Goal: Task Accomplishment & Management: Manage account settings

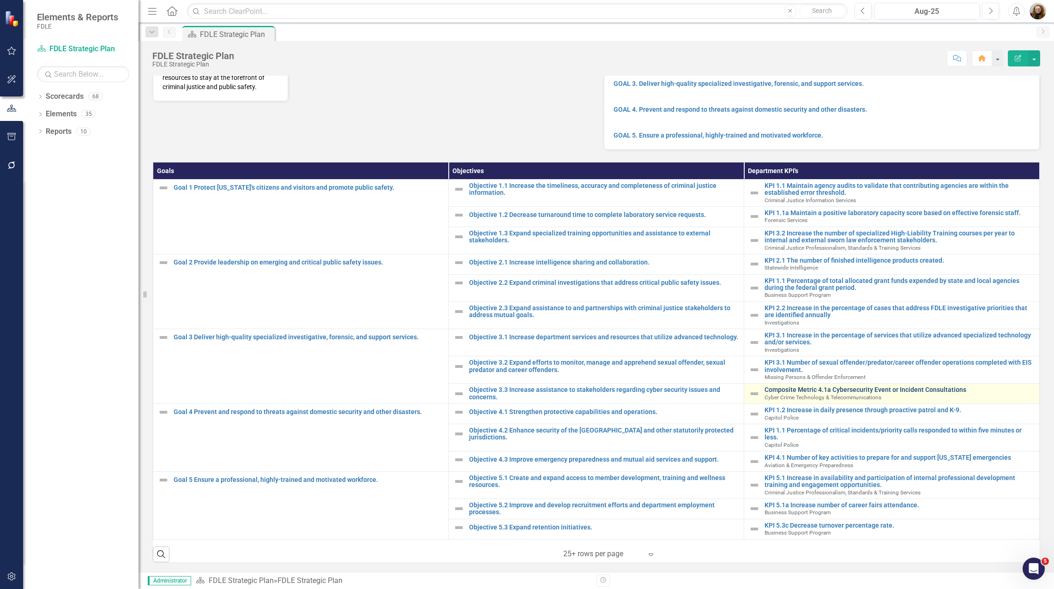
scroll to position [144, 0]
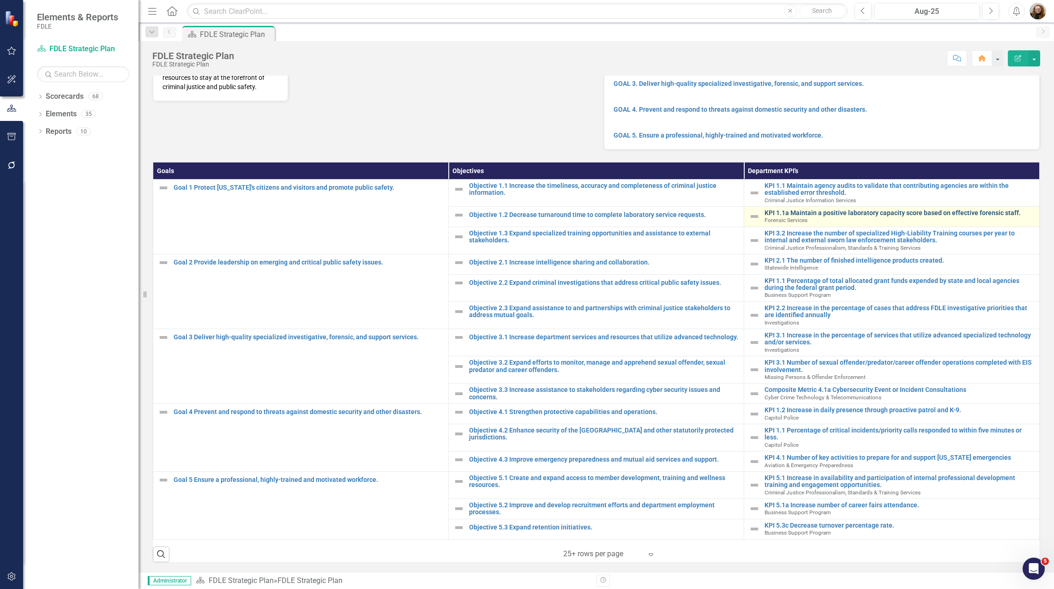
click at [825, 213] on link "KPI 1.1a Maintain a positive laboratory capacity score based on effective foren…" at bounding box center [899, 213] width 270 height 7
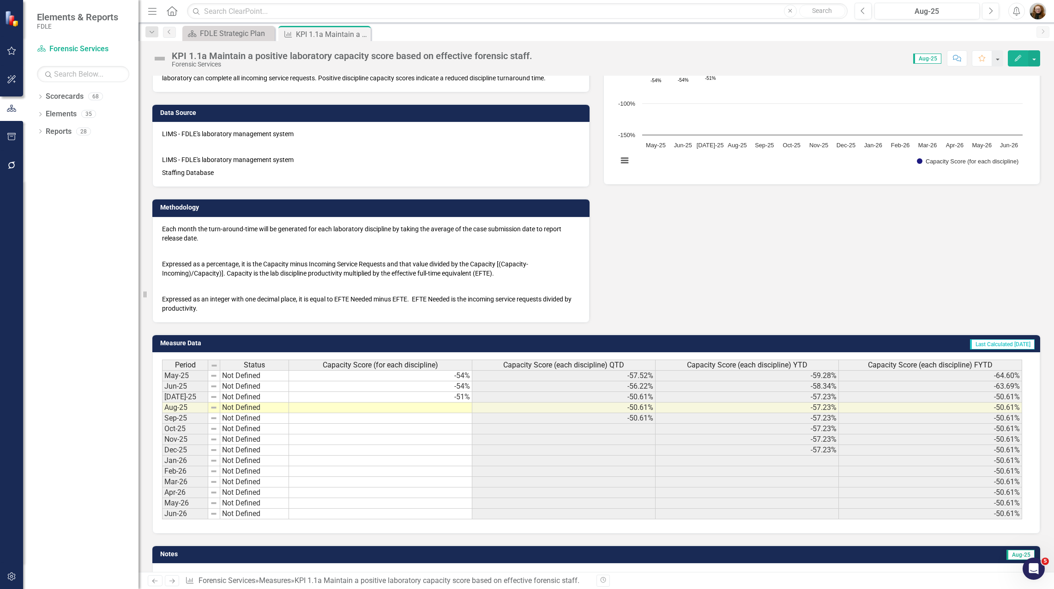
scroll to position [153, 0]
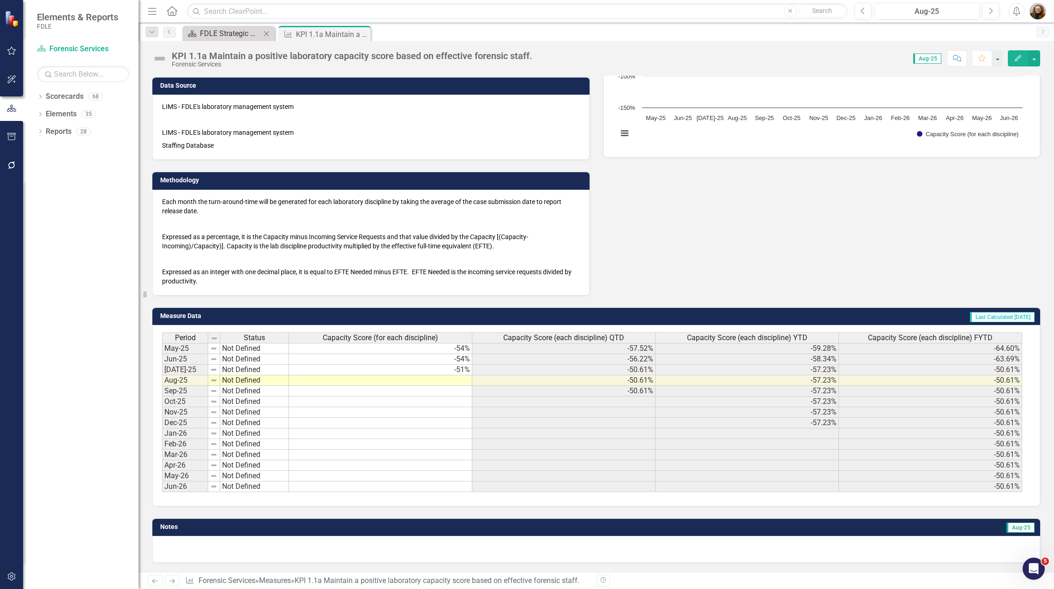
click at [222, 36] on div "FDLE Strategic Plan" at bounding box center [230, 34] width 61 height 12
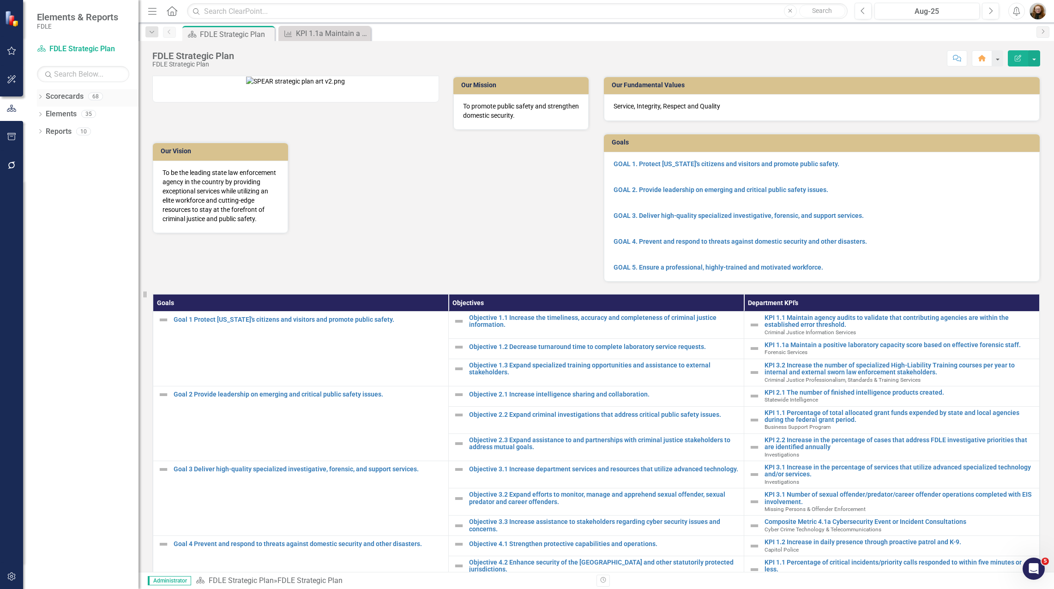
click at [42, 97] on icon "Dropdown" at bounding box center [40, 97] width 6 height 5
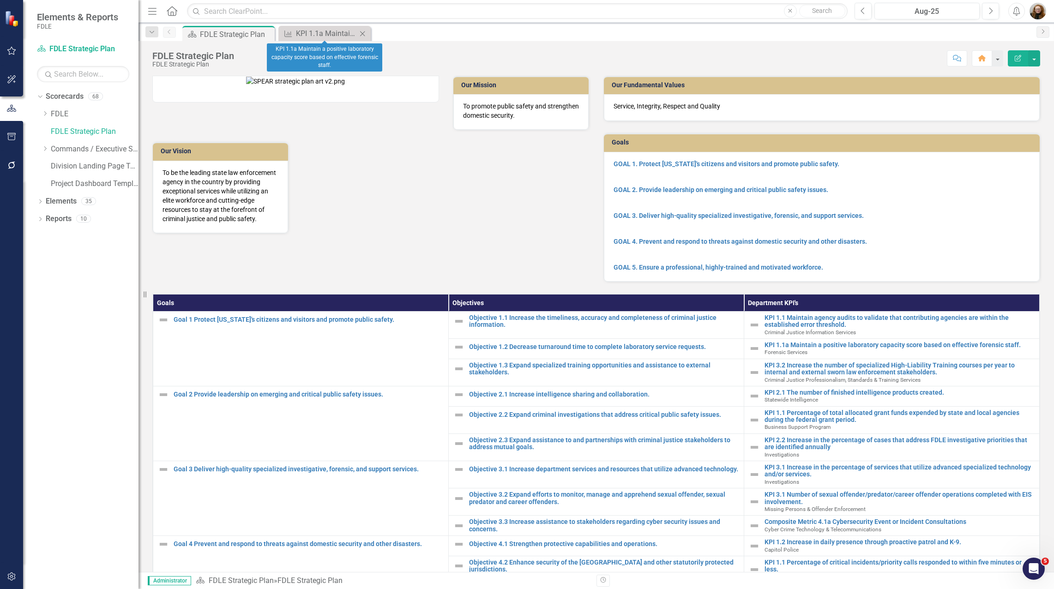
click at [365, 34] on icon "Close" at bounding box center [362, 33] width 9 height 7
click at [46, 151] on icon "Dropdown" at bounding box center [45, 149] width 7 height 6
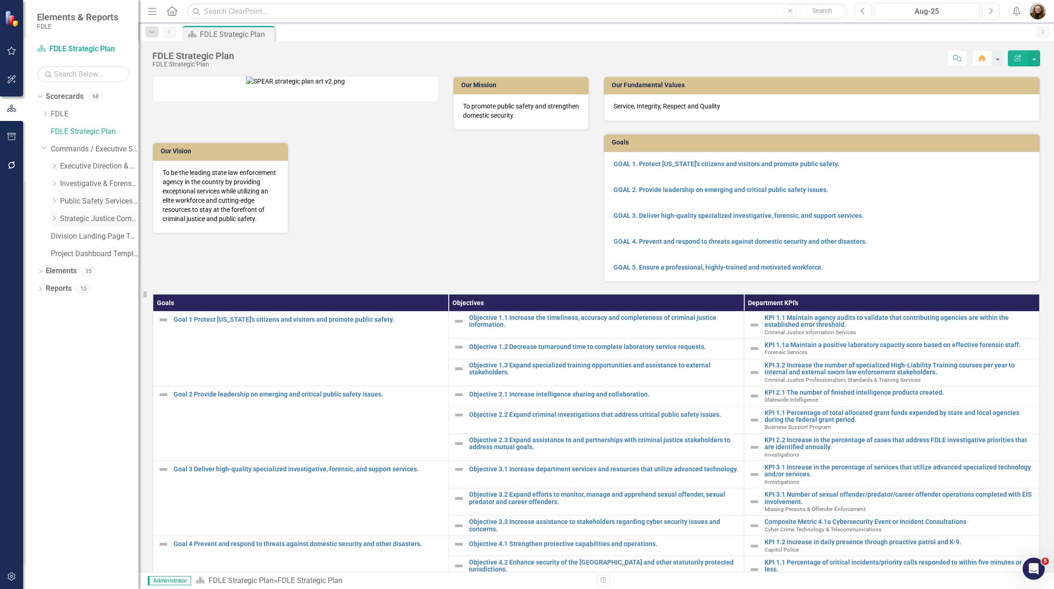
click at [52, 219] on icon "Dropdown" at bounding box center [54, 219] width 7 height 6
click at [73, 259] on div "Dropdown Criminal Justice Professionalism, Standards & Training Services" at bounding box center [99, 253] width 78 height 15
drag, startPoint x: 103, startPoint y: 253, endPoint x: 145, endPoint y: 252, distance: 42.5
click at [103, 253] on link "Criminal Justice Professionalism, Standards & Training Services" at bounding box center [103, 254] width 69 height 11
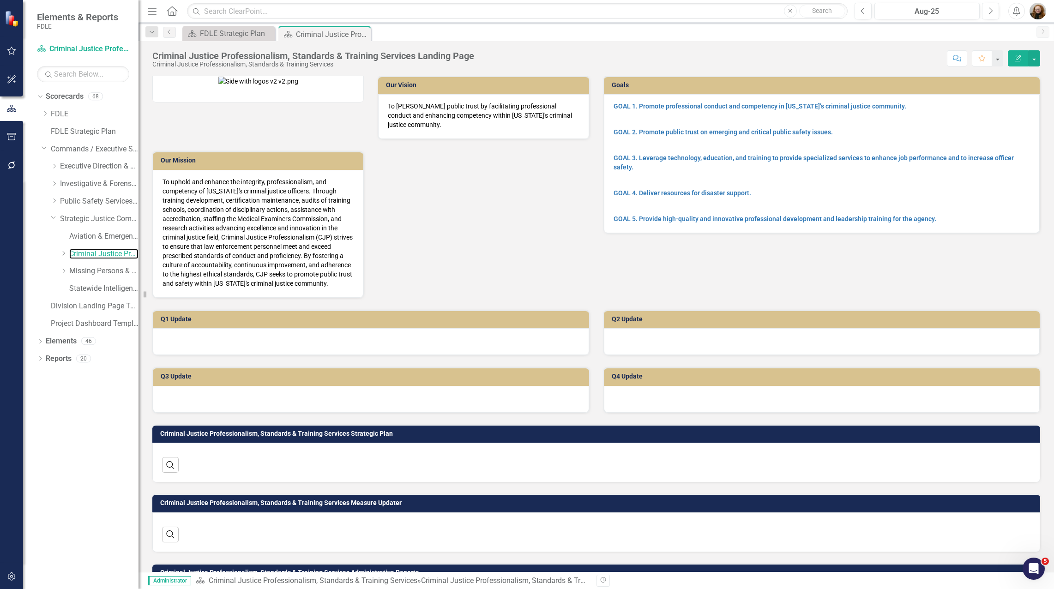
scroll to position [228, 0]
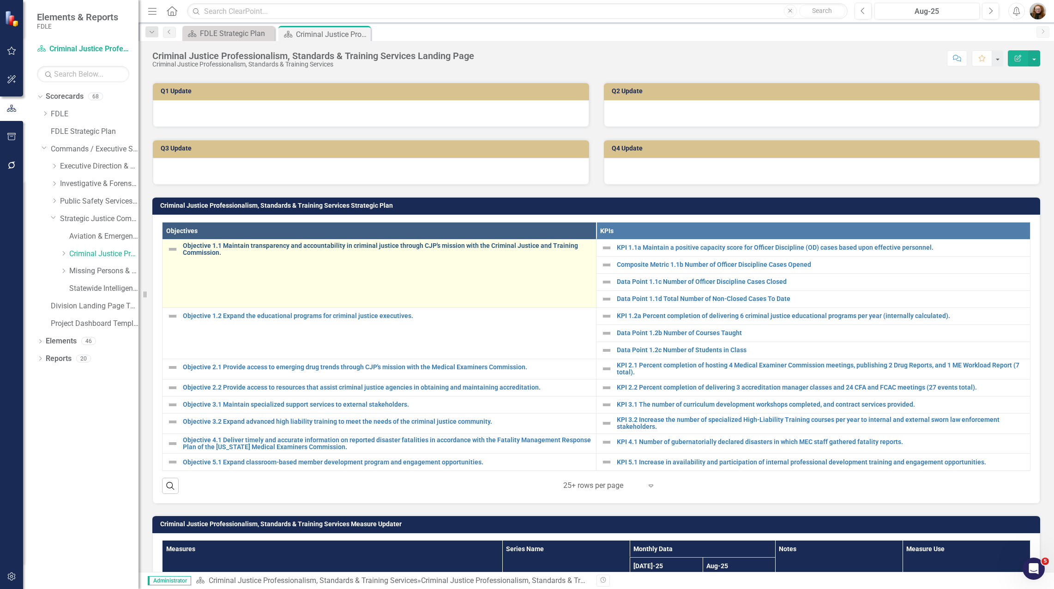
click at [308, 246] on link "Objective 1.1 Maintain transparency and accountability in criminal justice thro…" at bounding box center [387, 249] width 408 height 14
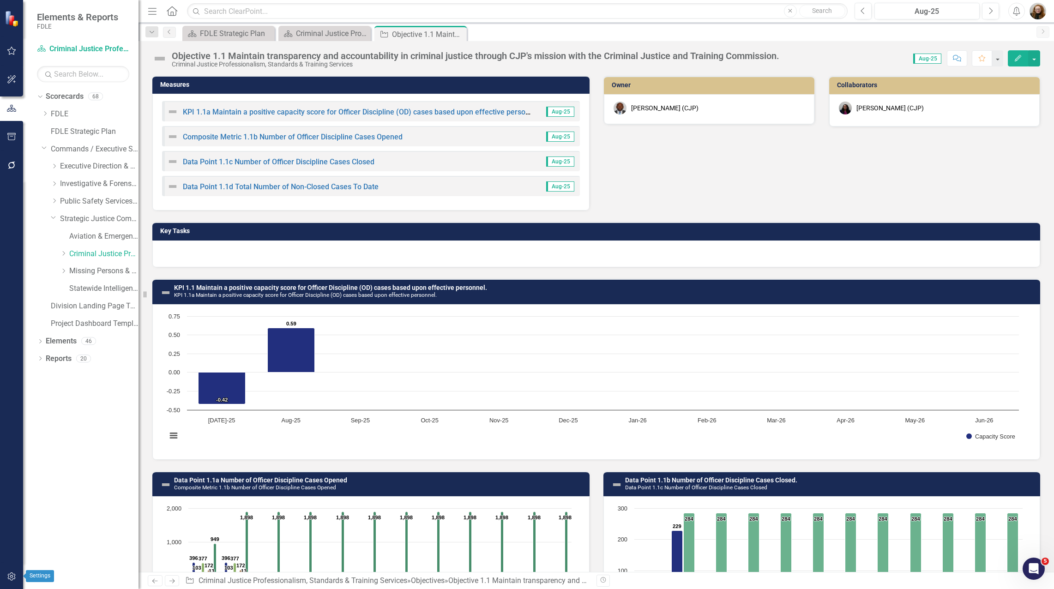
click at [11, 574] on icon "button" at bounding box center [11, 576] width 8 height 8
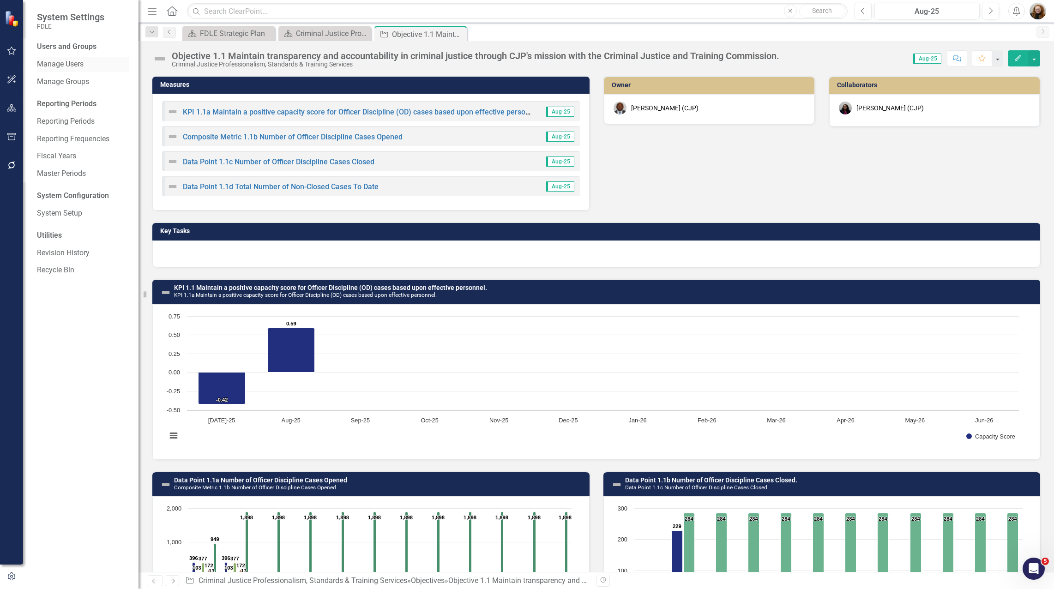
click at [79, 64] on link "Manage Users" at bounding box center [83, 64] width 92 height 11
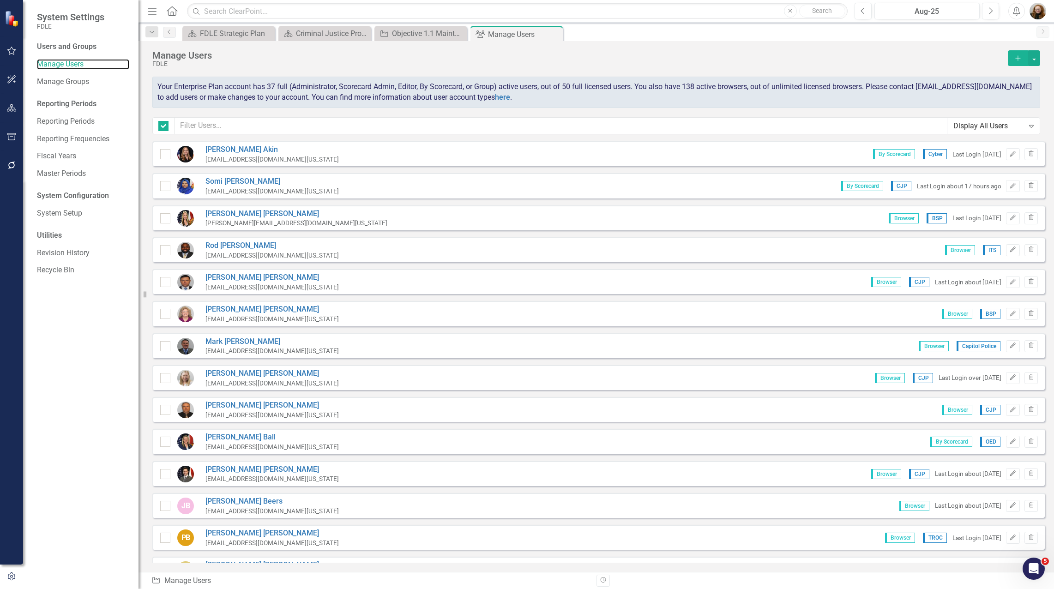
checkbox input "false"
click at [244, 124] on input "text" at bounding box center [560, 125] width 773 height 17
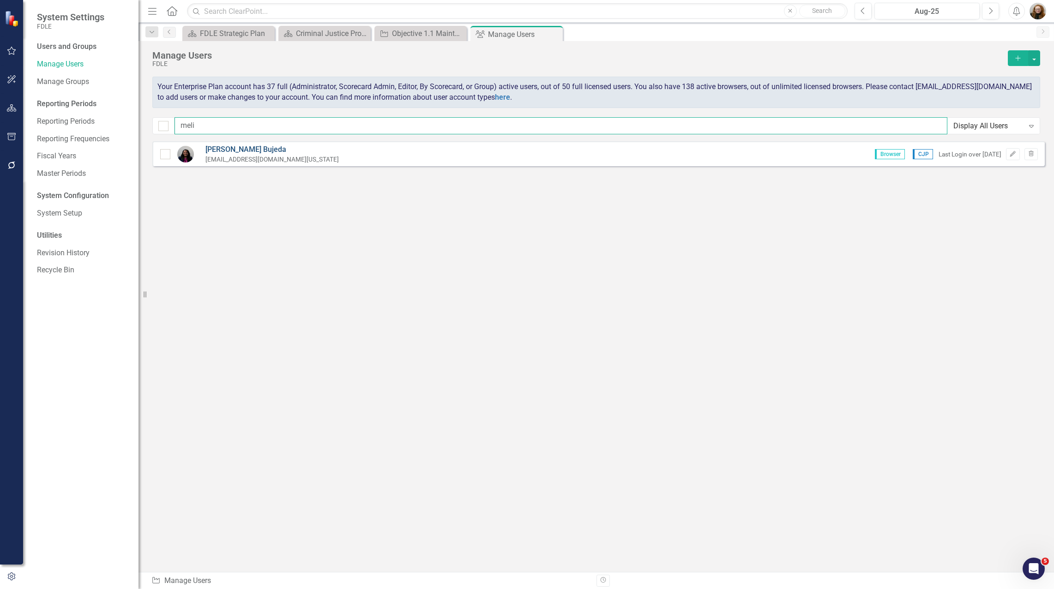
type input "meli"
click at [244, 150] on link "Melissa Bujeda" at bounding box center [271, 149] width 133 height 11
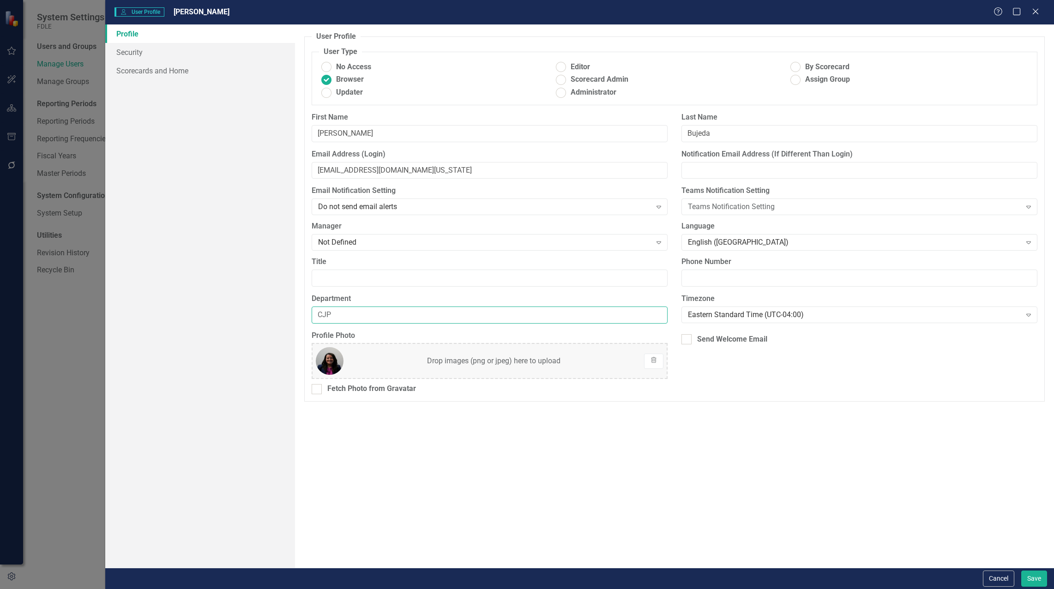
drag, startPoint x: 373, startPoint y: 318, endPoint x: 294, endPoint y: 316, distance: 79.0
click at [294, 316] on div "Profile Security Scorecards and Home User Profile ClearPoint has a wealth of op…" at bounding box center [579, 295] width 948 height 543
type input "MPOE"
click at [534, 442] on div "User Profile ClearPoint has a wealth of options to help you ensure that people …" at bounding box center [674, 295] width 759 height 543
click at [1037, 576] on button "Save" at bounding box center [1034, 578] width 26 height 16
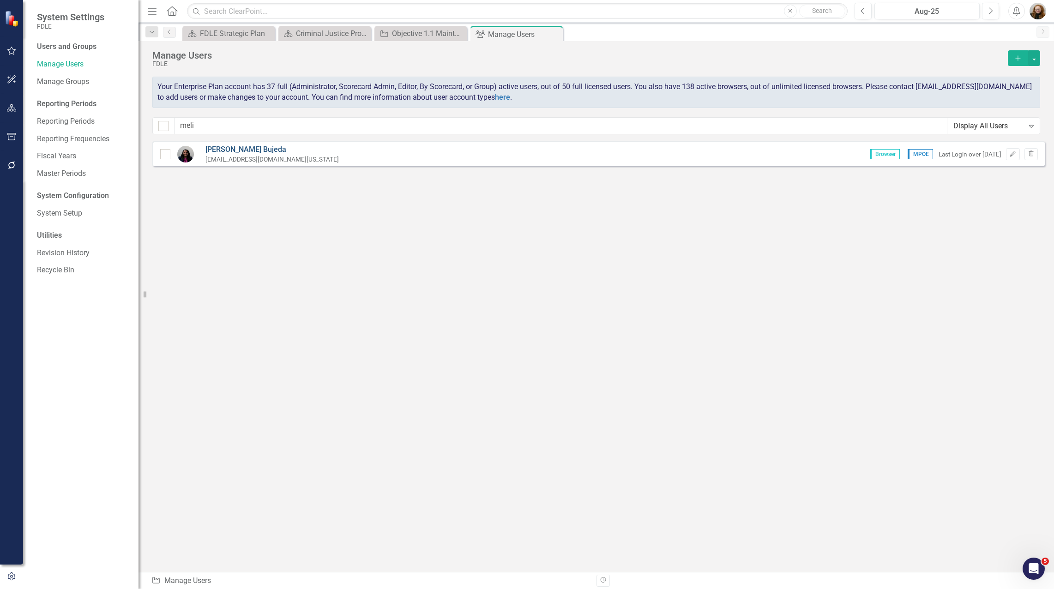
click at [242, 147] on link "Melissa Bujeda" at bounding box center [271, 149] width 133 height 11
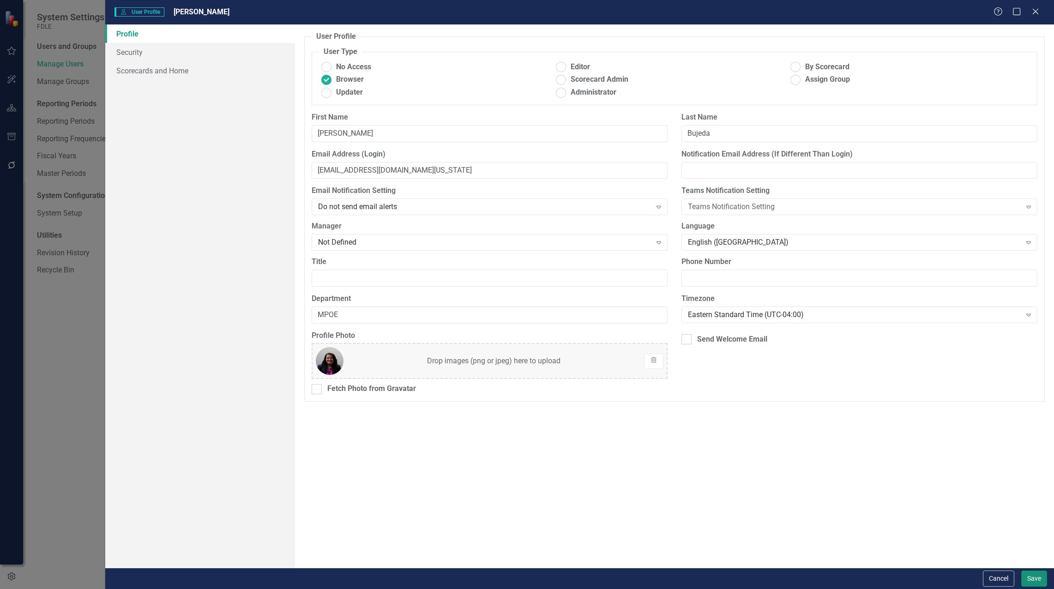
click at [1034, 583] on button "Save" at bounding box center [1034, 578] width 26 height 16
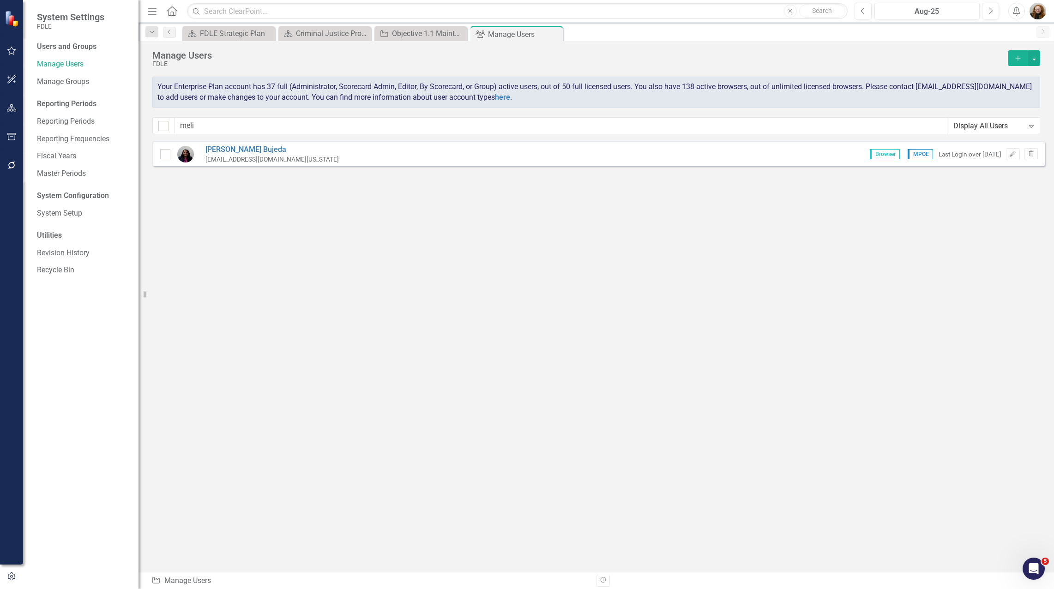
click at [242, 144] on div "Melissa Bujeda MelissaBujeda@fdle.state.fl.us Browser MPOE Last Login over 1 ye…" at bounding box center [598, 153] width 892 height 25
click at [241, 149] on link "Melissa Bujeda" at bounding box center [271, 149] width 133 height 11
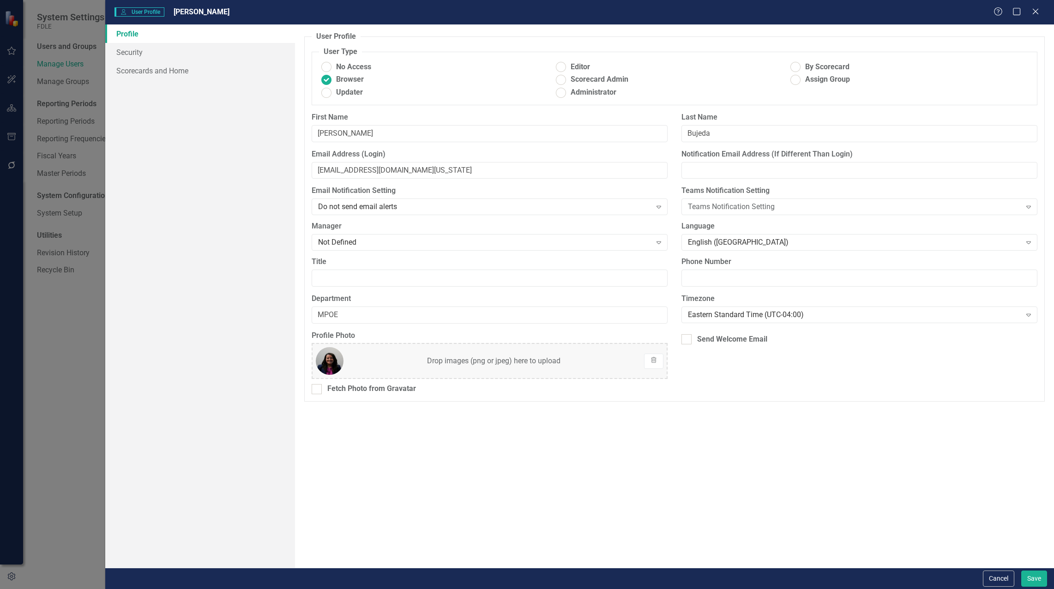
click at [324, 363] on img at bounding box center [330, 361] width 28 height 28
click at [1038, 577] on button "Save" at bounding box center [1034, 578] width 26 height 16
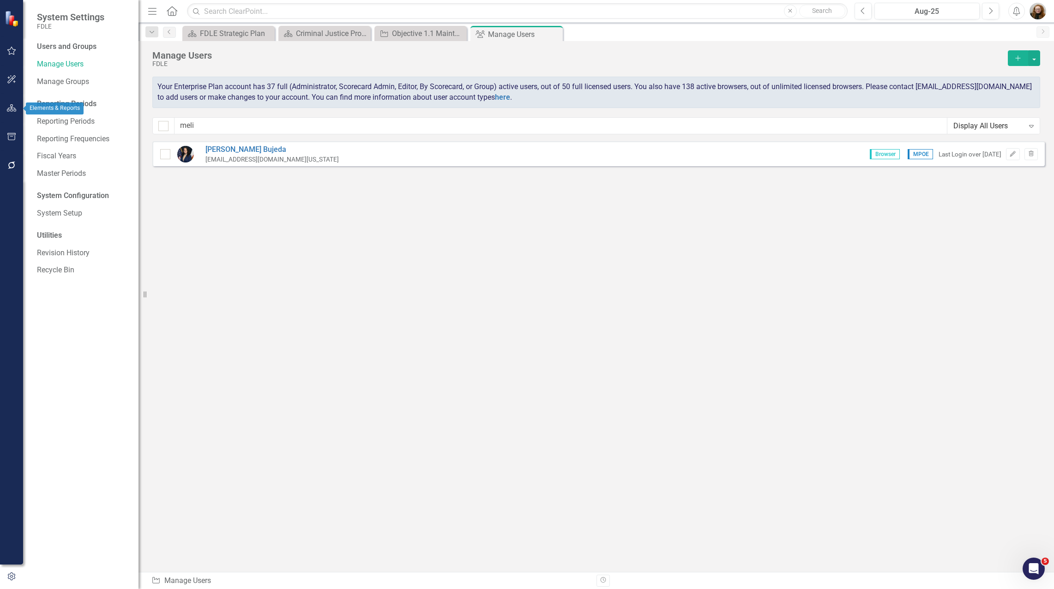
click at [18, 107] on button "button" at bounding box center [11, 108] width 21 height 19
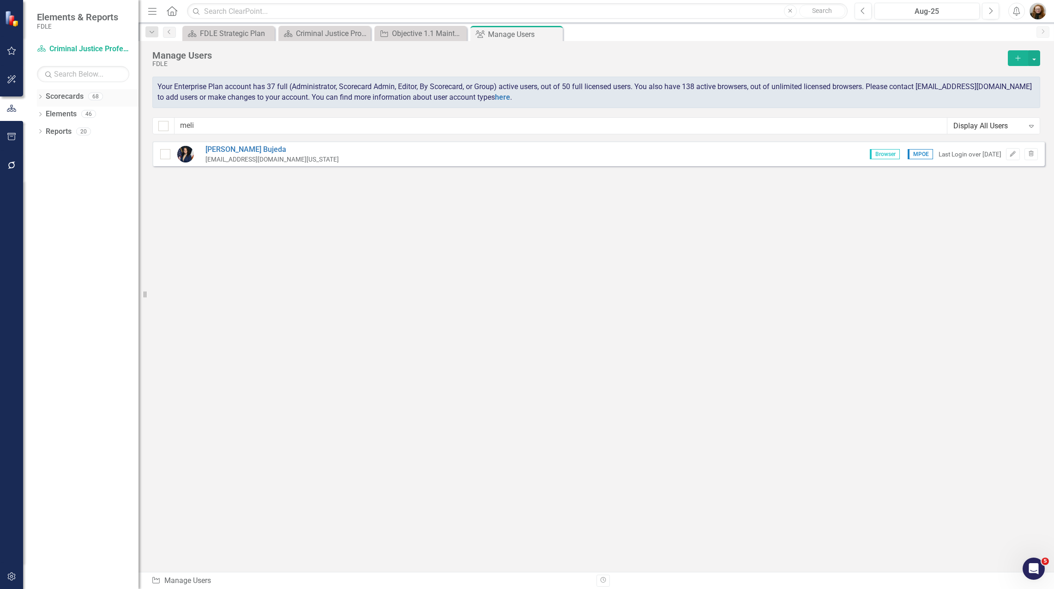
click at [55, 99] on link "Scorecards" at bounding box center [65, 96] width 38 height 11
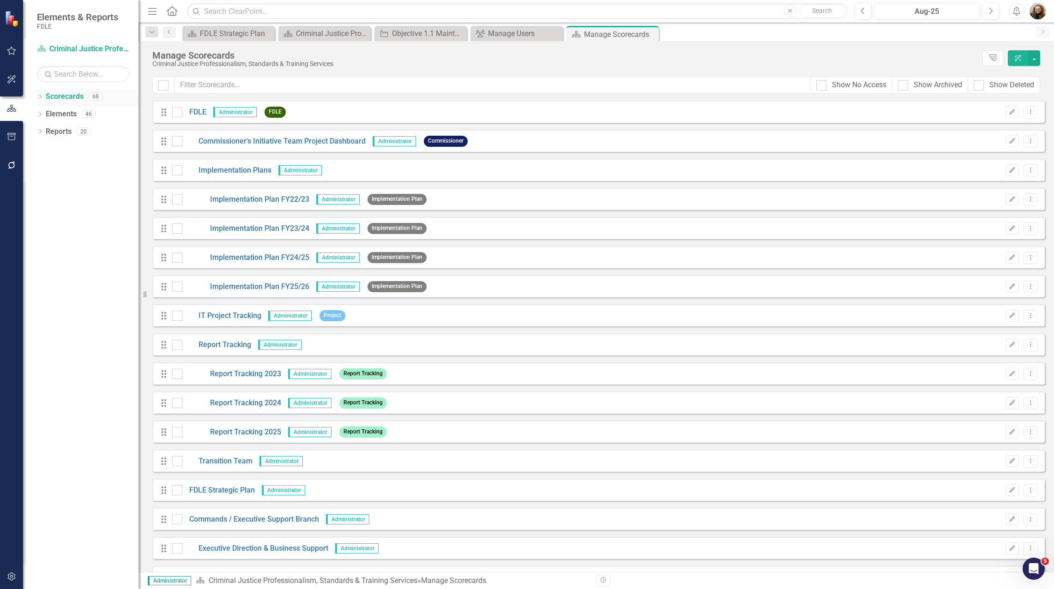
click at [42, 98] on icon "Dropdown" at bounding box center [40, 97] width 6 height 5
click at [46, 149] on icon "Dropdown" at bounding box center [45, 149] width 7 height 6
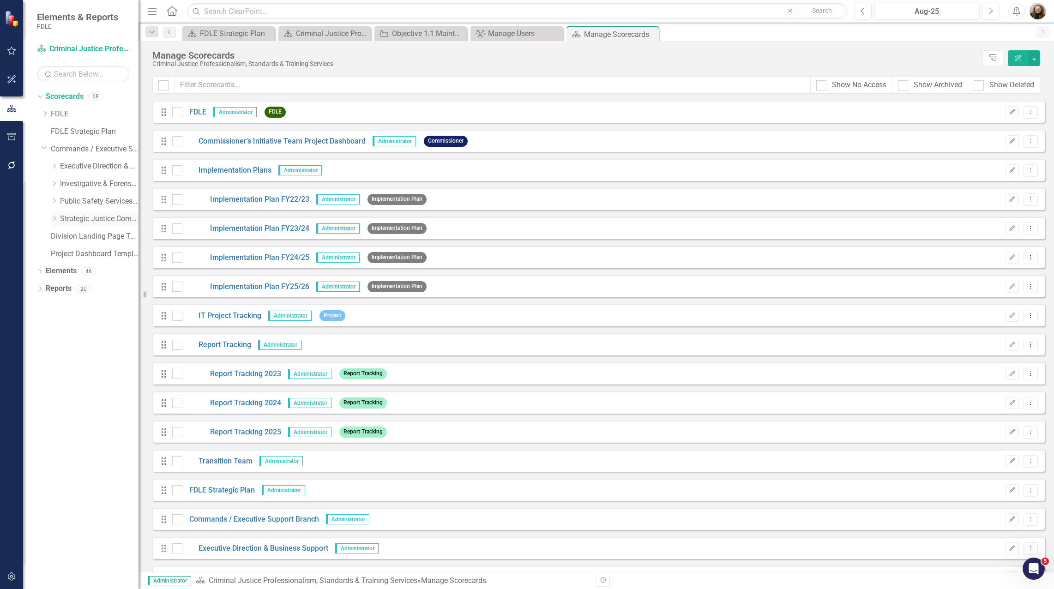
click at [57, 217] on icon "Dropdown" at bounding box center [54, 219] width 7 height 6
click at [78, 289] on link "Statewide Intelligence" at bounding box center [103, 288] width 69 height 11
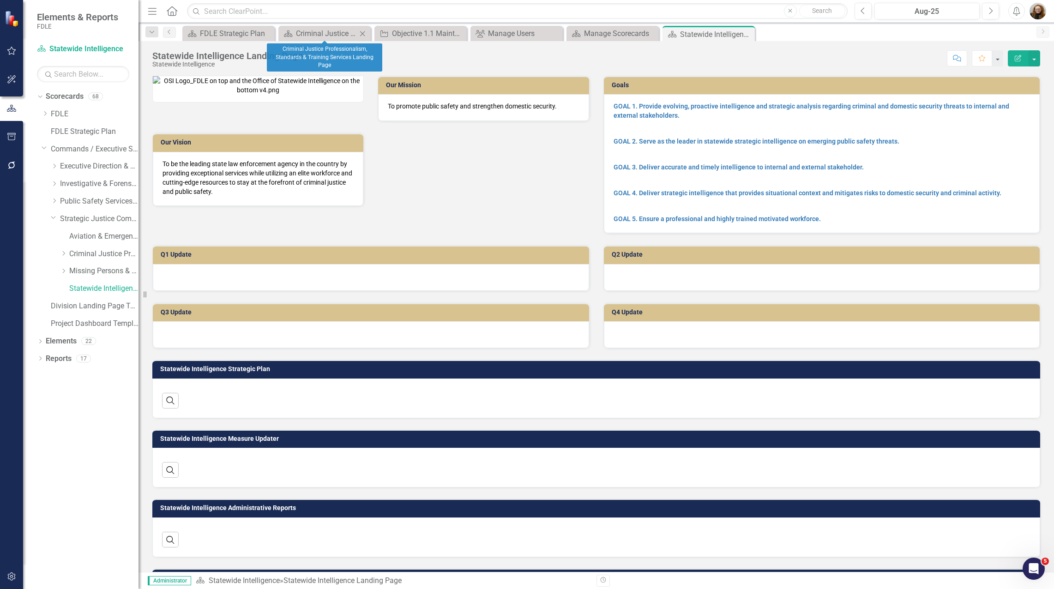
click at [361, 32] on icon at bounding box center [362, 33] width 5 height 5
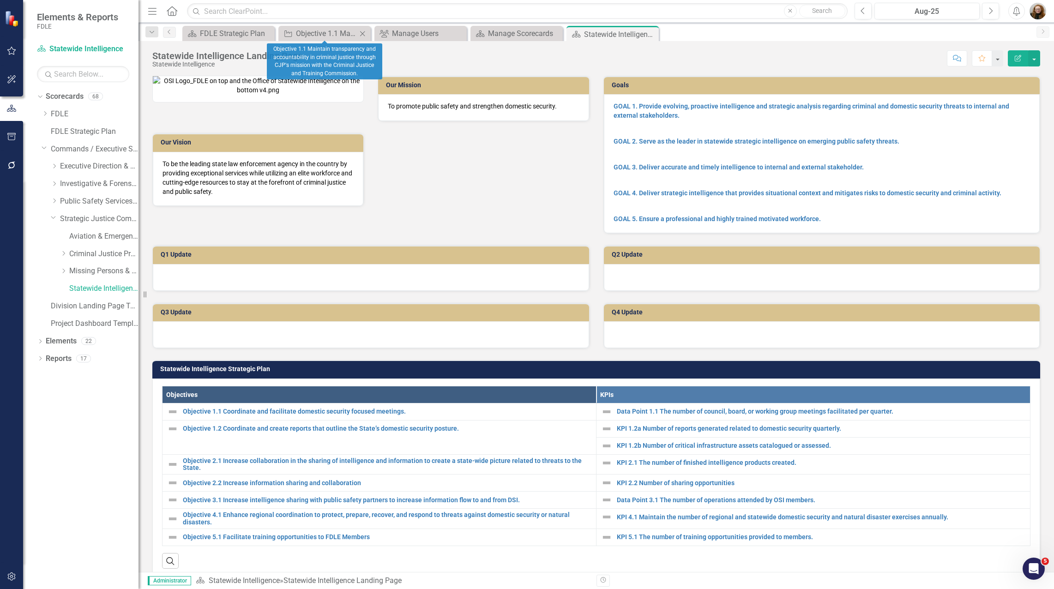
click at [365, 36] on icon "Close" at bounding box center [362, 33] width 9 height 7
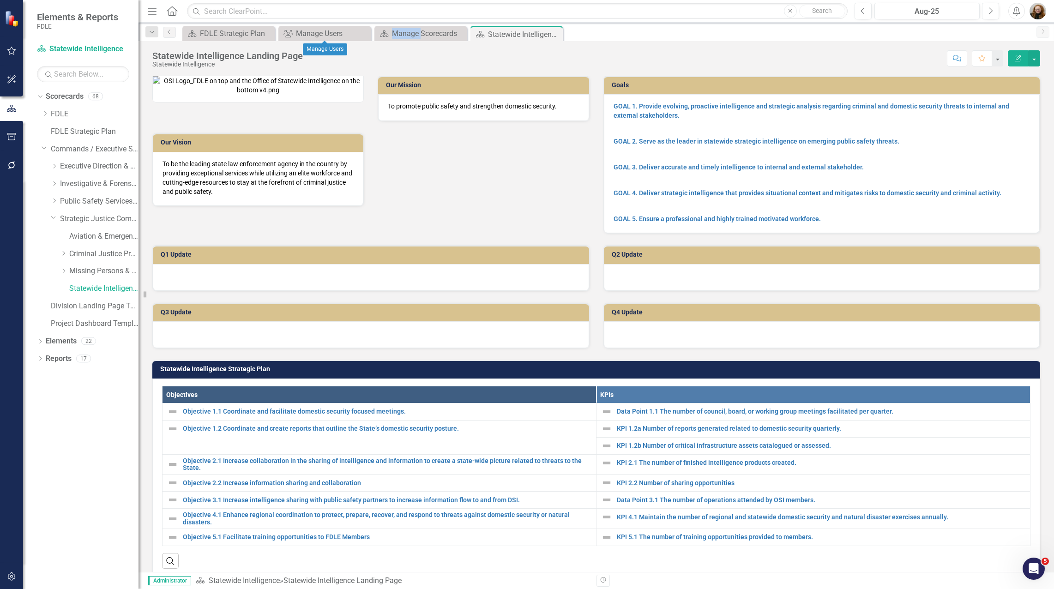
click at [0, 0] on icon "Close" at bounding box center [0, 0] width 0 height 0
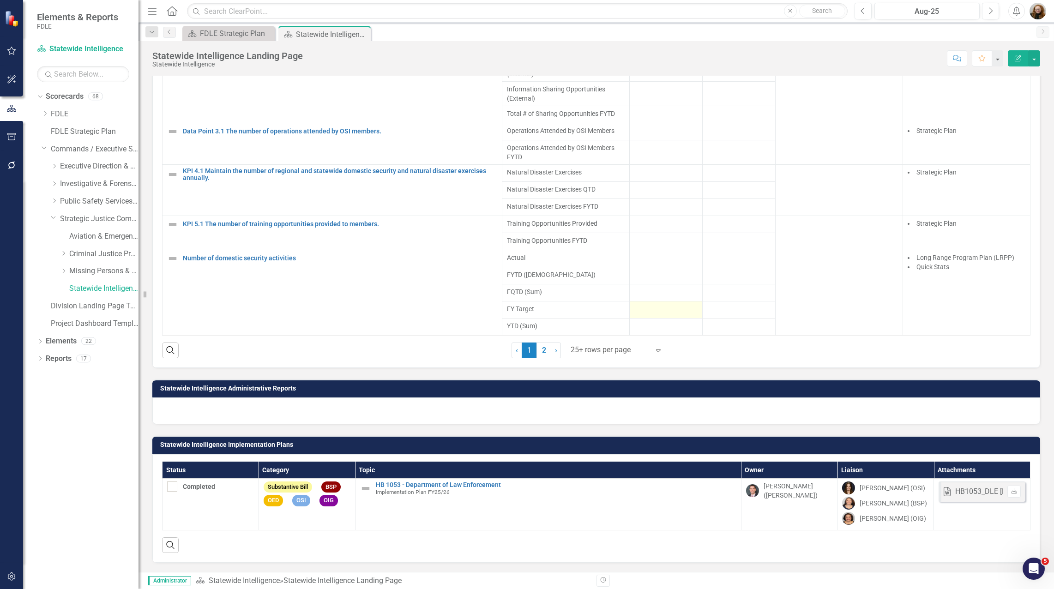
scroll to position [786, 0]
click at [60, 344] on link "Elements" at bounding box center [61, 341] width 31 height 11
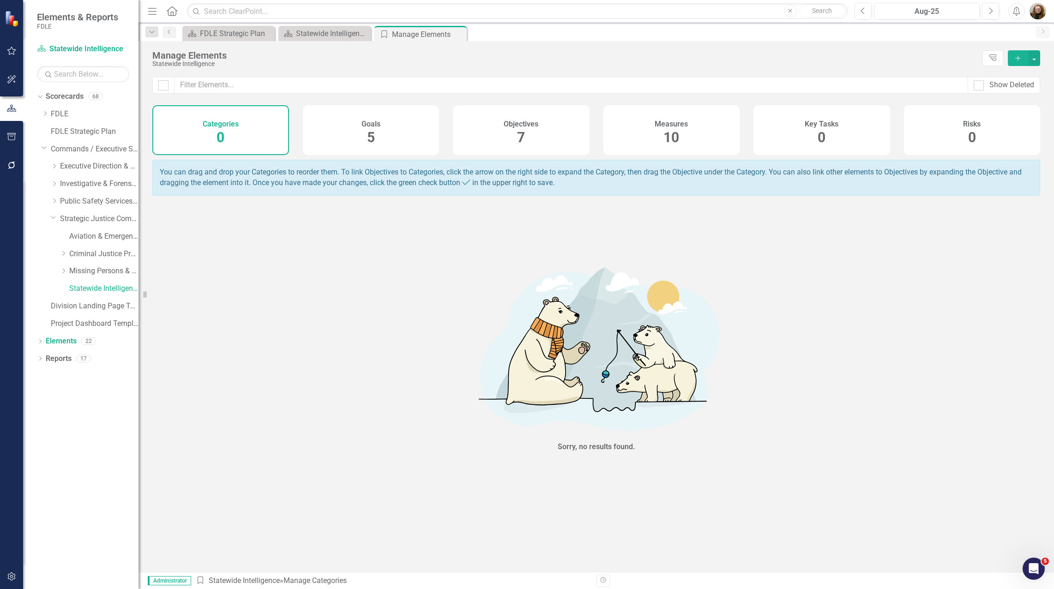
click at [670, 125] on h4 "Measures" at bounding box center [670, 124] width 33 height 8
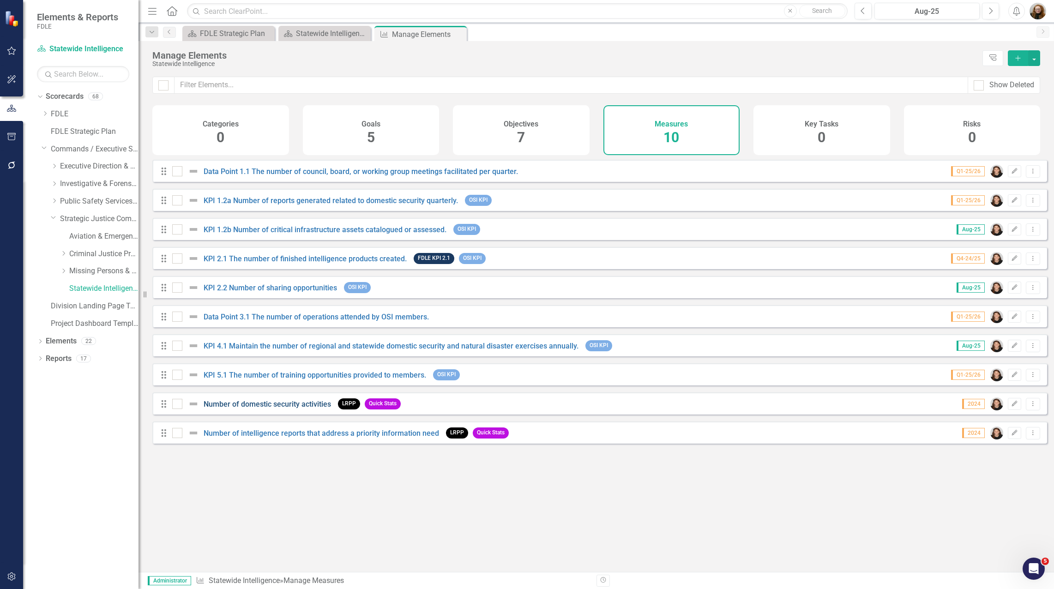
click at [292, 408] on link "Number of domestic security activities" at bounding box center [267, 404] width 127 height 9
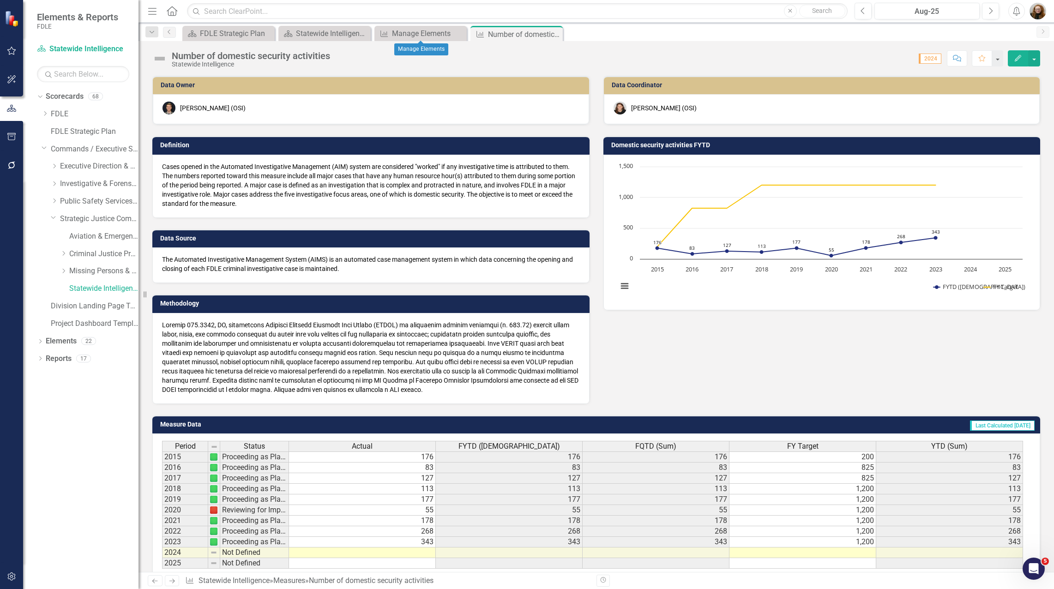
click at [427, 25] on div "Dropdown Search Scorecard FDLE Strategic Plan Close Scorecard Statewide Intelli…" at bounding box center [595, 32] width 915 height 18
click at [424, 31] on div "Manage Elements" at bounding box center [422, 34] width 61 height 12
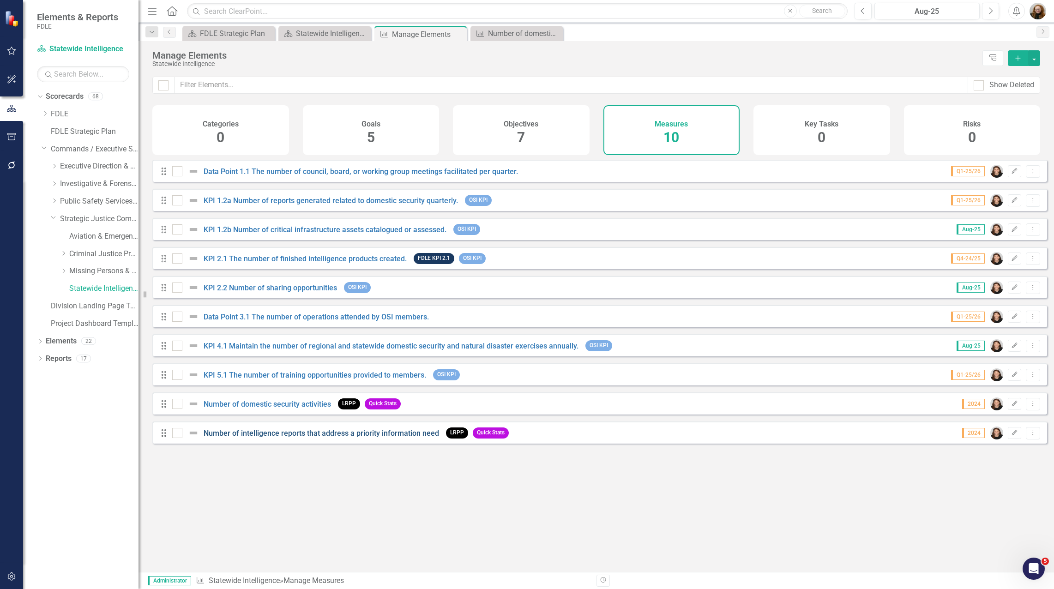
click at [372, 438] on link "Number of intelligence reports that address a priority information need" at bounding box center [321, 433] width 235 height 9
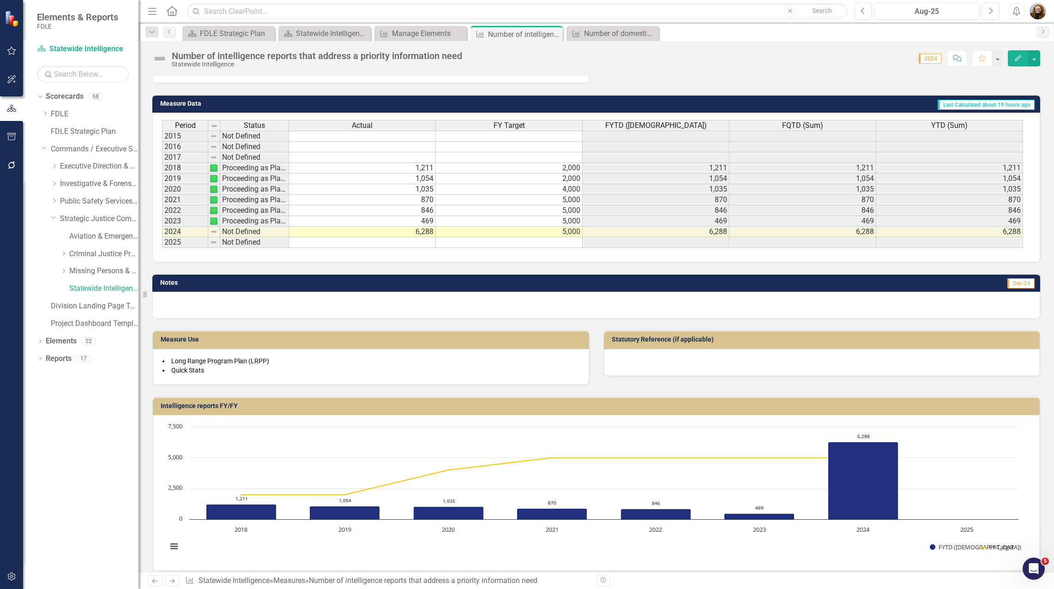
scroll to position [311, 0]
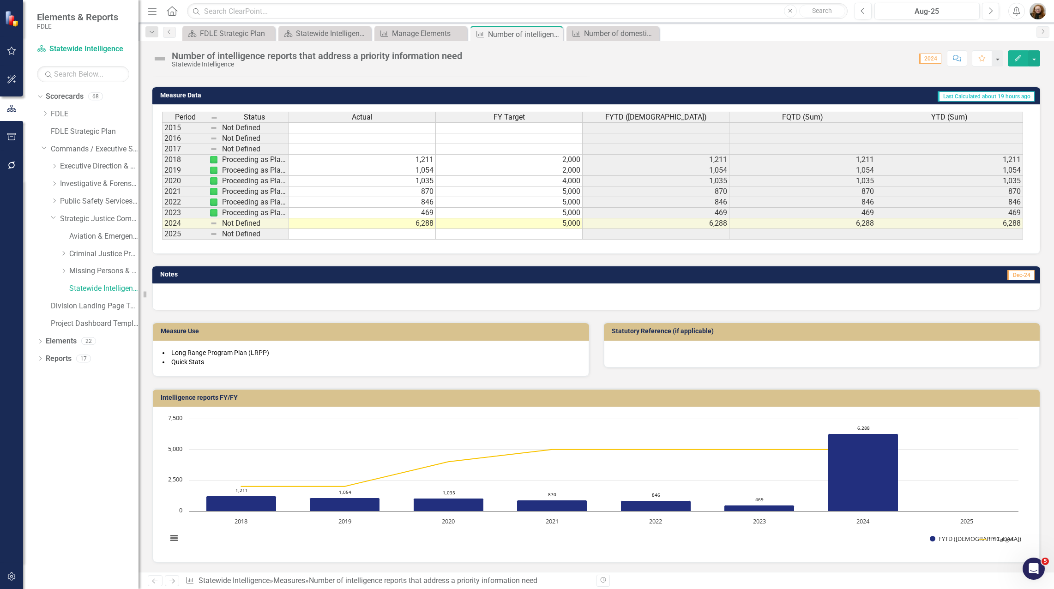
click at [461, 270] on td "Notes" at bounding box center [328, 276] width 336 height 14
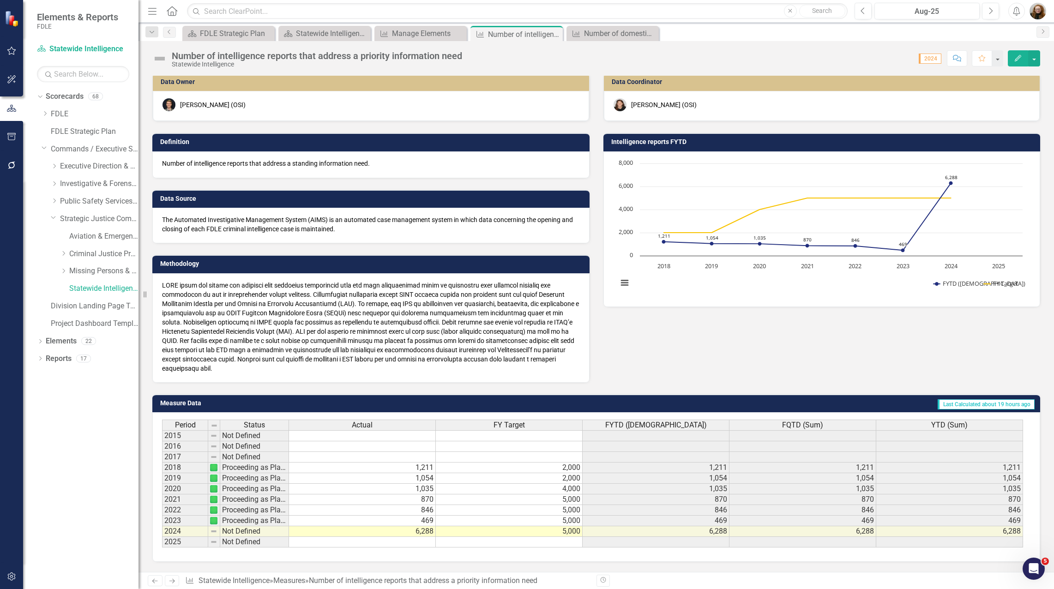
scroll to position [0, 0]
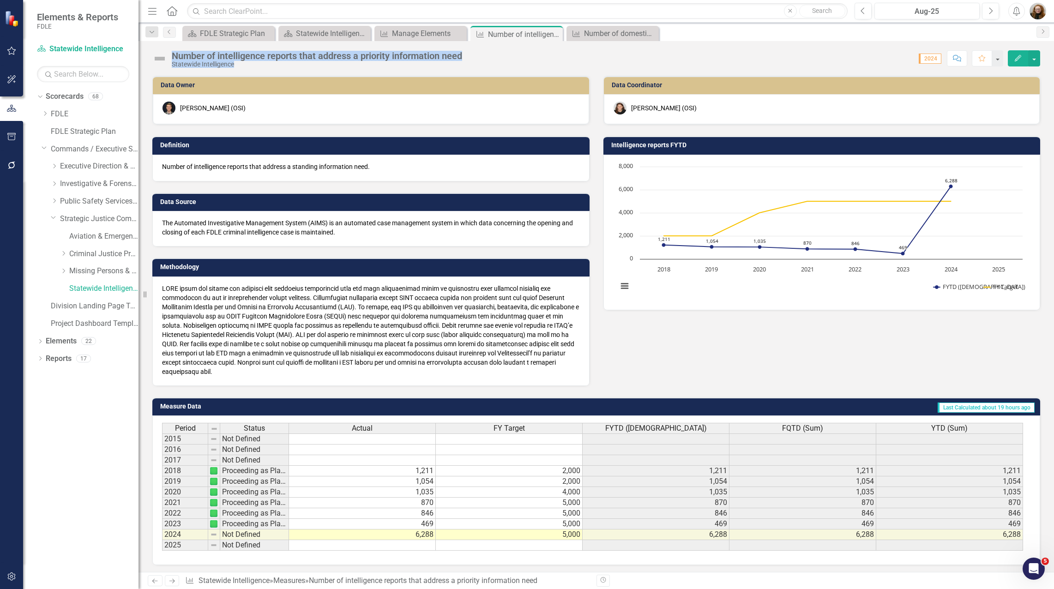
drag, startPoint x: 476, startPoint y: 56, endPoint x: 172, endPoint y: 55, distance: 304.2
click at [172, 55] on div "Number of intelligence reports that address a priority information need Statewi…" at bounding box center [595, 55] width 915 height 28
drag, startPoint x: 172, startPoint y: 55, endPoint x: 262, endPoint y: 67, distance: 90.7
click at [258, 68] on div "Statewide Intelligence" at bounding box center [317, 64] width 290 height 7
drag, startPoint x: 472, startPoint y: 56, endPoint x: 360, endPoint y: 49, distance: 112.3
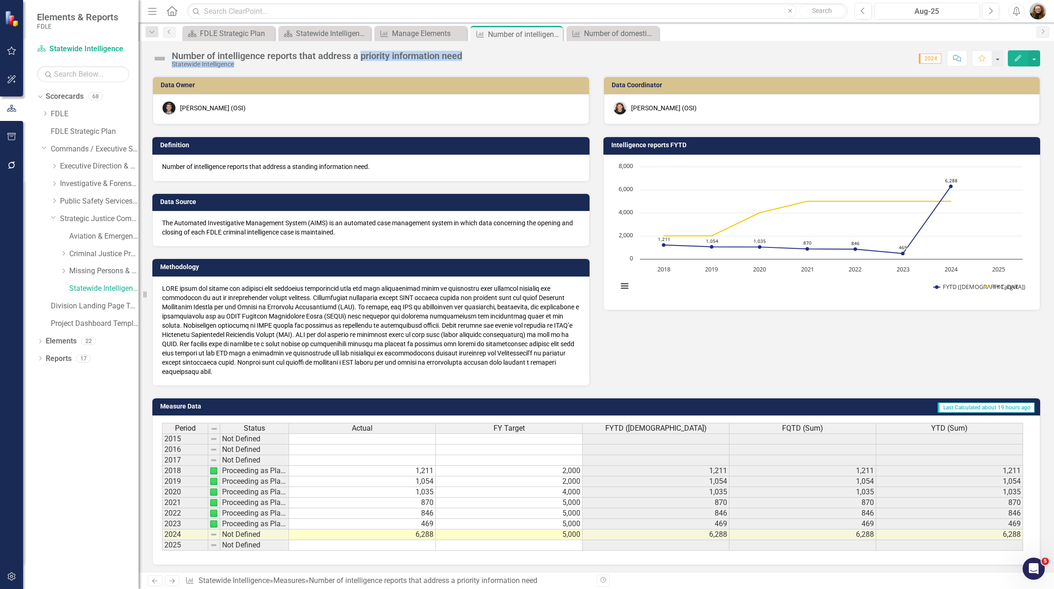
click at [360, 49] on div "Number of intelligence reports that address a priority information need Statewi…" at bounding box center [595, 55] width 915 height 28
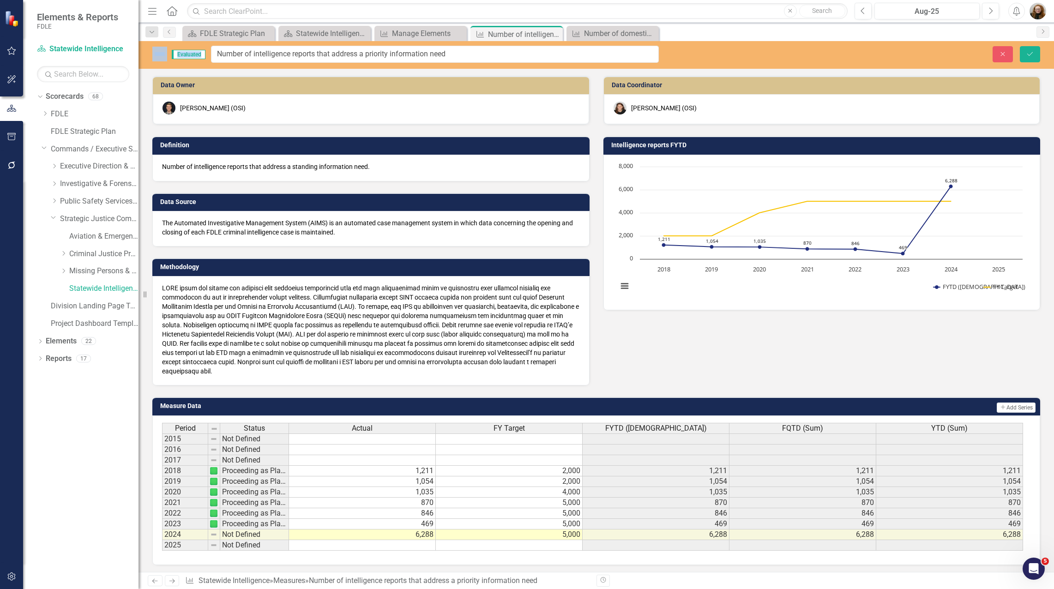
drag, startPoint x: 172, startPoint y: 56, endPoint x: 466, endPoint y: 56, distance: 294.0
drag, startPoint x: 417, startPoint y: 55, endPoint x: 213, endPoint y: 53, distance: 204.0
click at [213, 53] on input "Number of intelligence reports that address a priority information need" at bounding box center [435, 54] width 448 height 17
click at [1004, 56] on icon "button" at bounding box center [1003, 54] width 4 height 4
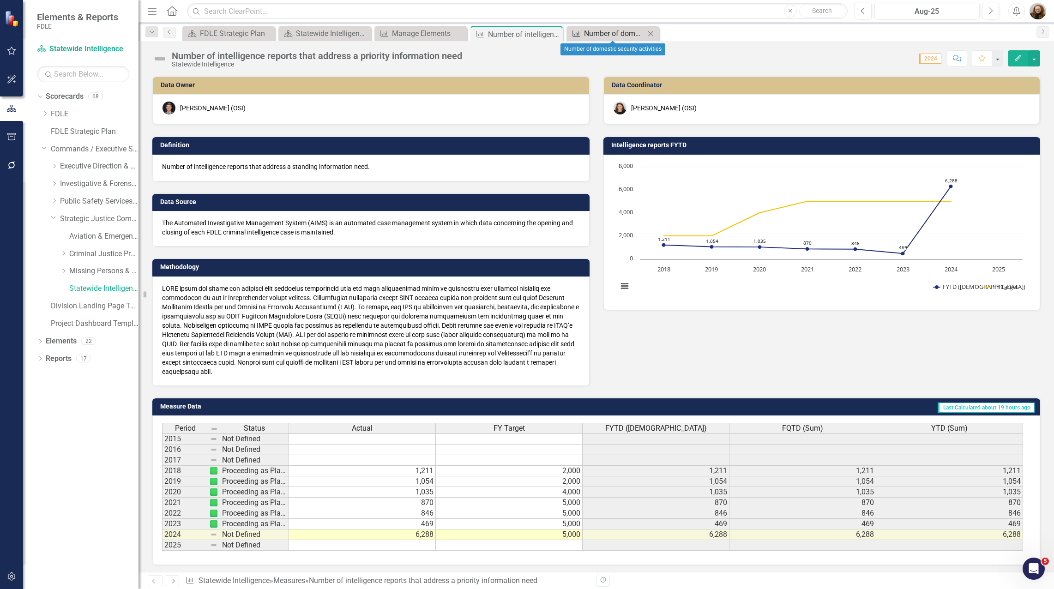
click at [588, 33] on div "Number of domestic security activities" at bounding box center [614, 34] width 61 height 12
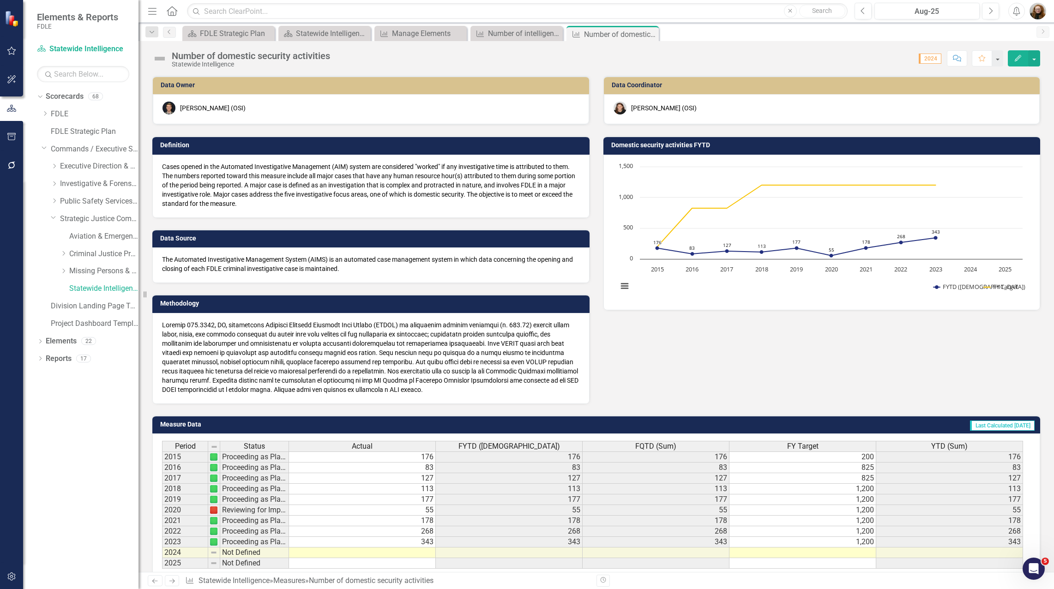
click at [326, 60] on div "Number of domestic security activities" at bounding box center [251, 56] width 158 height 10
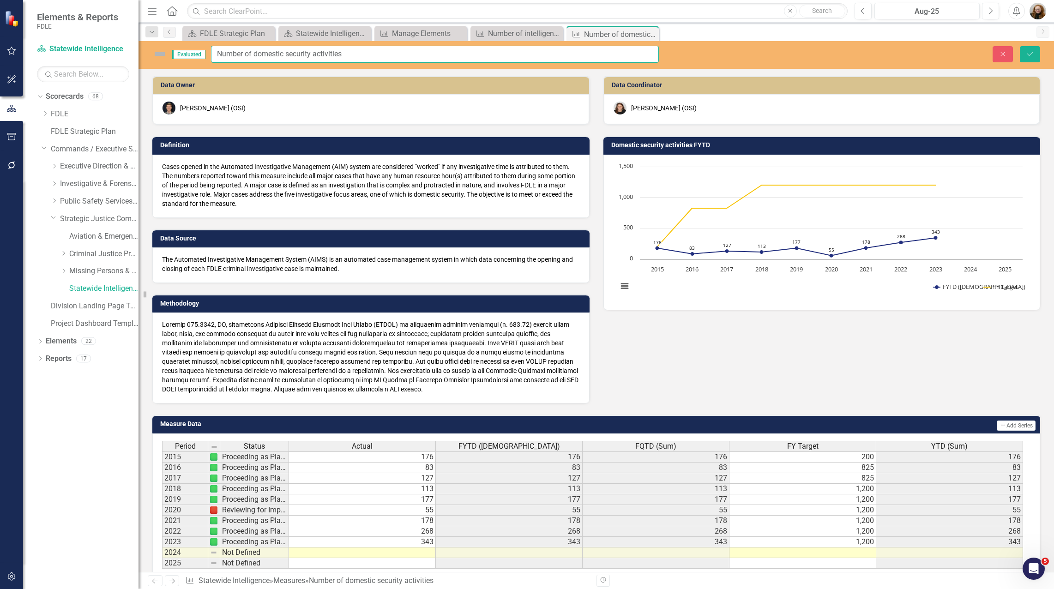
drag, startPoint x: 360, startPoint y: 56, endPoint x: 218, endPoint y: 60, distance: 141.3
click at [217, 61] on input "Number of domestic security activities" at bounding box center [435, 54] width 448 height 17
click at [1002, 57] on icon "Close" at bounding box center [1002, 54] width 8 height 6
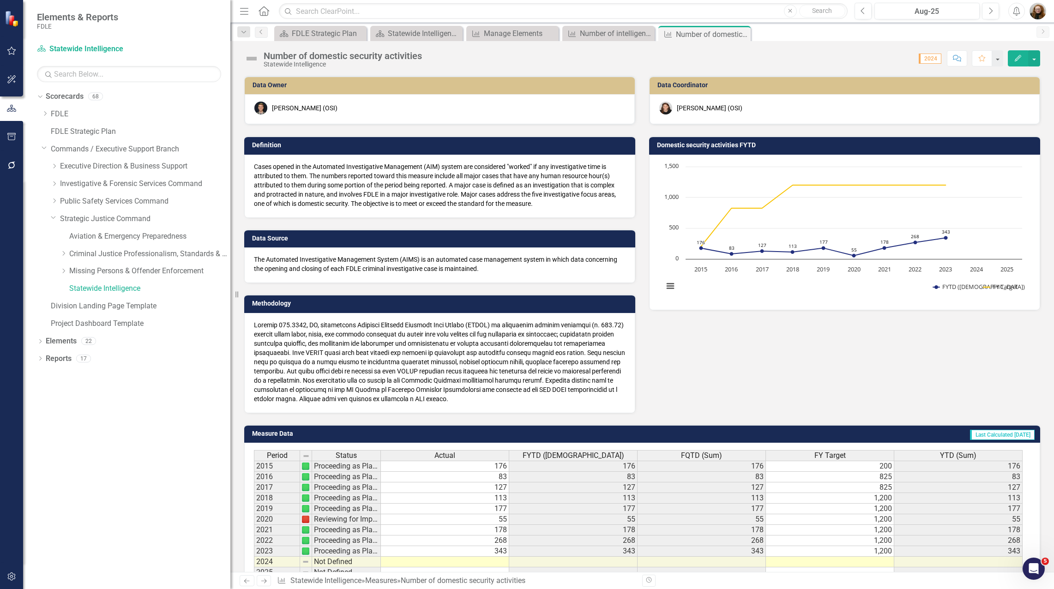
drag, startPoint x: 140, startPoint y: 162, endPoint x: 230, endPoint y: 182, distance: 92.5
click at [230, 182] on div "Resize" at bounding box center [233, 294] width 7 height 589
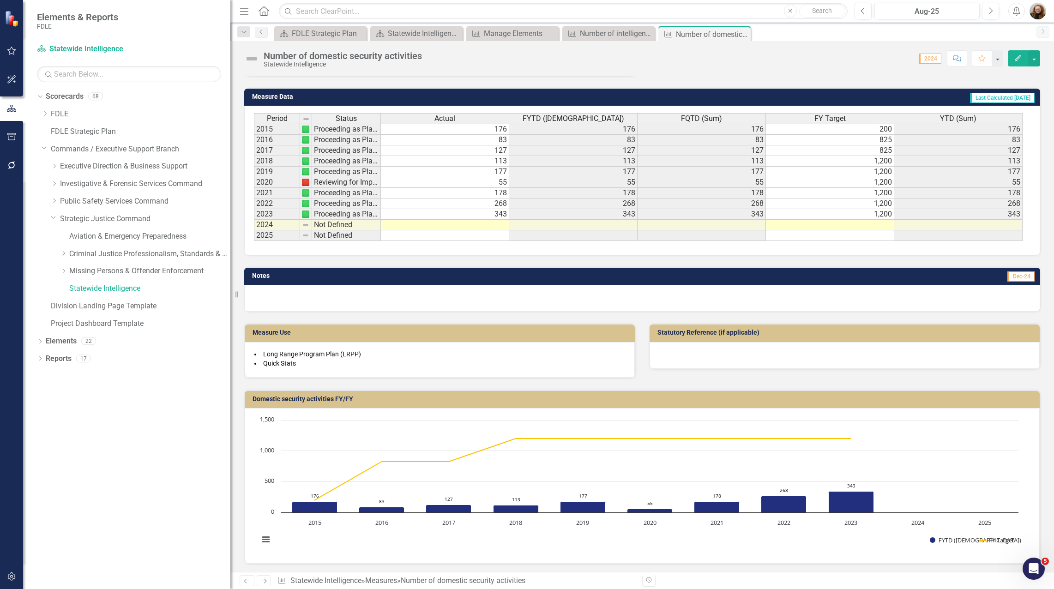
scroll to position [338, 0]
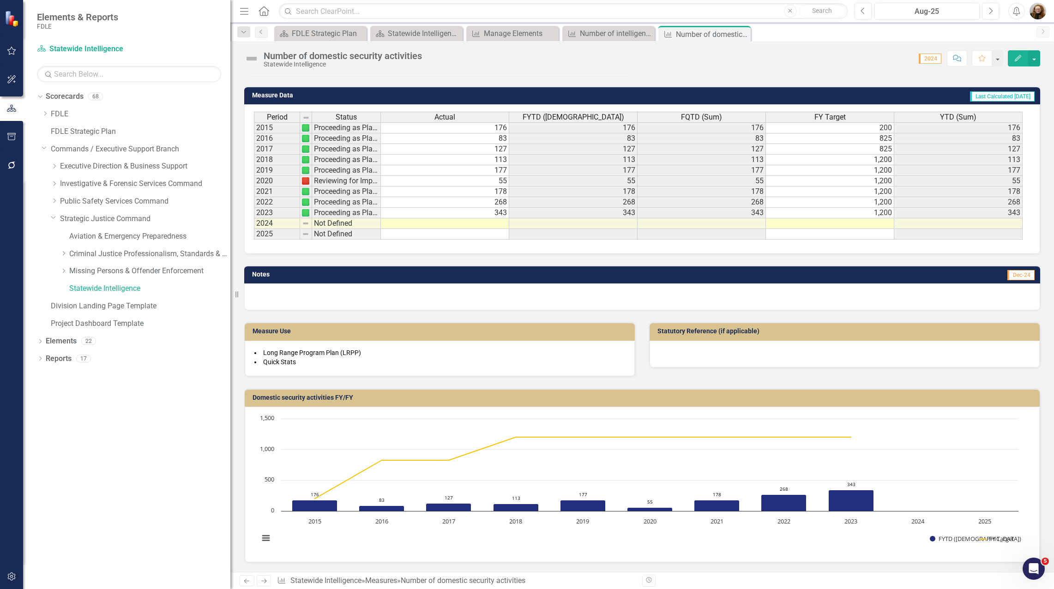
click at [41, 150] on div "Dropdown Scorecards 68 Dropdown FDLE Commissioner's Initiative Team Project Das…" at bounding box center [133, 211] width 193 height 245
click at [45, 149] on icon "Dropdown" at bounding box center [45, 147] width 6 height 7
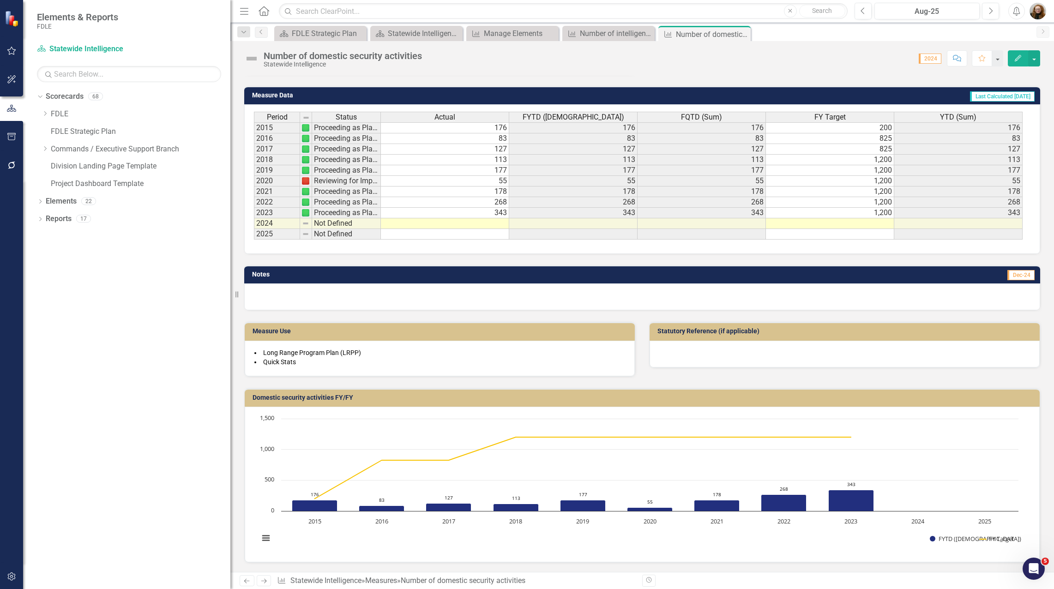
click at [471, 213] on td "343" at bounding box center [445, 213] width 128 height 11
click at [1023, 62] on button "Edit" at bounding box center [1018, 58] width 20 height 16
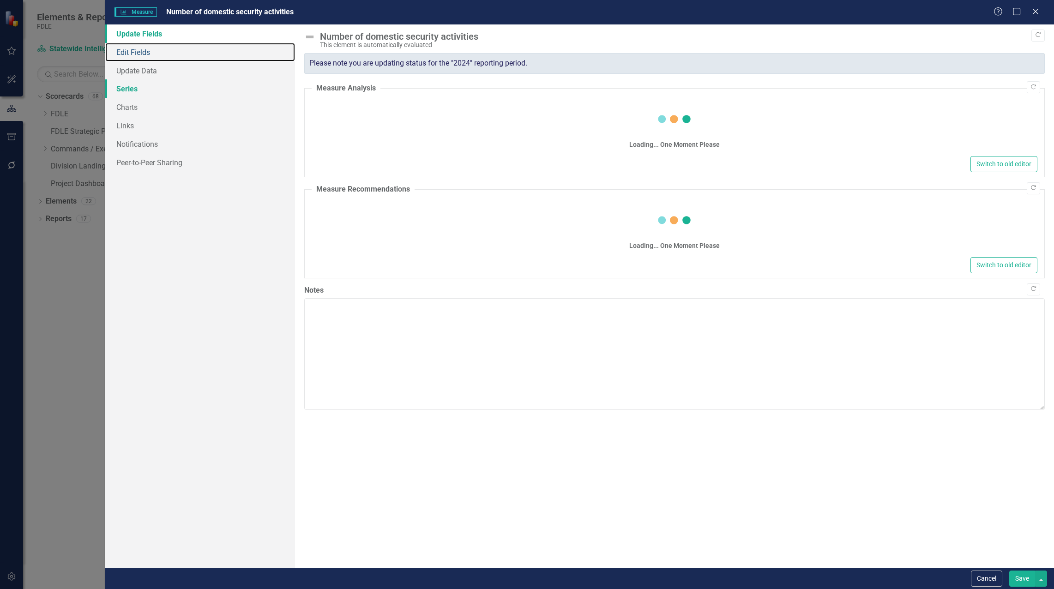
drag, startPoint x: 139, startPoint y: 56, endPoint x: 274, endPoint y: 79, distance: 136.8
click at [139, 56] on link "Edit Fields" at bounding box center [200, 52] width 190 height 18
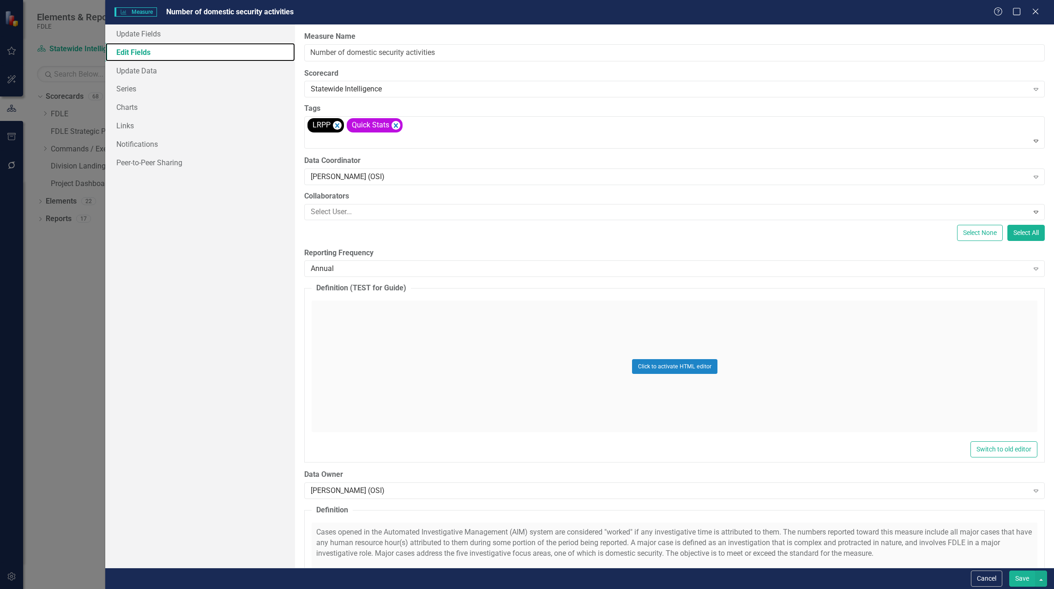
scroll to position [0, 0]
click at [368, 265] on div "Annual" at bounding box center [669, 269] width 717 height 11
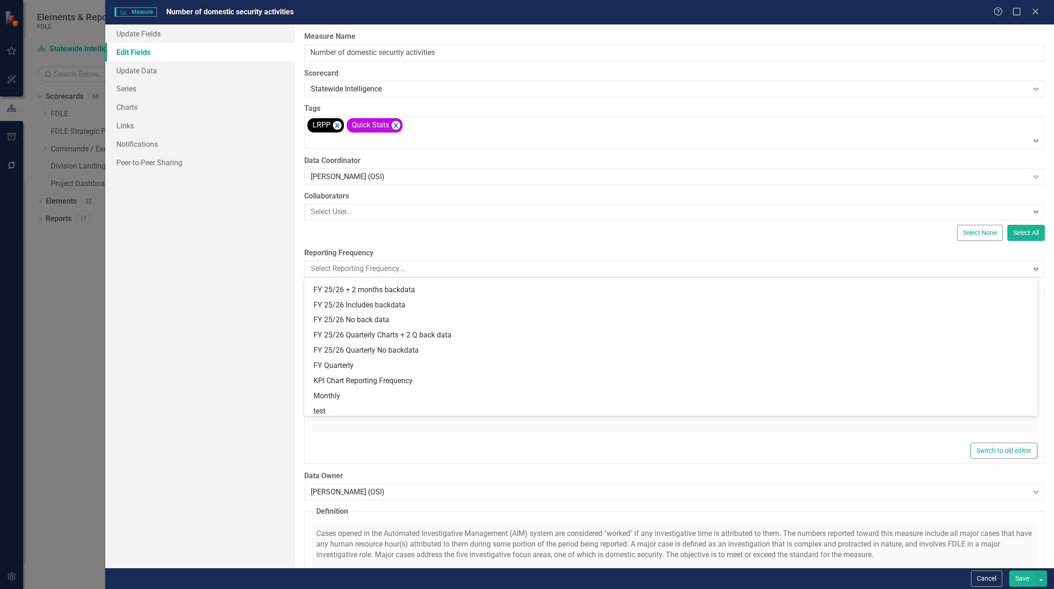
scroll to position [256, 0]
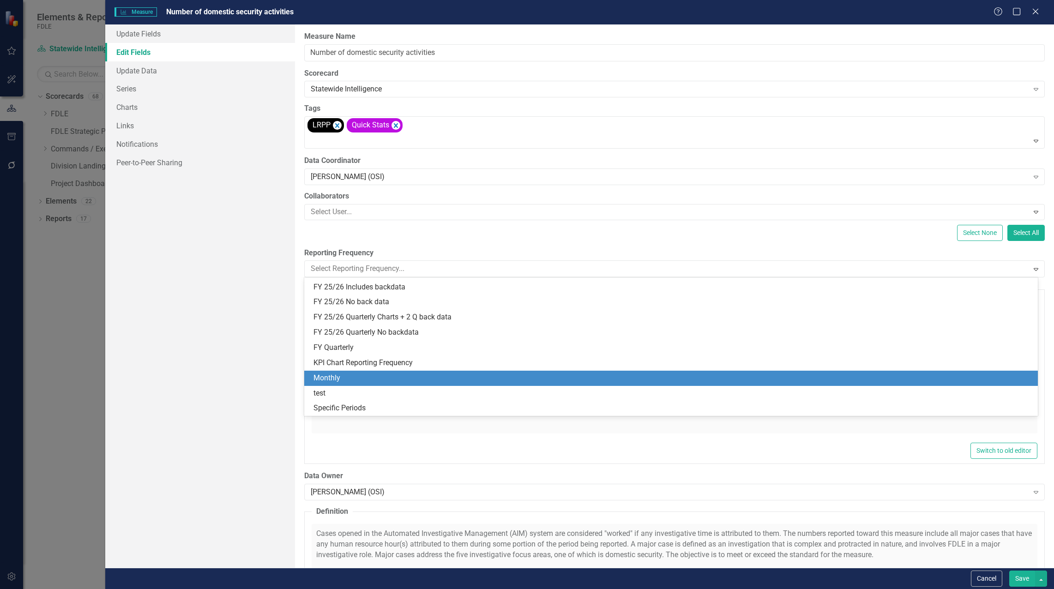
click at [366, 371] on div "Monthly" at bounding box center [670, 378] width 733 height 15
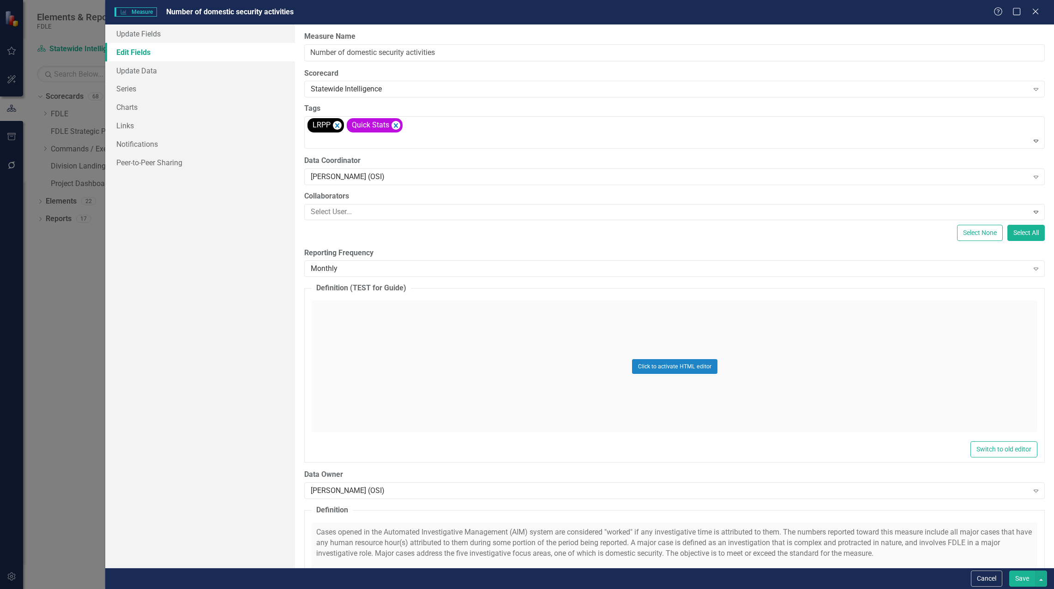
click at [1027, 582] on button "Save" at bounding box center [1022, 578] width 26 height 16
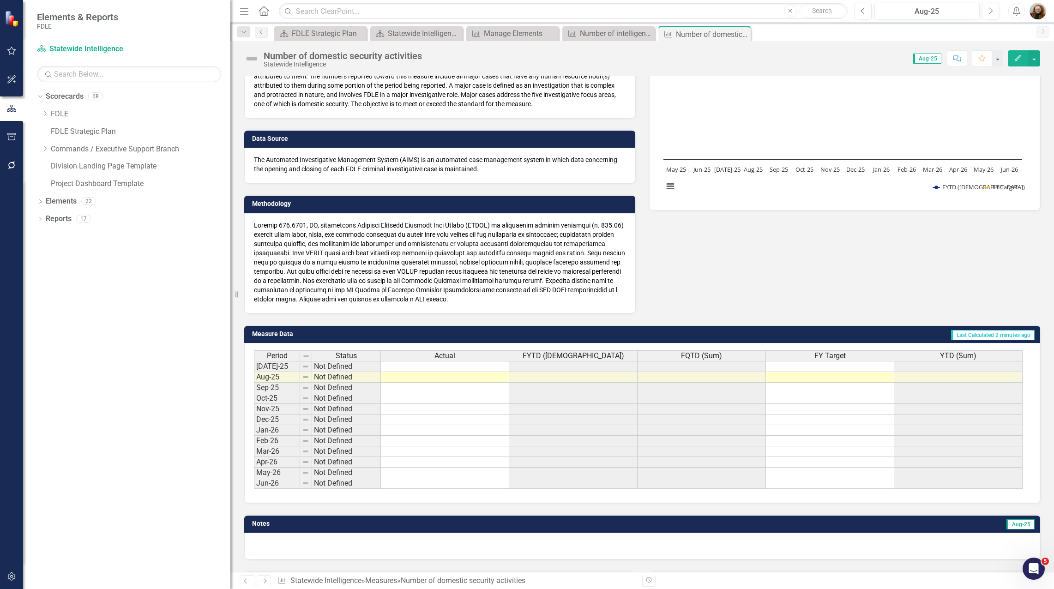
scroll to position [72, 0]
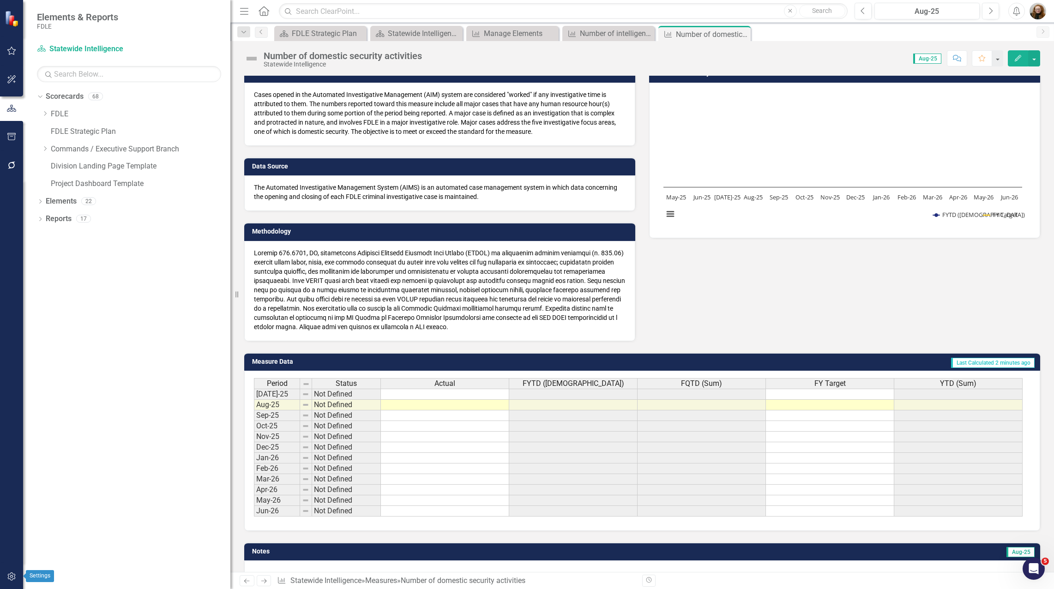
click at [8, 582] on button "button" at bounding box center [11, 576] width 21 height 19
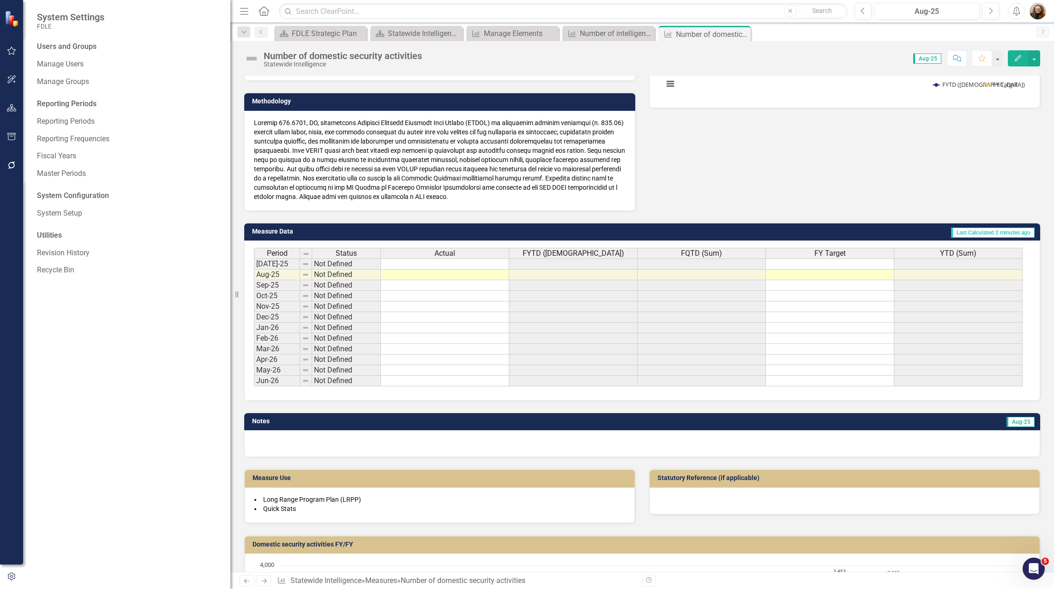
scroll to position [349, 0]
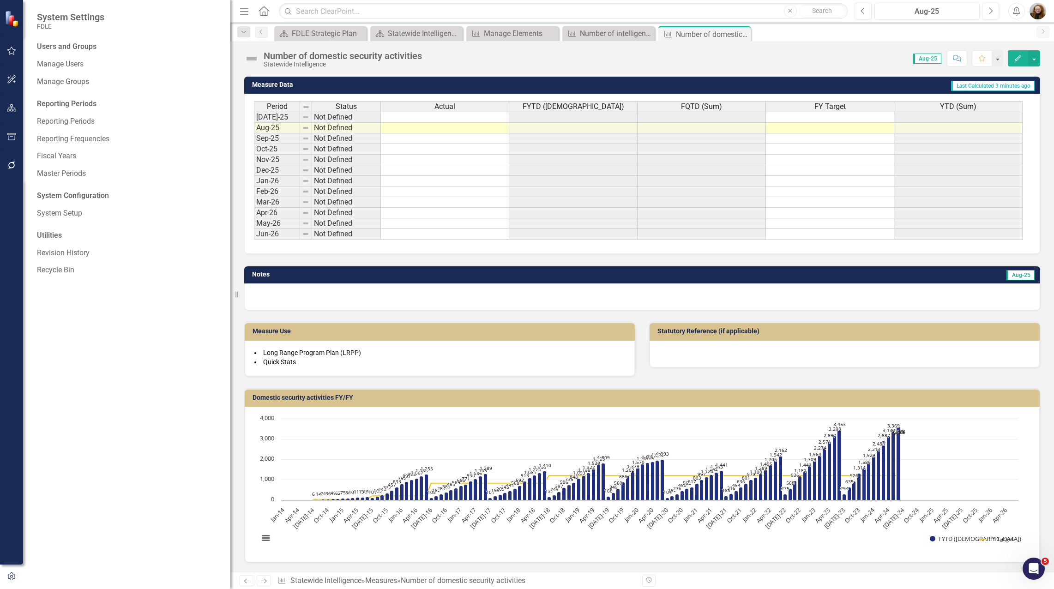
click at [1017, 55] on icon "Edit" at bounding box center [1018, 58] width 8 height 6
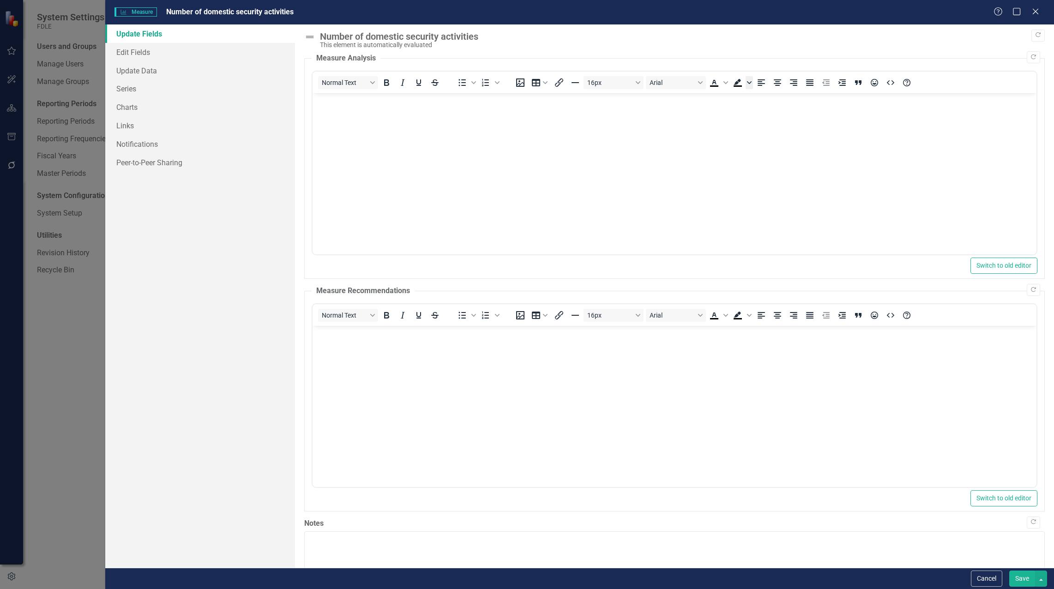
scroll to position [0, 0]
click at [132, 52] on link "Edit Fields" at bounding box center [200, 52] width 190 height 18
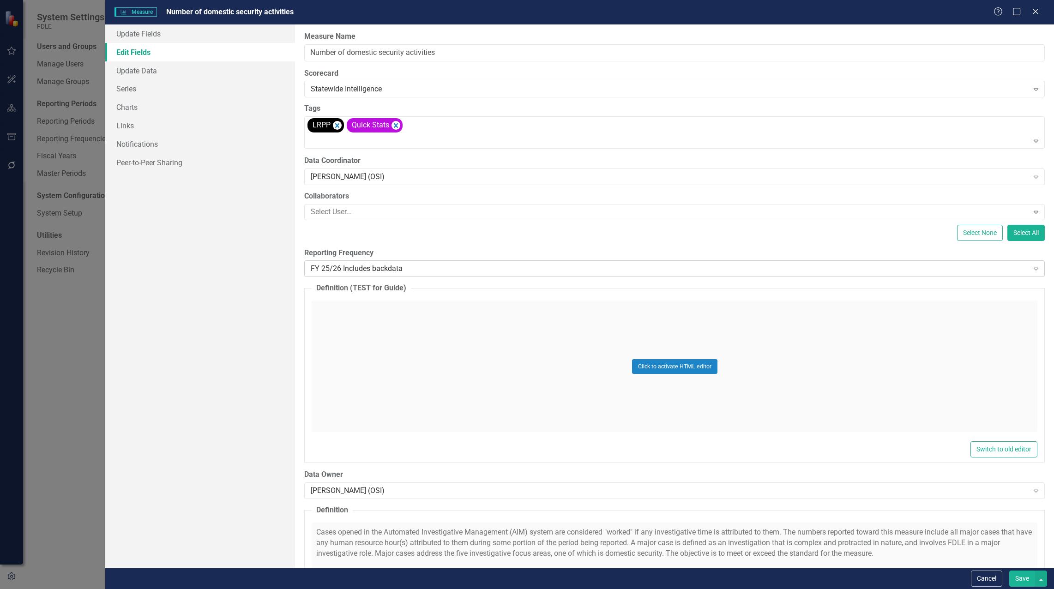
click at [382, 273] on div "FY 25/26 Includes backdata" at bounding box center [669, 269] width 717 height 11
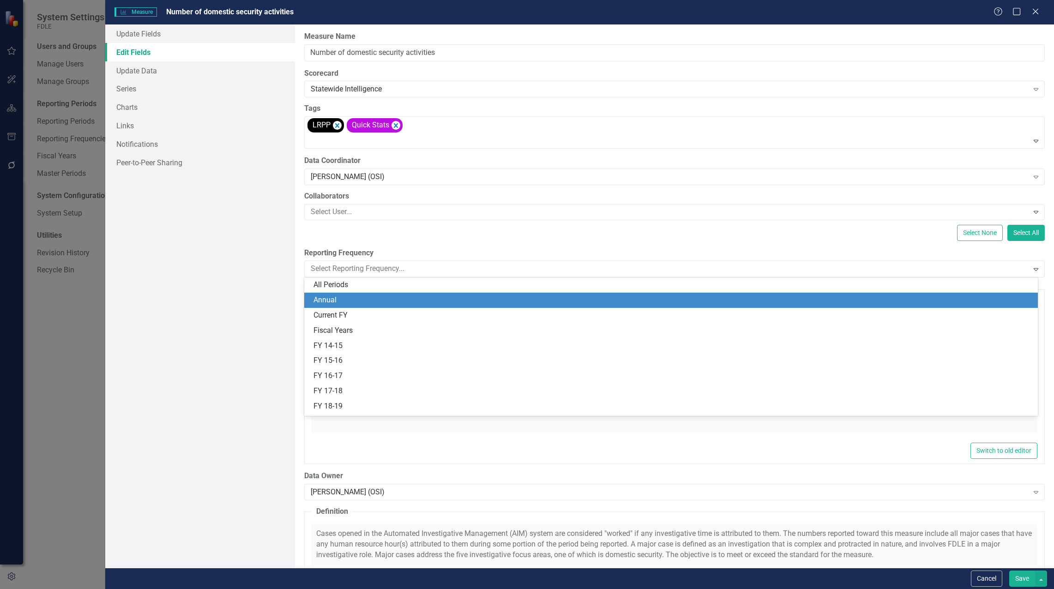
click at [341, 298] on div "Annual" at bounding box center [672, 300] width 719 height 11
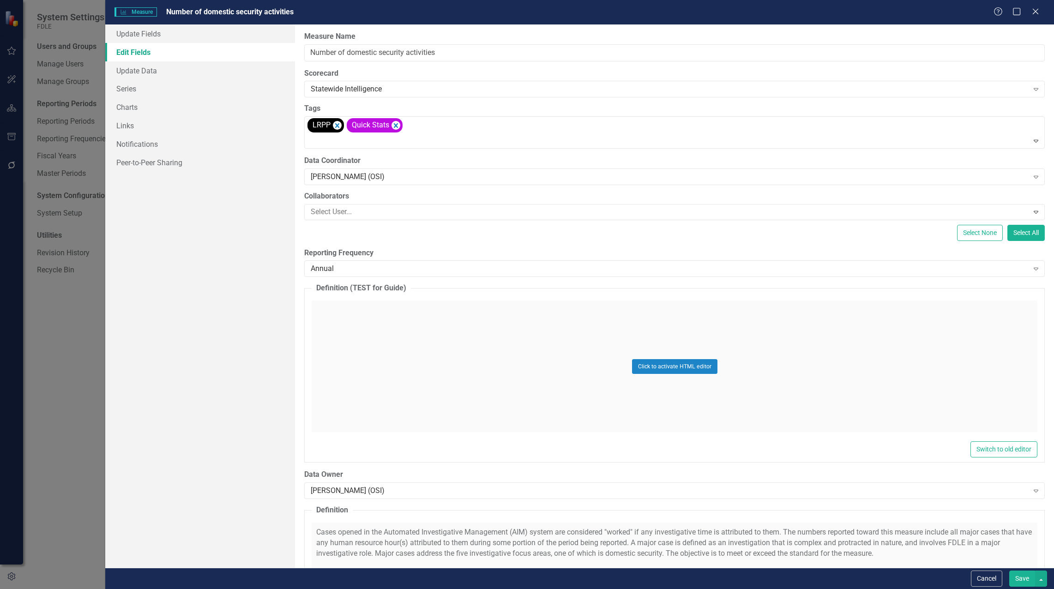
click at [1018, 582] on button "Save" at bounding box center [1022, 578] width 26 height 16
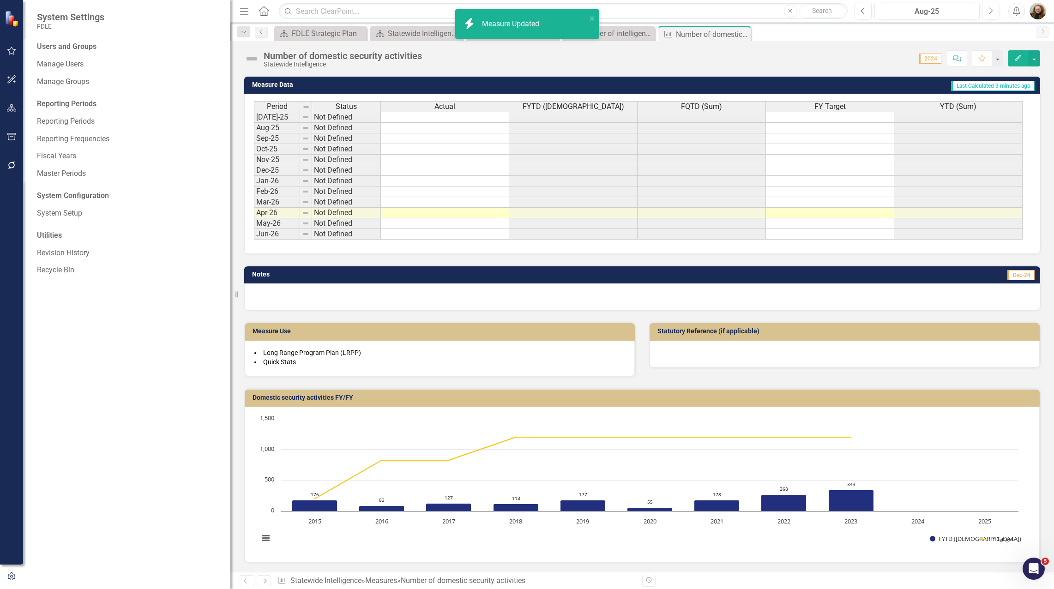
scroll to position [338, 0]
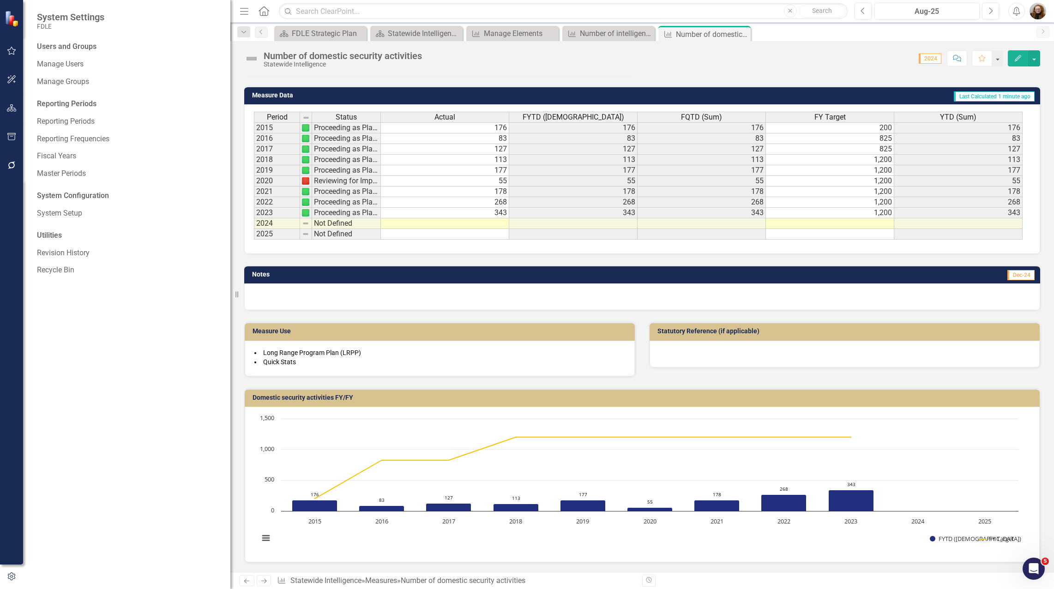
click at [1012, 58] on button "Edit" at bounding box center [1018, 58] width 20 height 16
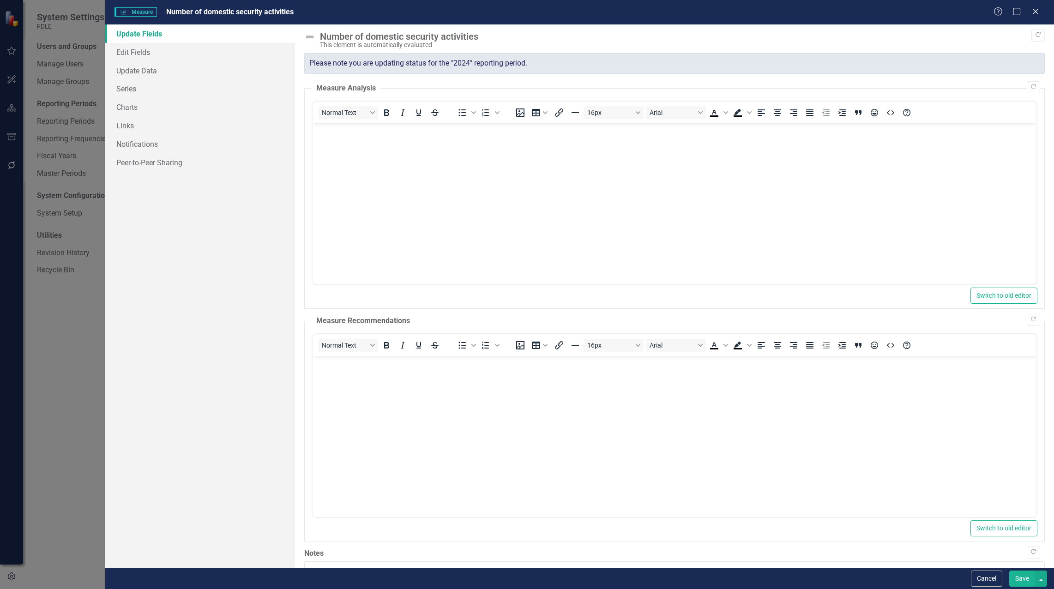
scroll to position [0, 0]
click at [134, 57] on link "Edit Fields" at bounding box center [200, 52] width 190 height 18
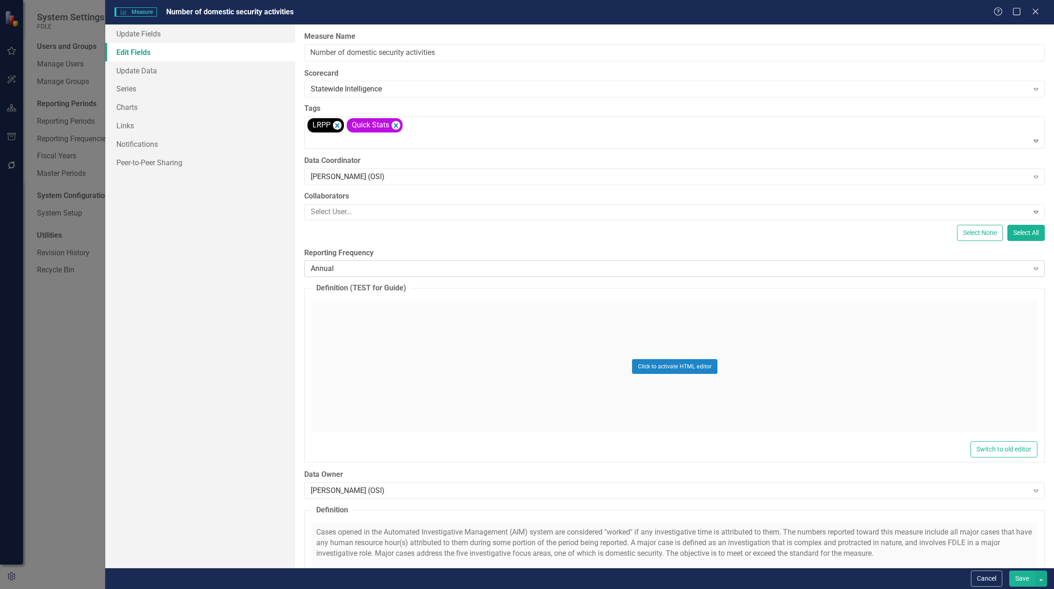
click at [363, 262] on div "Annual Expand" at bounding box center [674, 268] width 740 height 17
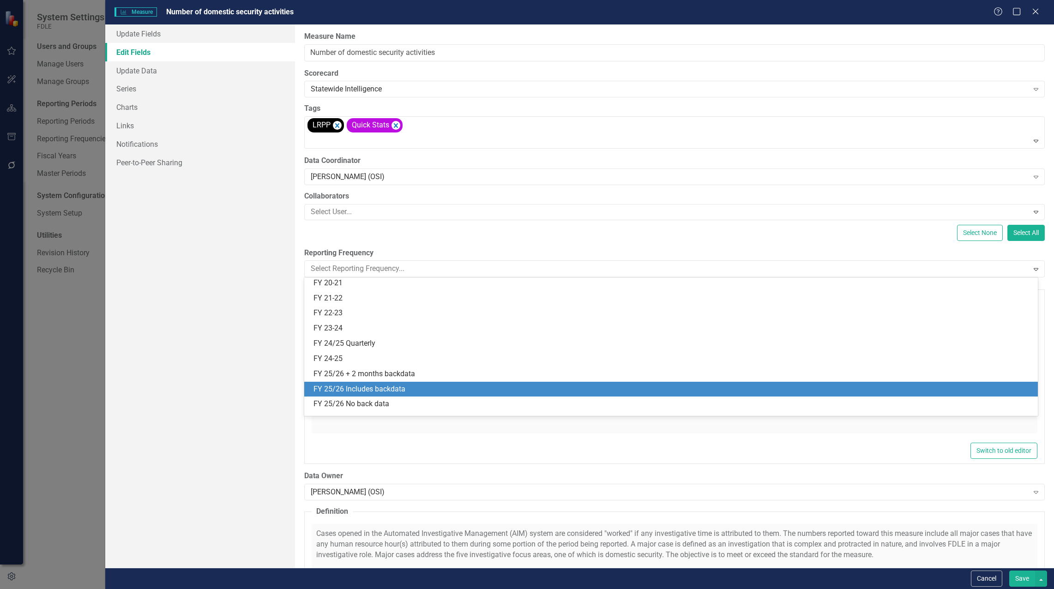
click at [366, 389] on div "FY 25/26 Includes backdata" at bounding box center [672, 389] width 719 height 11
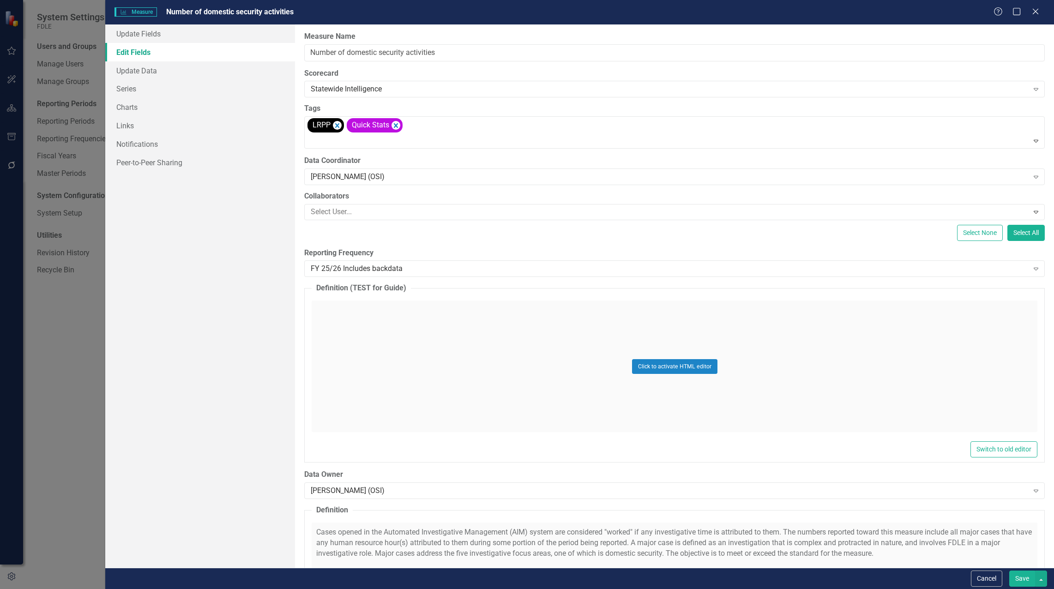
click at [1027, 582] on button "Save" at bounding box center [1022, 578] width 26 height 16
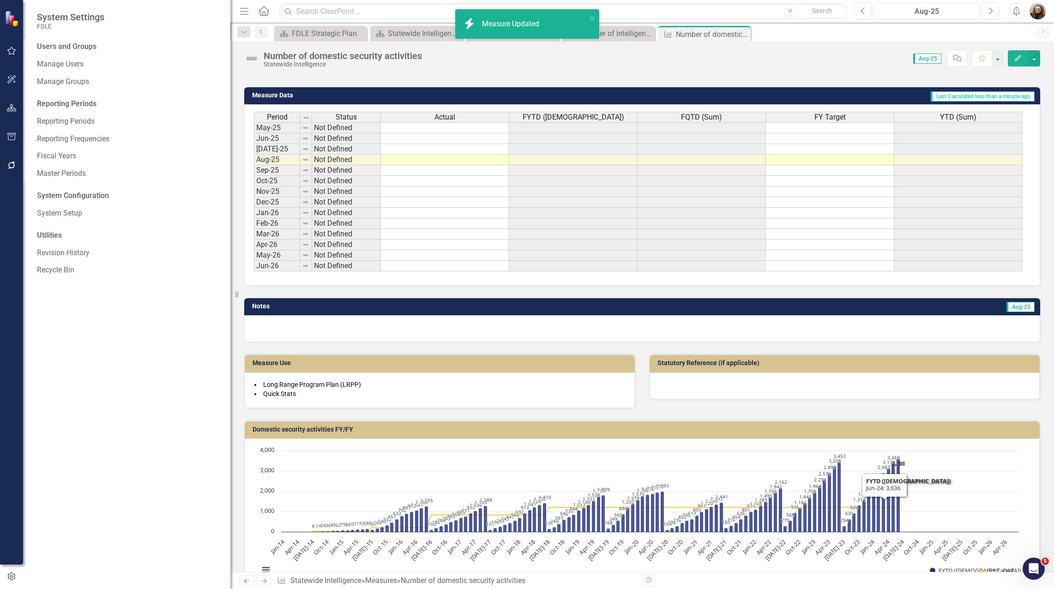
scroll to position [349, 0]
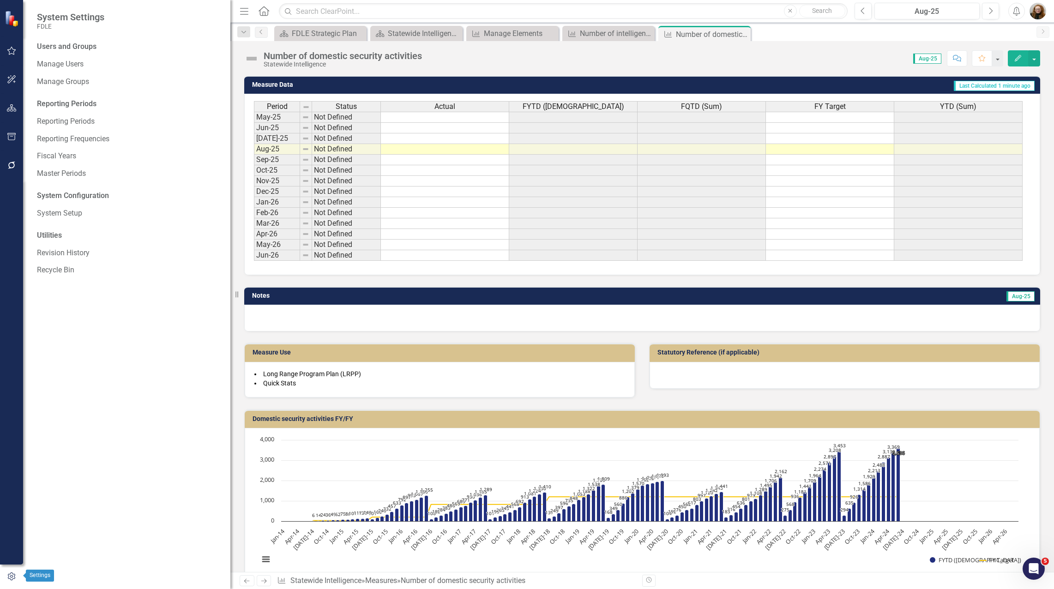
click at [10, 575] on icon "button" at bounding box center [11, 576] width 10 height 8
click at [81, 133] on div "Reporting Frequencies" at bounding box center [129, 139] width 184 height 15
click at [92, 138] on link "Reporting Frequencies" at bounding box center [129, 139] width 184 height 11
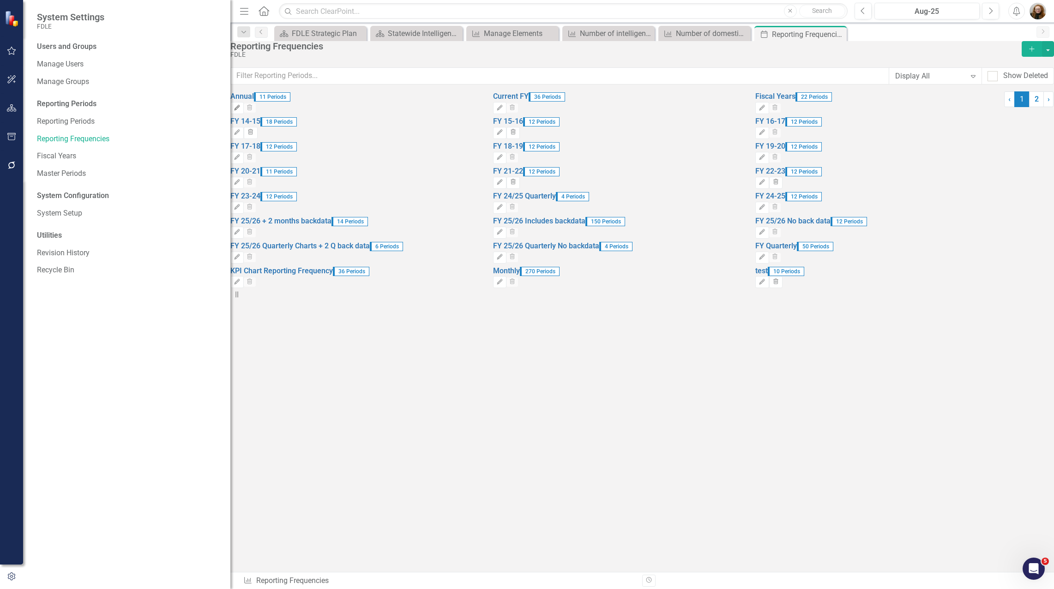
click at [240, 111] on icon "Edit" at bounding box center [237, 108] width 7 height 6
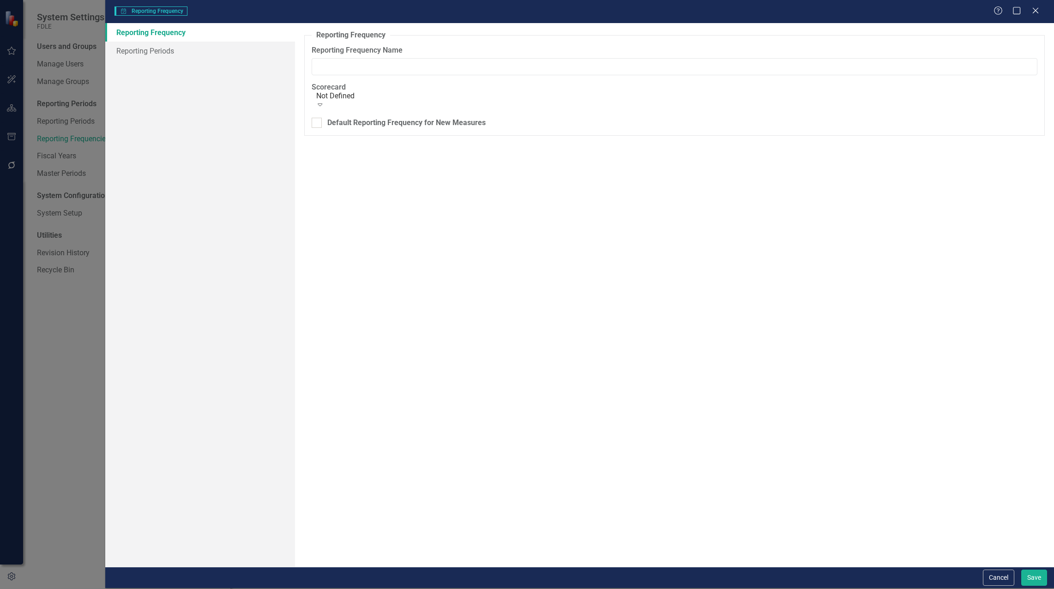
type input "Annual"
click at [1038, 10] on icon "Close" at bounding box center [1035, 10] width 12 height 9
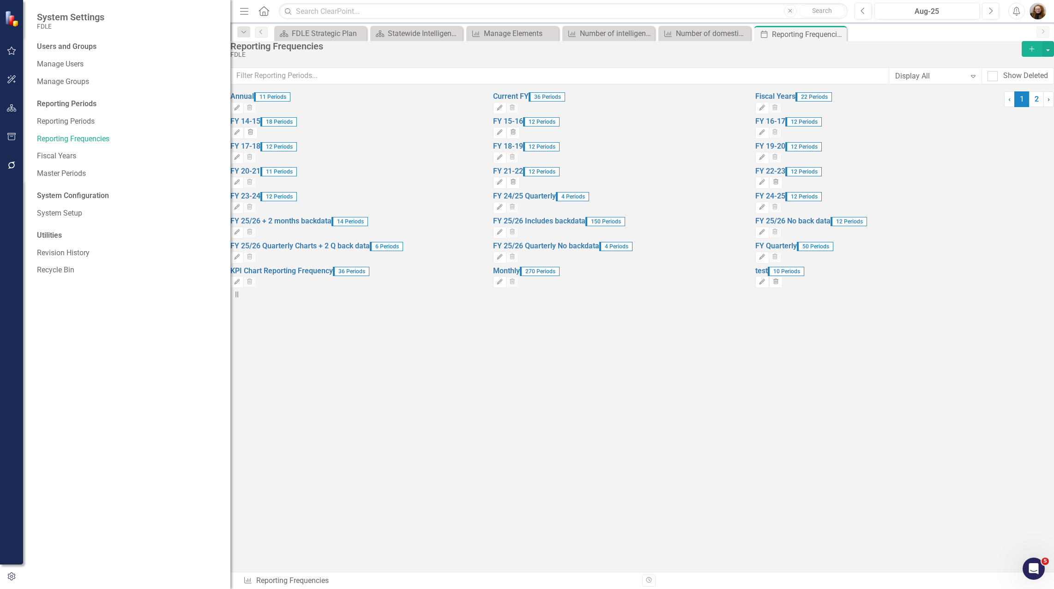
drag, startPoint x: 490, startPoint y: 116, endPoint x: 908, endPoint y: 101, distance: 418.9
click at [908, 91] on div "Reporting Frequencies FDLE Add Display All Expand Show Deleted" at bounding box center [641, 66] width 823 height 50
click at [833, 101] on div "22 Periods" at bounding box center [813, 96] width 37 height 9
click at [720, 32] on div "Number of domestic security activities" at bounding box center [706, 34] width 61 height 12
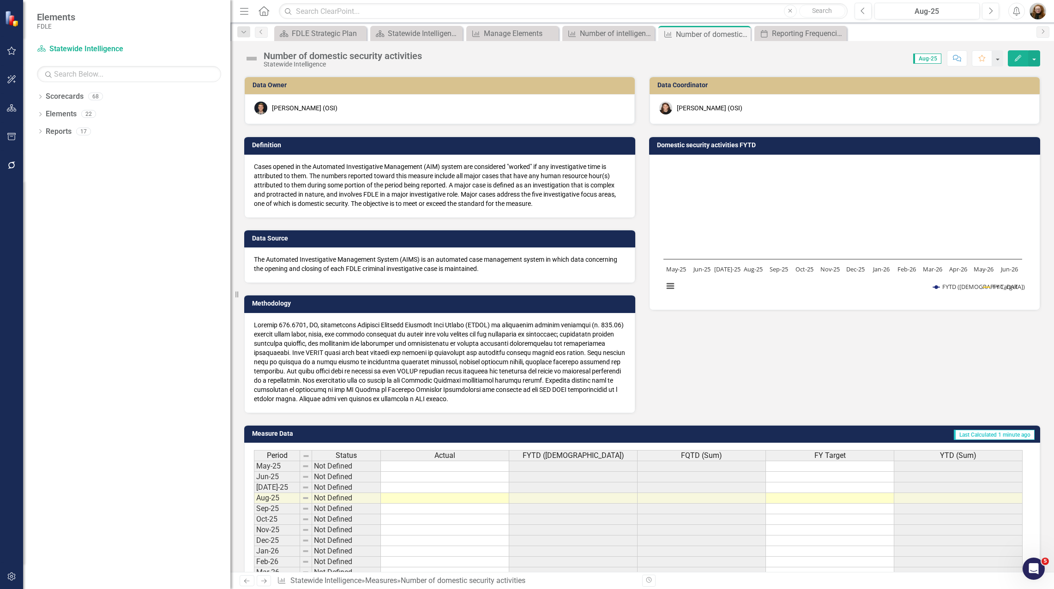
click at [1015, 62] on button "Edit" at bounding box center [1018, 58] width 20 height 16
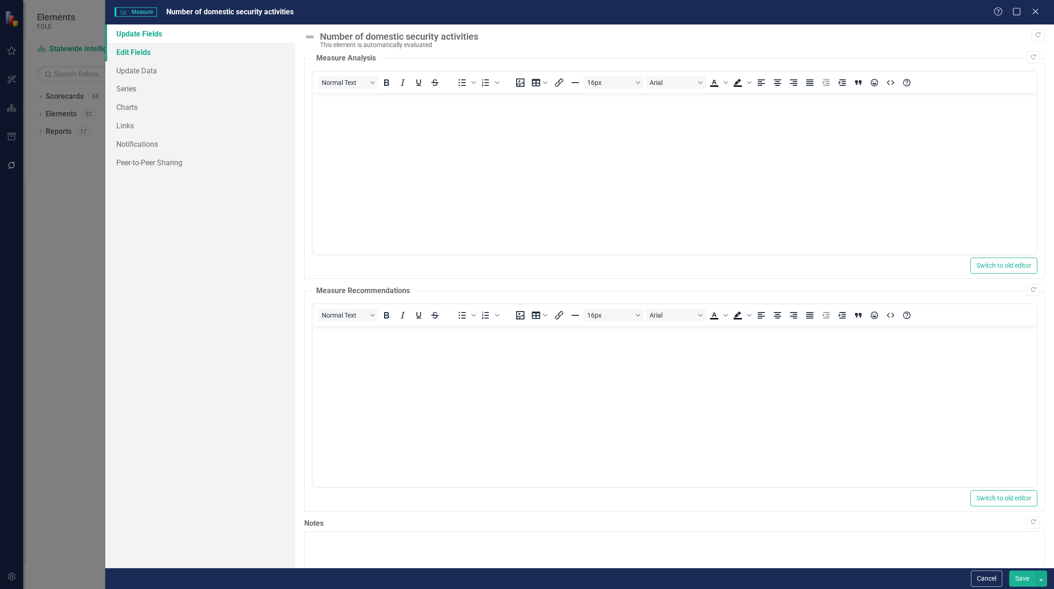
click at [141, 52] on link "Edit Fields" at bounding box center [200, 52] width 190 height 18
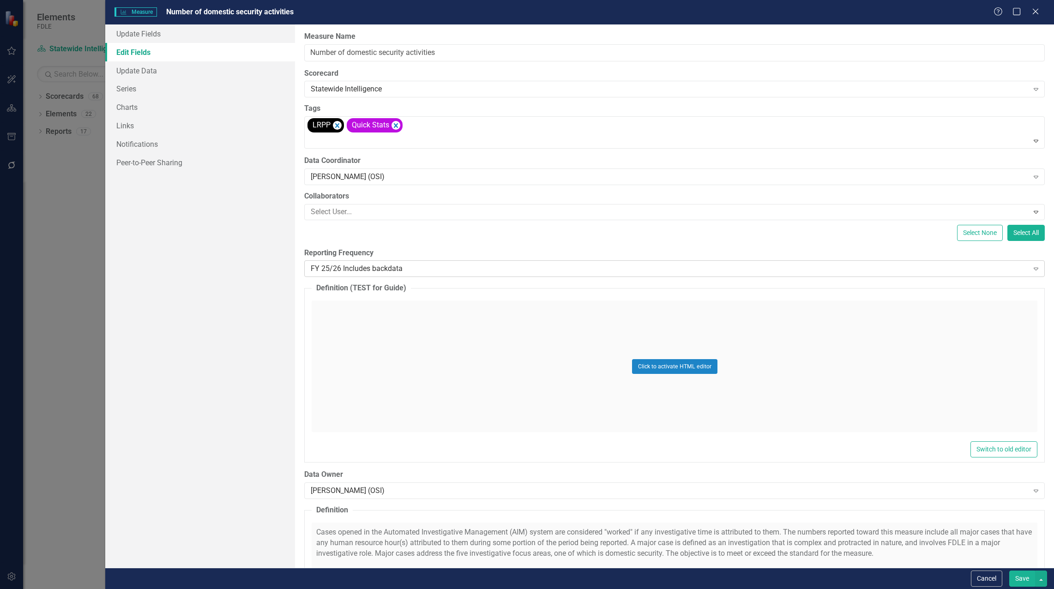
click at [345, 266] on div "FY 25/26 Includes backdata" at bounding box center [669, 269] width 717 height 11
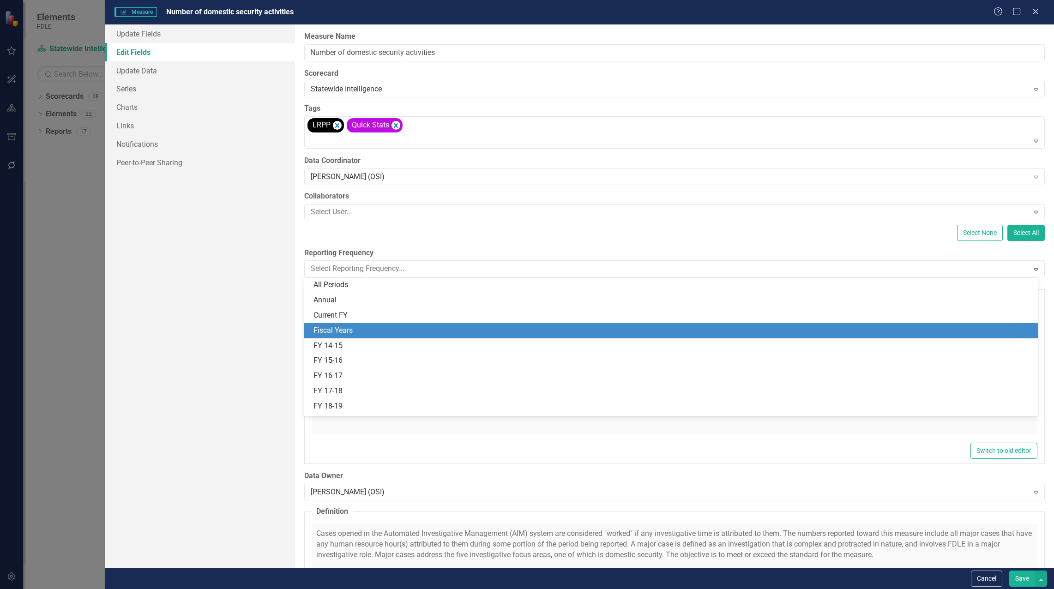
click at [392, 332] on div "Fiscal Years" at bounding box center [672, 330] width 719 height 11
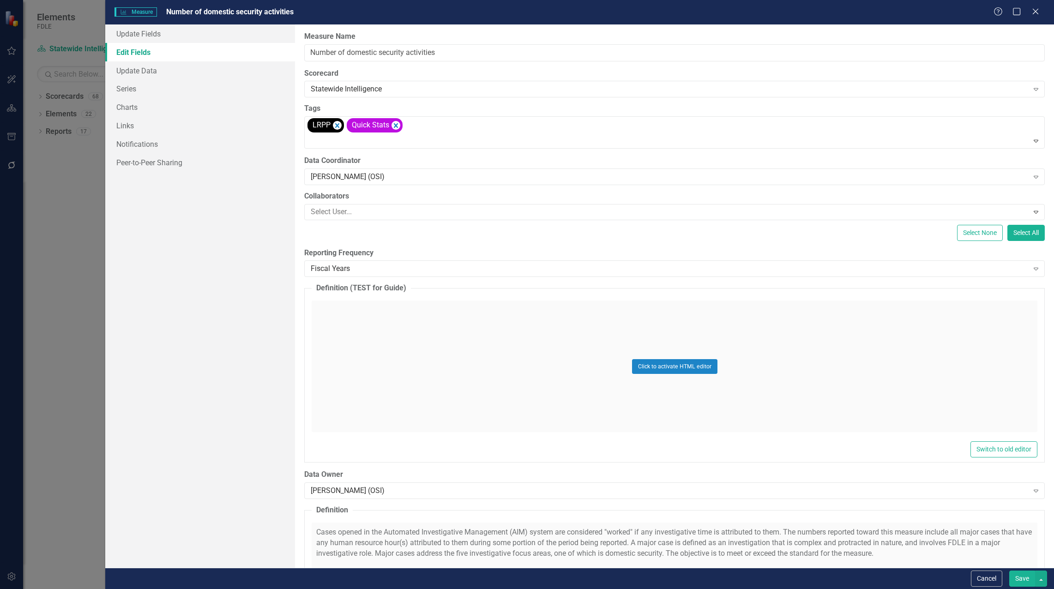
click at [1015, 579] on button "Save" at bounding box center [1022, 578] width 26 height 16
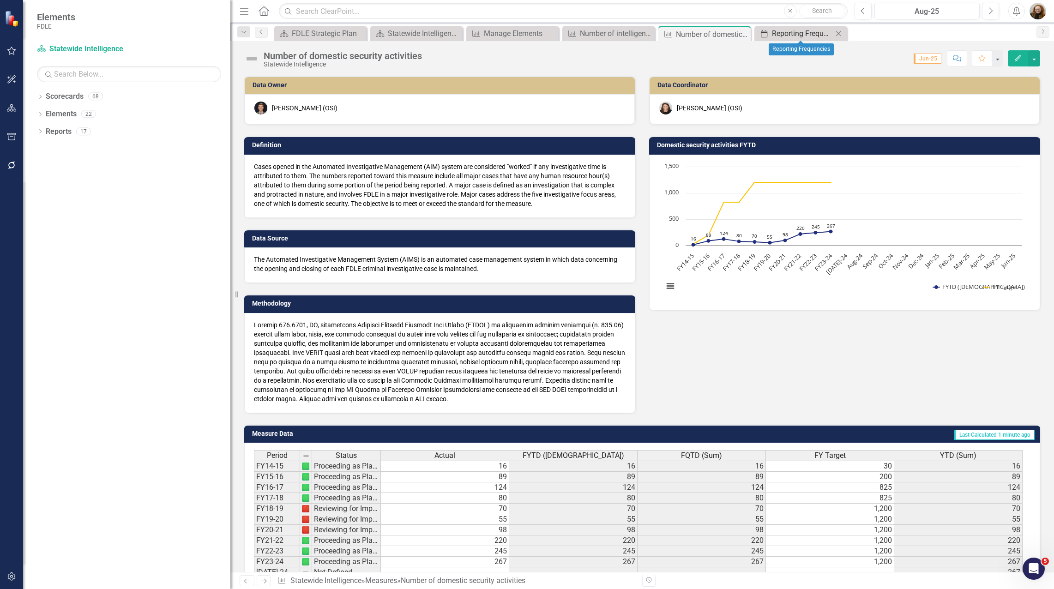
click at [798, 30] on div "Reporting Frequencies" at bounding box center [802, 34] width 61 height 12
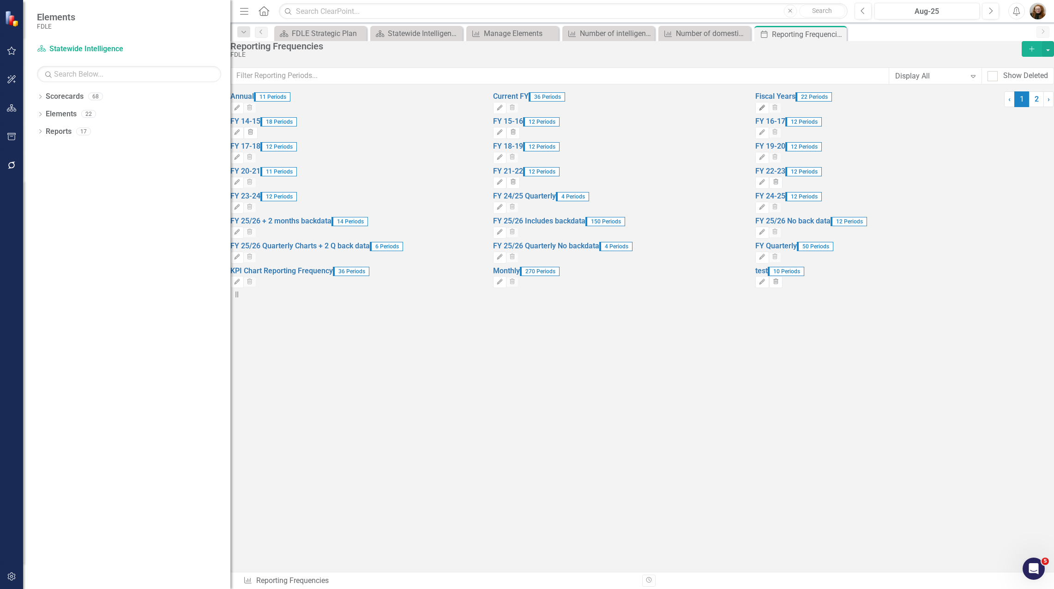
click at [765, 111] on icon "Edit" at bounding box center [761, 108] width 7 height 6
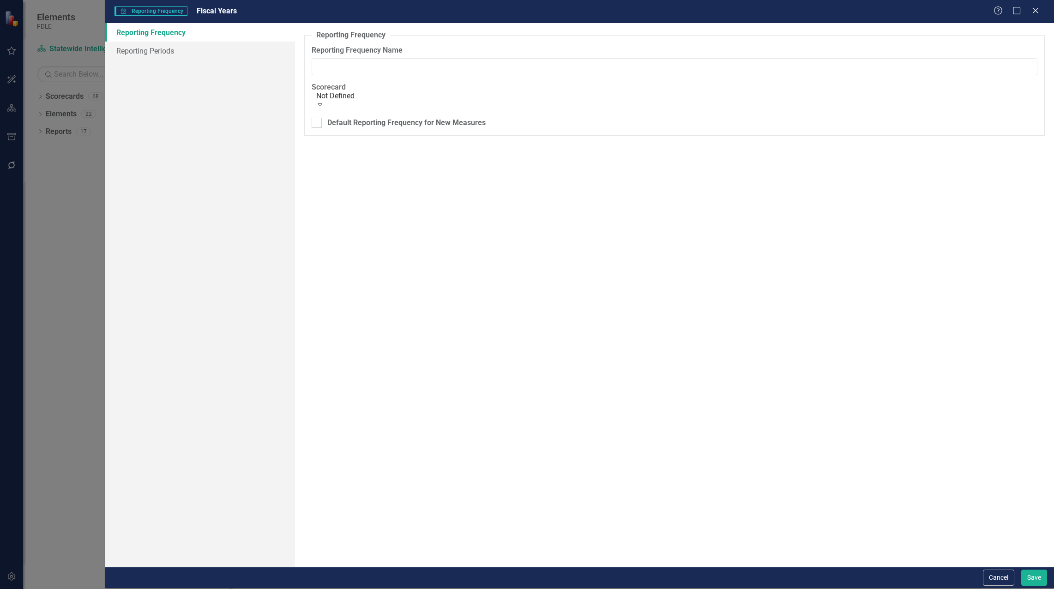
type input "Fiscal Years"
click at [148, 54] on link "Reporting Periods" at bounding box center [200, 51] width 190 height 18
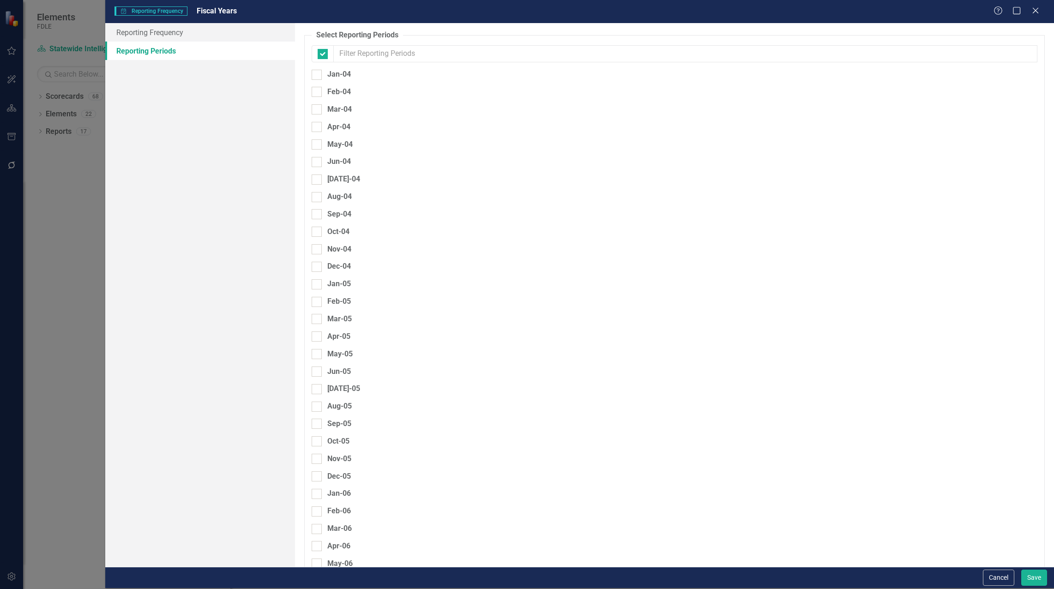
checkbox input "false"
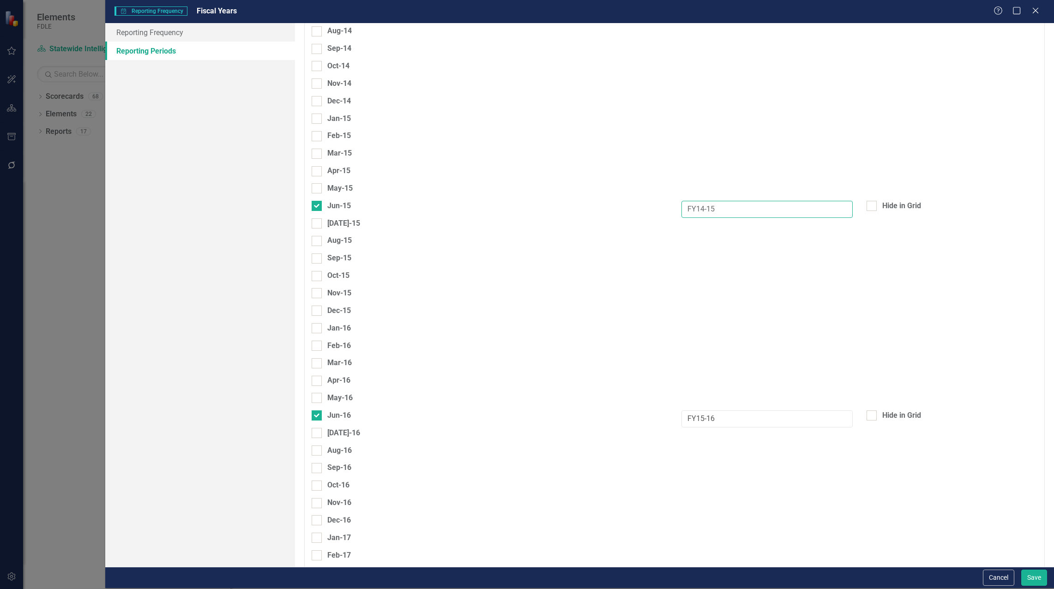
click input "FY14-15"
type input "FY14/15"
click input "FY15-16"
click input "FY15/16"
type input "FY 15/16"
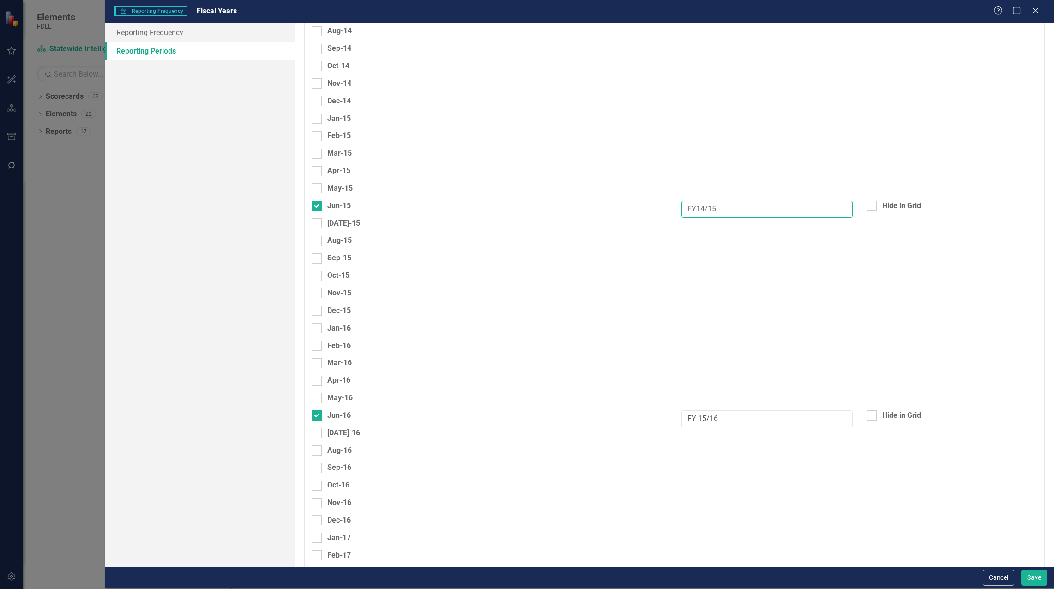
click input "FY14/15"
drag, startPoint x: 692, startPoint y: 134, endPoint x: 707, endPoint y: 146, distance: 19.3
click input "FY14/15"
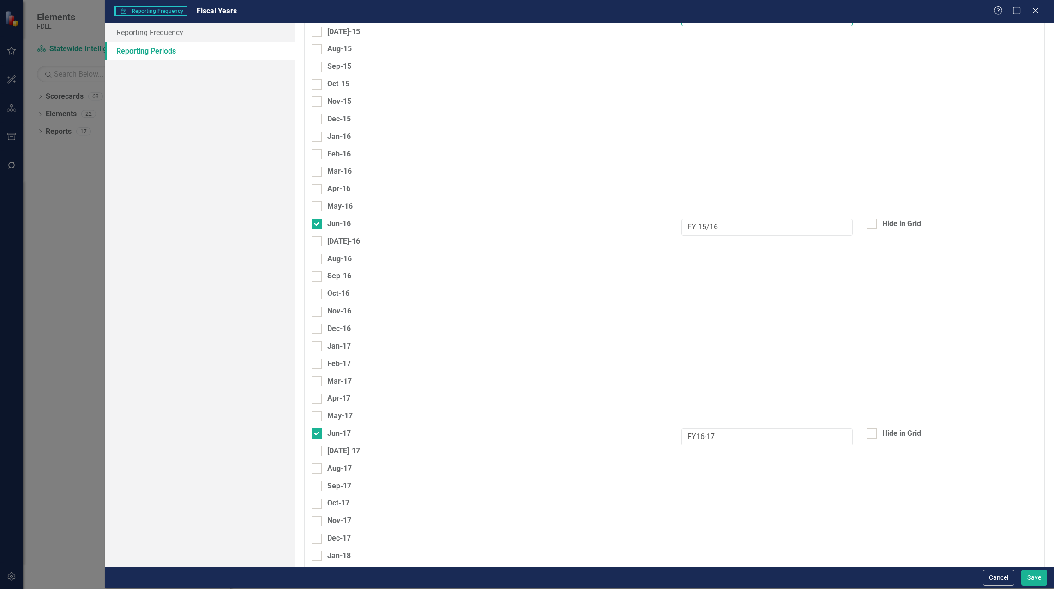
scroll to position [2539, 0]
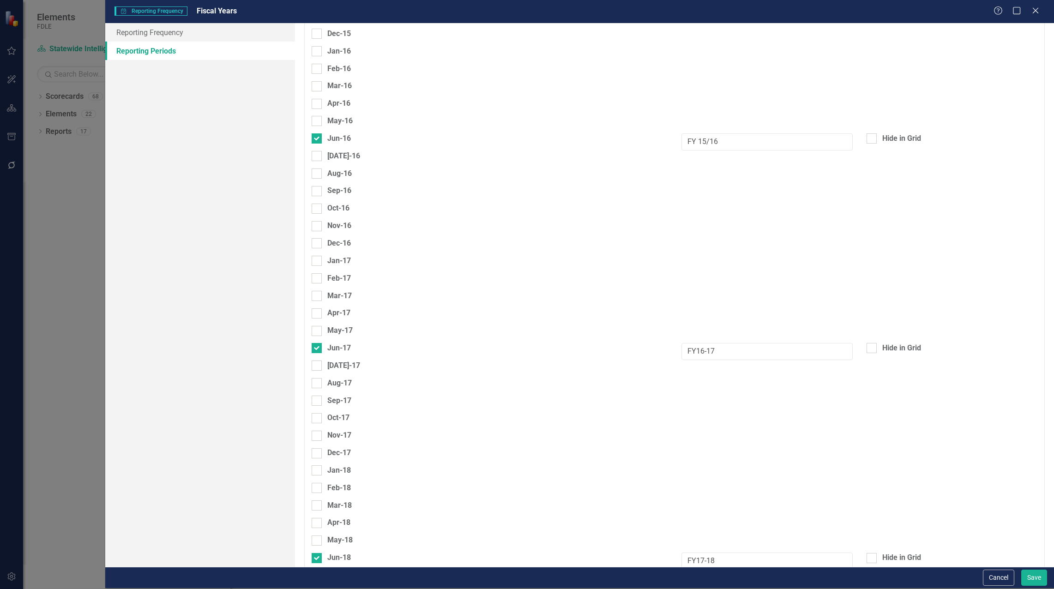
type input "FY 14/15"
click input "FY16-17"
click input "FY16/17"
type input "FY 16/17"
click input "FY17-18"
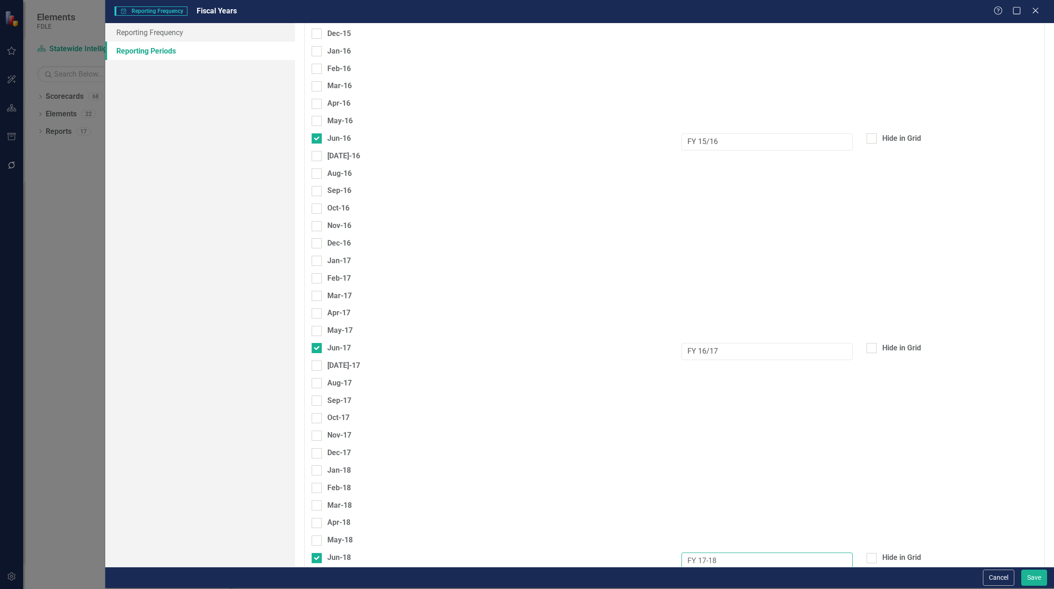
click input "FY 17-18"
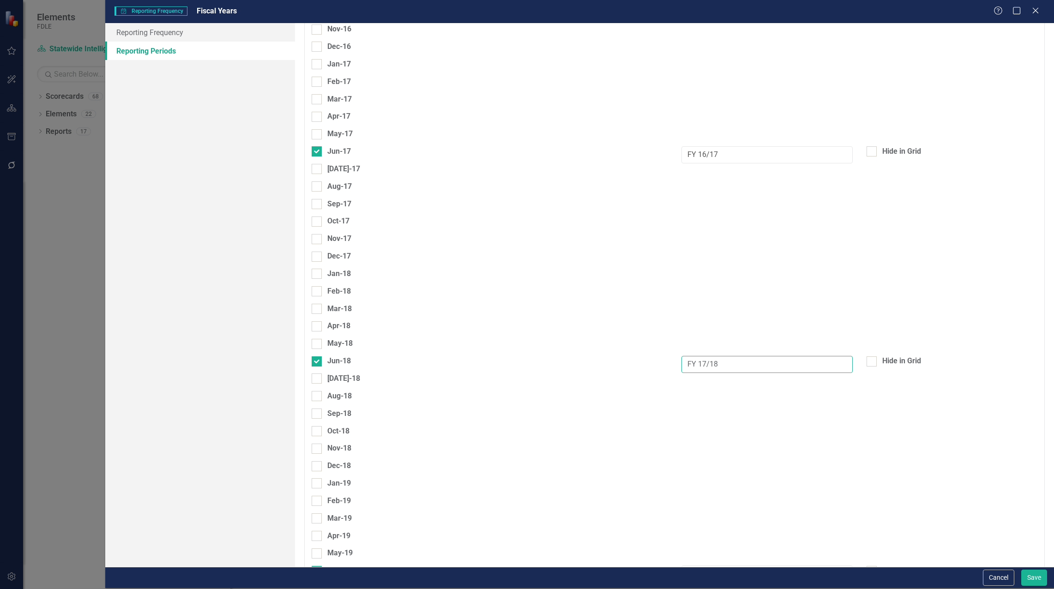
scroll to position [2769, 0]
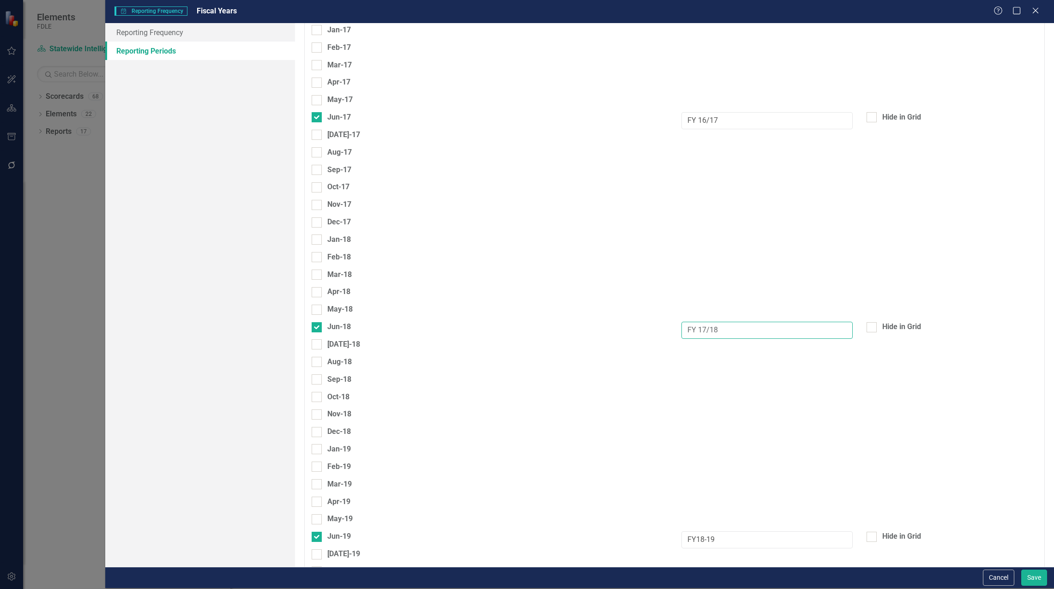
type input "FY 17/18"
click input "FY18-19"
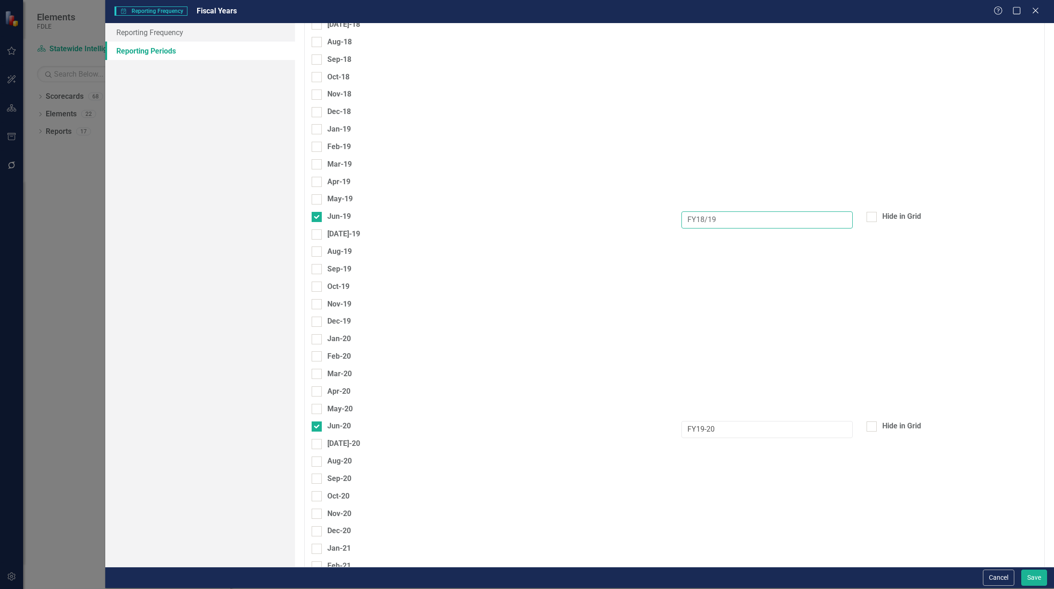
scroll to position [3092, 0]
type input "FY18/19"
click input "FY19-20"
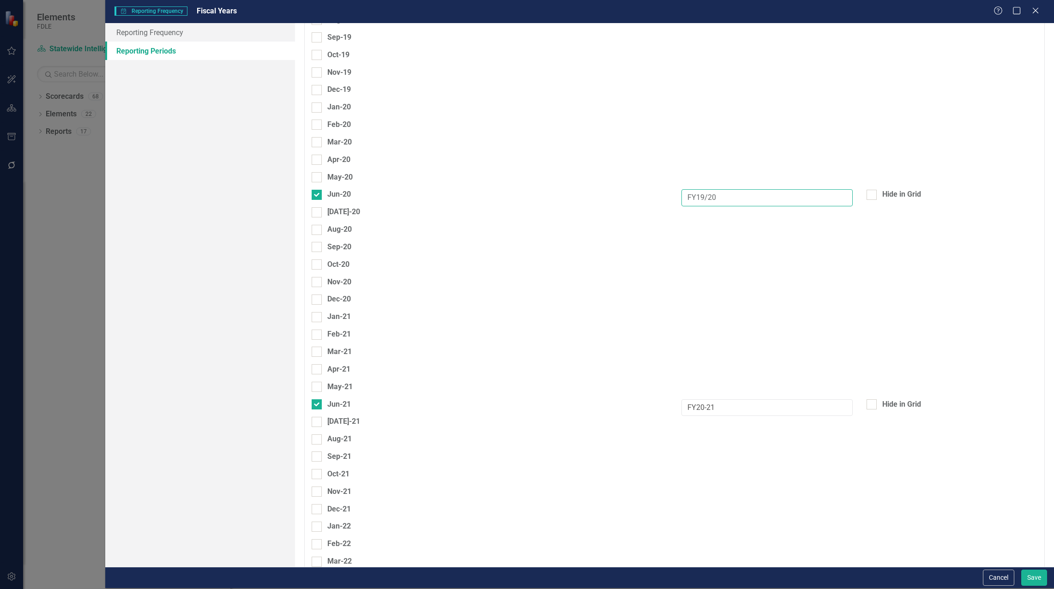
scroll to position [3323, 0]
type input "FY19/20"
click input "FY20-21"
click input "FY20/21"
type input "FY 20/21"
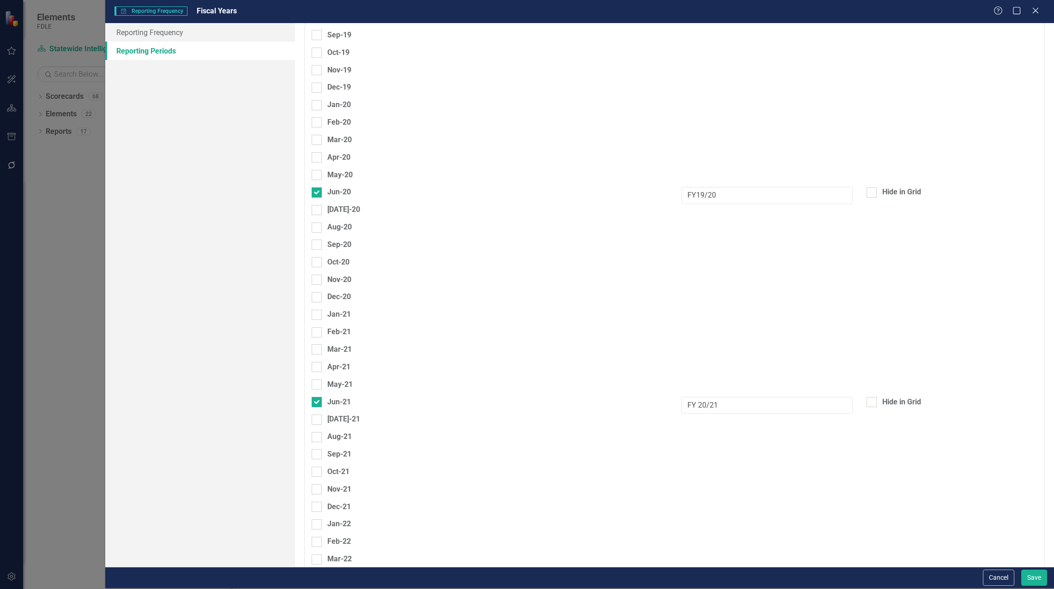
click input "FY21-22"
click input "FY21/22"
type input "FY 21/22"
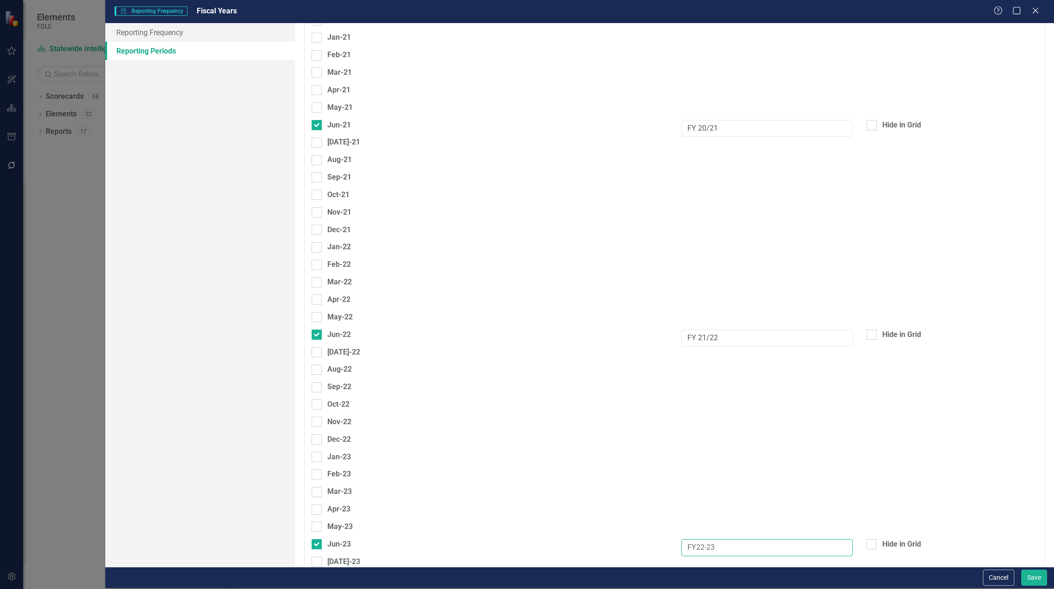
click input "FY22-23"
click input "FY22/23"
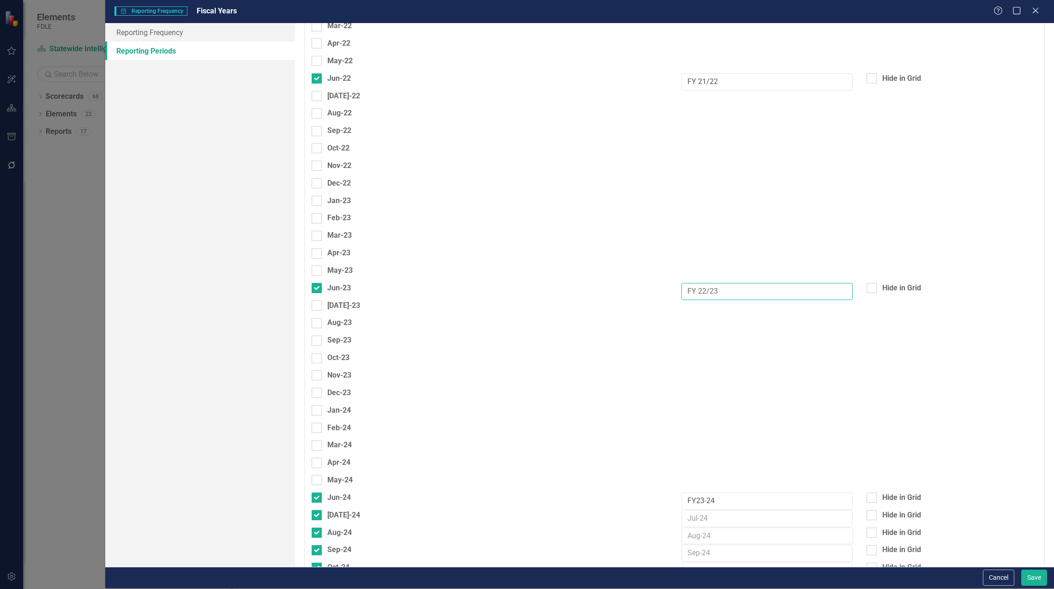
scroll to position [3877, 0]
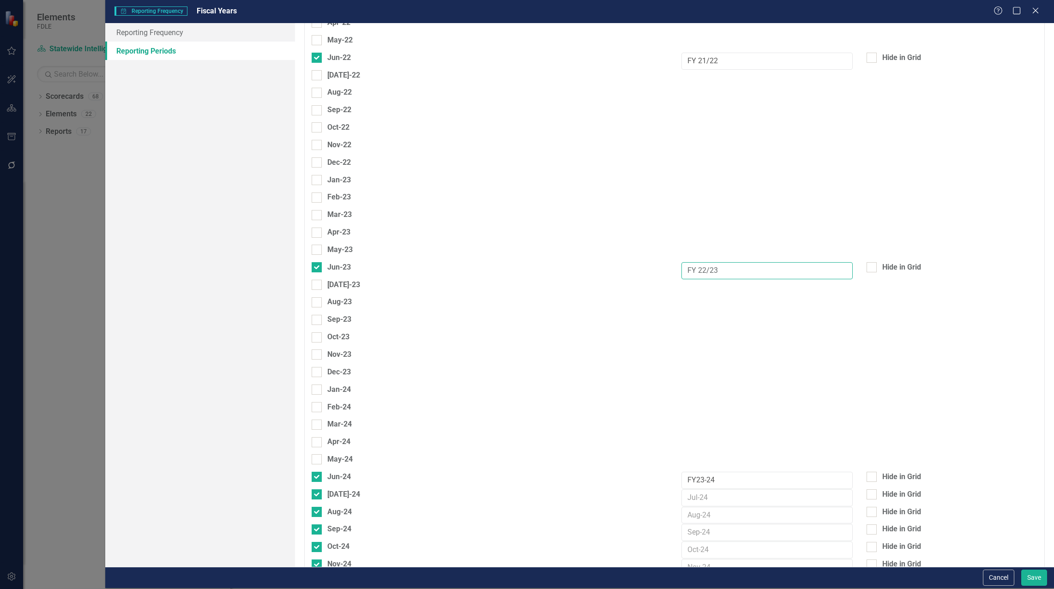
type input "FY 22/23"
click input "FY23-24"
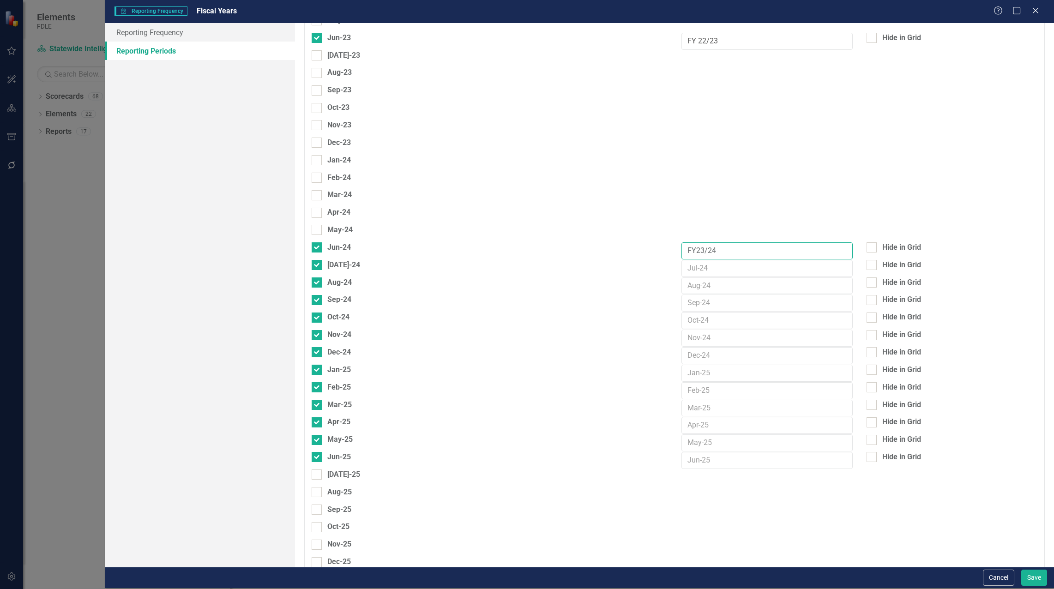
scroll to position [4108, 0]
type input "FY23/24"
drag, startPoint x: 727, startPoint y: 324, endPoint x: 677, endPoint y: 323, distance: 50.3
click div
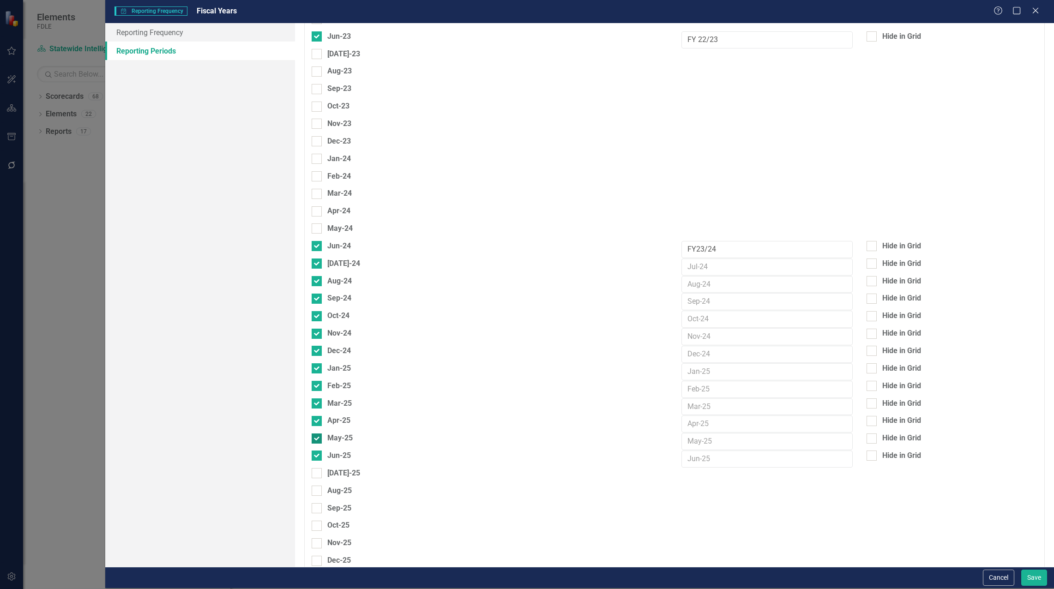
click input "May-25"
checkbox input "false"
click div
click input "Apr-25"
checkbox input "false"
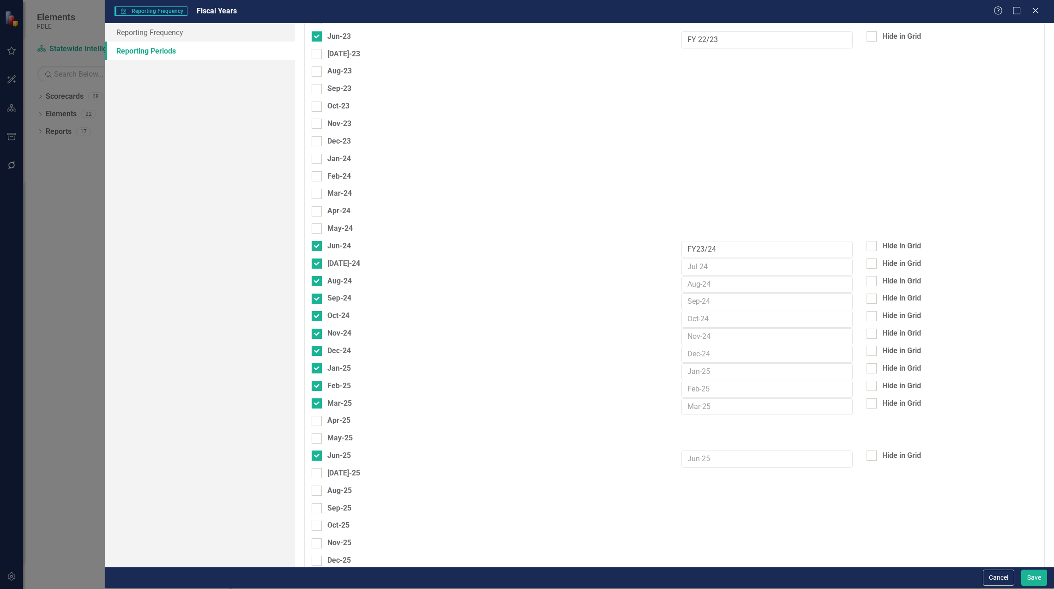
drag, startPoint x: 318, startPoint y: 275, endPoint x: 318, endPoint y: 260, distance: 14.8
click div "Mar-25"
click input "Mar-25"
checkbox input "false"
click div "Jan-25"
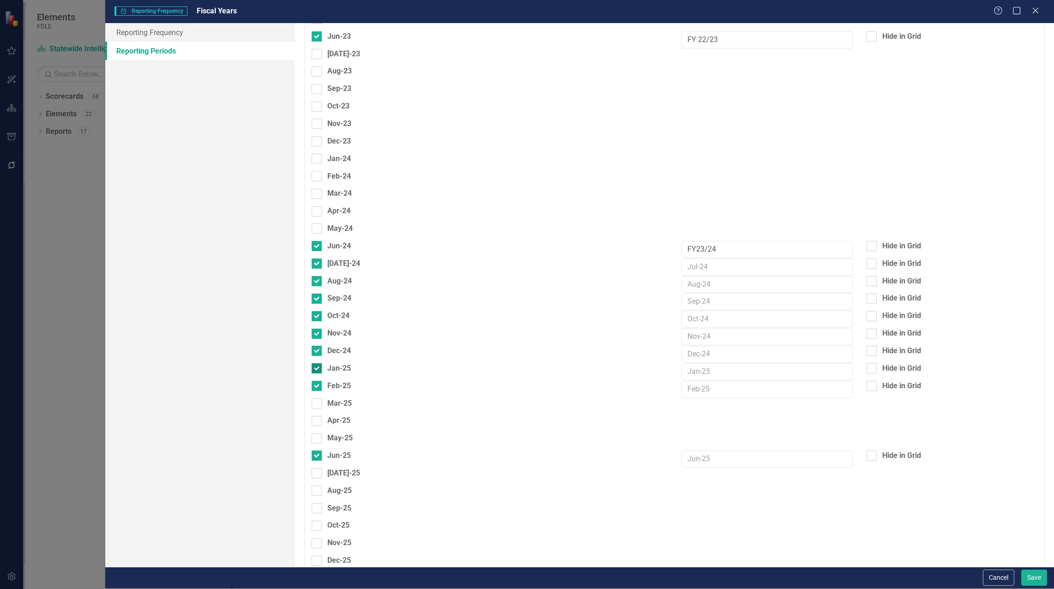
click div
click input "Jan-25"
checkbox input "false"
click fieldset "Select Reporting Periods Since you may not be reporting on every element every …"
drag, startPoint x: 321, startPoint y: 129, endPoint x: 315, endPoint y: 137, distance: 10.0
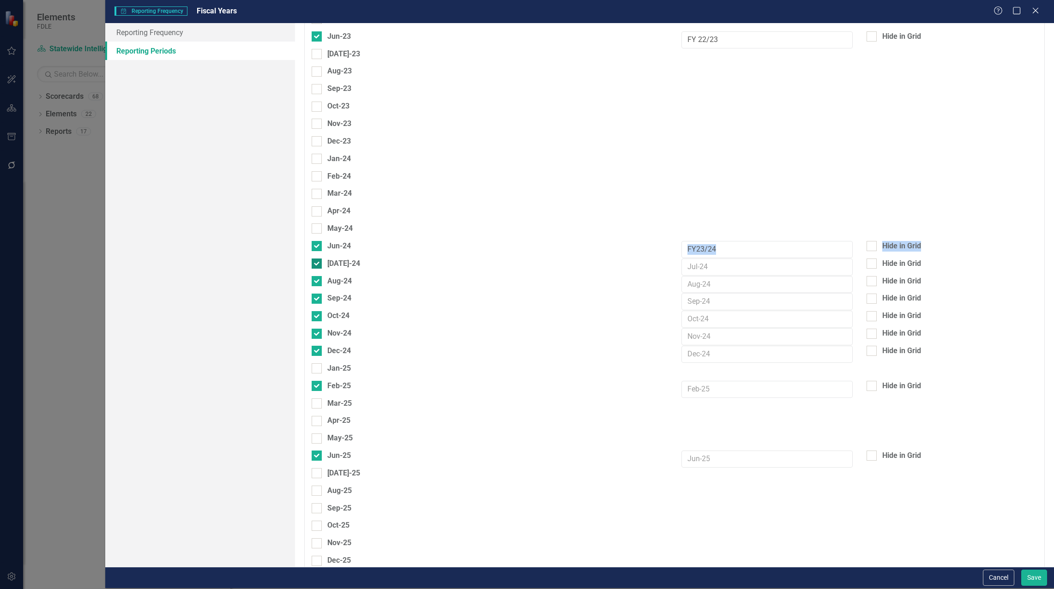
click div
click input "[DATE]-24"
checkbox input "false"
click input "Aug-24"
checkbox input "false"
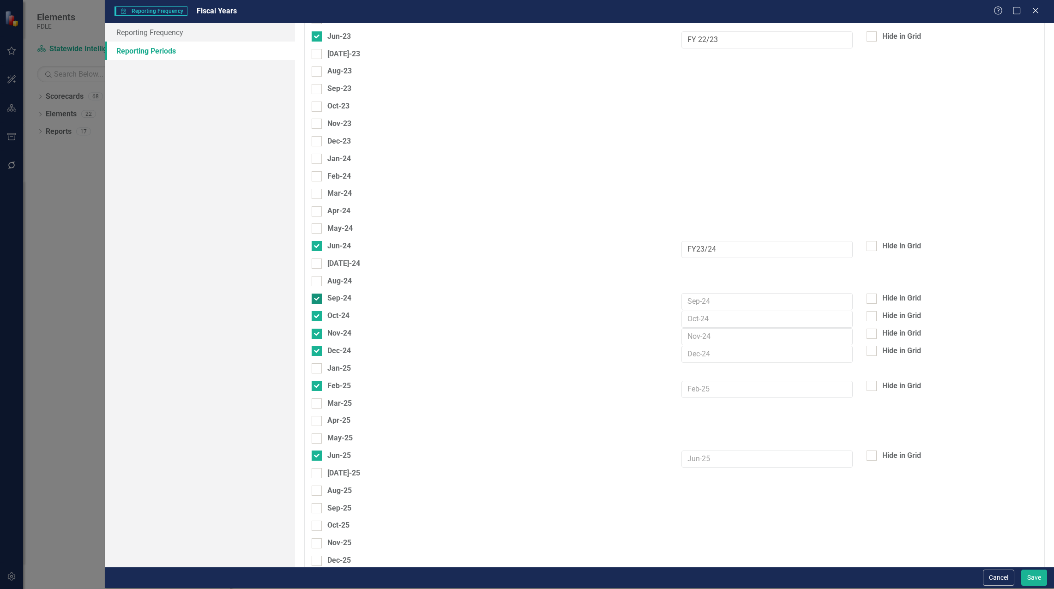
click div
click input "Sep-24"
checkbox input "false"
click input "Oct-24"
checkbox input "false"
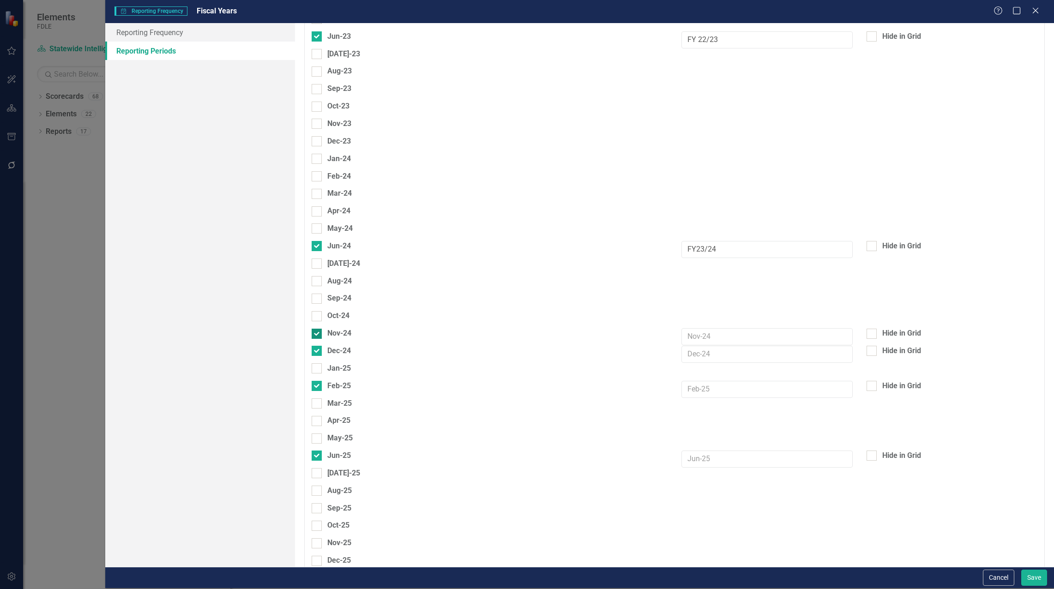
drag, startPoint x: 317, startPoint y: 198, endPoint x: 318, endPoint y: 206, distance: 7.4
click input "Nov-24"
checkbox input "false"
click input "Dec-24"
checkbox input "false"
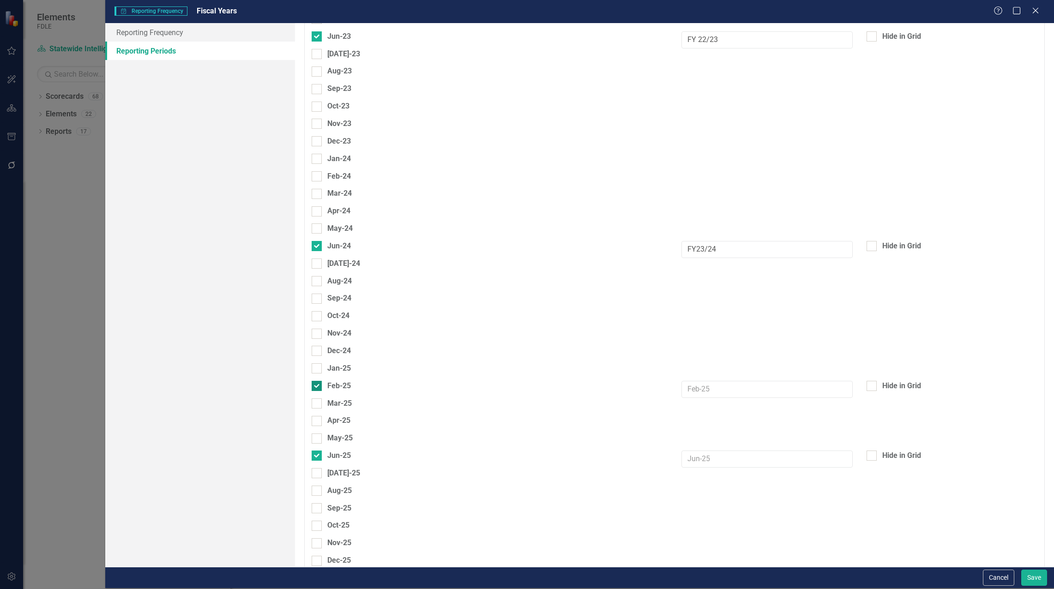
click input "Feb-25"
checkbox input "false"
drag, startPoint x: 708, startPoint y: 324, endPoint x: 670, endPoint y: 324, distance: 37.4
click div "Jun-25 Hide in Grid"
type input "FY 24/25"
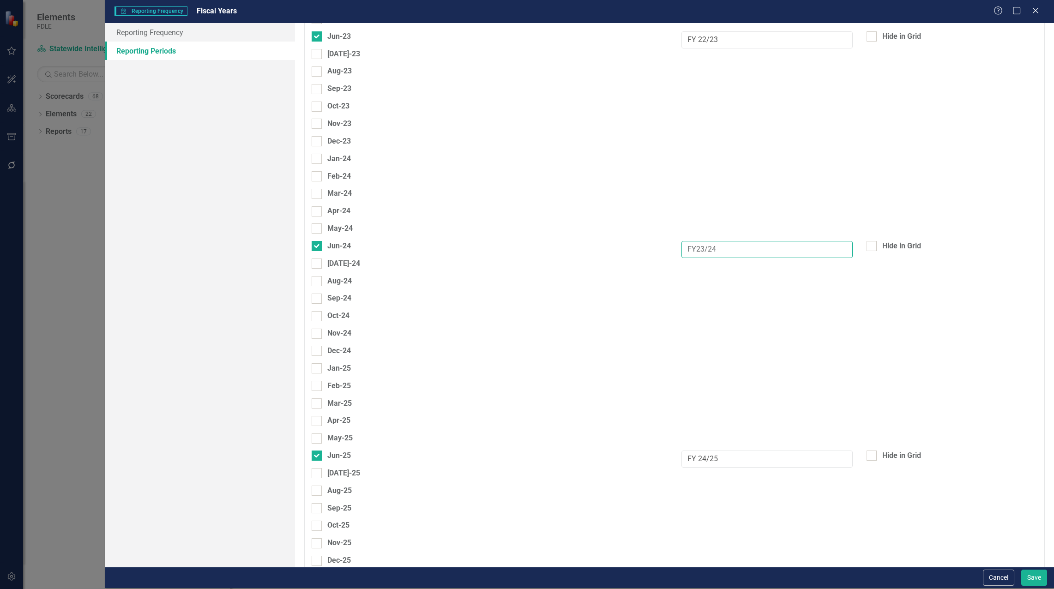
click input "FY23/24"
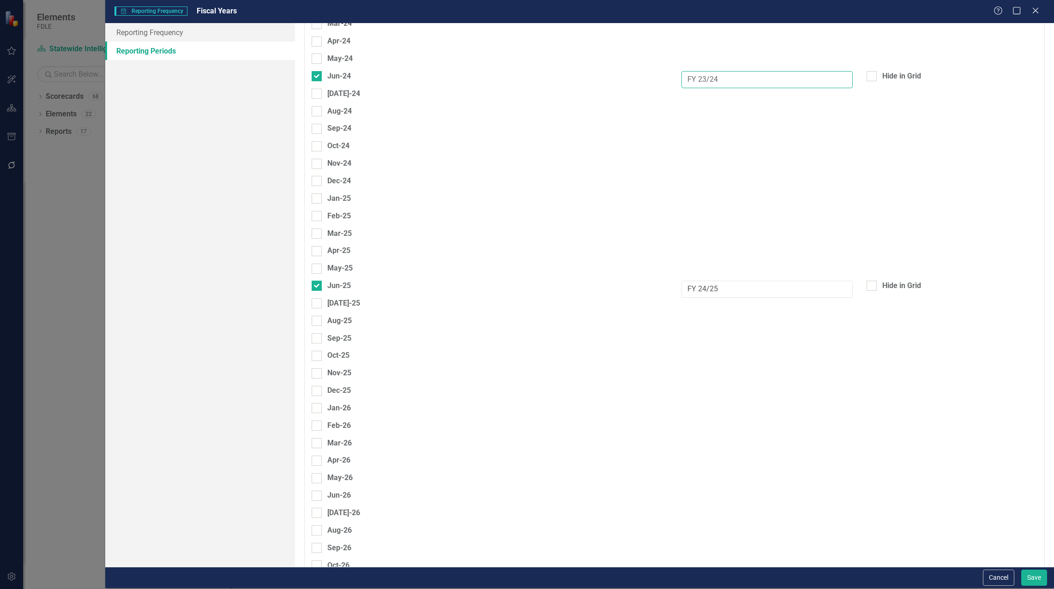
scroll to position [4292, 0]
type input "FY 23/24"
click div
click input "Jun-26"
checkbox input "true"
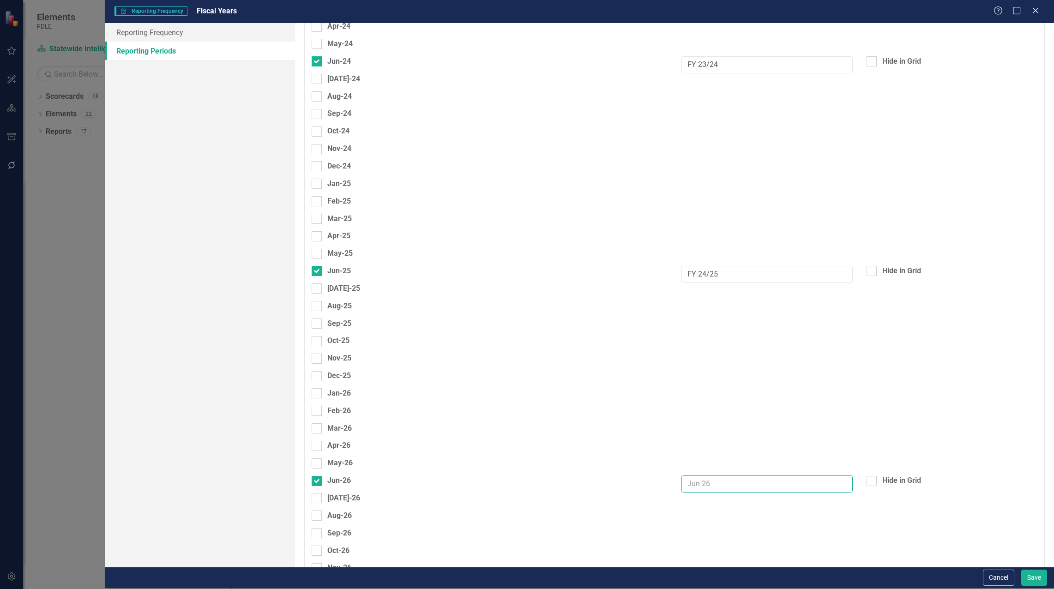
click input "text"
type input "FY 25/26"
click button "Save"
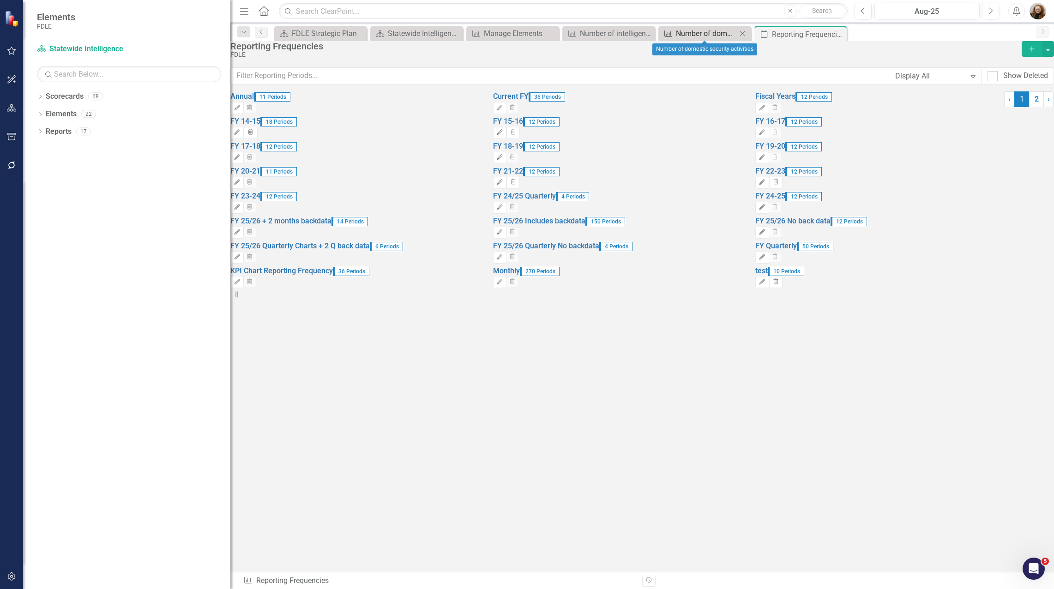
click div "Number of domestic security activities"
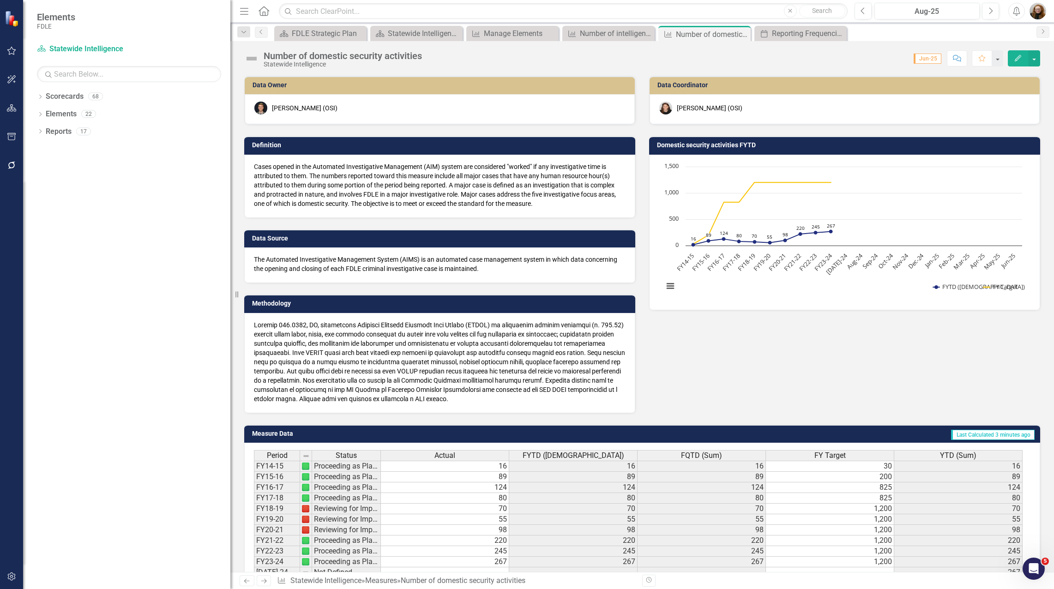
click icon "Edit"
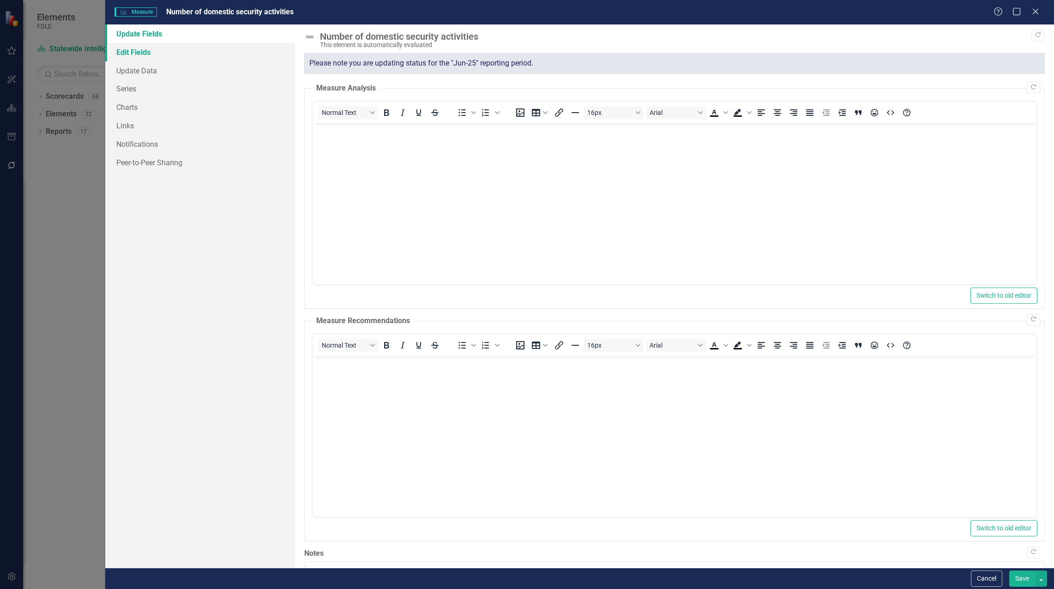
click link "Edit Fields"
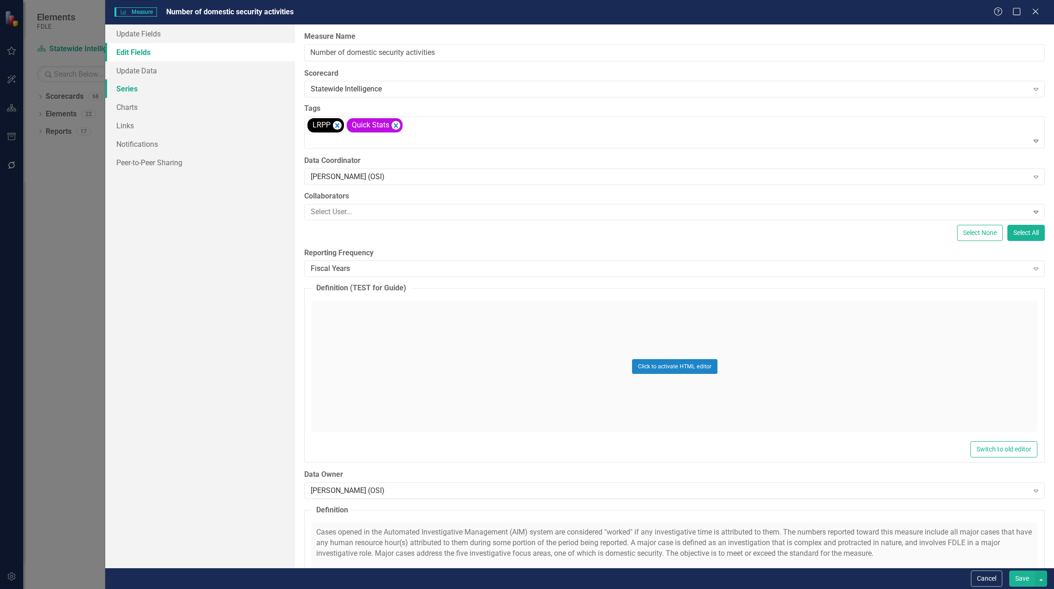
click link "Series"
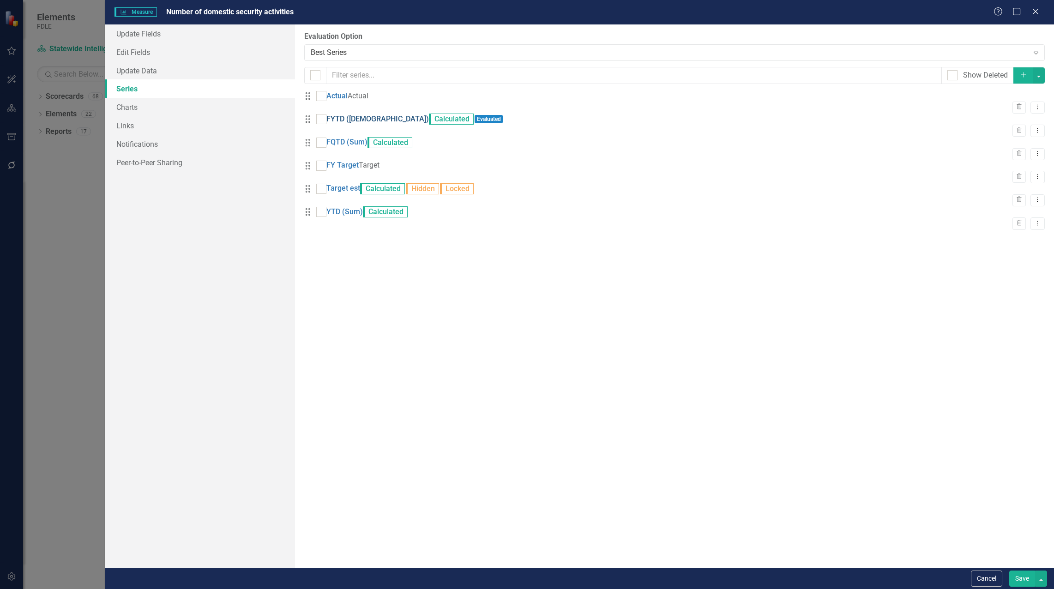
click link "FYTD ([DEMOGRAPHIC_DATA])"
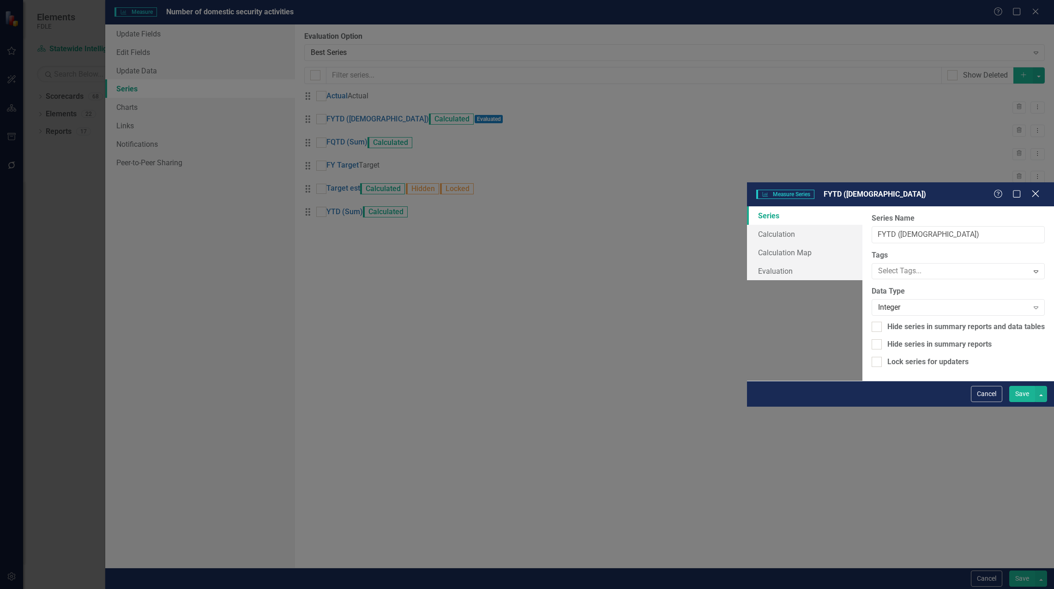
click icon "Close"
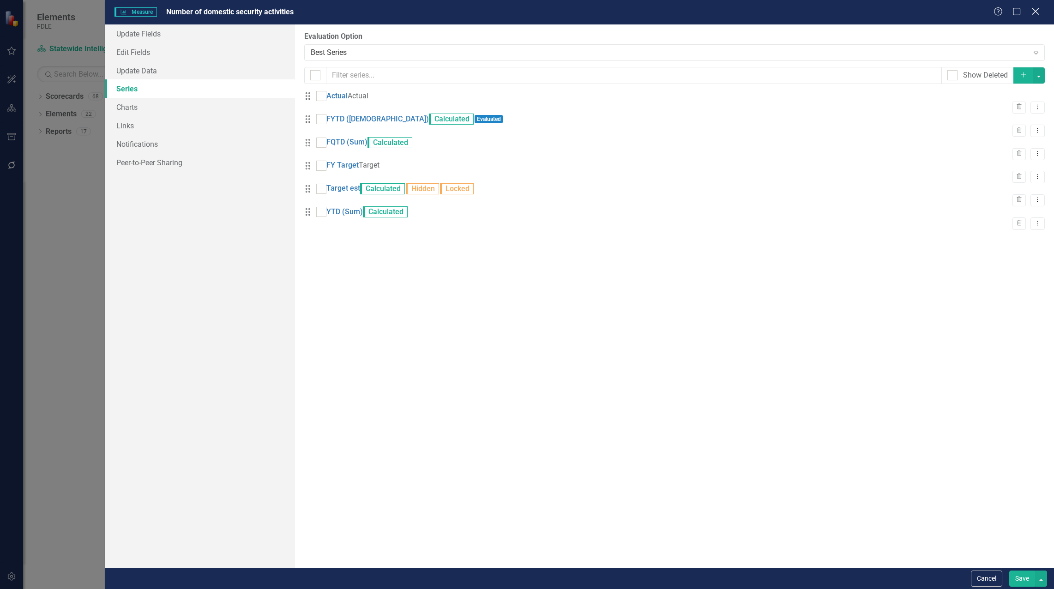
click icon
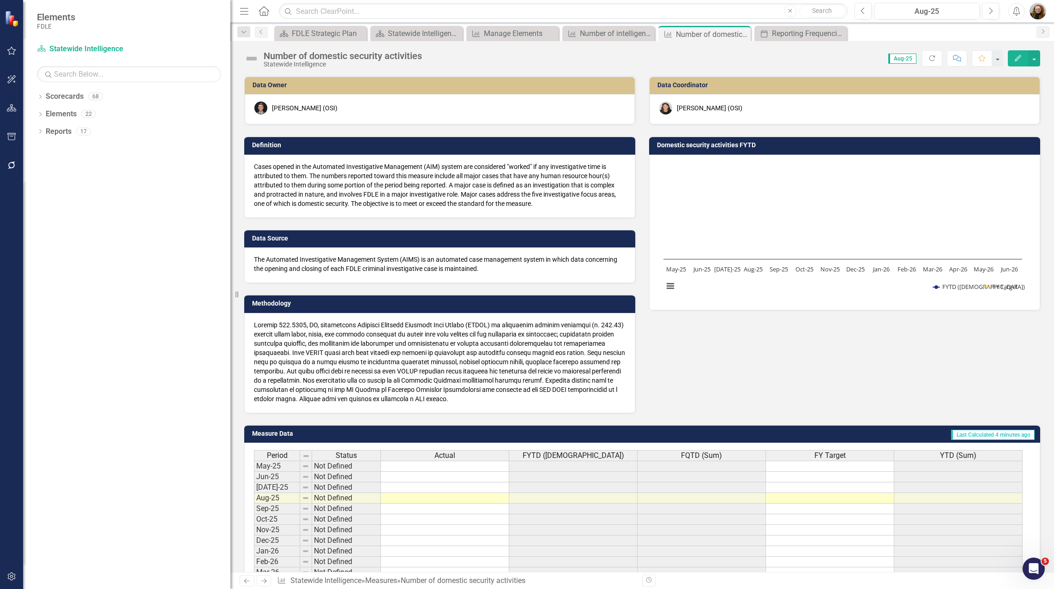
click at [795, 148] on h3 "Domestic security activities FYTD" at bounding box center [846, 145] width 378 height 7
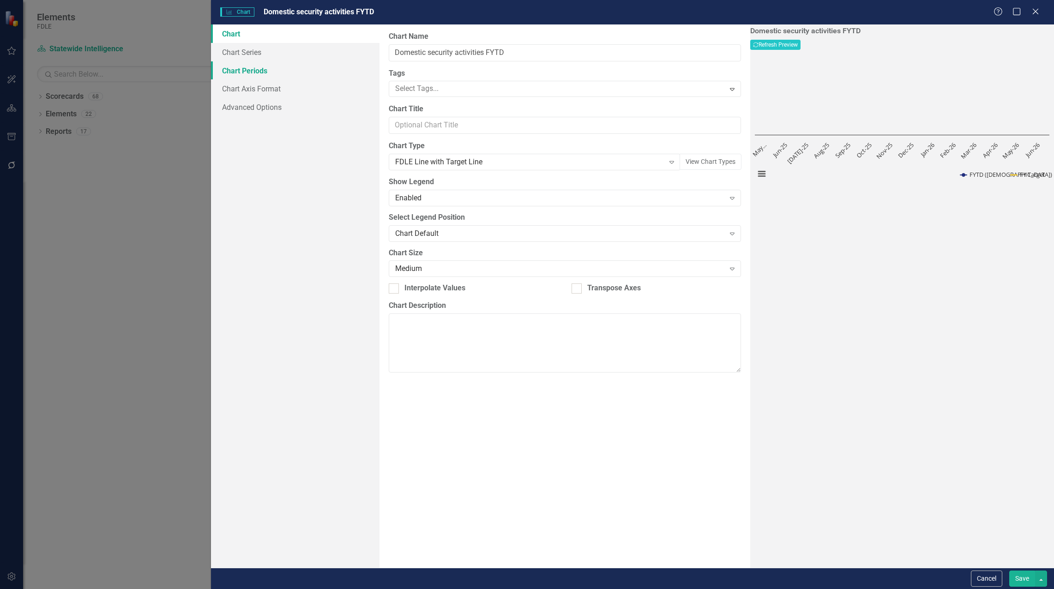
click at [244, 69] on link "Chart Periods" at bounding box center [295, 70] width 168 height 18
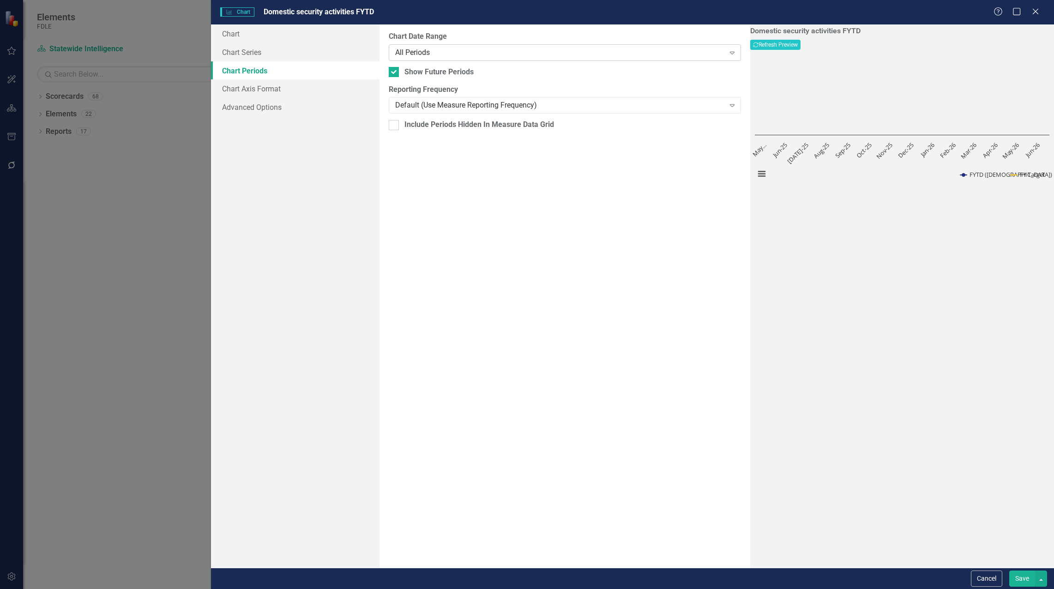
click at [408, 52] on div "All Periods" at bounding box center [560, 52] width 330 height 11
click at [487, 588] on div "All Periods" at bounding box center [528, 596] width 1039 height 11
click at [800, 48] on button "Recalculate Refresh Preview" at bounding box center [775, 45] width 50 height 10
click at [1022, 576] on button "Save" at bounding box center [1022, 578] width 26 height 16
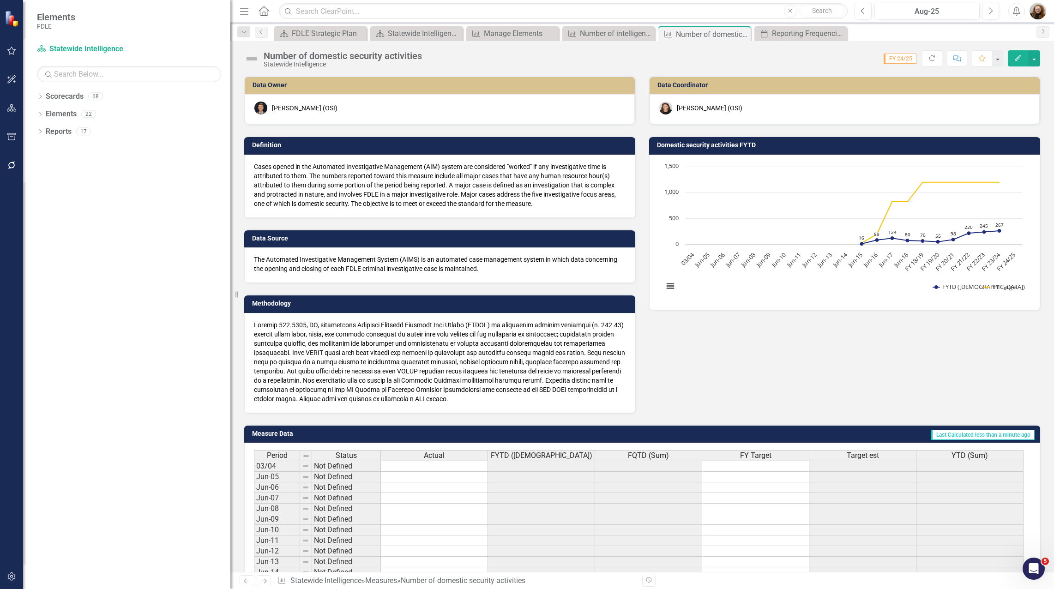
click at [810, 143] on h3 "Domestic security activities FYTD" at bounding box center [846, 145] width 378 height 7
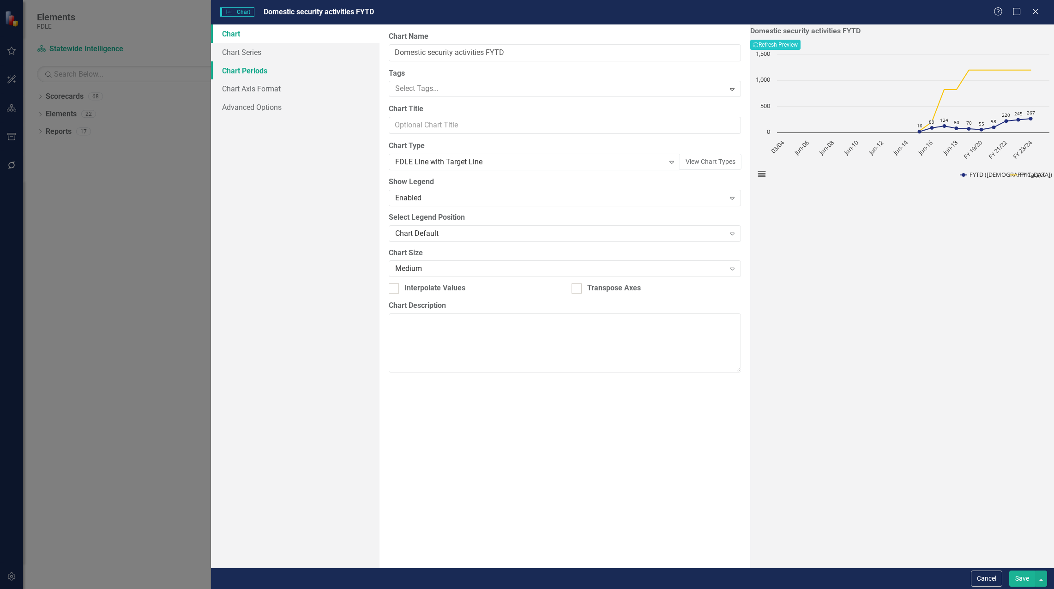
click at [246, 71] on link "Chart Periods" at bounding box center [295, 70] width 168 height 18
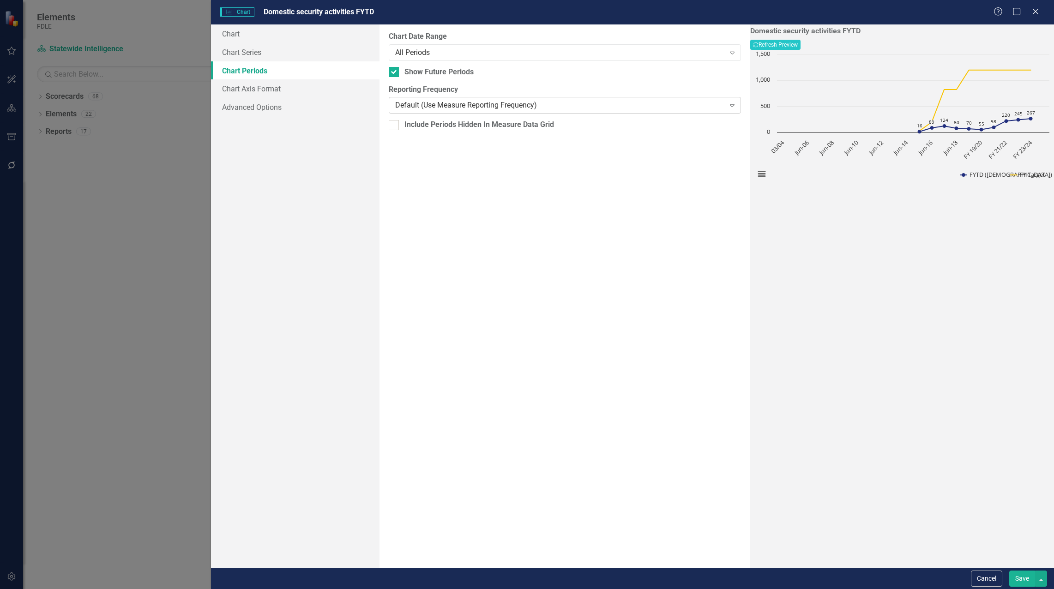
click at [476, 108] on div "Default (Use Measure Reporting Frequency)" at bounding box center [560, 105] width 330 height 11
click at [475, 108] on div "Default (Use Measure Reporting Frequency)" at bounding box center [560, 105] width 330 height 11
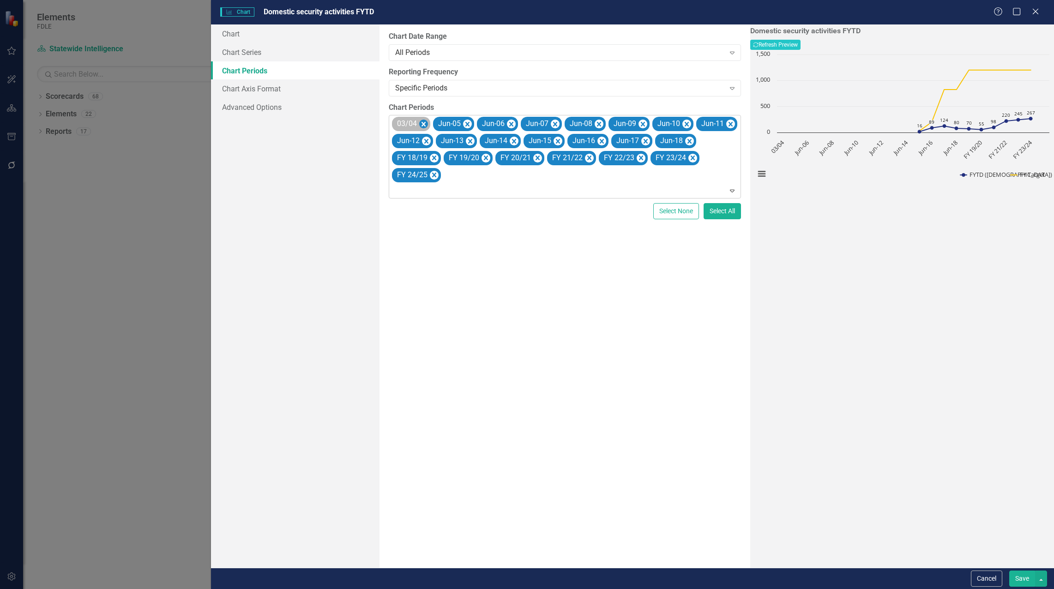
click at [423, 125] on icon "Remove 03/04" at bounding box center [423, 124] width 4 height 5
click at [423, 125] on icon "Remove Jun-05" at bounding box center [426, 125] width 9 height 12
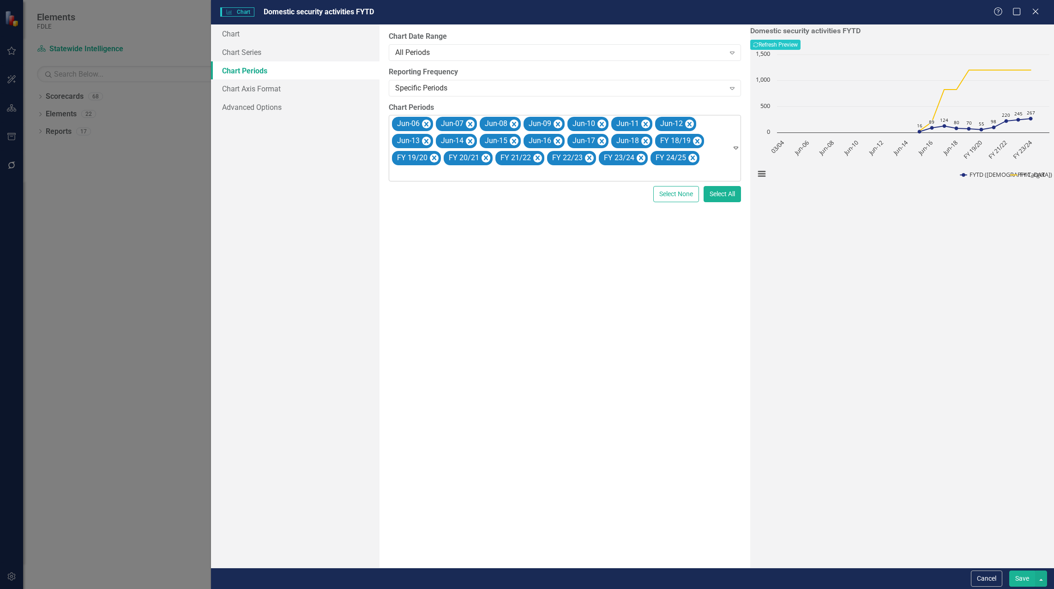
click at [423, 125] on icon "Remove Jun-06" at bounding box center [426, 125] width 9 height 12
click at [423, 125] on icon "Remove Jun-07" at bounding box center [426, 125] width 9 height 12
click at [423, 125] on icon "Remove Jun-08" at bounding box center [426, 125] width 9 height 12
click at [423, 125] on icon "Remove Jun-09" at bounding box center [426, 125] width 9 height 12
click at [423, 125] on icon "Remove Jun-10" at bounding box center [426, 125] width 9 height 12
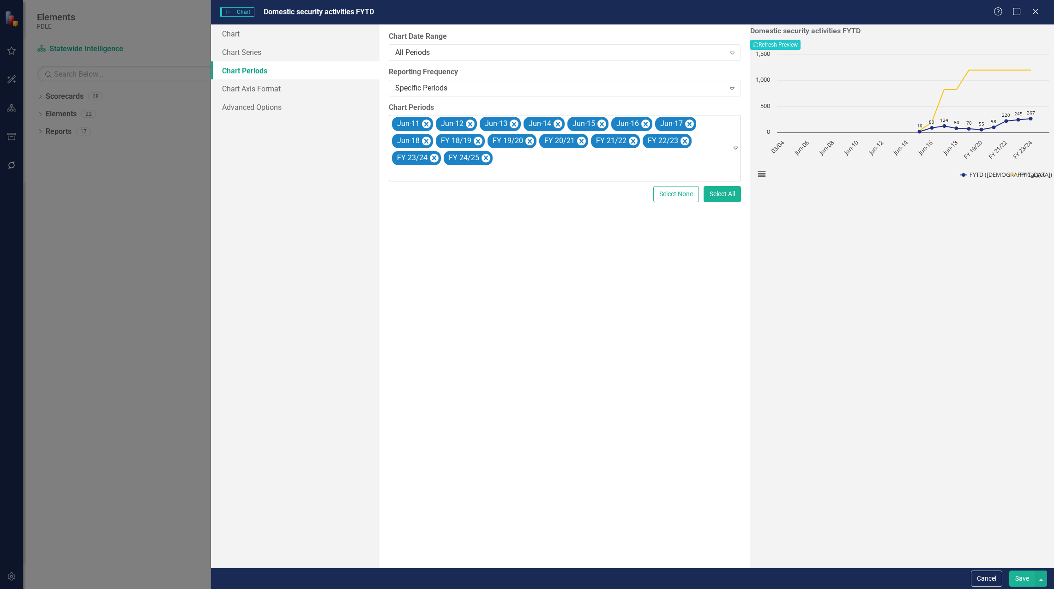
click at [423, 125] on icon "Remove Jun-11" at bounding box center [426, 125] width 9 height 12
click at [423, 125] on icon "Remove Jun-12" at bounding box center [426, 125] width 9 height 12
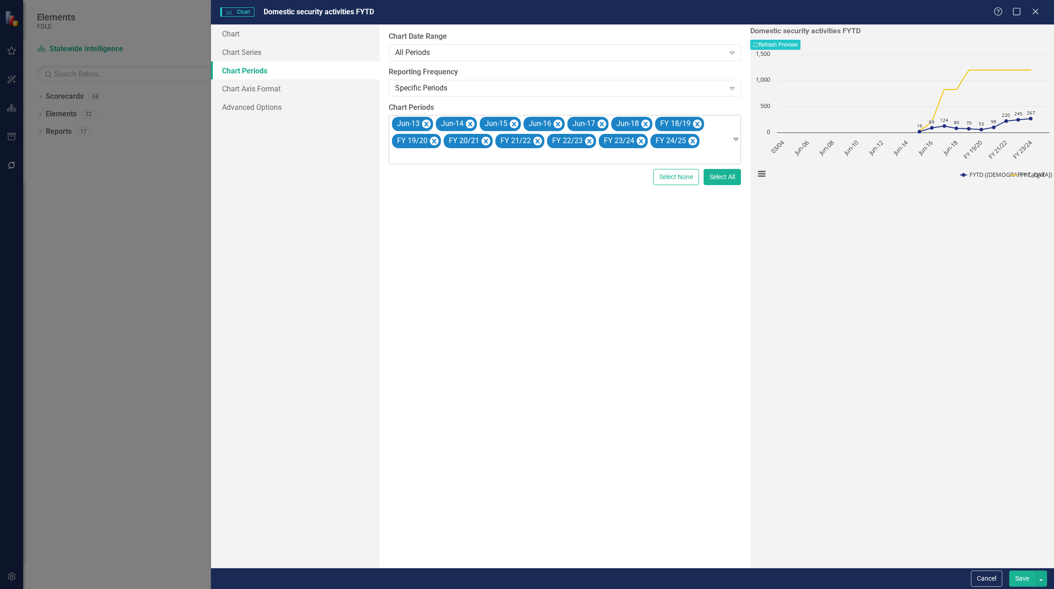
click at [423, 125] on icon "Remove Jun-13" at bounding box center [426, 125] width 9 height 12
click at [425, 125] on icon "Remove Jun-14" at bounding box center [426, 125] width 9 height 12
click at [1020, 576] on button "Save" at bounding box center [1022, 578] width 26 height 16
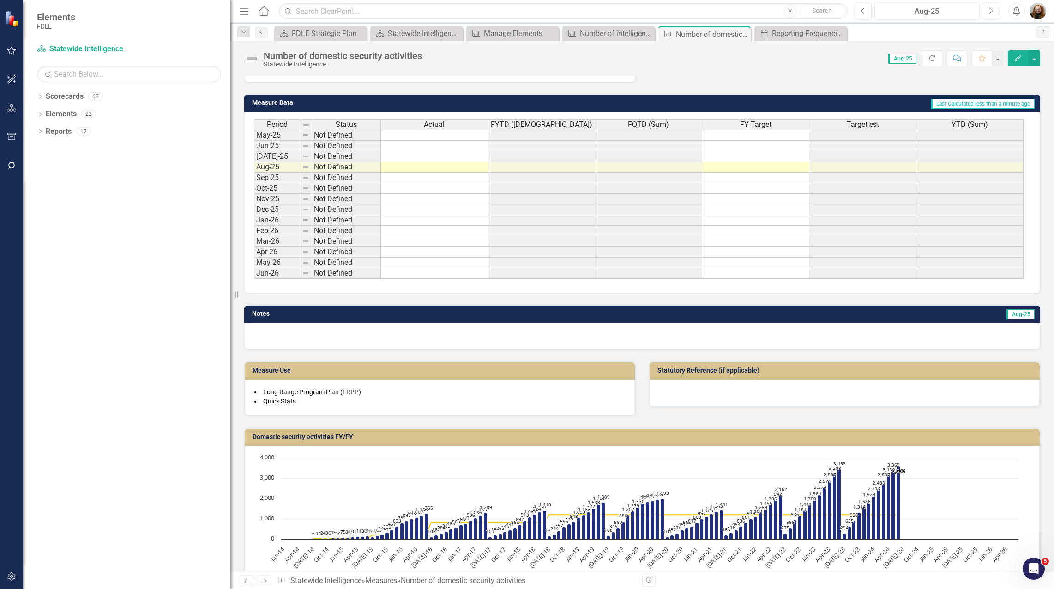
scroll to position [369, 0]
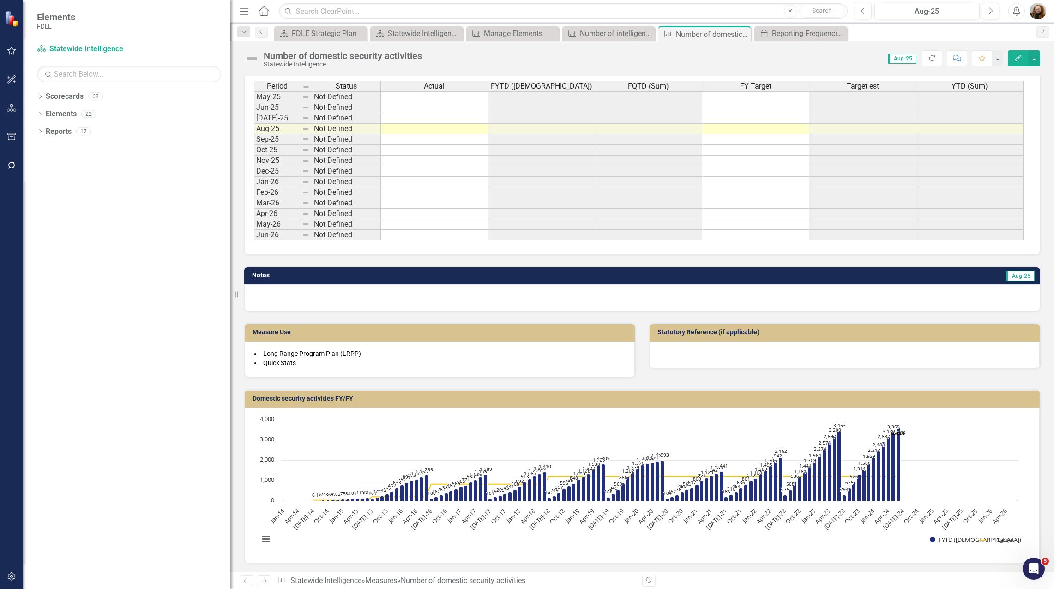
click at [663, 400] on h3 "Domestic security activities FY/FY" at bounding box center [643, 398] width 782 height 7
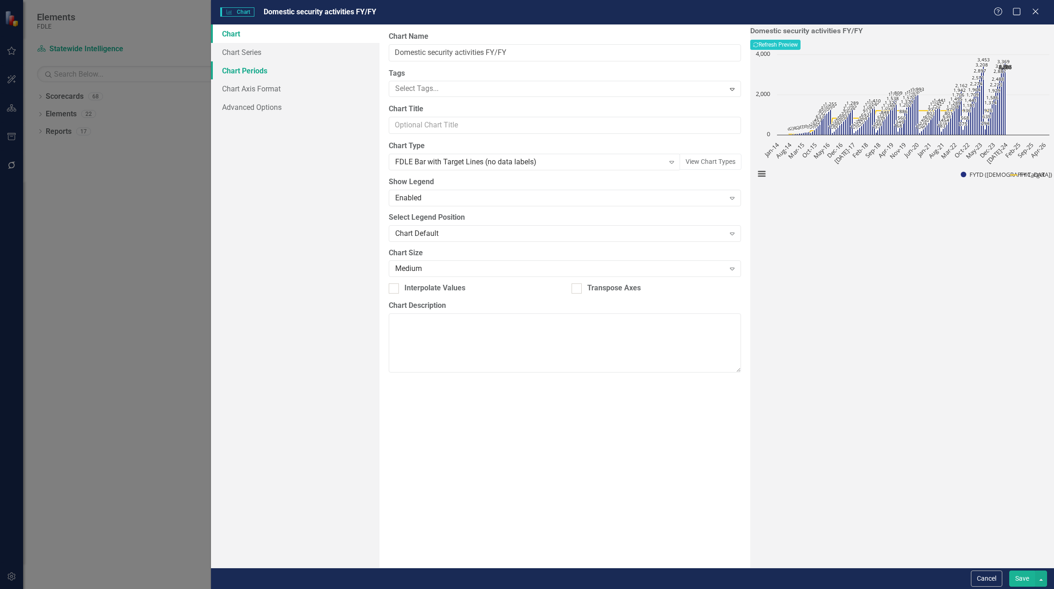
click at [247, 74] on link "Chart Periods" at bounding box center [295, 70] width 168 height 18
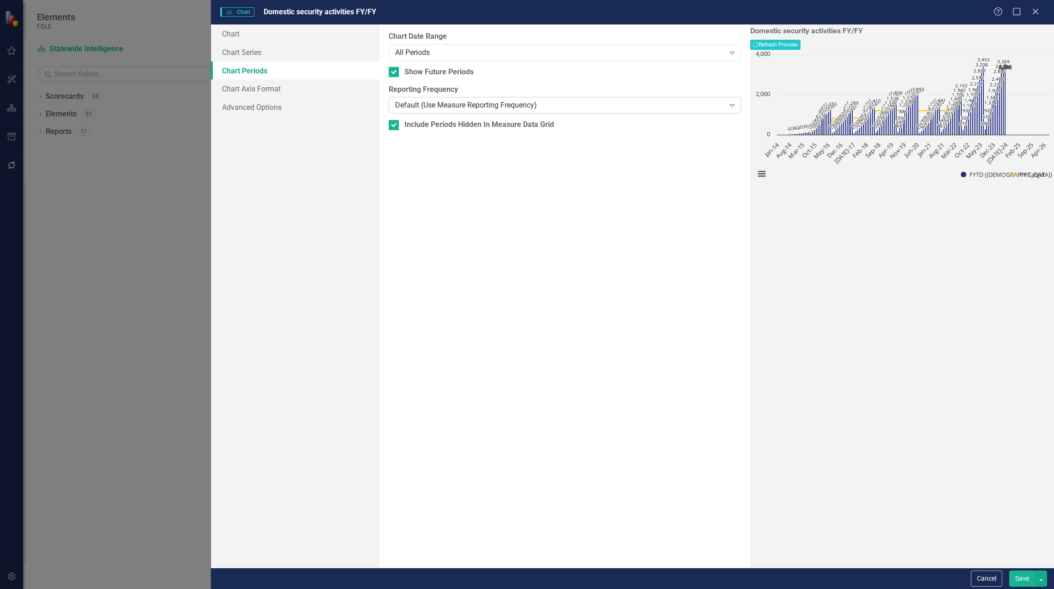
click at [418, 108] on div "Default (Use Measure Reporting Frequency)" at bounding box center [560, 105] width 330 height 11
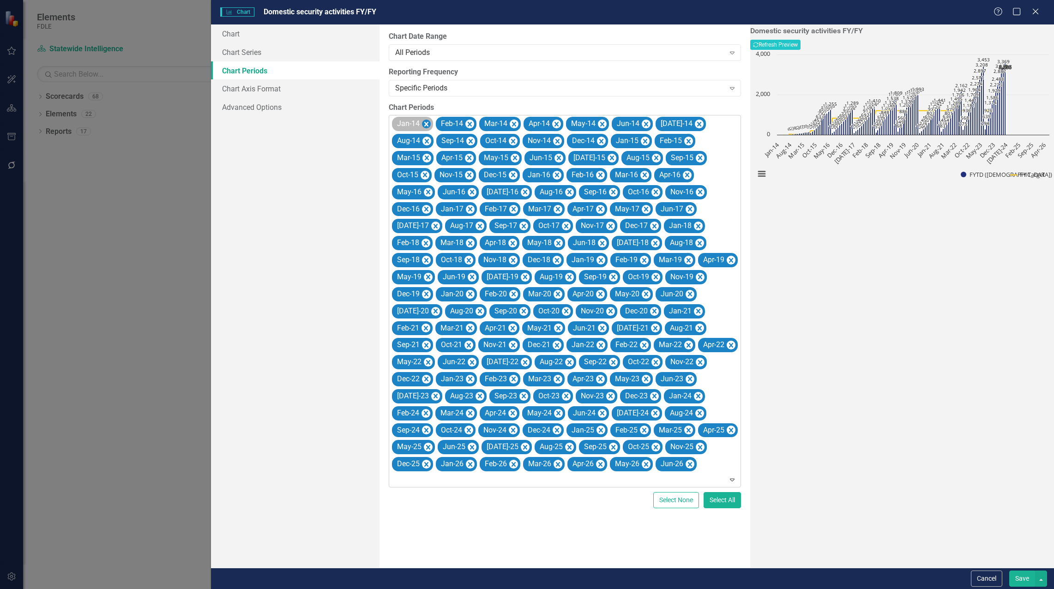
click at [428, 124] on icon "Remove Jan-14" at bounding box center [426, 125] width 9 height 12
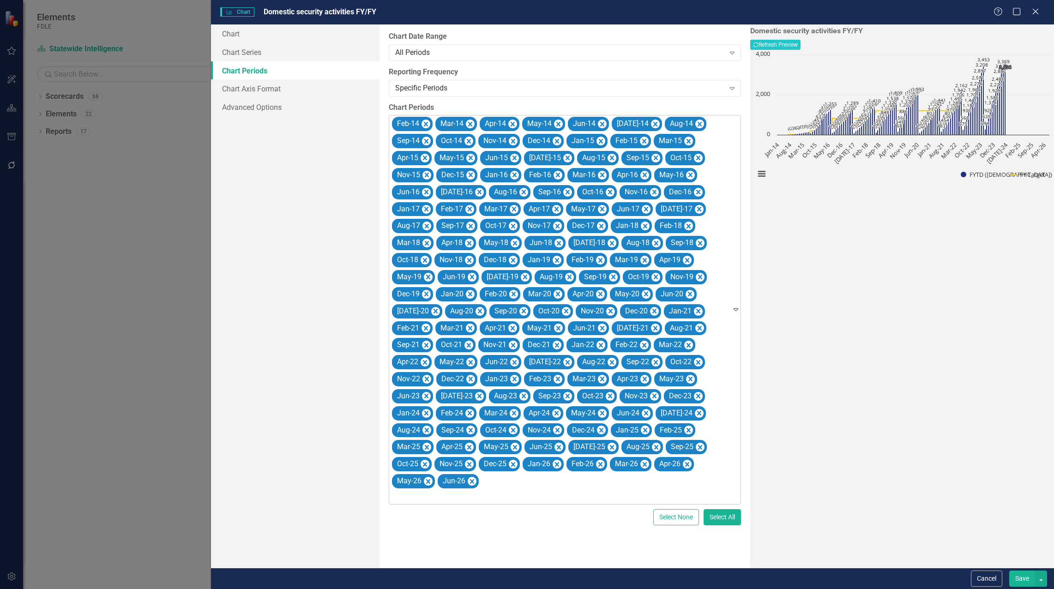
click at [428, 124] on icon "Remove Feb-14" at bounding box center [425, 125] width 9 height 12
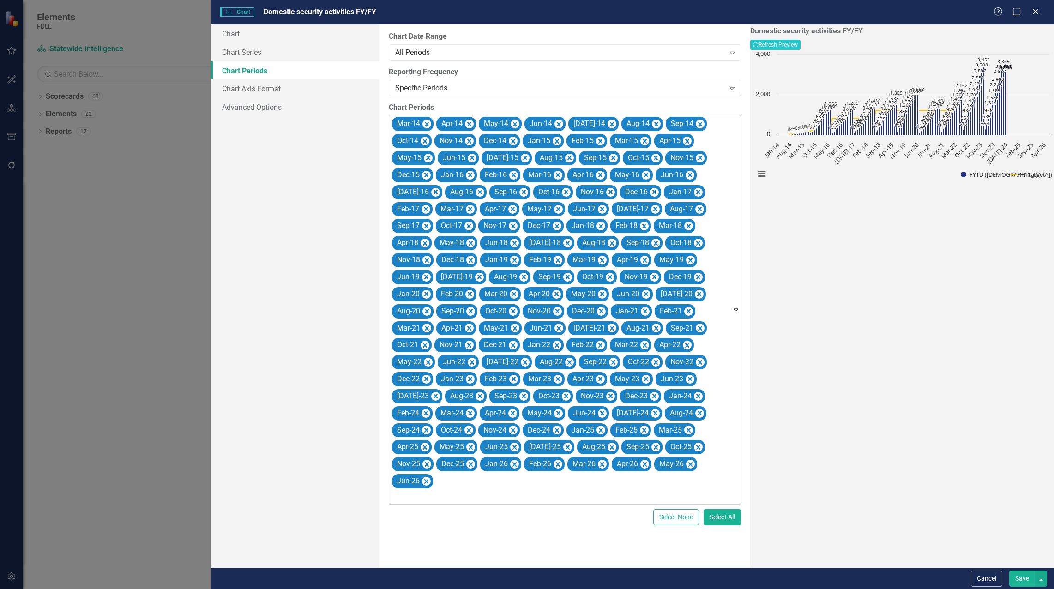
click at [428, 124] on icon "Remove Mar-14" at bounding box center [426, 125] width 9 height 12
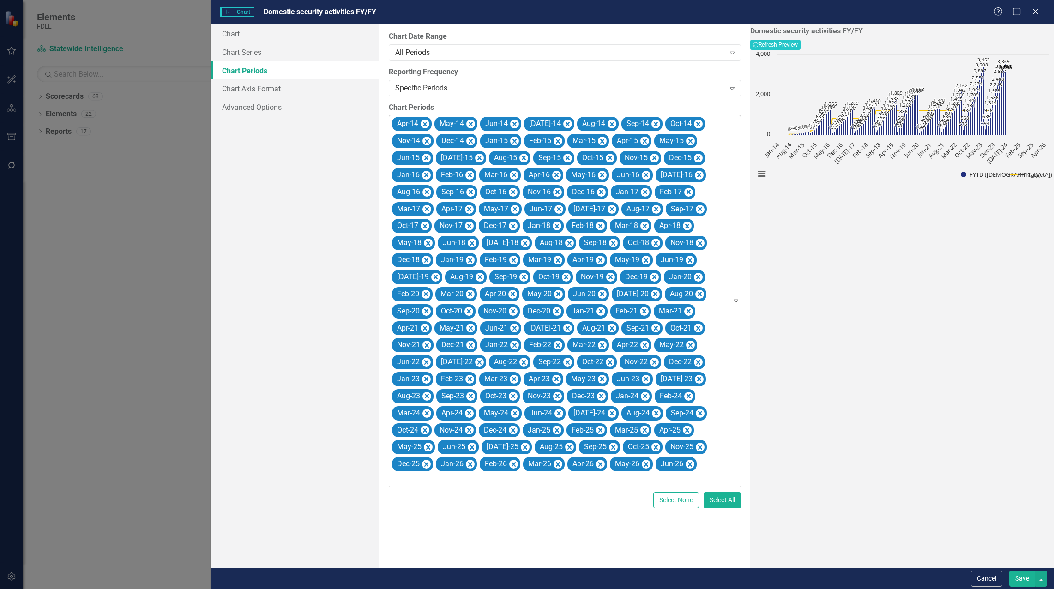
click at [428, 124] on icon "Remove Apr-14" at bounding box center [424, 125] width 9 height 12
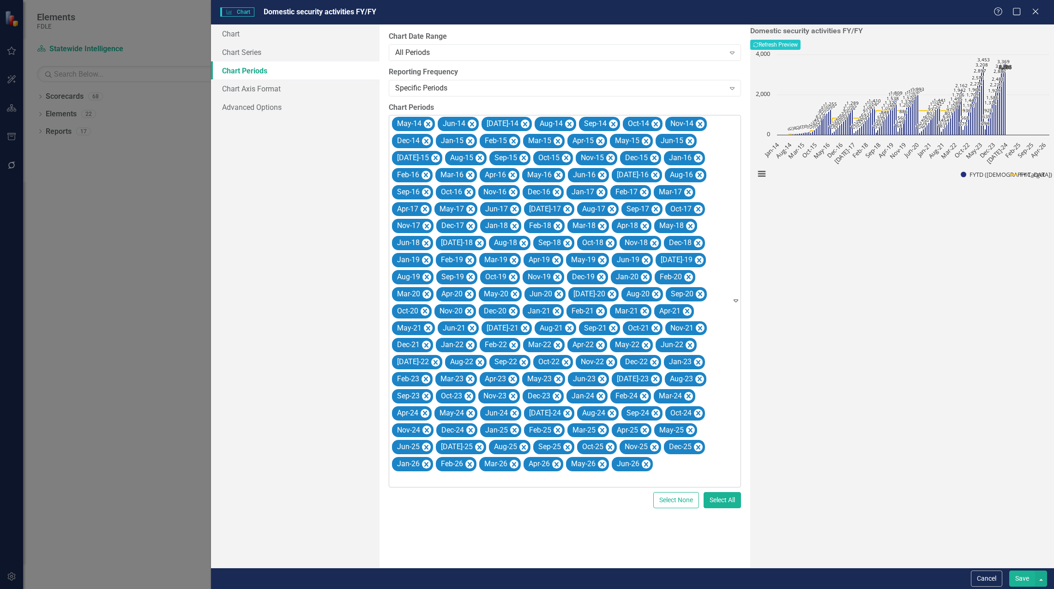
click at [428, 124] on icon "Remove May-14" at bounding box center [428, 124] width 4 height 5
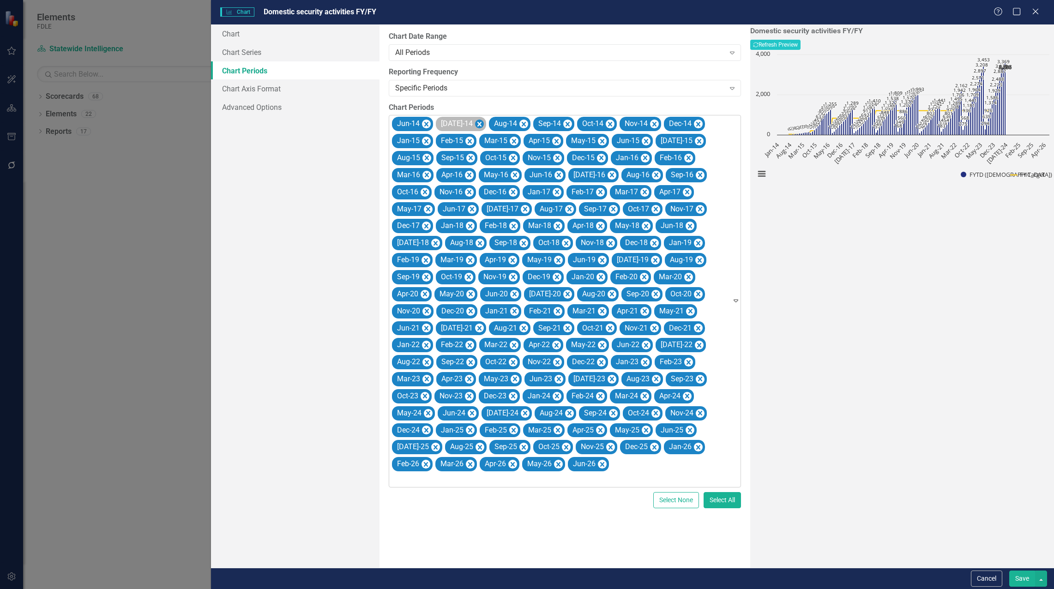
click at [477, 123] on icon "Remove Jul-14" at bounding box center [479, 124] width 4 height 5
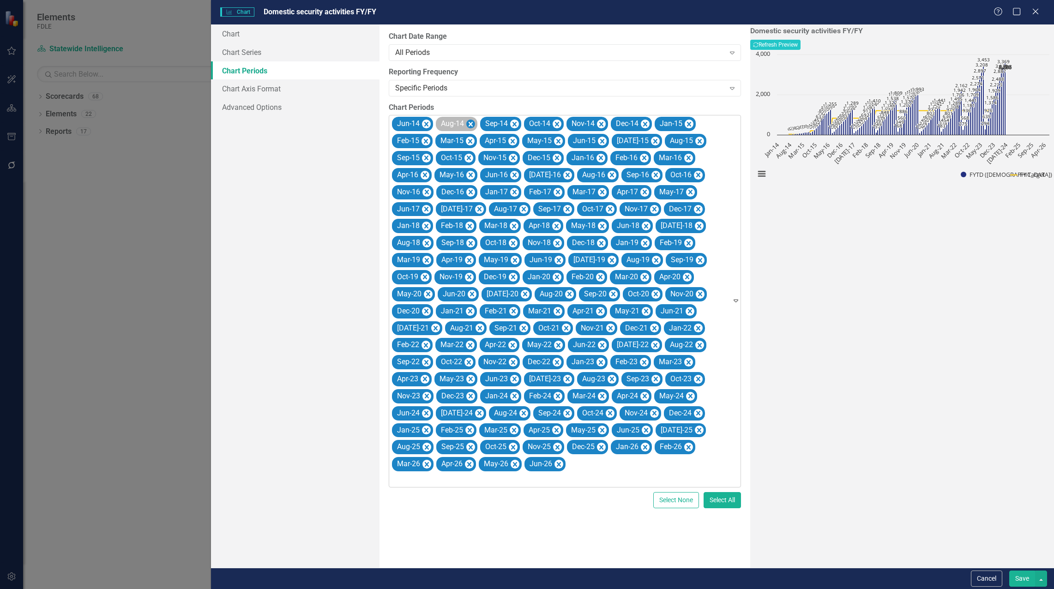
click at [468, 123] on icon "Remove Aug-14" at bounding box center [470, 125] width 9 height 12
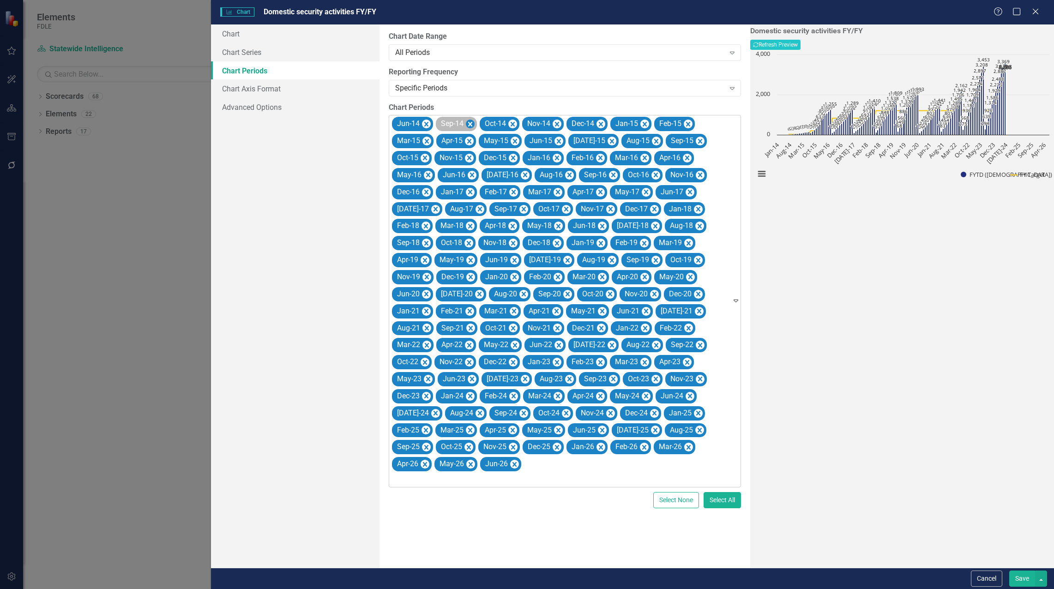
click at [469, 123] on icon "Remove Sep-14" at bounding box center [470, 124] width 4 height 5
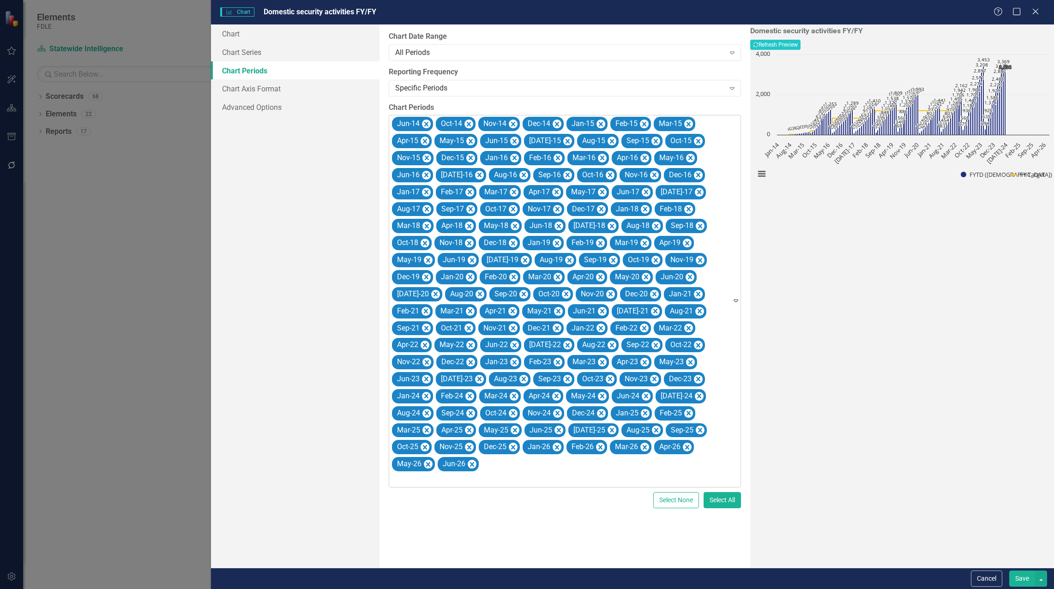
click at [469, 123] on icon "Remove Oct-14" at bounding box center [468, 125] width 9 height 12
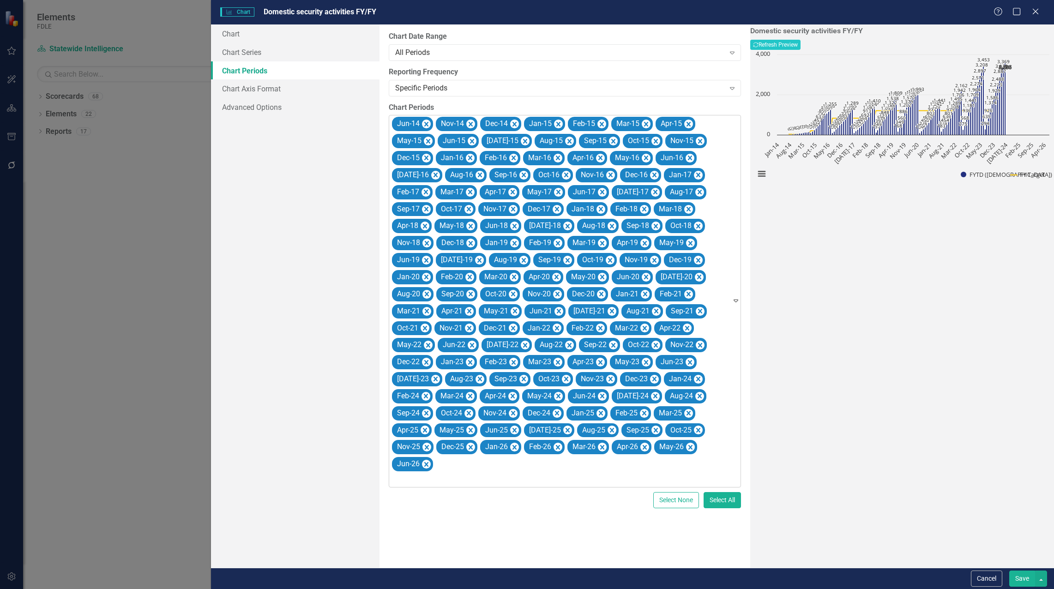
click at [469, 123] on icon "Remove Nov-14" at bounding box center [470, 124] width 4 height 5
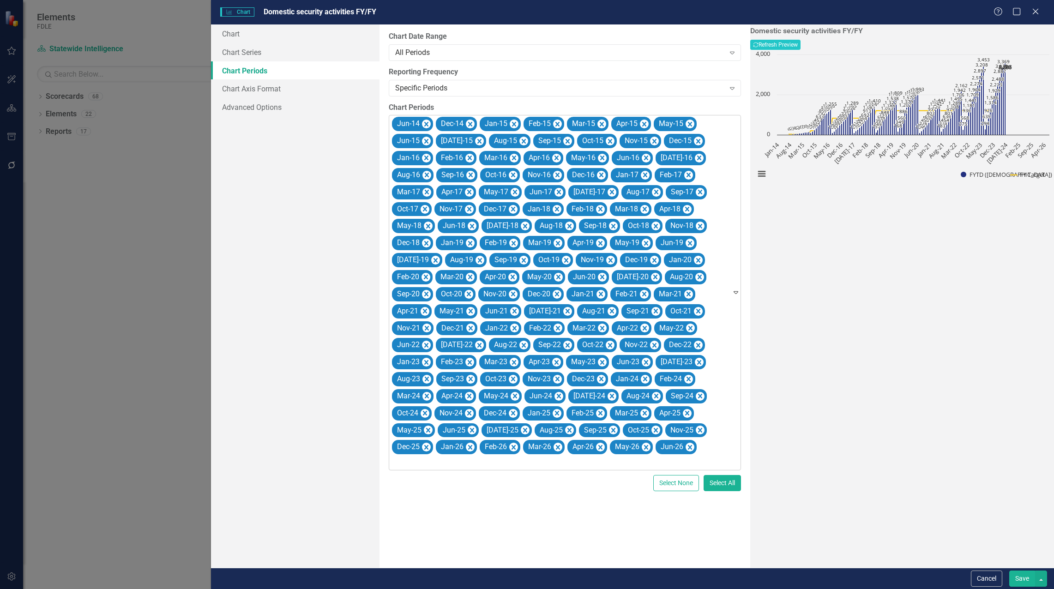
click at [469, 123] on icon "Remove Dec-14" at bounding box center [470, 124] width 4 height 5
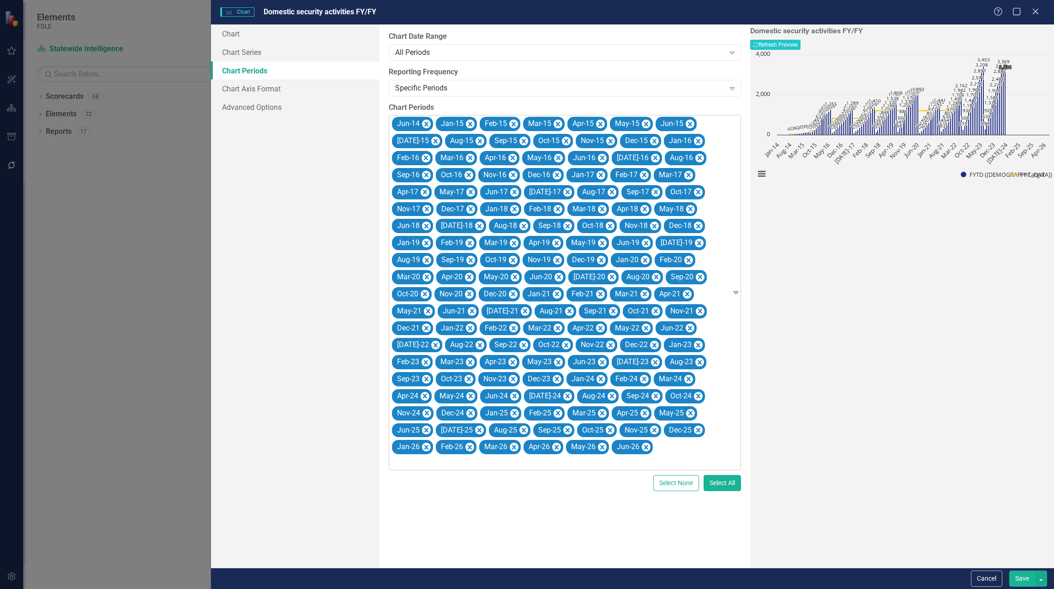
click at [469, 123] on icon "Remove Jan-15" at bounding box center [470, 124] width 4 height 5
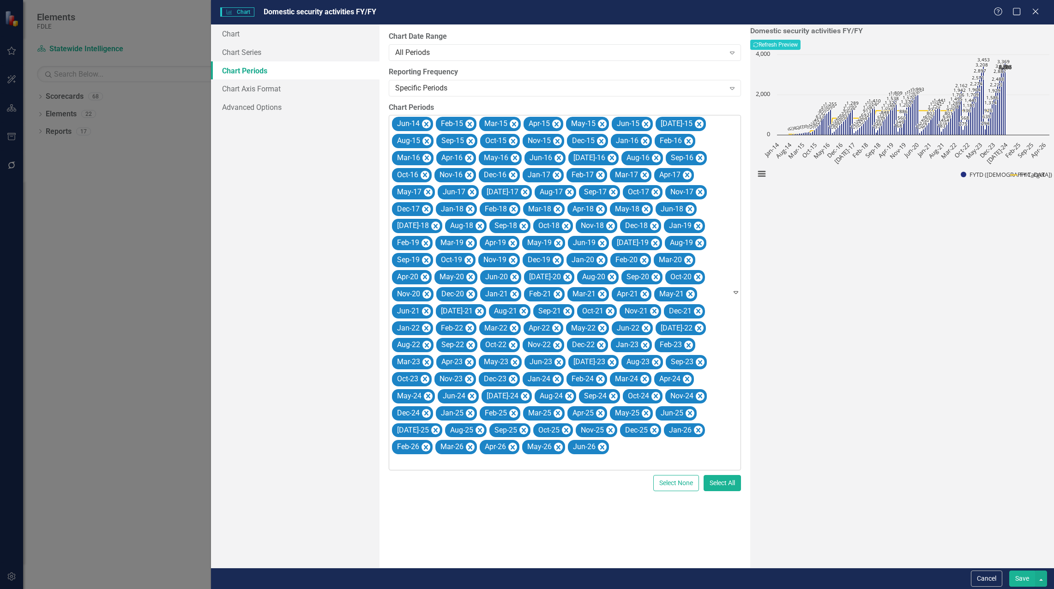
click at [469, 123] on icon "Remove Feb-15" at bounding box center [470, 124] width 4 height 5
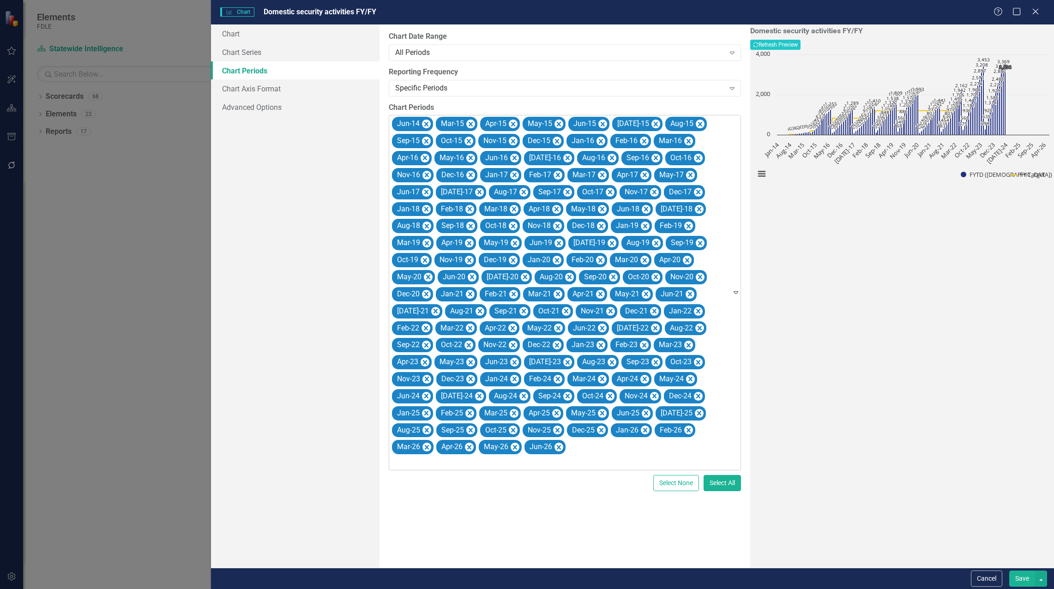
click at [469, 123] on icon "Remove Mar-15" at bounding box center [470, 124] width 4 height 5
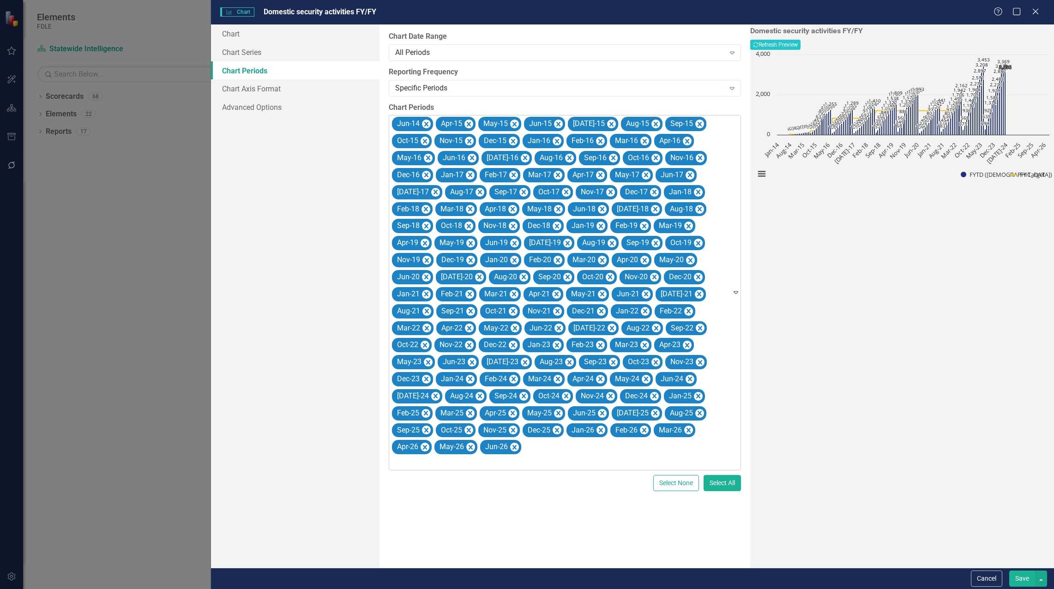
click at [469, 123] on icon "Remove Apr-15" at bounding box center [468, 125] width 9 height 12
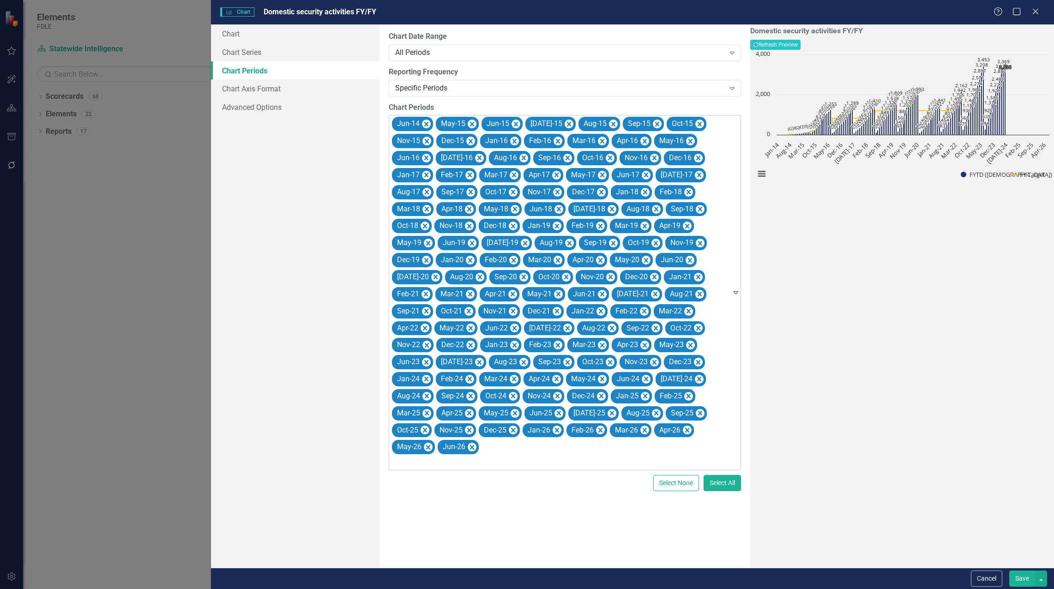
click at [469, 123] on icon "Remove May-15" at bounding box center [472, 125] width 9 height 12
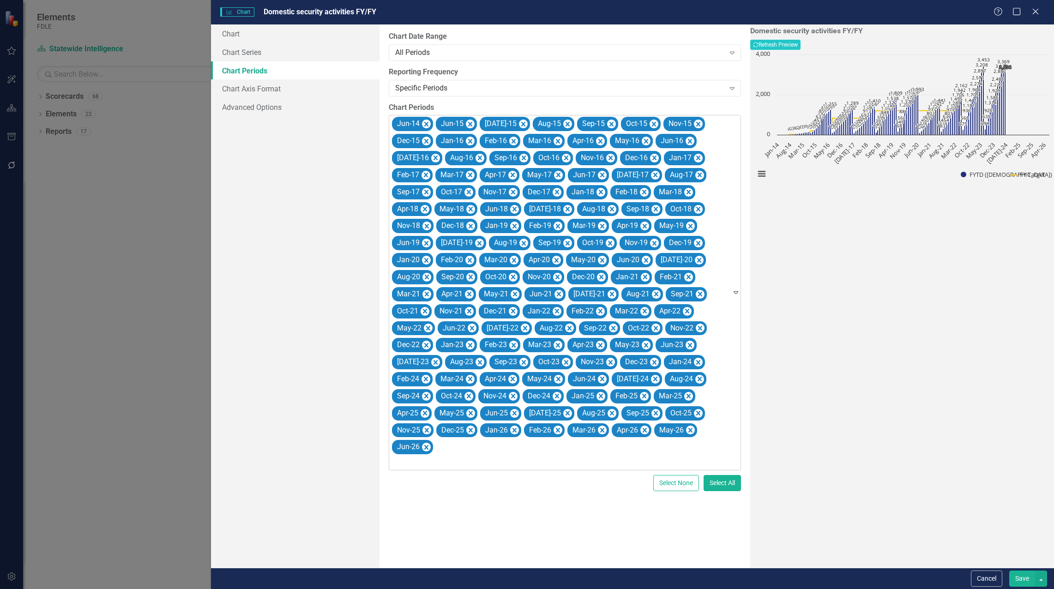
click at [469, 123] on icon "Remove Jun-15" at bounding box center [470, 124] width 4 height 5
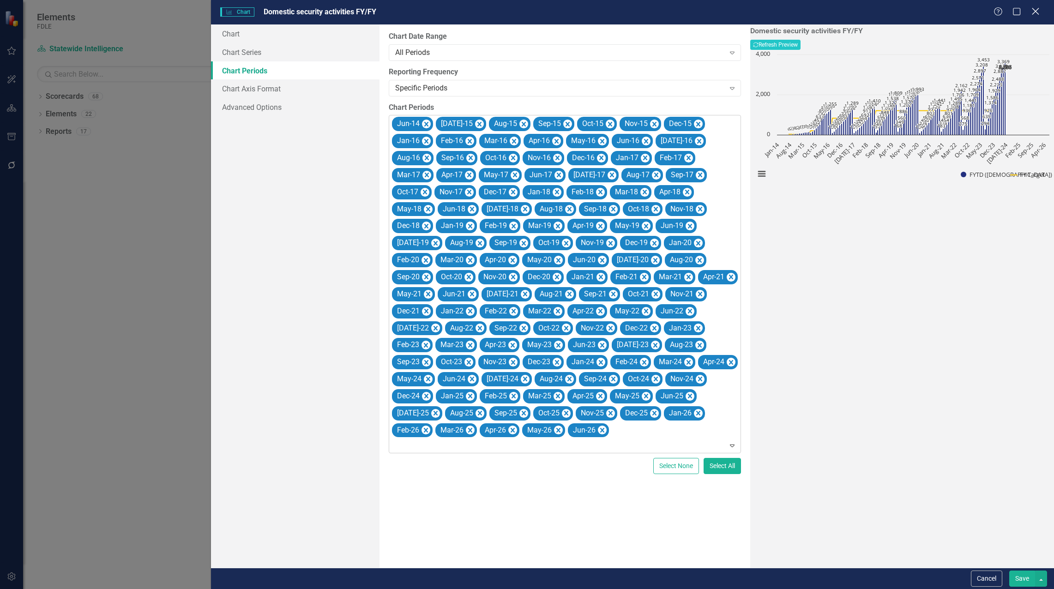
click at [1038, 11] on icon "Close" at bounding box center [1035, 11] width 12 height 9
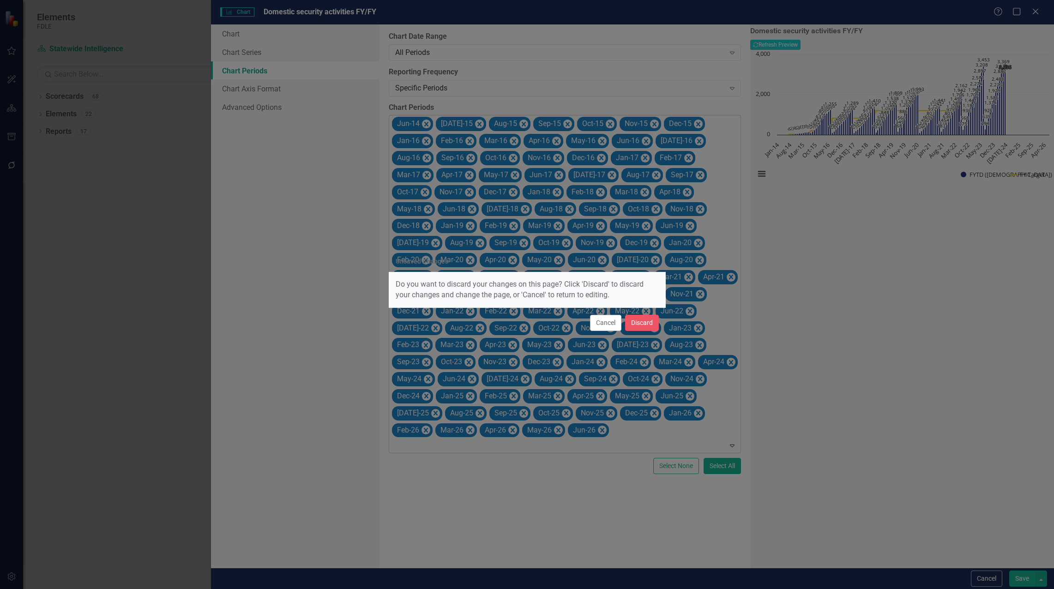
click at [641, 332] on div "Cancel Discard" at bounding box center [527, 322] width 277 height 30
drag, startPoint x: 642, startPoint y: 323, endPoint x: 654, endPoint y: 335, distance: 16.6
click at [642, 324] on button "Discard" at bounding box center [642, 323] width 34 height 16
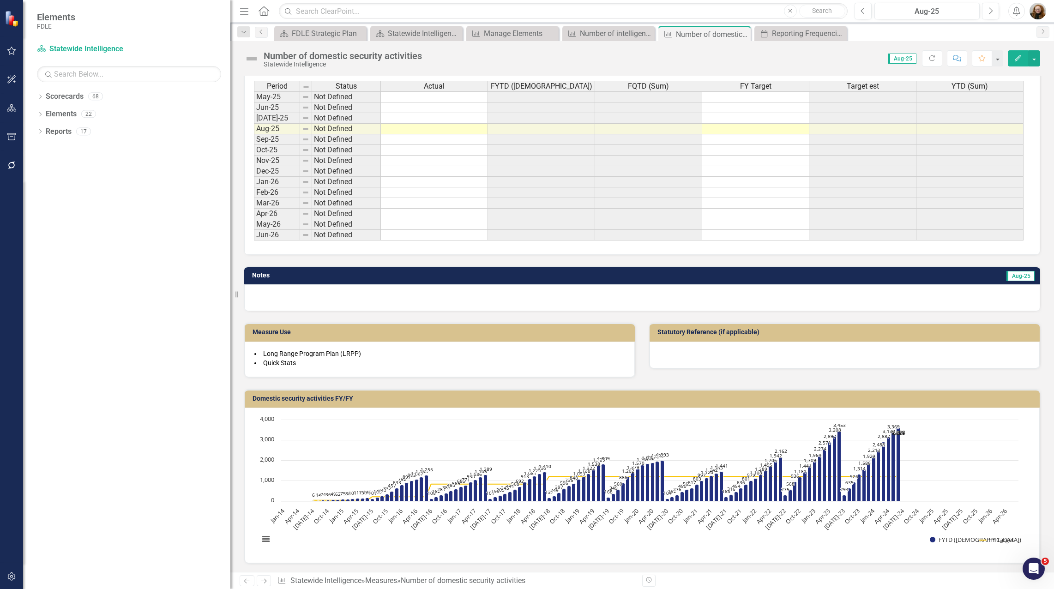
click at [488, 397] on h3 "Domestic security activities FY/FY" at bounding box center [643, 398] width 782 height 7
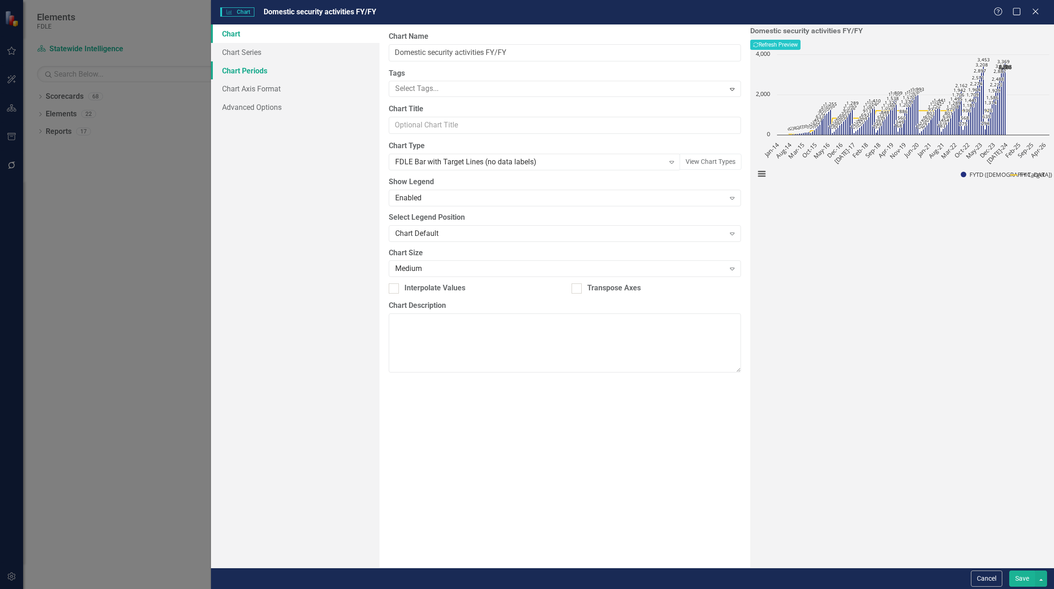
click at [248, 76] on link "Chart Periods" at bounding box center [295, 70] width 168 height 18
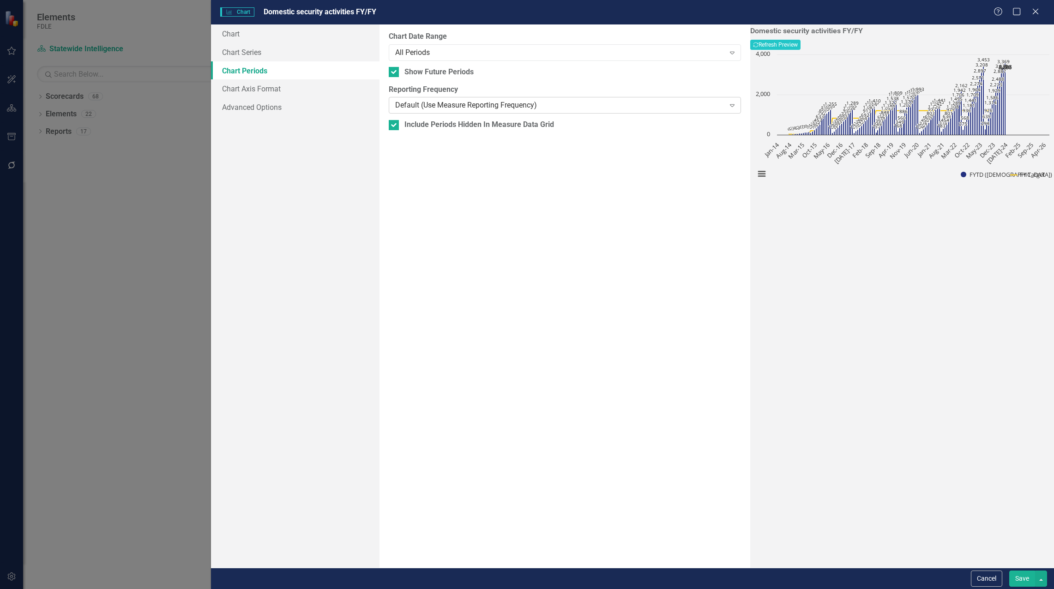
click at [412, 108] on div "Default (Use Measure Reporting Frequency)" at bounding box center [560, 105] width 330 height 11
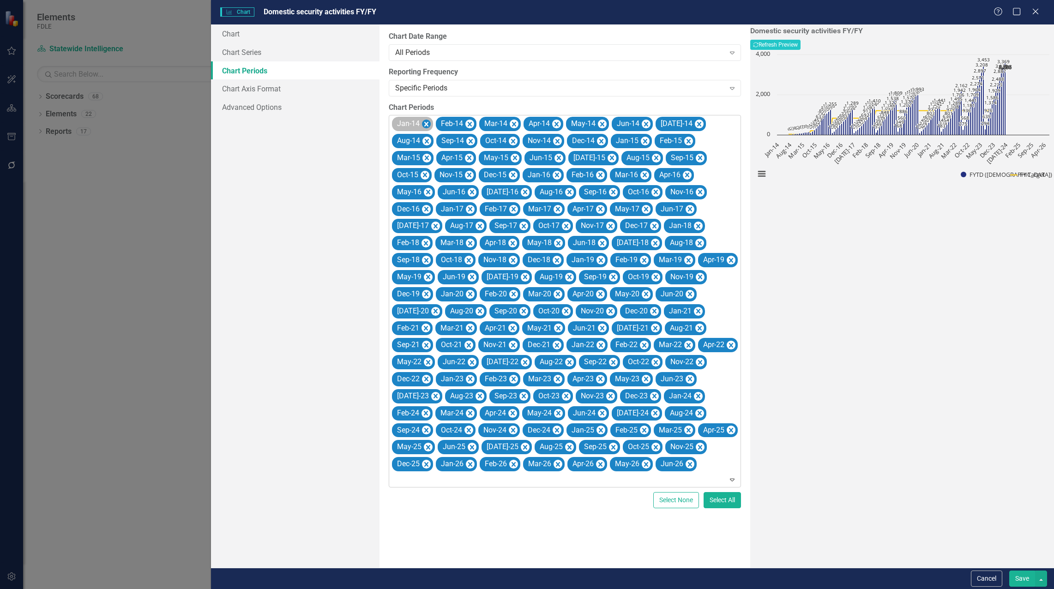
click at [426, 126] on icon "Remove Jan-14" at bounding box center [426, 124] width 4 height 5
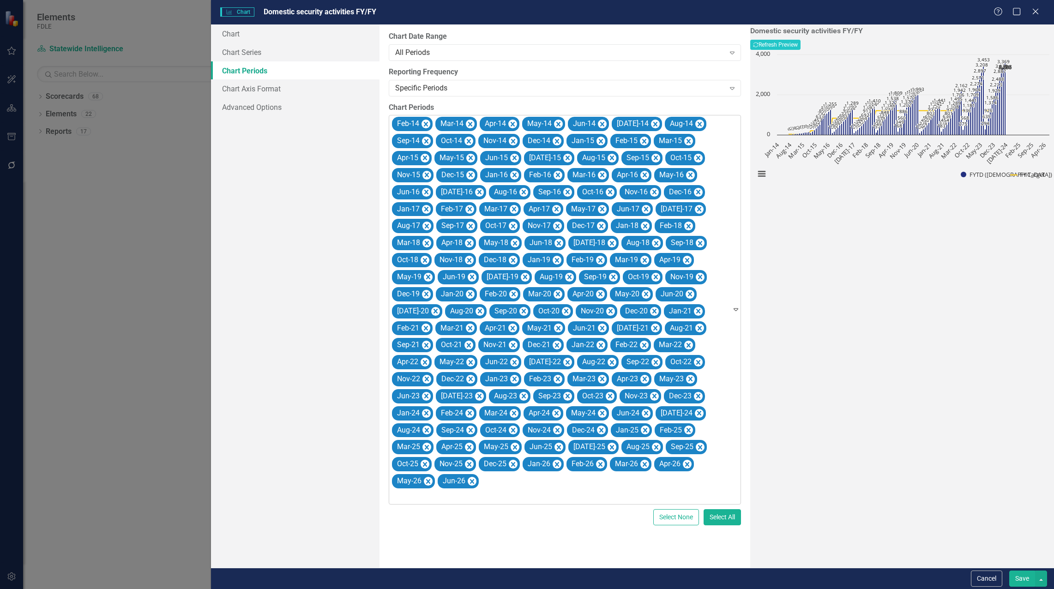
click at [426, 126] on icon "Remove Feb-14" at bounding box center [425, 125] width 9 height 12
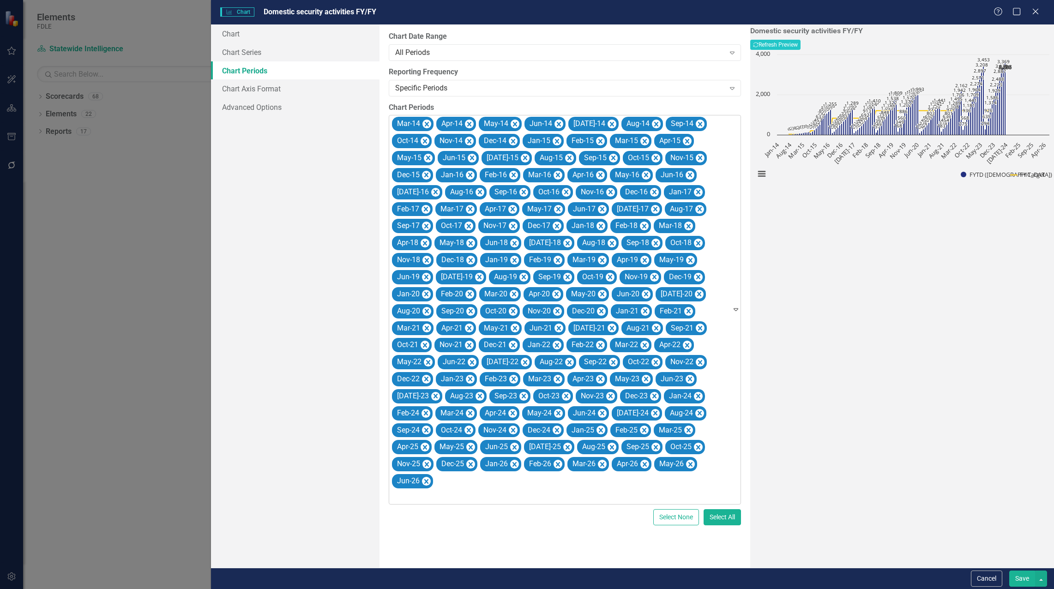
click at [426, 126] on icon "Remove Mar-14" at bounding box center [427, 124] width 4 height 5
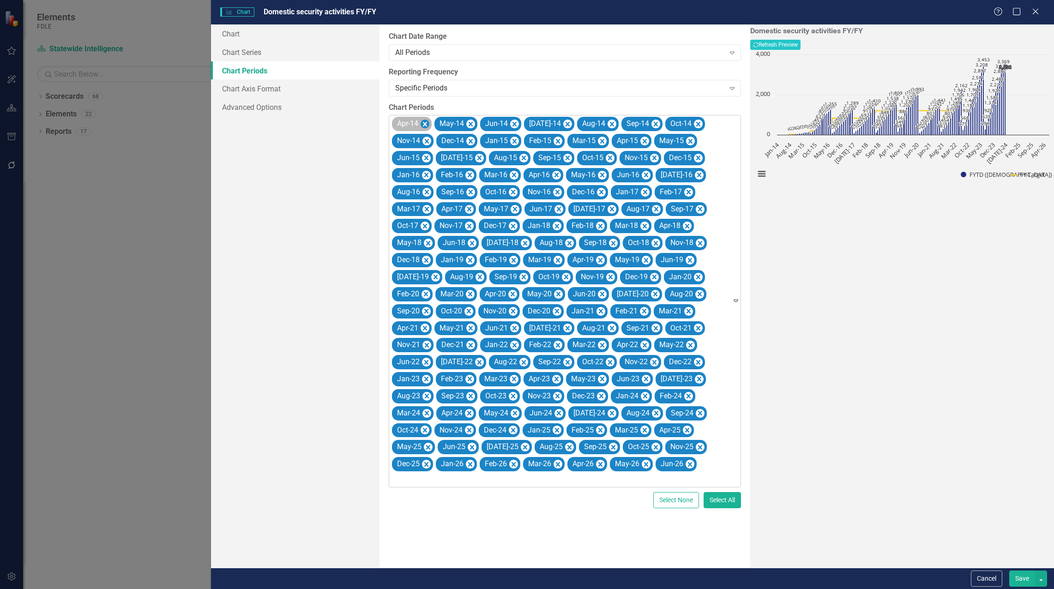
click at [426, 125] on icon "Remove Apr-14" at bounding box center [425, 124] width 4 height 5
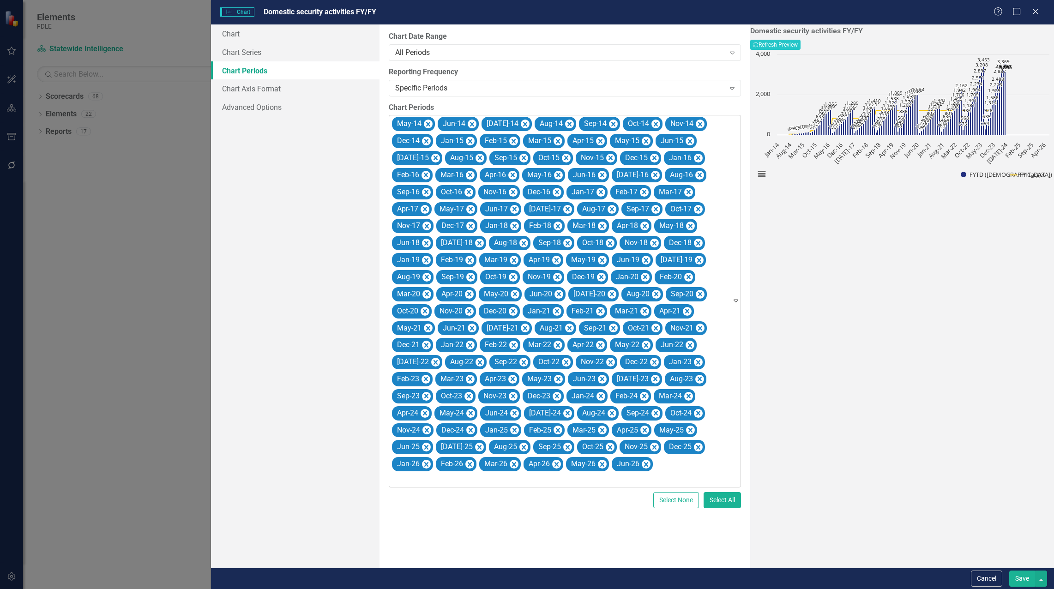
click at [426, 125] on icon "Remove May-14" at bounding box center [428, 125] width 9 height 12
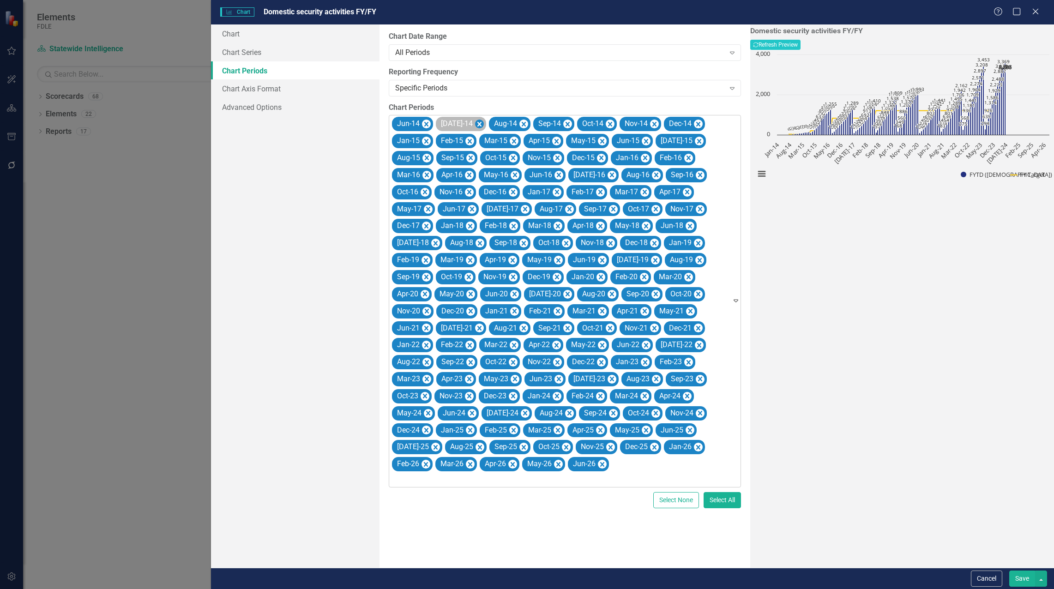
click at [477, 124] on icon "Remove Jul-14" at bounding box center [479, 124] width 4 height 5
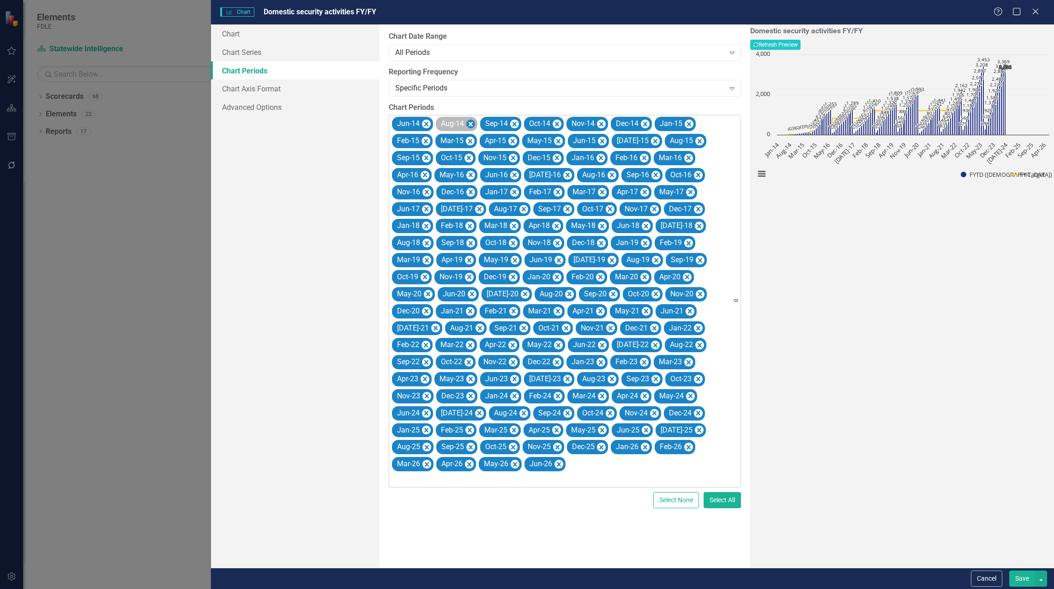
click at [469, 123] on icon "Remove Aug-14" at bounding box center [470, 125] width 9 height 12
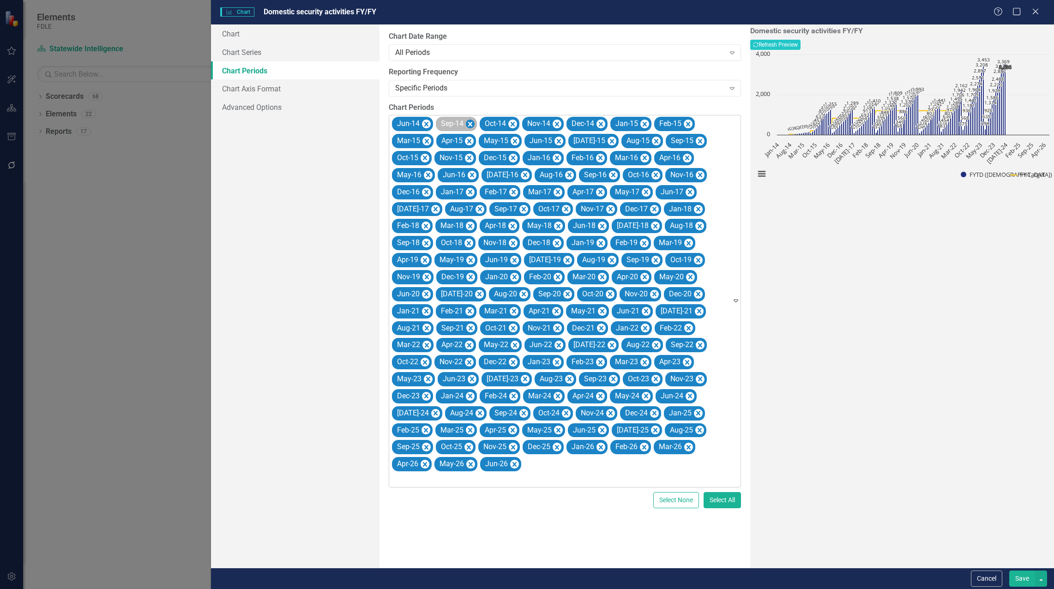
click at [471, 123] on icon "Remove Sep-14" at bounding box center [470, 124] width 4 height 5
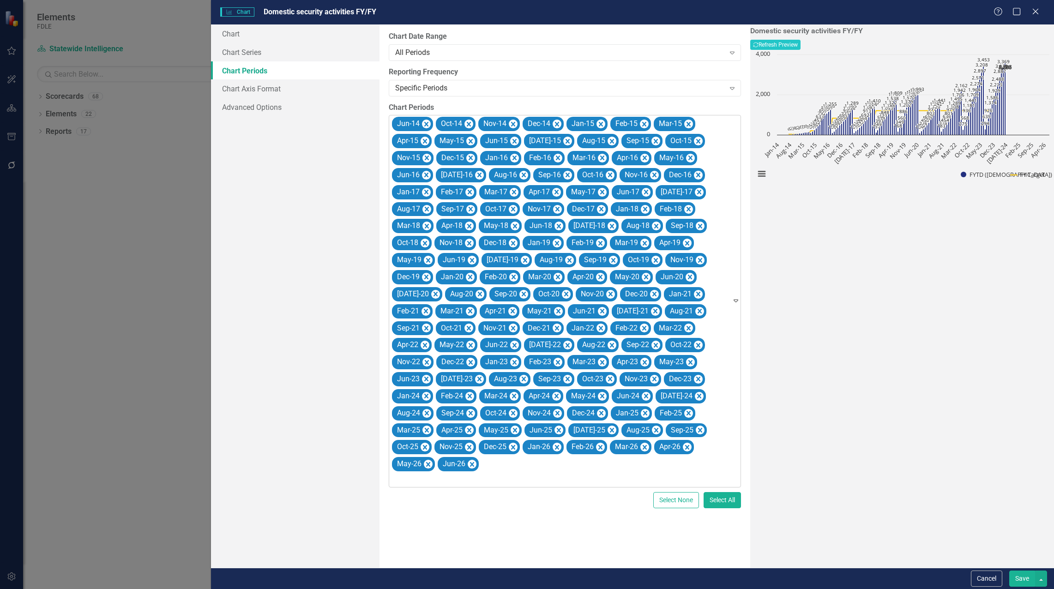
click at [471, 123] on icon "Remove Oct-14" at bounding box center [469, 124] width 4 height 5
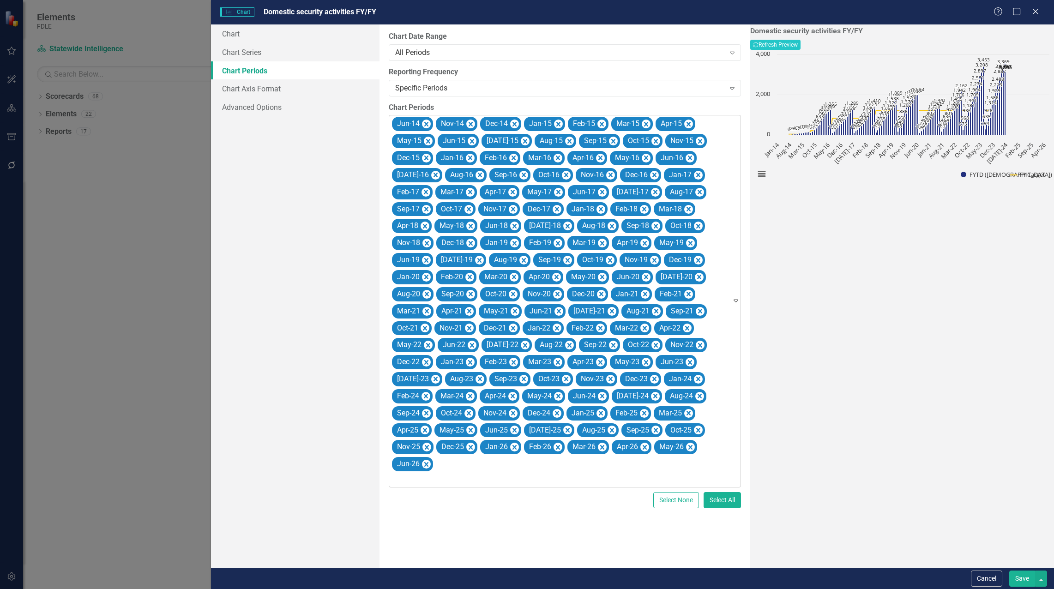
click at [471, 123] on icon "Remove Nov-14" at bounding box center [470, 125] width 9 height 12
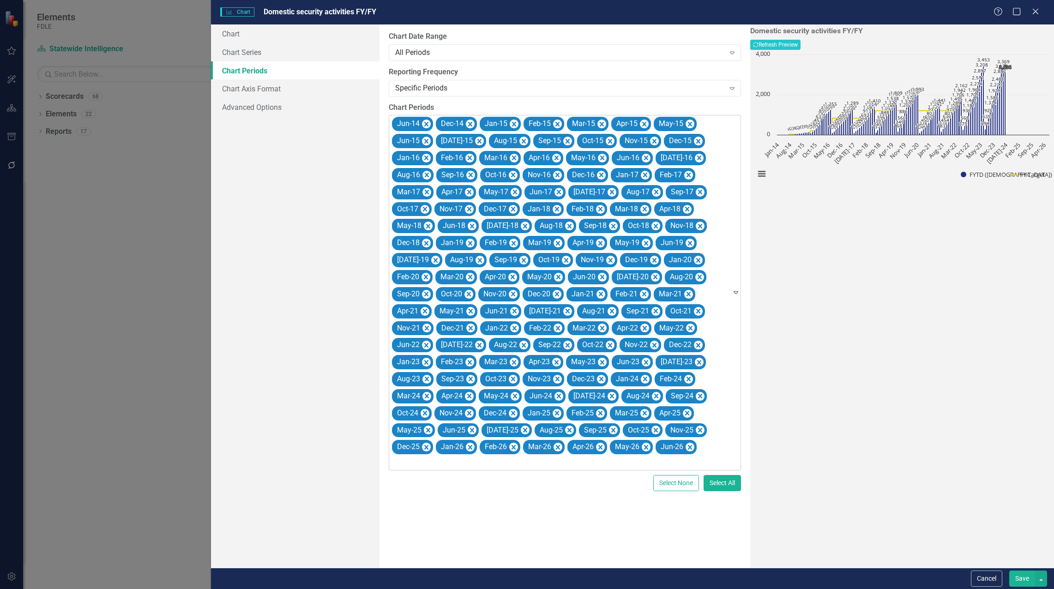
click at [471, 123] on icon "Remove Dec-14" at bounding box center [470, 125] width 9 height 12
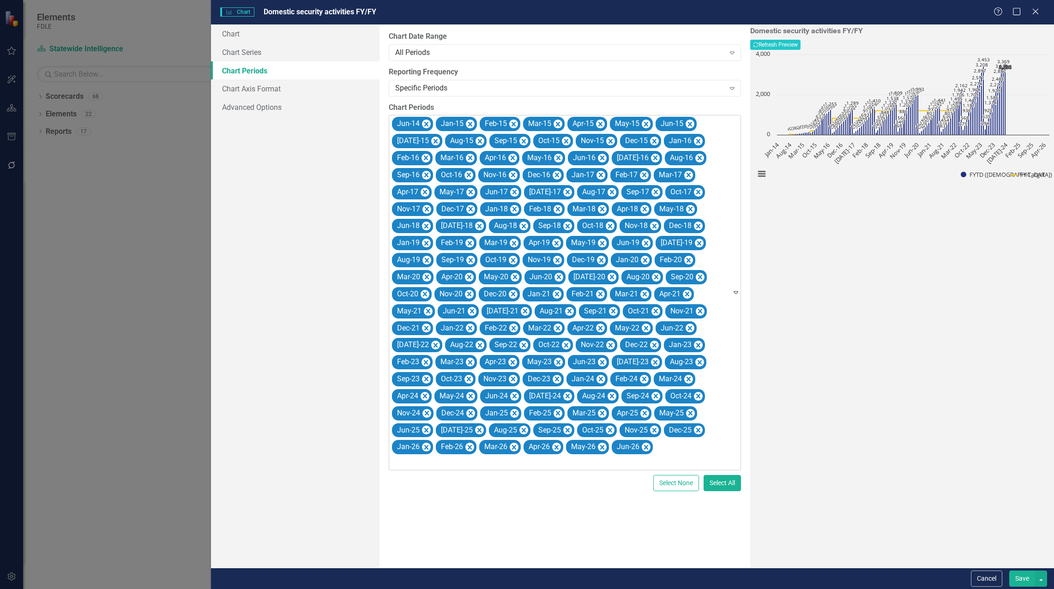
click at [471, 123] on icon "Remove Jan-15" at bounding box center [470, 124] width 4 height 5
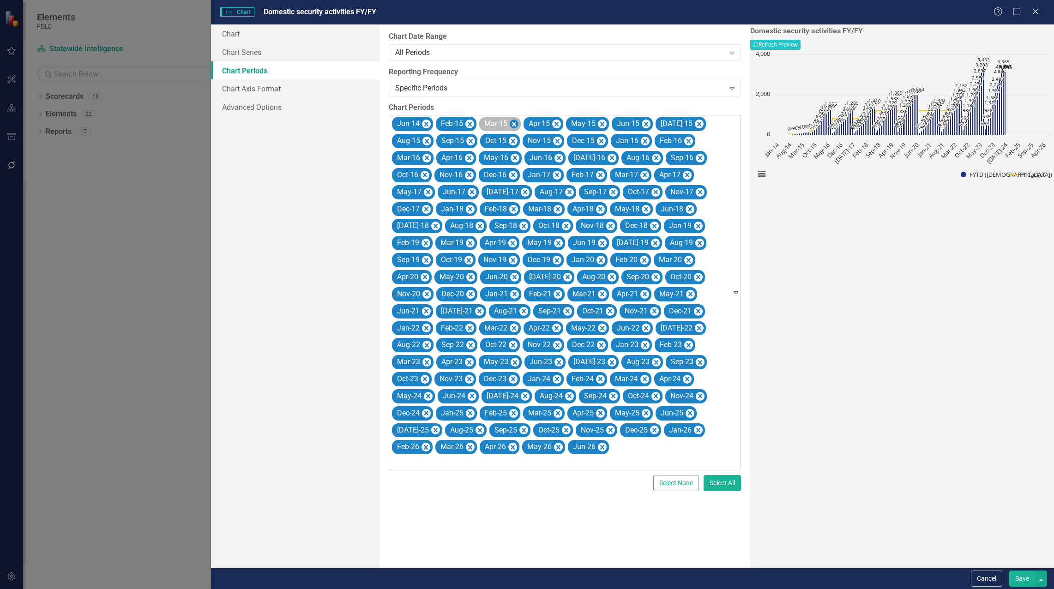
click at [471, 123] on icon "Remove Feb-15" at bounding box center [470, 124] width 4 height 5
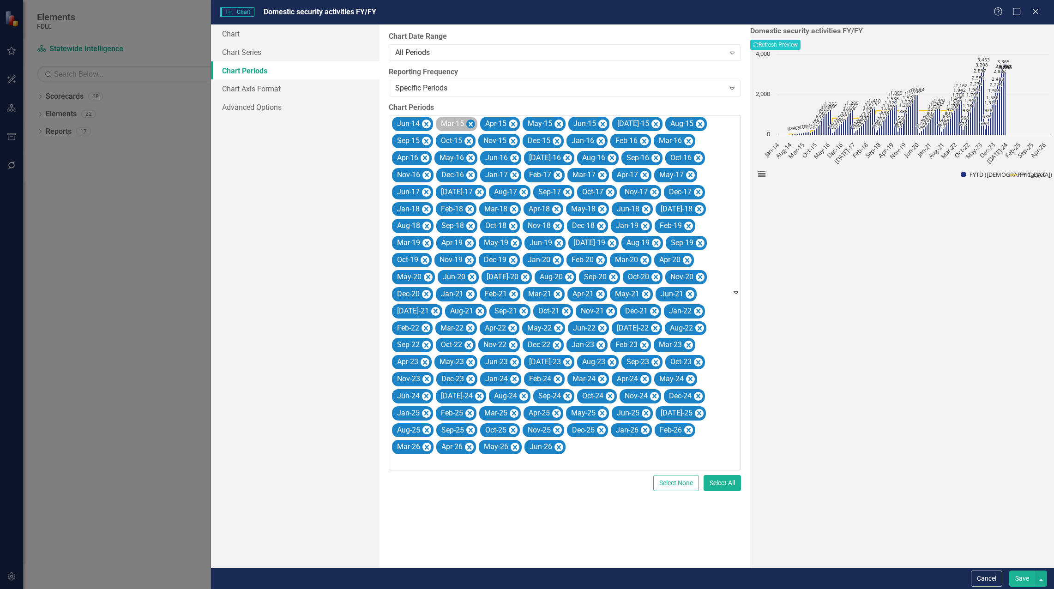
click at [471, 124] on icon "Remove Mar-15" at bounding box center [470, 124] width 4 height 5
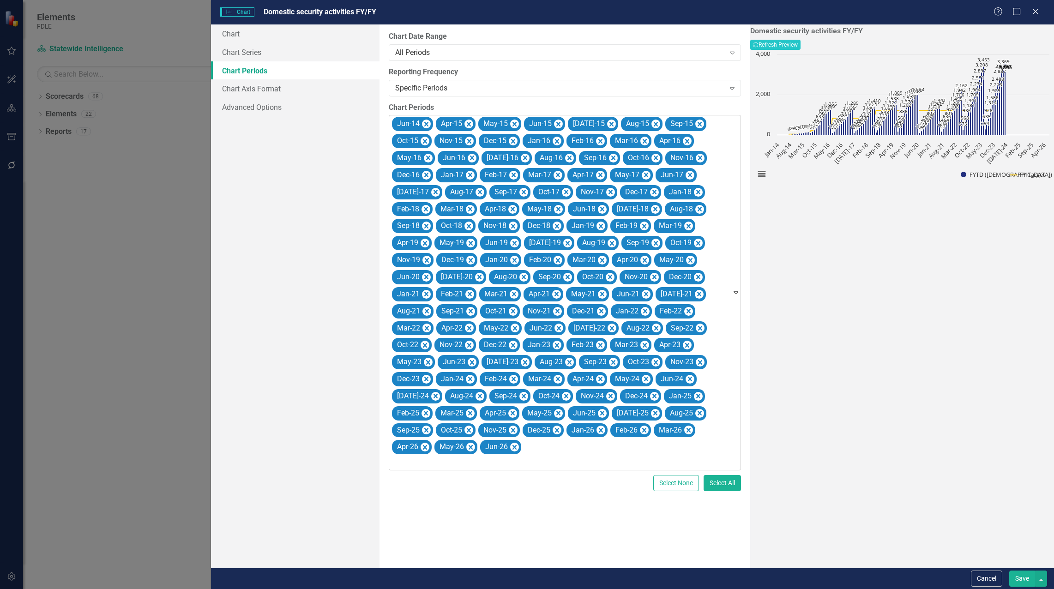
click at [471, 124] on icon "Remove Apr-15" at bounding box center [468, 125] width 9 height 12
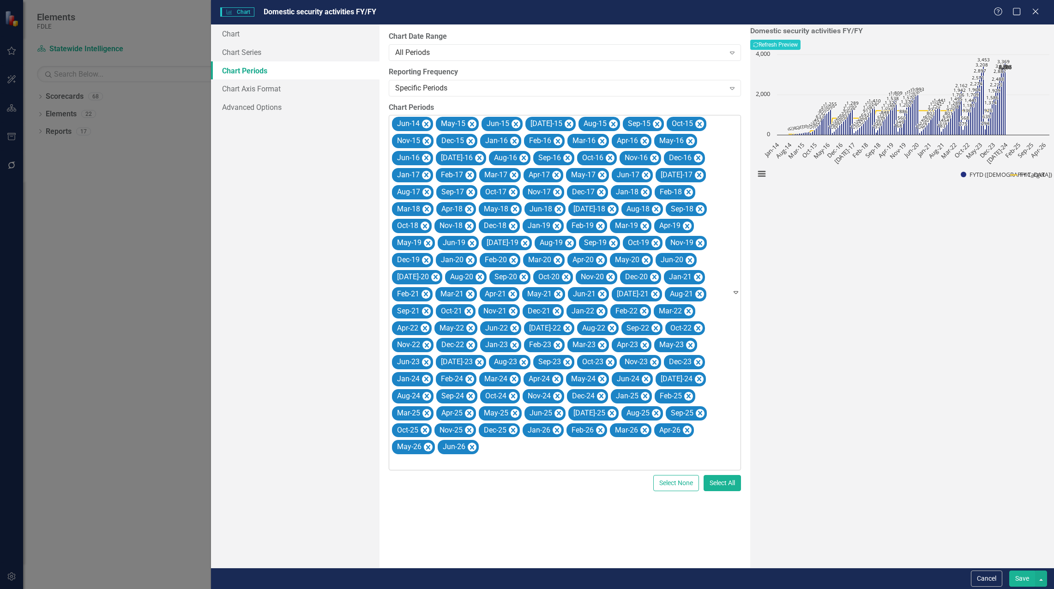
click at [471, 124] on icon "Remove May-15" at bounding box center [472, 124] width 4 height 5
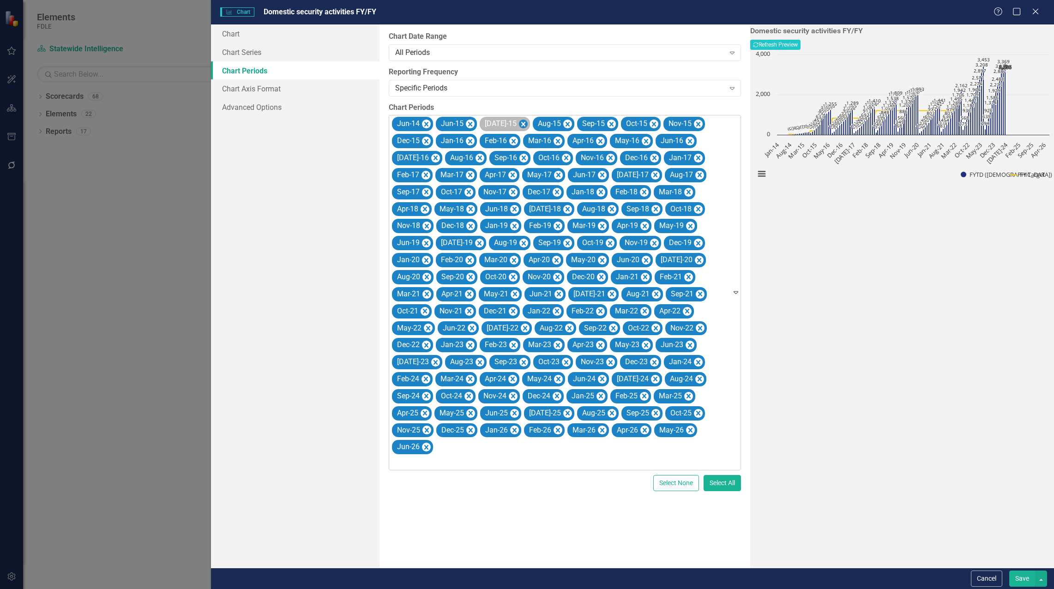
click at [519, 123] on icon "Remove Jul-15" at bounding box center [523, 125] width 9 height 12
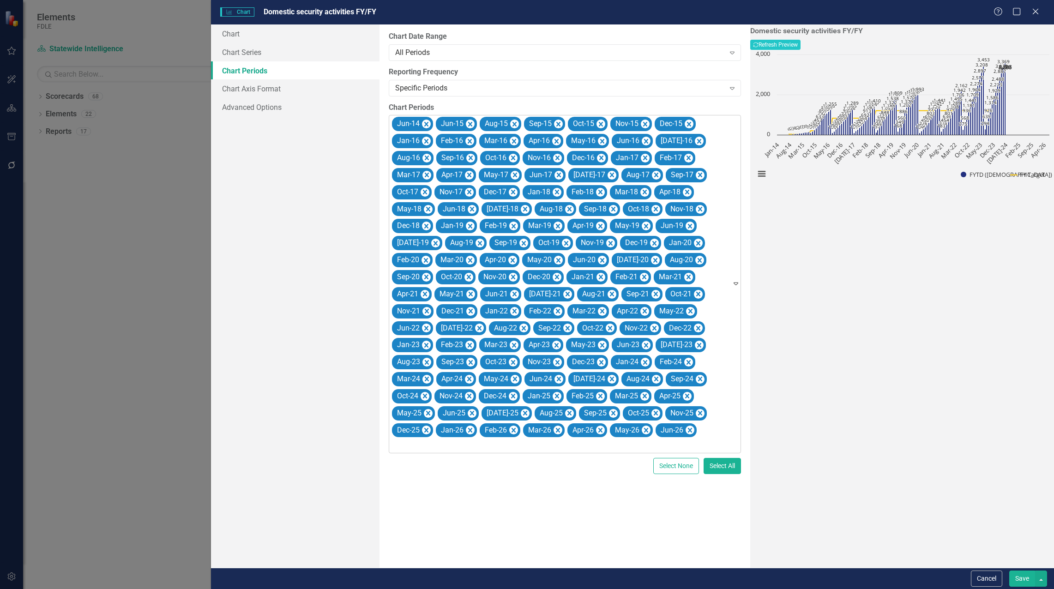
click at [510, 123] on icon "Remove Aug-15" at bounding box center [514, 125] width 9 height 12
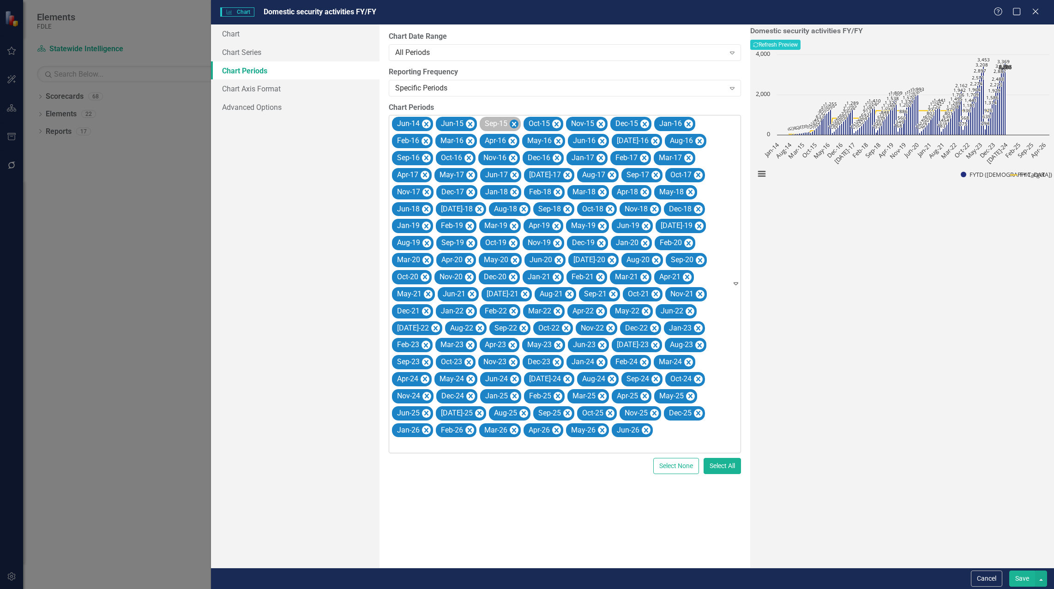
click at [511, 123] on icon "Remove Sep-15" at bounding box center [514, 125] width 9 height 12
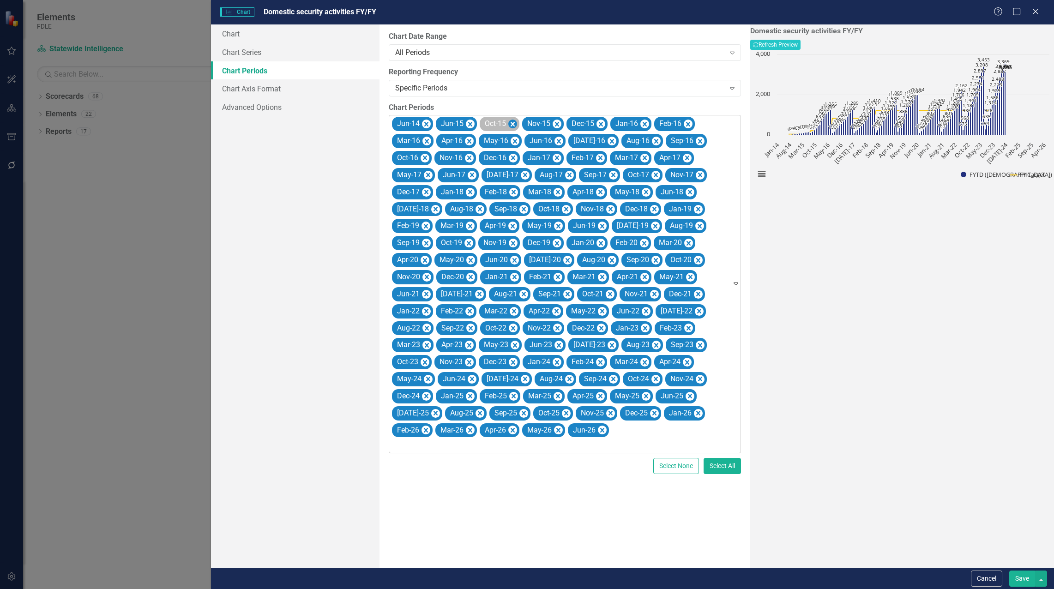
click at [512, 123] on icon "Remove Oct-15" at bounding box center [512, 124] width 4 height 5
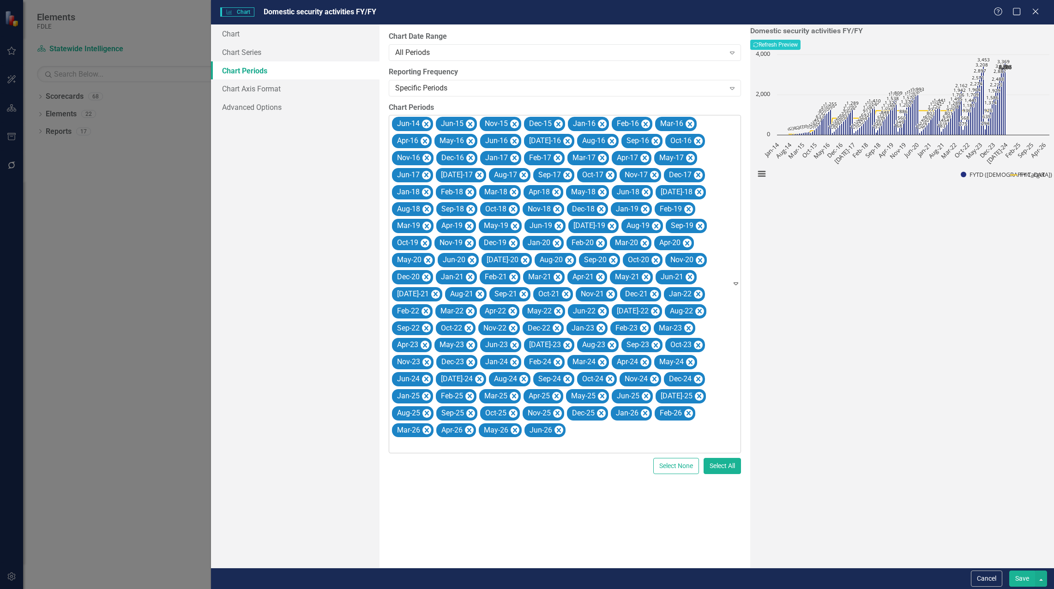
click at [512, 123] on icon "Remove Nov-15" at bounding box center [514, 125] width 9 height 12
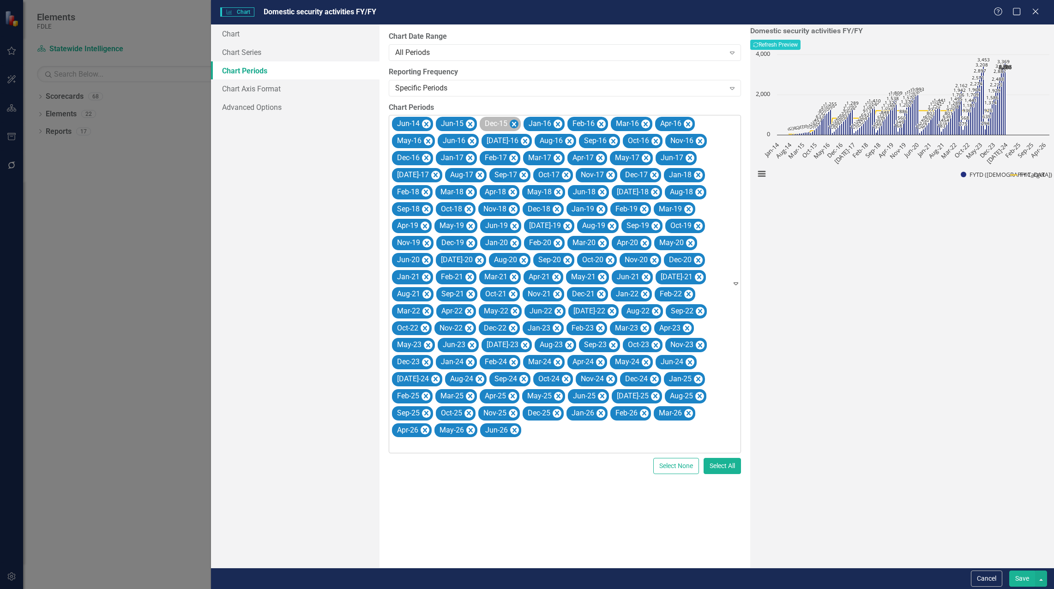
click at [512, 123] on icon "Remove Dec-15" at bounding box center [514, 124] width 4 height 5
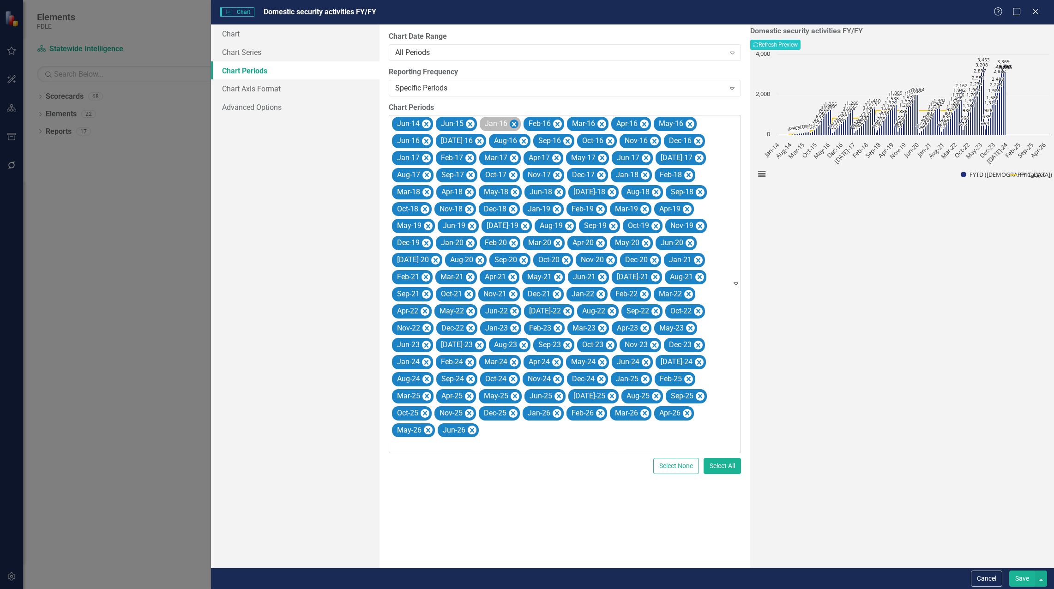
click at [513, 123] on icon "Remove Jan-16" at bounding box center [514, 124] width 4 height 5
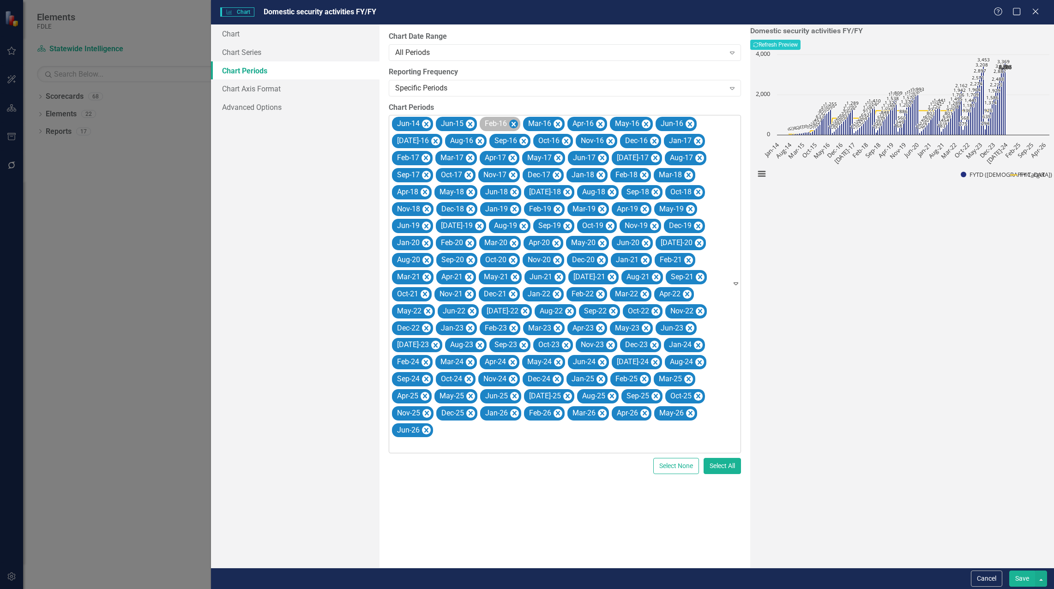
click at [513, 122] on icon "Remove Feb-16" at bounding box center [513, 125] width 9 height 12
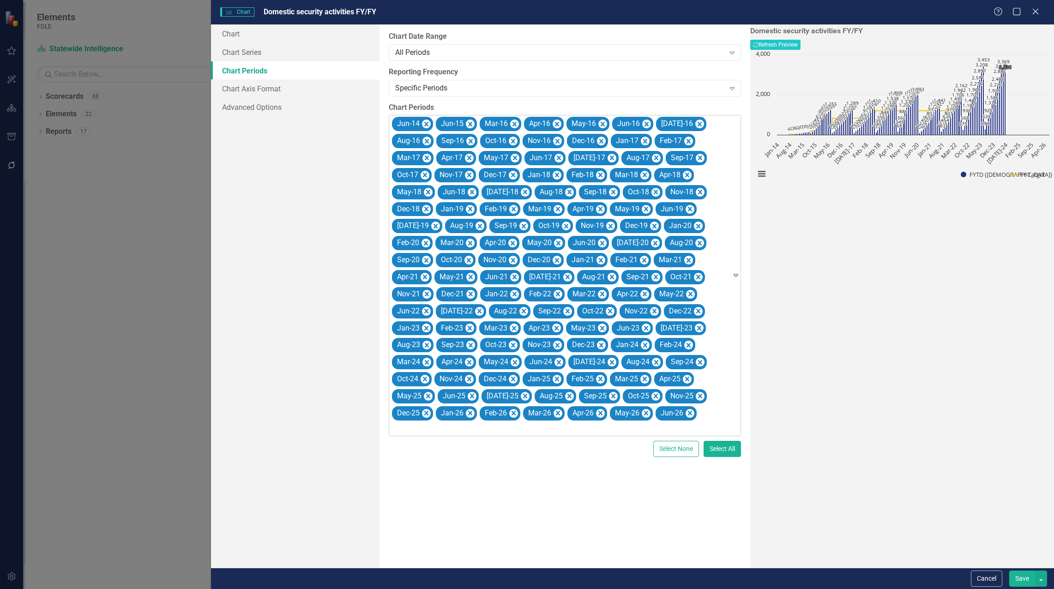
click at [513, 122] on icon "Remove Mar-16" at bounding box center [514, 124] width 4 height 5
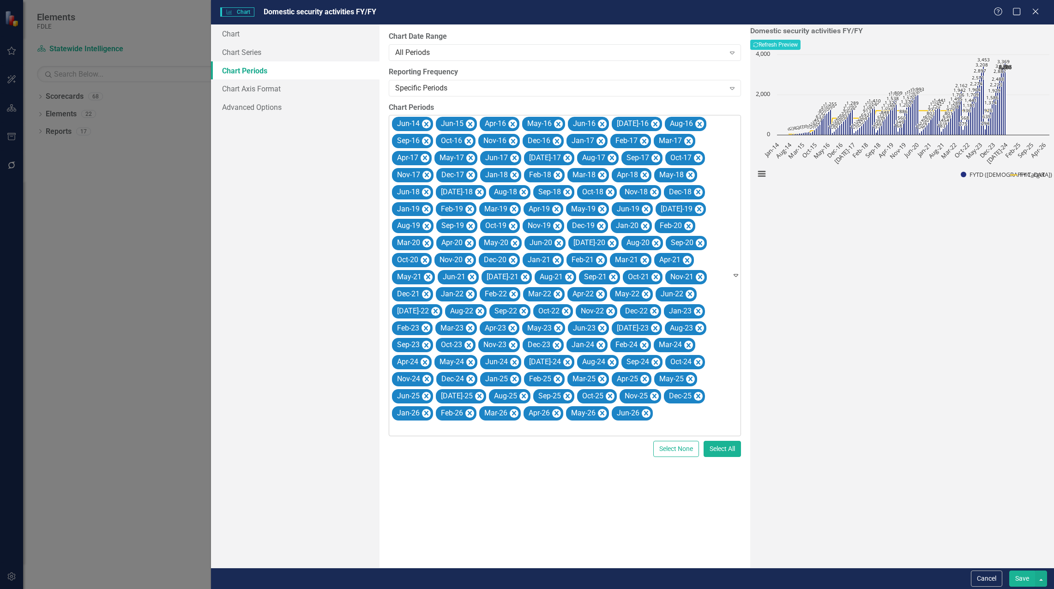
click at [513, 122] on icon "Remove Apr-16" at bounding box center [512, 125] width 9 height 12
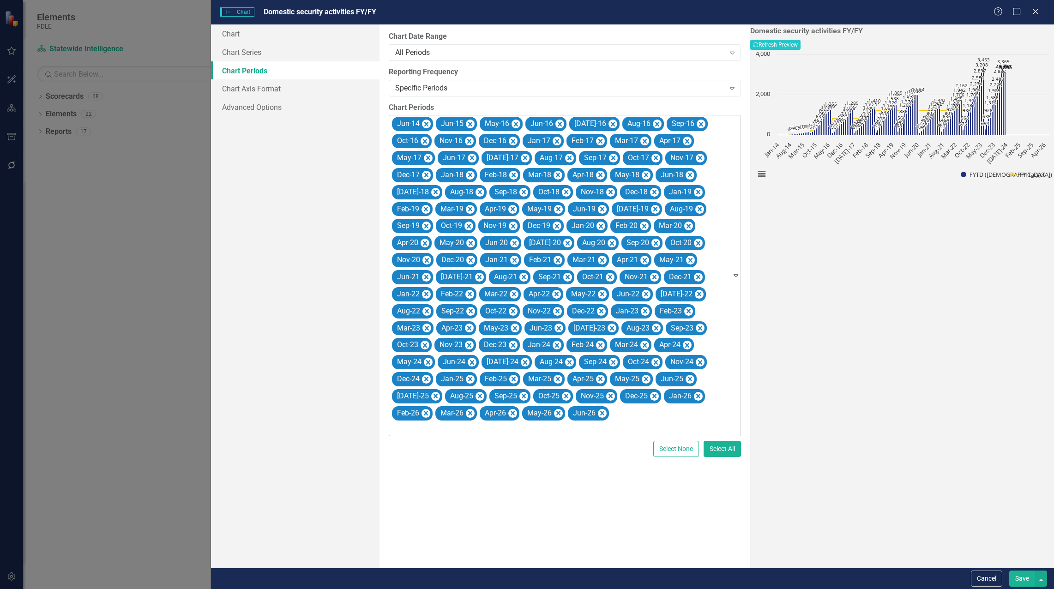
click at [514, 122] on icon "Remove May-16" at bounding box center [516, 124] width 4 height 5
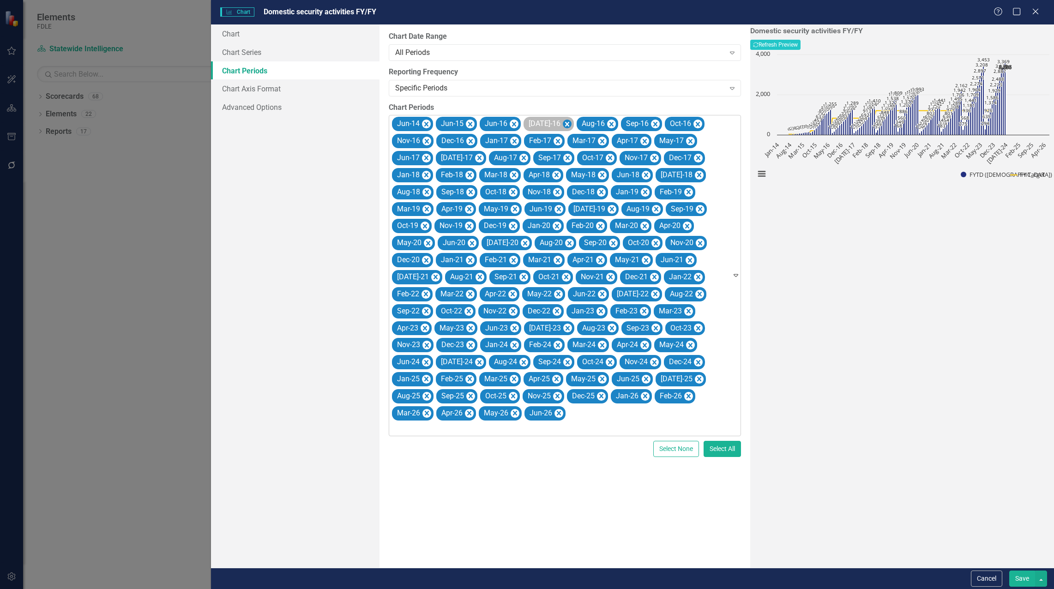
click at [563, 125] on icon "Remove Jul-16" at bounding box center [567, 125] width 9 height 12
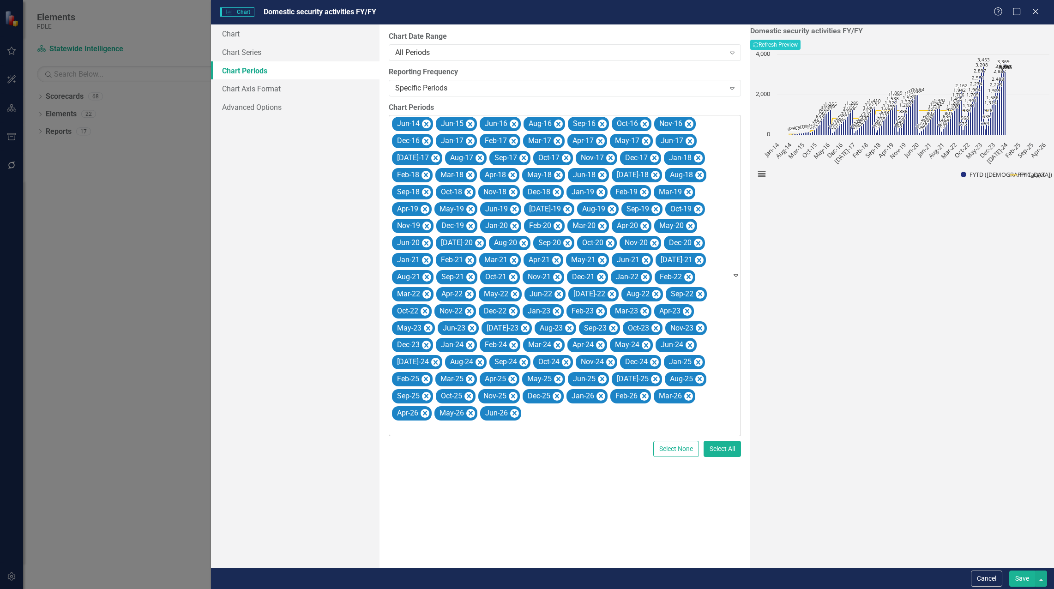
click at [557, 125] on icon "Remove Aug-16" at bounding box center [558, 124] width 4 height 5
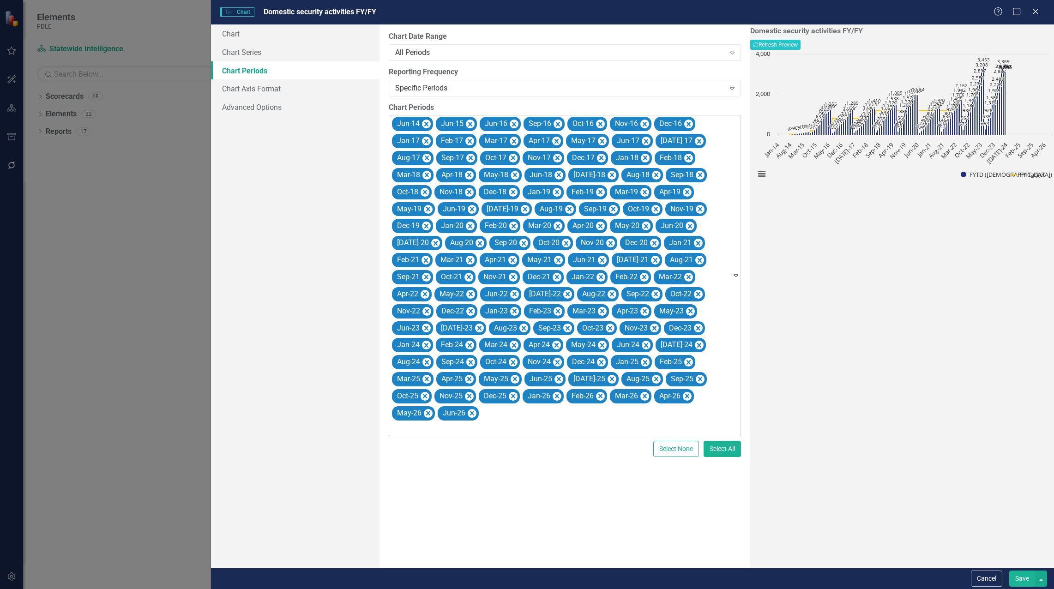
click at [557, 125] on icon "Remove Sep-16" at bounding box center [558, 124] width 4 height 5
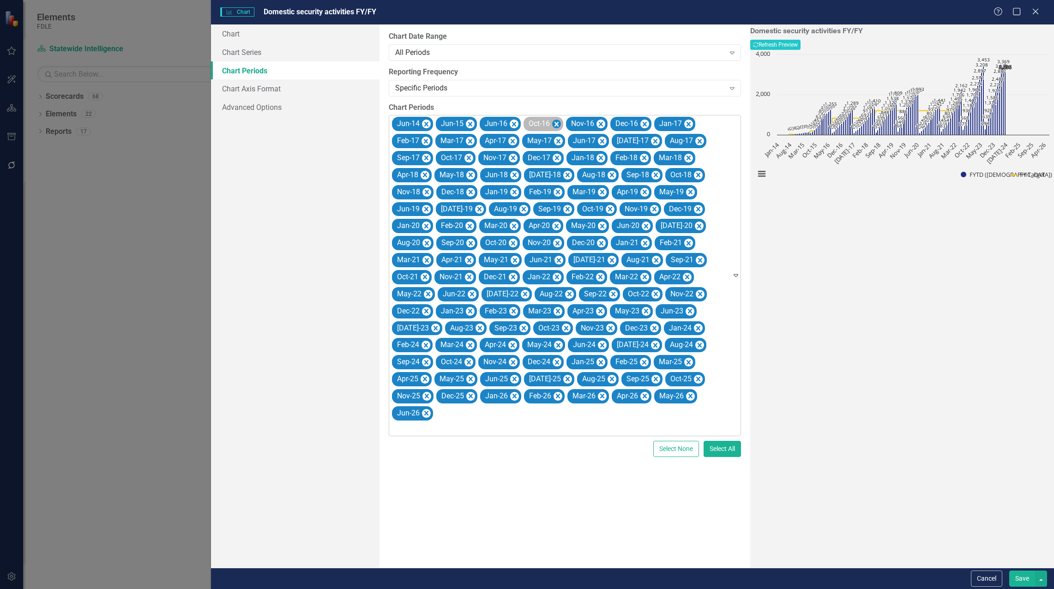
click at [558, 125] on icon "Remove Oct-16" at bounding box center [556, 124] width 4 height 5
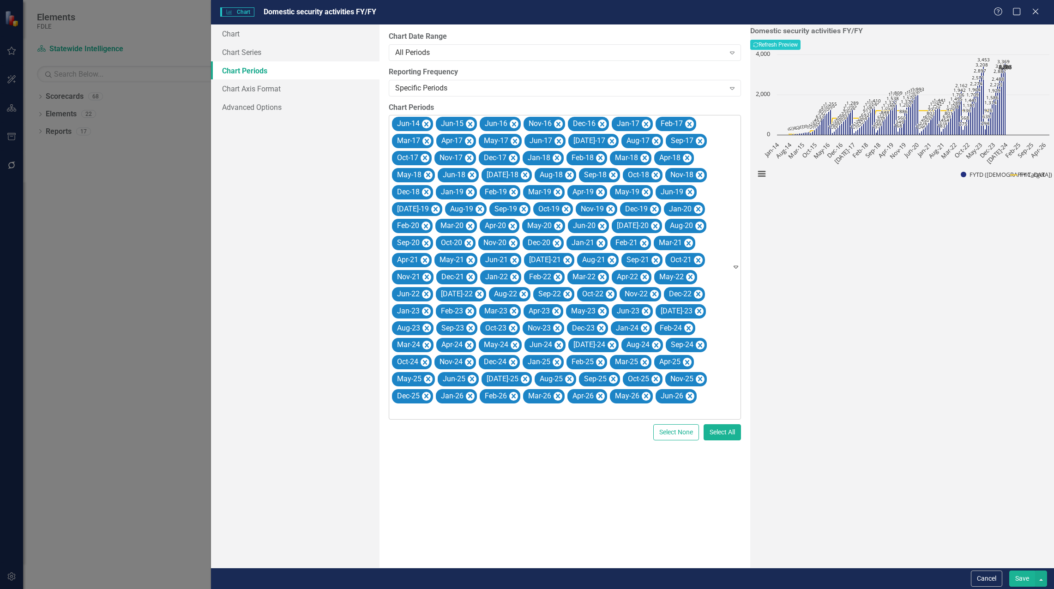
click at [558, 125] on icon "Remove Nov-16" at bounding box center [558, 124] width 4 height 5
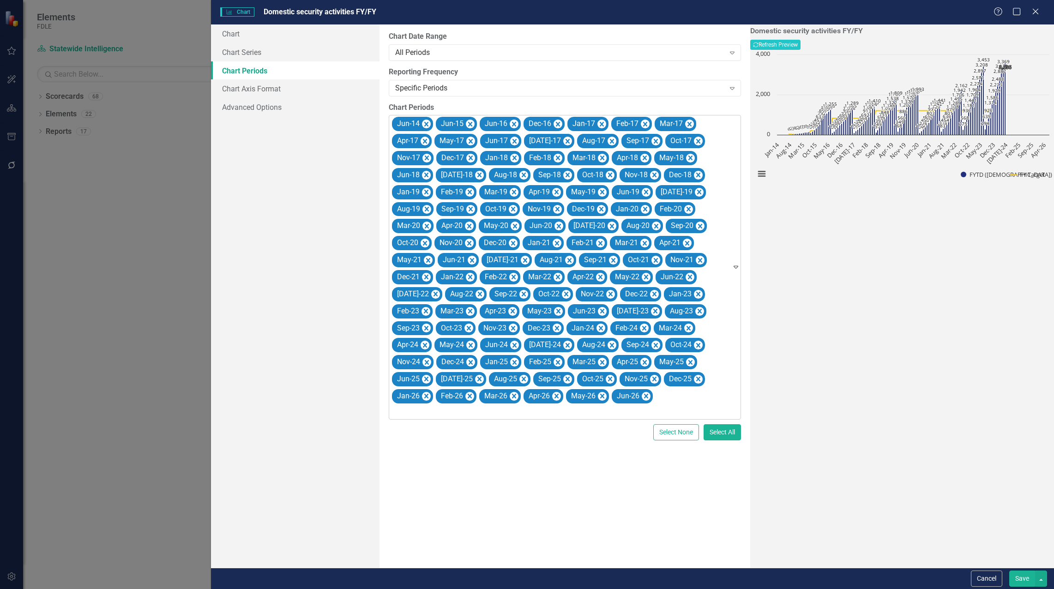
click at [558, 125] on icon "Remove Dec-16" at bounding box center [558, 124] width 4 height 5
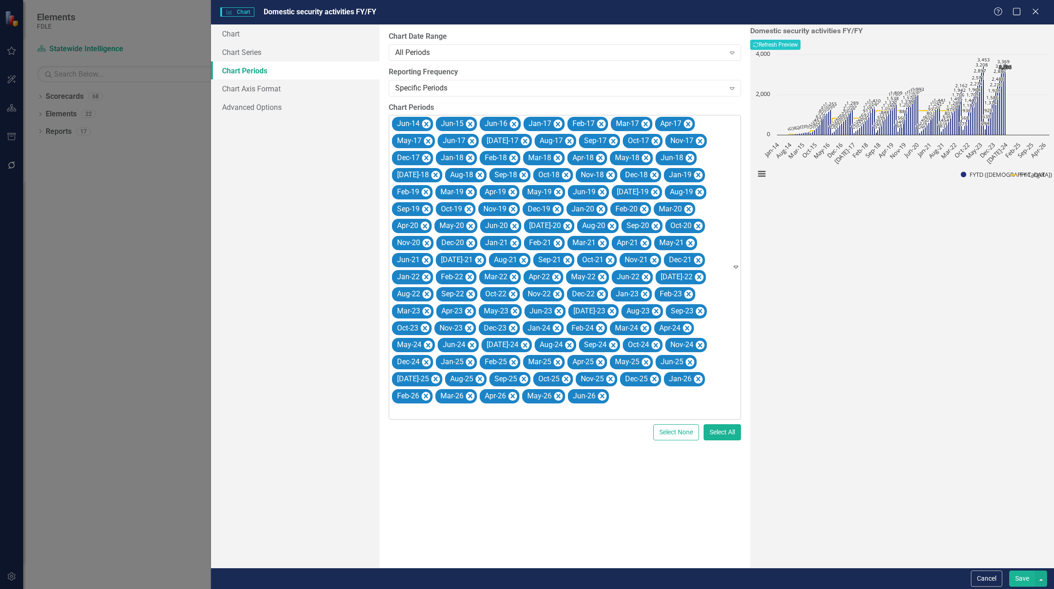
click at [558, 125] on icon "Remove Jan-17" at bounding box center [558, 124] width 4 height 5
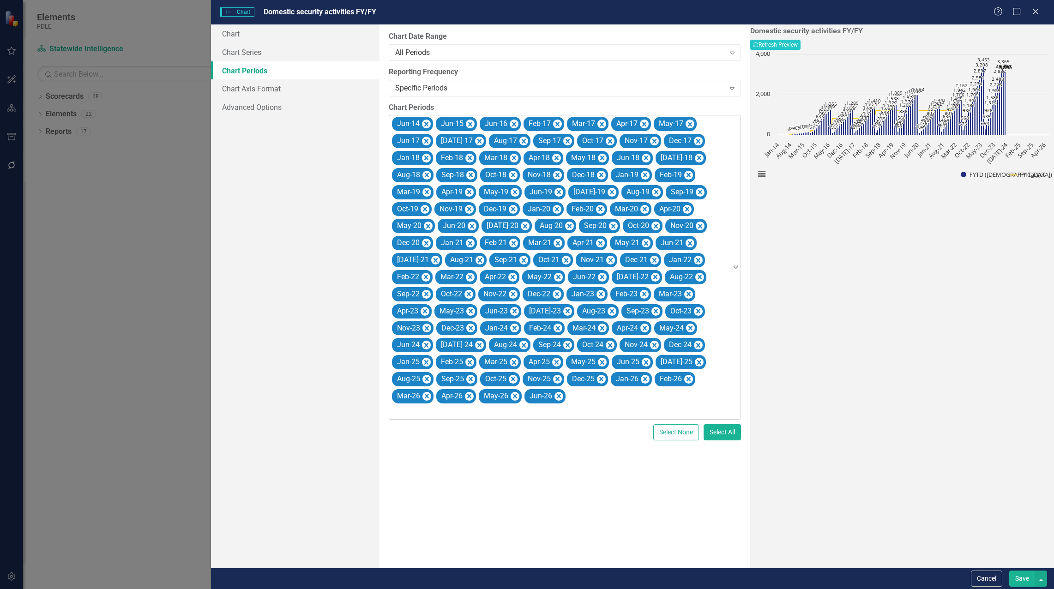
click at [558, 125] on icon "Remove Feb-17" at bounding box center [557, 124] width 4 height 5
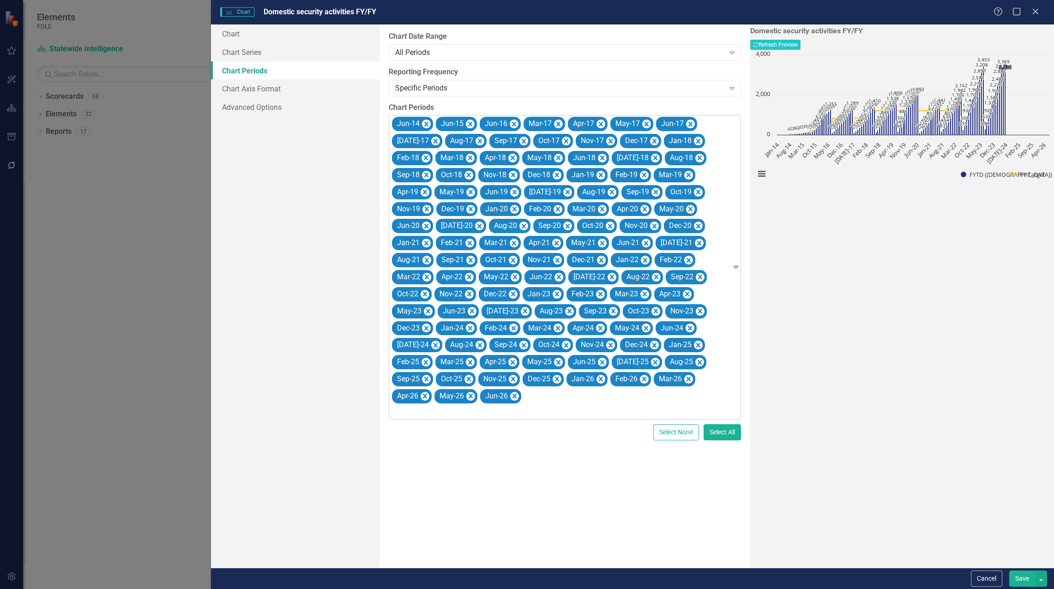
click at [558, 125] on icon "Remove Mar-17" at bounding box center [558, 124] width 4 height 5
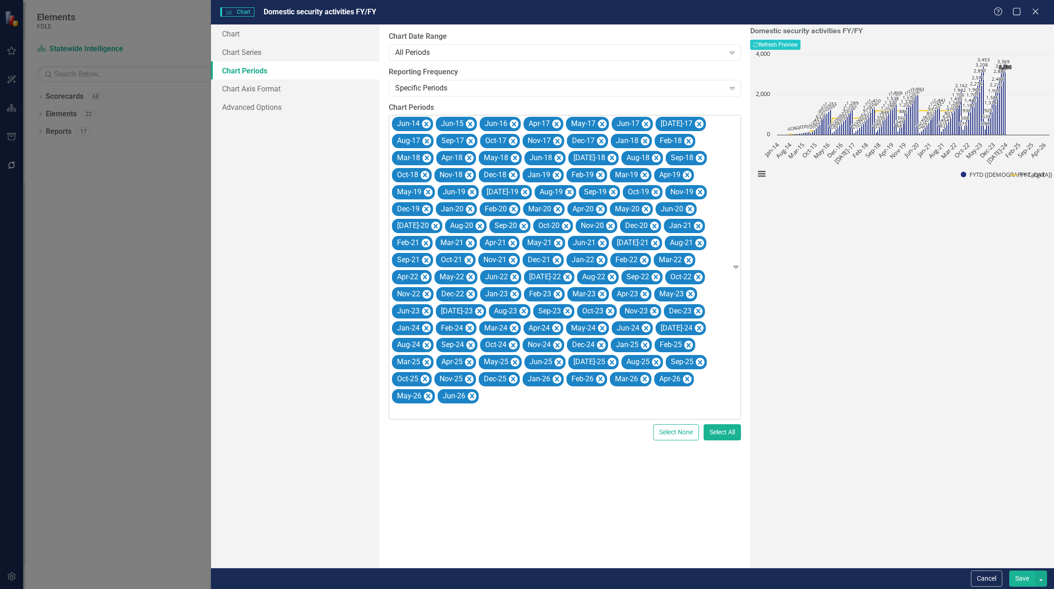
click at [558, 125] on icon "Remove Apr-17" at bounding box center [556, 124] width 4 height 5
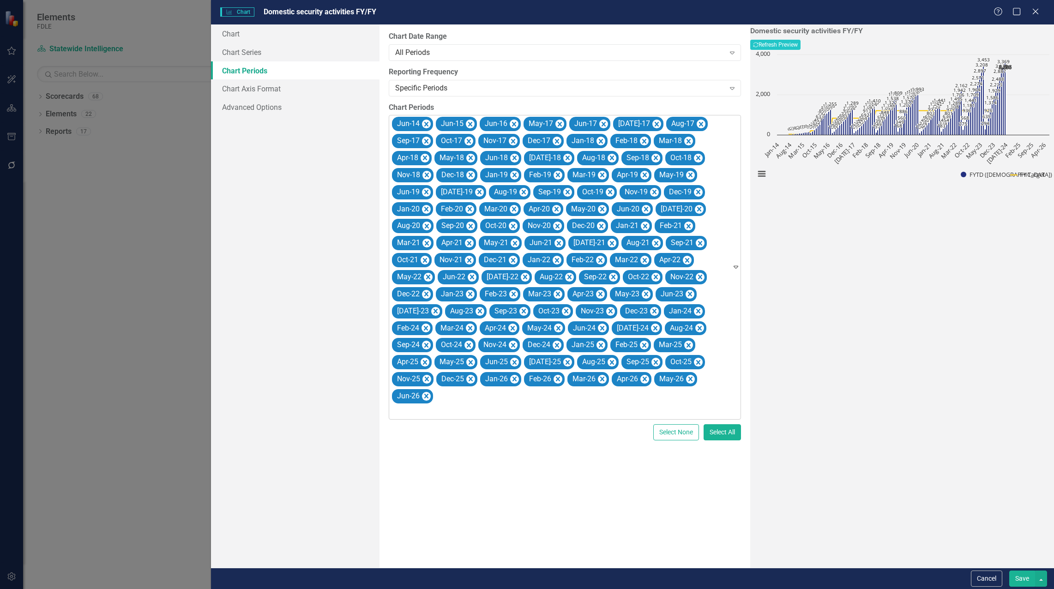
click at [558, 125] on icon "Remove May-17" at bounding box center [559, 125] width 9 height 12
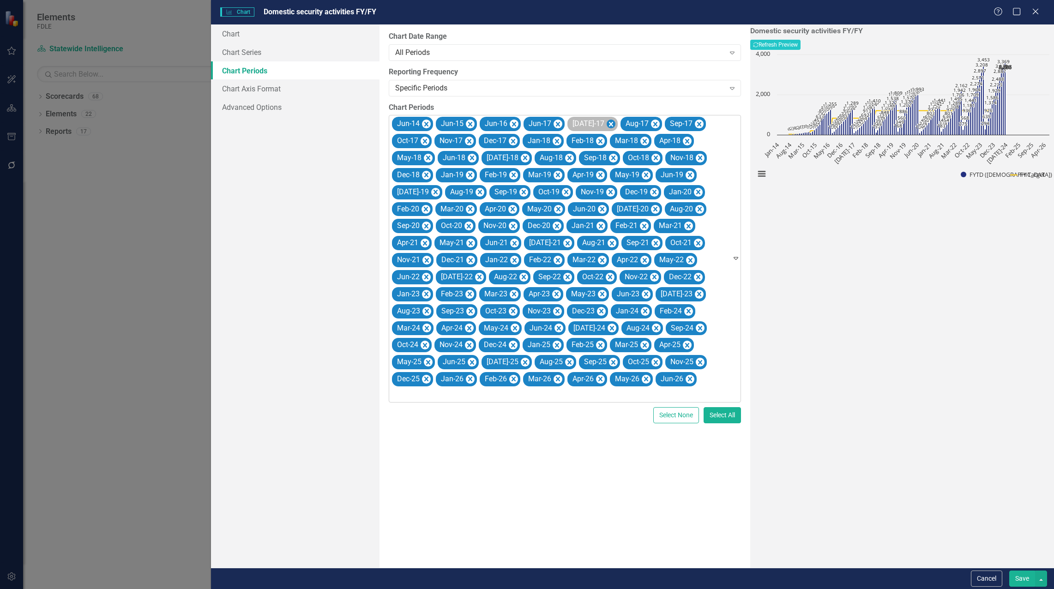
click at [606, 124] on icon "Remove Jul-17" at bounding box center [610, 125] width 9 height 12
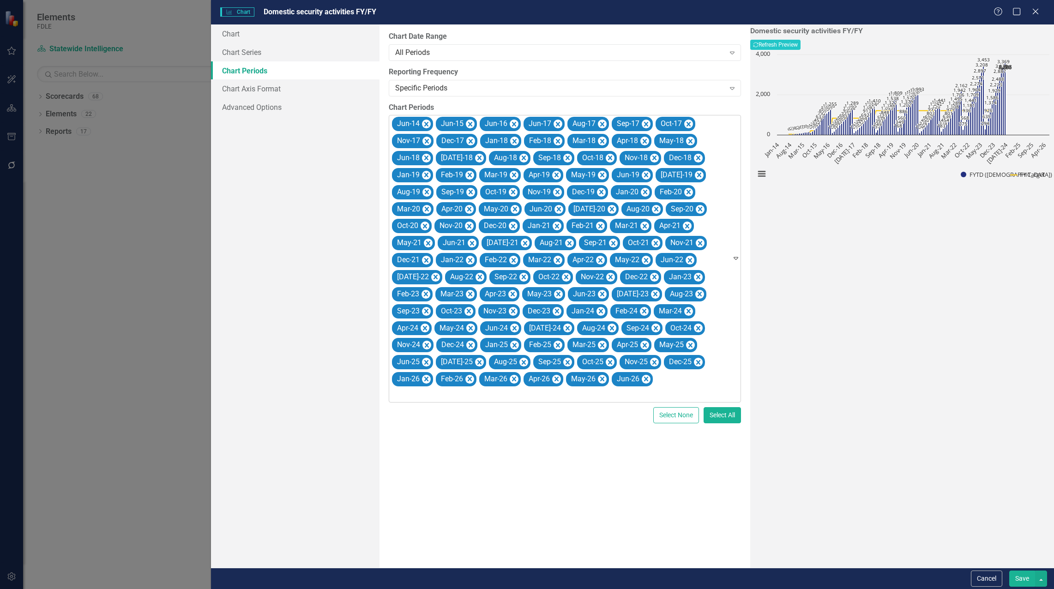
click at [600, 124] on icon "Remove Aug-17" at bounding box center [602, 125] width 9 height 12
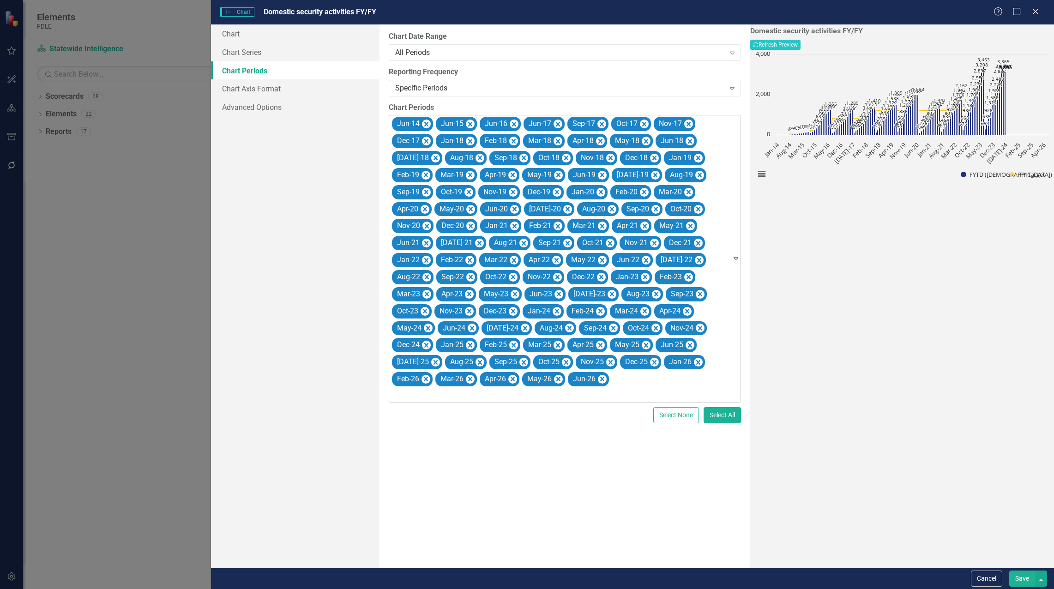
click at [600, 124] on icon "Remove Sep-17" at bounding box center [601, 125] width 9 height 12
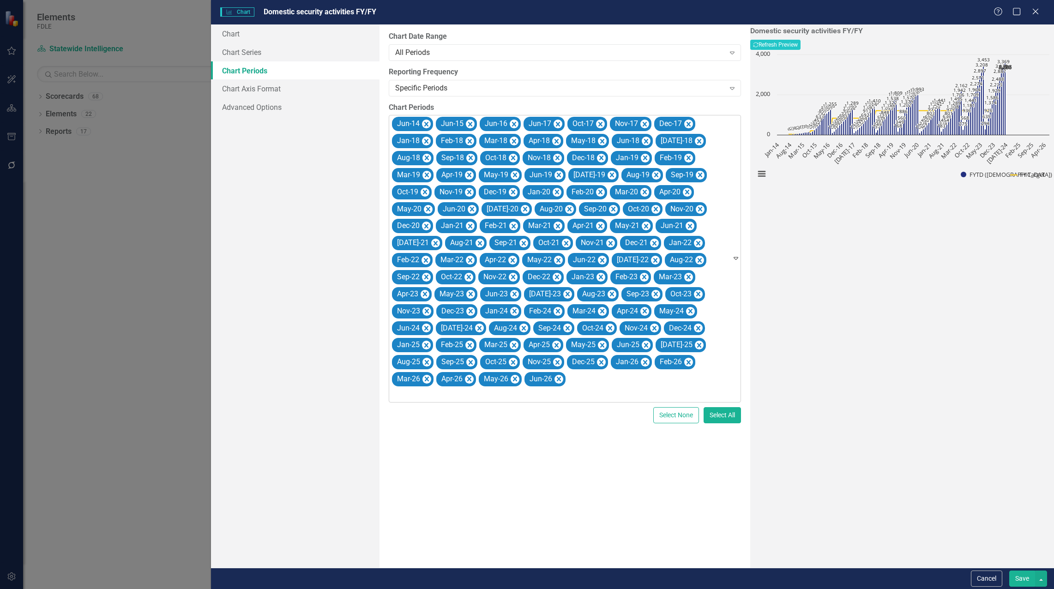
click at [600, 124] on icon "Remove Oct-17" at bounding box center [600, 124] width 4 height 5
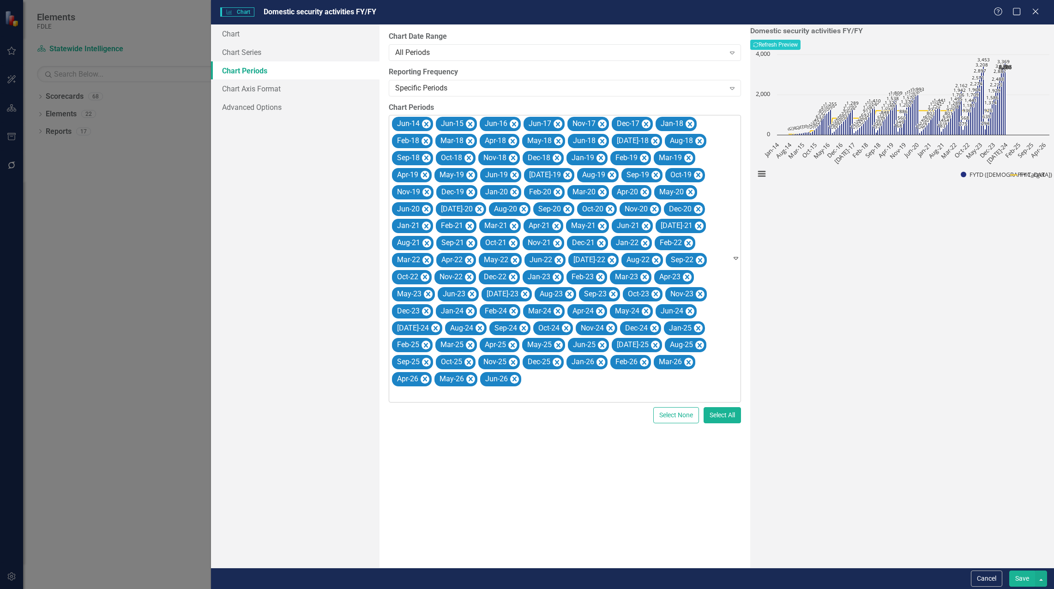
click at [600, 124] on icon "Remove Nov-17" at bounding box center [602, 125] width 9 height 12
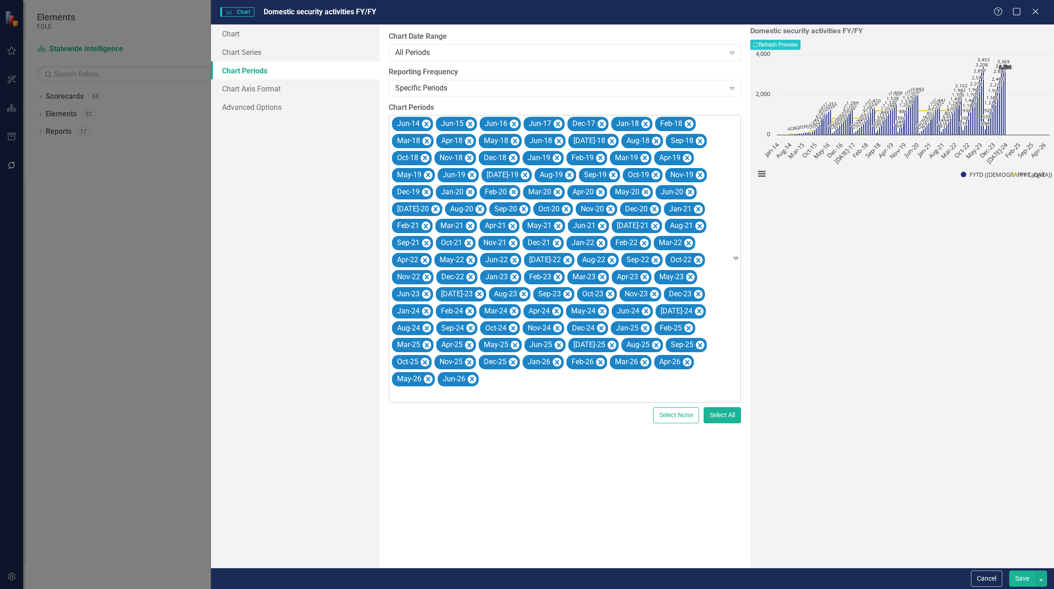
click at [600, 124] on icon "Remove Dec-17" at bounding box center [601, 125] width 9 height 12
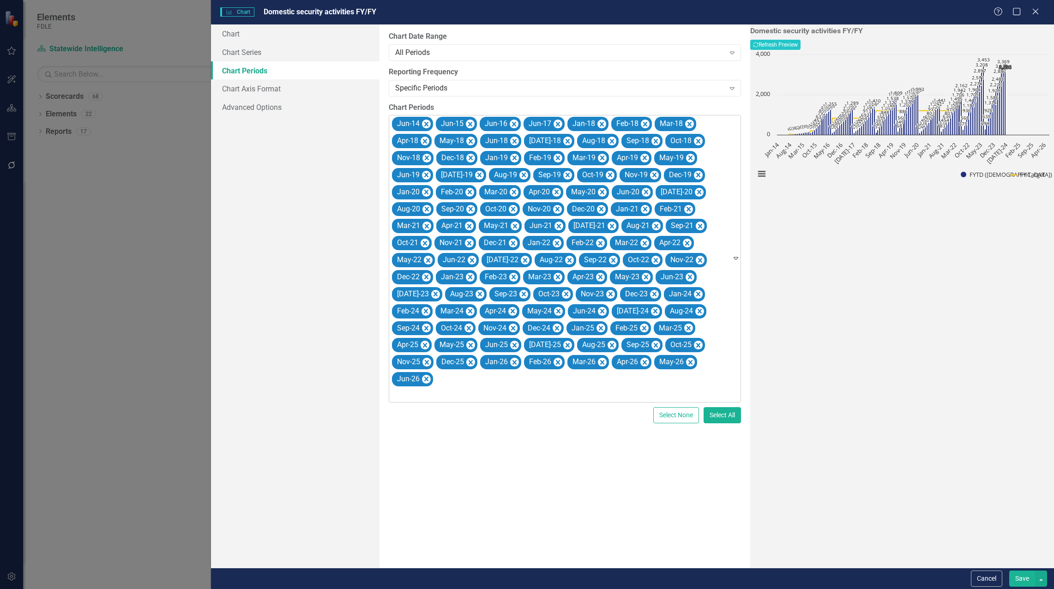
click at [600, 124] on icon "Remove Jan-18" at bounding box center [602, 124] width 4 height 5
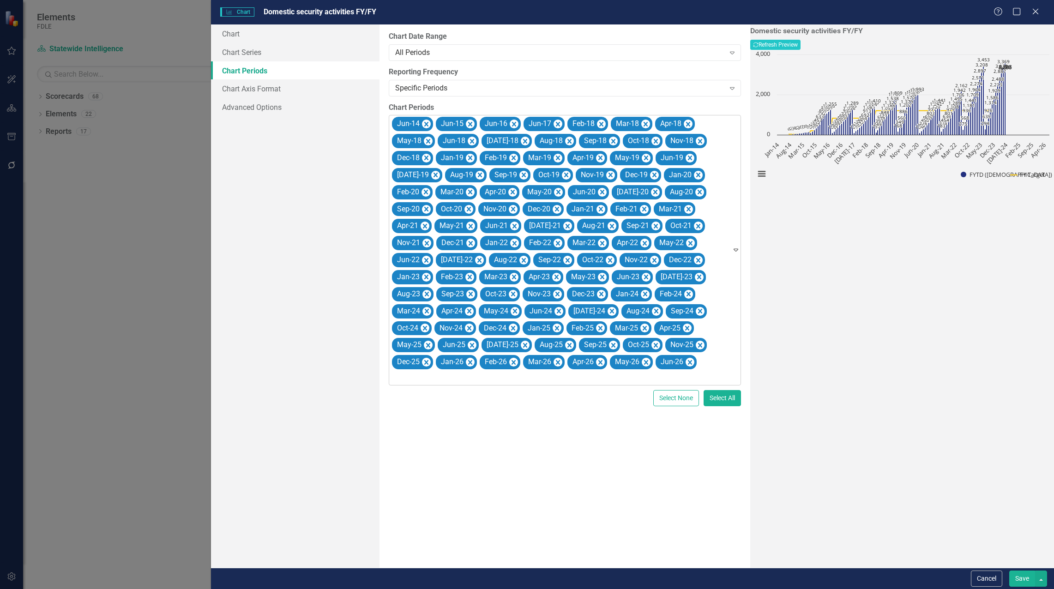
click at [600, 124] on icon "Remove Feb-18" at bounding box center [601, 124] width 4 height 5
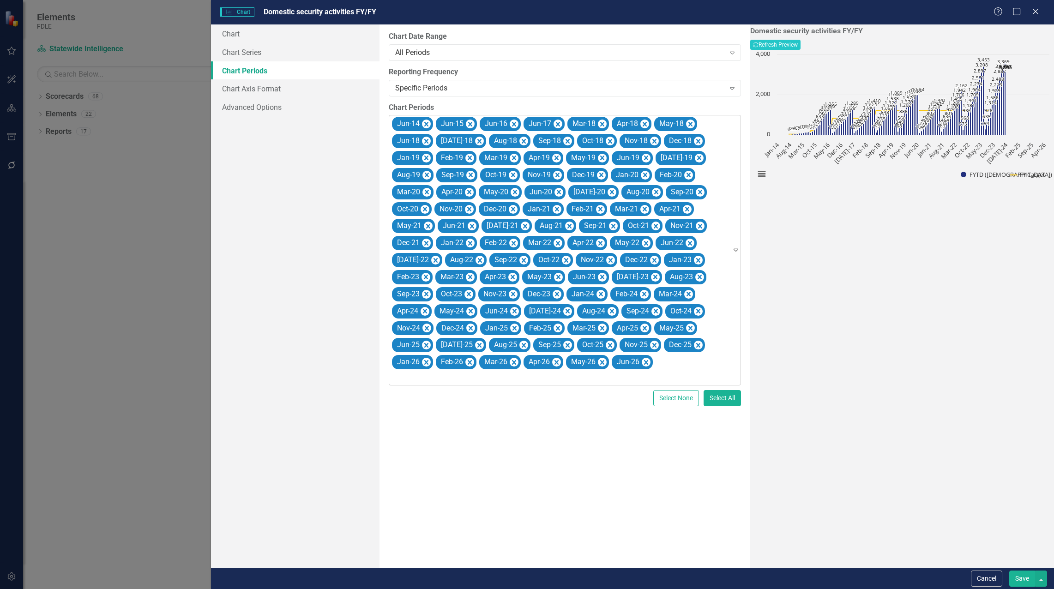
click at [600, 124] on icon "Remove Mar-18" at bounding box center [602, 125] width 9 height 12
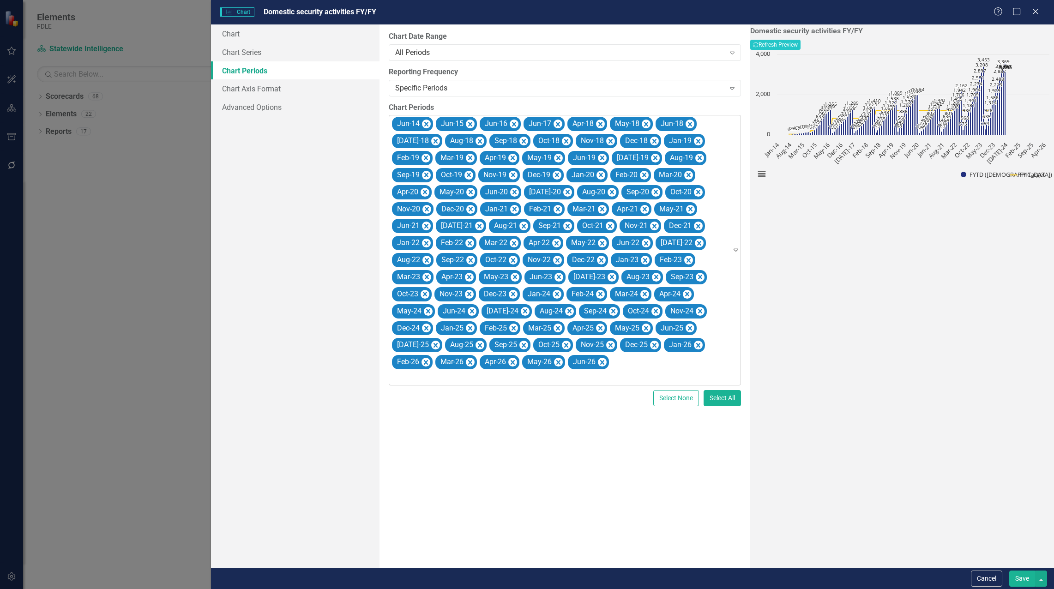
click at [600, 124] on icon "Remove Apr-18" at bounding box center [600, 124] width 4 height 5
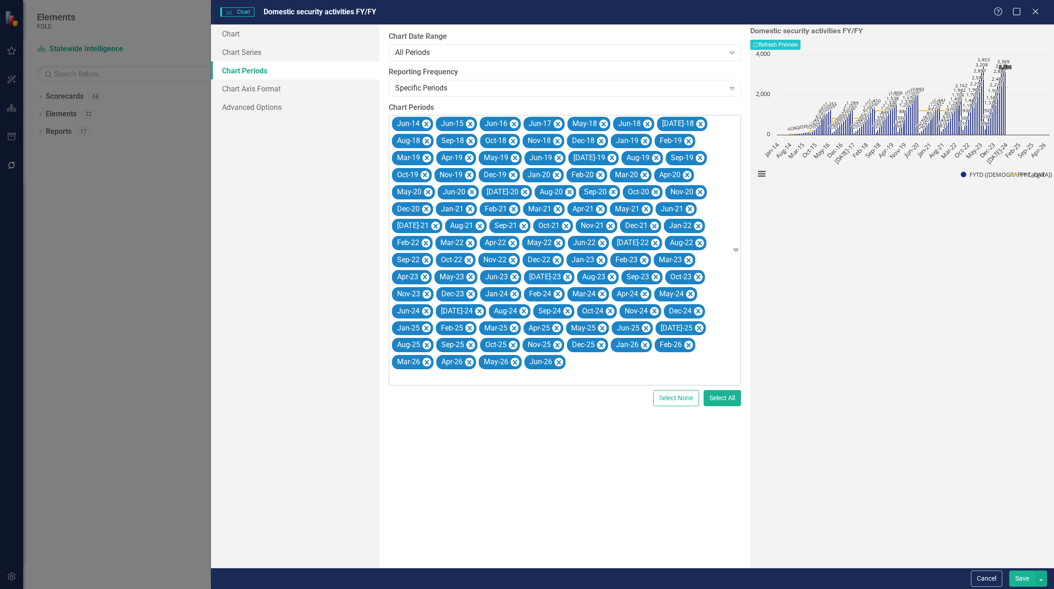
click at [600, 124] on icon "Remove May-18" at bounding box center [603, 125] width 9 height 12
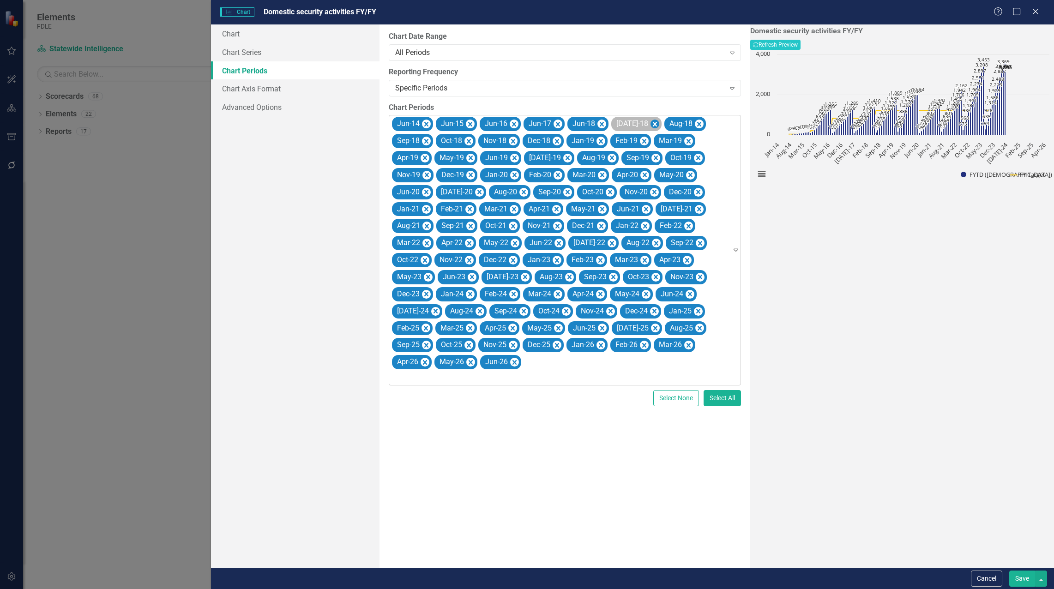
click at [650, 123] on icon "Remove Jul-18" at bounding box center [654, 125] width 9 height 12
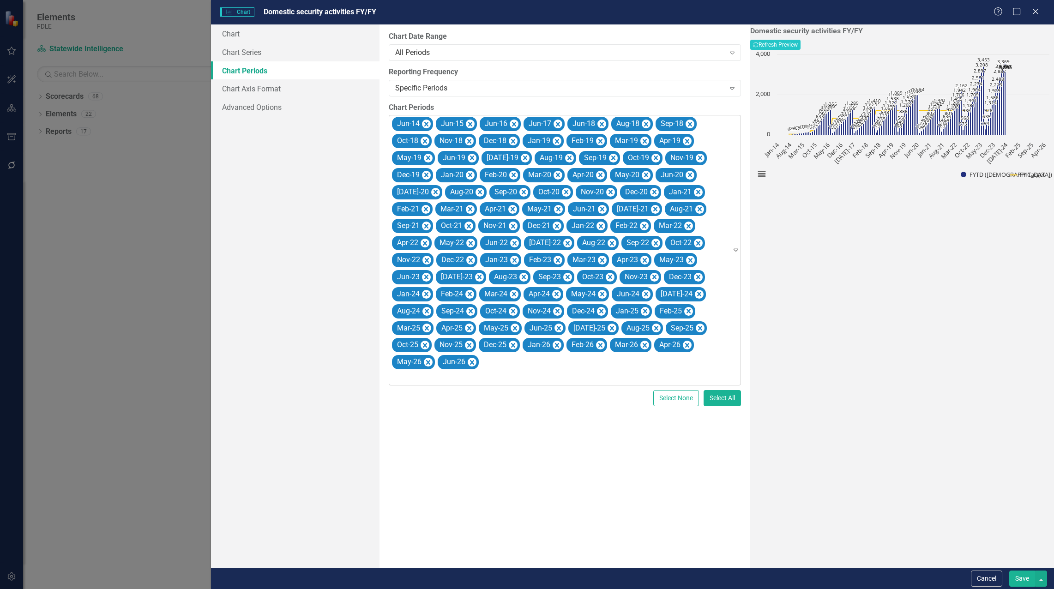
click at [645, 123] on icon "Remove Aug-18" at bounding box center [646, 124] width 4 height 5
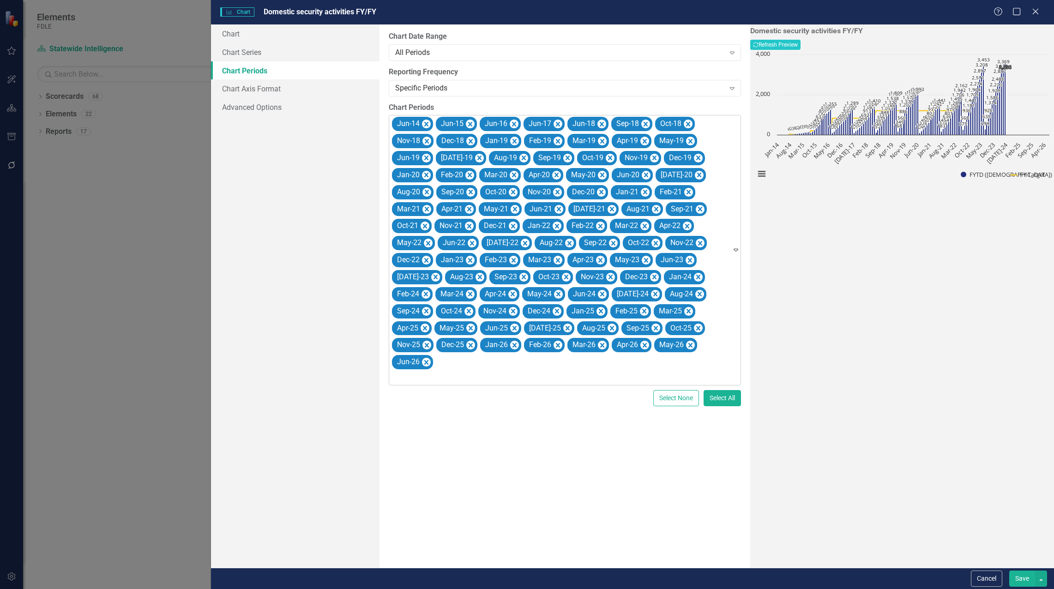
click at [645, 123] on icon "Remove Sep-18" at bounding box center [645, 124] width 4 height 5
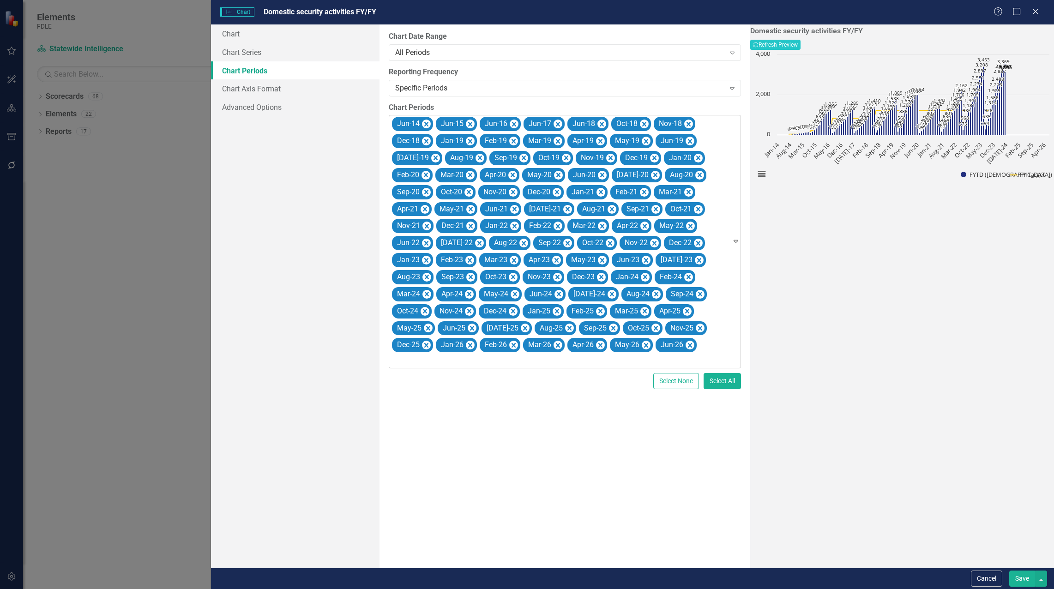
click at [645, 123] on icon "Remove Oct-18" at bounding box center [644, 124] width 4 height 5
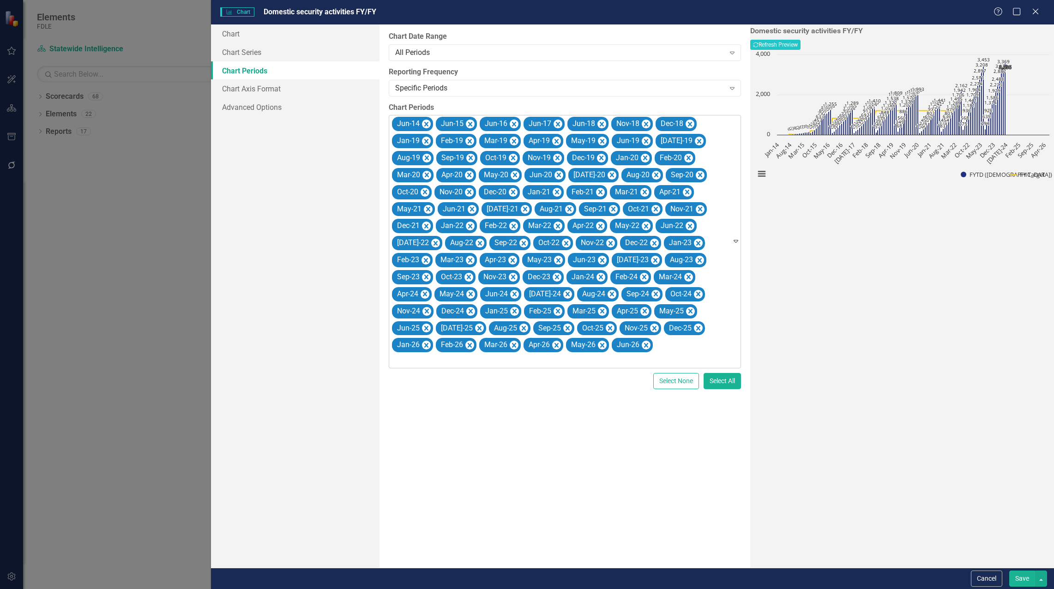
click at [645, 123] on icon "Remove Nov-18" at bounding box center [646, 124] width 4 height 5
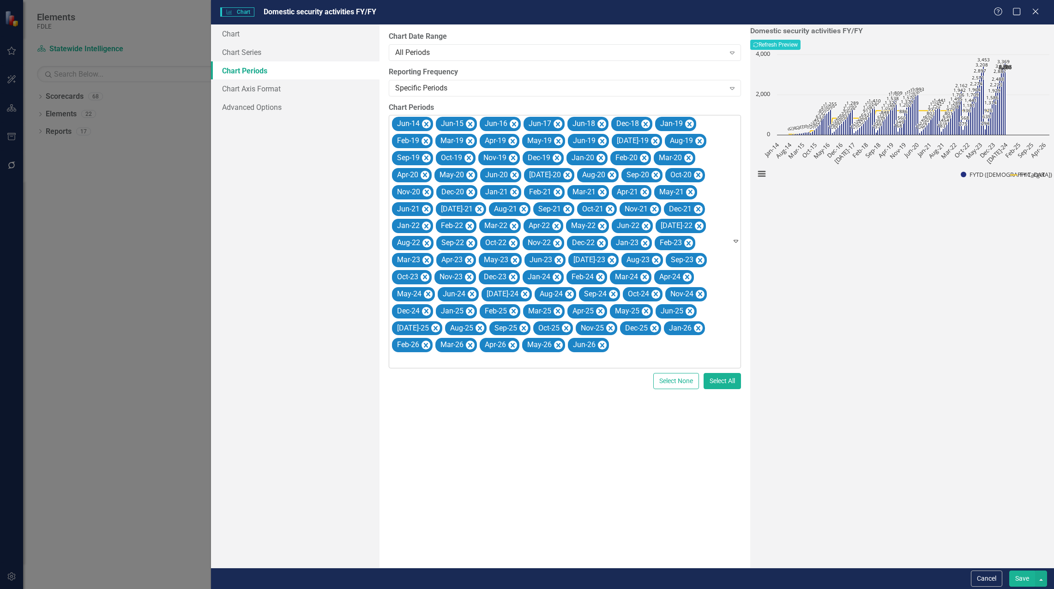
click at [645, 123] on icon "Remove Dec-18" at bounding box center [645, 124] width 4 height 5
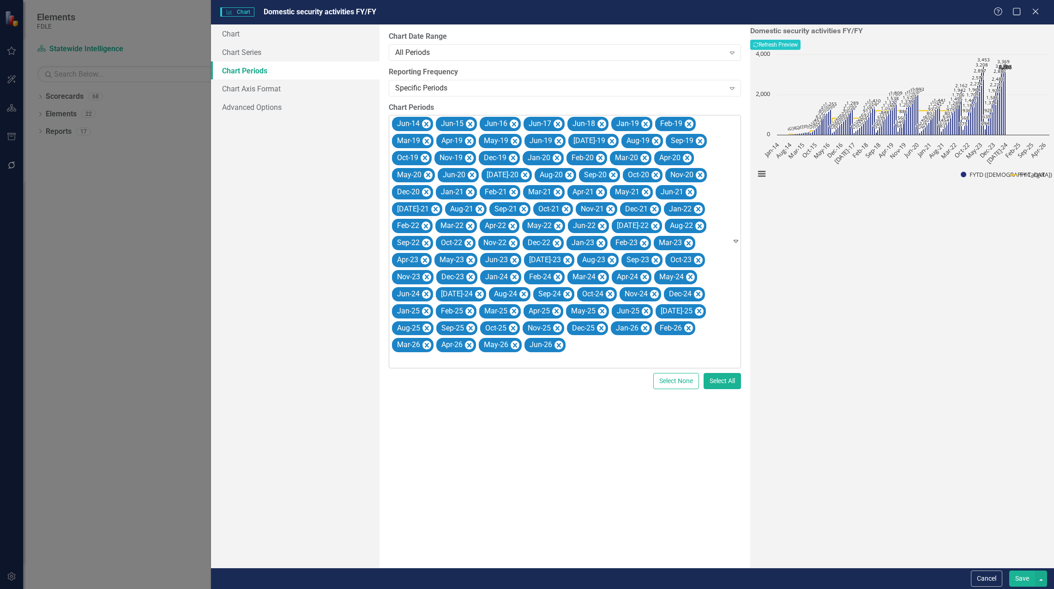
click at [645, 123] on icon "Remove Jan-19" at bounding box center [645, 124] width 4 height 5
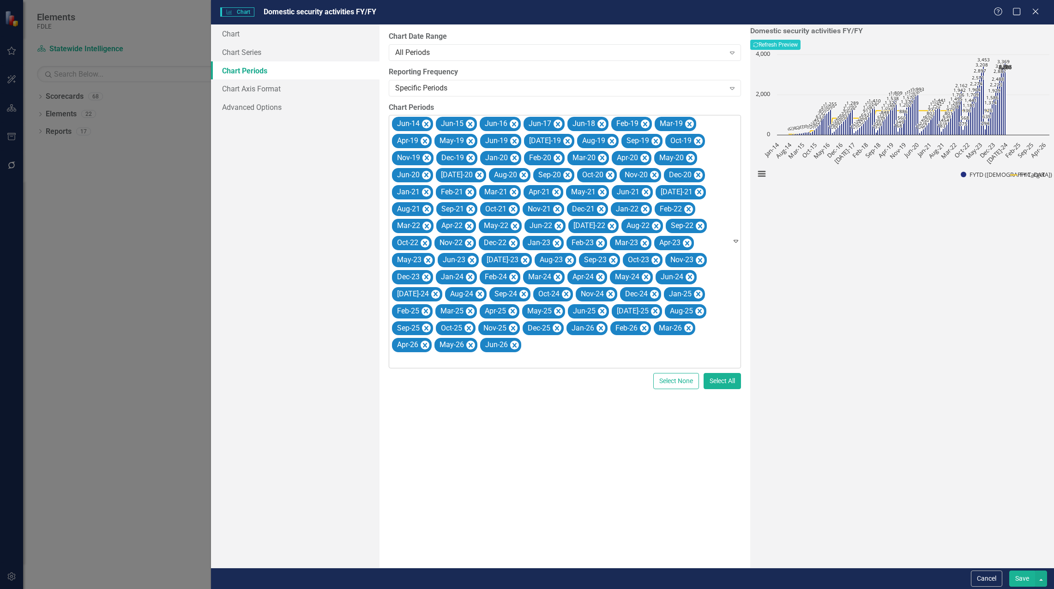
click at [645, 123] on icon "Remove Feb-19" at bounding box center [645, 124] width 4 height 5
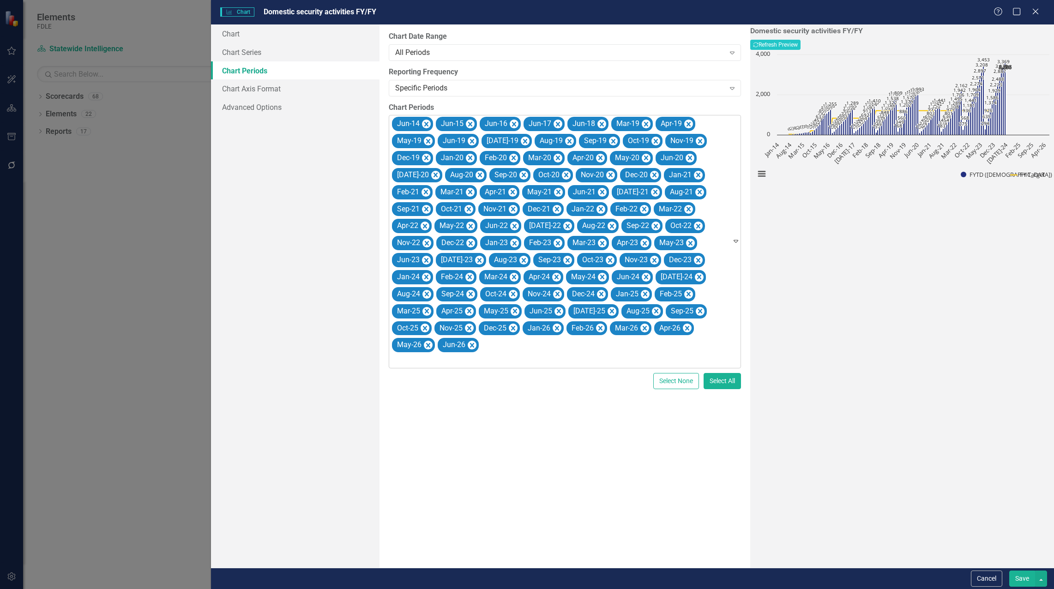
click at [645, 123] on icon "Remove Mar-19" at bounding box center [646, 124] width 4 height 5
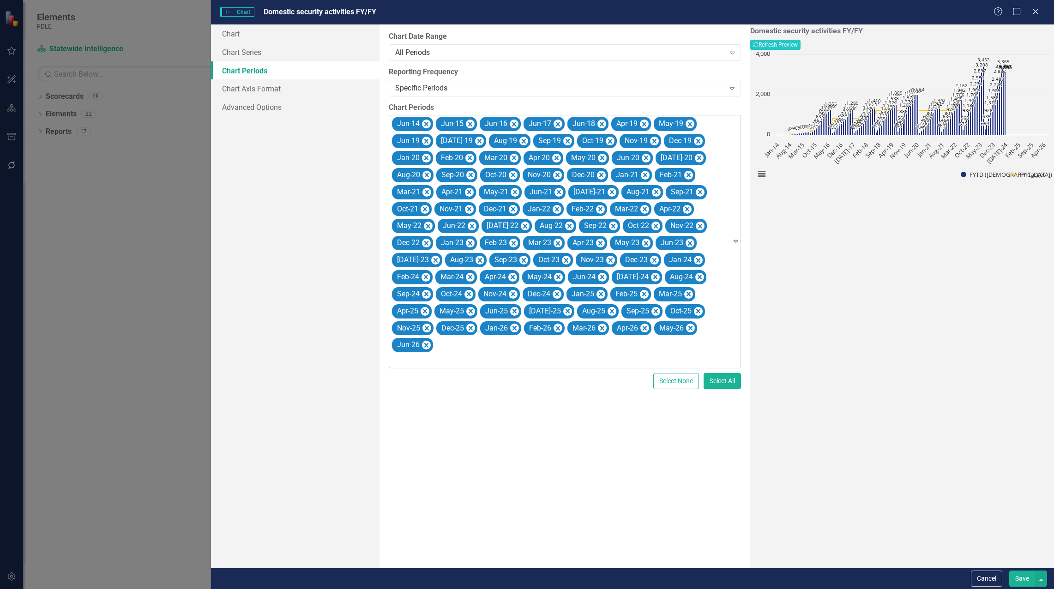
click at [645, 123] on icon "Remove Apr-19" at bounding box center [644, 124] width 4 height 5
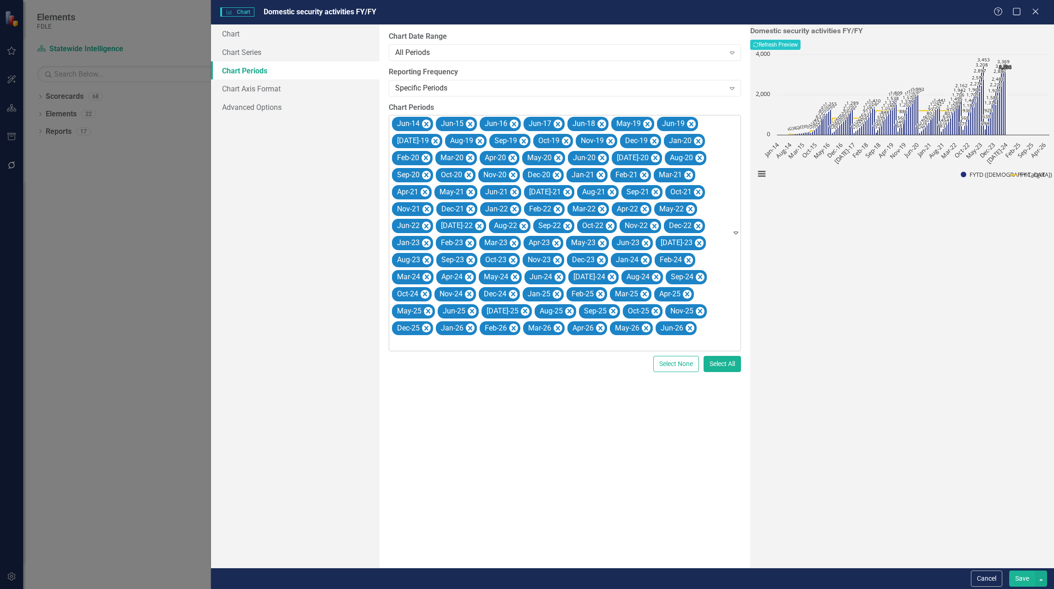
click at [645, 123] on icon "Remove May-19" at bounding box center [647, 125] width 9 height 12
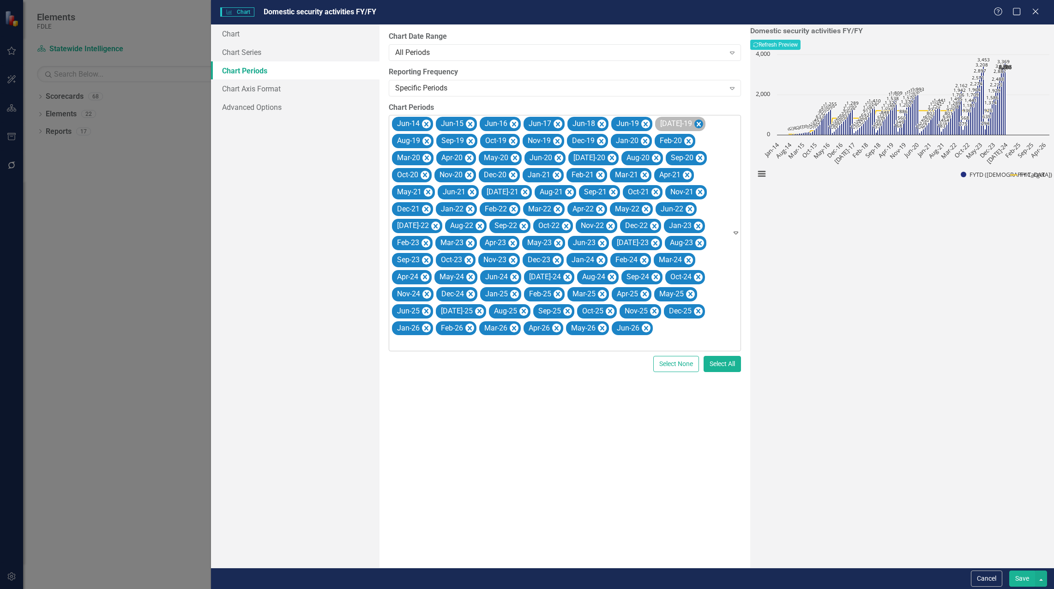
click at [696, 124] on icon "Remove Jul-19" at bounding box center [698, 124] width 4 height 5
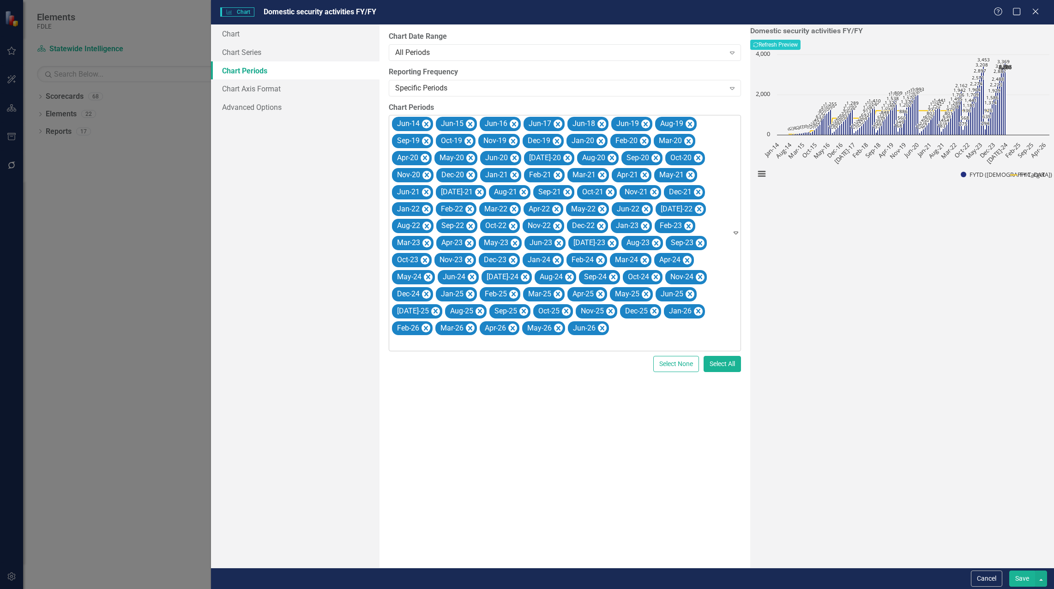
click at [687, 124] on icon "Remove Aug-19" at bounding box center [689, 125] width 9 height 12
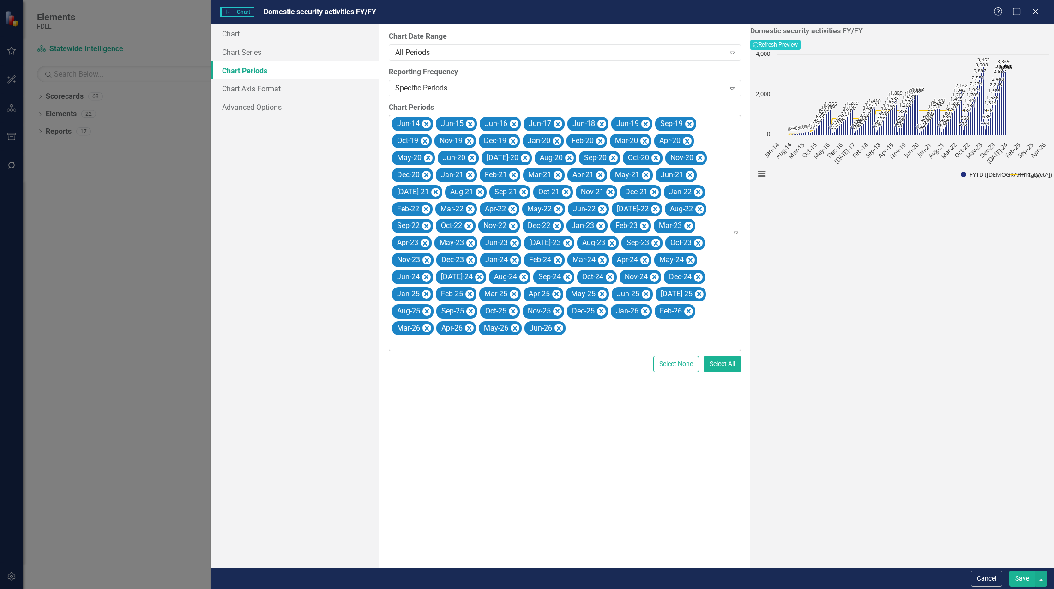
click at [687, 124] on icon "Remove Sep-19" at bounding box center [689, 125] width 9 height 12
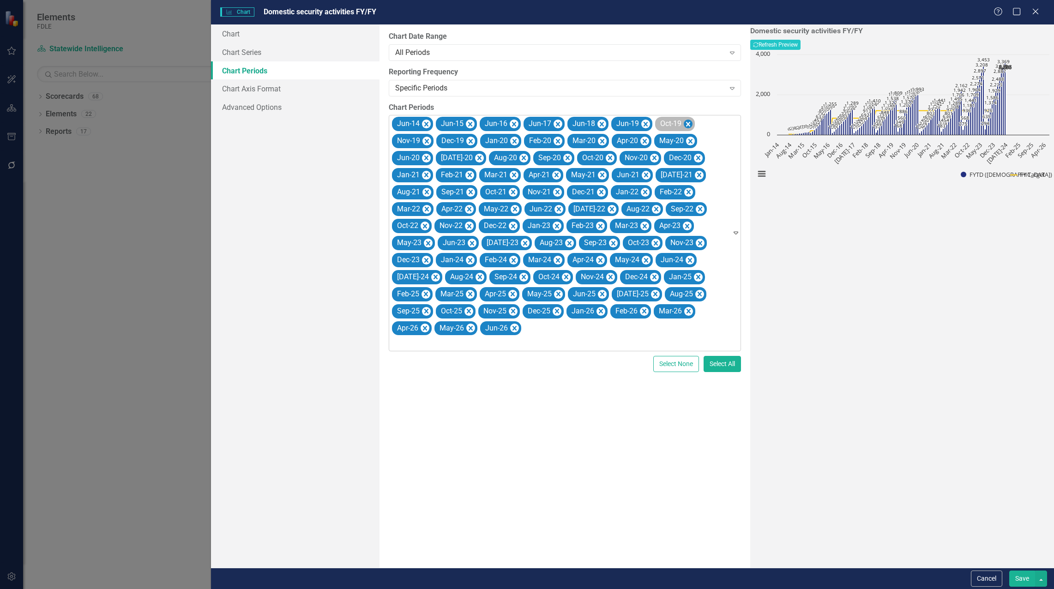
click at [688, 124] on icon "Remove Oct-19" at bounding box center [688, 124] width 4 height 5
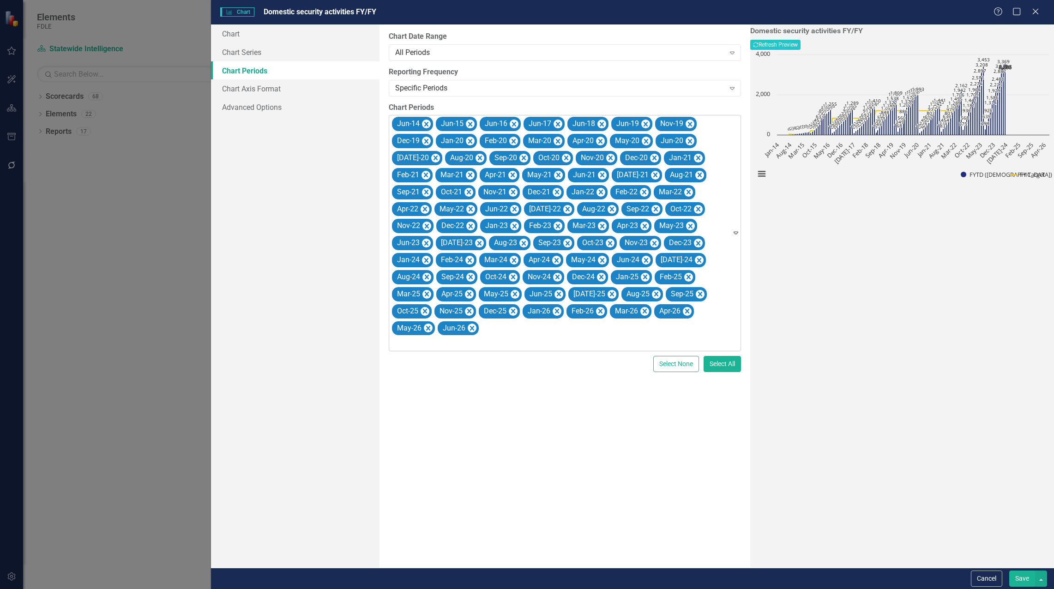
click at [688, 124] on icon "Remove Nov-19" at bounding box center [689, 125] width 9 height 12
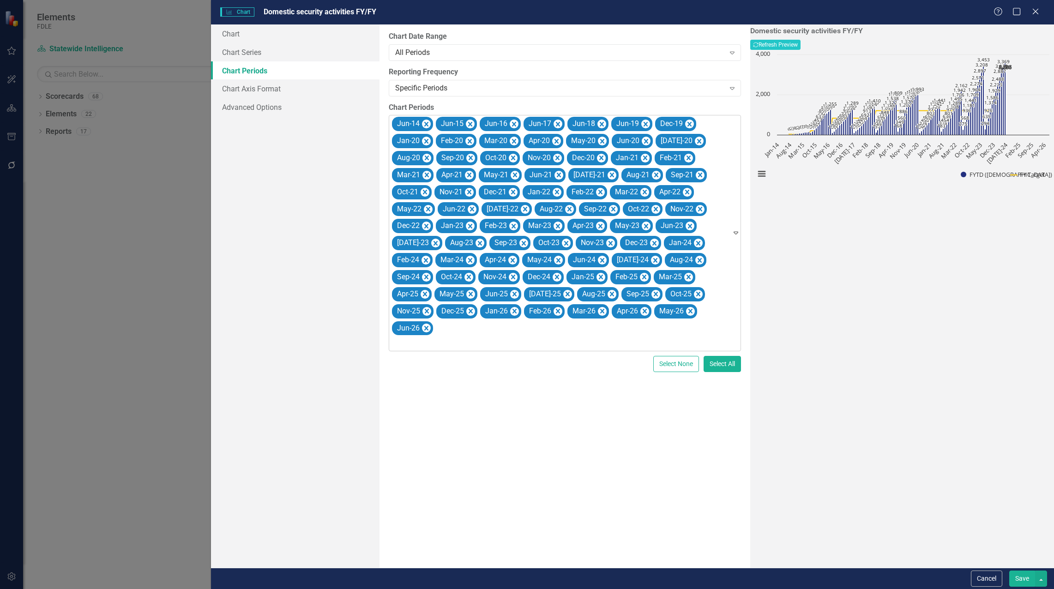
click at [688, 124] on icon "Remove Dec-19" at bounding box center [689, 125] width 9 height 12
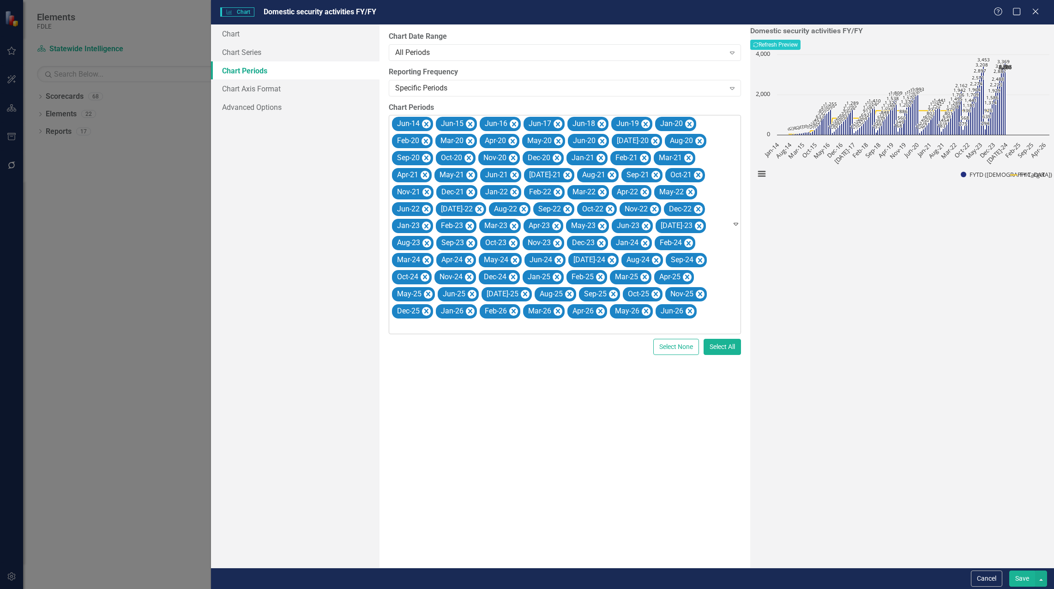
click at [688, 124] on icon "Remove Jan-20" at bounding box center [689, 124] width 4 height 5
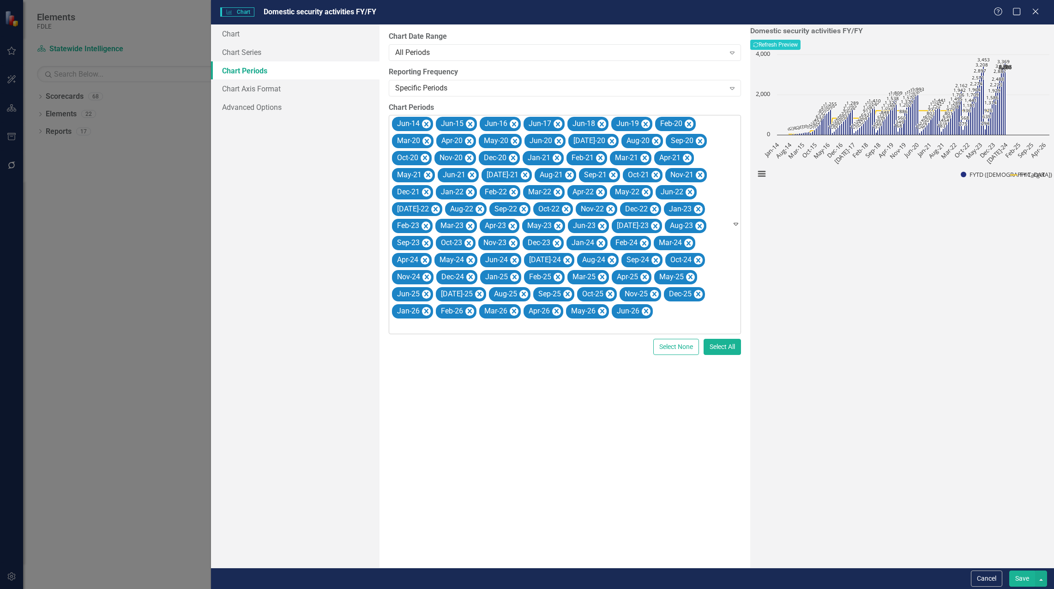
click at [688, 124] on icon "Remove Feb-20" at bounding box center [689, 124] width 4 height 5
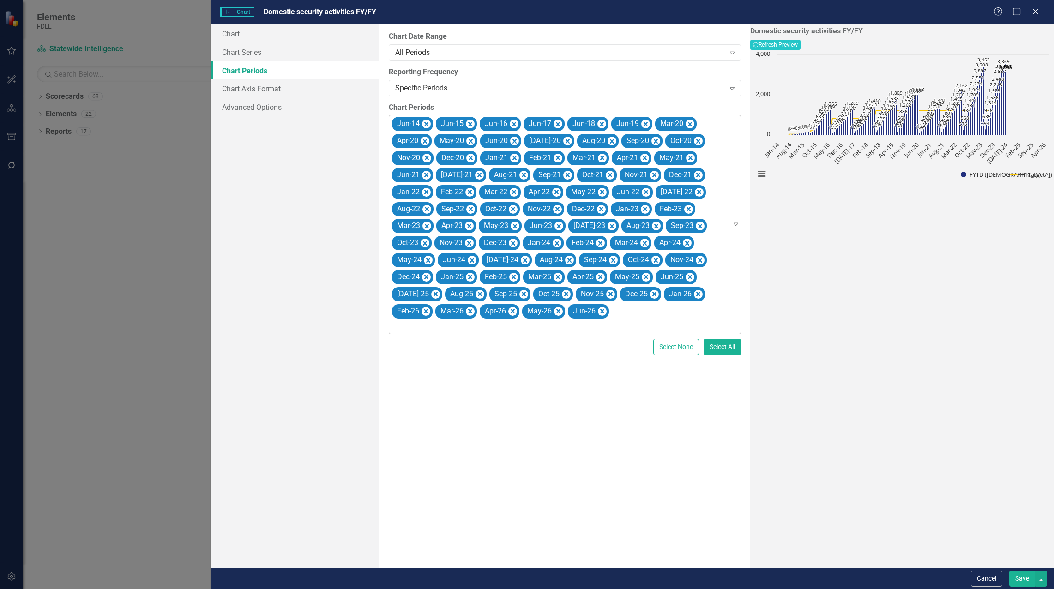
click at [688, 124] on icon "Remove Mar-20" at bounding box center [689, 125] width 9 height 12
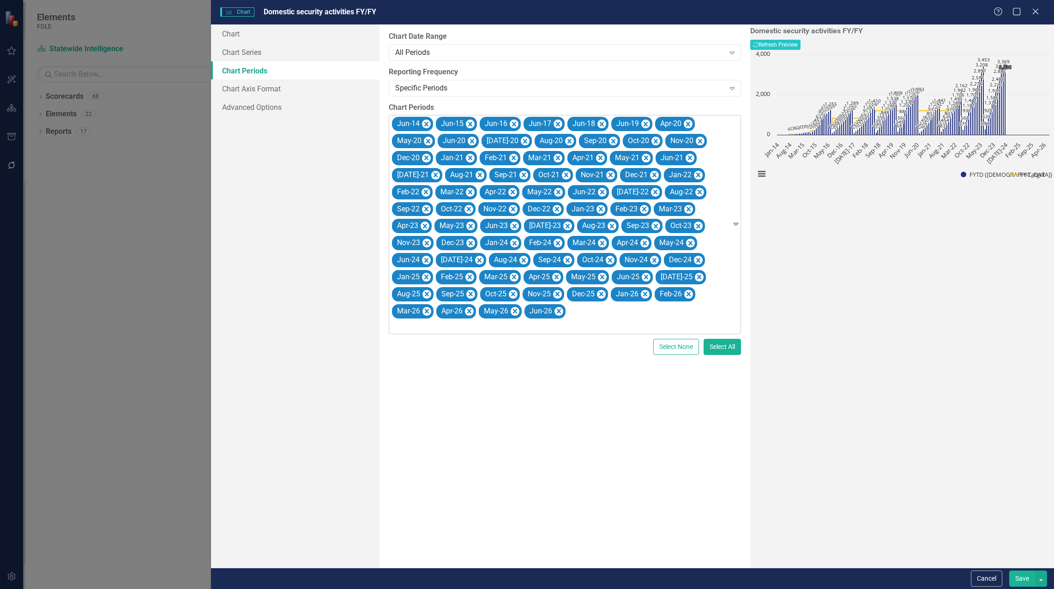
click at [688, 124] on icon "Remove Apr-20" at bounding box center [688, 124] width 4 height 5
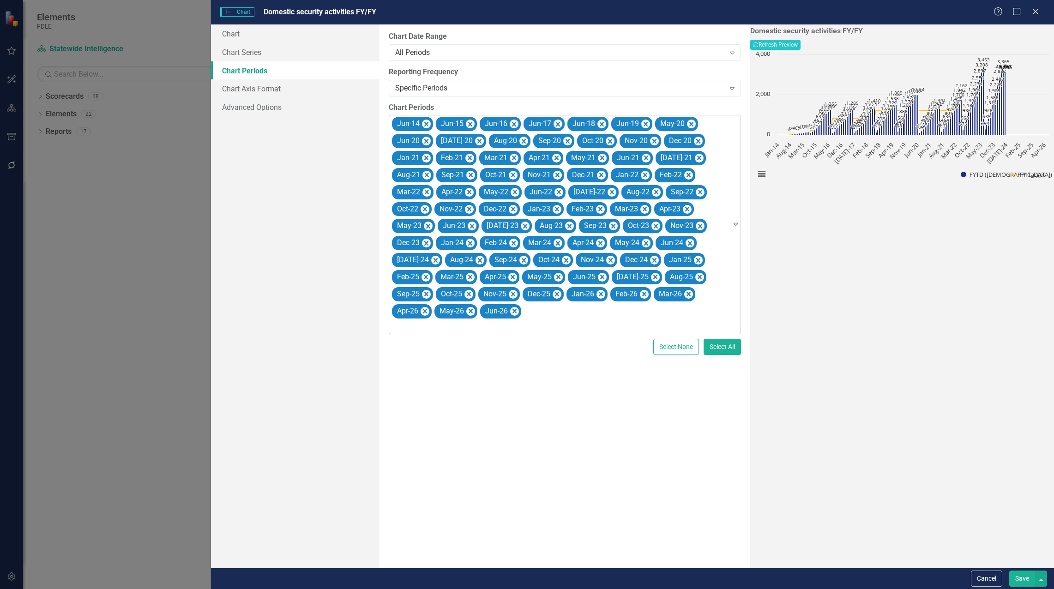
click at [688, 124] on icon "Remove May-20" at bounding box center [691, 125] width 9 height 12
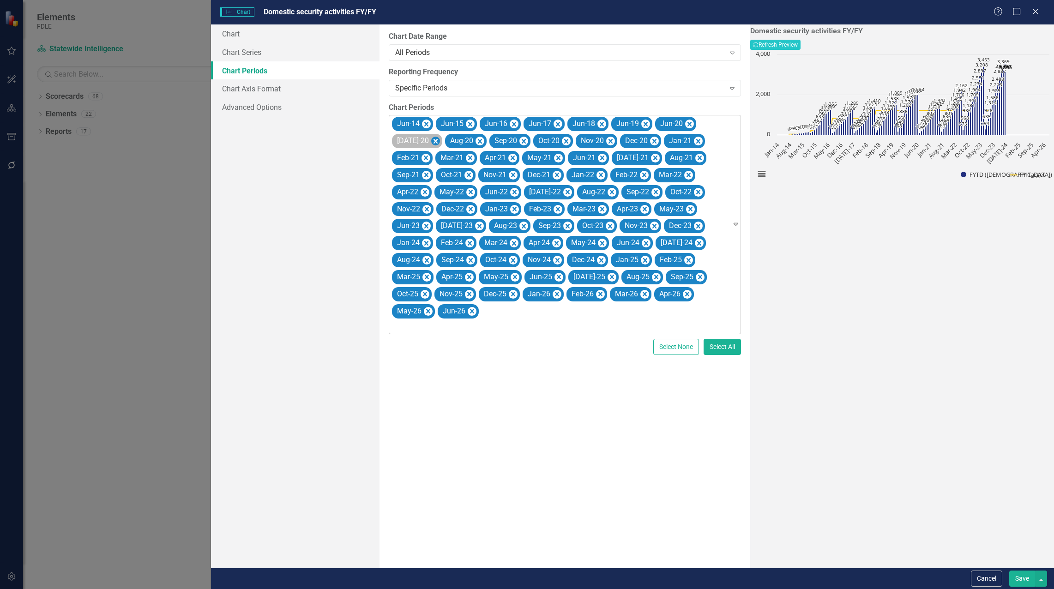
click at [431, 144] on icon "Remove Jul-20" at bounding box center [435, 141] width 9 height 12
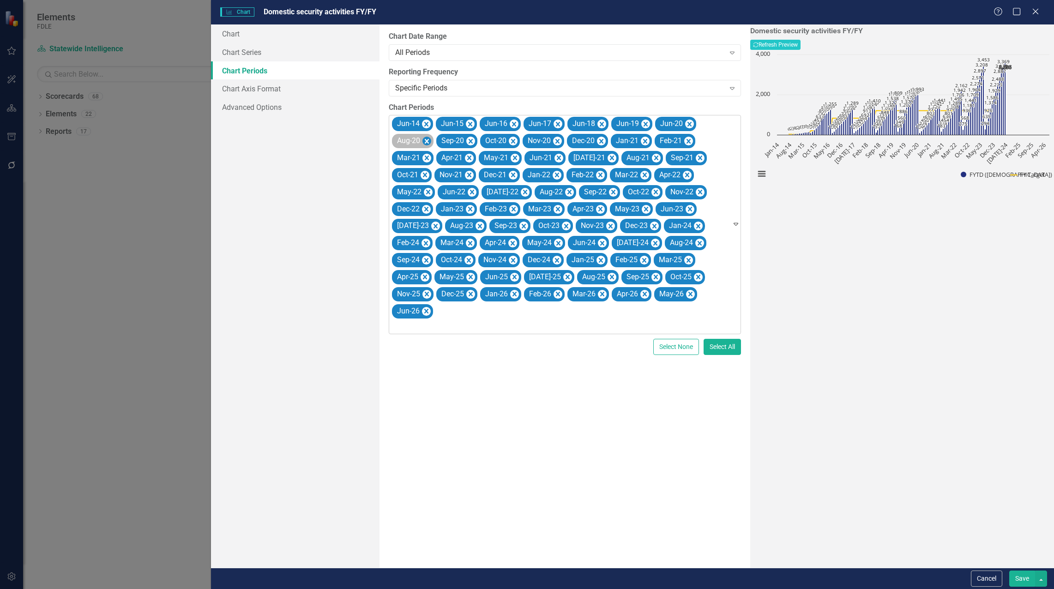
click at [425, 141] on icon "Remove Aug-20" at bounding box center [426, 141] width 9 height 12
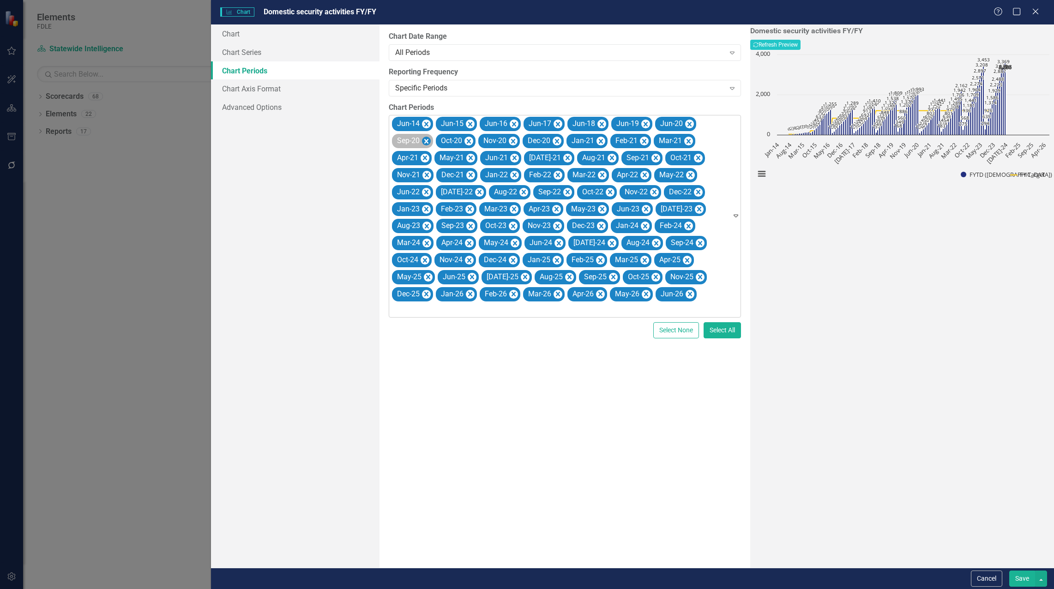
click at [428, 139] on icon "Remove Sep-20" at bounding box center [426, 141] width 4 height 5
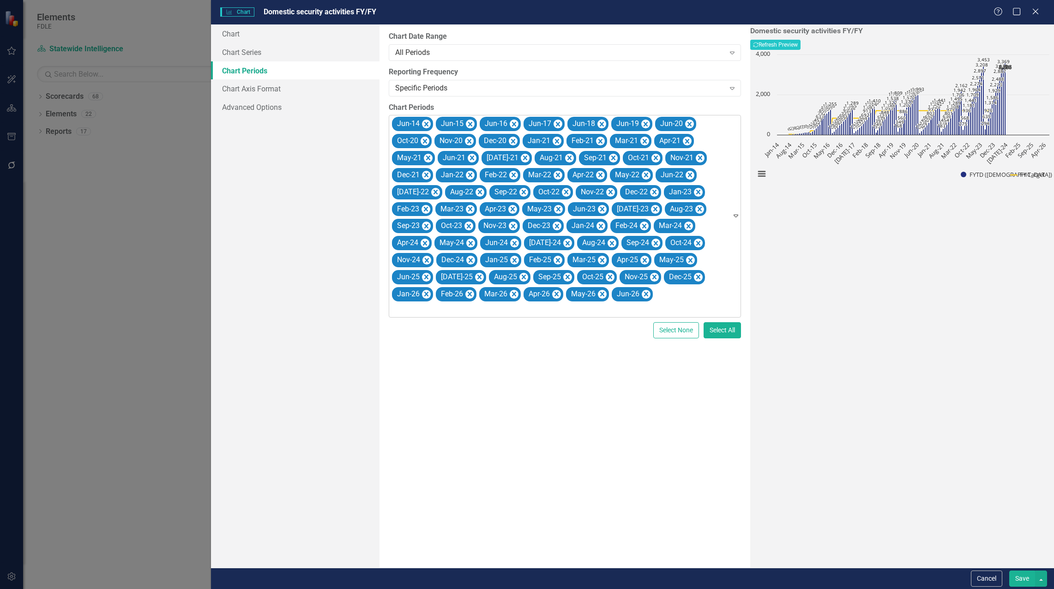
click at [428, 139] on icon "Remove Oct-20" at bounding box center [424, 141] width 9 height 12
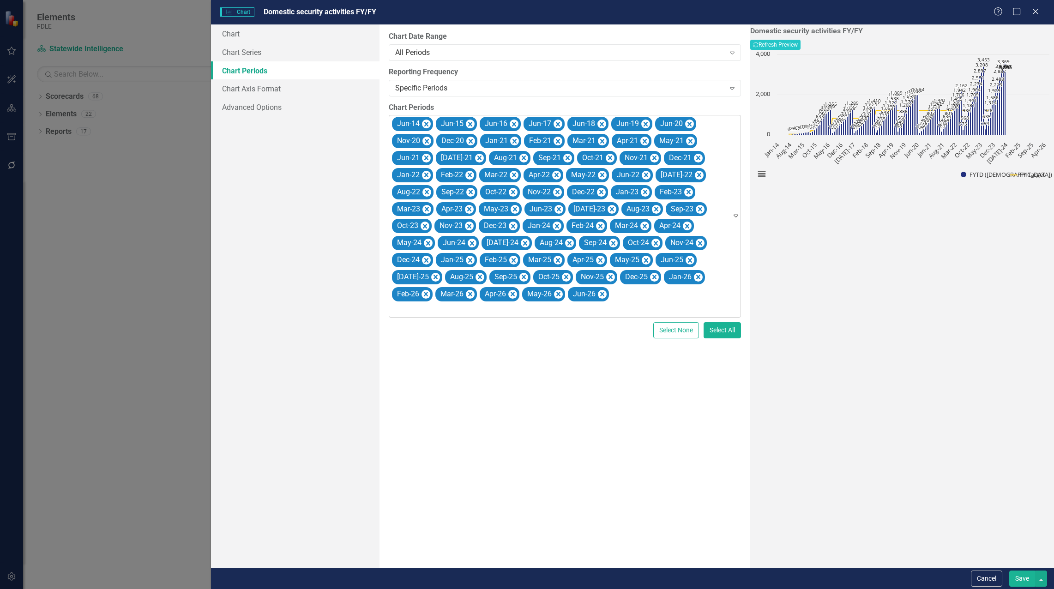
click at [428, 139] on icon "Remove Nov-20" at bounding box center [427, 141] width 4 height 5
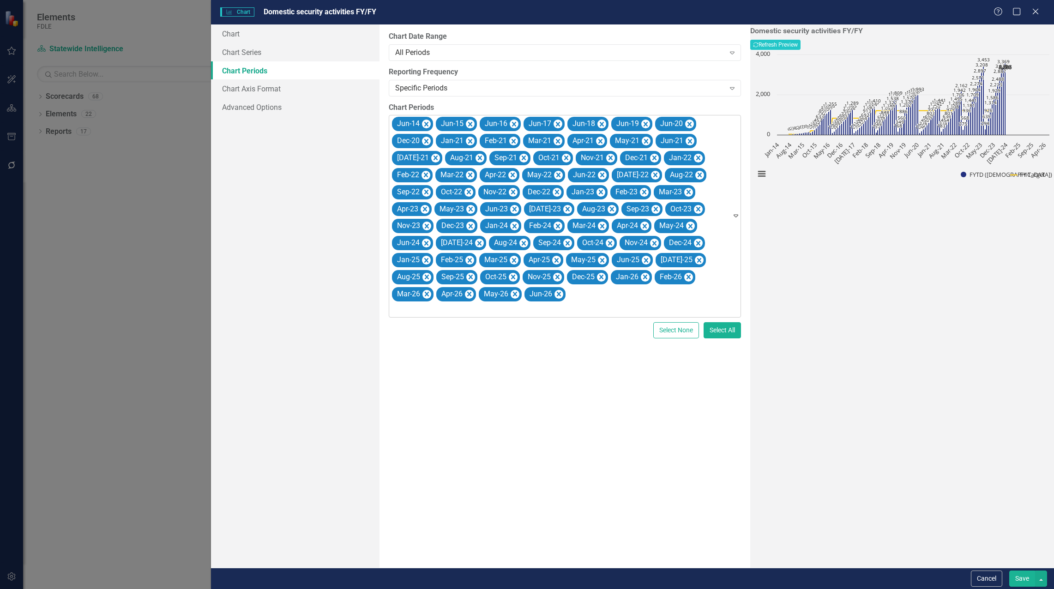
click at [428, 139] on icon "Remove Dec-20" at bounding box center [426, 141] width 4 height 5
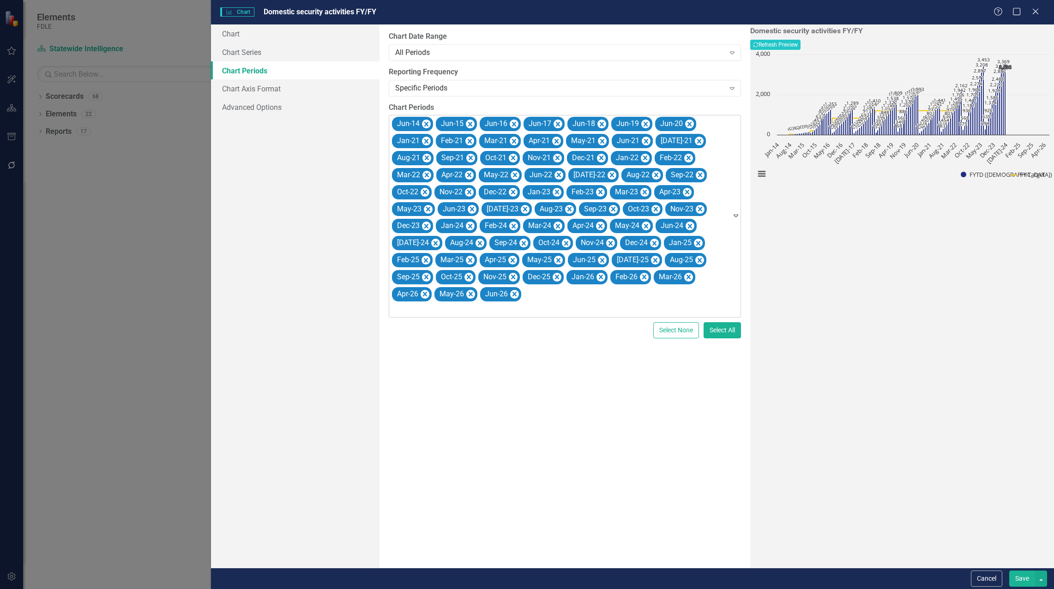
click at [428, 139] on icon "Remove Jan-21" at bounding box center [426, 141] width 4 height 5
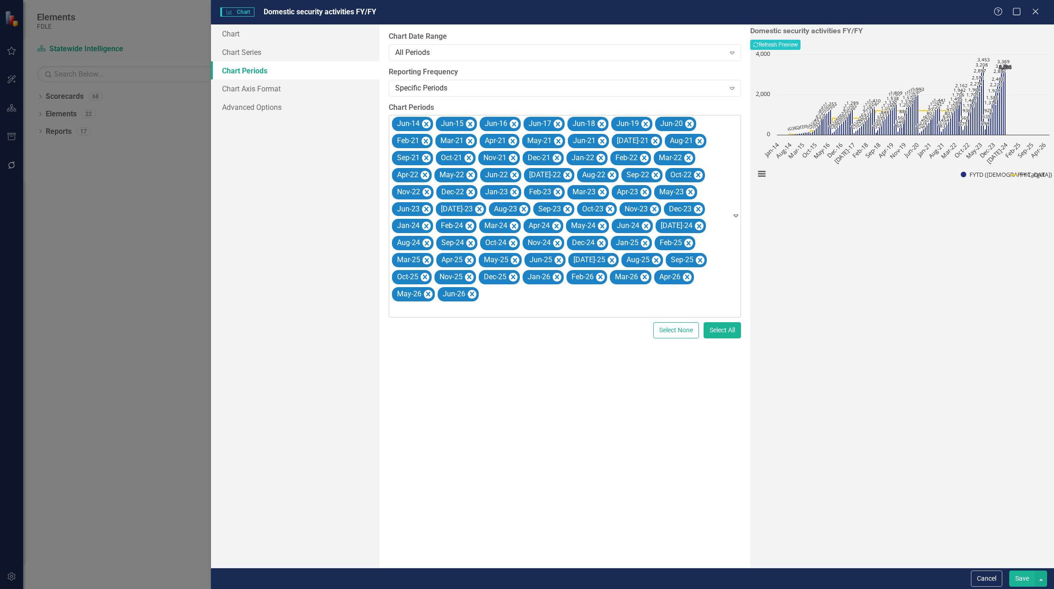
click at [428, 139] on icon "Remove Feb-21" at bounding box center [426, 141] width 4 height 5
click at [428, 139] on icon "Remove Mar-21" at bounding box center [427, 141] width 4 height 5
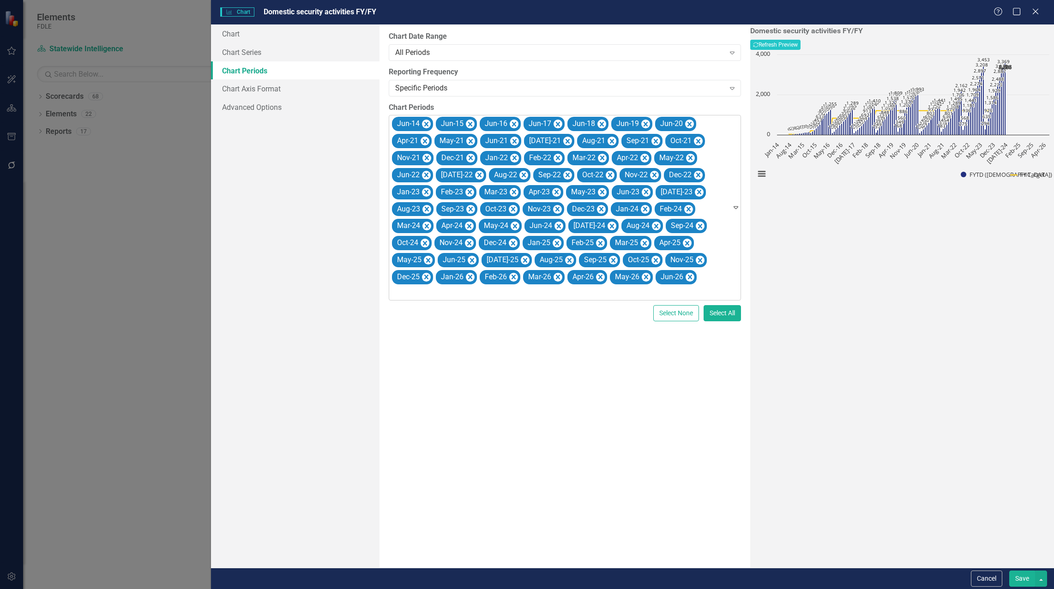
click at [428, 139] on icon "Remove Apr-21" at bounding box center [424, 141] width 9 height 12
click at [428, 139] on icon "Remove May-21" at bounding box center [428, 141] width 9 height 12
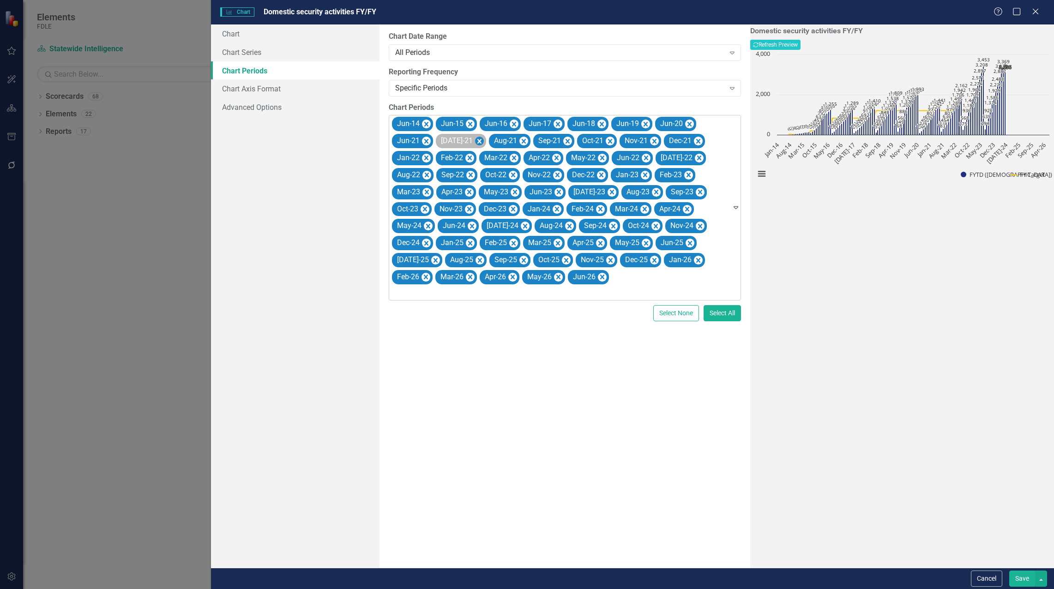
click at [428, 139] on icon "Remove Jun-21" at bounding box center [426, 141] width 4 height 5
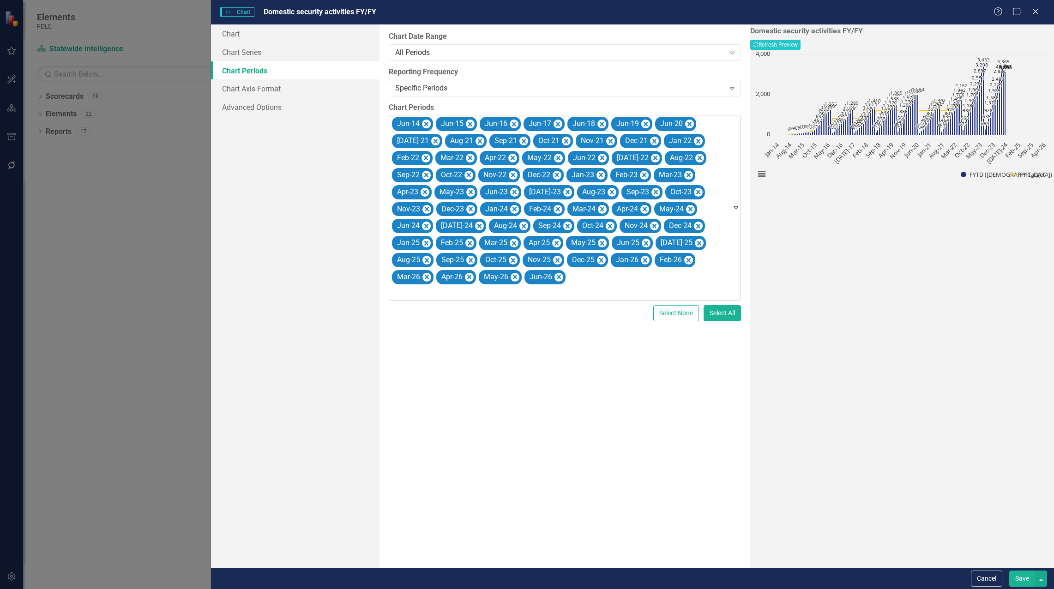
click at [731, 211] on icon "Expand" at bounding box center [735, 207] width 9 height 7
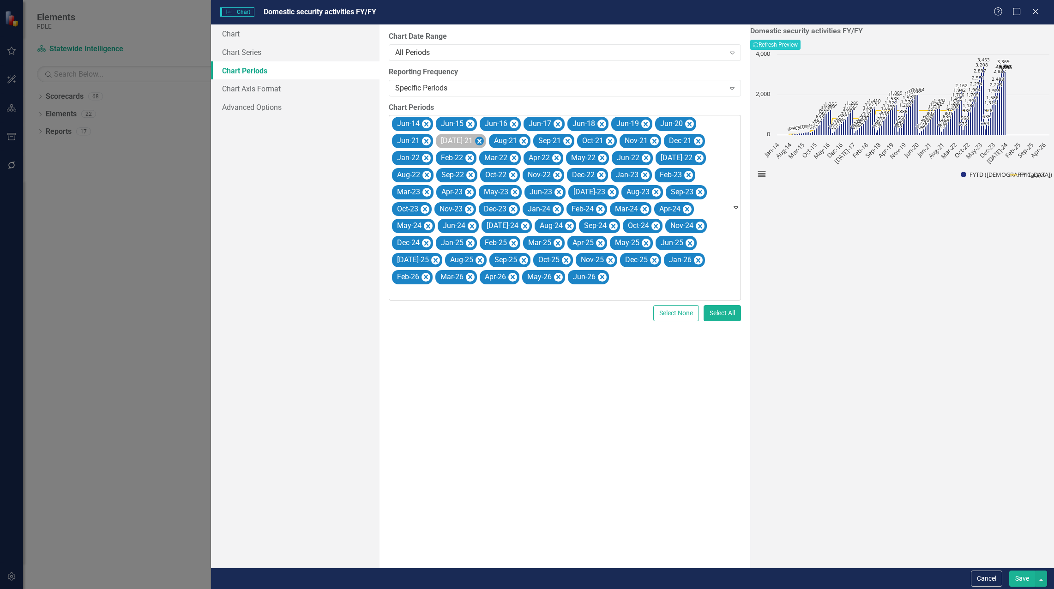
click at [475, 138] on icon "Remove Jul-21" at bounding box center [479, 141] width 9 height 12
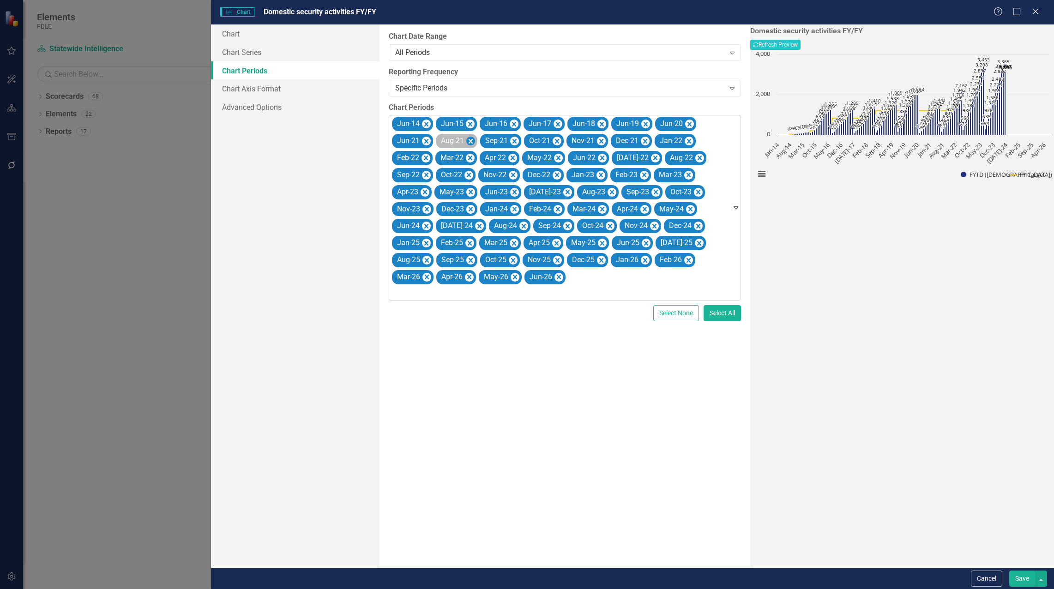
click at [470, 138] on icon "Remove Aug-21" at bounding box center [470, 141] width 9 height 12
click at [470, 138] on icon "Remove Sep-21" at bounding box center [470, 141] width 9 height 12
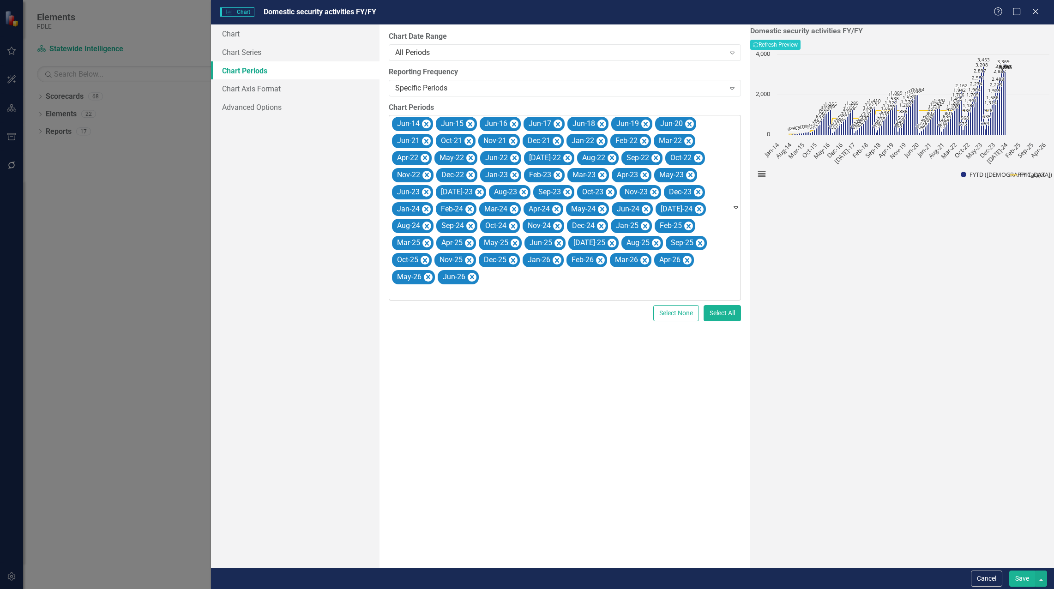
click at [470, 138] on icon "Remove Oct-21" at bounding box center [468, 141] width 9 height 12
click at [470, 138] on icon "Remove Nov-21" at bounding box center [470, 141] width 9 height 12
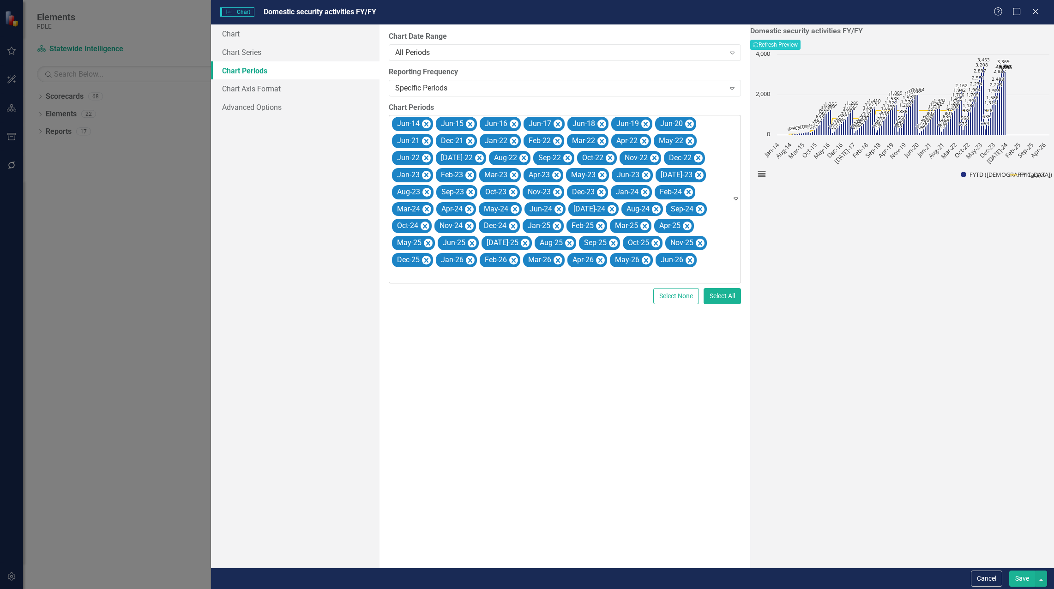
click at [470, 138] on icon "Remove Dec-21" at bounding box center [470, 141] width 9 height 12
click at [470, 138] on icon "Remove Jan-22" at bounding box center [470, 141] width 9 height 12
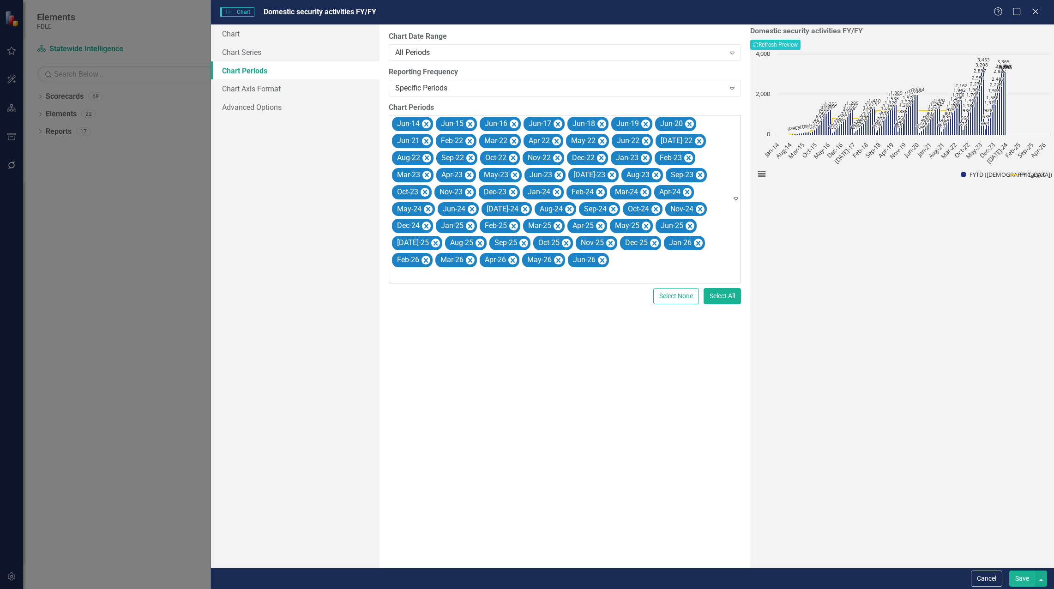
click at [470, 138] on icon "Remove Feb-22" at bounding box center [469, 141] width 9 height 12
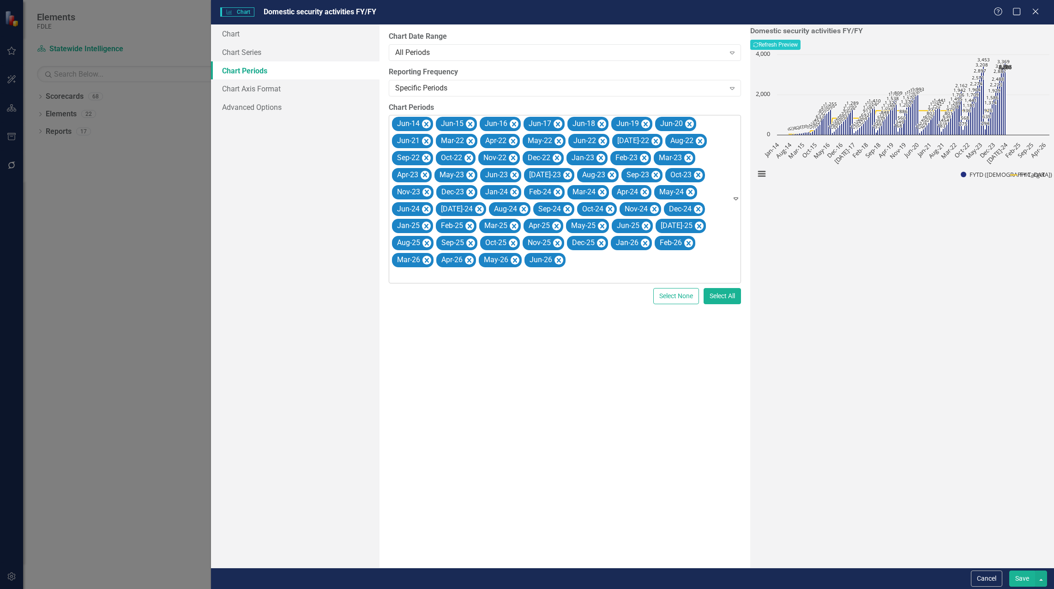
click at [470, 138] on icon "Remove Mar-22" at bounding box center [470, 141] width 9 height 12
click at [470, 138] on icon "Remove Apr-22" at bounding box center [468, 141] width 9 height 12
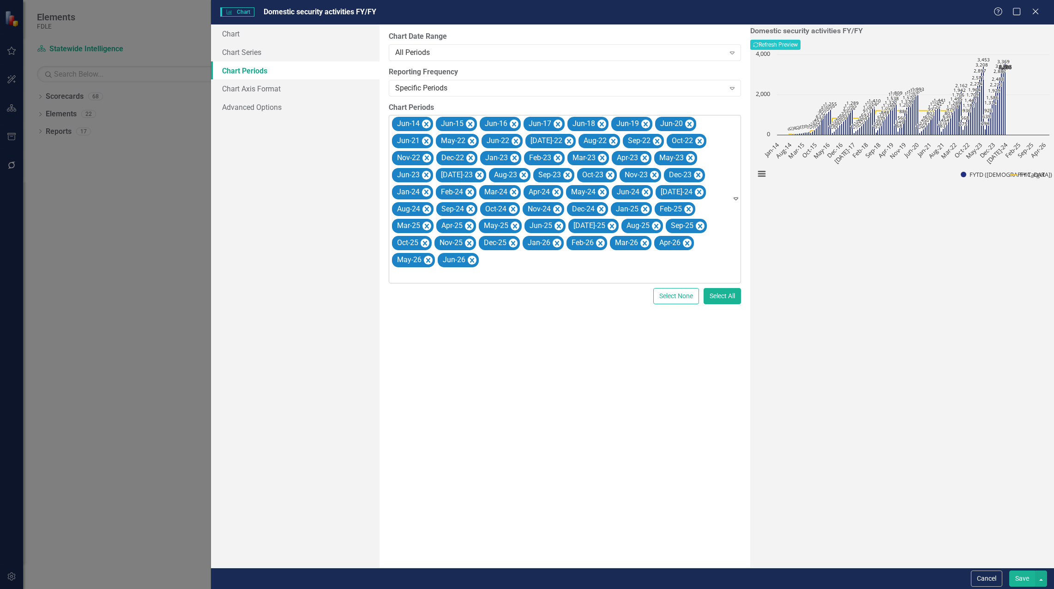
click at [470, 138] on icon "Remove May-22" at bounding box center [472, 141] width 9 height 12
click at [519, 138] on icon "Remove Jul-22" at bounding box center [523, 141] width 9 height 12
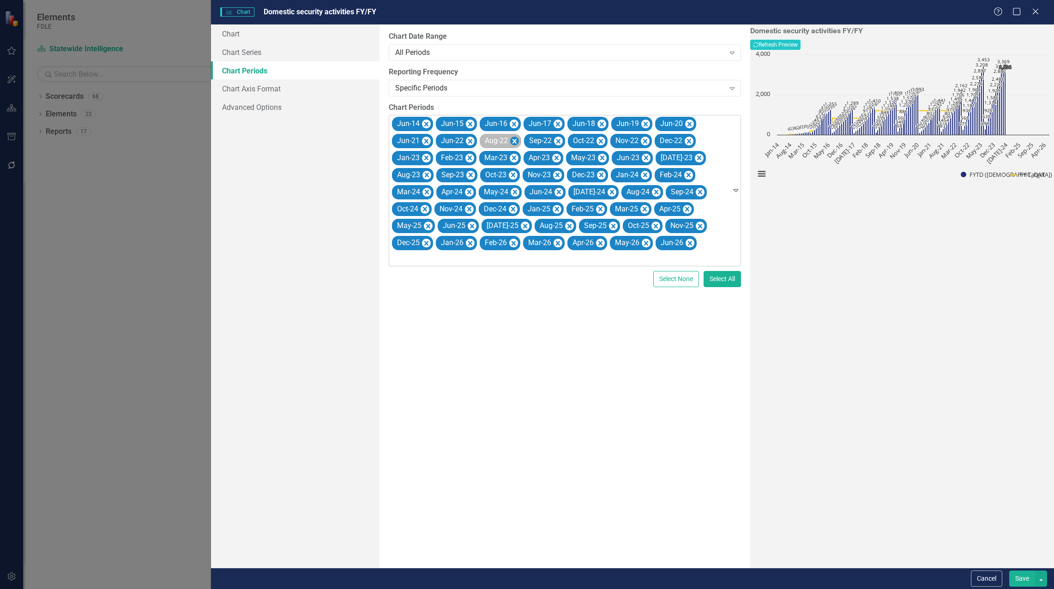
click at [512, 138] on icon "Remove Aug-22" at bounding box center [514, 141] width 9 height 12
click at [514, 139] on icon "Remove Sep-22" at bounding box center [514, 141] width 9 height 12
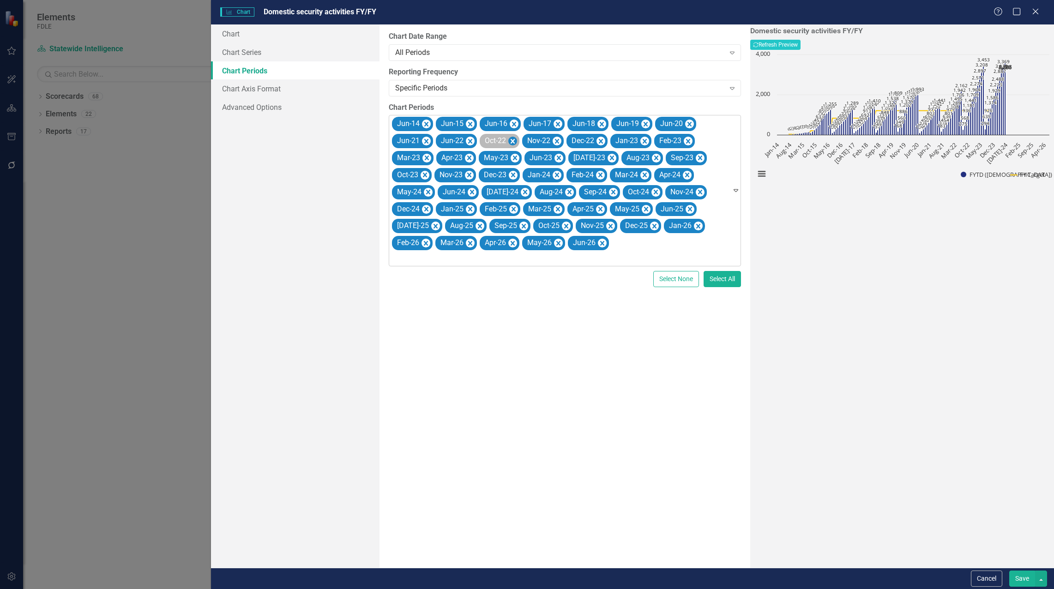
click at [514, 139] on icon "Remove Oct-22" at bounding box center [512, 141] width 4 height 5
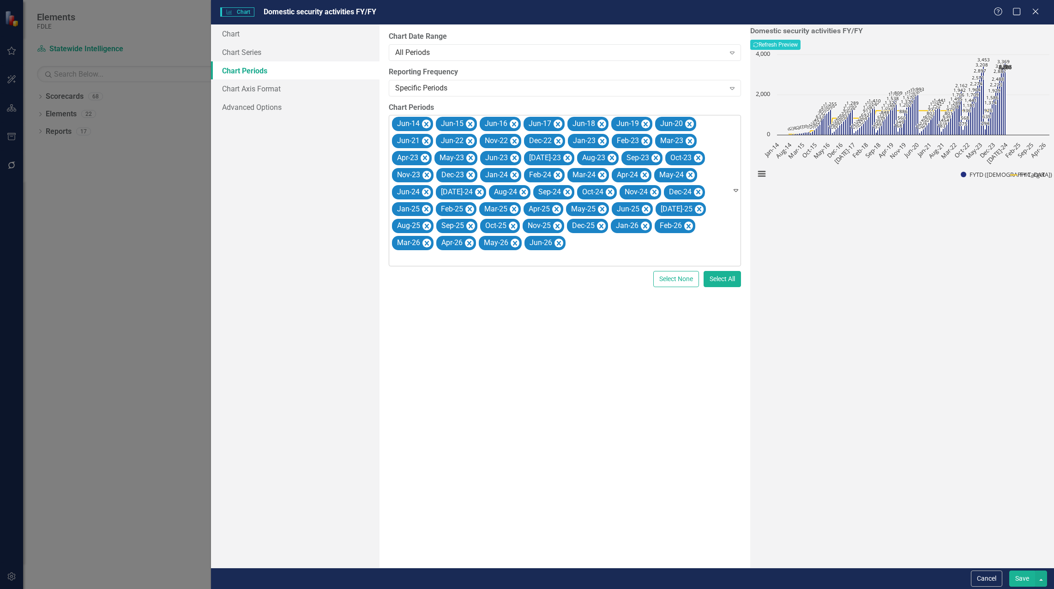
click at [514, 139] on icon "Remove Nov-22" at bounding box center [514, 141] width 9 height 12
click at [514, 139] on icon "Remove Dec-22" at bounding box center [514, 141] width 9 height 12
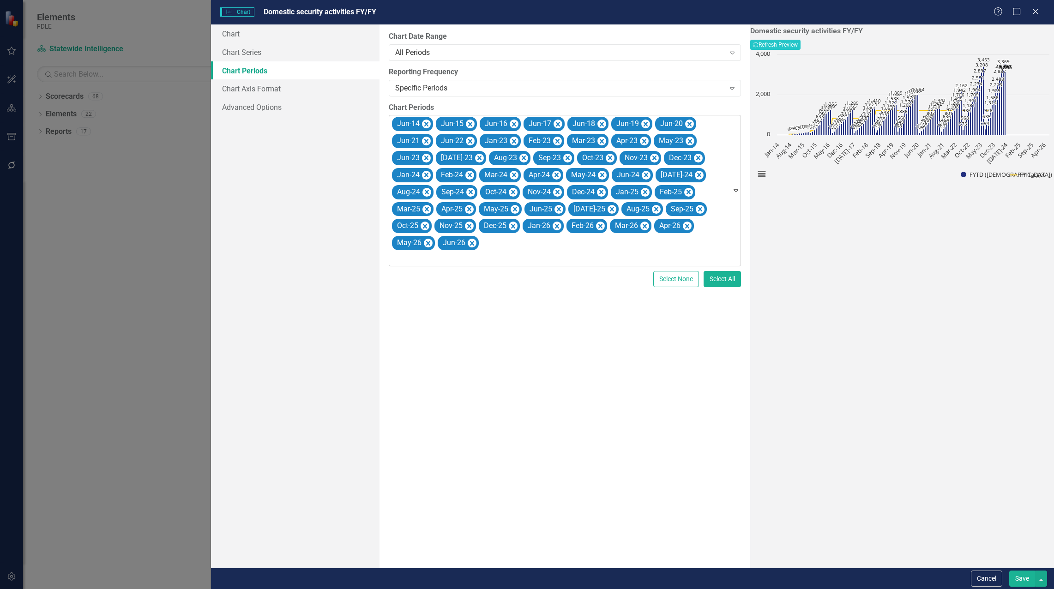
click at [514, 139] on icon "Remove Jan-23" at bounding box center [514, 141] width 9 height 12
click at [514, 139] on icon "Remove Feb-23" at bounding box center [513, 141] width 9 height 12
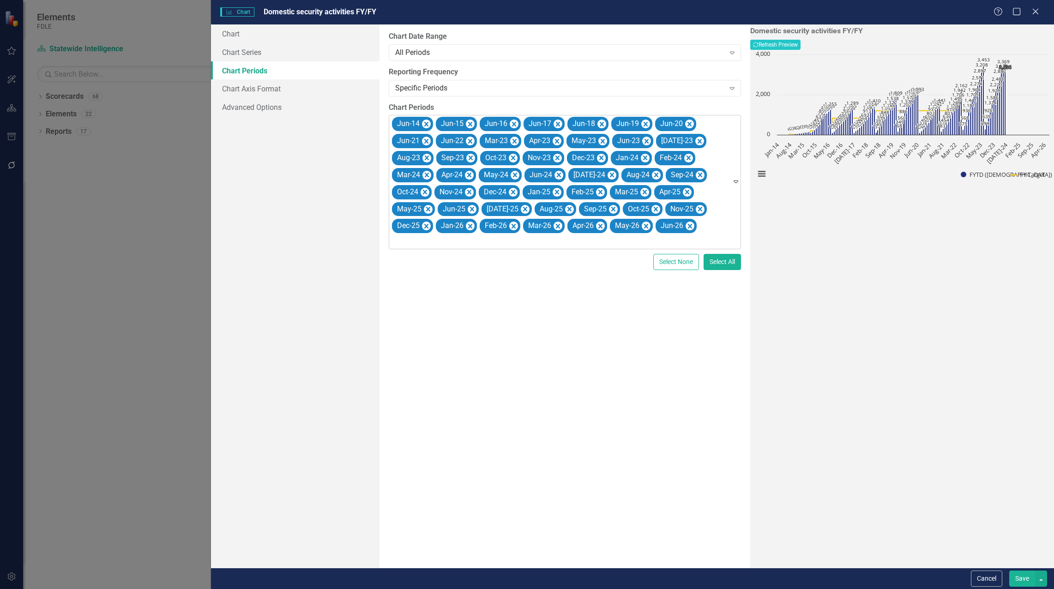
click at [514, 139] on icon "Remove Mar-23" at bounding box center [514, 141] width 9 height 12
click at [514, 139] on icon "Remove Apr-23" at bounding box center [512, 141] width 4 height 5
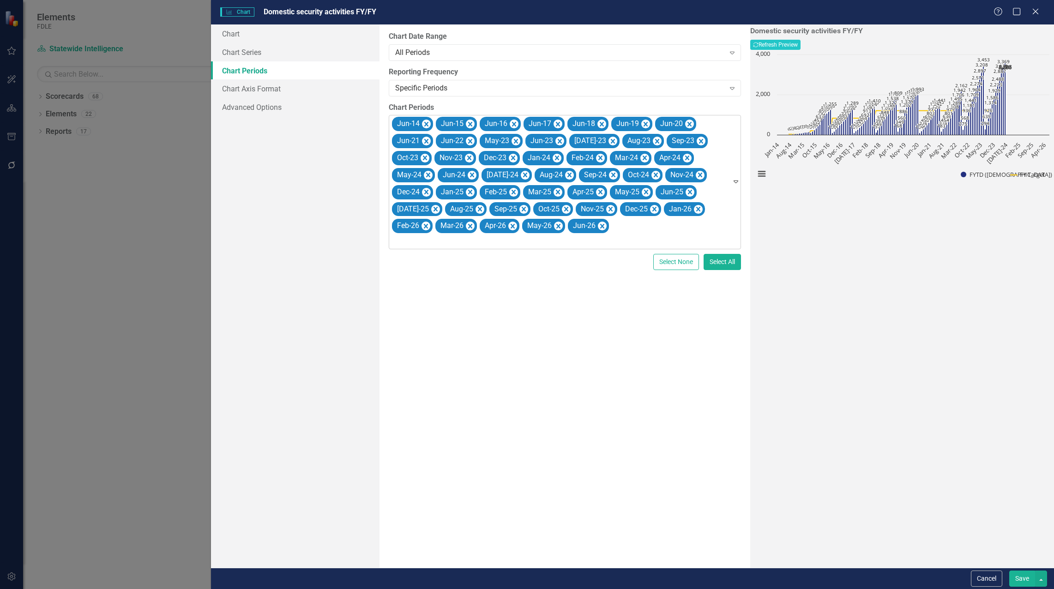
click at [514, 139] on icon "Remove May-23" at bounding box center [516, 141] width 4 height 5
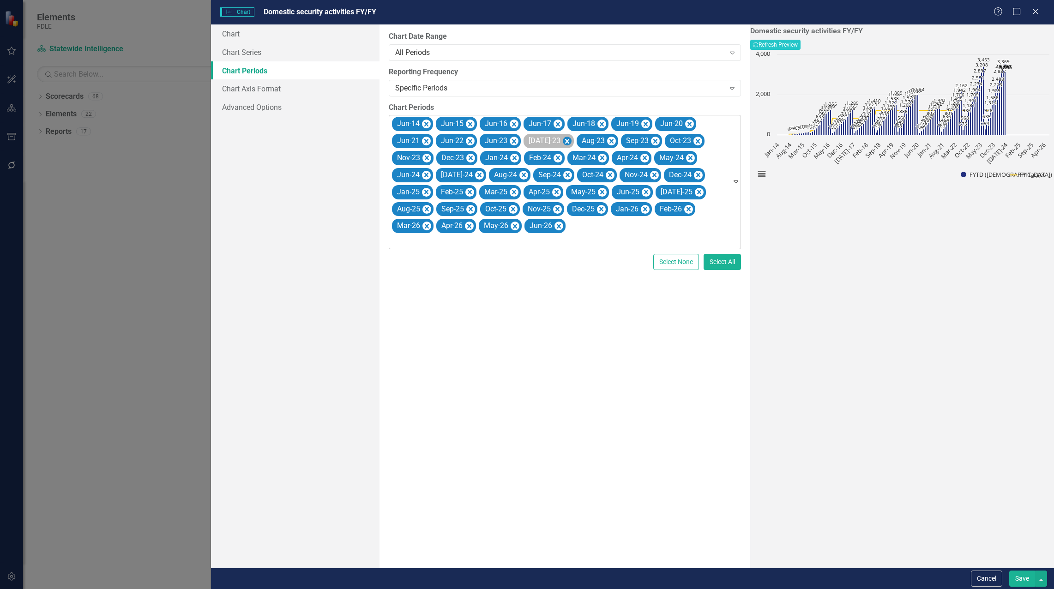
click at [563, 139] on icon "Remove Jul-23" at bounding box center [567, 141] width 9 height 12
click at [552, 139] on div "Aug-23" at bounding box center [539, 140] width 27 height 13
click at [556, 138] on icon "Remove Aug-23" at bounding box center [558, 141] width 9 height 12
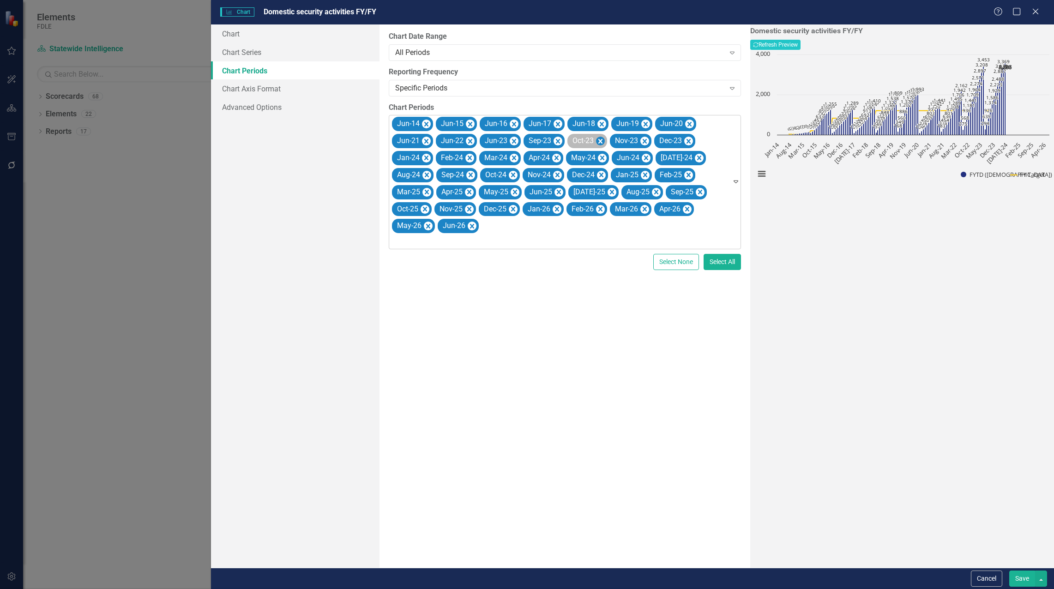
click at [557, 138] on icon "Remove Sep-23" at bounding box center [557, 141] width 9 height 12
click at [557, 138] on icon "Remove Oct-23" at bounding box center [556, 141] width 9 height 12
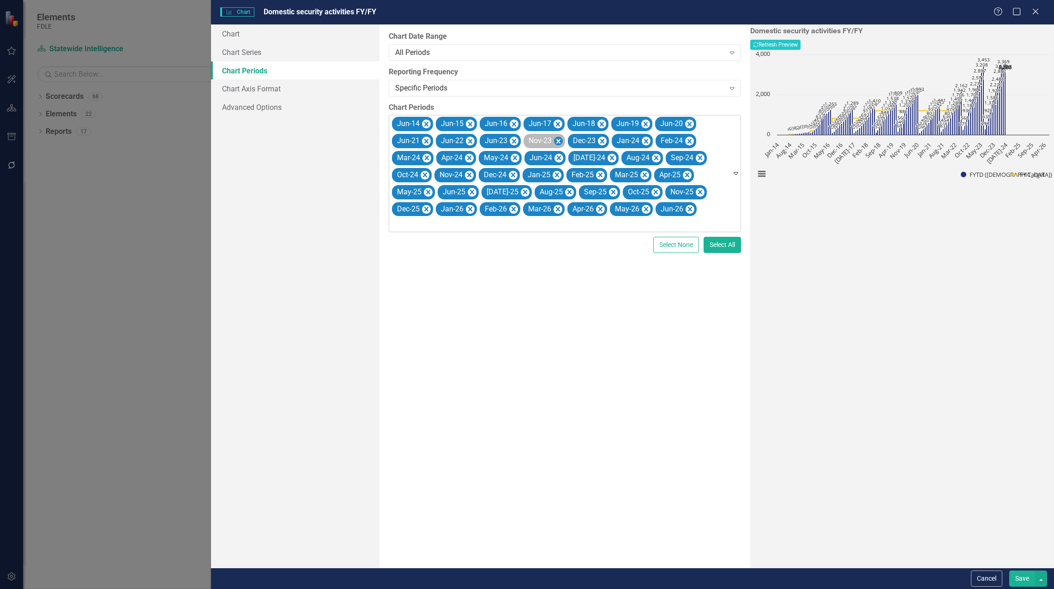
click at [557, 138] on icon "Remove Nov-23" at bounding box center [558, 141] width 9 height 12
click at [557, 138] on icon "Remove Dec-23" at bounding box center [557, 141] width 9 height 12
click at [557, 138] on icon "Remove Jan-24" at bounding box center [557, 141] width 9 height 12
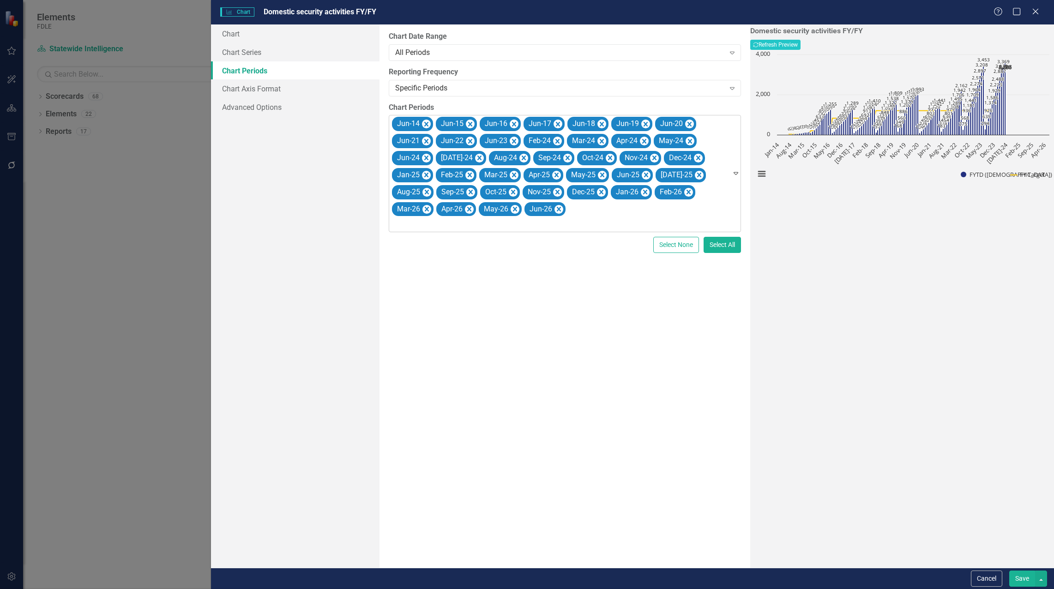
click at [557, 138] on icon "Remove Feb-24" at bounding box center [557, 141] width 9 height 12
click at [557, 138] on icon "Remove Mar-24" at bounding box center [558, 141] width 9 height 12
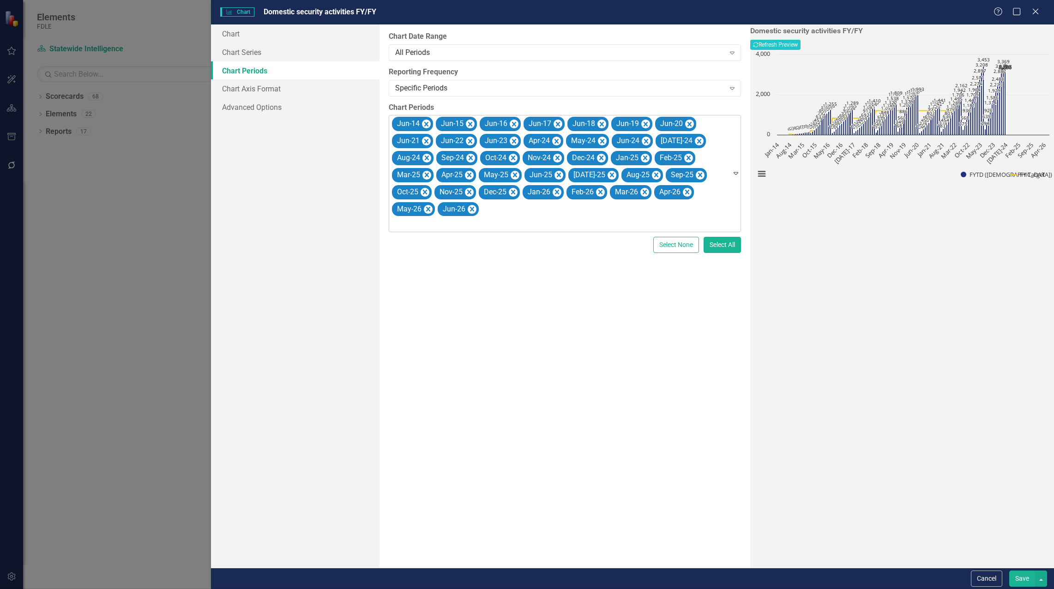
click at [557, 138] on icon "Remove Apr-24" at bounding box center [556, 141] width 9 height 12
click at [557, 139] on icon "Remove May-24" at bounding box center [559, 141] width 9 height 12
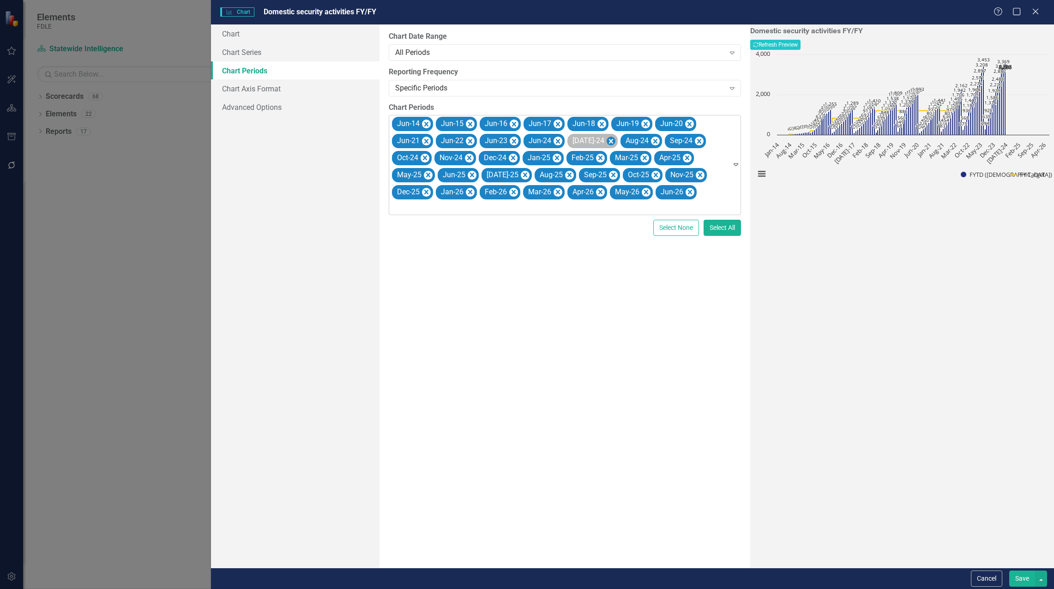
click at [609, 139] on icon "Remove Jul-24" at bounding box center [611, 141] width 4 height 5
click at [600, 139] on icon "Remove Aug-24" at bounding box center [602, 141] width 4 height 5
click at [600, 140] on icon "Remove Sep-24" at bounding box center [602, 141] width 4 height 5
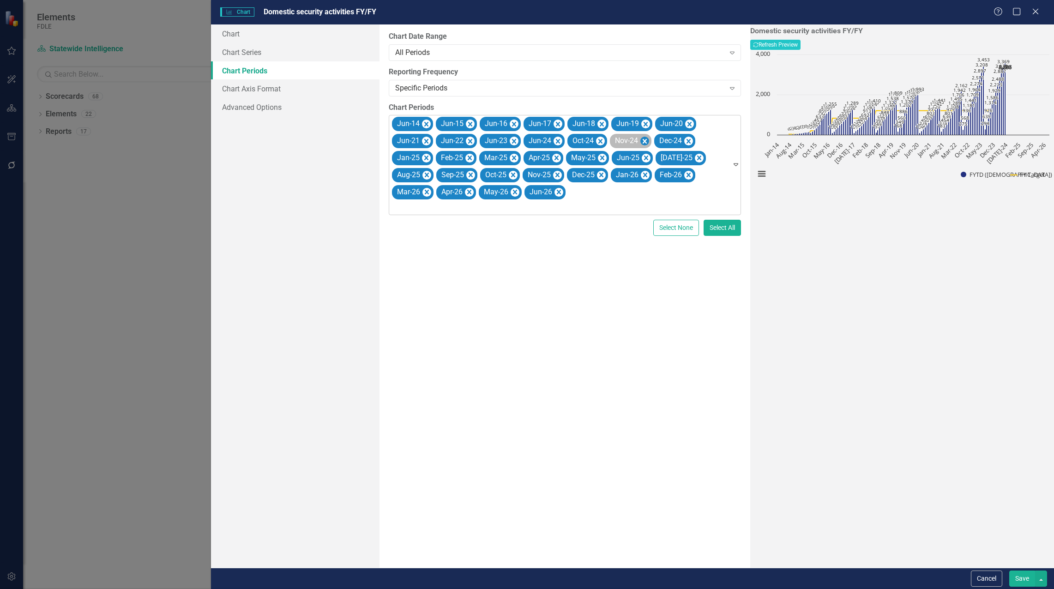
click at [601, 140] on icon "Remove Oct-24" at bounding box center [600, 141] width 4 height 5
click at [601, 140] on icon "Remove Nov-24" at bounding box center [602, 141] width 4 height 5
click at [601, 140] on icon "Remove Dec-24" at bounding box center [601, 141] width 9 height 12
click at [601, 140] on icon "Remove Jan-25" at bounding box center [601, 141] width 9 height 12
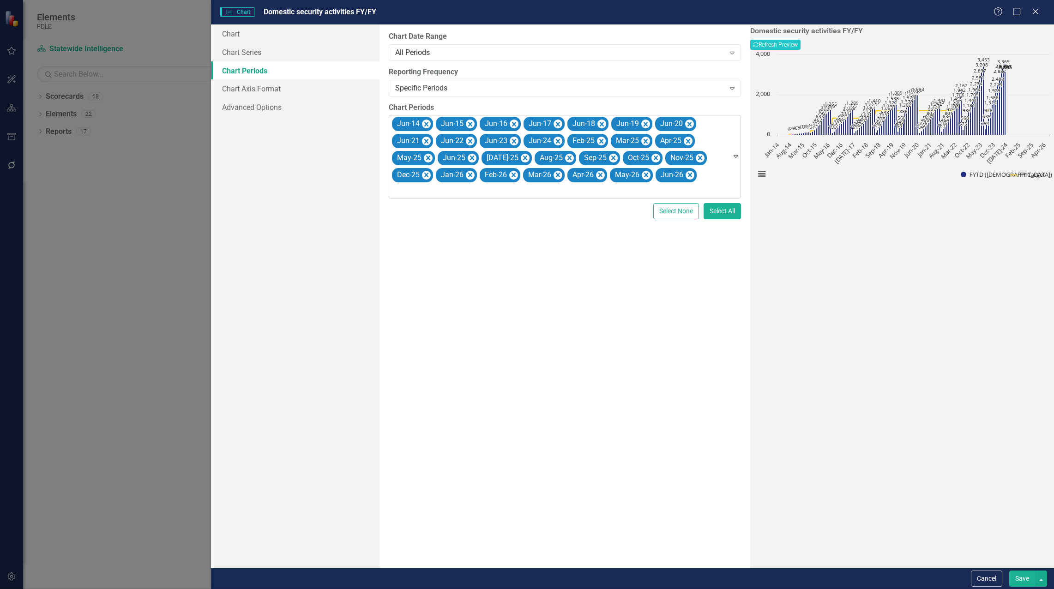
click at [601, 140] on icon "Remove Feb-25" at bounding box center [601, 141] width 9 height 12
click at [601, 140] on icon "Remove Mar-25" at bounding box center [602, 141] width 4 height 5
click at [601, 140] on icon "Remove Apr-25" at bounding box center [600, 141] width 4 height 5
click at [601, 140] on icon "Remove May-25" at bounding box center [603, 141] width 9 height 12
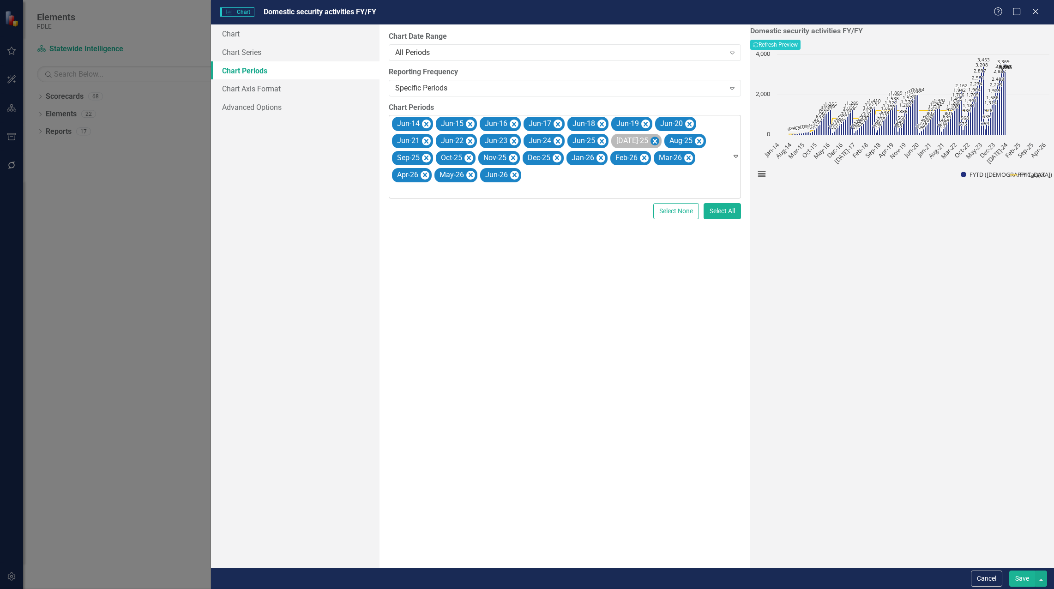
click at [653, 141] on icon "Remove Jul-25" at bounding box center [655, 141] width 4 height 5
click at [643, 141] on icon "Remove Aug-25" at bounding box center [646, 141] width 9 height 12
click at [643, 141] on icon "Remove Sep-25" at bounding box center [645, 141] width 9 height 12
click at [644, 141] on icon "Remove Oct-25" at bounding box center [644, 141] width 4 height 5
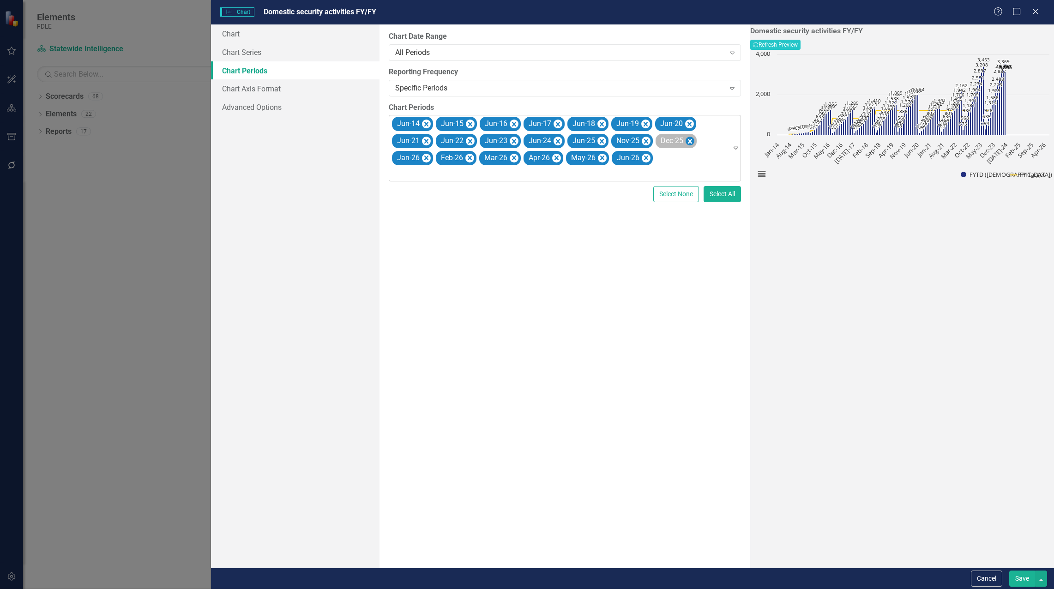
click at [643, 142] on icon "Remove Nov-25" at bounding box center [646, 141] width 9 height 12
click at [643, 142] on icon "Remove Dec-25" at bounding box center [645, 141] width 9 height 12
click at [643, 142] on icon "Remove Jan-26" at bounding box center [645, 141] width 9 height 12
click at [643, 141] on icon "Remove Feb-26" at bounding box center [645, 141] width 9 height 12
click at [643, 141] on icon "Remove Mar-26" at bounding box center [646, 141] width 9 height 12
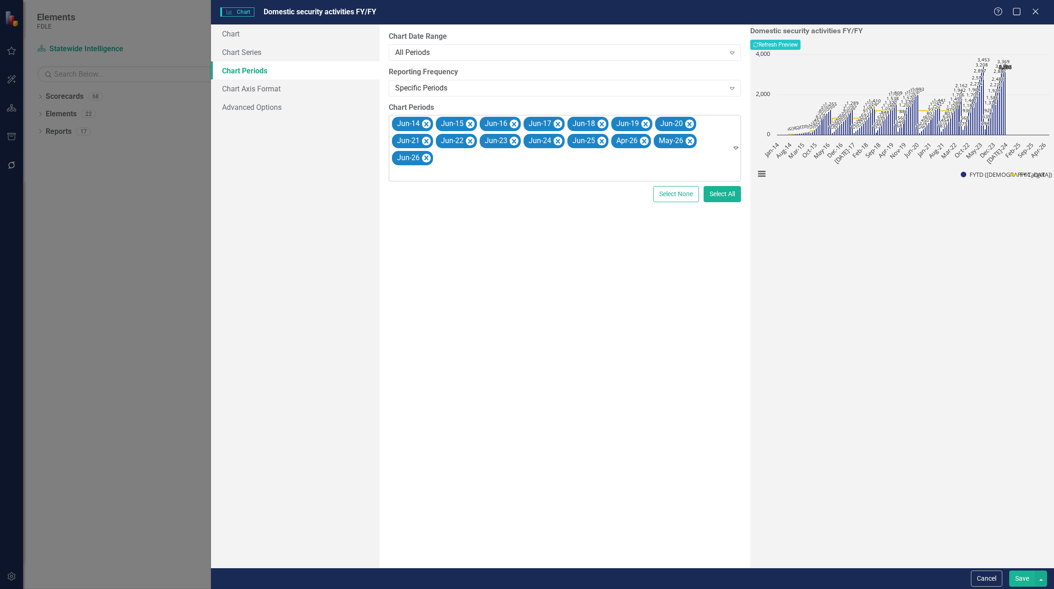
click at [643, 141] on icon "Remove Apr-26" at bounding box center [644, 141] width 9 height 12
click at [643, 141] on icon "Remove May-26" at bounding box center [647, 141] width 9 height 12
click at [1019, 580] on button "Save" at bounding box center [1022, 578] width 26 height 16
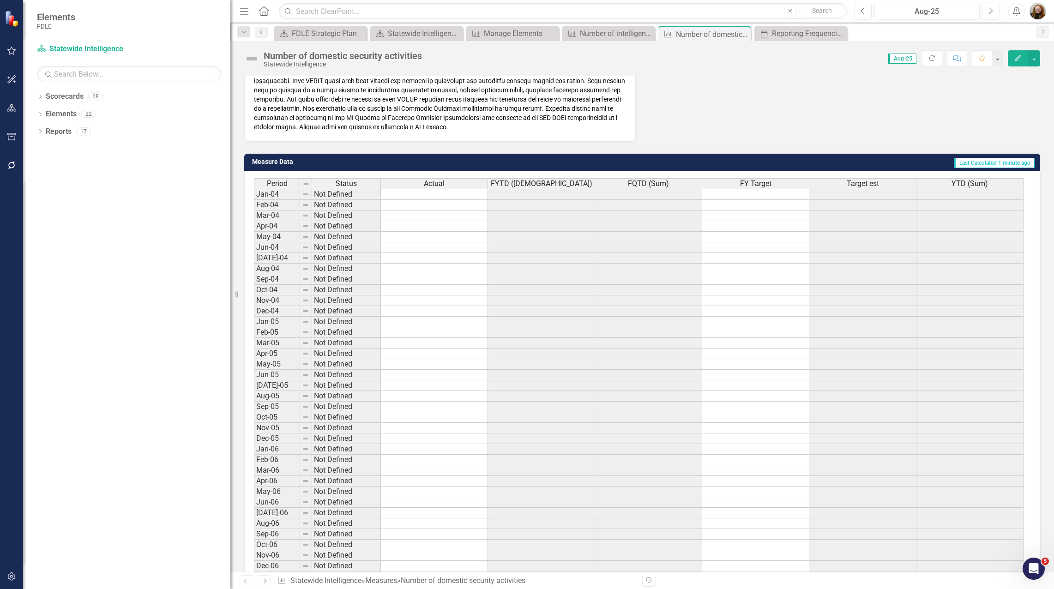
scroll to position [277, 0]
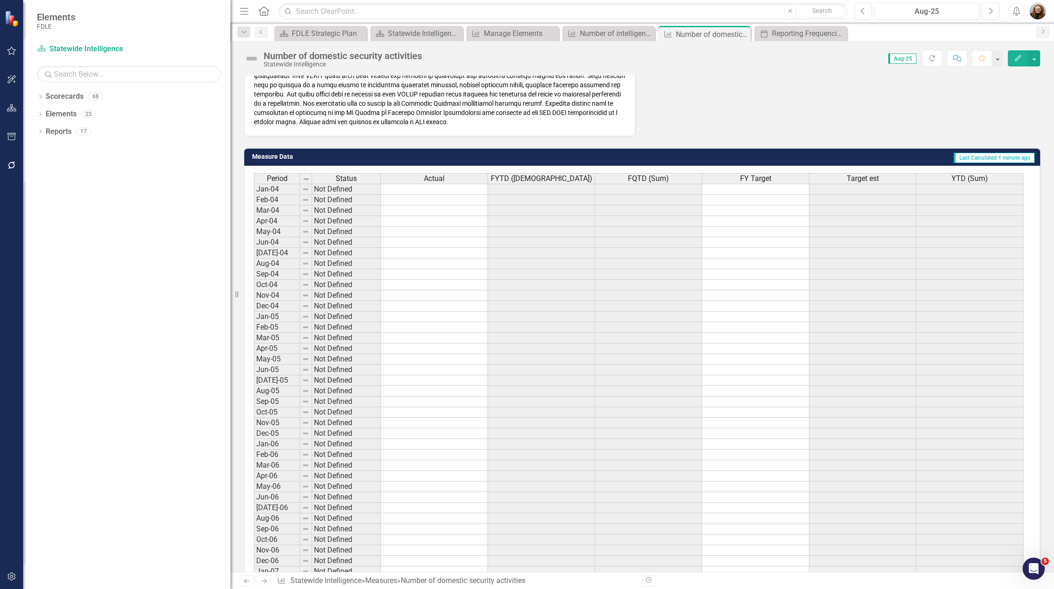
click at [410, 156] on h3 "Measure Data" at bounding box center [383, 156] width 262 height 7
drag, startPoint x: 830, startPoint y: 143, endPoint x: 830, endPoint y: 151, distance: 8.3
drag, startPoint x: 830, startPoint y: 151, endPoint x: 787, endPoint y: 159, distance: 43.2
drag, startPoint x: 787, startPoint y: 159, endPoint x: 771, endPoint y: 160, distance: 16.2
click at [771, 160] on td "Last Calculated 1 minute ago" at bounding box center [774, 158] width 521 height 14
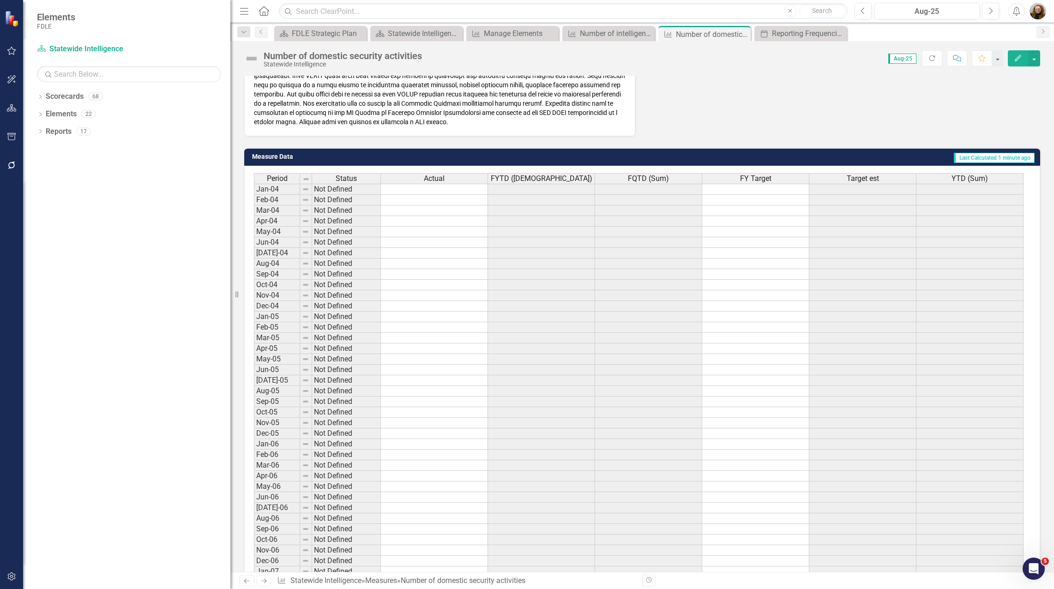
click at [771, 160] on td "Last Calculated 1 minute ago" at bounding box center [774, 158] width 521 height 14
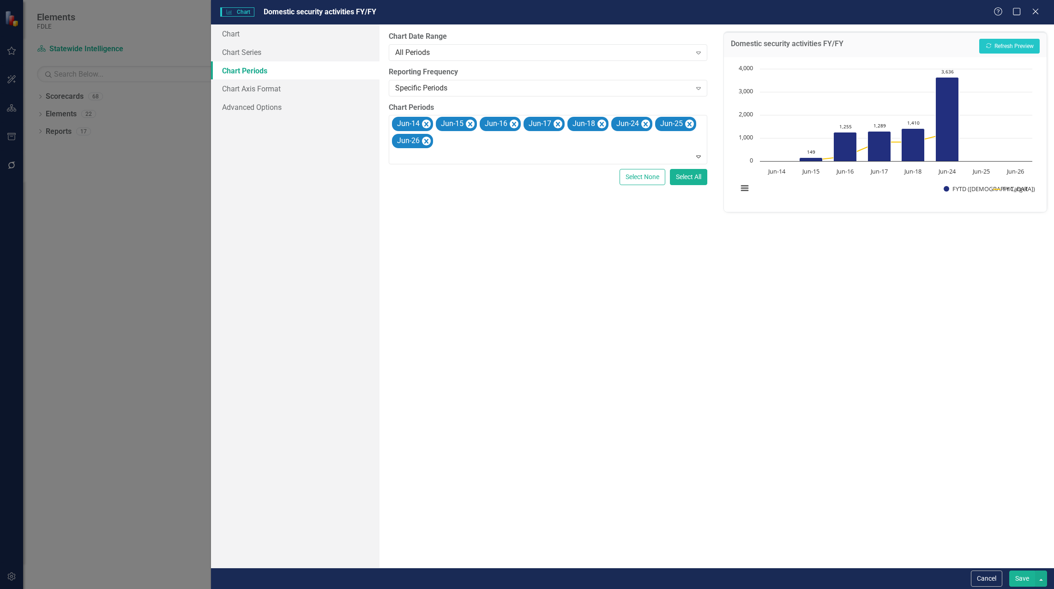
scroll to position [3226, 0]
click at [427, 122] on icon "Remove Jun-14" at bounding box center [426, 124] width 4 height 5
click at [427, 122] on icon "Remove Jun-15" at bounding box center [426, 124] width 4 height 5
click at [1016, 580] on button "Save" at bounding box center [1022, 578] width 26 height 16
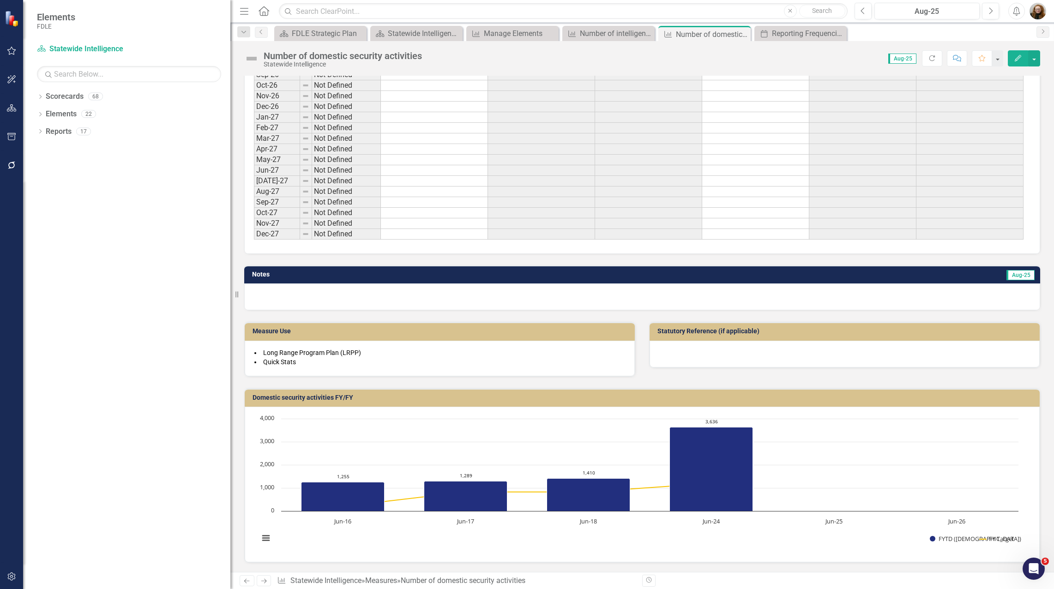
click at [340, 399] on h3 "Domestic security activities FY/FY" at bounding box center [643, 397] width 782 height 7
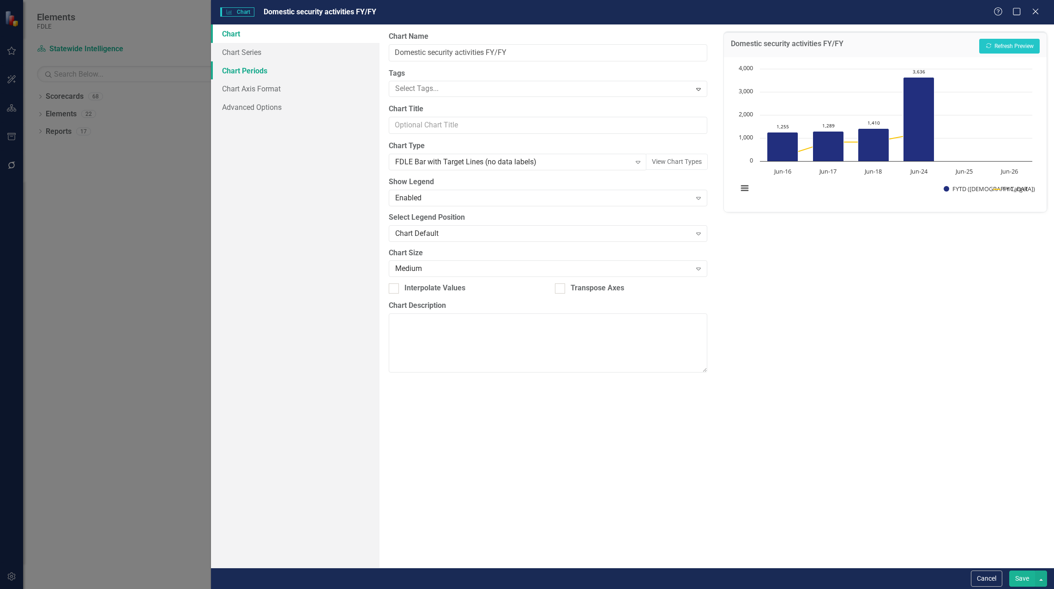
click at [243, 68] on link "Chart Periods" at bounding box center [295, 70] width 168 height 18
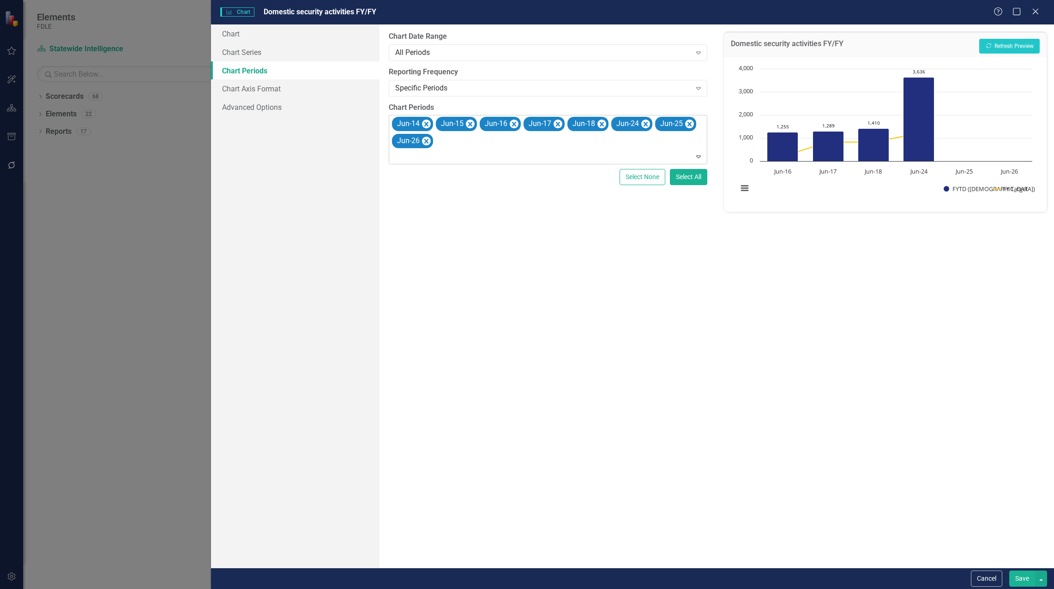
click at [696, 158] on icon "Expand" at bounding box center [698, 156] width 9 height 7
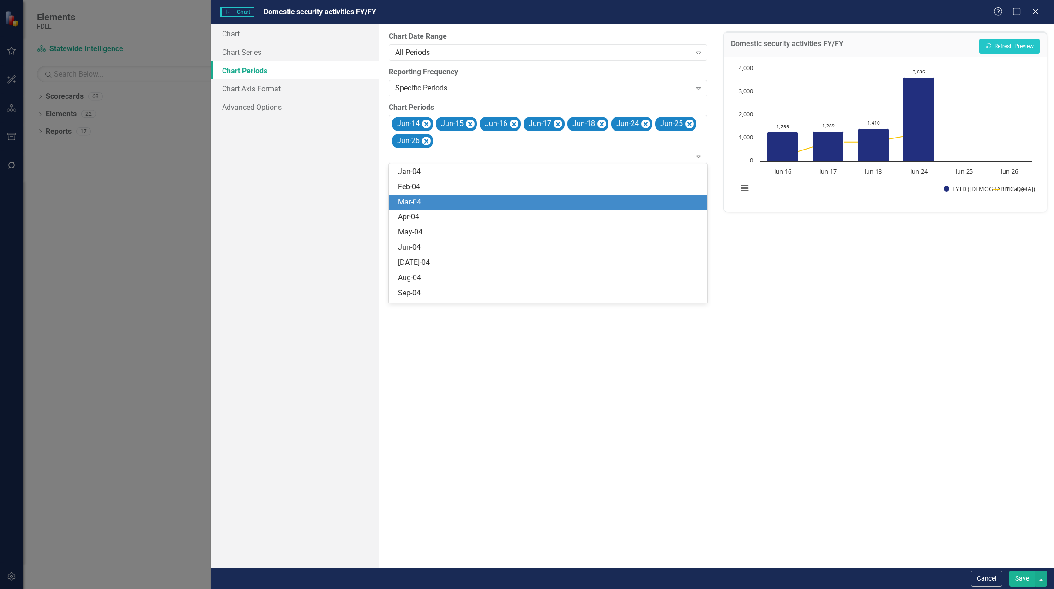
drag, startPoint x: 835, startPoint y: 225, endPoint x: 806, endPoint y: 205, distance: 35.2
click at [835, 224] on div "Domestic security activities FY/FY Recalculate Refresh Preview Chart Combinatio…" at bounding box center [884, 295] width 337 height 543
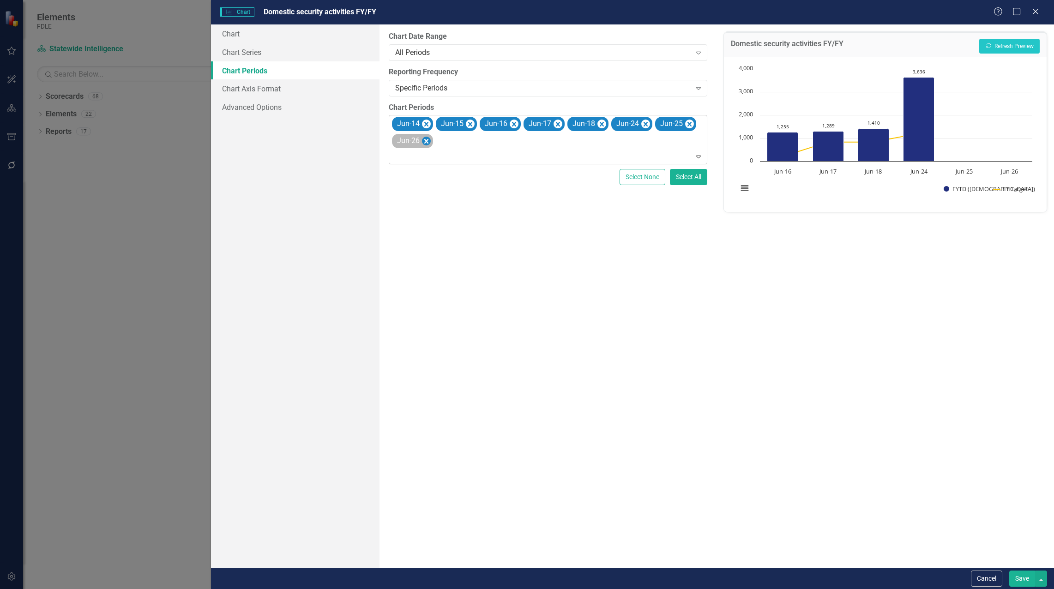
click at [430, 139] on icon "Remove Jun-26" at bounding box center [426, 141] width 9 height 12
click at [426, 124] on icon "Remove Jun-14" at bounding box center [426, 124] width 4 height 5
click at [426, 124] on icon "Remove Jun-15" at bounding box center [426, 124] width 4 height 5
click at [426, 124] on icon "Remove Jun-16" at bounding box center [426, 124] width 4 height 5
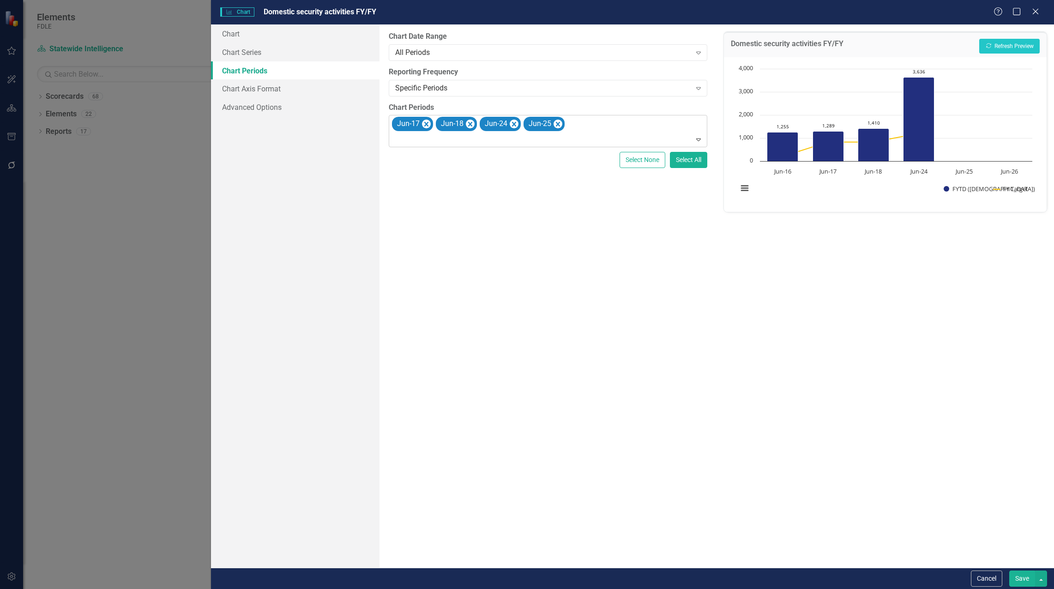
click at [426, 124] on icon "Remove Jun-17" at bounding box center [426, 124] width 4 height 5
click at [426, 124] on icon "Remove Jun-18" at bounding box center [426, 124] width 4 height 5
click at [427, 124] on icon "Remove Jun-24" at bounding box center [426, 124] width 4 height 5
click at [427, 124] on icon "Remove Jun-25" at bounding box center [426, 124] width 4 height 5
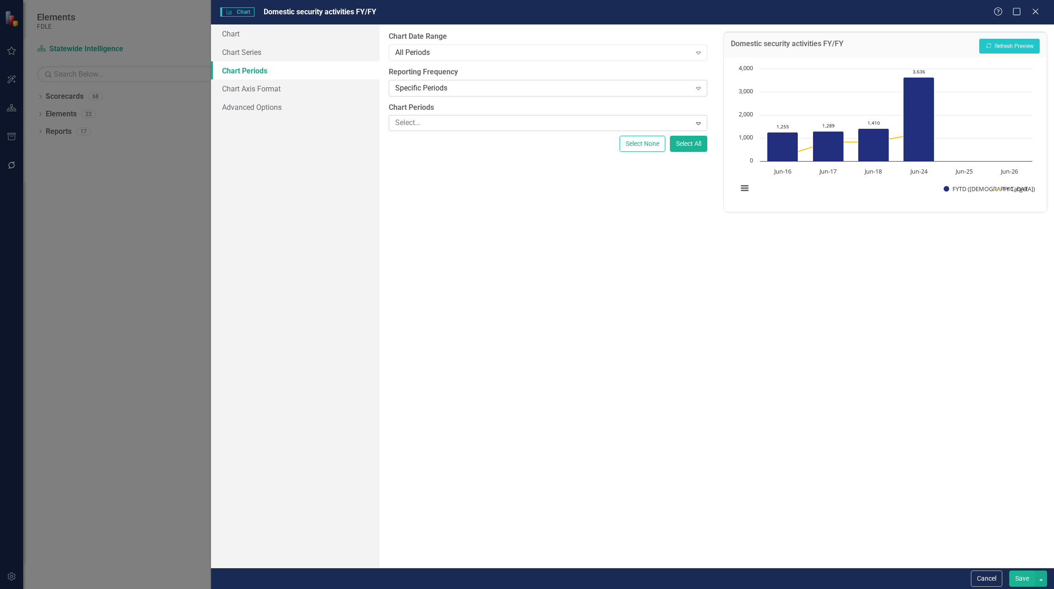
click at [691, 89] on div "Expand" at bounding box center [698, 88] width 17 height 15
click at [591, 588] on div "Default (Use Measure Reporting Frequency)" at bounding box center [528, 596] width 1039 height 11
click at [1019, 577] on button "Save" at bounding box center [1022, 578] width 26 height 16
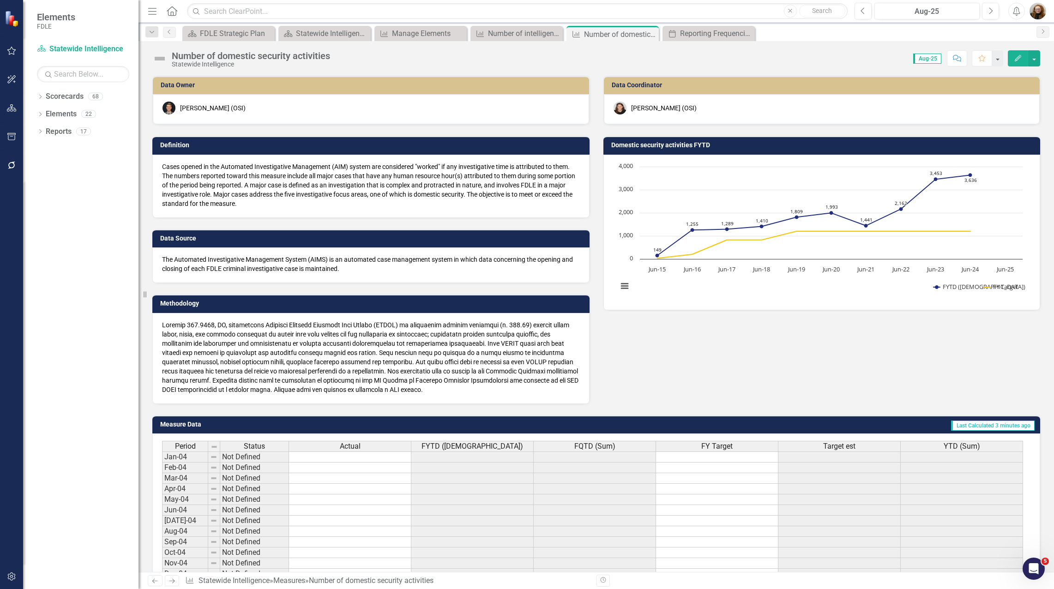
click at [860, 142] on h3 "Domestic security activities FYTD" at bounding box center [823, 145] width 425 height 7
click at [637, 146] on h3 "Domestic security activities FYTD" at bounding box center [823, 145] width 425 height 7
click at [625, 144] on h3 "Domestic security activities FYTD" at bounding box center [823, 145] width 425 height 7
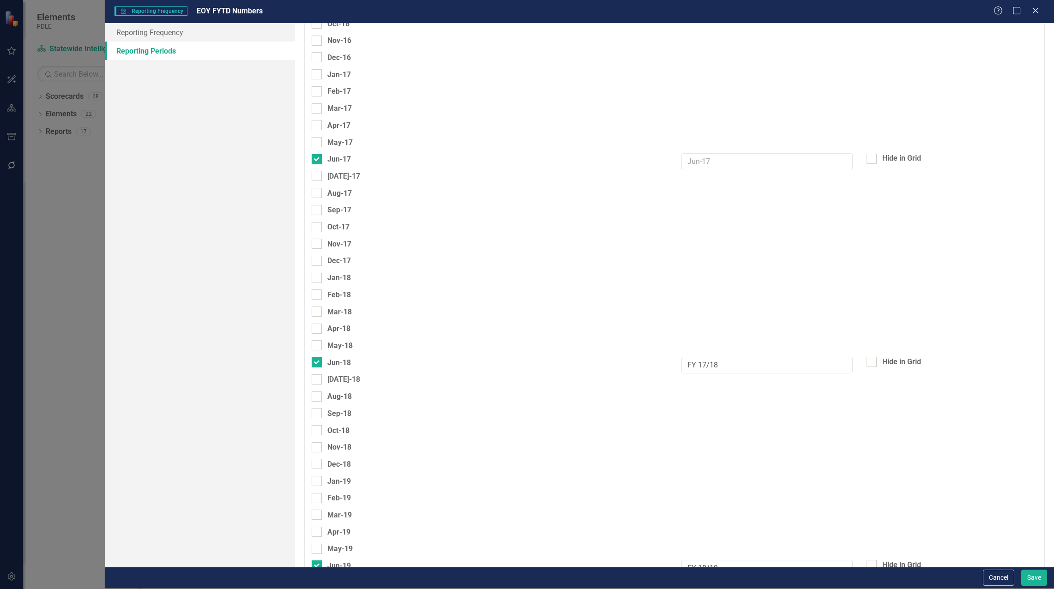
scroll to position [2631, 0]
type input "FY 17/18"
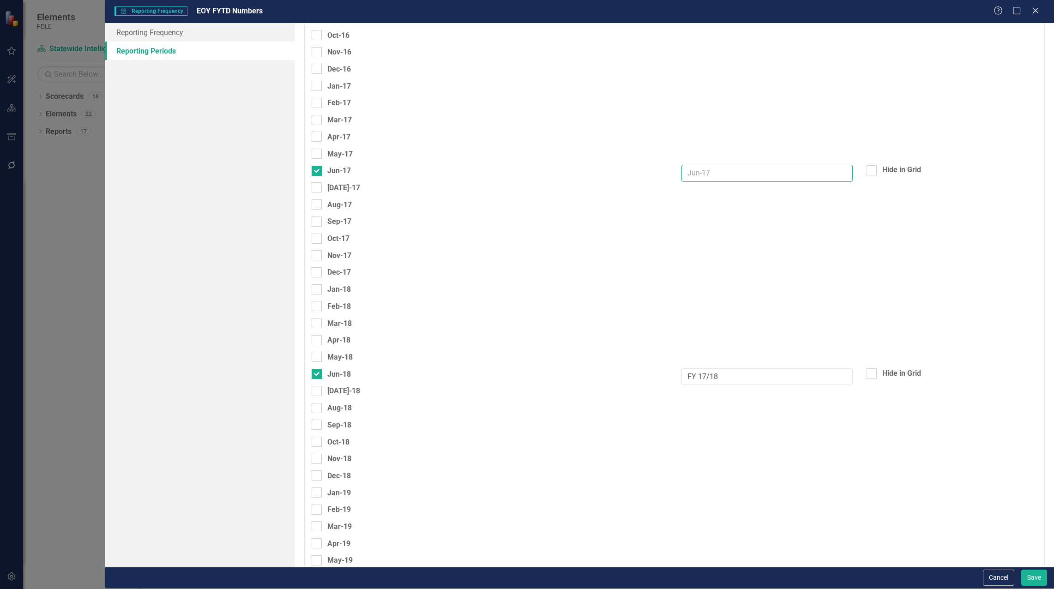
click at [694, 176] on input "text" at bounding box center [766, 173] width 171 height 17
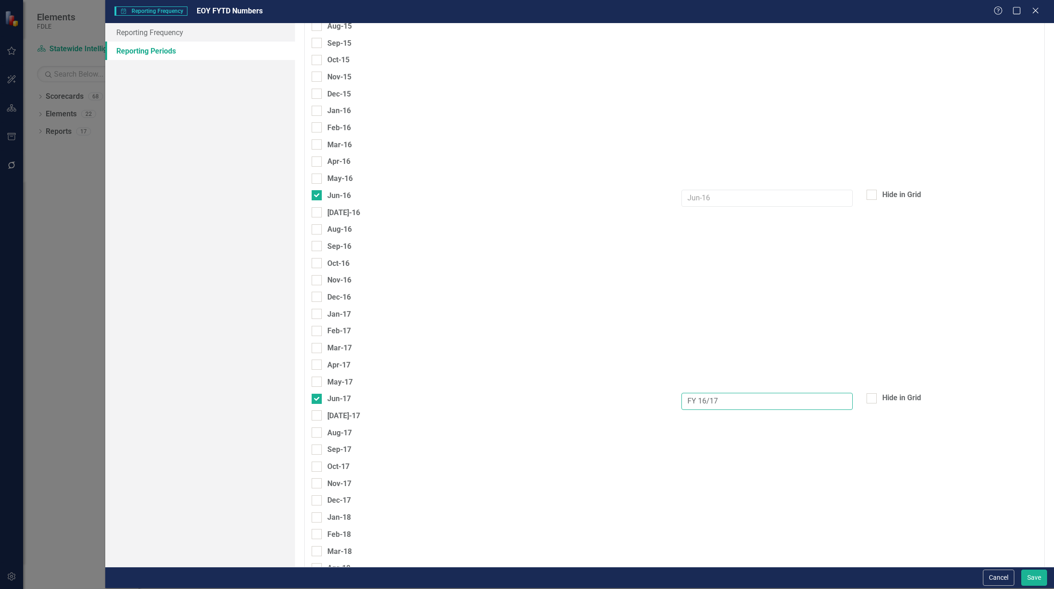
scroll to position [2400, 0]
type input "FY 16/17"
click at [726, 202] on input "text" at bounding box center [766, 200] width 171 height 17
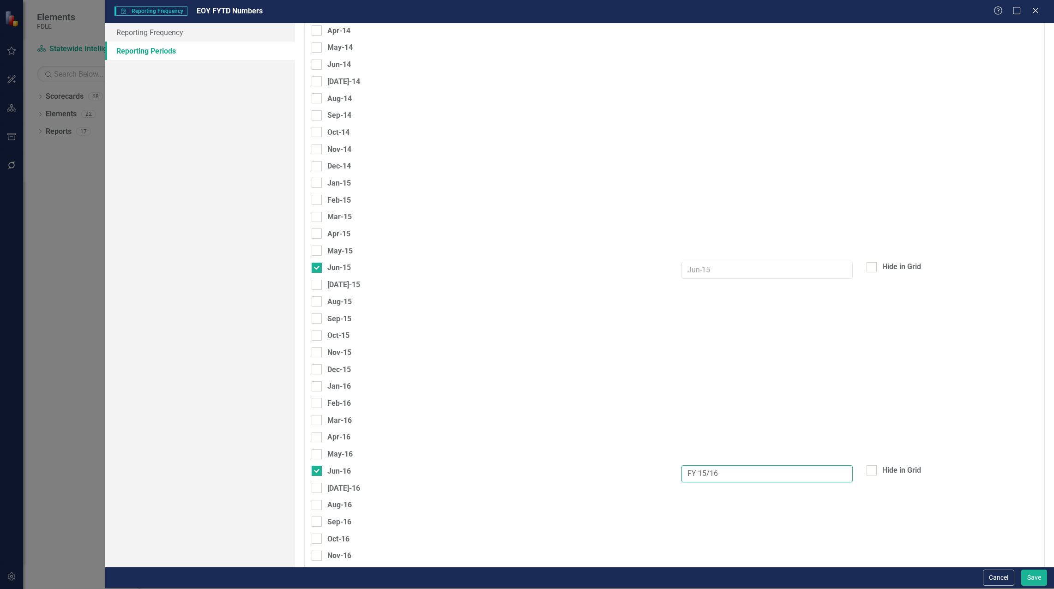
scroll to position [2123, 0]
type input "FY 15/16"
click at [704, 274] on input "text" at bounding box center [766, 274] width 171 height 17
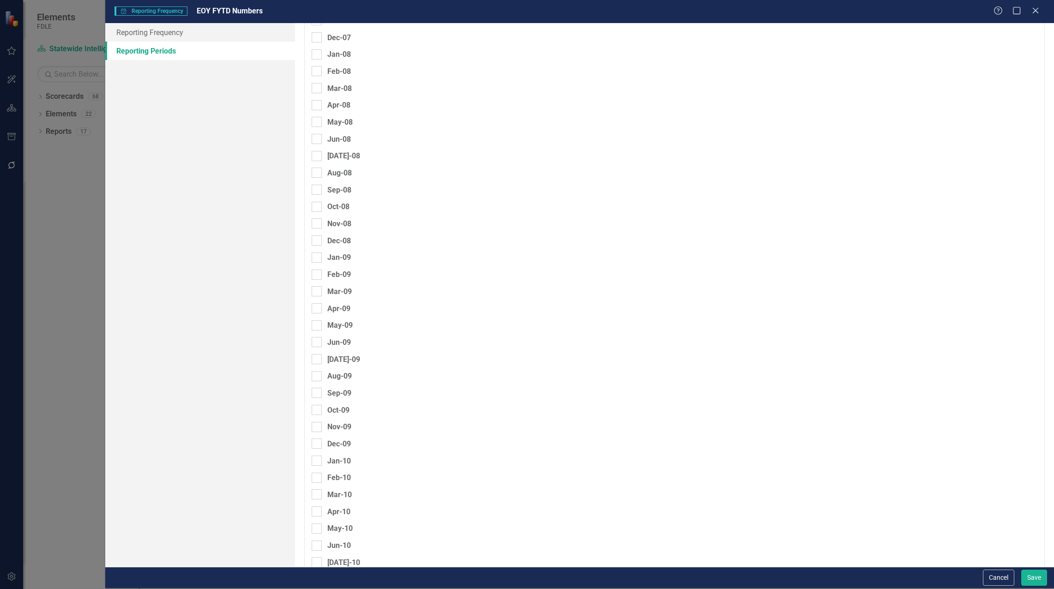
scroll to position [1108, 0]
type input "FY 14/15"
click at [1031, 579] on button "Save" at bounding box center [1034, 578] width 26 height 16
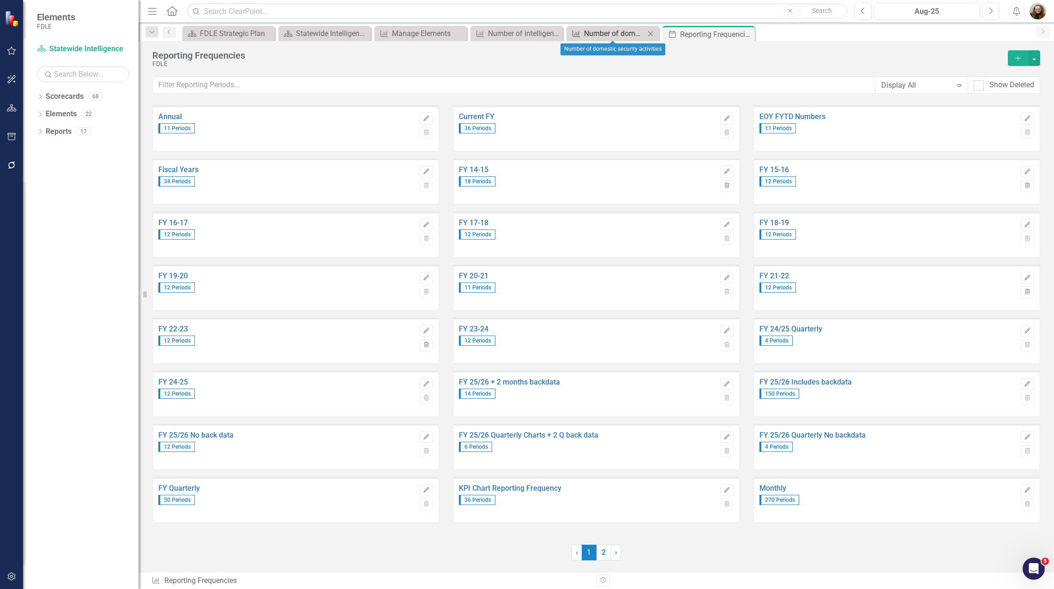
click at [619, 34] on div "Number of domestic security activities" at bounding box center [614, 34] width 61 height 12
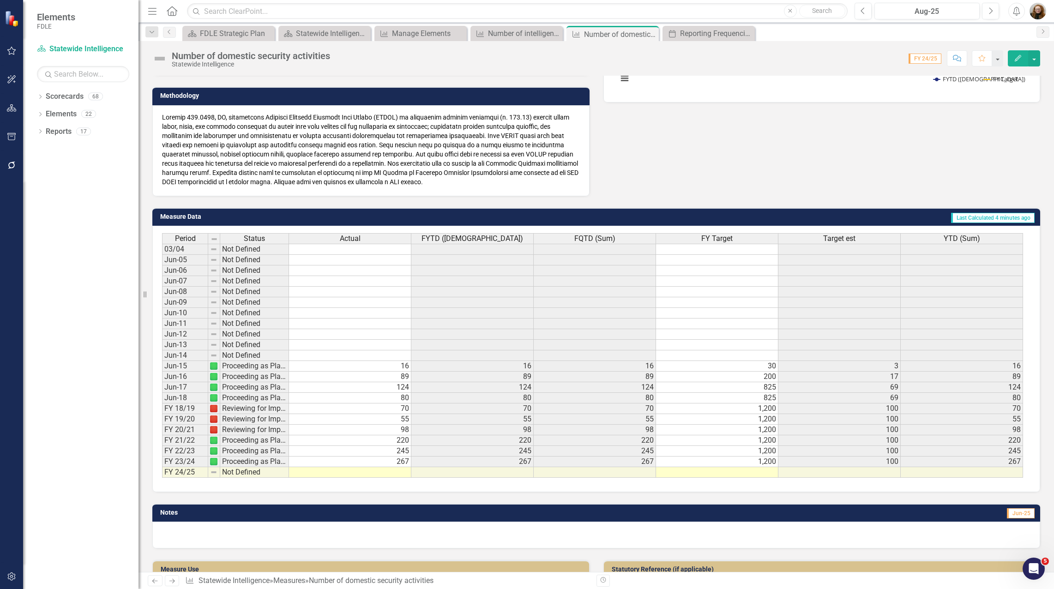
scroll to position [231, 0]
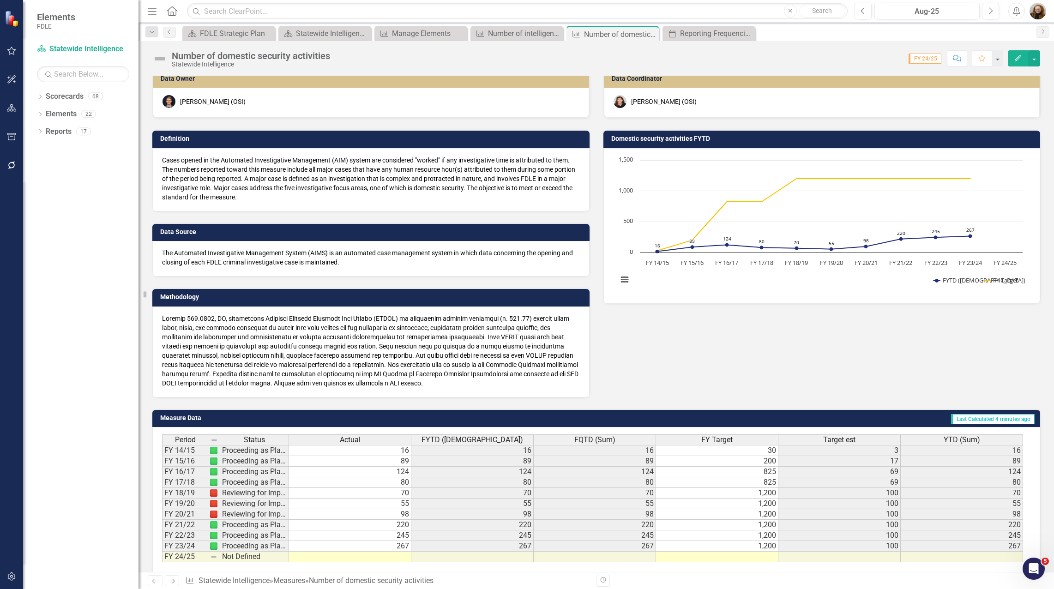
scroll to position [6, 0]
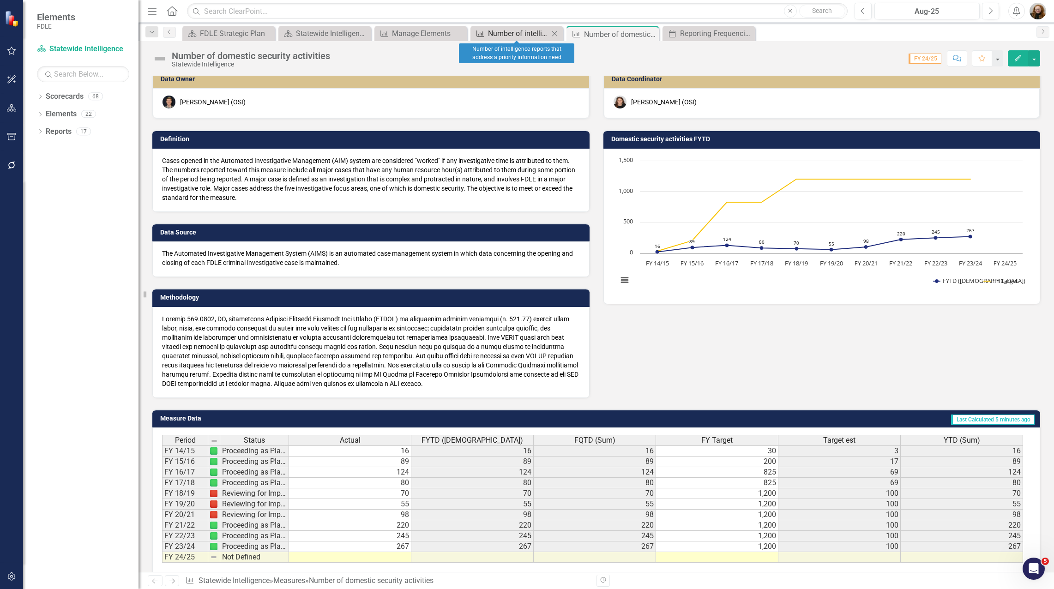
click at [498, 36] on div "Number of intelligence reports that address a priority information need" at bounding box center [518, 34] width 61 height 12
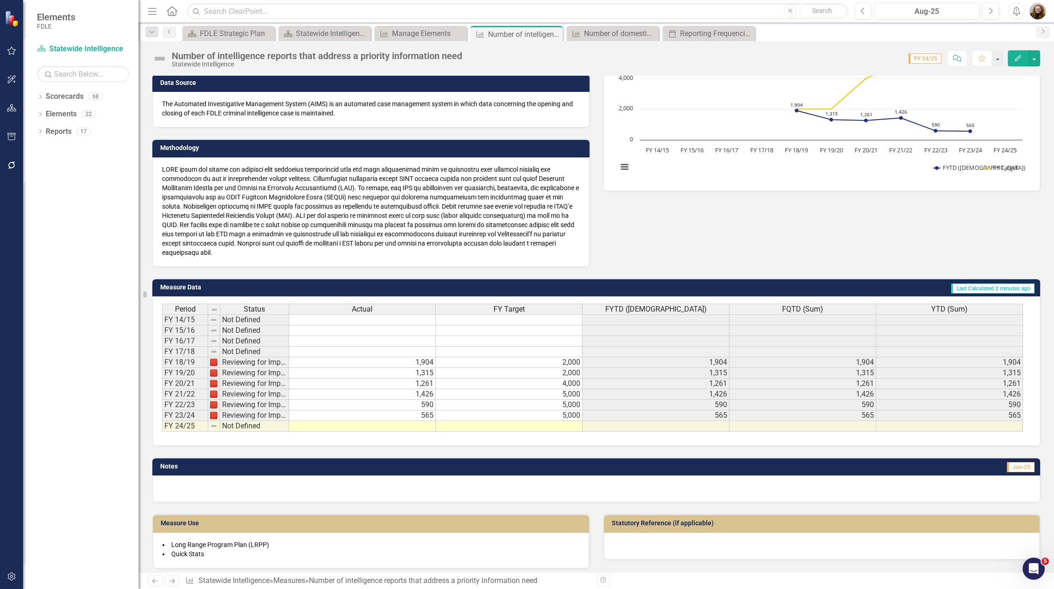
scroll to position [311, 0]
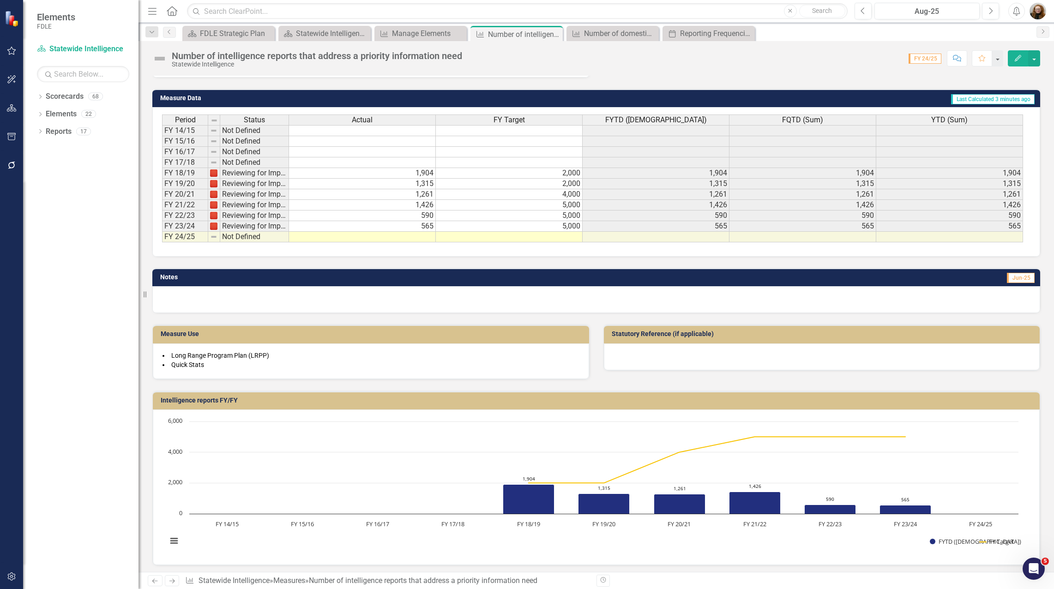
scroll to position [311, 0]
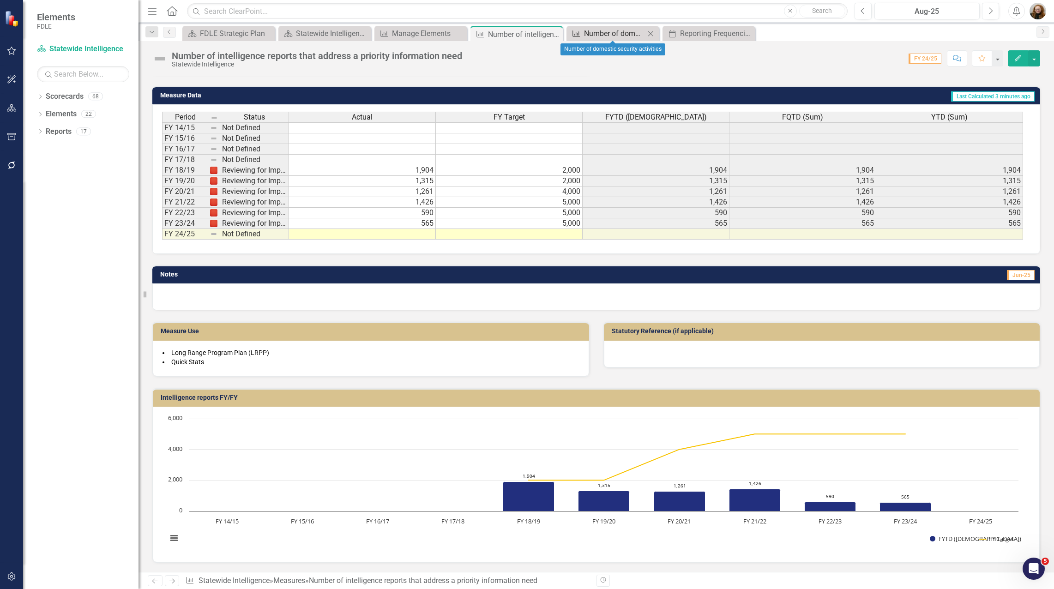
click at [596, 28] on div "Number of domestic security activities" at bounding box center [614, 34] width 61 height 12
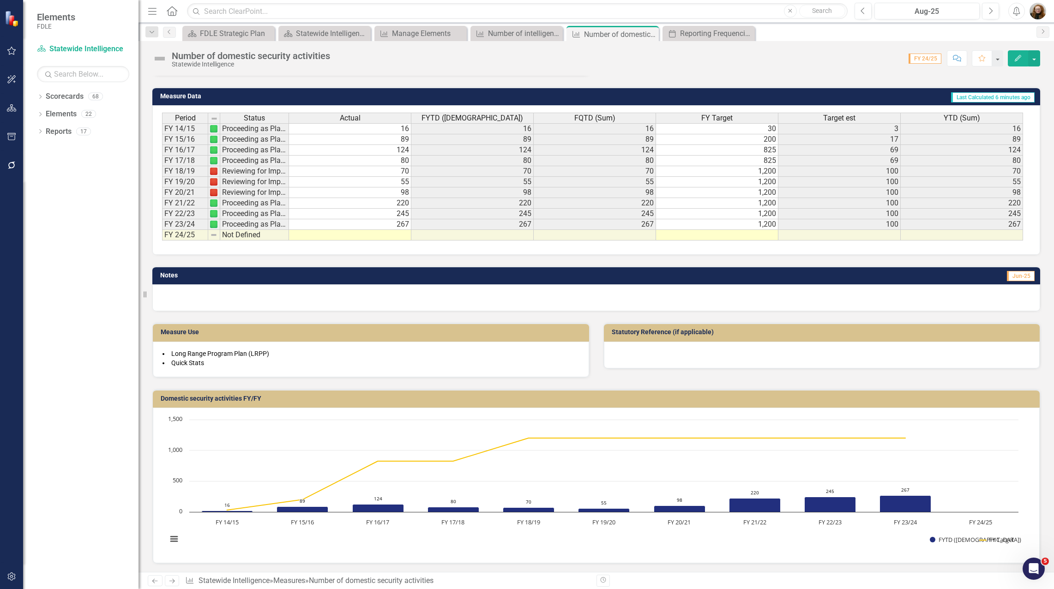
scroll to position [329, 0]
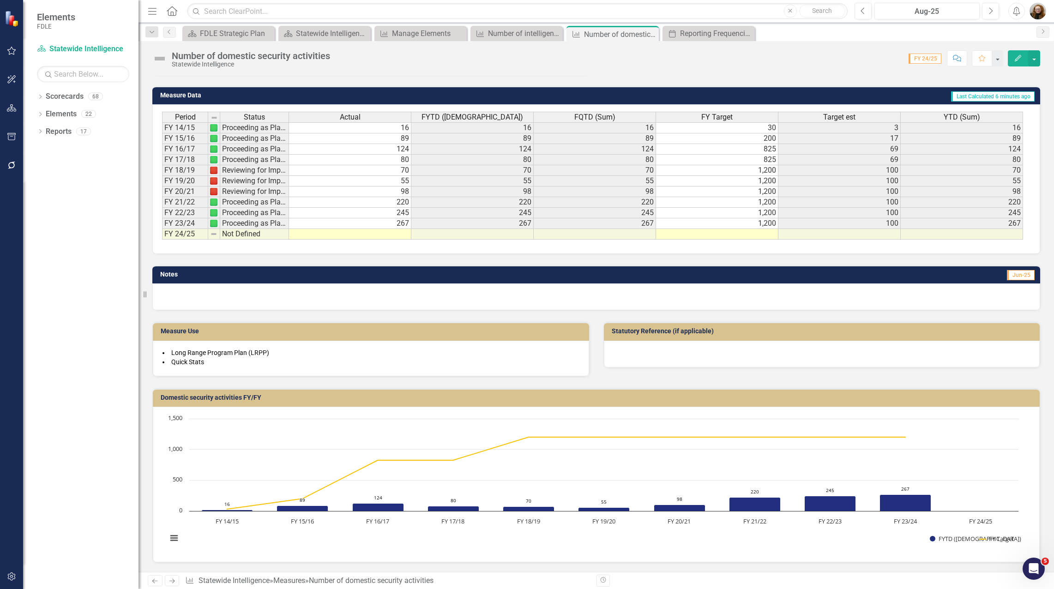
click at [1018, 55] on icon "Edit" at bounding box center [1018, 58] width 8 height 6
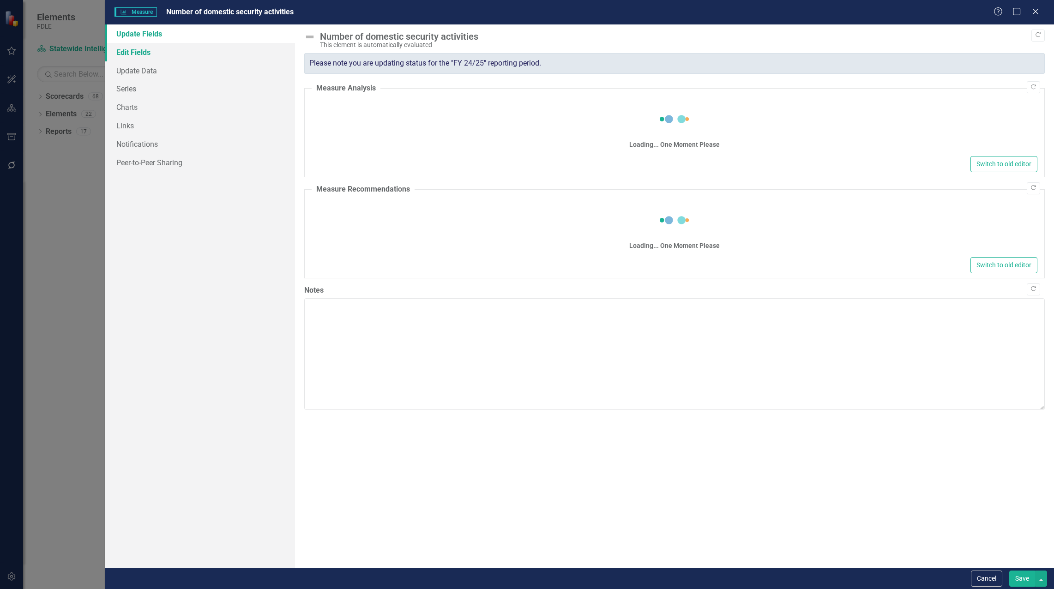
click at [145, 49] on link "Edit Fields" at bounding box center [200, 52] width 190 height 18
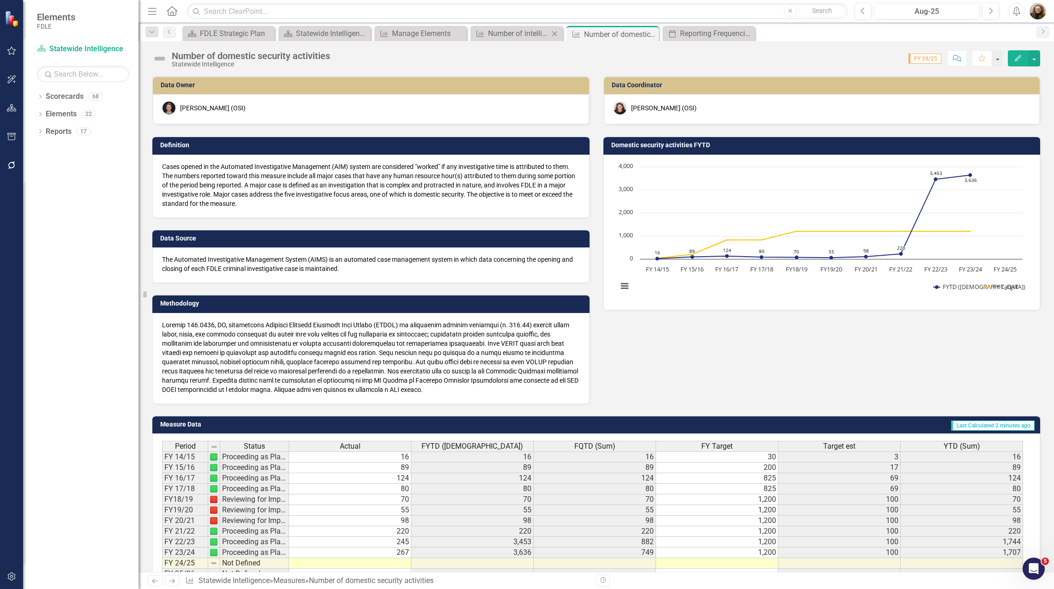
click at [519, 27] on div "Measure Number of intelligence reports that address a priority information need…" at bounding box center [516, 33] width 92 height 15
click at [510, 29] on div "Number of intelligence reports that address a priority information need" at bounding box center [518, 34] width 61 height 12
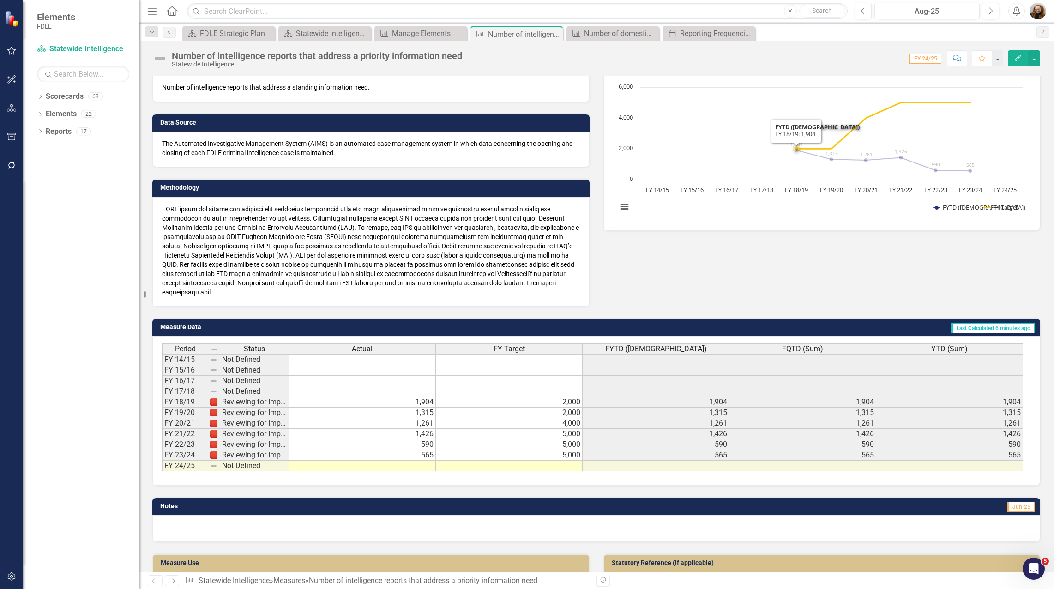
scroll to position [311, 0]
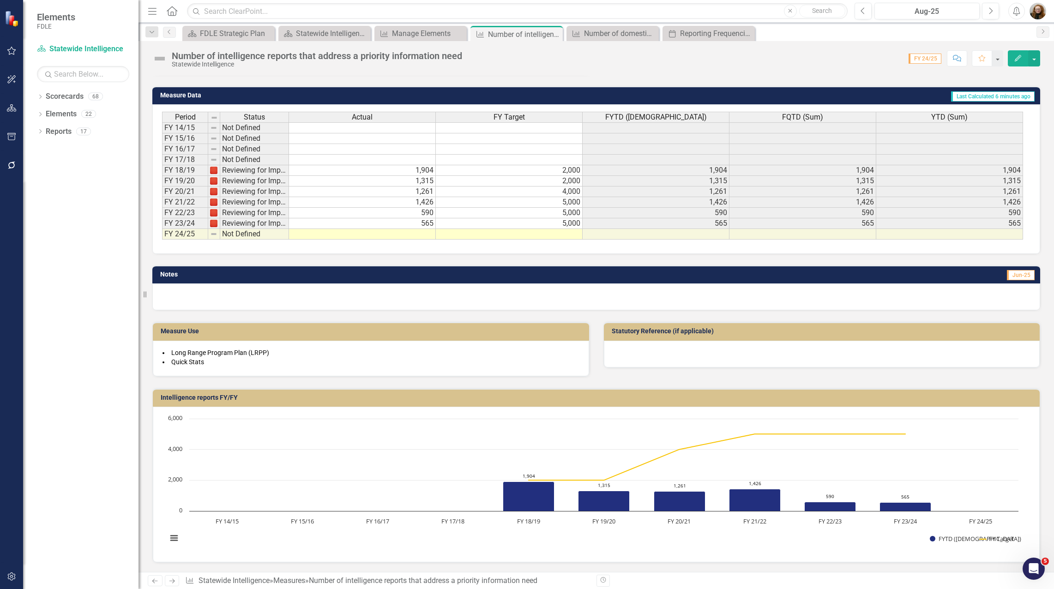
click at [1017, 62] on button "Edit" at bounding box center [1018, 58] width 20 height 16
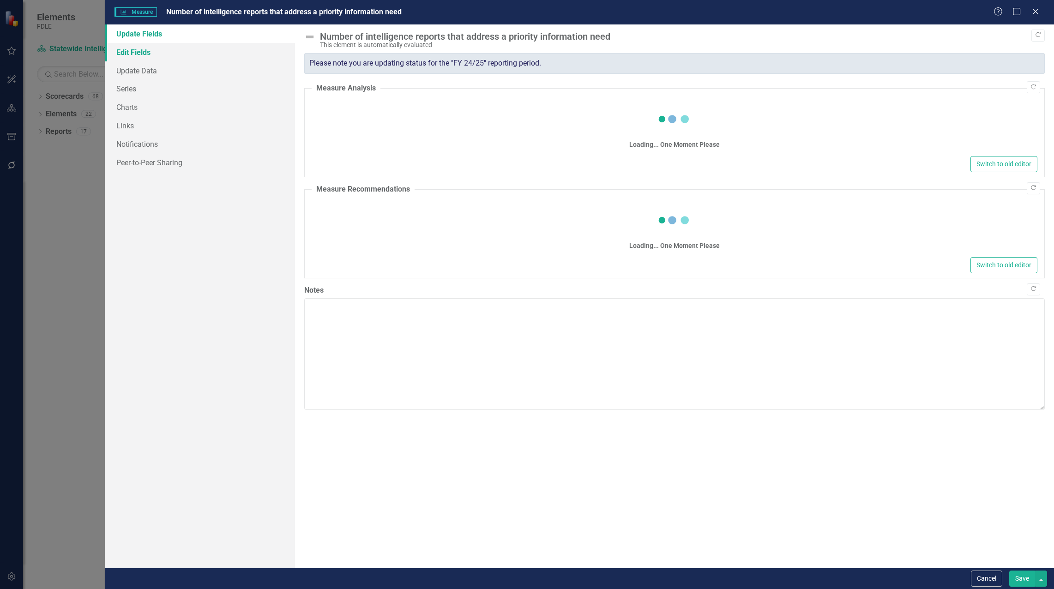
click at [133, 54] on link "Edit Fields" at bounding box center [200, 52] width 190 height 18
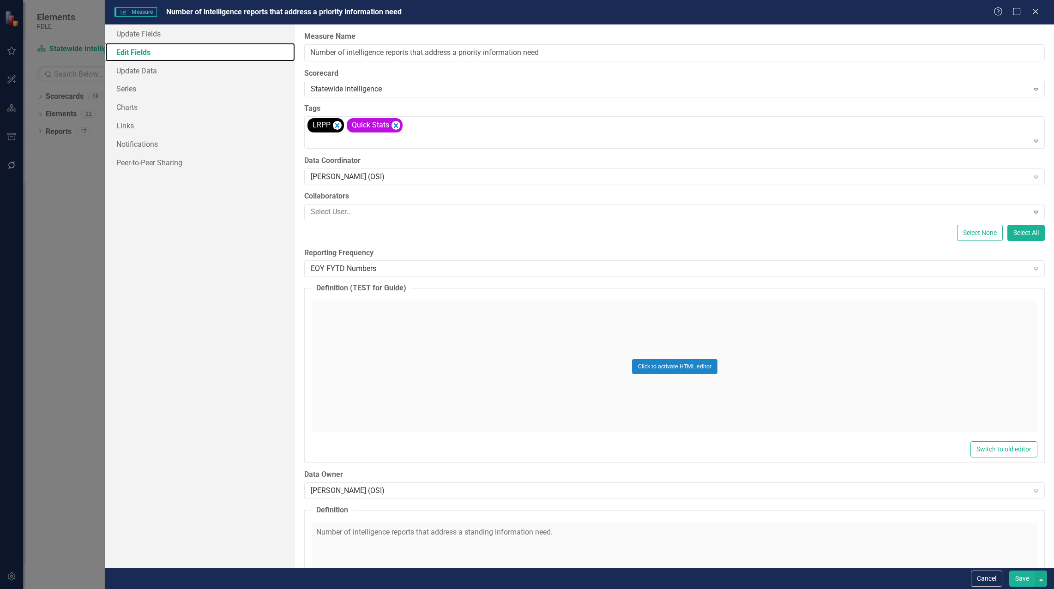
scroll to position [0, 0]
click at [357, 267] on div "EOY FYTD Numbers" at bounding box center [669, 269] width 717 height 11
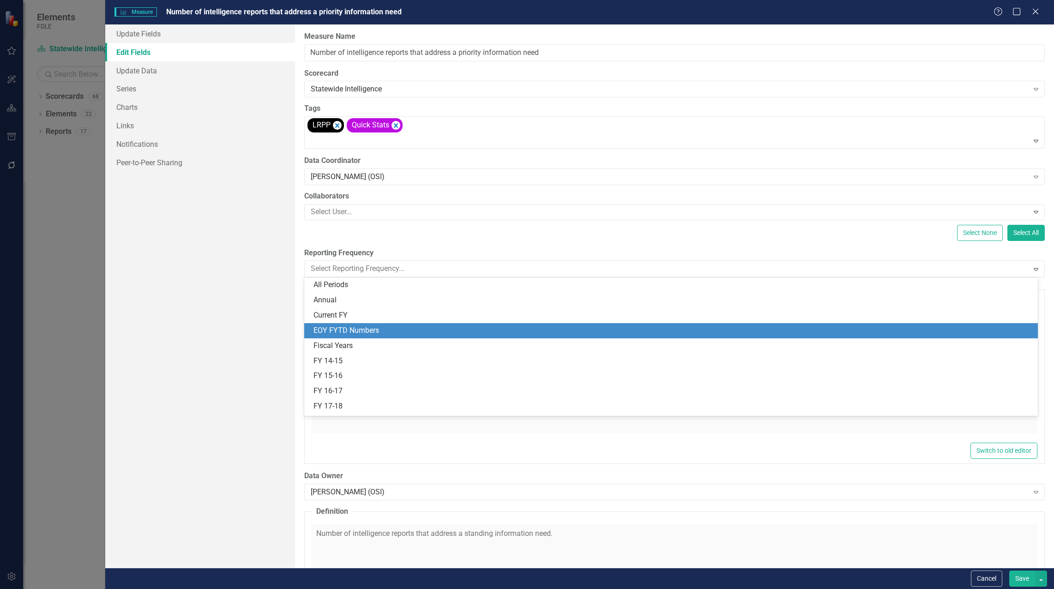
scroll to position [46, 0]
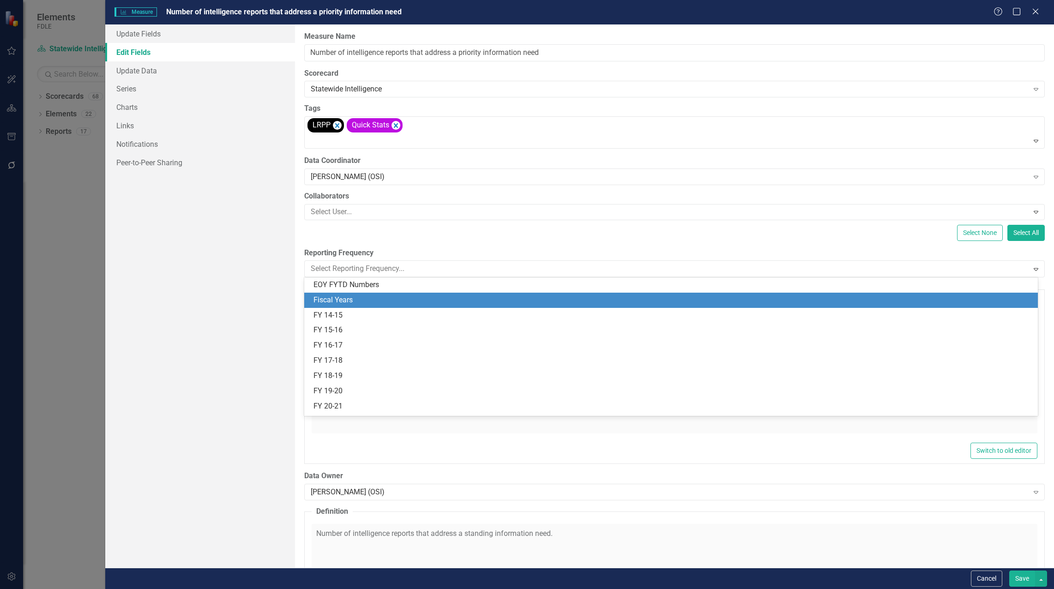
click at [355, 296] on div "Fiscal Years" at bounding box center [672, 300] width 719 height 11
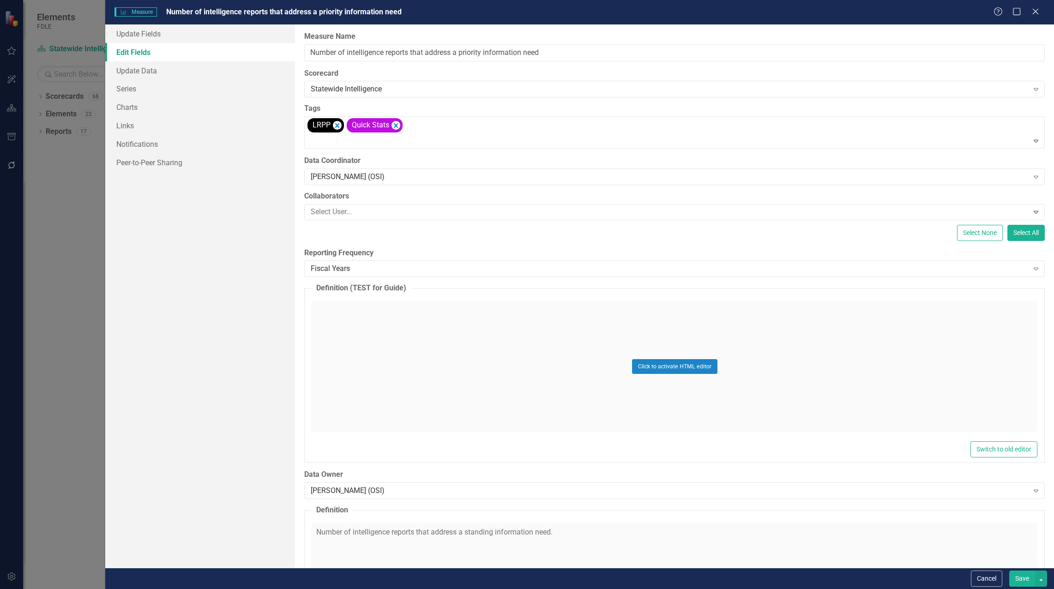
click at [1016, 579] on button "Save" at bounding box center [1022, 578] width 26 height 16
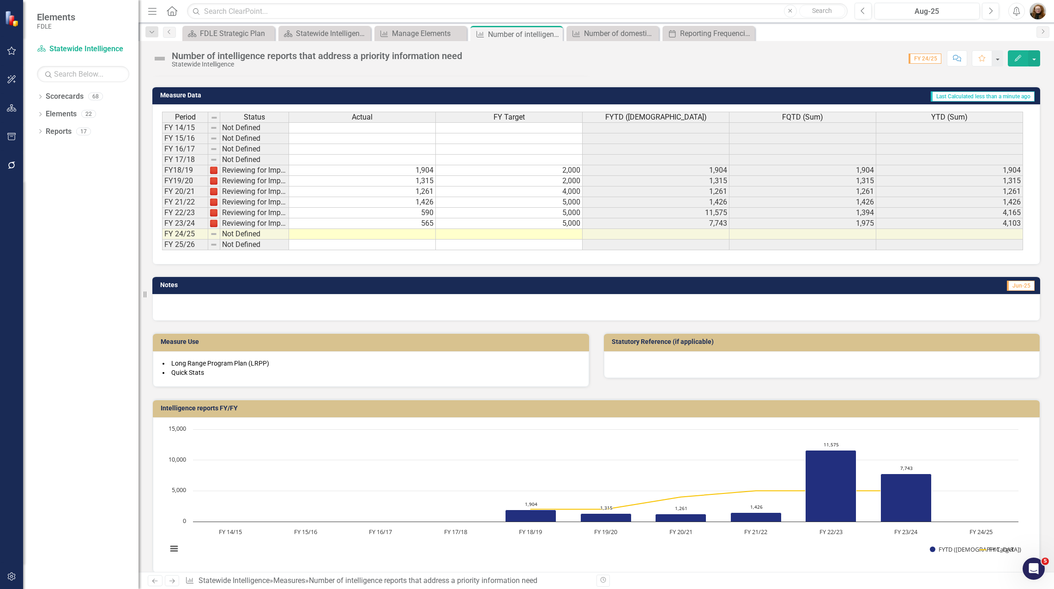
click at [1016, 59] on icon "Edit" at bounding box center [1018, 58] width 8 height 6
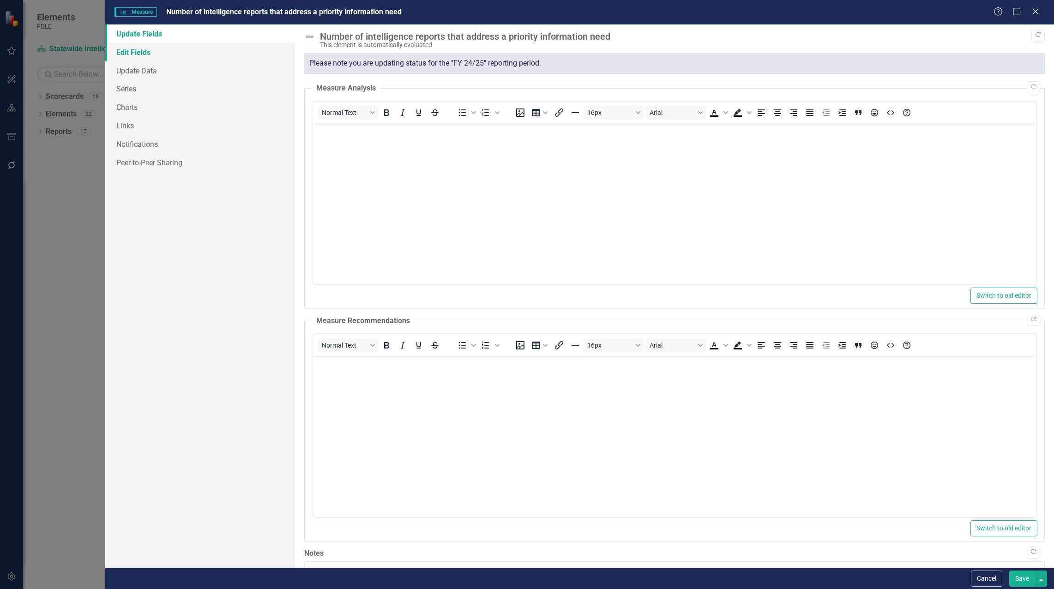
scroll to position [0, 0]
click at [132, 54] on link "Edit Fields" at bounding box center [200, 52] width 190 height 18
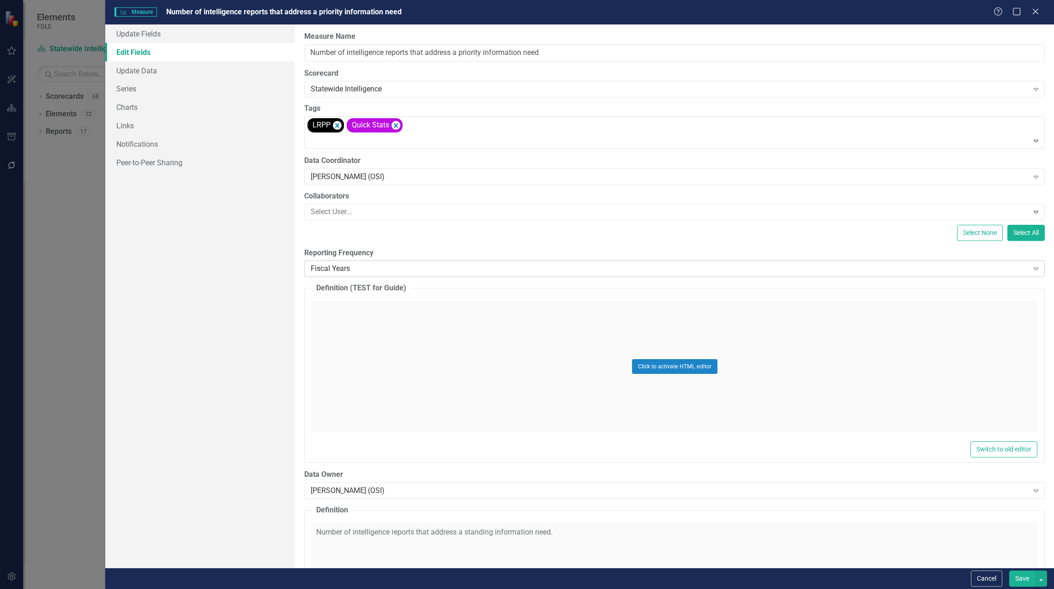
click at [350, 268] on div "Fiscal Years" at bounding box center [669, 269] width 717 height 11
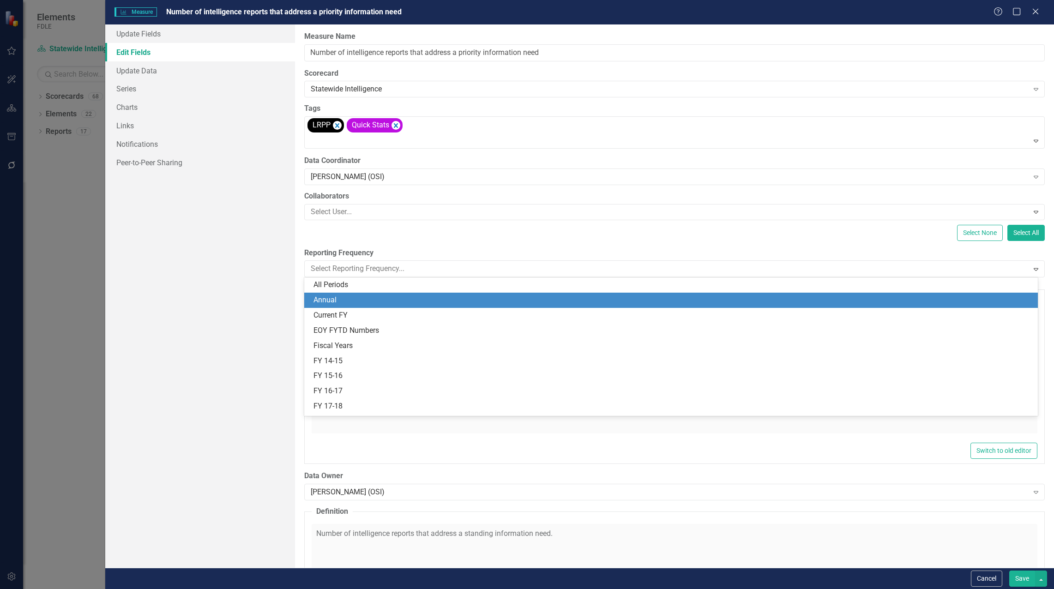
click at [331, 302] on div "Annual" at bounding box center [672, 300] width 719 height 11
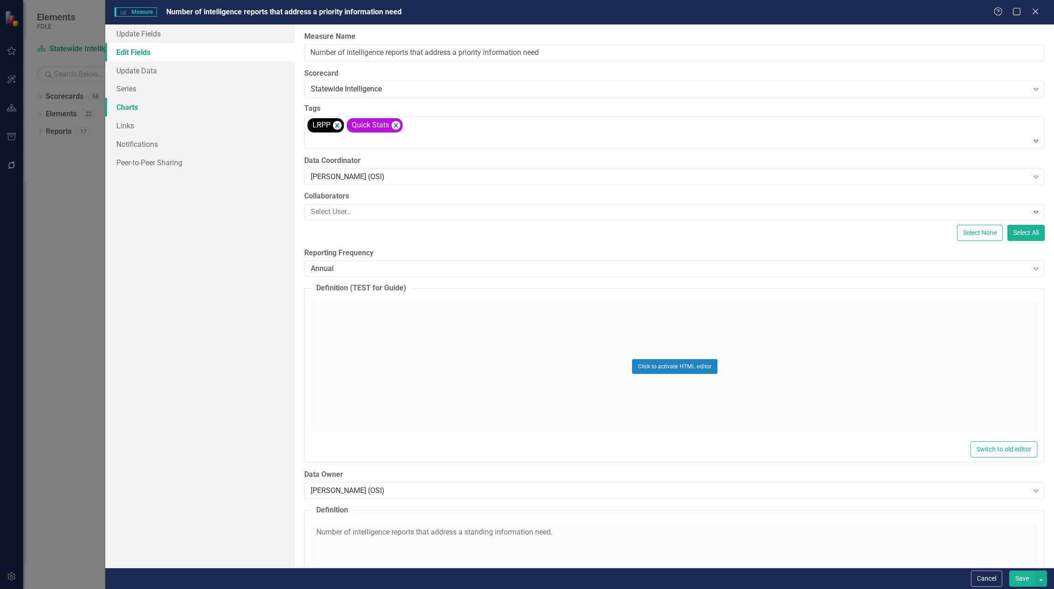
click at [132, 109] on link "Charts" at bounding box center [200, 107] width 190 height 18
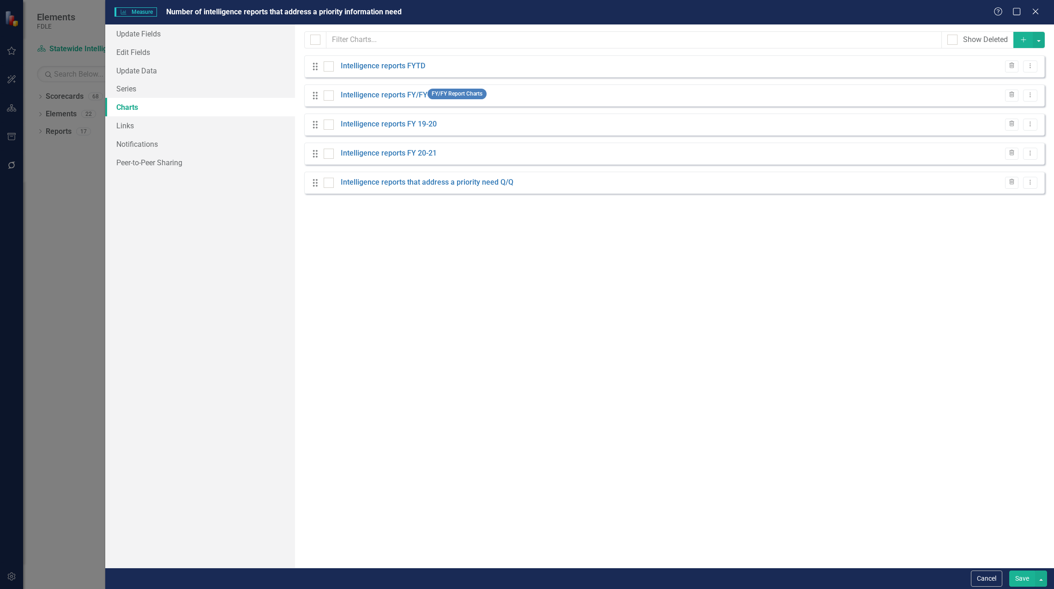
click at [1021, 582] on button "Save" at bounding box center [1022, 578] width 26 height 16
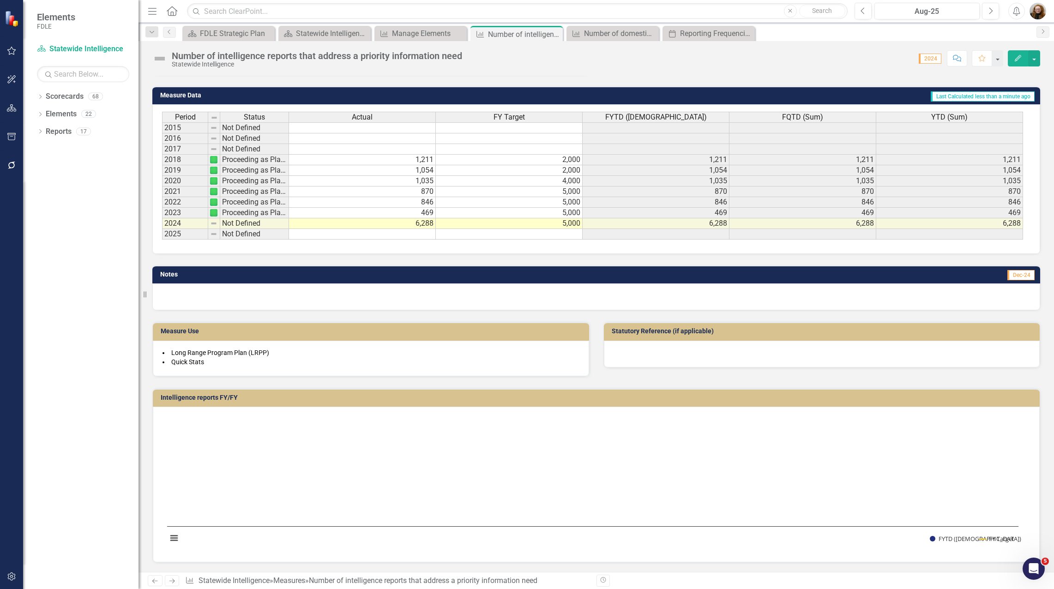
click at [820, 469] on rect "Interactive chart" at bounding box center [592, 483] width 860 height 138
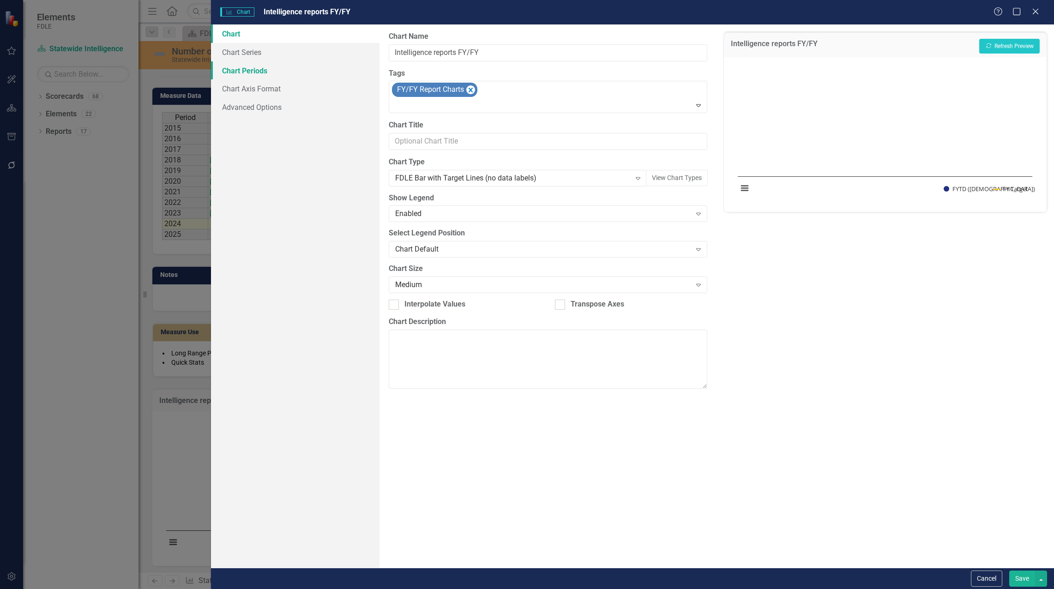
click at [244, 69] on link "Chart Periods" at bounding box center [295, 70] width 168 height 18
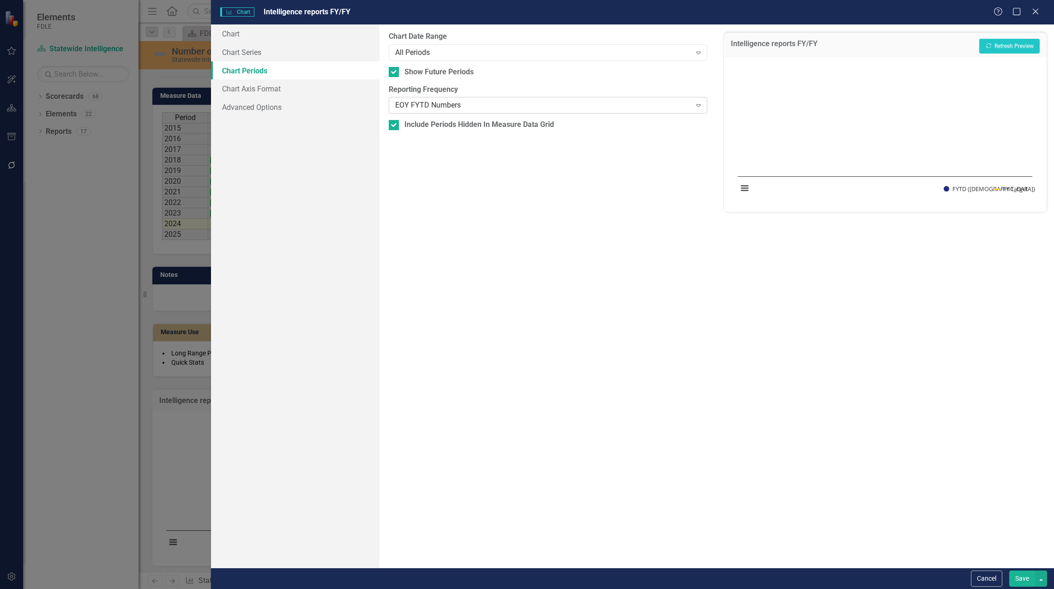
click at [447, 108] on div "EOY FYTD Numbers" at bounding box center [543, 105] width 296 height 11
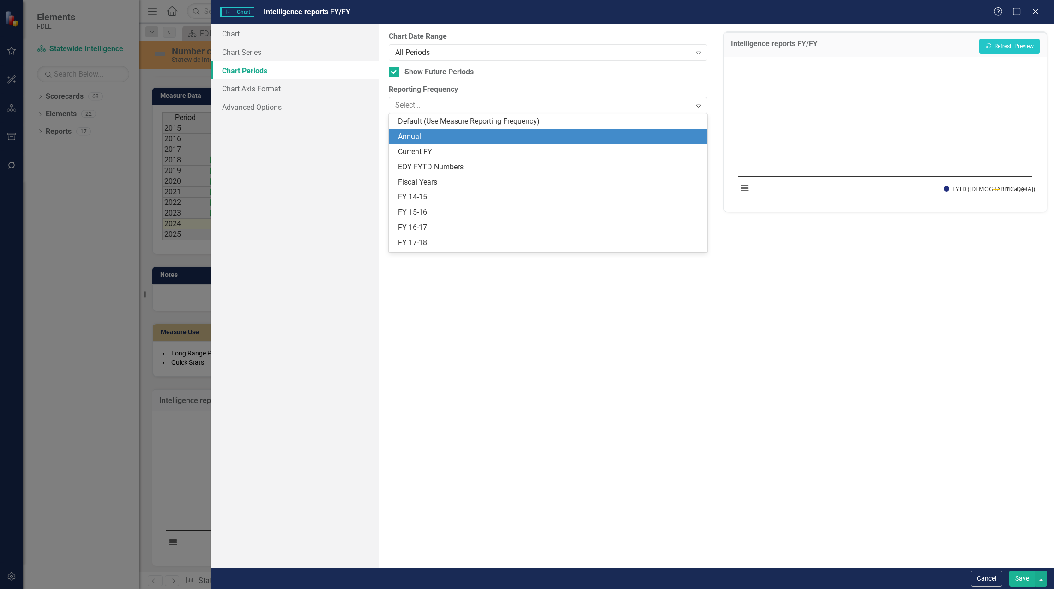
click at [438, 141] on div "Annual" at bounding box center [550, 137] width 304 height 11
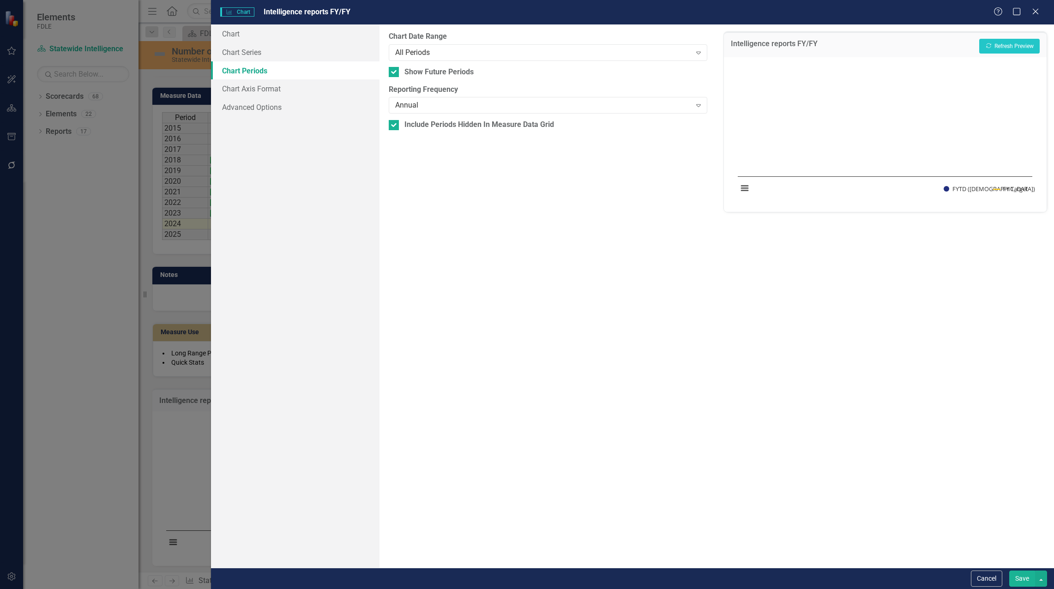
click at [1023, 575] on button "Save" at bounding box center [1022, 578] width 26 height 16
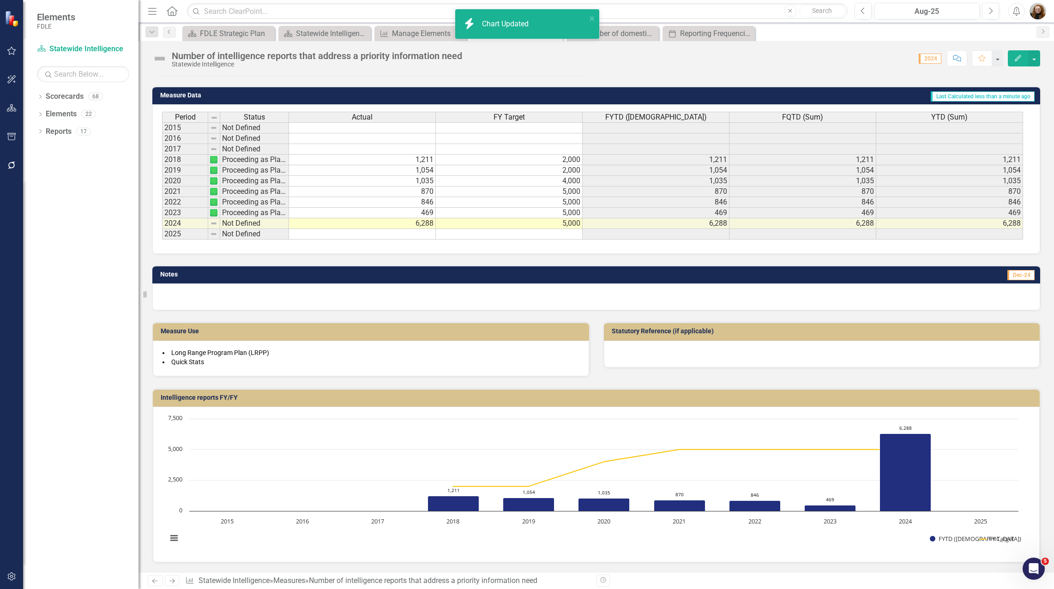
click at [1019, 60] on icon "Edit" at bounding box center [1018, 58] width 8 height 6
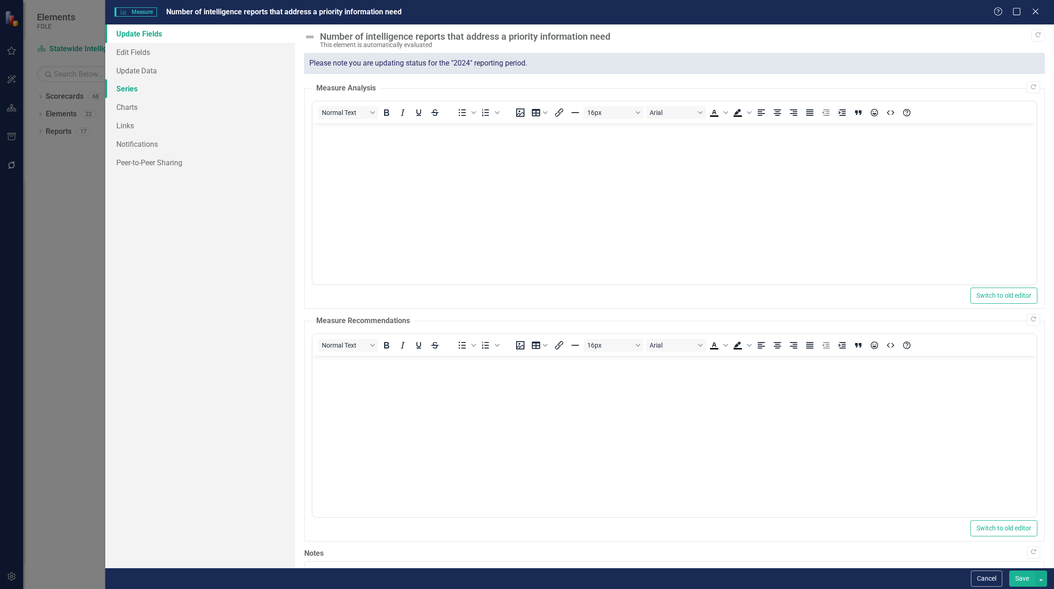
click at [120, 88] on link "Series" at bounding box center [200, 88] width 190 height 18
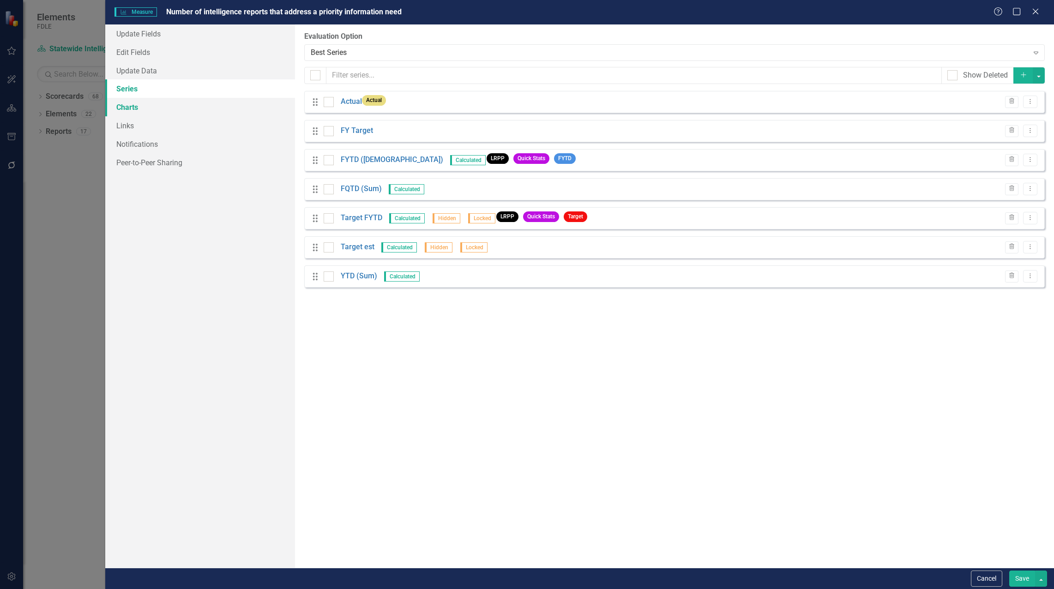
click at [132, 106] on link "Charts" at bounding box center [200, 107] width 190 height 18
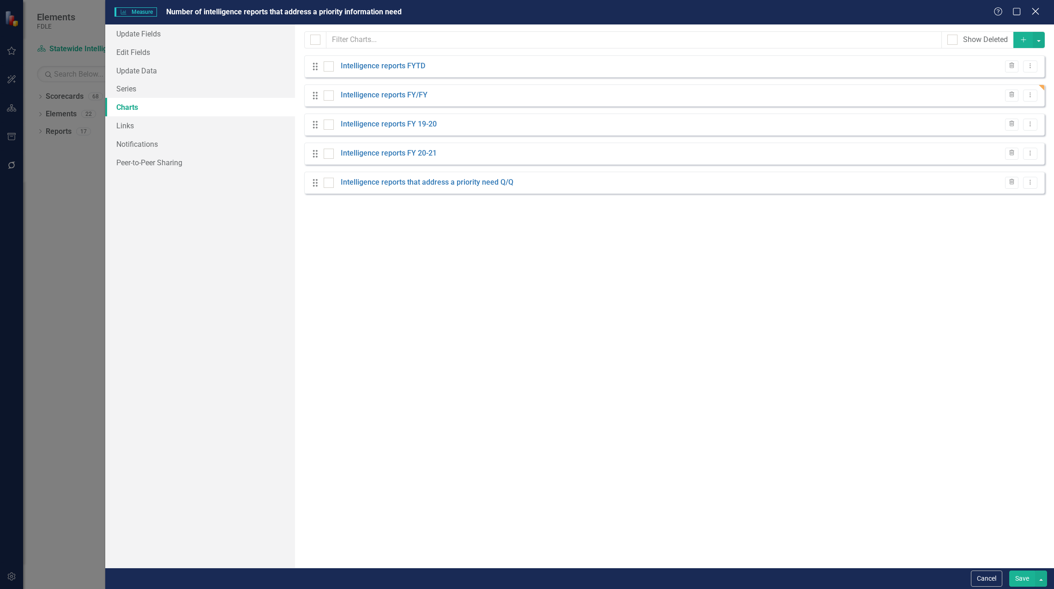
click at [1039, 12] on icon "Close" at bounding box center [1035, 11] width 12 height 9
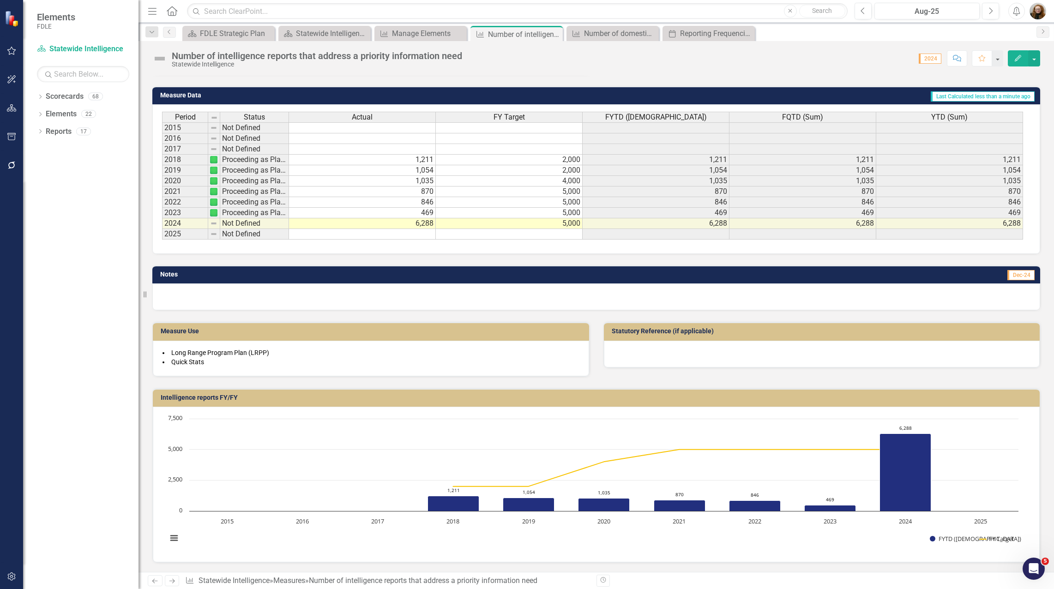
click at [1017, 58] on icon "Edit" at bounding box center [1018, 58] width 8 height 6
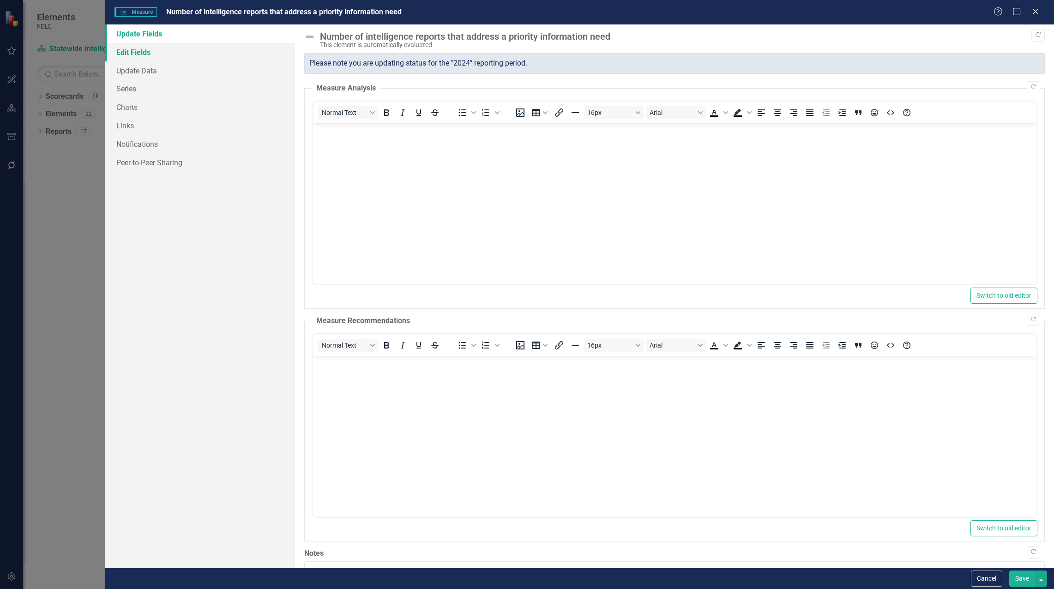
click at [126, 49] on link "Edit Fields" at bounding box center [200, 52] width 190 height 18
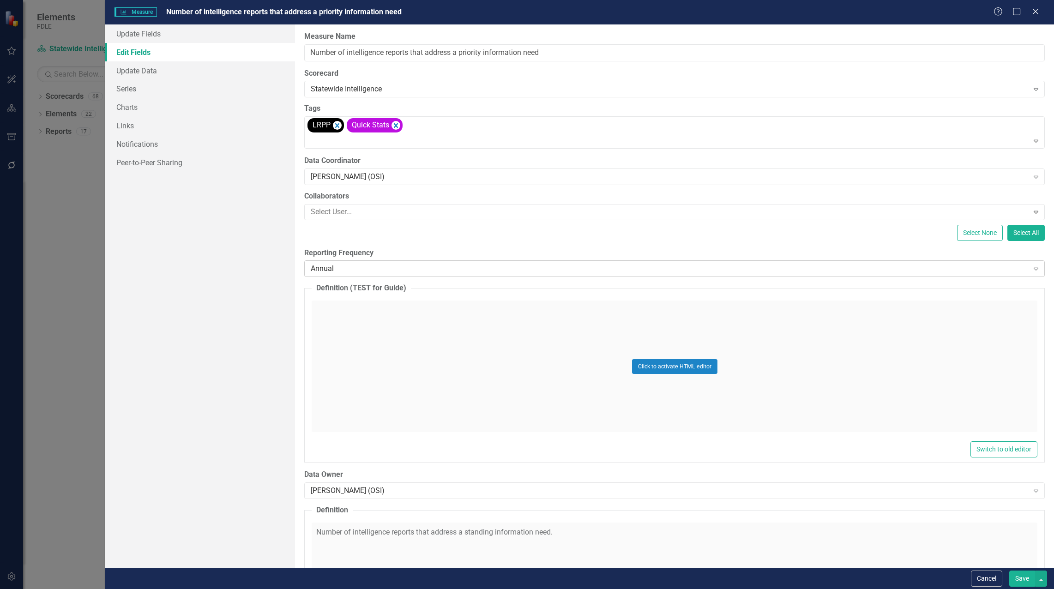
click at [328, 270] on div "Annual" at bounding box center [669, 269] width 717 height 11
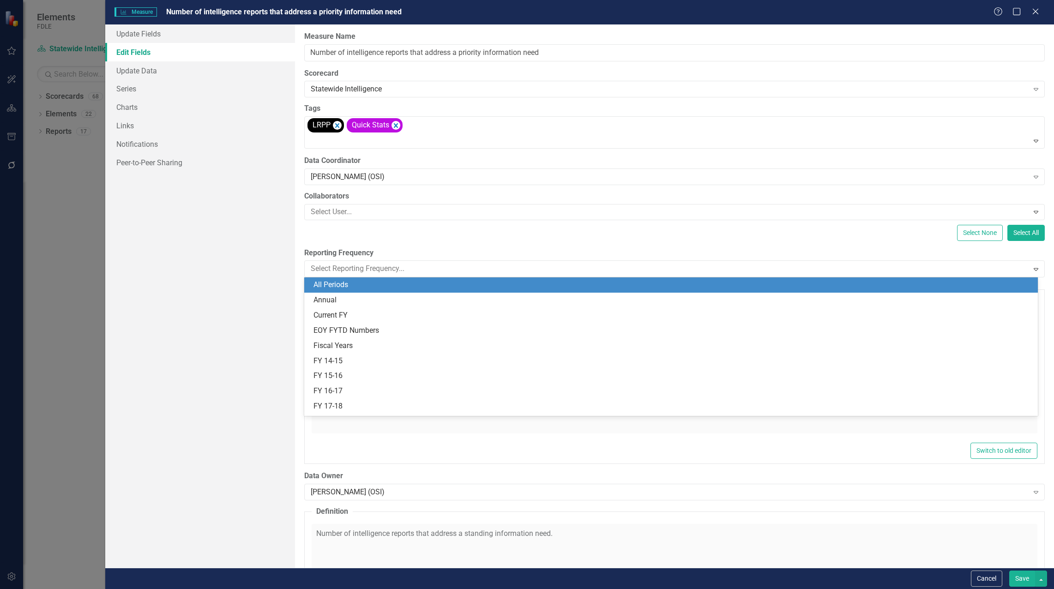
click at [352, 288] on div "All Periods" at bounding box center [672, 285] width 719 height 11
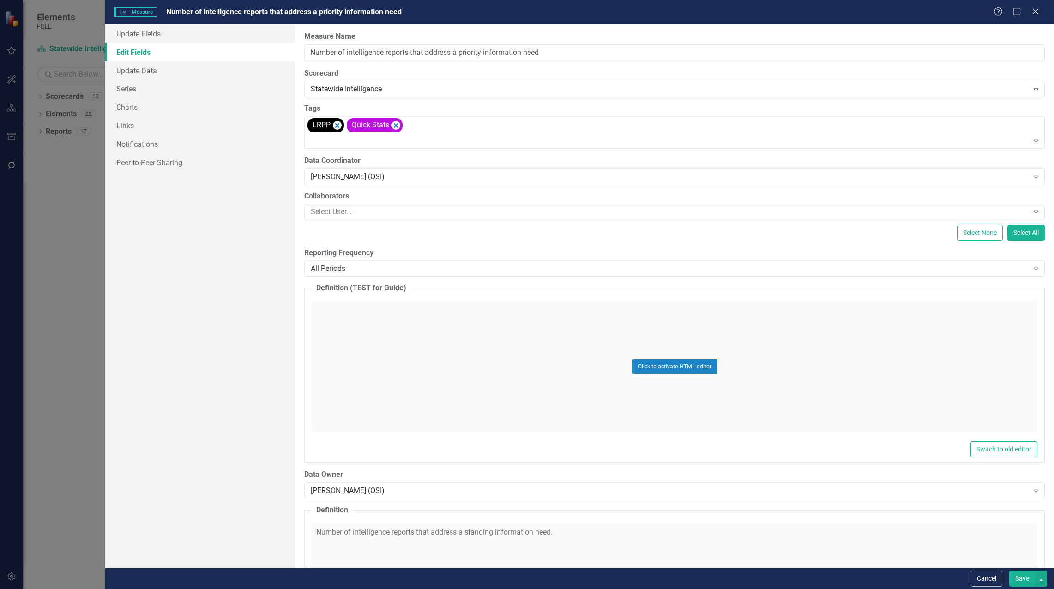
click at [1016, 577] on button "Save" at bounding box center [1022, 578] width 26 height 16
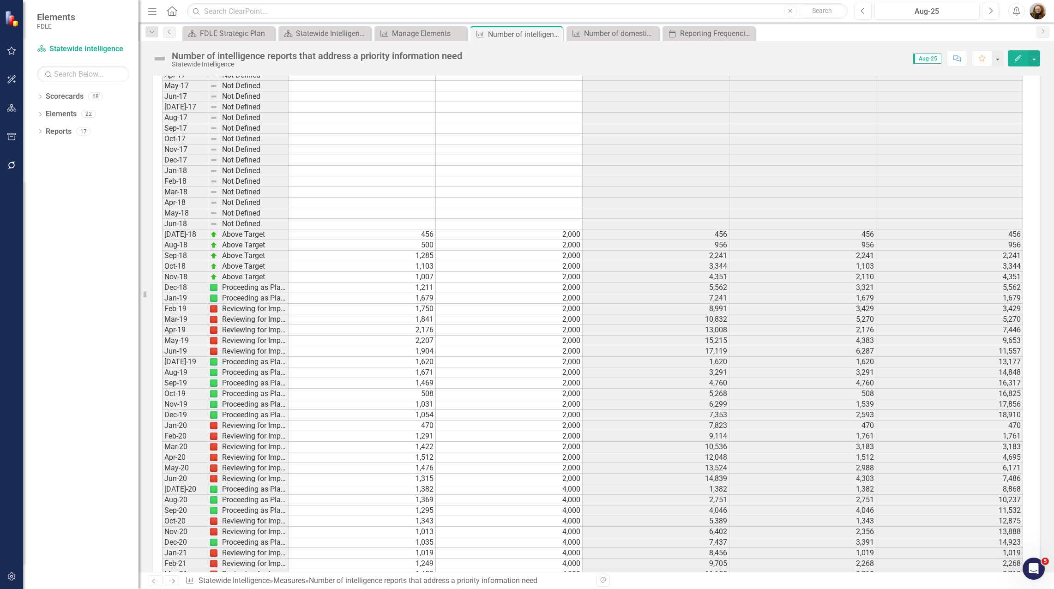
scroll to position [2005, 0]
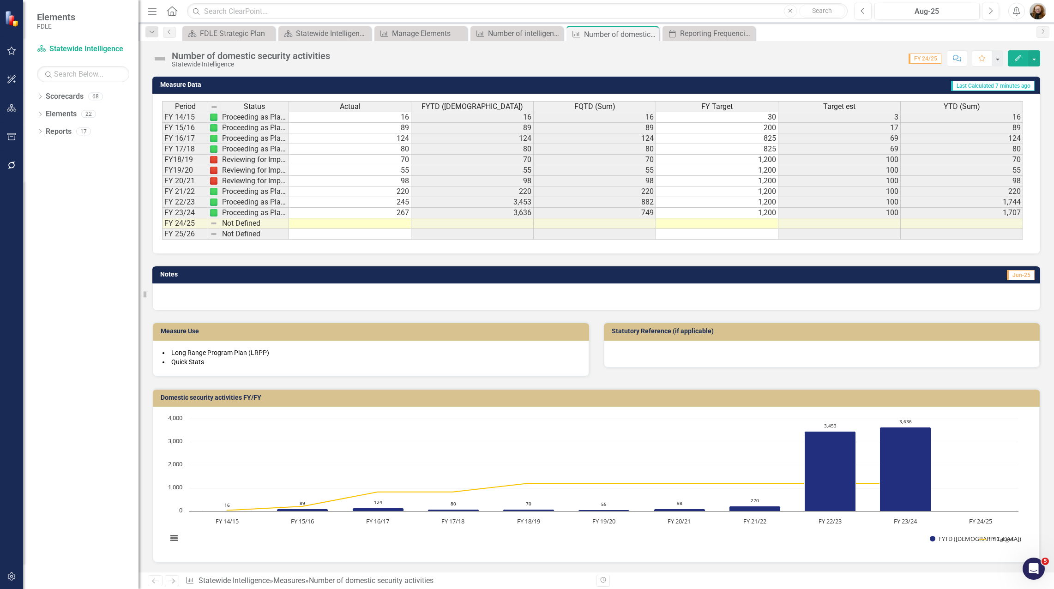
click at [1015, 59] on icon "Edit" at bounding box center [1018, 58] width 8 height 6
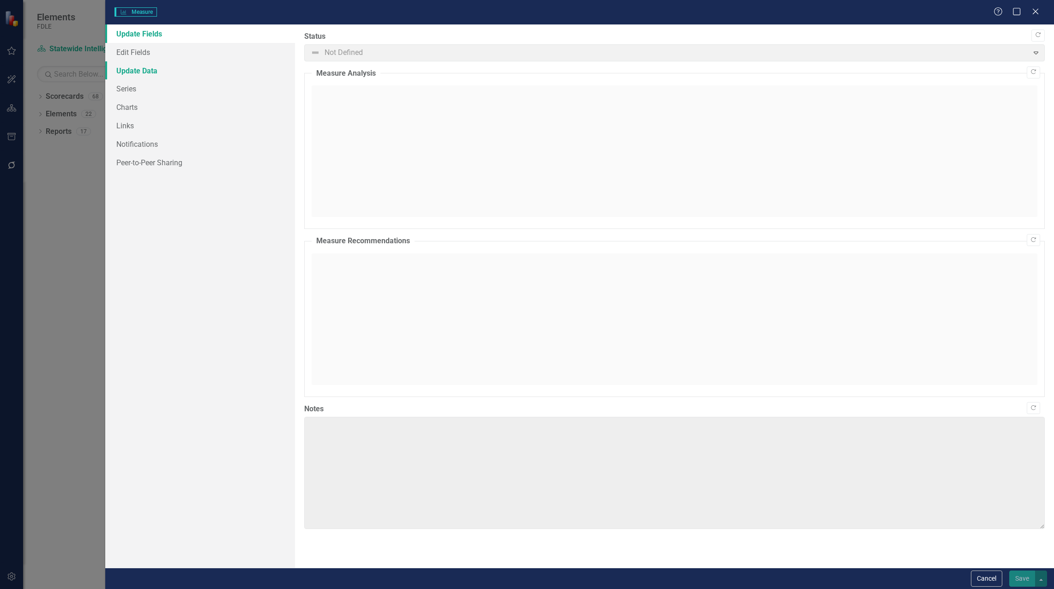
click at [162, 74] on link "Update Data" at bounding box center [200, 70] width 190 height 18
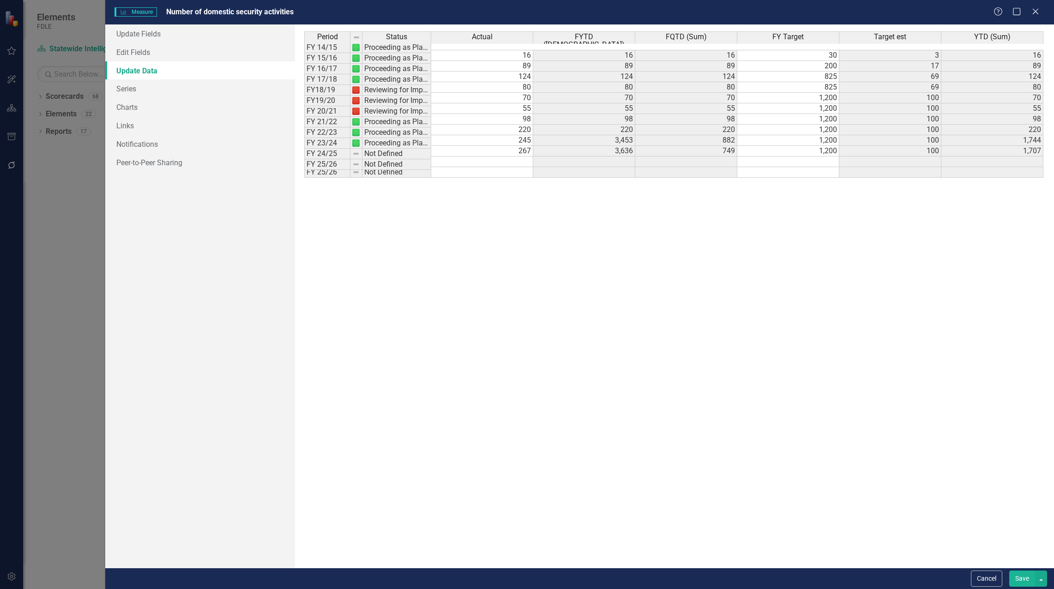
click at [156, 63] on link "Update Data" at bounding box center [200, 70] width 190 height 18
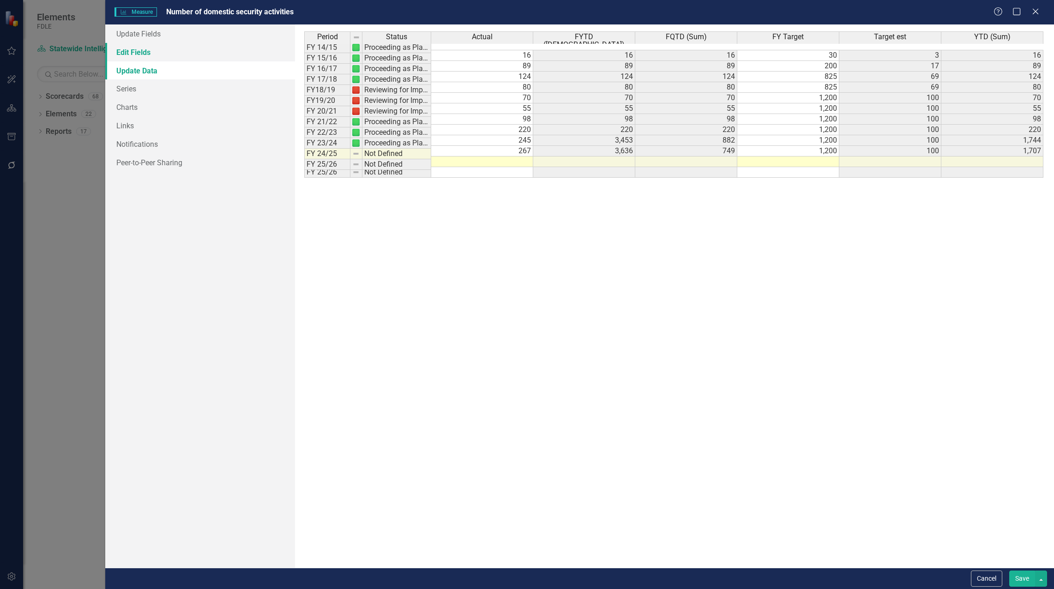
click at [151, 48] on link "Edit Fields" at bounding box center [200, 52] width 190 height 18
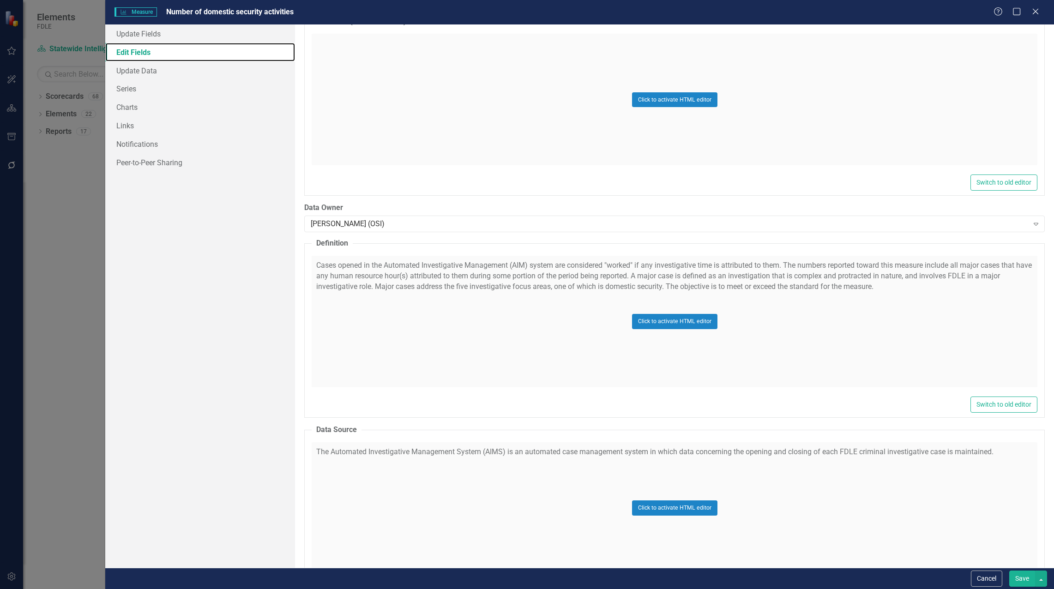
scroll to position [92, 0]
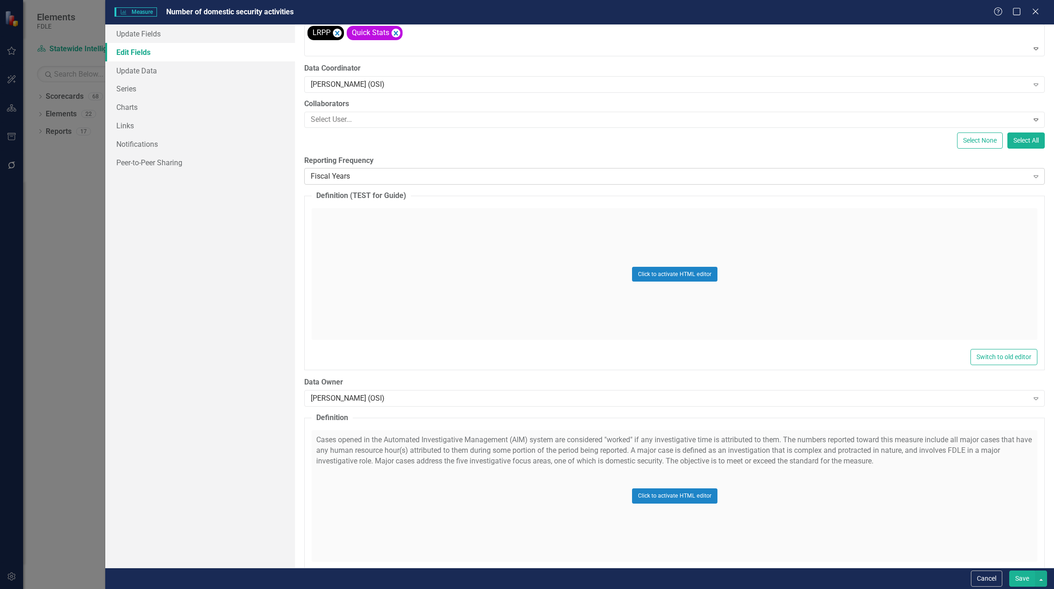
click at [361, 176] on div "Fiscal Years" at bounding box center [669, 176] width 717 height 11
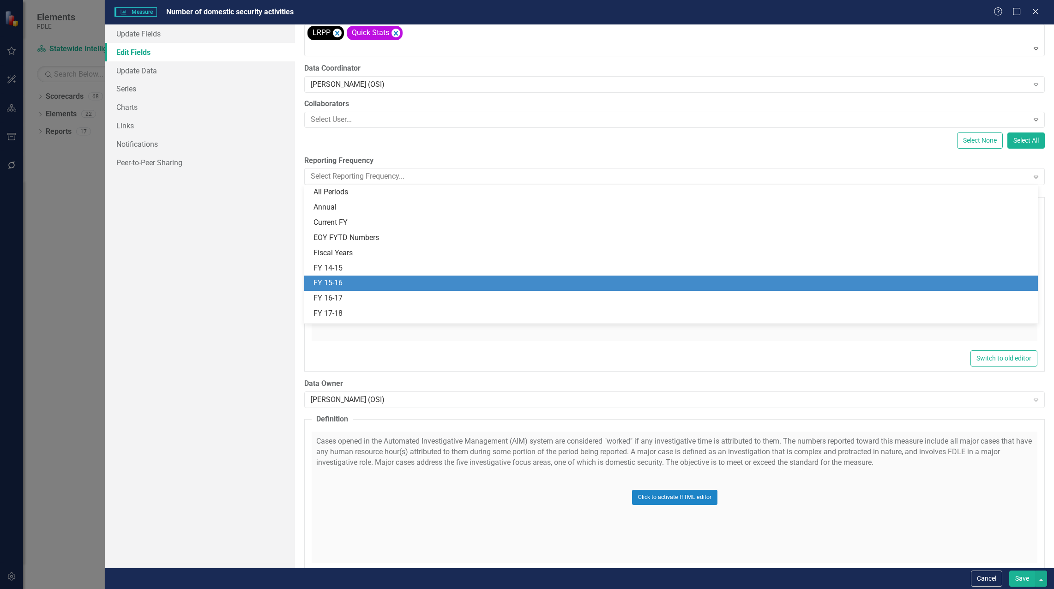
scroll to position [0, 0]
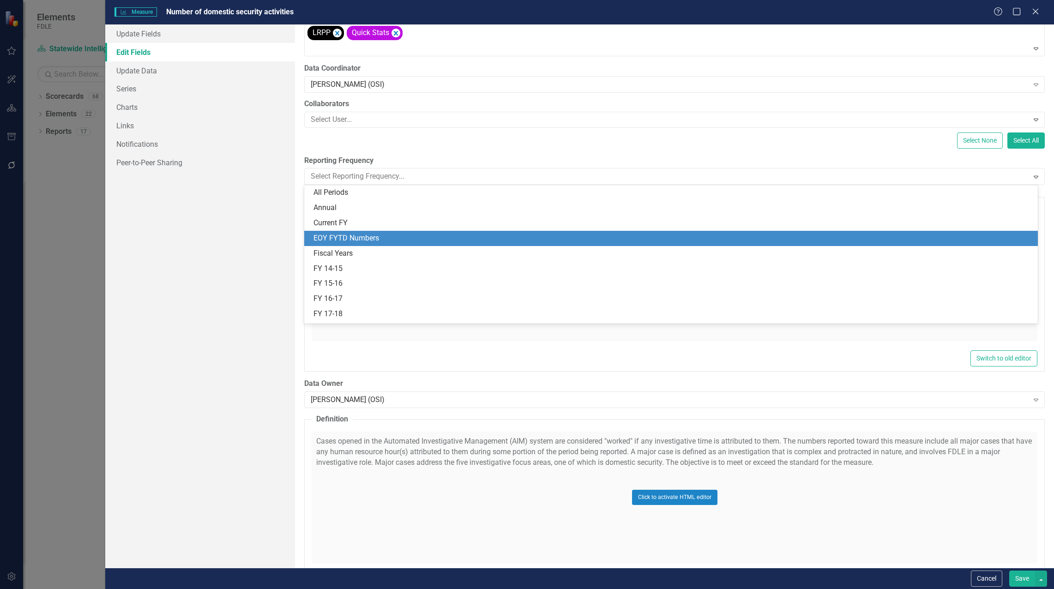
click at [360, 238] on div "EOY FYTD Numbers" at bounding box center [672, 238] width 719 height 11
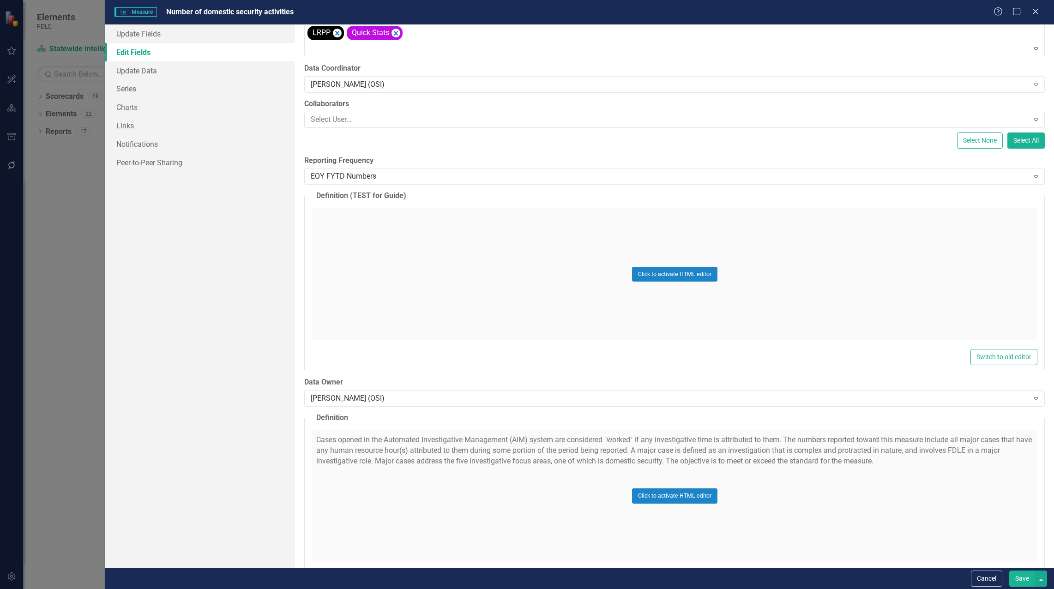
click at [1024, 578] on button "Save" at bounding box center [1022, 578] width 26 height 16
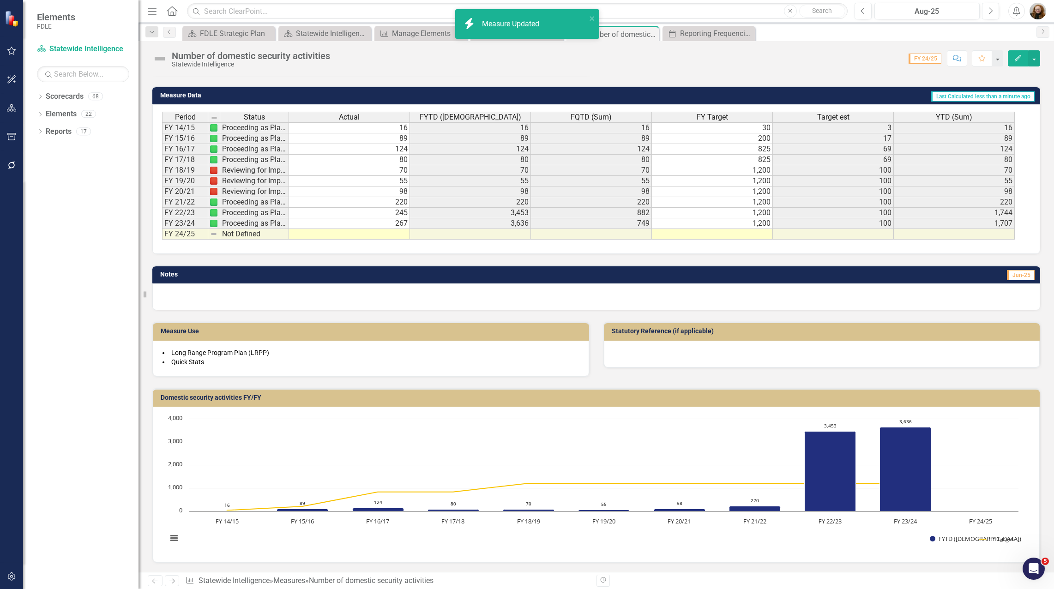
scroll to position [329, 0]
click at [560, 399] on h3 "Domestic security activities FY/FY" at bounding box center [598, 397] width 874 height 7
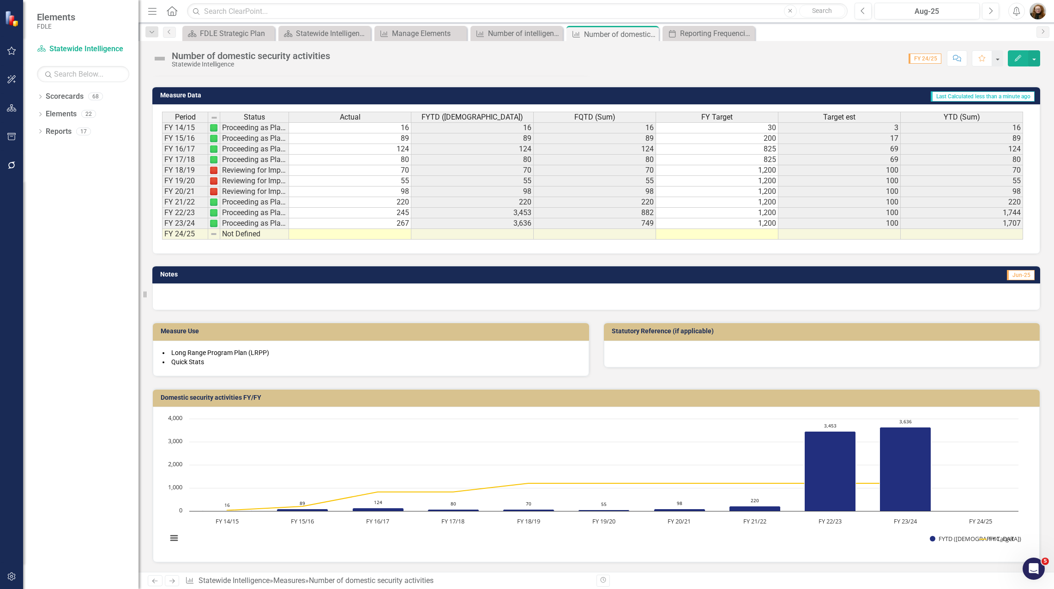
click at [559, 402] on td "Domestic security activities FY/FY" at bounding box center [598, 399] width 874 height 14
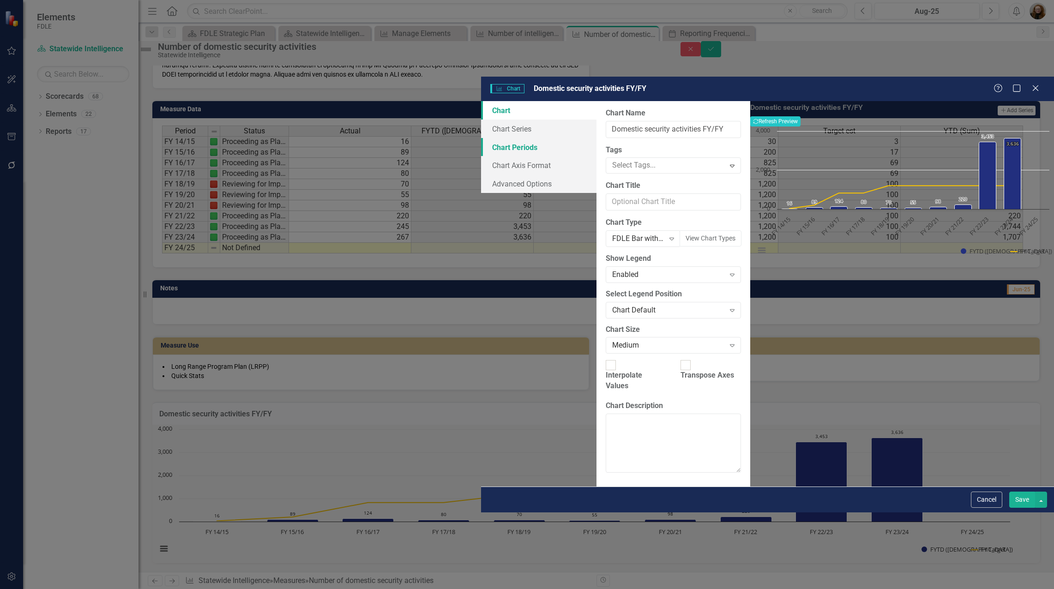
click at [481, 138] on link "Chart Periods" at bounding box center [538, 147] width 115 height 18
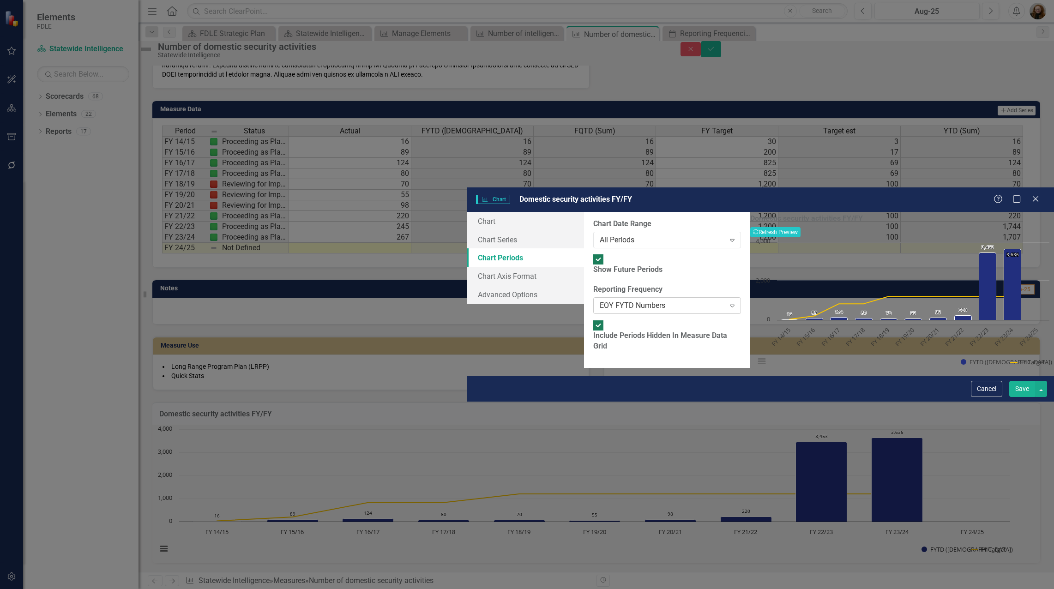
click at [600, 300] on div "EOY FYTD Numbers" at bounding box center [662, 305] width 125 height 11
click at [460, 588] on div "Default (Use Measure Reporting Frequency)" at bounding box center [528, 596] width 1039 height 11
click at [1019, 397] on button "Save" at bounding box center [1022, 389] width 26 height 16
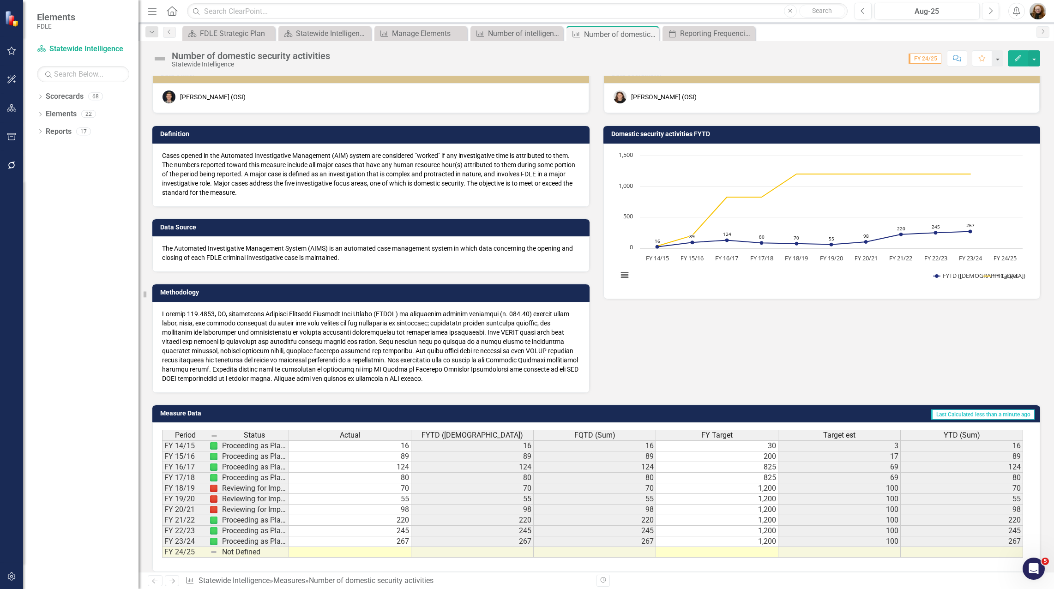
scroll to position [6, 0]
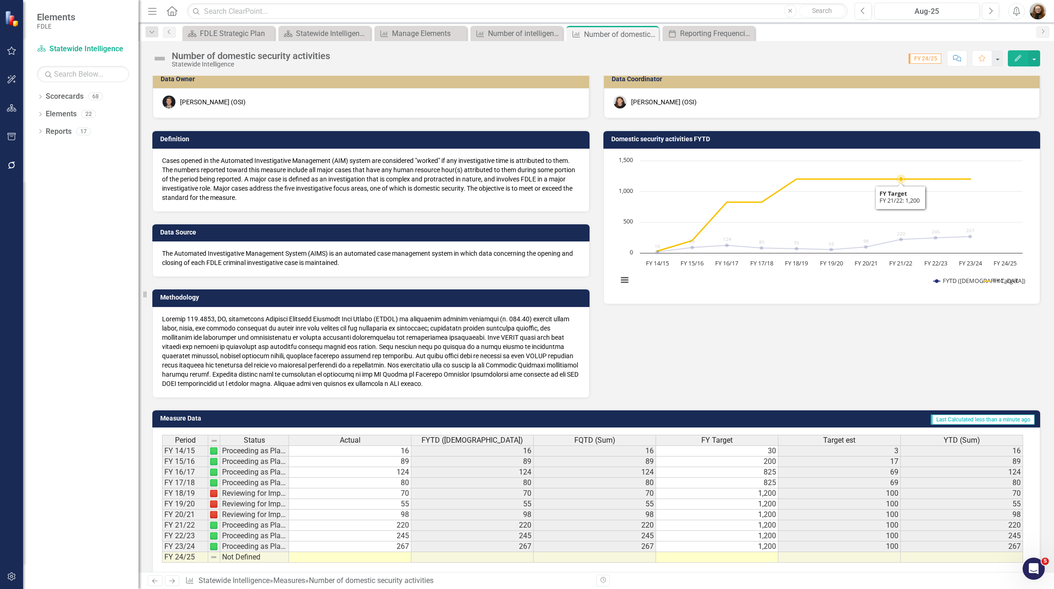
click at [914, 205] on rect "Interactive chart" at bounding box center [820, 225] width 414 height 138
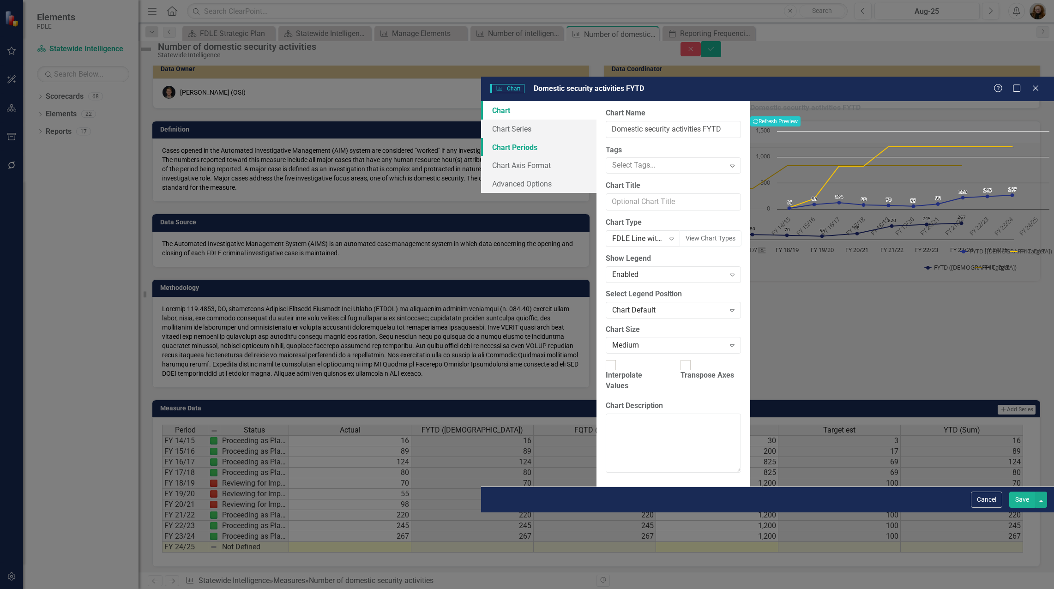
click at [481, 138] on link "Chart Periods" at bounding box center [538, 147] width 115 height 18
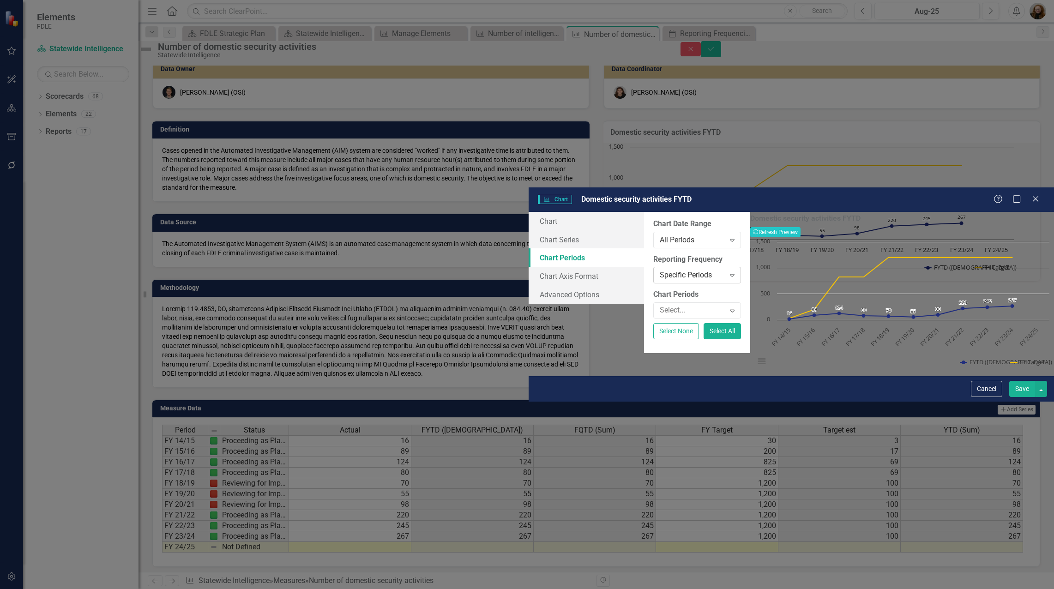
click at [660, 270] on div "Specific Periods" at bounding box center [692, 275] width 65 height 11
click at [438, 588] on div "Default (Use Measure Reporting Frequency)" at bounding box center [528, 596] width 1039 height 11
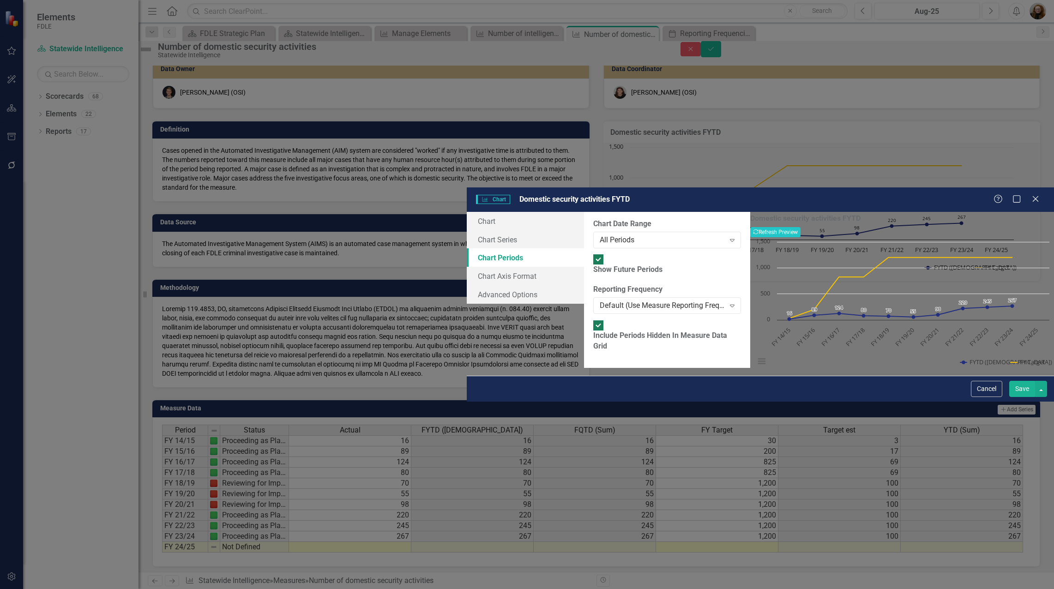
click at [1023, 397] on button "Save" at bounding box center [1022, 389] width 26 height 16
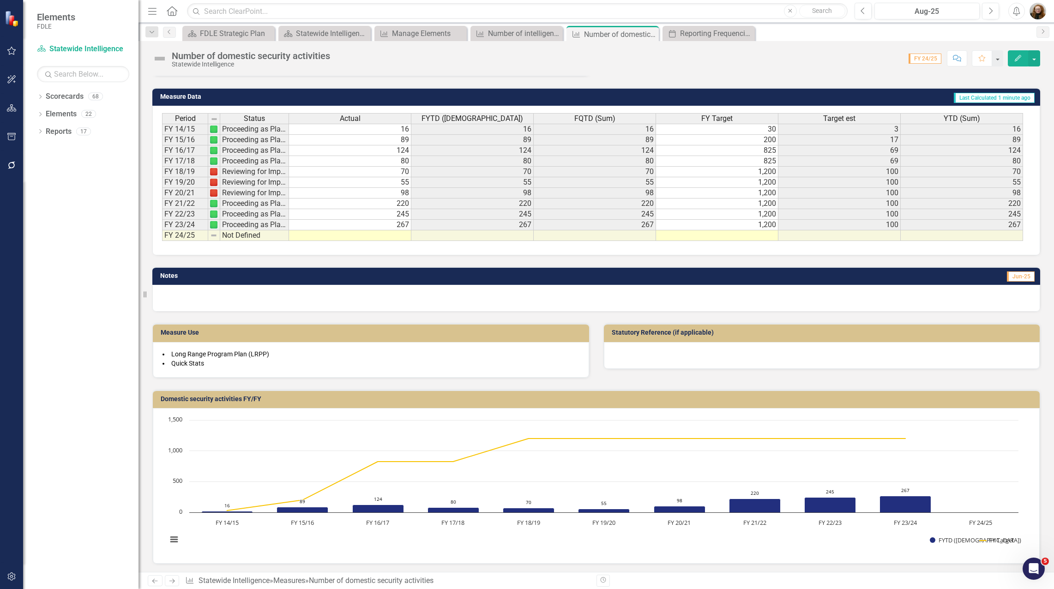
scroll to position [329, 0]
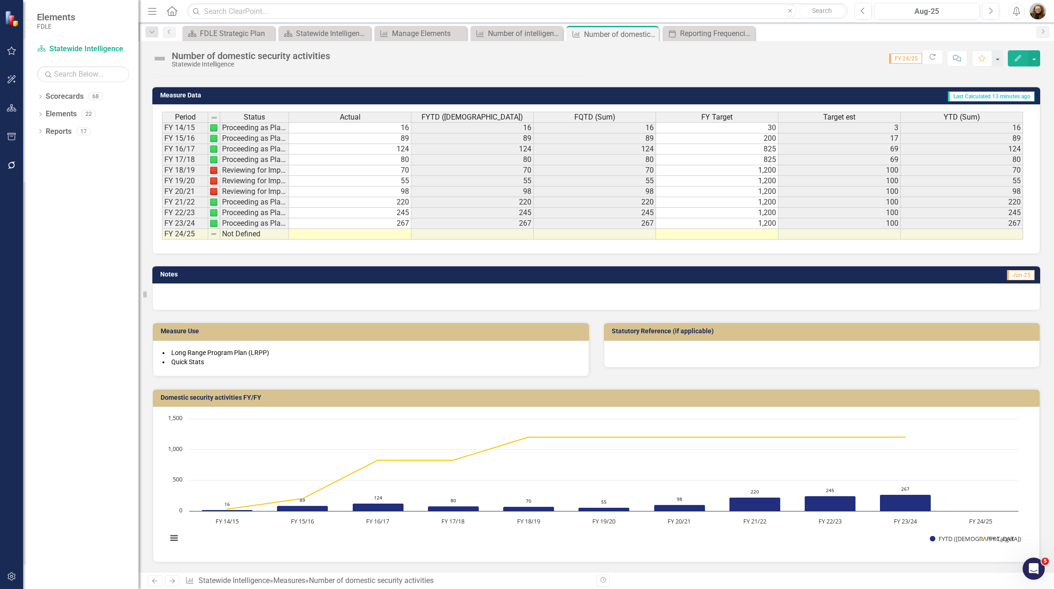
click at [152, 259] on div "Notes Jun-25" at bounding box center [595, 282] width 901 height 56
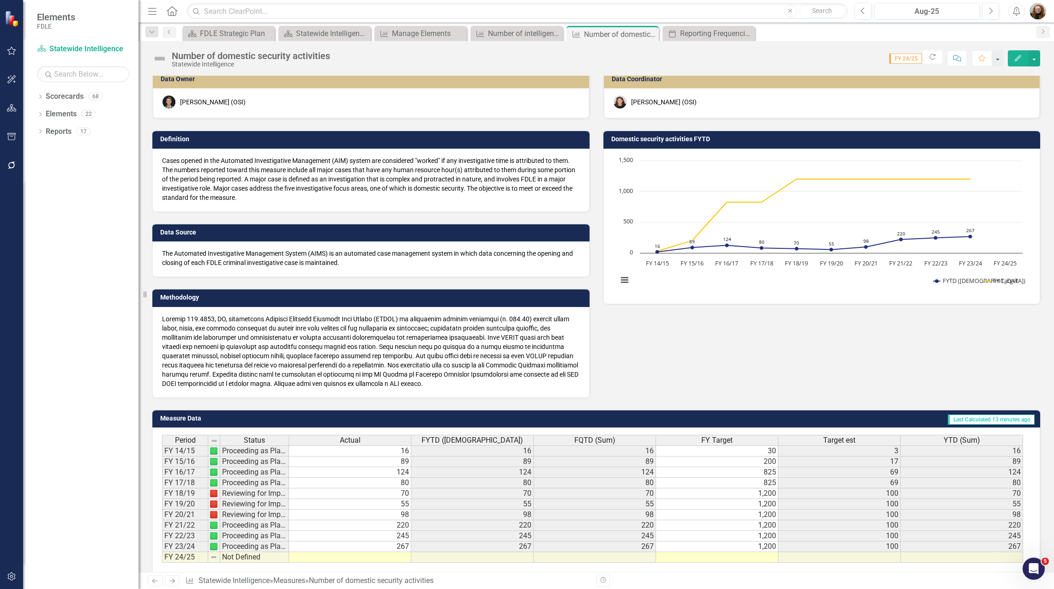
scroll to position [0, 0]
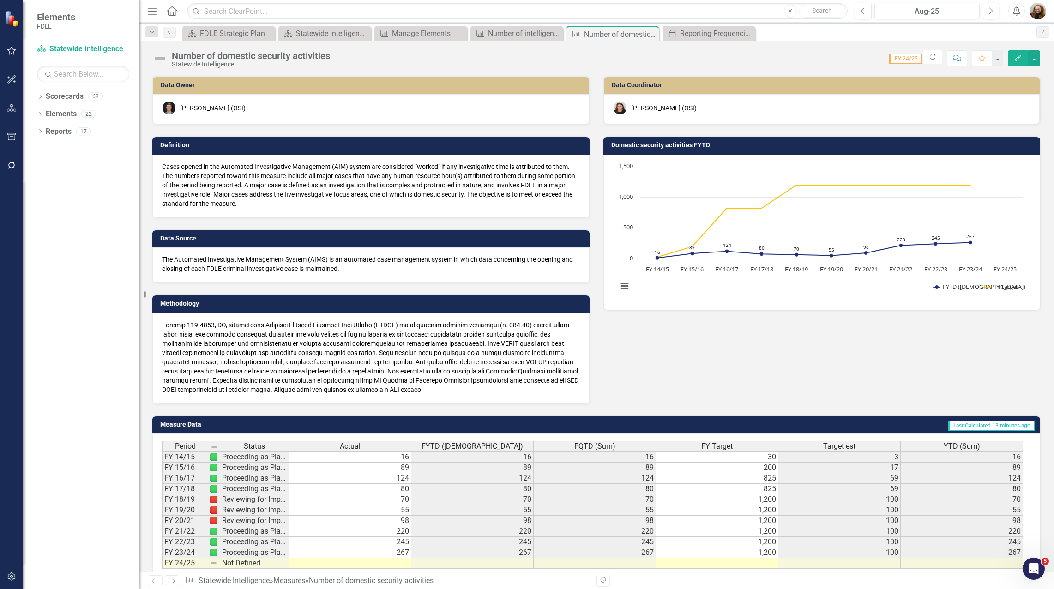
click at [1015, 63] on button "Edit" at bounding box center [1018, 58] width 20 height 16
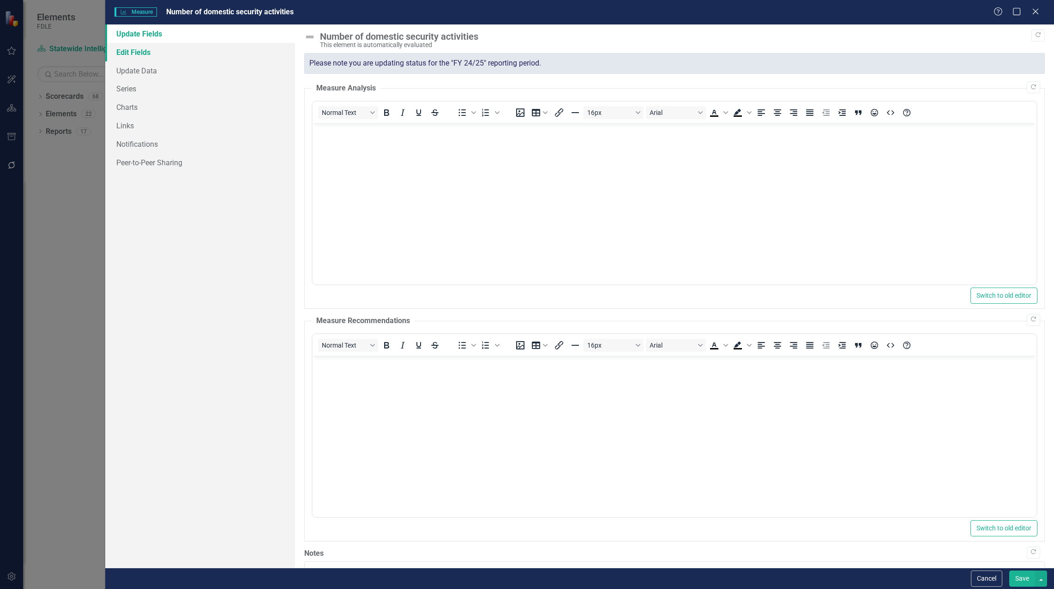
click at [136, 55] on link "Edit Fields" at bounding box center [200, 52] width 190 height 18
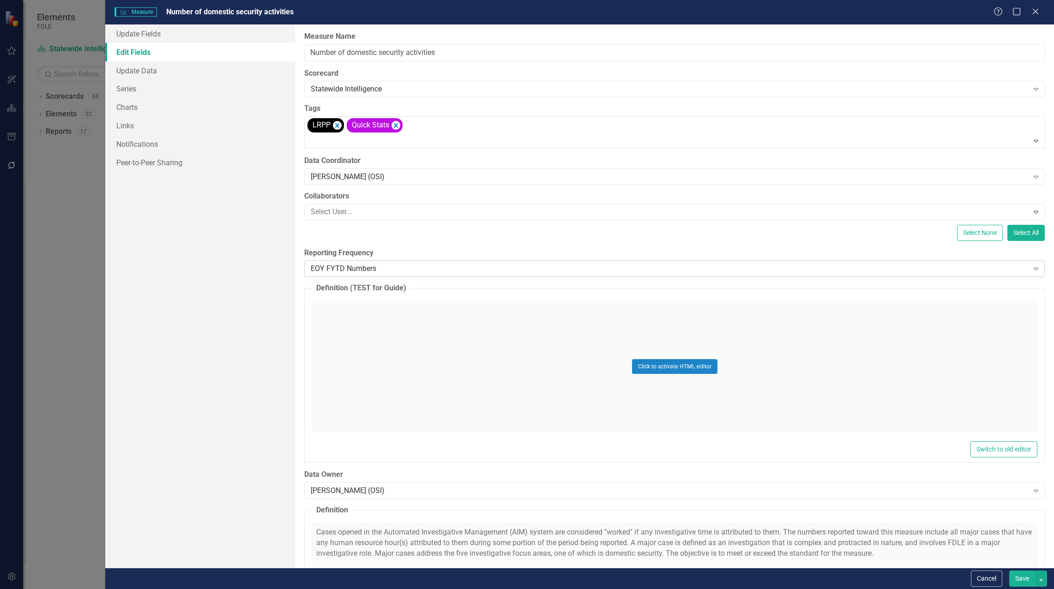
click at [338, 270] on div "EOY FYTD Numbers" at bounding box center [669, 269] width 717 height 11
click at [330, 588] on div "All Periods" at bounding box center [528, 596] width 1039 height 11
click at [1021, 576] on button "Save" at bounding box center [1022, 578] width 26 height 16
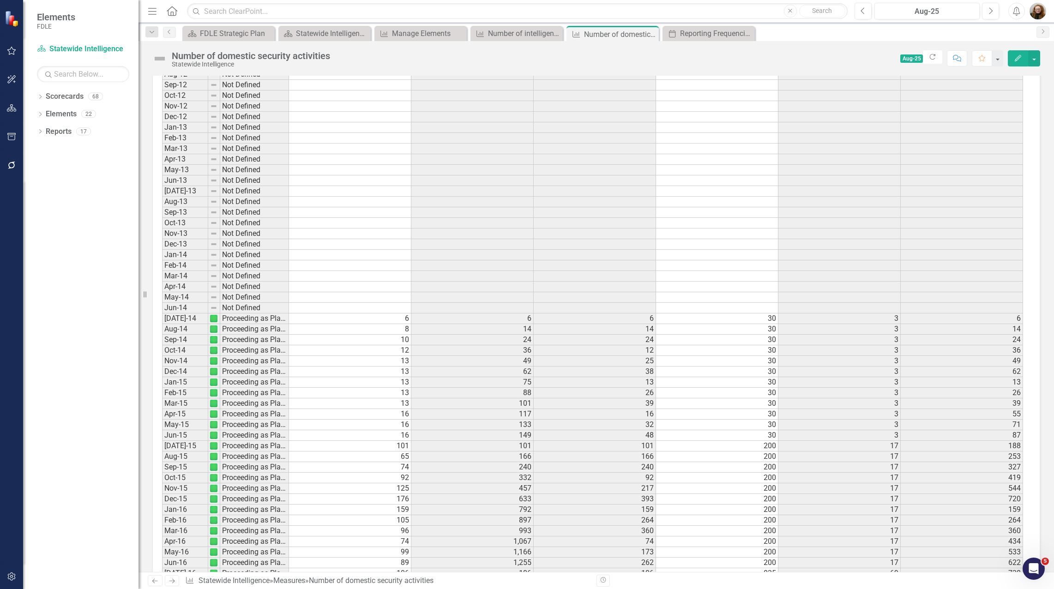
scroll to position [1569, 0]
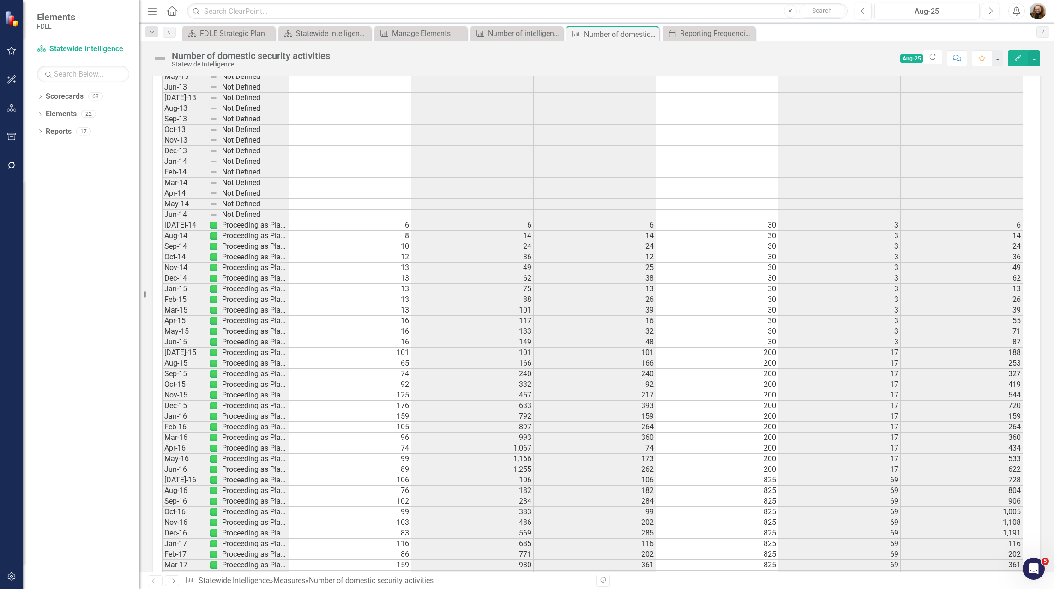
click at [396, 228] on td "6" at bounding box center [350, 225] width 122 height 11
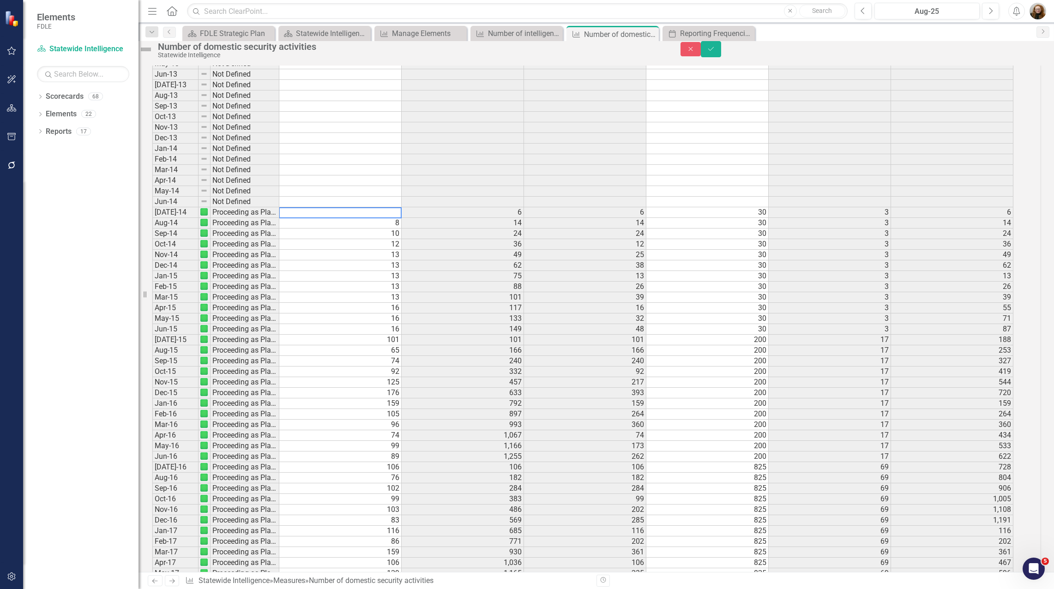
scroll to position [1573, 0]
type textarea "6"
click at [398, 225] on td "8" at bounding box center [340, 219] width 122 height 11
type textarea "8"
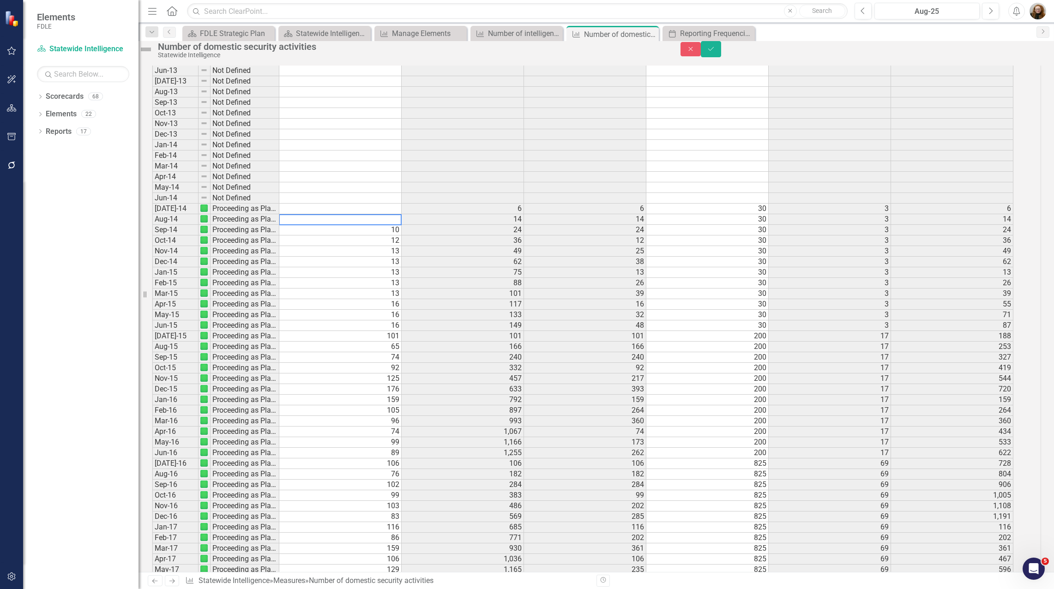
click at [152, 252] on div "Period Status Actual FYTD (Sum) FQTD (Sum) FY Target Target est YTD (Sum) Jan-0…" at bounding box center [152, 389] width 0 height 3068
click at [398, 246] on td "12" at bounding box center [340, 240] width 122 height 11
drag, startPoint x: 401, startPoint y: 270, endPoint x: 402, endPoint y: 282, distance: 13.1
click at [401, 257] on td "13" at bounding box center [340, 251] width 122 height 11
click at [402, 267] on td "13" at bounding box center [340, 262] width 122 height 11
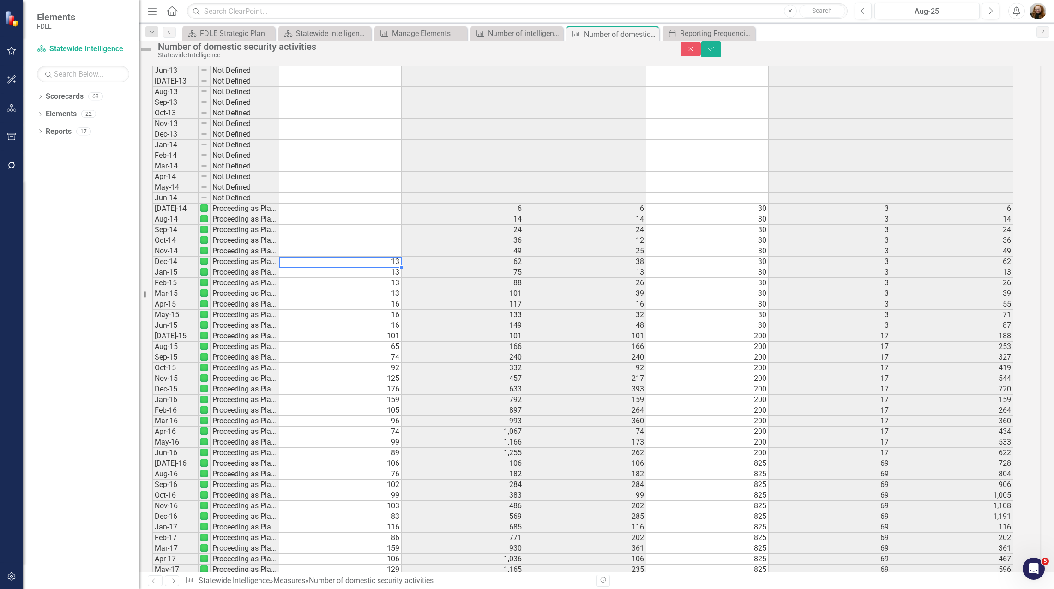
click at [398, 278] on td "13" at bounding box center [340, 272] width 122 height 11
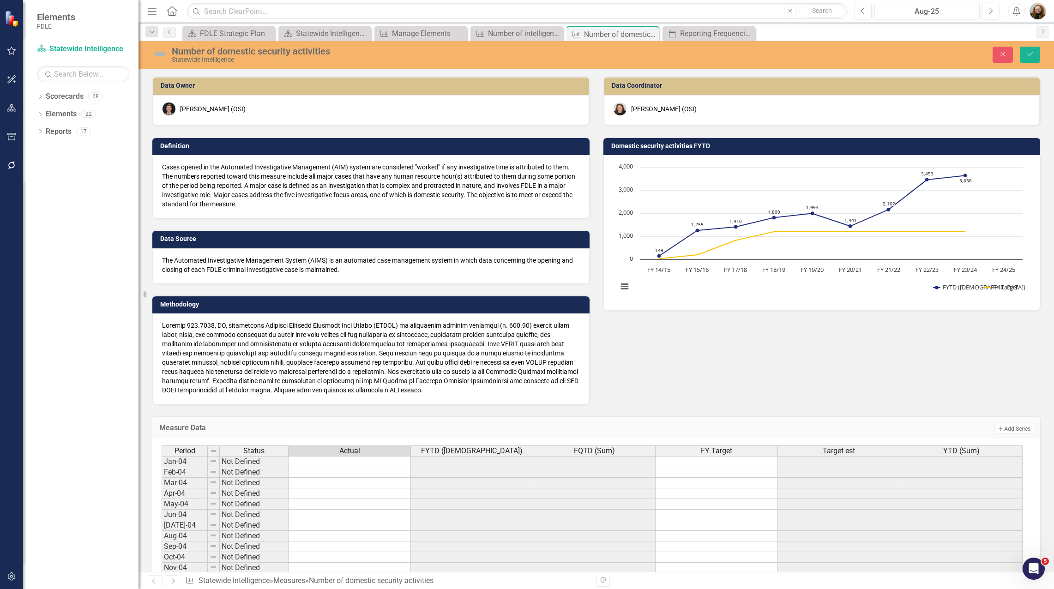
scroll to position [2681, 0]
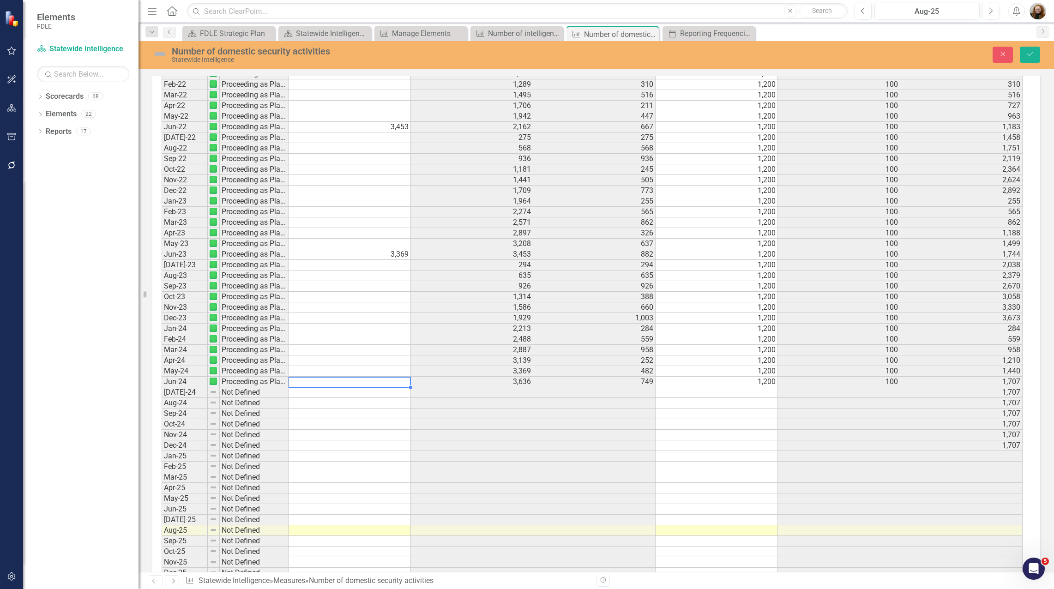
click at [395, 381] on td at bounding box center [349, 382] width 122 height 11
click at [1033, 58] on button "Save" at bounding box center [1030, 55] width 20 height 16
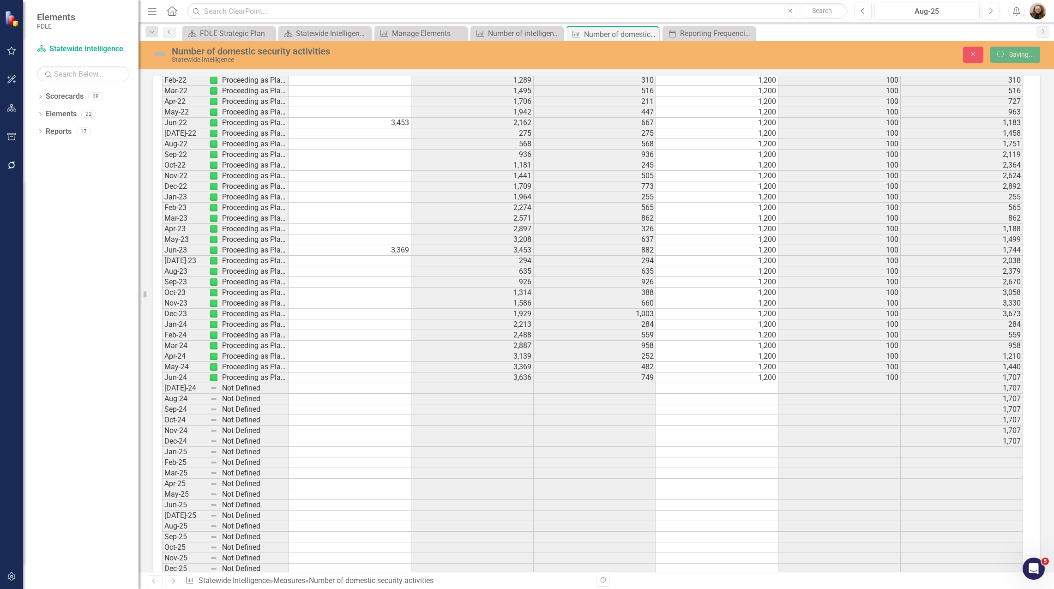
scroll to position [0, 0]
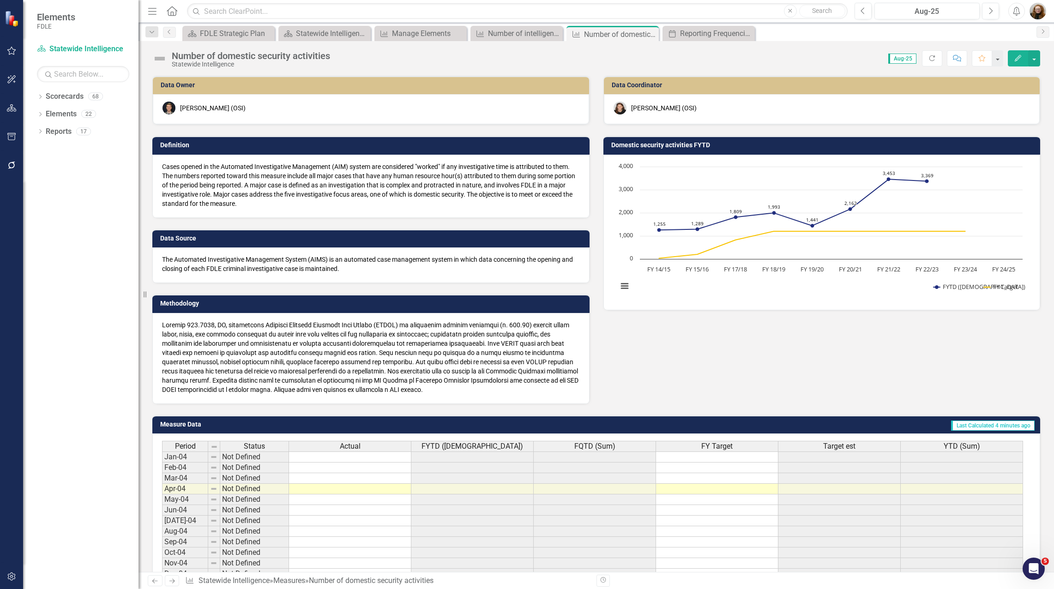
click at [1015, 61] on button "Edit" at bounding box center [1018, 58] width 20 height 16
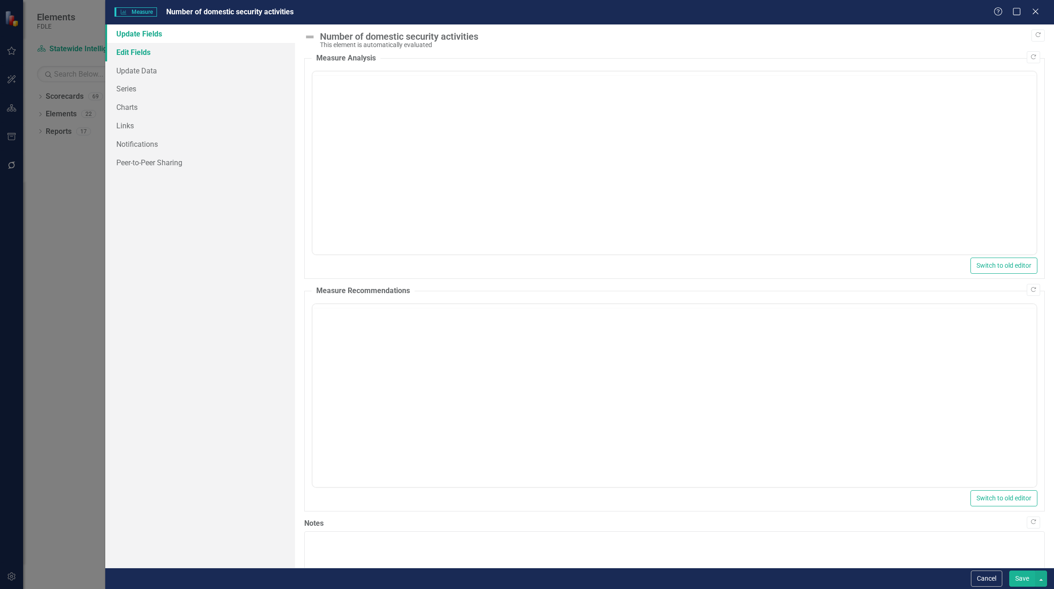
click at [143, 48] on link "Edit Fields" at bounding box center [200, 52] width 190 height 18
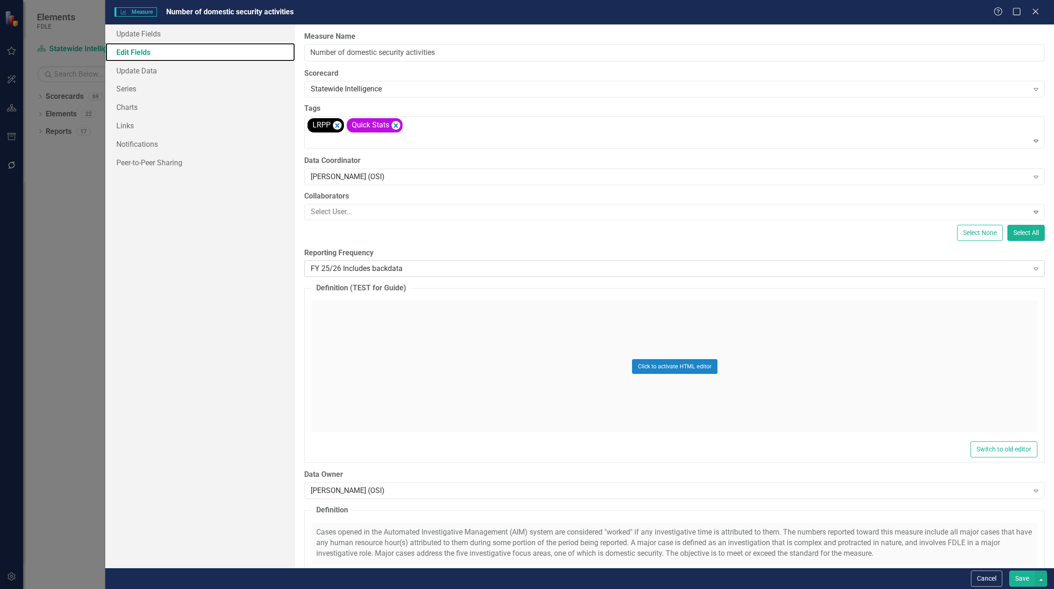
scroll to position [0, 0]
click at [367, 271] on div "FY 25/26 Includes backdata" at bounding box center [669, 269] width 717 height 11
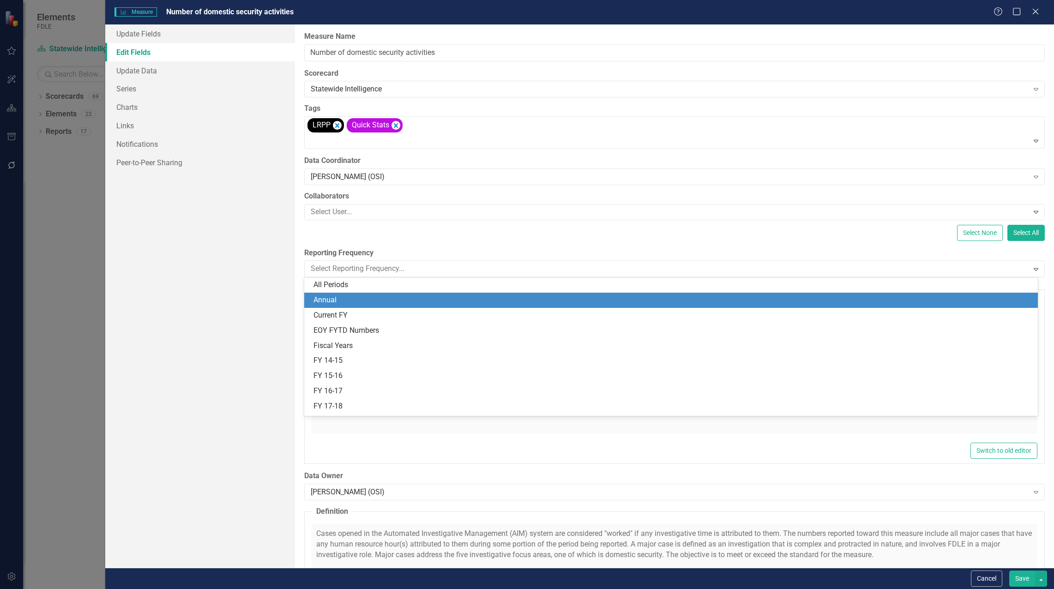
click at [359, 299] on div "Annual" at bounding box center [672, 300] width 719 height 11
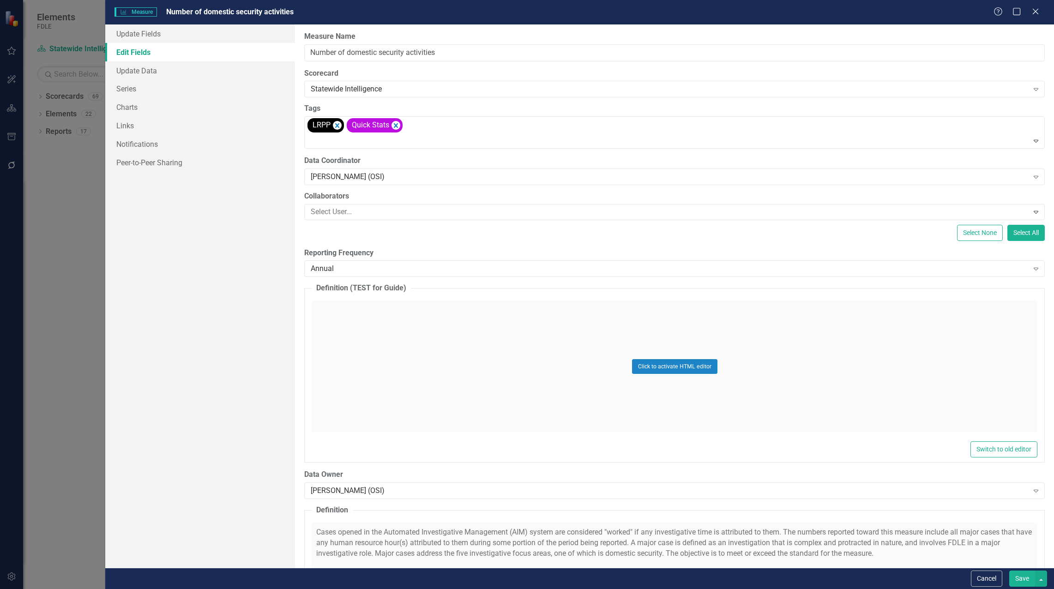
click at [1019, 574] on button "Save" at bounding box center [1022, 578] width 26 height 16
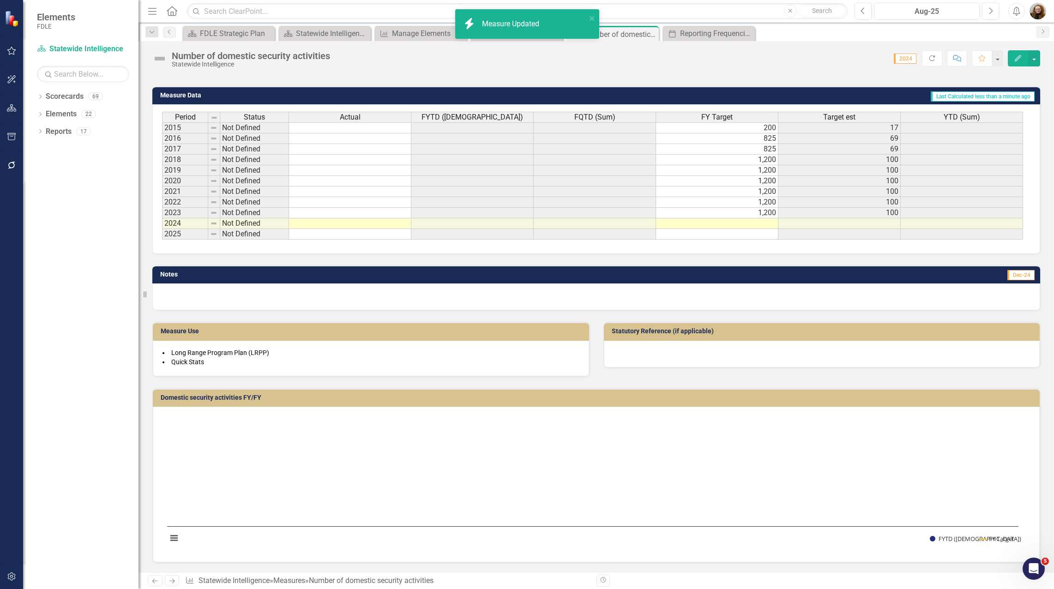
scroll to position [329, 0]
click at [1019, 60] on icon "Edit" at bounding box center [1018, 58] width 8 height 6
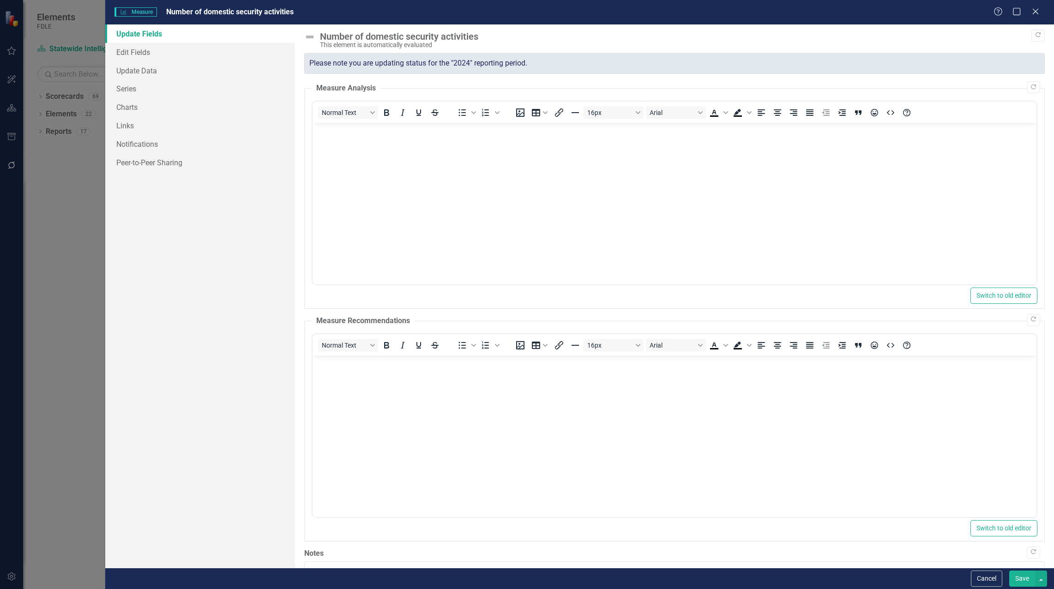
scroll to position [0, 0]
click at [134, 56] on link "Edit Fields" at bounding box center [200, 52] width 190 height 18
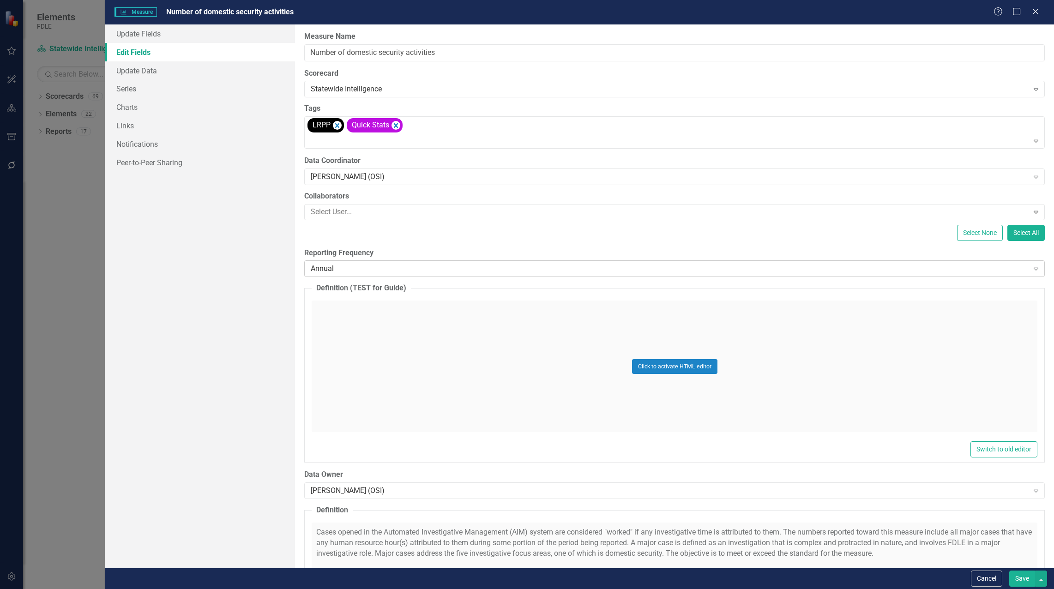
click at [344, 267] on div "Annual" at bounding box center [669, 269] width 717 height 11
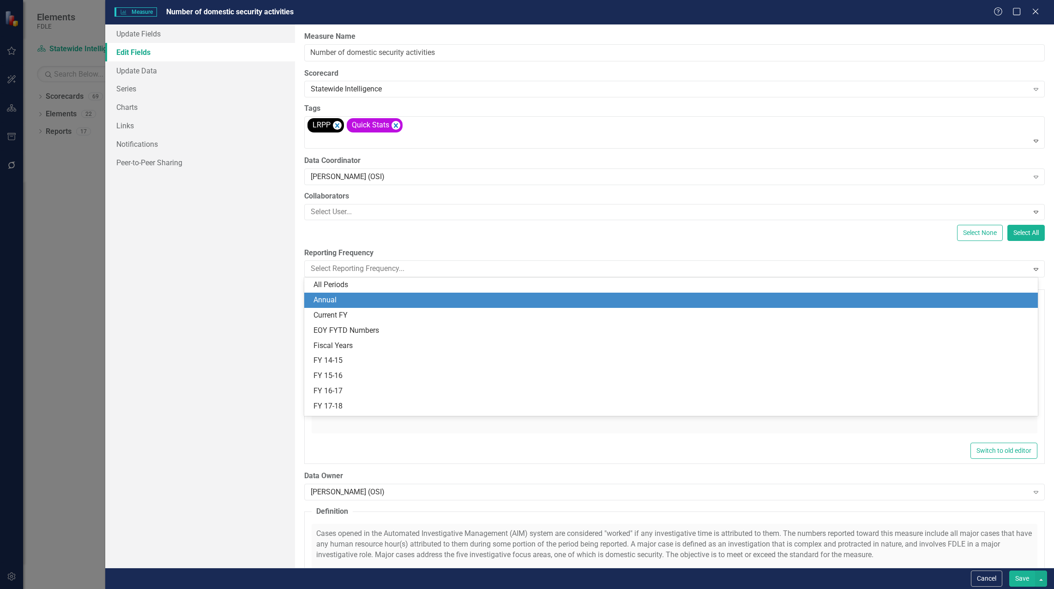
scroll to position [15, 0]
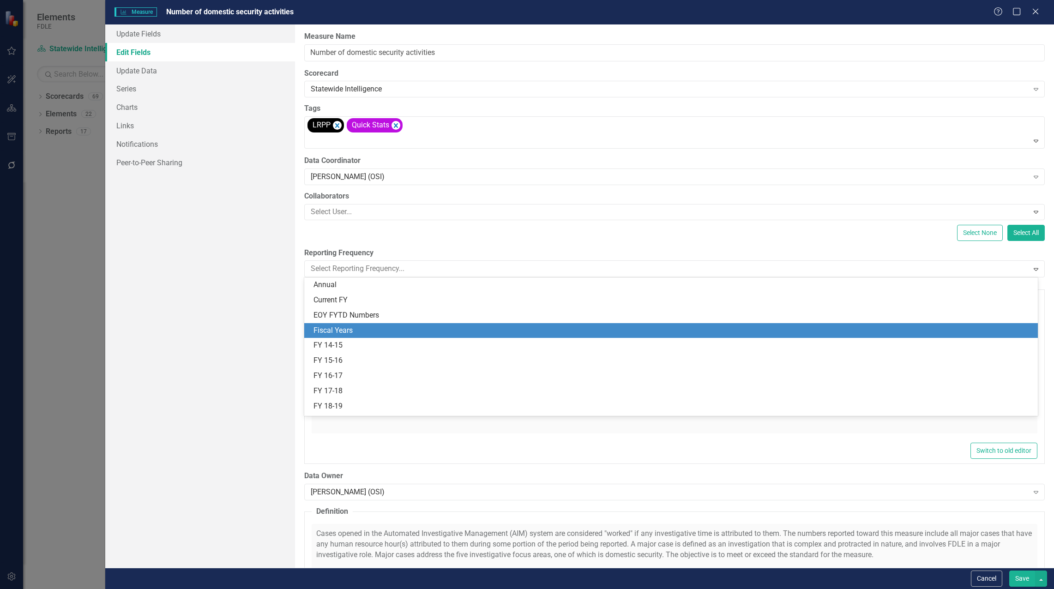
click at [342, 324] on div "Fiscal Years" at bounding box center [670, 330] width 733 height 15
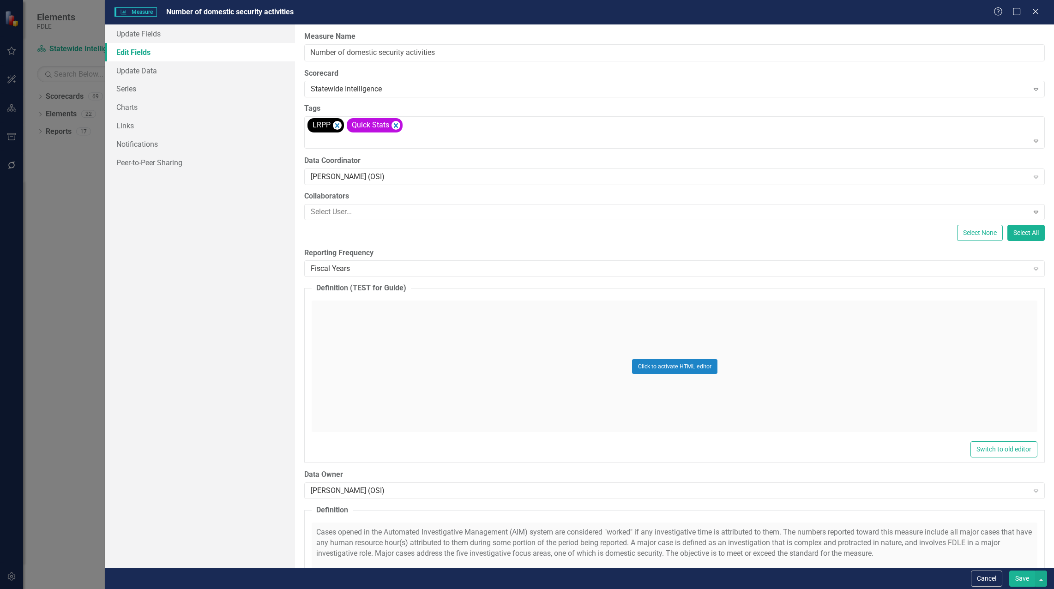
click at [1017, 574] on button "Save" at bounding box center [1022, 578] width 26 height 16
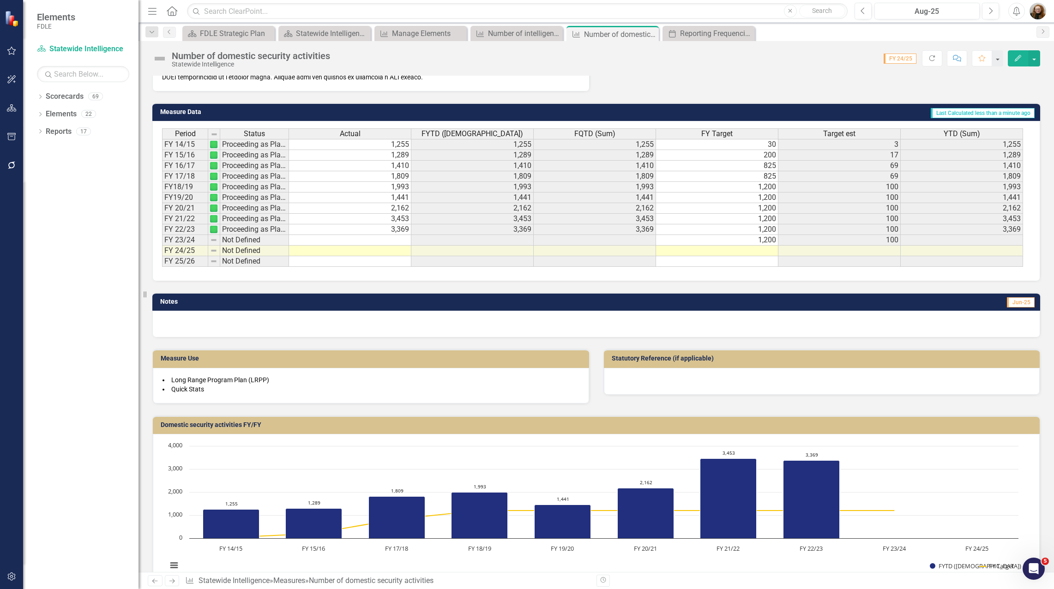
scroll to position [290, 0]
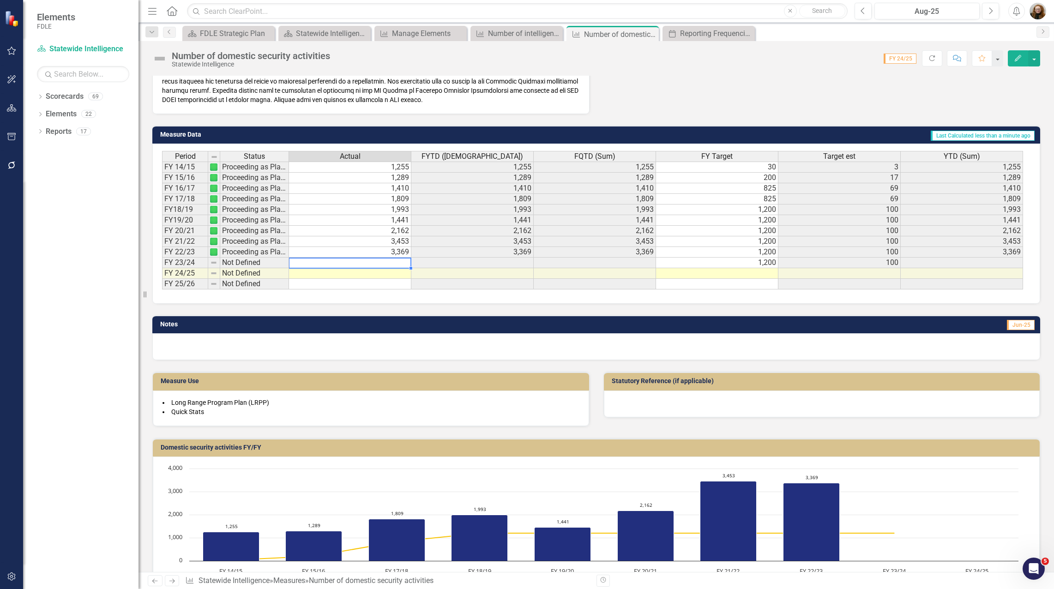
click at [386, 263] on td at bounding box center [350, 263] width 122 height 11
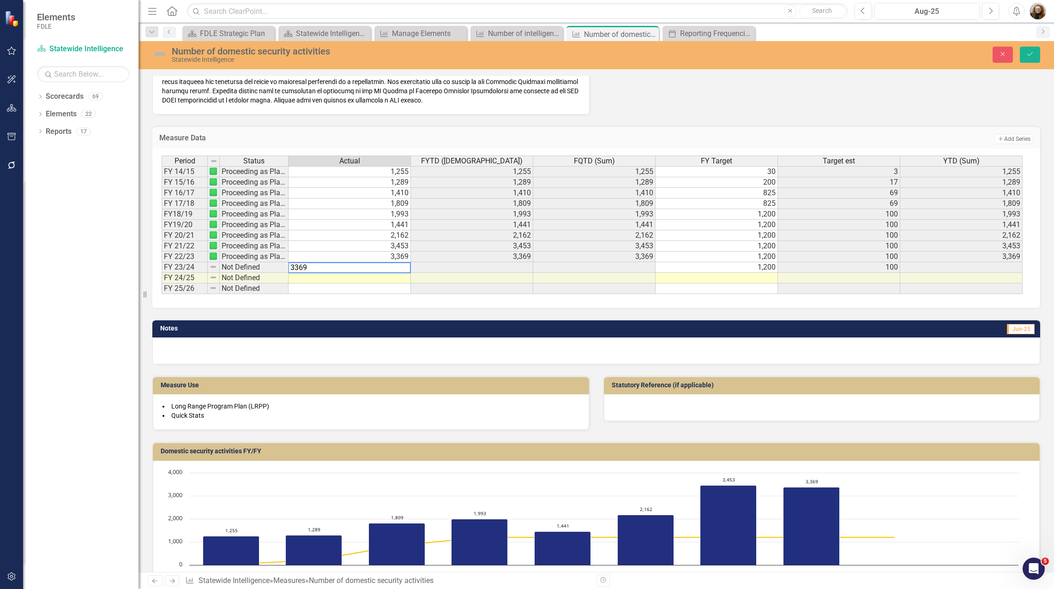
click at [401, 260] on td "3,369" at bounding box center [349, 257] width 122 height 11
click at [401, 247] on td "3,453" at bounding box center [349, 246] width 122 height 11
click at [400, 235] on td "2,162" at bounding box center [349, 235] width 122 height 11
click at [403, 223] on td "1,441" at bounding box center [349, 225] width 122 height 11
click at [398, 215] on td "1,993" at bounding box center [349, 214] width 122 height 11
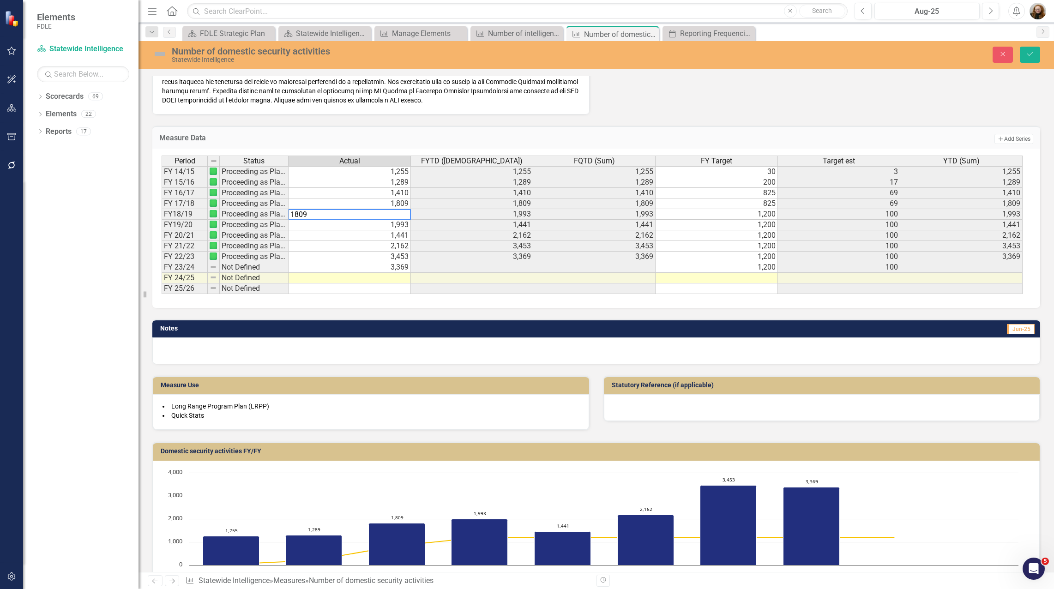
click at [398, 203] on td "1,809" at bounding box center [349, 203] width 122 height 11
click at [401, 195] on td "1,410" at bounding box center [349, 193] width 122 height 11
click at [395, 185] on td "1,289" at bounding box center [349, 182] width 122 height 11
type textarea "1255"
click at [399, 175] on td "1,255" at bounding box center [349, 171] width 122 height 11
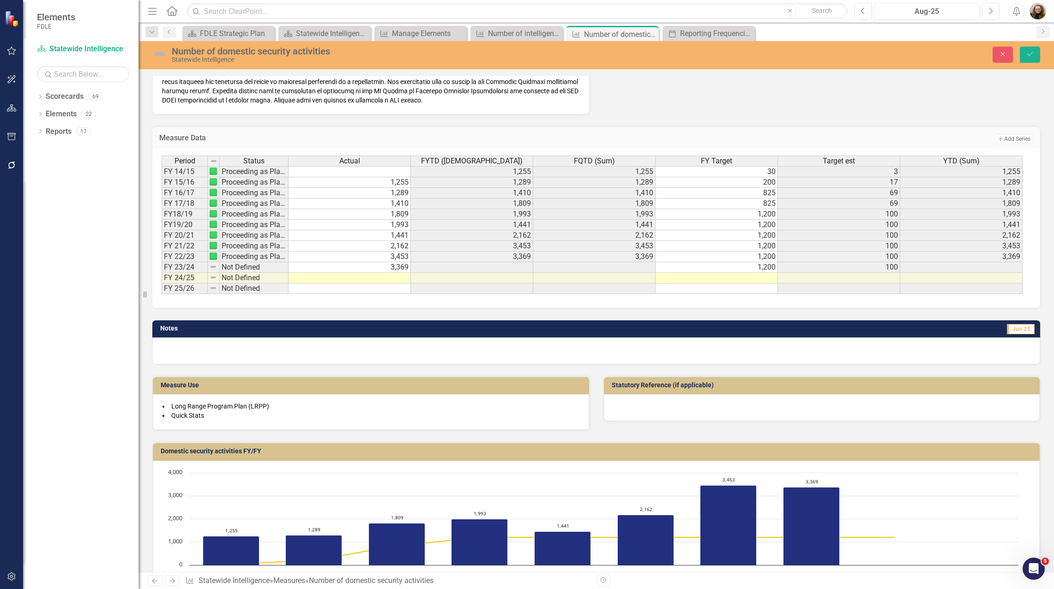
click at [448, 312] on div "Notes Jun-25" at bounding box center [595, 336] width 901 height 56
click at [1033, 58] on button "Save" at bounding box center [1030, 55] width 20 height 16
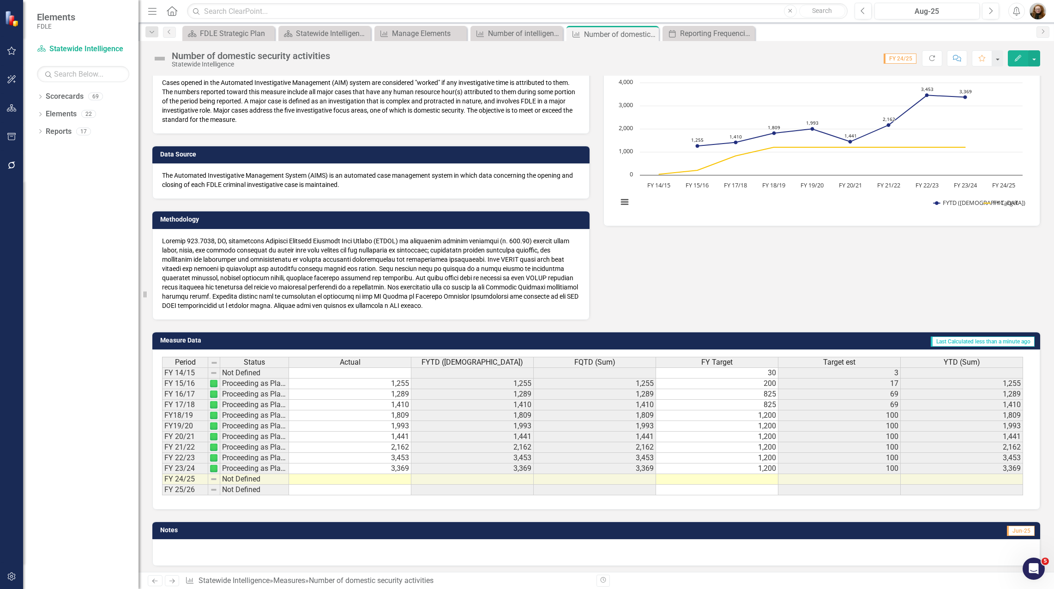
scroll to position [63, 0]
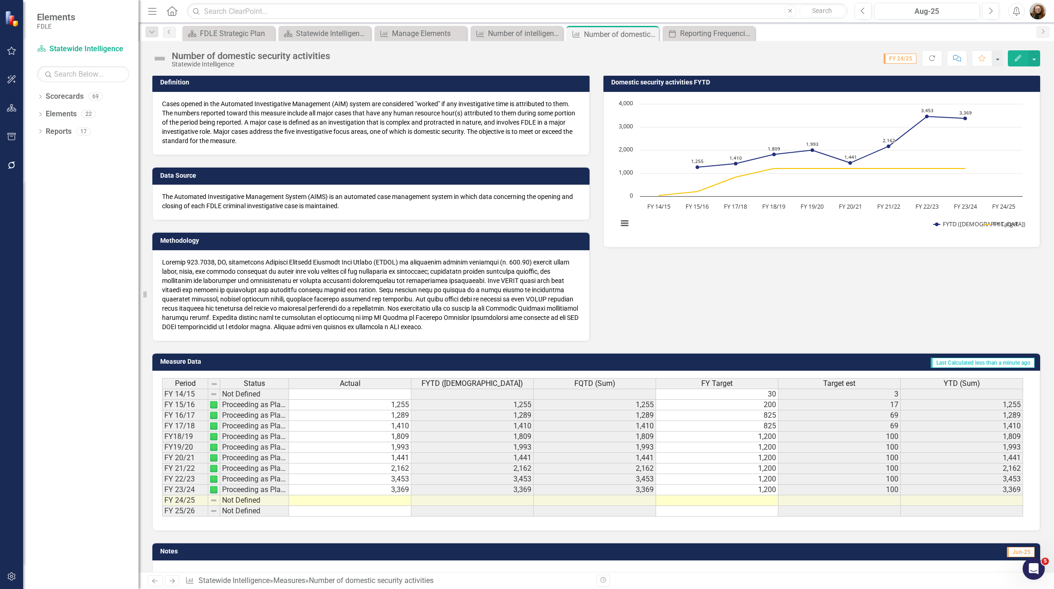
click at [680, 82] on h3 "Domestic security activities FYTD" at bounding box center [823, 82] width 425 height 7
click at [680, 83] on h3 "Domestic security activities FYTD" at bounding box center [823, 82] width 425 height 7
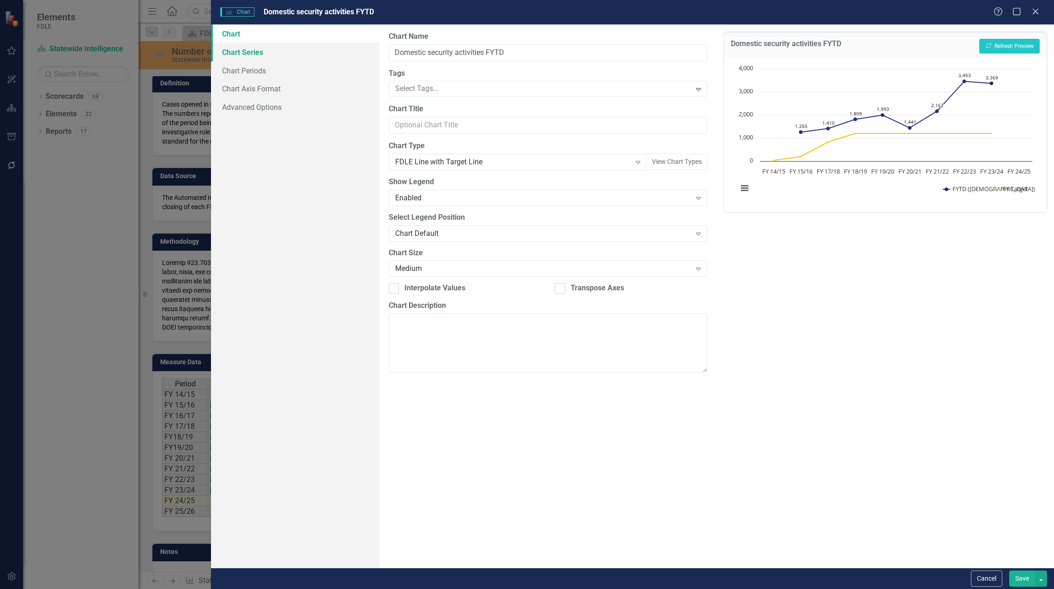
click at [243, 52] on link "Chart Series" at bounding box center [295, 52] width 168 height 18
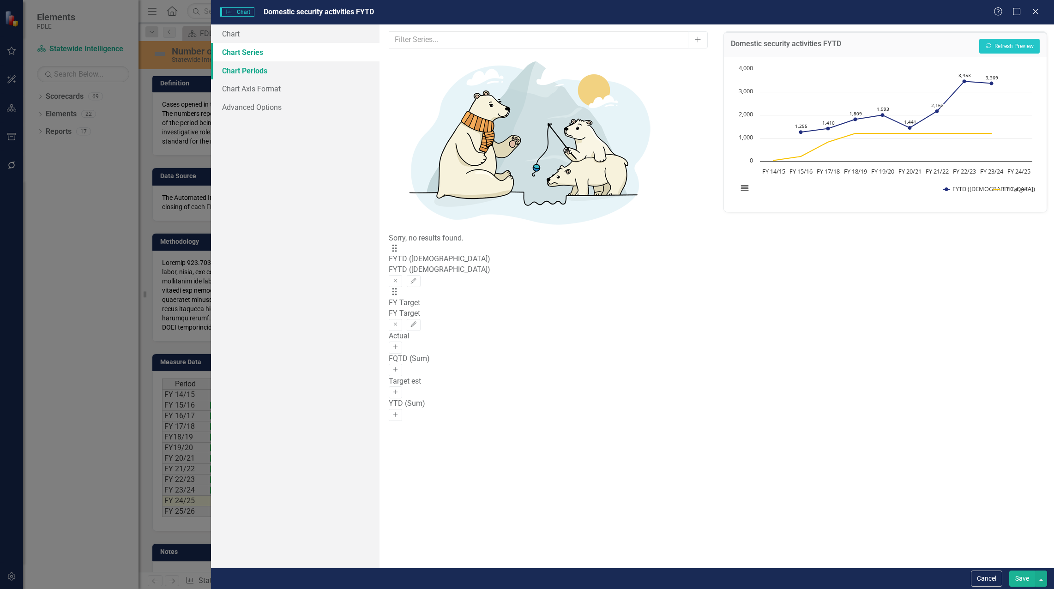
click at [226, 66] on link "Chart Periods" at bounding box center [295, 70] width 168 height 18
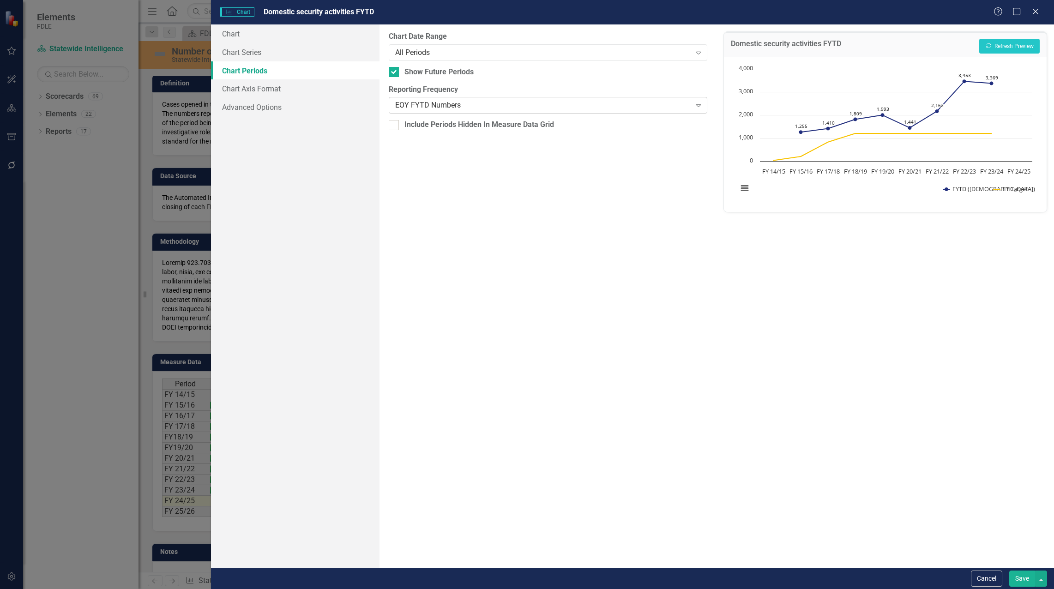
click at [597, 110] on div "EOY FYTD Numbers" at bounding box center [543, 105] width 296 height 11
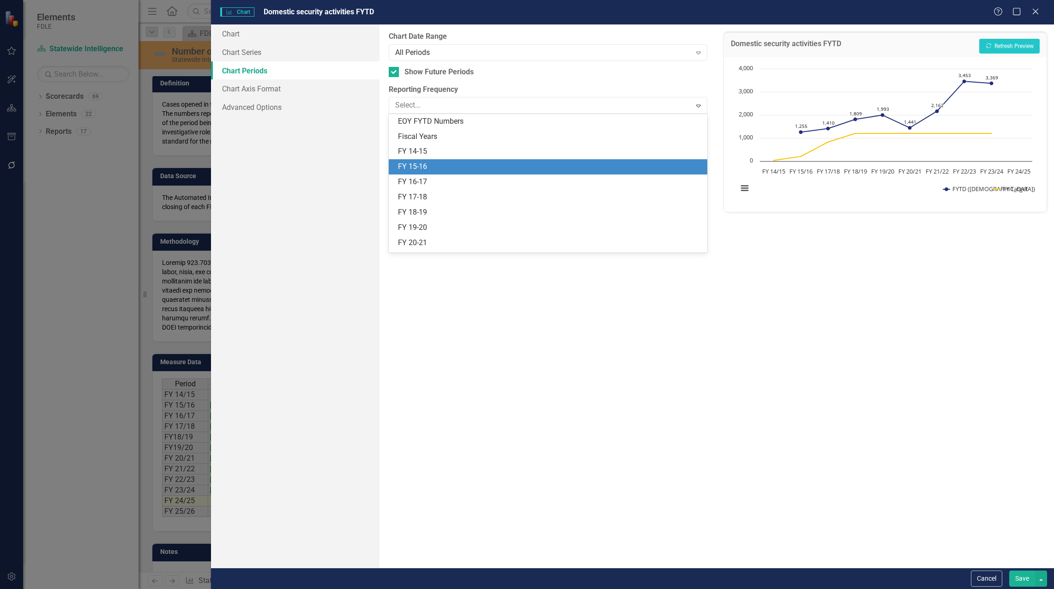
scroll to position [0, 0]
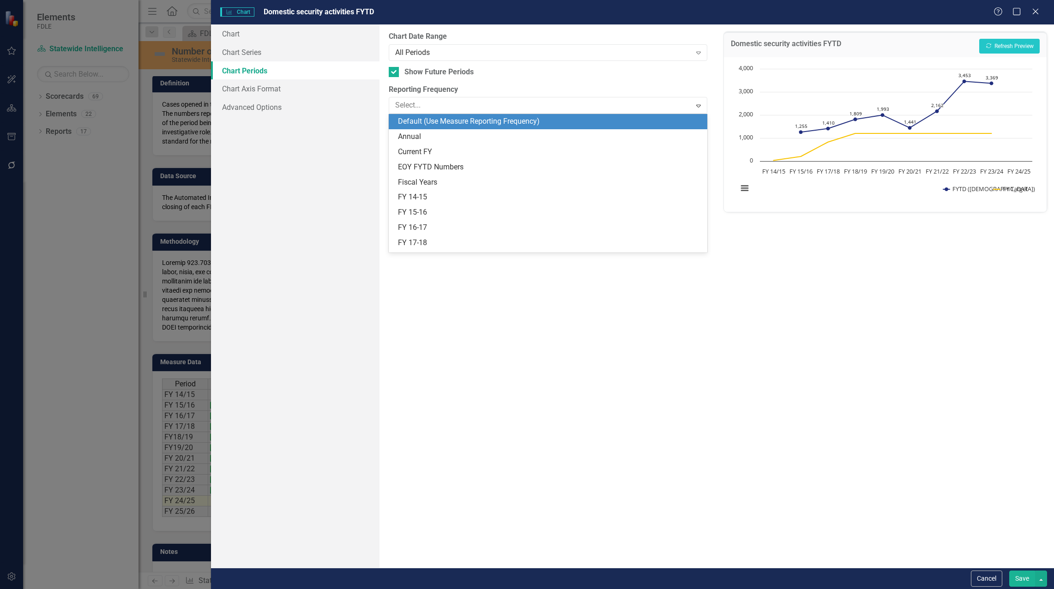
click at [515, 120] on div "Default (Use Measure Reporting Frequency)" at bounding box center [550, 121] width 304 height 11
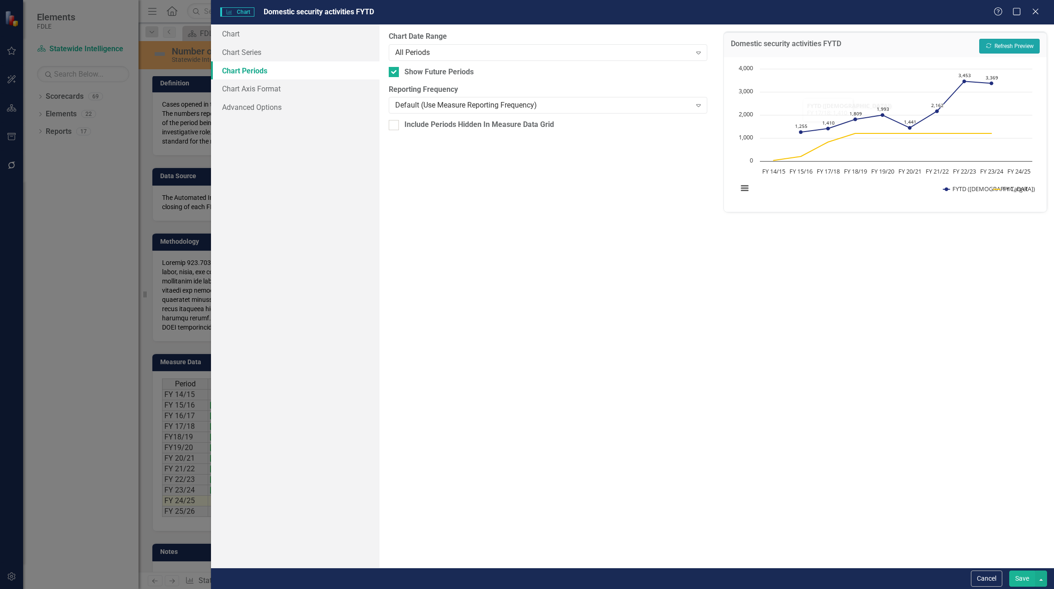
click at [1013, 41] on button "Recalculate Refresh Preview" at bounding box center [1009, 46] width 60 height 15
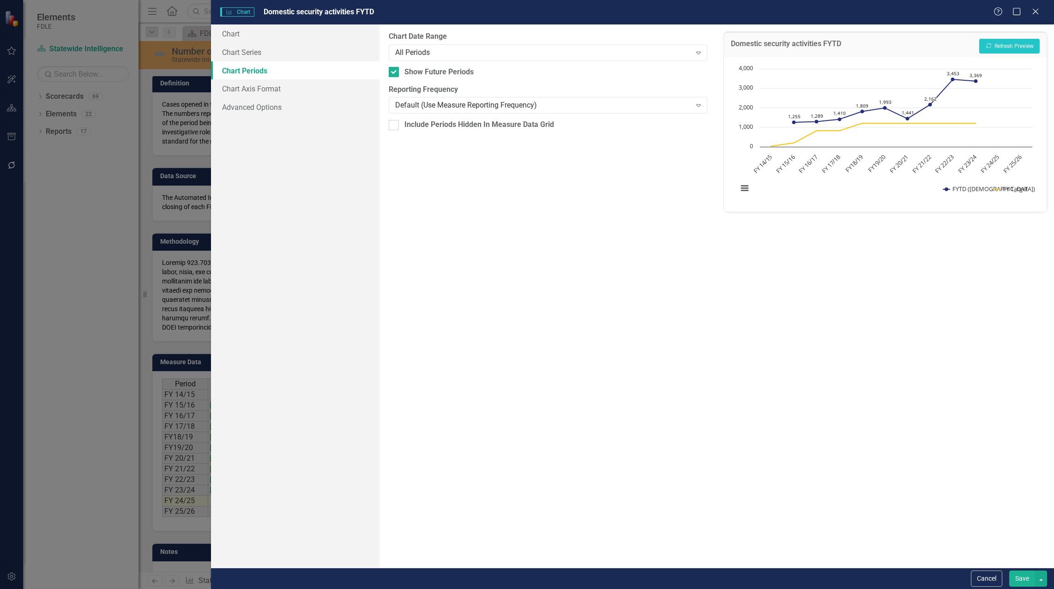
click at [1021, 577] on button "Save" at bounding box center [1022, 578] width 26 height 16
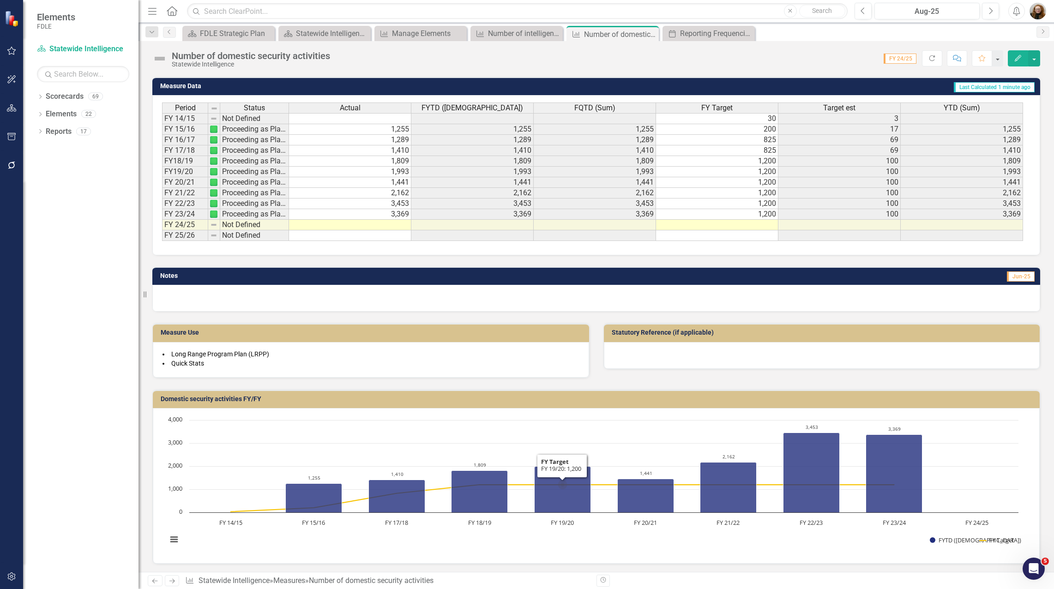
scroll to position [340, 0]
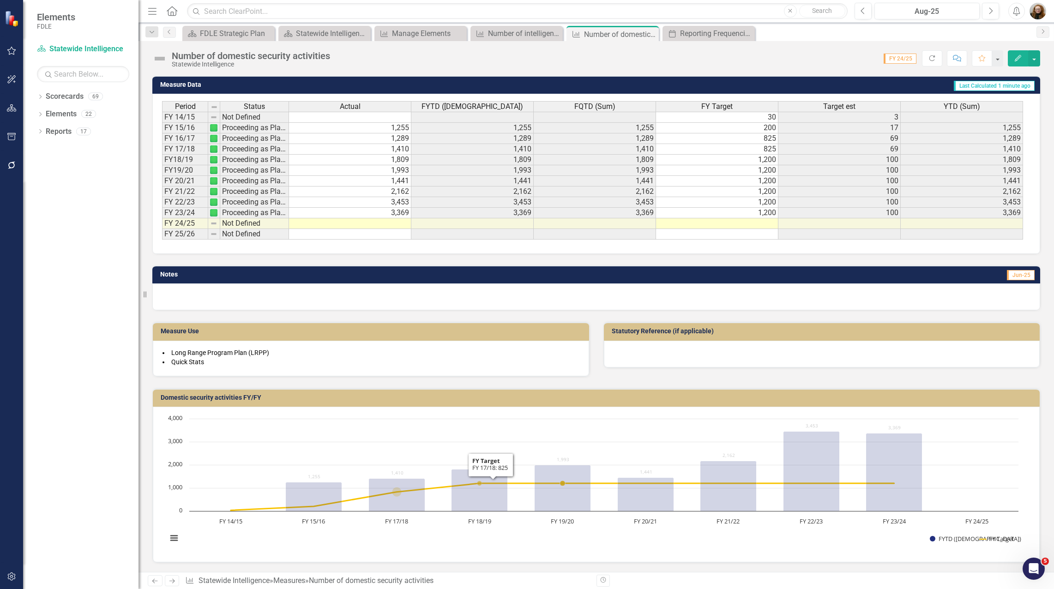
click at [426, 439] on rect "Interactive chart" at bounding box center [592, 483] width 860 height 138
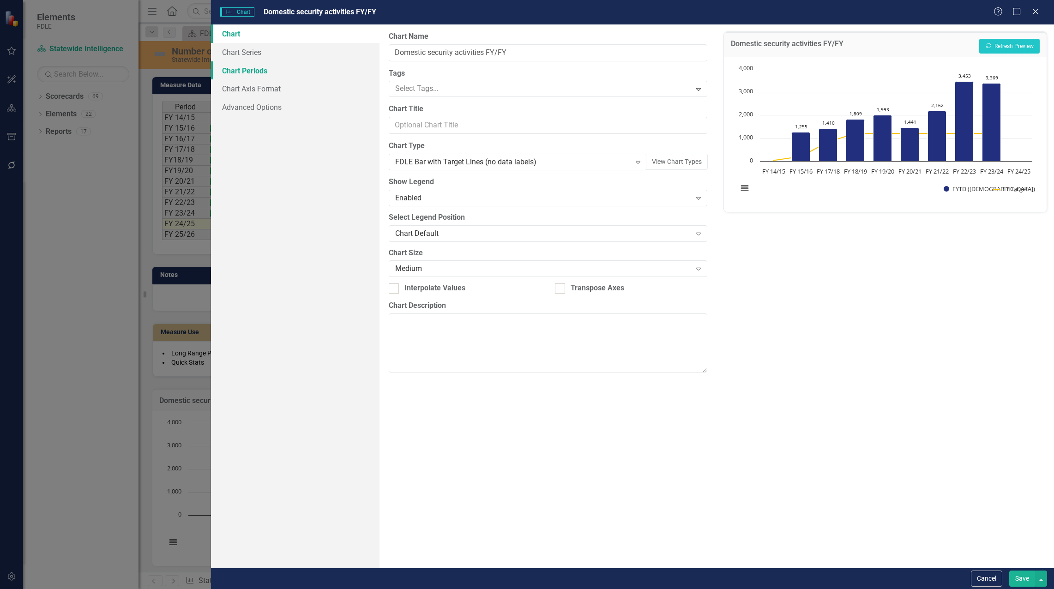
click at [239, 70] on link "Chart Periods" at bounding box center [295, 70] width 168 height 18
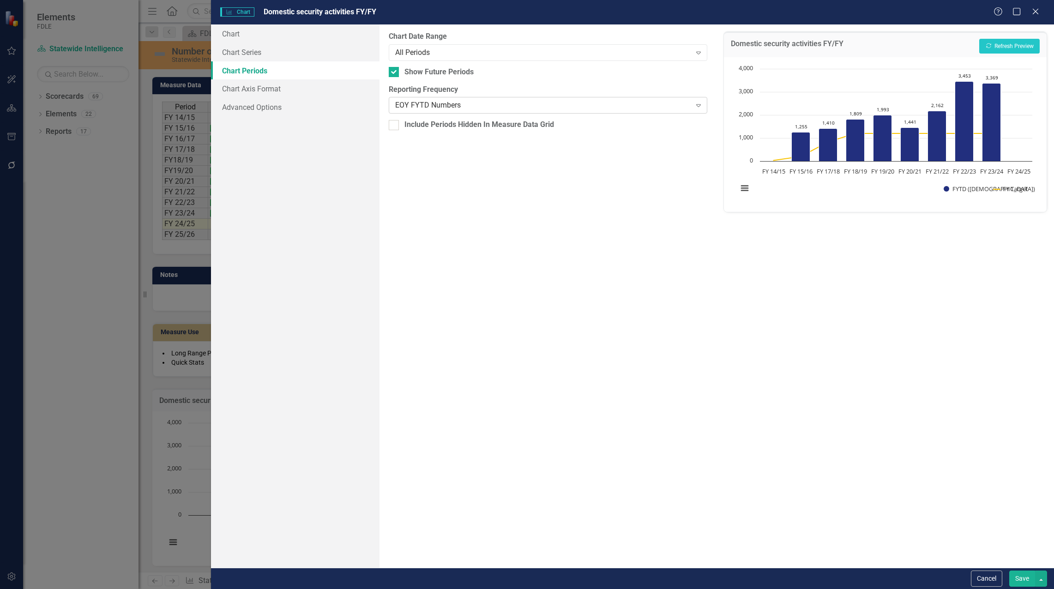
click at [446, 108] on div "EOY FYTD Numbers" at bounding box center [543, 105] width 296 height 11
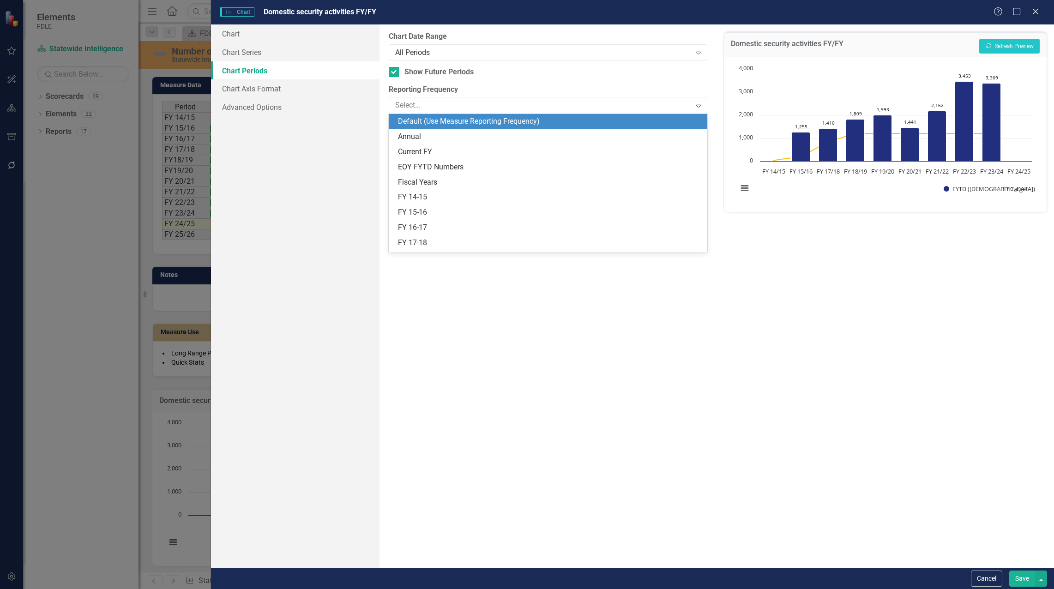
click at [445, 125] on div "Default (Use Measure Reporting Frequency)" at bounding box center [550, 121] width 304 height 11
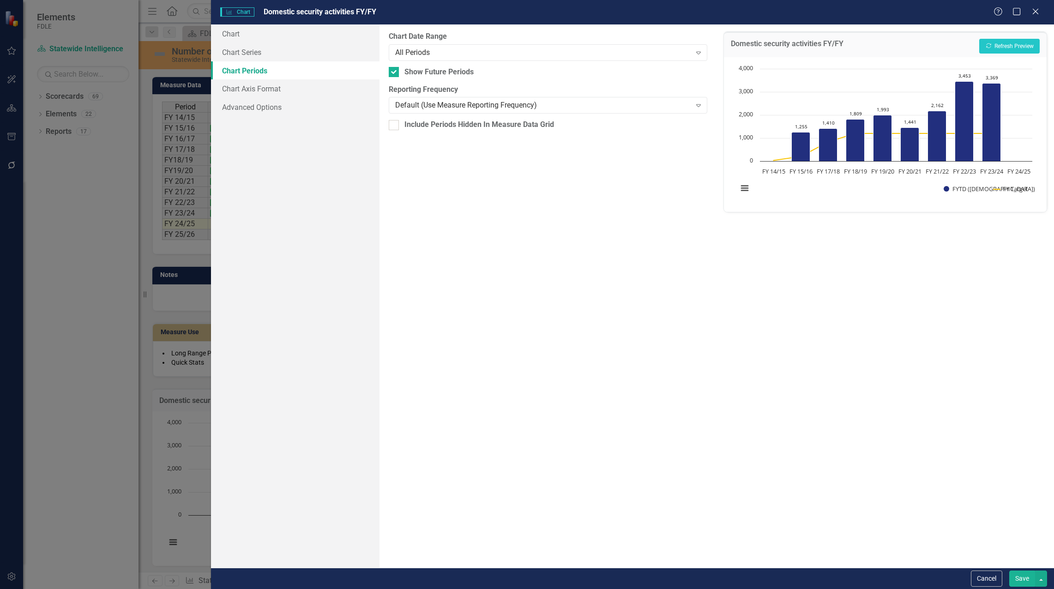
click at [1026, 580] on button "Save" at bounding box center [1022, 578] width 26 height 16
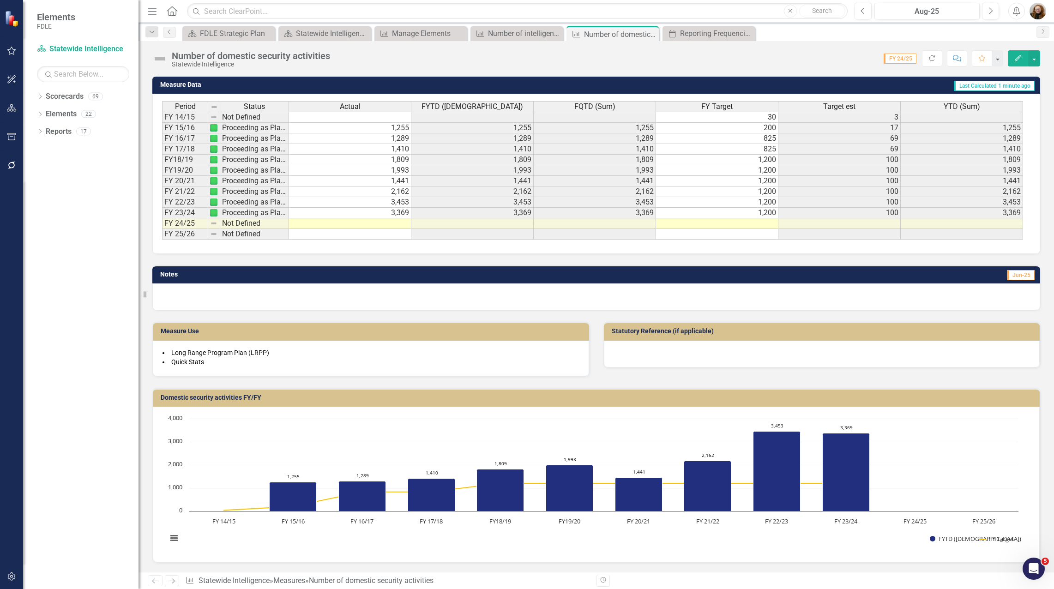
click at [1012, 58] on button "Edit" at bounding box center [1018, 58] width 20 height 16
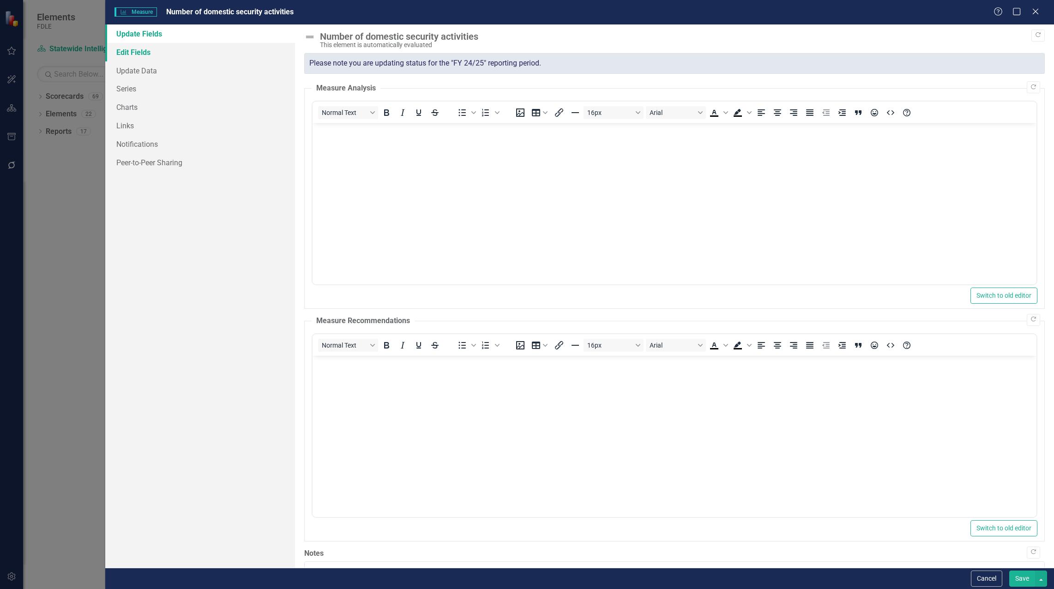
click at [145, 54] on link "Edit Fields" at bounding box center [200, 52] width 190 height 18
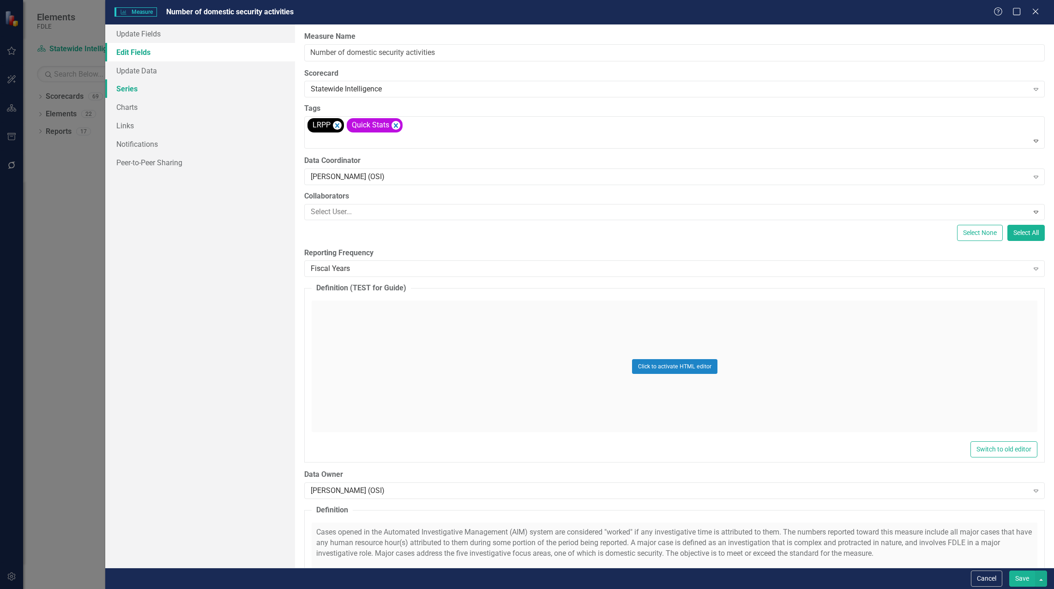
click at [125, 87] on link "Series" at bounding box center [200, 88] width 190 height 18
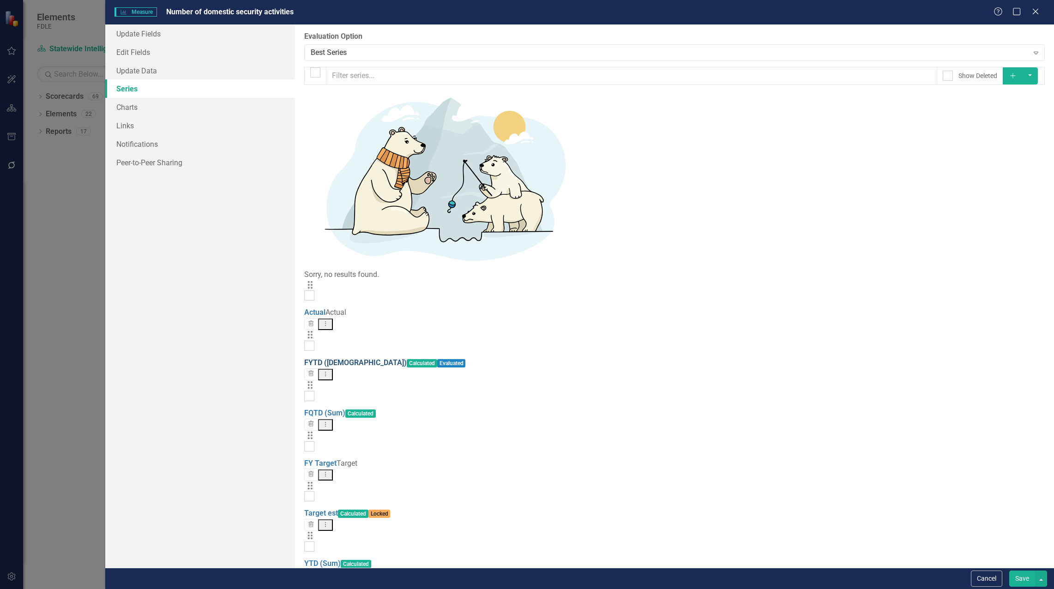
click at [361, 358] on link "FYTD ([DEMOGRAPHIC_DATA])" at bounding box center [355, 362] width 102 height 9
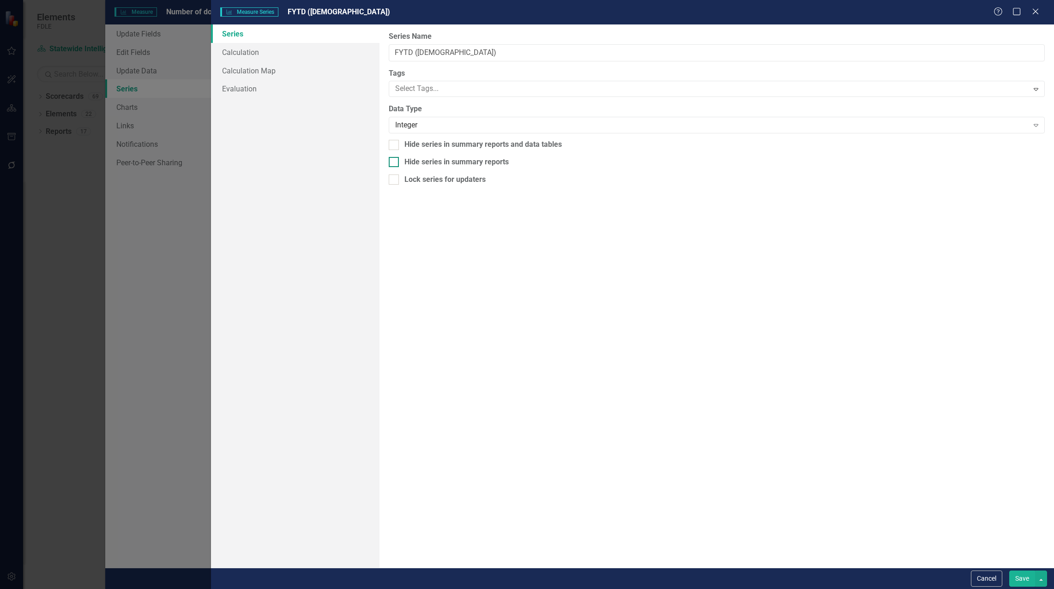
click at [401, 162] on div "Hide series in summary reports" at bounding box center [717, 162] width 656 height 11
click at [395, 162] on input "Hide series in summary reports" at bounding box center [392, 160] width 6 height 6
checkbox input "true"
click at [398, 148] on div at bounding box center [394, 145] width 10 height 10
click at [395, 146] on input "Hide series in summary reports and data tables" at bounding box center [392, 143] width 6 height 6
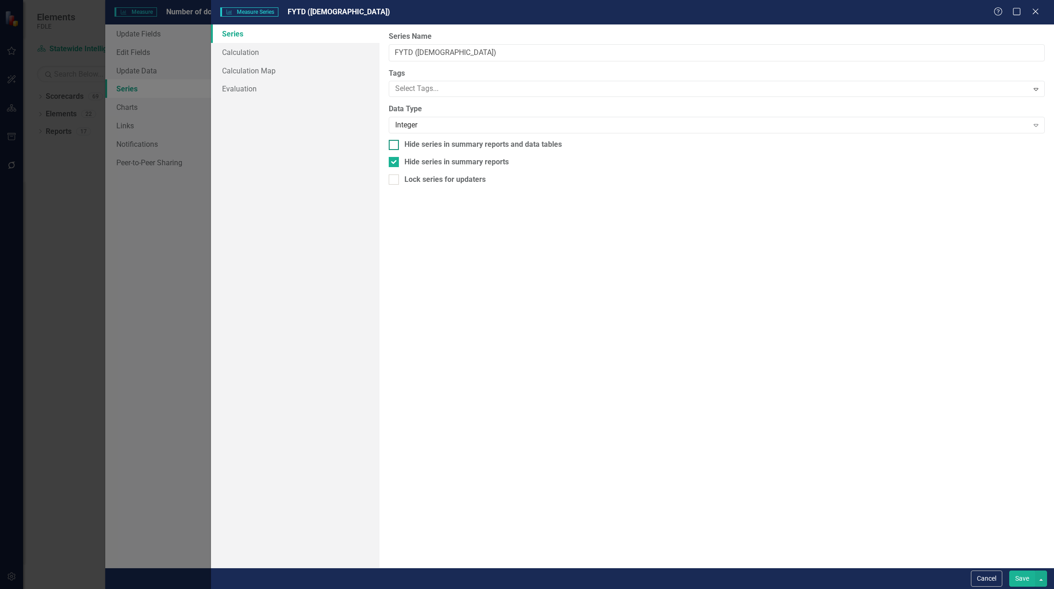
checkbox input "true"
drag, startPoint x: 985, startPoint y: 534, endPoint x: 998, endPoint y: 542, distance: 15.5
click at [998, 542] on div "From this page, you can edit the name, type, and visibility options of your ser…" at bounding box center [716, 295] width 674 height 543
click at [1019, 578] on button "Save" at bounding box center [1022, 578] width 26 height 16
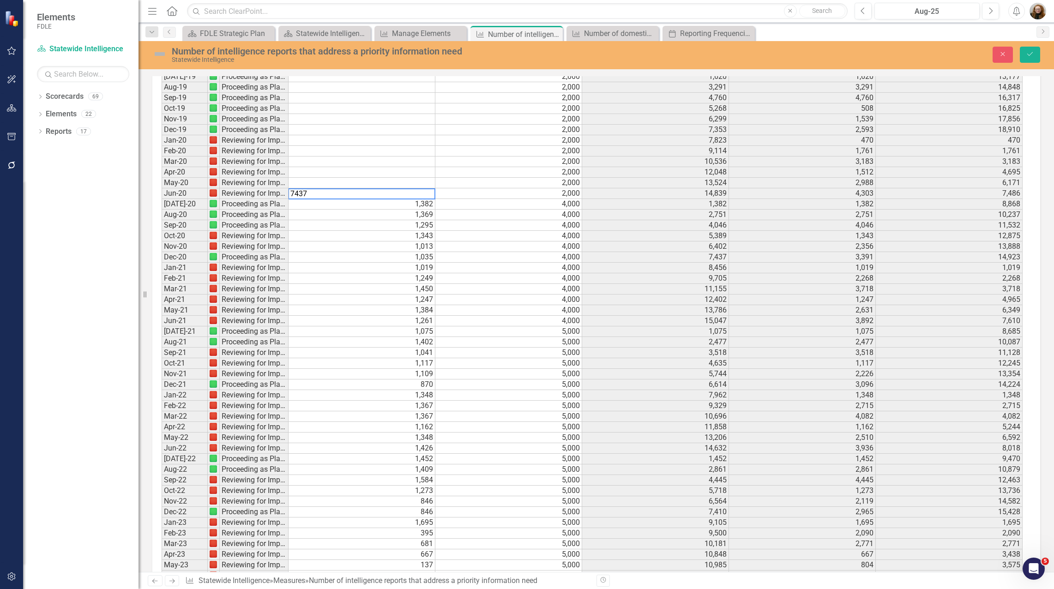
scroll to position [2358, 0]
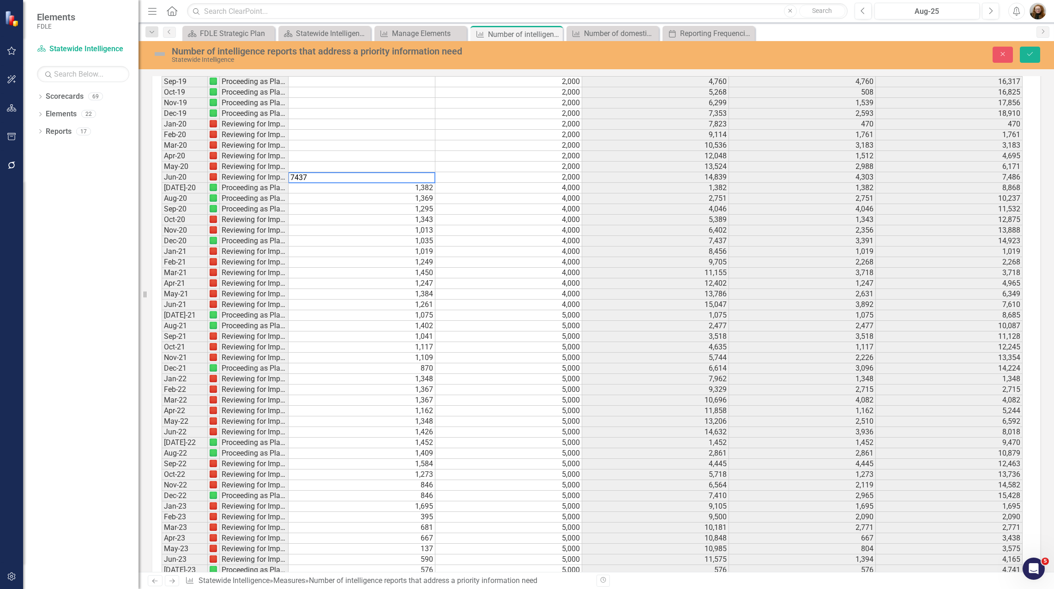
click at [424, 196] on td "1,369" at bounding box center [361, 198] width 147 height 11
type textarea "1369"
click at [427, 190] on td "1,382" at bounding box center [361, 188] width 147 height 11
click at [427, 203] on td "1,369" at bounding box center [361, 198] width 147 height 11
click at [424, 210] on td "1,295" at bounding box center [361, 209] width 147 height 11
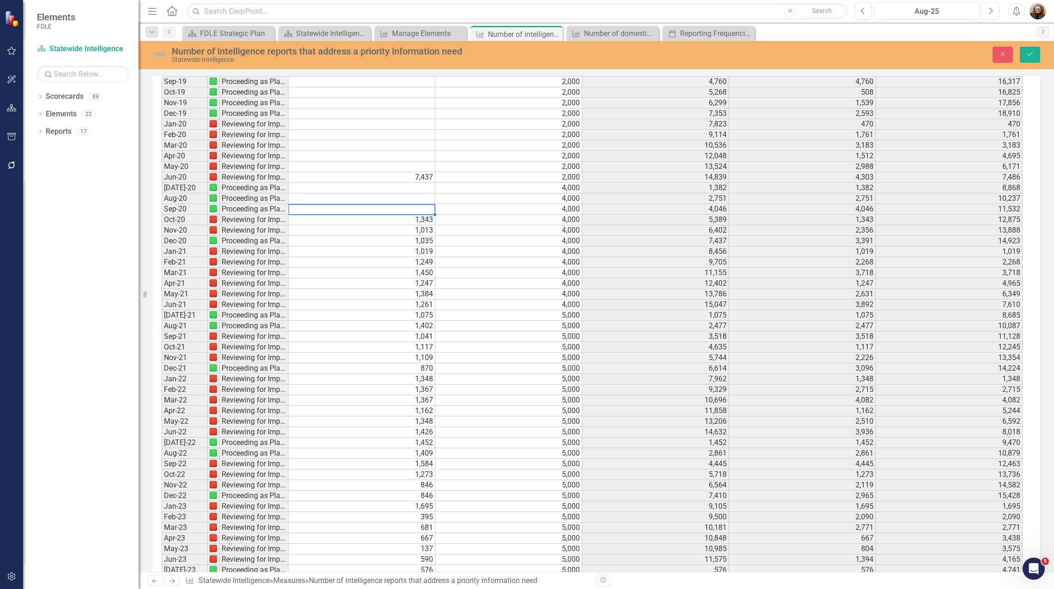
click at [423, 221] on td "1,343" at bounding box center [361, 220] width 147 height 11
click at [422, 233] on td "1,013" at bounding box center [361, 230] width 147 height 11
click at [421, 241] on td "1,035" at bounding box center [361, 241] width 147 height 11
click at [421, 254] on td "1,019" at bounding box center [361, 251] width 147 height 11
click at [421, 264] on td "1,249" at bounding box center [361, 262] width 147 height 11
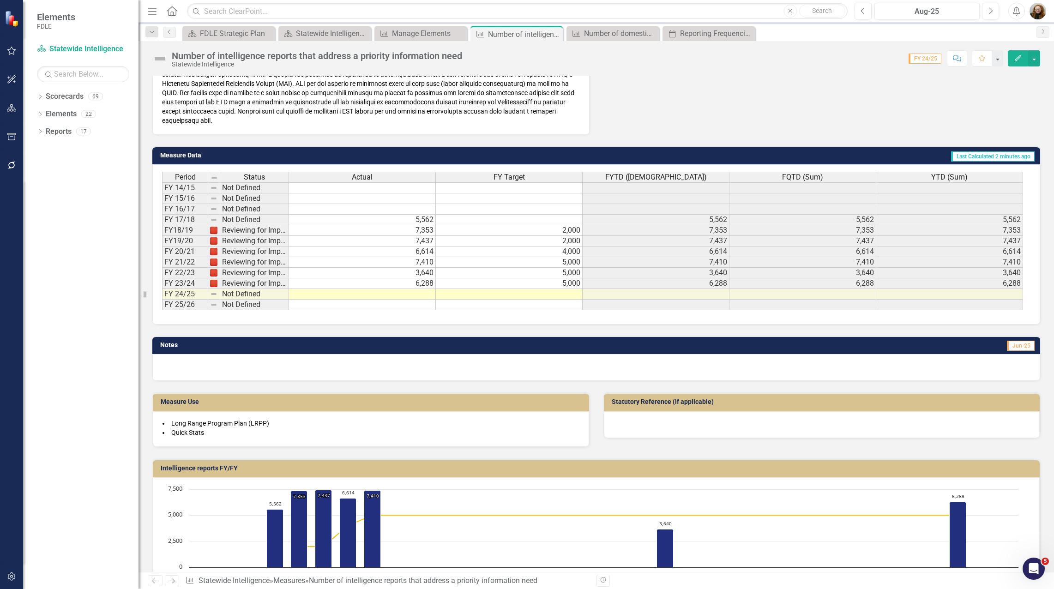
scroll to position [322, 0]
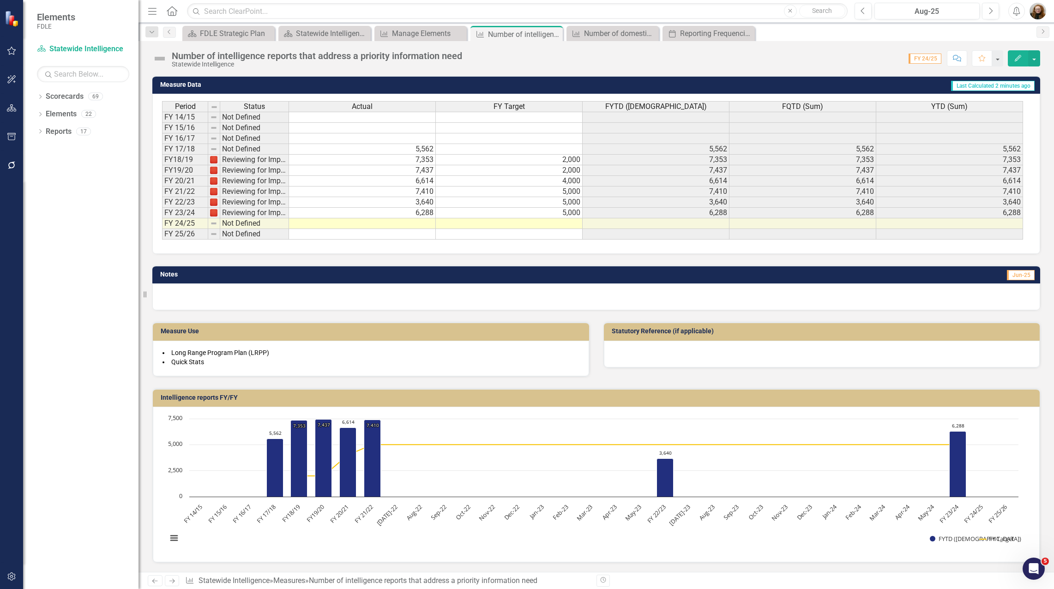
click at [342, 402] on td "Intelligence reports FY/FY" at bounding box center [598, 399] width 874 height 14
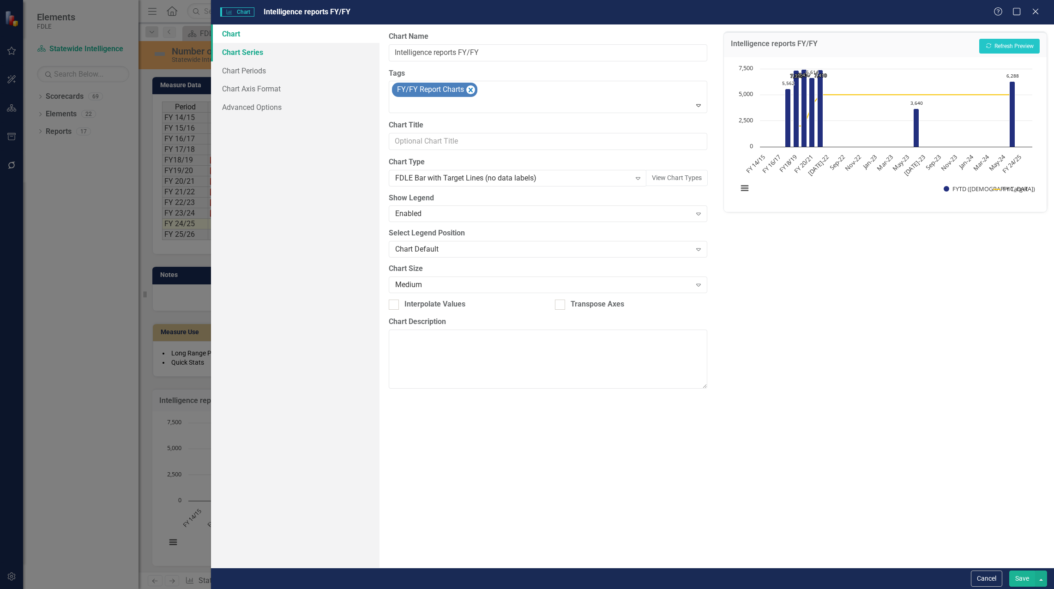
click at [248, 54] on link "Chart Series" at bounding box center [295, 52] width 168 height 18
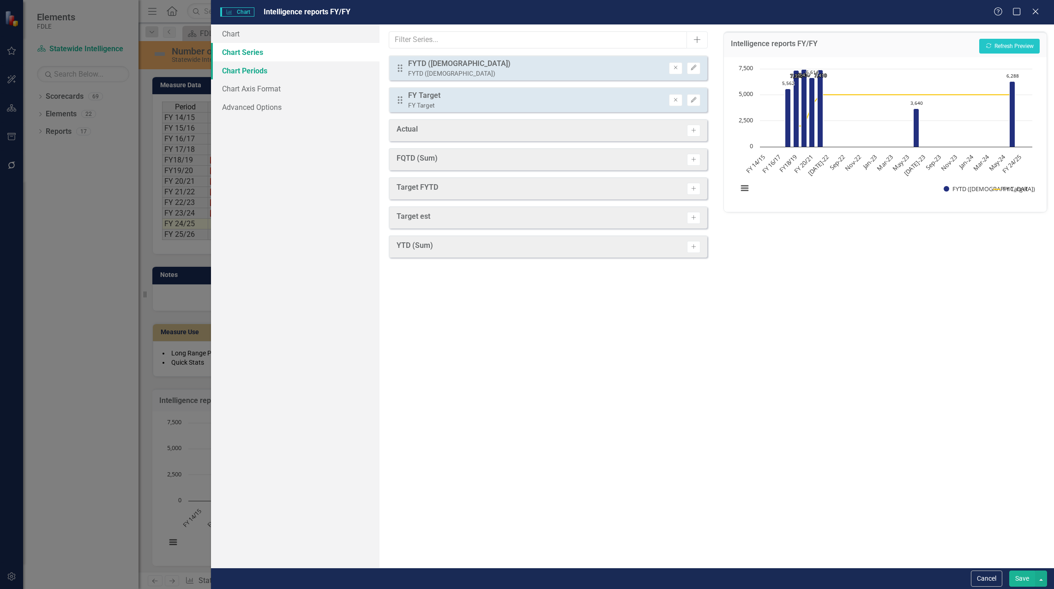
click at [253, 69] on link "Chart Periods" at bounding box center [295, 70] width 168 height 18
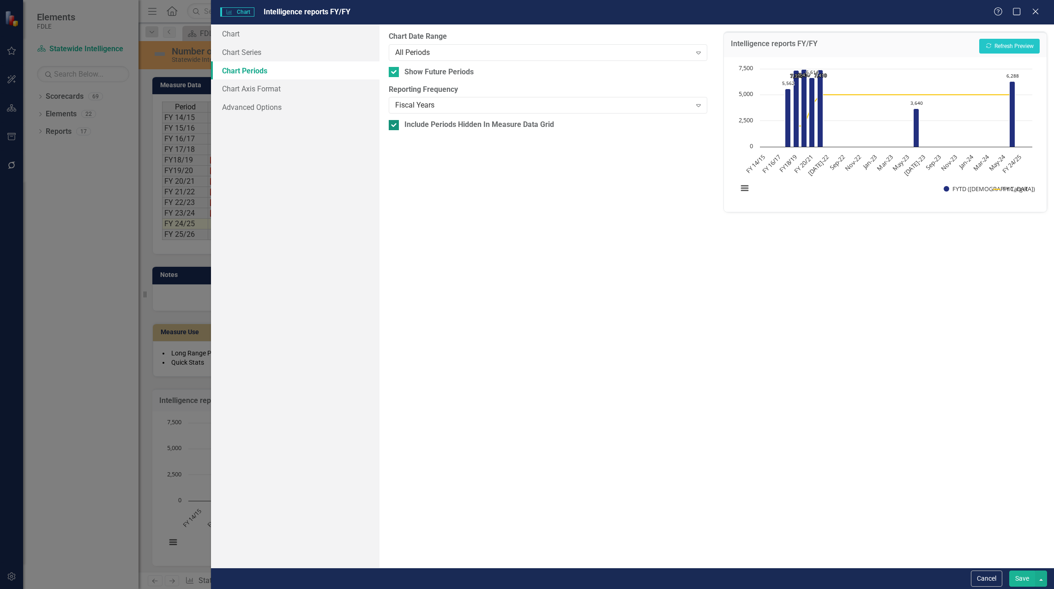
click at [394, 122] on input "Include Periods Hidden In Measure Data Grid" at bounding box center [392, 123] width 6 height 6
checkbox input "false"
click at [1019, 578] on button "Save" at bounding box center [1022, 578] width 26 height 16
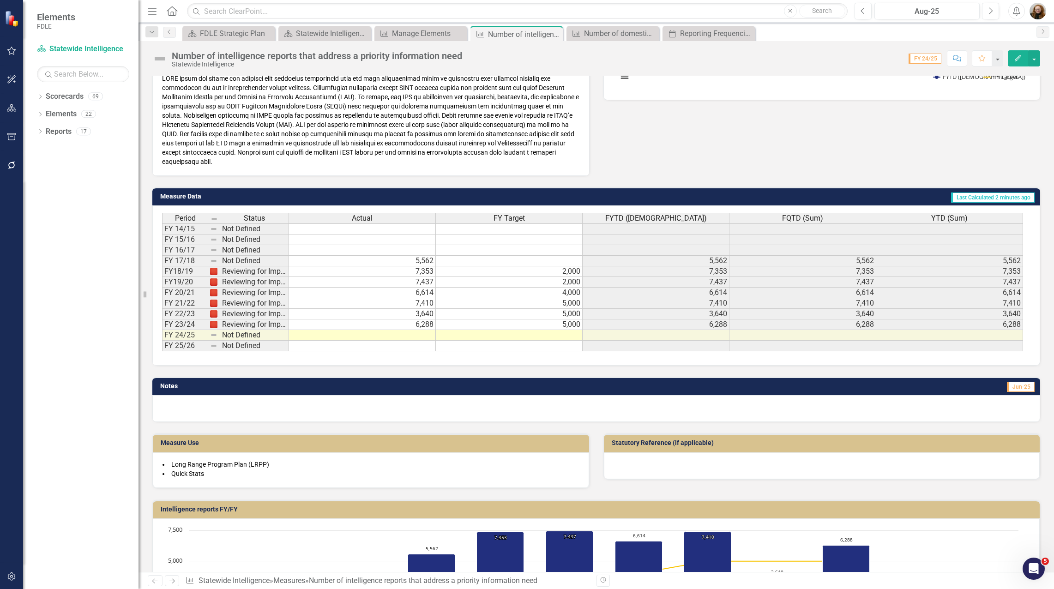
scroll to position [277, 0]
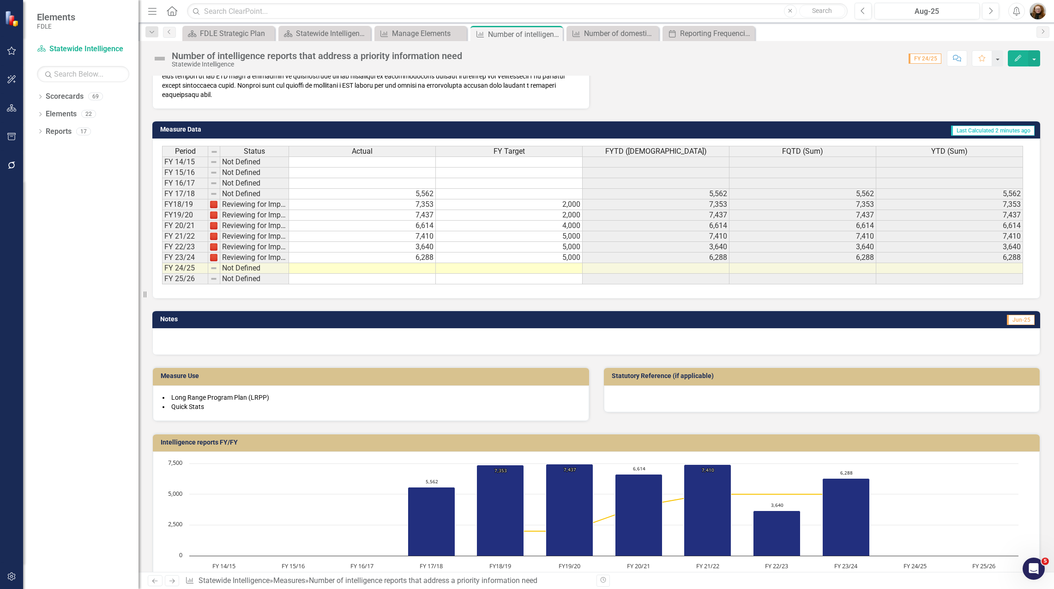
click at [374, 445] on h3 "Intelligence reports FY/FY" at bounding box center [598, 442] width 874 height 7
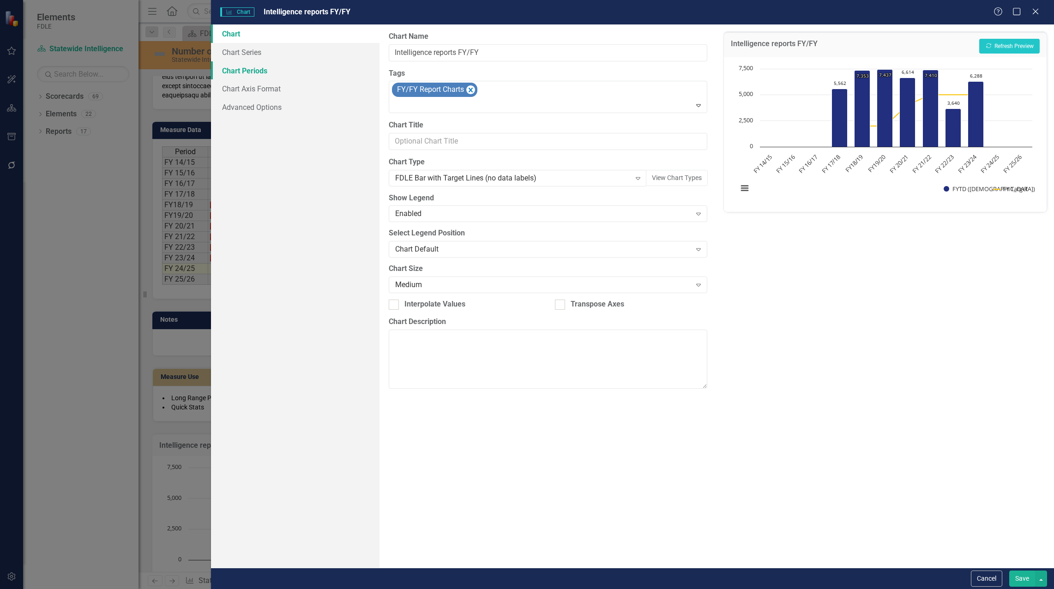
click at [246, 66] on link "Chart Periods" at bounding box center [295, 70] width 168 height 18
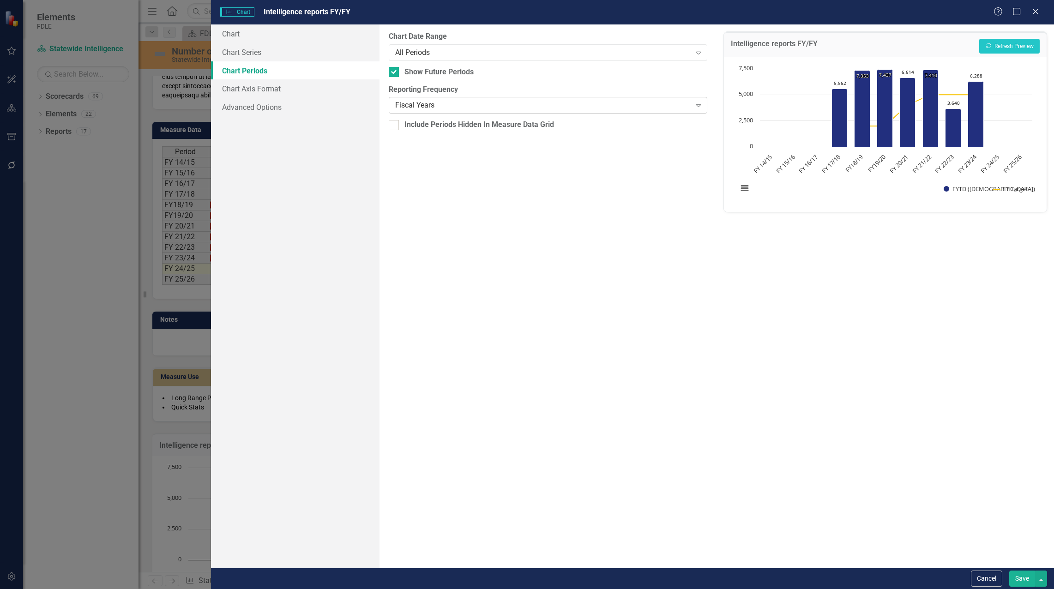
click at [430, 101] on div "Fiscal Years" at bounding box center [543, 105] width 296 height 11
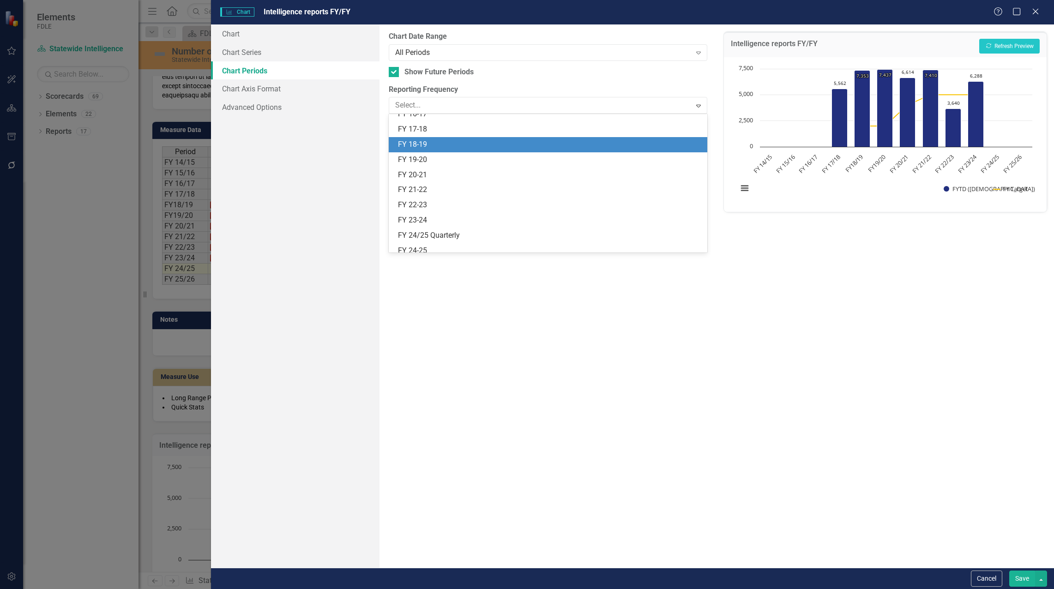
scroll to position [286, 0]
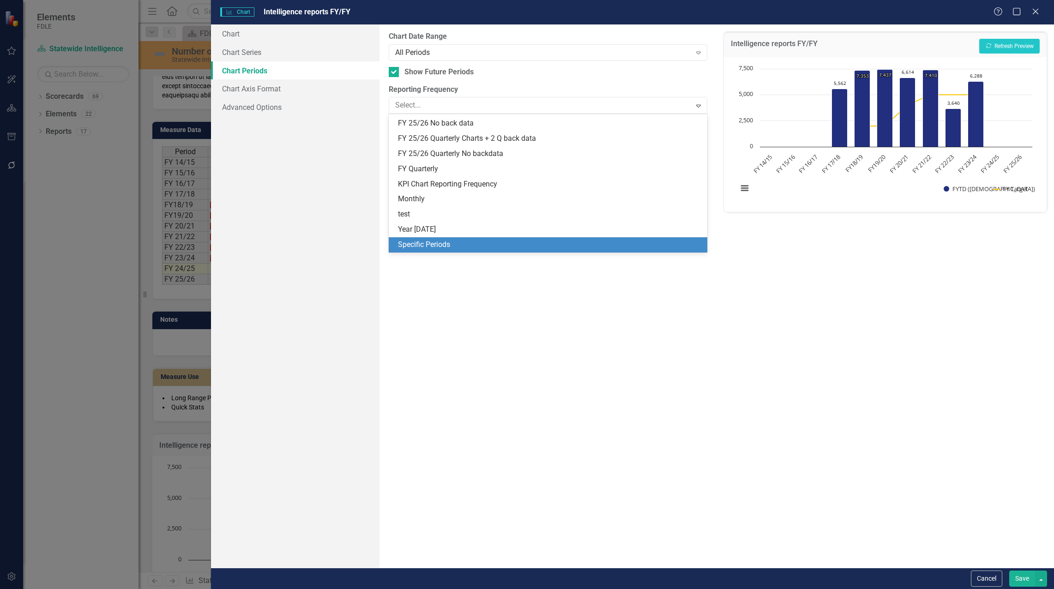
click at [473, 244] on div "Specific Periods" at bounding box center [550, 245] width 304 height 11
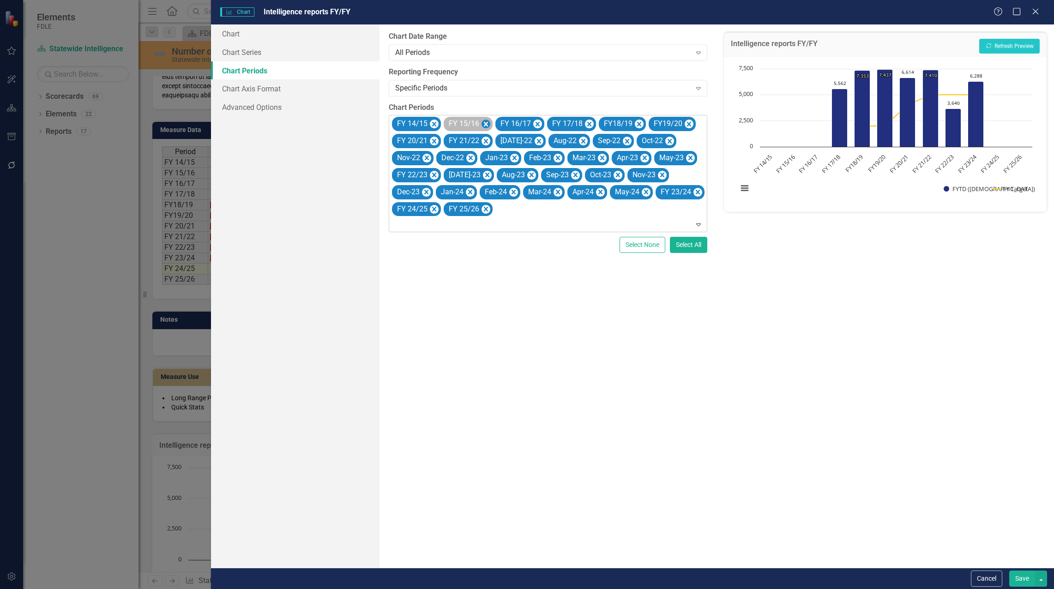
click at [432, 122] on icon "Remove FY 14/15" at bounding box center [434, 124] width 4 height 5
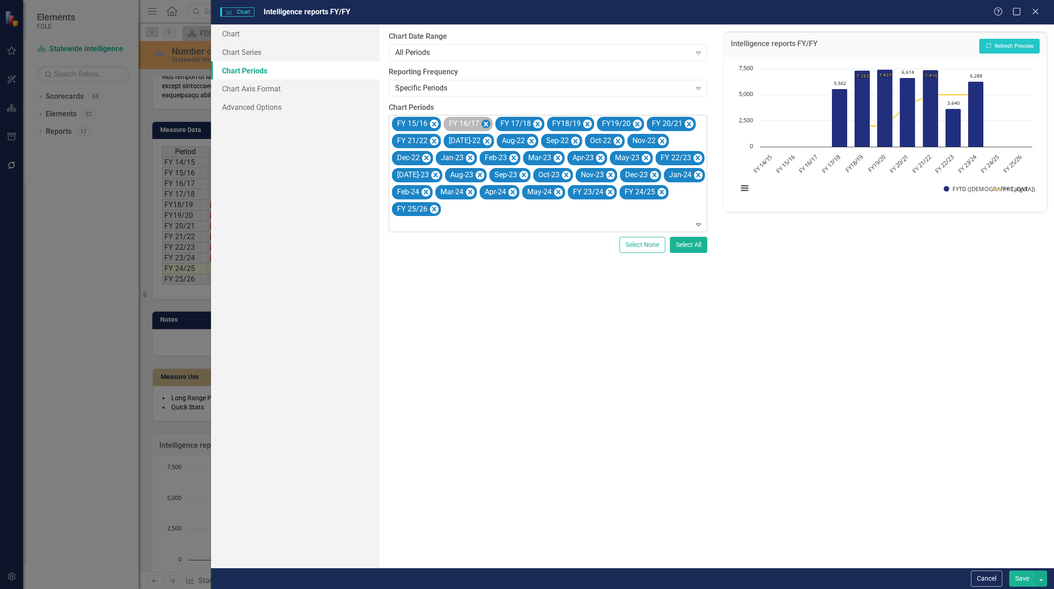
click at [434, 123] on icon "Remove FY 15/16" at bounding box center [434, 125] width 9 height 12
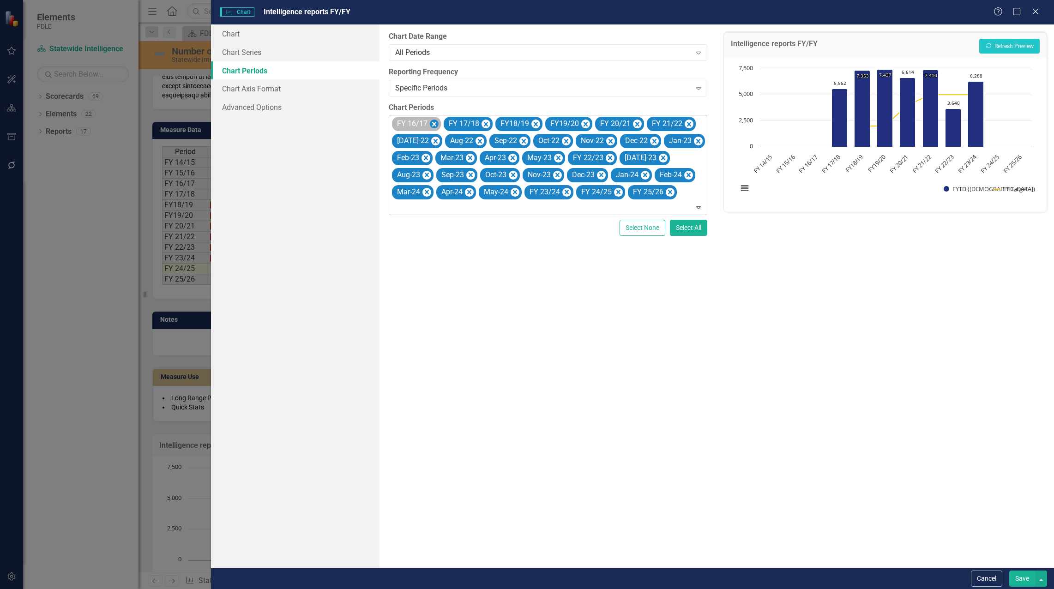
click at [435, 123] on icon "Remove FY 16/17" at bounding box center [434, 124] width 4 height 5
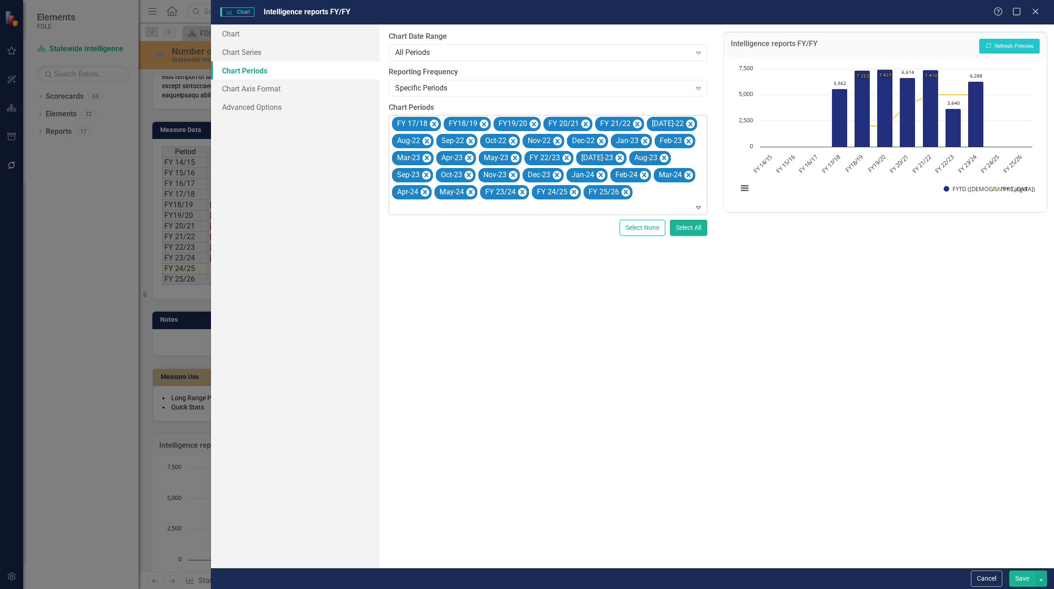
click at [1020, 580] on button "Save" at bounding box center [1022, 578] width 26 height 16
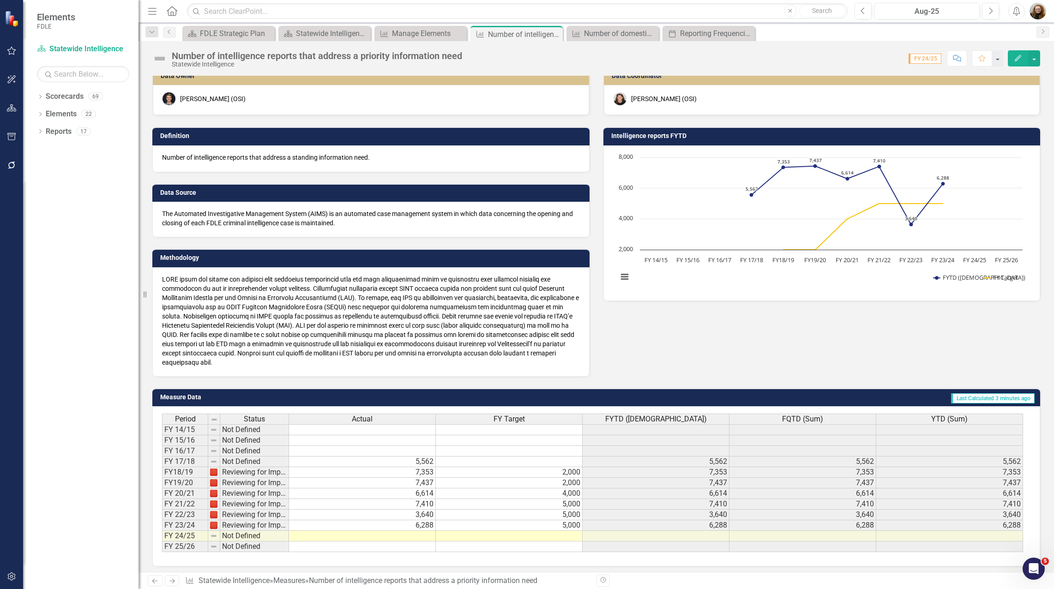
scroll to position [0, 0]
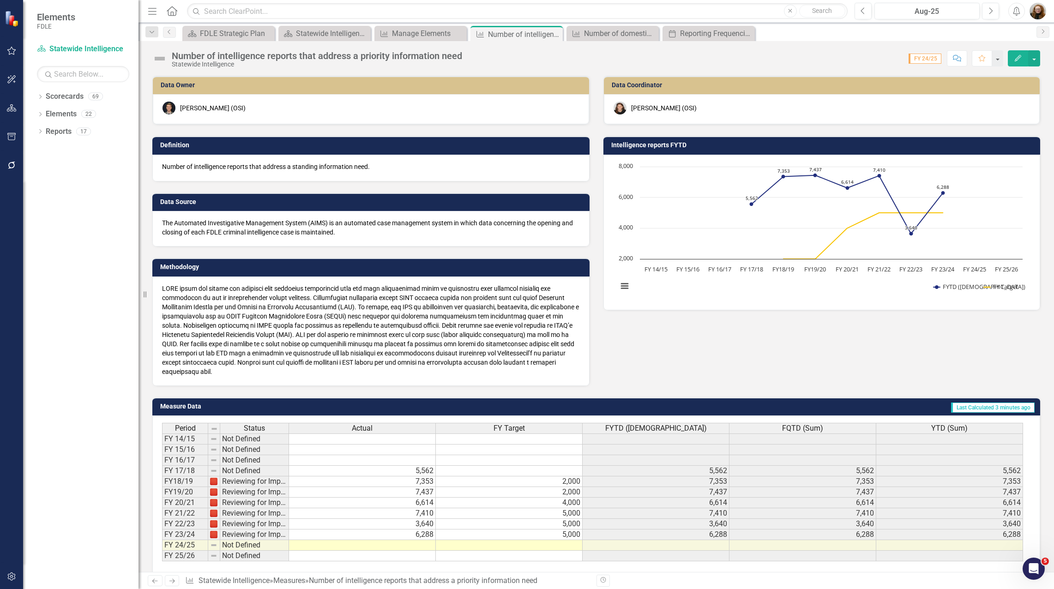
click at [714, 148] on h3 "Intelligence reports FYTD" at bounding box center [823, 145] width 425 height 7
click at [715, 148] on h3 "Intelligence reports FYTD" at bounding box center [823, 145] width 425 height 7
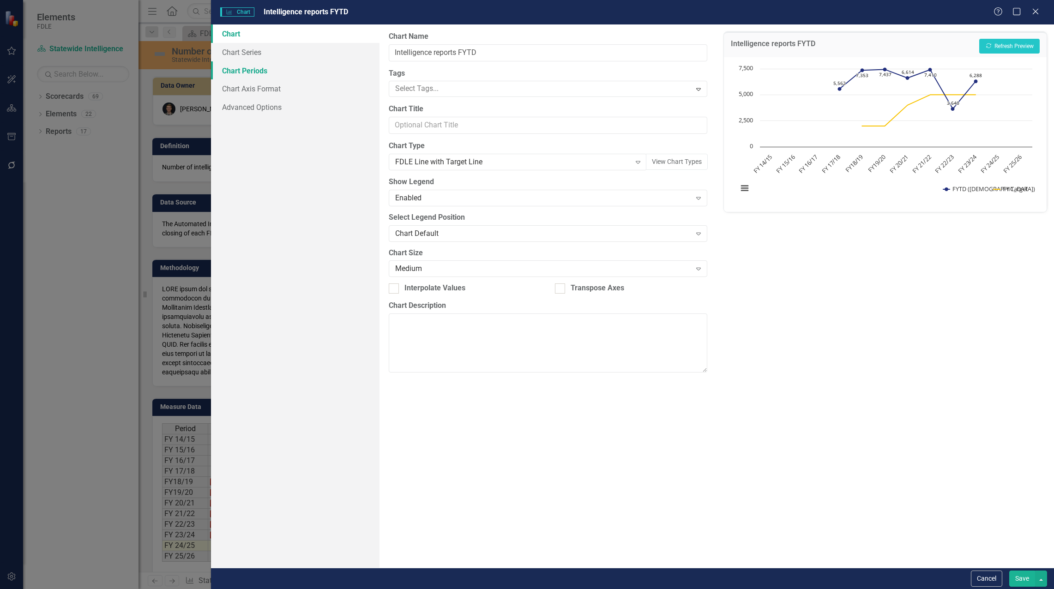
click at [248, 72] on link "Chart Periods" at bounding box center [295, 70] width 168 height 18
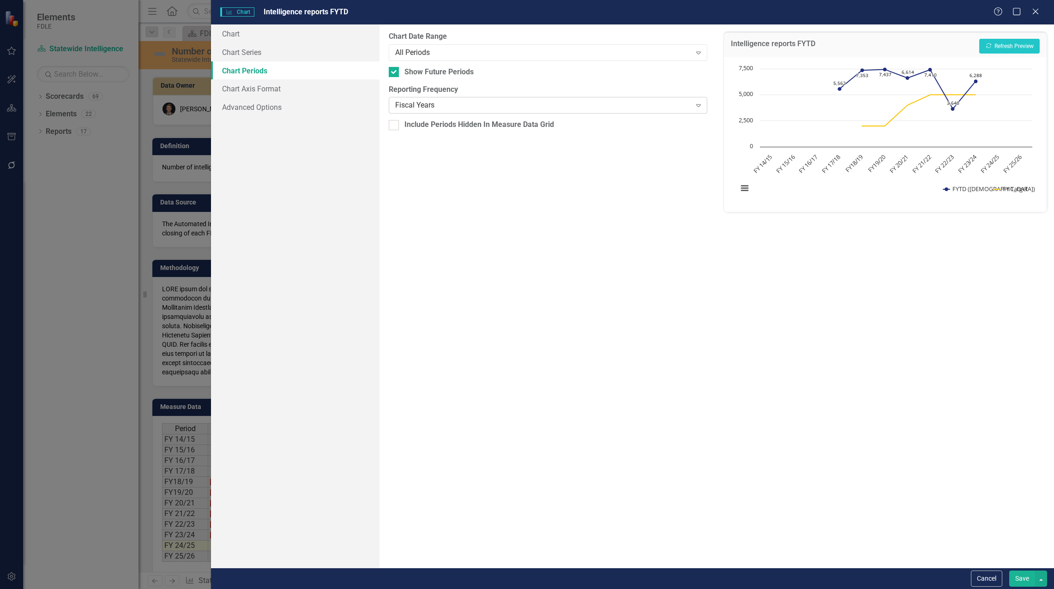
click at [423, 104] on div "Fiscal Years" at bounding box center [543, 105] width 296 height 11
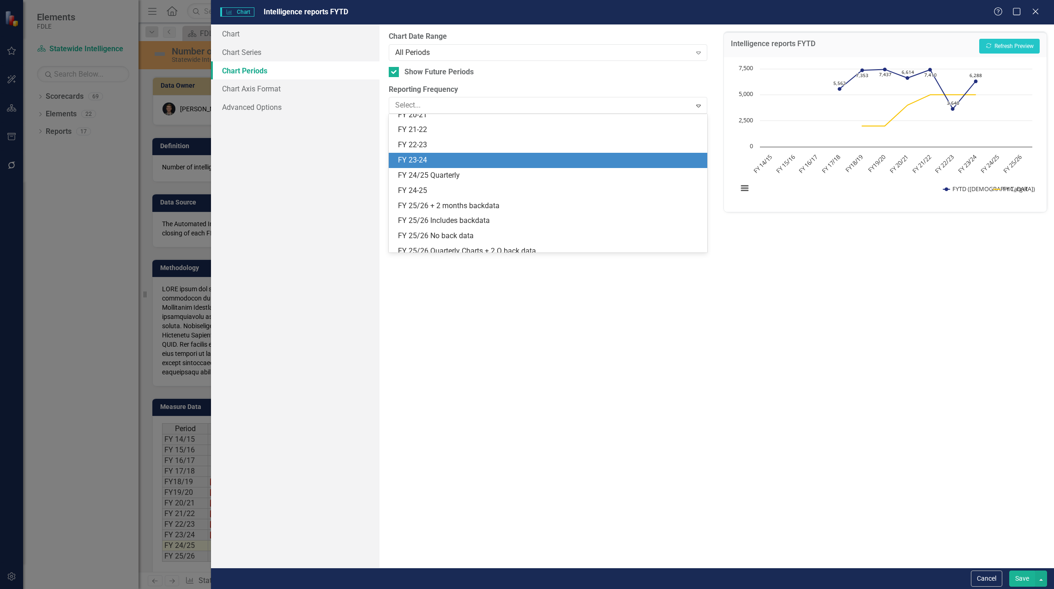
scroll to position [286, 0]
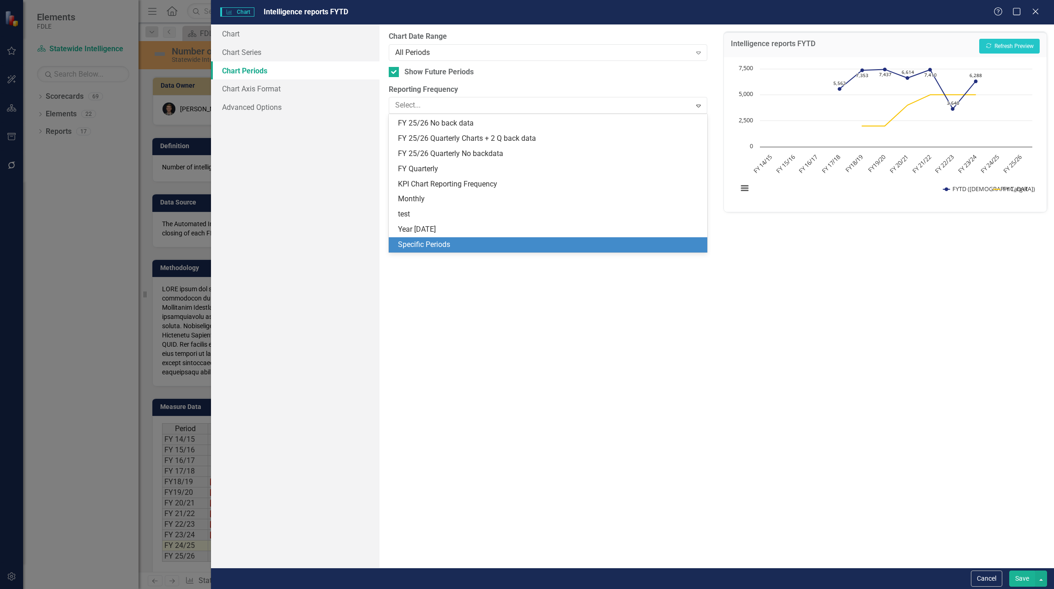
click at [447, 240] on div "Specific Periods" at bounding box center [550, 245] width 304 height 11
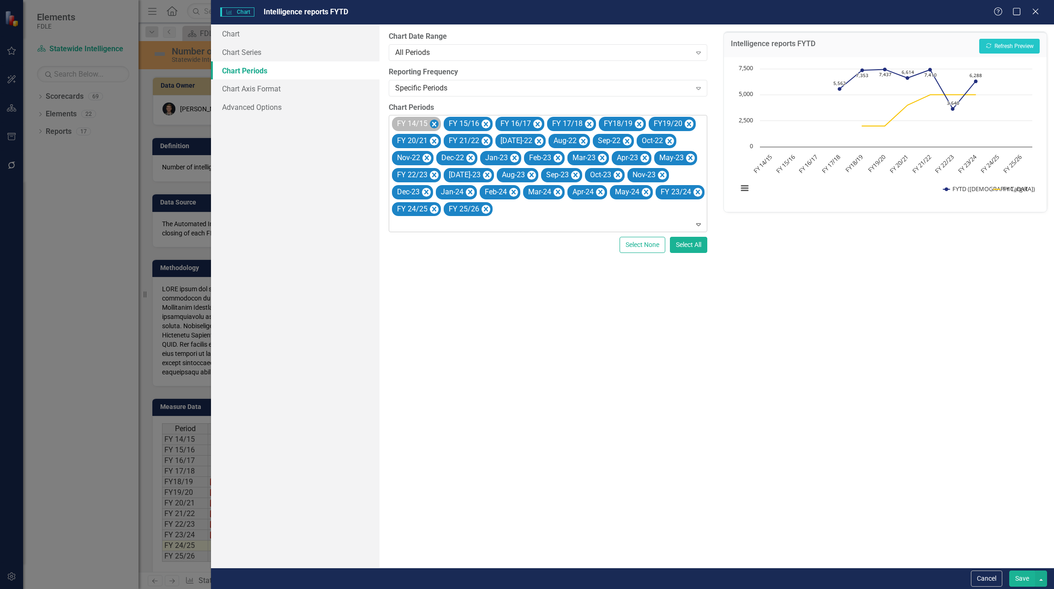
click at [431, 125] on icon "Remove FY 14/15" at bounding box center [434, 125] width 9 height 12
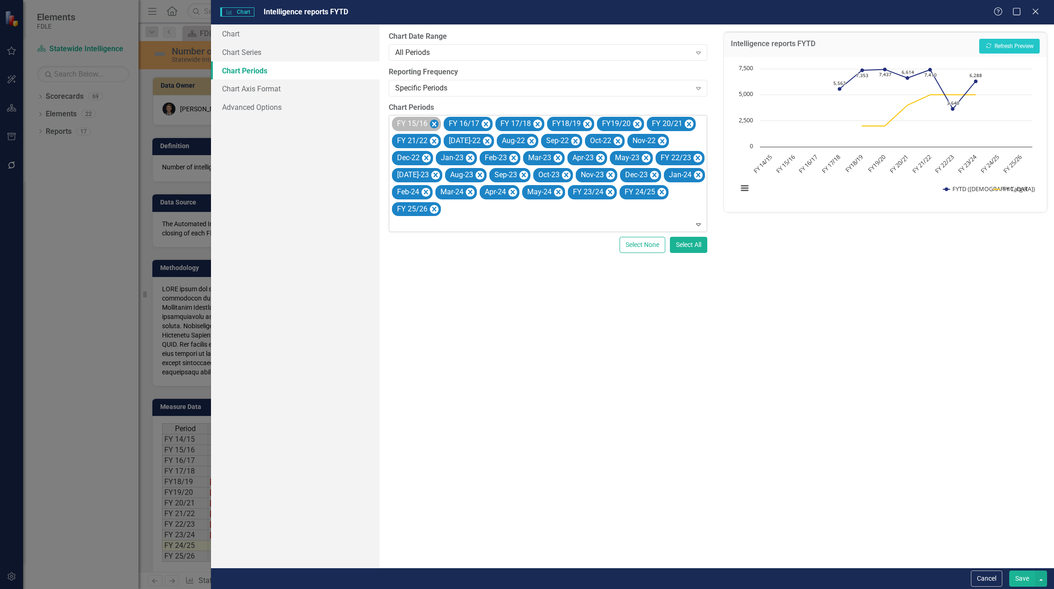
click at [432, 125] on icon "Remove FY 15/16" at bounding box center [434, 125] width 9 height 12
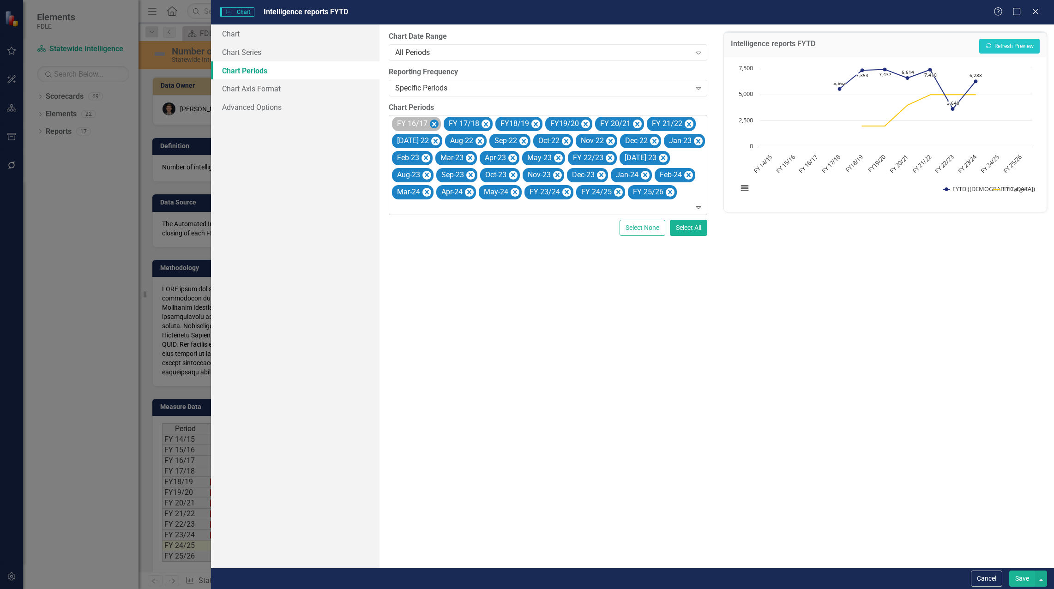
click at [433, 125] on icon "Remove FY 16/17" at bounding box center [434, 124] width 4 height 5
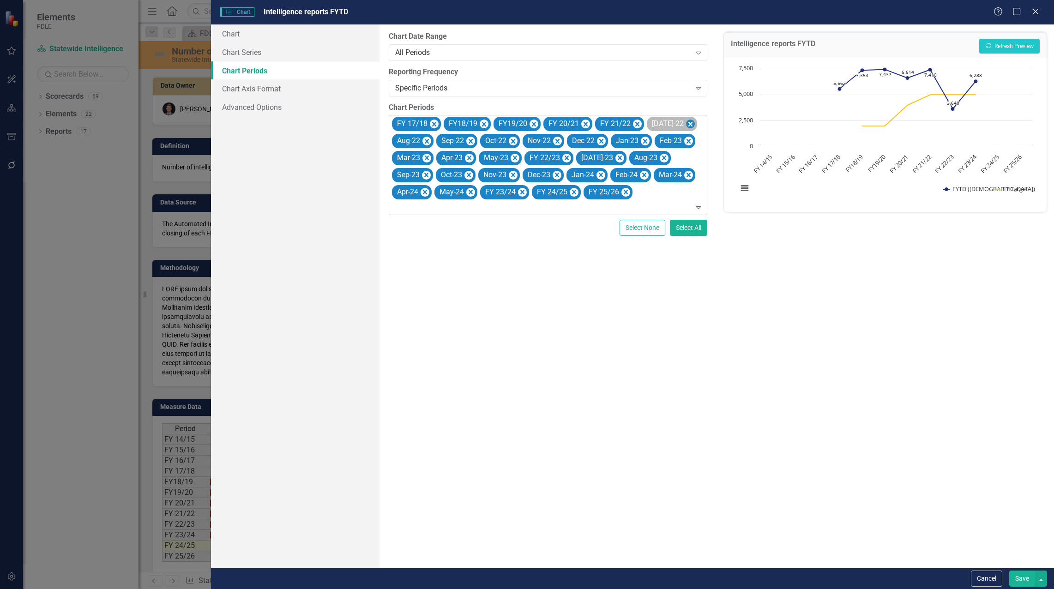
click at [686, 121] on icon "Remove Jul-22" at bounding box center [690, 125] width 9 height 12
click at [677, 121] on icon "Remove Aug-22" at bounding box center [681, 125] width 9 height 12
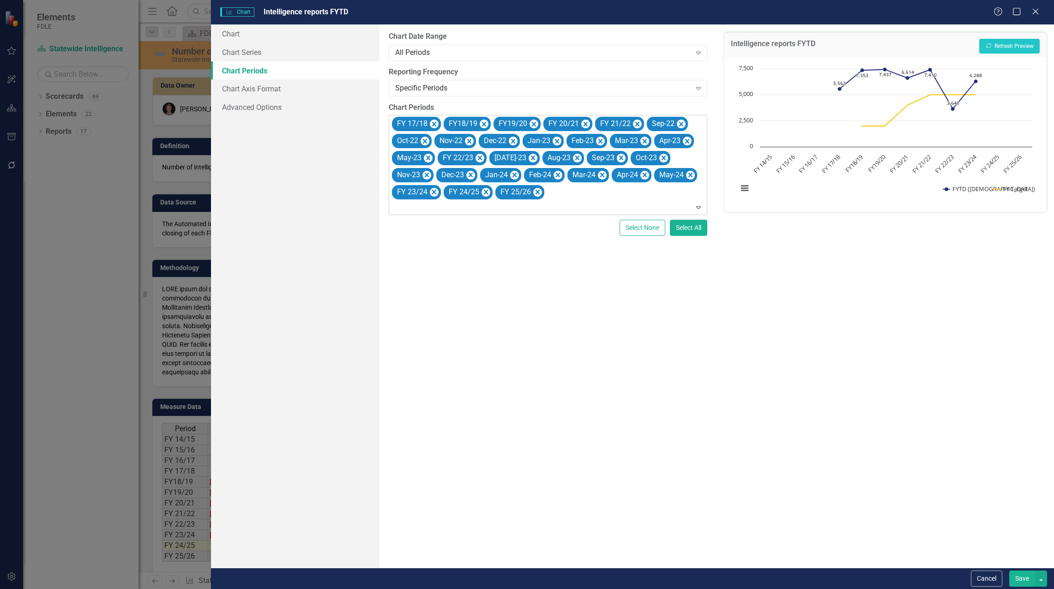
click at [677, 121] on icon "Remove Sep-22" at bounding box center [681, 125] width 9 height 12
click at [677, 121] on icon "Remove Oct-22" at bounding box center [679, 125] width 9 height 12
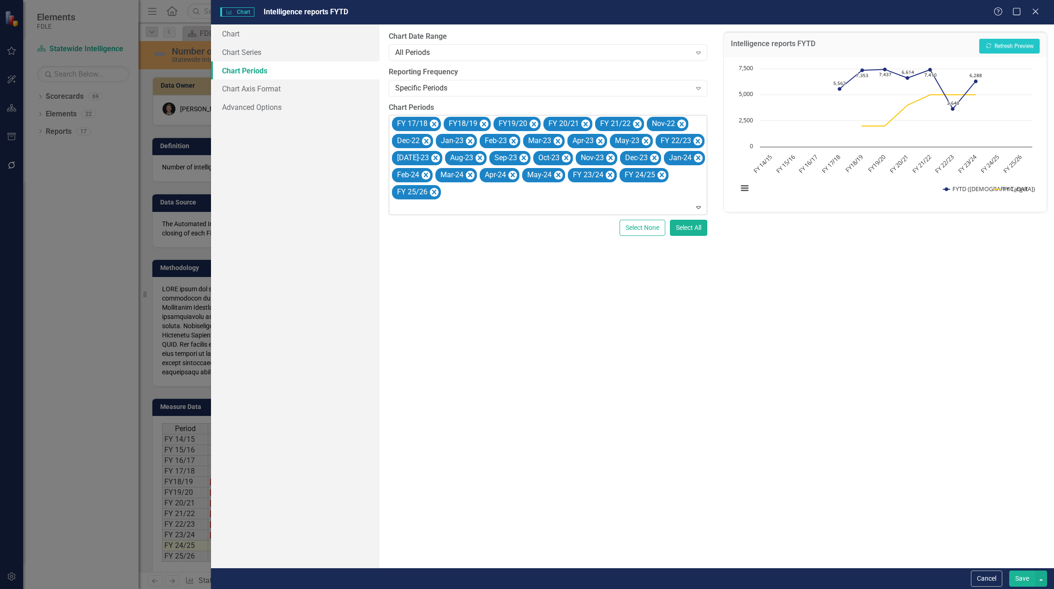
click at [677, 121] on icon "Remove Nov-22" at bounding box center [681, 125] width 9 height 12
click at [677, 121] on icon "Remove Dec-22" at bounding box center [681, 125] width 9 height 12
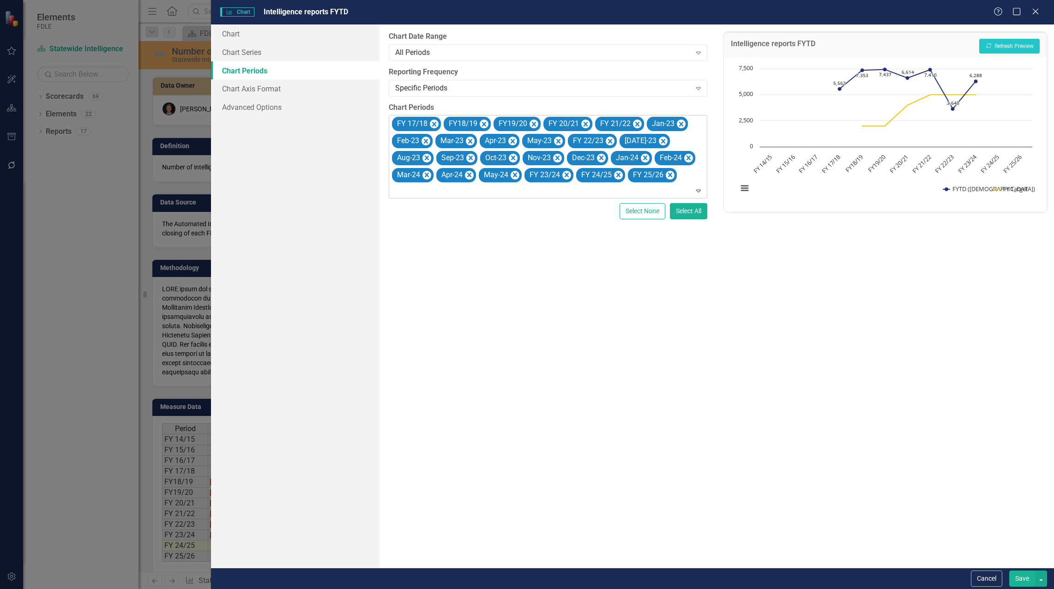
click at [677, 121] on icon "Remove Jan-23" at bounding box center [681, 125] width 9 height 12
click at [677, 121] on icon "Remove Feb-23" at bounding box center [680, 125] width 9 height 12
click at [677, 121] on icon "Remove Mar-23" at bounding box center [681, 125] width 9 height 12
click at [677, 121] on icon "Remove Apr-23" at bounding box center [679, 125] width 9 height 12
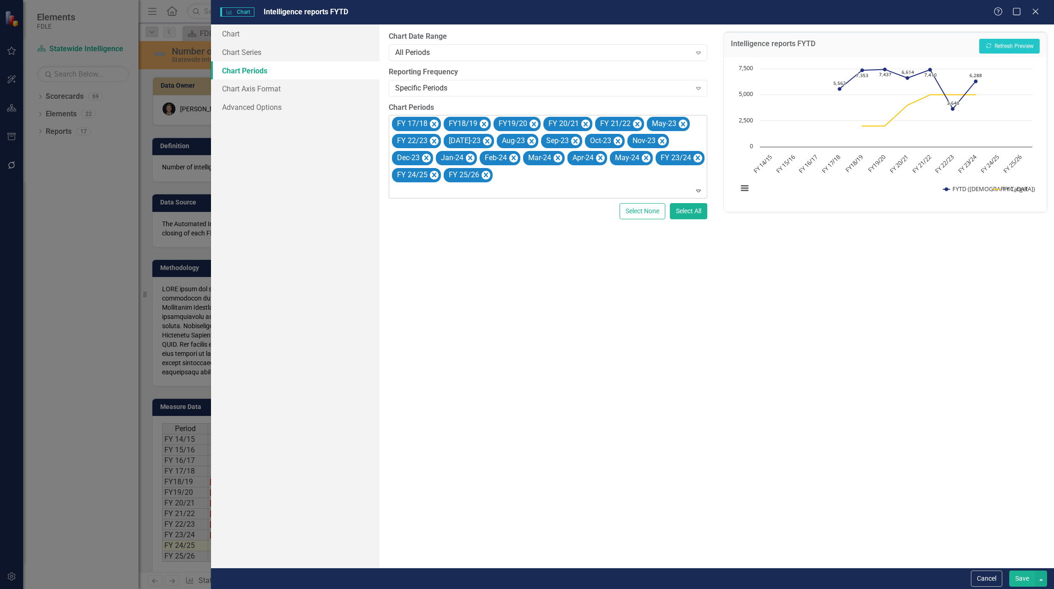
click at [678, 121] on icon "Remove May-23" at bounding box center [682, 125] width 9 height 12
click at [433, 139] on icon "Remove Jul-23" at bounding box center [435, 141] width 4 height 5
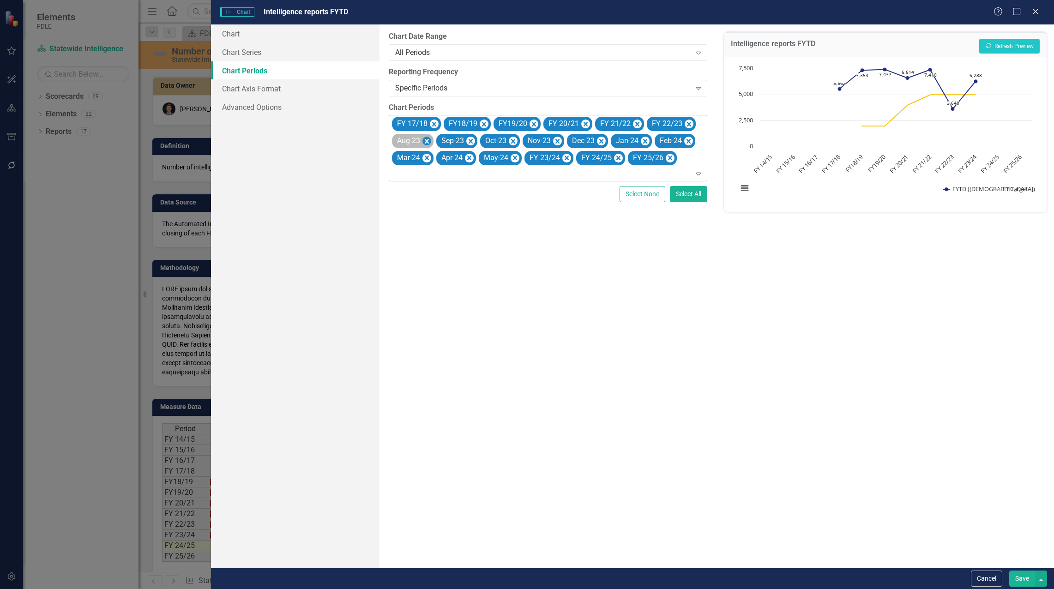
click at [422, 139] on icon "Remove Aug-23" at bounding box center [426, 141] width 9 height 12
click at [422, 139] on icon "Remove Sep-23" at bounding box center [426, 141] width 9 height 12
click at [423, 139] on icon "Remove Oct-23" at bounding box center [424, 141] width 9 height 12
click at [423, 139] on icon "Remove Nov-23" at bounding box center [426, 141] width 9 height 12
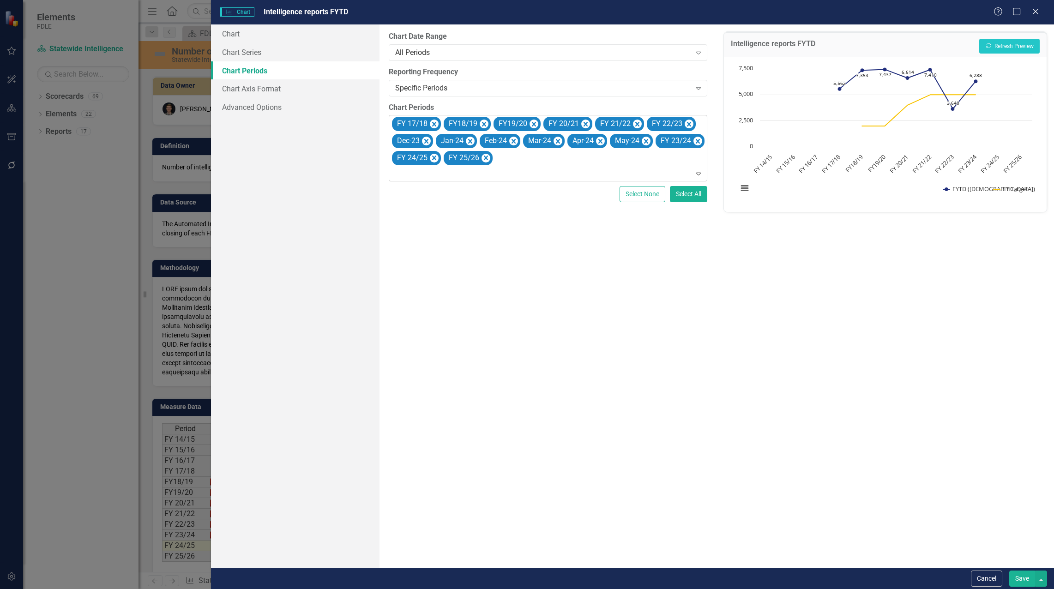
click at [423, 139] on icon "Remove Dec-23" at bounding box center [426, 141] width 9 height 12
click at [423, 139] on icon "Remove Jan-24" at bounding box center [426, 141] width 9 height 12
click at [423, 139] on icon "Remove Feb-24" at bounding box center [425, 141] width 9 height 12
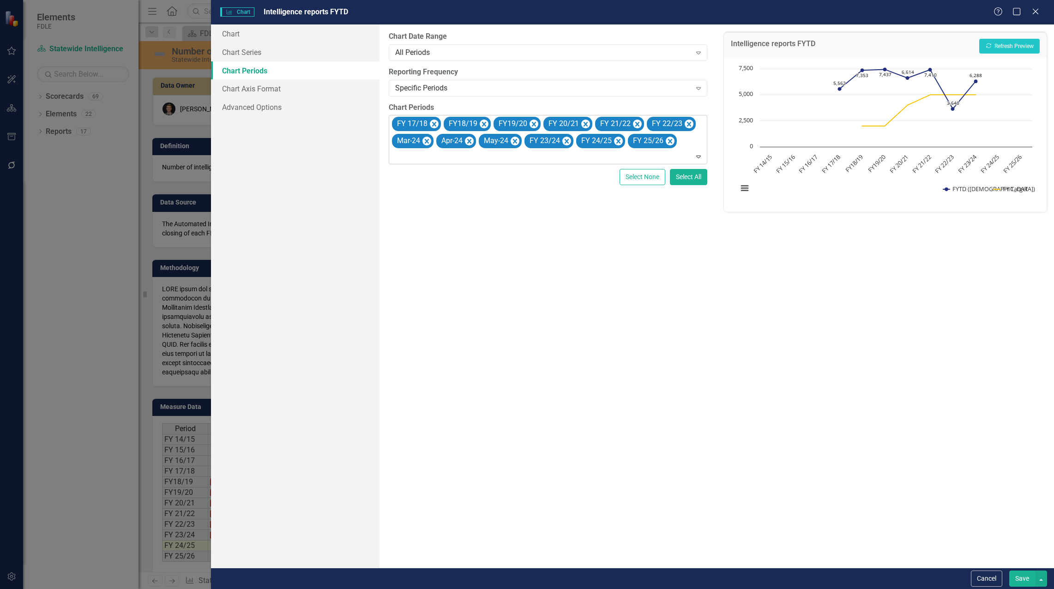
click at [423, 139] on icon "Remove Mar-24" at bounding box center [426, 141] width 9 height 12
click at [423, 139] on icon "Remove Apr-24" at bounding box center [424, 141] width 9 height 12
click at [424, 139] on icon "Remove May-24" at bounding box center [428, 141] width 9 height 12
click at [1021, 580] on button "Save" at bounding box center [1022, 578] width 26 height 16
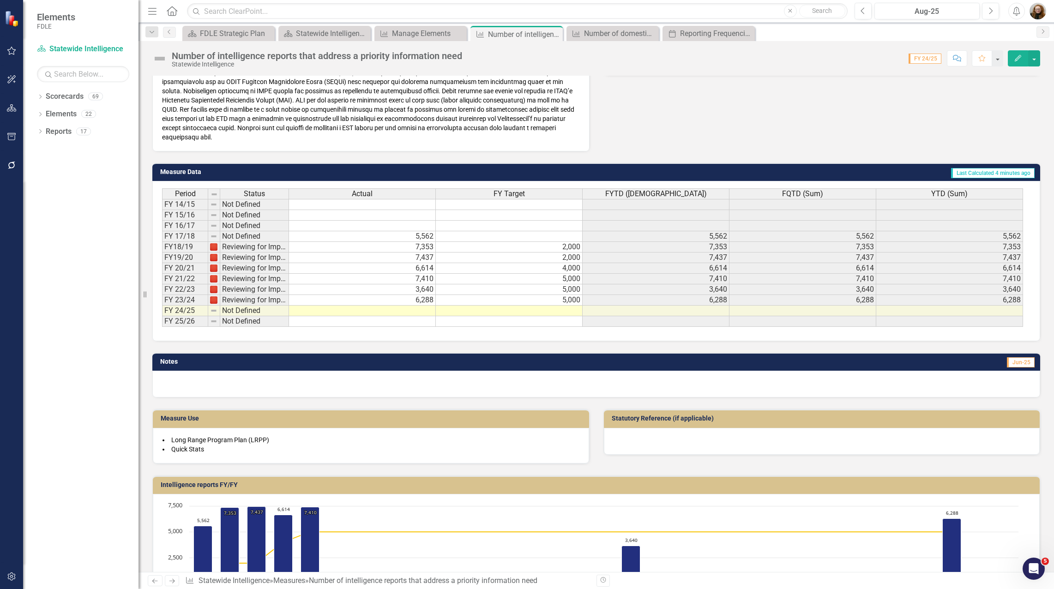
scroll to position [322, 0]
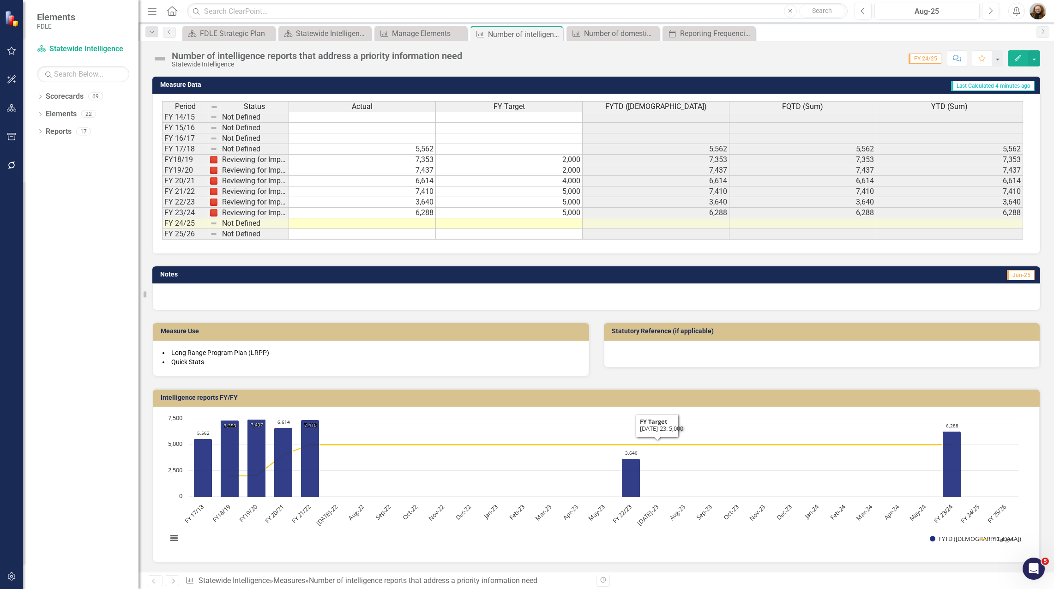
click at [650, 399] on h3 "Intelligence reports FY/FY" at bounding box center [598, 397] width 874 height 7
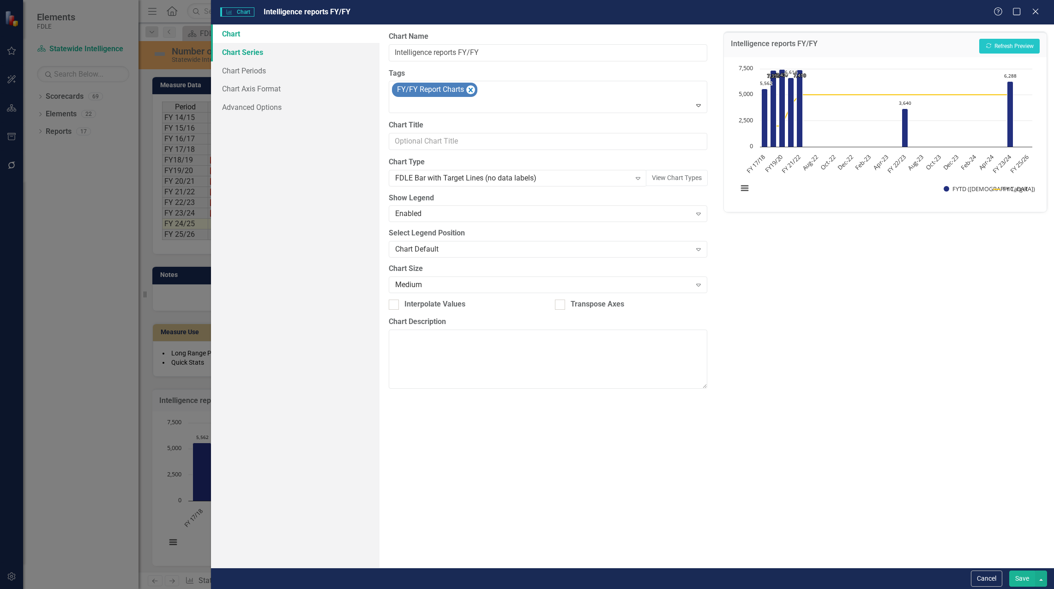
click at [249, 51] on link "Chart Series" at bounding box center [295, 52] width 168 height 18
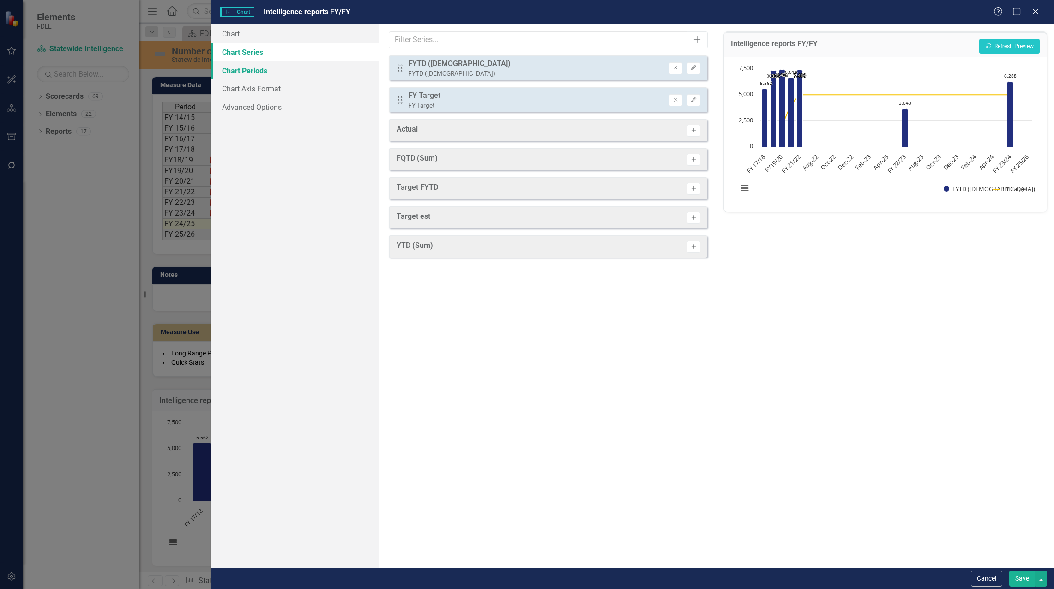
click at [226, 66] on link "Chart Periods" at bounding box center [295, 70] width 168 height 18
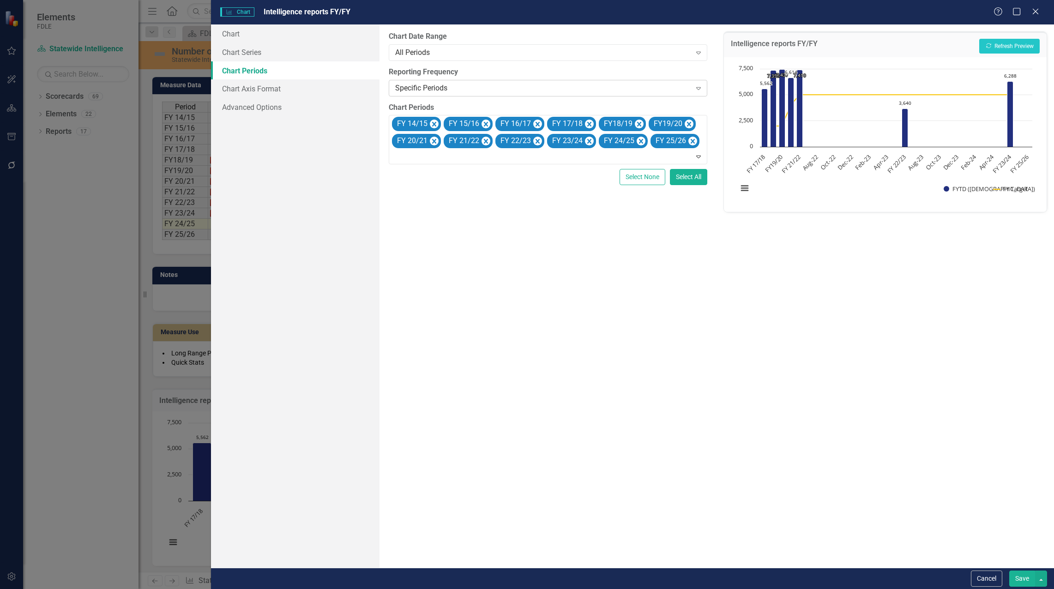
click at [453, 86] on div "Specific Periods" at bounding box center [543, 88] width 296 height 11
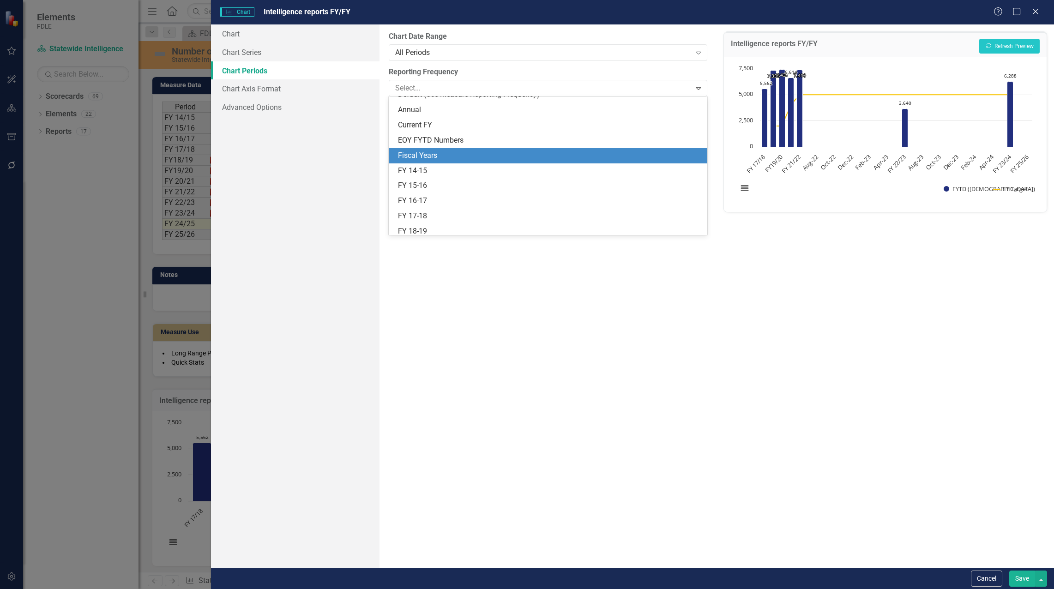
scroll to position [0, 0]
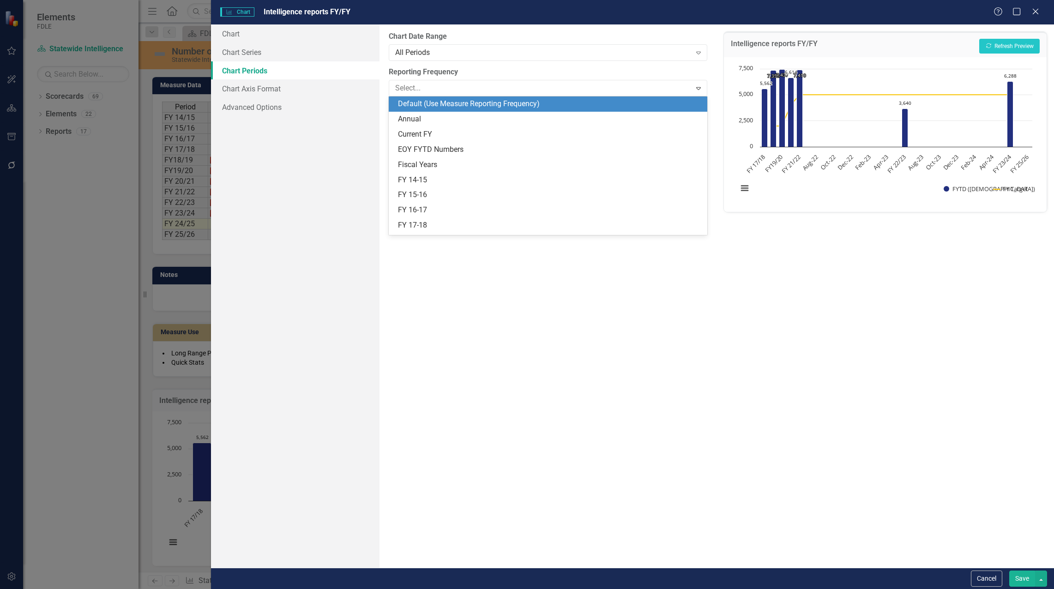
click at [461, 103] on div "Default (Use Measure Reporting Frequency)" at bounding box center [550, 104] width 304 height 11
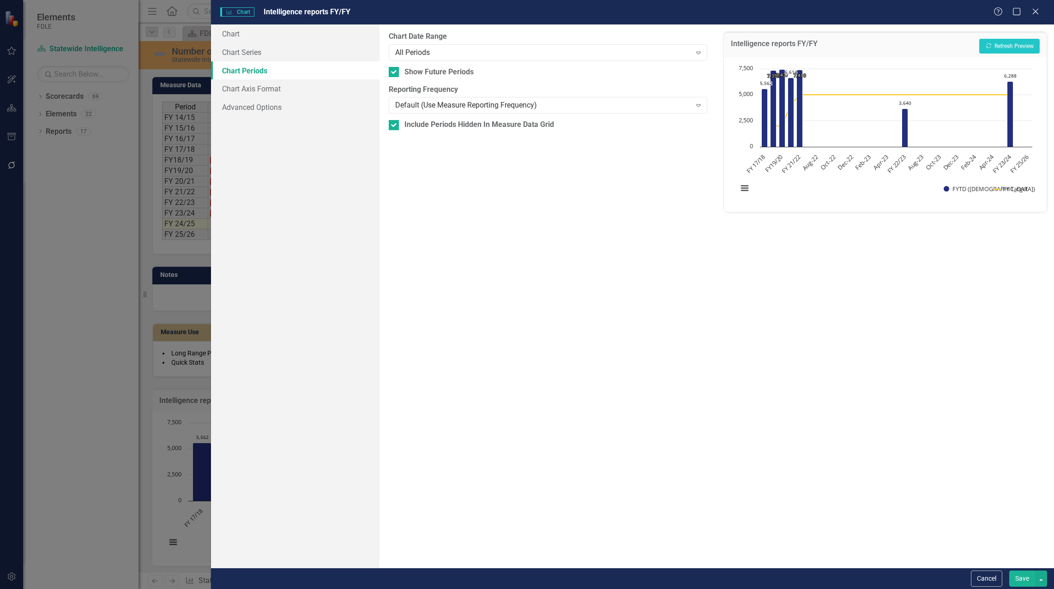
click at [388, 125] on div "From this tab, you define the periods you want included in the chart. For examp…" at bounding box center [547, 295] width 337 height 543
click at [392, 125] on input "Include Periods Hidden In Measure Data Grid" at bounding box center [392, 123] width 6 height 6
checkbox input "false"
click at [1028, 584] on button "Save" at bounding box center [1022, 578] width 26 height 16
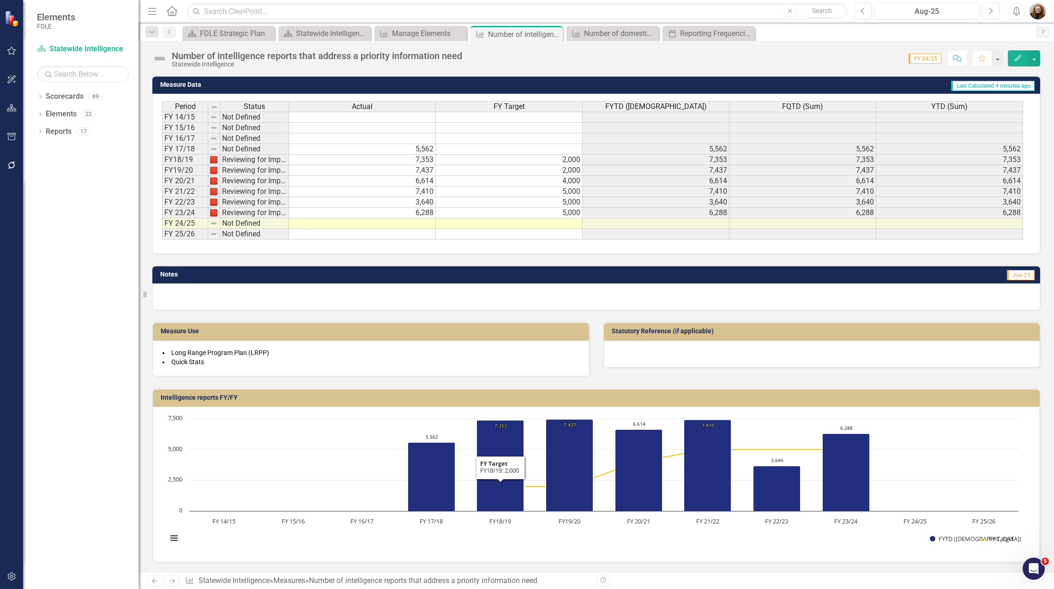
click at [516, 401] on h3 "Intelligence reports FY/FY" at bounding box center [598, 397] width 874 height 7
click at [519, 403] on td "Intelligence reports FY/FY" at bounding box center [598, 399] width 874 height 14
click at [520, 402] on td "Intelligence reports FY/FY" at bounding box center [598, 399] width 874 height 14
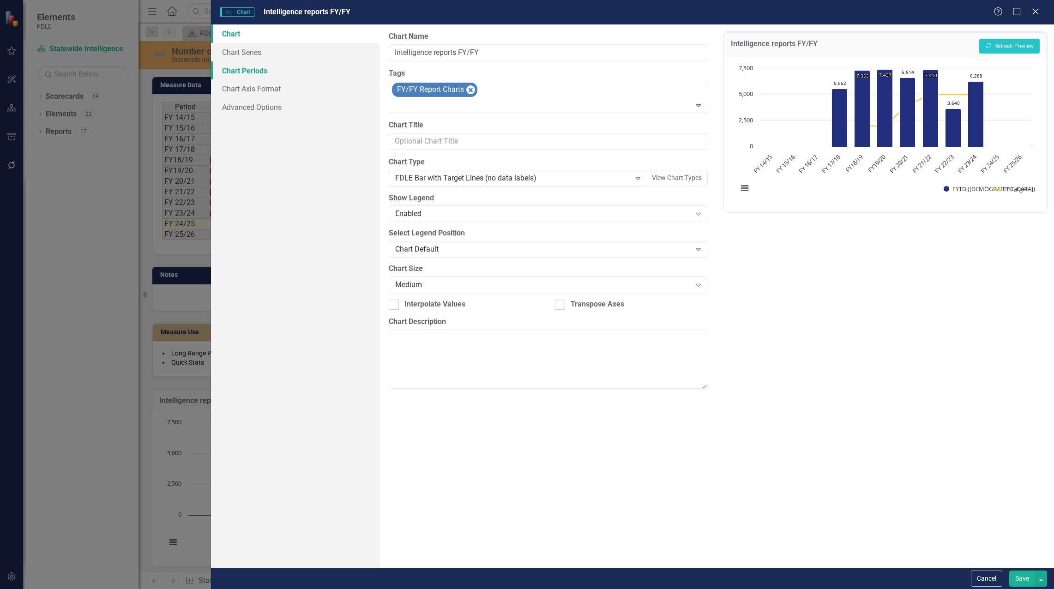
click at [242, 68] on link "Chart Periods" at bounding box center [295, 70] width 168 height 18
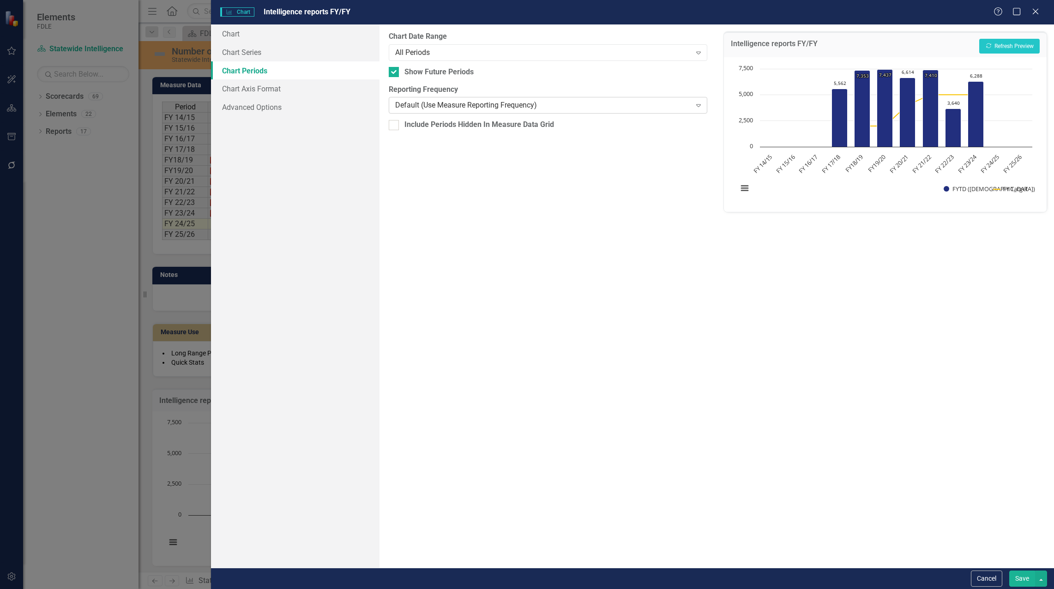
click at [466, 108] on div "Default (Use Measure Reporting Frequency)" at bounding box center [543, 105] width 296 height 11
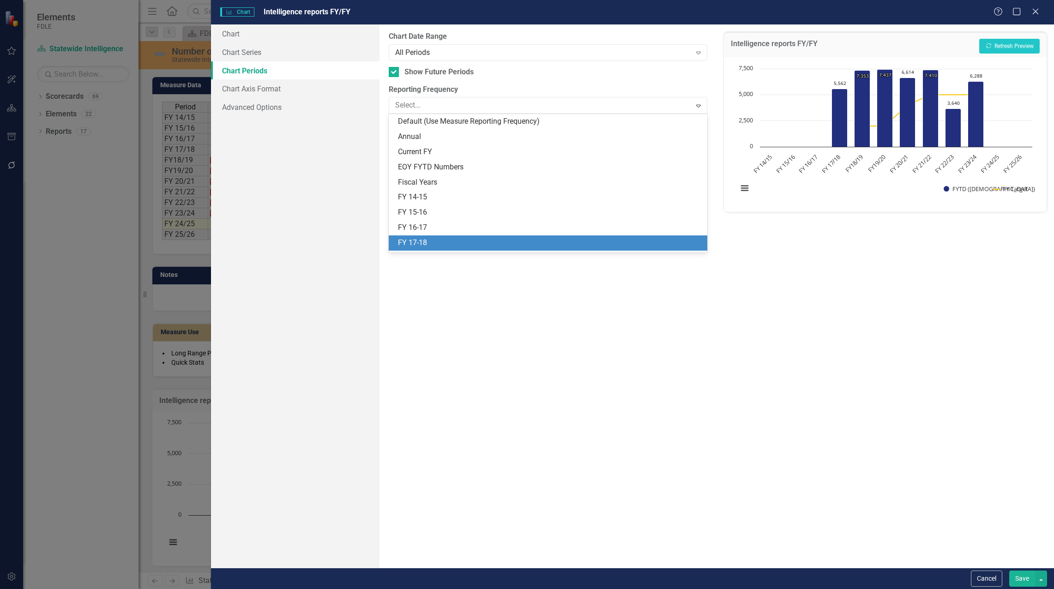
scroll to position [286, 0]
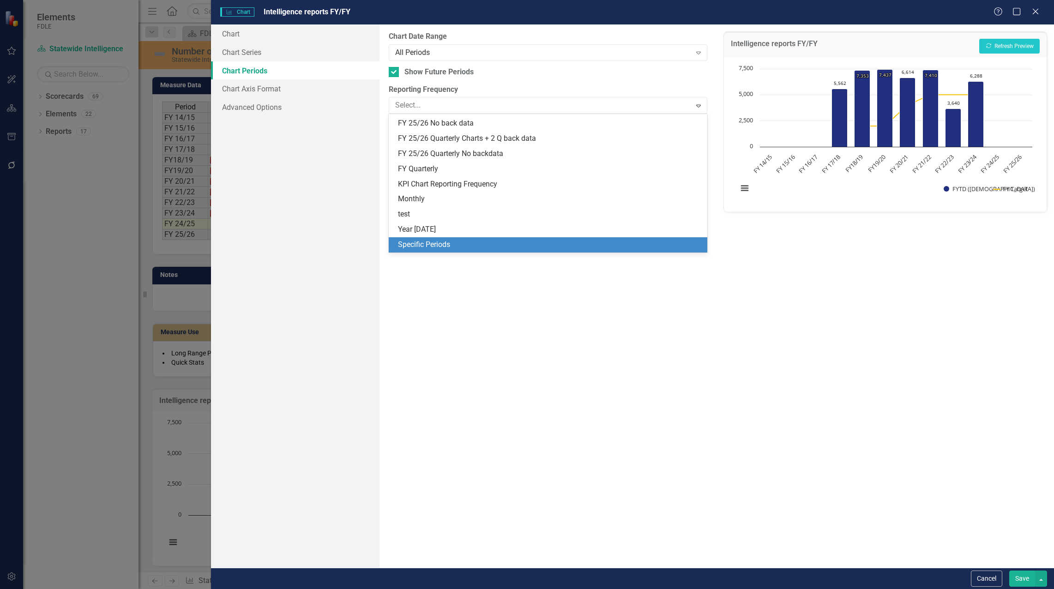
click at [433, 240] on div "Specific Periods" at bounding box center [550, 245] width 304 height 11
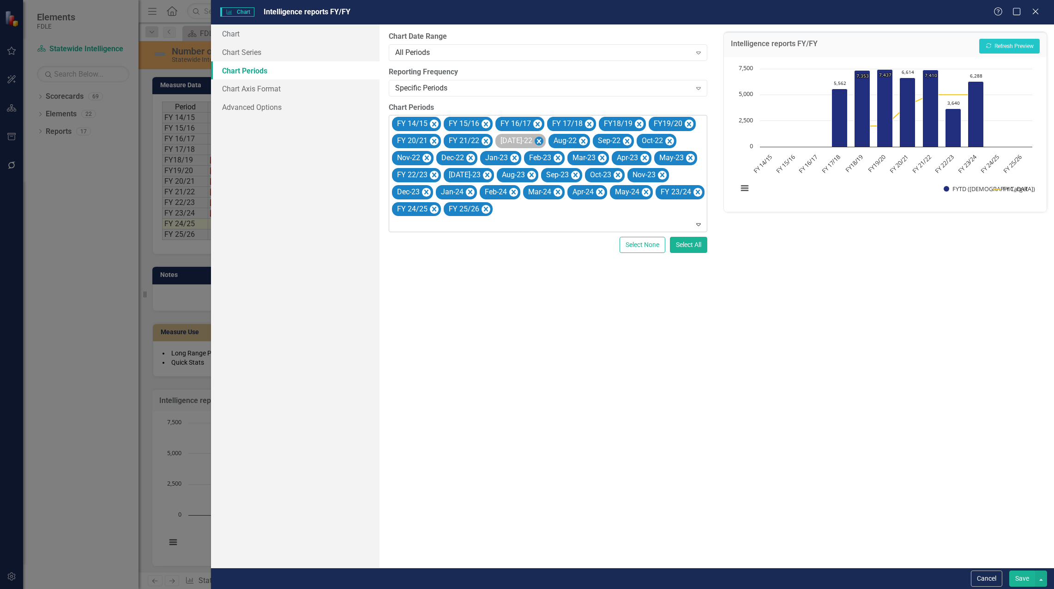
click at [534, 141] on icon "Remove Jul-22" at bounding box center [538, 141] width 9 height 12
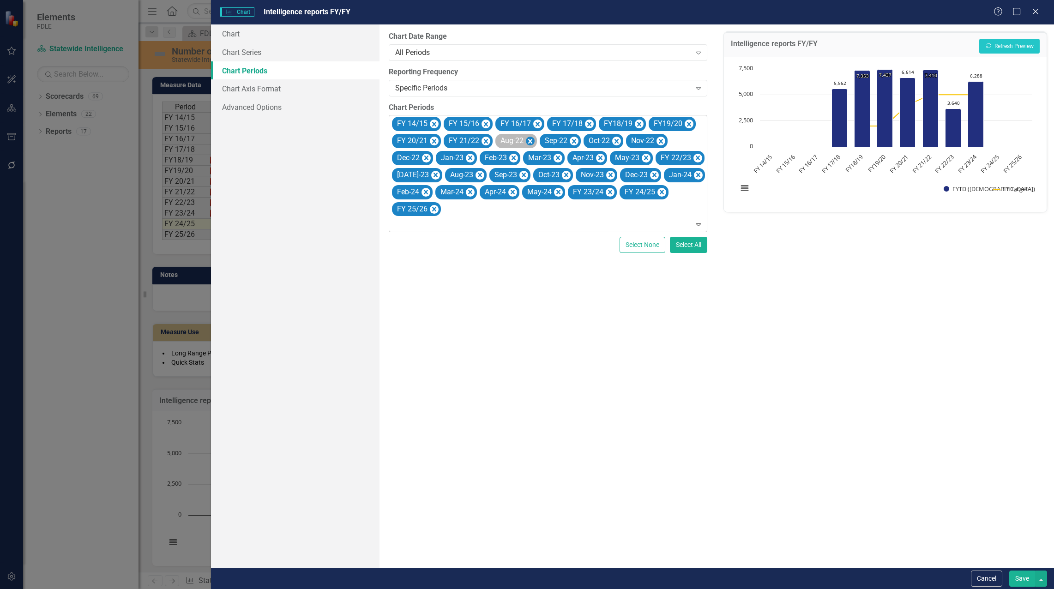
click at [529, 141] on icon "Remove Aug-22" at bounding box center [530, 141] width 4 height 5
click at [530, 141] on icon "Remove Sep-22" at bounding box center [529, 141] width 9 height 12
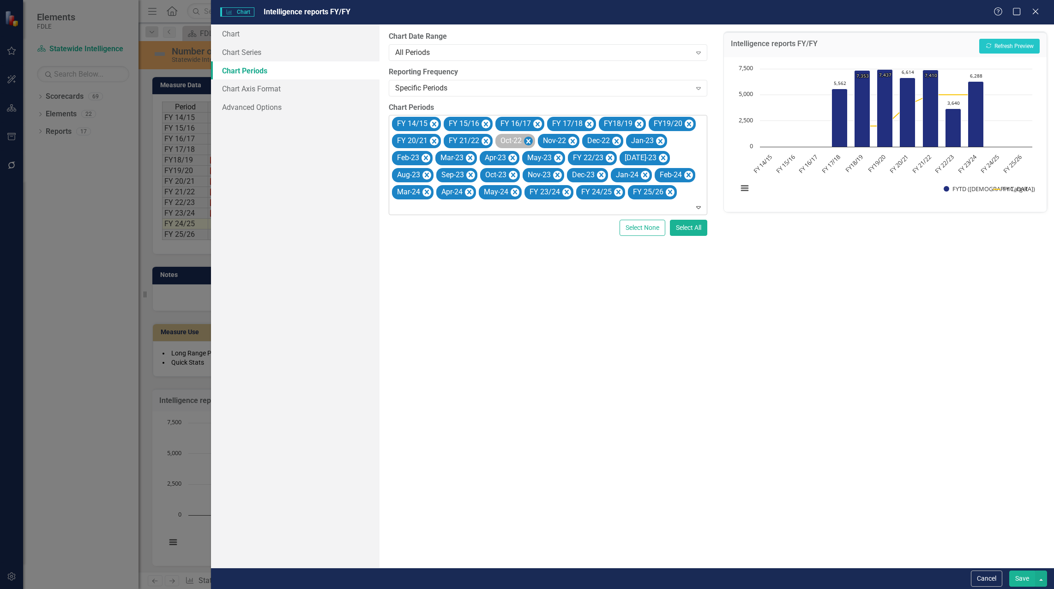
click at [530, 142] on icon "Remove Oct-22" at bounding box center [528, 141] width 9 height 12
click at [530, 142] on icon "Remove Nov-22" at bounding box center [530, 141] width 4 height 5
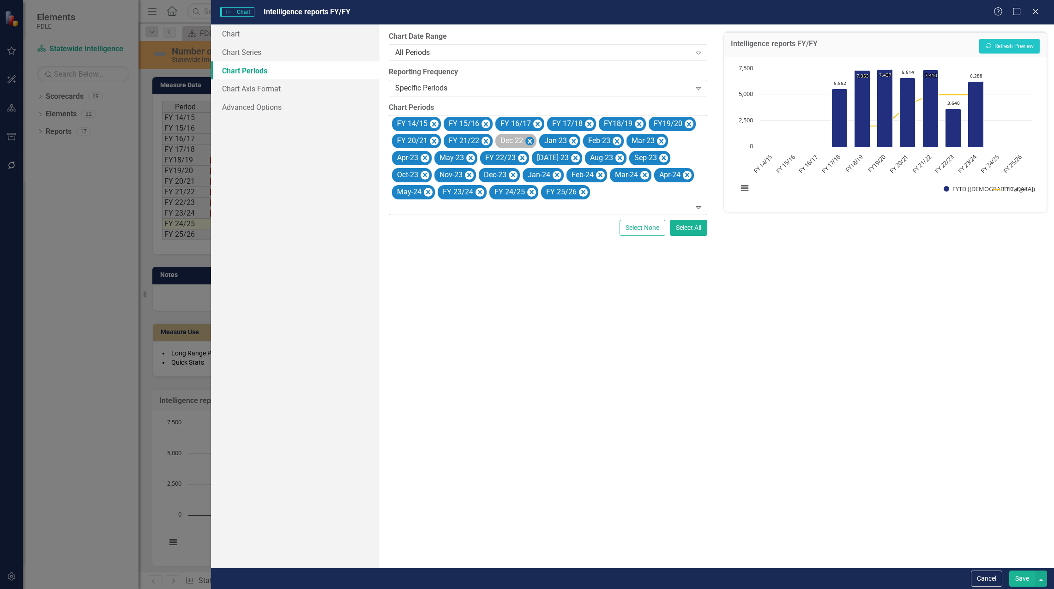
click at [530, 143] on icon "Remove Dec-22" at bounding box center [530, 141] width 4 height 5
click at [530, 143] on icon "Remove Jan-23" at bounding box center [530, 141] width 4 height 5
click at [530, 143] on icon "Remove Feb-23" at bounding box center [529, 141] width 4 height 5
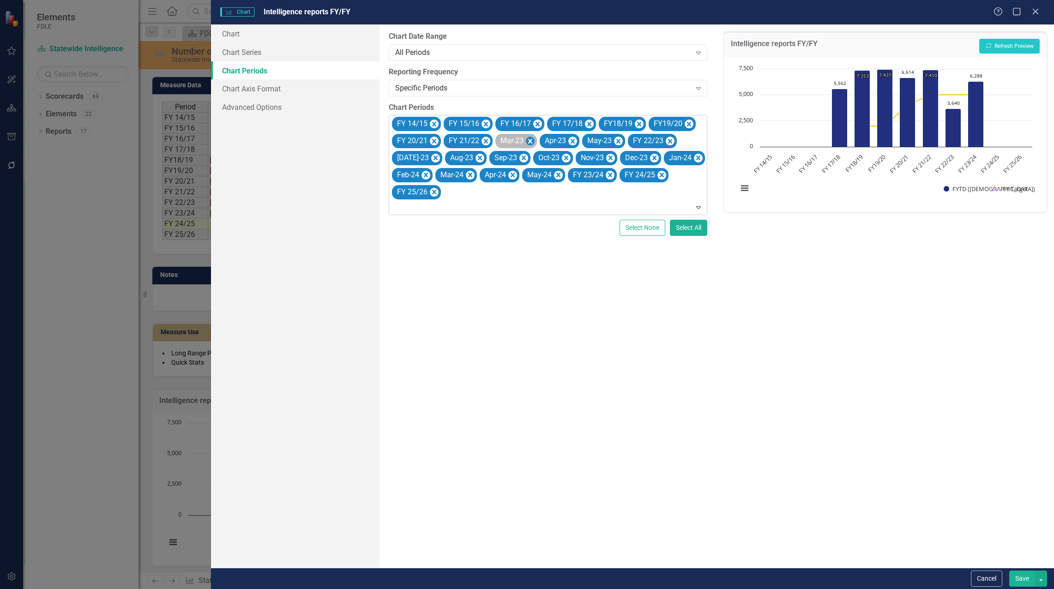
click at [530, 143] on icon "Remove Mar-23" at bounding box center [530, 141] width 4 height 5
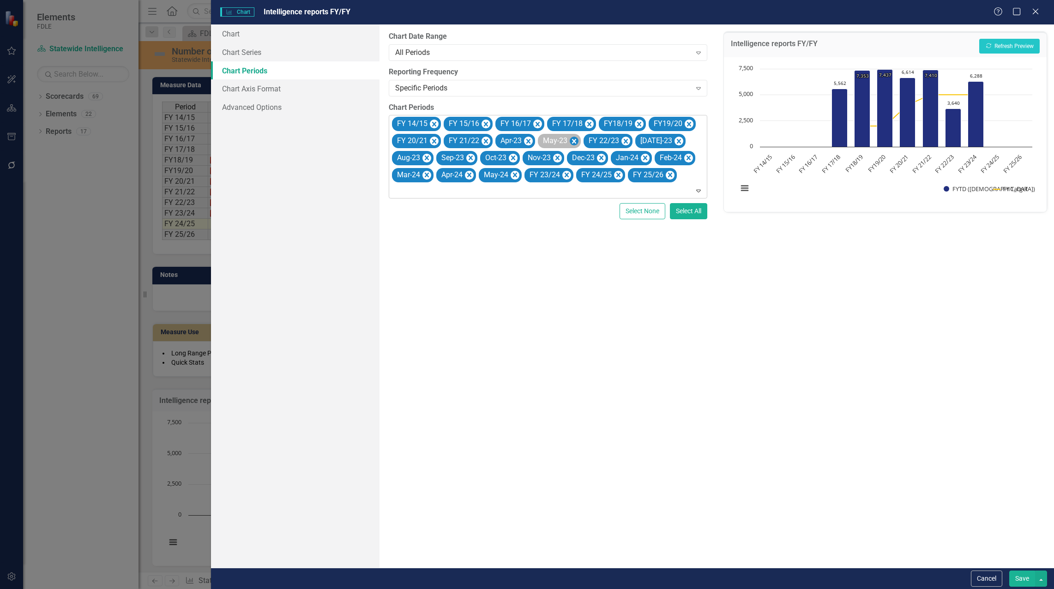
click at [531, 144] on icon "Remove Apr-23" at bounding box center [528, 141] width 9 height 12
click at [531, 144] on icon "Remove May-23" at bounding box center [531, 141] width 9 height 12
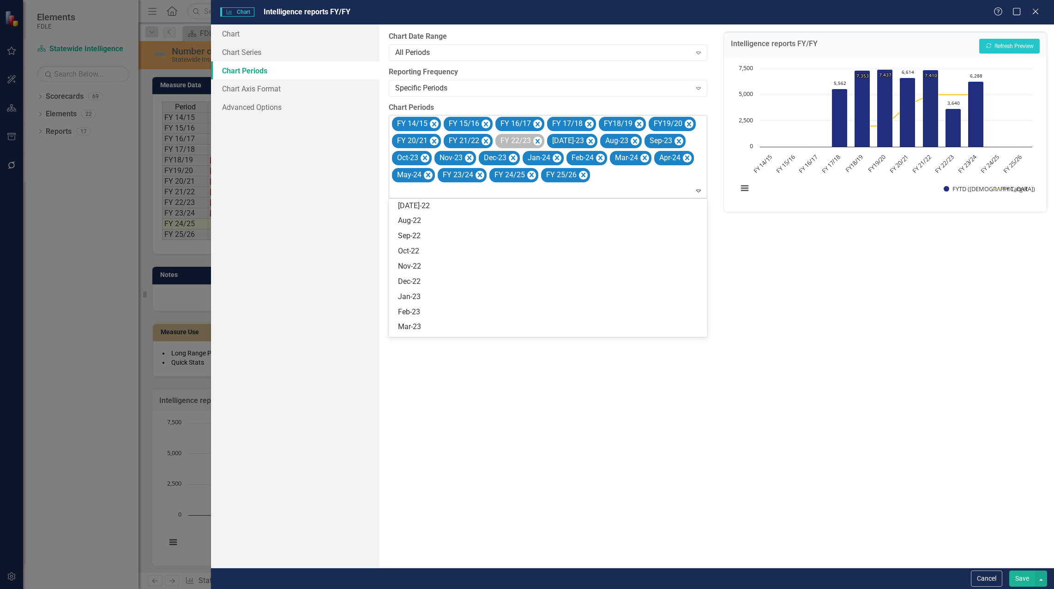
click at [531, 142] on div "FY 22/23" at bounding box center [519, 141] width 49 height 14
click at [534, 141] on icon "Remove FY 22/23" at bounding box center [537, 141] width 9 height 12
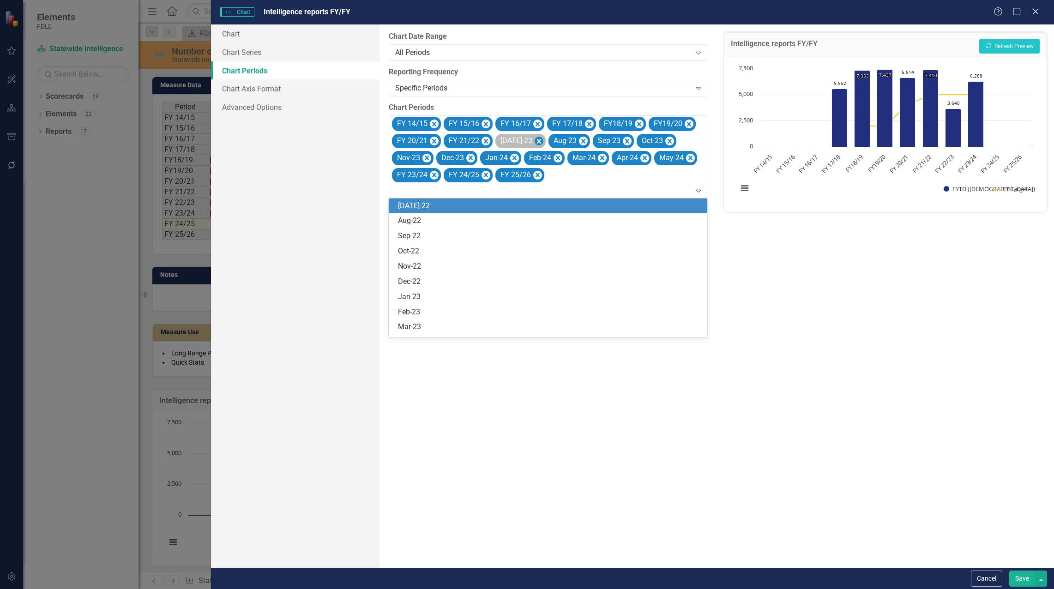
click at [534, 142] on icon "Remove Jul-23" at bounding box center [538, 141] width 9 height 12
click at [528, 142] on icon "Remove Aug-23" at bounding box center [530, 141] width 4 height 5
click at [530, 141] on icon "Remove Sep-23" at bounding box center [529, 141] width 9 height 12
click at [531, 141] on icon "Remove Oct-23" at bounding box center [528, 141] width 9 height 12
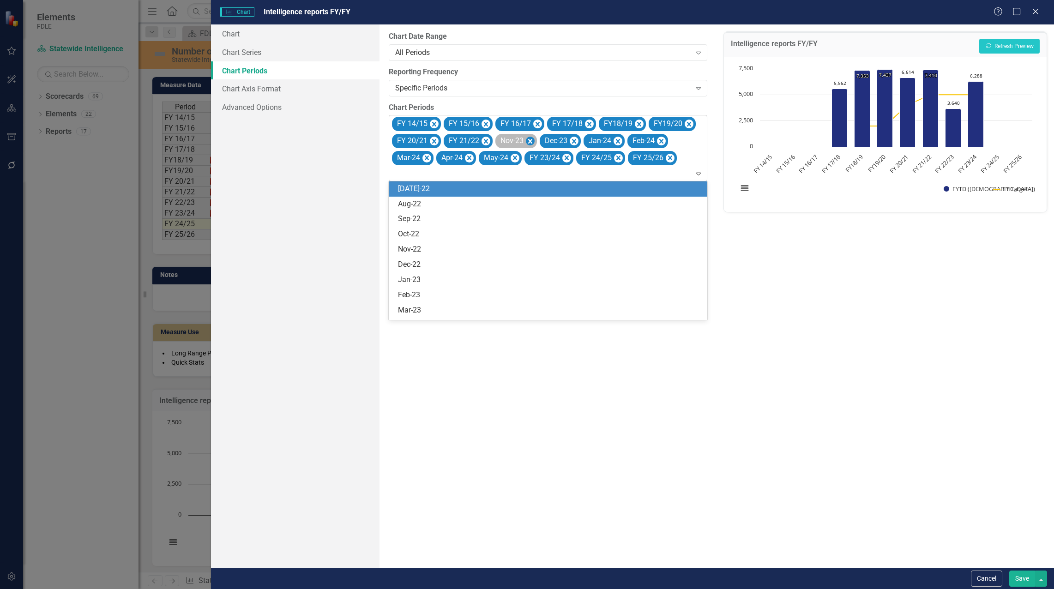
click at [530, 141] on icon "Remove Nov-23" at bounding box center [530, 141] width 4 height 5
click at [530, 141] on icon "Remove Dec-23" at bounding box center [530, 141] width 4 height 5
click at [531, 140] on icon "Remove Jan-24" at bounding box center [529, 141] width 9 height 12
click at [531, 140] on icon "Remove Feb-24" at bounding box center [529, 141] width 9 height 12
click at [531, 140] on icon "Remove Mar-24" at bounding box center [530, 141] width 9 height 12
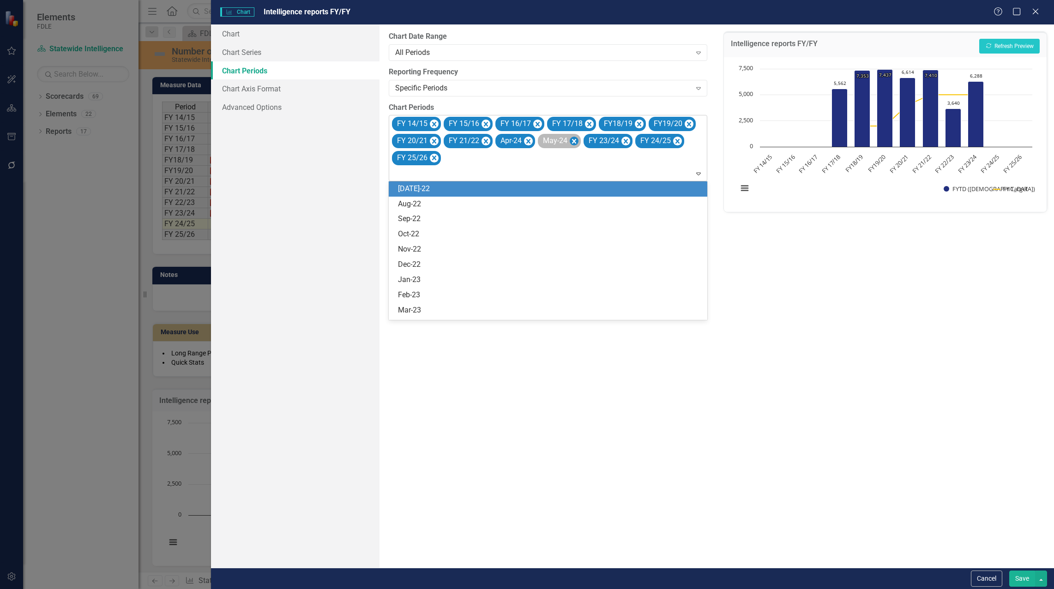
click at [532, 140] on icon "Remove Apr-24" at bounding box center [528, 141] width 9 height 12
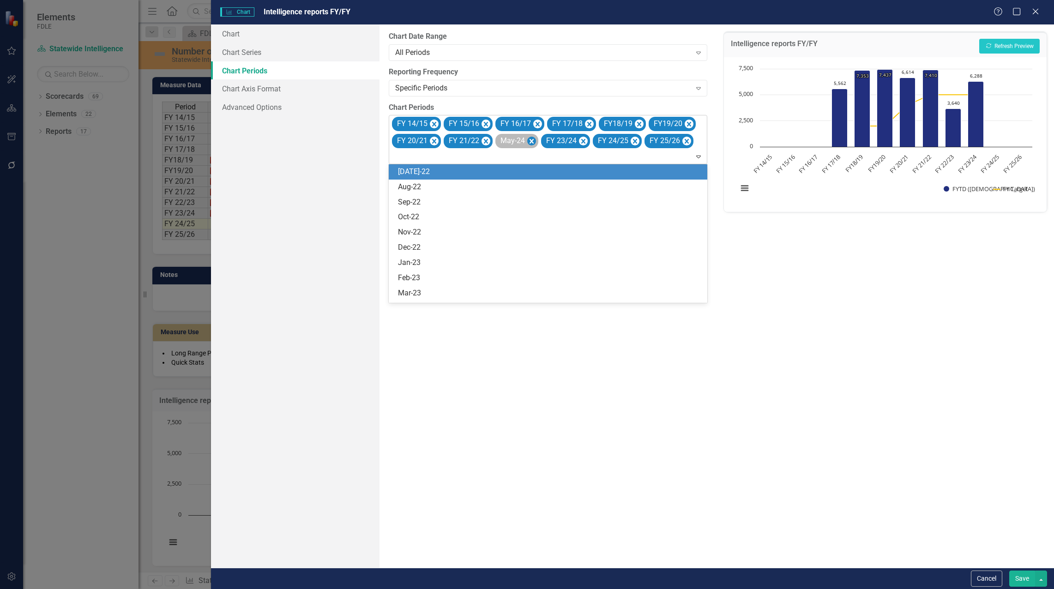
click at [532, 140] on icon "Remove May-24" at bounding box center [531, 141] width 9 height 12
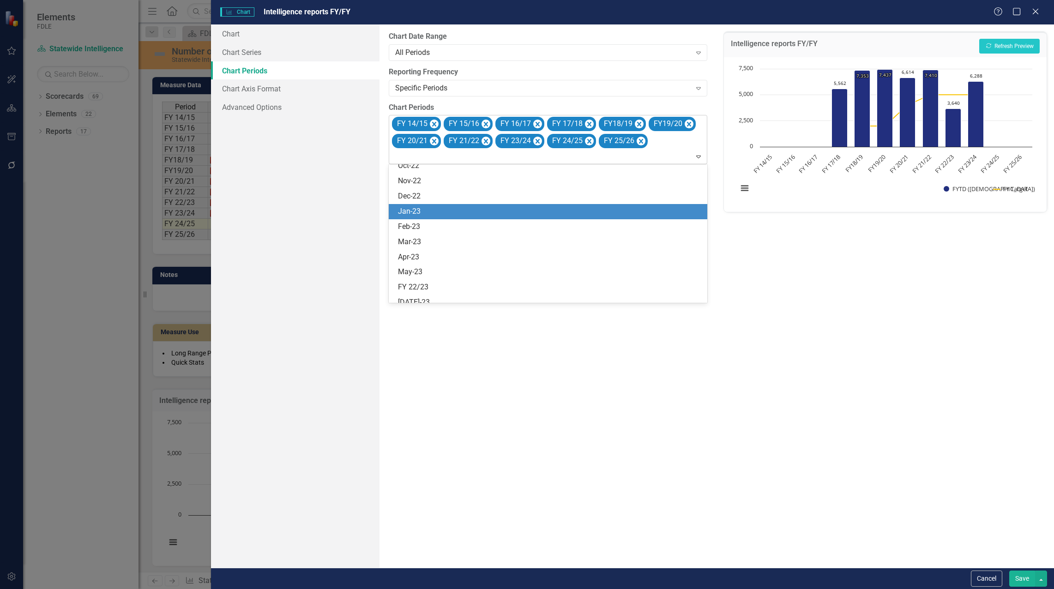
scroll to position [92, 0]
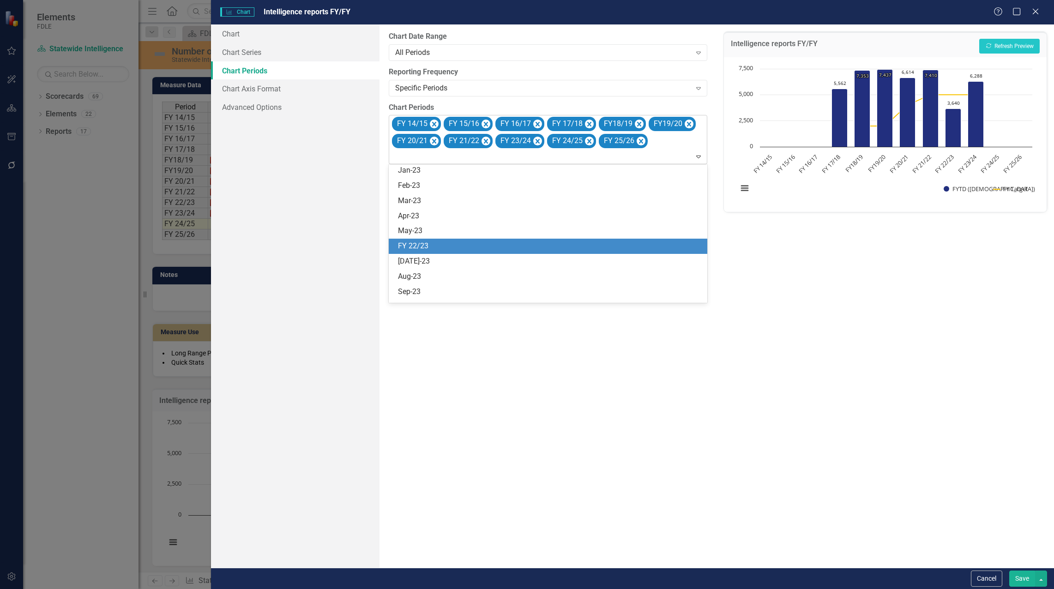
click at [516, 247] on div "FY 22/23" at bounding box center [550, 246] width 304 height 11
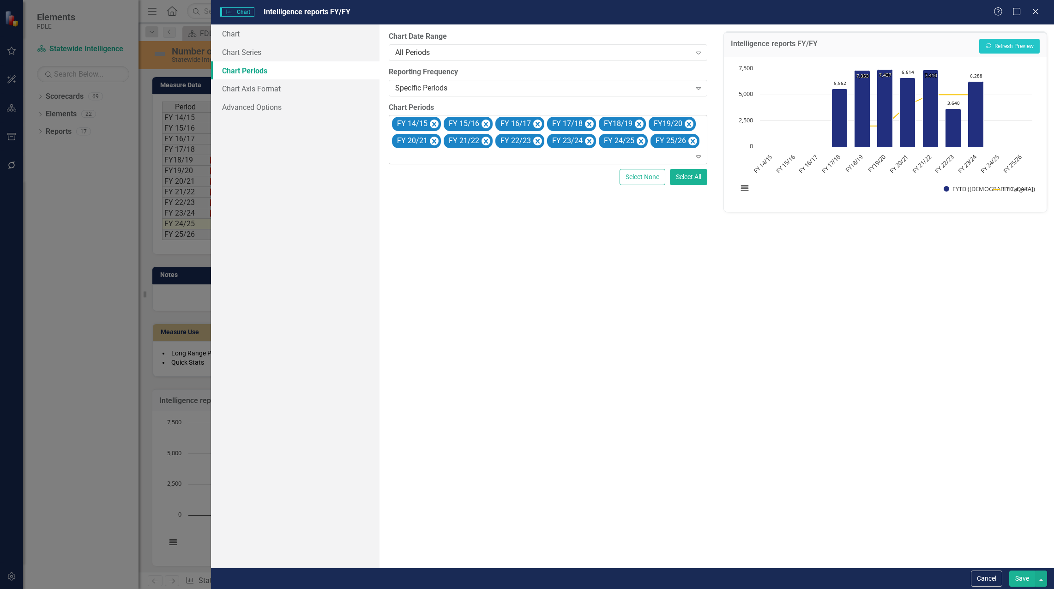
click at [1018, 583] on button "Save" at bounding box center [1022, 578] width 26 height 16
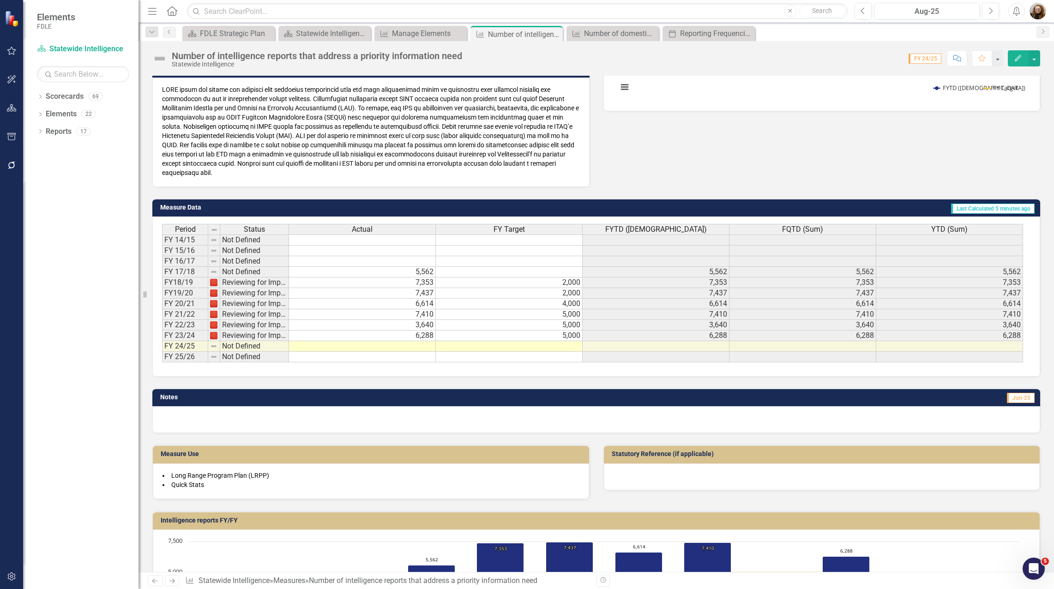
scroll to position [322, 0]
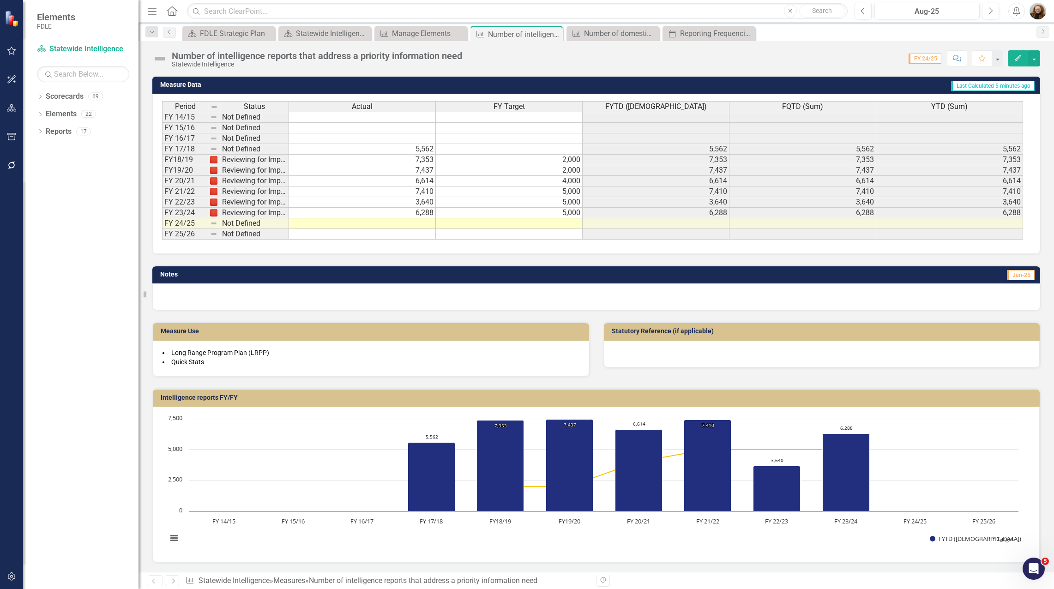
click at [557, 400] on h3 "Intelligence reports FY/FY" at bounding box center [598, 397] width 874 height 7
click at [556, 400] on h3 "Intelligence reports FY/FY" at bounding box center [598, 397] width 874 height 7
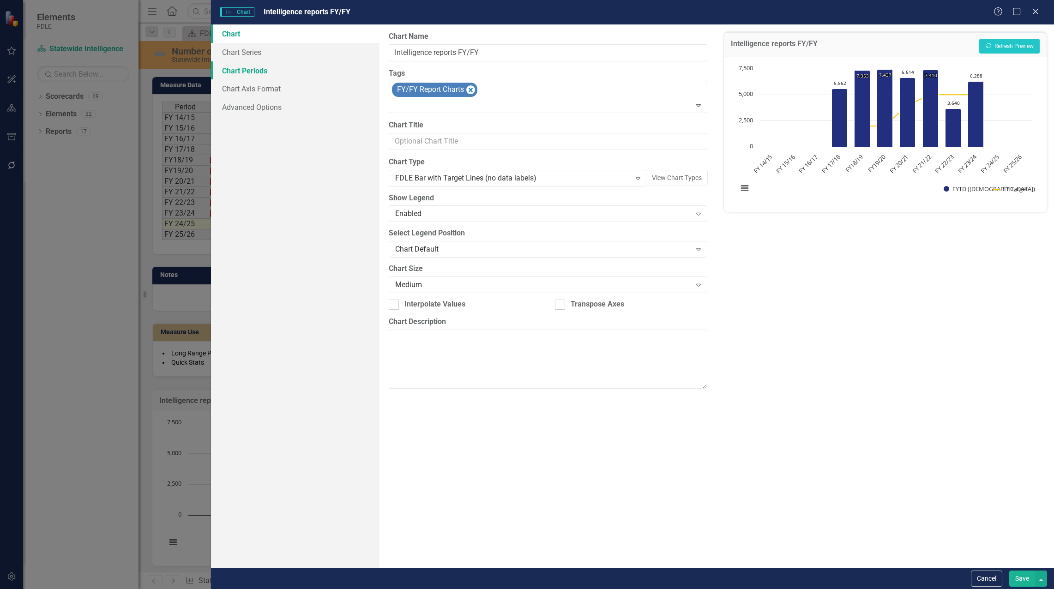
click at [259, 74] on link "Chart Periods" at bounding box center [295, 70] width 168 height 18
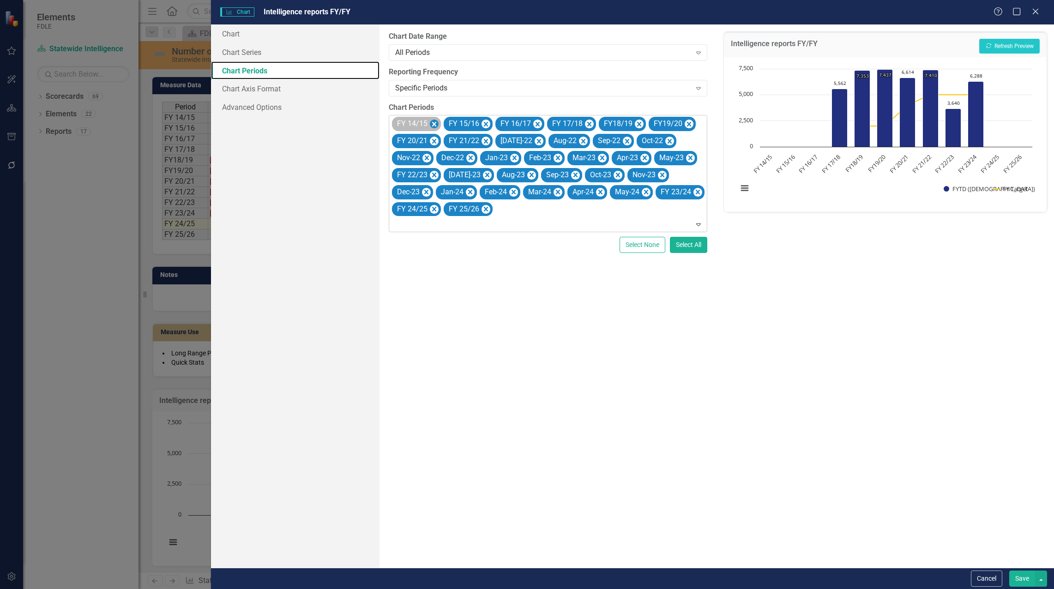
click at [432, 121] on icon "Remove FY 14/15" at bounding box center [434, 125] width 9 height 12
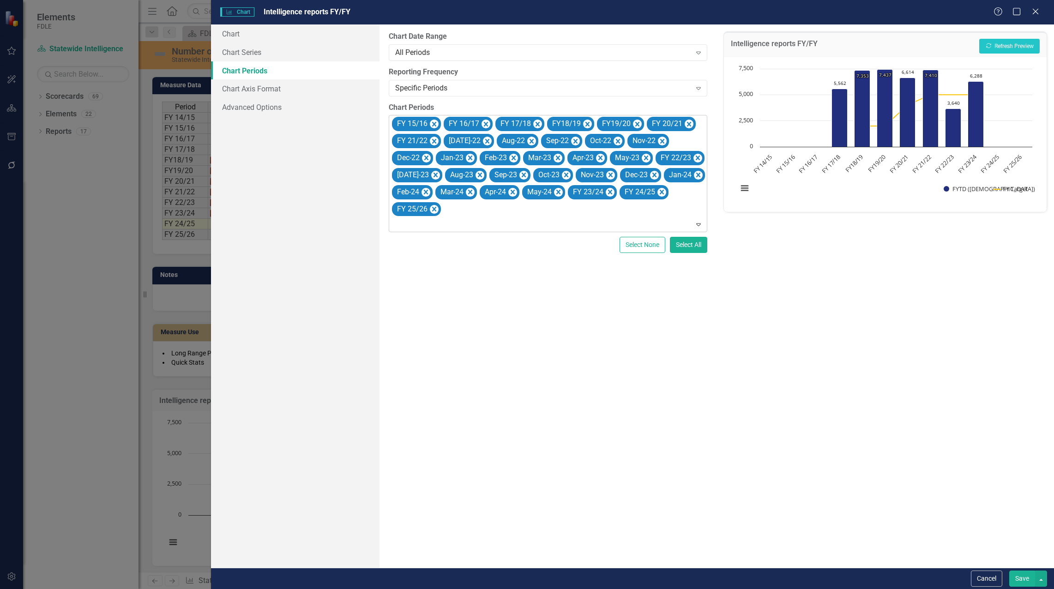
click at [432, 121] on icon "Remove FY 15/16" at bounding box center [434, 125] width 9 height 12
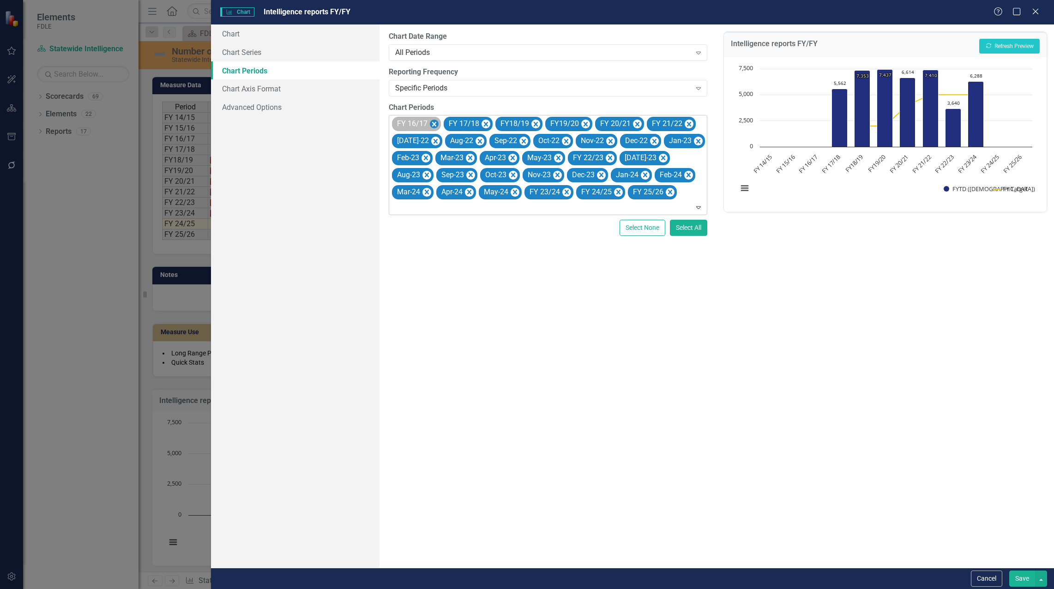
click at [434, 122] on icon "Remove FY 16/17" at bounding box center [434, 125] width 9 height 12
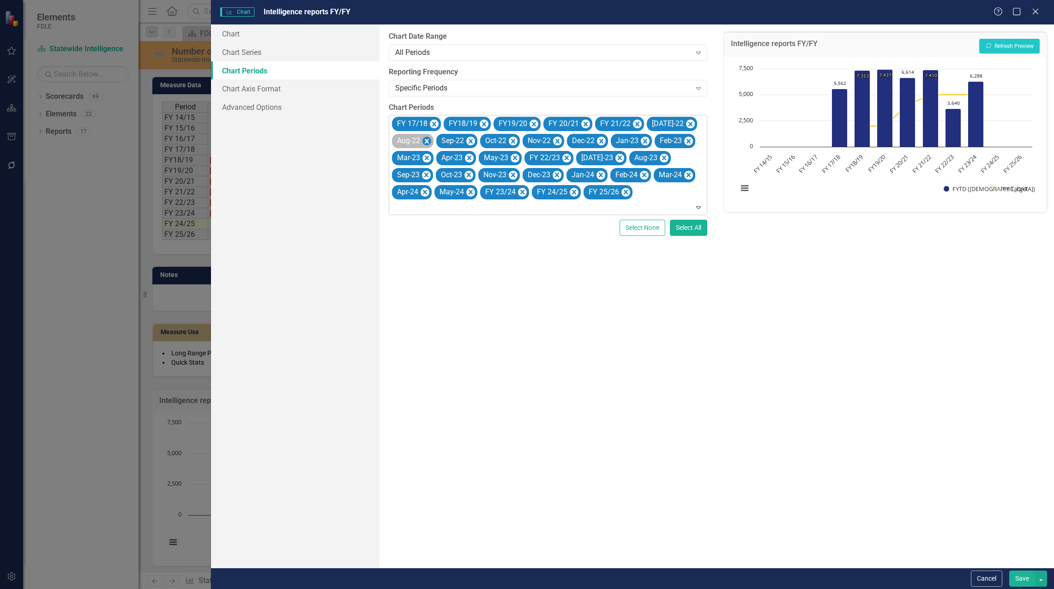
click at [426, 140] on icon "Remove Aug-22" at bounding box center [427, 141] width 4 height 5
click at [426, 140] on icon "Remove Sep-22" at bounding box center [426, 141] width 4 height 5
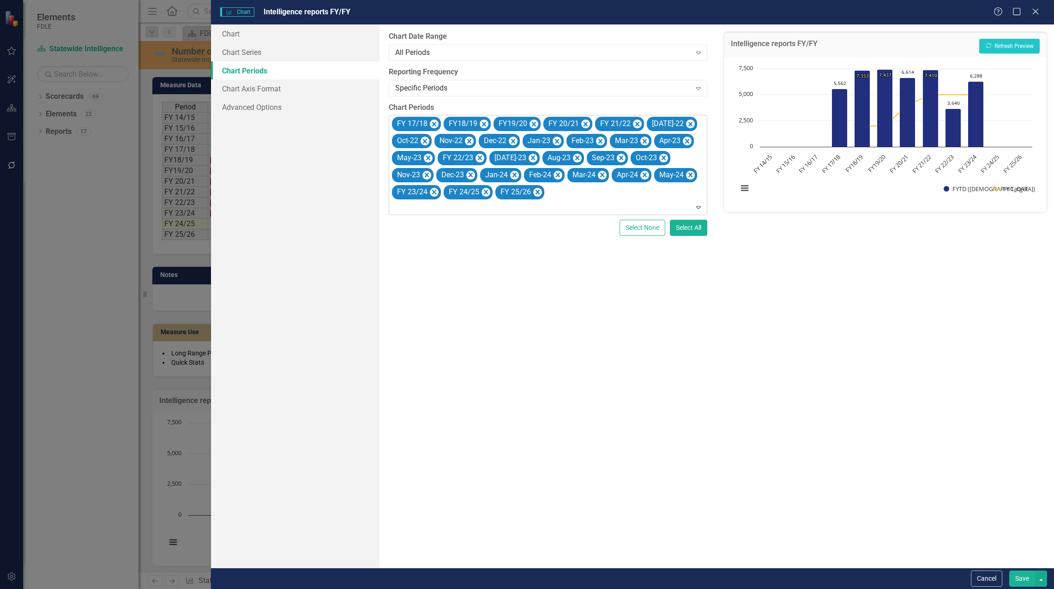
click at [426, 140] on icon "Remove Oct-22" at bounding box center [425, 141] width 4 height 5
click at [426, 140] on icon "Remove Nov-22" at bounding box center [427, 141] width 4 height 5
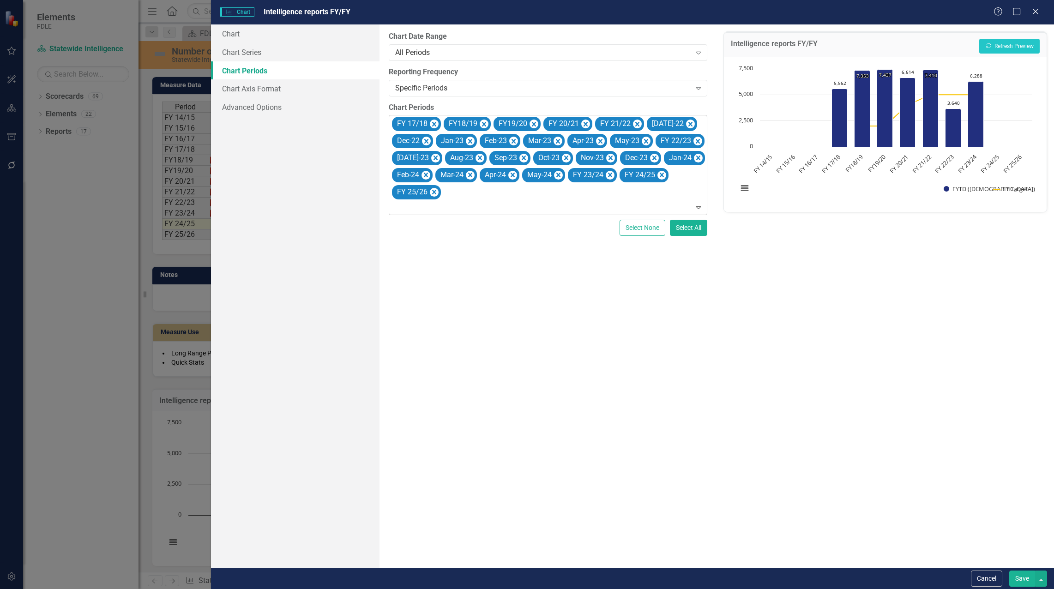
click at [426, 140] on icon "Remove Dec-22" at bounding box center [426, 141] width 4 height 5
click at [426, 140] on icon "Remove Jan-23" at bounding box center [426, 141] width 4 height 5
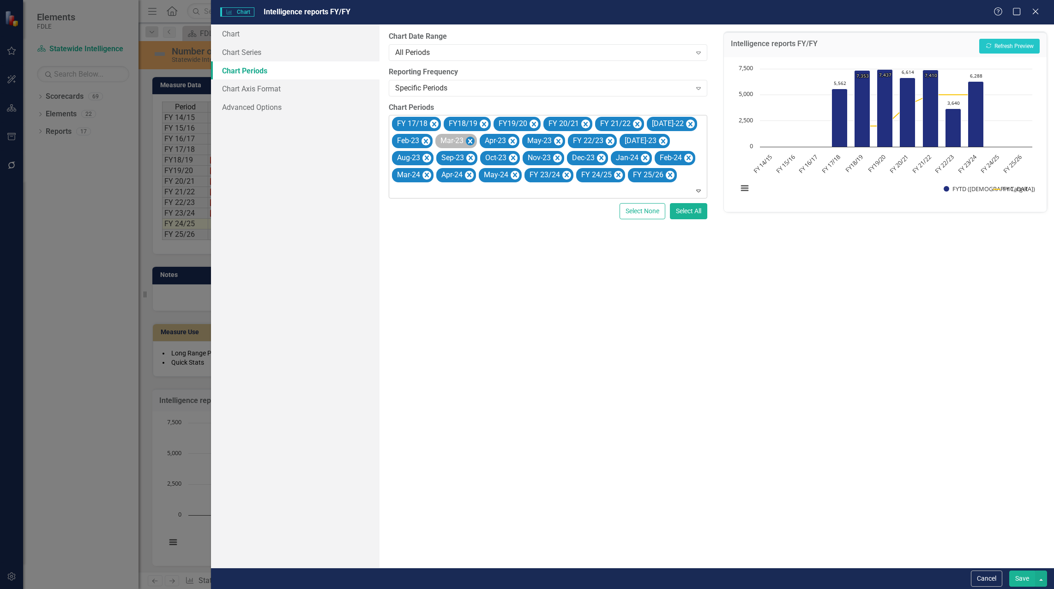
click at [426, 140] on icon "Remove Feb-23" at bounding box center [426, 141] width 4 height 5
click at [426, 140] on icon "Remove Mar-23" at bounding box center [427, 141] width 4 height 5
click at [426, 140] on icon "Remove Apr-23" at bounding box center [425, 141] width 4 height 5
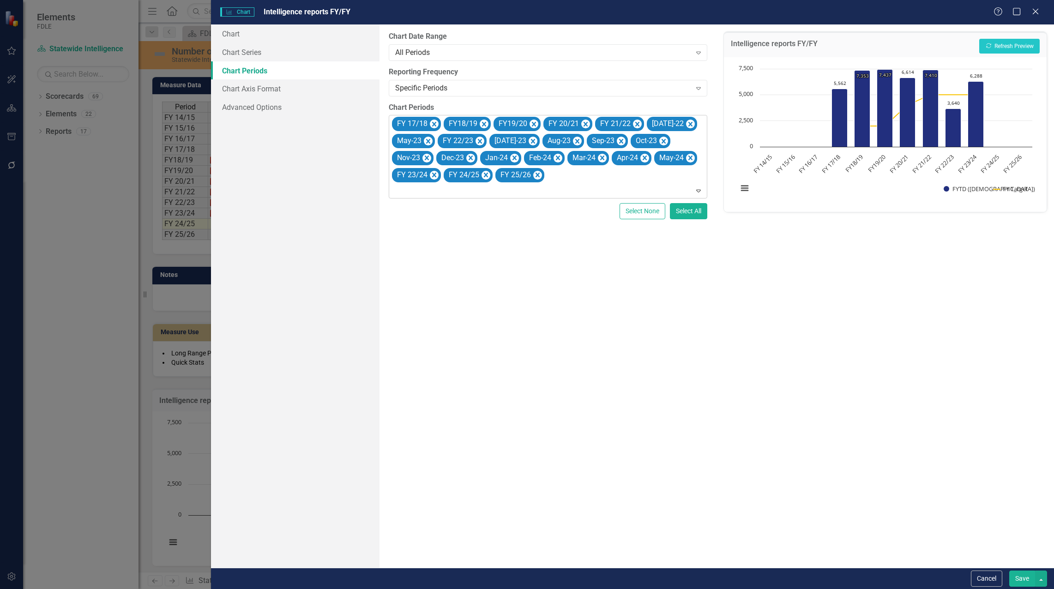
click at [426, 140] on icon "Remove May-23" at bounding box center [428, 141] width 4 height 5
click at [483, 140] on icon "Remove Jul-23" at bounding box center [487, 141] width 9 height 12
click at [477, 140] on icon "Remove Aug-23" at bounding box center [478, 141] width 4 height 5
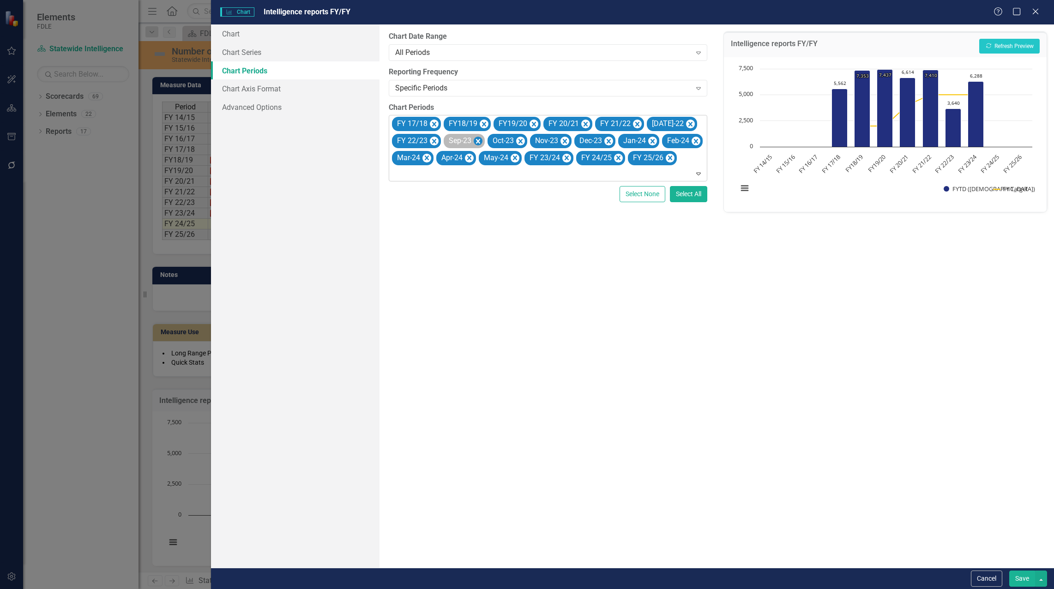
click at [479, 140] on icon "Remove Sep-23" at bounding box center [478, 141] width 4 height 5
click at [479, 140] on icon "Remove Oct-23" at bounding box center [476, 141] width 9 height 12
click at [479, 140] on icon "Remove Nov-23" at bounding box center [478, 141] width 4 height 5
click at [479, 140] on icon "Remove Dec-23" at bounding box center [478, 141] width 4 height 5
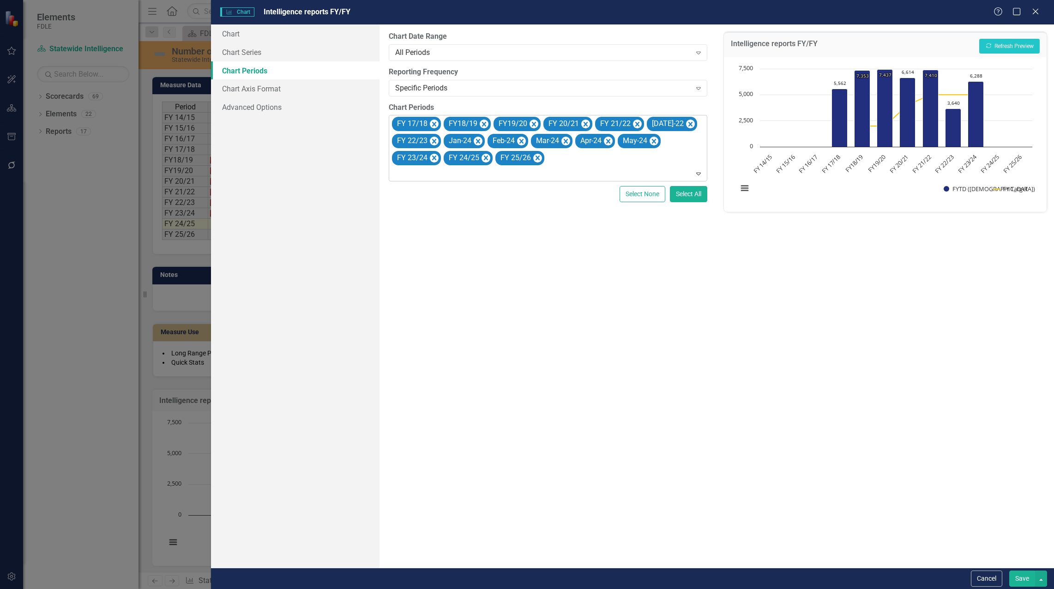
click at [479, 140] on icon "Remove Jan-24" at bounding box center [478, 141] width 4 height 5
click at [479, 140] on icon "Remove Feb-24" at bounding box center [477, 141] width 9 height 12
click at [479, 140] on icon "Remove Mar-24" at bounding box center [478, 141] width 4 height 5
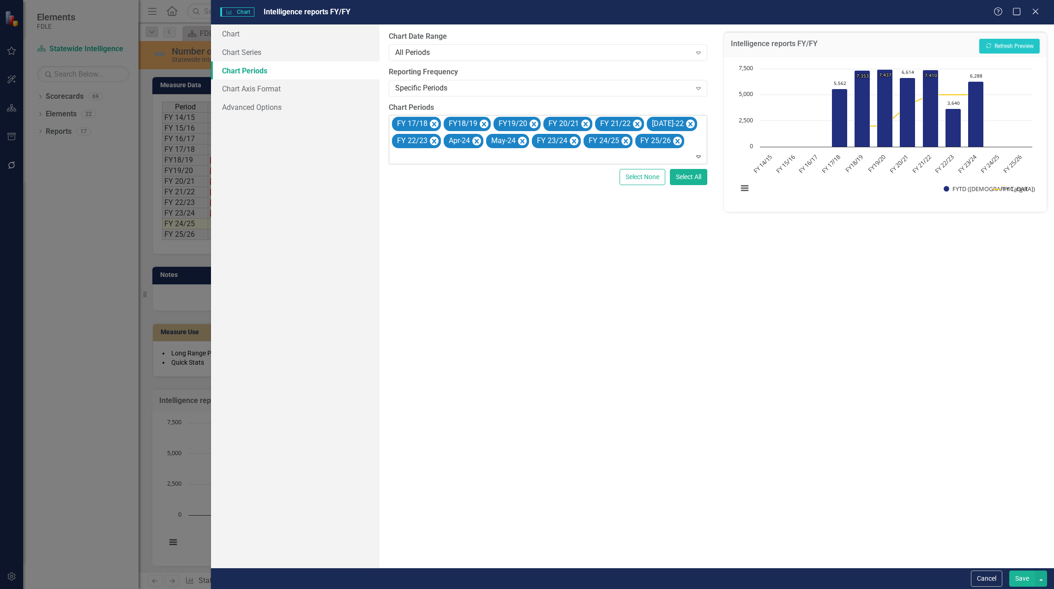
click at [479, 140] on icon "Remove Apr-24" at bounding box center [476, 141] width 9 height 12
click at [479, 140] on icon "Remove May-24" at bounding box center [479, 141] width 9 height 12
click at [1017, 576] on button "Save" at bounding box center [1022, 578] width 26 height 16
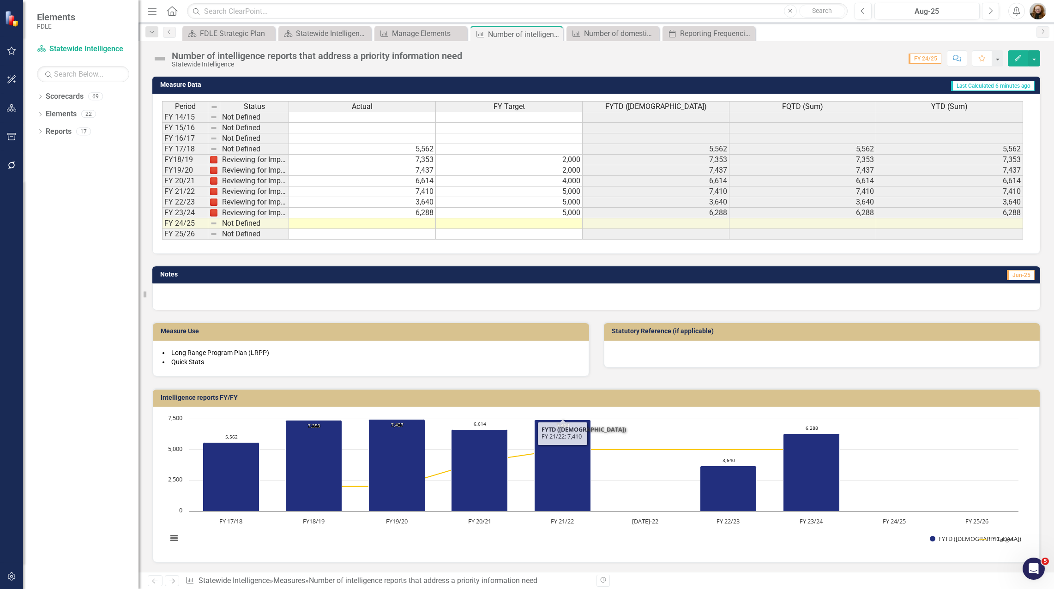
click at [610, 406] on div "Intelligence reports FY/FY" at bounding box center [596, 398] width 887 height 18
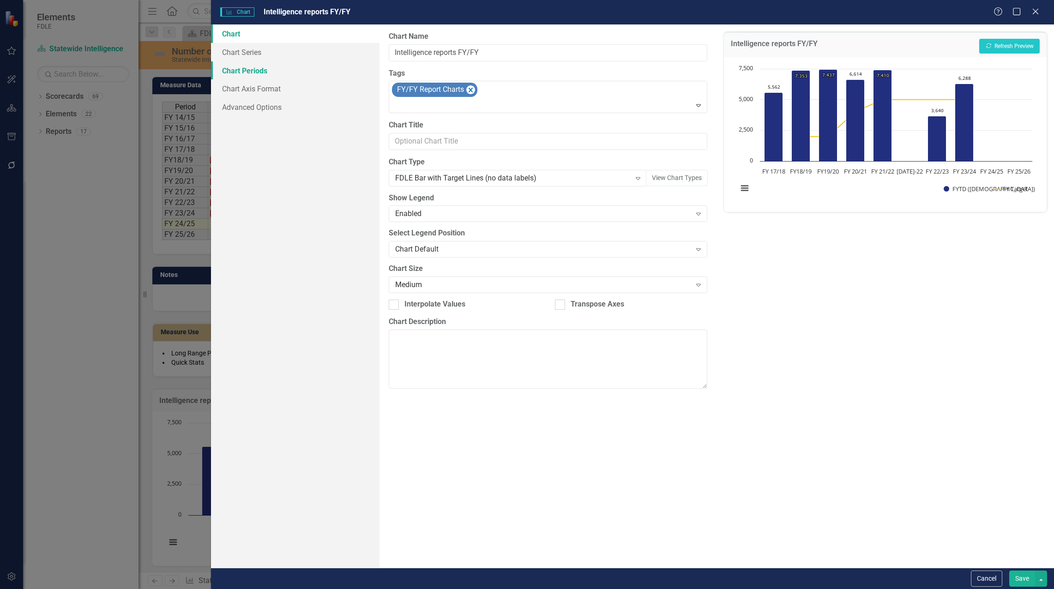
click at [240, 66] on link "Chart Periods" at bounding box center [295, 70] width 168 height 18
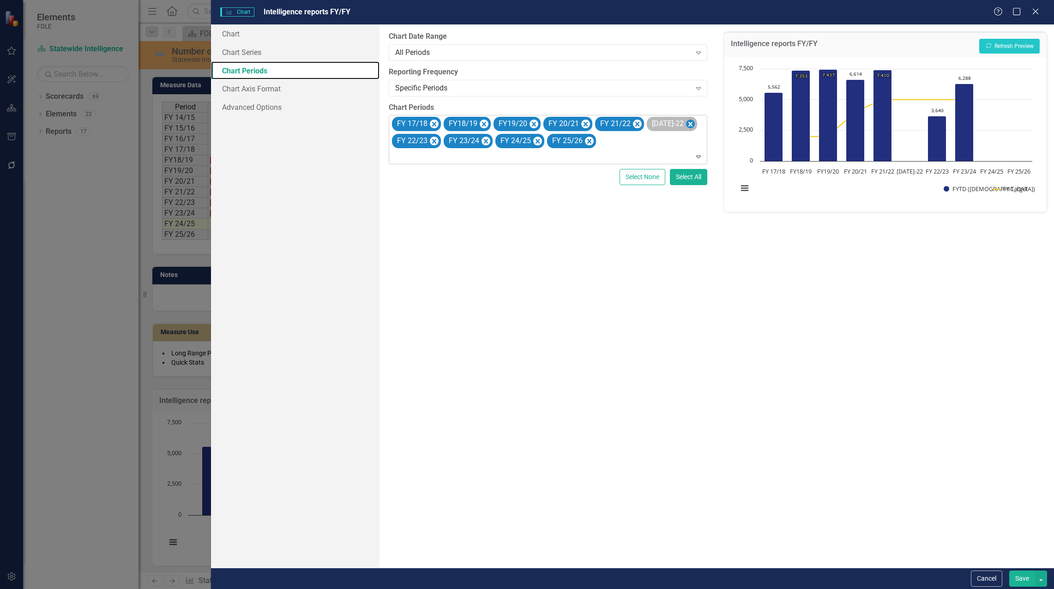
click at [688, 124] on icon "Remove Jul-22" at bounding box center [690, 124] width 4 height 5
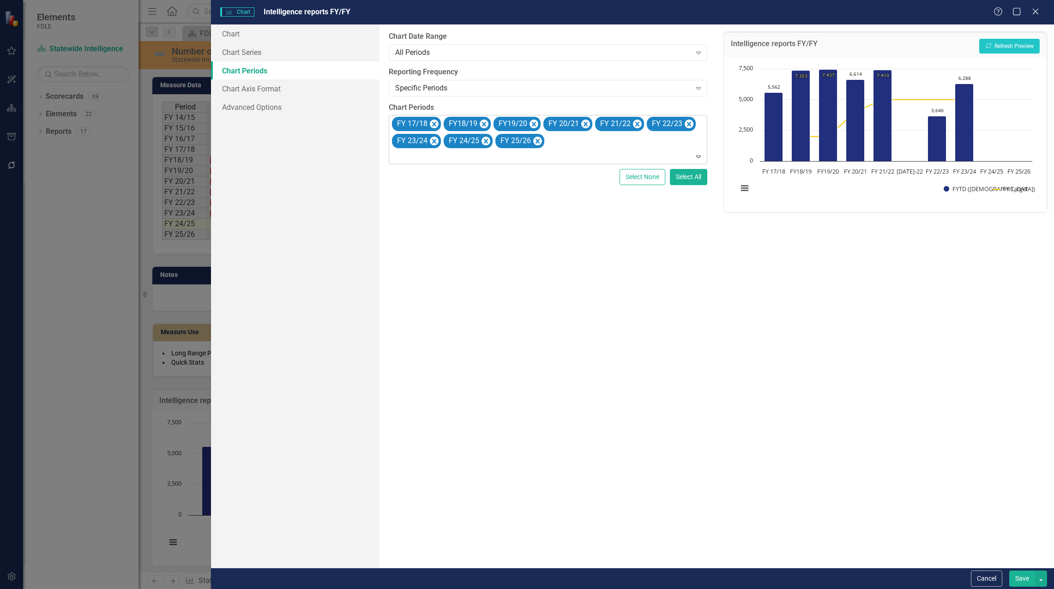
click at [1017, 579] on button "Save" at bounding box center [1022, 578] width 26 height 16
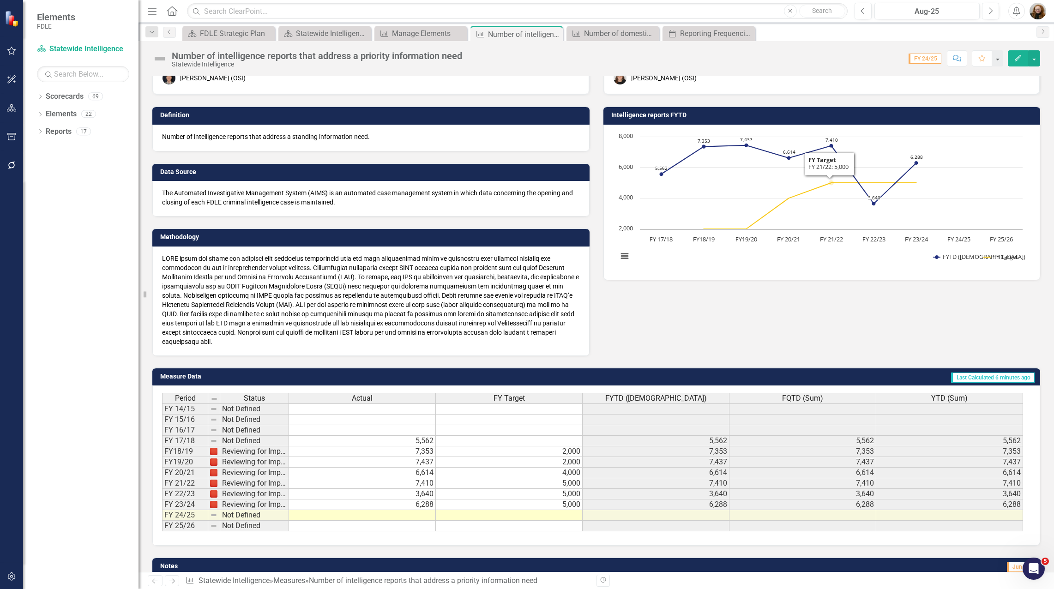
scroll to position [46, 0]
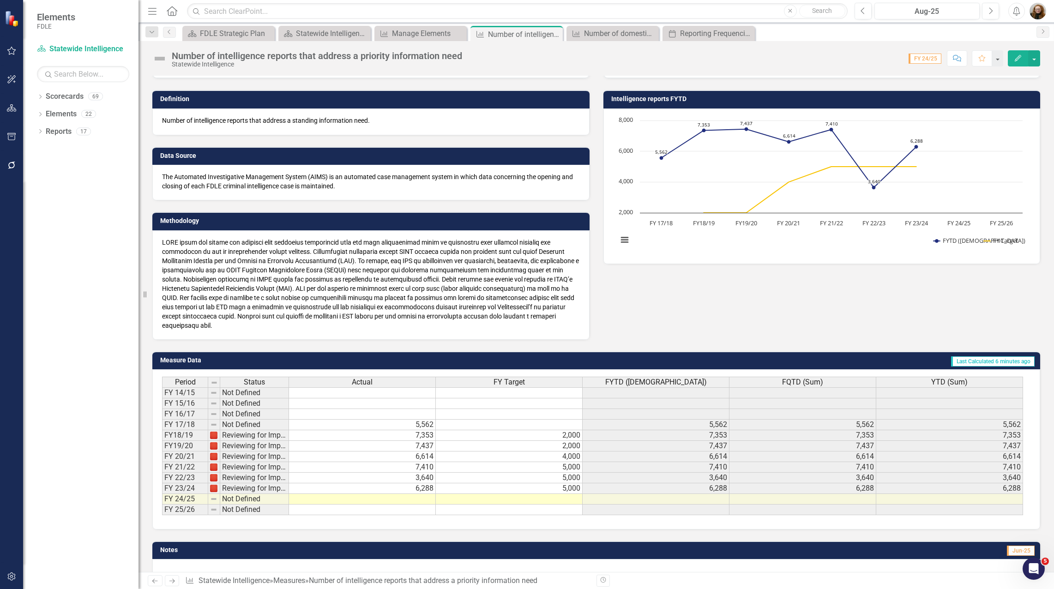
click at [1014, 61] on icon "Edit" at bounding box center [1018, 58] width 8 height 6
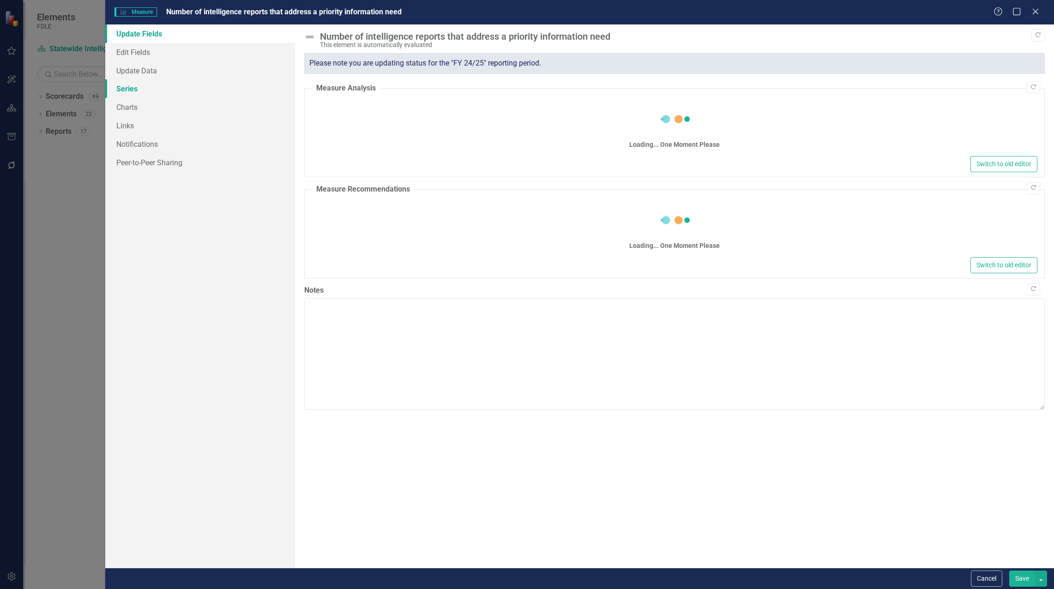
click at [128, 89] on link "Series" at bounding box center [200, 88] width 190 height 18
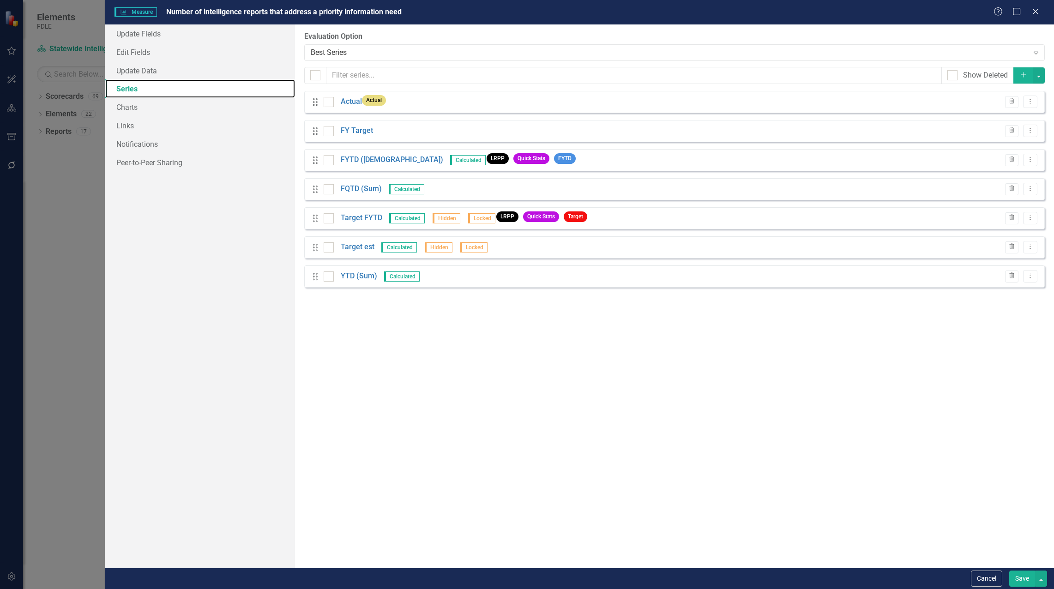
scroll to position [0, 0]
click at [350, 103] on link "Actual" at bounding box center [351, 101] width 21 height 11
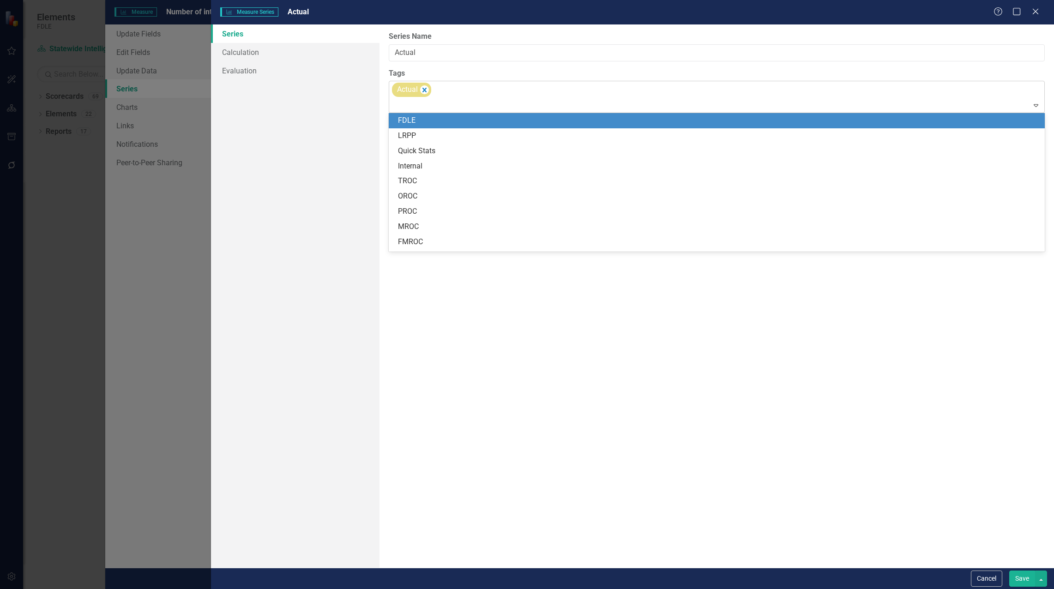
click at [454, 88] on div "Actual" at bounding box center [717, 96] width 654 height 31
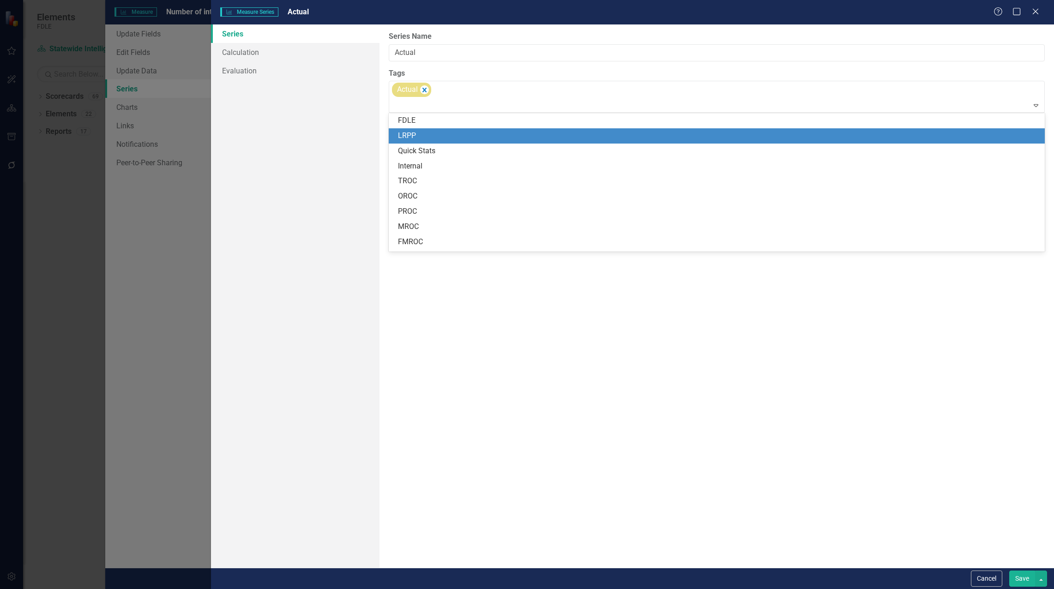
click at [426, 136] on div "LRPP" at bounding box center [718, 136] width 641 height 11
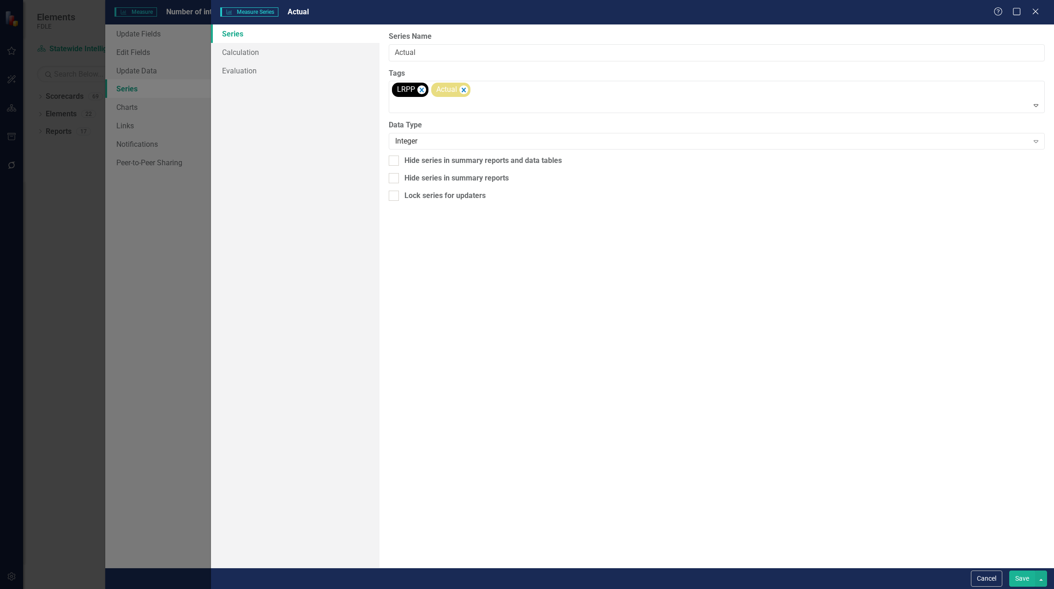
click at [1024, 581] on button "Save" at bounding box center [1022, 578] width 26 height 16
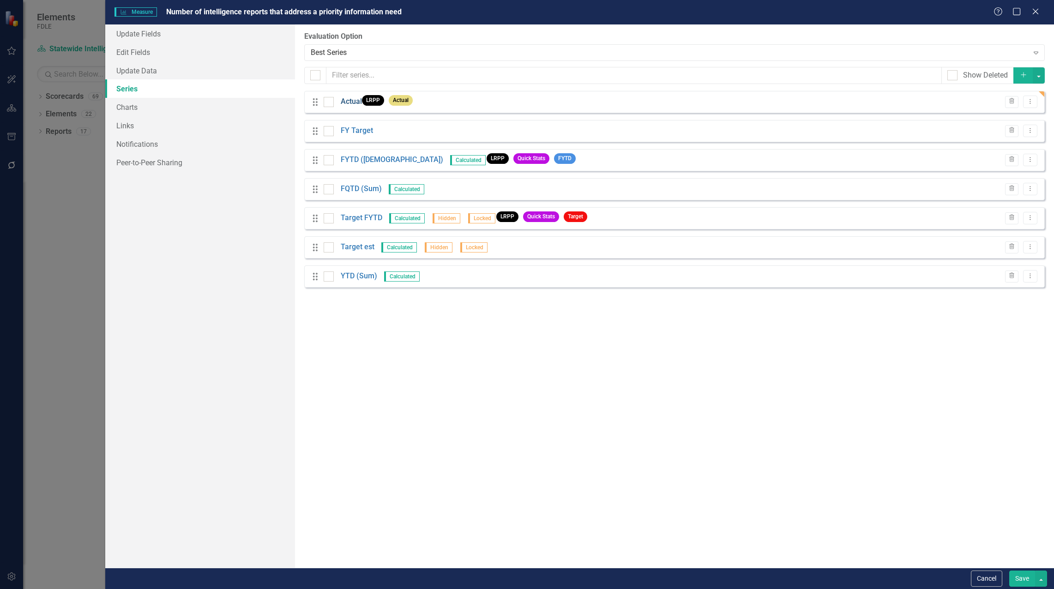
click at [345, 104] on link "Actual" at bounding box center [351, 101] width 21 height 11
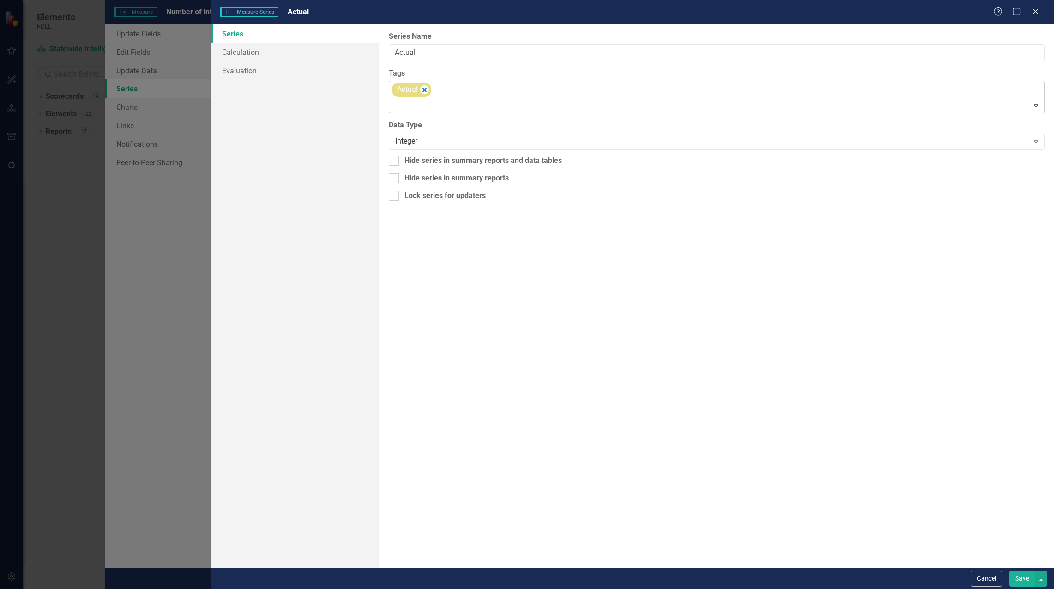
click at [517, 97] on div "Actual" at bounding box center [717, 96] width 654 height 31
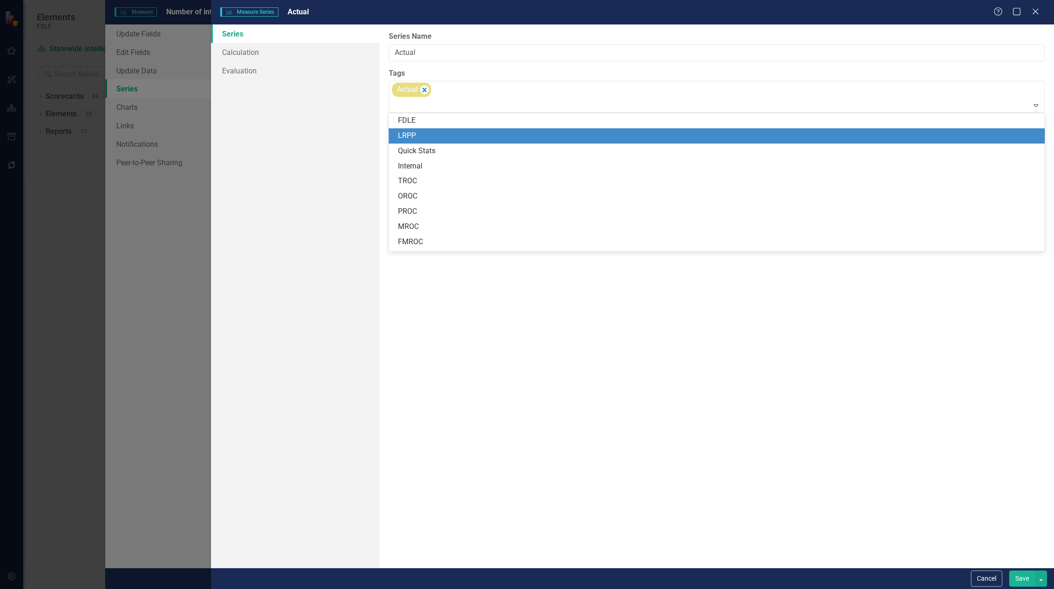
click at [437, 134] on div "LRPP" at bounding box center [718, 136] width 641 height 11
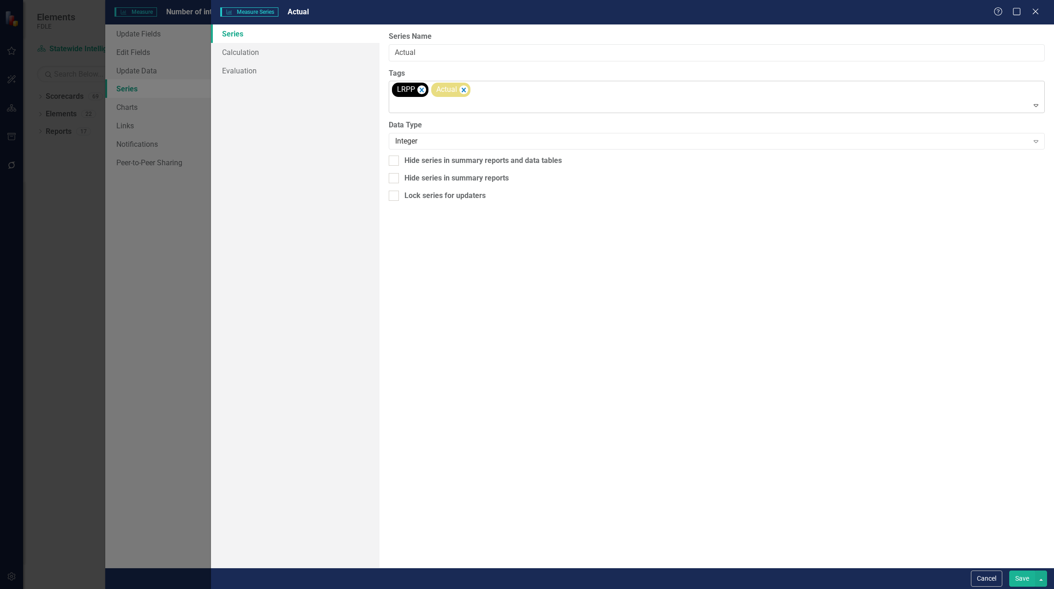
click at [528, 90] on div "LRPP Actual" at bounding box center [717, 96] width 654 height 31
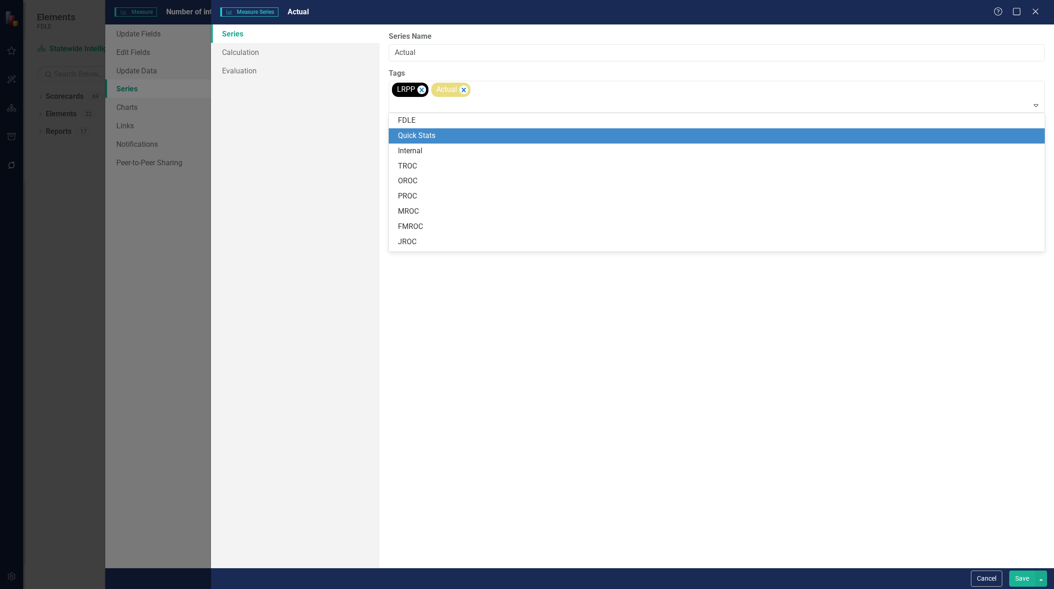
click at [447, 137] on div "Quick Stats" at bounding box center [718, 136] width 641 height 11
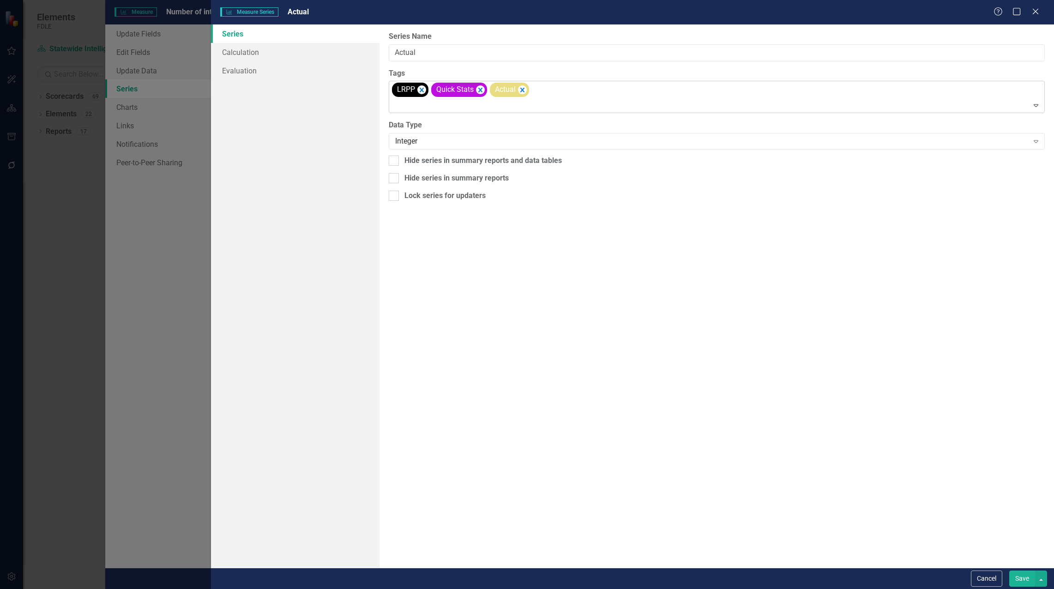
click at [561, 86] on div "LRPP Quick Stats Actual" at bounding box center [717, 96] width 654 height 31
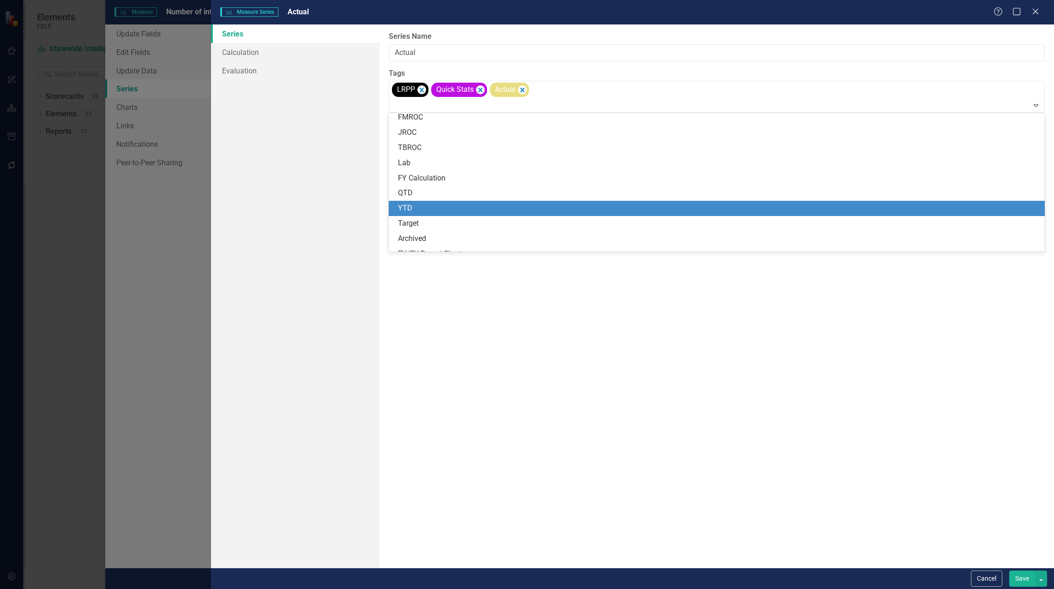
scroll to position [138, 0]
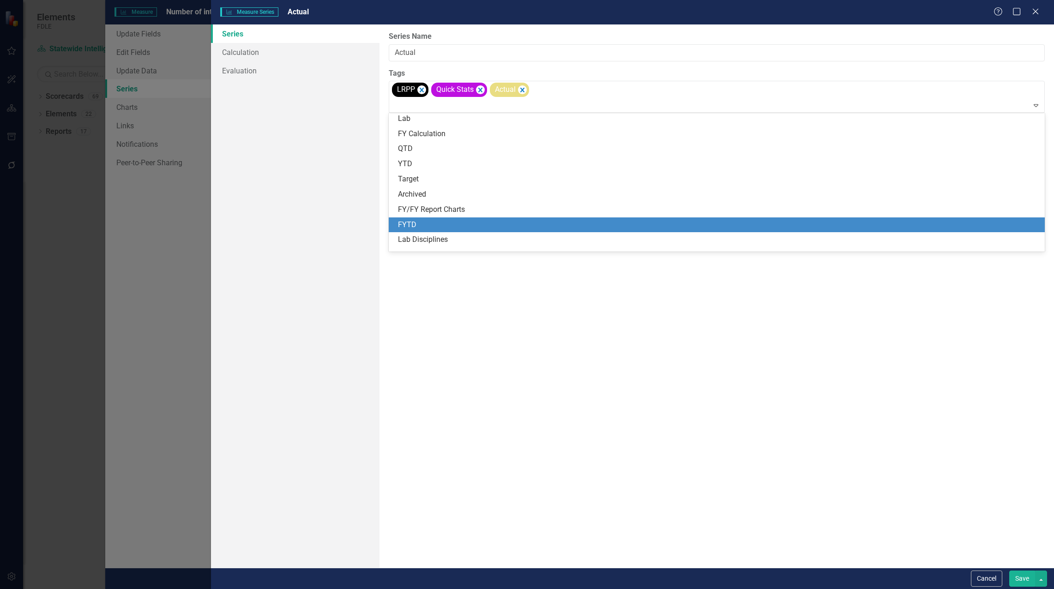
click at [428, 221] on div "FYTD" at bounding box center [718, 225] width 641 height 11
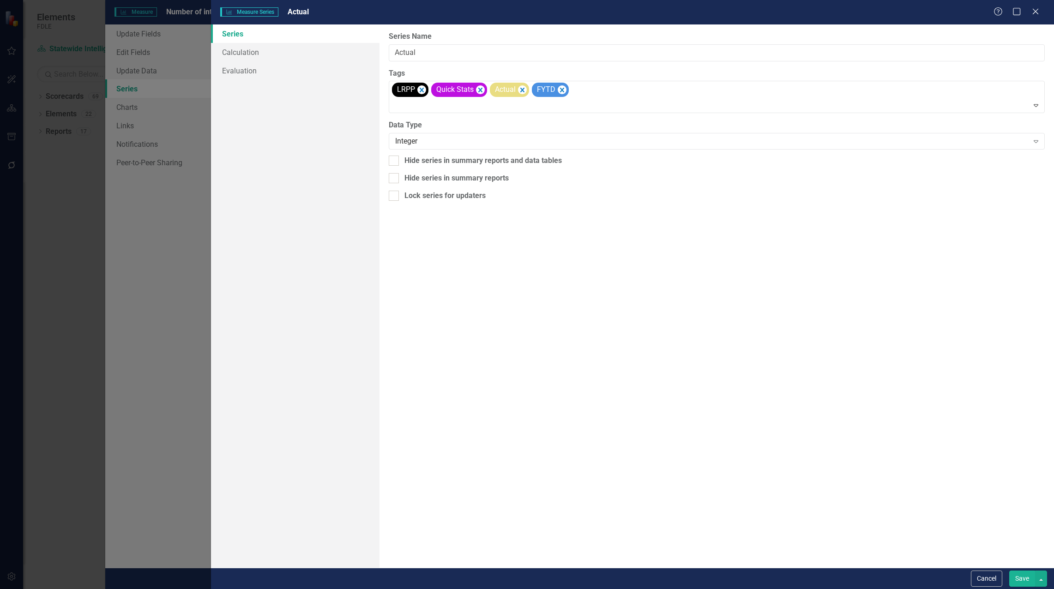
click at [1015, 578] on button "Save" at bounding box center [1022, 578] width 26 height 16
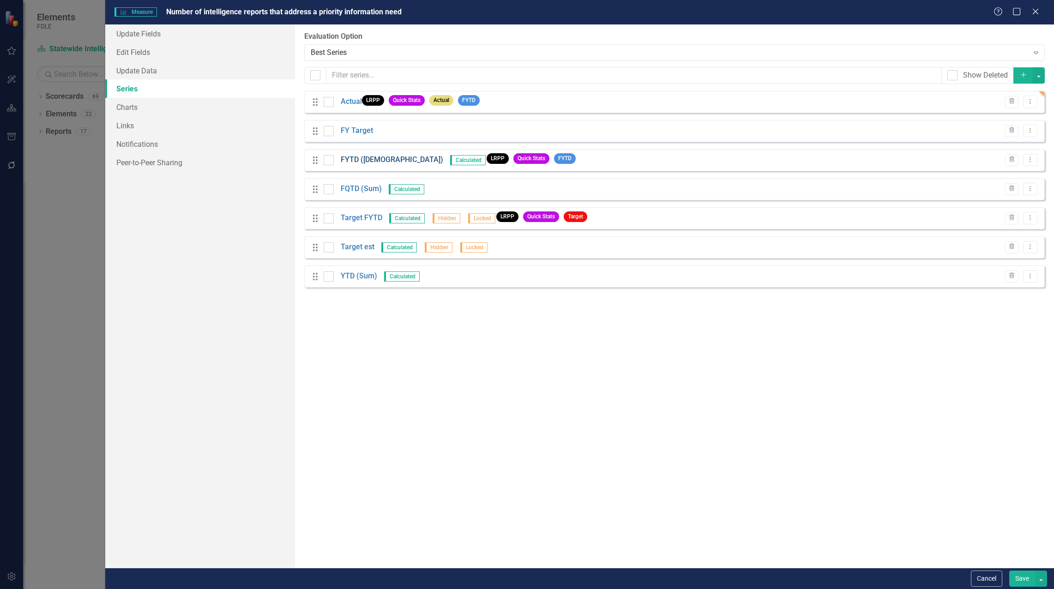
click at [359, 160] on link "FYTD ([DEMOGRAPHIC_DATA])" at bounding box center [392, 160] width 102 height 11
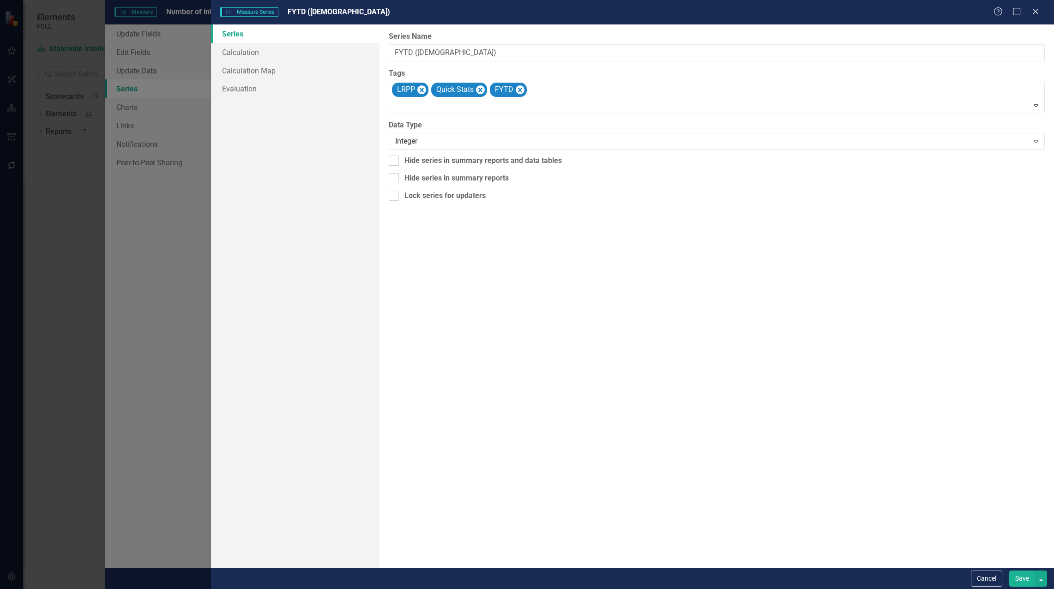
drag, startPoint x: 394, startPoint y: 159, endPoint x: 395, endPoint y: 171, distance: 11.6
click at [394, 160] on input "Hide series in summary reports and data tables" at bounding box center [392, 159] width 6 height 6
checkbox input "true"
click at [396, 177] on div at bounding box center [394, 178] width 10 height 10
click at [395, 177] on input "Hide series in summary reports" at bounding box center [392, 176] width 6 height 6
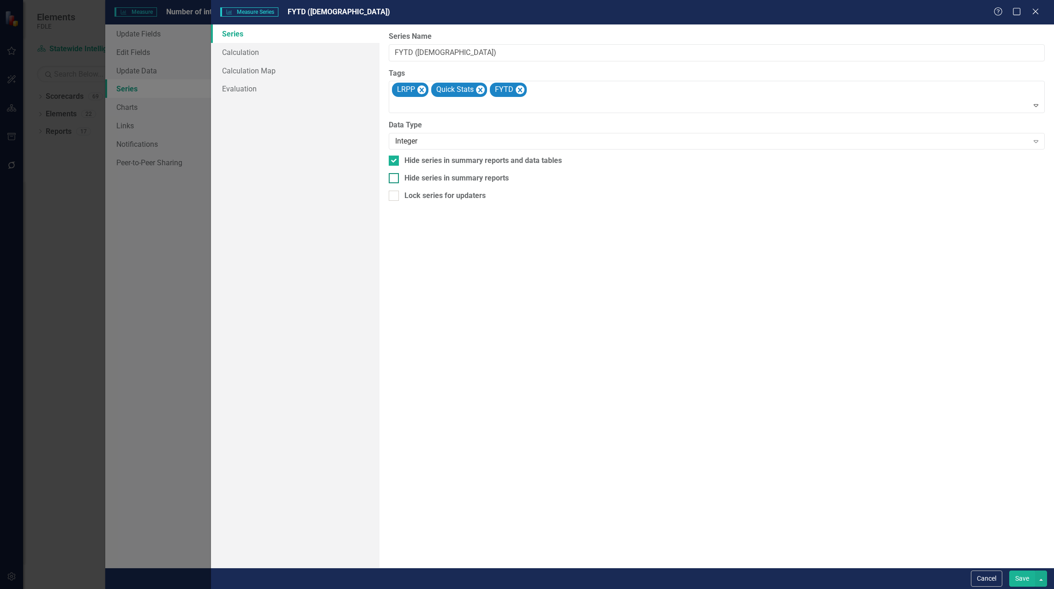
checkbox input "true"
click at [1026, 578] on button "Save" at bounding box center [1022, 578] width 26 height 16
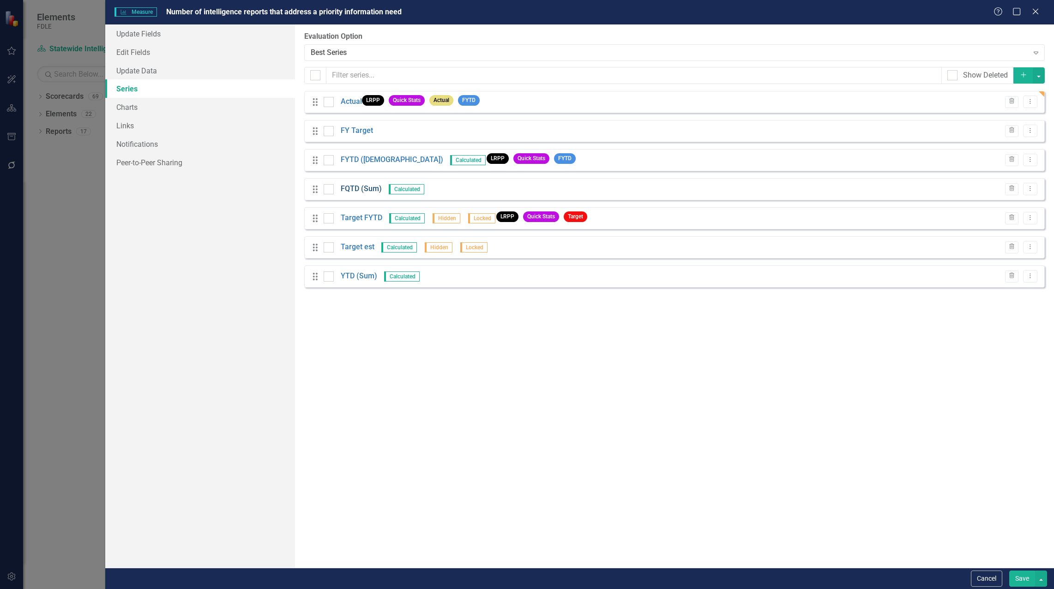
click at [360, 188] on link "FQTD (Sum)" at bounding box center [361, 189] width 41 height 11
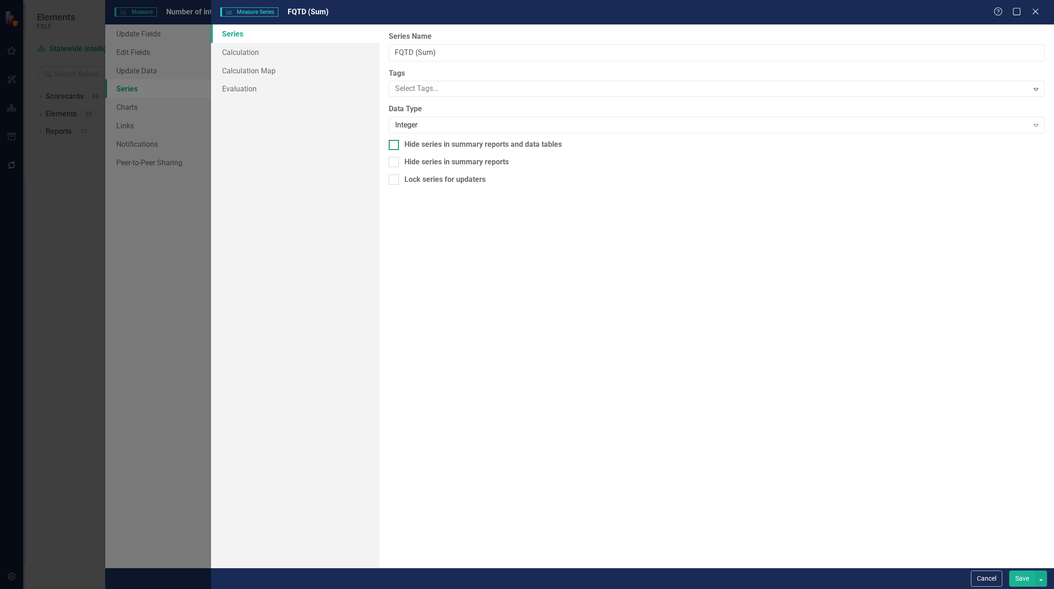
click at [398, 144] on div at bounding box center [394, 145] width 10 height 10
click at [395, 144] on input "Hide series in summary reports and data tables" at bounding box center [392, 143] width 6 height 6
checkbox input "true"
click at [396, 161] on div at bounding box center [394, 162] width 10 height 10
click at [395, 161] on input "Hide series in summary reports" at bounding box center [392, 160] width 6 height 6
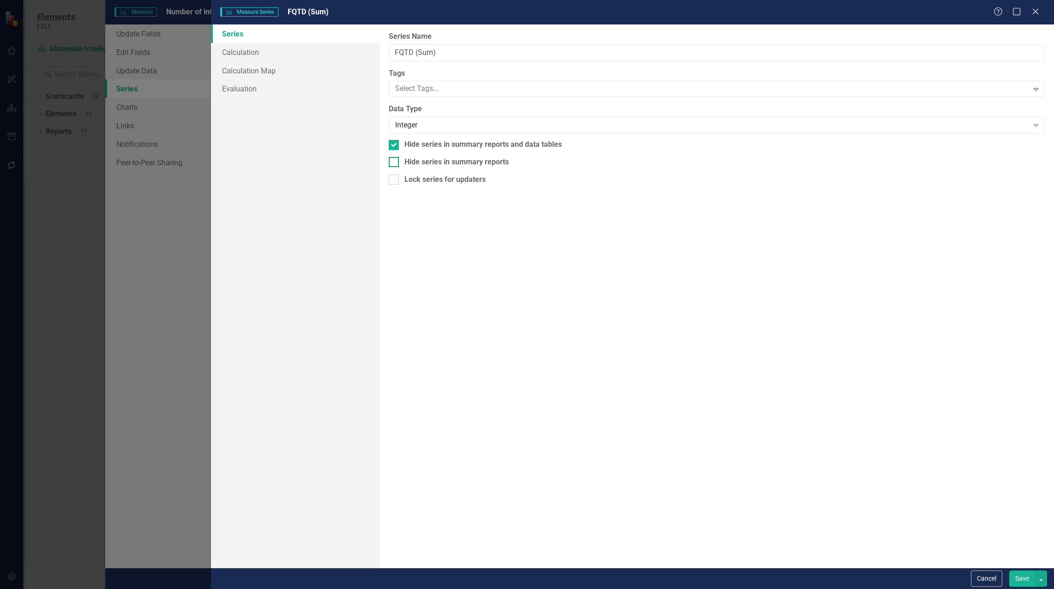
checkbox input "true"
click at [1026, 578] on button "Save" at bounding box center [1022, 578] width 26 height 16
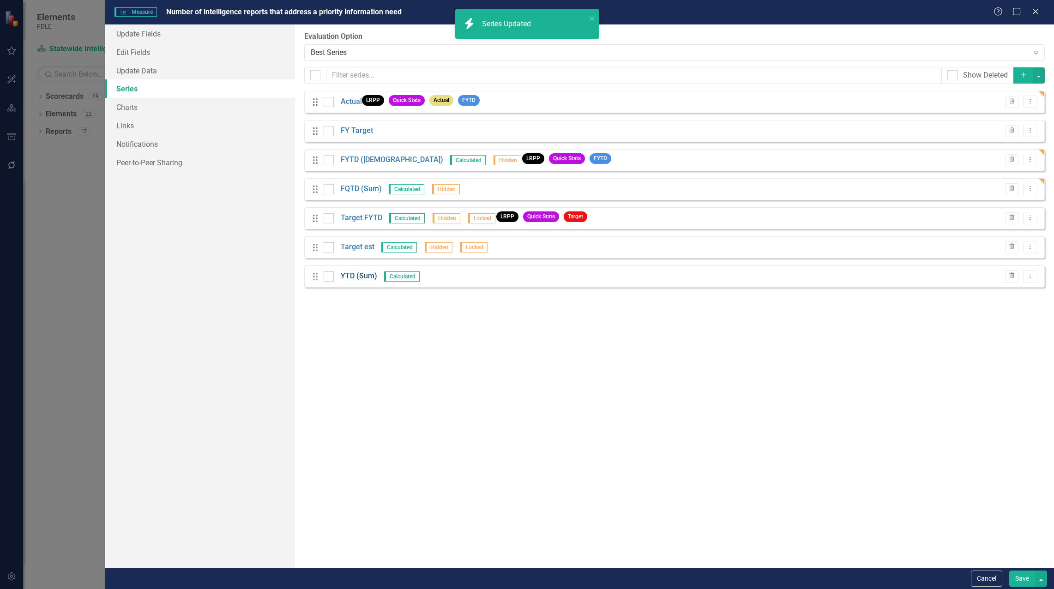
click at [360, 275] on link "YTD (Sum)" at bounding box center [359, 276] width 36 height 11
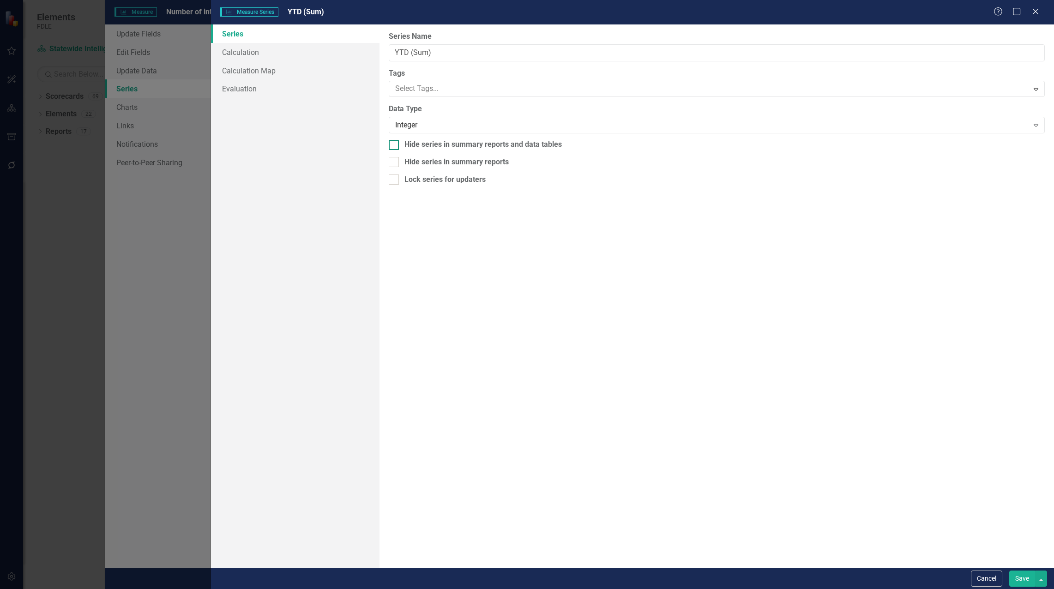
click at [399, 144] on div "Hide series in summary reports and data tables" at bounding box center [717, 144] width 656 height 11
click at [395, 144] on input "Hide series in summary reports and data tables" at bounding box center [392, 143] width 6 height 6
checkbox input "true"
click at [398, 164] on div at bounding box center [394, 162] width 10 height 10
click at [395, 163] on input "Hide series in summary reports" at bounding box center [392, 160] width 6 height 6
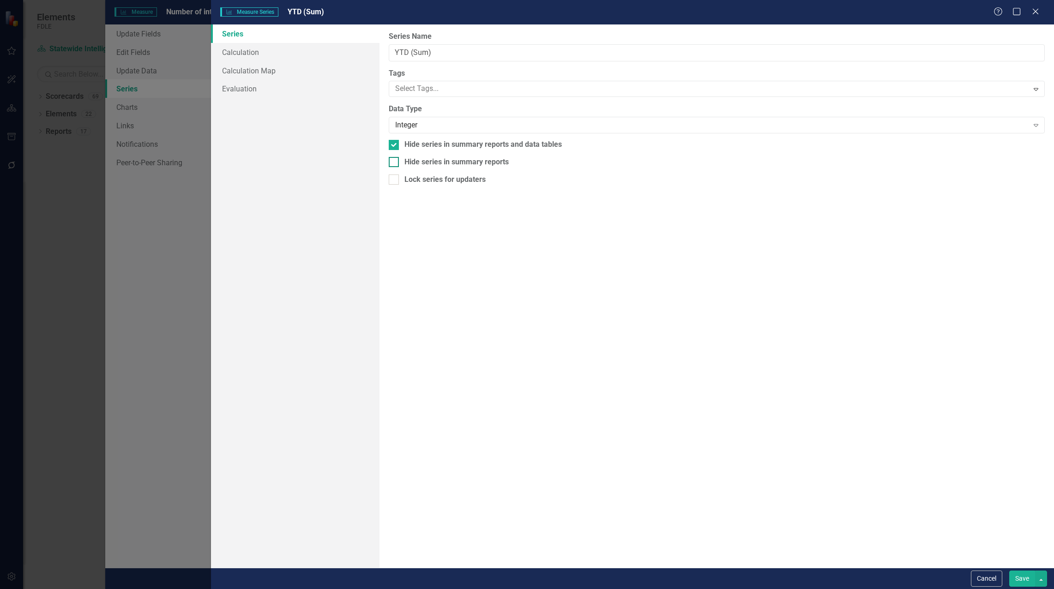
checkbox input "true"
click at [1019, 577] on button "Save" at bounding box center [1022, 578] width 26 height 16
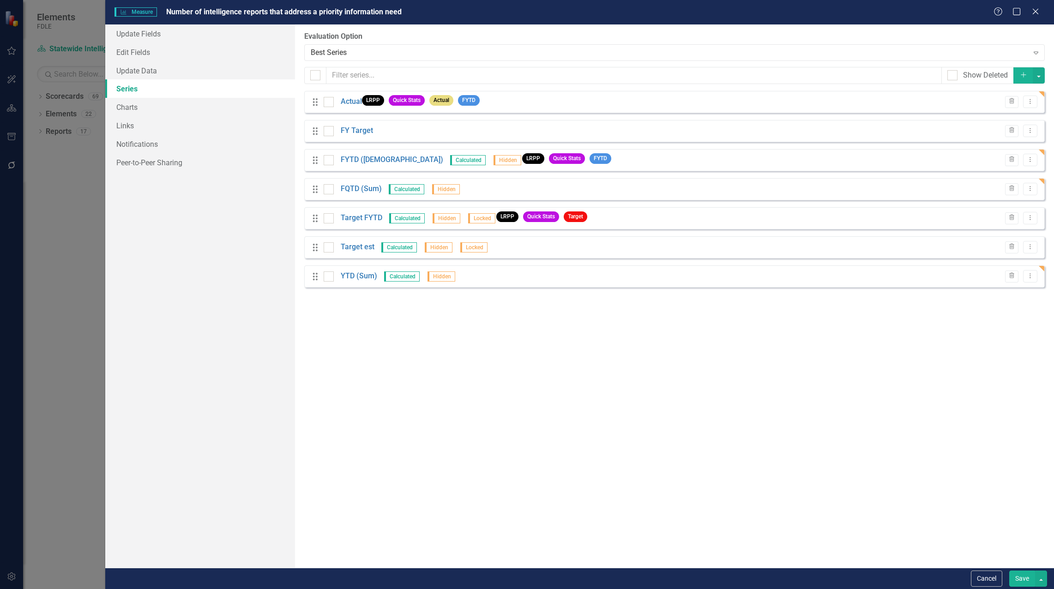
click at [1023, 576] on button "Save" at bounding box center [1022, 578] width 26 height 16
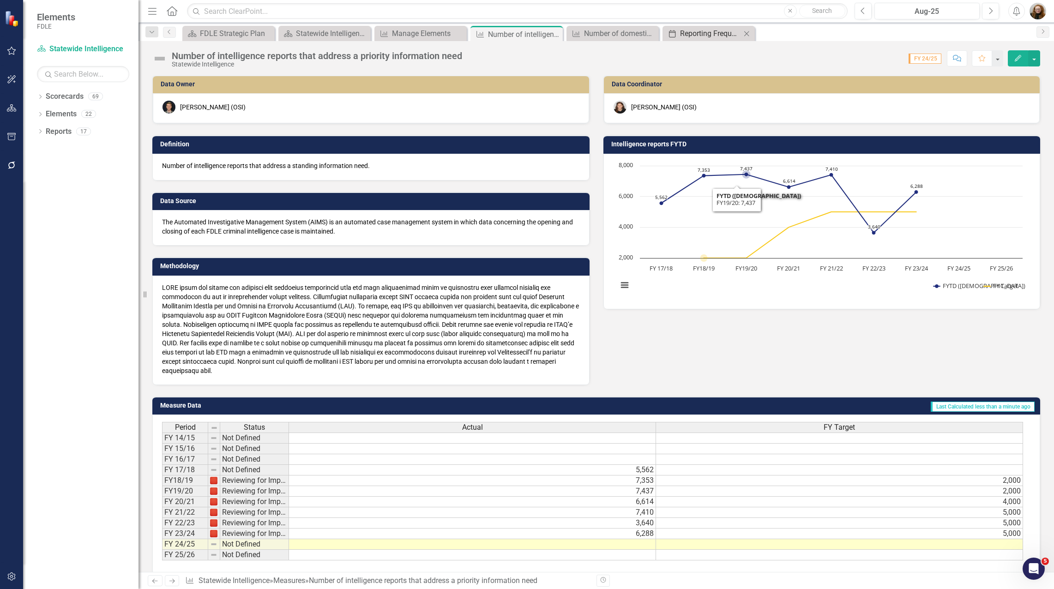
scroll to position [0, 0]
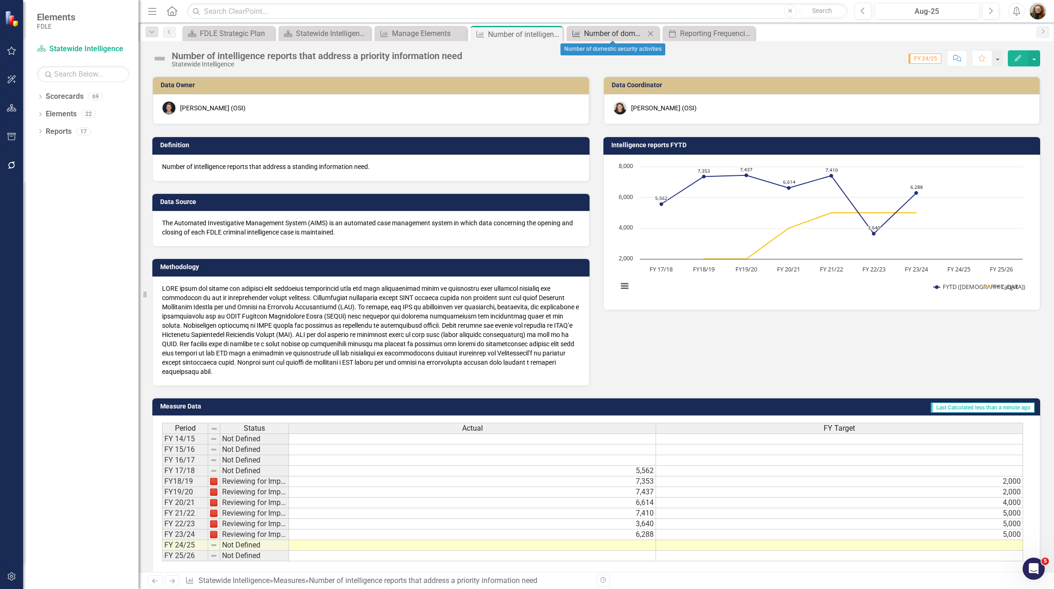
click at [606, 32] on div "Number of domestic security activities" at bounding box center [614, 34] width 61 height 12
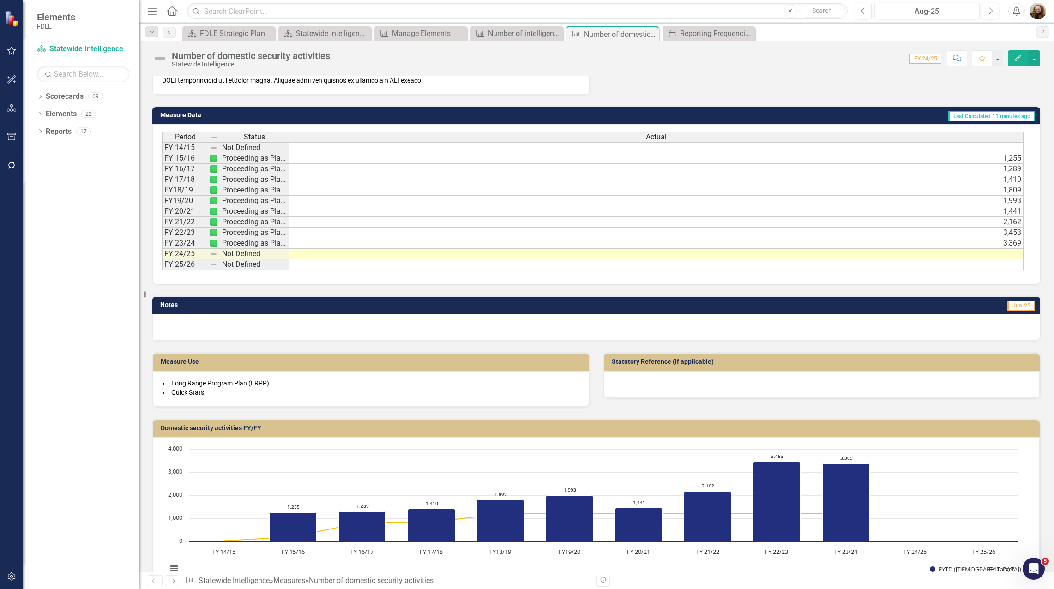
scroll to position [340, 0]
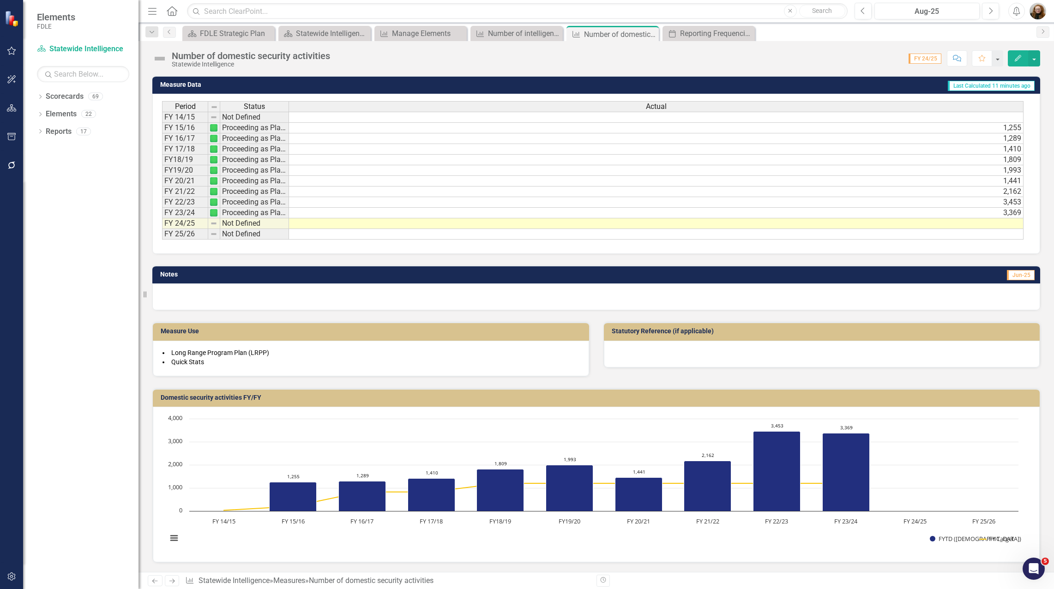
click at [760, 400] on h3 "Domestic security activities FY/FY" at bounding box center [598, 397] width 874 height 7
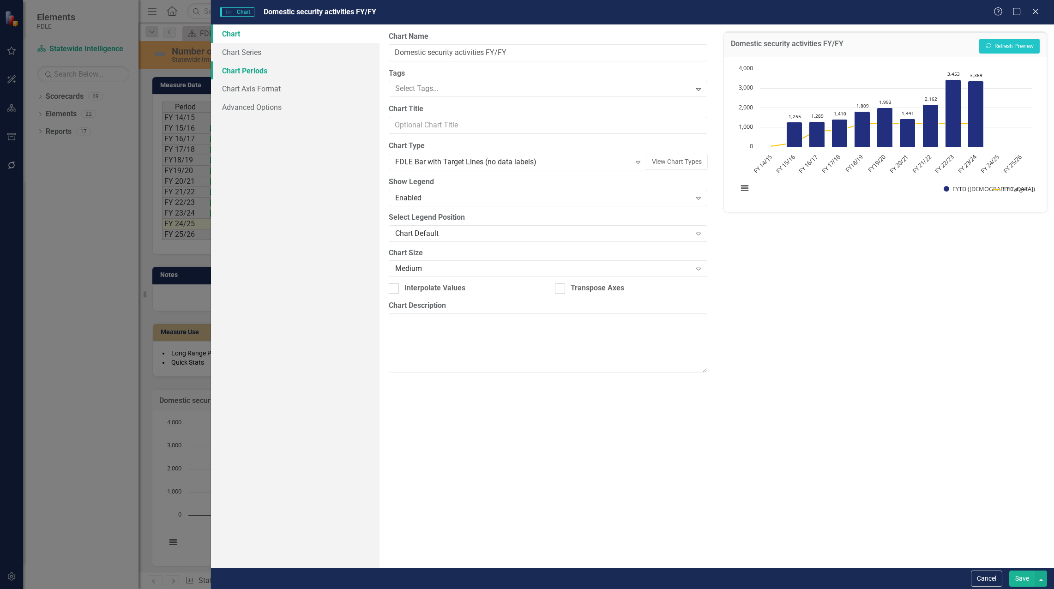
click at [238, 71] on link "Chart Periods" at bounding box center [295, 70] width 168 height 18
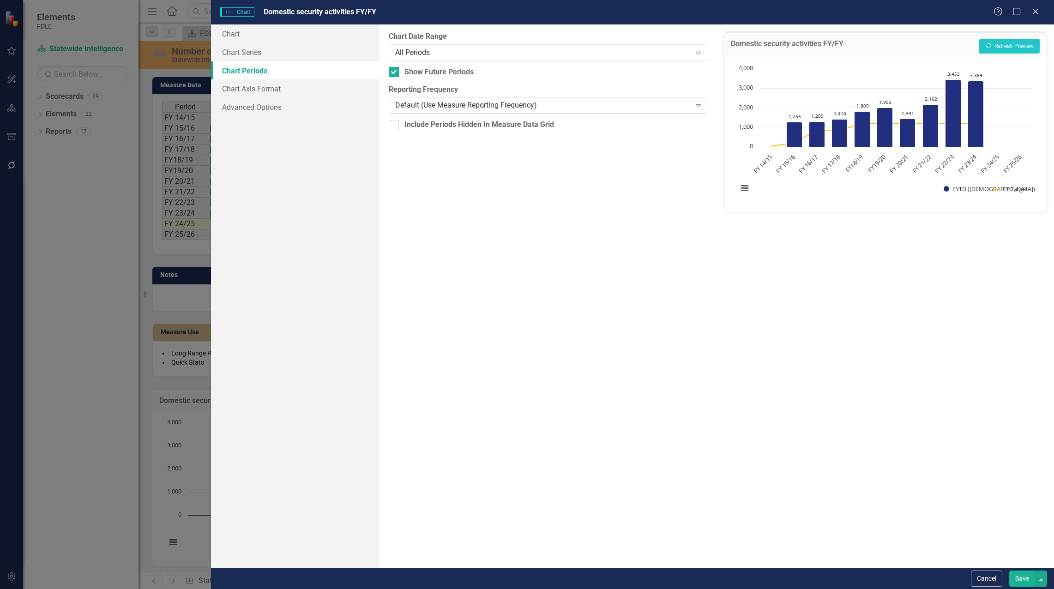
click at [414, 103] on div "Default (Use Measure Reporting Frequency)" at bounding box center [543, 105] width 296 height 11
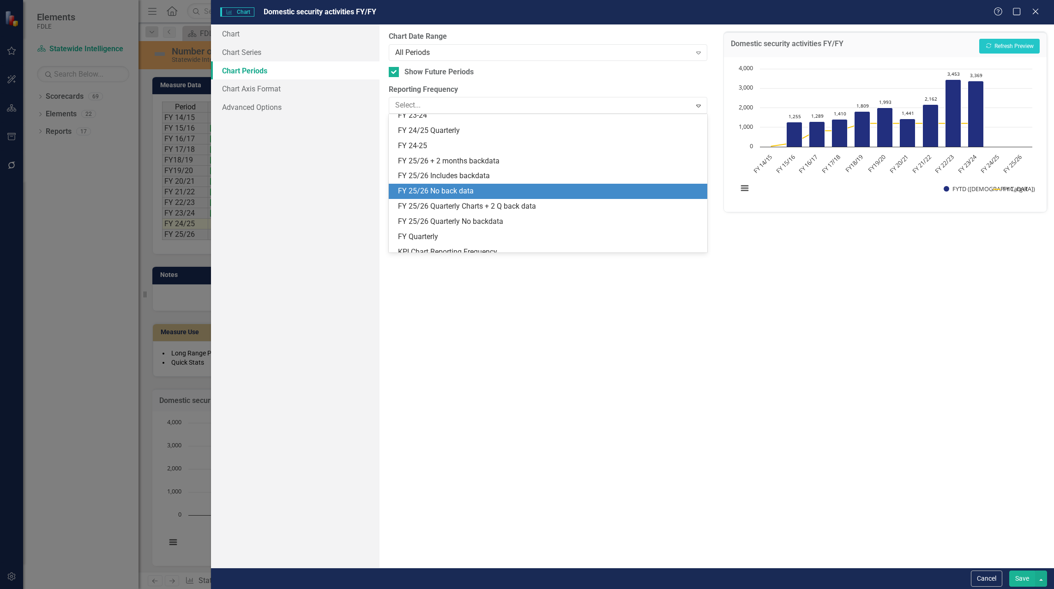
scroll to position [286, 0]
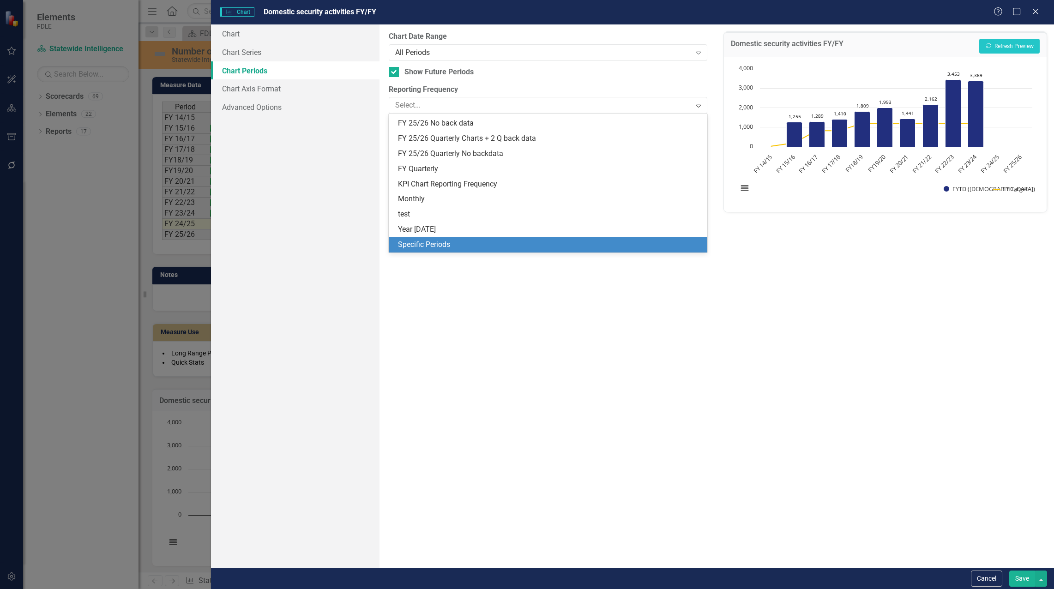
click at [427, 241] on div "Specific Periods" at bounding box center [550, 245] width 304 height 11
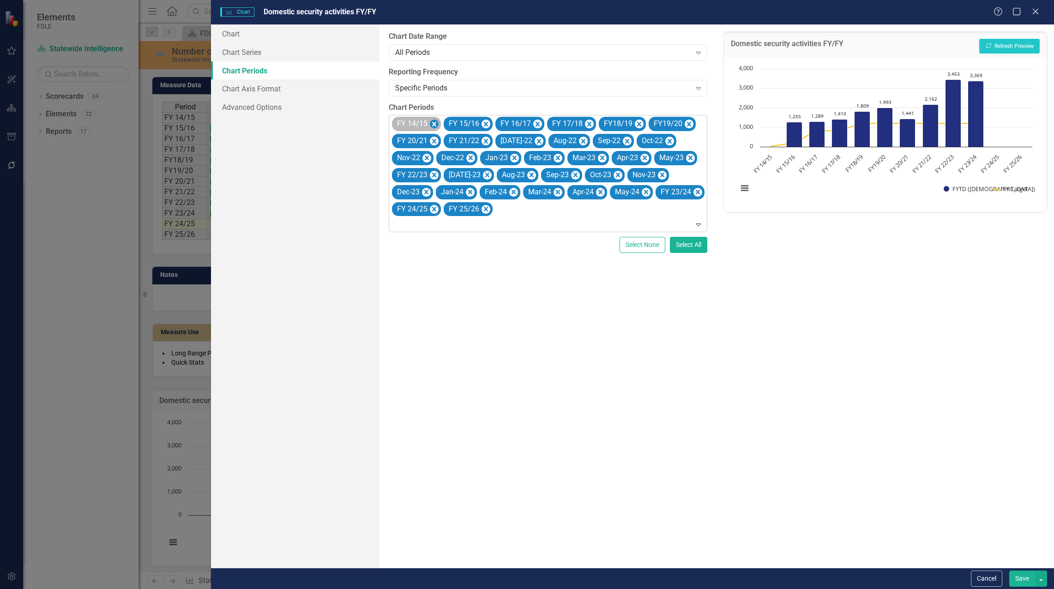
click at [437, 126] on icon "Remove FY 14/15" at bounding box center [434, 125] width 9 height 12
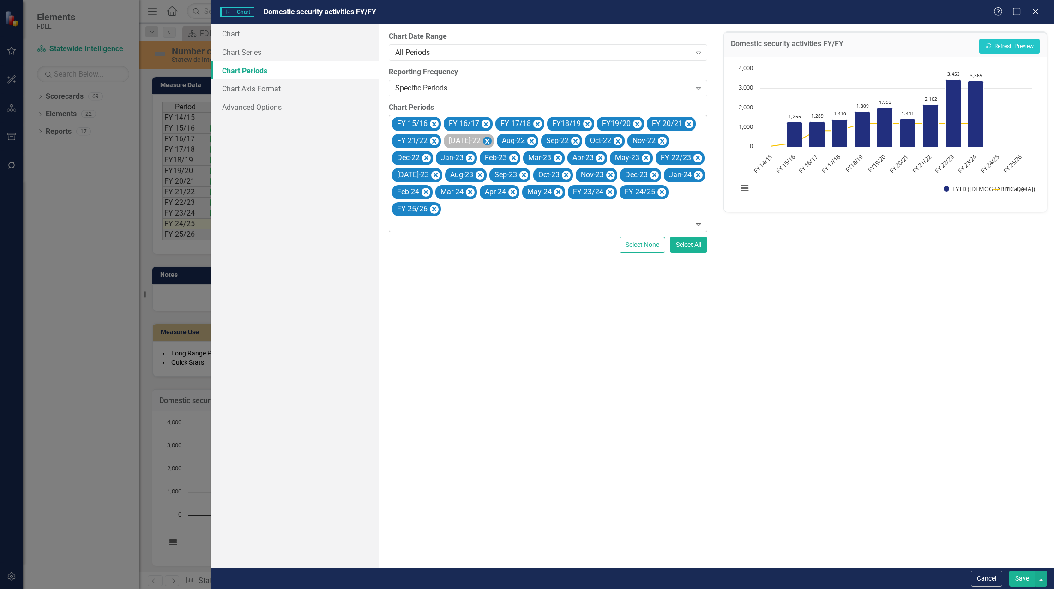
click at [483, 139] on icon "Remove Jul-22" at bounding box center [487, 141] width 9 height 12
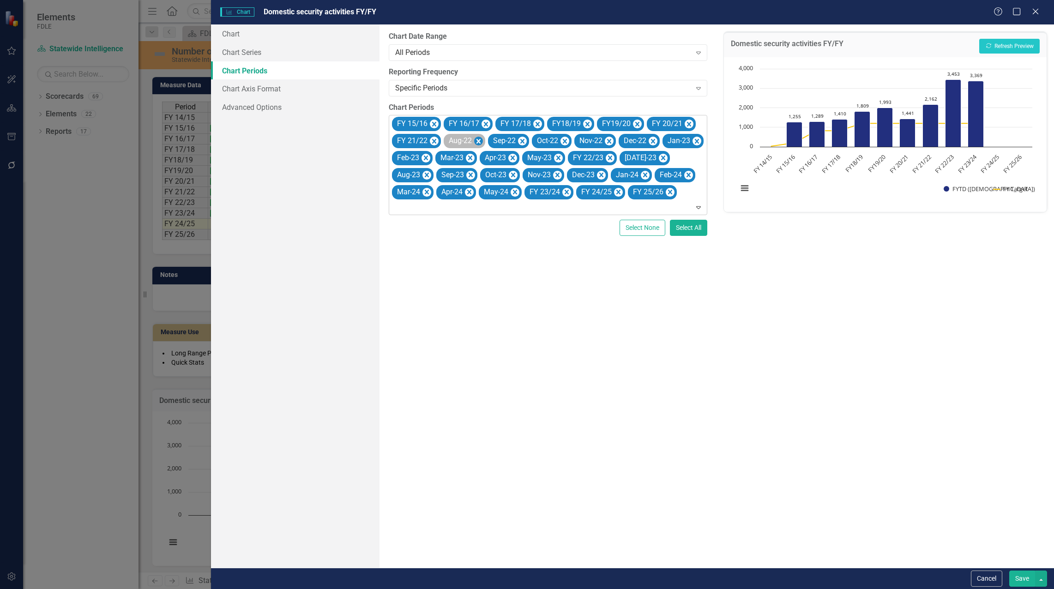
click at [480, 140] on icon "Remove Aug-22" at bounding box center [478, 141] width 9 height 12
click at [480, 140] on icon "Remove Sep-22" at bounding box center [478, 141] width 9 height 12
click at [478, 140] on icon "Remove Oct-22" at bounding box center [476, 141] width 9 height 12
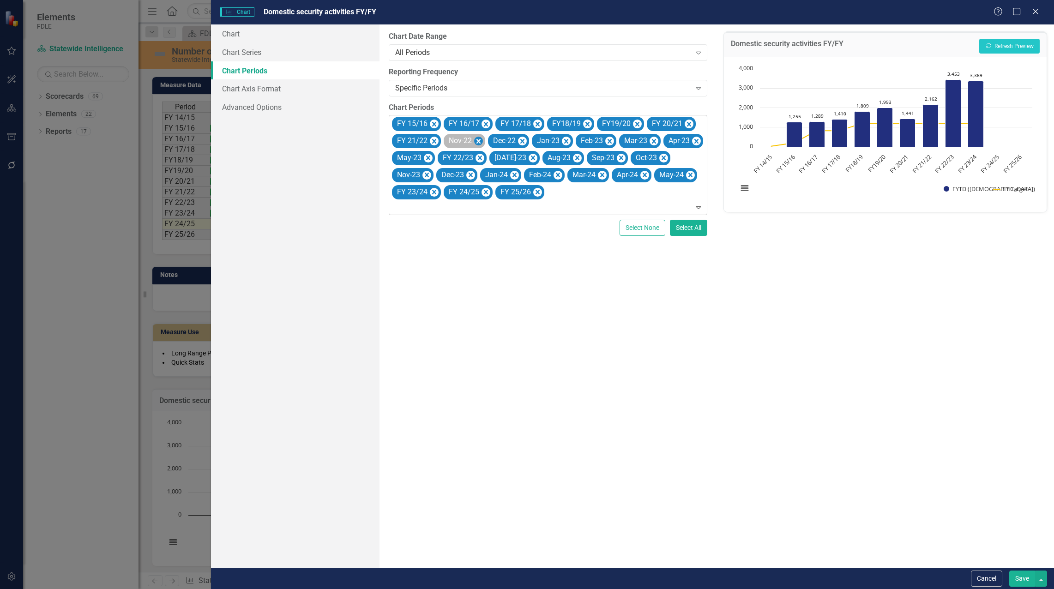
click at [478, 140] on icon "Remove Nov-22" at bounding box center [478, 141] width 4 height 5
click at [478, 140] on icon "Remove Dec-22" at bounding box center [478, 141] width 4 height 5
click at [478, 141] on icon "Remove Jan-23" at bounding box center [478, 141] width 4 height 5
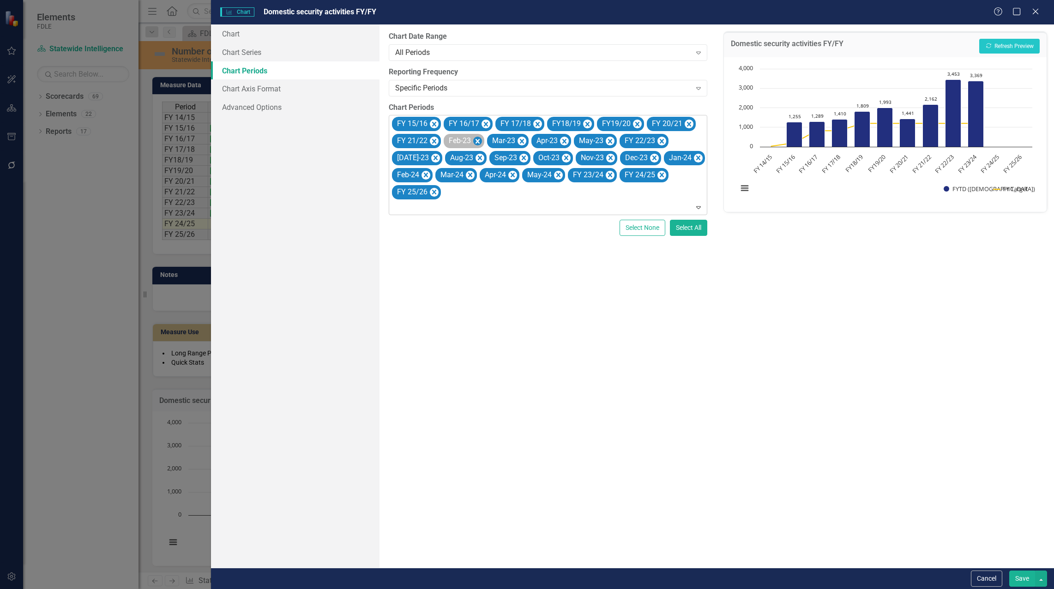
click at [478, 141] on icon "Remove Feb-23" at bounding box center [477, 141] width 4 height 5
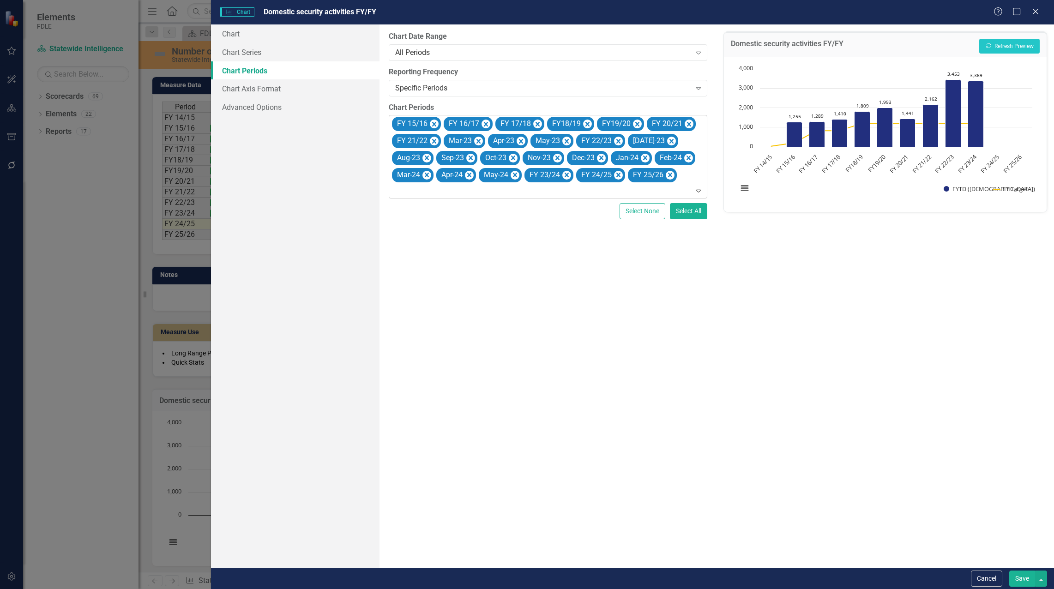
click at [478, 141] on icon "Remove Mar-23" at bounding box center [478, 141] width 4 height 5
click at [478, 141] on icon "Remove Apr-23" at bounding box center [476, 141] width 9 height 12
click at [478, 142] on icon "Remove May-23" at bounding box center [480, 141] width 4 height 5
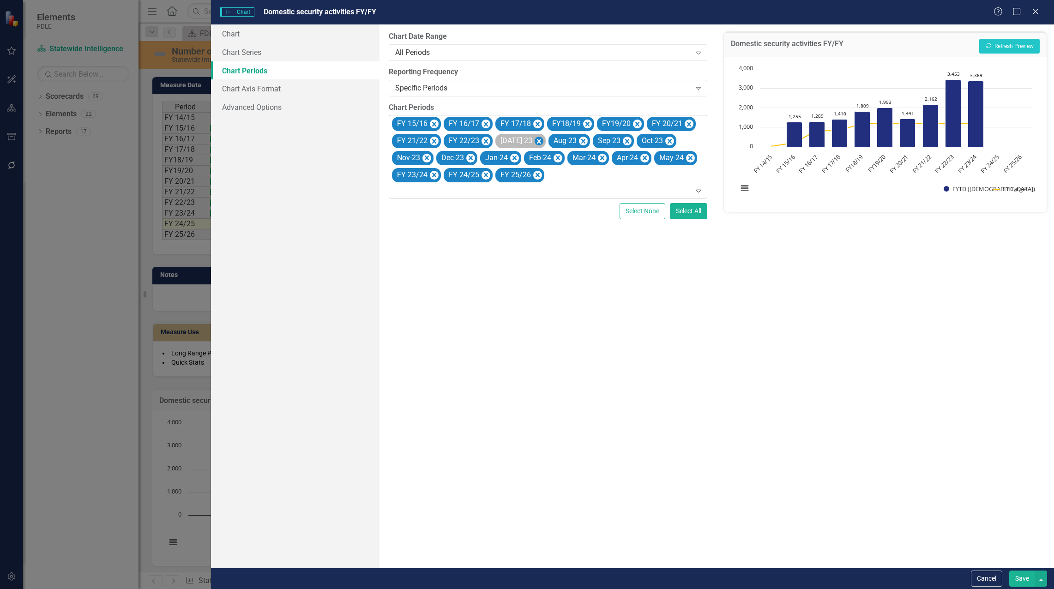
click at [537, 143] on icon "Remove Jul-23" at bounding box center [539, 141] width 4 height 5
click at [528, 143] on icon "Remove Aug-23" at bounding box center [530, 141] width 4 height 5
click at [529, 141] on icon "Remove Sep-23" at bounding box center [530, 141] width 4 height 5
click at [529, 141] on icon "Remove Oct-23" at bounding box center [528, 141] width 9 height 12
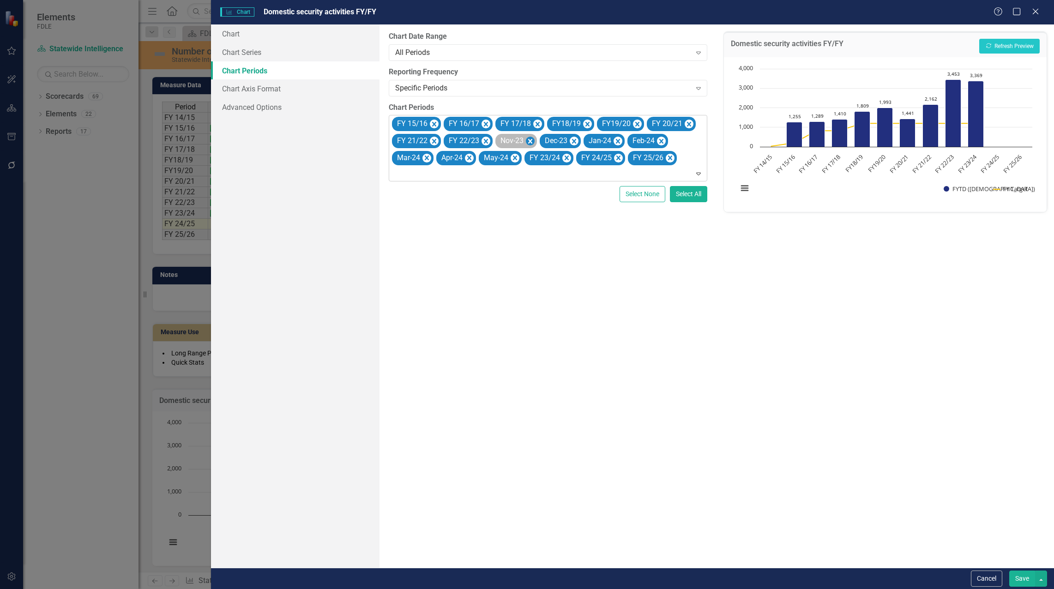
click at [528, 141] on icon "Remove Nov-23" at bounding box center [530, 141] width 9 height 12
click at [527, 141] on icon "Remove Dec-23" at bounding box center [529, 141] width 9 height 12
click at [527, 141] on icon "Remove Jan-24" at bounding box center [529, 141] width 9 height 12
click at [528, 141] on icon "Remove Feb-24" at bounding box center [529, 141] width 9 height 12
click at [528, 141] on icon "Remove Mar-24" at bounding box center [530, 141] width 9 height 12
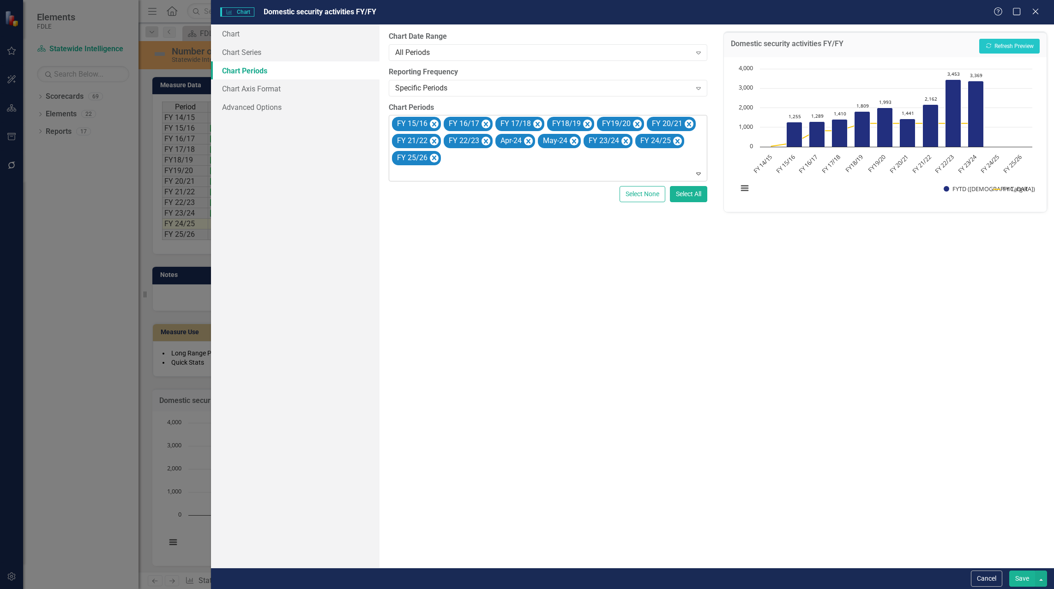
click at [528, 141] on icon "Remove Apr-24" at bounding box center [528, 141] width 4 height 5
click at [528, 141] on icon "Remove May-24" at bounding box center [531, 141] width 9 height 12
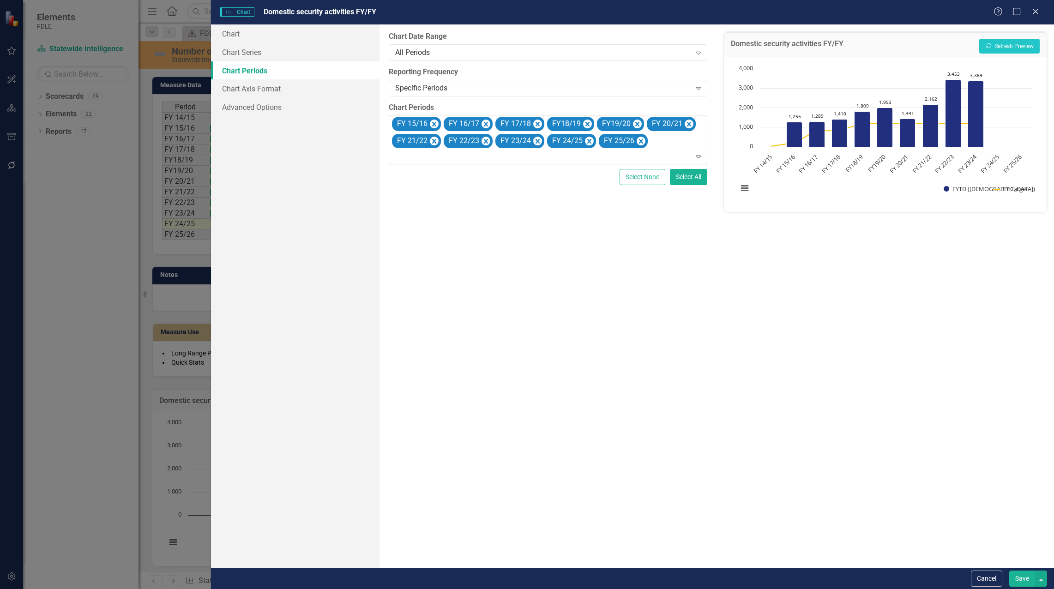
click at [1019, 579] on button "Save" at bounding box center [1022, 578] width 26 height 16
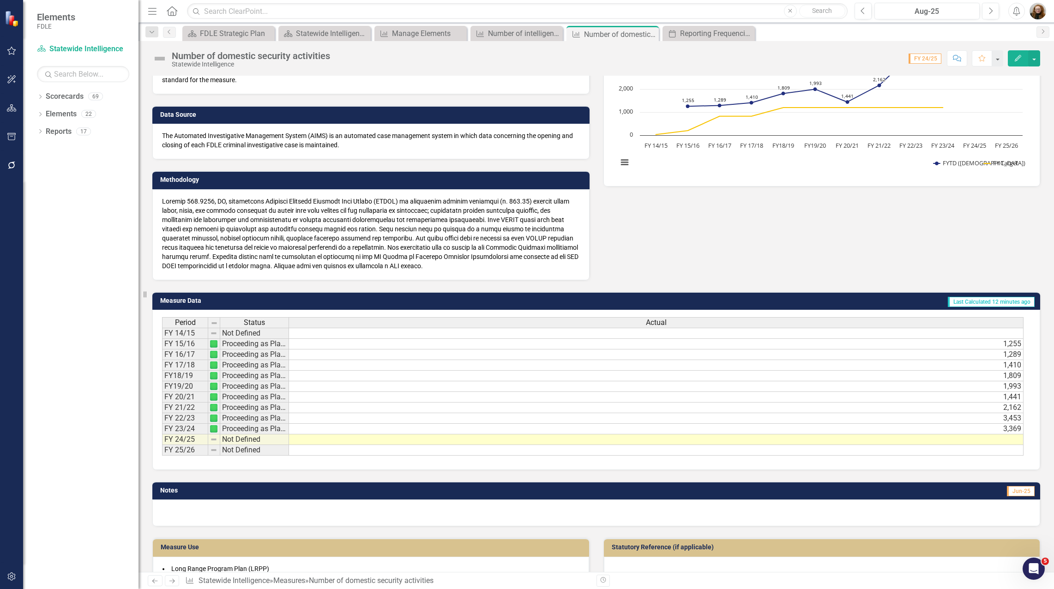
scroll to position [17, 0]
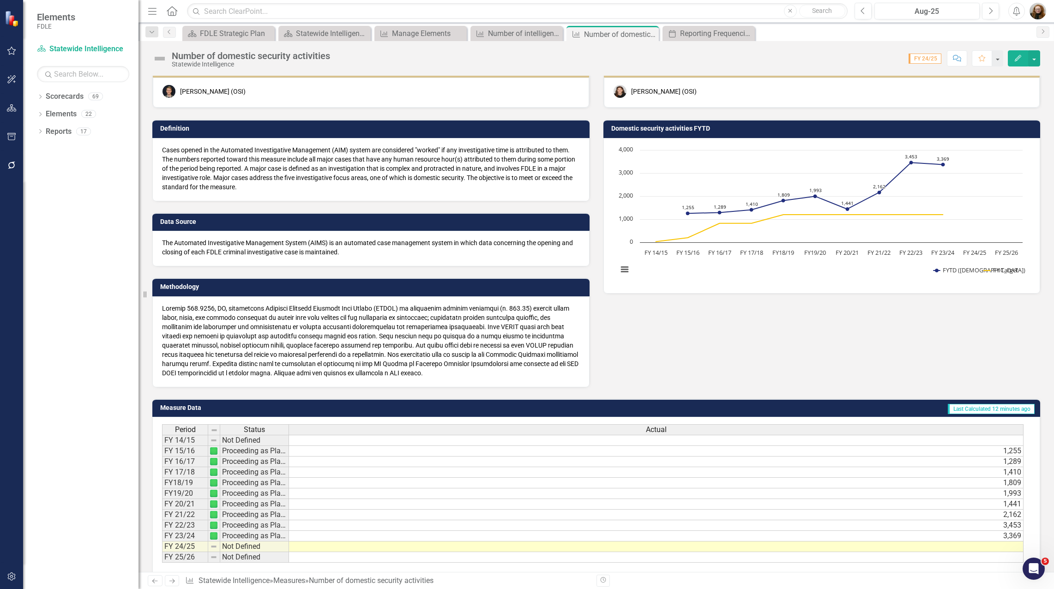
click at [662, 130] on h3 "Domestic security activities FYTD" at bounding box center [823, 128] width 425 height 7
click at [672, 129] on h3 "Domestic security activities FYTD" at bounding box center [823, 128] width 425 height 7
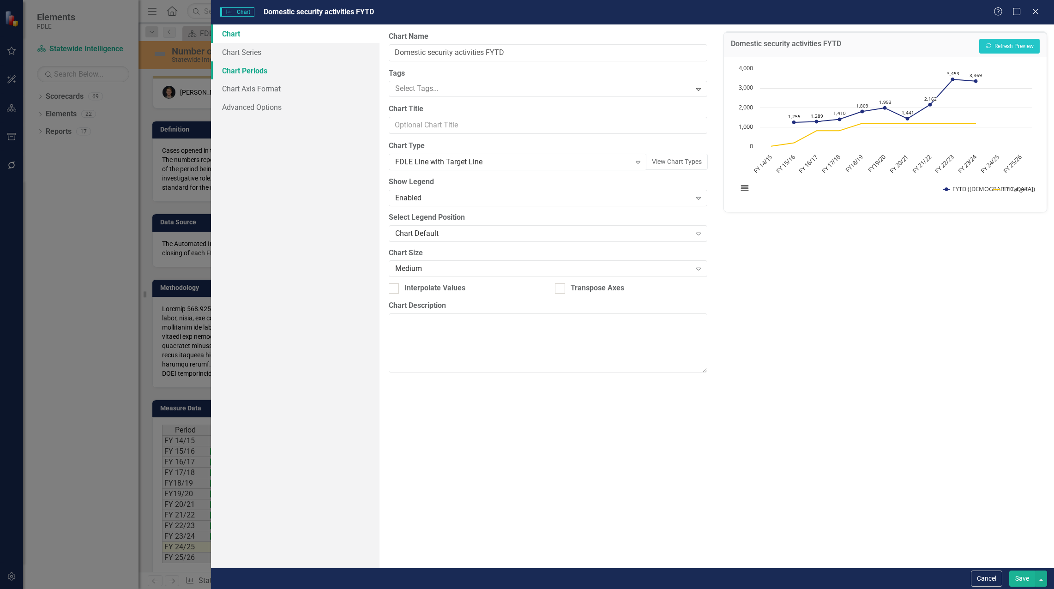
click at [236, 66] on link "Chart Periods" at bounding box center [295, 70] width 168 height 18
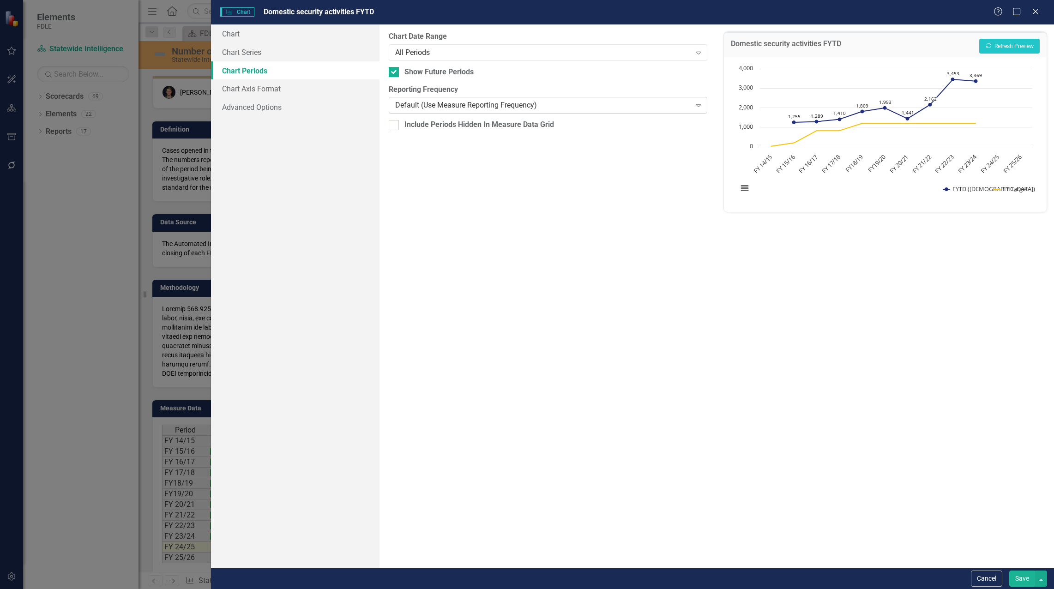
click at [397, 102] on div "Default (Use Measure Reporting Frequency)" at bounding box center [543, 105] width 296 height 11
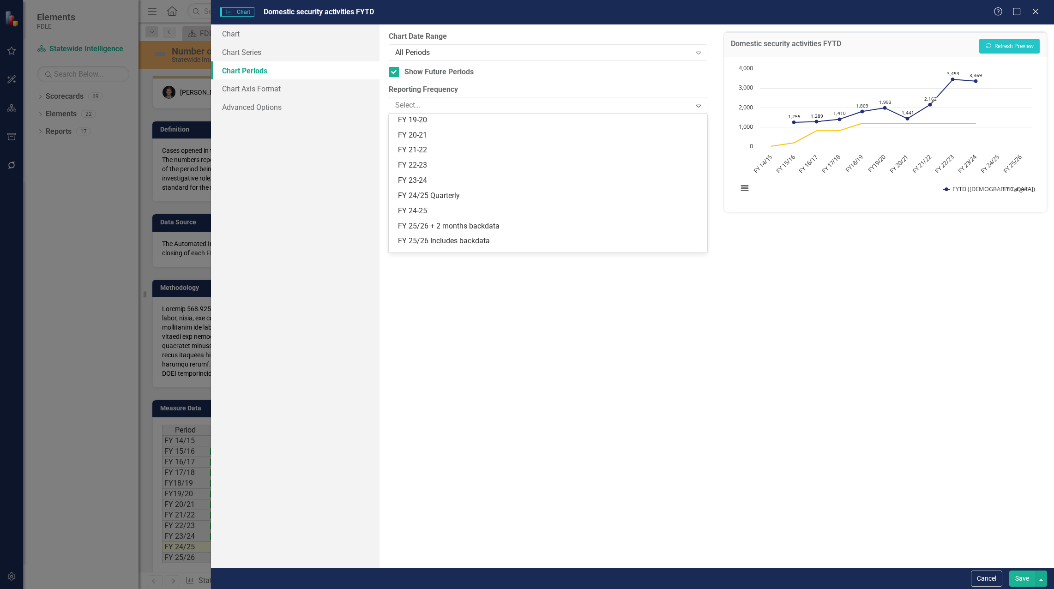
scroll to position [286, 0]
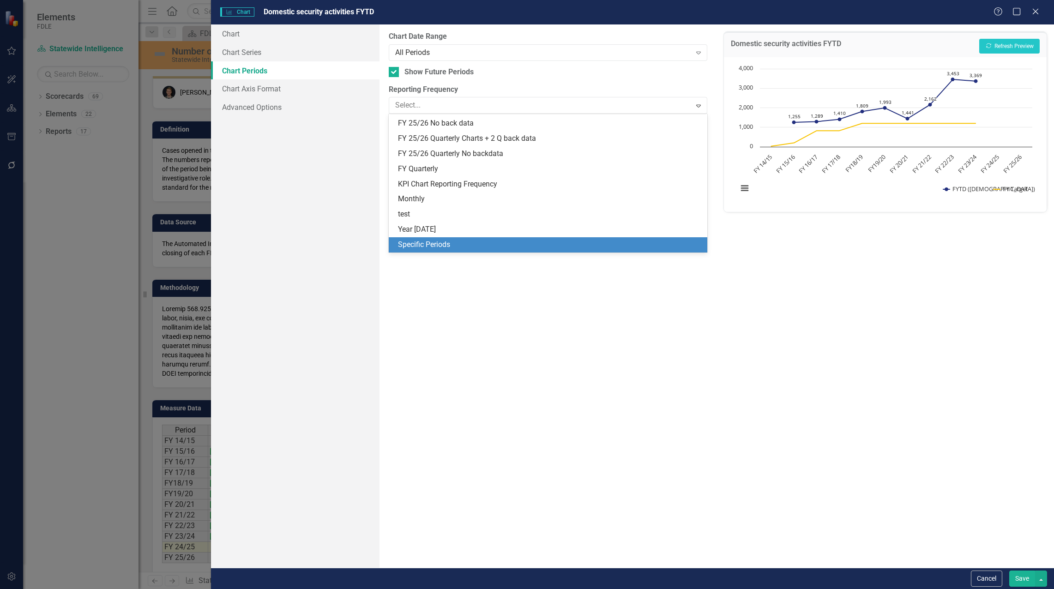
click at [425, 240] on div "Specific Periods" at bounding box center [550, 245] width 304 height 11
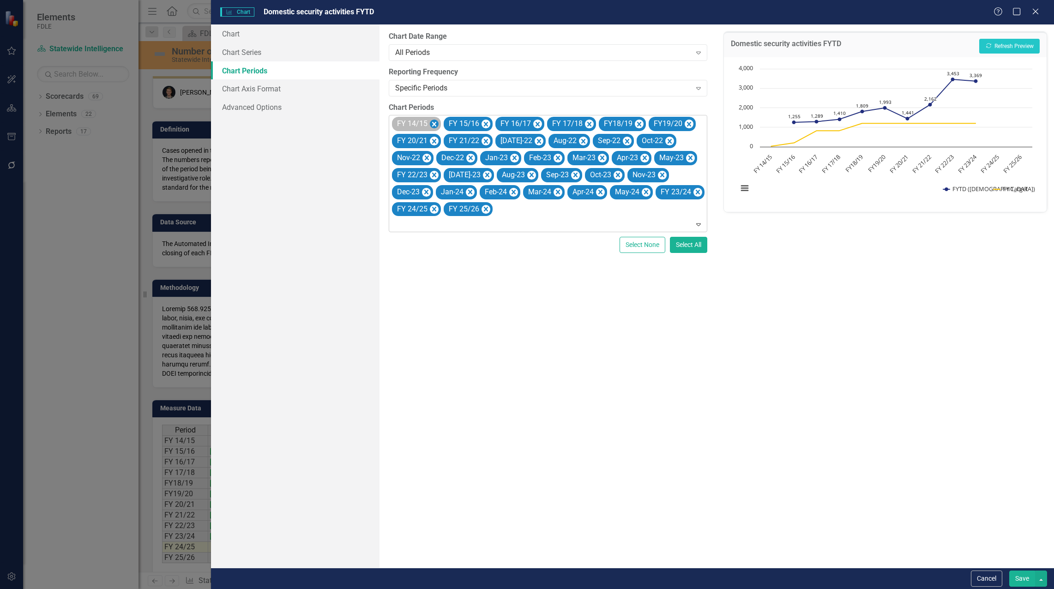
click at [435, 123] on icon "Remove FY 14/15" at bounding box center [434, 124] width 4 height 5
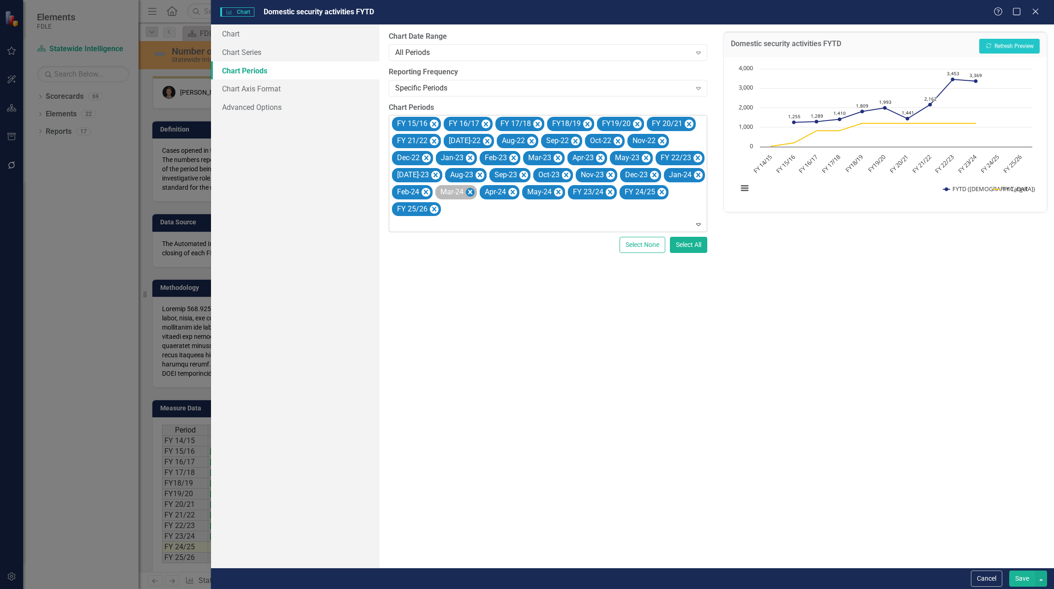
click at [466, 192] on icon "Remove Mar-24" at bounding box center [470, 192] width 9 height 12
click at [466, 191] on icon "Remove Apr-24" at bounding box center [468, 192] width 4 height 5
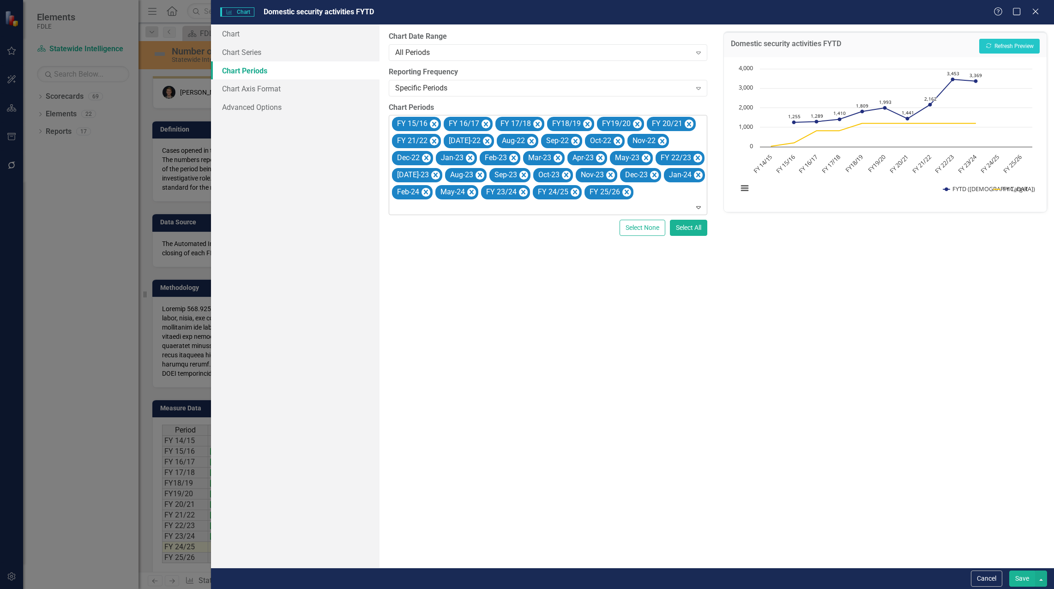
click at [467, 191] on icon "Remove May-24" at bounding box center [471, 192] width 9 height 12
click at [485, 140] on icon "Remove Jul-22" at bounding box center [487, 141] width 4 height 5
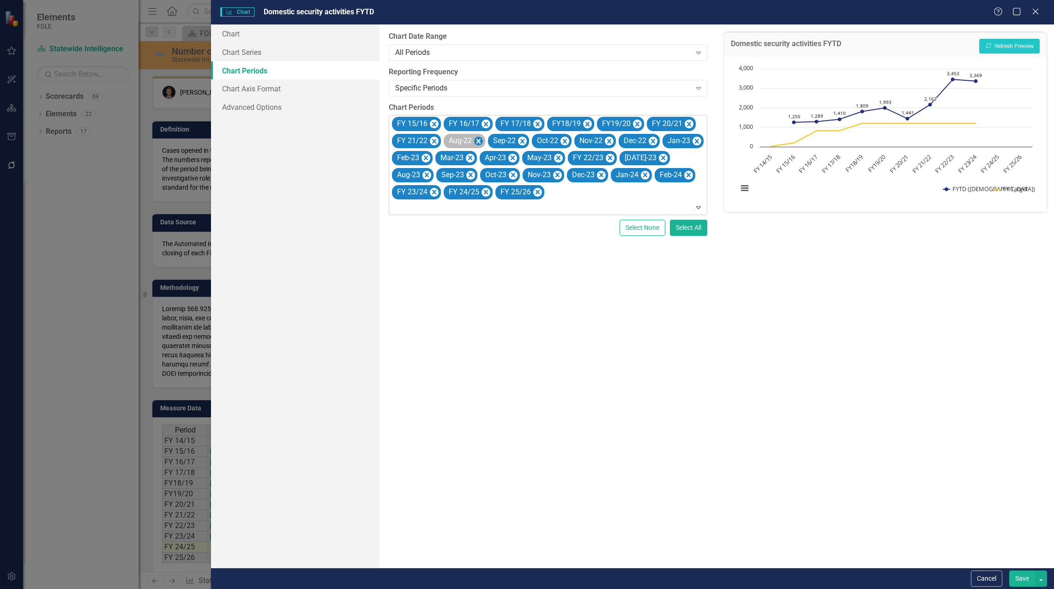
click at [476, 140] on icon "Remove Aug-22" at bounding box center [478, 141] width 4 height 5
click at [479, 140] on icon "Remove Sep-22" at bounding box center [478, 141] width 4 height 5
click at [479, 140] on icon "Remove Oct-22" at bounding box center [476, 141] width 9 height 12
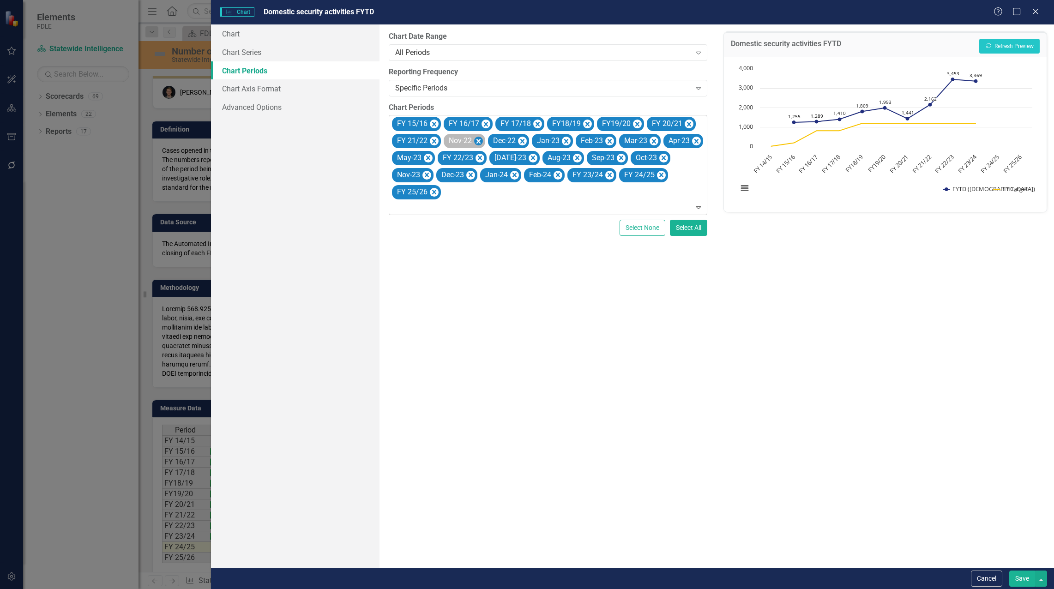
click at [479, 140] on icon "Remove Nov-22" at bounding box center [478, 141] width 4 height 5
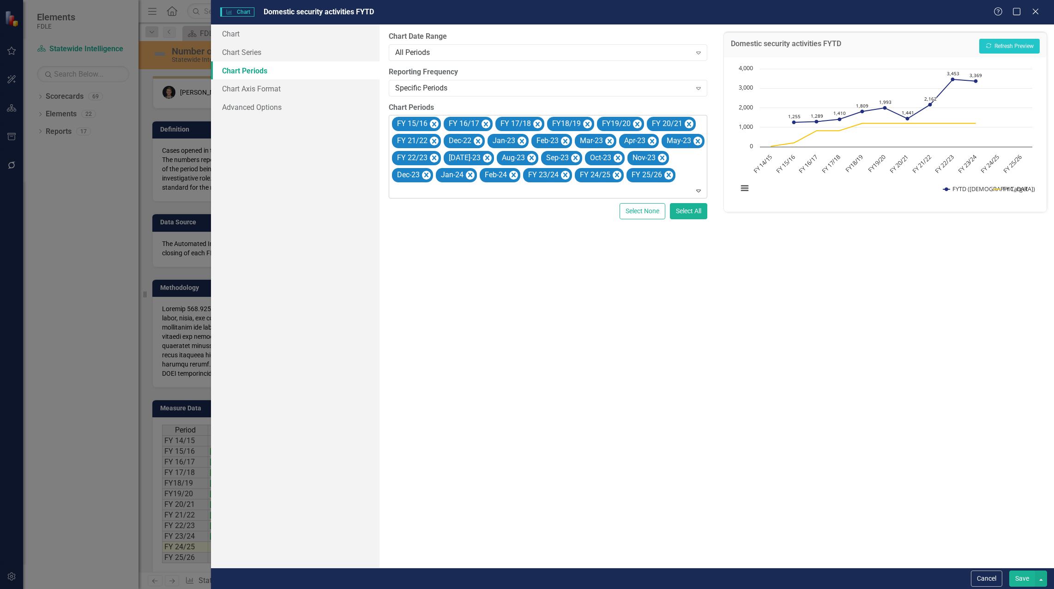
click at [479, 140] on icon "Remove Dec-22" at bounding box center [478, 141] width 4 height 5
click at [479, 140] on icon "Remove Jan-23" at bounding box center [478, 141] width 4 height 5
click at [479, 140] on icon "Remove Feb-23" at bounding box center [477, 141] width 4 height 5
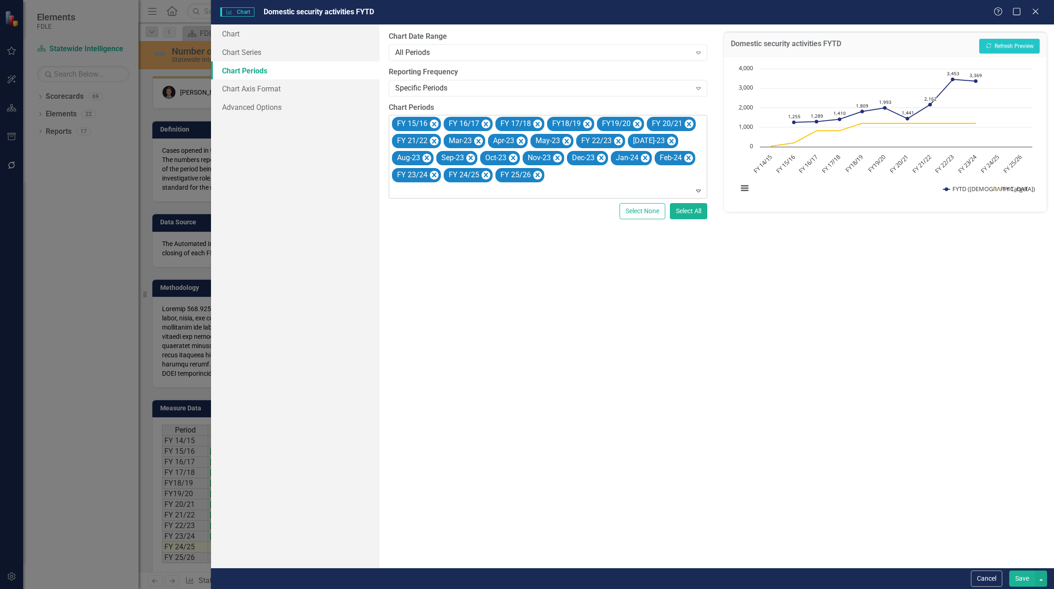
click at [479, 140] on icon "Remove Mar-23" at bounding box center [478, 141] width 4 height 5
click at [479, 140] on icon "Remove Apr-23" at bounding box center [476, 141] width 9 height 12
click at [479, 140] on icon "Remove May-23" at bounding box center [479, 141] width 9 height 12
click at [537, 143] on icon "Remove Jul-23" at bounding box center [539, 141] width 4 height 5
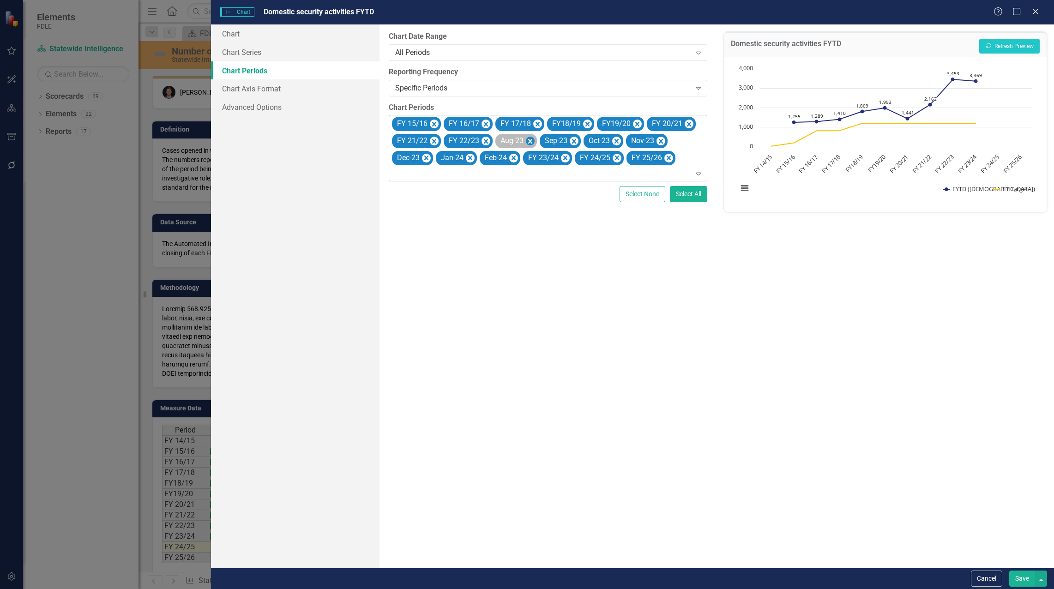
click at [529, 142] on icon "Remove Aug-23" at bounding box center [530, 141] width 4 height 5
click at [530, 141] on icon "Remove Sep-23" at bounding box center [529, 141] width 9 height 12
click at [530, 141] on icon "Remove Oct-23" at bounding box center [528, 141] width 9 height 12
click at [530, 141] on icon "Remove Nov-23" at bounding box center [530, 141] width 4 height 5
click at [530, 141] on icon "Remove Dec-23" at bounding box center [530, 141] width 4 height 5
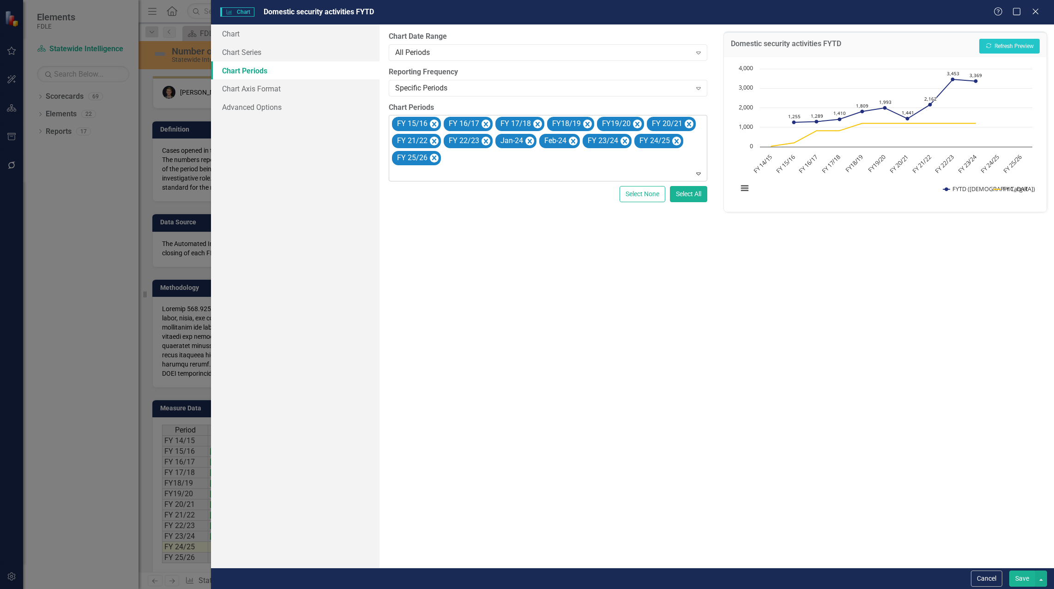
click at [530, 141] on icon "Remove Jan-24" at bounding box center [529, 141] width 9 height 12
click at [528, 143] on icon "Remove Feb-24" at bounding box center [529, 141] width 9 height 12
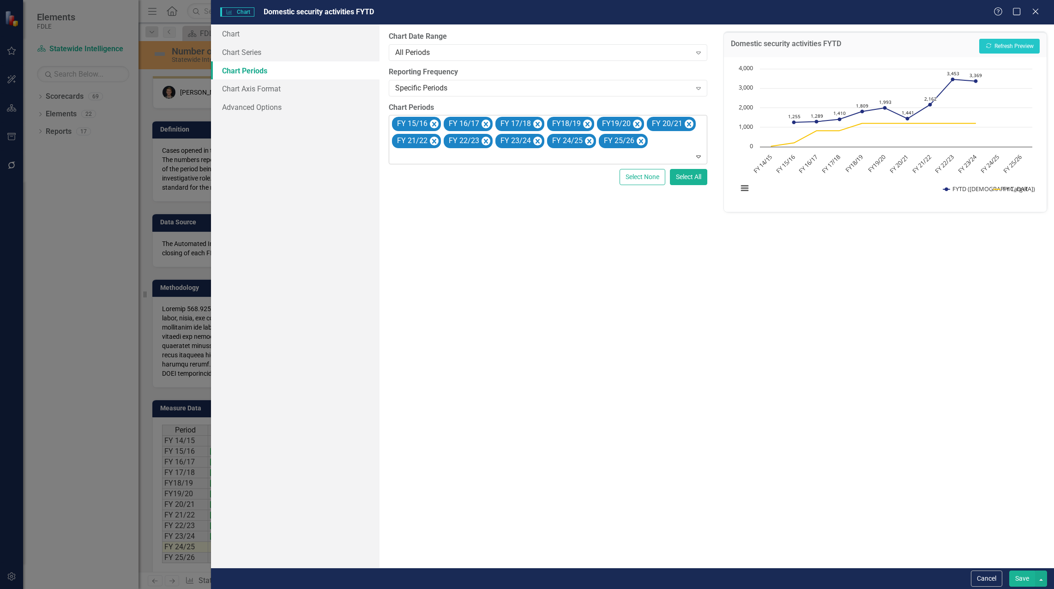
click at [1031, 584] on button "Save" at bounding box center [1022, 578] width 26 height 16
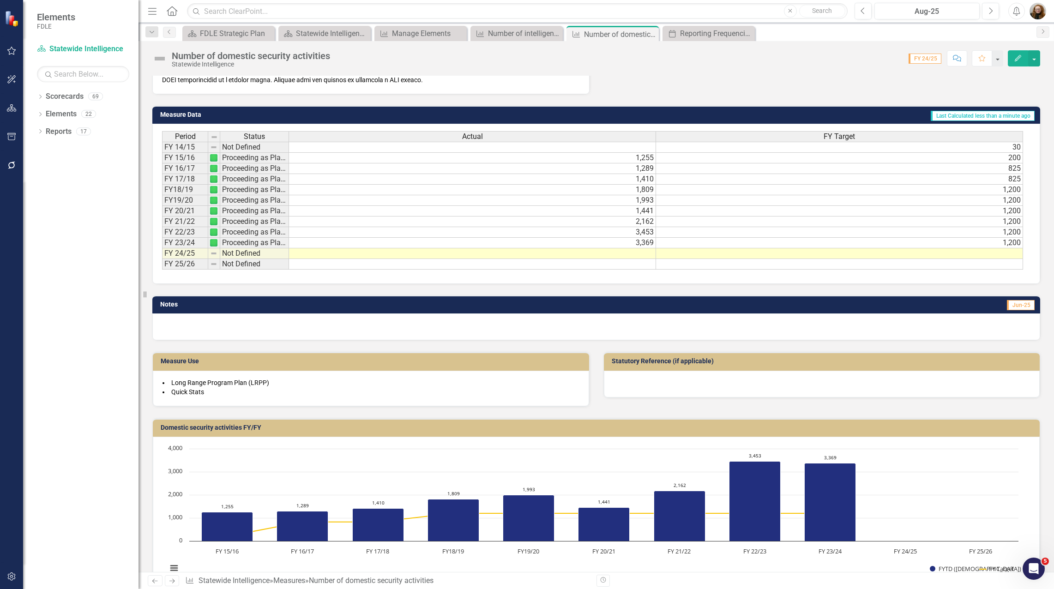
scroll to position [340, 0]
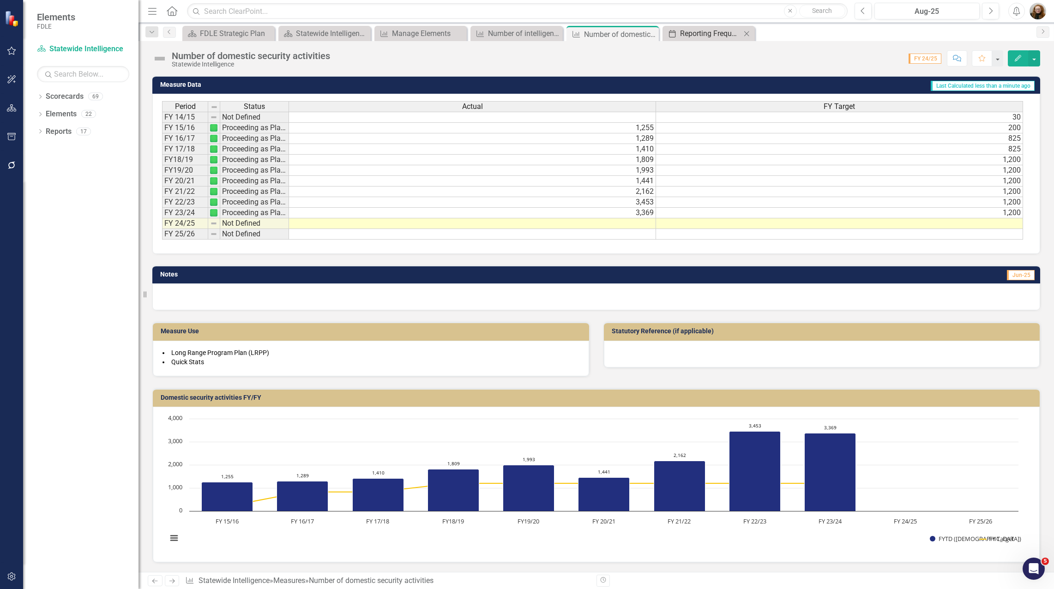
click at [701, 37] on div "Reporting Frequencies" at bounding box center [710, 34] width 61 height 12
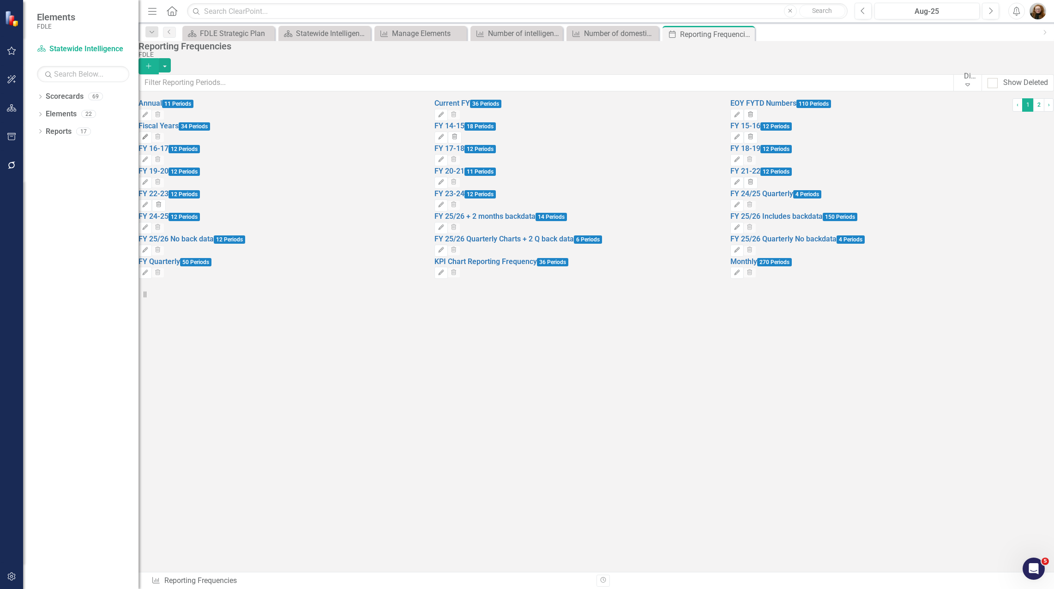
click at [149, 140] on icon "Edit" at bounding box center [145, 137] width 7 height 6
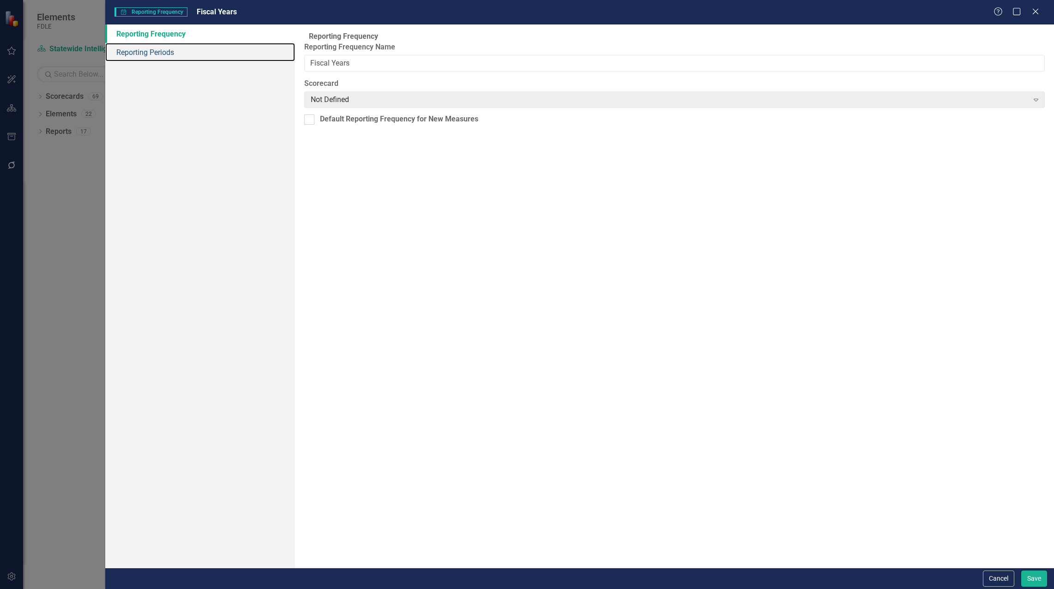
click at [156, 44] on link "Reporting Periods" at bounding box center [200, 52] width 190 height 18
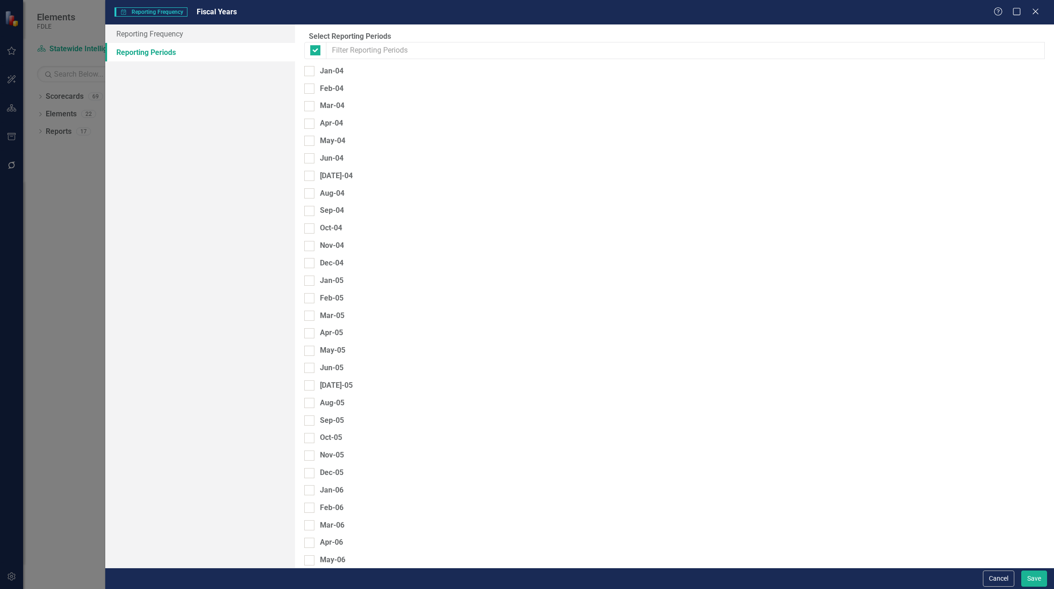
checkbox input "false"
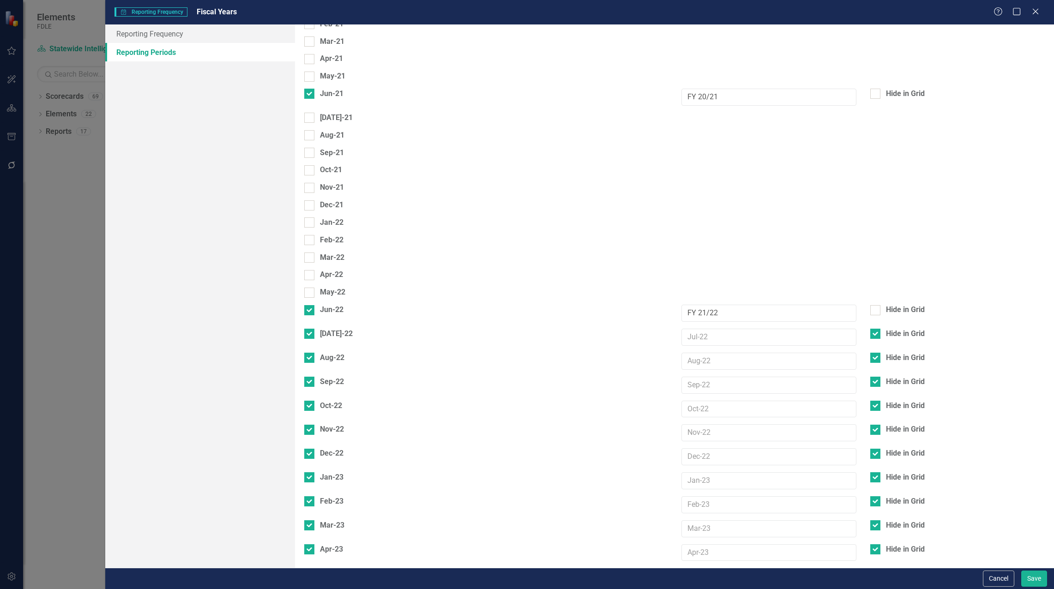
scroll to position [3739, 0]
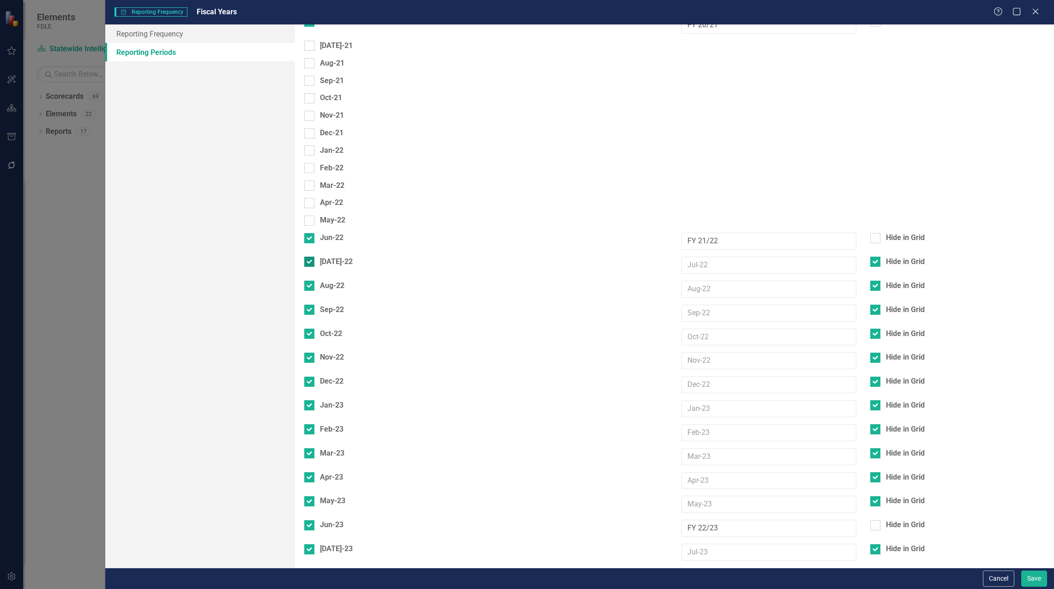
click at [310, 257] on input "[DATE]-22" at bounding box center [307, 260] width 6 height 6
checkbox input "false"
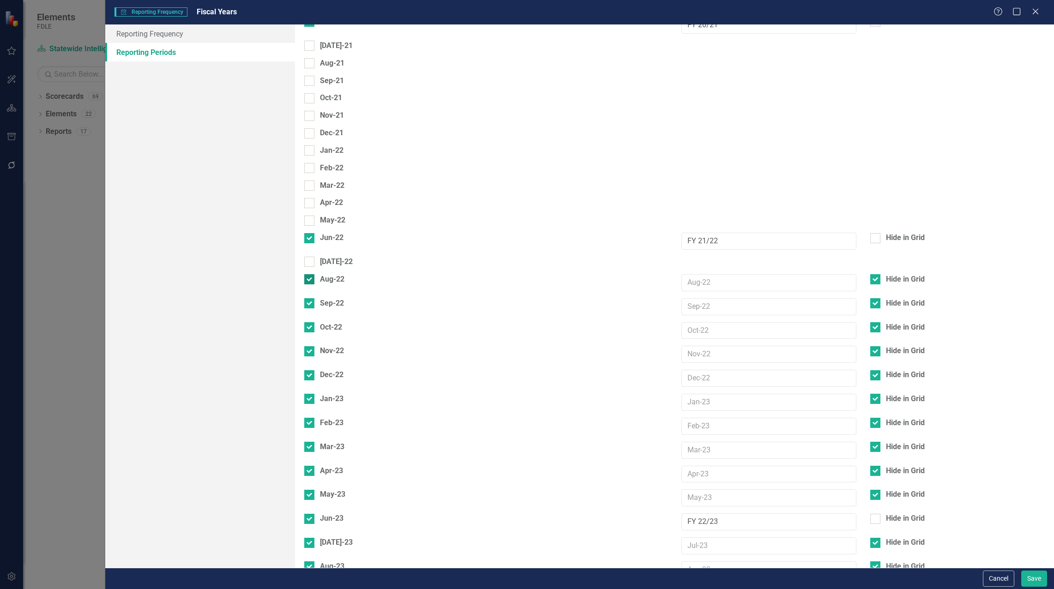
click at [314, 274] on div at bounding box center [309, 279] width 10 height 10
click at [310, 274] on input "Aug-22" at bounding box center [307, 277] width 6 height 6
checkbox input "false"
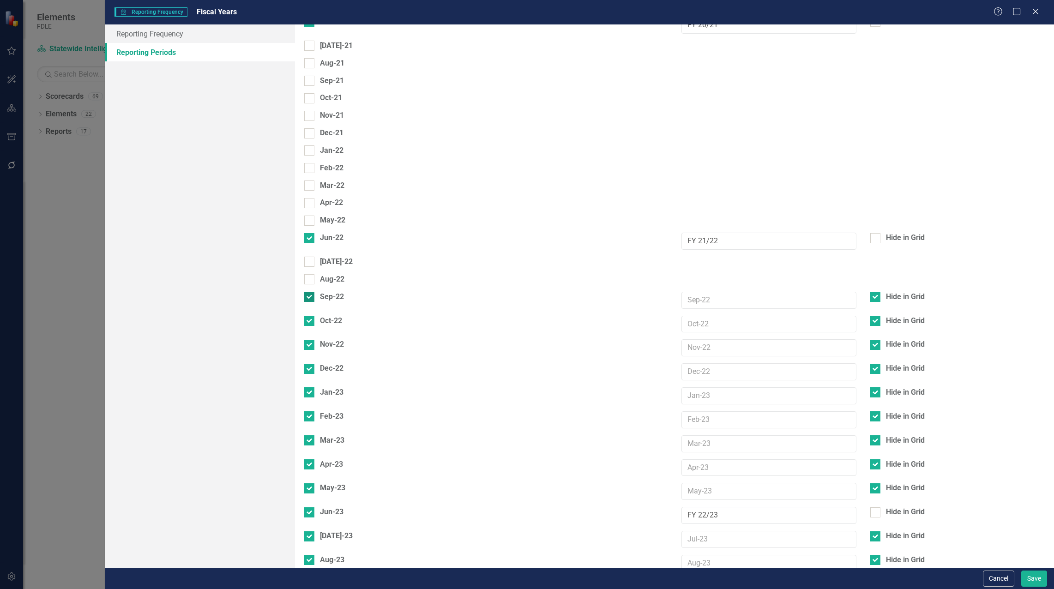
click at [310, 292] on input "Sep-22" at bounding box center [307, 295] width 6 height 6
checkbox input "false"
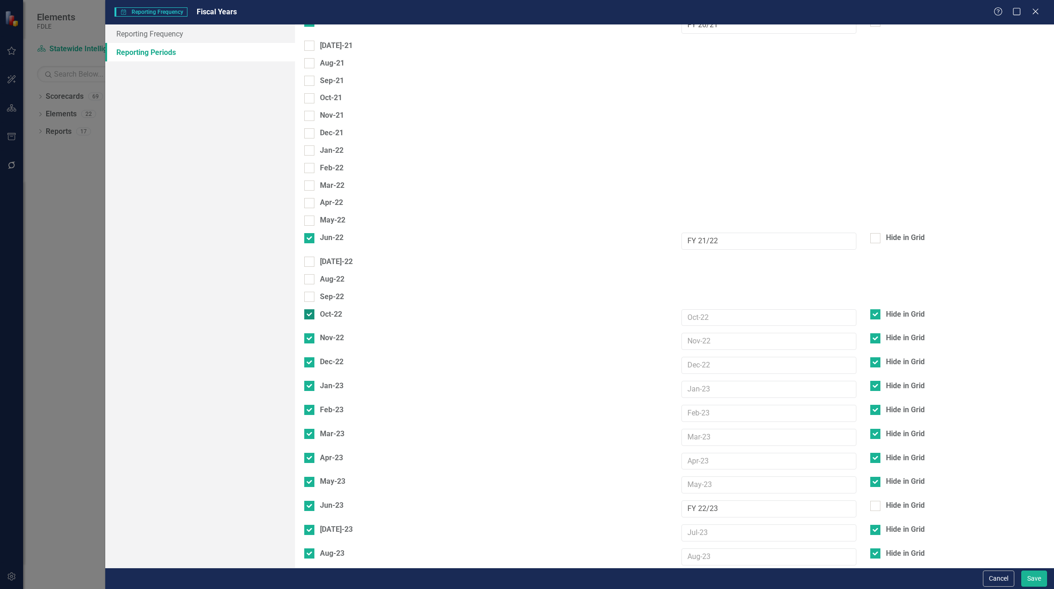
click at [310, 309] on input "Oct-22" at bounding box center [307, 312] width 6 height 6
checkbox input "false"
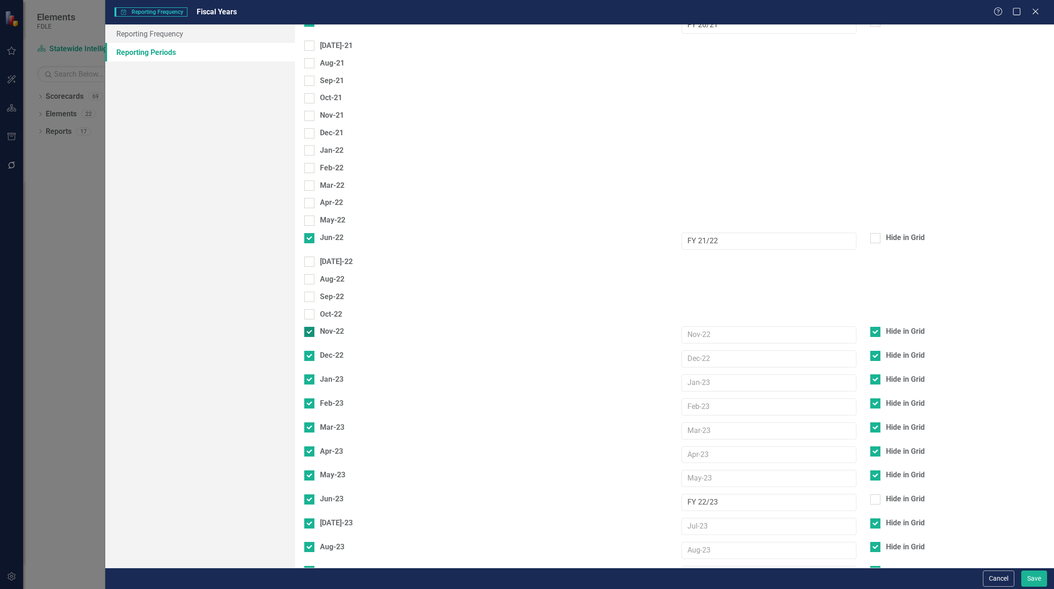
click at [314, 327] on div at bounding box center [309, 332] width 10 height 10
click at [310, 327] on input "Nov-22" at bounding box center [307, 330] width 6 height 6
checkbox input "false"
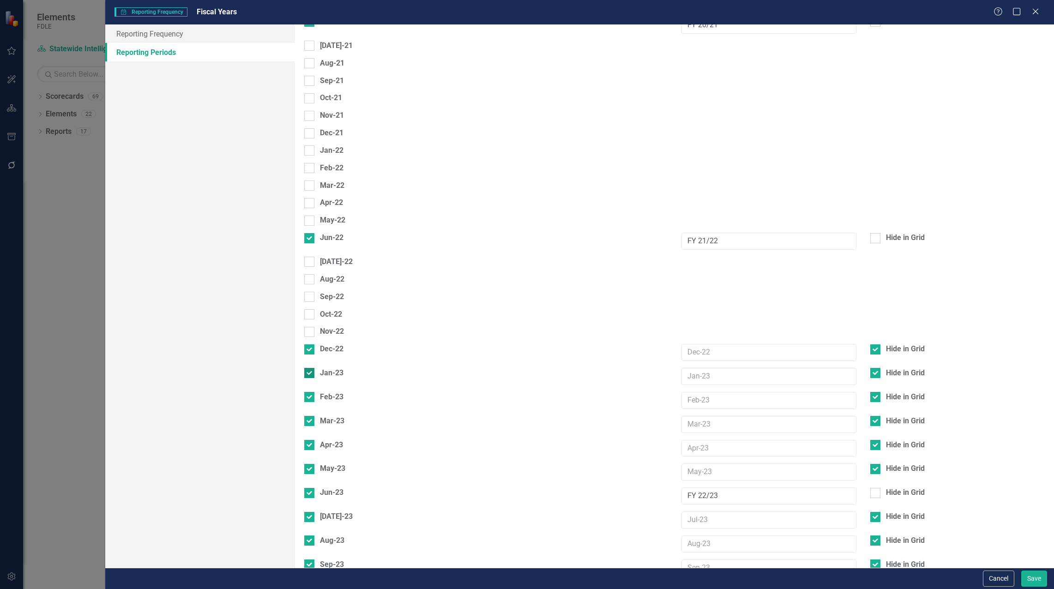
drag, startPoint x: 317, startPoint y: 182, endPoint x: 316, endPoint y: 192, distance: 10.2
click at [314, 344] on div at bounding box center [309, 349] width 10 height 10
click at [310, 344] on input "Dec-22" at bounding box center [307, 347] width 6 height 6
checkbox input "false"
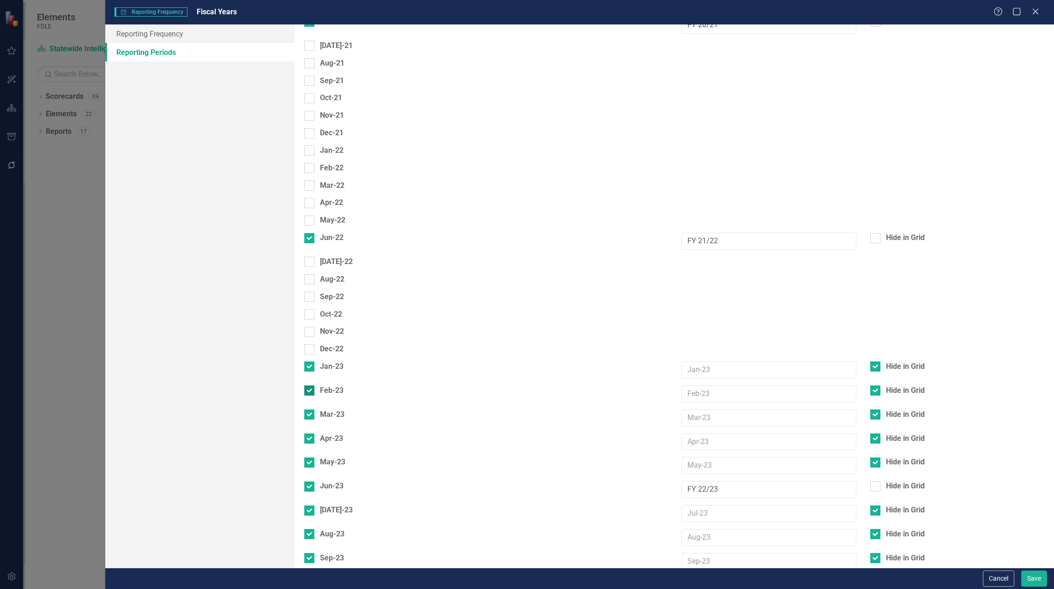
drag, startPoint x: 316, startPoint y: 198, endPoint x: 321, endPoint y: 211, distance: 14.3
click at [314, 361] on div at bounding box center [309, 366] width 10 height 10
click at [310, 361] on input "Jan-23" at bounding box center [307, 364] width 6 height 6
checkbox input "false"
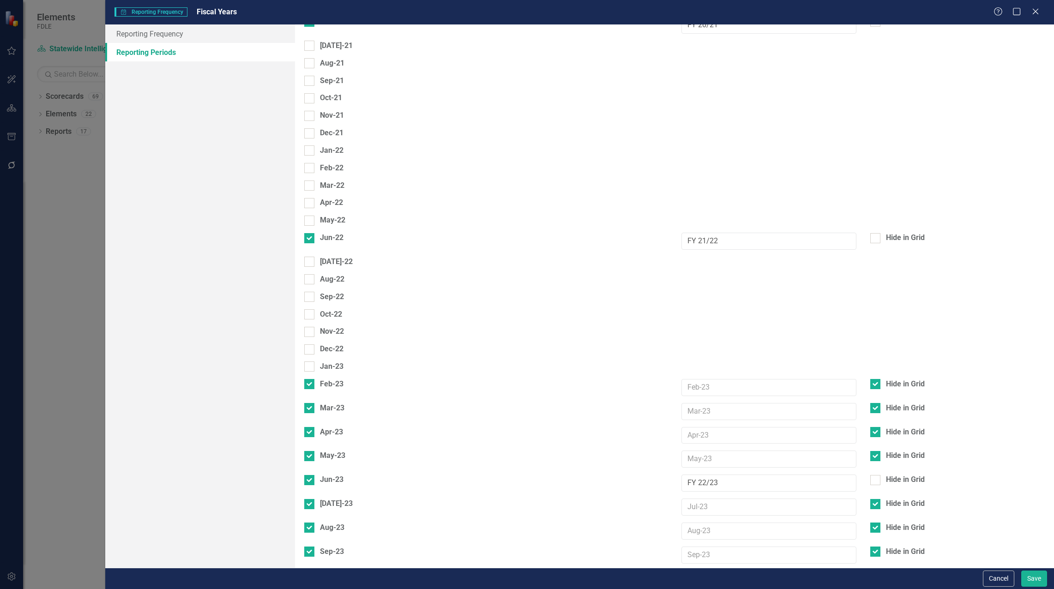
drag, startPoint x: 321, startPoint y: 215, endPoint x: 318, endPoint y: 225, distance: 10.4
click at [314, 379] on div at bounding box center [309, 384] width 10 height 10
click at [310, 379] on input "Feb-23" at bounding box center [307, 382] width 6 height 6
checkbox input "false"
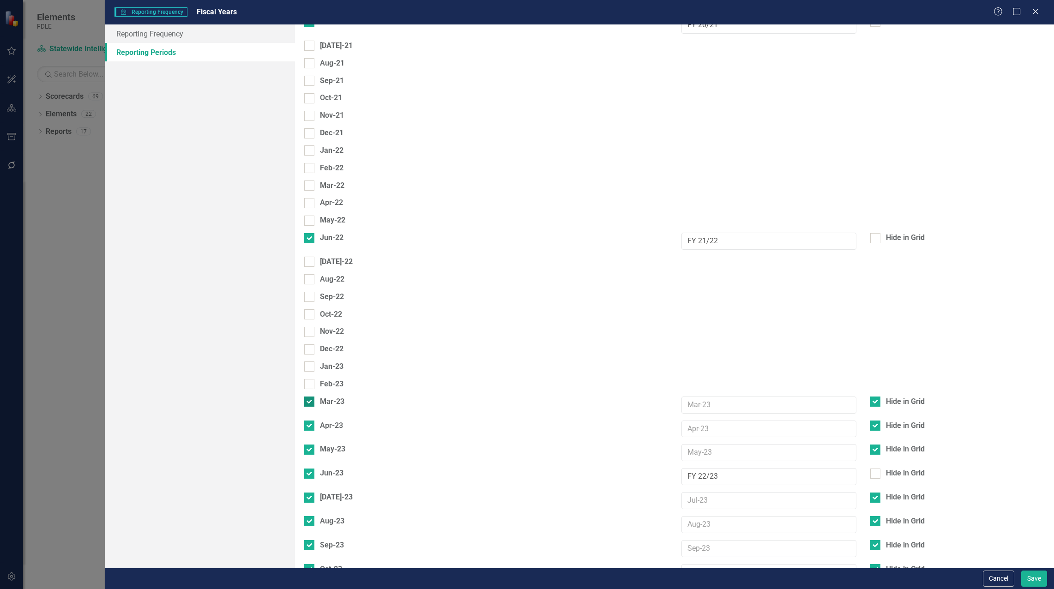
click at [314, 396] on div at bounding box center [309, 401] width 10 height 10
click at [310, 396] on input "Mar-23" at bounding box center [307, 399] width 6 height 6
checkbox input "false"
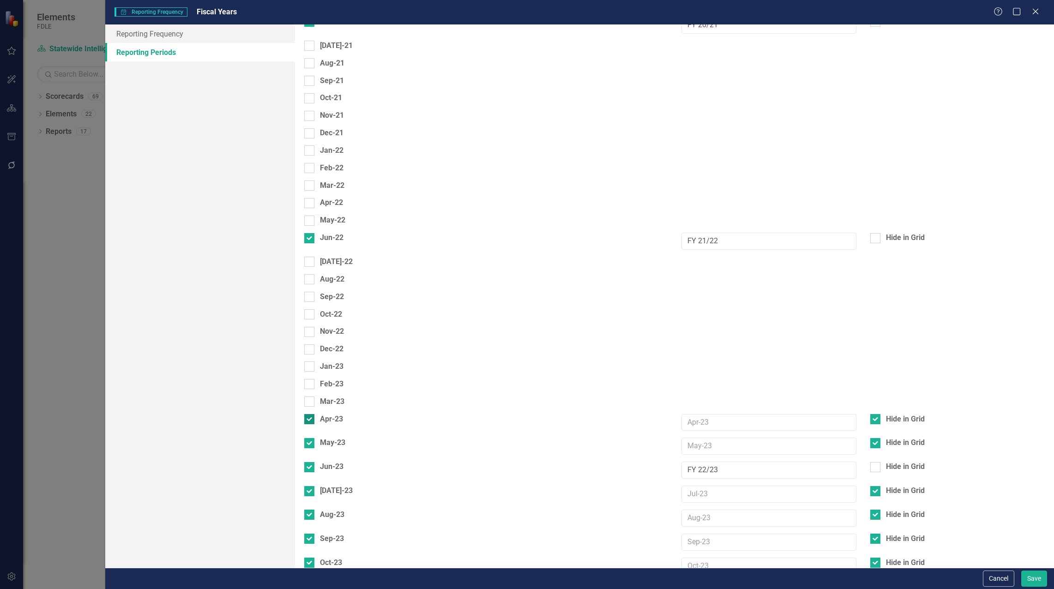
click at [314, 414] on div at bounding box center [309, 419] width 10 height 10
click at [310, 414] on input "Apr-23" at bounding box center [307, 417] width 6 height 6
checkbox input "false"
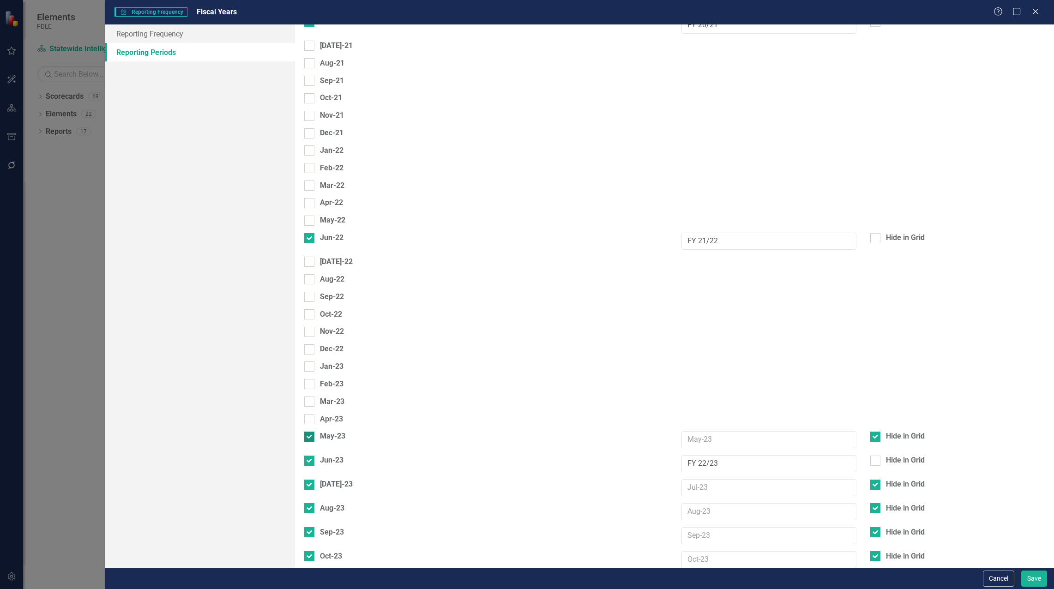
drag, startPoint x: 314, startPoint y: 264, endPoint x: 314, endPoint y: 294, distance: 30.9
click at [310, 432] on input "May-23" at bounding box center [307, 435] width 6 height 6
checkbox input "false"
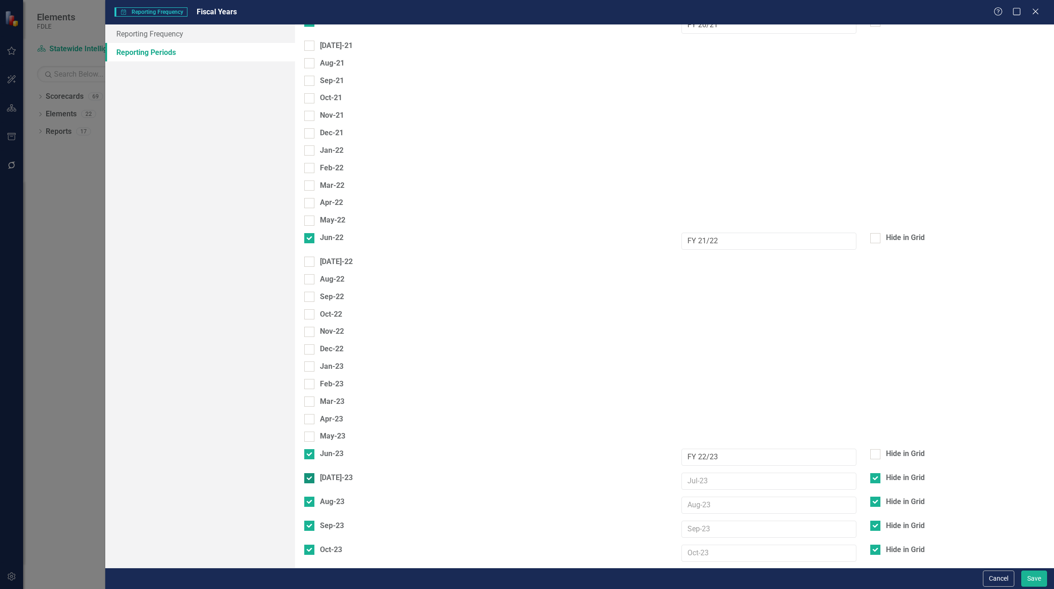
click at [314, 473] on div at bounding box center [309, 478] width 10 height 10
click at [310, 473] on input "Jul-23" at bounding box center [307, 476] width 6 height 6
checkbox input "false"
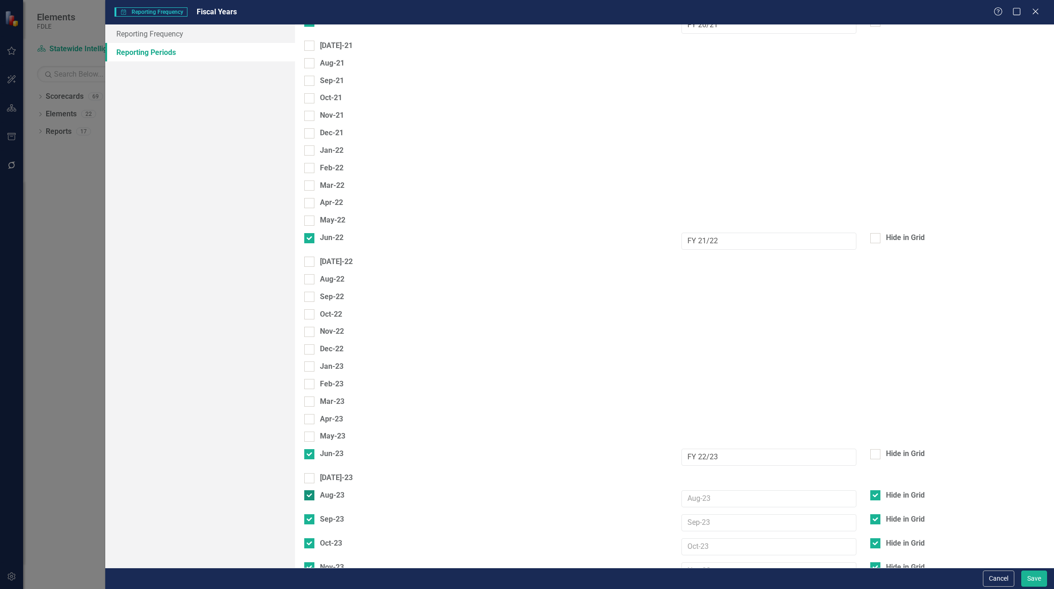
click at [310, 490] on input "Aug-23" at bounding box center [307, 493] width 6 height 6
checkbox input "false"
click at [310, 508] on input "Sep-23" at bounding box center [307, 511] width 6 height 6
checkbox input "false"
click at [310, 525] on input "Oct-23" at bounding box center [307, 528] width 6 height 6
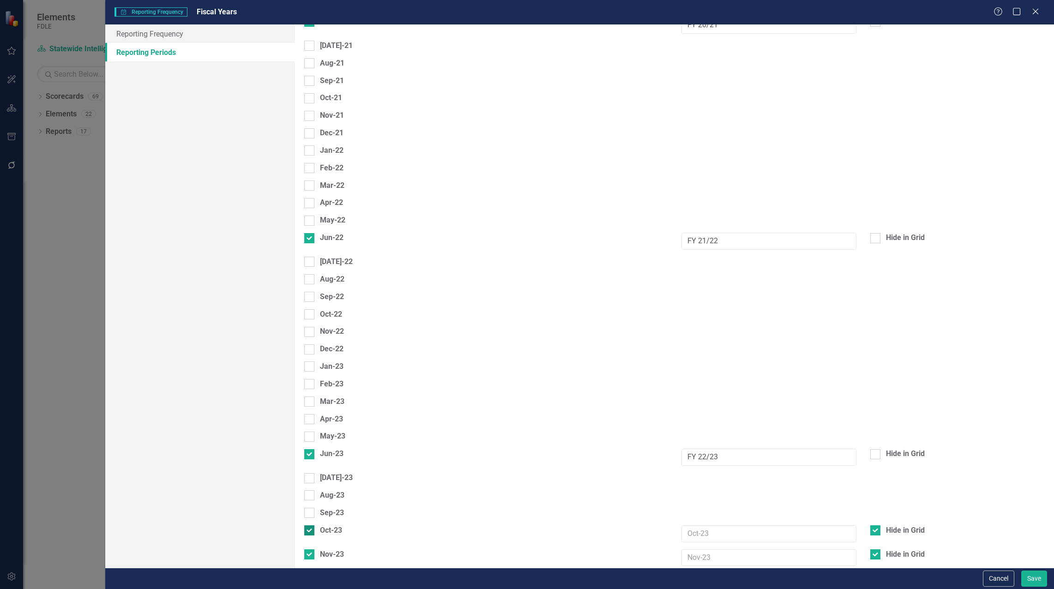
checkbox input "false"
click at [314, 543] on div at bounding box center [309, 548] width 10 height 10
click at [310, 543] on input "Nov-23" at bounding box center [307, 546] width 6 height 6
checkbox input "false"
click at [310, 560] on input "Dec-23" at bounding box center [307, 563] width 6 height 6
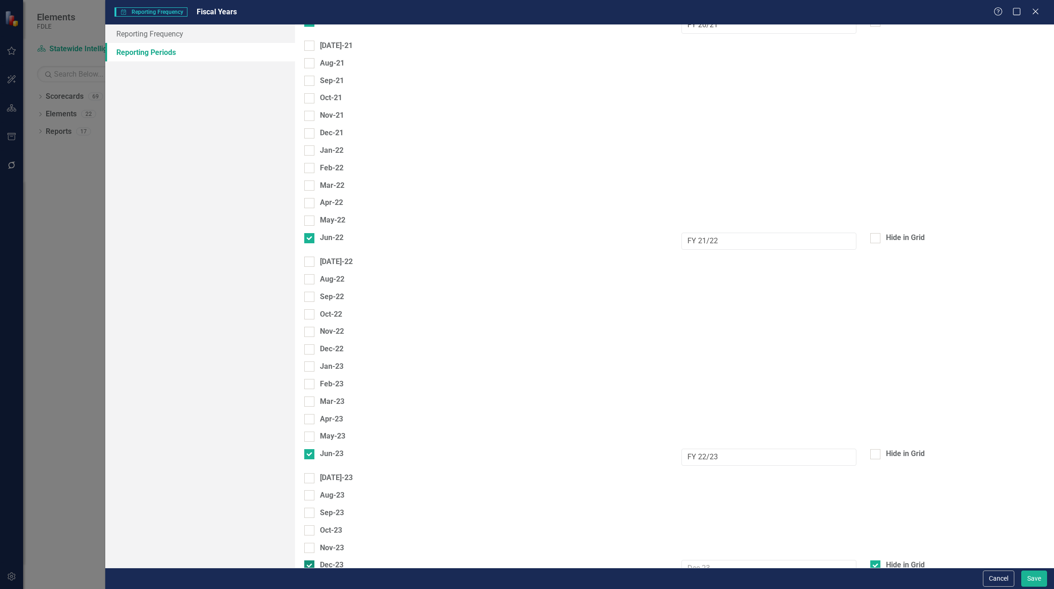
checkbox input "false"
click at [310, 578] on input "Jan-24" at bounding box center [307, 581] width 6 height 6
checkbox input "false"
click at [314, 588] on div at bounding box center [309, 600] width 10 height 10
click at [310, 588] on input "Feb-24" at bounding box center [307, 598] width 6 height 6
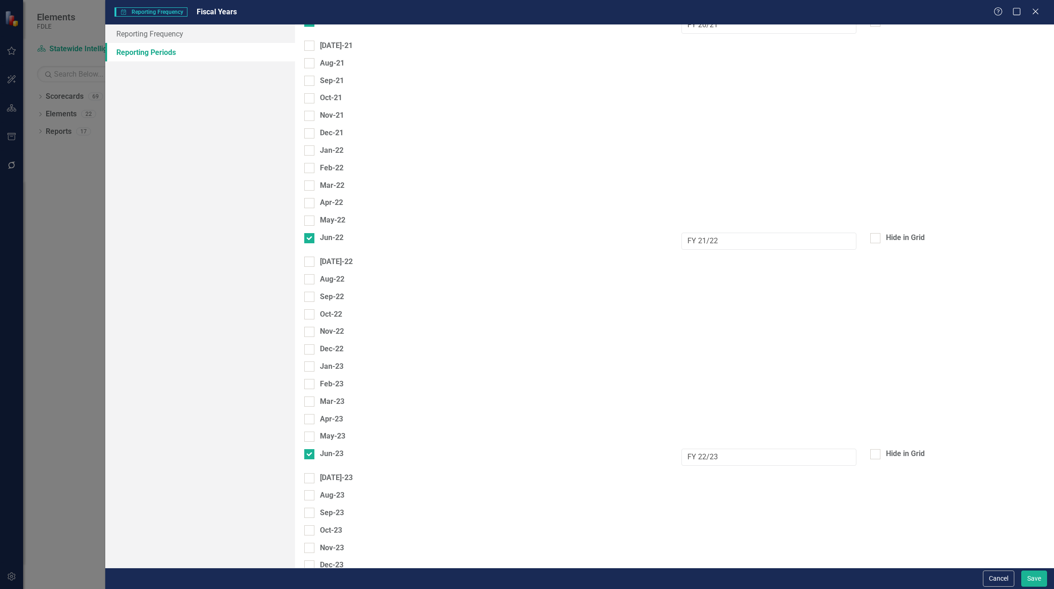
checkbox input "false"
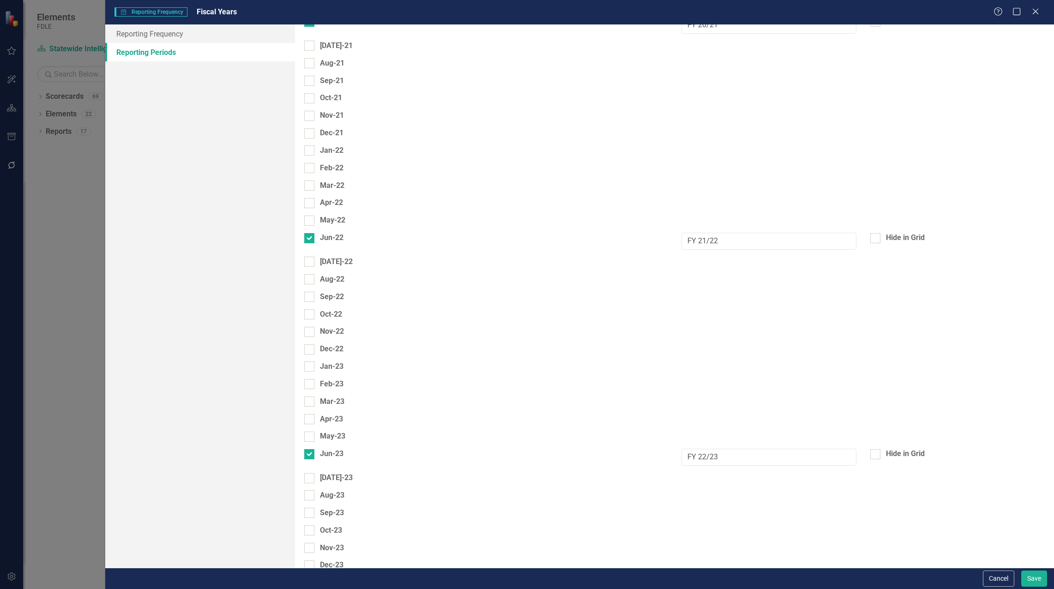
checkbox input "false"
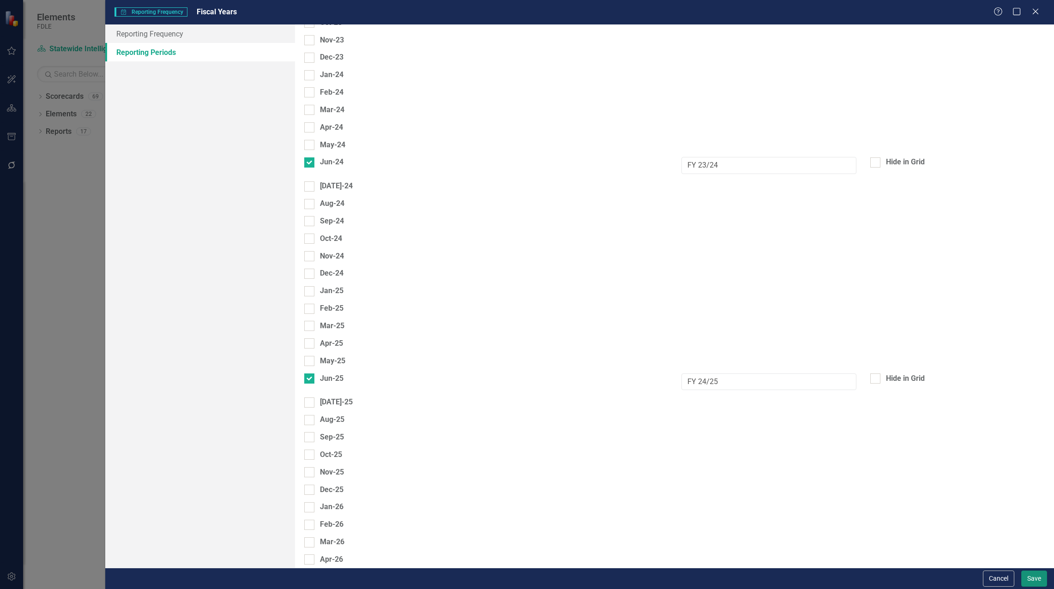
click at [1032, 577] on button "Save" at bounding box center [1034, 578] width 26 height 16
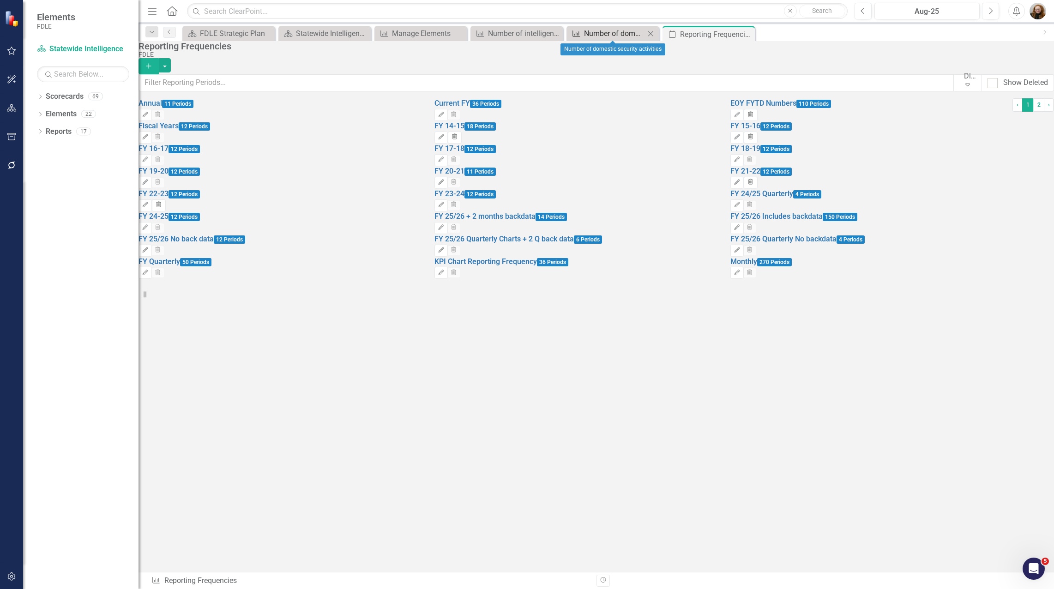
click at [587, 28] on div "Number of domestic security activities" at bounding box center [614, 34] width 61 height 12
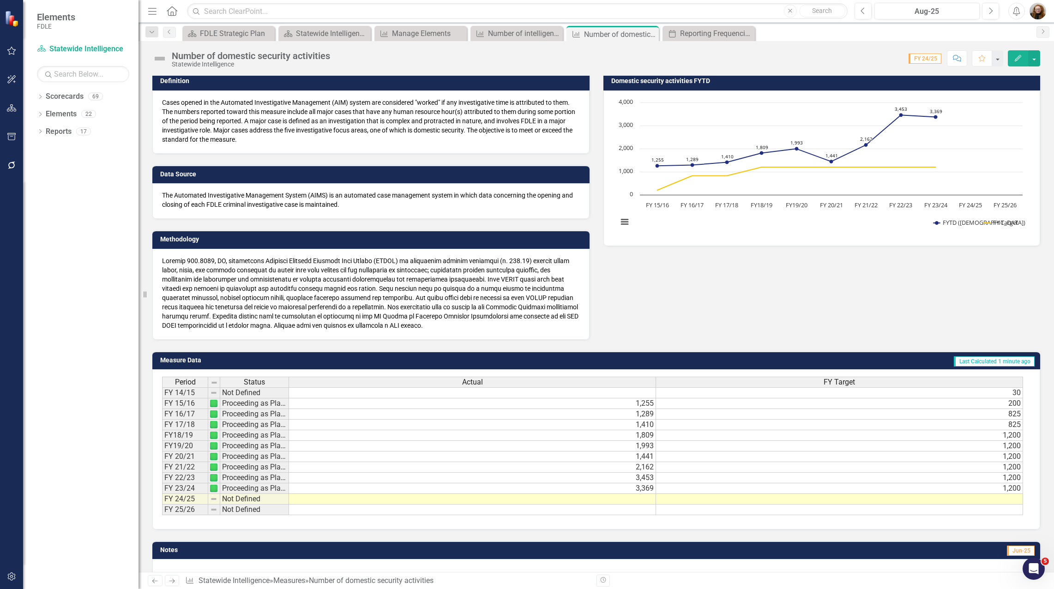
scroll to position [63, 0]
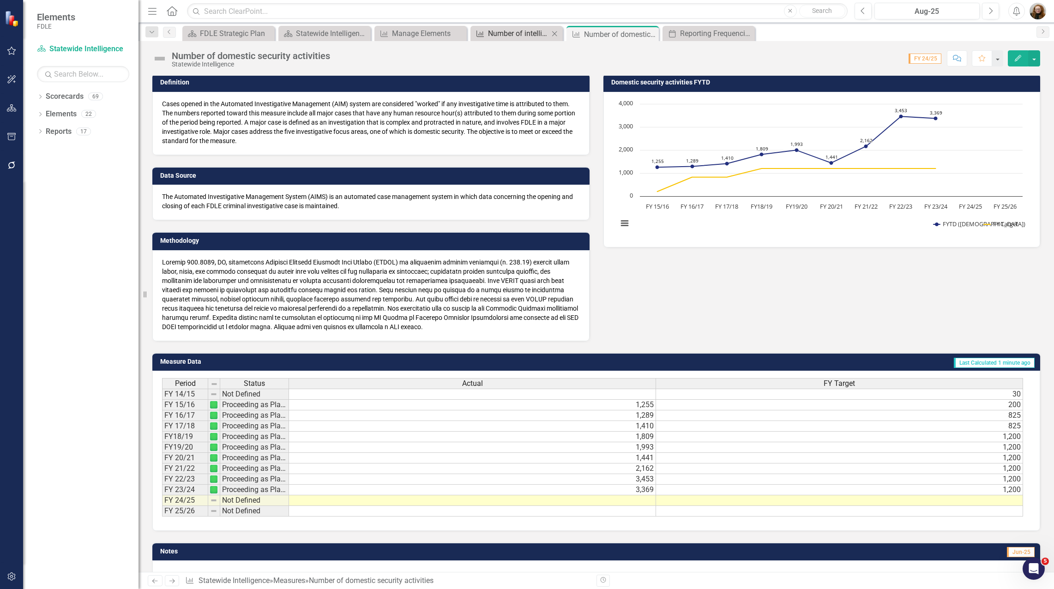
click at [522, 38] on div "Number of intelligence reports that address a priority information need" at bounding box center [518, 34] width 61 height 12
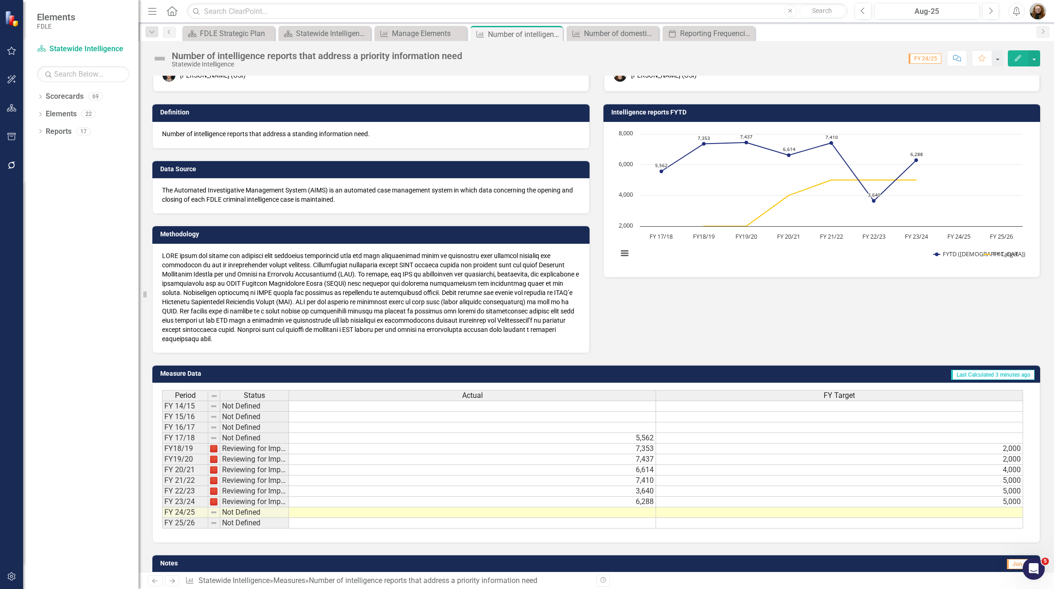
scroll to position [46, 0]
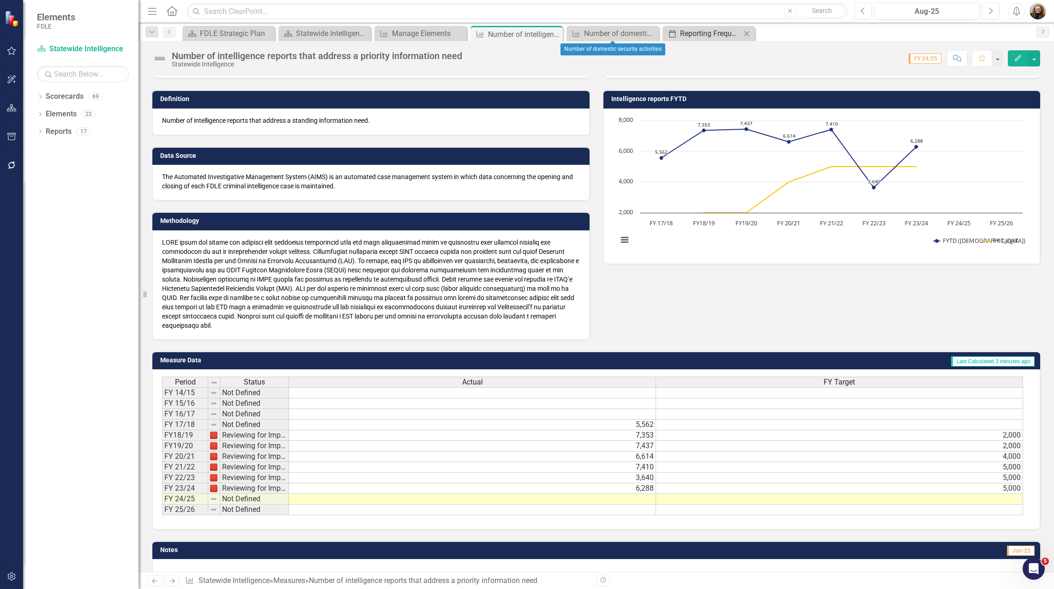
click at [694, 33] on div "Reporting Frequencies" at bounding box center [710, 34] width 61 height 12
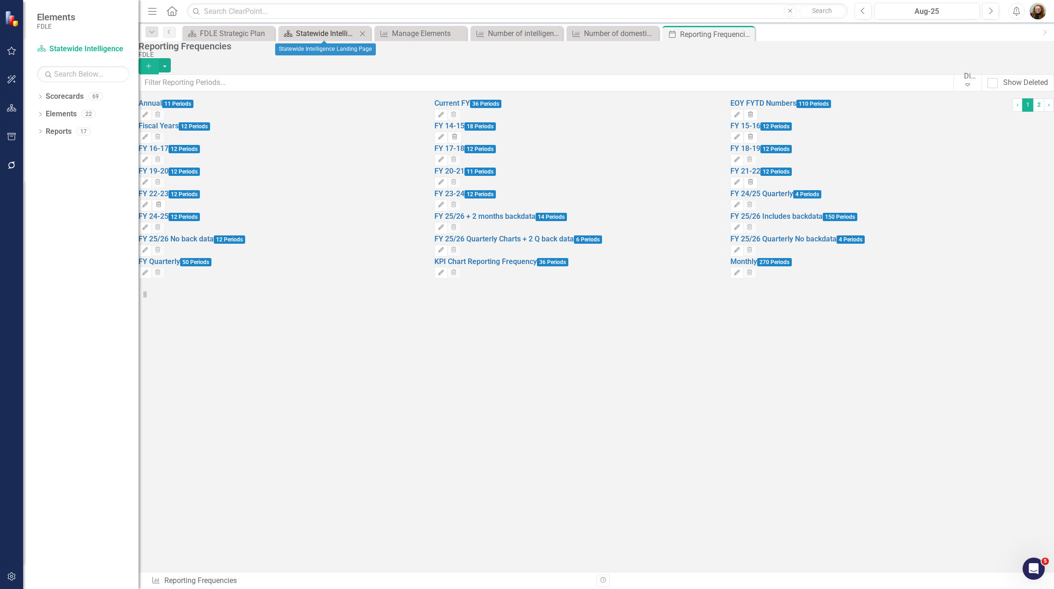
click at [330, 35] on div "Statewide Intelligence Landing Page" at bounding box center [326, 34] width 61 height 12
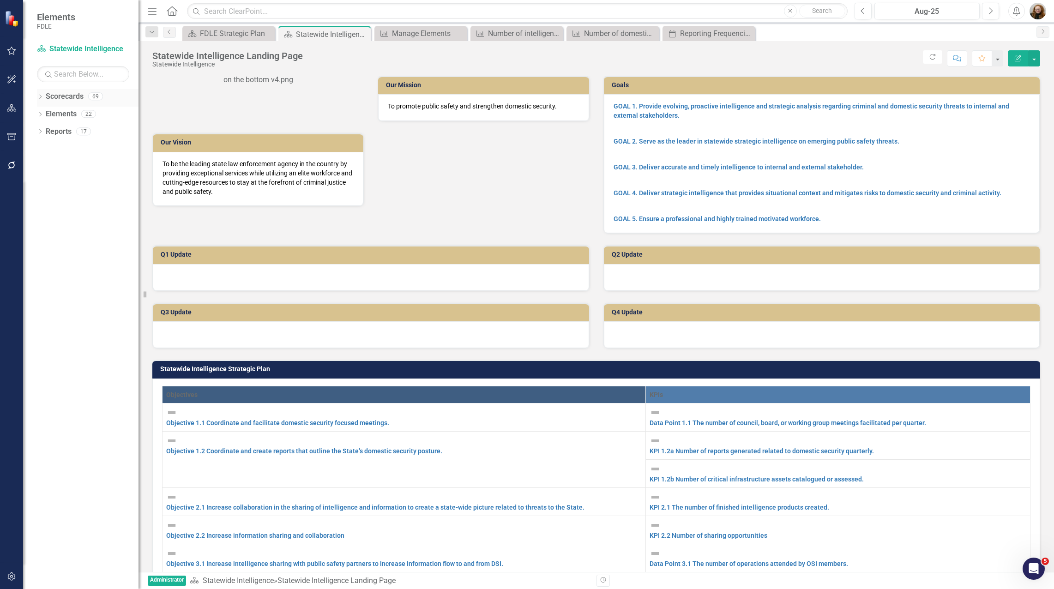
click at [45, 94] on div "Dropdown Scorecards 69" at bounding box center [88, 98] width 102 height 18
click at [38, 97] on icon "Dropdown" at bounding box center [40, 97] width 6 height 5
click at [35, 150] on icon "Dropdown" at bounding box center [31, 149] width 7 height 6
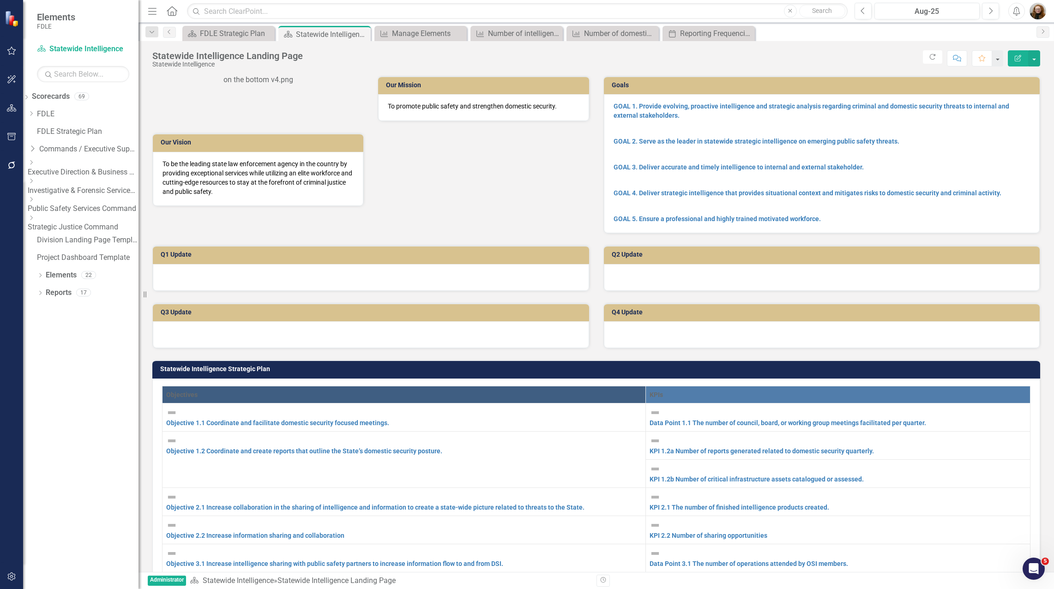
click at [35, 217] on icon "Dropdown" at bounding box center [31, 218] width 7 height 6
click at [80, 272] on link "Missing Persons & Offender Enforcement" at bounding box center [83, 277] width 111 height 11
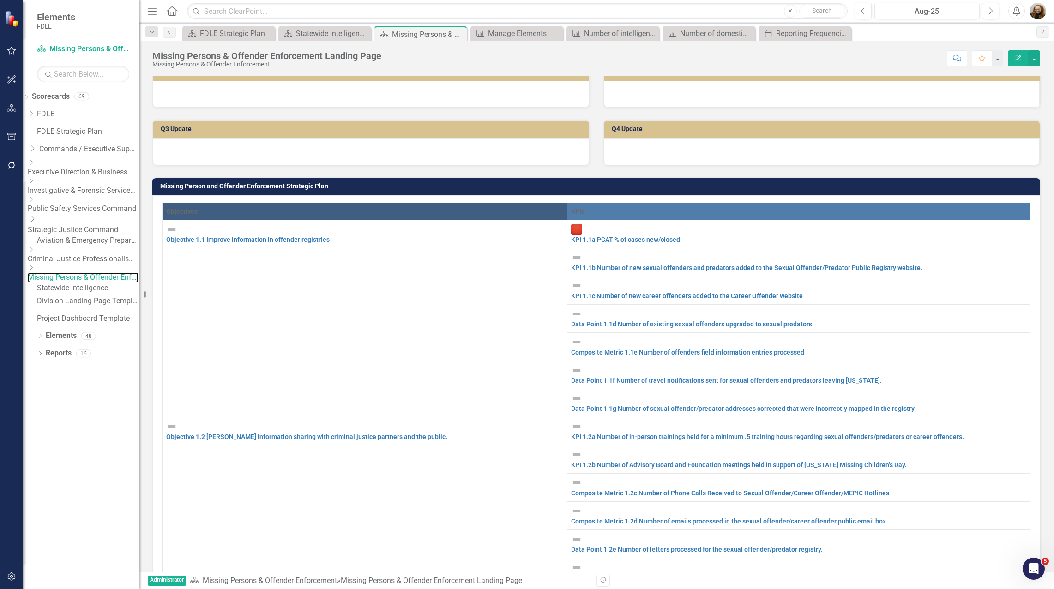
scroll to position [231, 0]
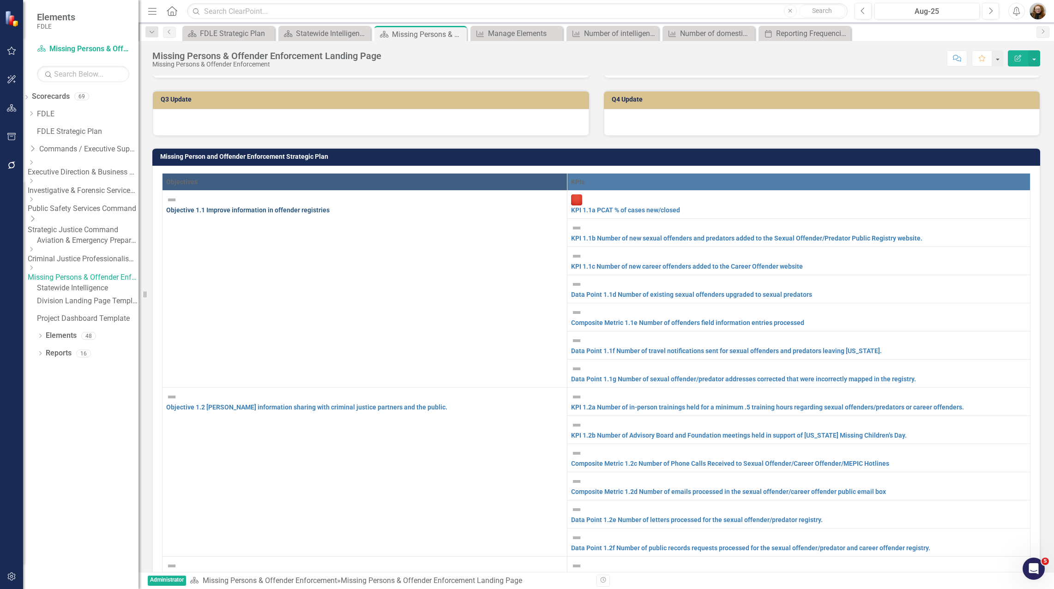
click at [269, 214] on link "Objective 1.1 Improve information in offender registries" at bounding box center [247, 209] width 163 height 7
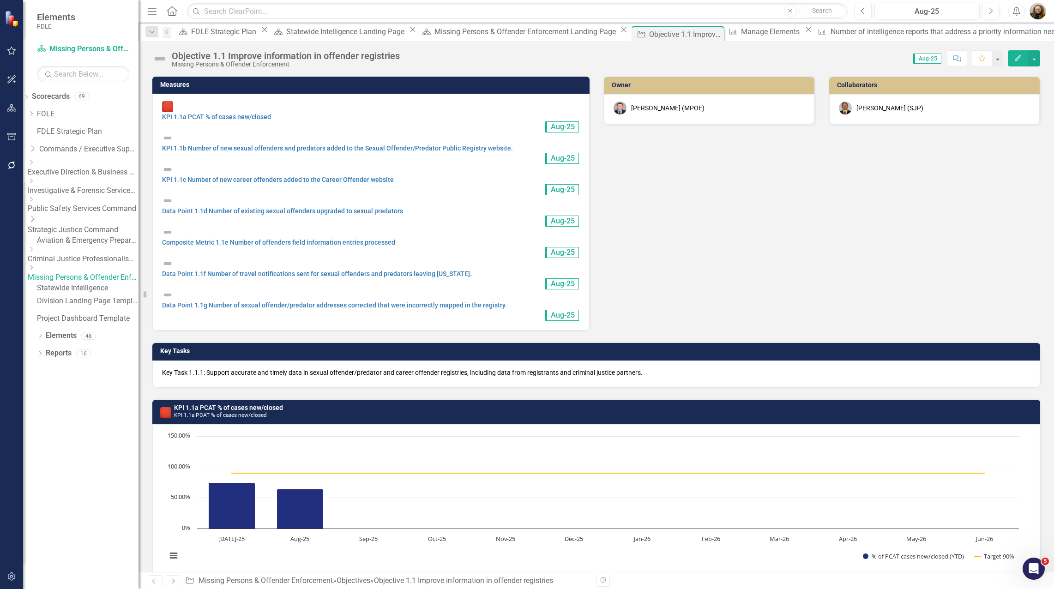
click at [204, 368] on p "Key Task 1.1.1: Support accurate and timely data in sexual offender/predator an…" at bounding box center [596, 372] width 868 height 9
click at [205, 368] on p "Key Task 1.1.1: Support accurate and timely data in sexual offender/predator an…" at bounding box center [596, 372] width 868 height 9
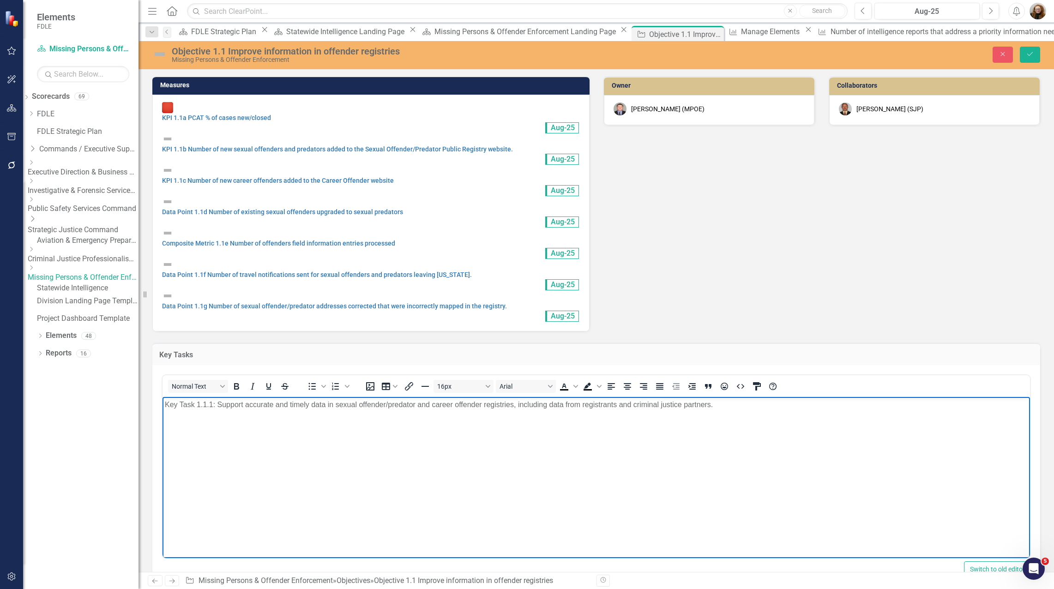
click at [211, 404] on p "Key Task 1.1.1: Support accurate and timely data in sexual offender/predator an…" at bounding box center [596, 404] width 863 height 11
click at [212, 405] on p "Key Task 1.1.1: Support accurate and timely data in sexual offender/predator an…" at bounding box center [596, 404] width 863 height 11
click at [1032, 50] on button "Save" at bounding box center [1030, 55] width 20 height 16
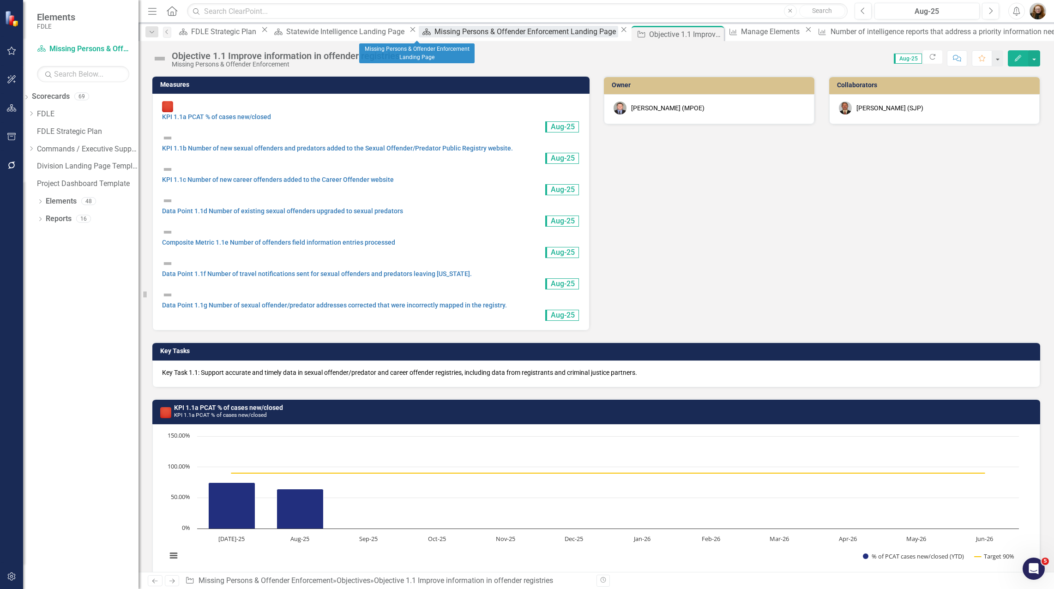
click at [434, 36] on div "Missing Persons & Offender Enforcement Landing Page" at bounding box center [526, 32] width 184 height 12
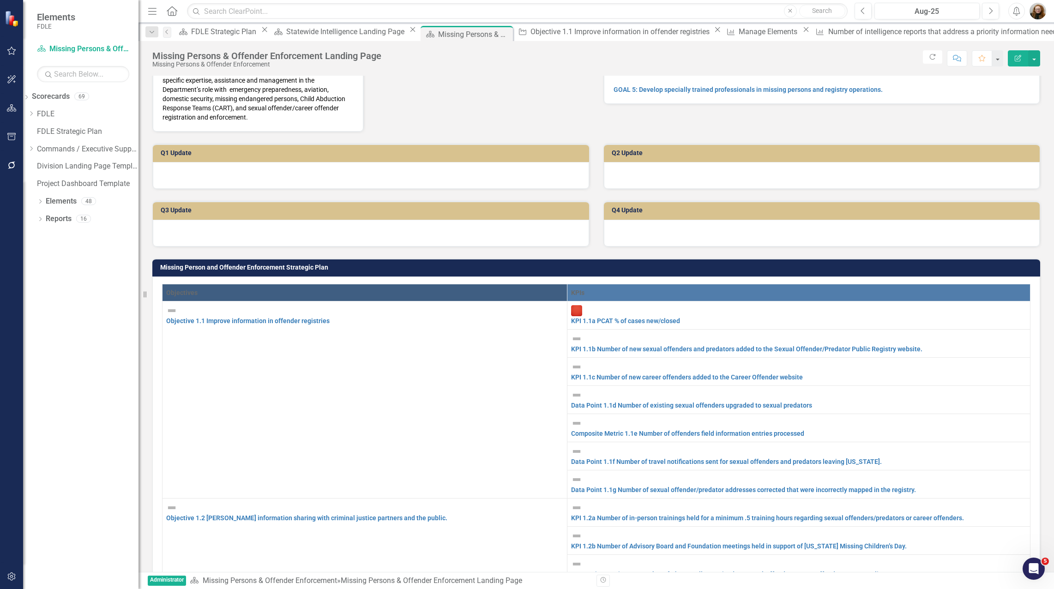
scroll to position [185, 0]
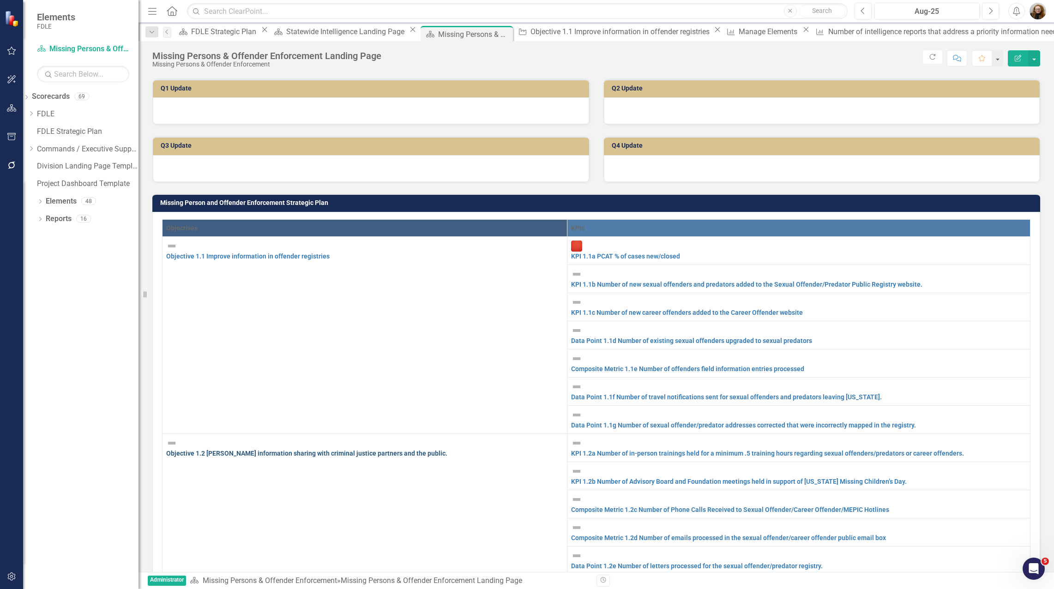
click at [310, 450] on link "Objective 1.2 Foster information sharing with criminal justice partners and the…" at bounding box center [306, 453] width 281 height 7
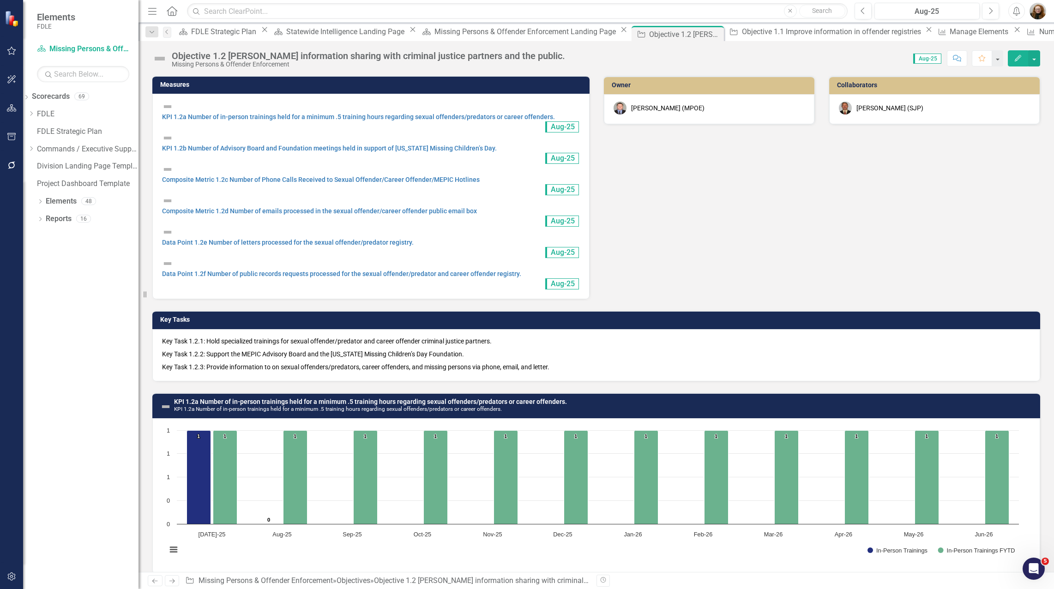
click at [201, 336] on p "Key Task 1.2.1: Hold specialized trainings for sexual offender/predator and car…" at bounding box center [596, 341] width 868 height 11
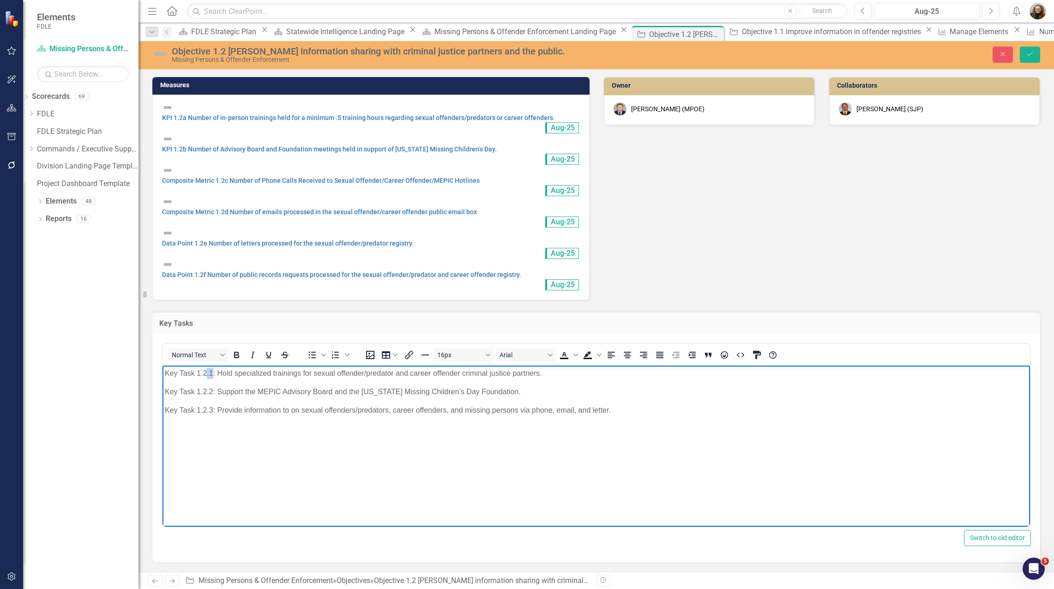
drag, startPoint x: 207, startPoint y: 374, endPoint x: 213, endPoint y: 373, distance: 6.0
click at [213, 373] on p "Key Task 1.2.1: Hold specialized trainings for sexual offender/predator and car…" at bounding box center [596, 373] width 863 height 11
drag, startPoint x: 207, startPoint y: 392, endPoint x: 212, endPoint y: 391, distance: 5.2
click at [212, 391] on p "Key Task 1.2.2: Support the MEPIC Advisory Board and the Florida Missing Childr…" at bounding box center [596, 391] width 863 height 11
click at [213, 409] on p "Key Task 1.2.3: Provide information to on sexual offenders/predators, career of…" at bounding box center [596, 410] width 863 height 11
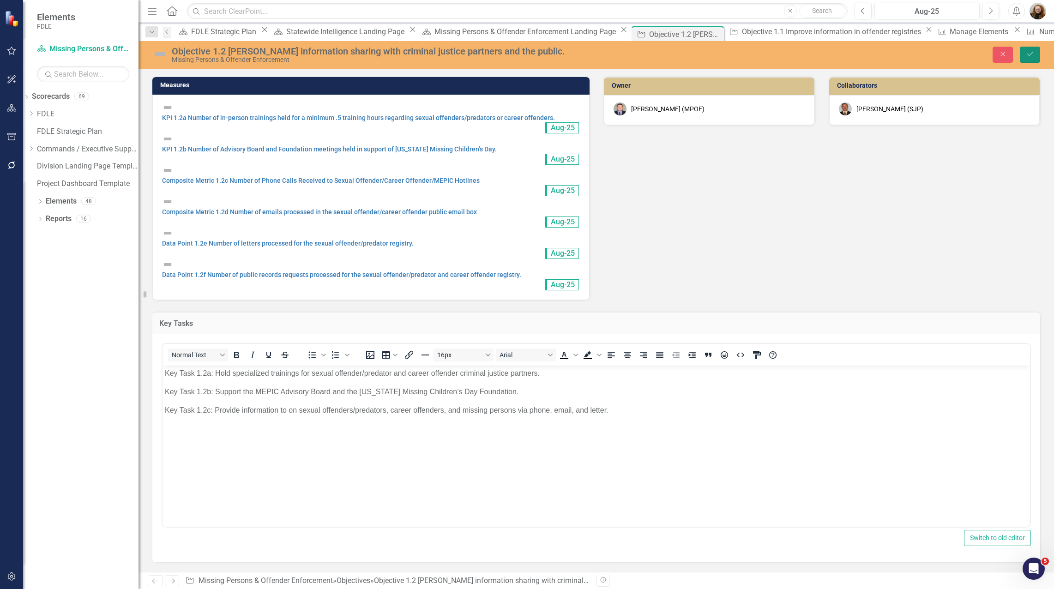
click at [1031, 59] on button "Save" at bounding box center [1030, 55] width 20 height 16
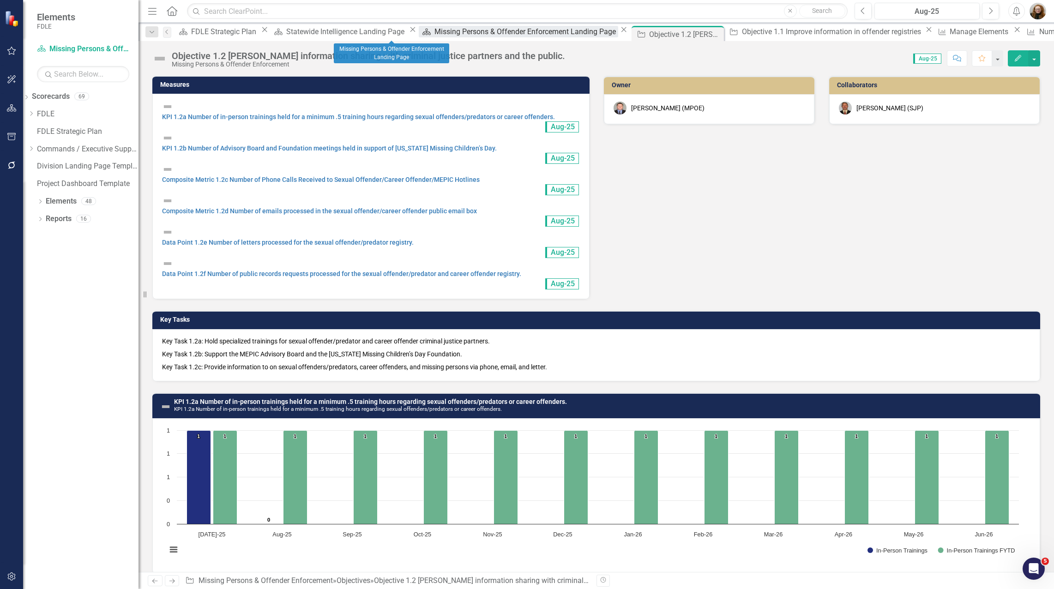
click at [434, 31] on div "Missing Persons & Offender Enforcement Landing Page" at bounding box center [526, 32] width 184 height 12
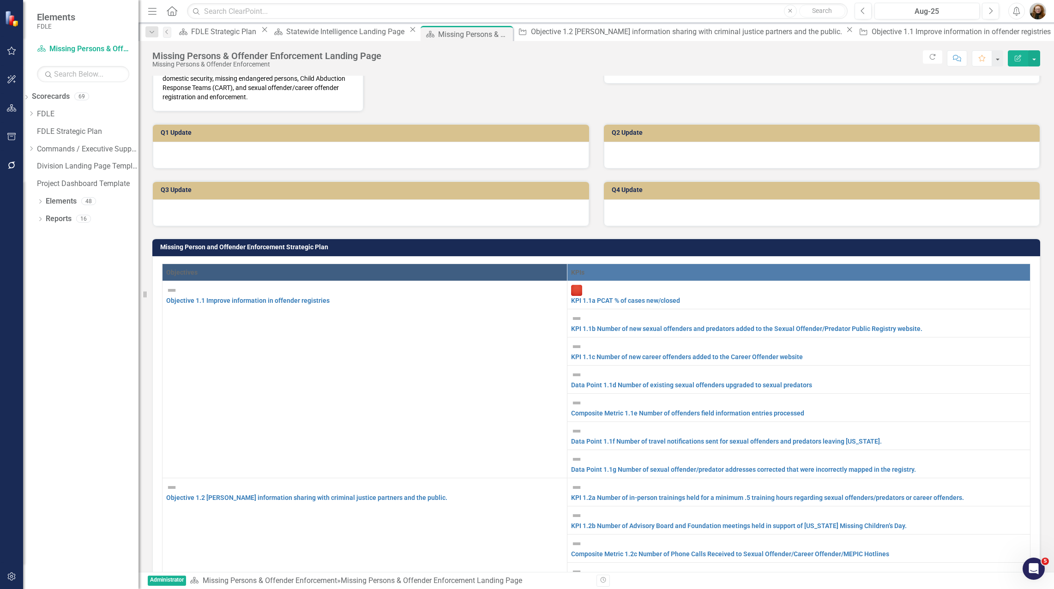
scroll to position [185, 0]
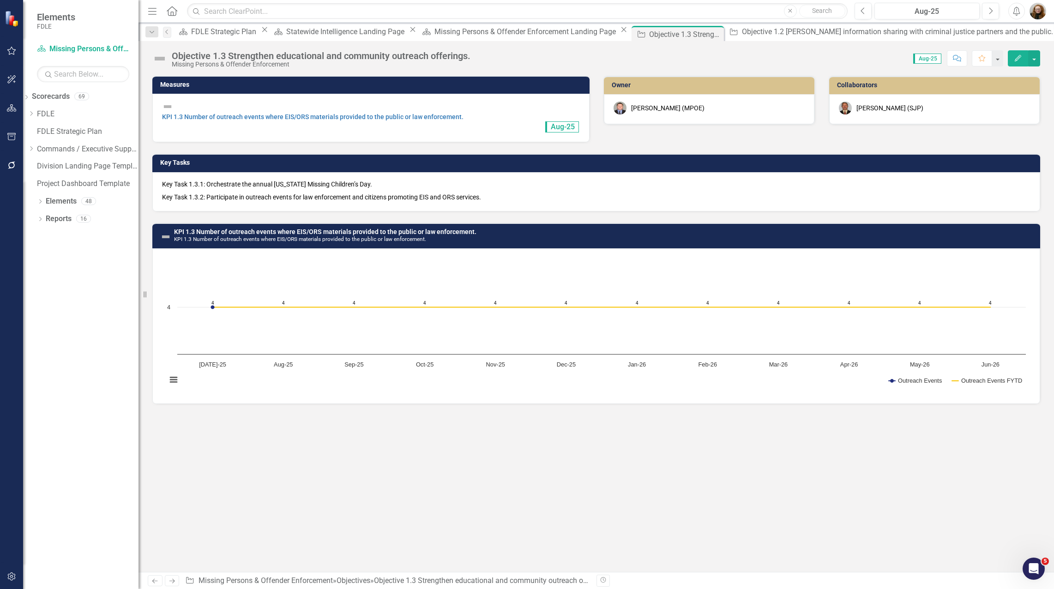
click at [230, 191] on p "Key Task 1.3.2: Participate in outreach events for law enforcement and citizens…" at bounding box center [596, 196] width 868 height 11
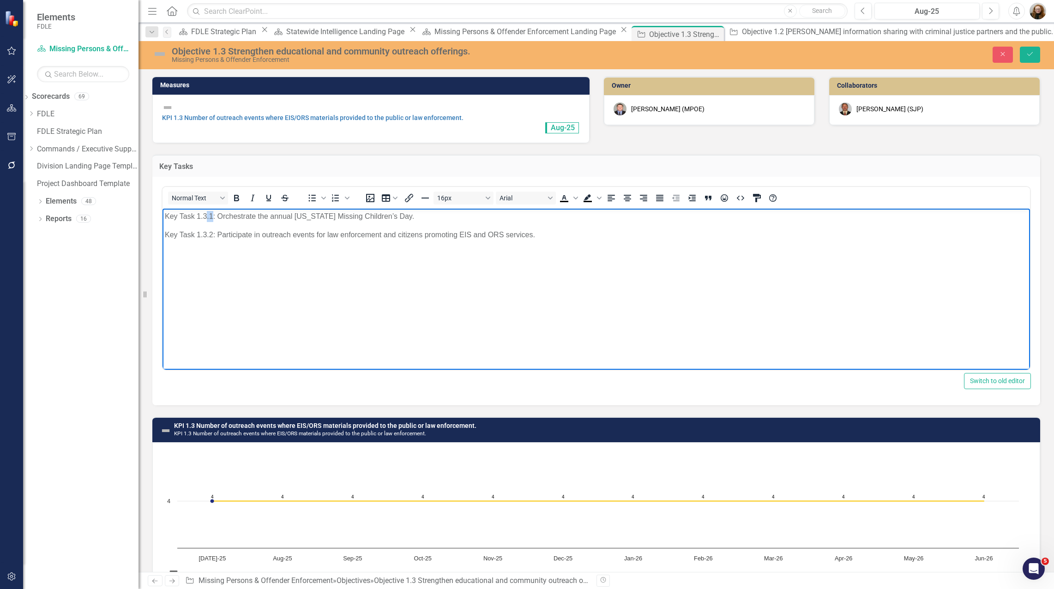
drag, startPoint x: 207, startPoint y: 215, endPoint x: 213, endPoint y: 217, distance: 6.4
click at [213, 217] on p "Key Task 1.3.1: Orchestrate the annual Florida Missing Children’s Day." at bounding box center [596, 216] width 863 height 11
drag, startPoint x: 206, startPoint y: 234, endPoint x: 213, endPoint y: 233, distance: 6.6
click at [213, 233] on p "Key Task 1.3.2: Participate in outreach events for law enforcement and citizens…" at bounding box center [596, 234] width 863 height 11
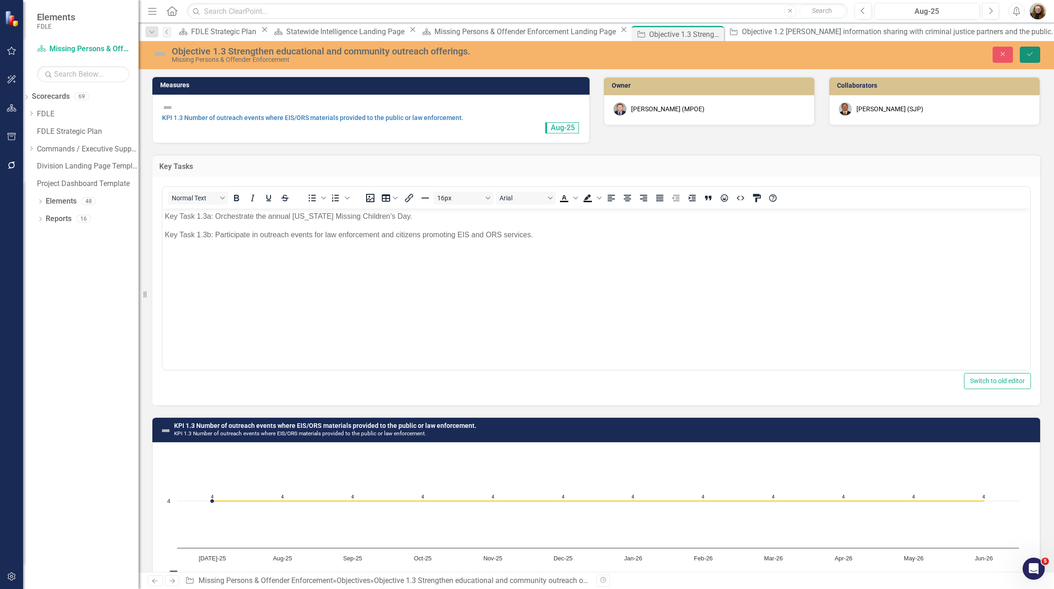
click at [1026, 59] on button "Save" at bounding box center [1030, 55] width 20 height 16
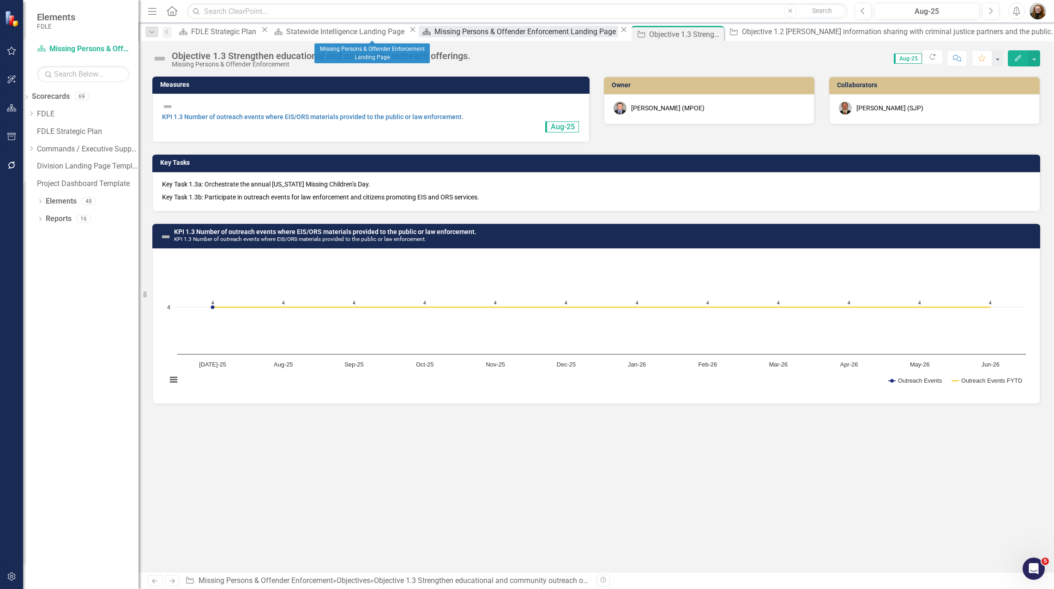
click at [434, 36] on div "Missing Persons & Offender Enforcement Landing Page" at bounding box center [526, 32] width 184 height 12
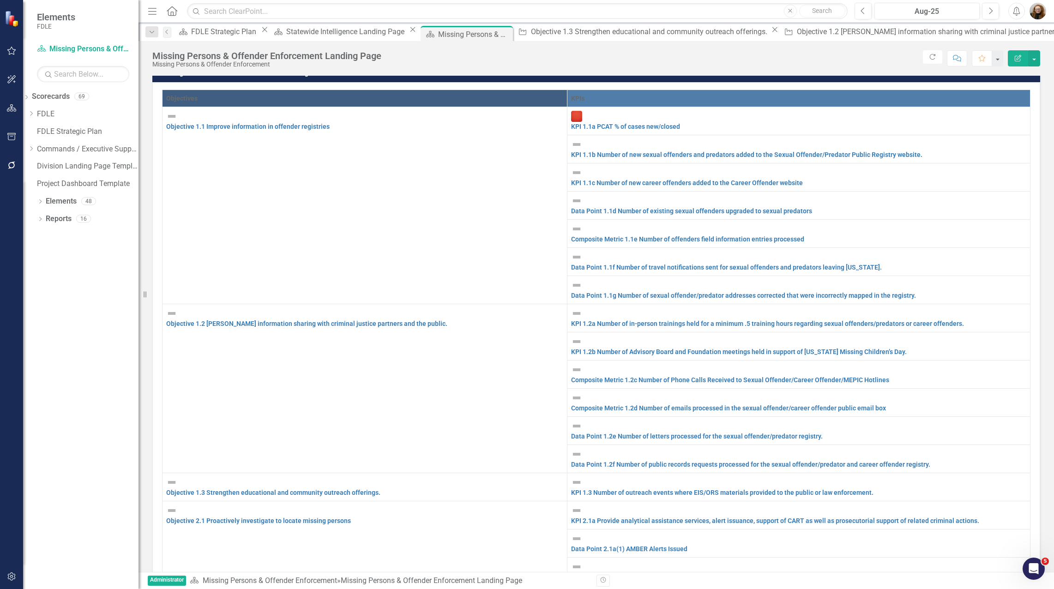
scroll to position [323, 0]
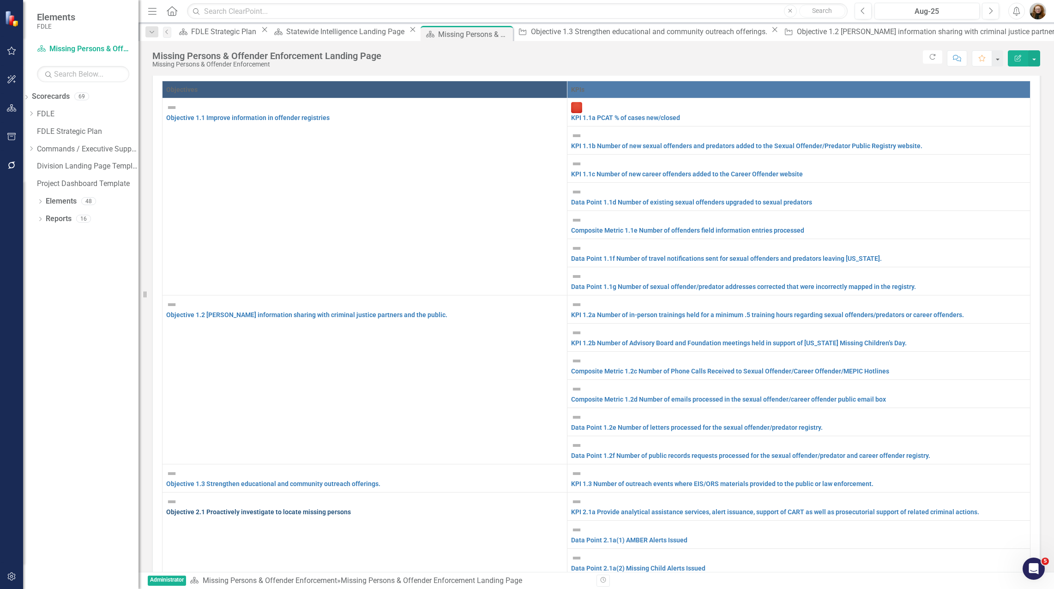
click at [267, 508] on link "Objective 2.1 Proactively investigate to locate missing persons" at bounding box center [258, 511] width 185 height 7
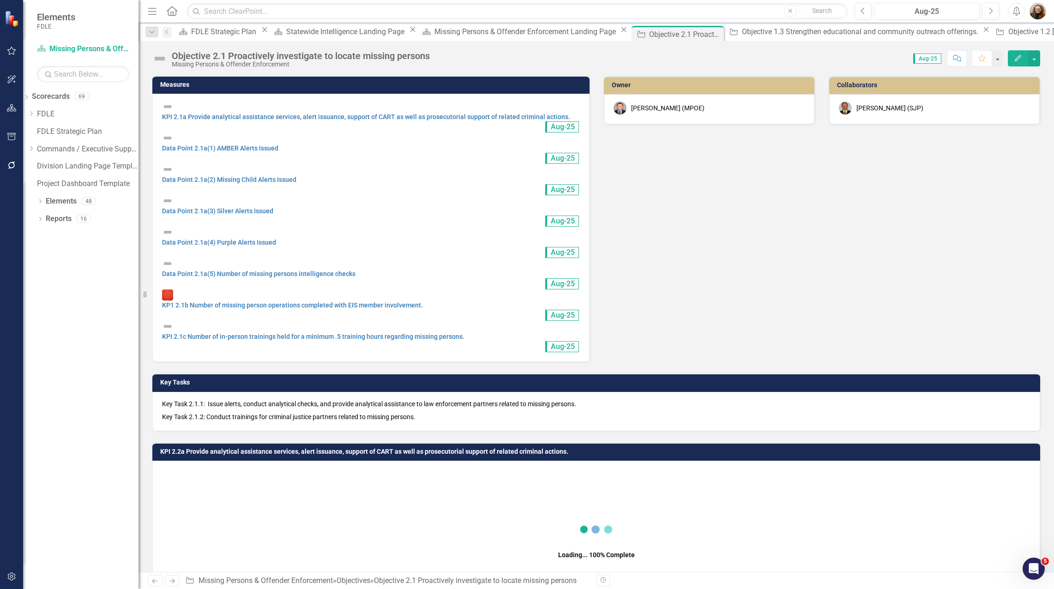
click at [269, 399] on p "Key Task 2.1.1: Issue alerts, conduct analytical checks, and provide analytical…" at bounding box center [596, 404] width 868 height 11
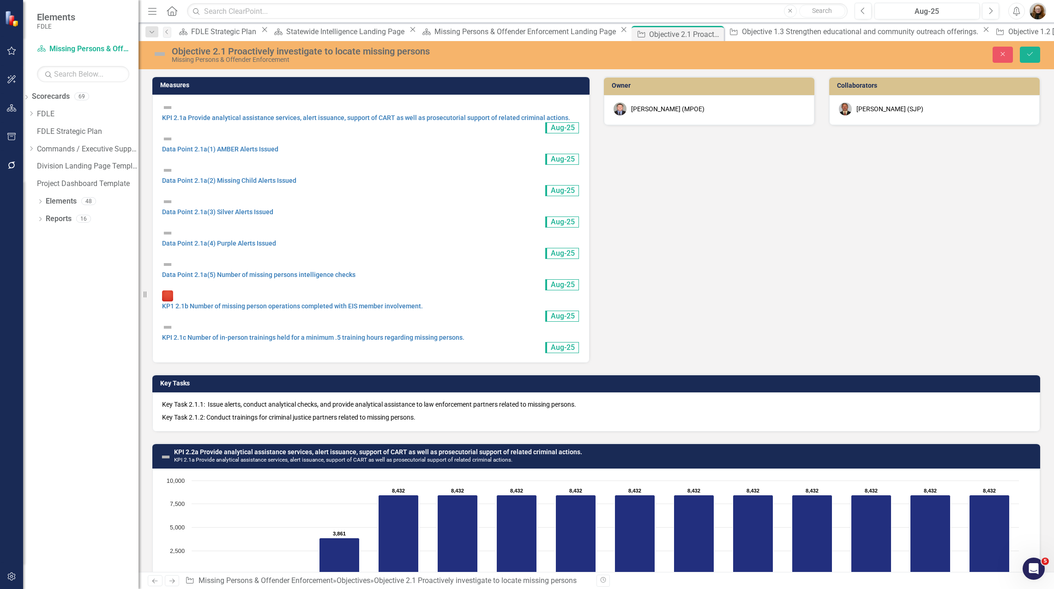
click at [210, 400] on p "Key Task 2.1.1: Issue alerts, conduct analytical checks, and provide analytical…" at bounding box center [596, 405] width 868 height 11
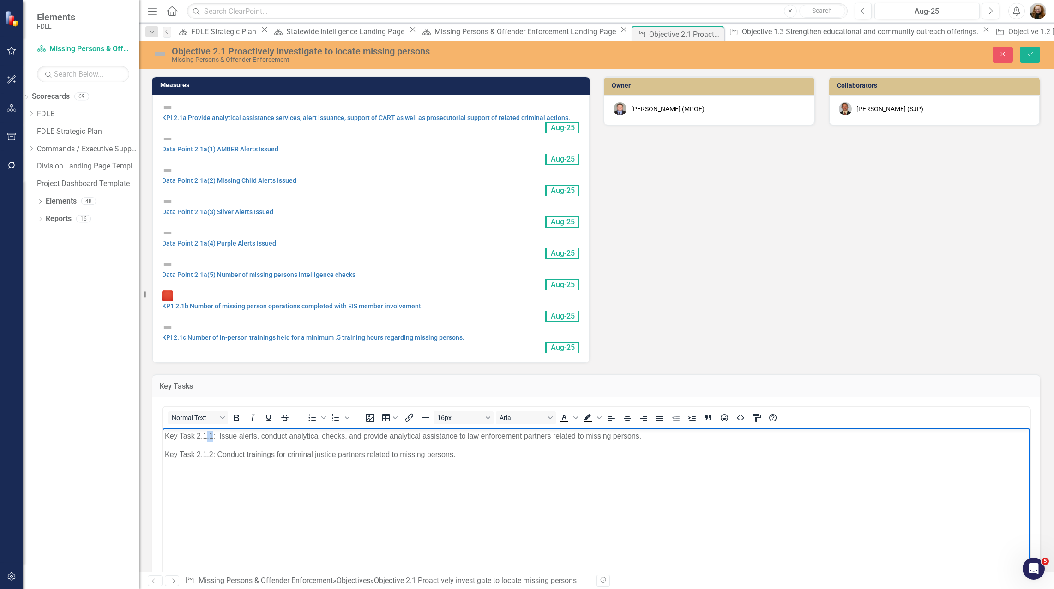
drag, startPoint x: 206, startPoint y: 436, endPoint x: 213, endPoint y: 436, distance: 6.5
click at [213, 436] on p "Key Task 2.1.1: Issue alerts, conduct analytical checks, and provide analytical…" at bounding box center [596, 436] width 863 height 11
drag, startPoint x: 207, startPoint y: 453, endPoint x: 214, endPoint y: 454, distance: 7.0
click at [214, 454] on p "Key Task 2.1.2: Conduct trainings for criminal justice partners related to miss…" at bounding box center [596, 454] width 863 height 11
click at [1030, 57] on icon "Save" at bounding box center [1030, 54] width 8 height 6
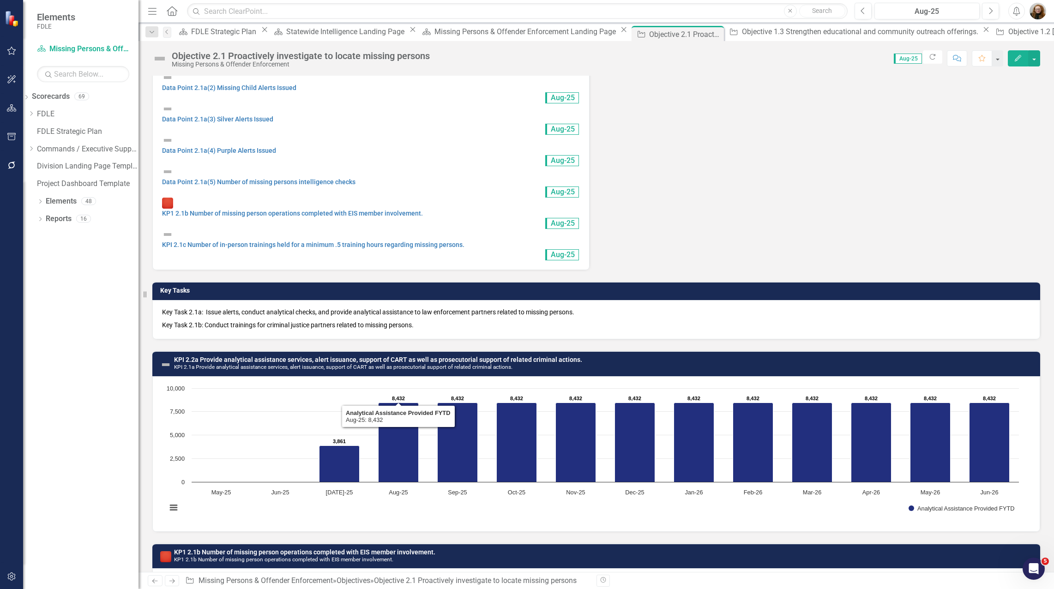
scroll to position [46, 0]
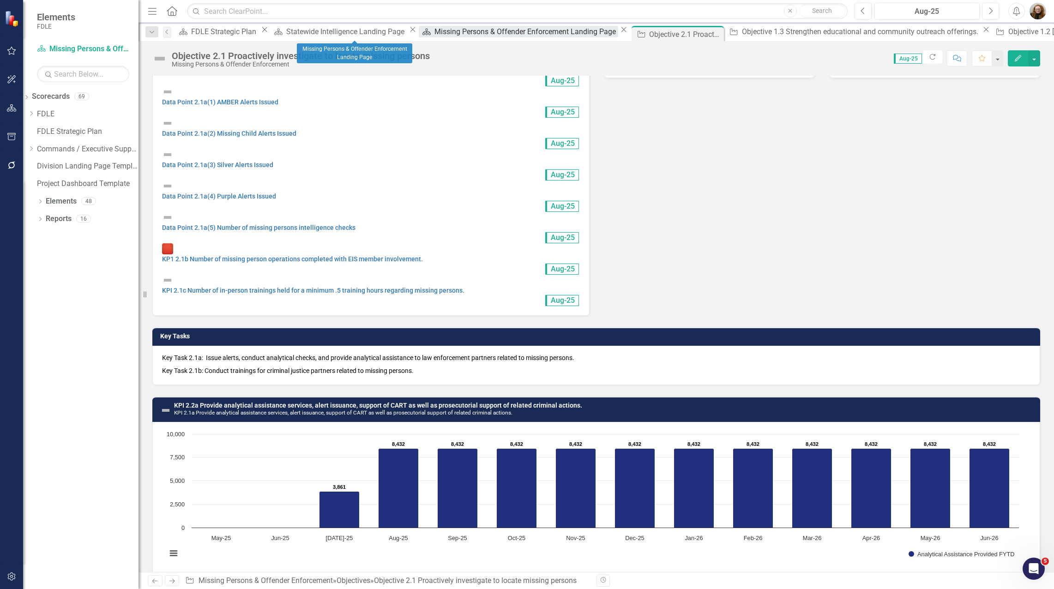
click at [434, 31] on div "Missing Persons & Offender Enforcement Landing Page" at bounding box center [526, 32] width 184 height 12
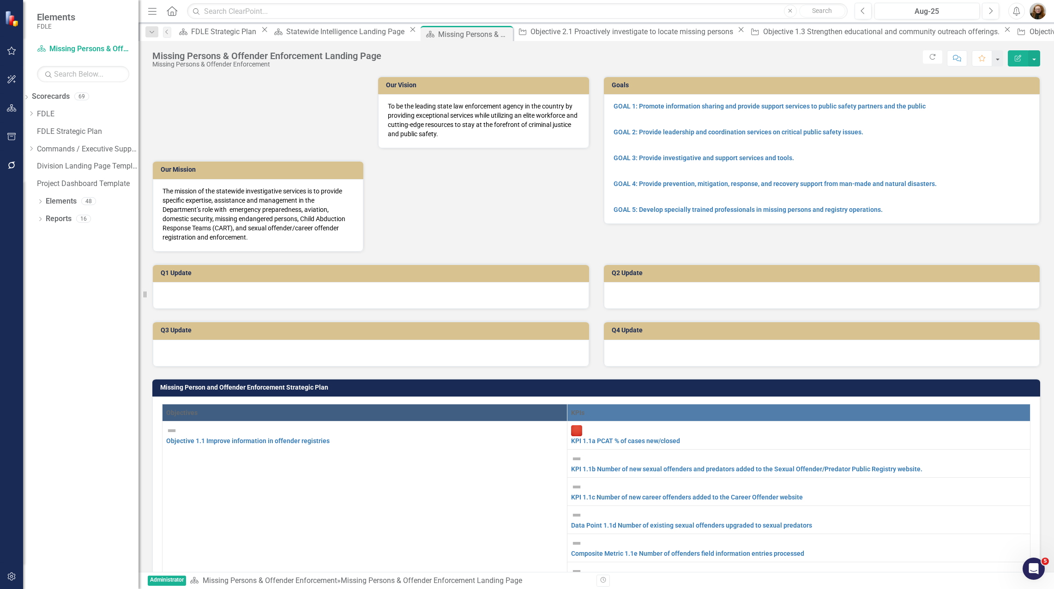
scroll to position [323, 0]
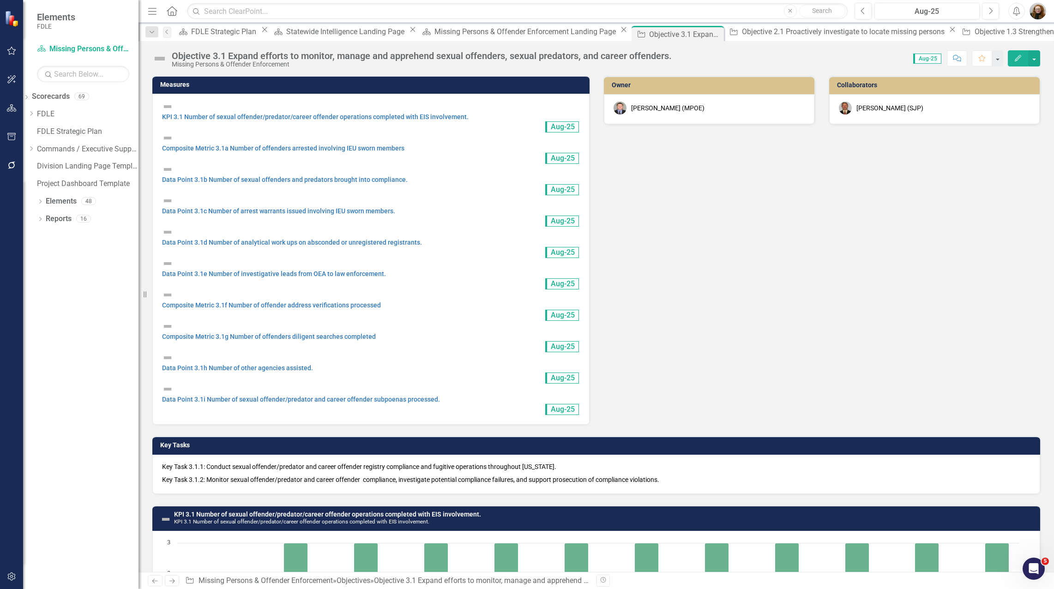
click at [255, 439] on td "Key Tasks" at bounding box center [597, 446] width 875 height 14
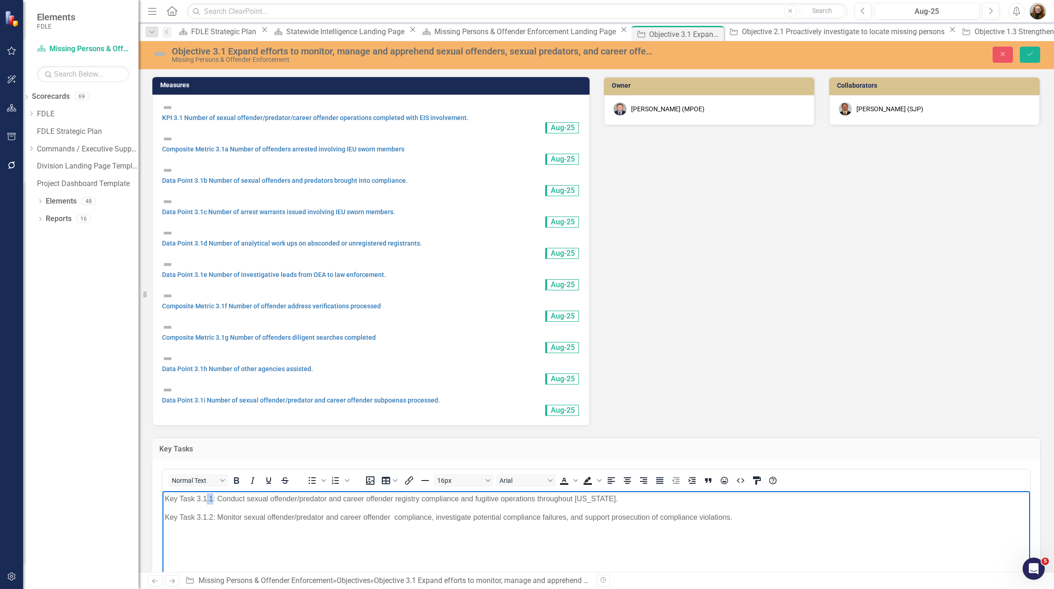
drag, startPoint x: 206, startPoint y: 498, endPoint x: 212, endPoint y: 499, distance: 6.0
click at [212, 499] on p "Key Task 3.1.1: Conduct sexual offender/predator and career offender registry c…" at bounding box center [596, 498] width 863 height 11
drag, startPoint x: 206, startPoint y: 516, endPoint x: 213, endPoint y: 516, distance: 6.5
click at [213, 516] on p "Key Task 3.1.2: Monitor sexual offender/predator and career offender compliance…" at bounding box center [596, 517] width 863 height 11
click at [1033, 54] on icon "Save" at bounding box center [1030, 54] width 8 height 6
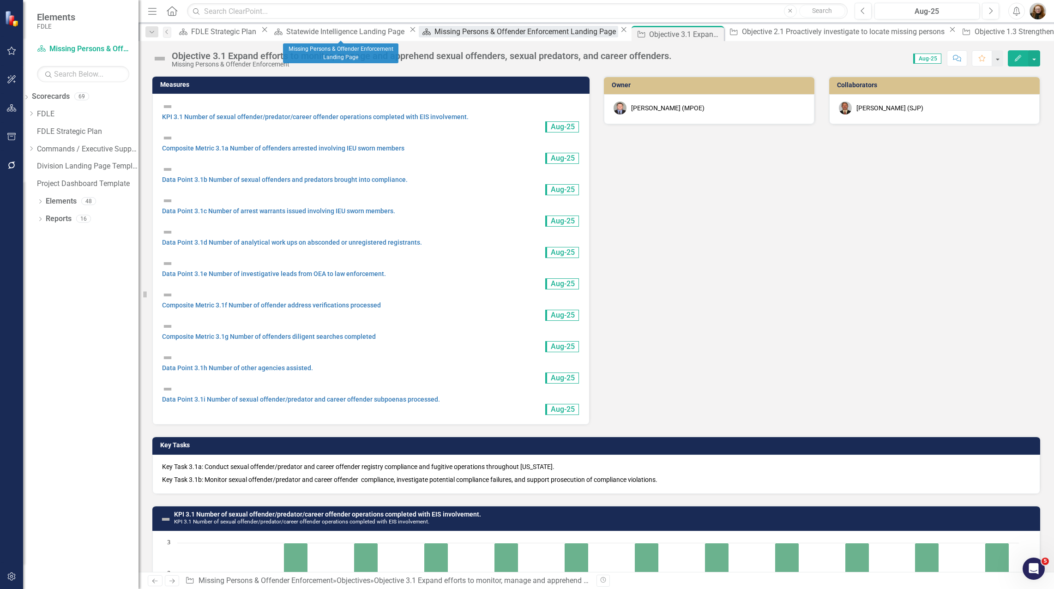
click at [434, 32] on div "Missing Persons & Offender Enforcement Landing Page" at bounding box center [526, 32] width 184 height 12
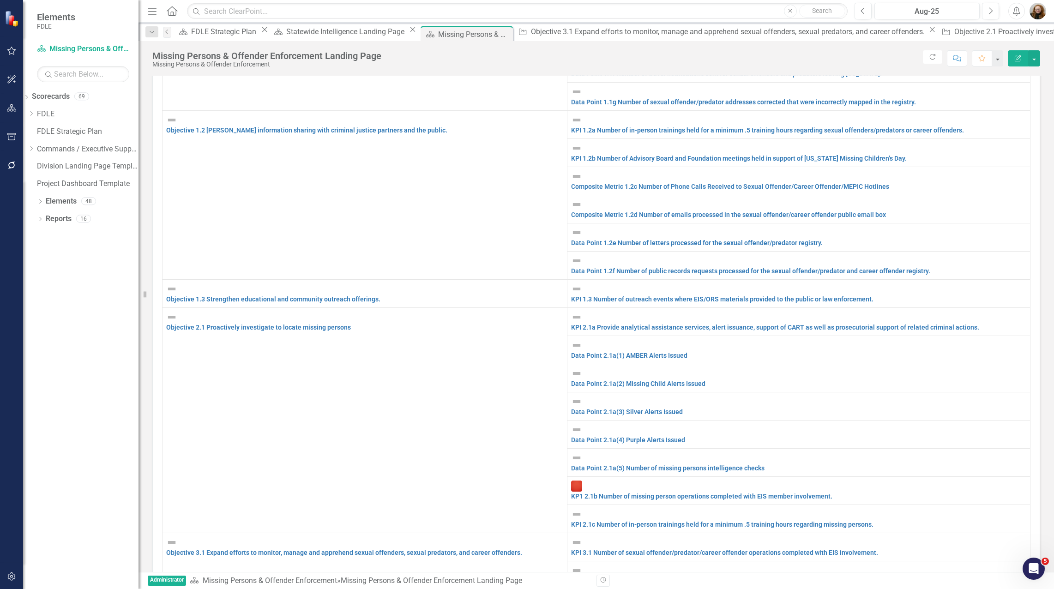
scroll to position [33, 0]
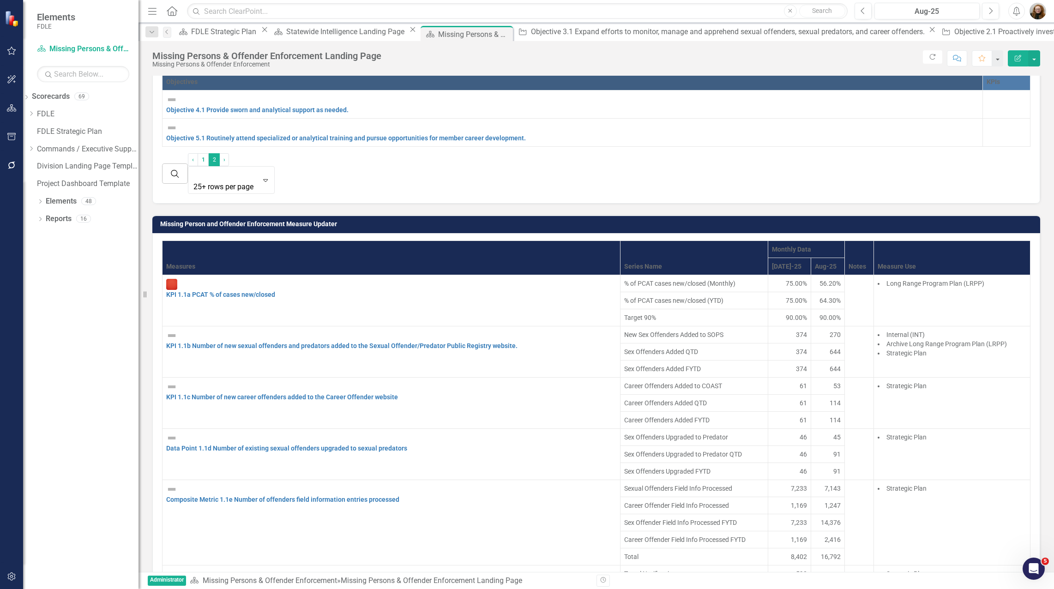
scroll to position [277, 0]
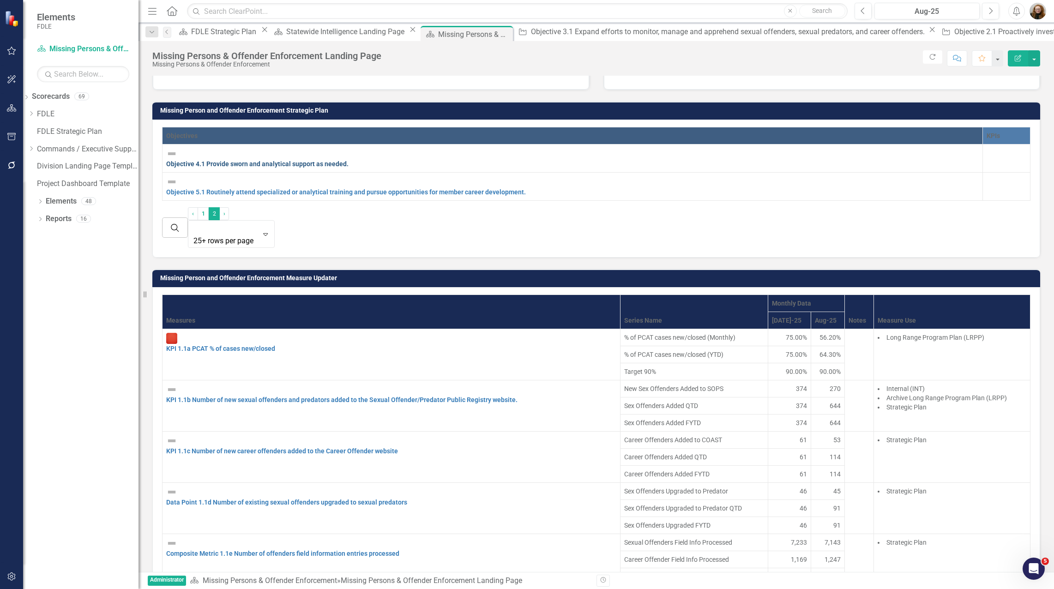
click at [262, 167] on link "Objective 4.1 Provide sworn and analytical support as needed." at bounding box center [257, 163] width 182 height 7
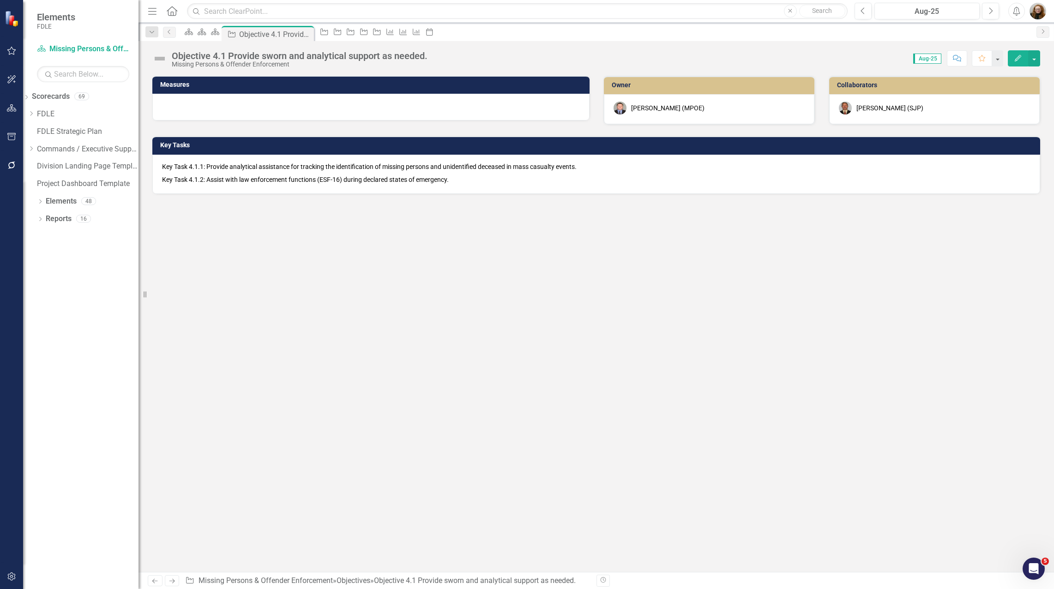
click at [207, 175] on p "Key Task 4.1.2: Assist with law enforcement functions (ESF-16) during declared …" at bounding box center [596, 178] width 868 height 11
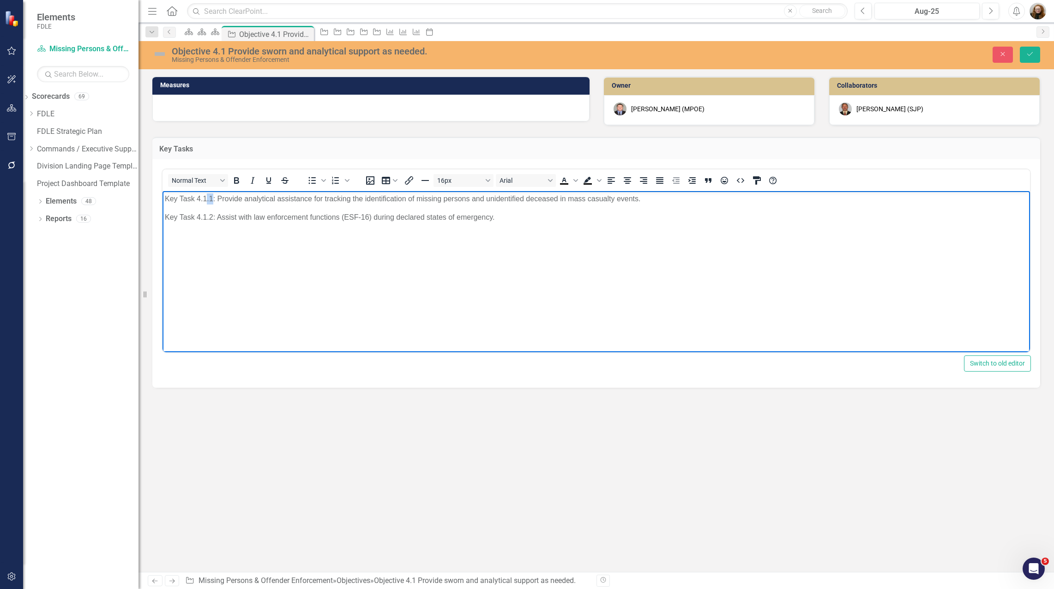
drag, startPoint x: 206, startPoint y: 198, endPoint x: 211, endPoint y: 196, distance: 5.4
click at [211, 196] on p "Key Task 4.1.1: Provide analytical assistance for tracking the identification o…" at bounding box center [596, 198] width 863 height 11
drag, startPoint x: 207, startPoint y: 213, endPoint x: 211, endPoint y: 216, distance: 5.6
click at [211, 216] on p "Key Task 4.1.2: Assist with law enforcement functions (ESF-16) during declared …" at bounding box center [596, 217] width 863 height 11
click at [1025, 53] on button "Save" at bounding box center [1030, 55] width 20 height 16
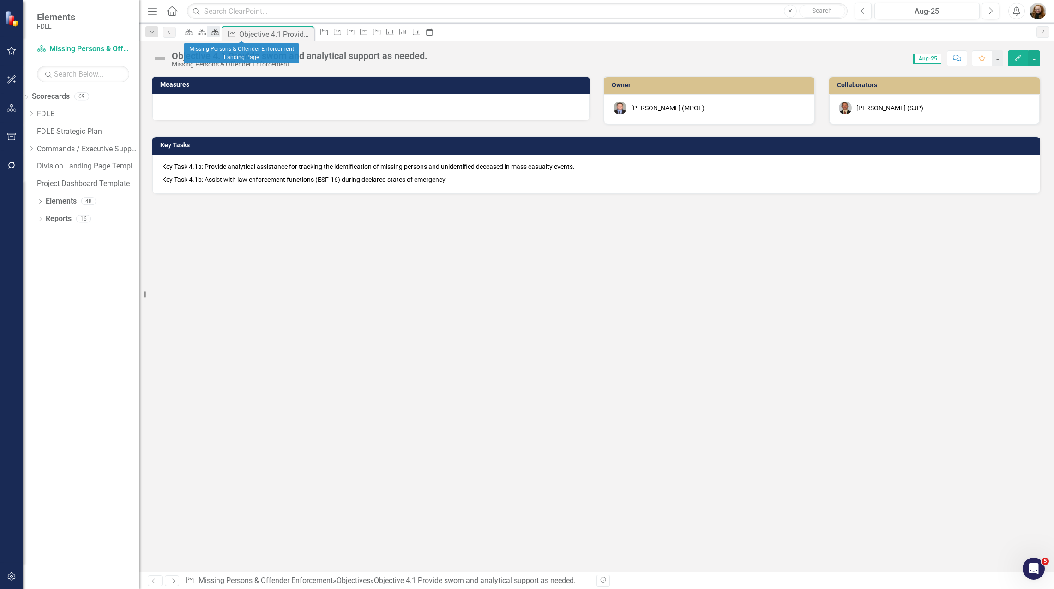
click at [220, 35] on icon "Scorecard" at bounding box center [214, 31] width 9 height 7
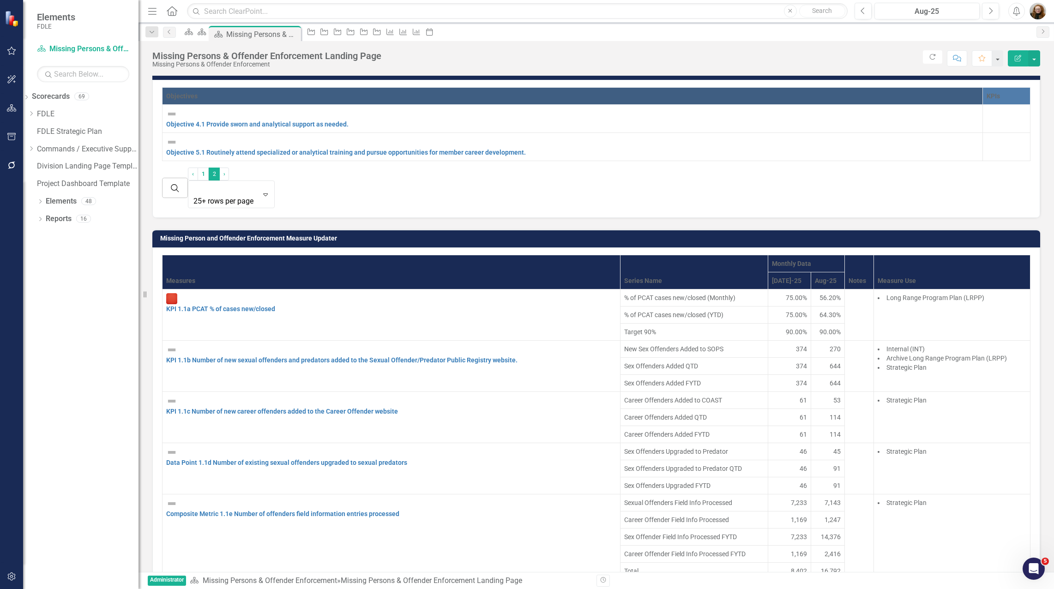
scroll to position [323, 0]
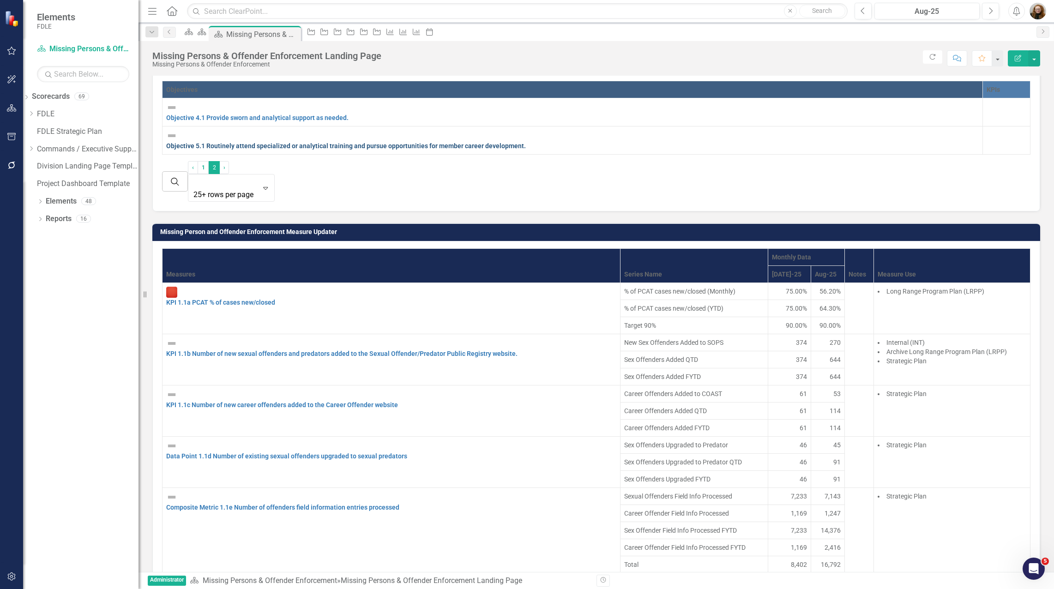
click at [288, 142] on link "Objective 5.1 Routinely attend specialized or analytical training and pursue op…" at bounding box center [346, 145] width 360 height 7
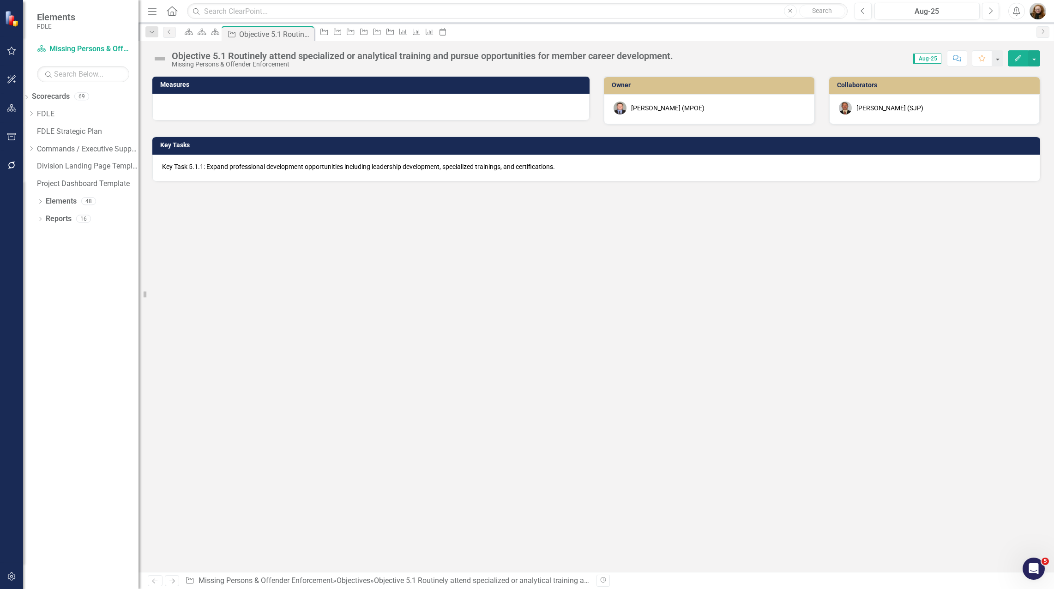
click at [197, 168] on p "Key Task 5.1.1: Expand professional development opportunities including leaders…" at bounding box center [596, 166] width 868 height 9
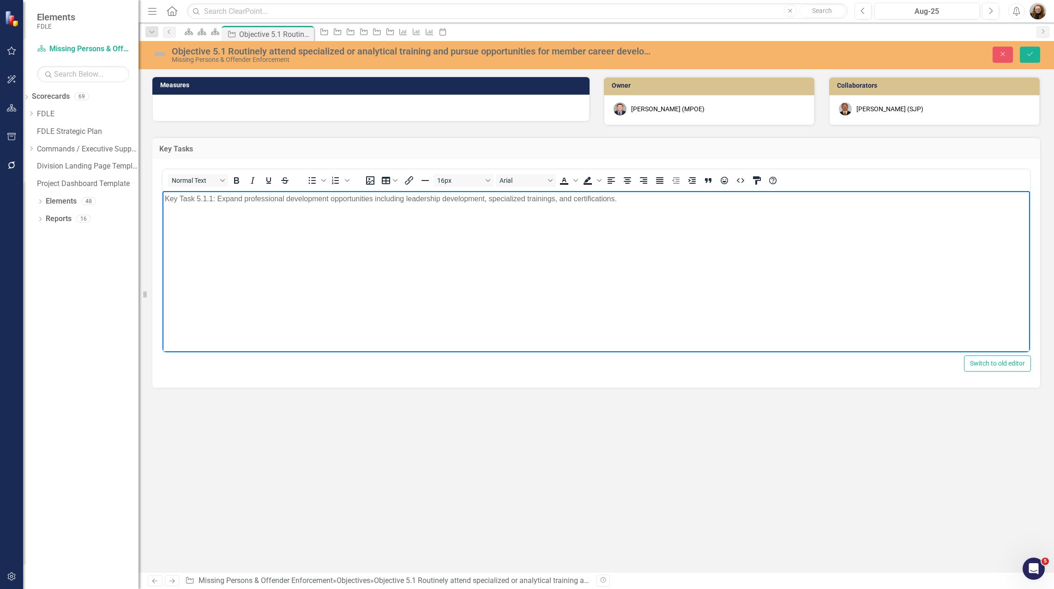
click at [212, 196] on p "Key Task 5.1.1: Expand professional development opportunities including leaders…" at bounding box center [596, 198] width 863 height 11
click at [1028, 54] on icon "Save" at bounding box center [1030, 54] width 8 height 6
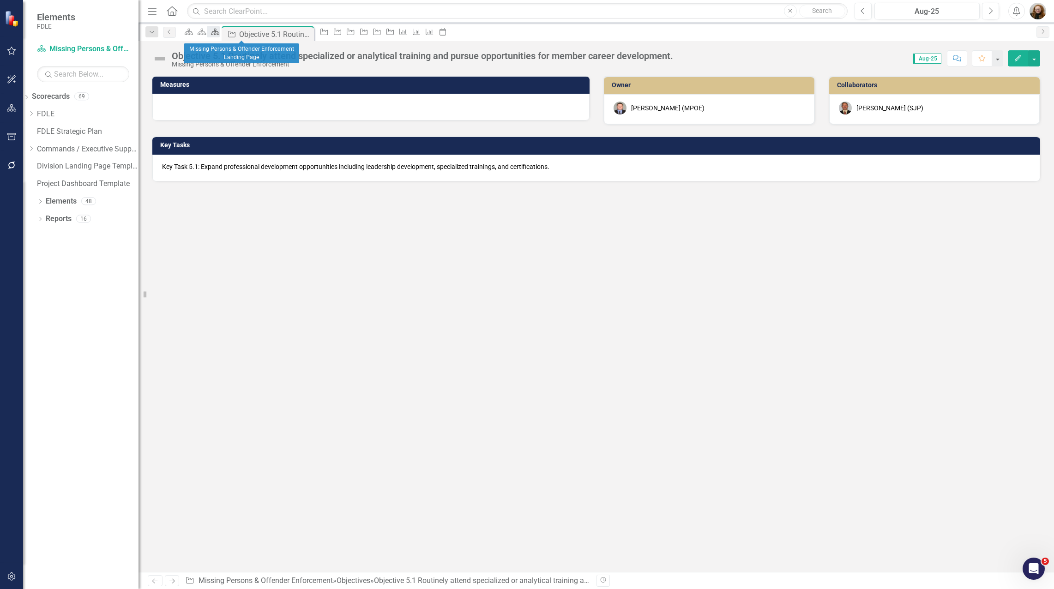
click at [219, 35] on icon at bounding box center [215, 32] width 8 height 6
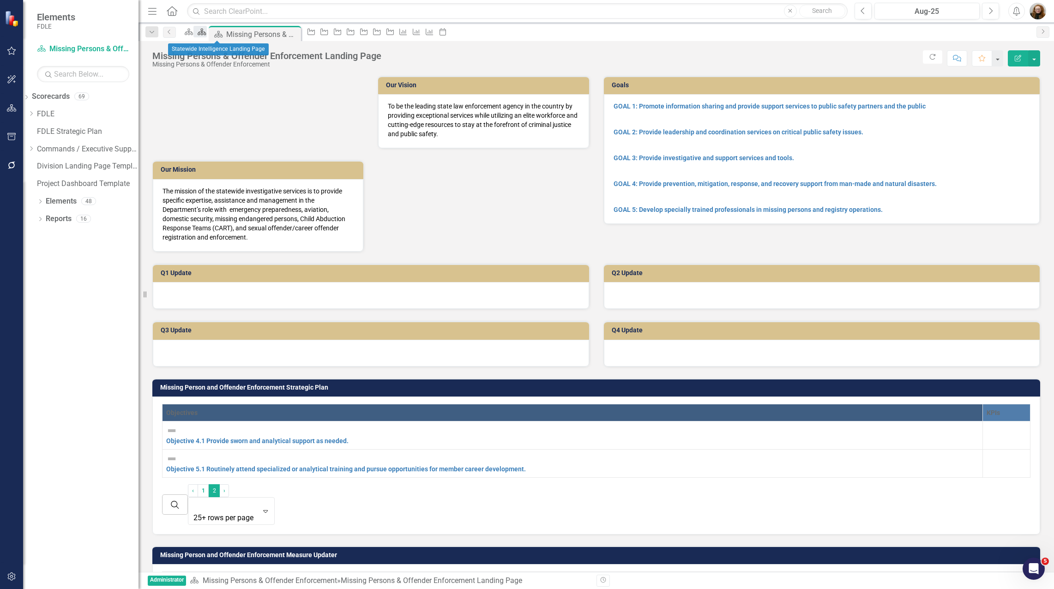
click at [206, 35] on icon at bounding box center [202, 32] width 8 height 6
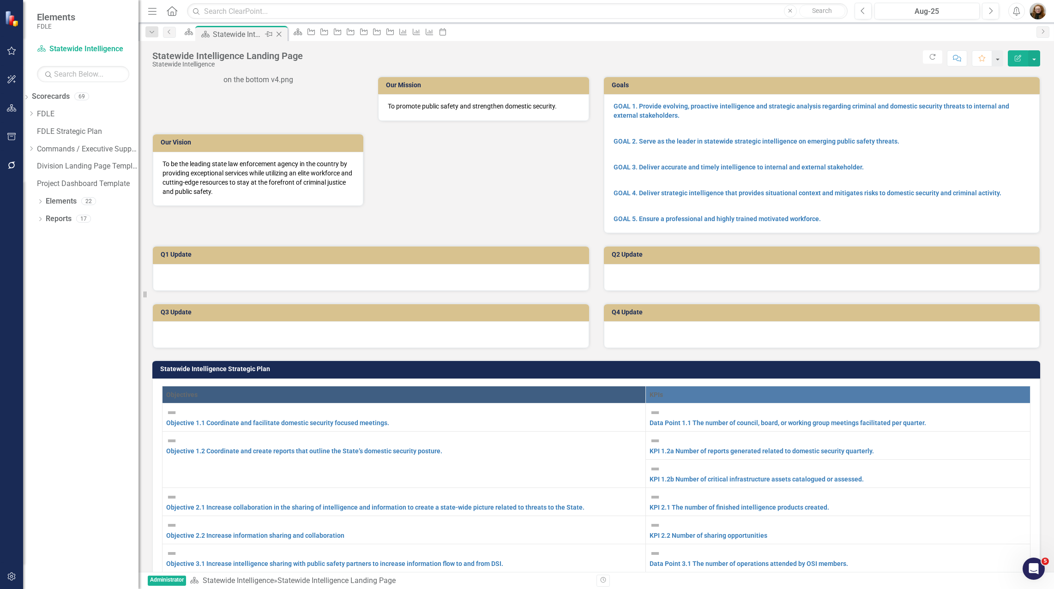
click at [283, 35] on icon "Close" at bounding box center [278, 33] width 9 height 7
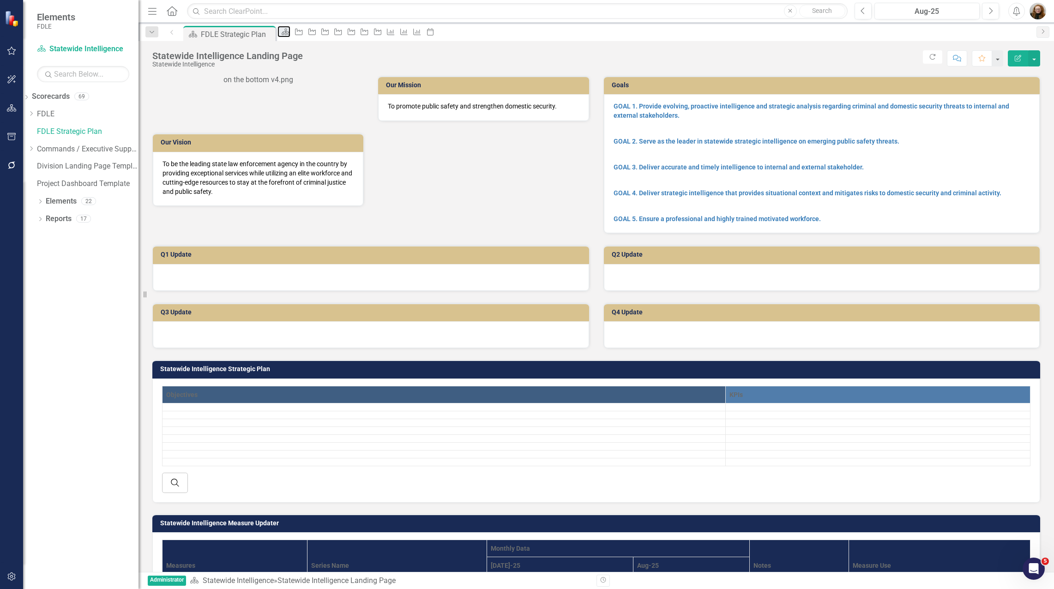
click at [290, 35] on icon "Scorecard" at bounding box center [285, 31] width 9 height 7
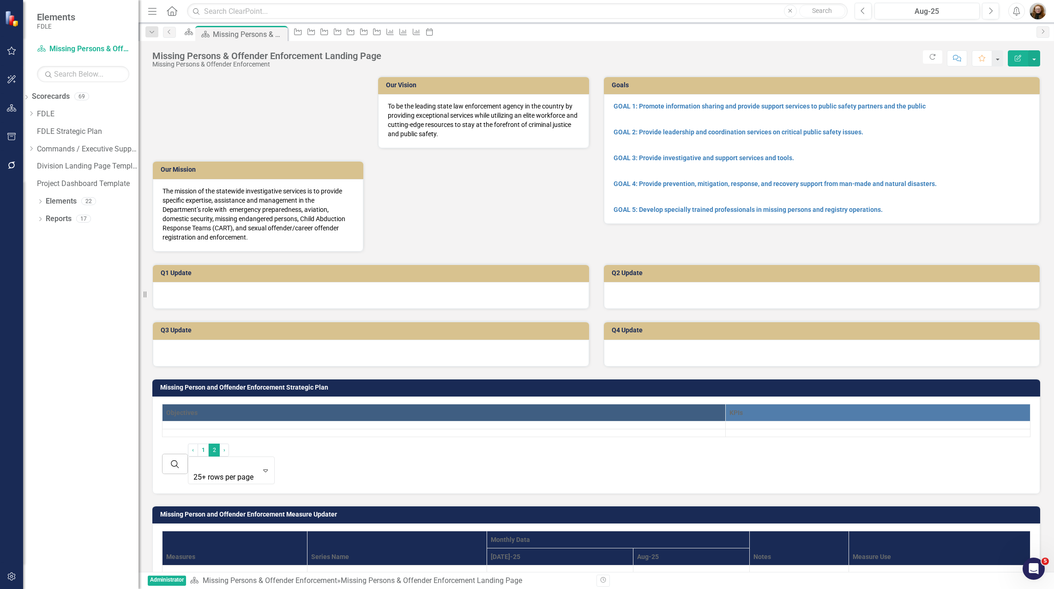
click at [0, 0] on icon "Close" at bounding box center [0, 0] width 0 height 0
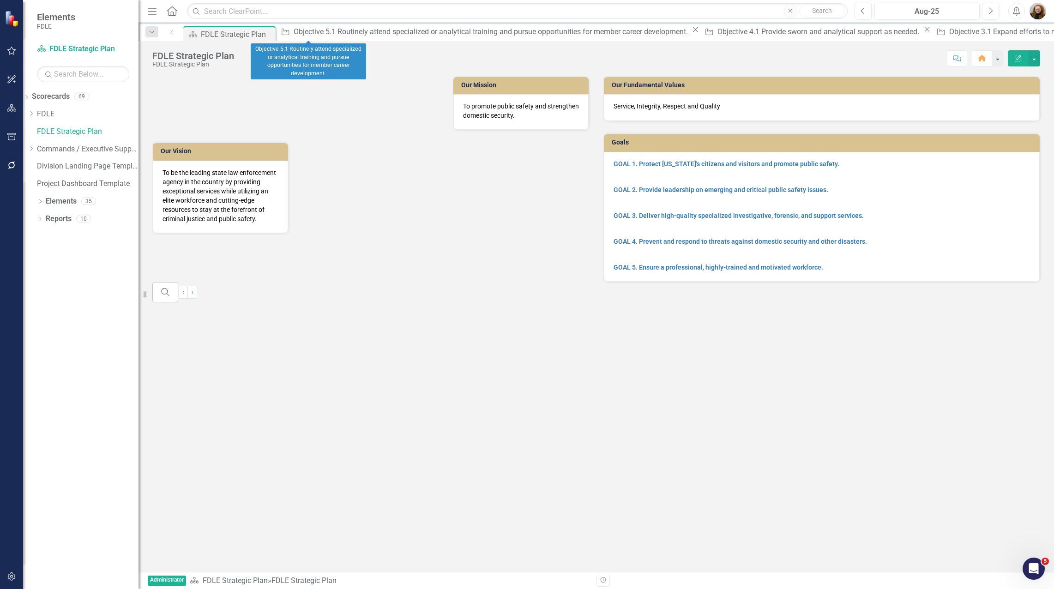
click at [690, 33] on icon "Close" at bounding box center [694, 29] width 9 height 7
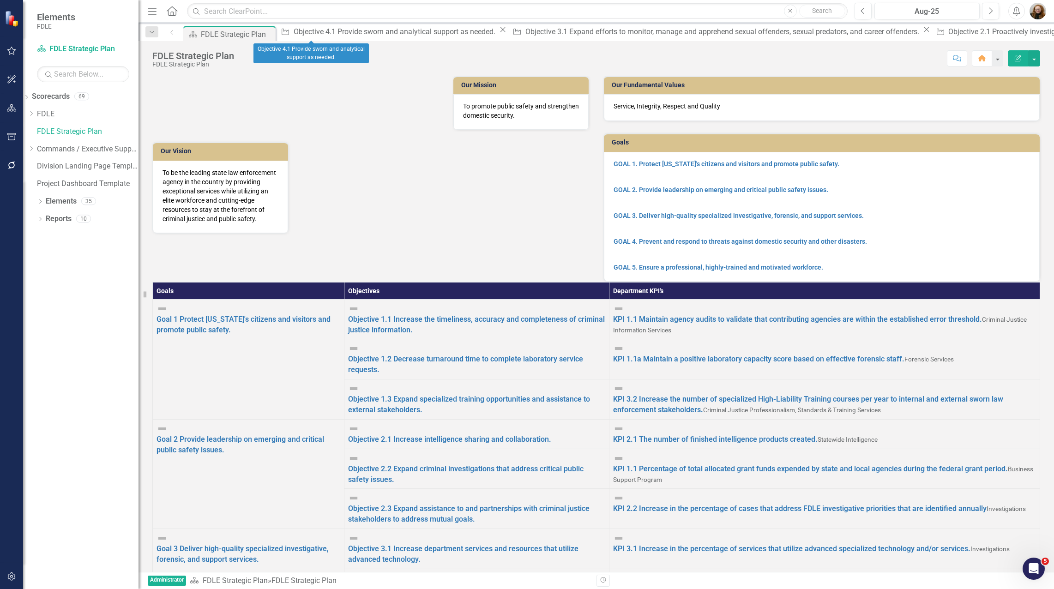
click at [498, 32] on icon "Close" at bounding box center [502, 29] width 9 height 7
click at [690, 33] on icon "Close" at bounding box center [694, 29] width 9 height 7
click at [499, 32] on icon "Close" at bounding box center [503, 29] width 9 height 7
click at [533, 31] on icon "Close" at bounding box center [537, 29] width 9 height 7
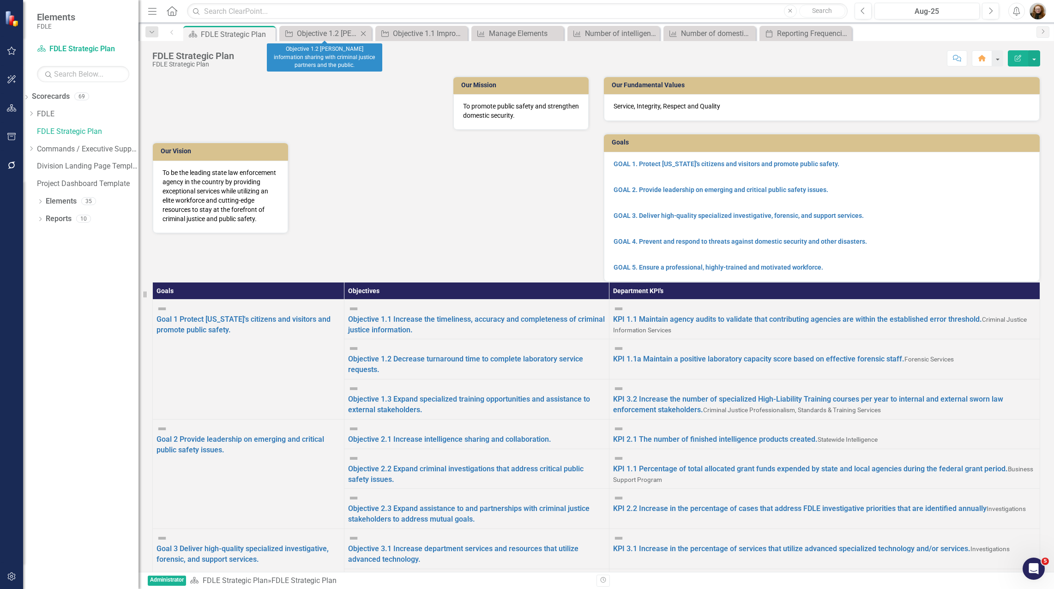
click at [367, 32] on div "Close" at bounding box center [364, 34] width 12 height 12
click at [0, 0] on div "Close" at bounding box center [0, 0] width 0 height 0
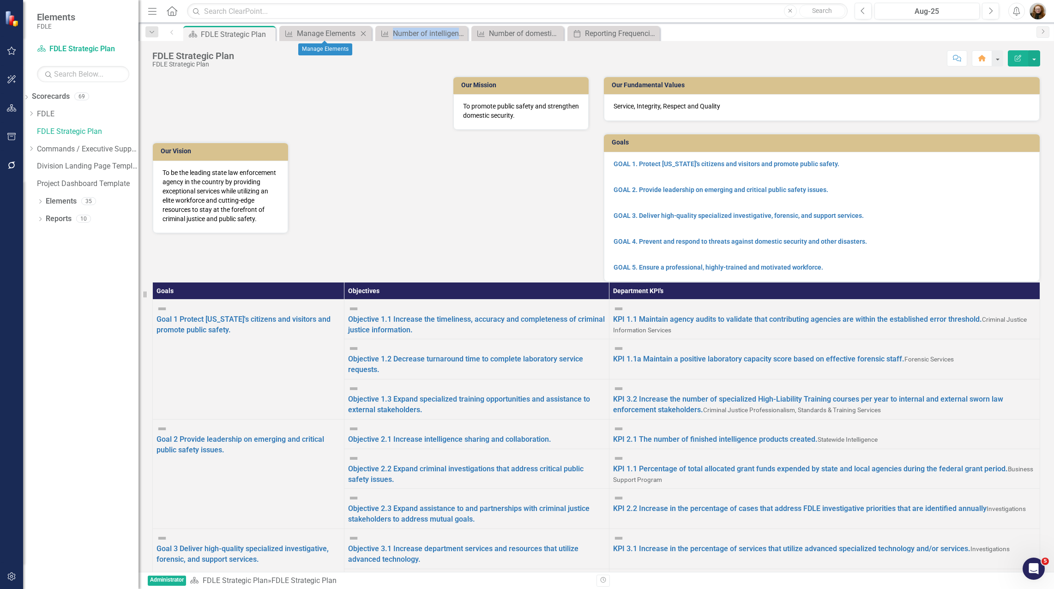
click at [366, 32] on icon "Close" at bounding box center [363, 33] width 9 height 7
click at [365, 32] on icon "Close" at bounding box center [363, 33] width 9 height 7
click at [365, 33] on icon "Close" at bounding box center [363, 33] width 9 height 7
click at [0, 0] on icon "Close" at bounding box center [0, 0] width 0 height 0
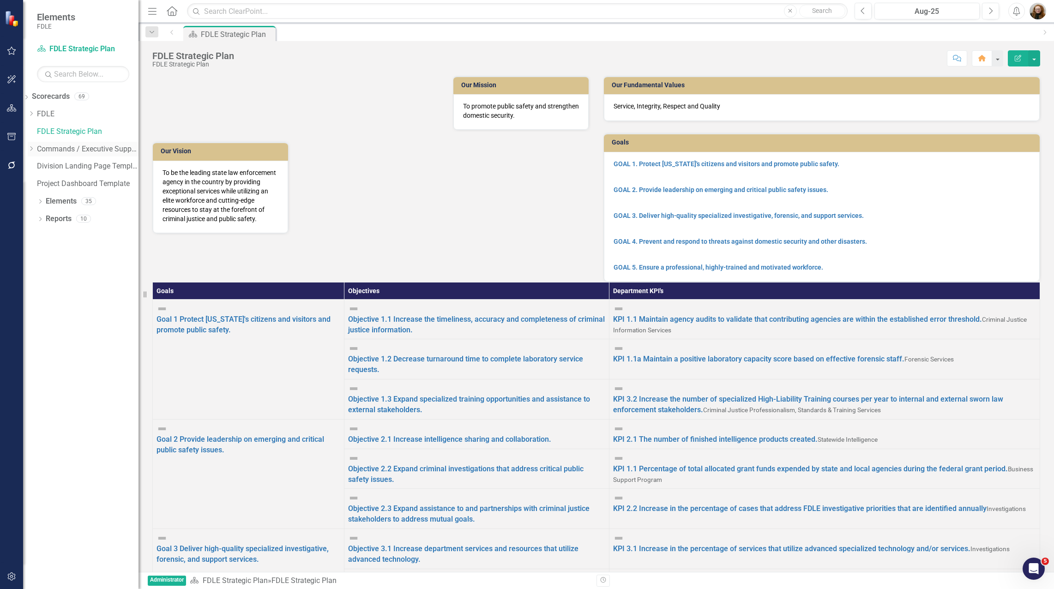
click at [35, 152] on div "Dropdown" at bounding box center [31, 149] width 7 height 8
click at [56, 222] on div "Dropdown" at bounding box center [82, 218] width 108 height 8
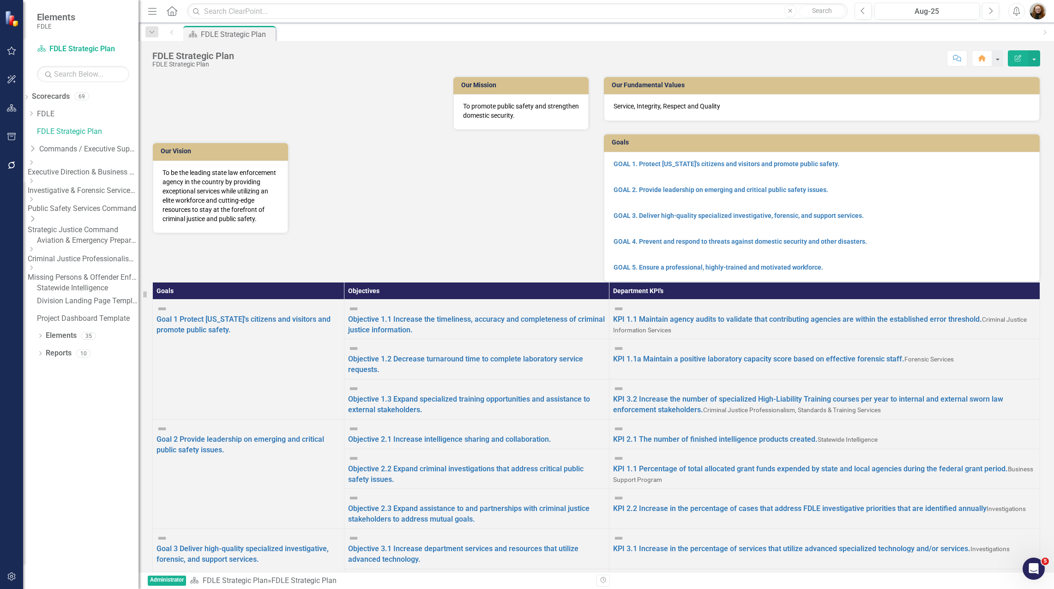
click at [71, 254] on link "Criminal Justice Professionalism, Standards & Training Services" at bounding box center [83, 259] width 111 height 11
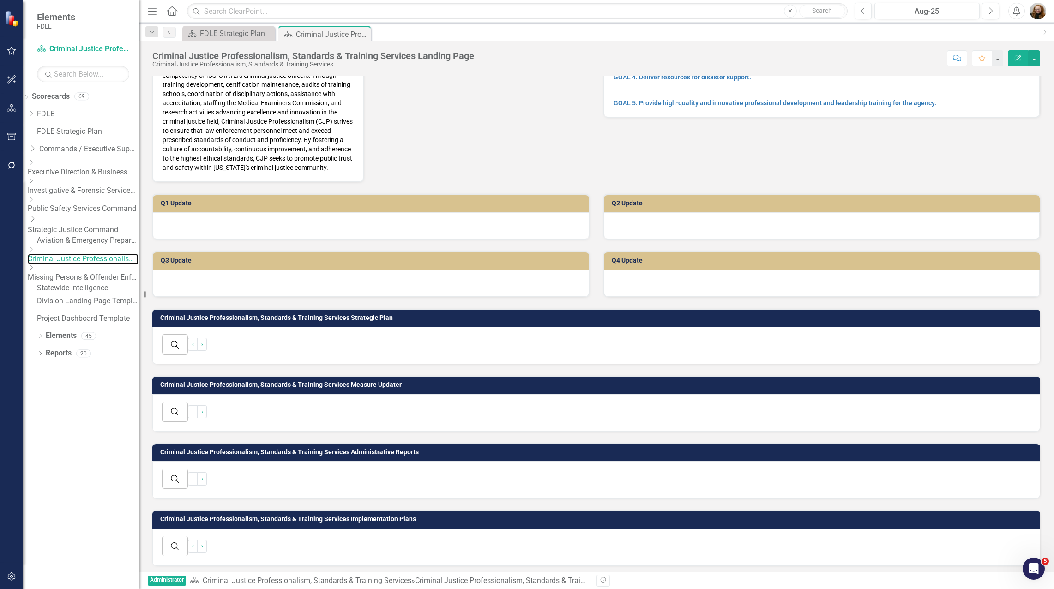
scroll to position [128, 0]
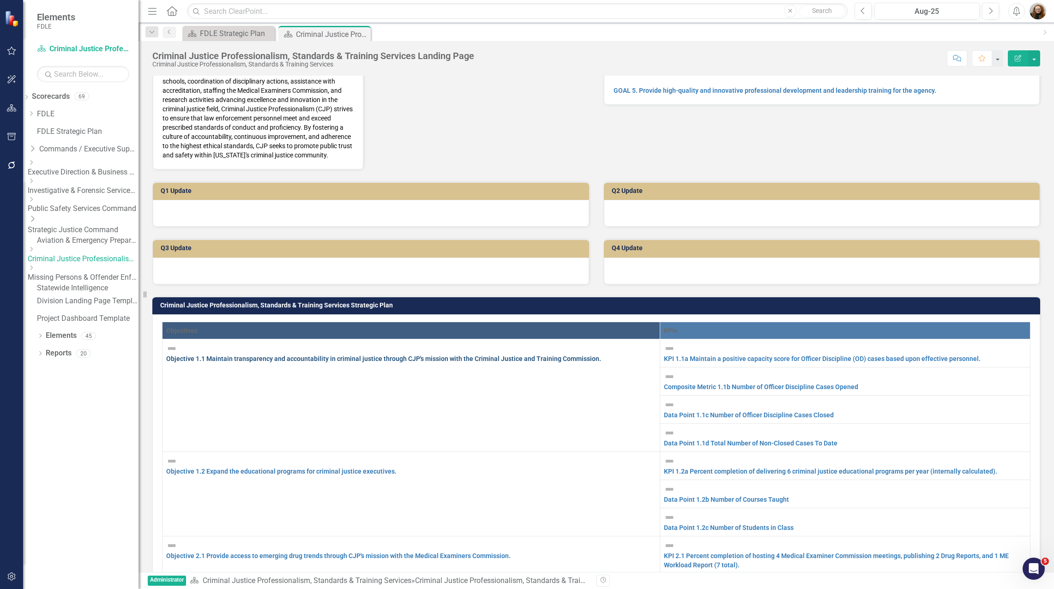
click at [382, 355] on link "Objective 1.1 Maintain transparency and accountability in criminal justice thro…" at bounding box center [383, 358] width 435 height 7
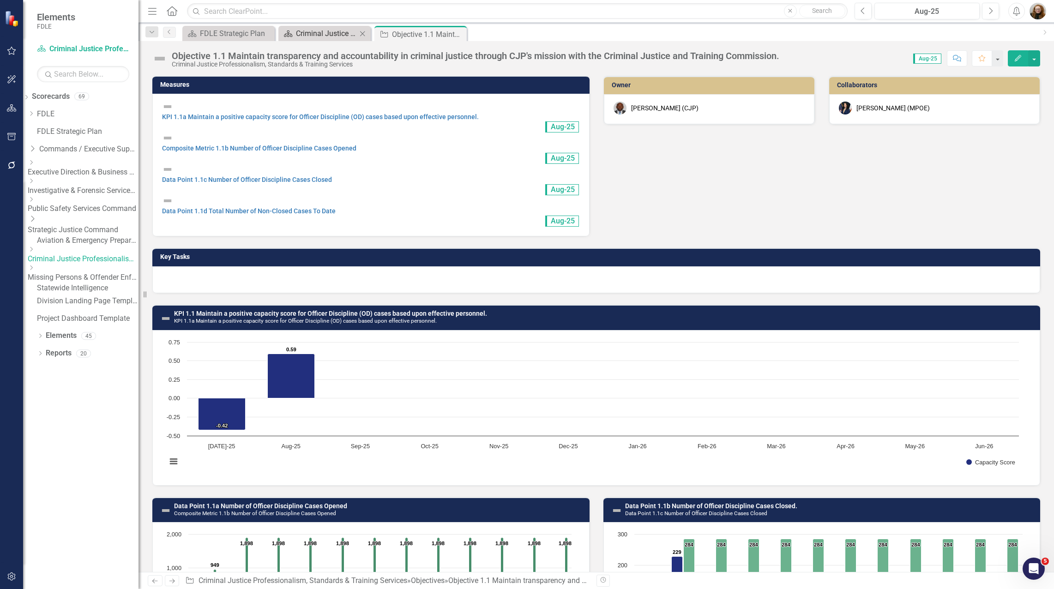
click at [335, 34] on div "Criminal Justice Professionalism, Standards & Training Services Landing Page" at bounding box center [326, 34] width 61 height 12
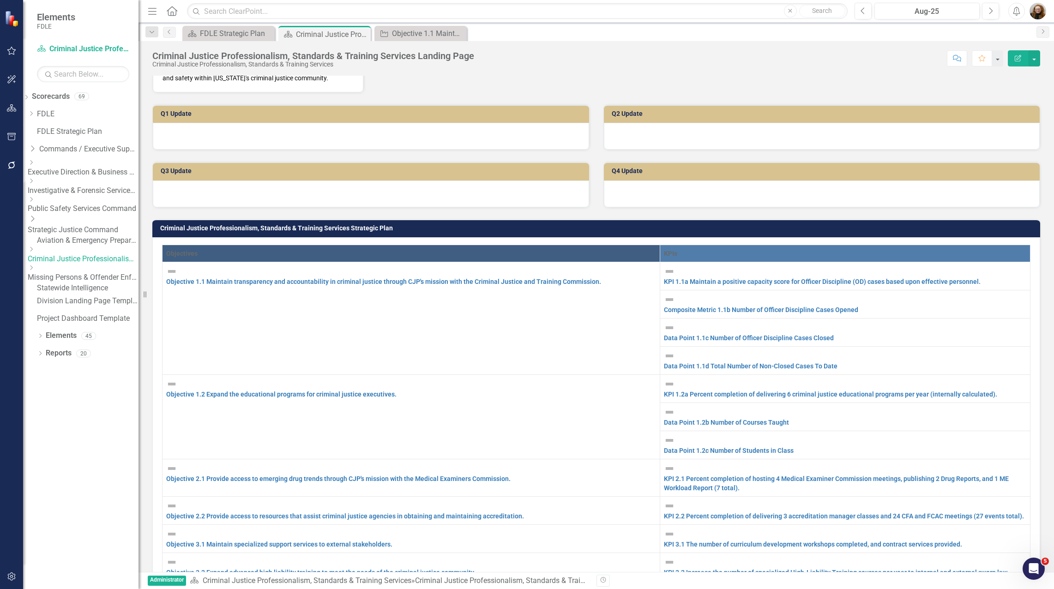
scroll to position [231, 0]
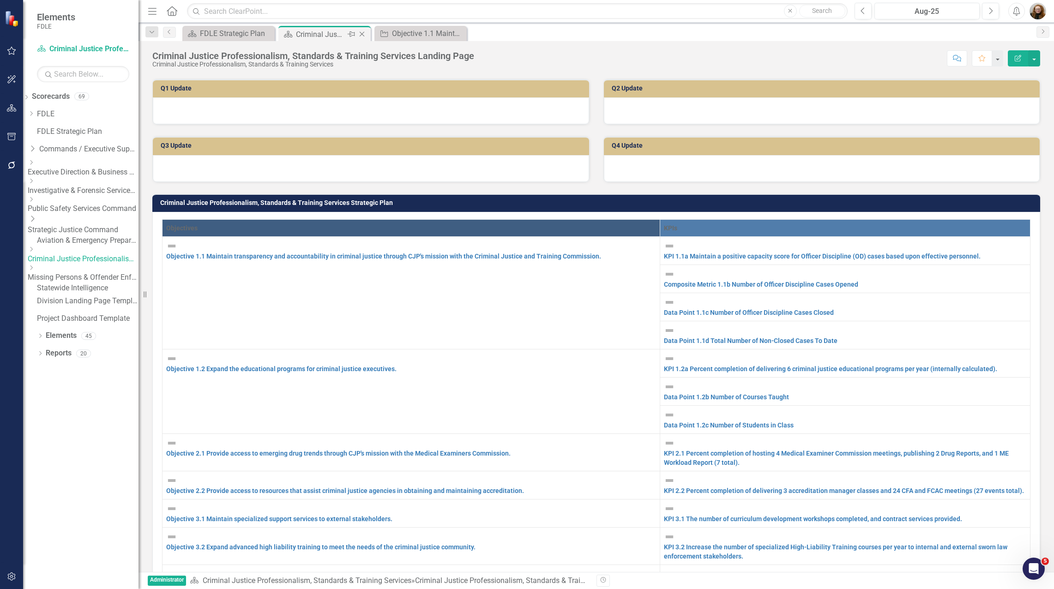
click at [366, 36] on icon "Close" at bounding box center [361, 33] width 9 height 7
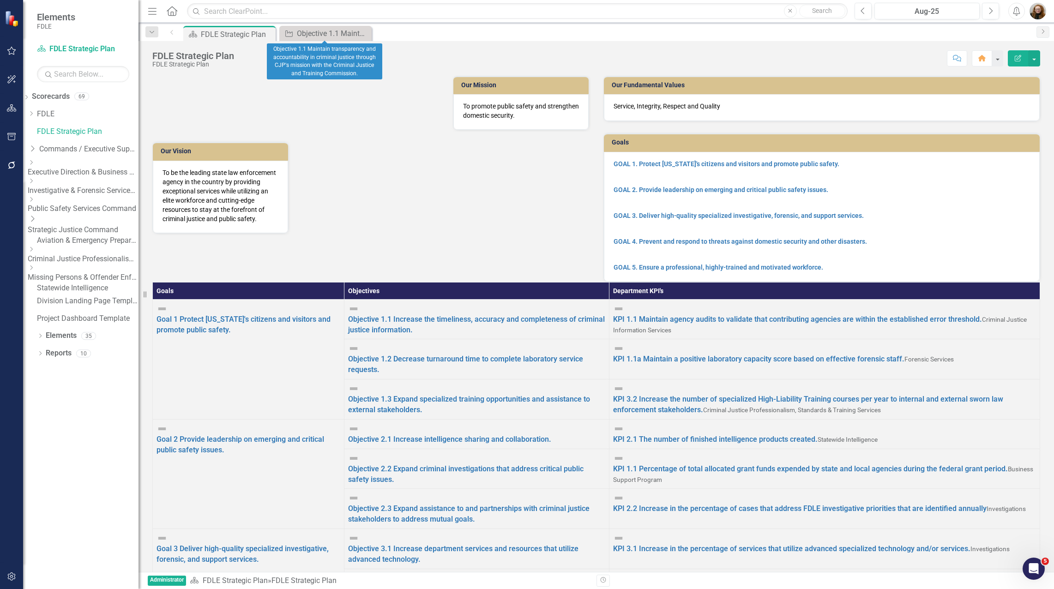
click at [0, 0] on icon "Close" at bounding box center [0, 0] width 0 height 0
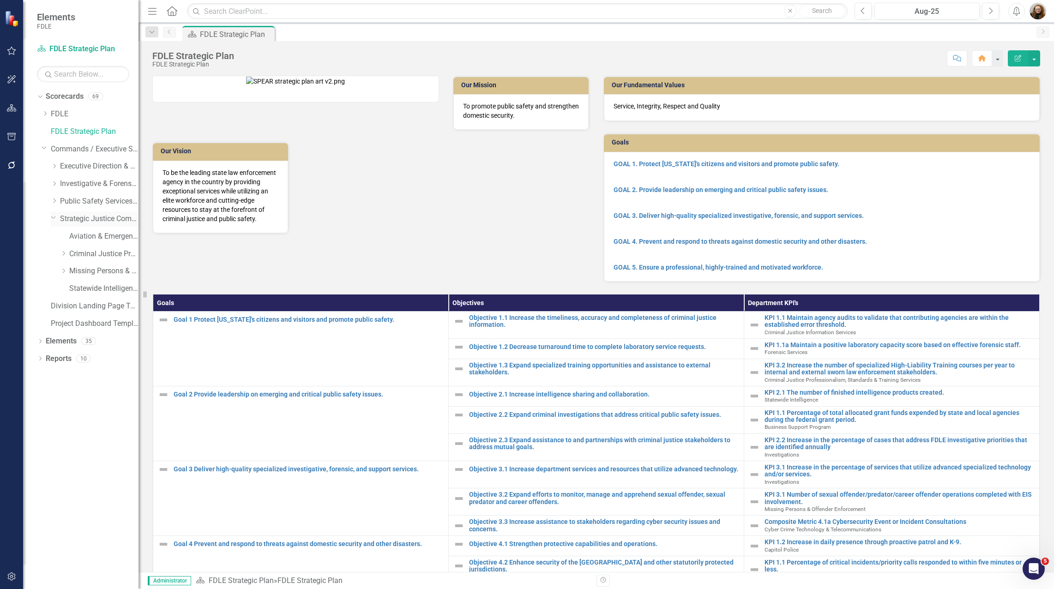
click at [52, 220] on icon "Dropdown" at bounding box center [54, 217] width 6 height 7
click at [45, 146] on icon "Dropdown" at bounding box center [45, 147] width 6 height 7
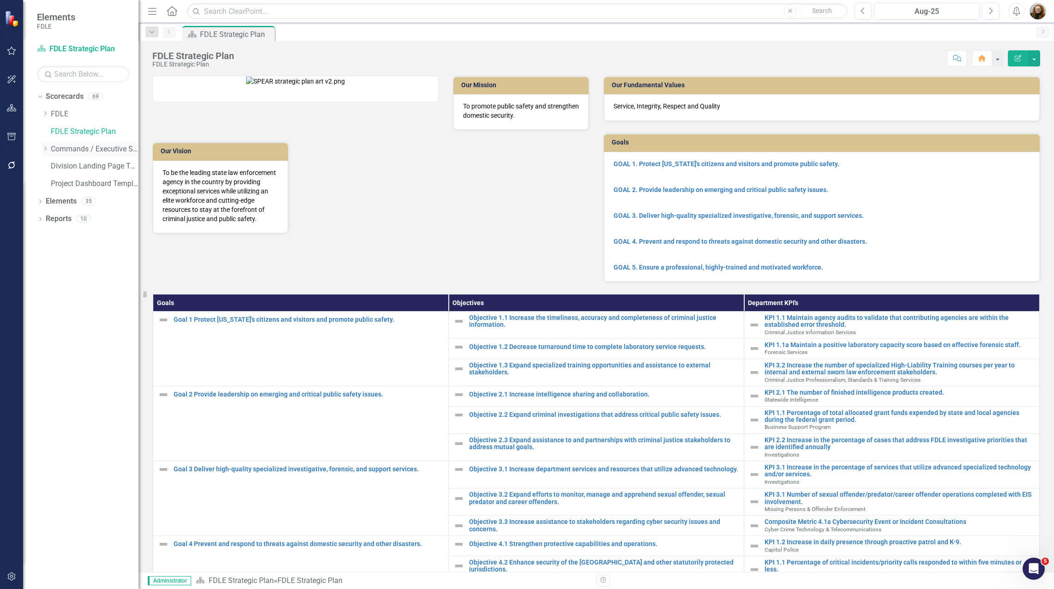
click at [45, 146] on icon "Dropdown" at bounding box center [45, 149] width 7 height 6
click at [58, 170] on div "Dropdown" at bounding box center [54, 166] width 7 height 8
click at [63, 181] on icon "Dropdown" at bounding box center [63, 184] width 7 height 6
click at [96, 200] on link "Unit Cost Analysis" at bounding box center [95, 199] width 88 height 11
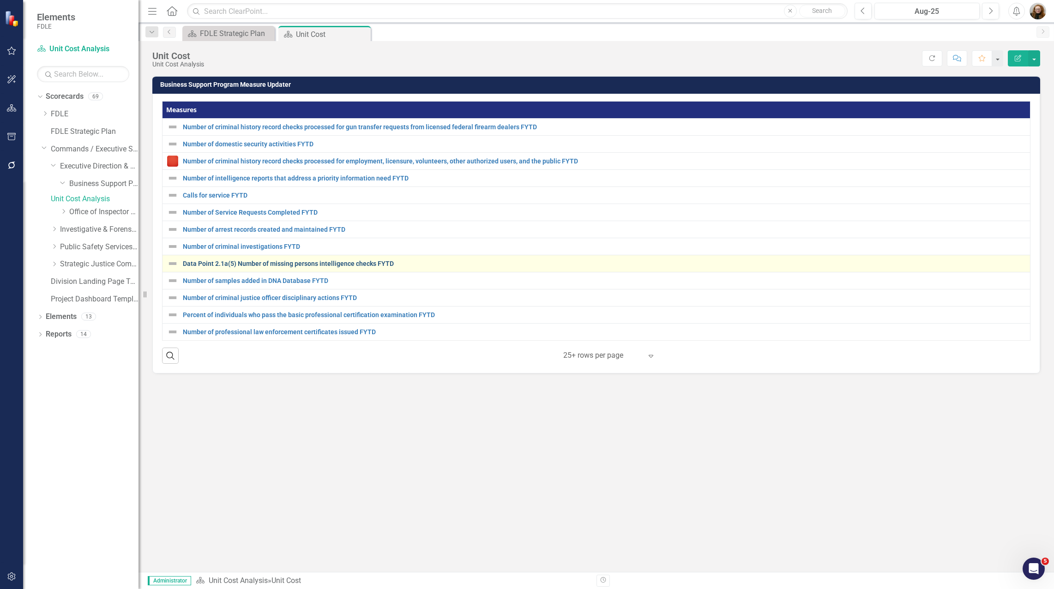
click at [303, 264] on link "Data Point 2.1a(5) Number of missing persons intelligence checks FYTD" at bounding box center [604, 263] width 842 height 7
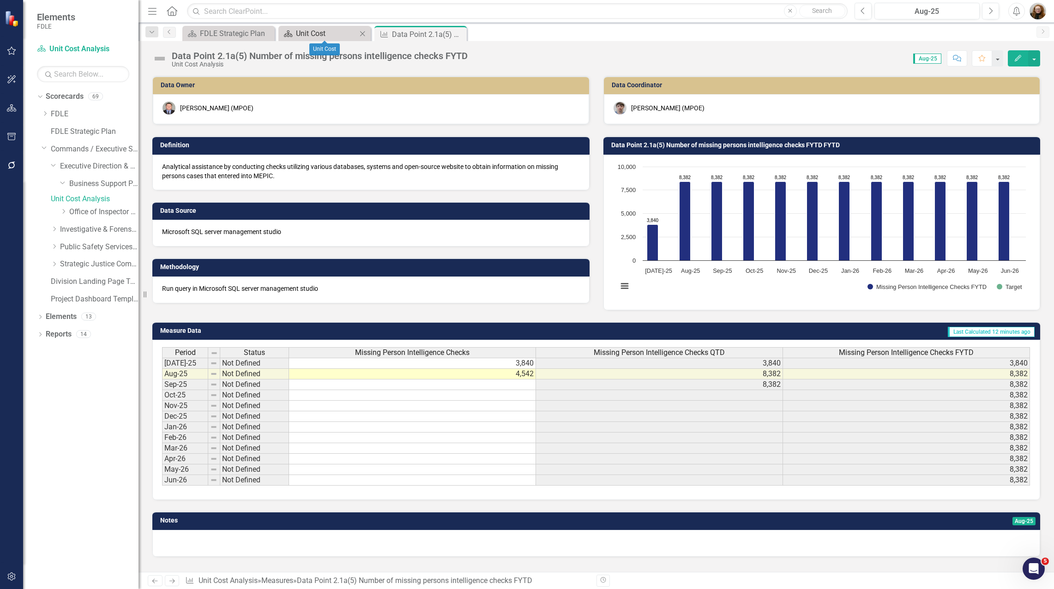
click at [330, 35] on div "Unit Cost" at bounding box center [326, 34] width 61 height 12
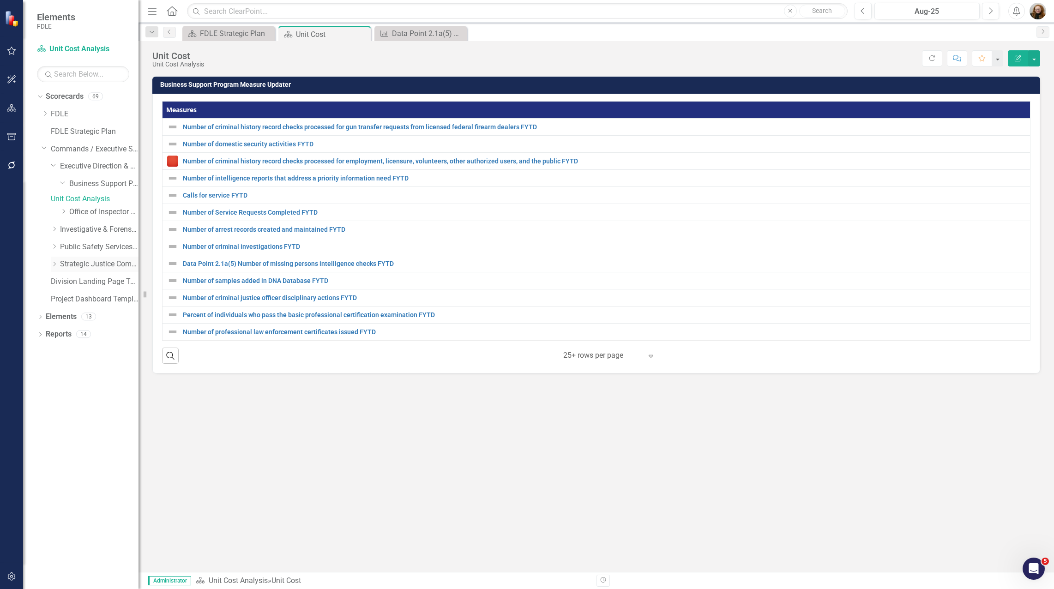
click at [52, 267] on icon "Dropdown" at bounding box center [54, 264] width 7 height 6
click at [78, 338] on link "Statewide Intelligence" at bounding box center [103, 334] width 69 height 11
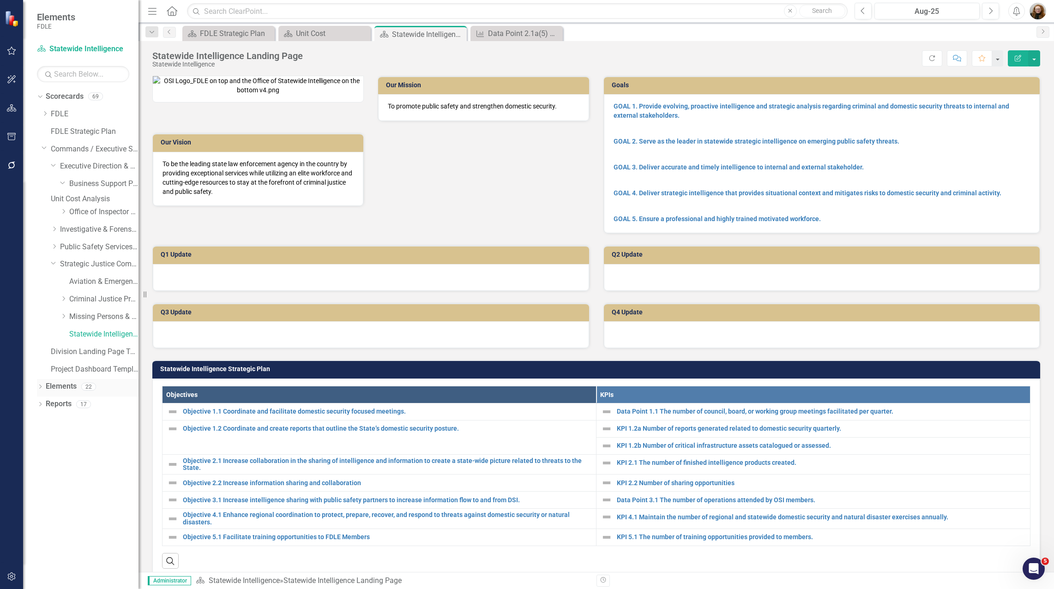
click at [60, 392] on link "Elements" at bounding box center [61, 386] width 31 height 11
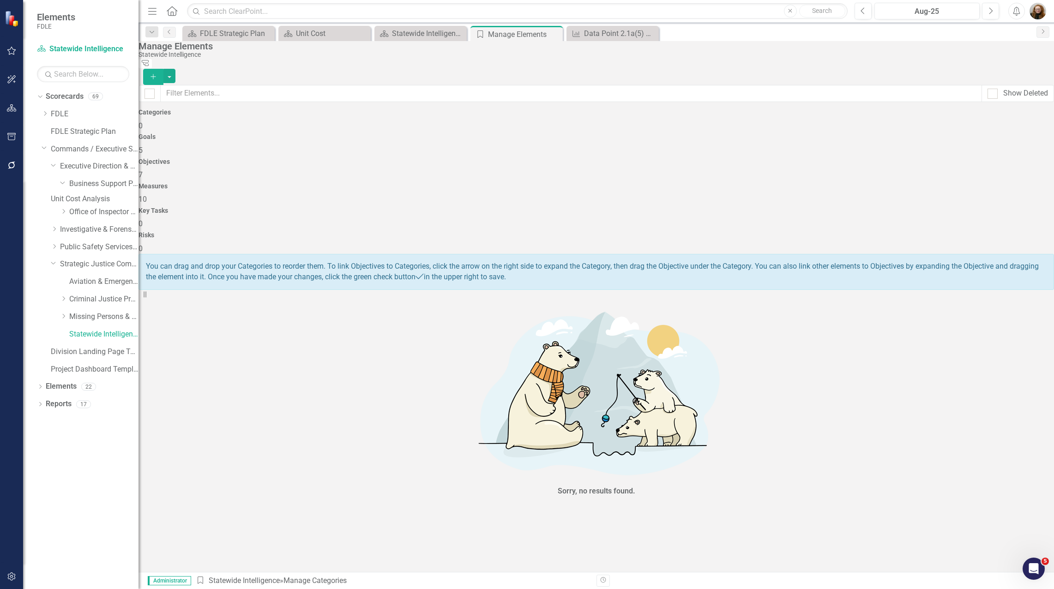
click at [664, 183] on h4 "Measures" at bounding box center [595, 186] width 915 height 7
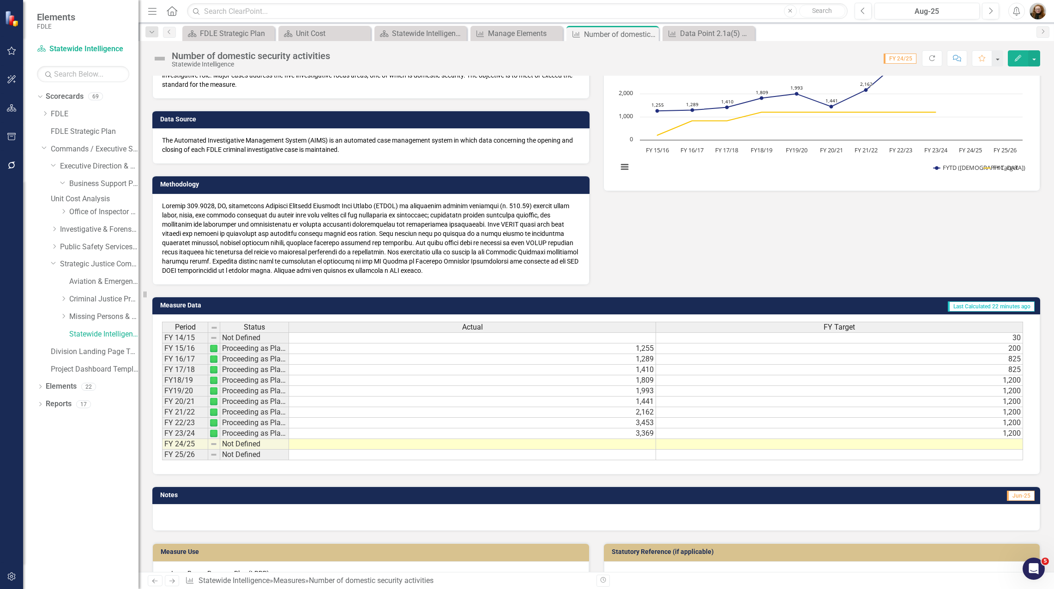
scroll to position [340, 0]
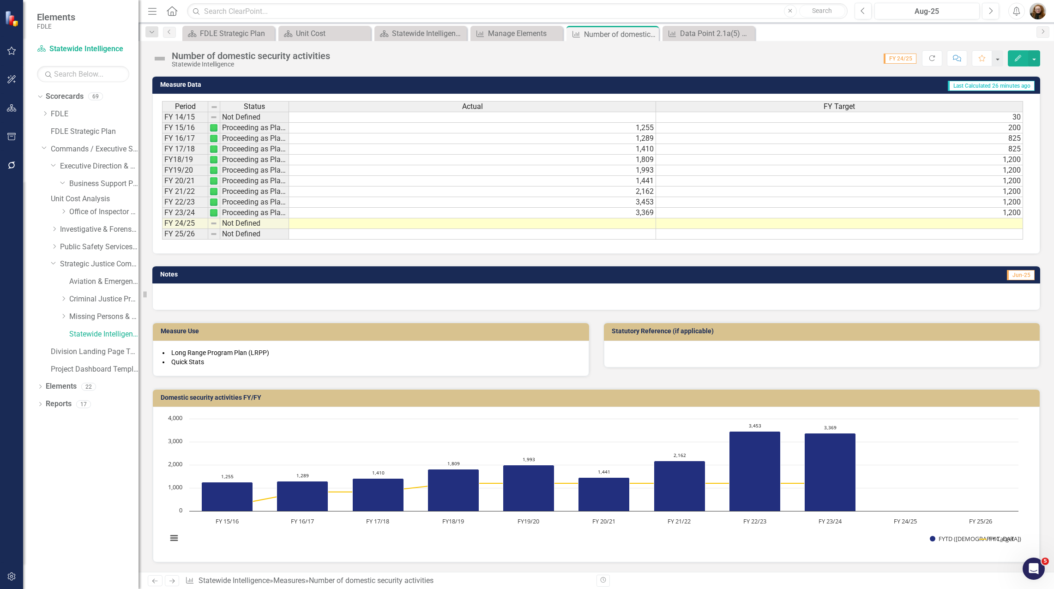
click at [71, 509] on div "Dropdown Scorecards 69 Dropdown FDLE Commissioner's Initiative Team Project Das…" at bounding box center [80, 339] width 115 height 500
click at [100, 490] on div "Dropdown Scorecards 69 Dropdown FDLE Commissioner's Initiative Team Project Das…" at bounding box center [80, 339] width 115 height 500
click at [103, 515] on div "Dropdown Scorecards 69 Dropdown FDLE Commissioner's Initiative Team Project Das…" at bounding box center [80, 339] width 115 height 500
click at [641, 214] on td "3,369" at bounding box center [472, 213] width 367 height 11
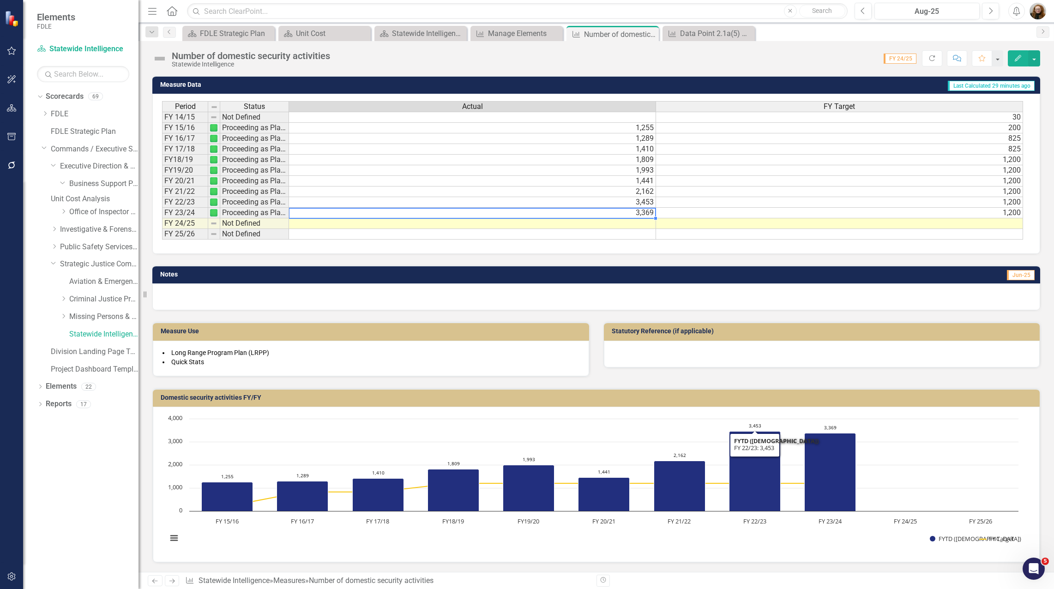
click at [743, 549] on rect "Interactive chart" at bounding box center [592, 483] width 860 height 138
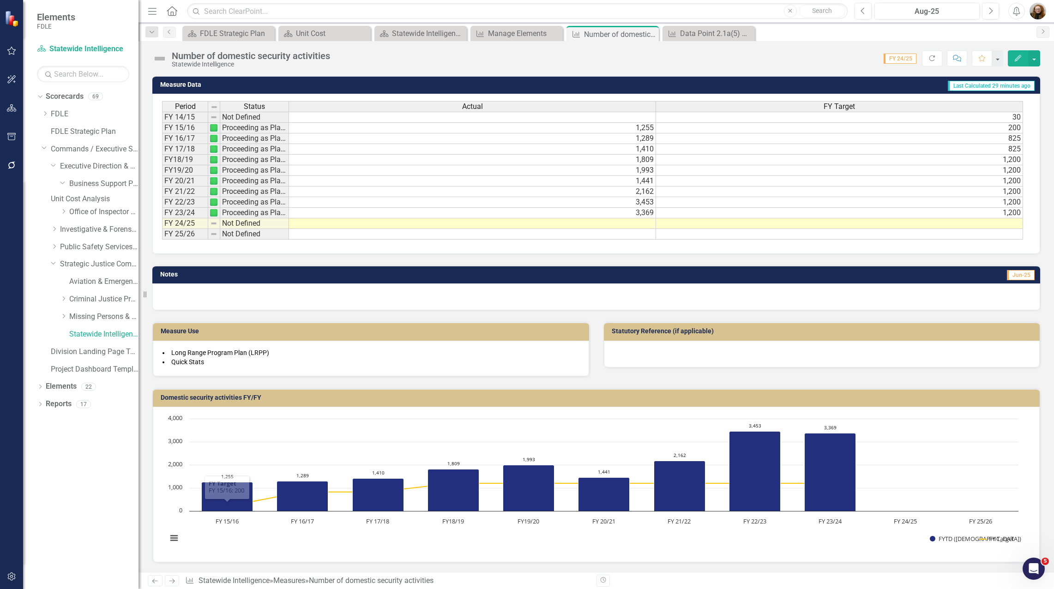
click at [90, 525] on div "Dropdown Scorecards 69 Dropdown FDLE Commissioner's Initiative Team Project Das…" at bounding box center [80, 339] width 115 height 500
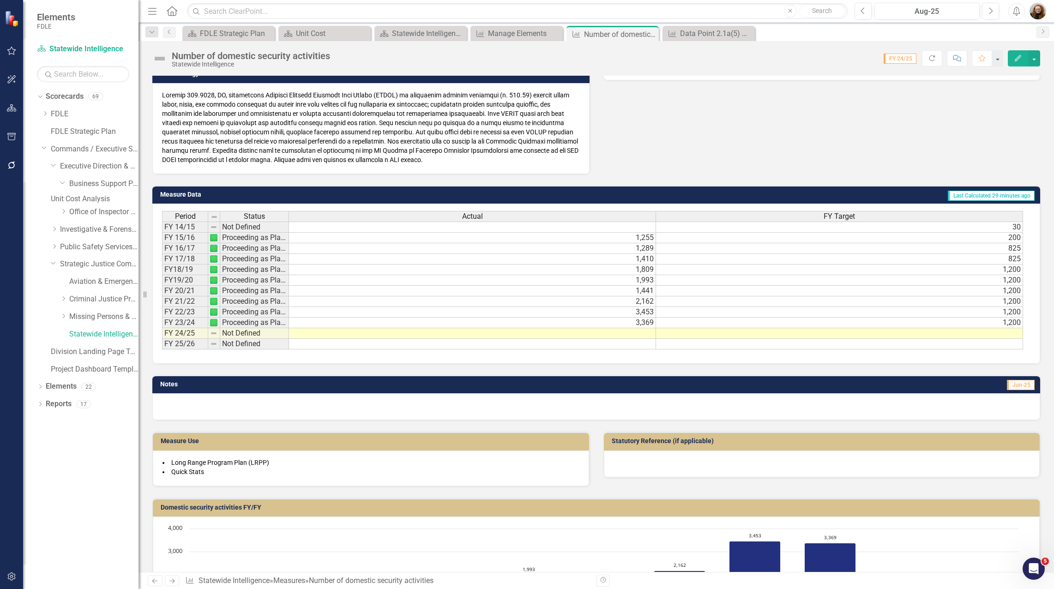
scroll to position [17, 0]
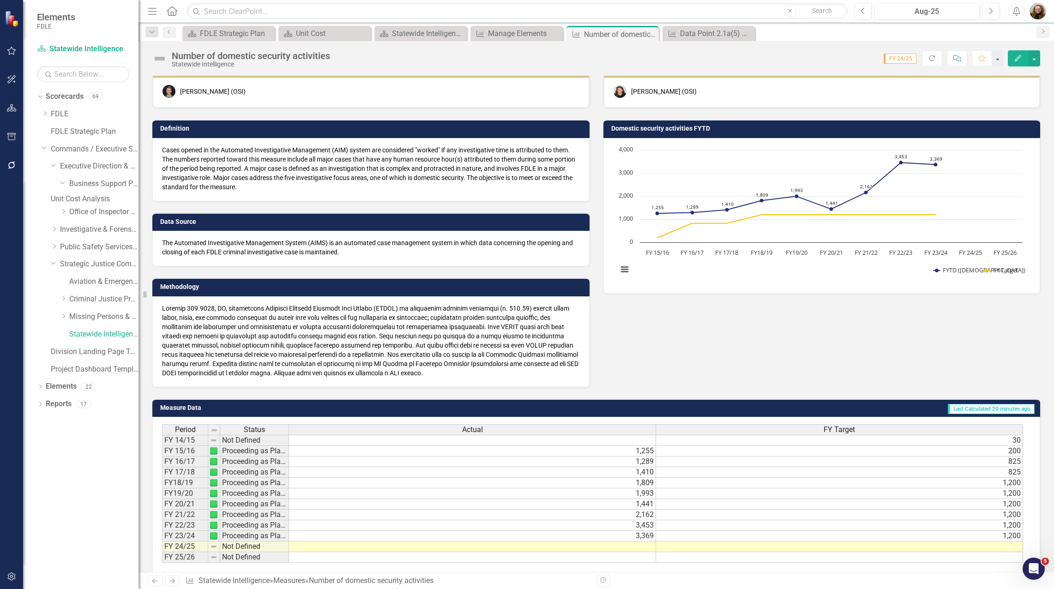
drag, startPoint x: 162, startPoint y: 309, endPoint x: 215, endPoint y: 312, distance: 52.2
click at [215, 312] on p at bounding box center [371, 341] width 418 height 74
click at [714, 39] on div "Data Point 2.1a(5) Number of missing persons intelligence checks FYTD" at bounding box center [710, 34] width 61 height 12
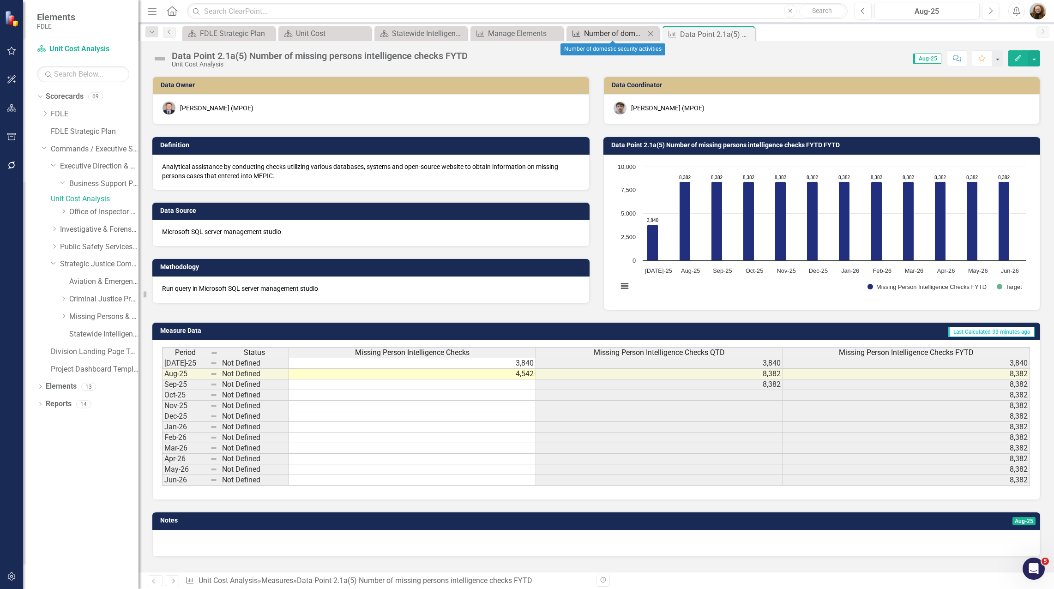
click at [601, 33] on div "Number of domestic security activities" at bounding box center [614, 34] width 61 height 12
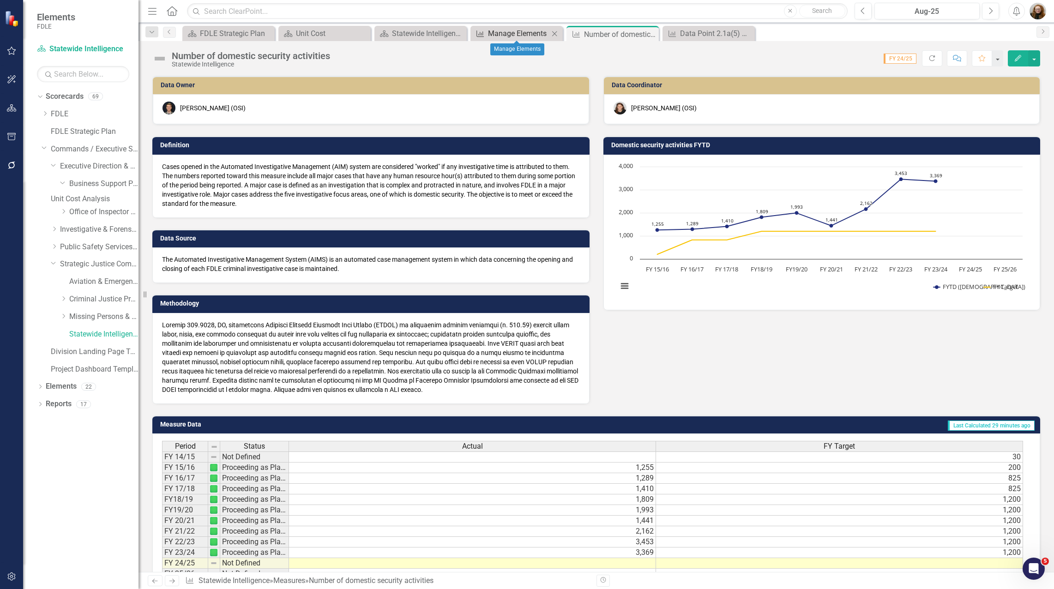
click at [513, 39] on div "Manage Elements" at bounding box center [518, 34] width 61 height 12
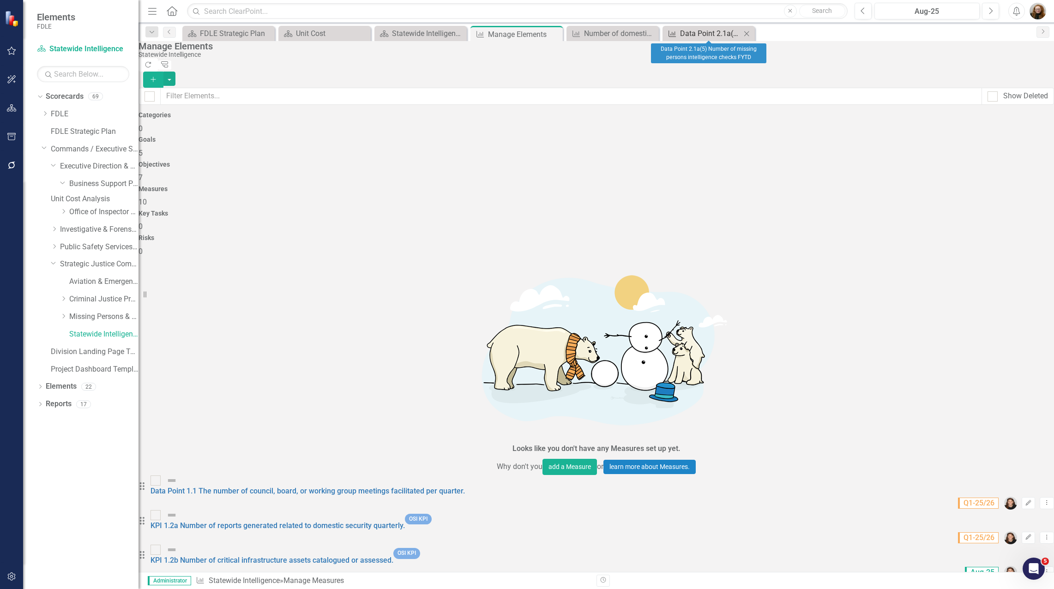
click at [708, 30] on div "Data Point 2.1a(5) Number of missing persons intelligence checks FYTD" at bounding box center [710, 34] width 61 height 12
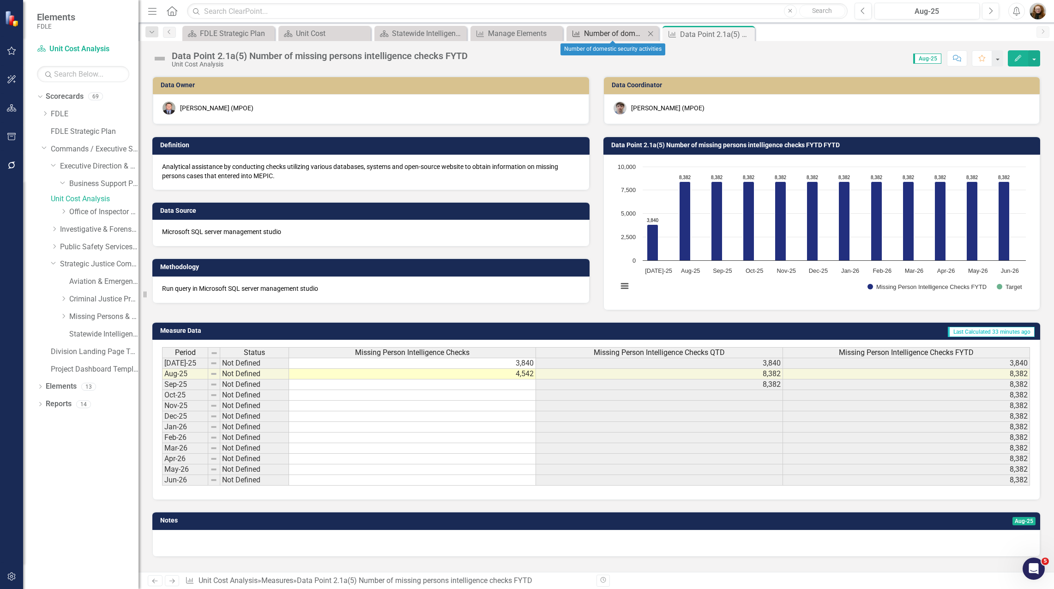
click at [618, 30] on div "Number of domestic security activities" at bounding box center [614, 34] width 61 height 12
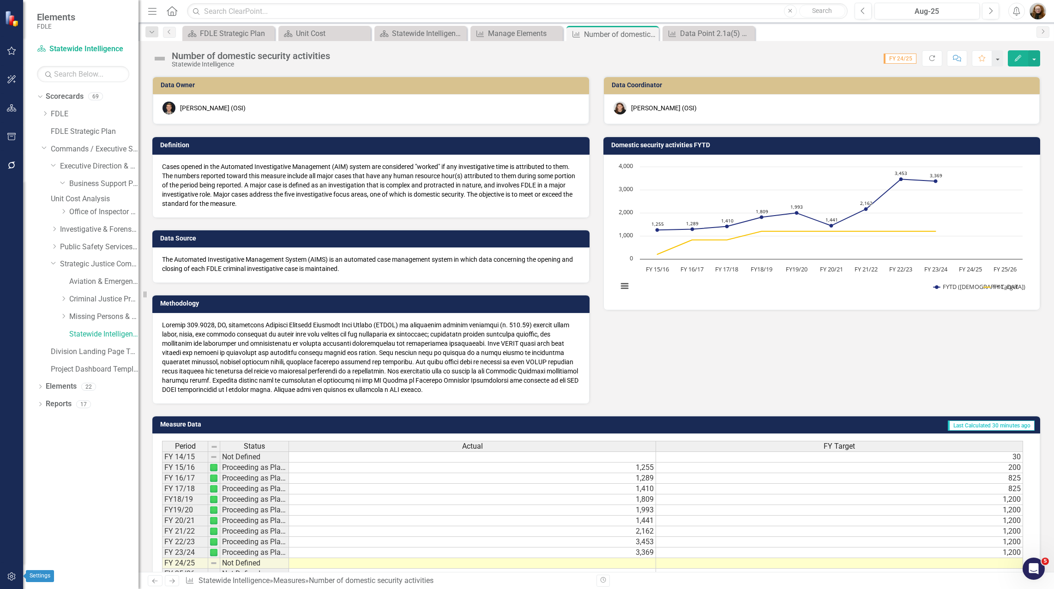
click at [11, 579] on icon "button" at bounding box center [12, 576] width 10 height 7
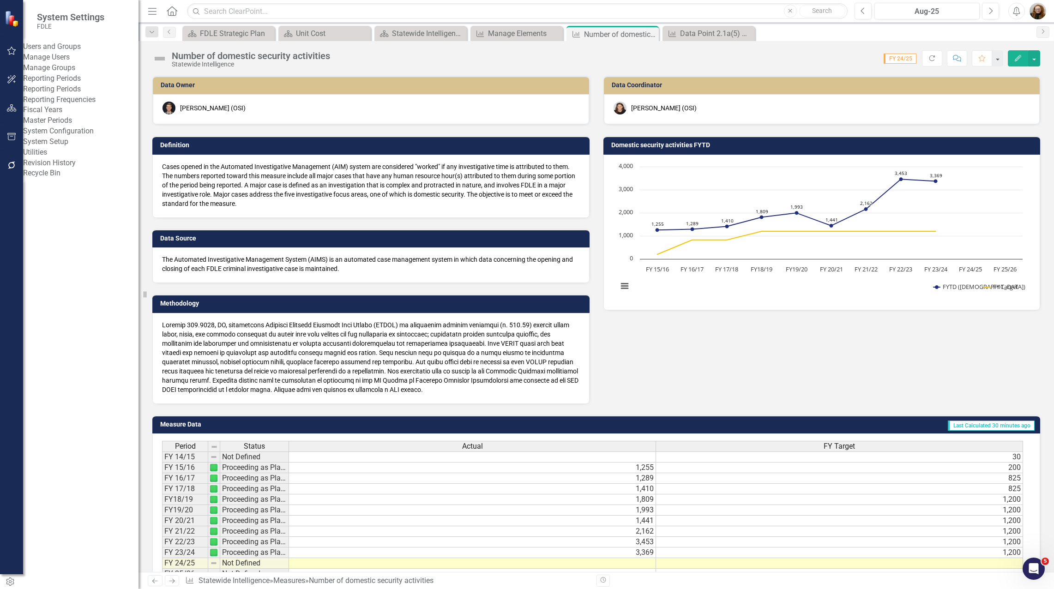
click at [55, 61] on link "Manage Users" at bounding box center [80, 57] width 115 height 11
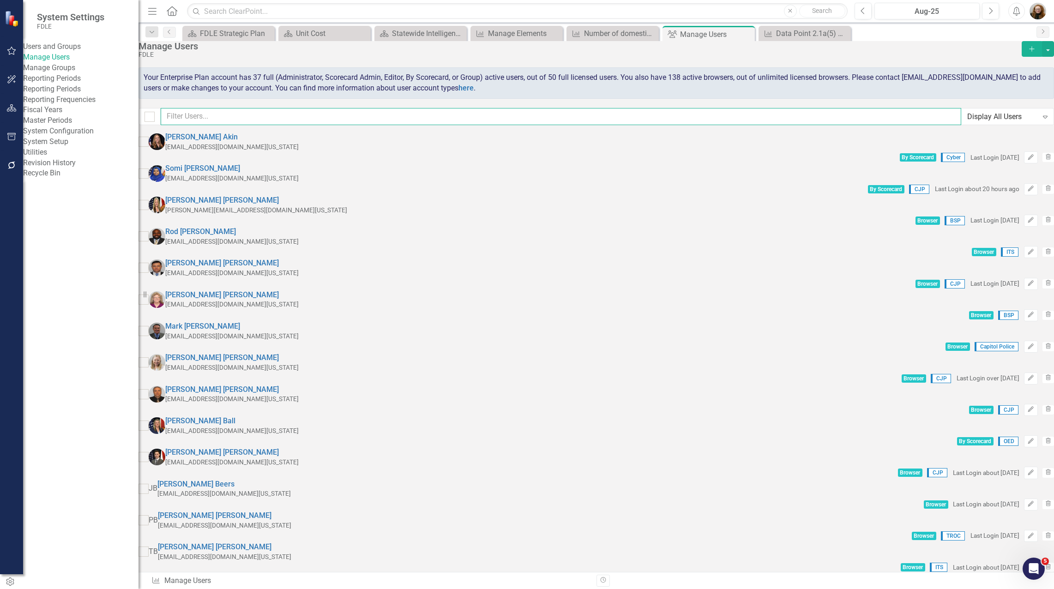
click at [248, 125] on input "text" at bounding box center [561, 116] width 800 height 17
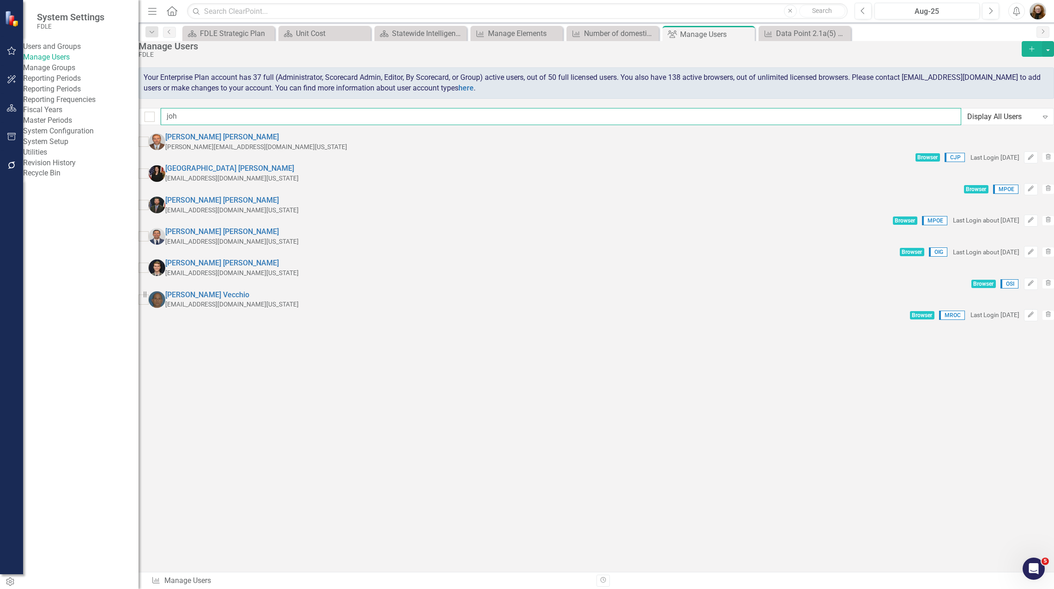
type input "joh"
click at [256, 175] on div "[PERSON_NAME] [EMAIL_ADDRESS][DOMAIN_NAME][US_STATE] Browser MPOE Edit Trash" at bounding box center [595, 178] width 915 height 31
click at [247, 173] on link "[PERSON_NAME]" at bounding box center [229, 168] width 129 height 9
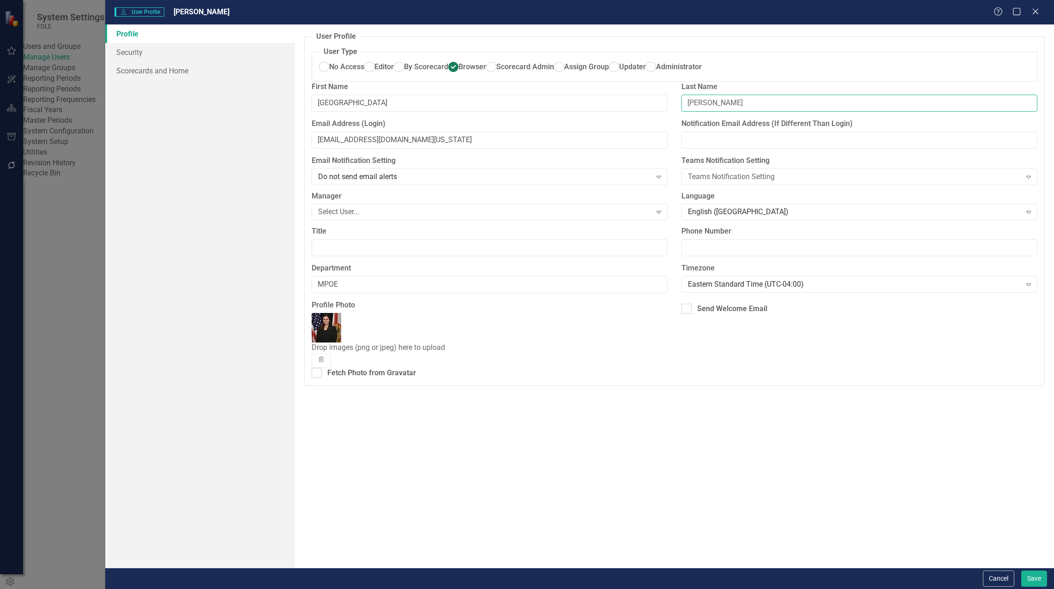
drag, startPoint x: 726, startPoint y: 134, endPoint x: 663, endPoint y: 134, distance: 62.3
click at [663, 119] on div "First Name [PERSON_NAME] Last Name [PERSON_NAME]" at bounding box center [674, 100] width 739 height 37
type input "[PERSON_NAME]"
drag, startPoint x: 353, startPoint y: 317, endPoint x: 262, endPoint y: 310, distance: 91.2
click at [262, 310] on div "Profile Security Scorecards and Home User Profile ClearPoint has a wealth of op…" at bounding box center [579, 295] width 948 height 543
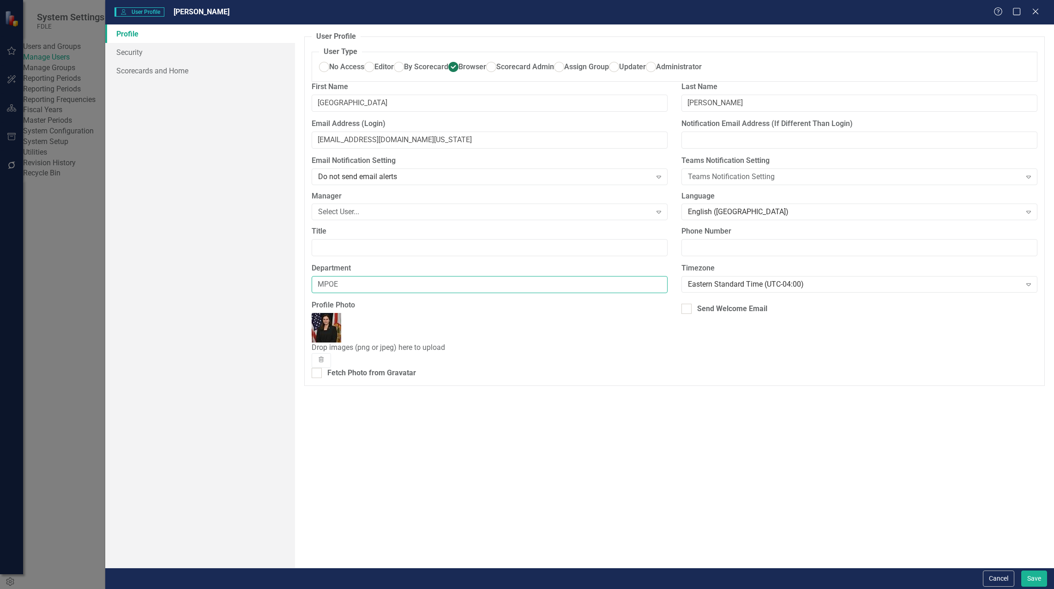
type input "S"
type input "OSI"
click at [1024, 577] on button "Save" at bounding box center [1034, 578] width 26 height 16
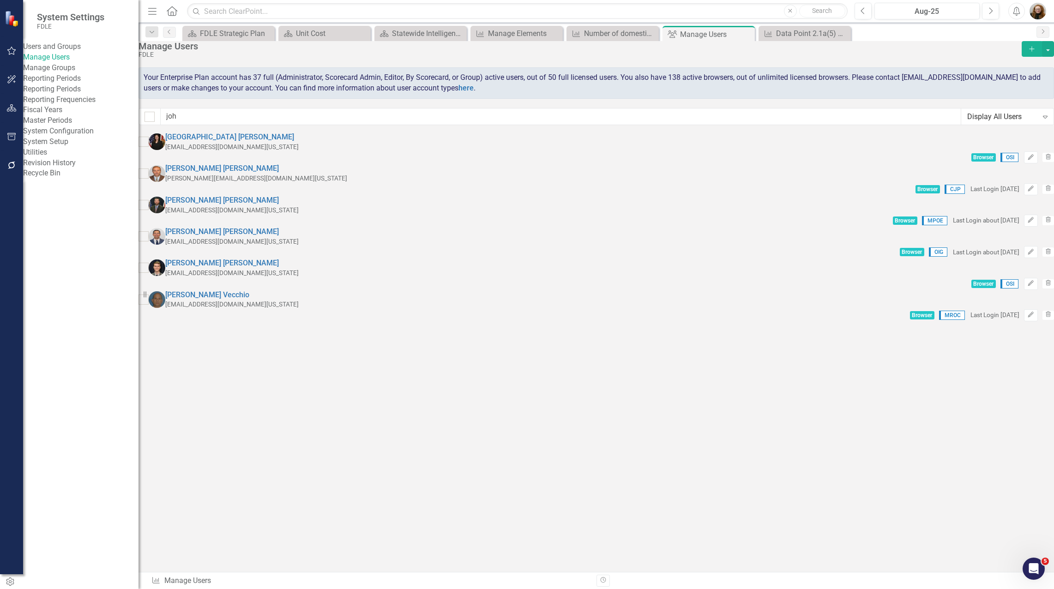
click at [355, 321] on div "[PERSON_NAME] [PERSON_NAME][EMAIL_ADDRESS][DOMAIN_NAME][US_STATE] Browser OSI E…" at bounding box center [595, 226] width 915 height 189
drag, startPoint x: 249, startPoint y: 146, endPoint x: 220, endPoint y: 149, distance: 28.8
click at [220, 141] on link "[PERSON_NAME]" at bounding box center [229, 136] width 129 height 9
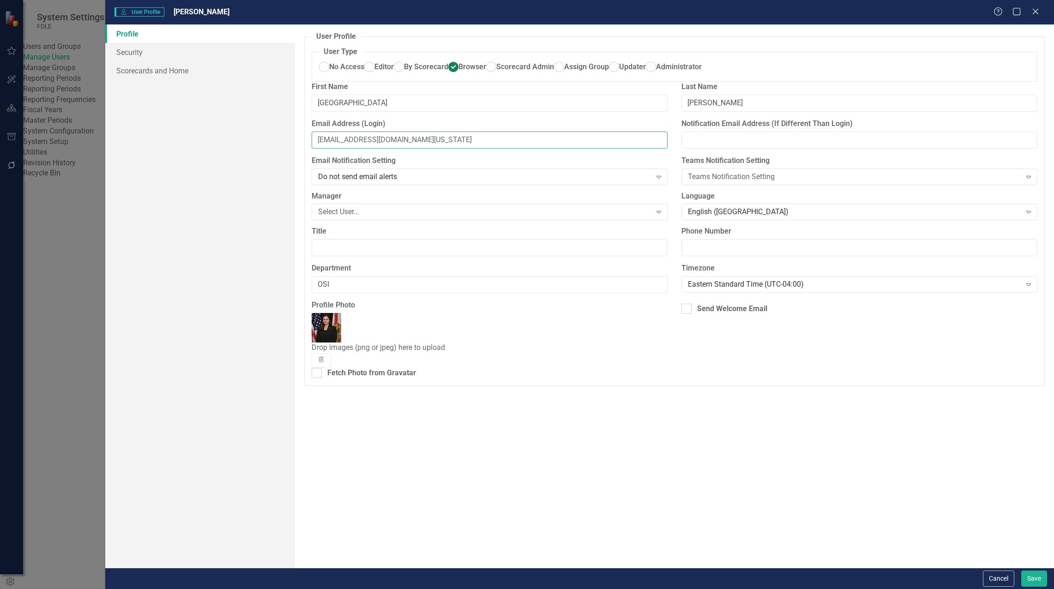
drag, startPoint x: 345, startPoint y: 169, endPoint x: 375, endPoint y: 164, distance: 30.0
click at [375, 149] on input "[EMAIL_ADDRESS][DOMAIN_NAME][US_STATE]" at bounding box center [490, 140] width 356 height 17
type input "MadisonFenton@fdle.state.fl.us"
click at [1029, 578] on button "Save" at bounding box center [1034, 578] width 26 height 16
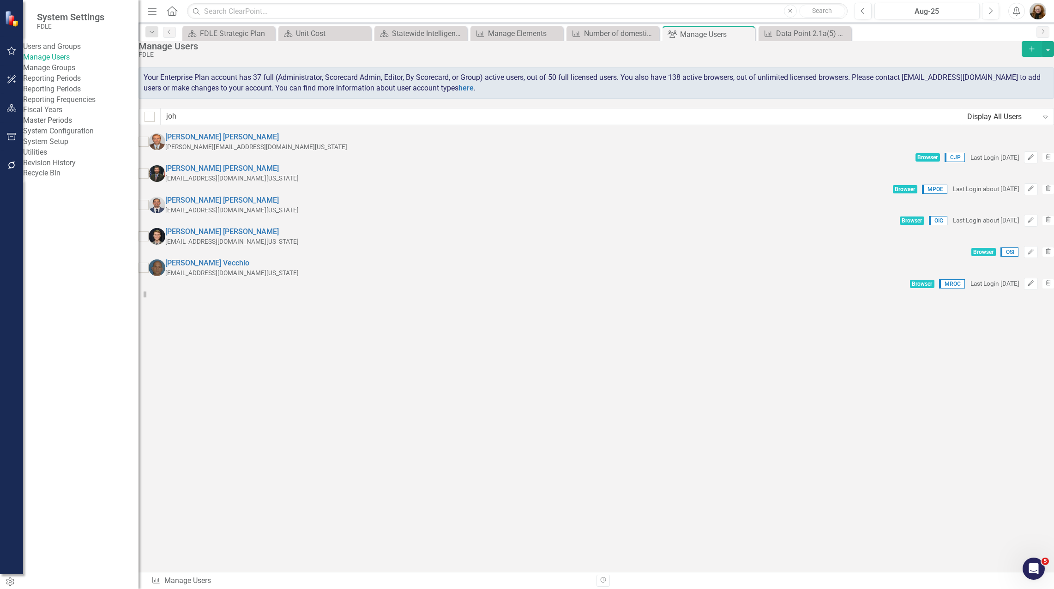
drag, startPoint x: 480, startPoint y: 398, endPoint x: 460, endPoint y: 369, distance: 34.9
click at [478, 290] on div "Sorry, no results found. Chris Johnson ChrisJohnson@fdle.state.fl.us Browser CJ…" at bounding box center [595, 211] width 915 height 158
drag, startPoint x: 524, startPoint y: 31, endPoint x: 584, endPoint y: 34, distance: 59.6
click at [524, 31] on div "Manage Elements" at bounding box center [524, 34] width 72 height 12
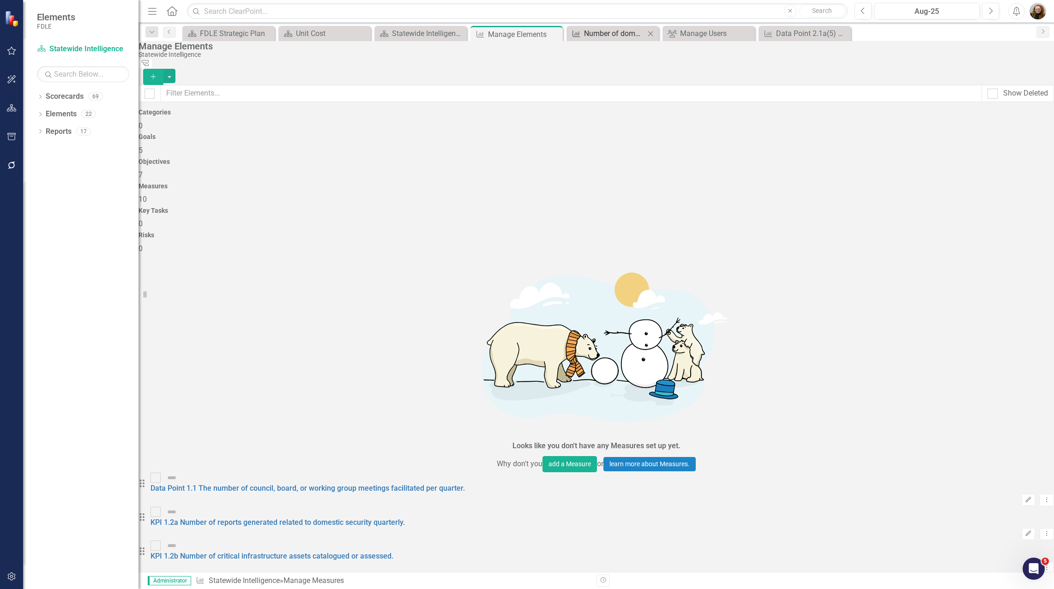
checkbox input "false"
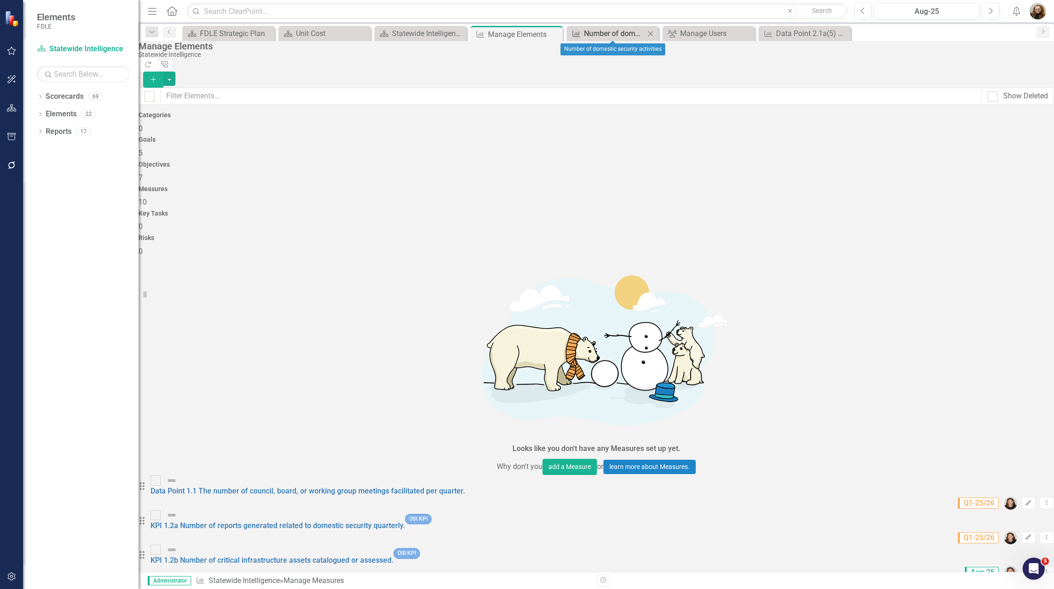
click at [606, 35] on div "Number of domestic security activities" at bounding box center [614, 34] width 61 height 12
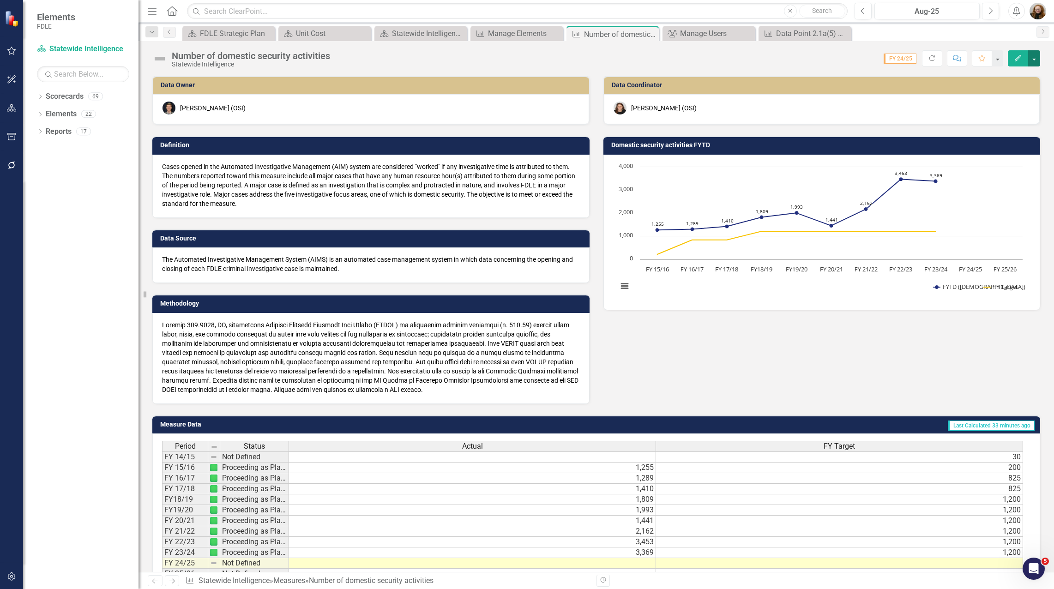
click at [1033, 58] on button "button" at bounding box center [1034, 58] width 12 height 16
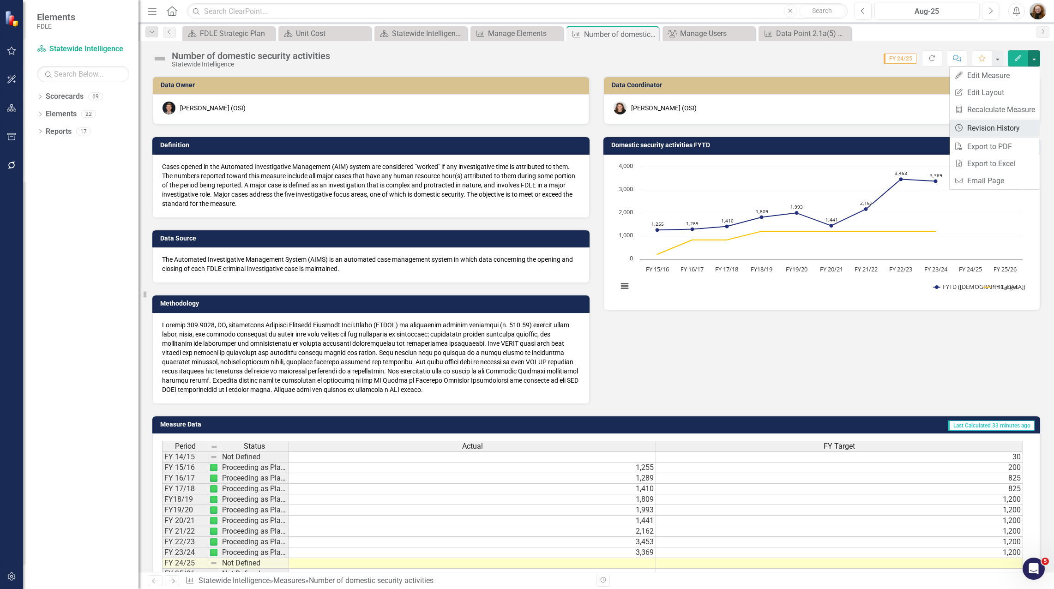
click at [992, 123] on link "Revision History Revision History" at bounding box center [994, 128] width 90 height 17
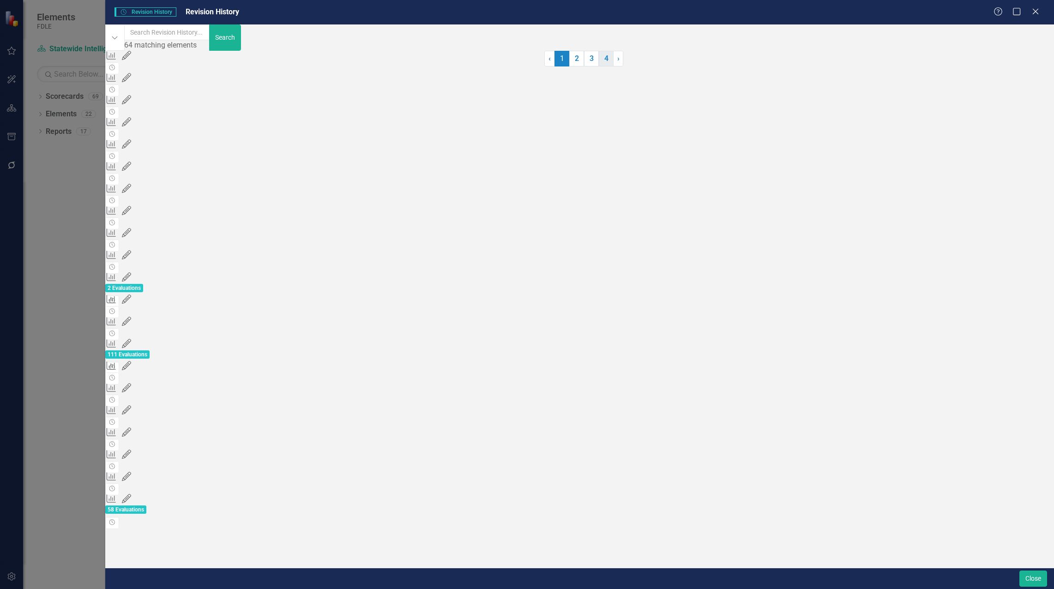
click at [599, 66] on link "4" at bounding box center [606, 59] width 15 height 16
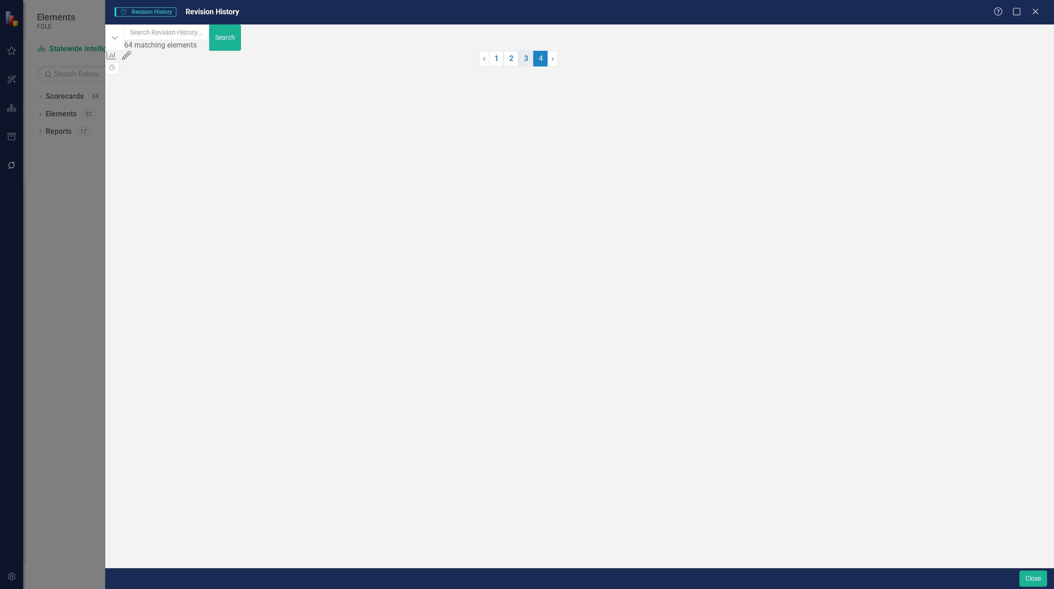
click at [533, 66] on link "3" at bounding box center [525, 59] width 15 height 16
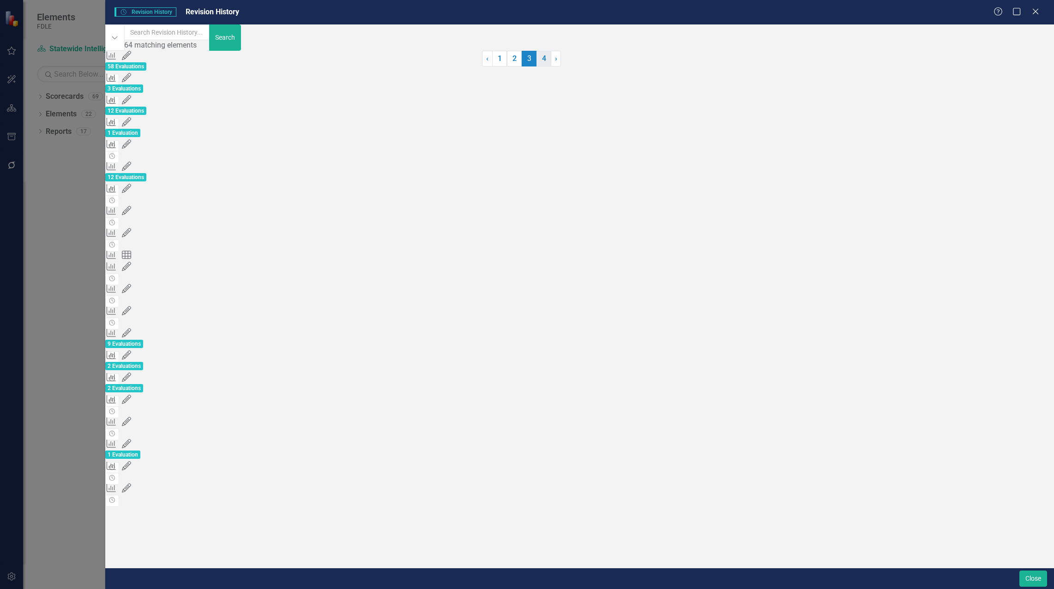
click at [551, 66] on link "4" at bounding box center [543, 59] width 15 height 16
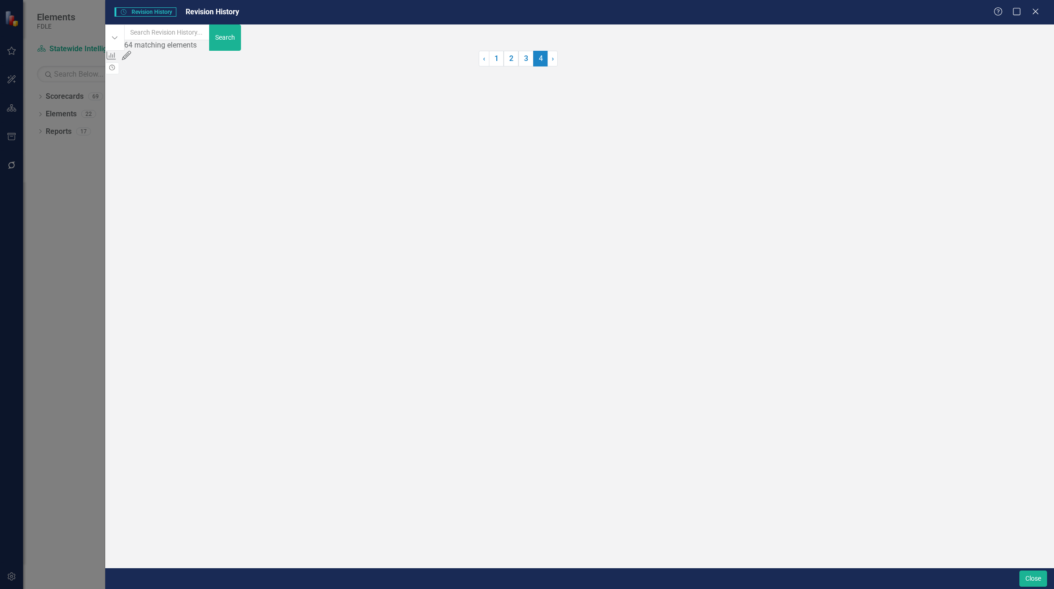
click at [119, 74] on button "Revision History" at bounding box center [111, 68] width 13 height 12
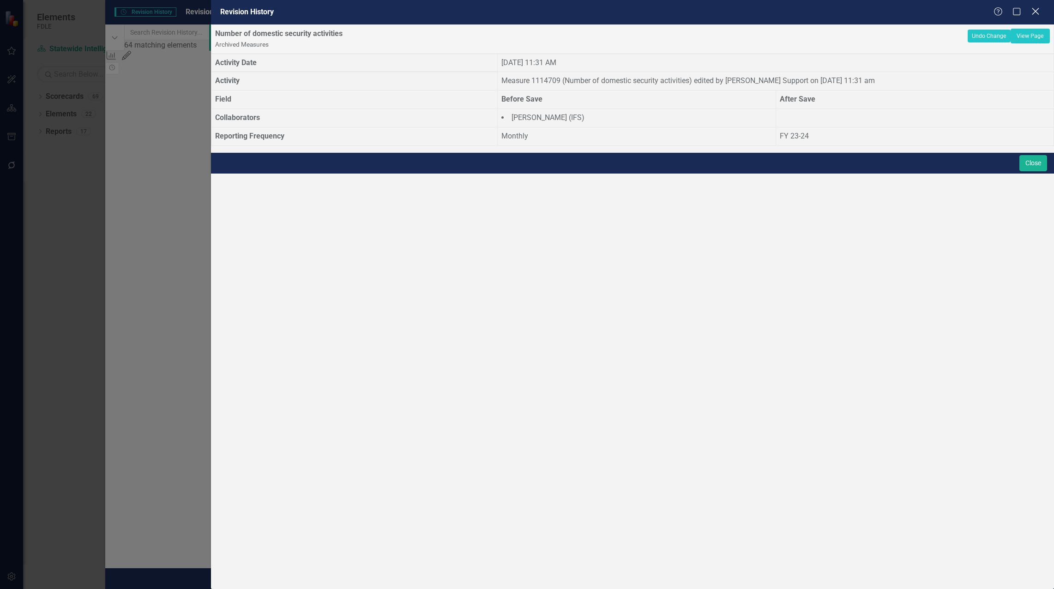
click at [1036, 13] on icon "Close" at bounding box center [1035, 11] width 12 height 9
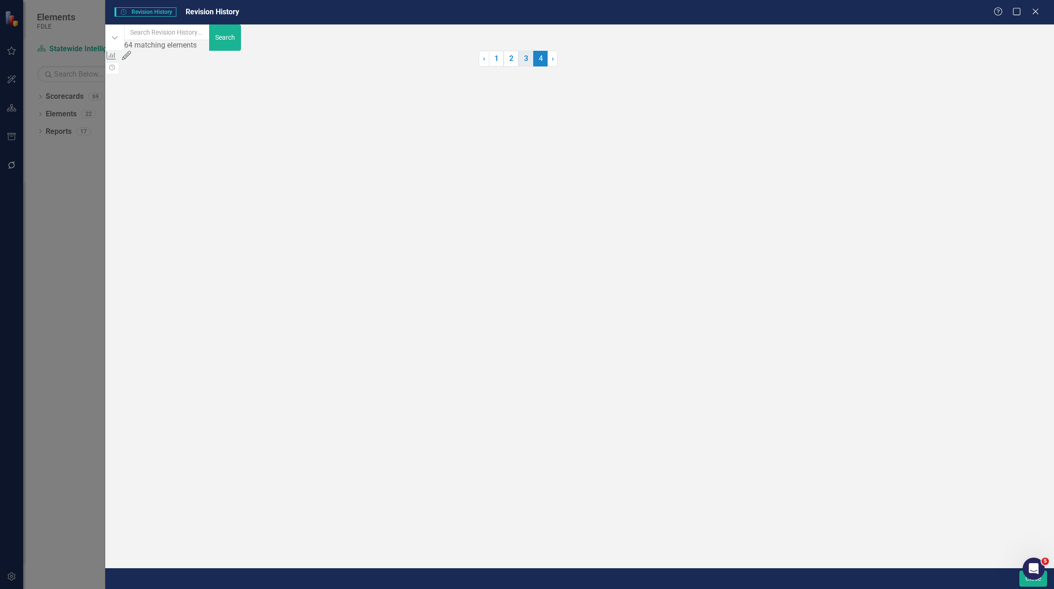
click at [533, 66] on link "3" at bounding box center [525, 59] width 15 height 16
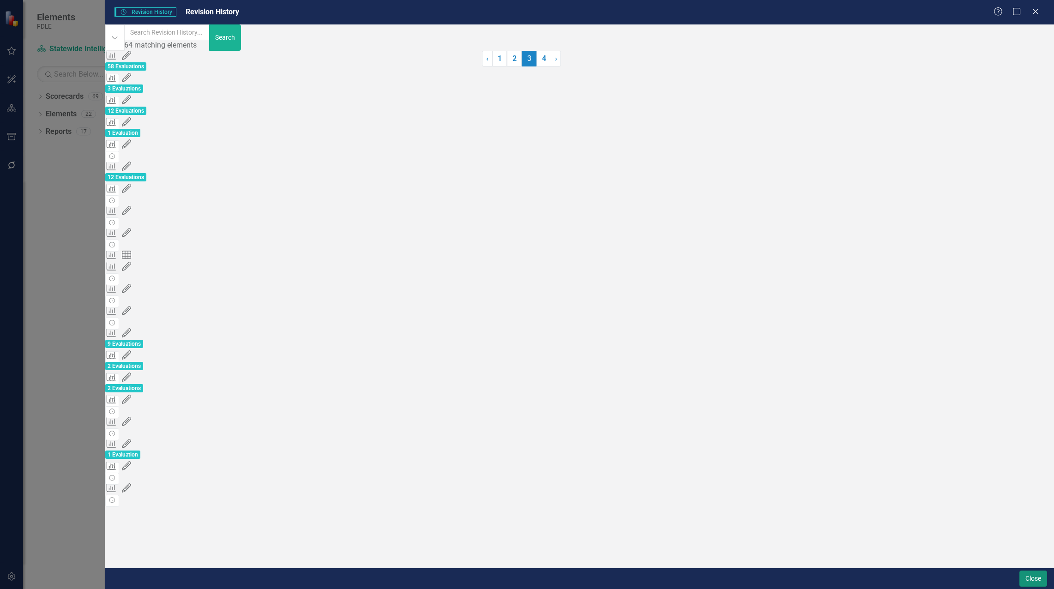
click at [1041, 577] on button "Close" at bounding box center [1033, 578] width 28 height 16
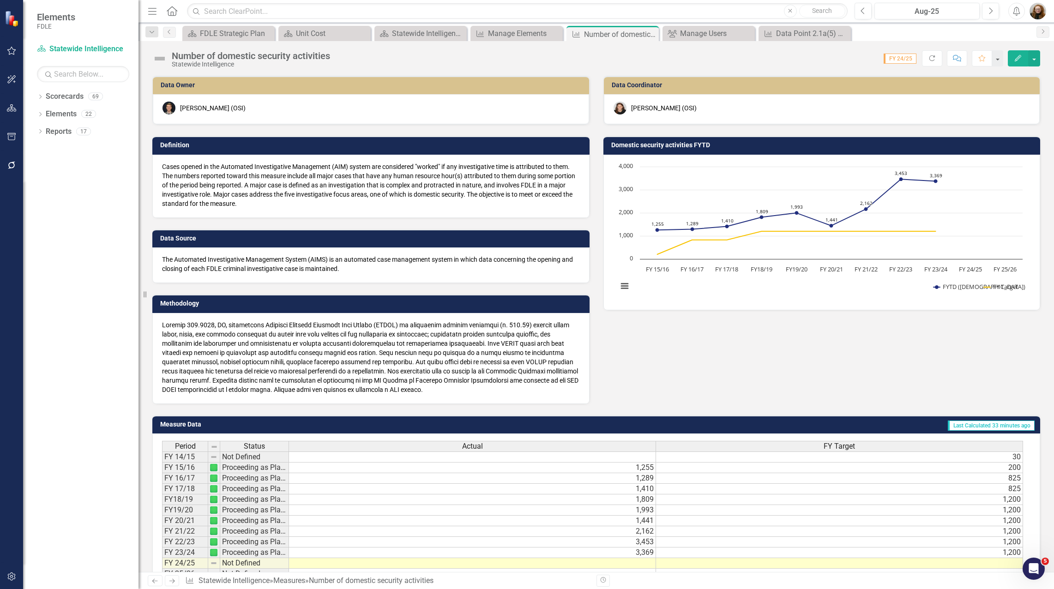
click at [476, 445] on span "Actual" at bounding box center [472, 446] width 21 height 8
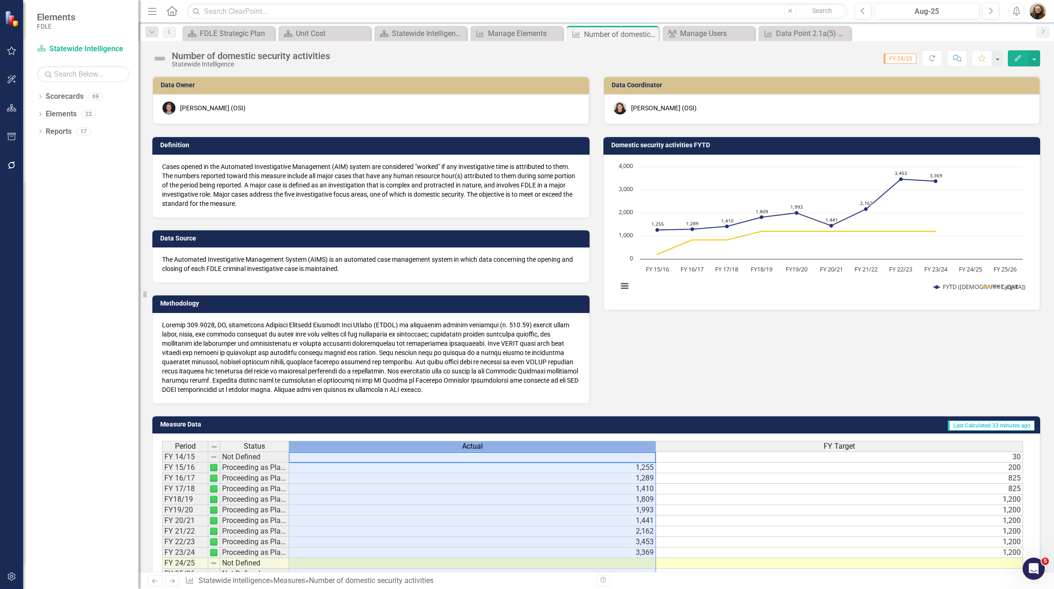
click at [476, 445] on span "Actual" at bounding box center [472, 446] width 21 height 8
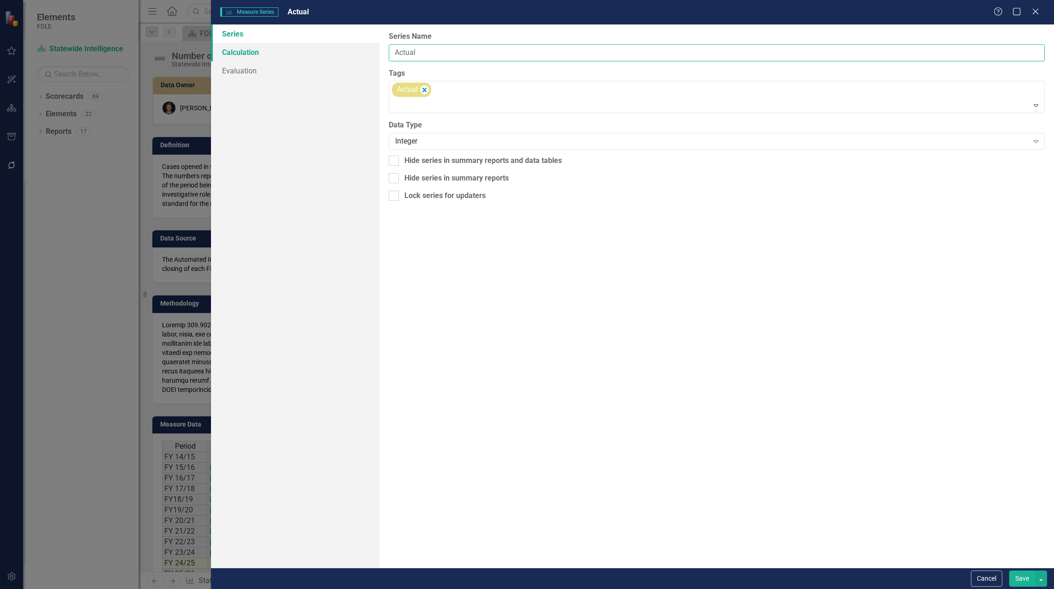
drag, startPoint x: 428, startPoint y: 45, endPoint x: 367, endPoint y: 44, distance: 60.9
click at [367, 44] on div "Series Calculation Evaluation From this page, you can edit the name, type, and …" at bounding box center [632, 295] width 843 height 543
type input "Domestic Security Activities"
click at [1018, 576] on button "Save" at bounding box center [1022, 578] width 26 height 16
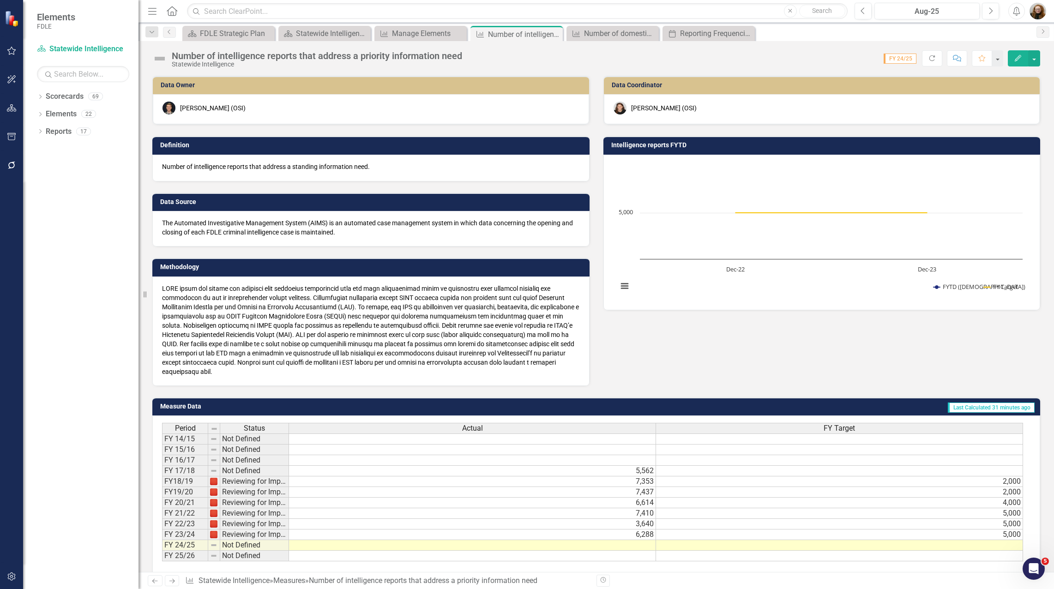
scroll to position [322, 0]
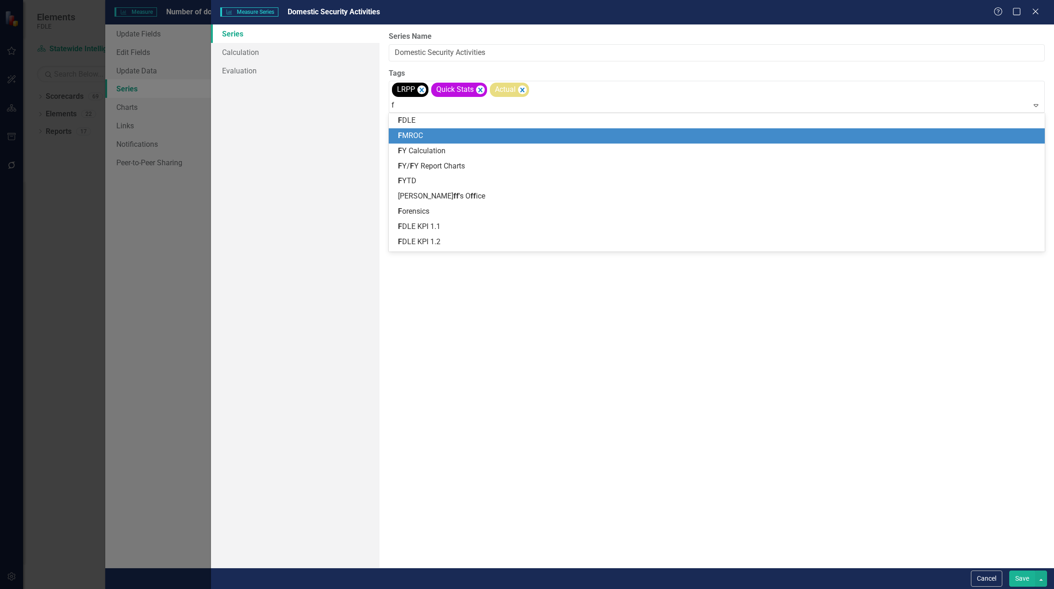
type input "fy"
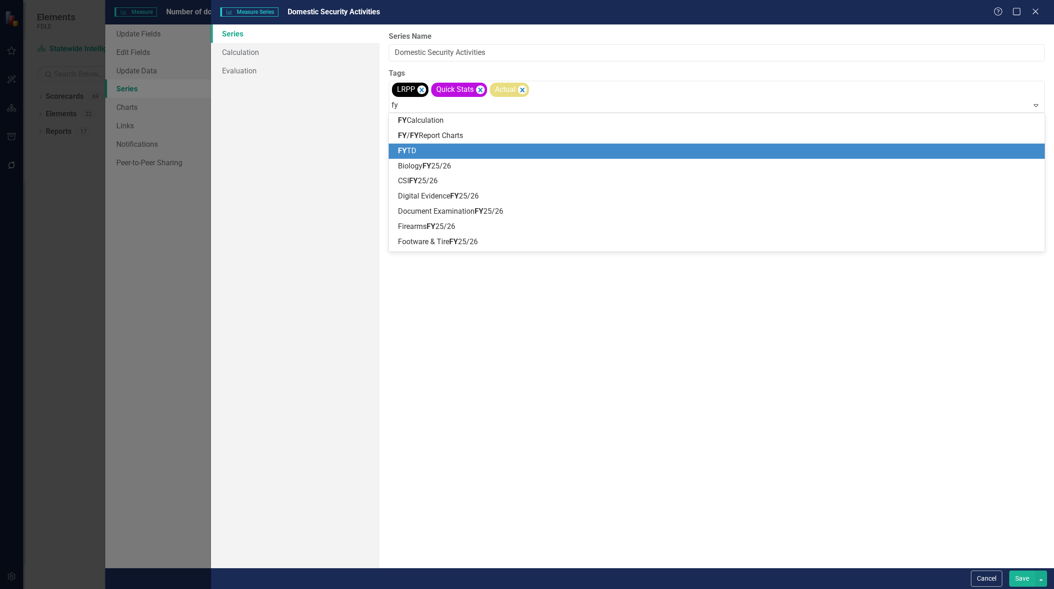
click at [422, 150] on div "FY TD" at bounding box center [718, 151] width 641 height 11
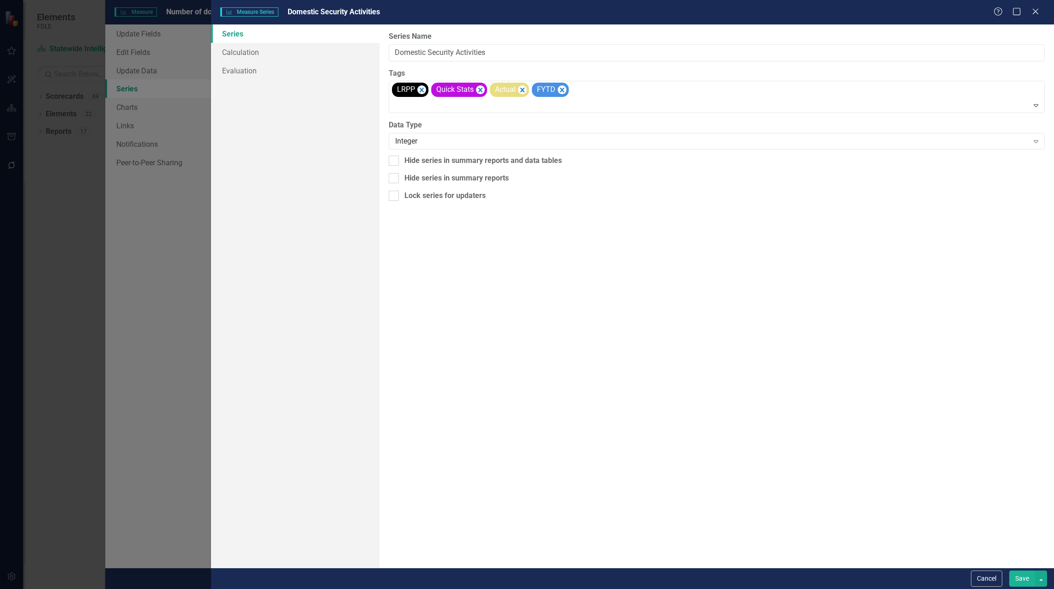
click at [1013, 583] on button "Save" at bounding box center [1022, 578] width 26 height 16
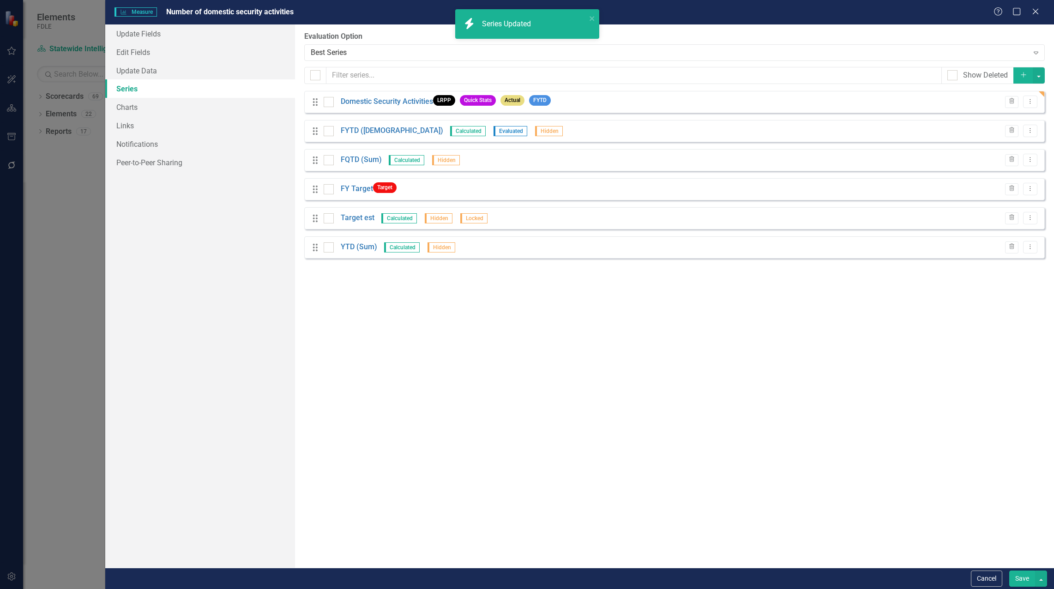
click at [1016, 578] on button "Save" at bounding box center [1022, 578] width 26 height 16
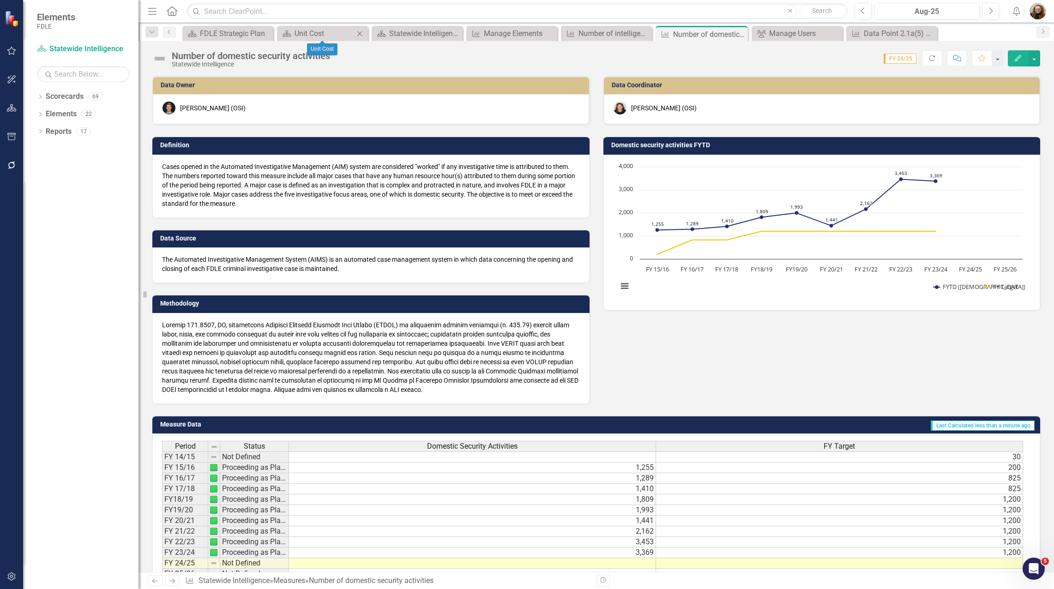
click at [305, 26] on div "Scorecard Unit Cost Close" at bounding box center [322, 33] width 91 height 15
click at [303, 31] on div "Unit Cost" at bounding box center [324, 34] width 60 height 12
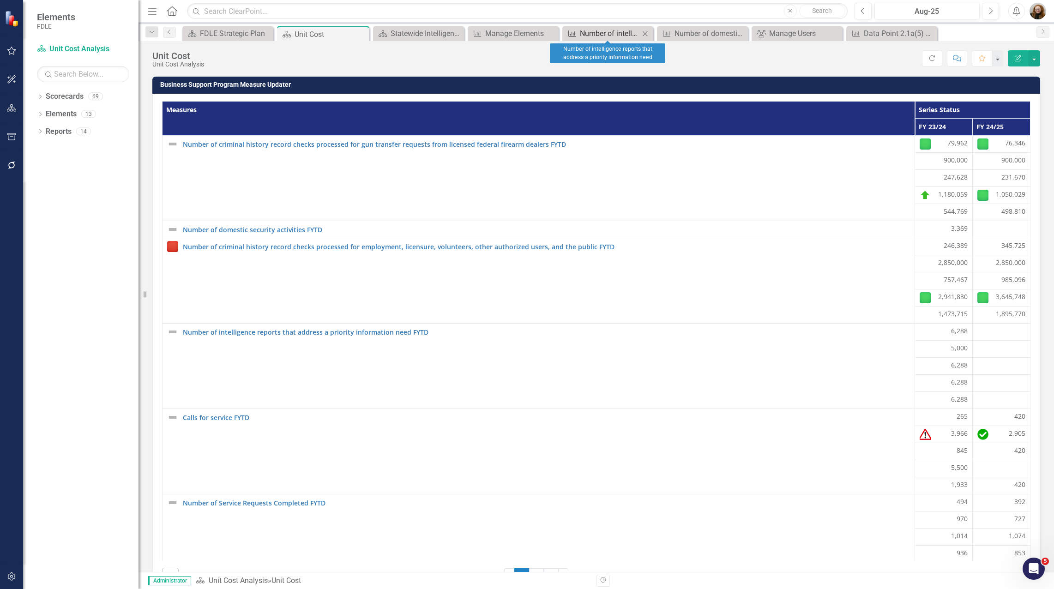
click at [602, 30] on div "Number of intelligence reports that address a priority information need" at bounding box center [610, 34] width 60 height 12
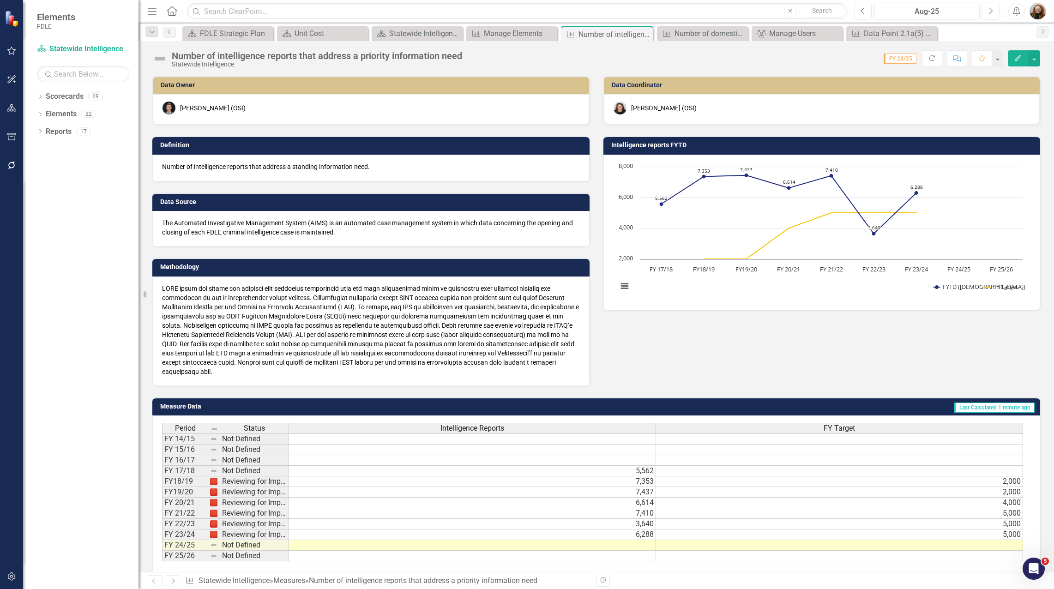
click at [1021, 57] on icon "Edit" at bounding box center [1018, 58] width 8 height 6
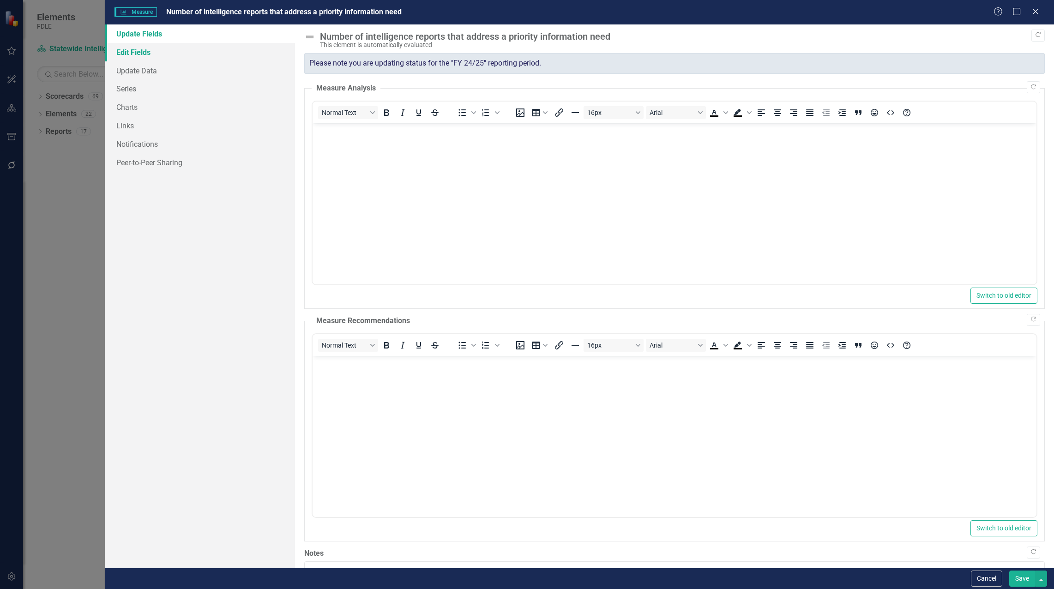
click at [135, 57] on link "Edit Fields" at bounding box center [200, 52] width 190 height 18
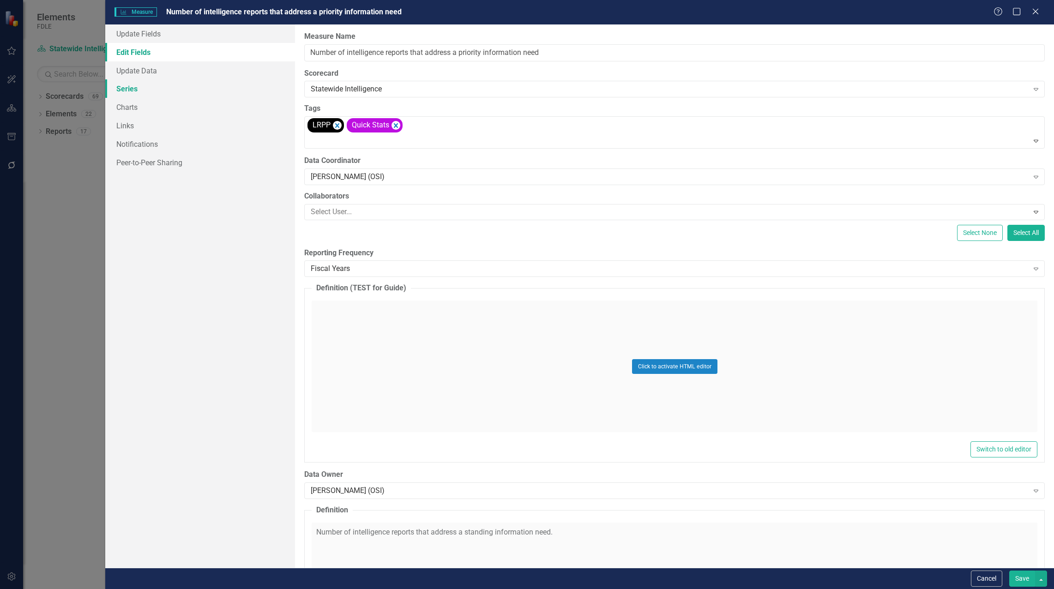
click at [128, 91] on link "Series" at bounding box center [200, 88] width 190 height 18
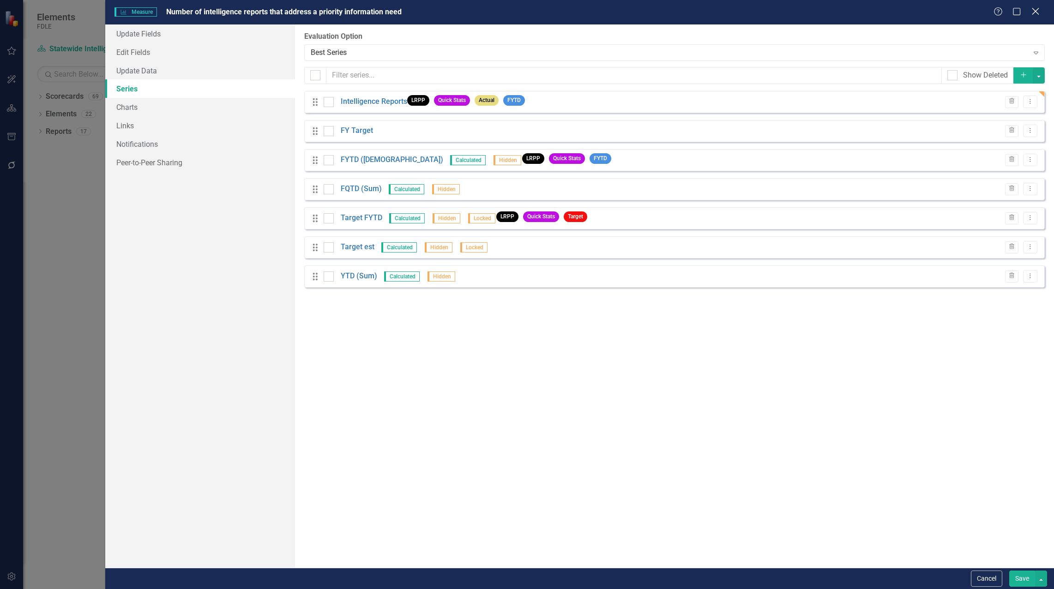
click at [1035, 12] on icon "Close" at bounding box center [1035, 11] width 12 height 9
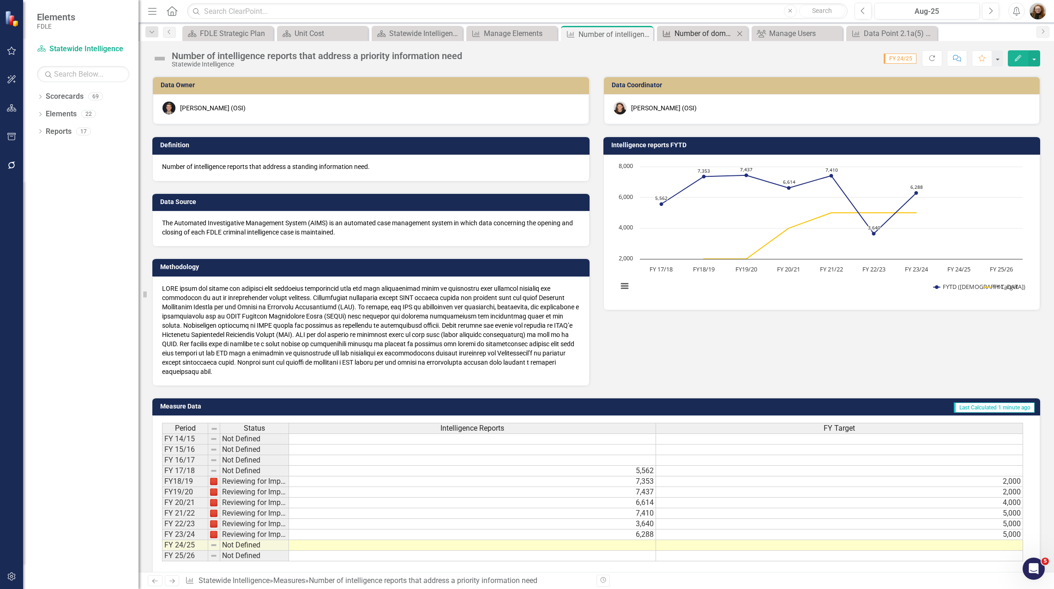
click at [701, 31] on div "Number of domestic security activities" at bounding box center [704, 34] width 60 height 12
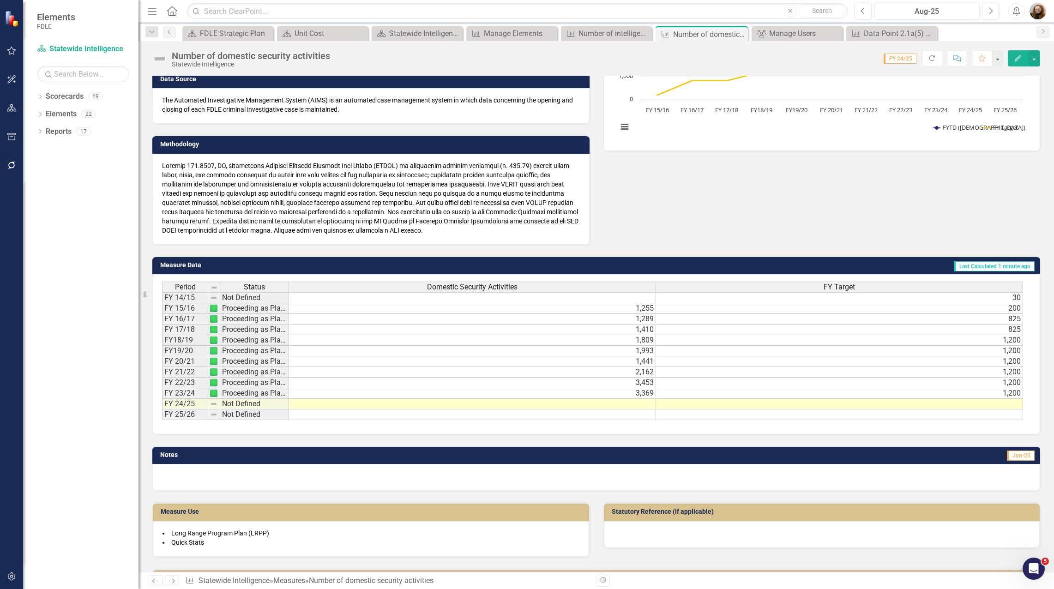
scroll to position [185, 0]
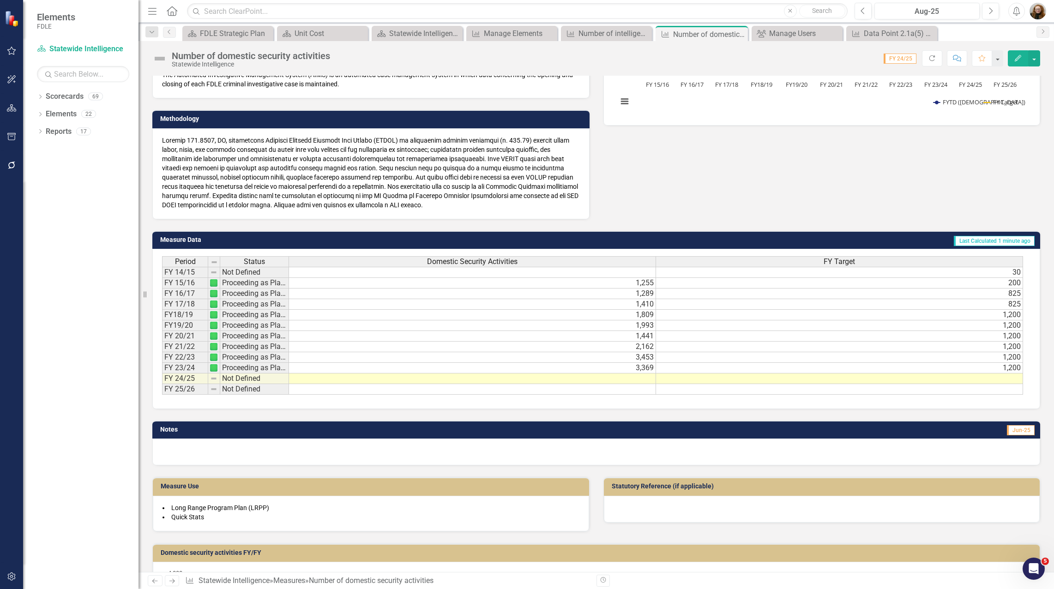
click at [1016, 61] on button "Edit" at bounding box center [1018, 58] width 20 height 16
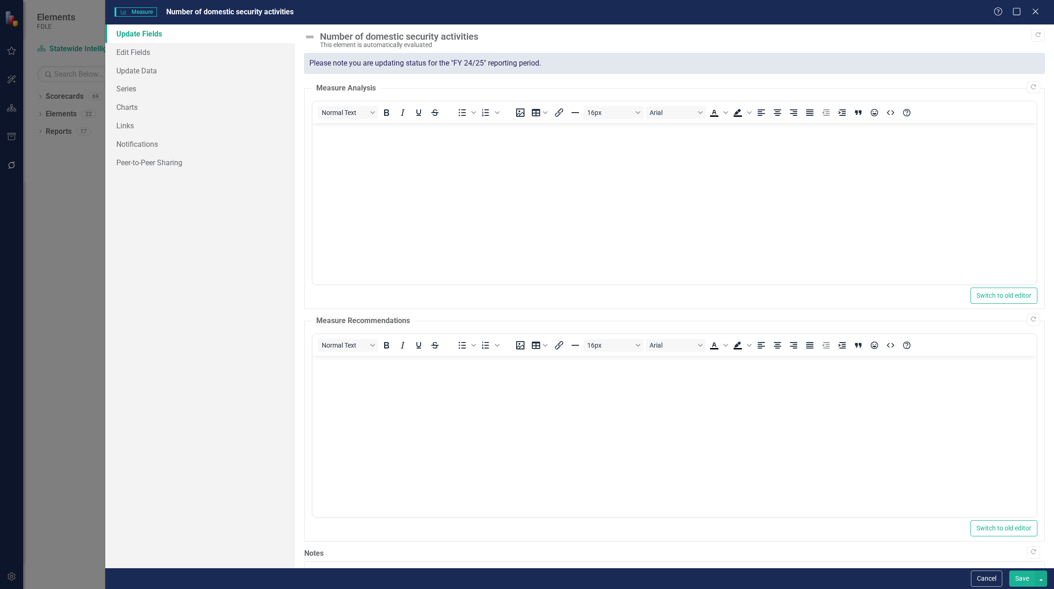
scroll to position [0, 0]
click at [125, 94] on link "Series" at bounding box center [200, 88] width 190 height 18
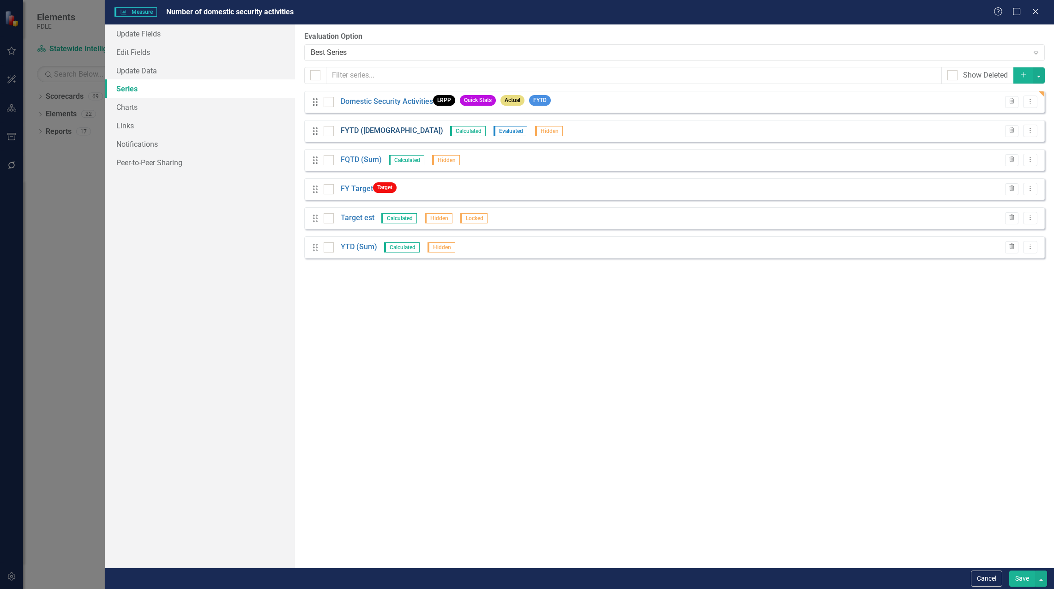
click at [357, 128] on link "FYTD ([DEMOGRAPHIC_DATA])" at bounding box center [392, 131] width 102 height 11
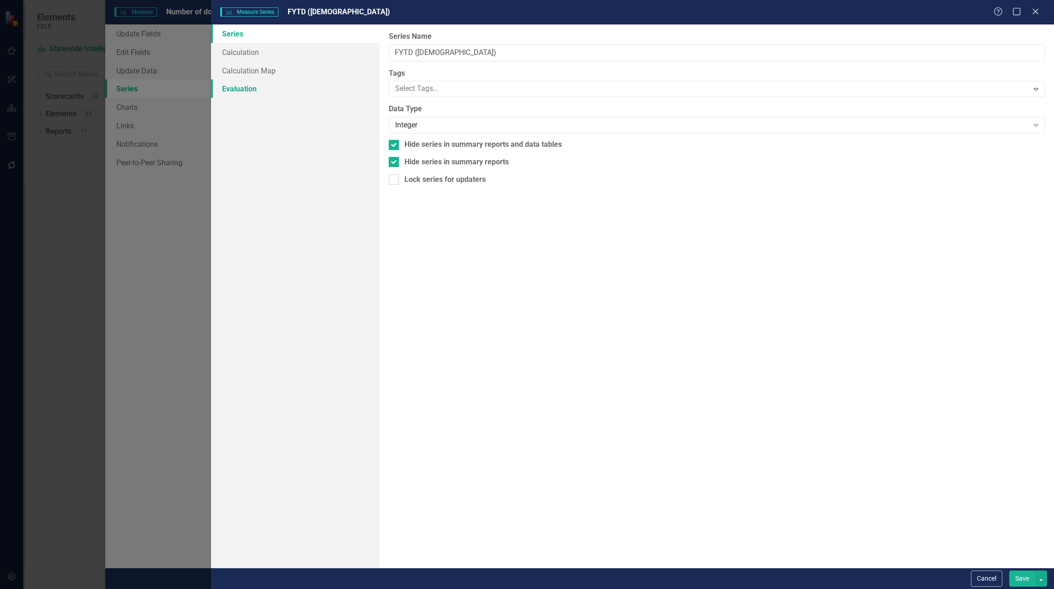
click at [235, 89] on link "Evaluation" at bounding box center [295, 88] width 168 height 18
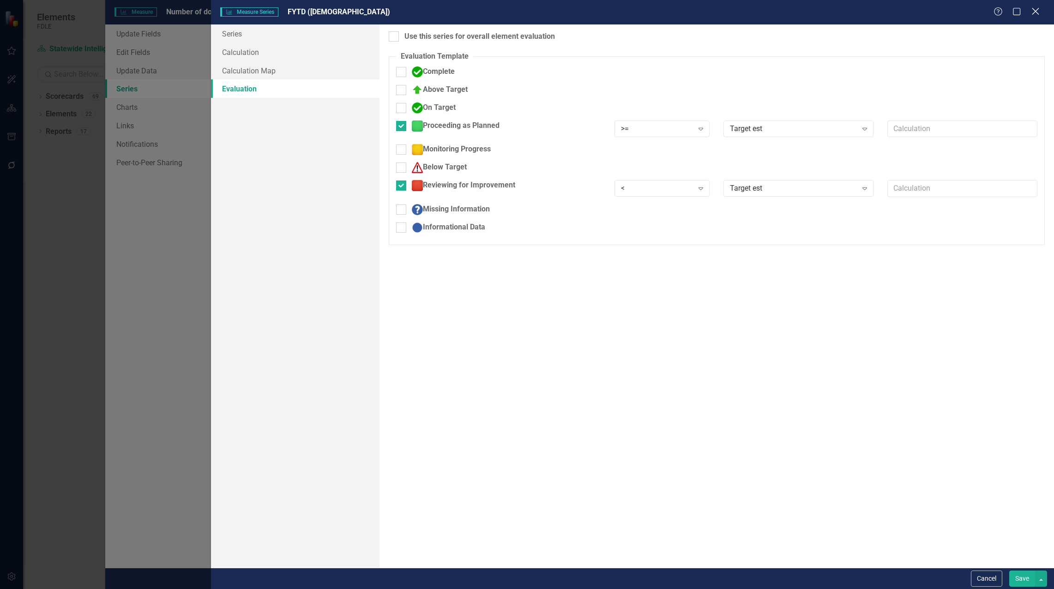
click at [1039, 10] on icon "Close" at bounding box center [1035, 11] width 12 height 9
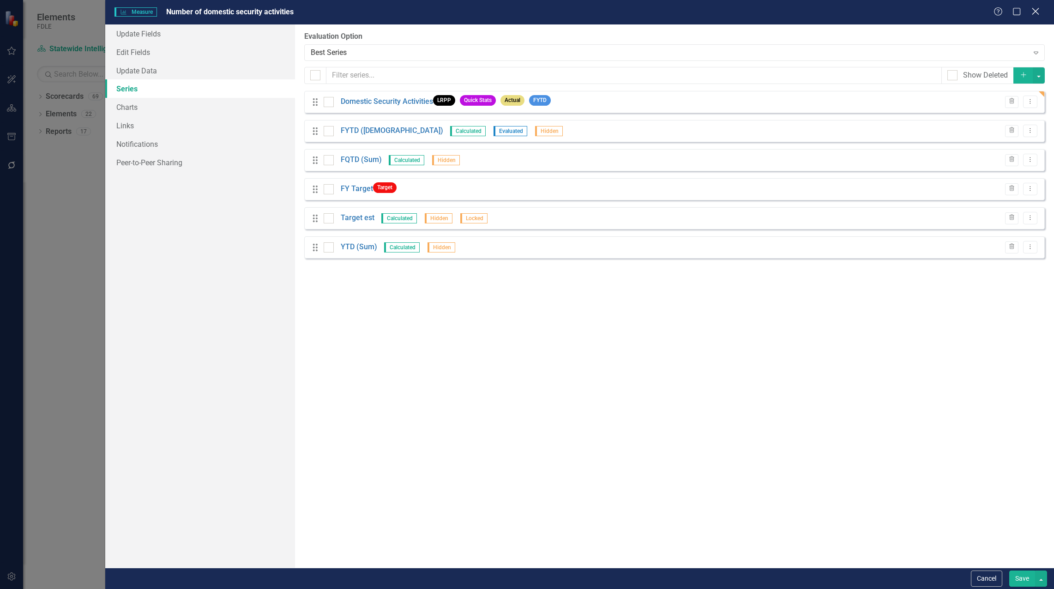
click at [1035, 12] on icon at bounding box center [1035, 11] width 7 height 7
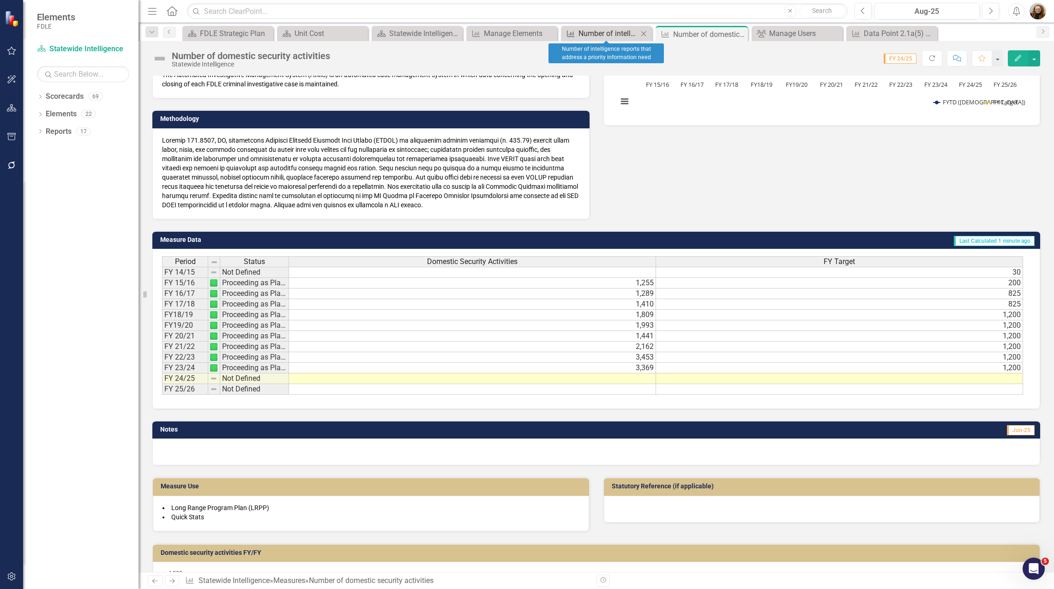
click at [604, 34] on div "Number of intelligence reports that address a priority information need" at bounding box center [608, 34] width 60 height 12
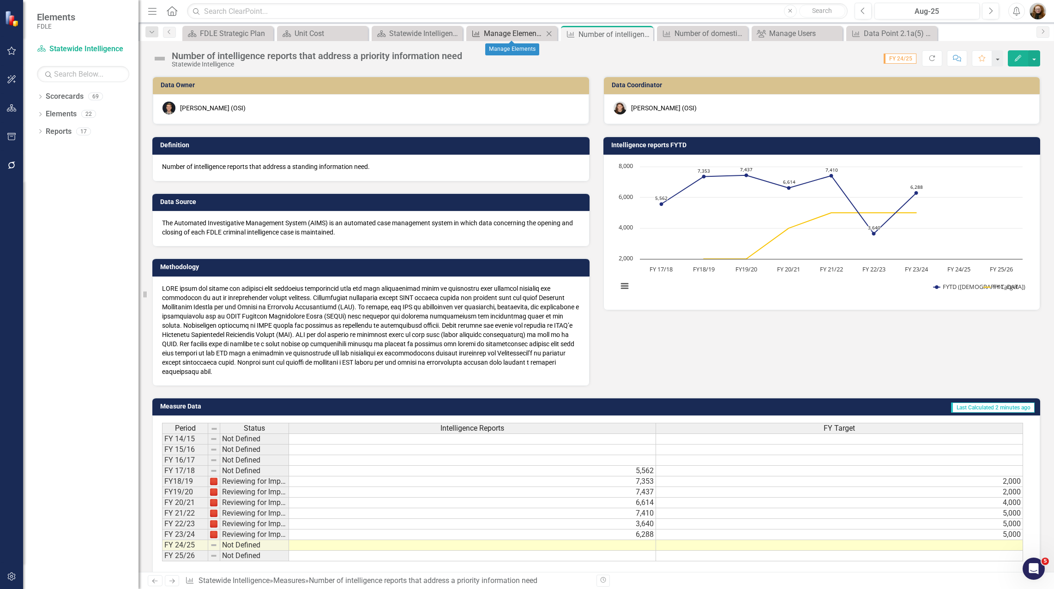
click at [504, 34] on div "Manage Elements" at bounding box center [514, 34] width 60 height 12
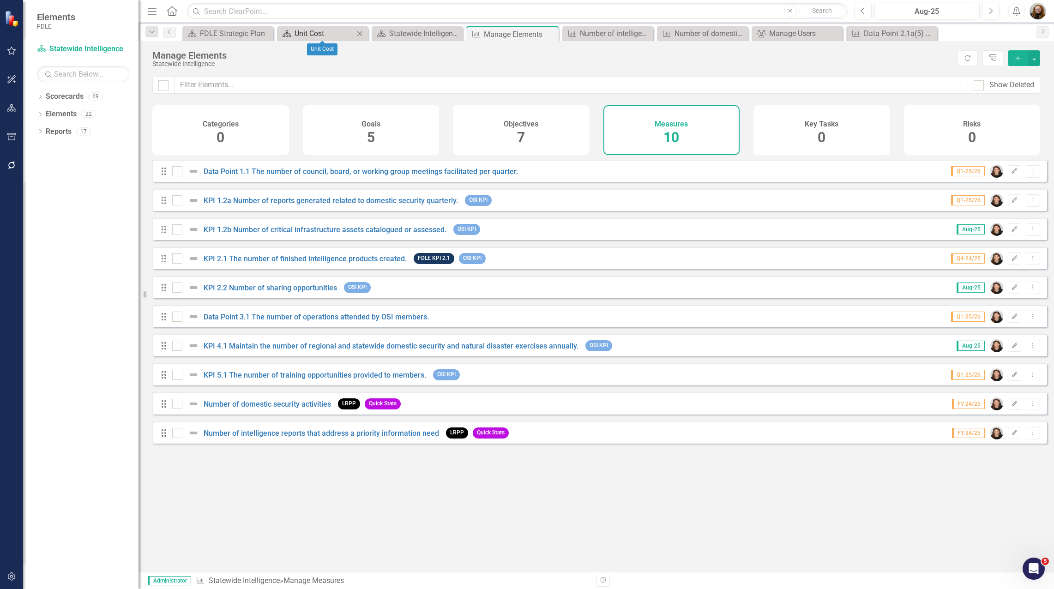
click at [318, 30] on div "Unit Cost" at bounding box center [324, 34] width 60 height 12
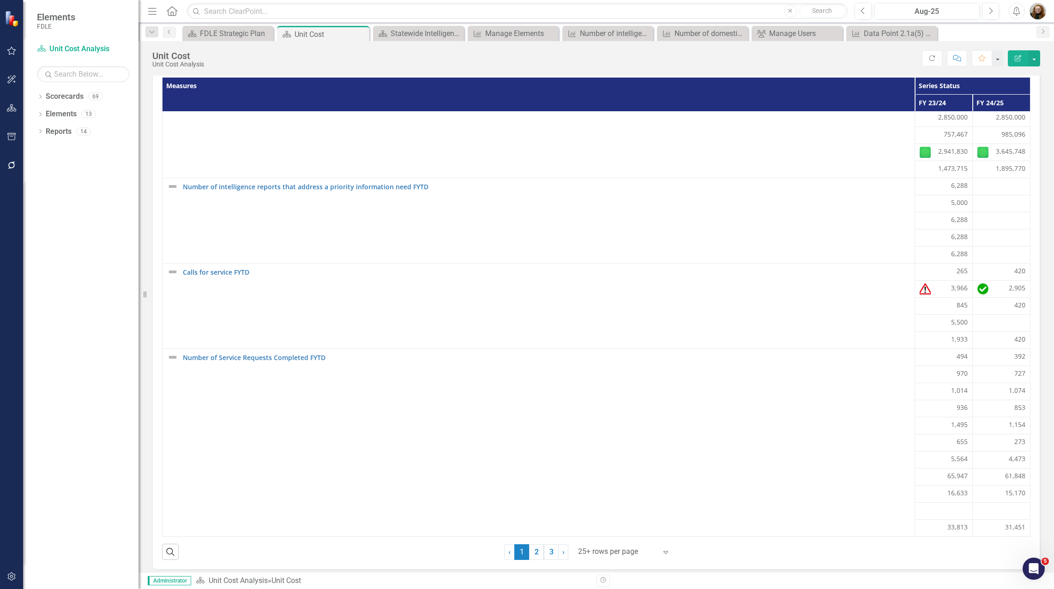
scroll to position [31, 0]
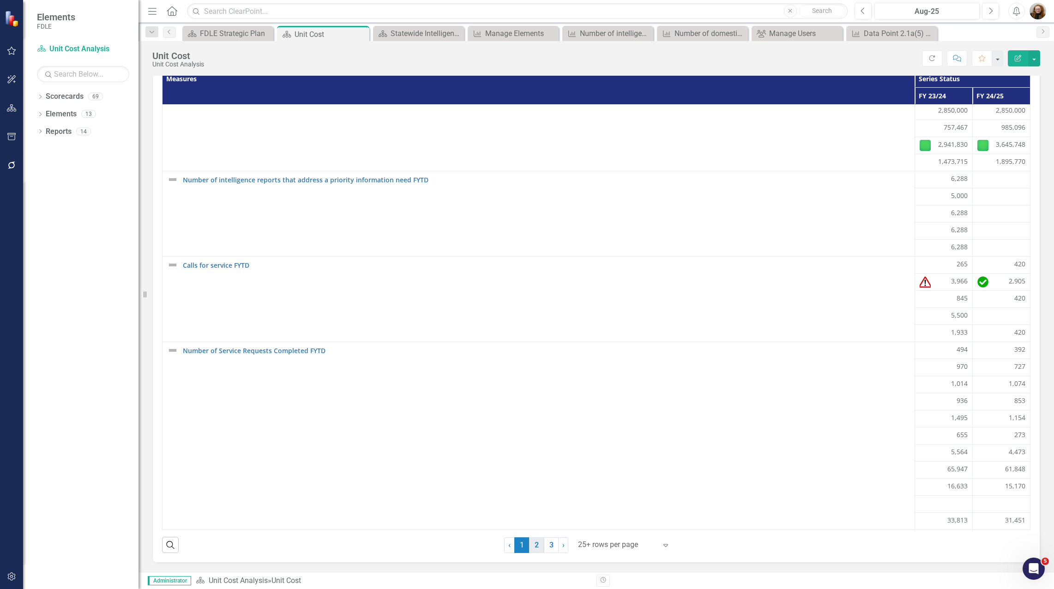
click at [529, 546] on link "2" at bounding box center [536, 545] width 15 height 16
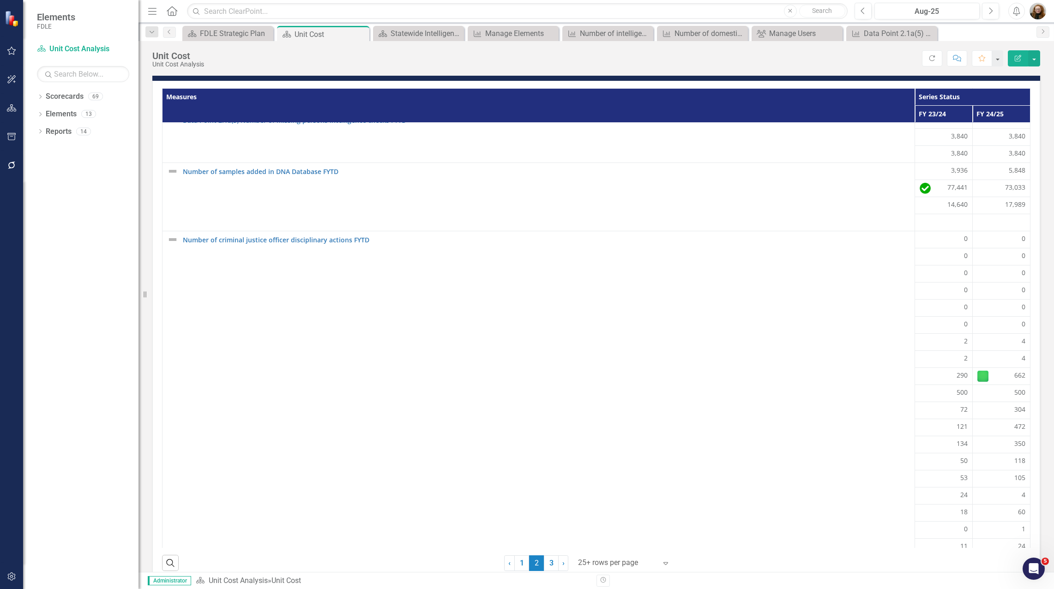
scroll to position [309, 0]
click at [544, 567] on link "3" at bounding box center [551, 563] width 15 height 16
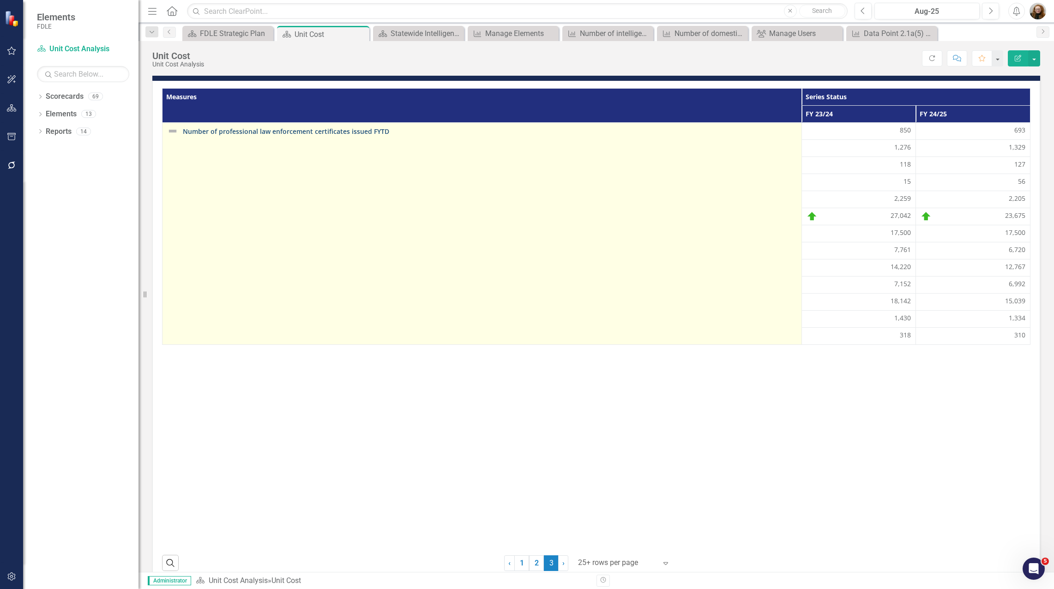
click at [300, 128] on link "Number of professional law enforcement certificates issued FYTD" at bounding box center [490, 131] width 614 height 7
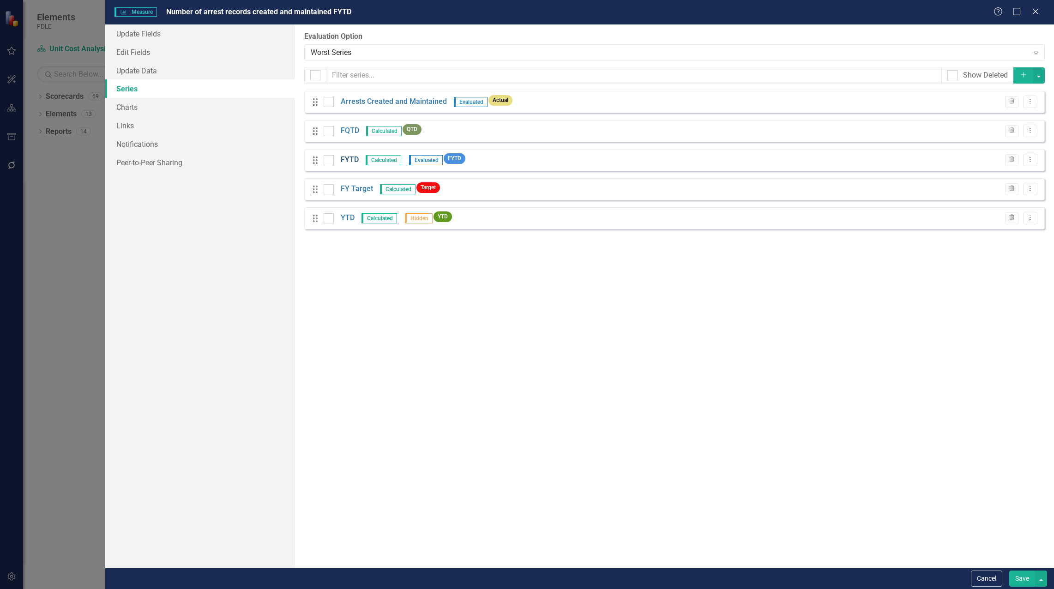
click at [347, 157] on link "FYTD" at bounding box center [350, 160] width 18 height 11
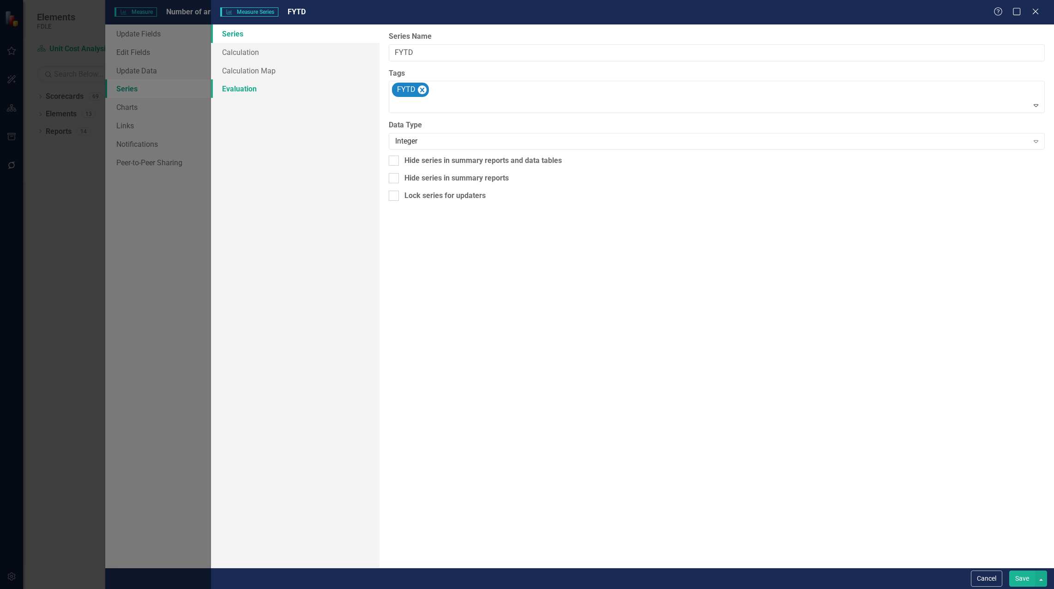
click at [254, 90] on link "Evaluation" at bounding box center [295, 88] width 168 height 18
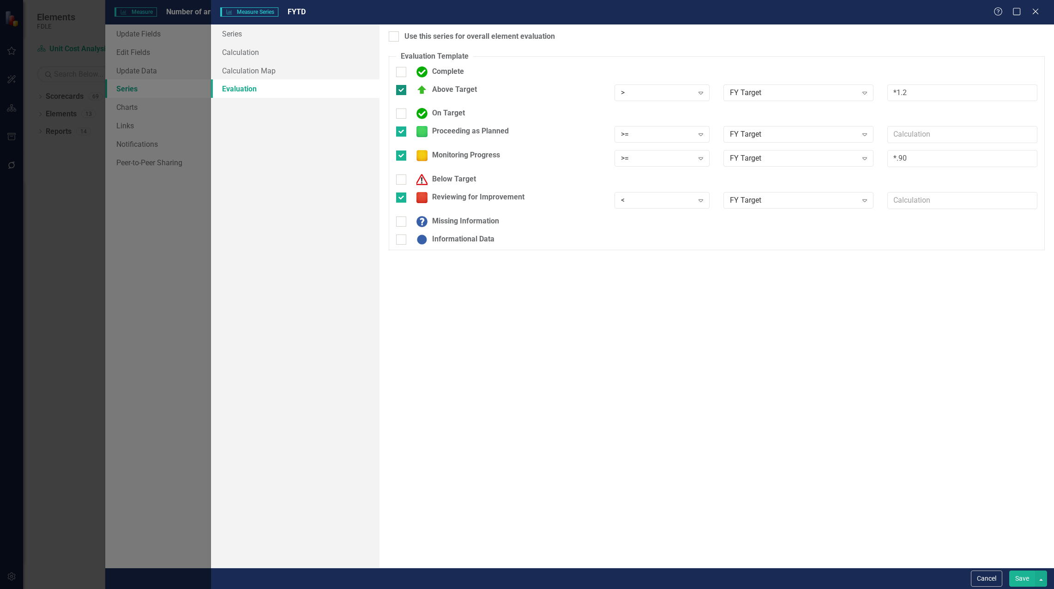
click at [401, 91] on div at bounding box center [401, 90] width 10 height 10
click at [401, 91] on input "Above Target" at bounding box center [399, 88] width 6 height 6
checkbox input "false"
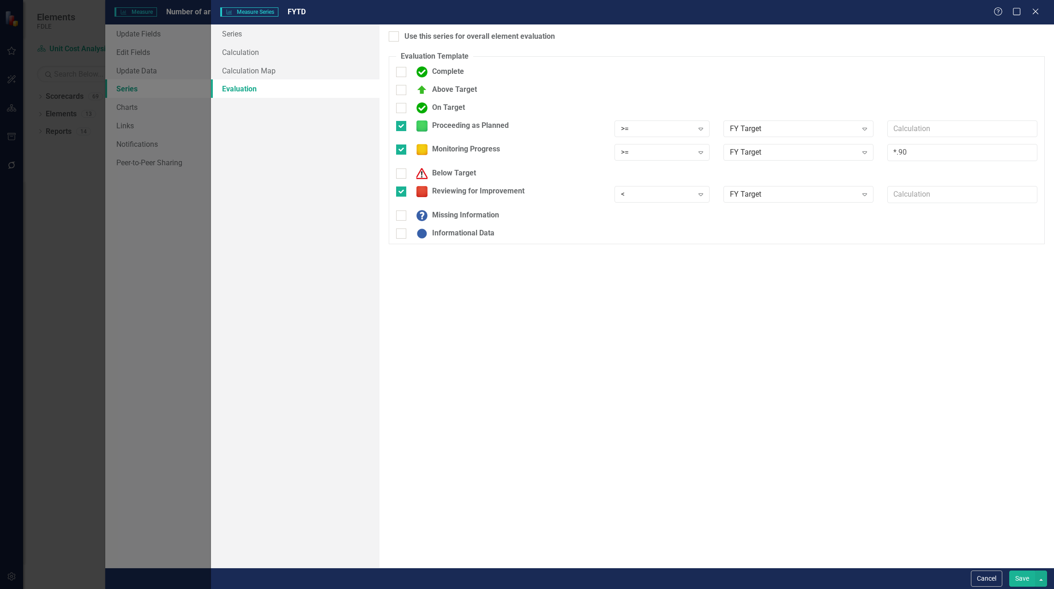
click at [1025, 582] on button "Save" at bounding box center [1022, 578] width 26 height 16
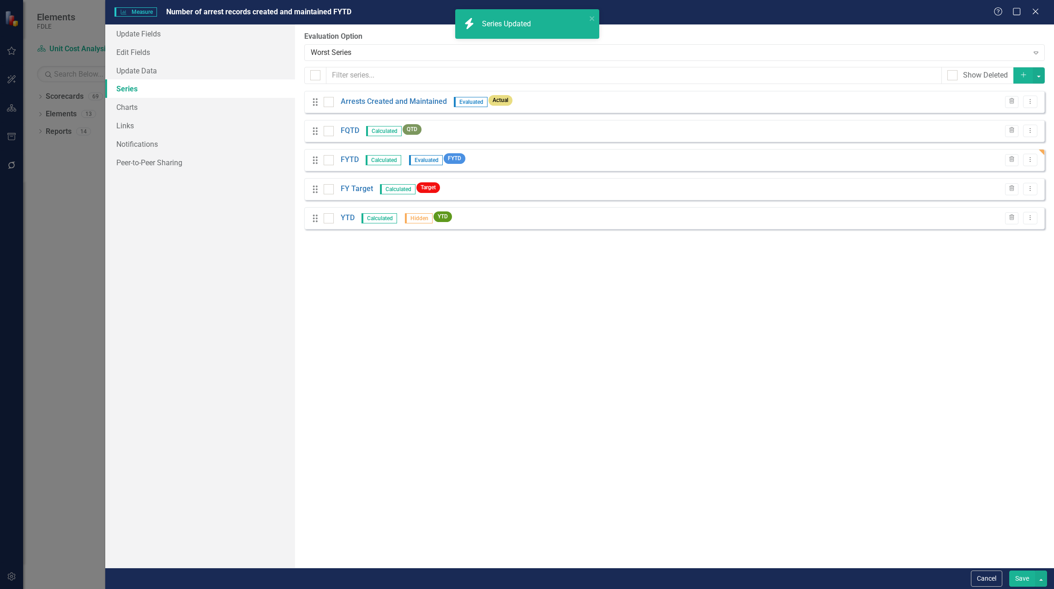
click at [1018, 582] on button "Save" at bounding box center [1022, 578] width 26 height 16
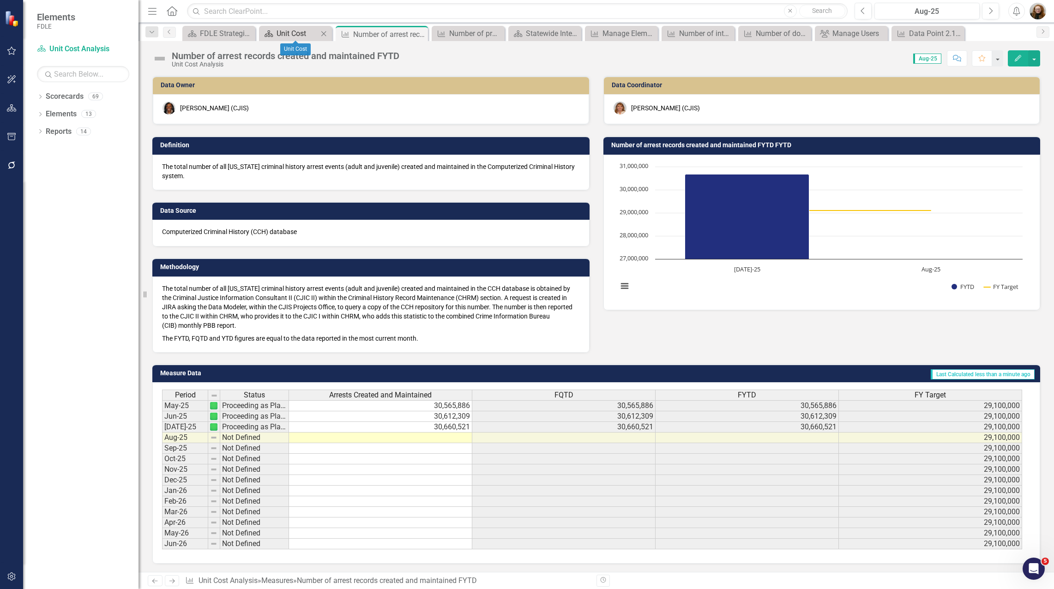
click at [295, 36] on div "Unit Cost" at bounding box center [297, 34] width 42 height 12
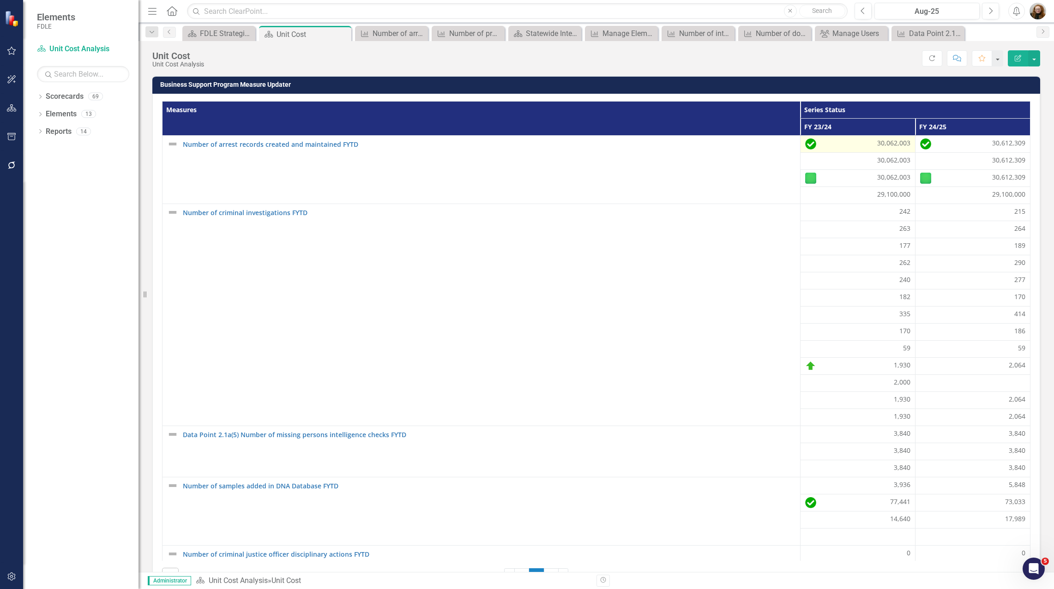
click at [823, 147] on div "30,062,003" at bounding box center [857, 143] width 105 height 11
click at [390, 35] on div "Number of arrest records created and maintained FYTD" at bounding box center [393, 34] width 42 height 12
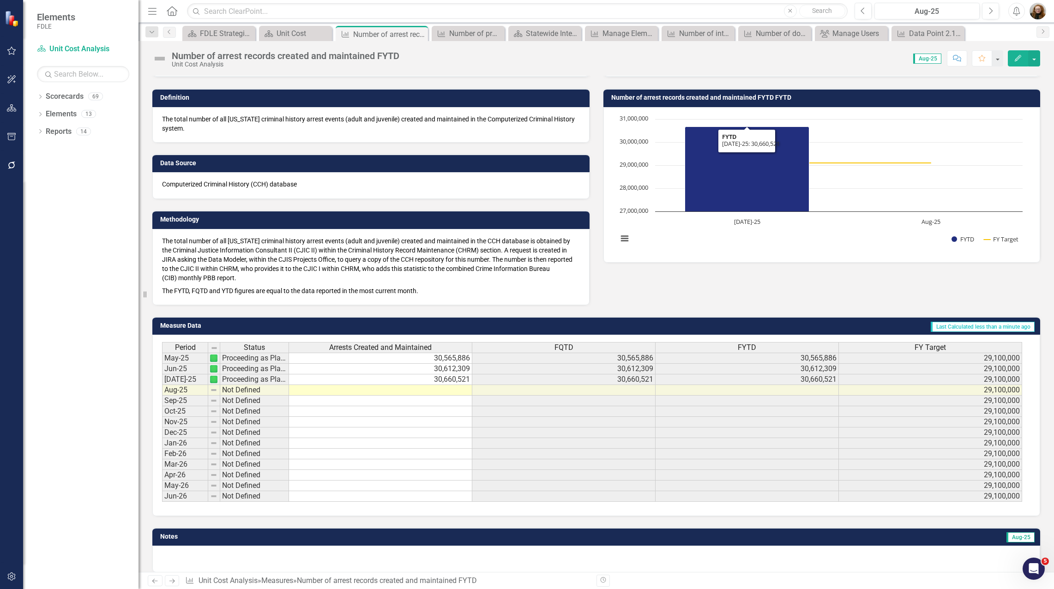
scroll to position [57, 0]
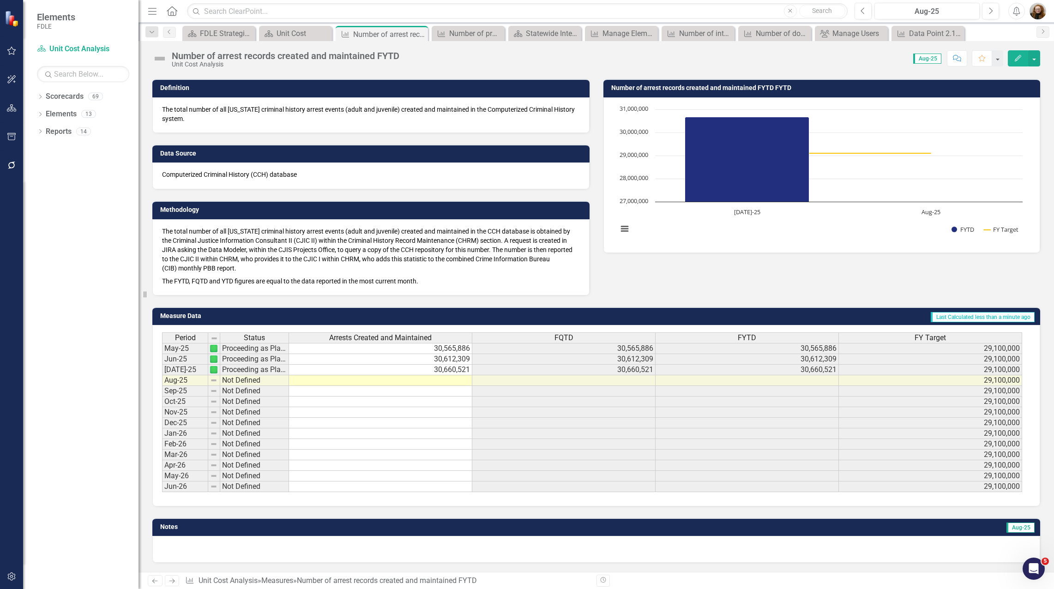
click at [1018, 61] on button "Edit" at bounding box center [1018, 58] width 20 height 16
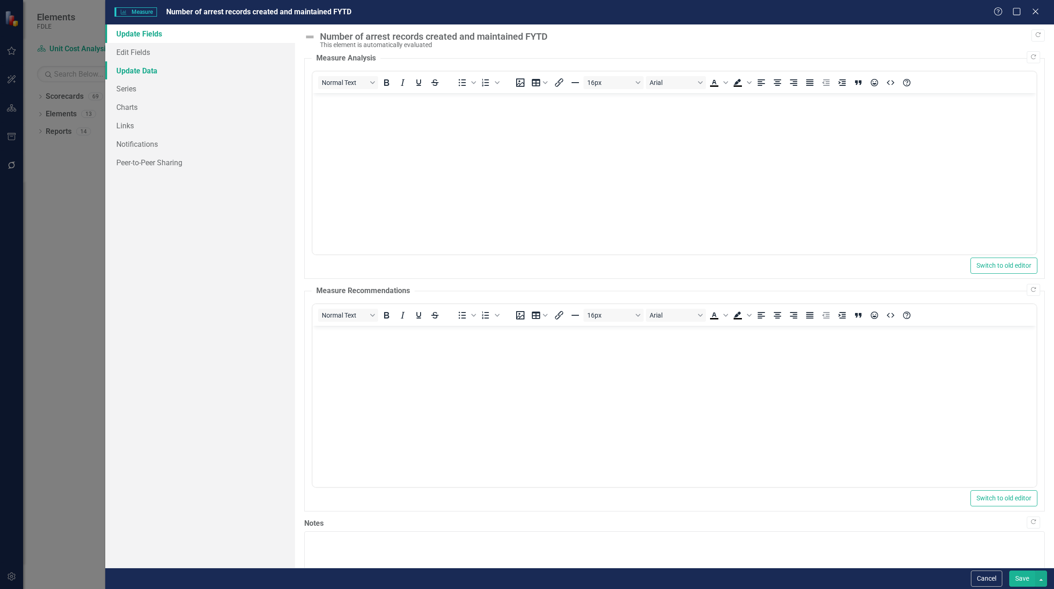
scroll to position [0, 0]
click at [120, 90] on link "Series" at bounding box center [200, 88] width 190 height 18
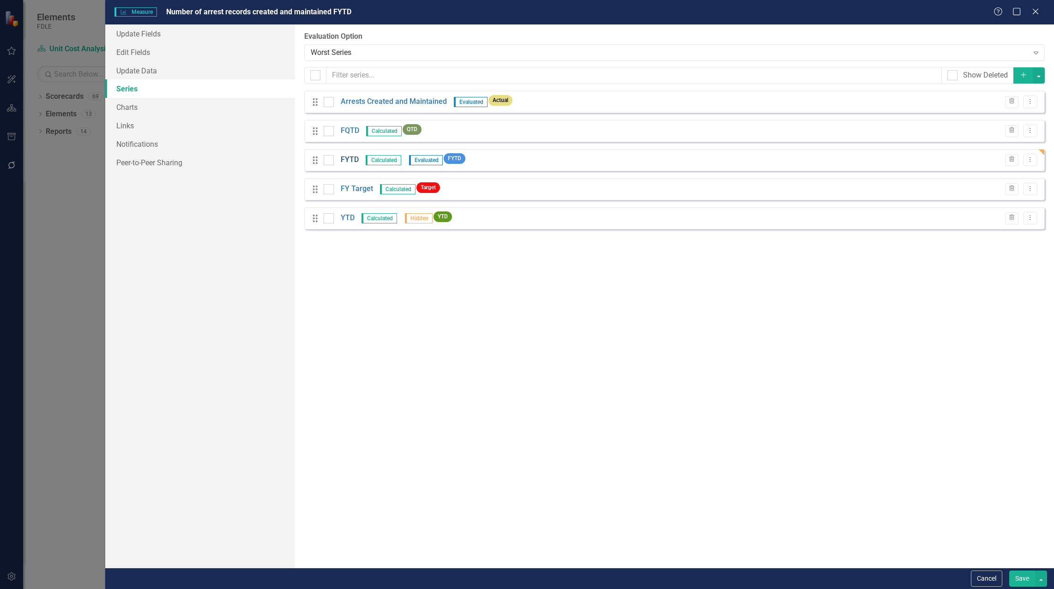
click at [350, 160] on link "FYTD" at bounding box center [350, 160] width 18 height 11
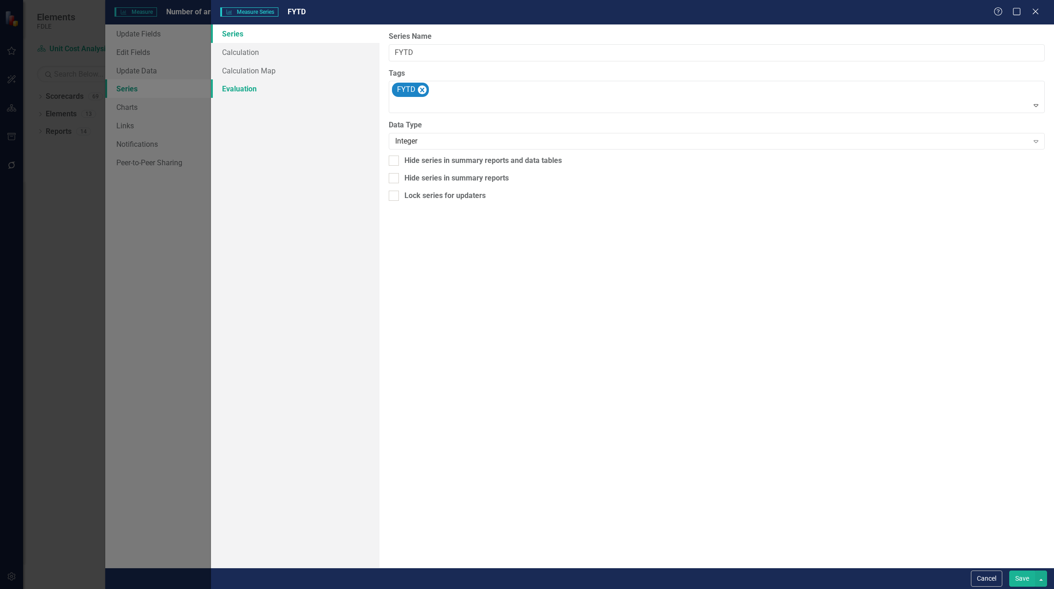
click at [243, 84] on link "Evaluation" at bounding box center [295, 88] width 168 height 18
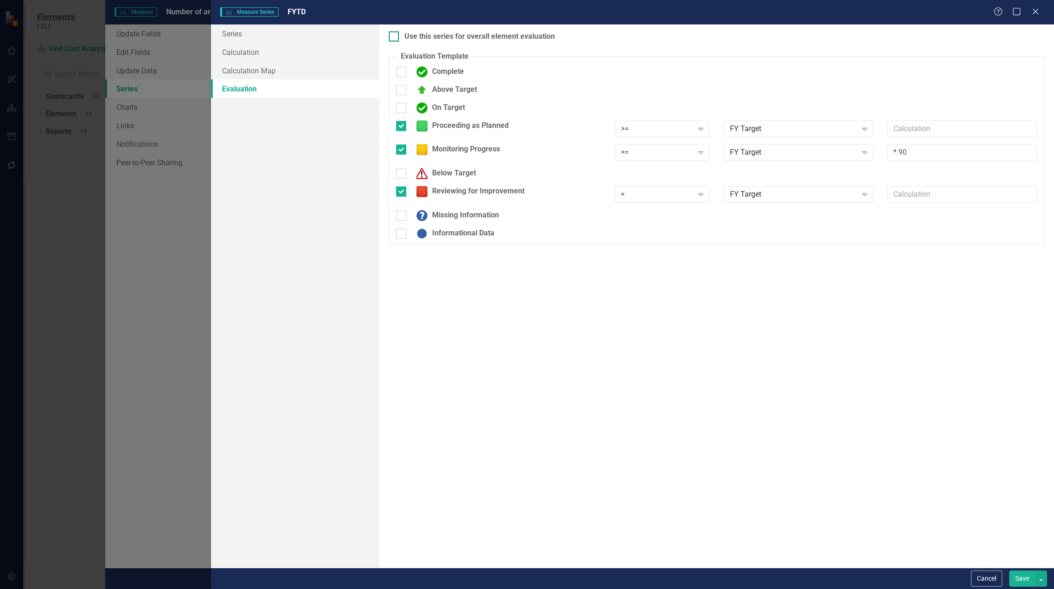
click at [399, 38] on div "Use this series for overall element evaluation" at bounding box center [717, 36] width 656 height 11
click at [395, 37] on input "Use this series for overall element evaluation" at bounding box center [392, 34] width 6 height 6
checkbox input "true"
click at [1021, 576] on button "Save" at bounding box center [1022, 578] width 26 height 16
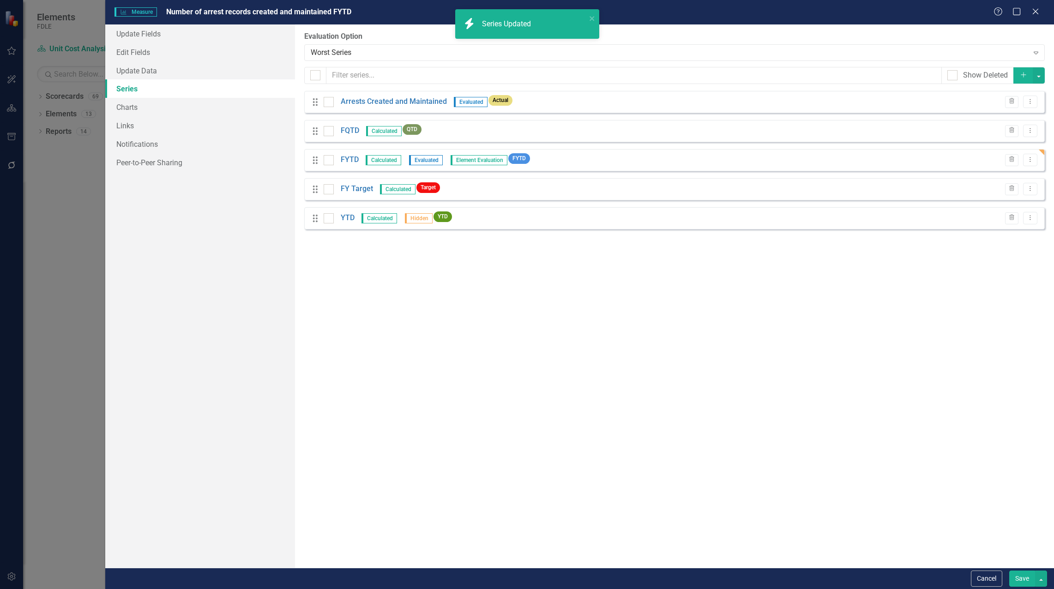
click at [1015, 581] on button "Save" at bounding box center [1022, 578] width 26 height 16
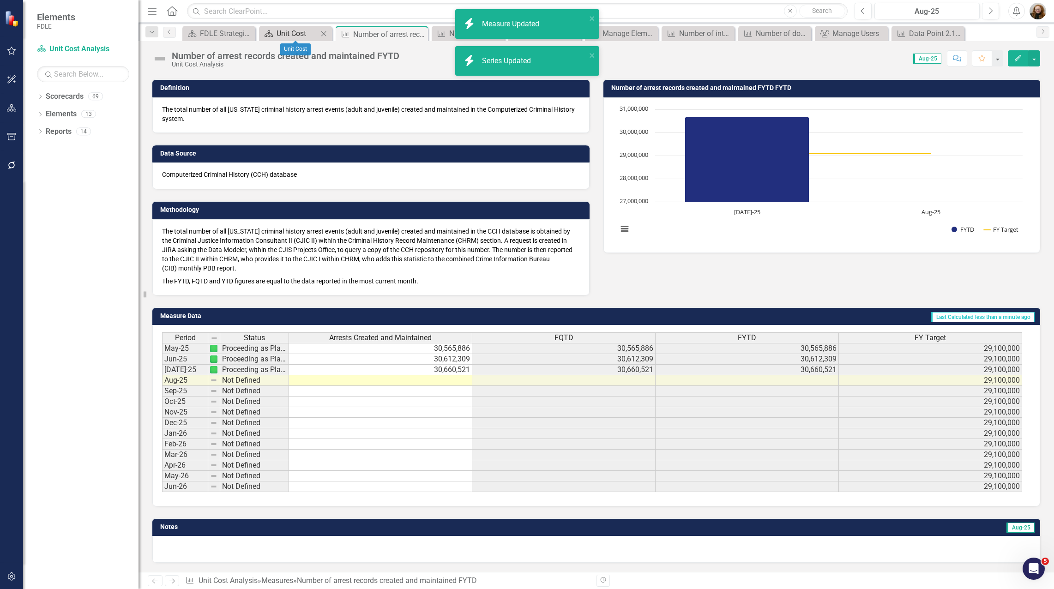
click at [281, 34] on div "Unit Cost" at bounding box center [297, 34] width 42 height 12
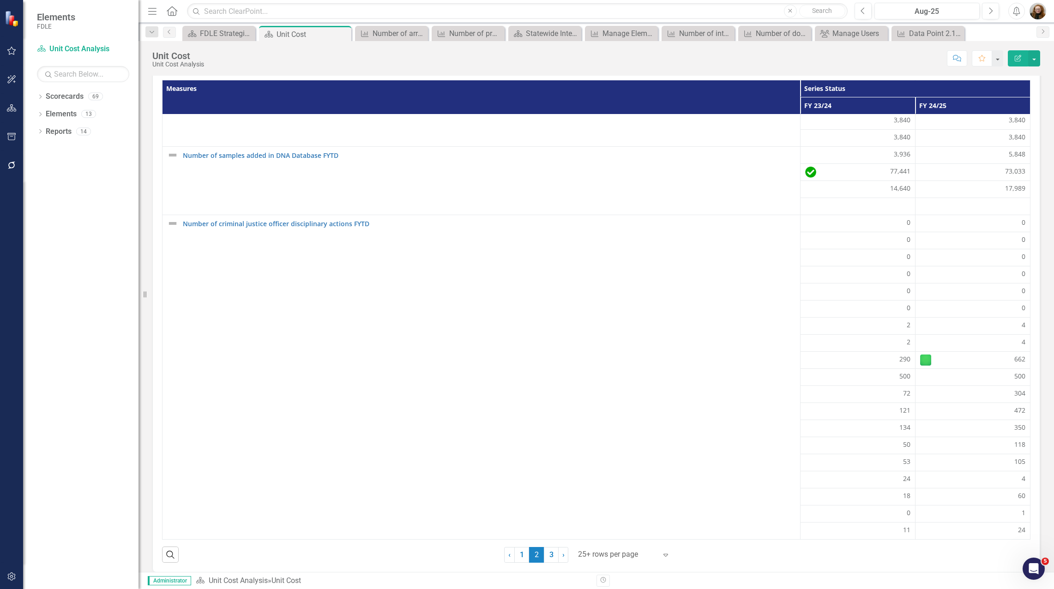
scroll to position [31, 0]
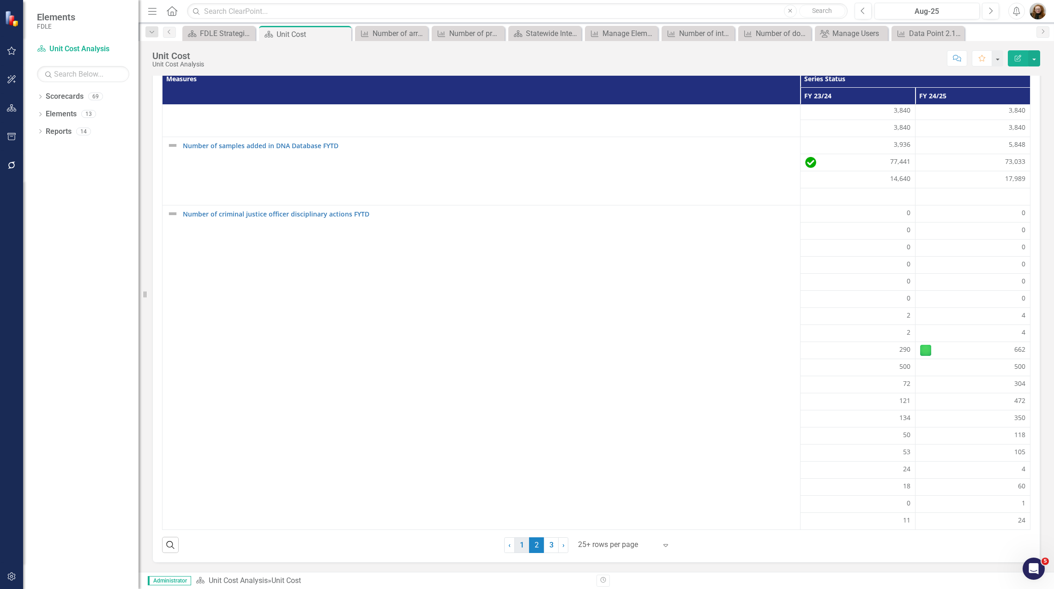
click at [522, 545] on link "1" at bounding box center [521, 545] width 15 height 16
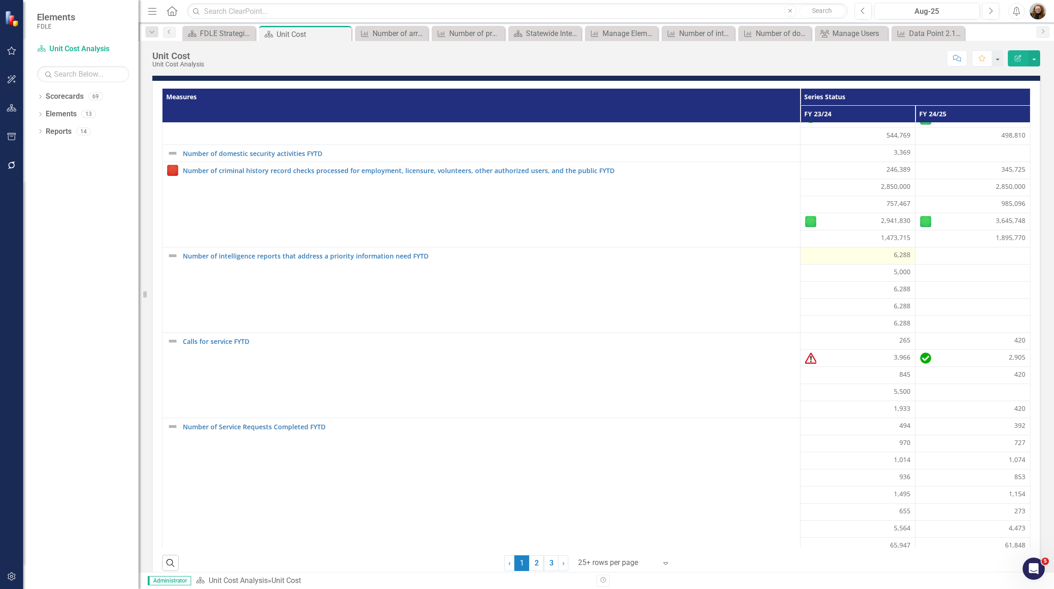
scroll to position [0, 0]
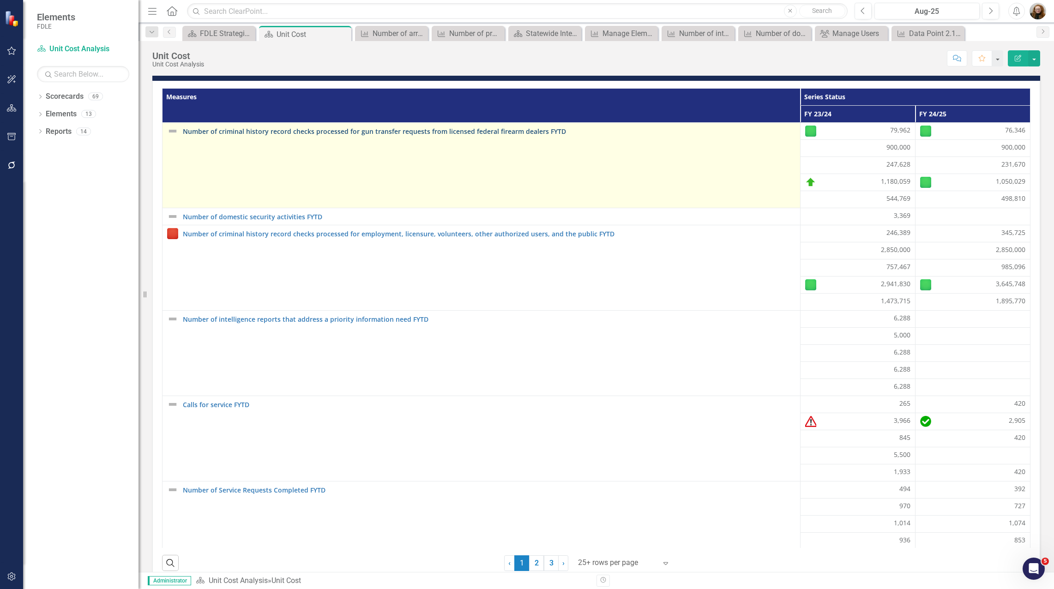
click at [467, 131] on link "Number of criminal history record checks processed for gun transfer requests fr…" at bounding box center [489, 131] width 612 height 7
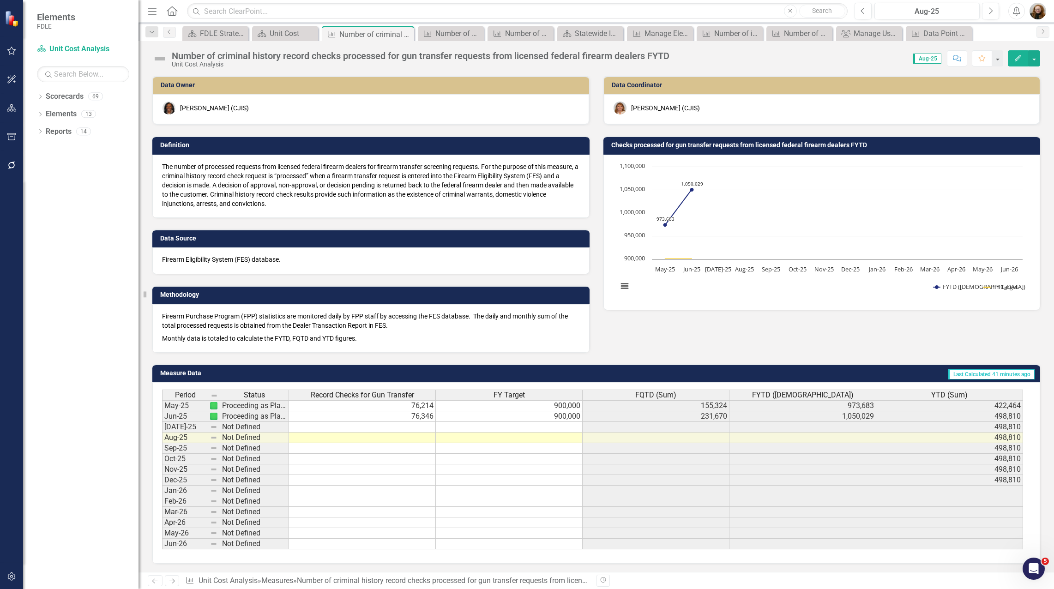
click at [1019, 58] on icon "Edit" at bounding box center [1018, 58] width 8 height 6
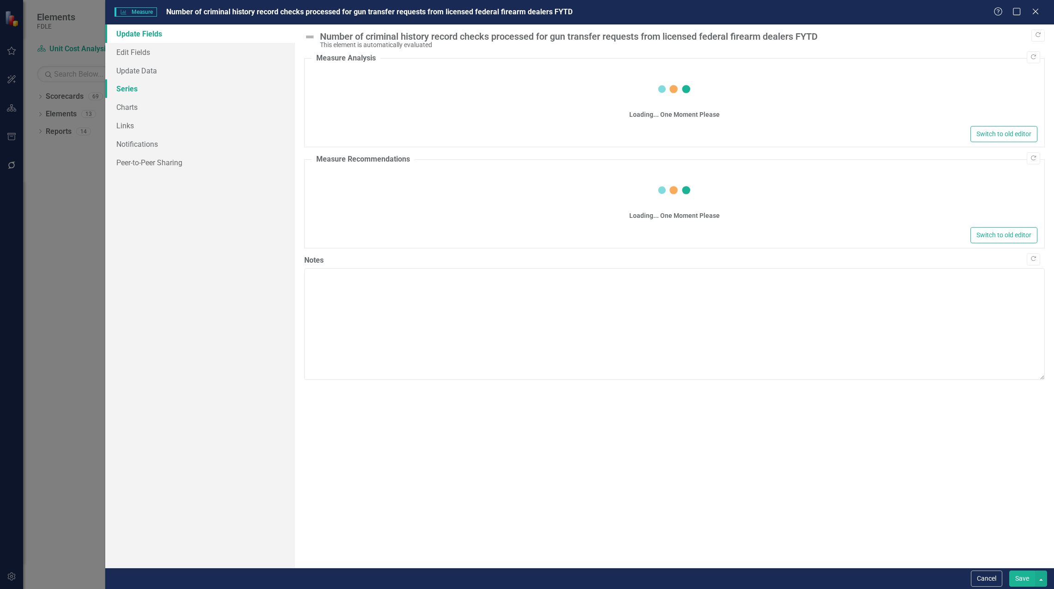
click at [126, 90] on link "Series" at bounding box center [200, 88] width 190 height 18
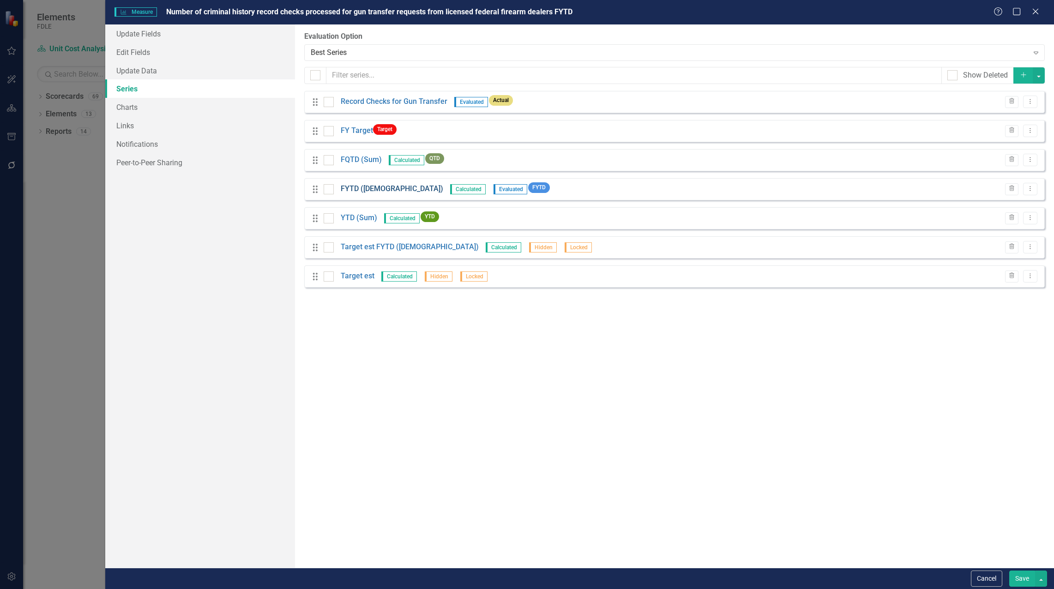
click at [351, 187] on link "FYTD ([DEMOGRAPHIC_DATA])" at bounding box center [392, 189] width 102 height 11
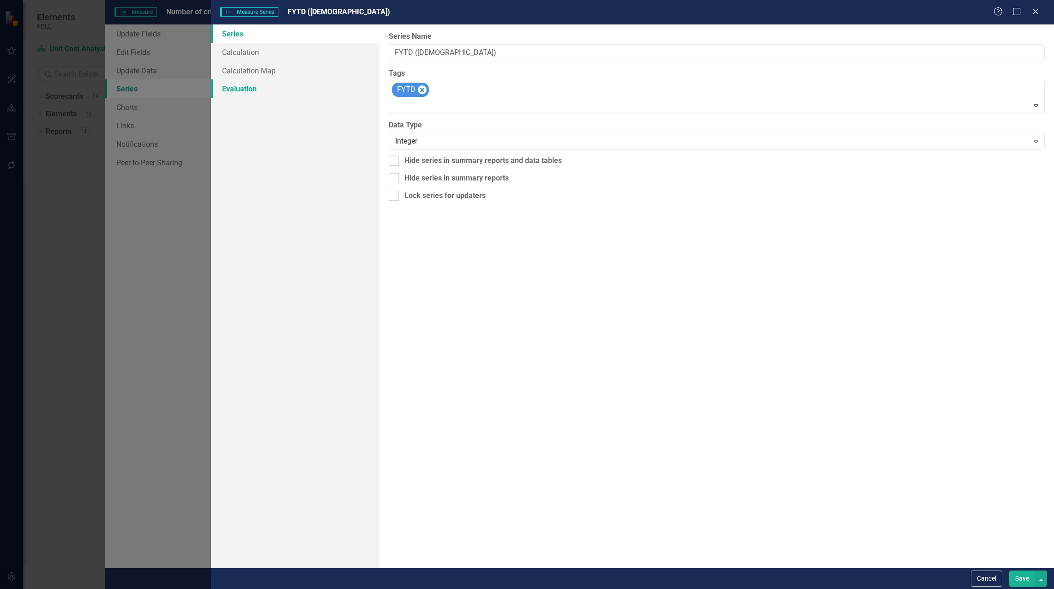
click at [246, 92] on link "Evaluation" at bounding box center [295, 88] width 168 height 18
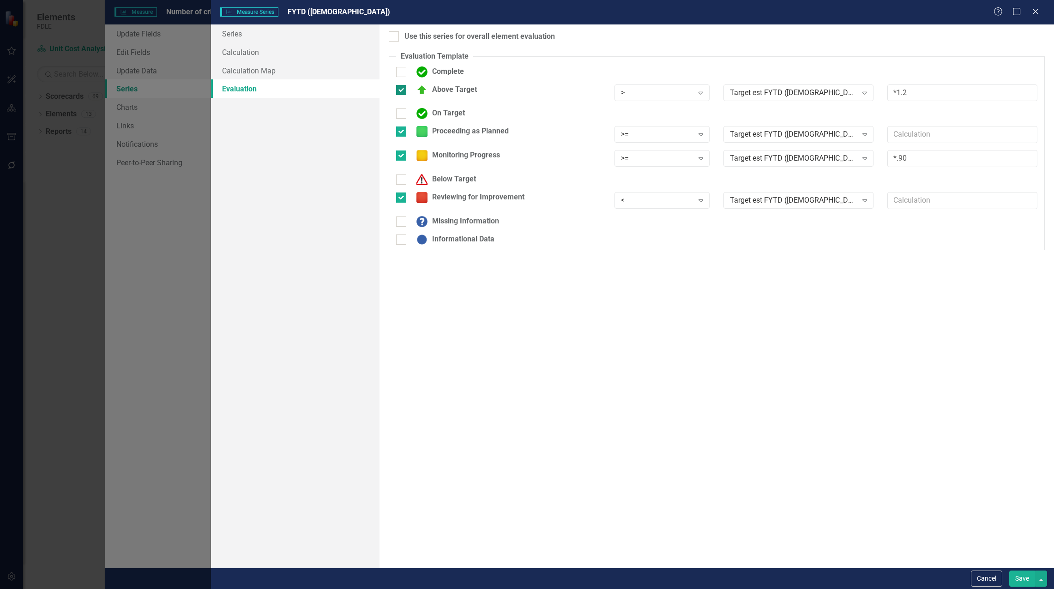
click at [401, 89] on input "Above Target" at bounding box center [399, 88] width 6 height 6
checkbox input "false"
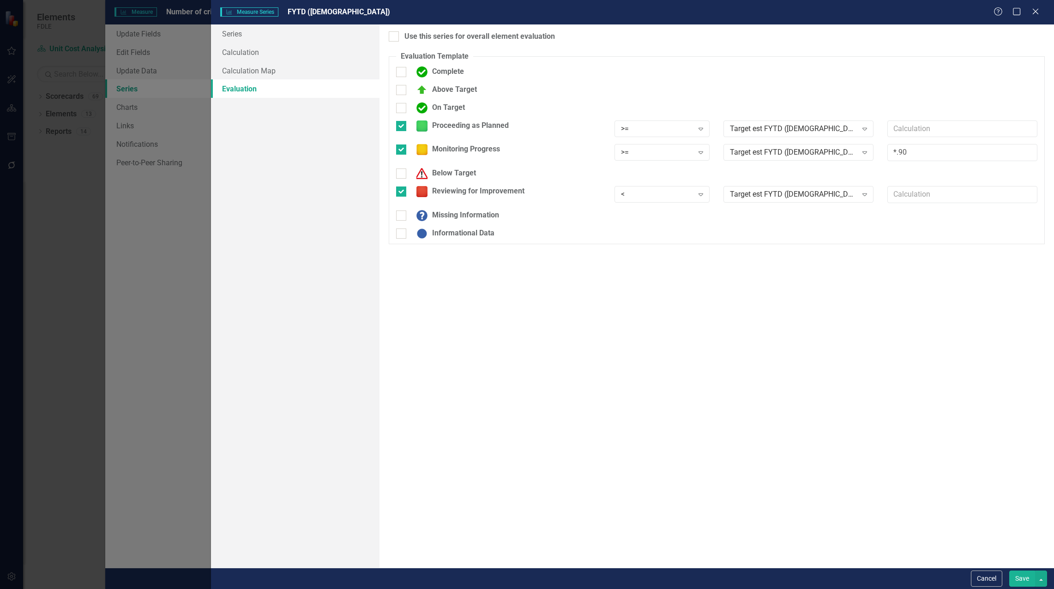
click at [1024, 579] on button "Save" at bounding box center [1022, 578] width 26 height 16
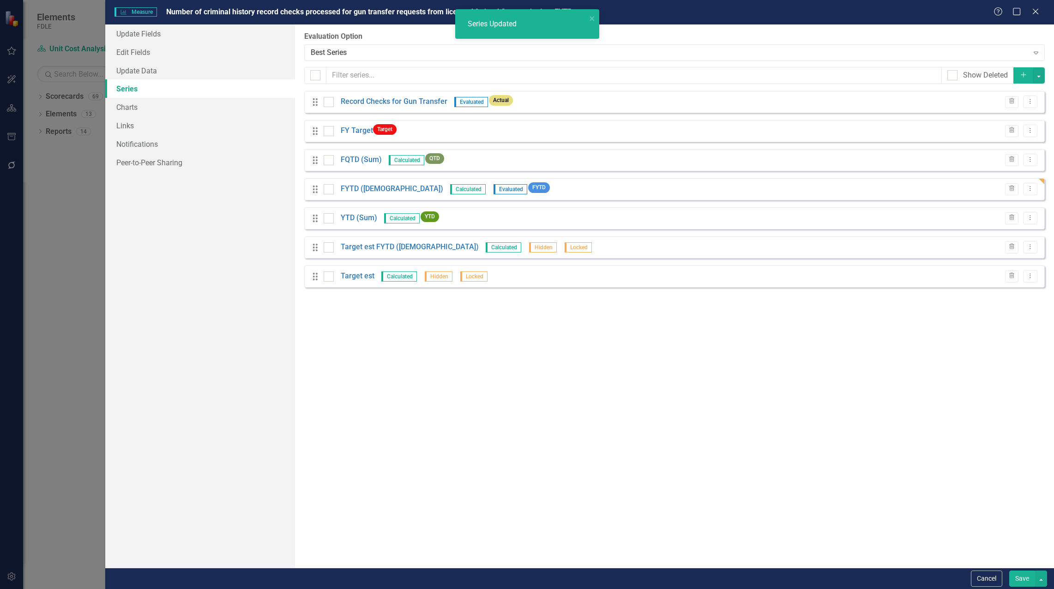
click at [1015, 576] on button "Save" at bounding box center [1022, 578] width 26 height 16
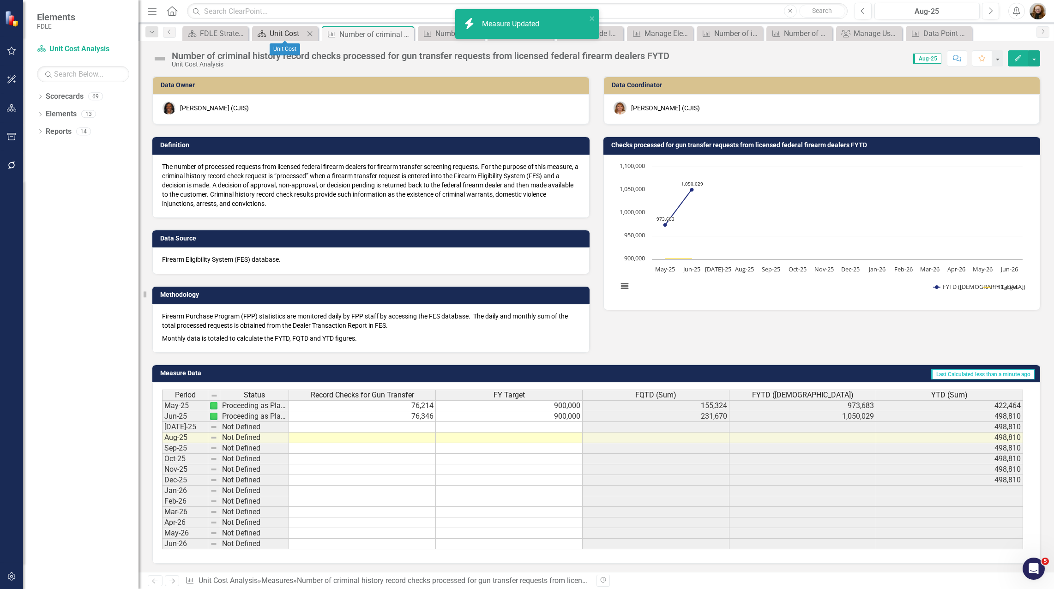
click at [288, 38] on div "Unit Cost" at bounding box center [287, 34] width 35 height 12
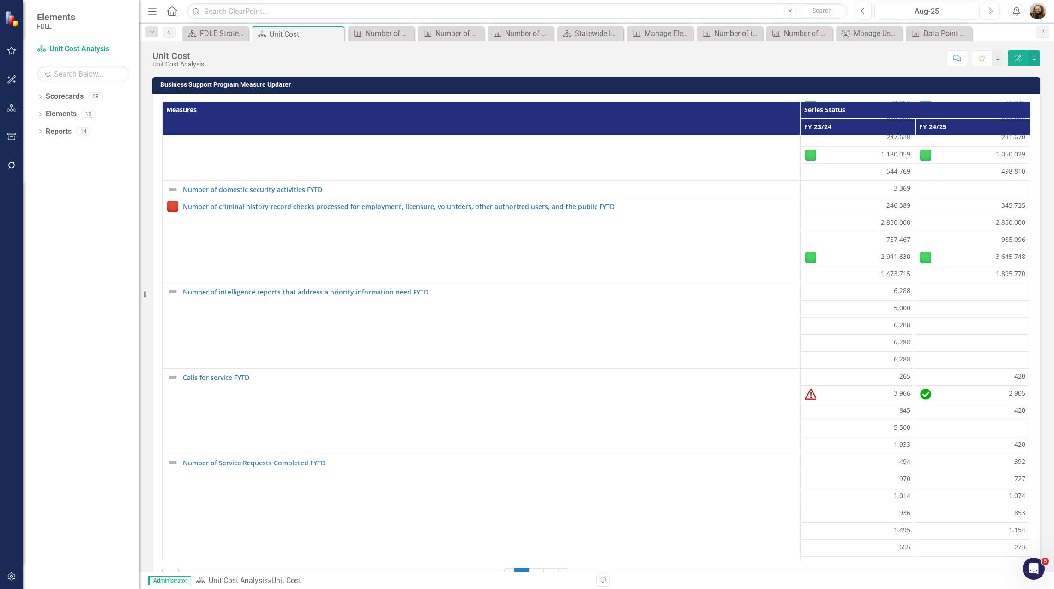
scroll to position [121, 0]
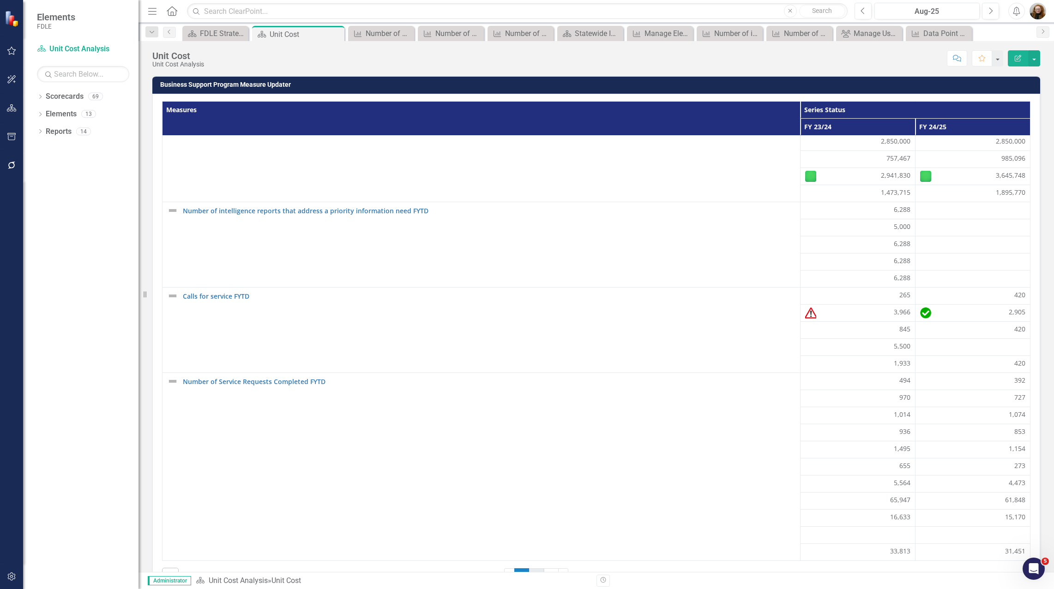
click at [532, 570] on link "2" at bounding box center [536, 576] width 15 height 16
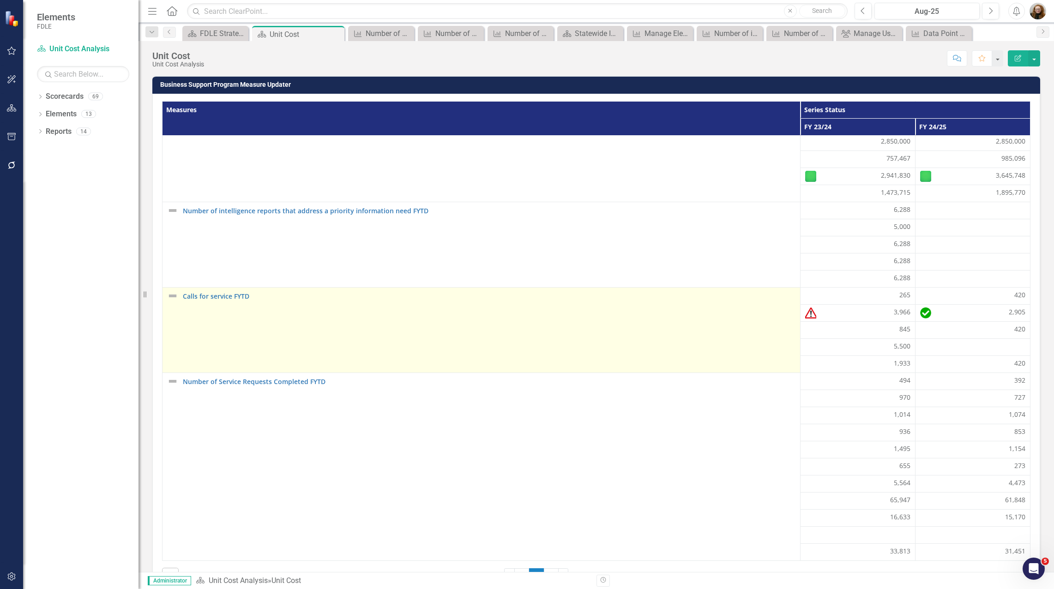
scroll to position [0, 0]
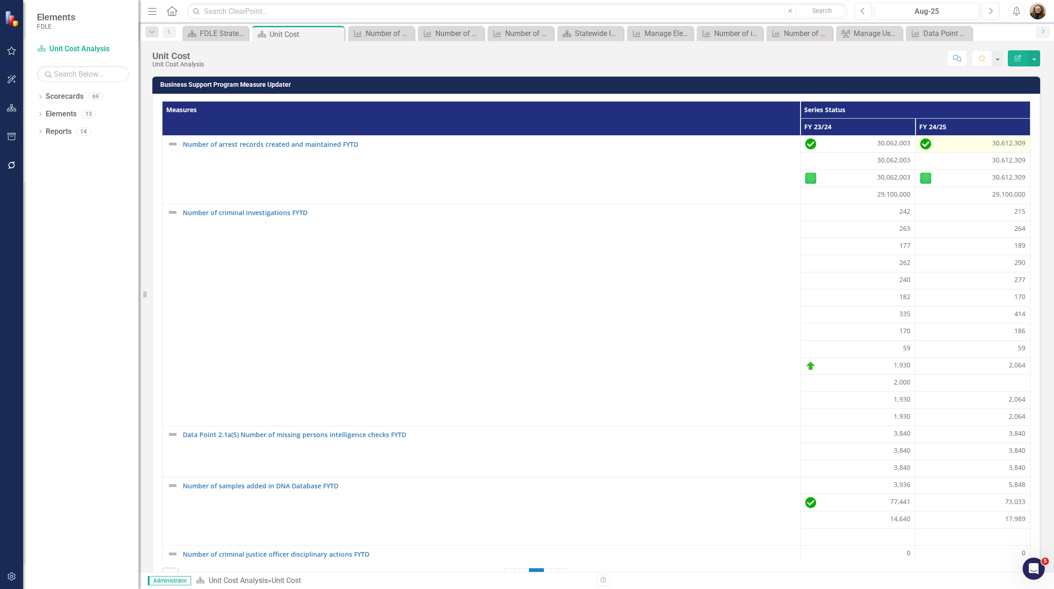
drag, startPoint x: 927, startPoint y: 138, endPoint x: 944, endPoint y: 137, distance: 17.1
click at [944, 137] on td "30,612,309" at bounding box center [972, 144] width 115 height 17
click at [915, 147] on td "30,612,309" at bounding box center [972, 144] width 115 height 17
click at [936, 136] on td "30,612,309" at bounding box center [972, 144] width 115 height 17
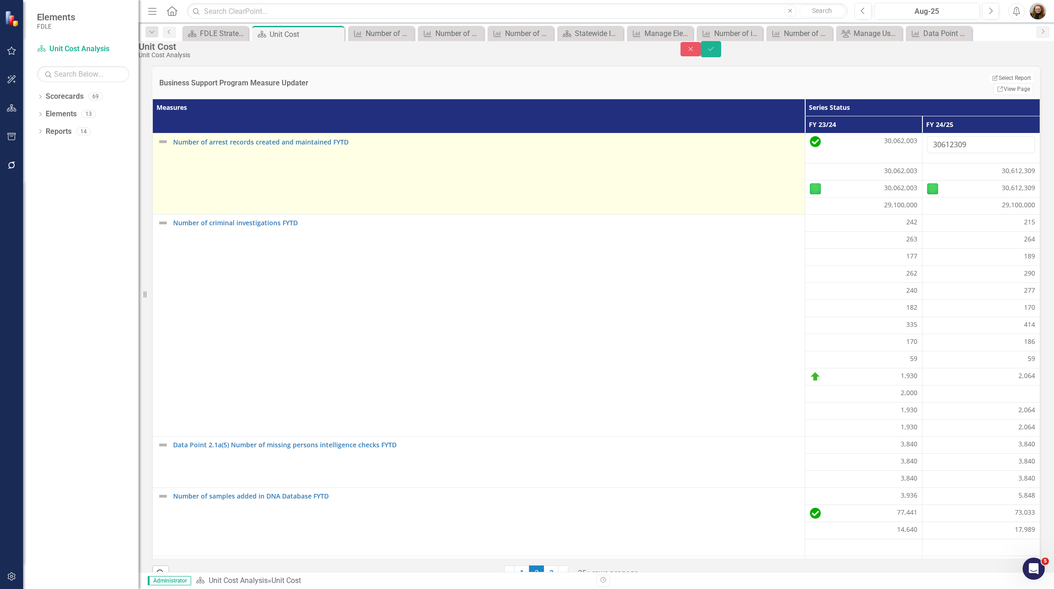
click at [609, 181] on td "Number of arrest records created and maintained FYTD Link Map View Link Map Edi…" at bounding box center [479, 173] width 652 height 81
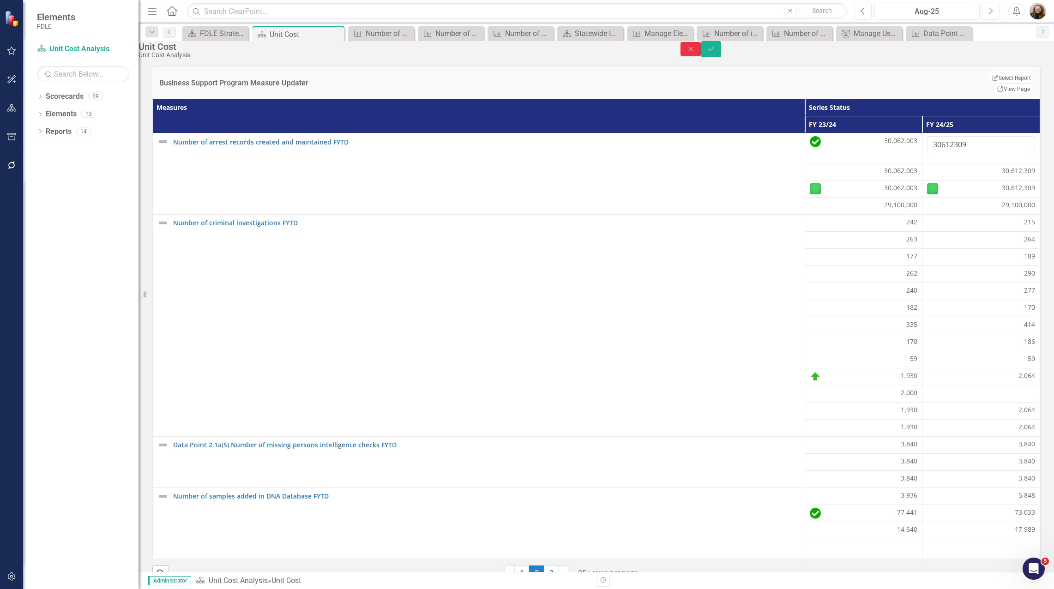
click at [695, 52] on icon "Close" at bounding box center [690, 49] width 8 height 6
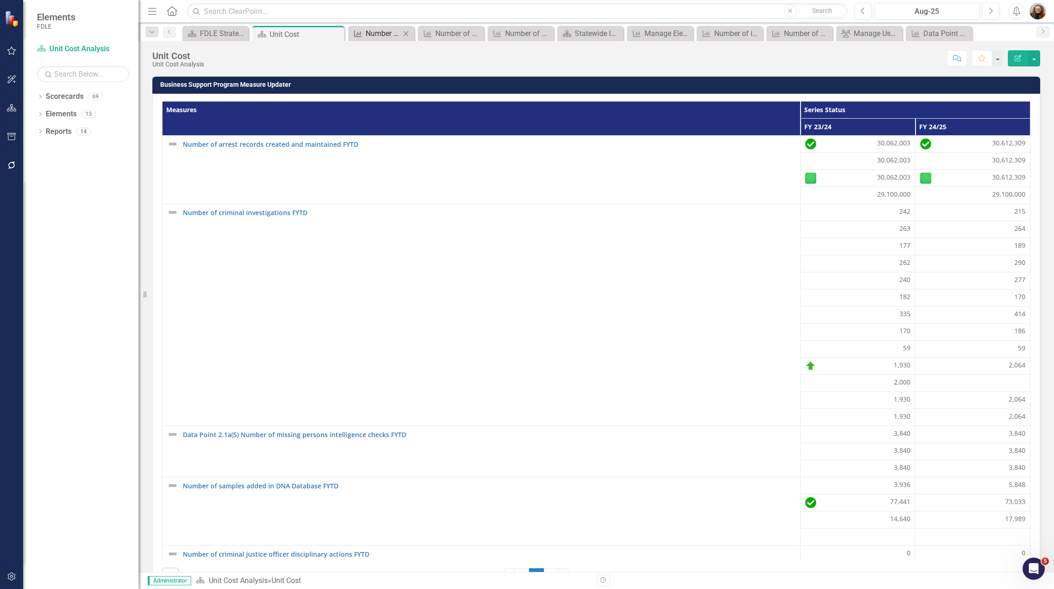
click at [381, 34] on div "Number of criminal history record checks processed for gun transfer requests fr…" at bounding box center [383, 34] width 35 height 12
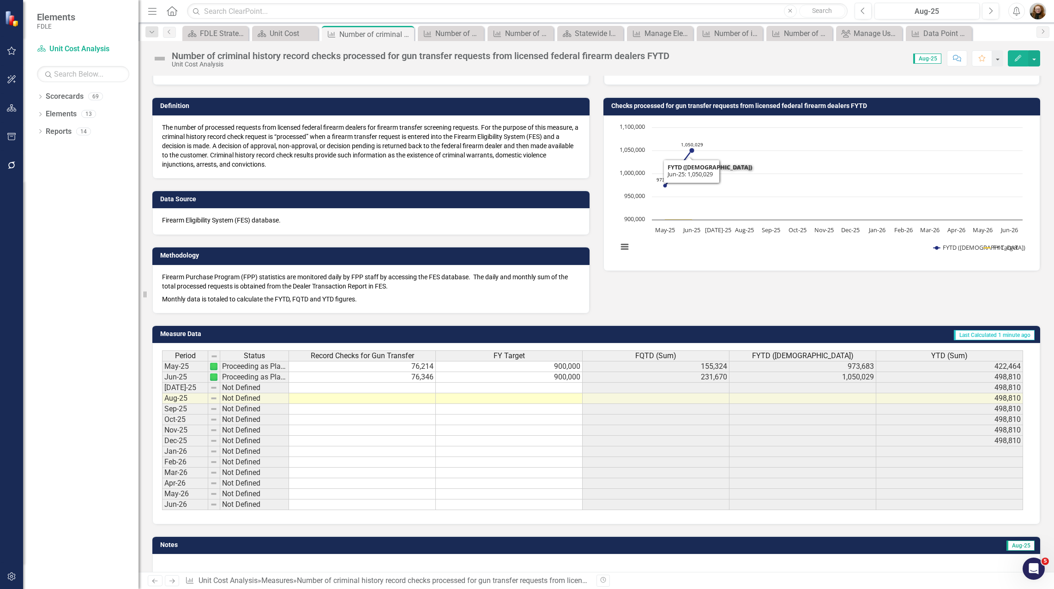
scroll to position [11, 0]
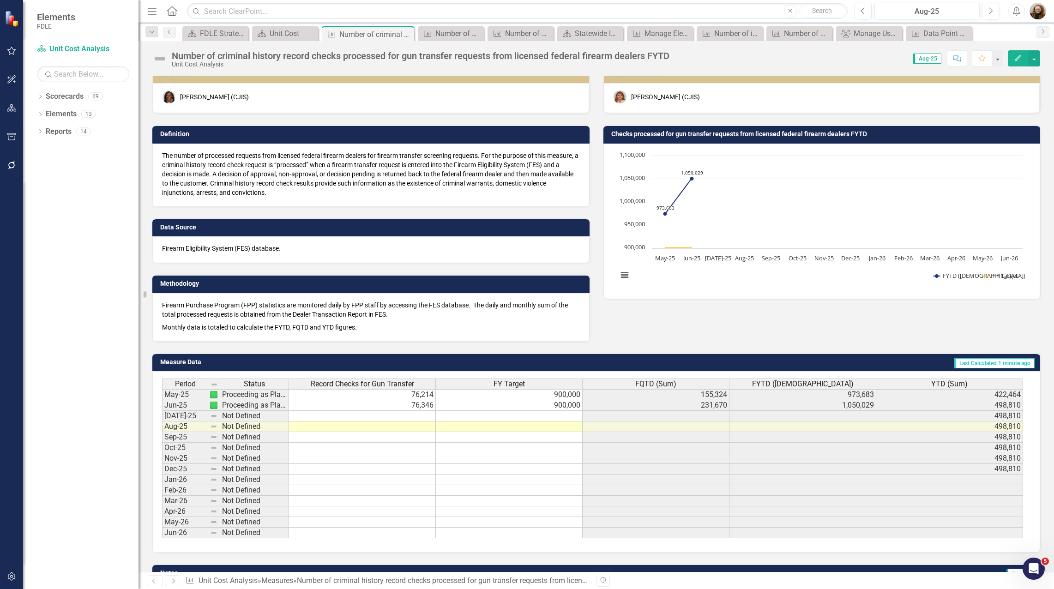
click at [1015, 55] on icon "Edit" at bounding box center [1018, 58] width 8 height 6
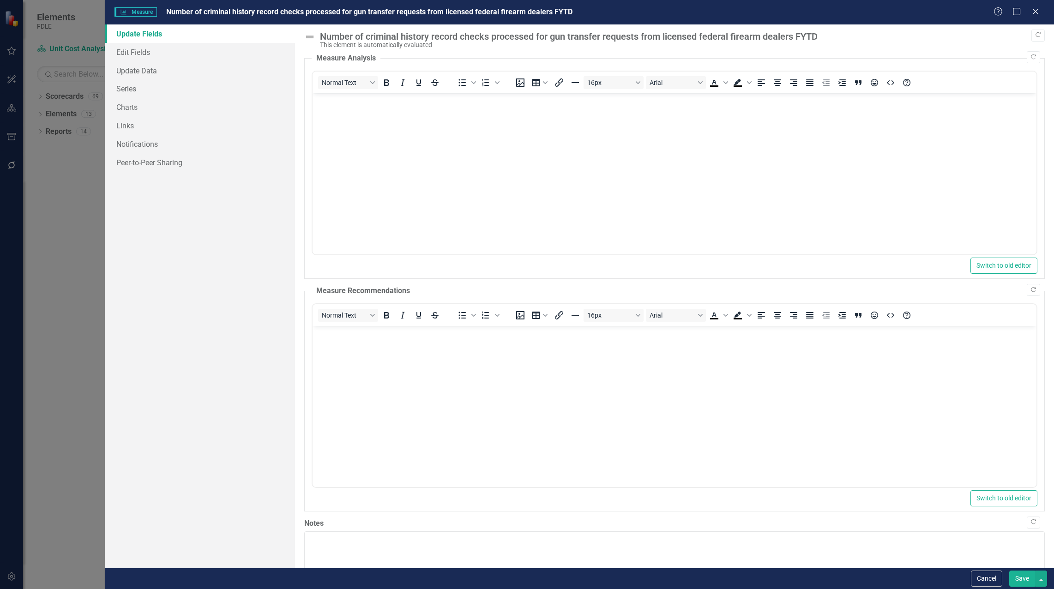
scroll to position [0, 0]
click at [126, 90] on link "Series" at bounding box center [200, 88] width 190 height 18
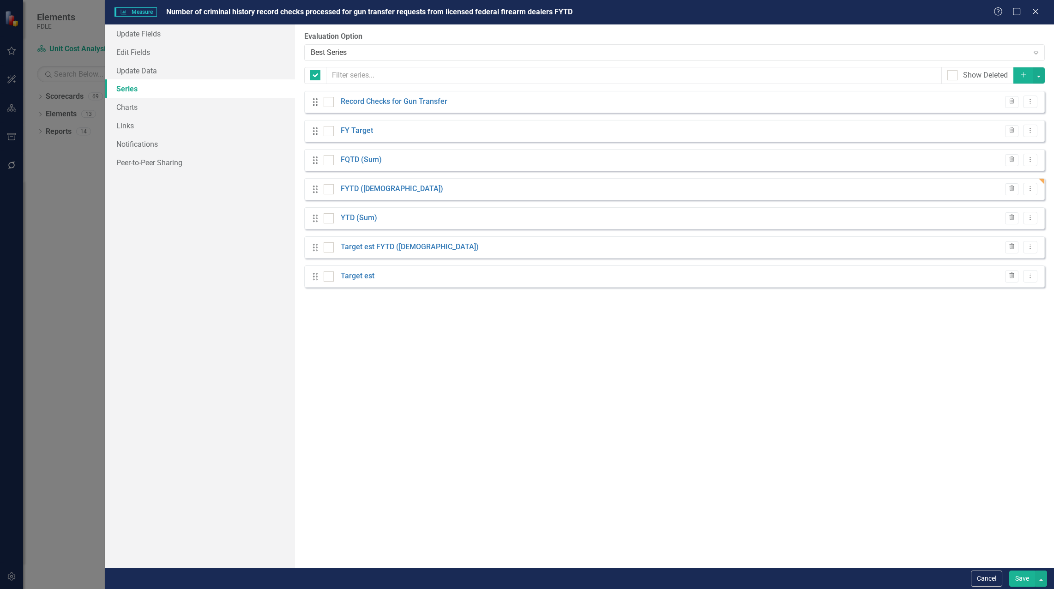
checkbox input "false"
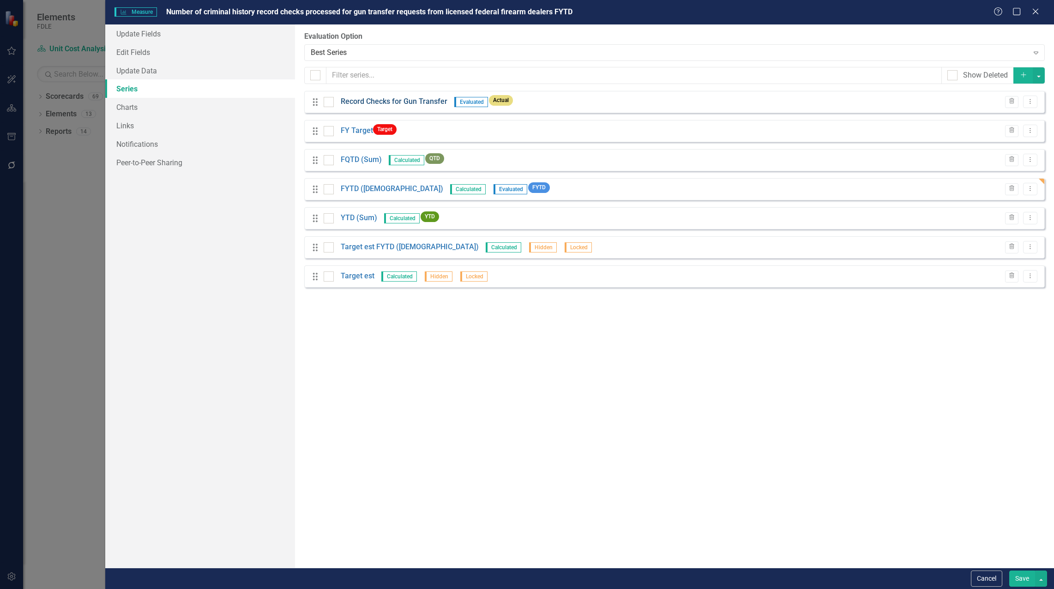
click at [406, 102] on link "Record Checks for Gun Transfer" at bounding box center [394, 101] width 107 height 11
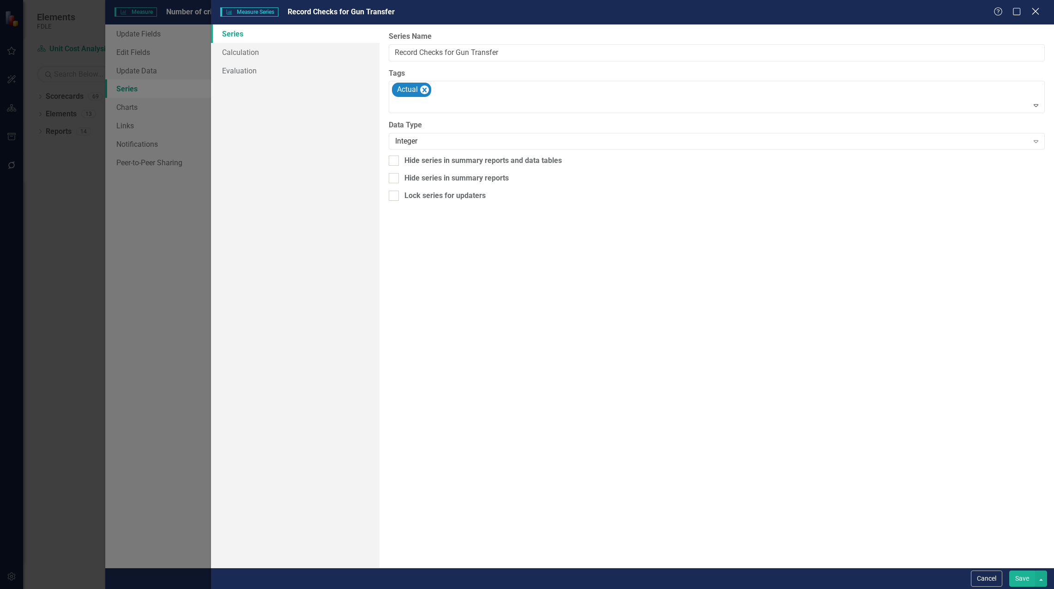
click at [1036, 11] on icon at bounding box center [1035, 11] width 7 height 7
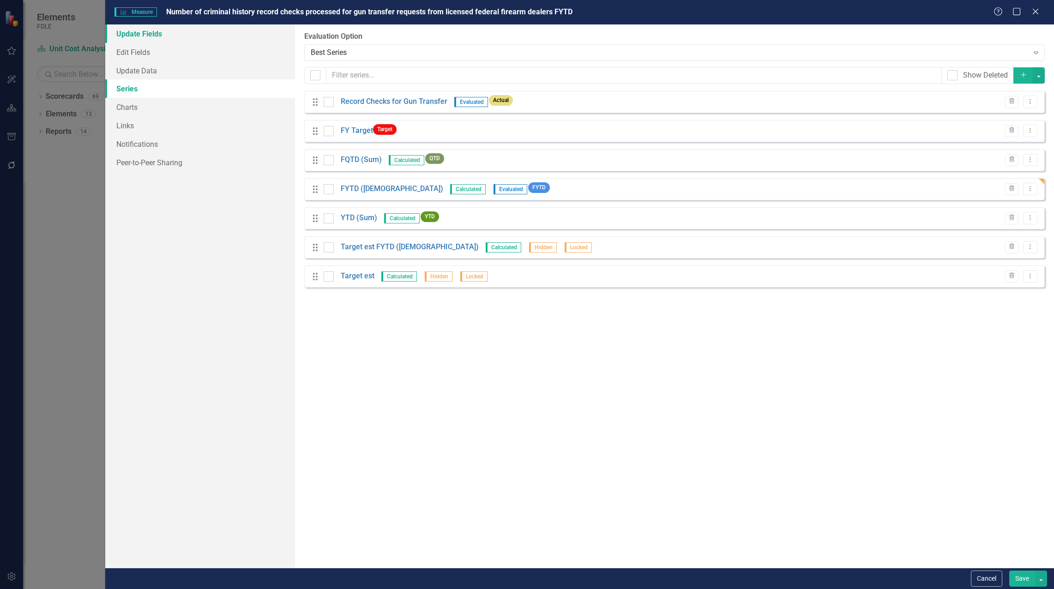
click at [132, 39] on link "Update Fields" at bounding box center [200, 33] width 190 height 18
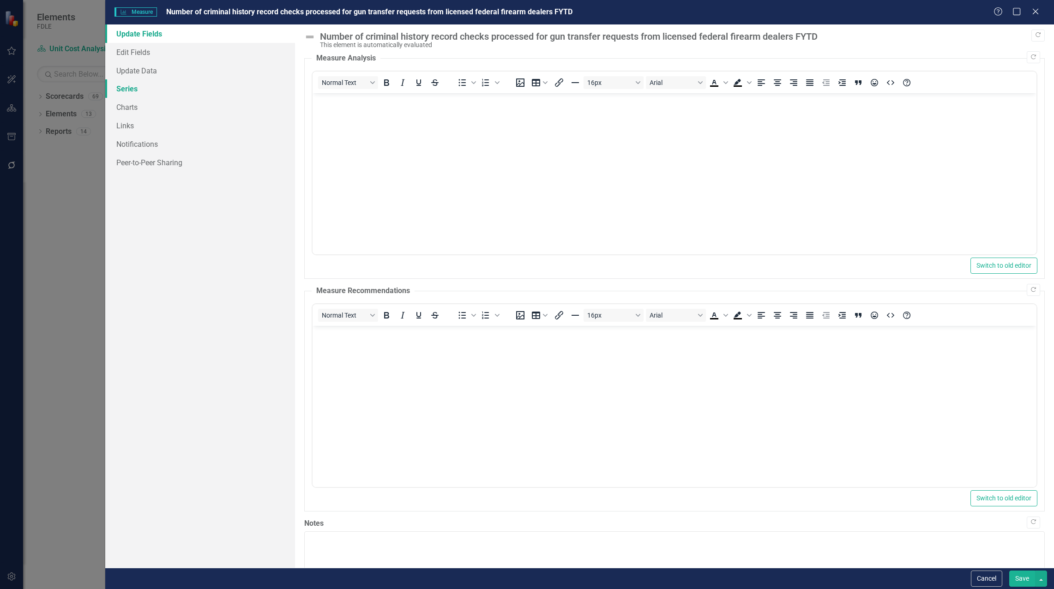
click at [119, 88] on link "Series" at bounding box center [200, 88] width 190 height 18
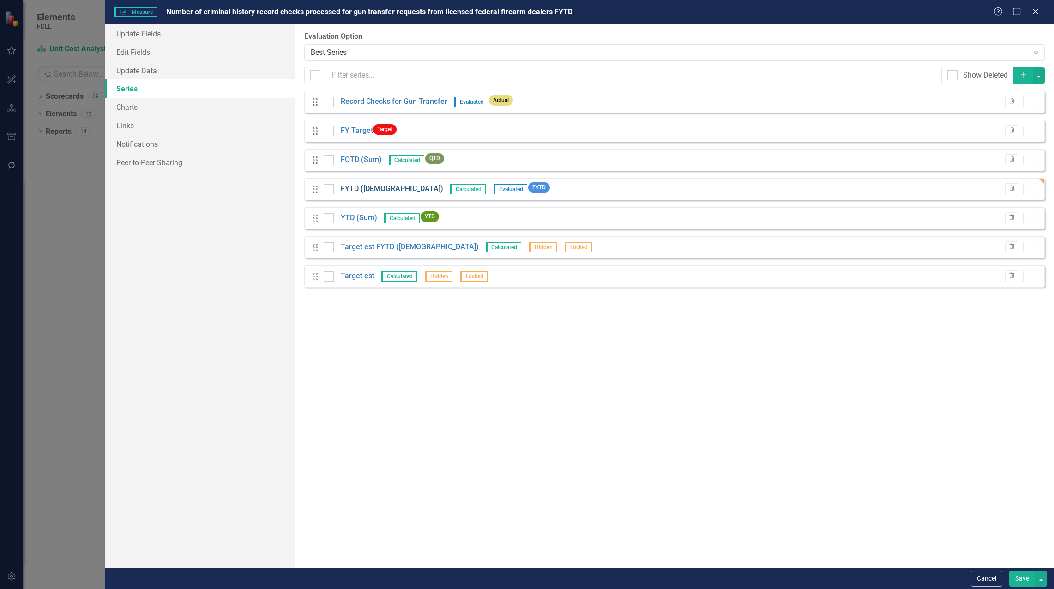
click at [367, 184] on link "FYTD ([DEMOGRAPHIC_DATA])" at bounding box center [392, 189] width 102 height 11
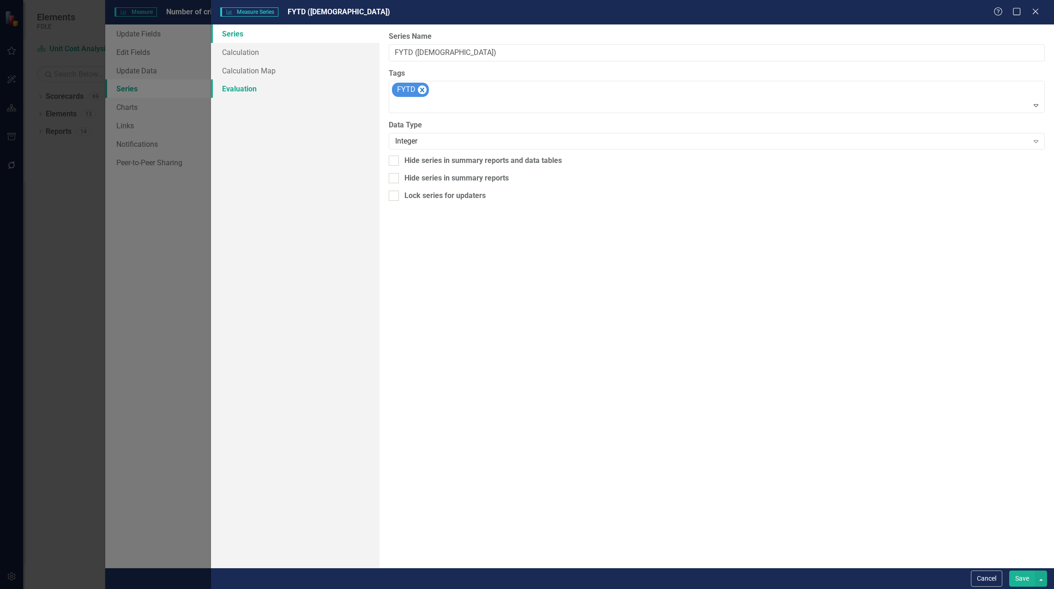
click at [250, 90] on link "Evaluation" at bounding box center [295, 88] width 168 height 18
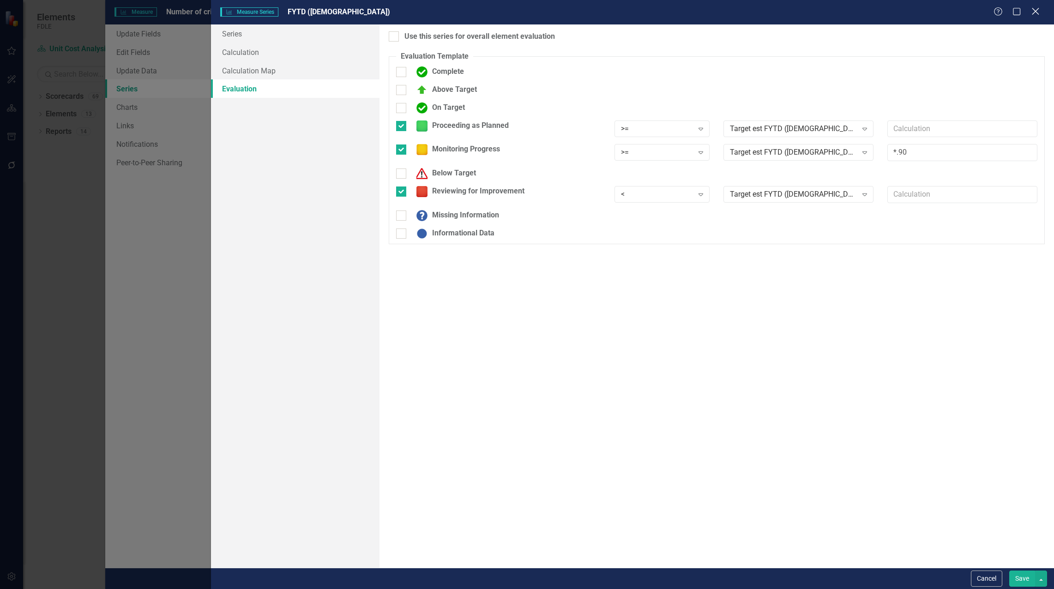
click at [1036, 12] on icon at bounding box center [1035, 11] width 7 height 7
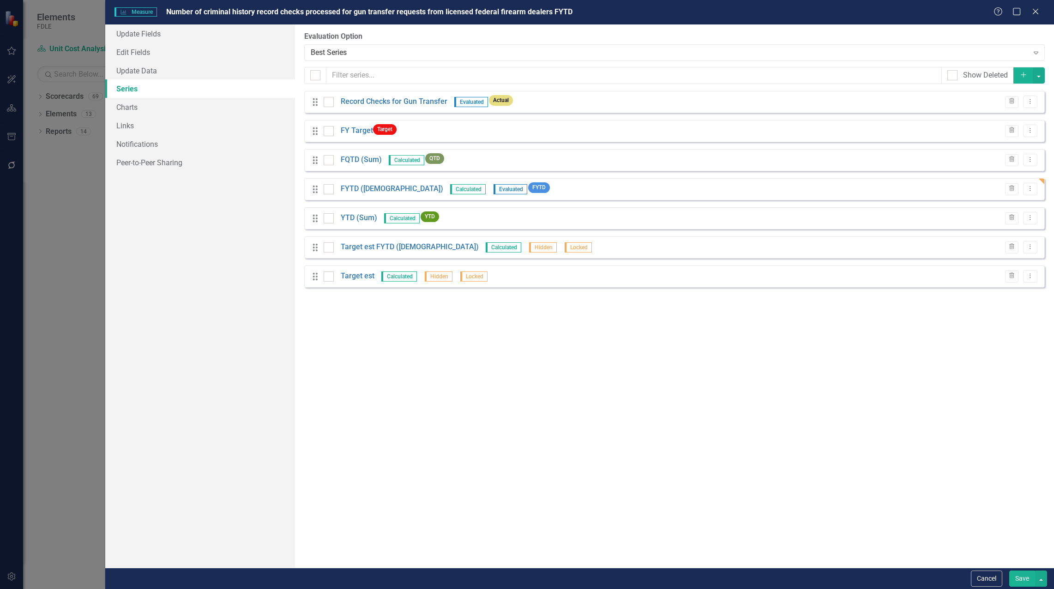
click at [1035, 13] on icon "Close" at bounding box center [1035, 11] width 9 height 7
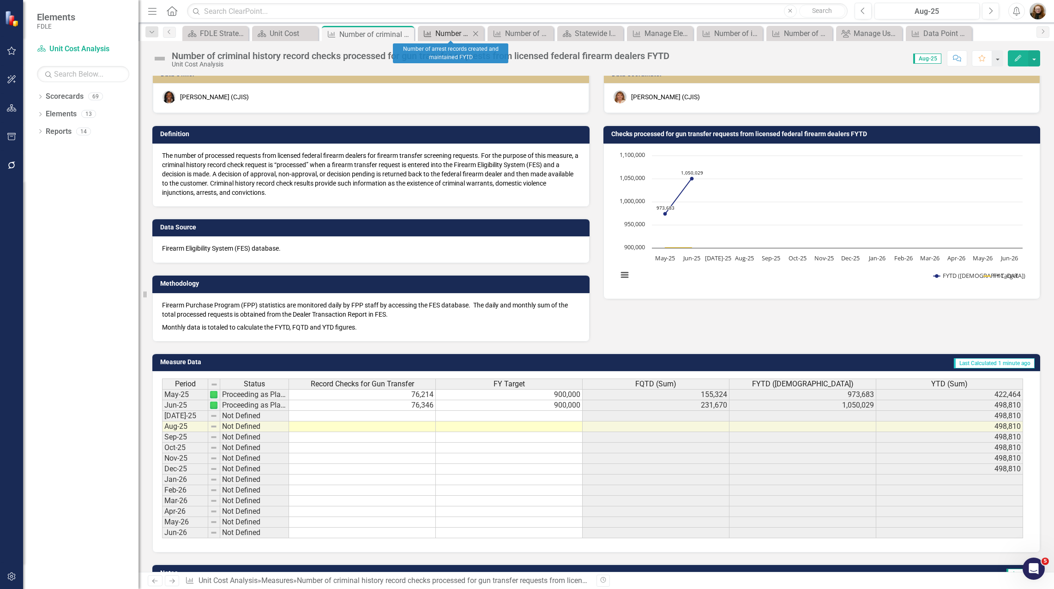
click at [452, 33] on div "Number of arrest records created and maintained FYTD" at bounding box center [452, 34] width 35 height 12
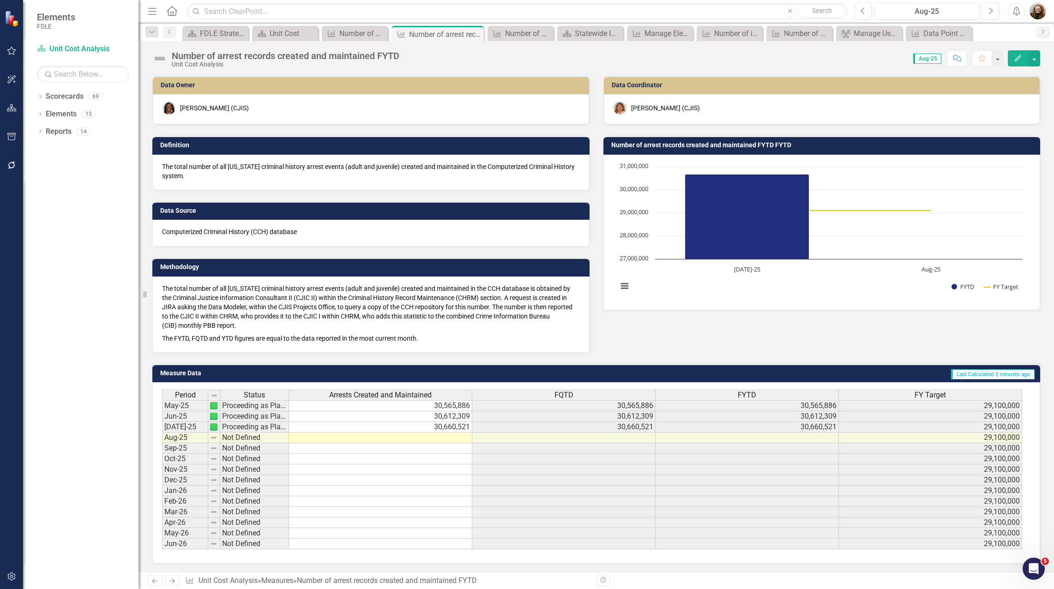
click at [1019, 50] on button "Edit" at bounding box center [1018, 58] width 20 height 16
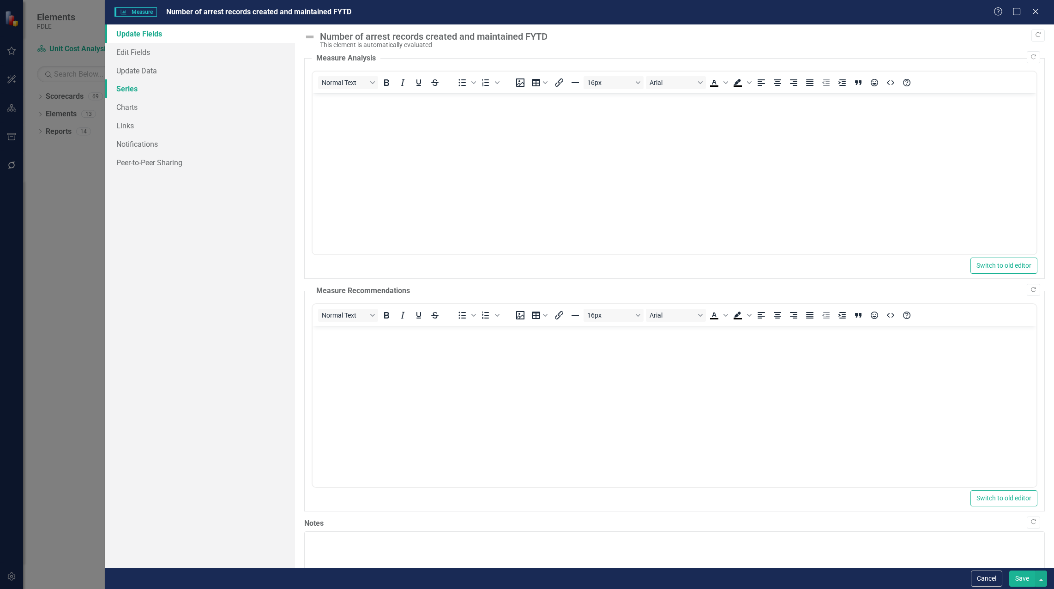
click at [133, 88] on link "Series" at bounding box center [200, 88] width 190 height 18
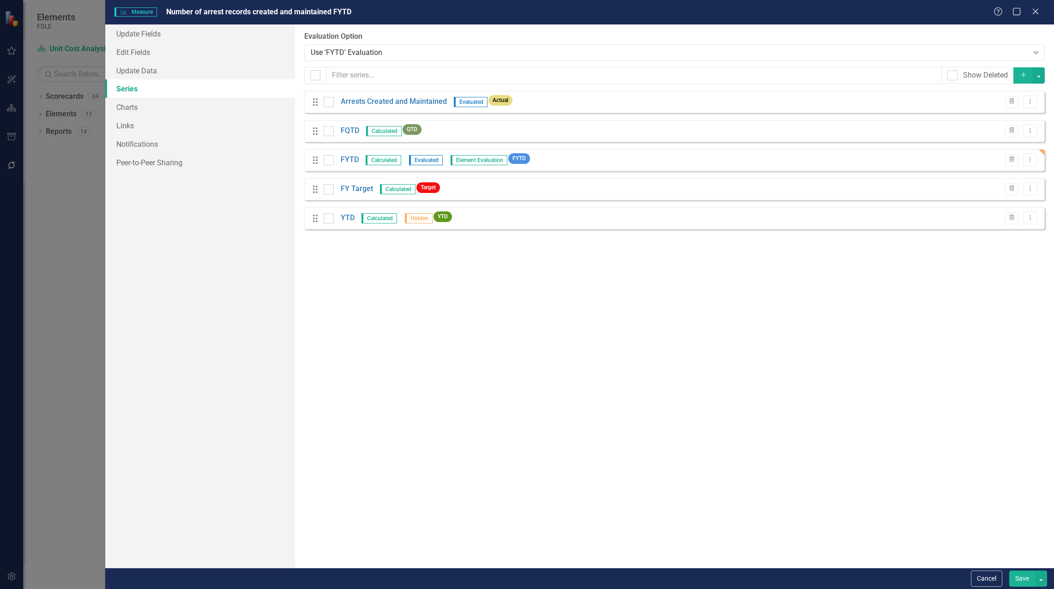
click at [360, 158] on div "FYTD Calculated Evaluated Element Evaluation FYTD" at bounding box center [429, 160] width 211 height 14
click at [356, 161] on link "FYTD" at bounding box center [350, 160] width 18 height 11
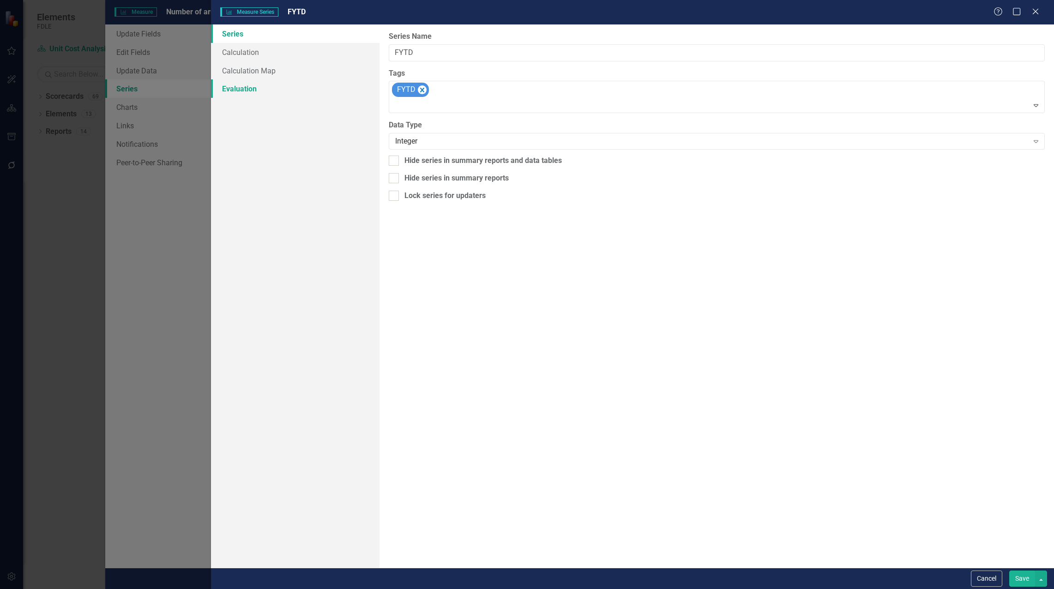
click at [244, 87] on link "Evaluation" at bounding box center [295, 88] width 168 height 18
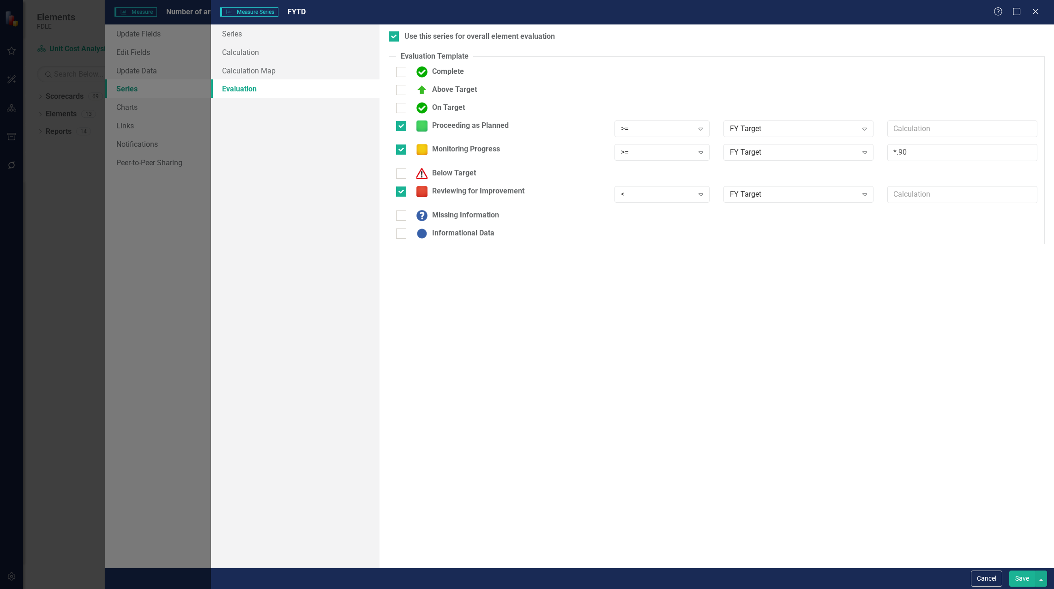
click at [1022, 579] on button "Save" at bounding box center [1022, 578] width 26 height 16
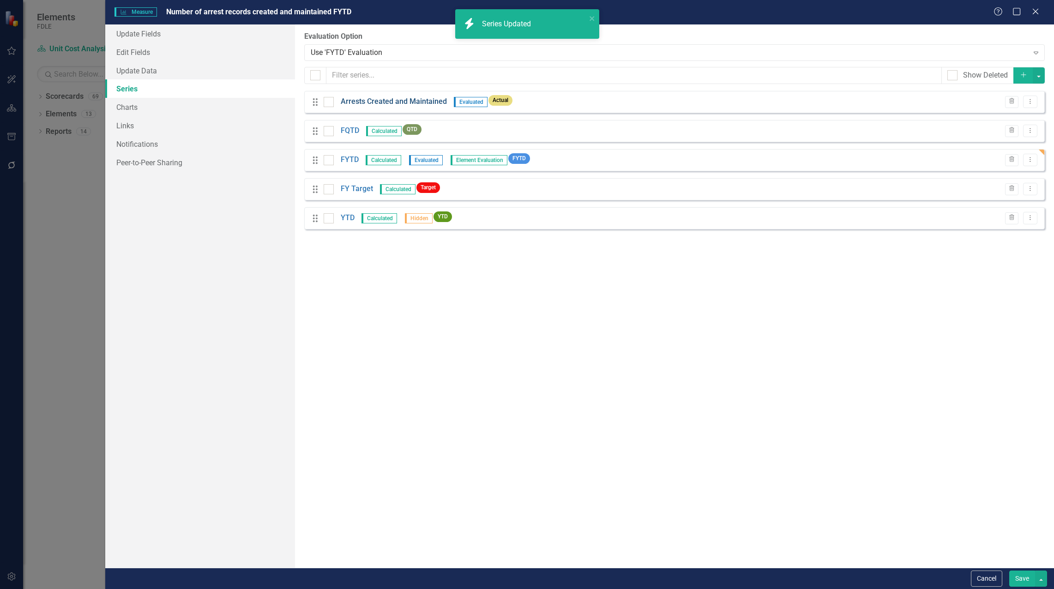
click at [386, 102] on link "Arrests Created and Maintained" at bounding box center [394, 101] width 106 height 11
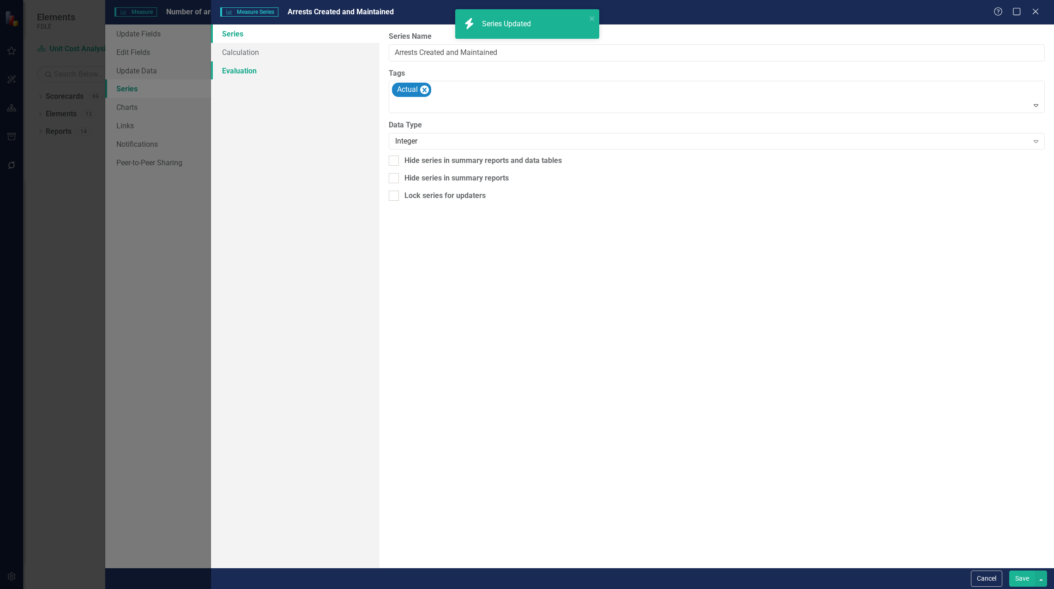
click at [252, 73] on link "Evaluation" at bounding box center [295, 70] width 168 height 18
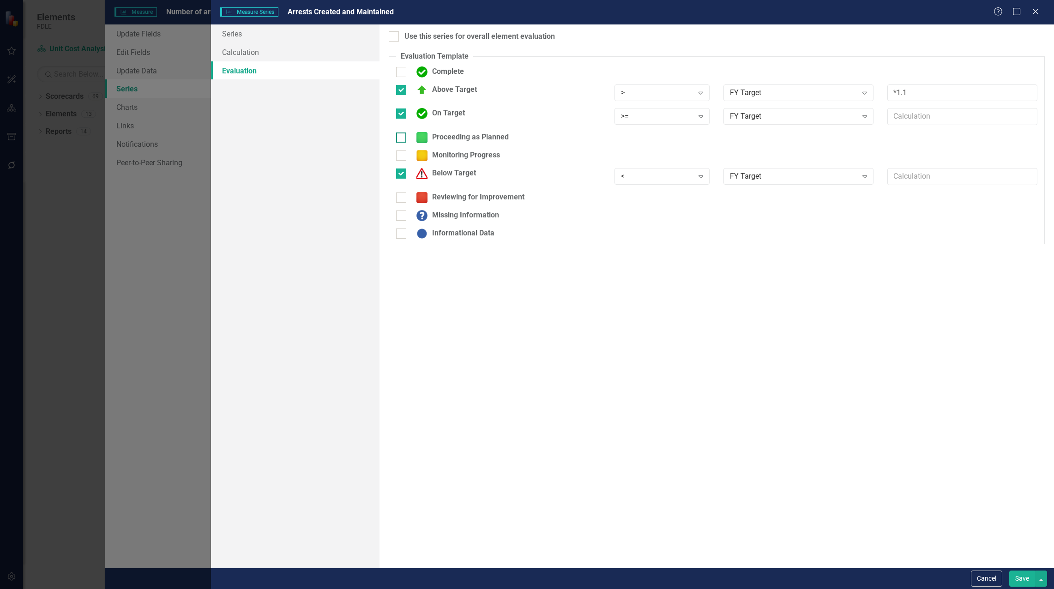
click at [399, 136] on input "Proceeding as Planned" at bounding box center [399, 135] width 6 height 6
checkbox input "true"
click at [653, 140] on div ">" at bounding box center [657, 140] width 72 height 11
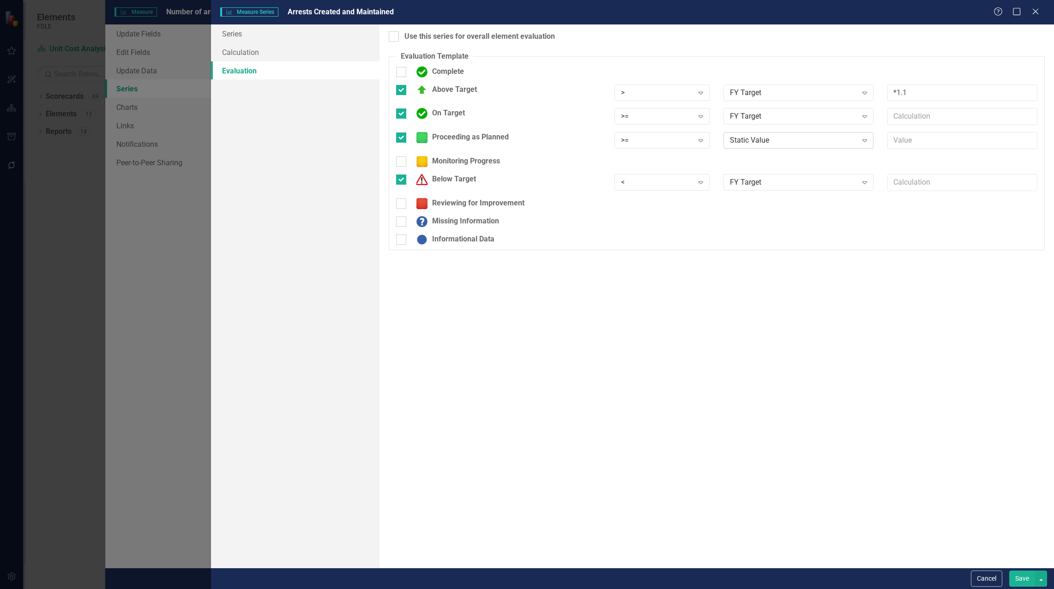
click at [745, 143] on div "Static Value" at bounding box center [793, 140] width 127 height 11
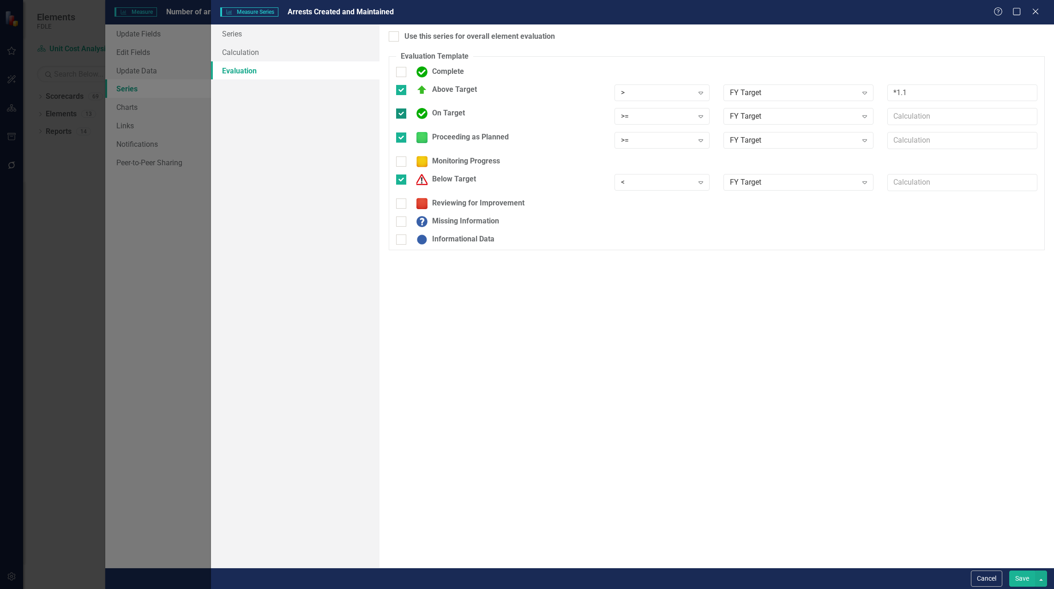
click at [402, 112] on input "On Target" at bounding box center [399, 111] width 6 height 6
checkbox input "false"
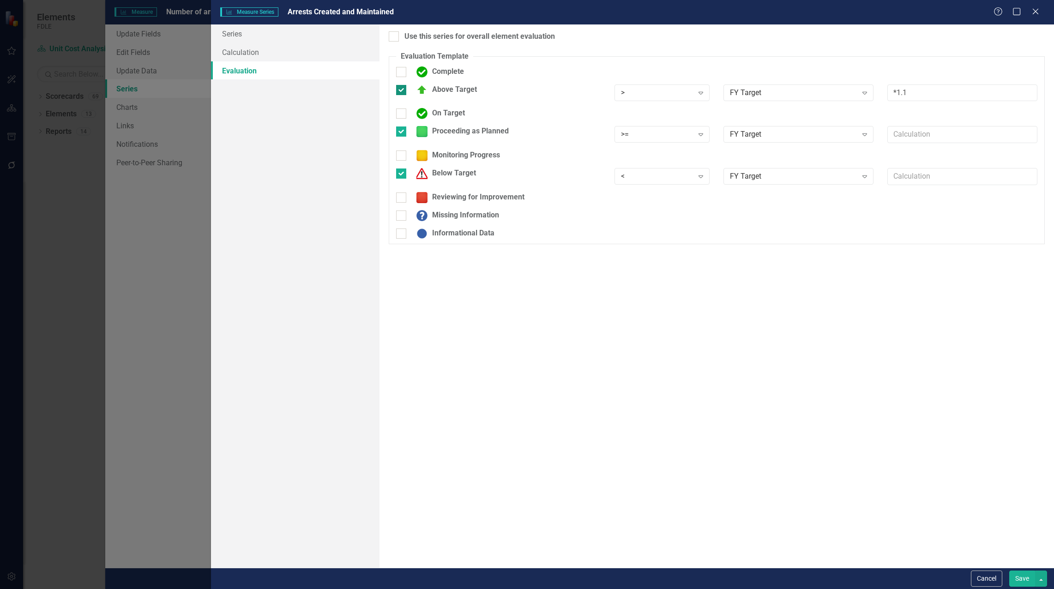
click at [401, 90] on input "Above Target" at bounding box center [399, 88] width 6 height 6
checkbox input "false"
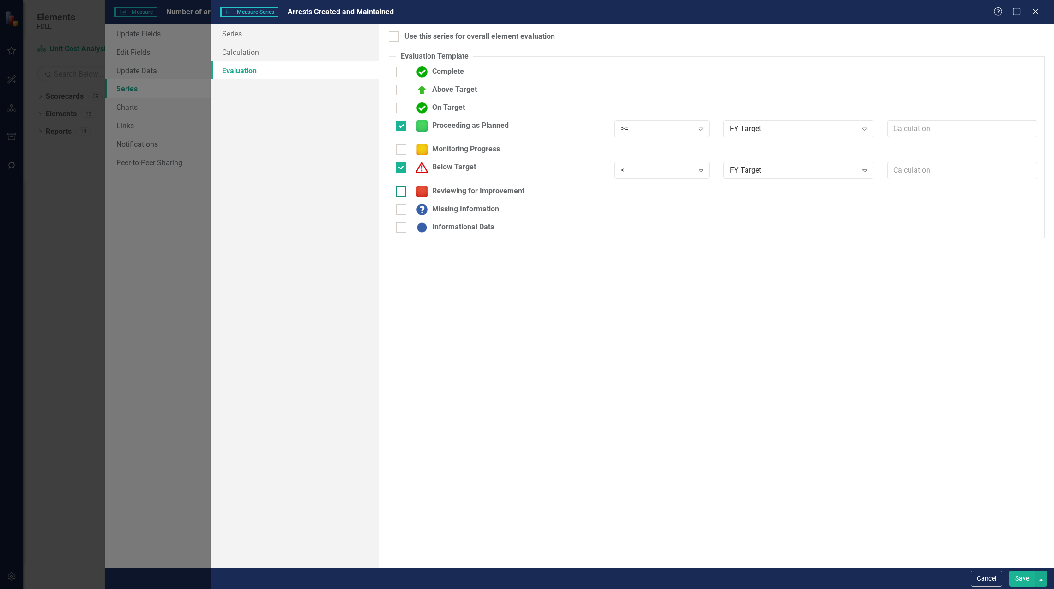
click at [398, 188] on input "Reviewing for Improvement" at bounding box center [399, 189] width 6 height 6
checkbox input "true"
click at [638, 191] on div ">" at bounding box center [657, 194] width 72 height 11
click at [756, 193] on div "Static Value" at bounding box center [793, 194] width 127 height 11
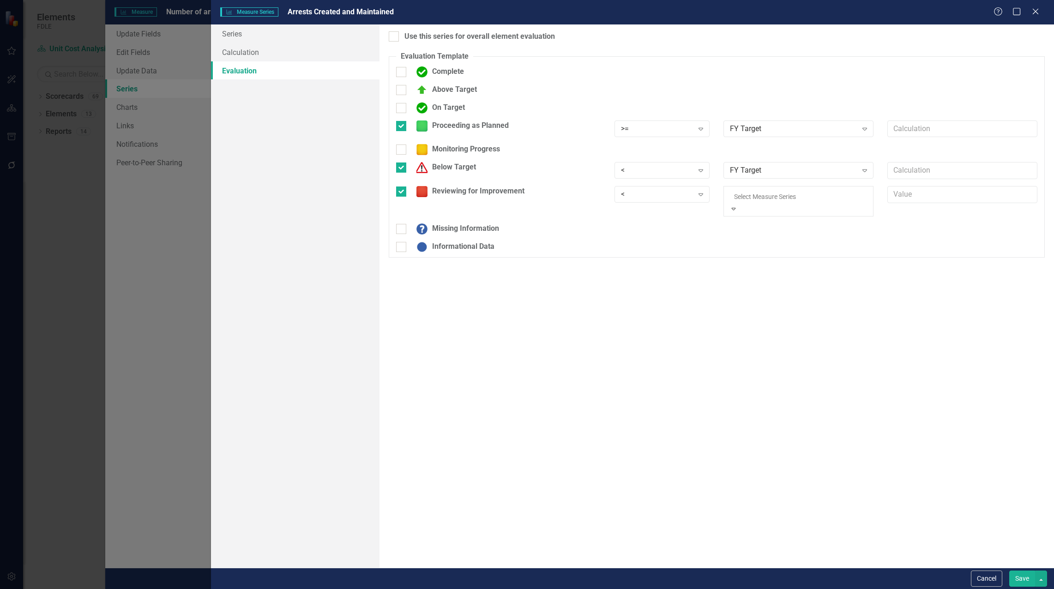
click at [403, 166] on div at bounding box center [401, 167] width 10 height 10
click at [402, 166] on input "Below Target" at bounding box center [399, 165] width 6 height 6
checkbox input "false"
click at [402, 149] on div at bounding box center [401, 149] width 10 height 10
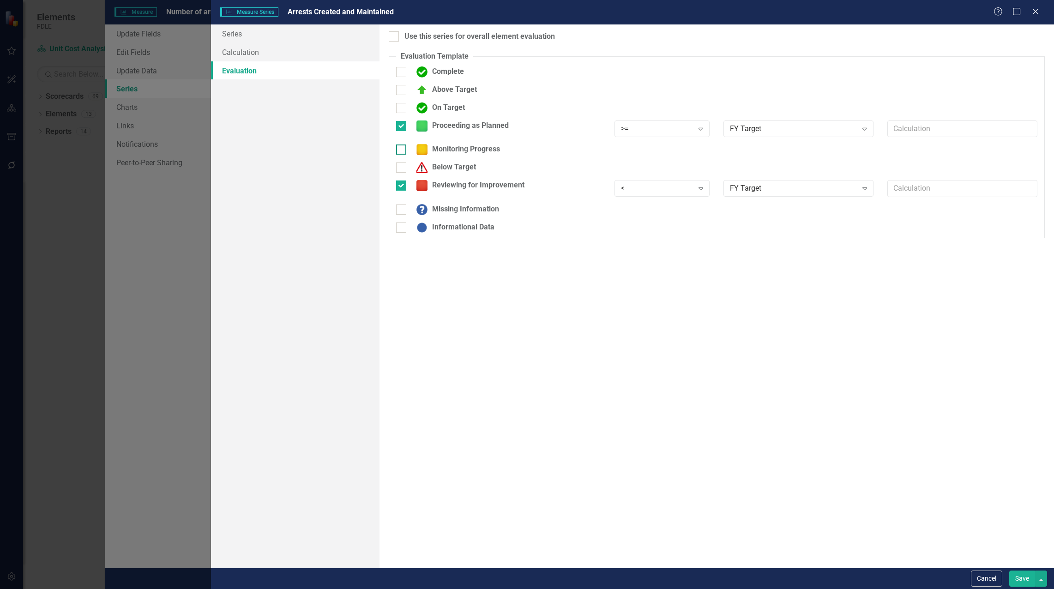
click at [402, 149] on input "Monitoring Progress" at bounding box center [399, 147] width 6 height 6
checkbox input "true"
click at [681, 152] on div ">" at bounding box center [657, 152] width 72 height 11
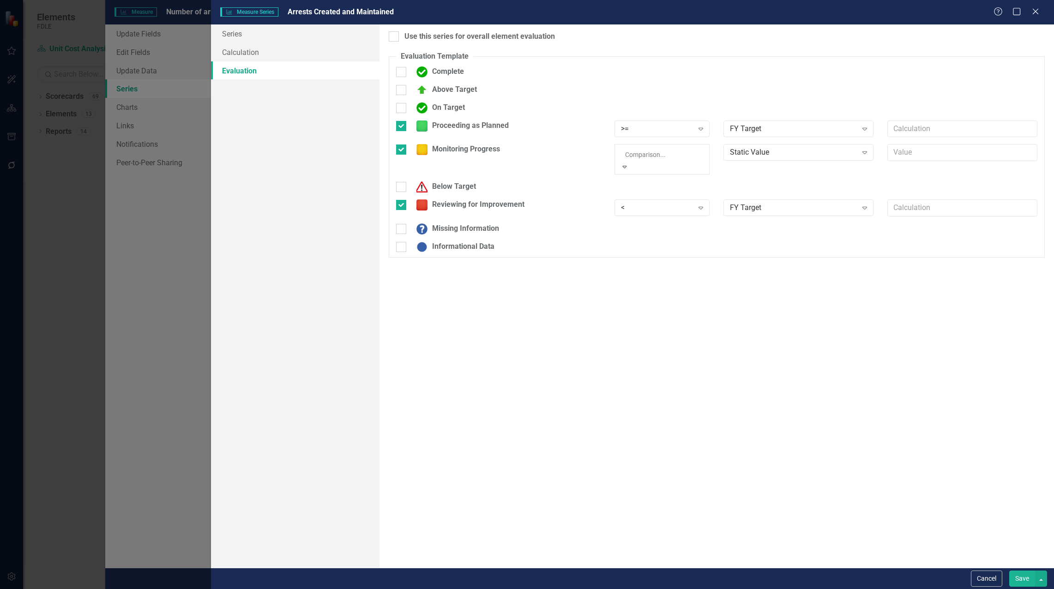
click at [744, 152] on div "Static Value" at bounding box center [793, 152] width 127 height 11
click at [944, 154] on input "text" at bounding box center [962, 152] width 150 height 17
type input "*.90"
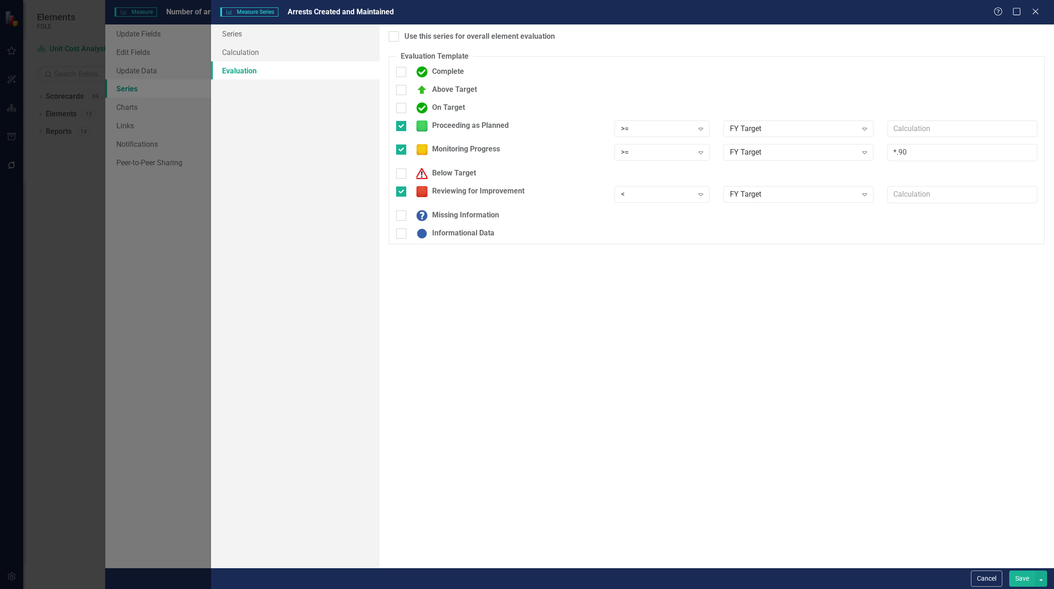
click at [1028, 577] on button "Save" at bounding box center [1022, 578] width 26 height 16
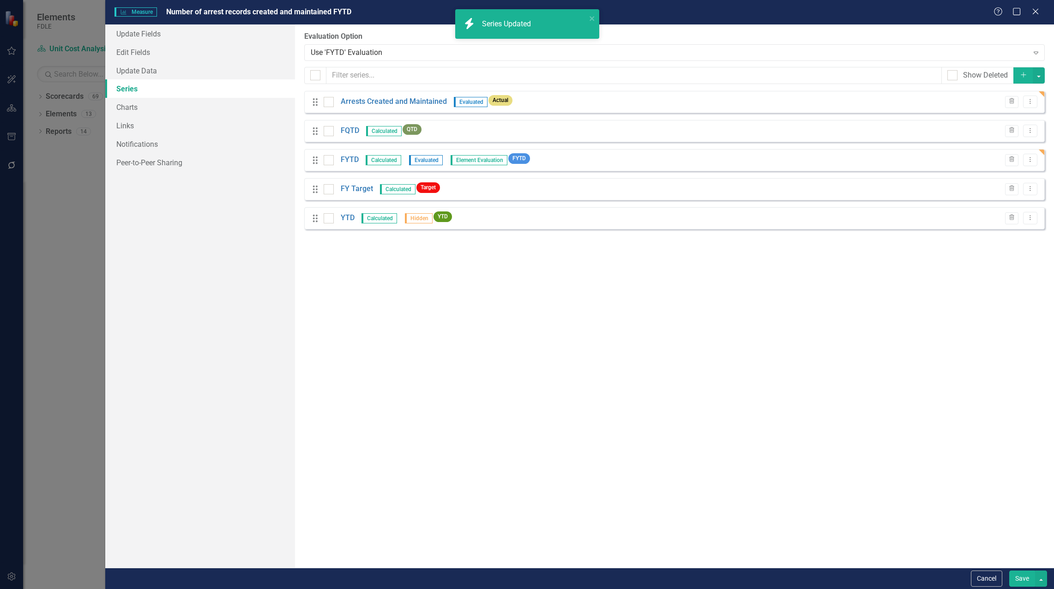
click at [1014, 578] on button "Save" at bounding box center [1022, 578] width 26 height 16
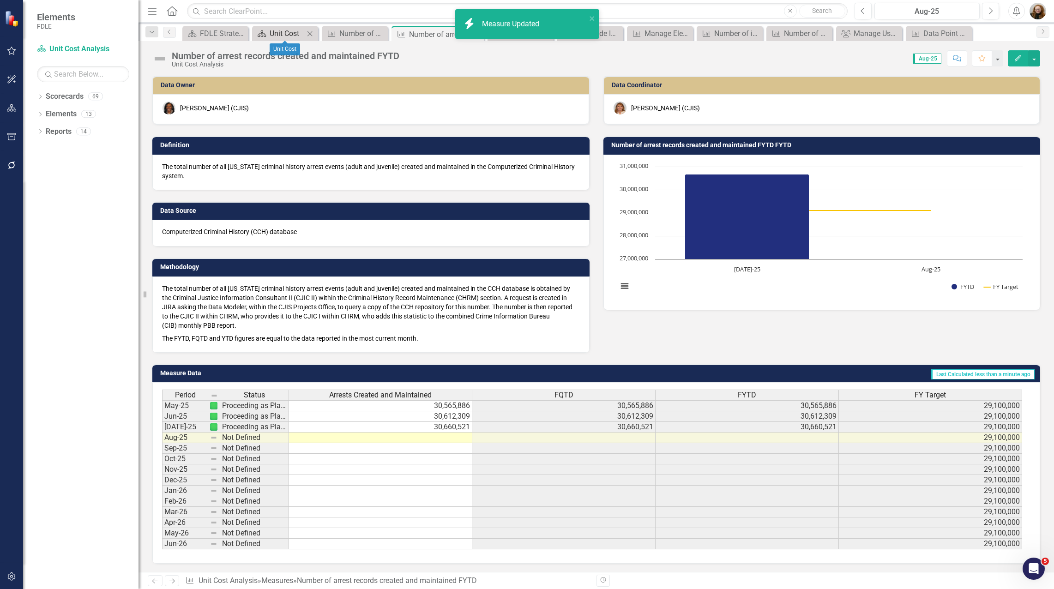
click at [278, 32] on div "Unit Cost" at bounding box center [287, 34] width 35 height 12
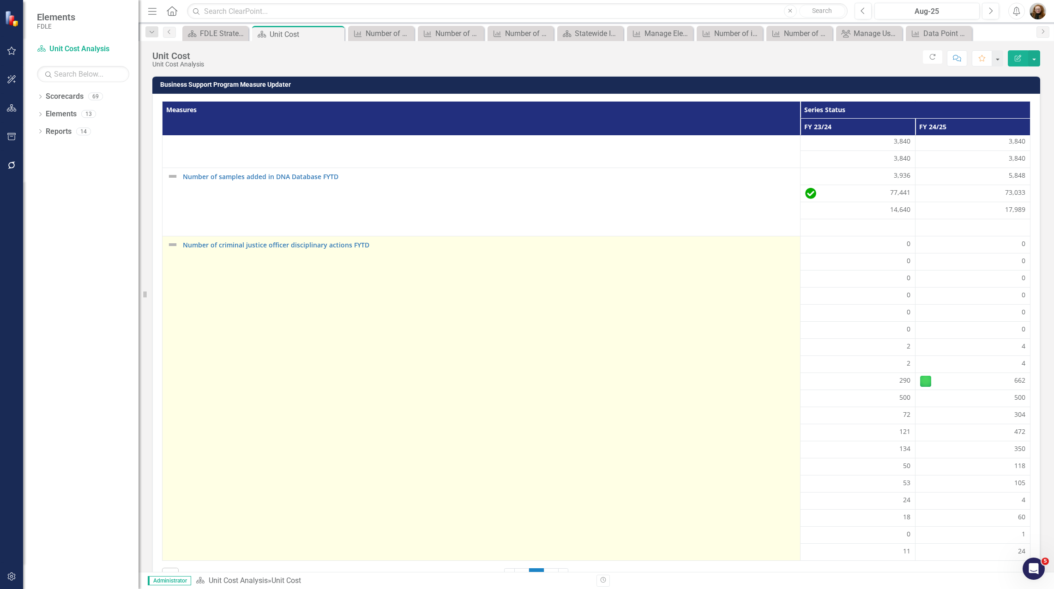
scroll to position [31, 0]
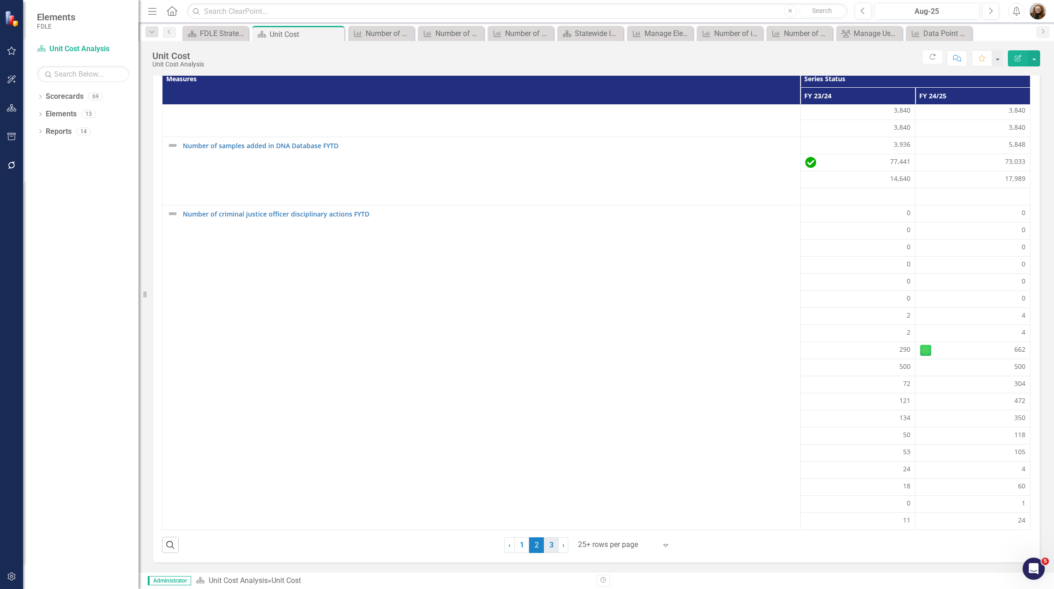
click at [544, 548] on link "3" at bounding box center [551, 545] width 15 height 16
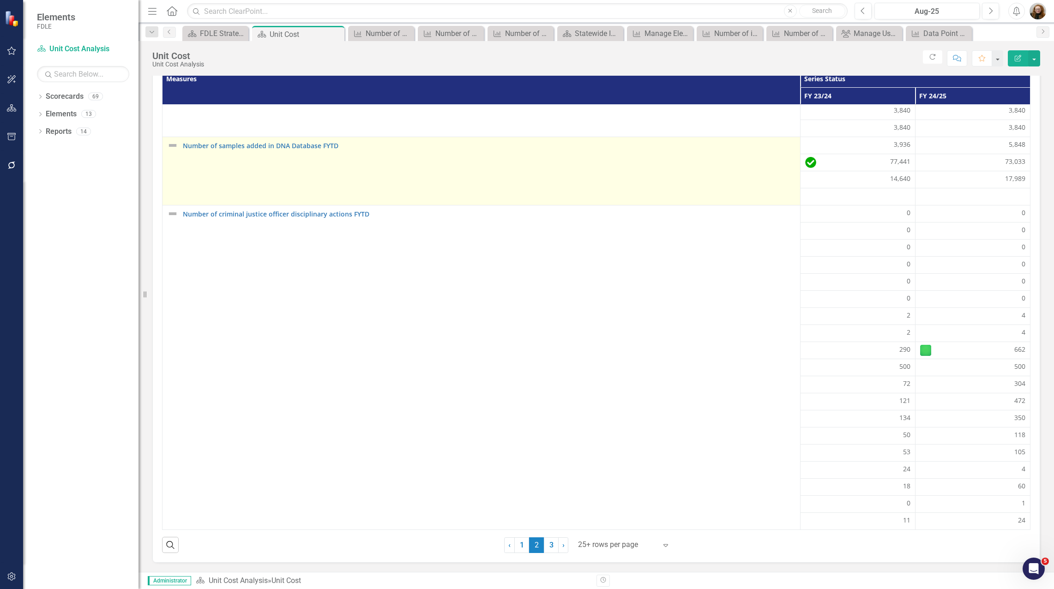
scroll to position [13, 0]
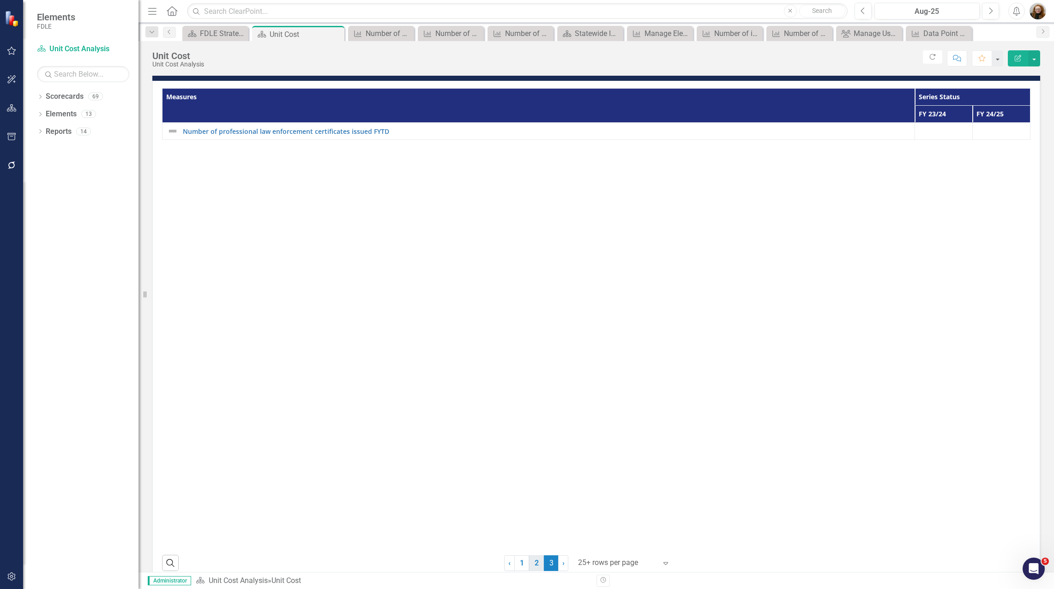
click at [533, 565] on link "2" at bounding box center [536, 563] width 15 height 16
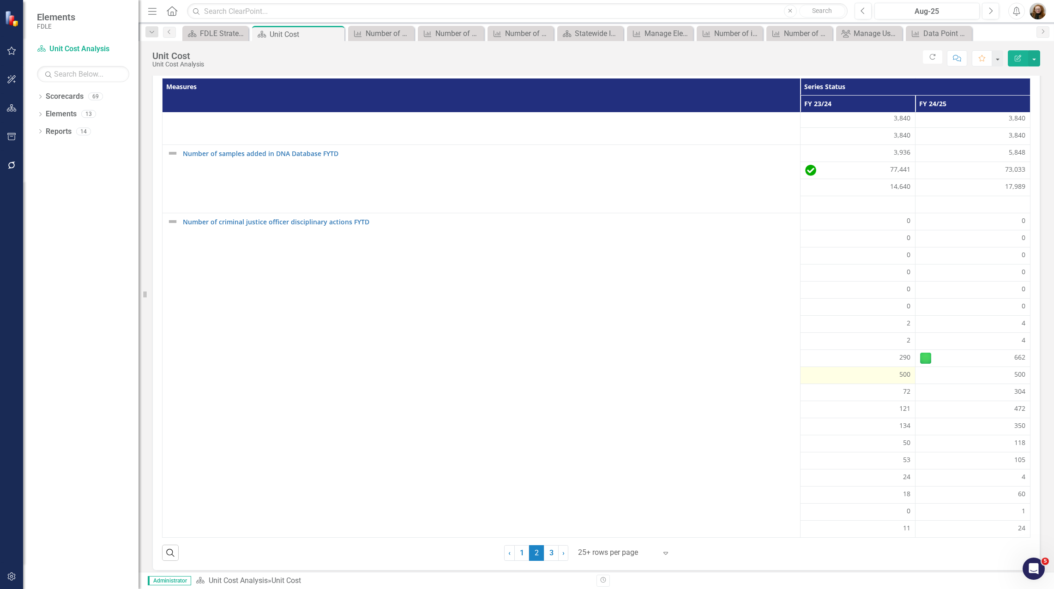
scroll to position [31, 0]
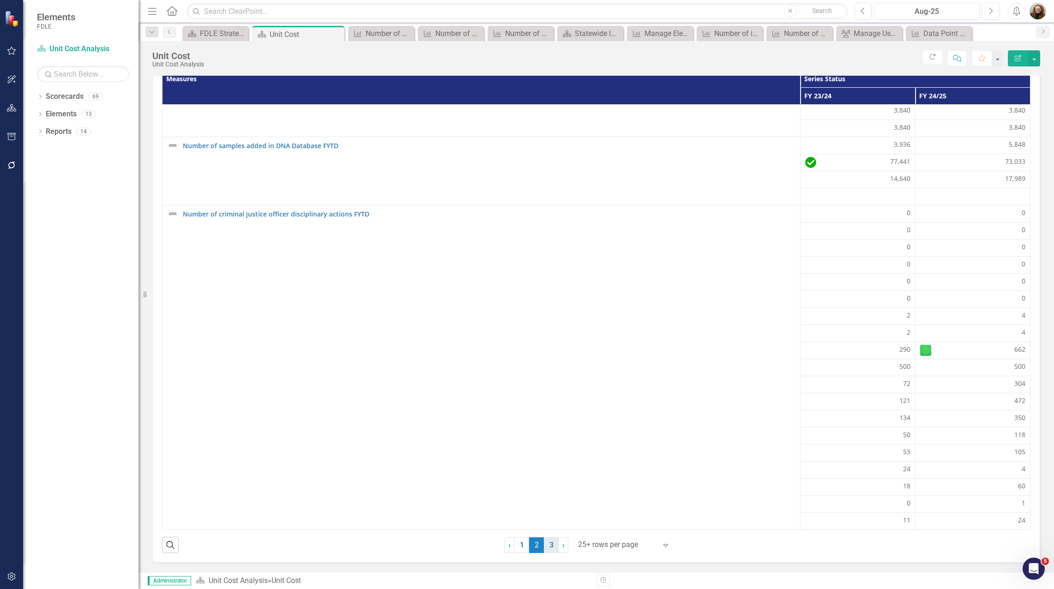
click at [550, 549] on link "3" at bounding box center [551, 545] width 15 height 16
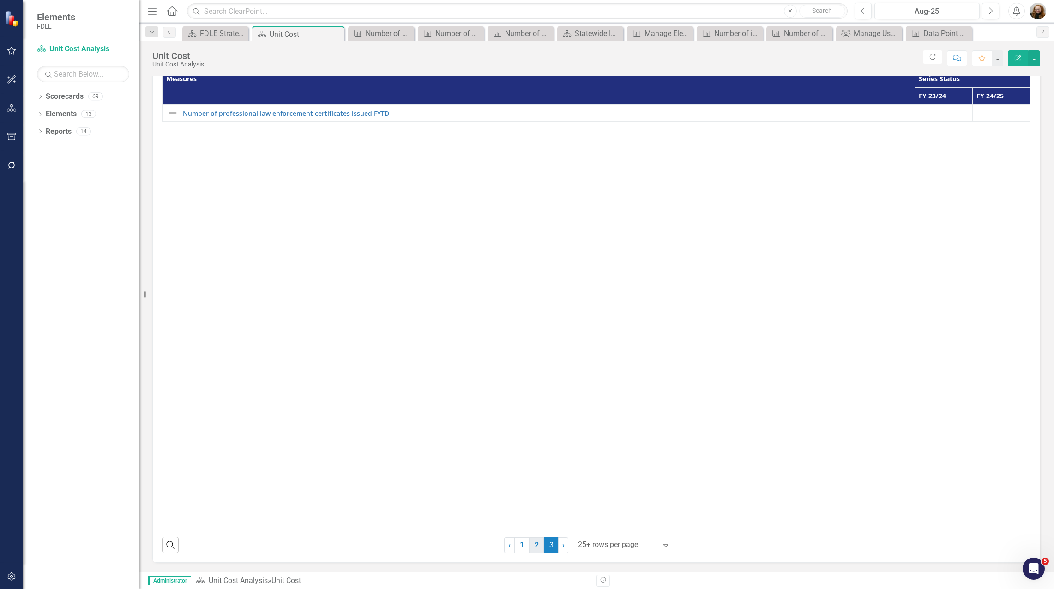
click at [531, 548] on link "2" at bounding box center [536, 545] width 15 height 16
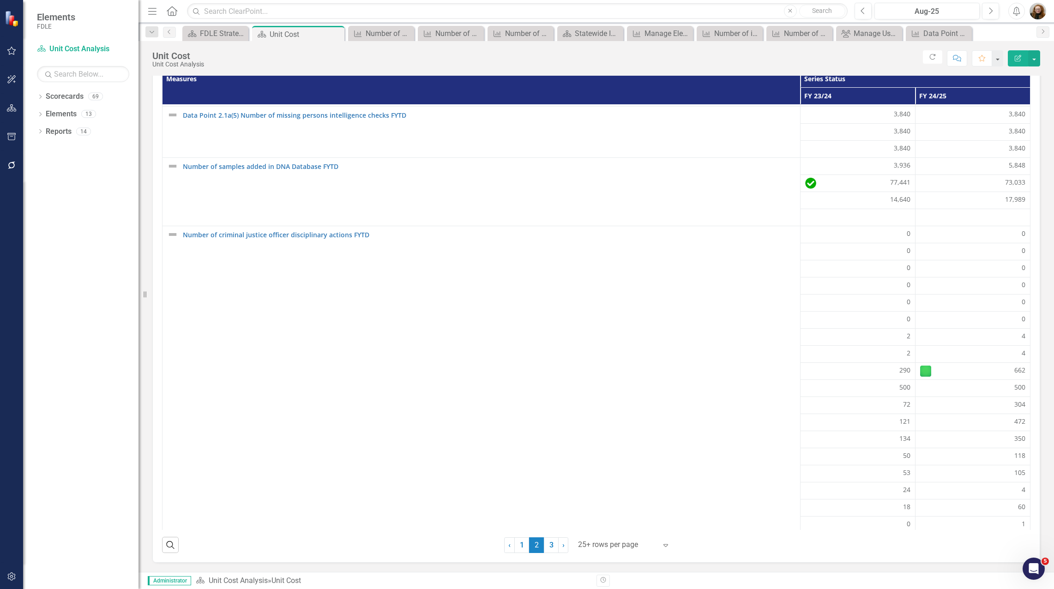
scroll to position [309, 0]
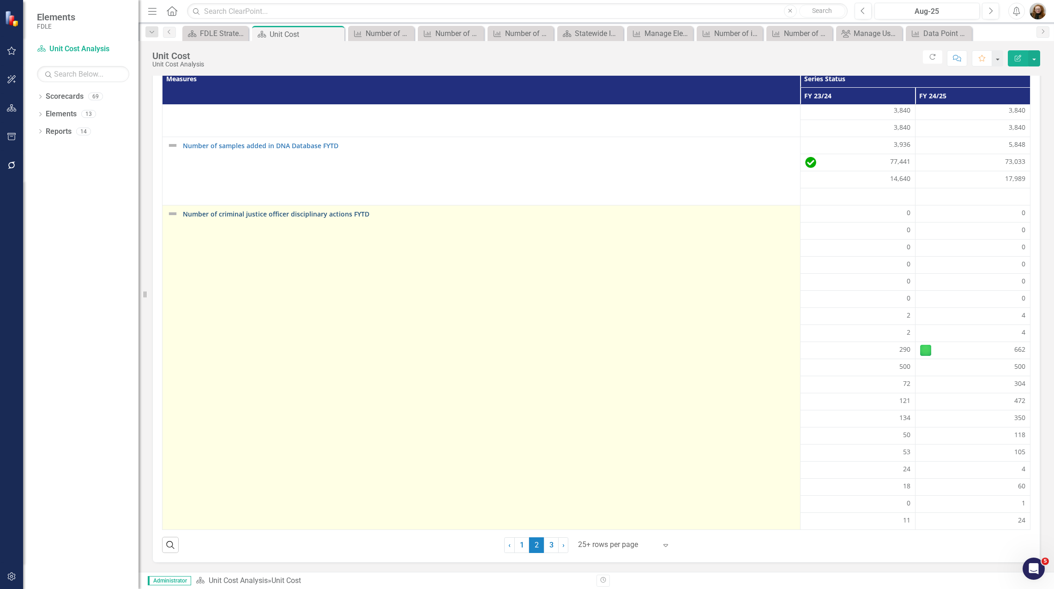
click at [280, 216] on link "Number of criminal justice officer disciplinary actions FYTD" at bounding box center [489, 213] width 612 height 7
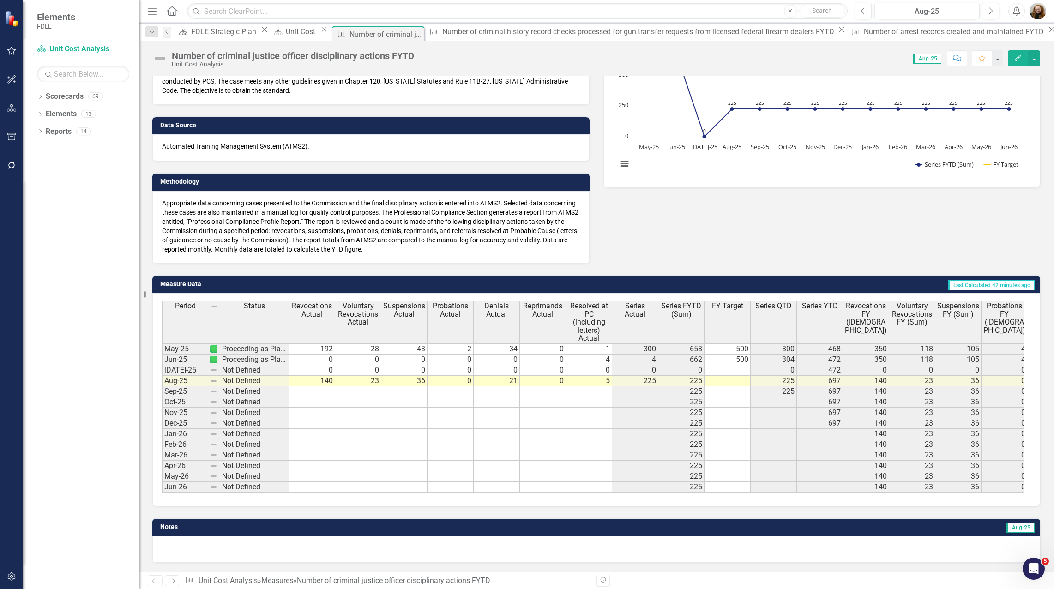
scroll to position [129, 0]
click at [1019, 59] on icon "Edit" at bounding box center [1018, 58] width 8 height 6
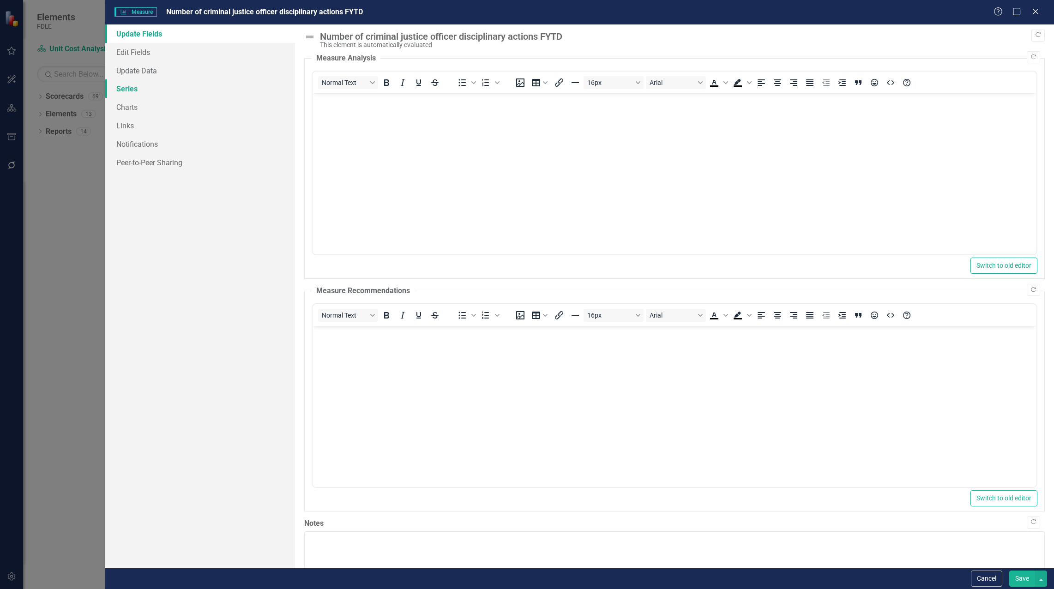
scroll to position [0, 0]
click at [117, 84] on link "Series" at bounding box center [200, 88] width 190 height 18
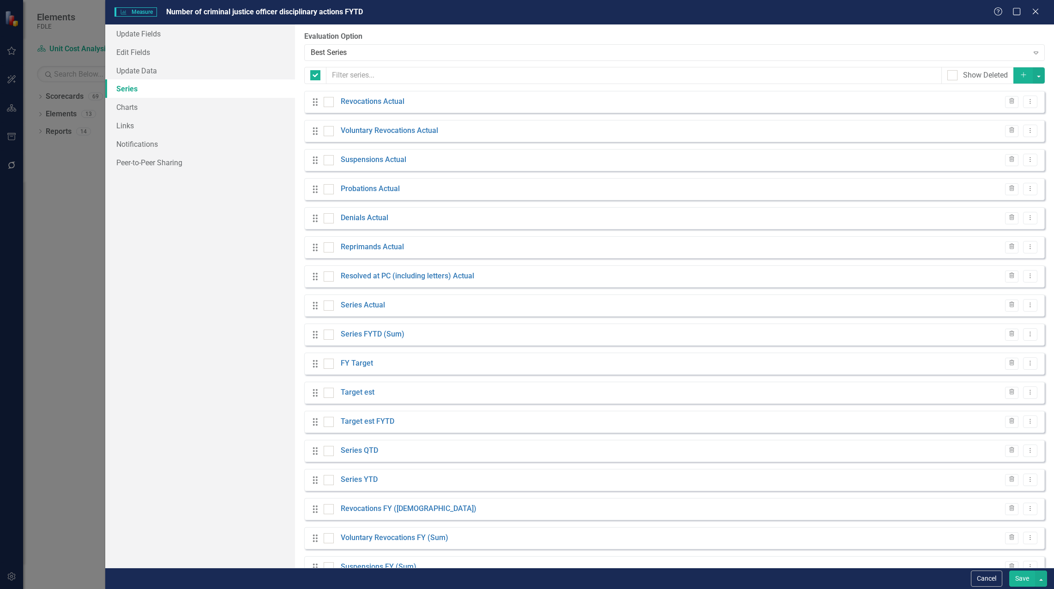
checkbox input "false"
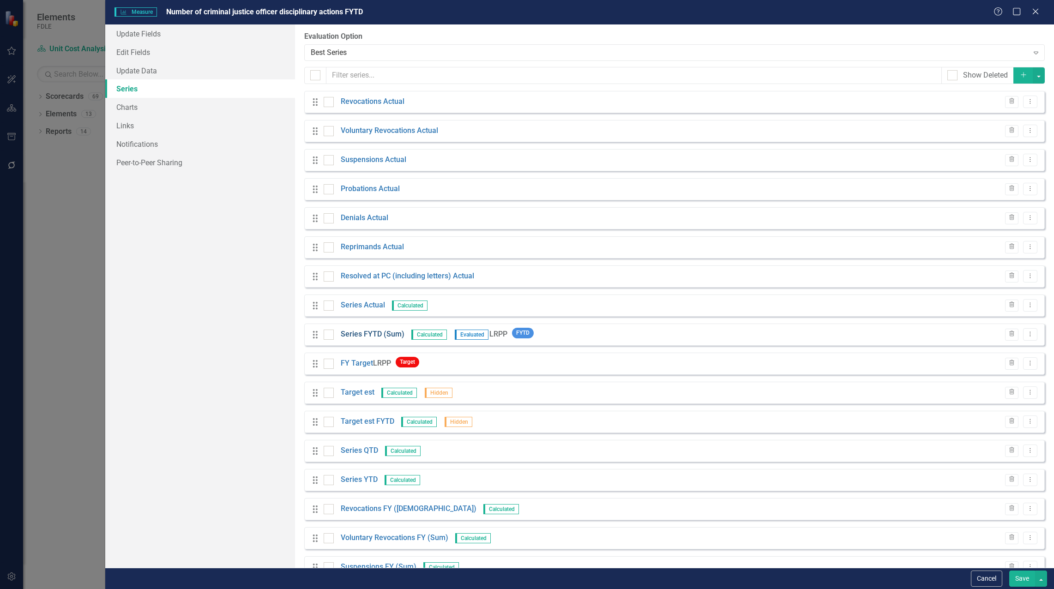
click at [372, 335] on link "Series FYTD (Sum)" at bounding box center [373, 334] width 64 height 11
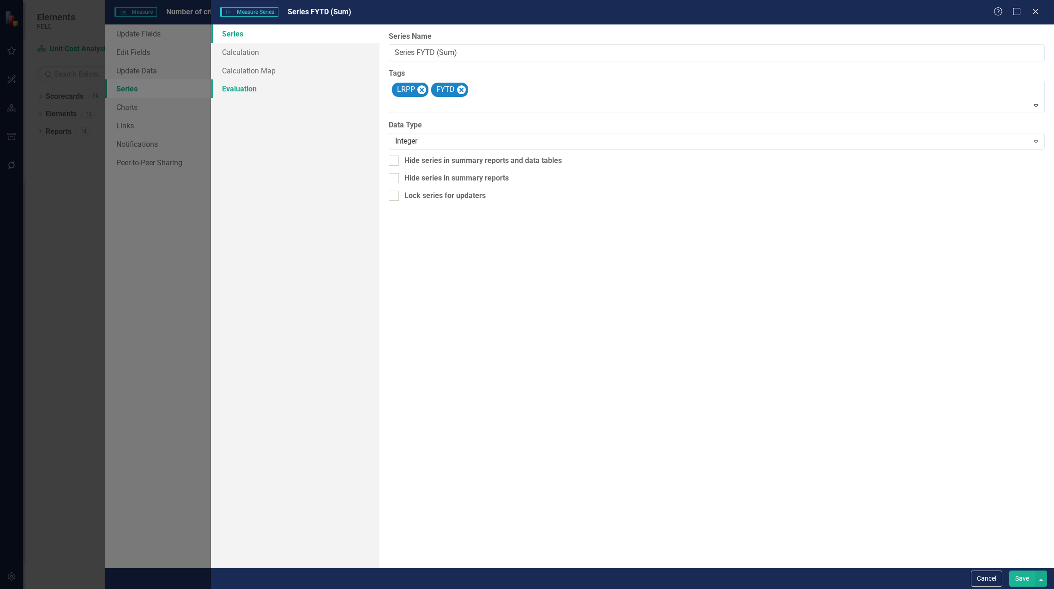
click at [246, 87] on link "Evaluation" at bounding box center [295, 88] width 168 height 18
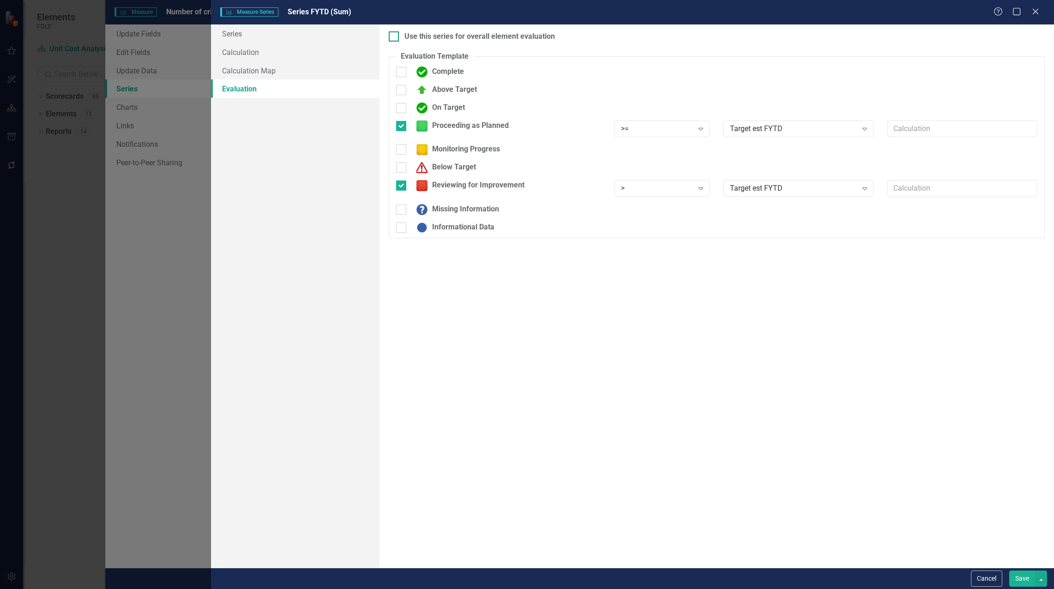
click at [395, 36] on div at bounding box center [394, 36] width 10 height 10
click at [395, 36] on input "Use this series for overall element evaluation" at bounding box center [392, 34] width 6 height 6
checkbox input "true"
click at [1022, 580] on button "Save" at bounding box center [1022, 578] width 26 height 16
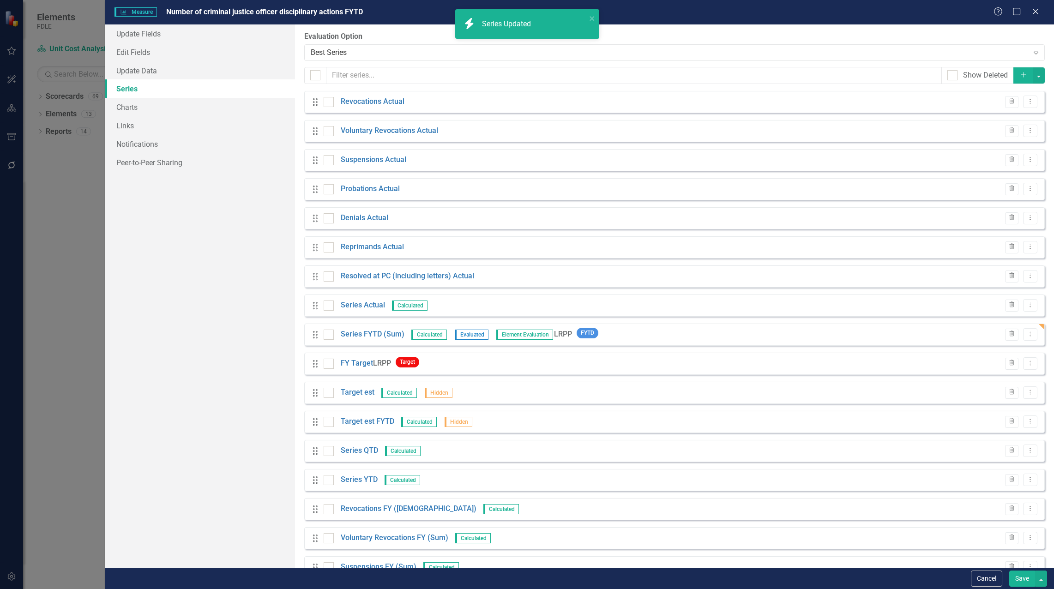
click at [1015, 580] on button "Save" at bounding box center [1022, 578] width 26 height 16
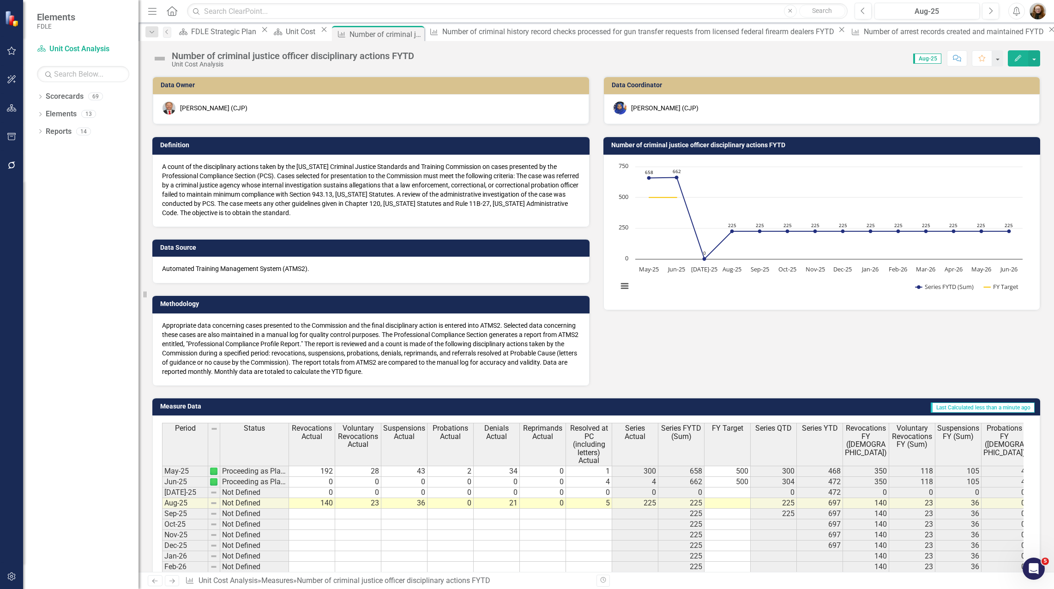
click at [1015, 55] on icon "Edit" at bounding box center [1018, 58] width 8 height 6
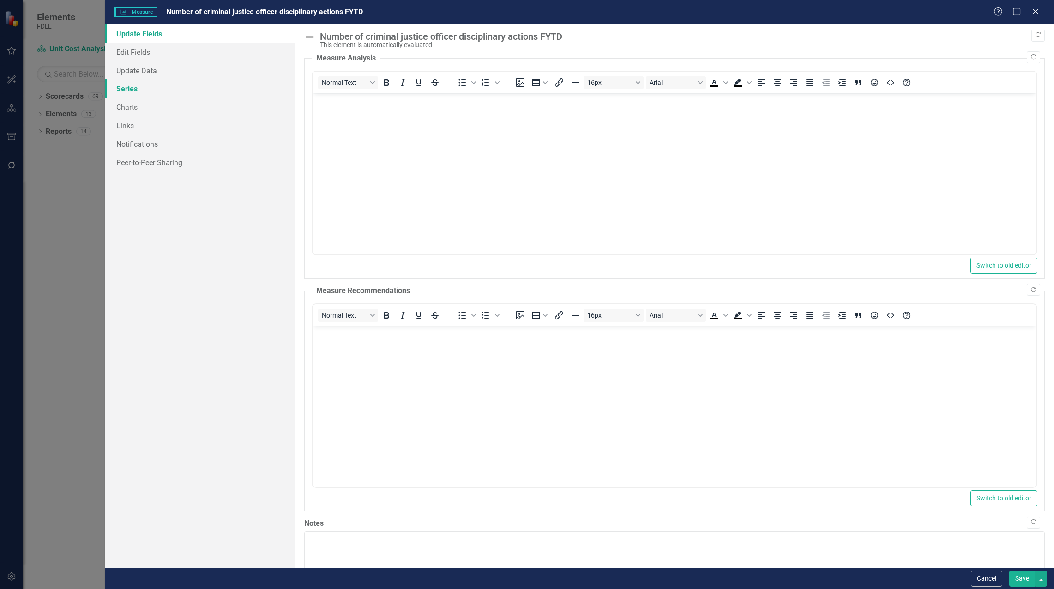
click at [129, 94] on link "Series" at bounding box center [200, 88] width 190 height 18
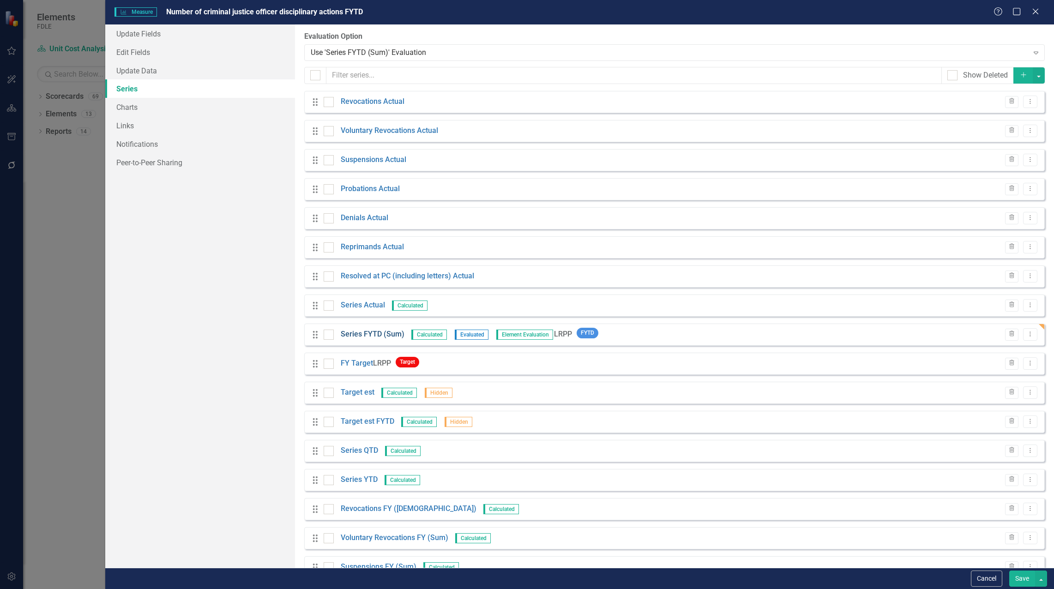
click at [380, 333] on link "Series FYTD (Sum)" at bounding box center [373, 334] width 64 height 11
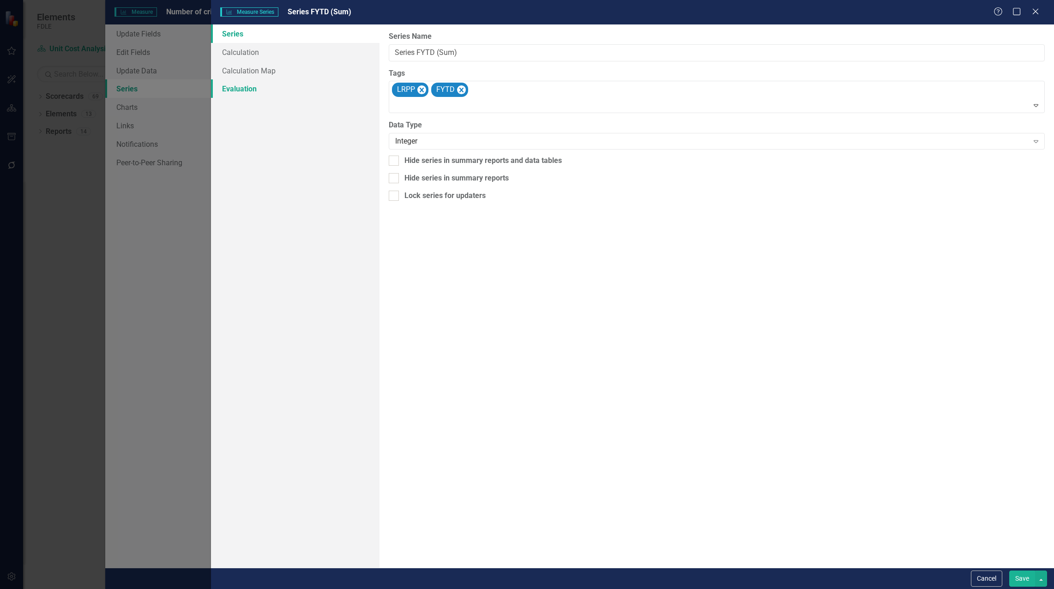
click at [233, 88] on link "Evaluation" at bounding box center [295, 88] width 168 height 18
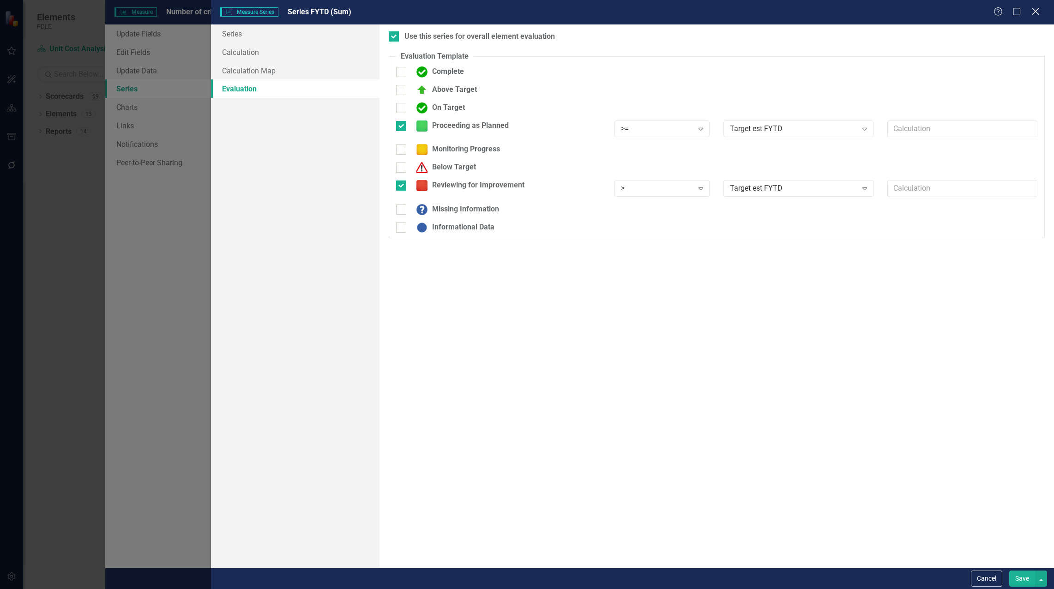
click at [1036, 8] on icon "Close" at bounding box center [1035, 11] width 12 height 9
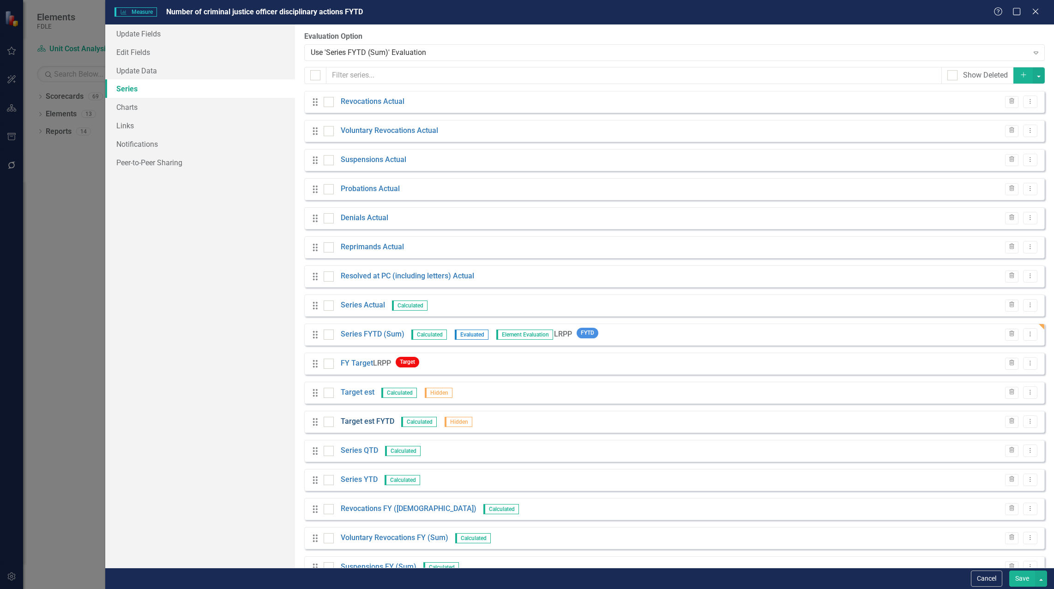
click at [375, 422] on link "Target est FYTD" at bounding box center [368, 421] width 54 height 11
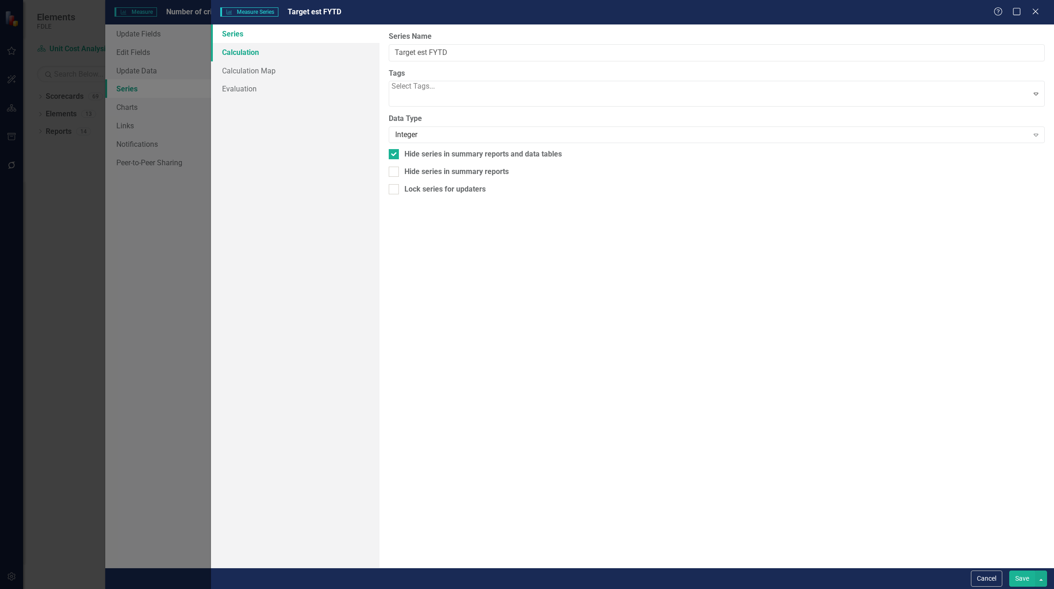
click at [253, 54] on link "Calculation" at bounding box center [295, 52] width 168 height 18
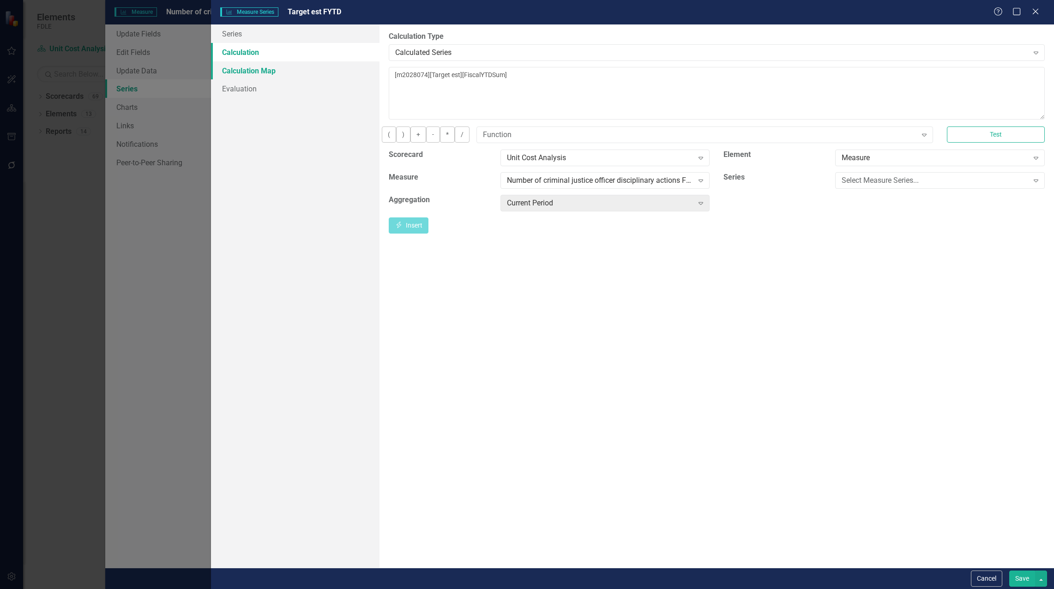
click at [250, 68] on link "Calculation Map" at bounding box center [295, 70] width 168 height 18
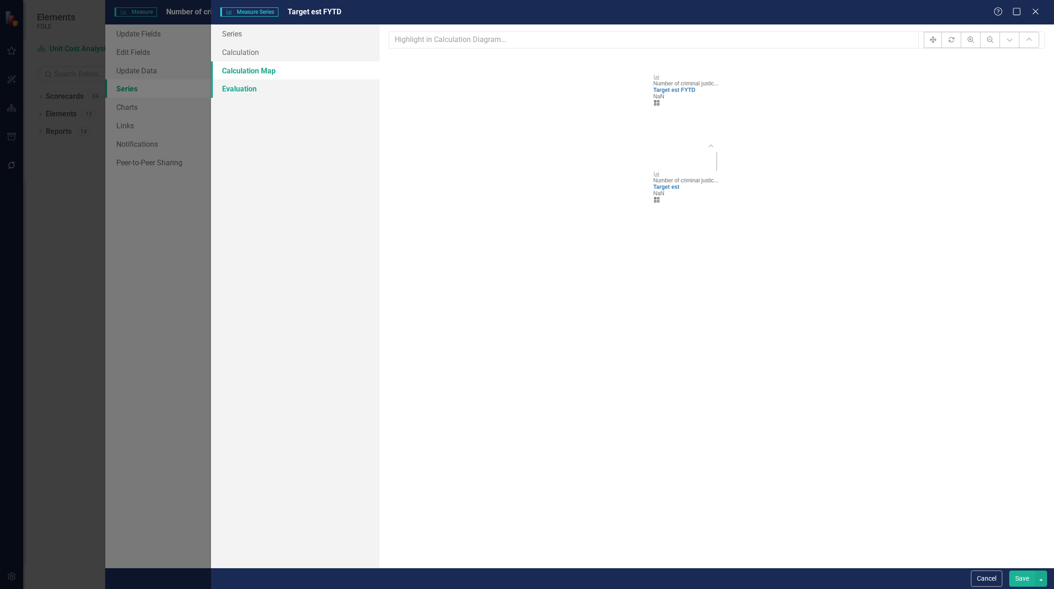
click at [247, 90] on link "Evaluation" at bounding box center [295, 88] width 168 height 18
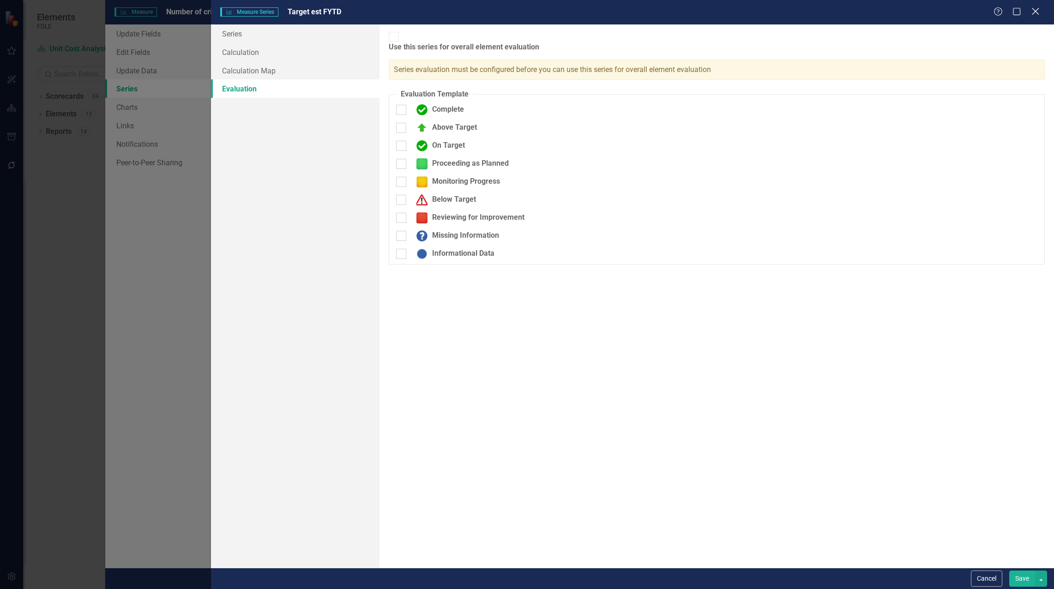
click at [1033, 14] on icon at bounding box center [1035, 11] width 7 height 7
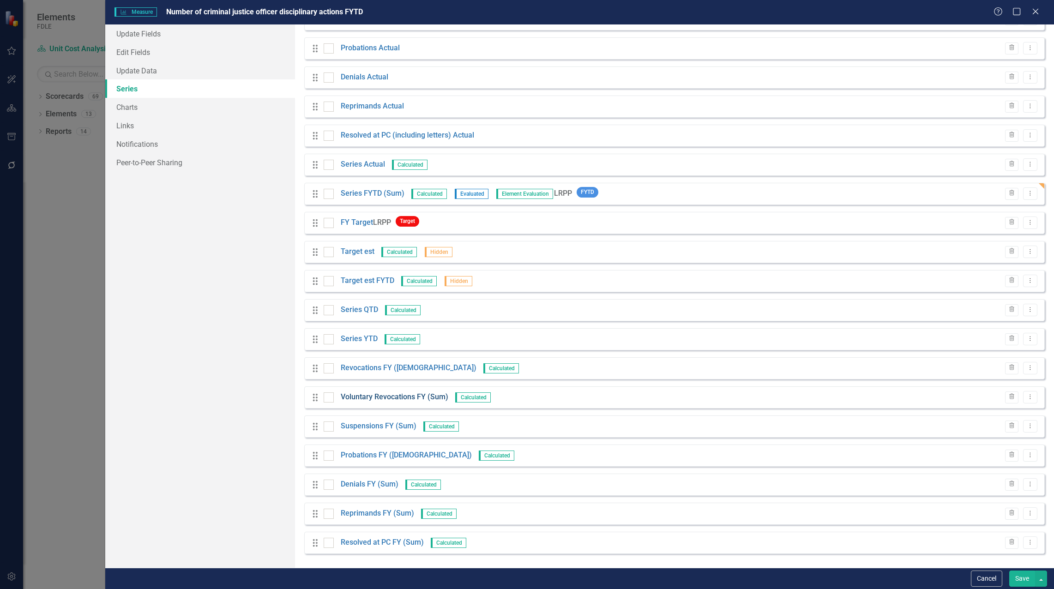
scroll to position [95, 0]
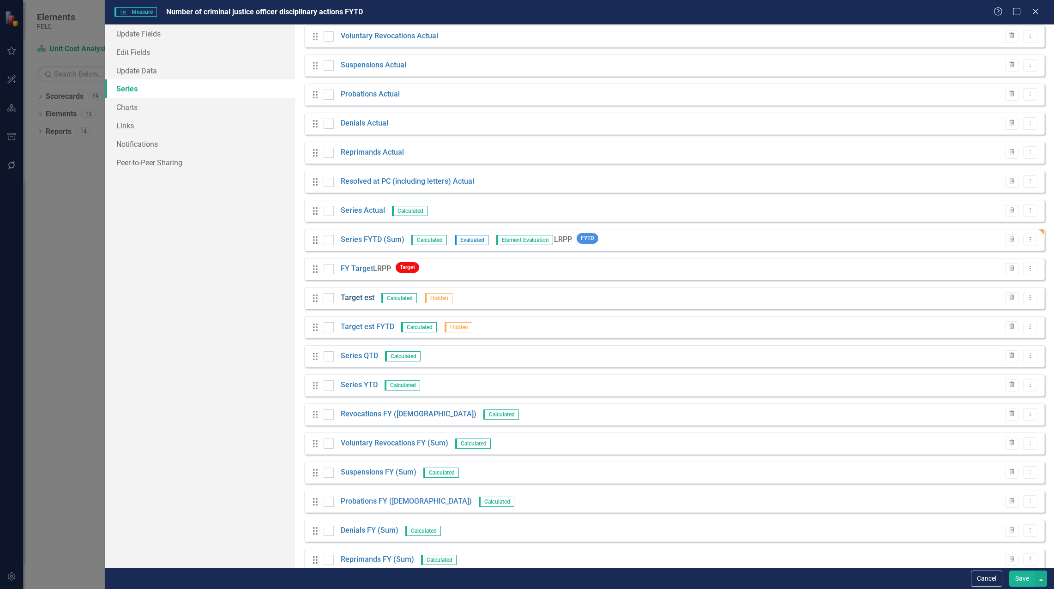
click at [369, 299] on link "Target est" at bounding box center [358, 298] width 34 height 11
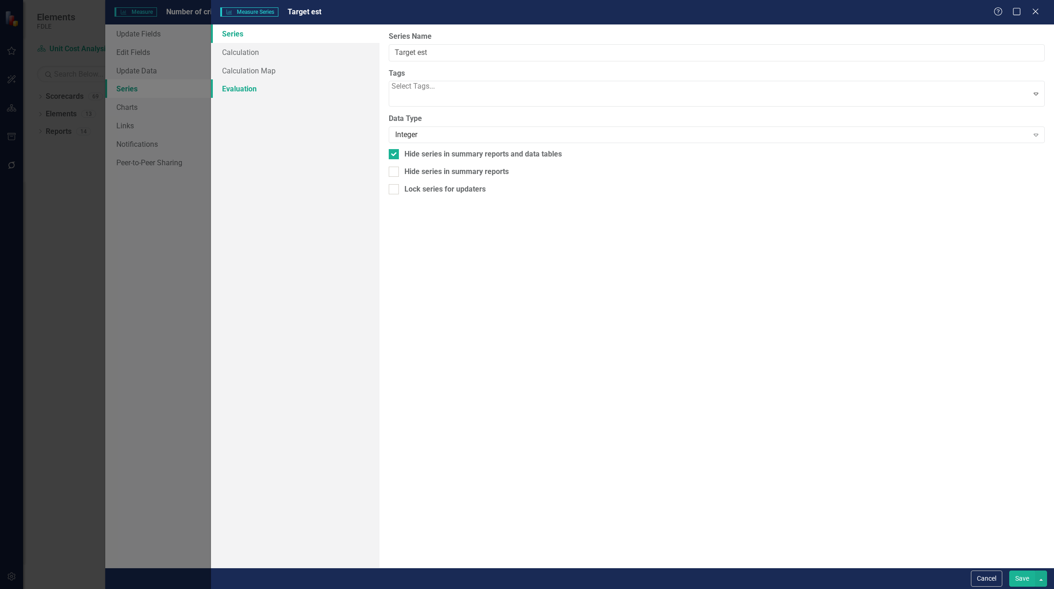
click at [231, 90] on link "Evaluation" at bounding box center [295, 88] width 168 height 18
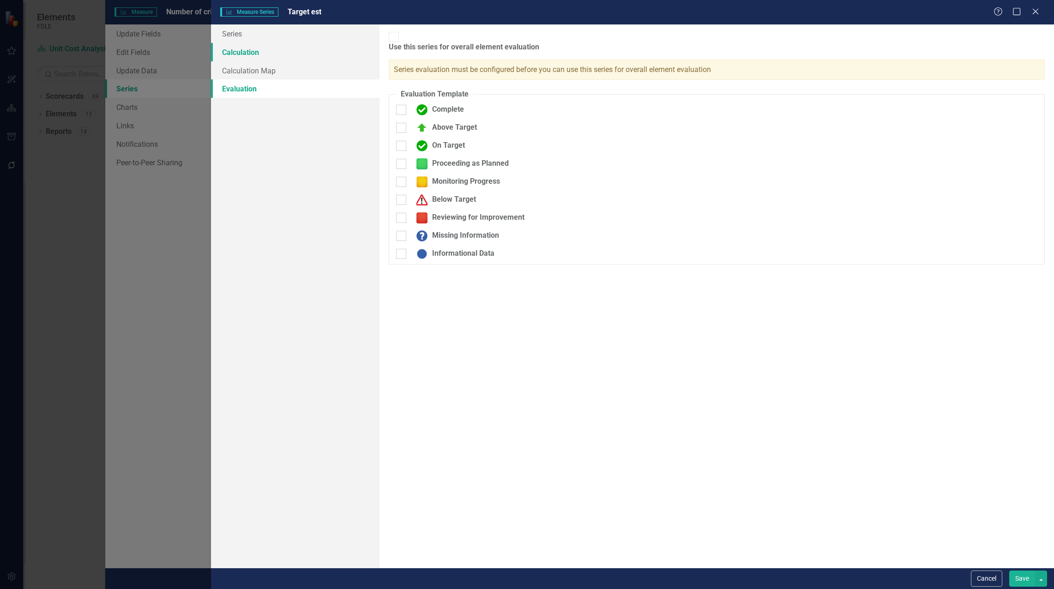
click at [234, 54] on link "Calculation" at bounding box center [295, 52] width 168 height 18
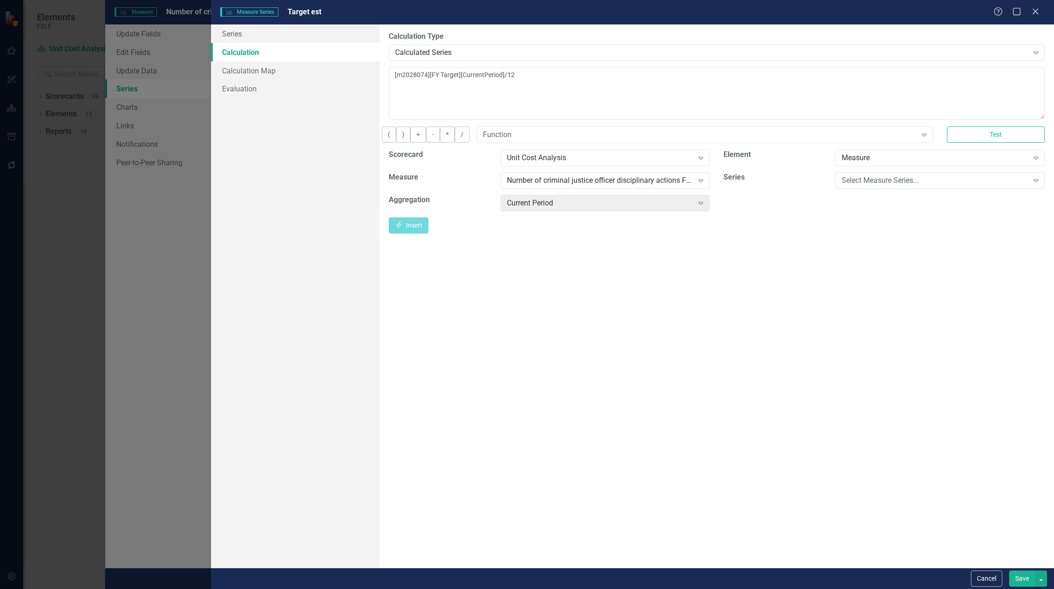
click at [1028, 583] on button "Save" at bounding box center [1022, 578] width 26 height 16
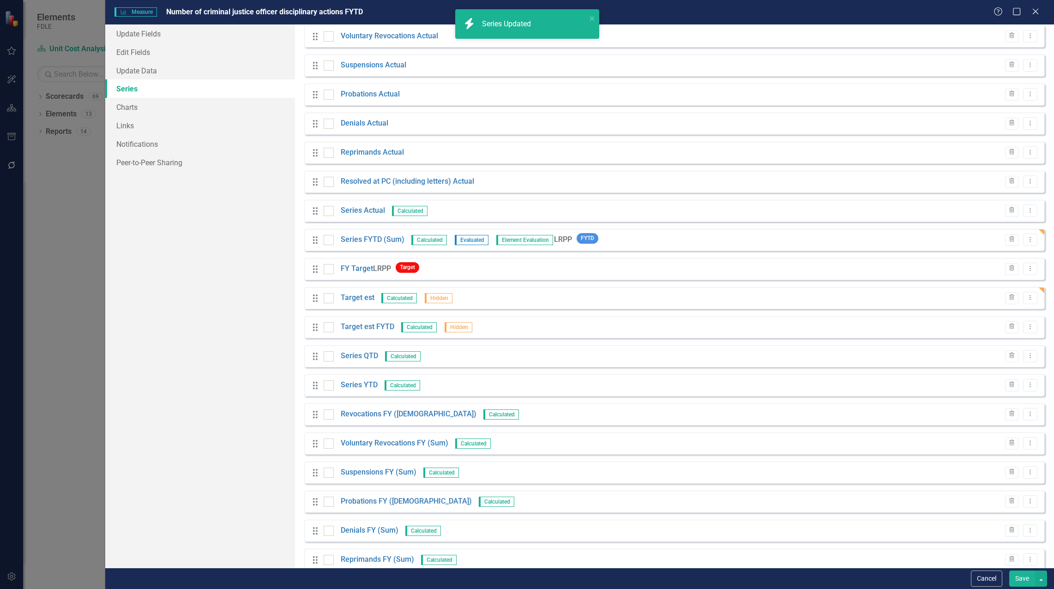
scroll to position [0, 0]
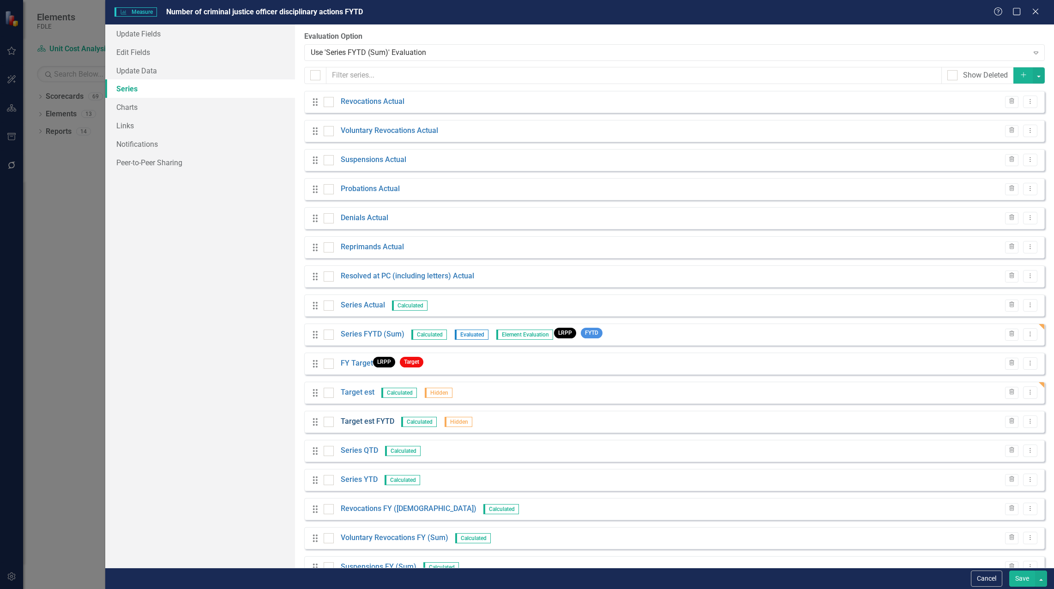
click at [378, 421] on link "Target est FYTD" at bounding box center [368, 421] width 54 height 11
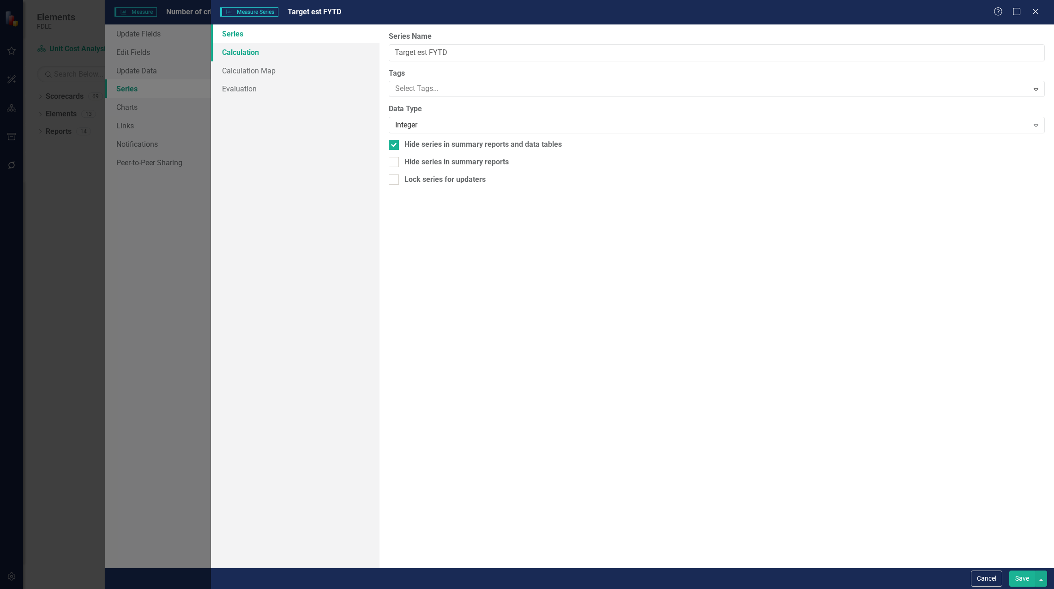
click at [250, 54] on link "Calculation" at bounding box center [295, 52] width 168 height 18
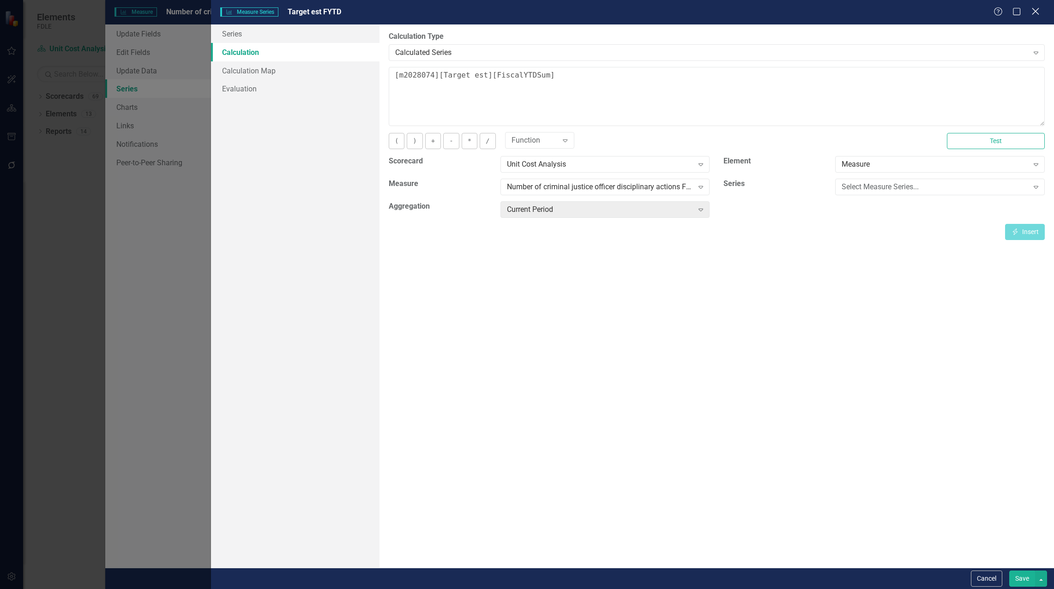
click at [1033, 14] on icon at bounding box center [1035, 11] width 7 height 7
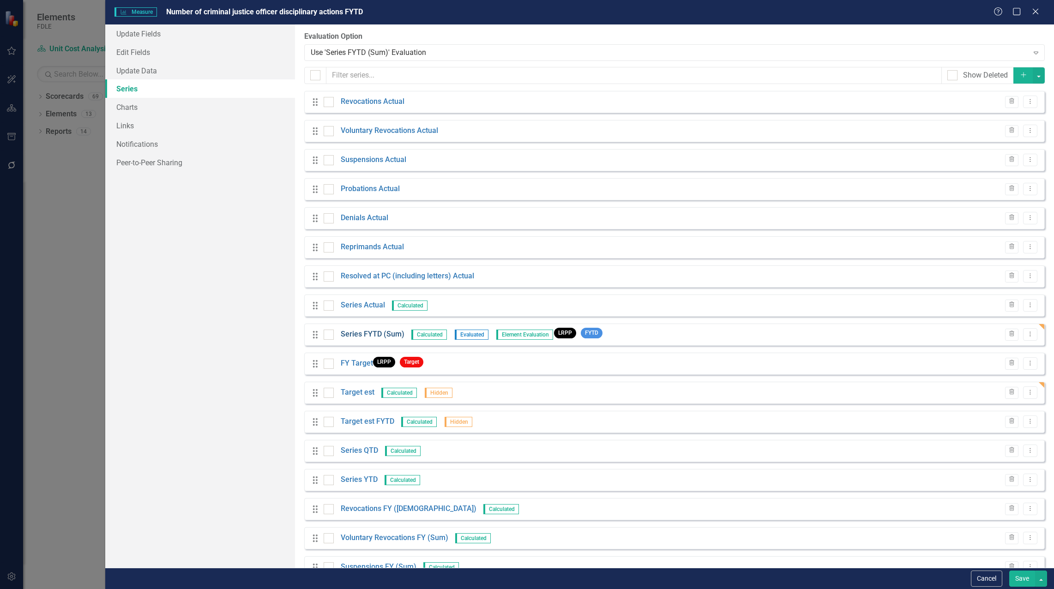
click at [367, 333] on link "Series FYTD (Sum)" at bounding box center [373, 334] width 64 height 11
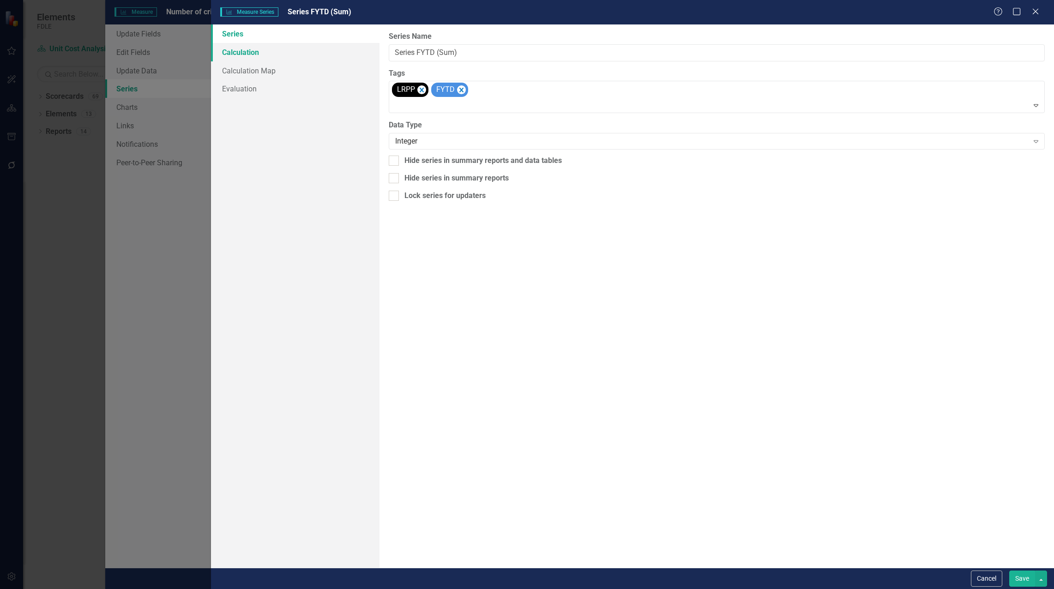
click at [234, 57] on link "Calculation" at bounding box center [295, 52] width 168 height 18
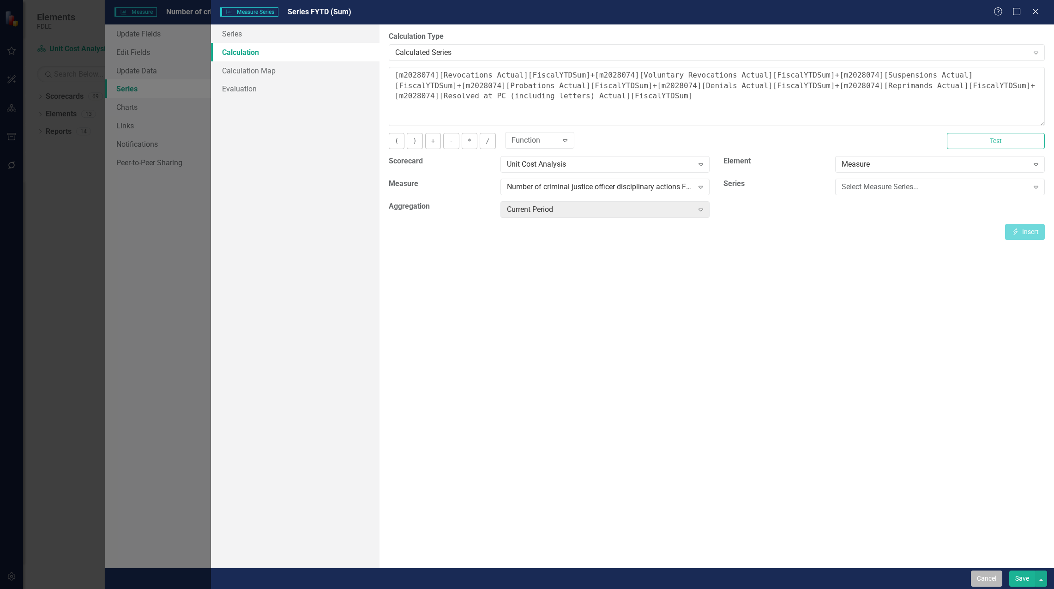
click at [979, 576] on button "Cancel" at bounding box center [986, 578] width 31 height 16
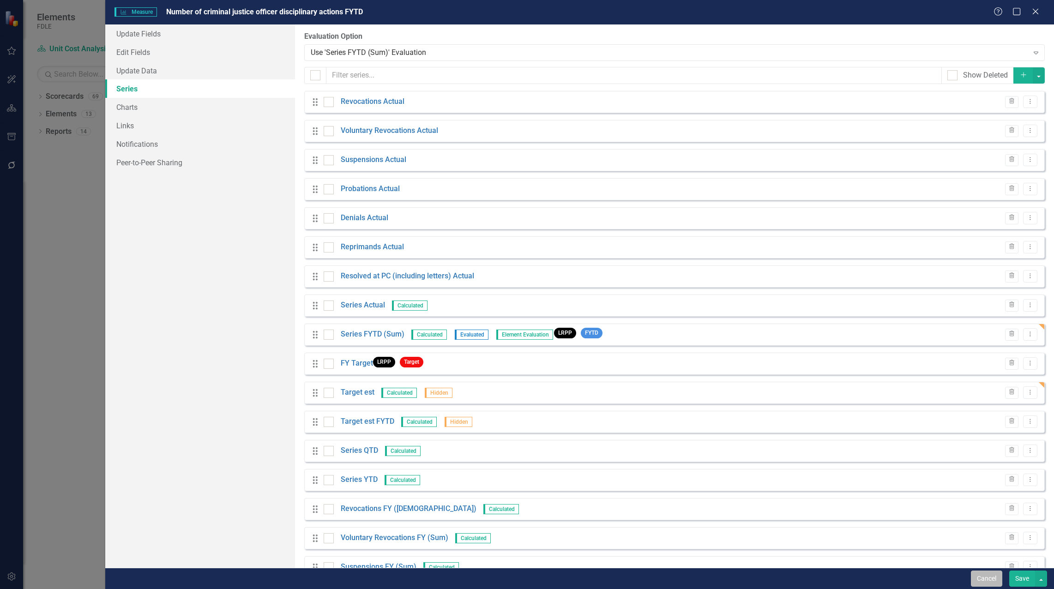
click at [982, 581] on button "Cancel" at bounding box center [986, 578] width 31 height 16
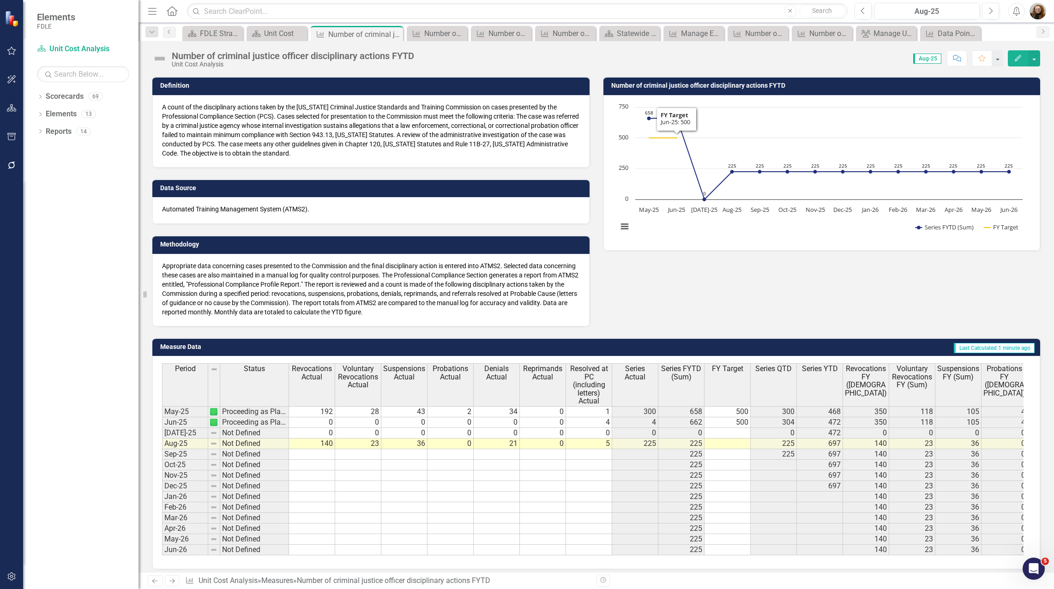
scroll to position [129, 0]
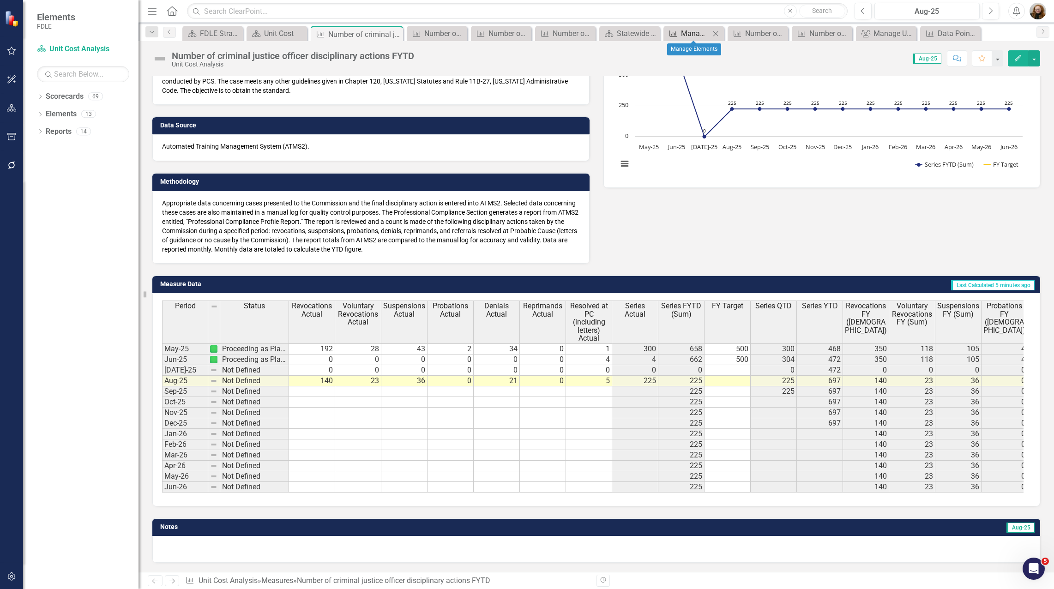
click at [684, 38] on div "Manage Elements" at bounding box center [695, 34] width 29 height 12
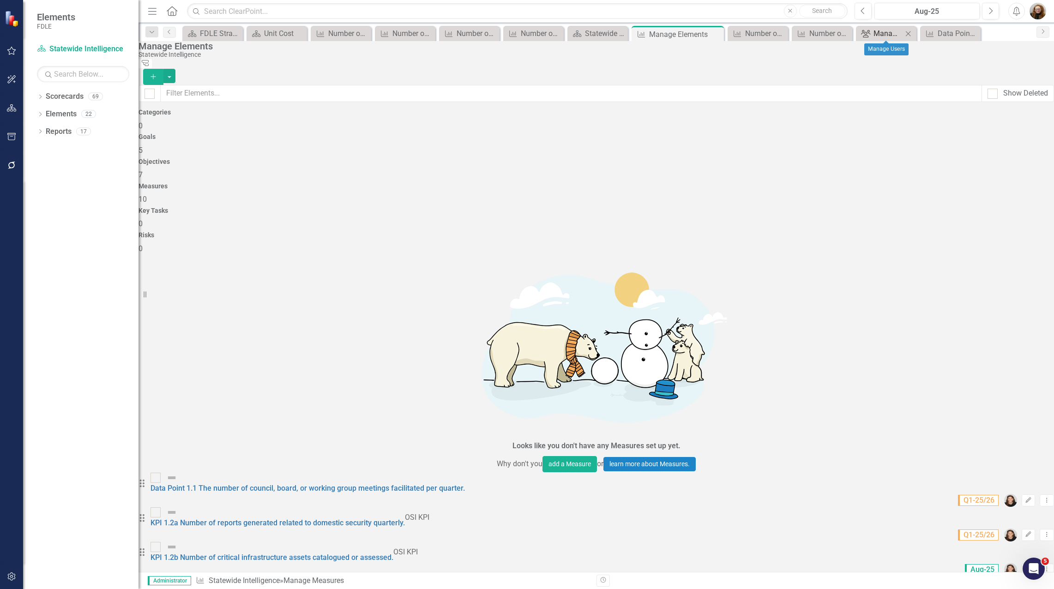
click at [876, 33] on div "Manage Users" at bounding box center [887, 34] width 29 height 12
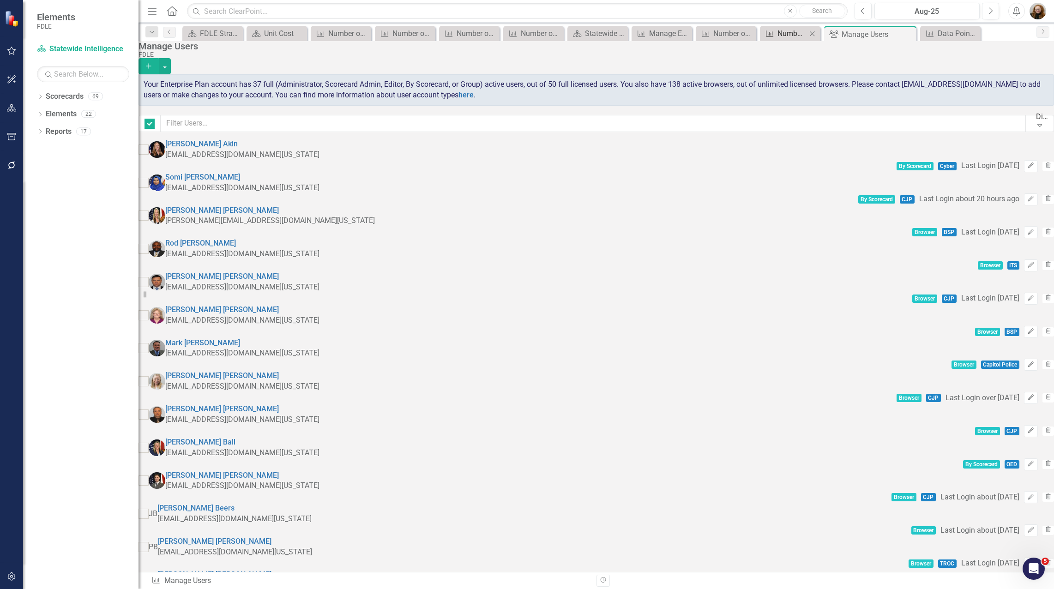
checkbox input "false"
click at [786, 35] on div "Number of domestic security activities" at bounding box center [791, 34] width 29 height 12
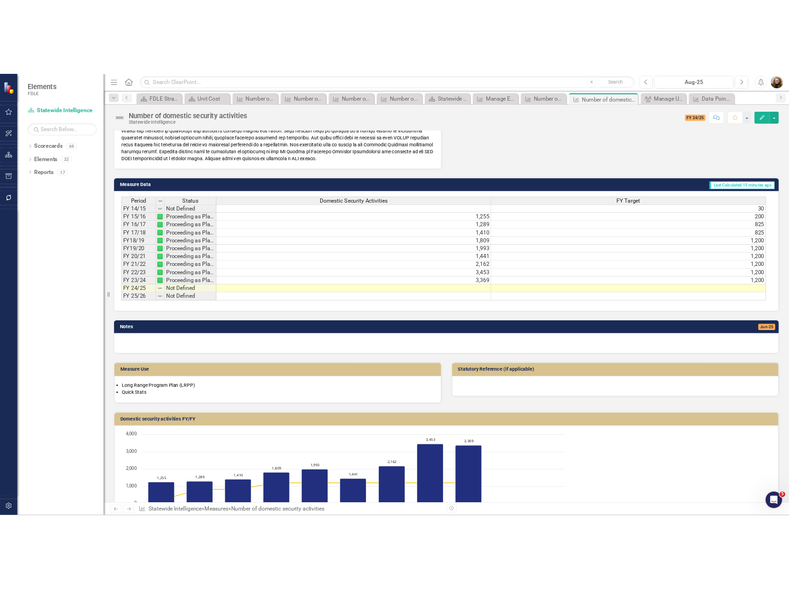
scroll to position [305, 0]
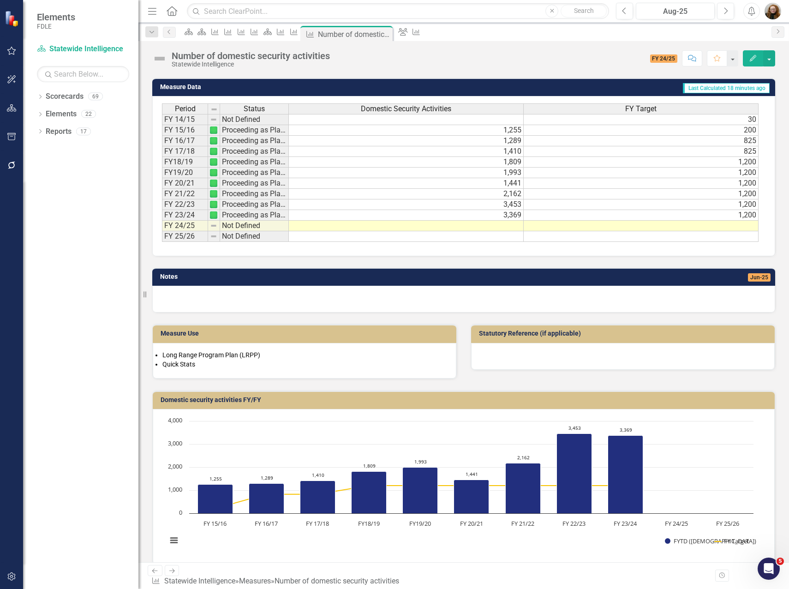
scroll to position [404, 0]
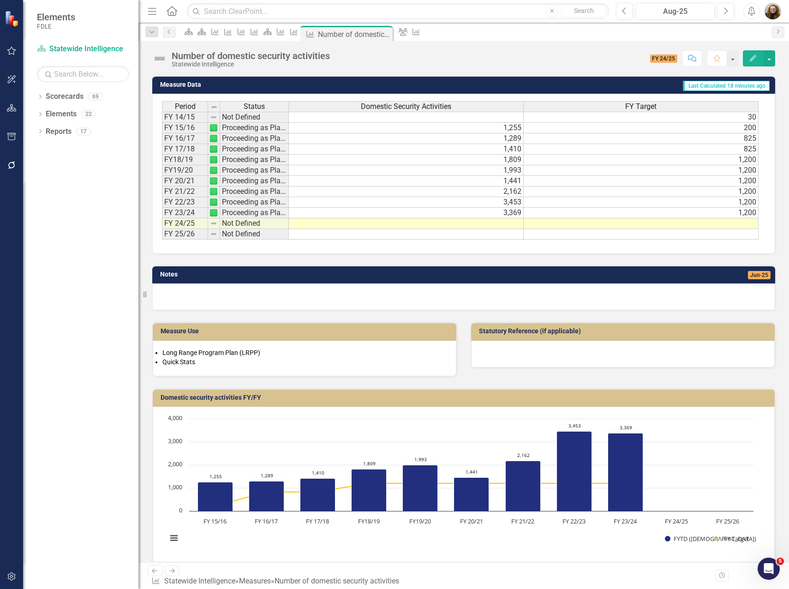
drag, startPoint x: 472, startPoint y: 318, endPoint x: 431, endPoint y: 270, distance: 63.5
click at [472, 318] on div "Statutory Reference (if applicable)" at bounding box center [623, 338] width 318 height 57
click at [389, 33] on icon "Close" at bounding box center [383, 33] width 9 height 7
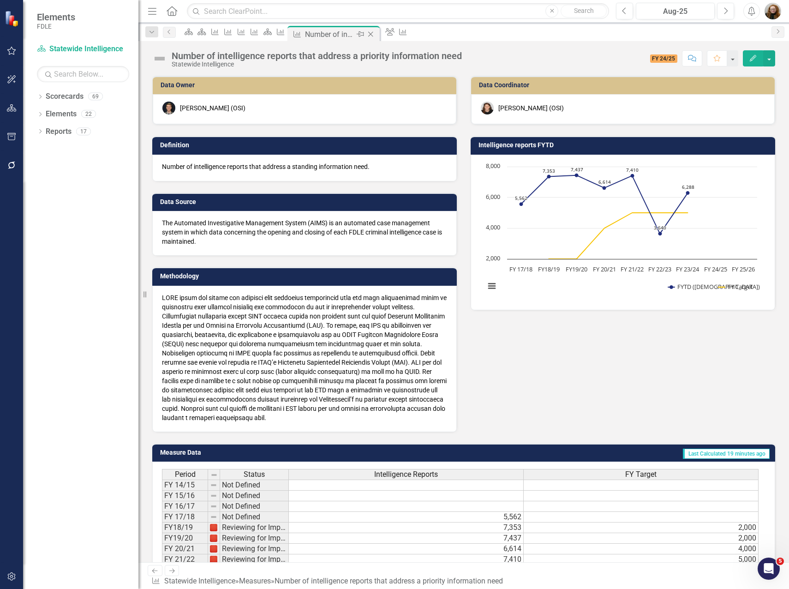
click at [373, 33] on icon at bounding box center [370, 34] width 5 height 5
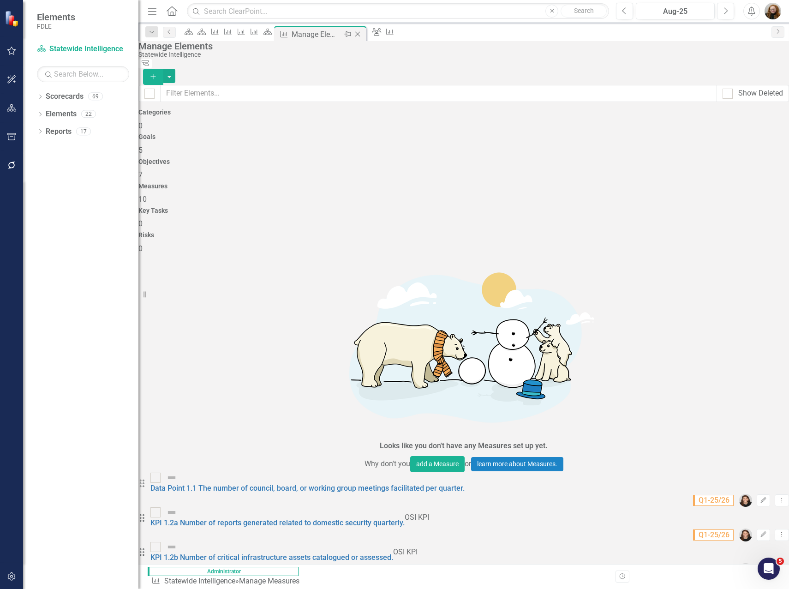
click at [341, 35] on div "Manage Elements" at bounding box center [316, 35] width 49 height 12
click at [362, 32] on icon "Close" at bounding box center [357, 33] width 9 height 7
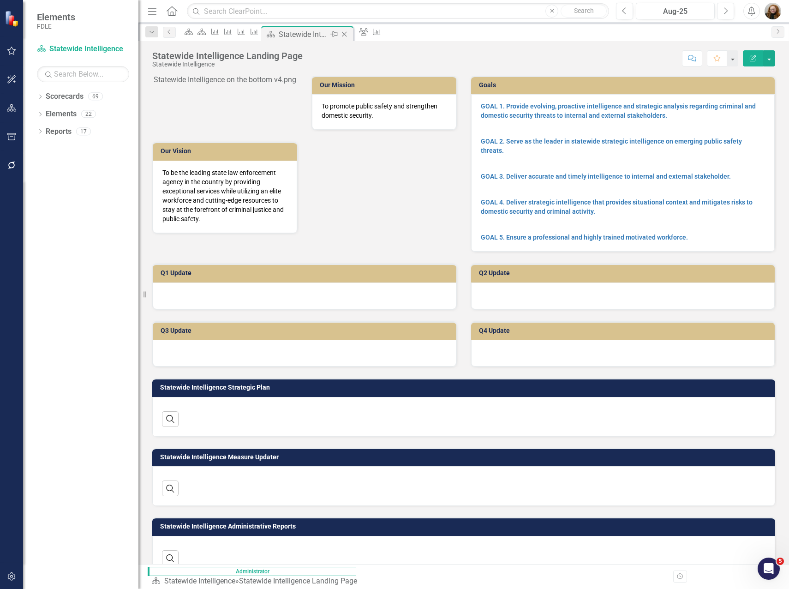
click at [349, 33] on icon "Close" at bounding box center [344, 33] width 9 height 7
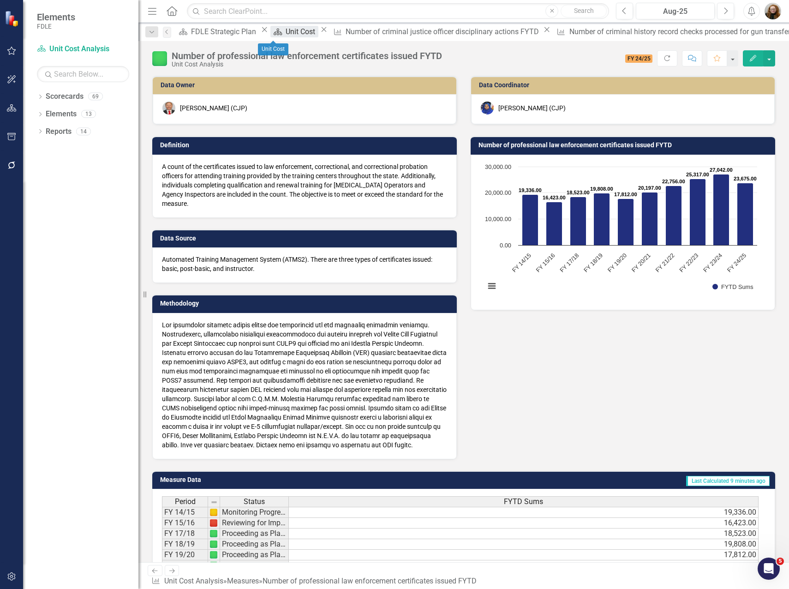
click at [286, 34] on div "Unit Cost" at bounding box center [302, 32] width 32 height 12
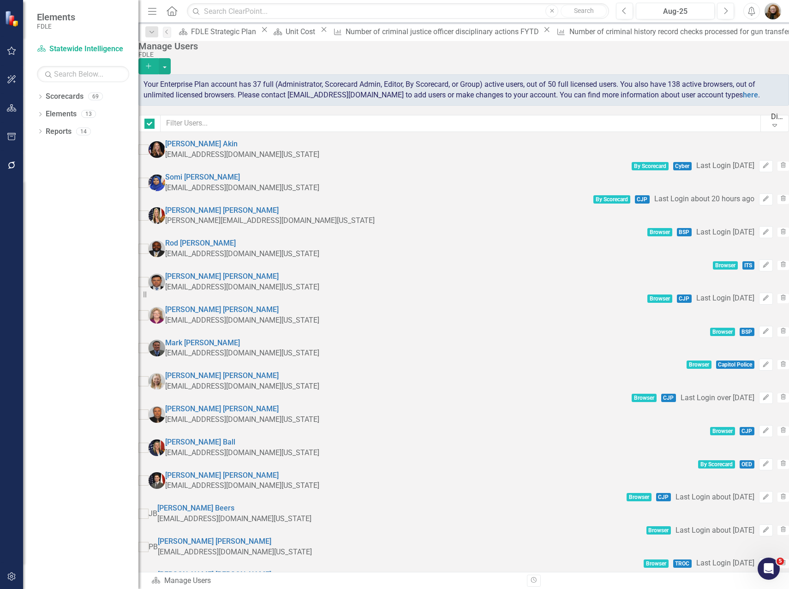
checkbox input "false"
click at [218, 132] on input "text" at bounding box center [461, 123] width 600 height 17
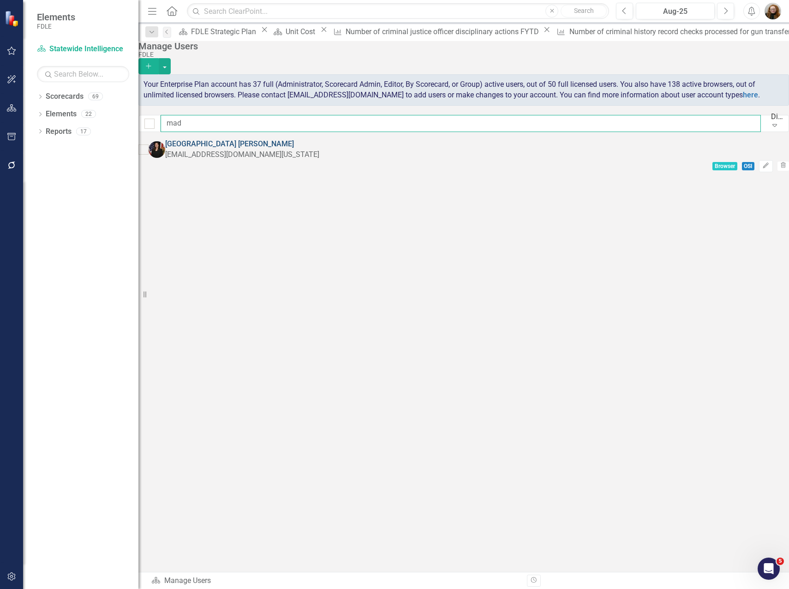
type input "mad"
click at [238, 148] on link "Madison Fenton" at bounding box center [229, 143] width 129 height 9
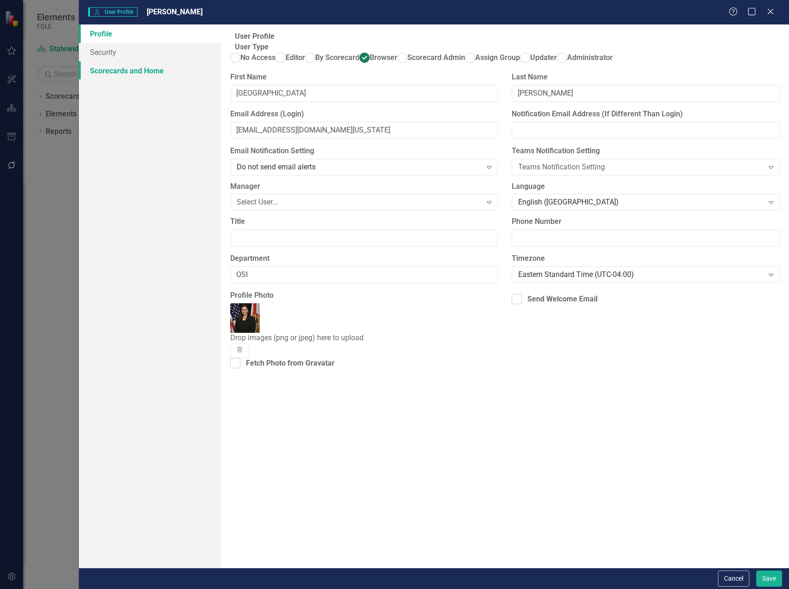
click at [121, 72] on link "Scorecards and Home" at bounding box center [150, 70] width 142 height 18
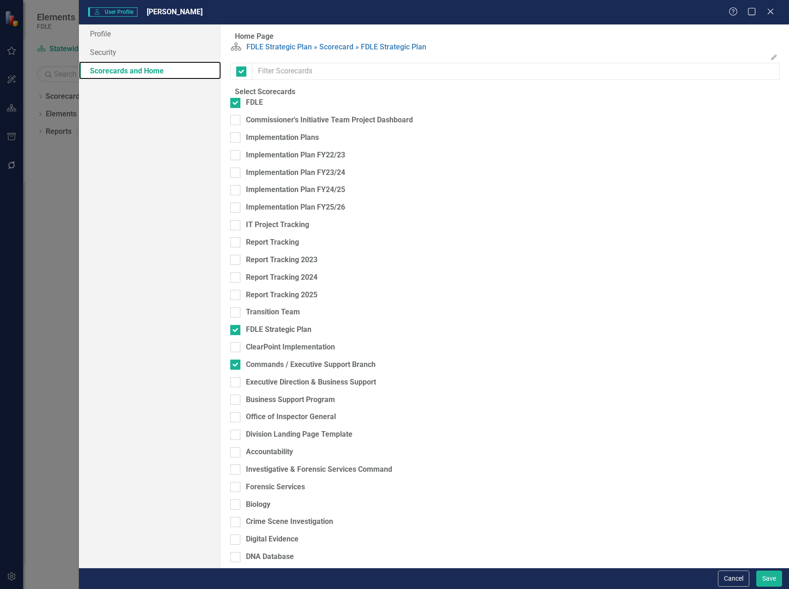
checkbox input "false"
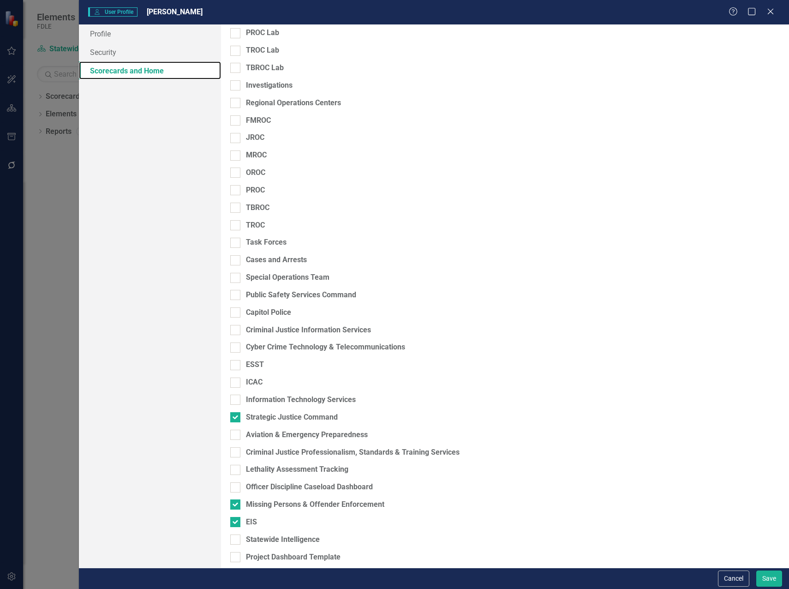
scroll to position [787, 0]
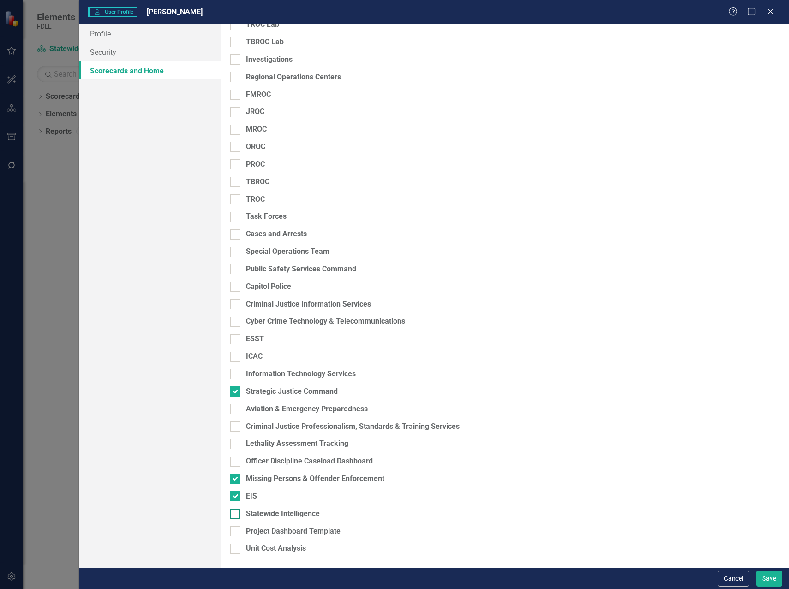
click at [236, 513] on input "Statewide Intelligence" at bounding box center [233, 512] width 6 height 6
checkbox input "true"
click at [240, 494] on div at bounding box center [235, 496] width 10 height 10
click at [236, 494] on input "EIS" at bounding box center [233, 494] width 6 height 6
checkbox input "false"
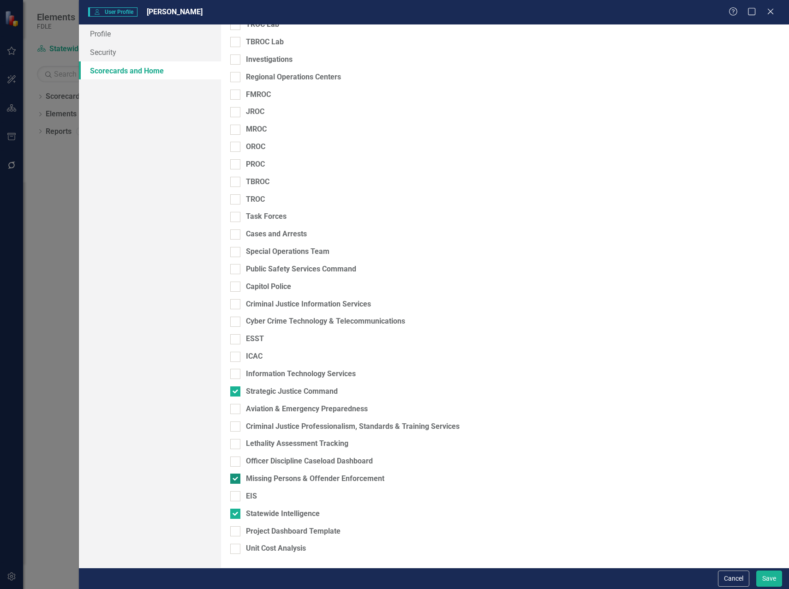
click at [240, 479] on div at bounding box center [235, 479] width 10 height 10
click at [236, 479] on input "Missing Persons & Offender Enforcement" at bounding box center [233, 477] width 6 height 6
checkbox input "false"
click at [768, 579] on button "Save" at bounding box center [769, 578] width 26 height 16
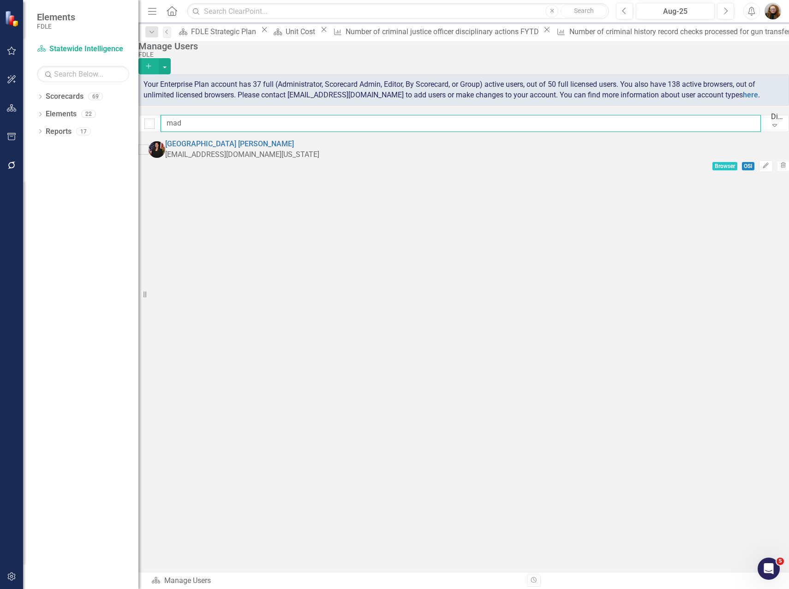
drag, startPoint x: 205, startPoint y: 139, endPoint x: 174, endPoint y: 140, distance: 30.9
click at [174, 132] on input "mad" at bounding box center [461, 123] width 600 height 17
type input "meli"
click at [243, 148] on link "Melissa Bujeda" at bounding box center [205, 143] width 81 height 9
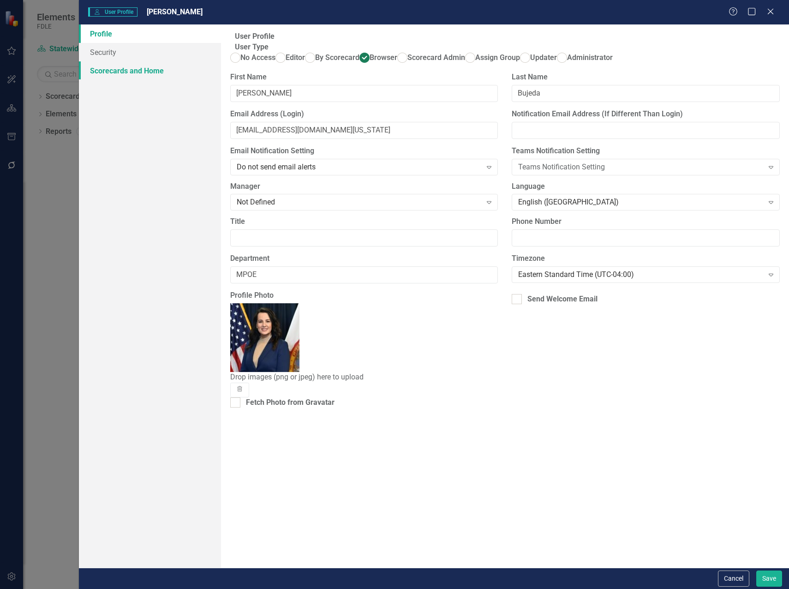
click at [114, 71] on link "Scorecards and Home" at bounding box center [150, 70] width 142 height 18
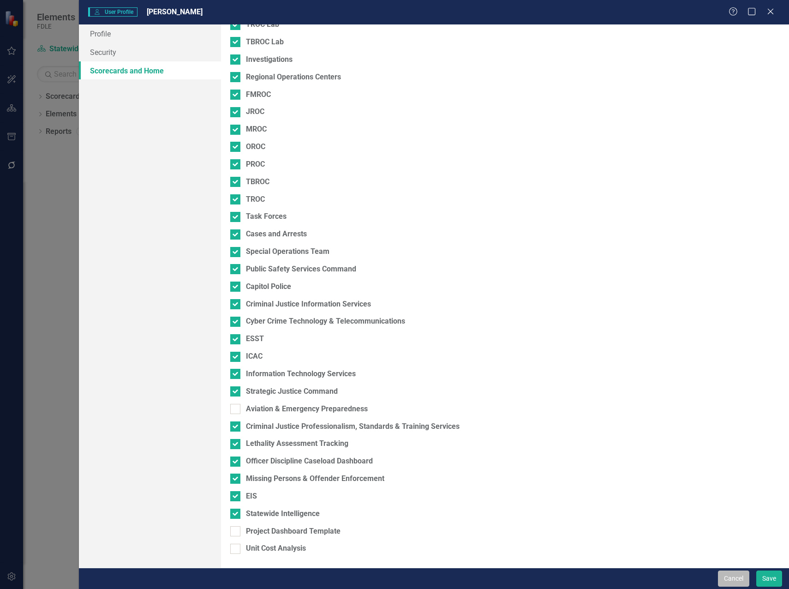
click at [733, 581] on button "Cancel" at bounding box center [733, 578] width 31 height 16
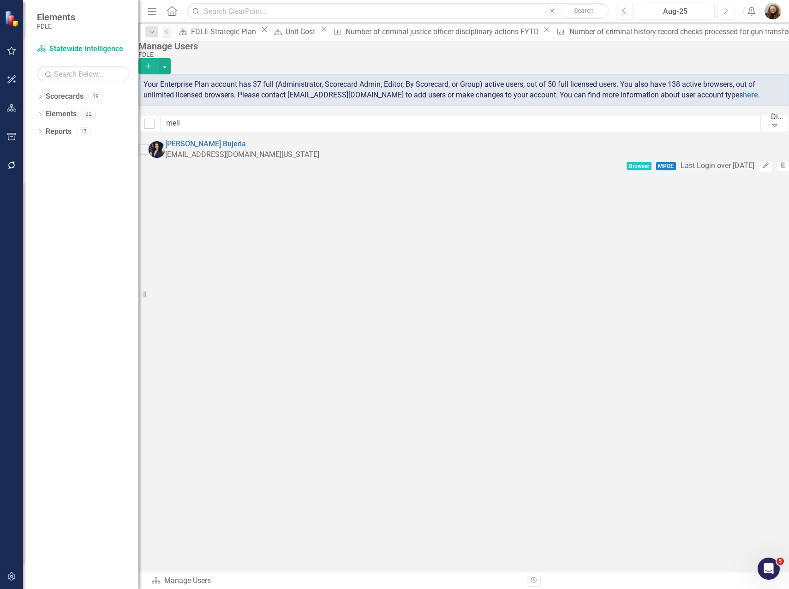
click at [360, 172] on div "Sorry, no results found. Melissa Bujeda MelissaBujeda@fdle.state.fl.us Browser …" at bounding box center [463, 155] width 651 height 33
click at [224, 33] on div "FDLE Strategic Plan" at bounding box center [225, 32] width 68 height 12
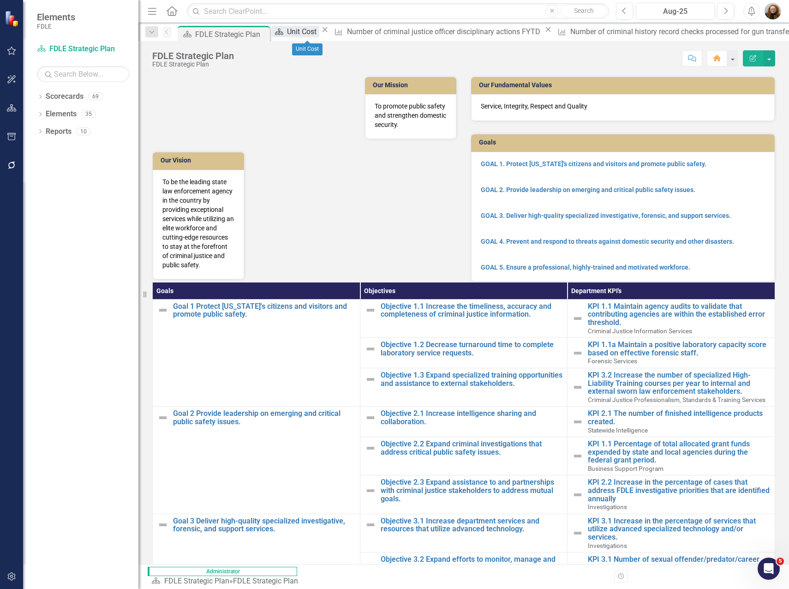
click at [298, 34] on div "Unit Cost" at bounding box center [303, 32] width 32 height 12
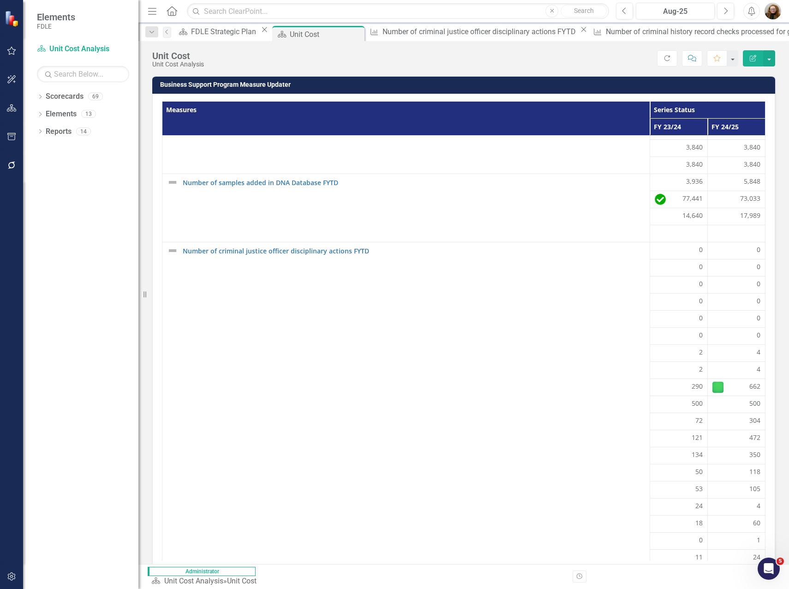
scroll to position [309, 0]
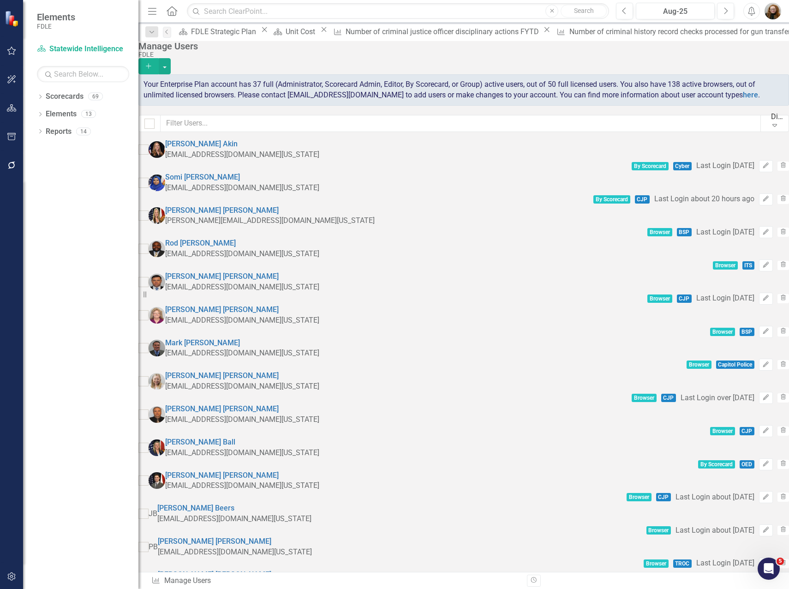
checkbox input "false"
drag, startPoint x: 689, startPoint y: 36, endPoint x: 684, endPoint y: 34, distance: 5.0
click at [0, 0] on icon "Close" at bounding box center [0, 0] width 0 height 0
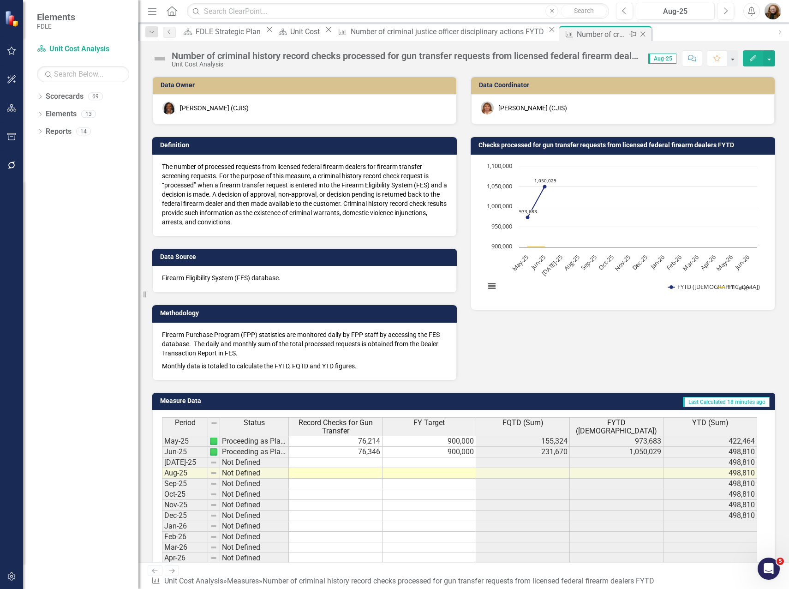
click at [638, 32] on icon "Close" at bounding box center [642, 33] width 9 height 7
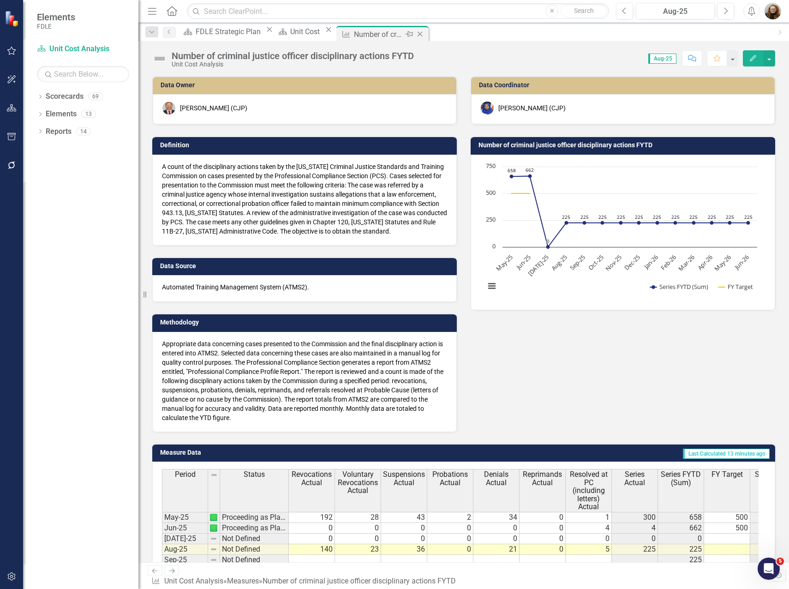
click at [425, 33] on icon "Close" at bounding box center [419, 33] width 9 height 7
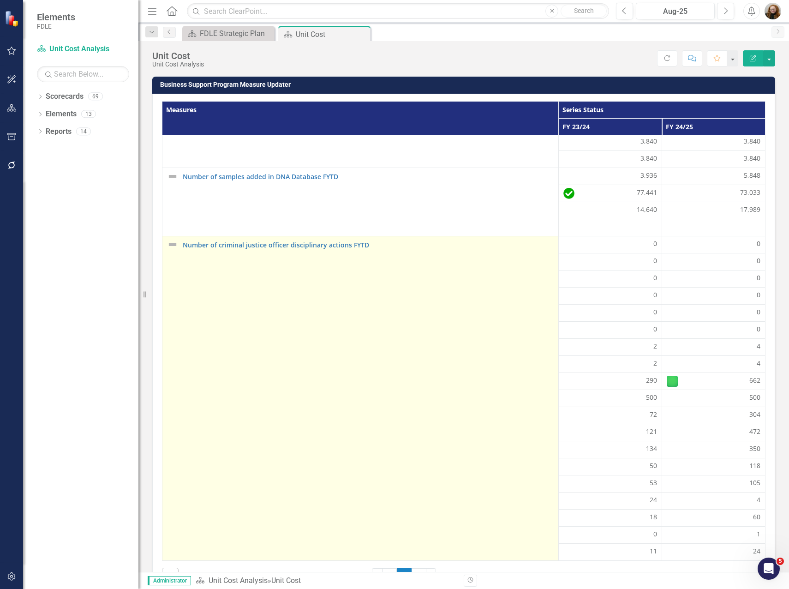
scroll to position [31, 0]
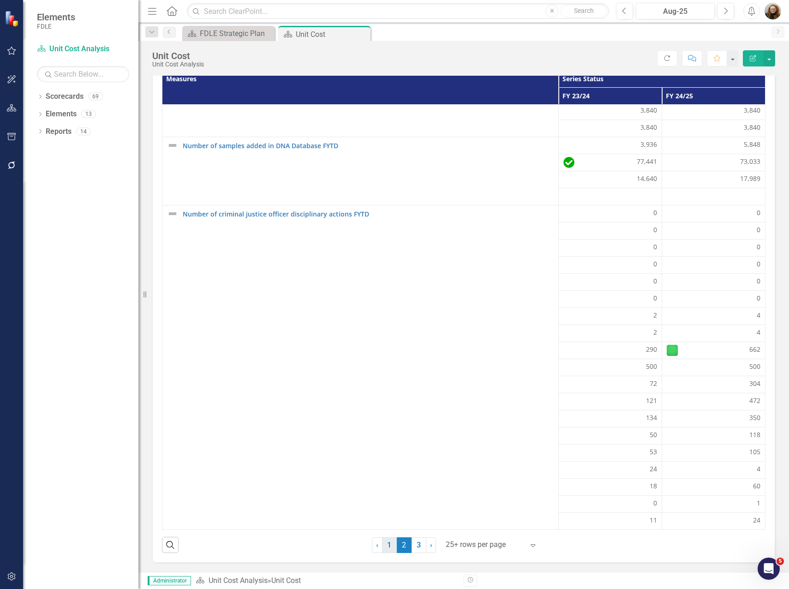
click at [385, 547] on link "1" at bounding box center [389, 545] width 15 height 16
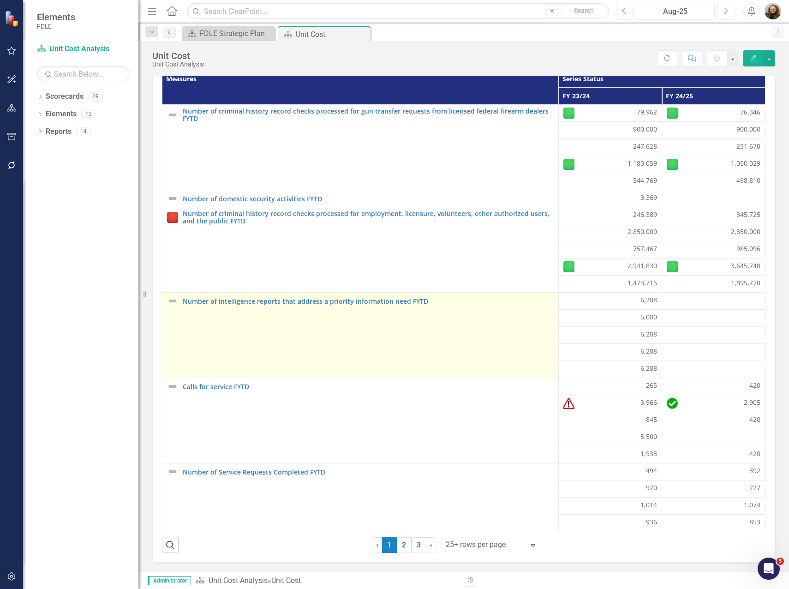
scroll to position [0, 0]
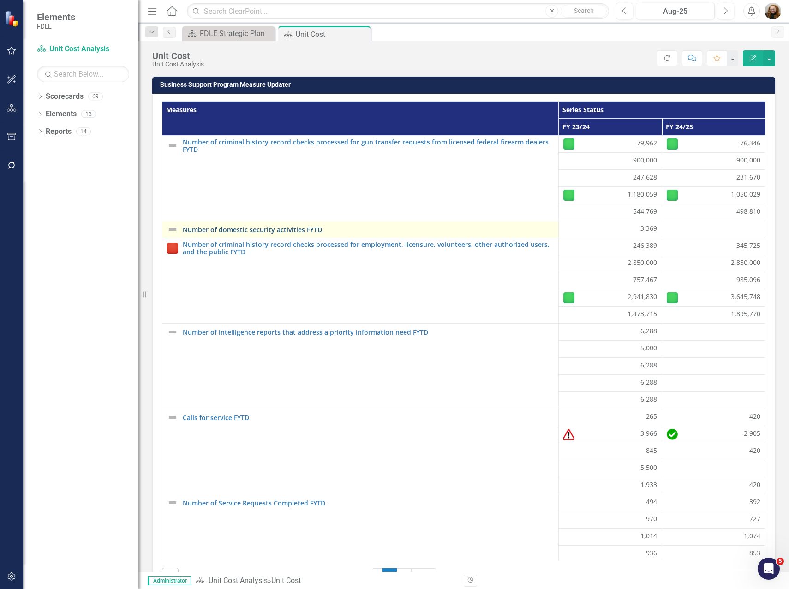
click at [260, 232] on link "Number of domestic security activities FYTD" at bounding box center [368, 229] width 371 height 7
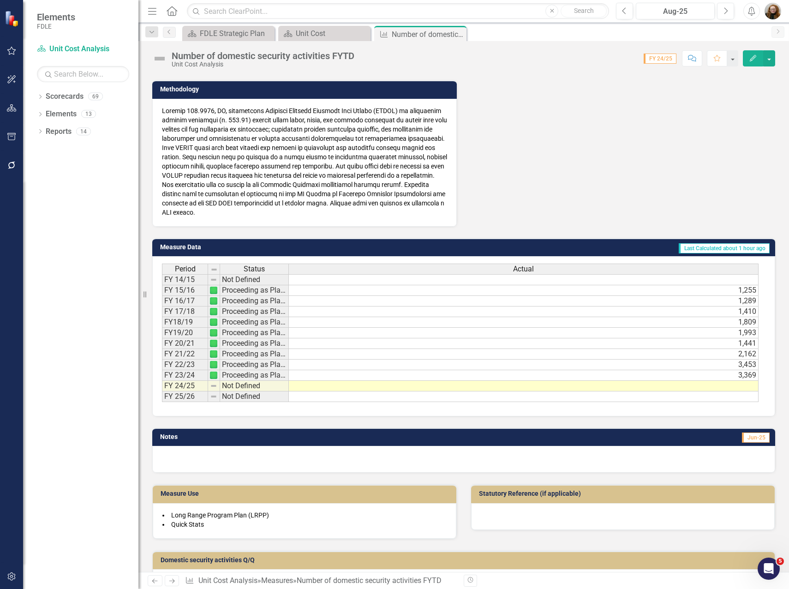
scroll to position [323, 0]
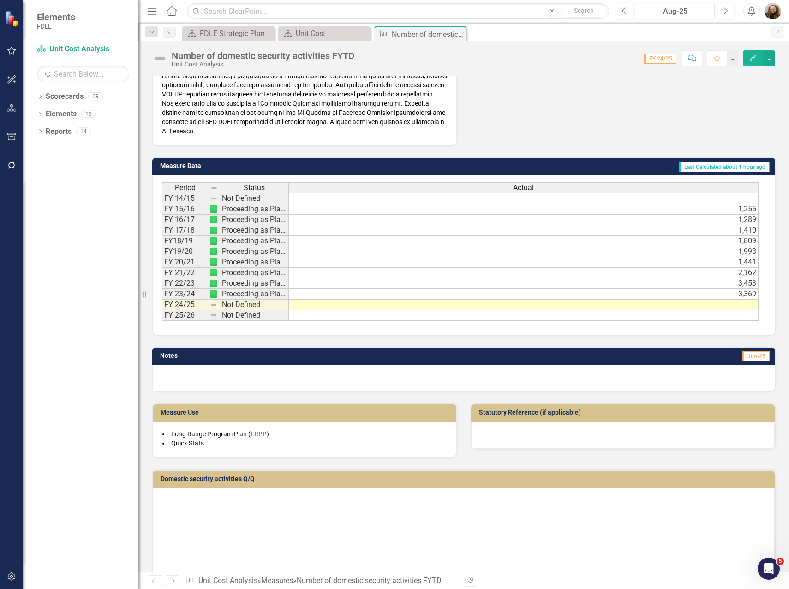
click at [740, 304] on td at bounding box center [524, 305] width 470 height 11
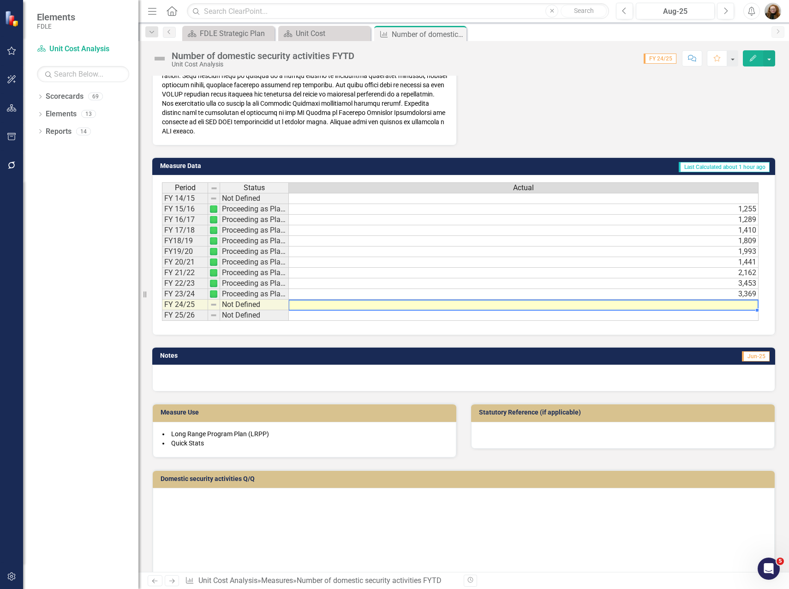
click at [748, 305] on td at bounding box center [524, 305] width 470 height 11
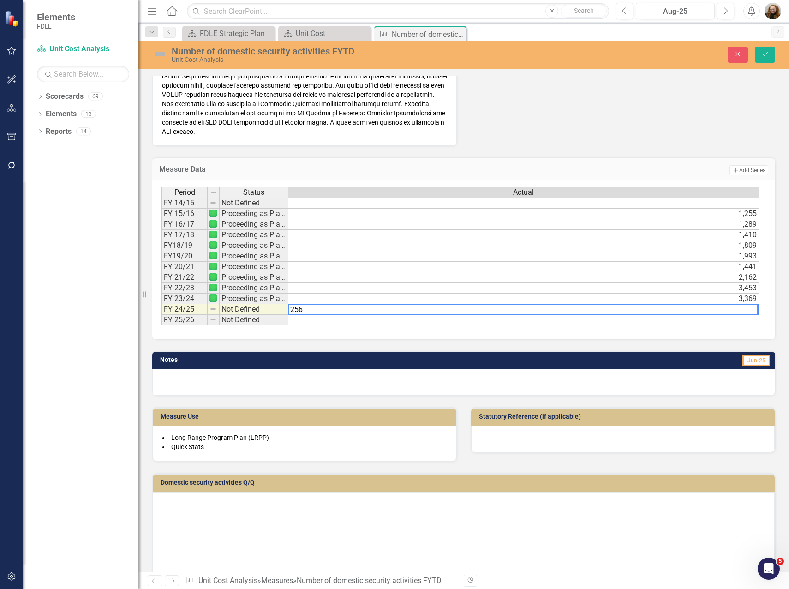
click at [738, 310] on textarea "256" at bounding box center [523, 309] width 470 height 11
type textarea "256"
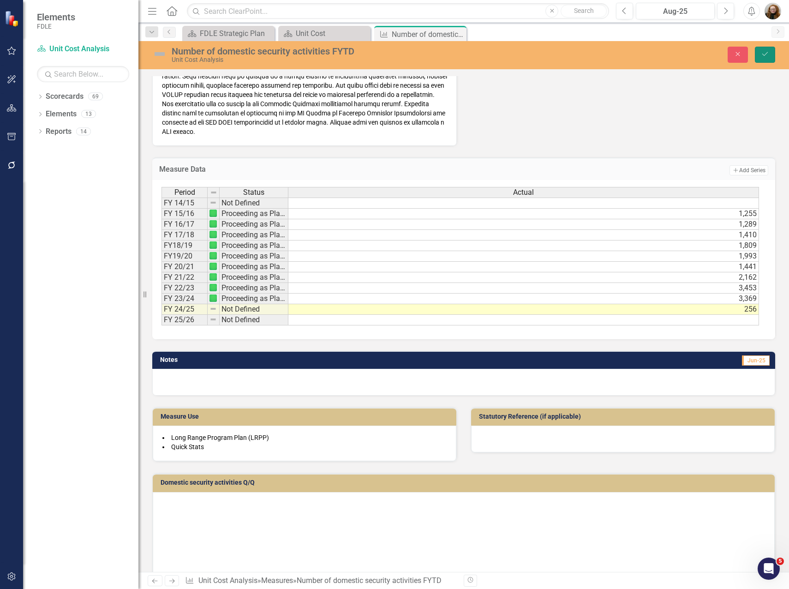
click at [770, 54] on button "Save" at bounding box center [765, 55] width 20 height 16
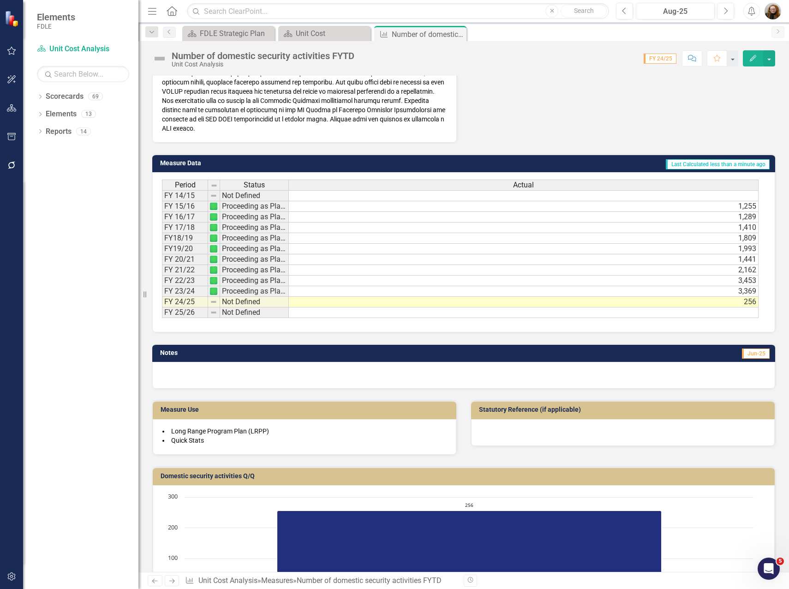
scroll to position [369, 0]
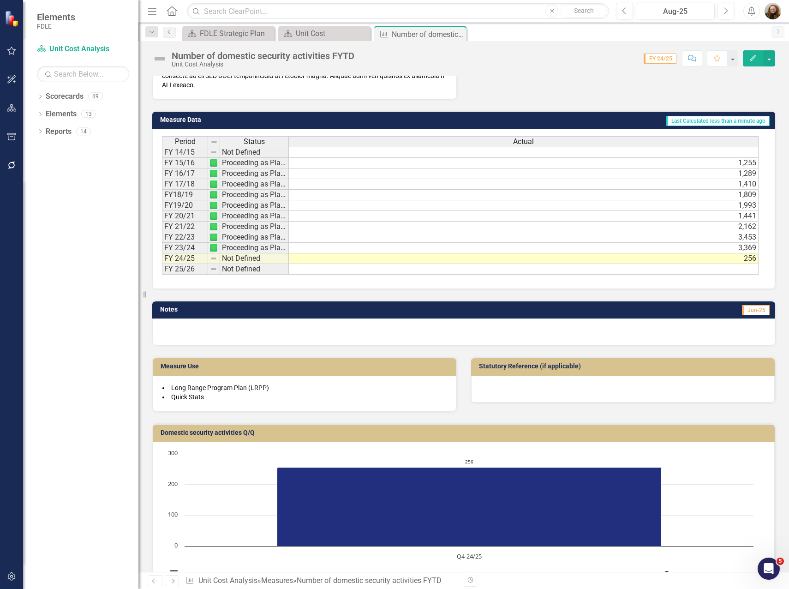
drag, startPoint x: 292, startPoint y: 342, endPoint x: 290, endPoint y: 332, distance: 10.4
click at [292, 342] on div at bounding box center [463, 331] width 623 height 27
click at [290, 329] on div at bounding box center [463, 331] width 623 height 27
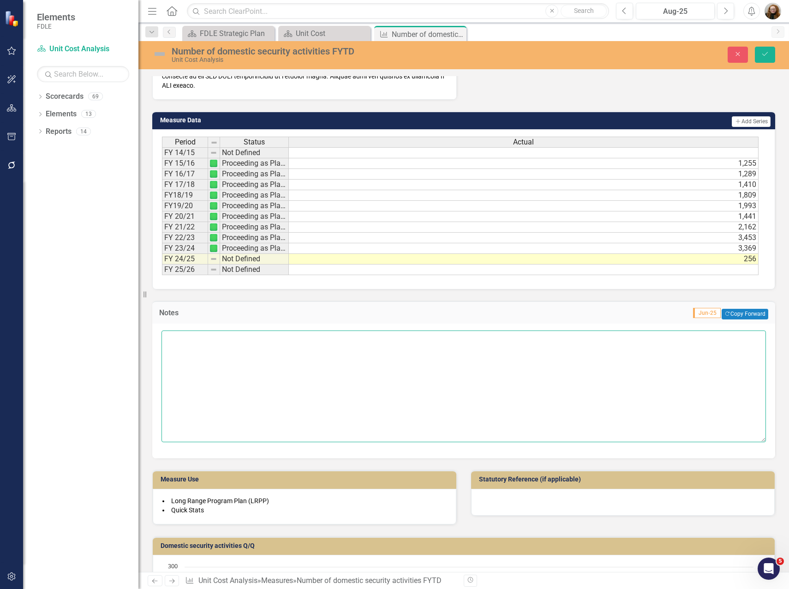
click at [258, 353] on textarea at bounding box center [464, 386] width 605 height 112
paste textarea "the significant change in numbers reported is because previously we collected t…"
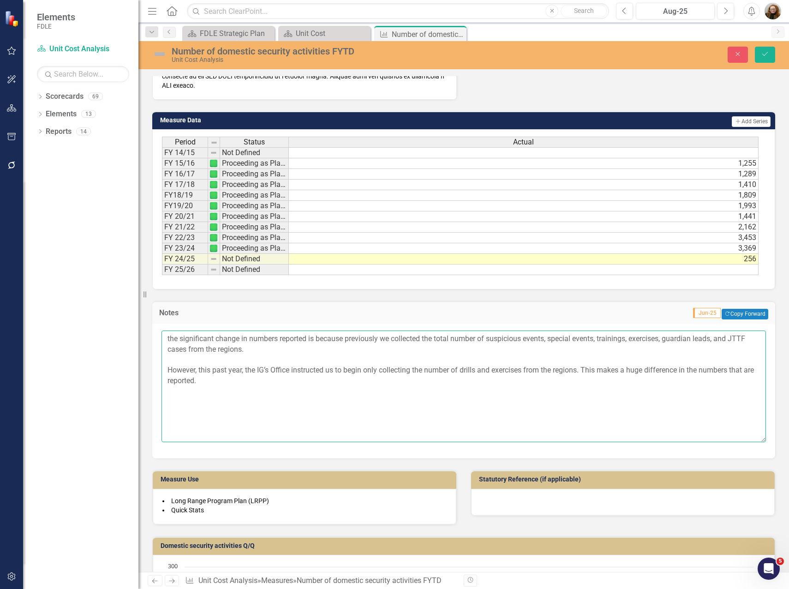
drag, startPoint x: 171, startPoint y: 338, endPoint x: 210, endPoint y: 335, distance: 38.9
click at [171, 338] on textarea "the significant change in numbers reported is because previously we collected t…" at bounding box center [464, 386] width 605 height 112
click at [312, 339] on textarea "The significant change in numbers reported is because previously we collected t…" at bounding box center [464, 386] width 605 height 112
click at [320, 339] on textarea "The significant change in numbers reported fo24/25 is because previously we col…" at bounding box center [464, 386] width 605 height 112
click at [433, 339] on textarea "The significant change in numbers reported for FY 24/25 is because previously w…" at bounding box center [464, 386] width 605 height 112
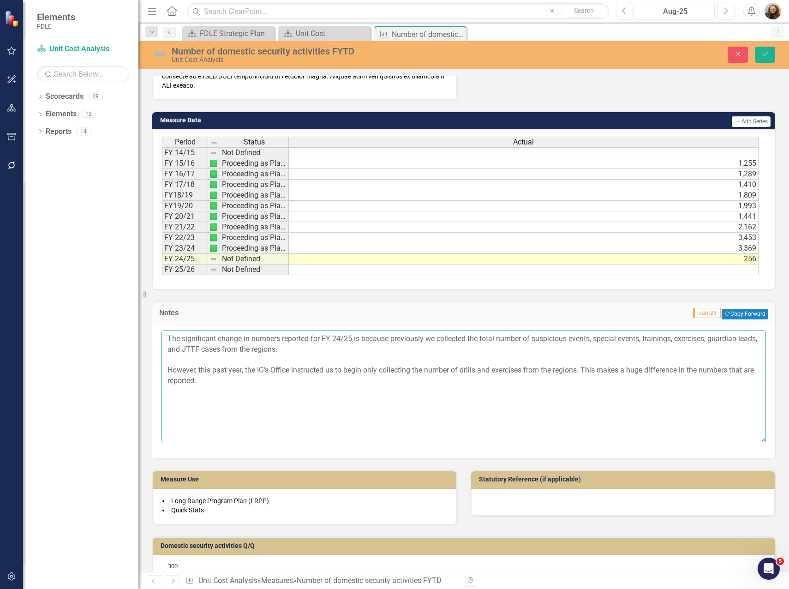
click at [433, 339] on textarea "The significant change in numbers reported for FY 24/25 is because previously w…" at bounding box center [464, 386] width 605 height 112
click at [168, 369] on textarea "The significant change in numbers reported for FY 24/25 is because previously O…" at bounding box center [464, 386] width 605 height 112
drag, startPoint x: 167, startPoint y: 368, endPoint x: 204, endPoint y: 368, distance: 36.5
click at [204, 368] on textarea "The significant change in numbers reported for FY 24/25 is because previously O…" at bounding box center [464, 386] width 605 height 112
click at [175, 360] on textarea "The significant change in numbers reported for FY 24/25 is because previously O…" at bounding box center [464, 386] width 605 height 112
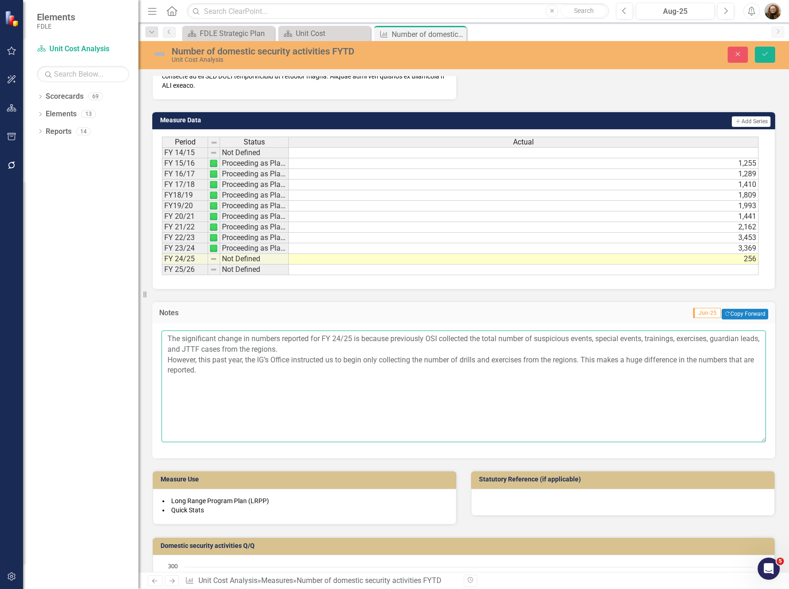
click at [168, 357] on textarea "The significant change in numbers reported for FY 24/25 is because previously O…" at bounding box center [464, 386] width 605 height 112
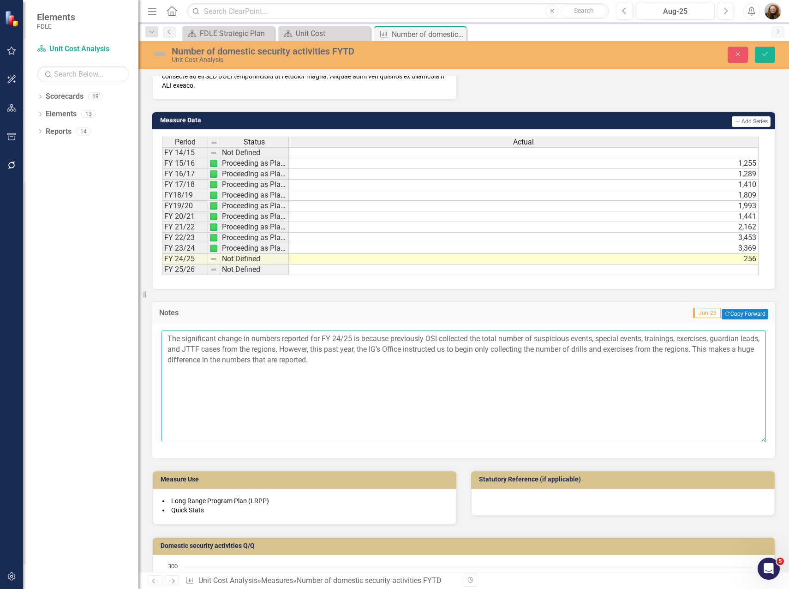
drag, startPoint x: 444, startPoint y: 366, endPoint x: 453, endPoint y: 374, distance: 12.2
click at [444, 367] on textarea "The significant change in numbers reported for FY 24/25 is because previously O…" at bounding box center [464, 386] width 605 height 112
type textarea "The significant change in numbers reported for FY 24/25 is because previously O…"
click at [762, 59] on button "Save" at bounding box center [765, 55] width 20 height 16
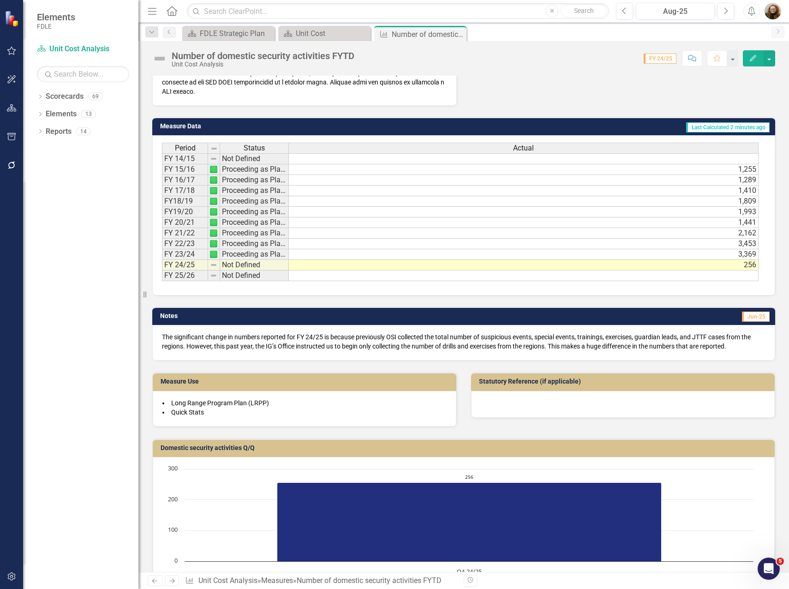
scroll to position [413, 0]
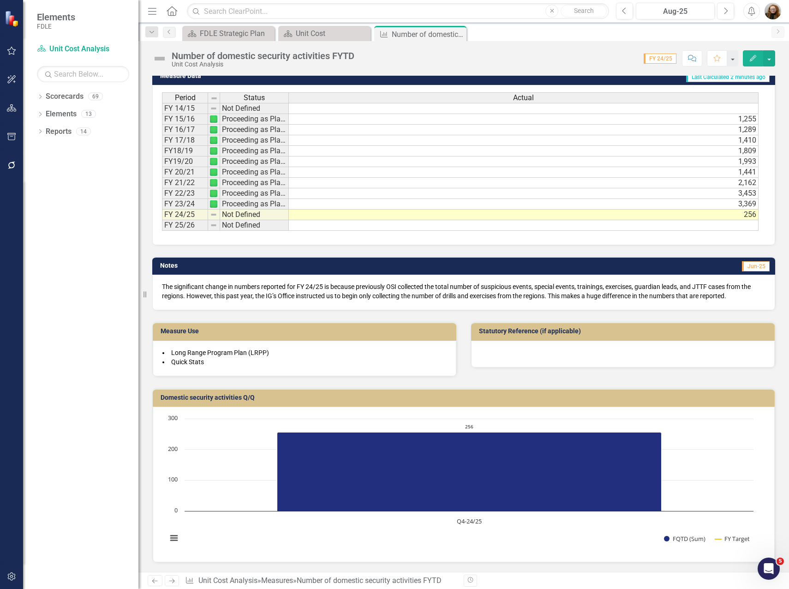
click at [373, 287] on span "The significant change in numbers reported for FY 24/25 is because previously O…" at bounding box center [456, 291] width 589 height 17
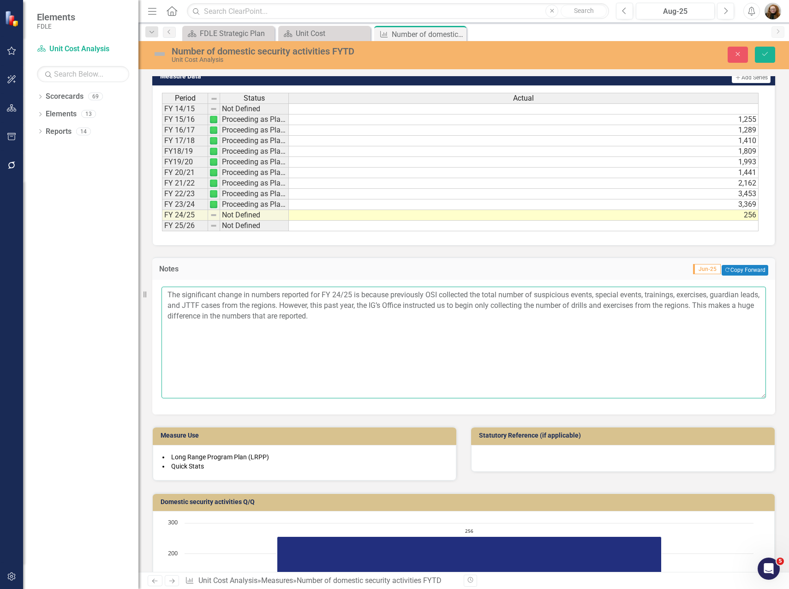
click at [375, 292] on textarea "The significant change in numbers reported for FY 24/25 is because previously O…" at bounding box center [464, 343] width 605 height 112
click at [405, 293] on textarea "The significant change in numbers reported for FY 24/25 is because previously O…" at bounding box center [464, 343] width 605 height 112
click at [408, 294] on textarea "The significant change in numbers reported for FY 24/25 is because [PERSON_NAME…" at bounding box center [464, 343] width 605 height 112
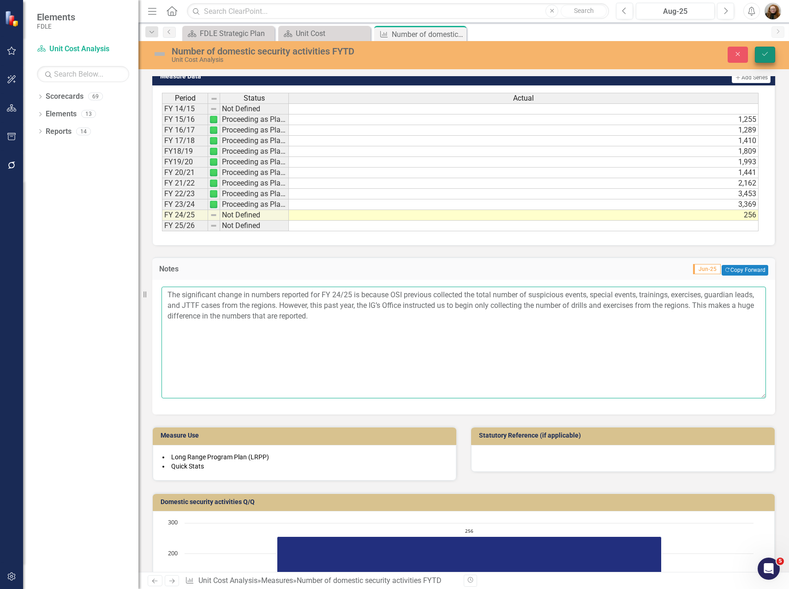
type textarea "The significant change in numbers reported for FY 24/25 is because OSI previous…"
click at [760, 54] on button "Save" at bounding box center [765, 55] width 20 height 16
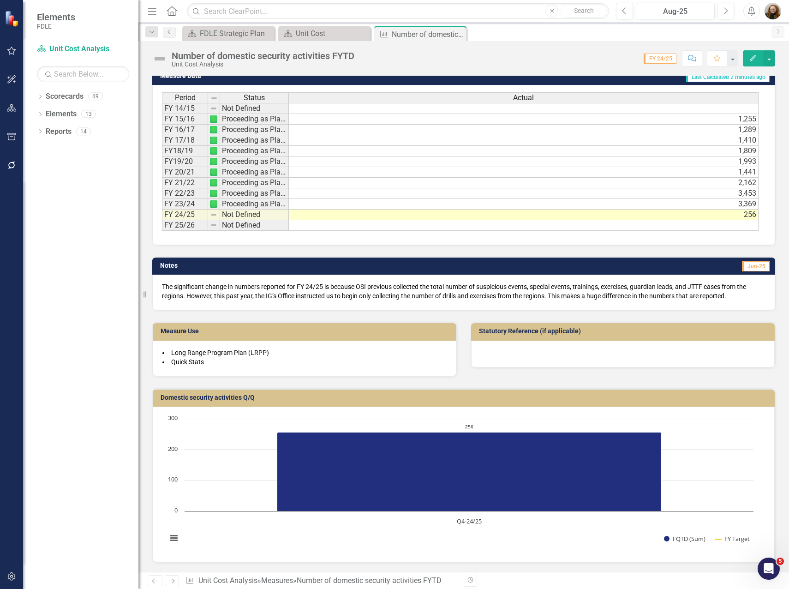
click at [754, 264] on span "Jun-25" at bounding box center [756, 266] width 28 height 10
click at [750, 267] on span "Jun-25" at bounding box center [756, 266] width 28 height 10
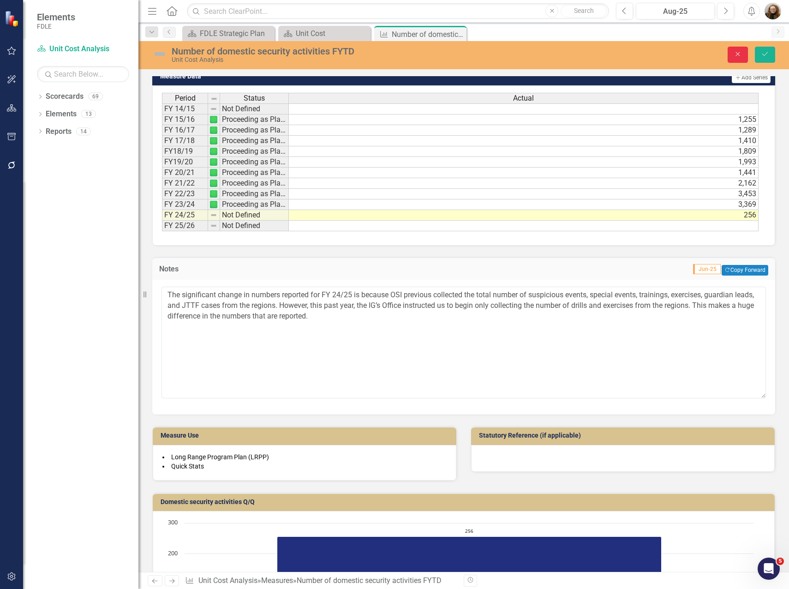
click at [735, 56] on icon "Close" at bounding box center [738, 54] width 8 height 6
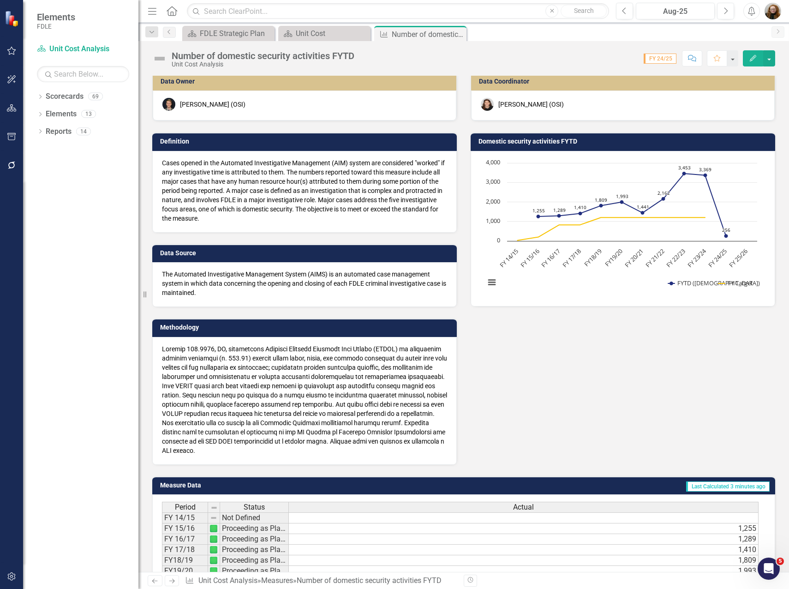
scroll to position [0, 0]
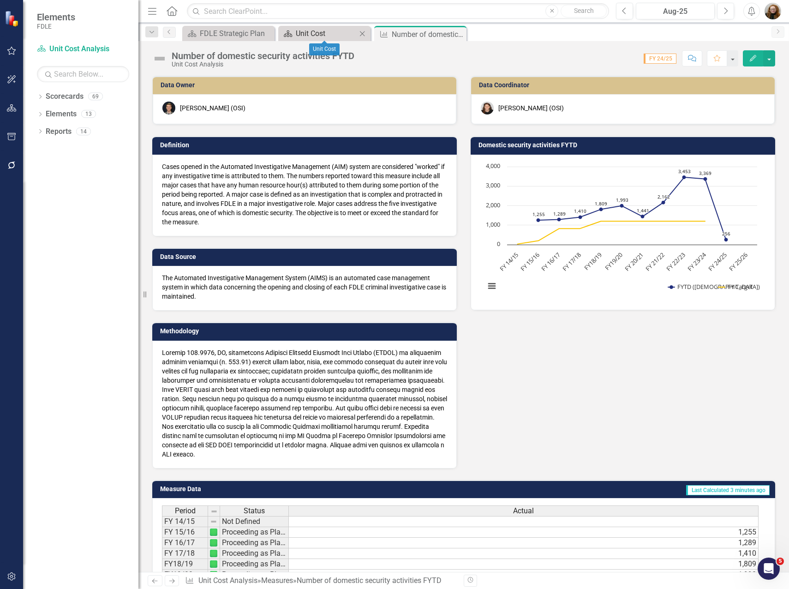
click at [317, 29] on div "Unit Cost" at bounding box center [326, 34] width 61 height 12
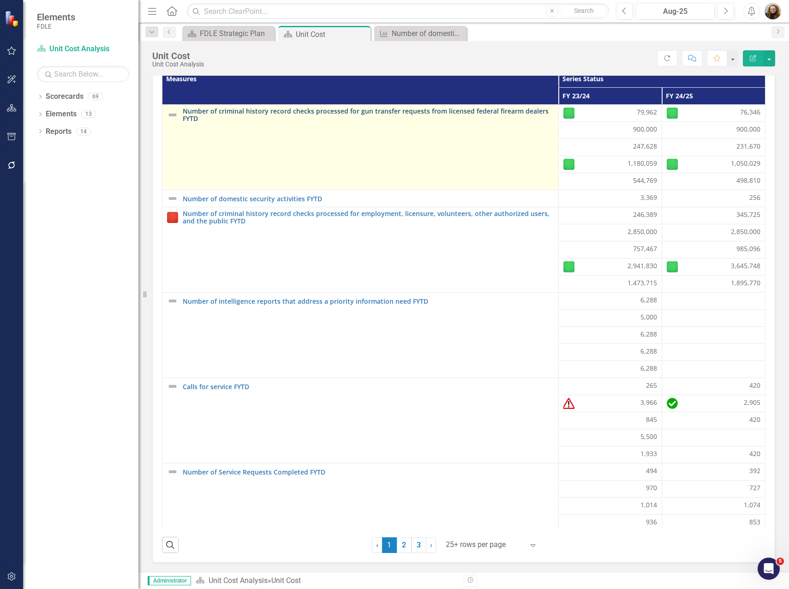
click at [429, 110] on link "Number of criminal history record checks processed for gun transfer requests fr…" at bounding box center [368, 115] width 371 height 14
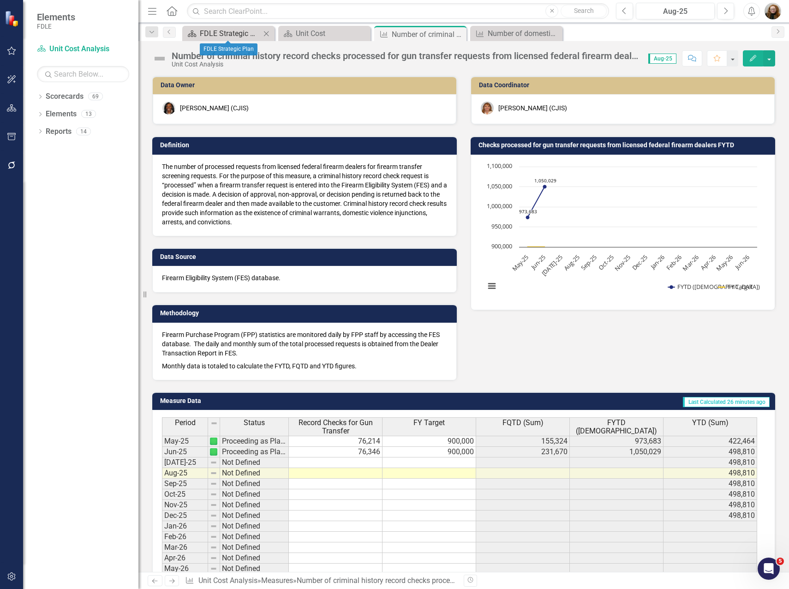
click at [219, 32] on div "FDLE Strategic Plan" at bounding box center [230, 34] width 61 height 12
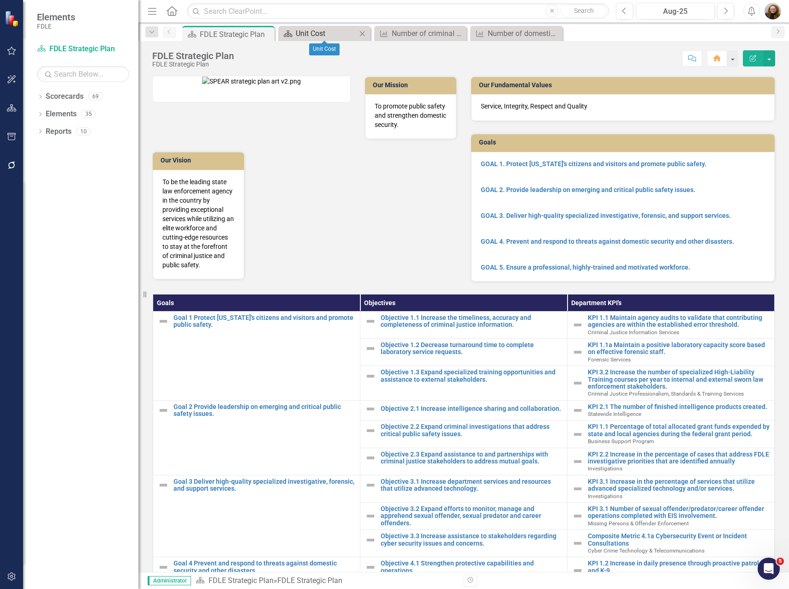
click at [320, 28] on div "Unit Cost" at bounding box center [326, 34] width 61 height 12
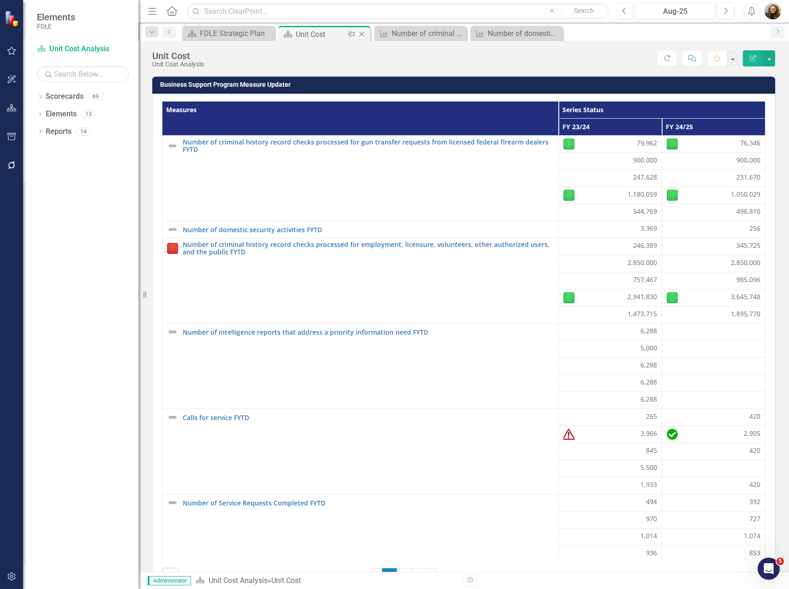
click at [364, 31] on icon "Close" at bounding box center [361, 33] width 9 height 7
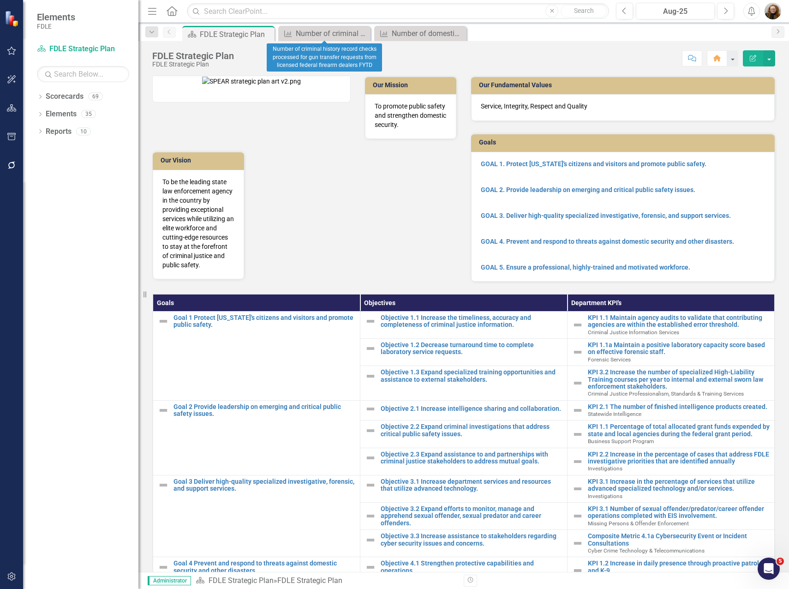
click at [0, 0] on icon "Close" at bounding box center [0, 0] width 0 height 0
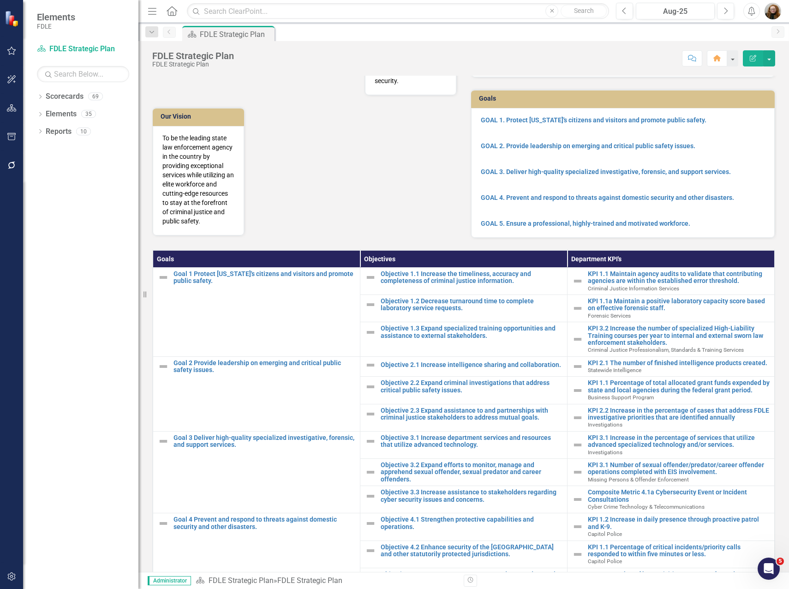
scroll to position [186, 0]
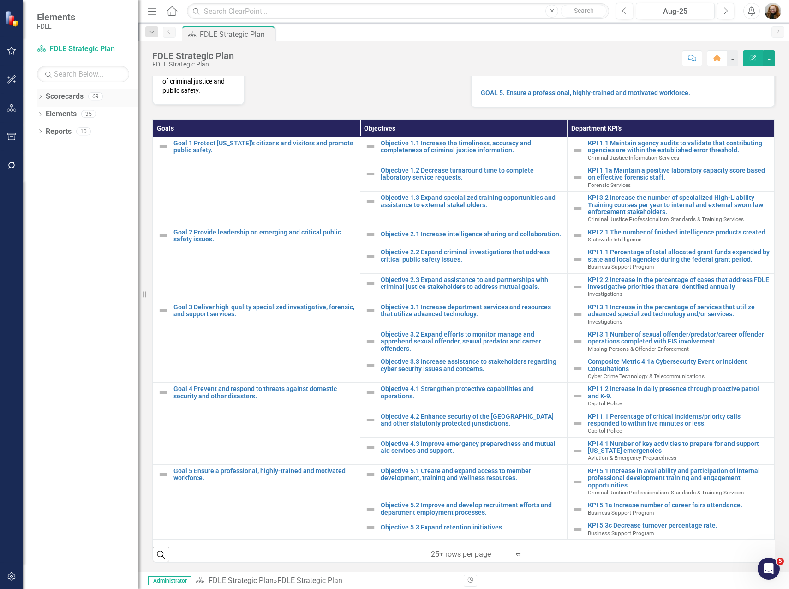
click at [54, 99] on link "Scorecards" at bounding box center [65, 96] width 38 height 11
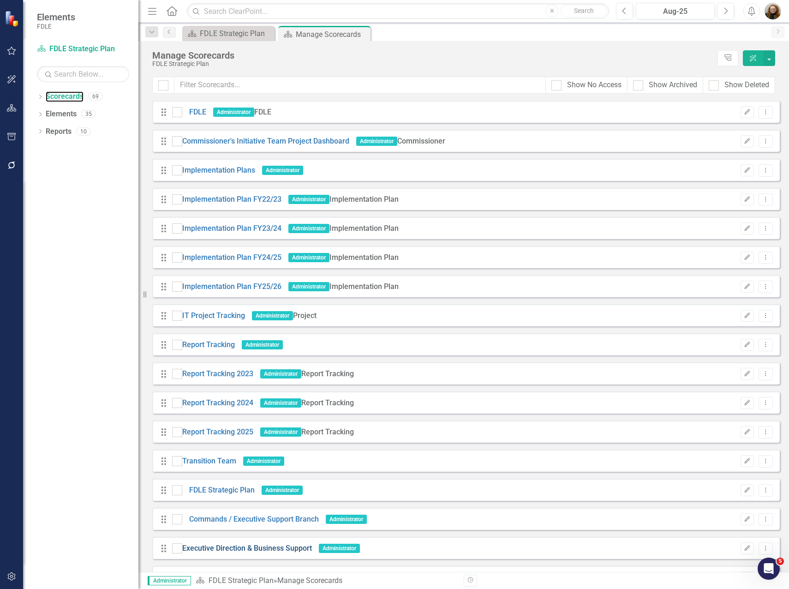
scroll to position [277, 0]
click at [42, 101] on div "Dropdown" at bounding box center [40, 98] width 6 height 8
click at [35, 118] on div "Dropdown" at bounding box center [31, 114] width 7 height 8
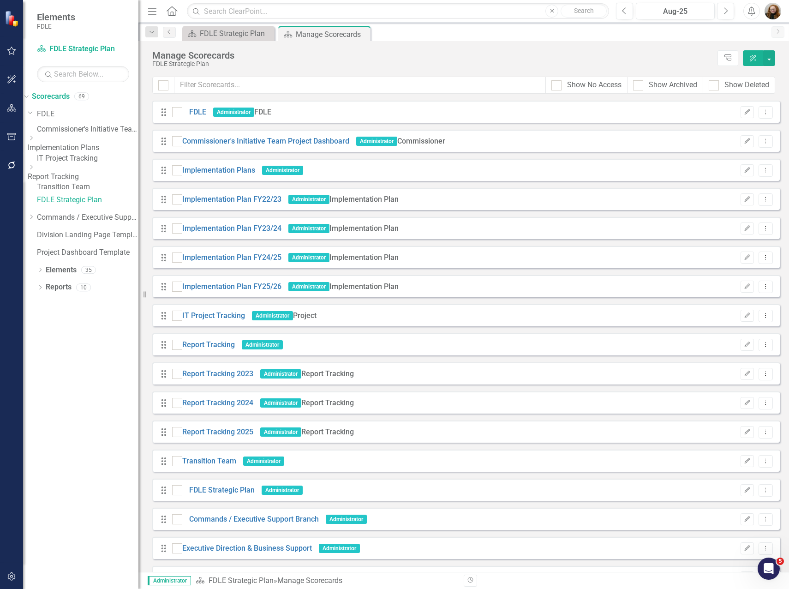
click at [84, 390] on div "Dropdown Scorecards 69 Dropdown FDLE Commissioner's Initiative Team Project Das…" at bounding box center [80, 339] width 115 height 500
click at [35, 220] on icon "Dropdown" at bounding box center [31, 217] width 7 height 6
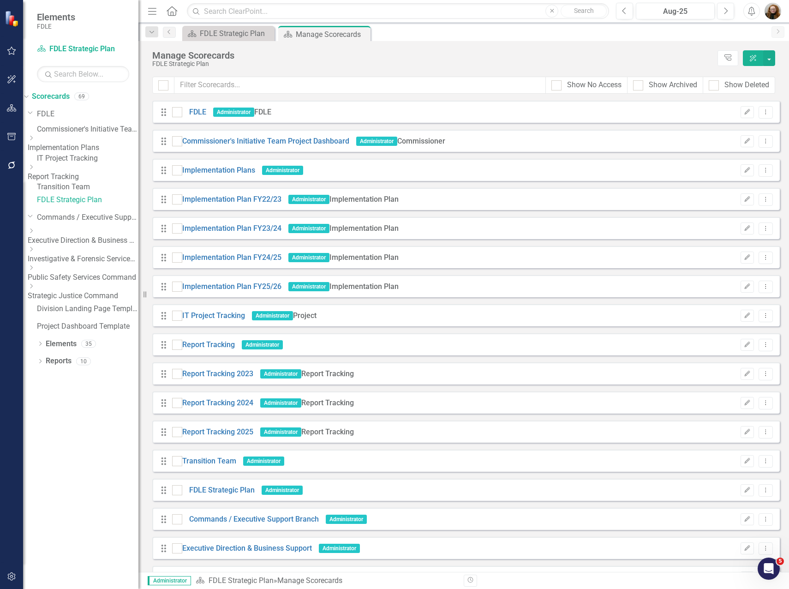
click at [35, 234] on icon "Dropdown" at bounding box center [31, 231] width 7 height 6
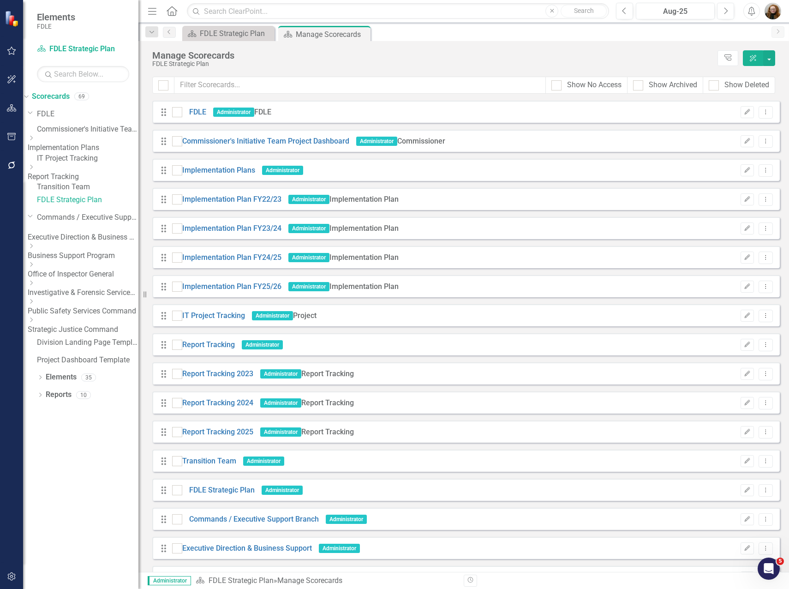
click at [63, 251] on div "Dropdown" at bounding box center [82, 247] width 108 height 8
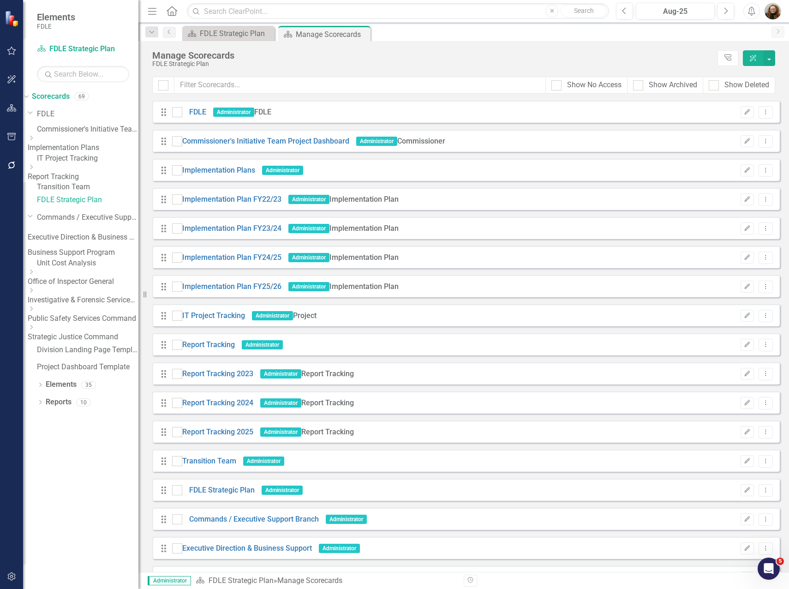
click at [89, 269] on link "Unit Cost Analysis" at bounding box center [88, 263] width 102 height 11
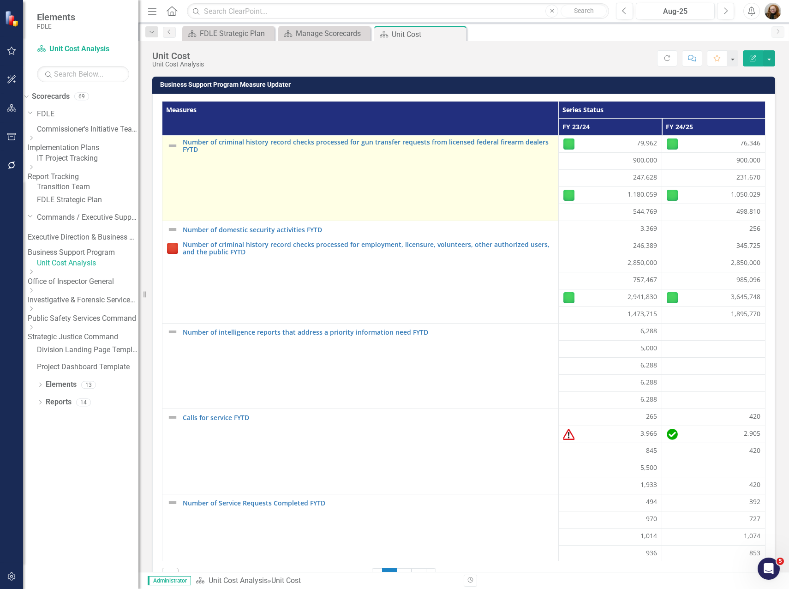
click at [487, 185] on td "Number of criminal history record checks processed for gun transfer requests fr…" at bounding box center [360, 178] width 396 height 85
click at [378, 140] on link "Number of criminal history record checks processed for gun transfer requests fr…" at bounding box center [368, 145] width 371 height 14
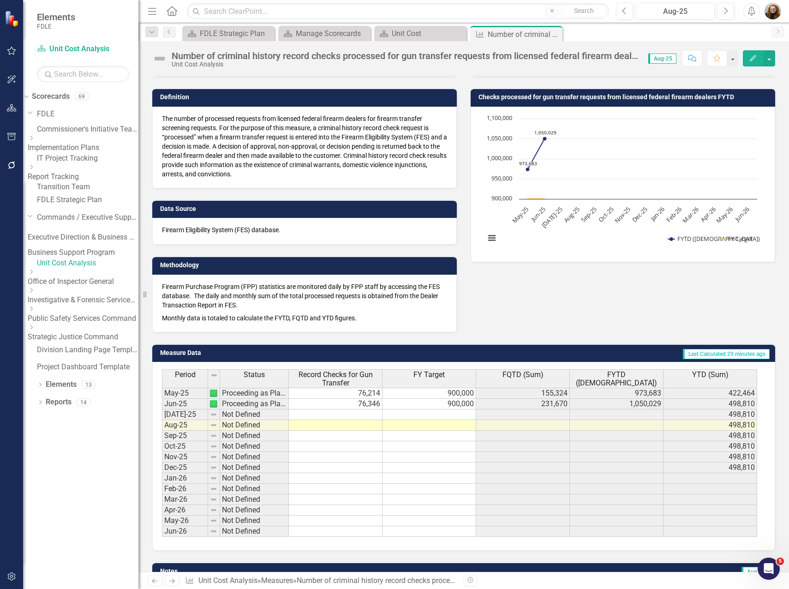
scroll to position [92, 0]
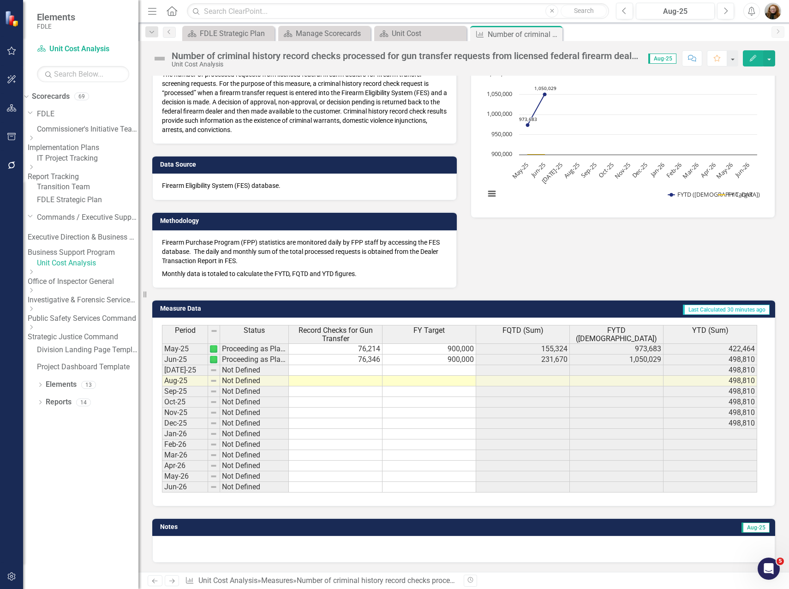
click at [78, 509] on div "Dropdown Scorecards 69 Dropdown FDLE Commissioner's Initiative Team Project Das…" at bounding box center [80, 339] width 115 height 500
click at [35, 275] on icon "Dropdown" at bounding box center [31, 272] width 7 height 6
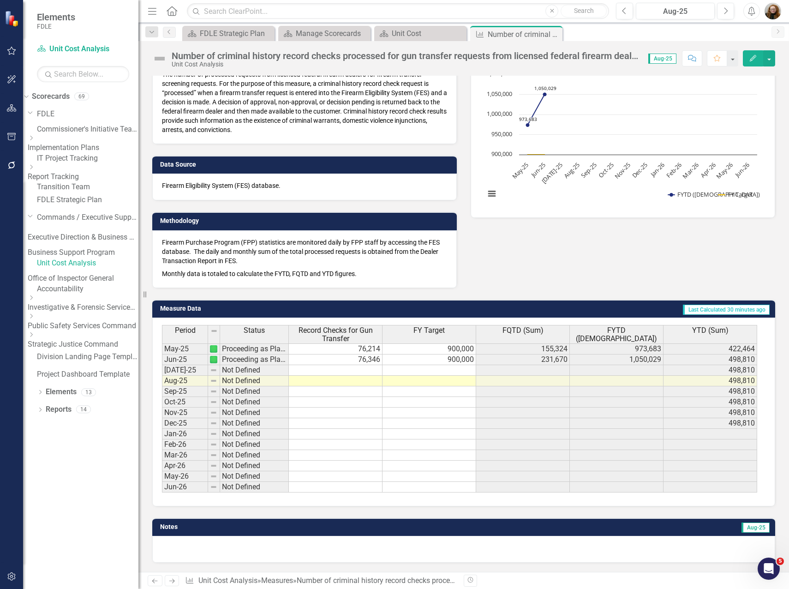
click at [35, 300] on icon "Dropdown" at bounding box center [31, 298] width 7 height 6
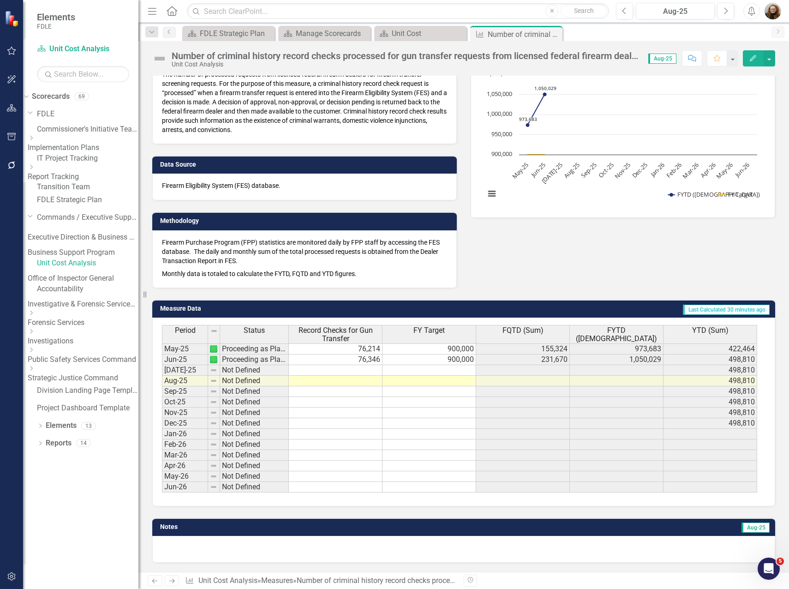
click at [55, 354] on div "Dropdown" at bounding box center [82, 350] width 108 height 8
click at [35, 410] on icon "Dropdown" at bounding box center [31, 407] width 7 height 6
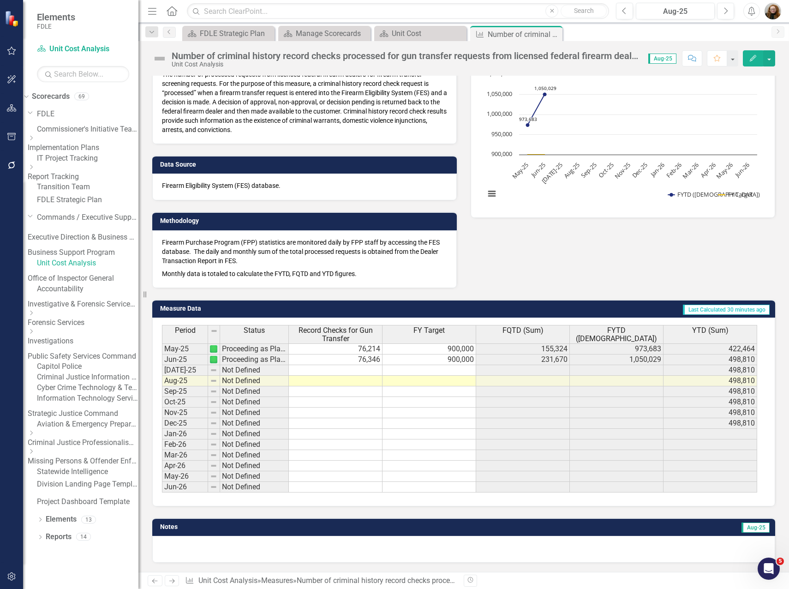
scroll to position [42, 0]
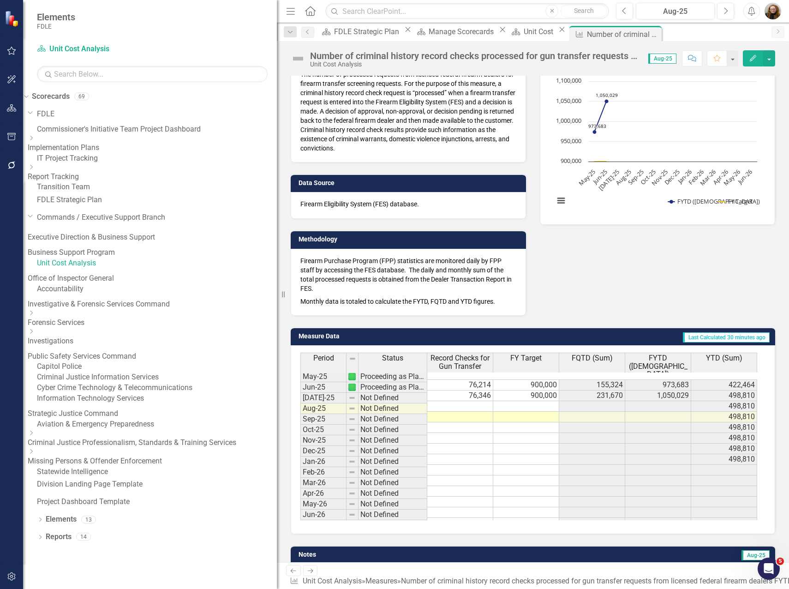
drag, startPoint x: 140, startPoint y: 371, endPoint x: 333, endPoint y: 393, distance: 194.3
click at [333, 393] on div "Elements FDLE Scorecard Unit Cost Analysis Search Dropdown Scorecards 69 Dropdo…" at bounding box center [394, 294] width 789 height 589
click at [148, 127] on icon "Dropdown" at bounding box center [151, 123] width 6 height 7
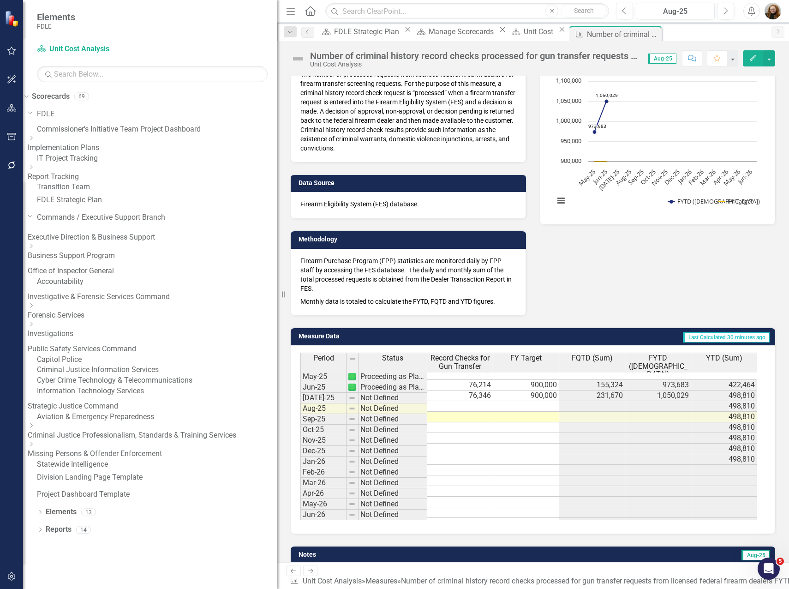
scroll to position [24, 0]
click at [148, 145] on icon "Dropdown" at bounding box center [151, 141] width 6 height 7
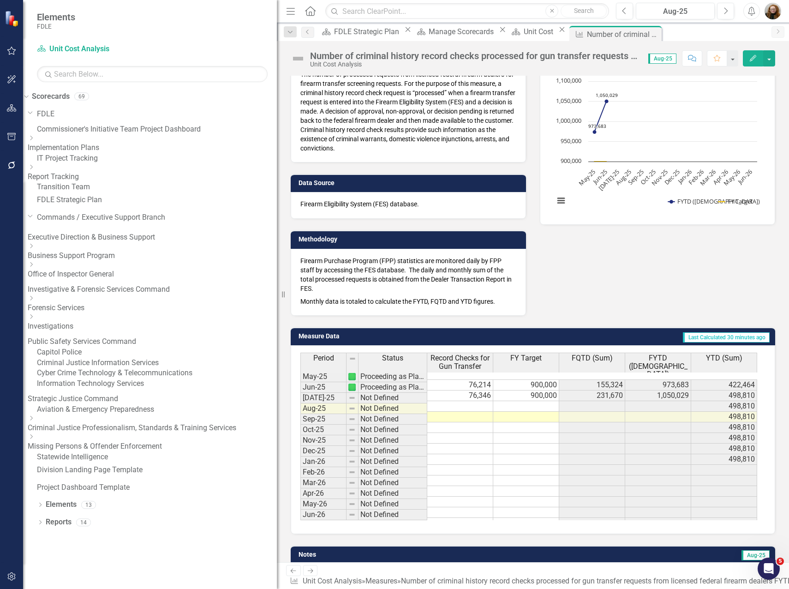
scroll to position [6, 0]
click at [72, 475] on link "Division Landing Page Template" at bounding box center [157, 470] width 240 height 11
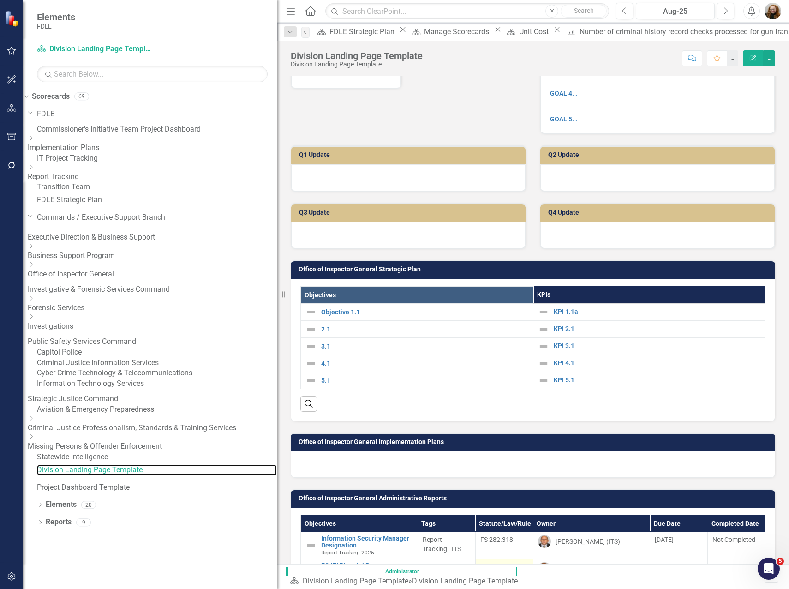
scroll to position [29, 0]
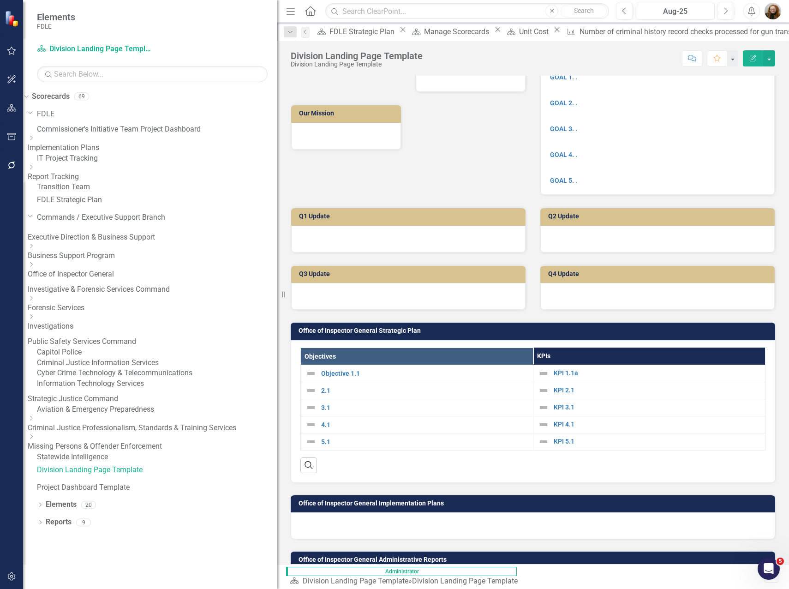
click at [89, 368] on link "Criminal Justice Information Services" at bounding box center [157, 363] width 240 height 11
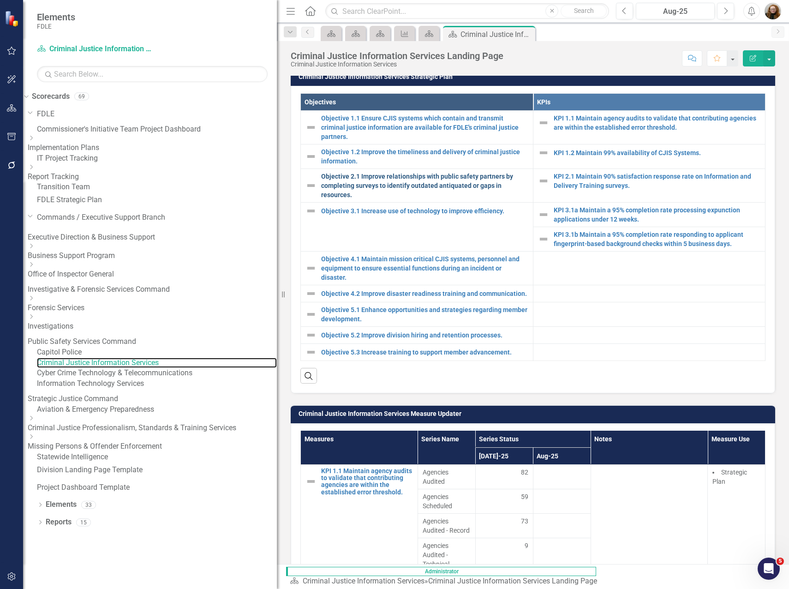
scroll to position [392, 0]
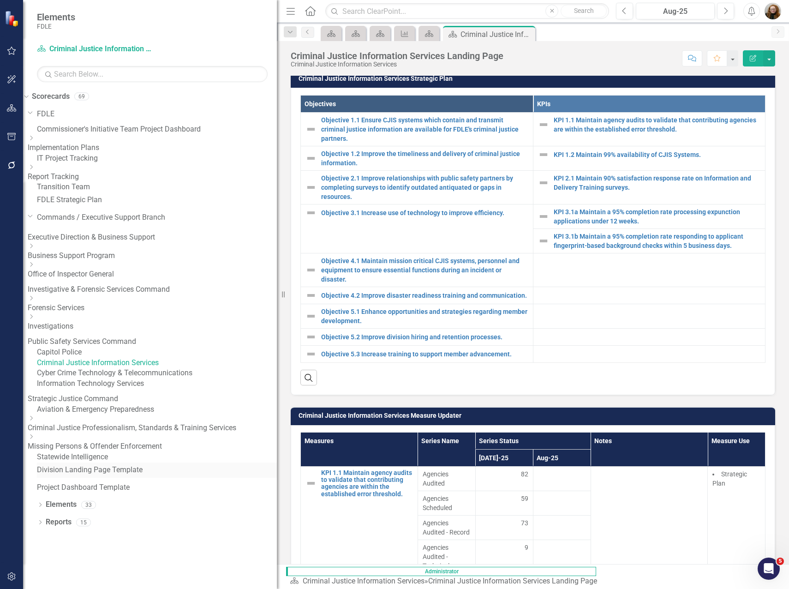
click at [88, 478] on div "Division Landing Page Template" at bounding box center [157, 469] width 240 height 15
click at [94, 475] on link "Division Landing Page Template" at bounding box center [157, 470] width 240 height 11
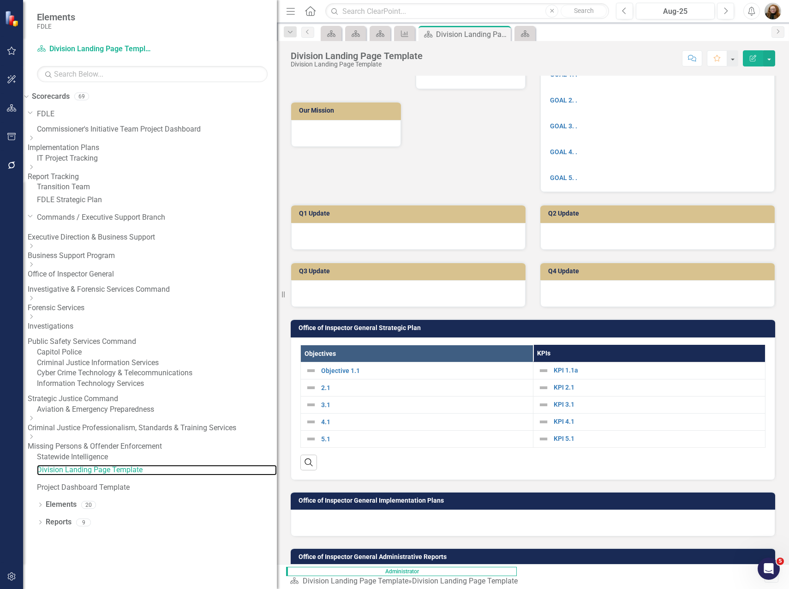
scroll to position [46, 0]
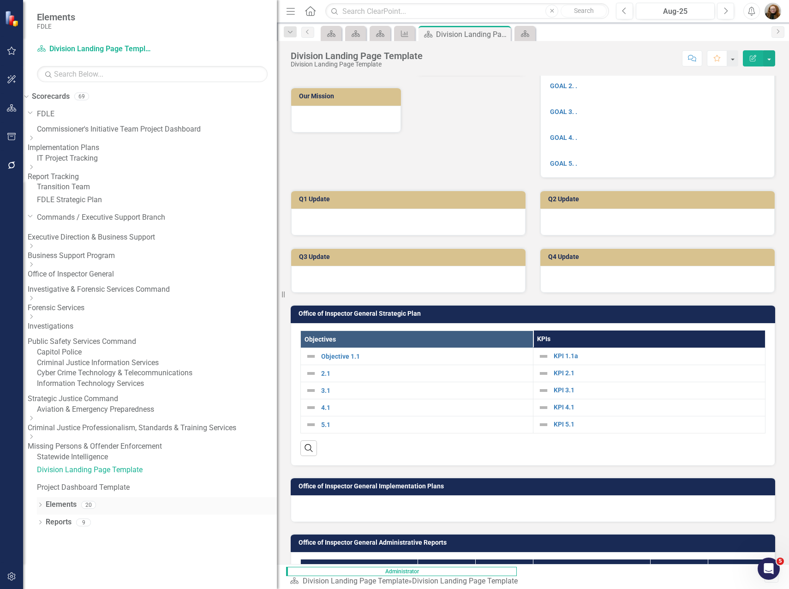
click at [62, 510] on link "Elements" at bounding box center [61, 504] width 31 height 11
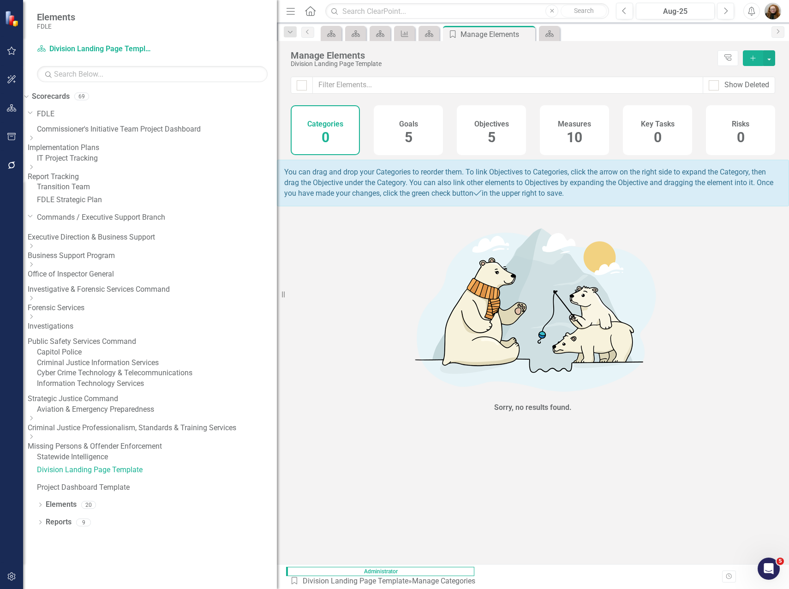
click at [485, 118] on div "Objectives" at bounding box center [491, 123] width 35 height 11
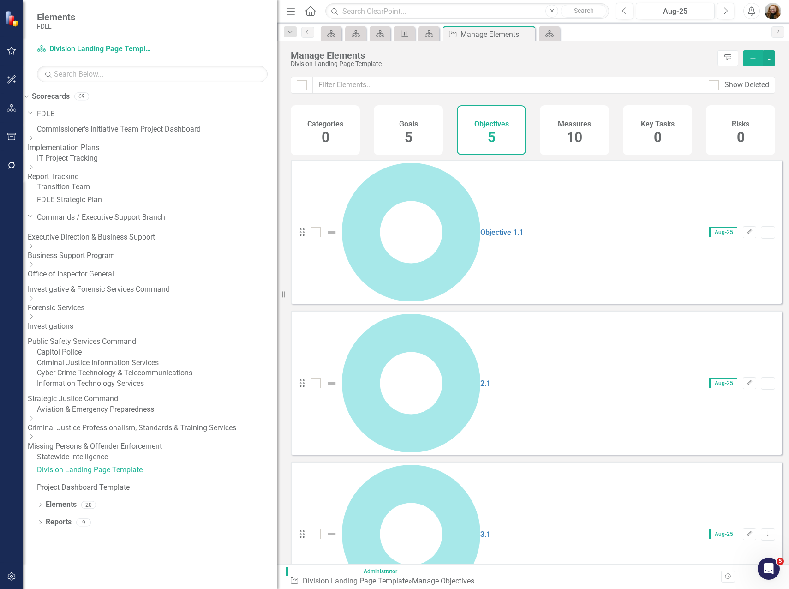
click at [420, 133] on div "Goals 5" at bounding box center [408, 130] width 69 height 50
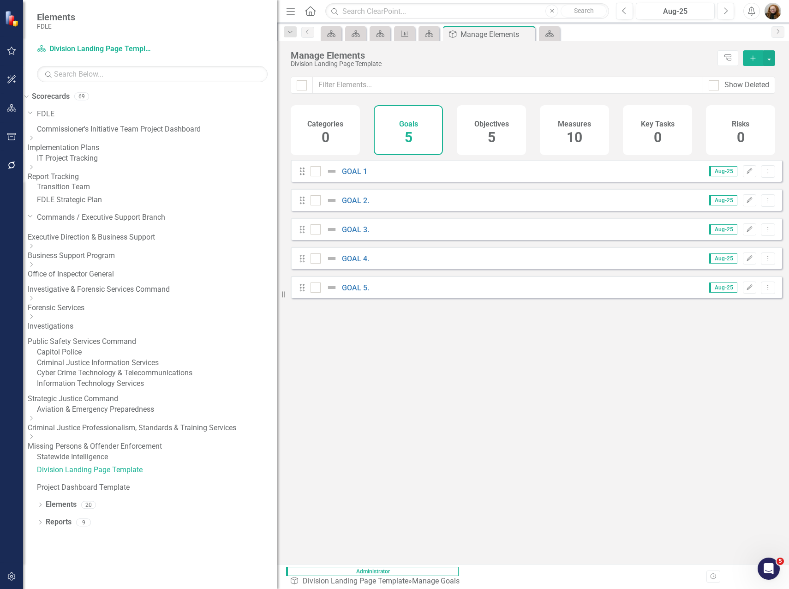
click at [493, 132] on span "5" at bounding box center [492, 137] width 8 height 16
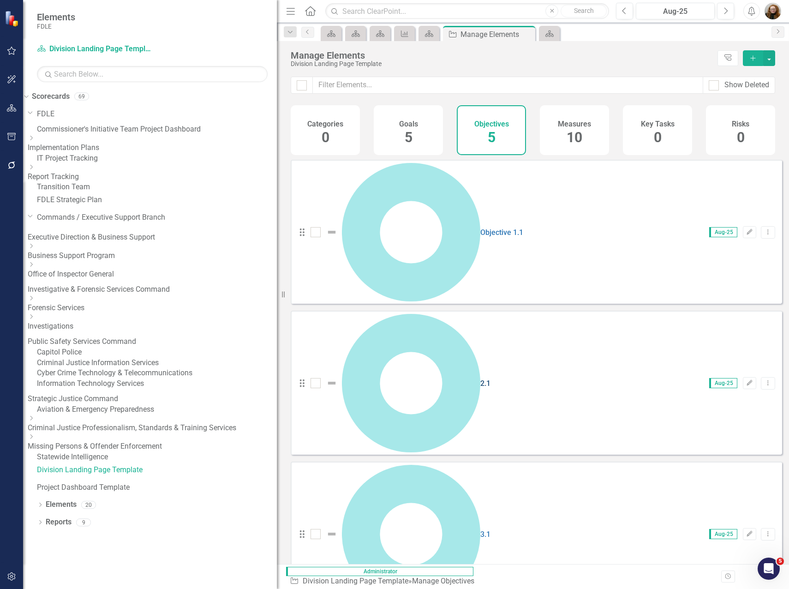
click at [480, 379] on link "2.1" at bounding box center [485, 383] width 10 height 9
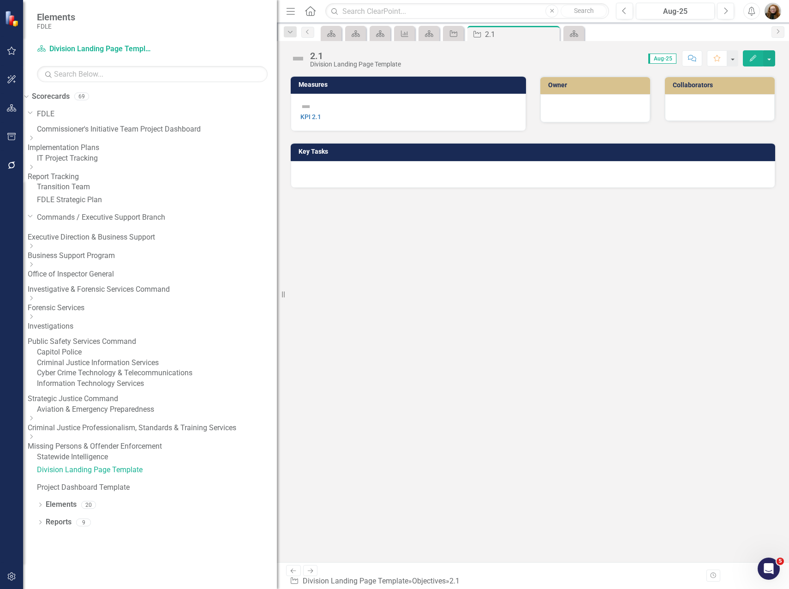
click at [312, 56] on div "2.1" at bounding box center [355, 56] width 91 height 10
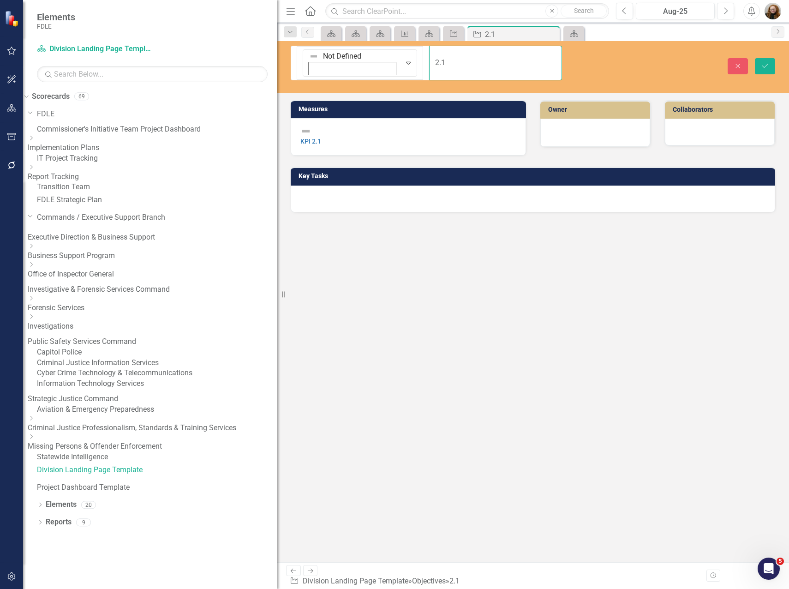
click at [429, 52] on input "2.1" at bounding box center [495, 63] width 132 height 35
type input "Objective 2.1"
click at [765, 63] on icon "Save" at bounding box center [765, 66] width 8 height 6
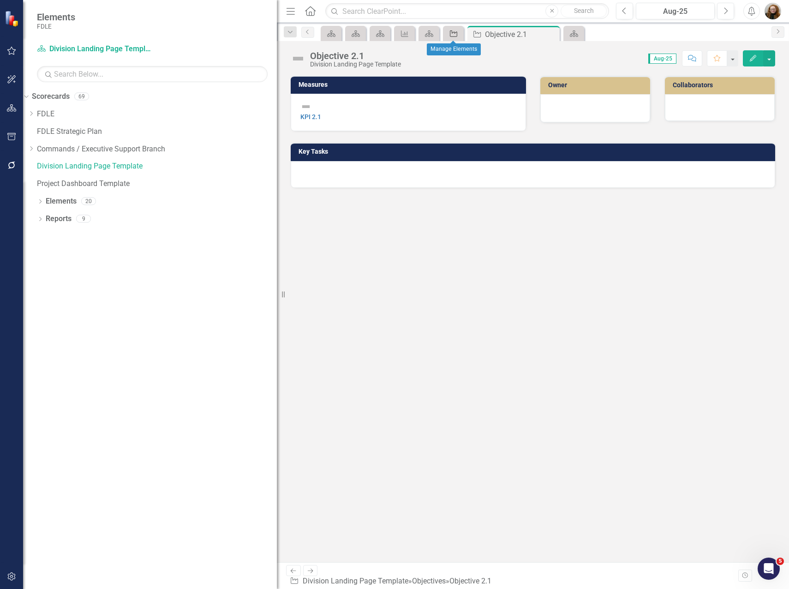
click at [453, 30] on icon "Objective" at bounding box center [453, 33] width 9 height 7
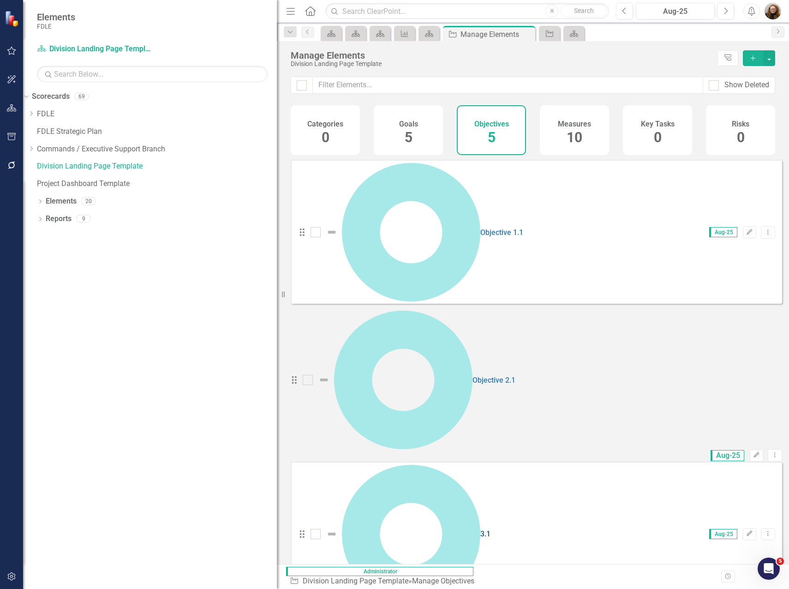
click at [480, 529] on link "3.1" at bounding box center [485, 533] width 10 height 9
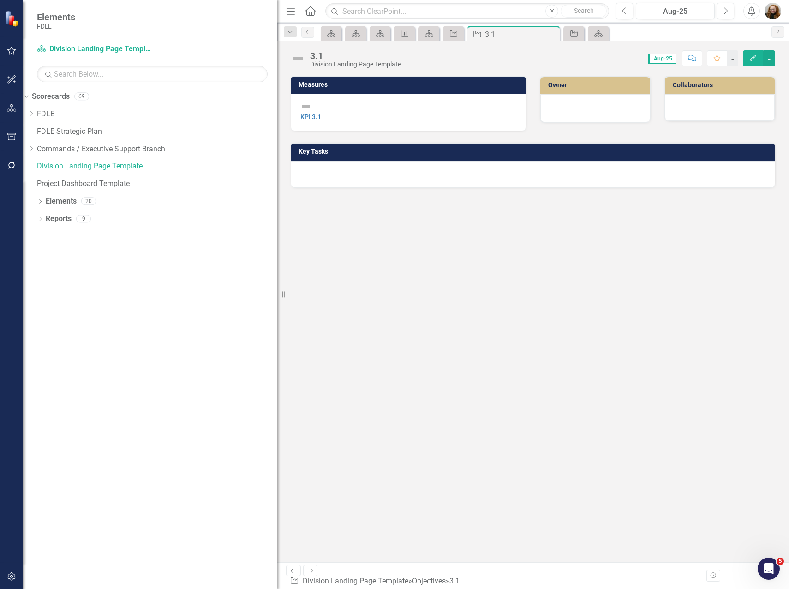
click at [319, 57] on div "3.1" at bounding box center [355, 56] width 91 height 10
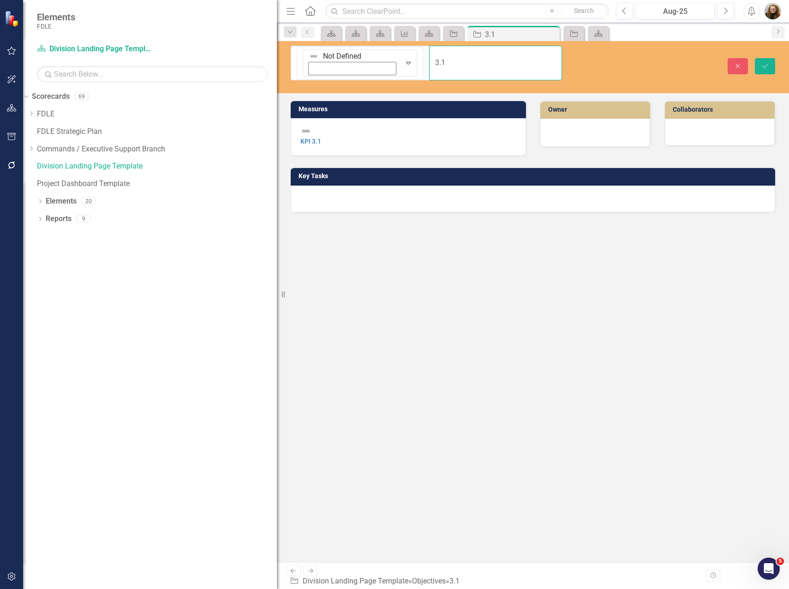
click at [429, 51] on input "3.1" at bounding box center [495, 63] width 132 height 35
type input "Objective 3.1"
click at [762, 63] on icon "Save" at bounding box center [765, 66] width 8 height 6
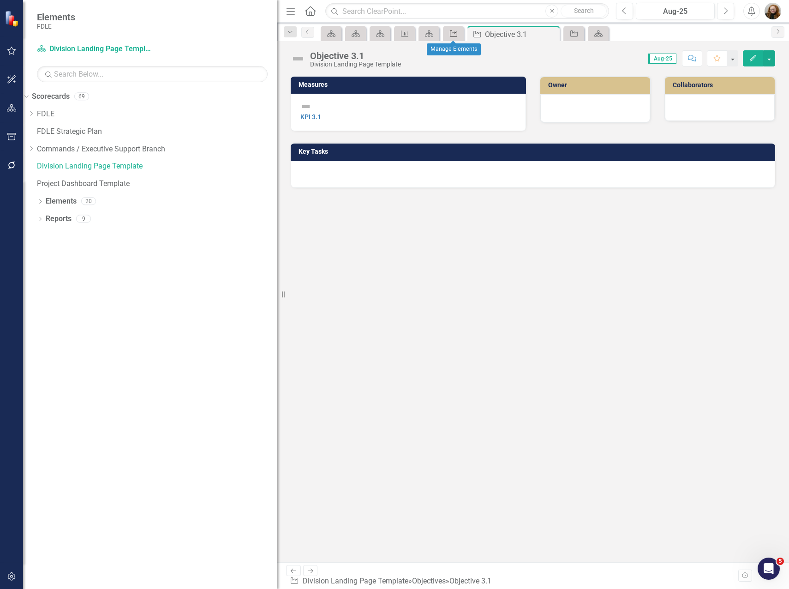
click at [457, 30] on icon "Objective" at bounding box center [453, 33] width 9 height 7
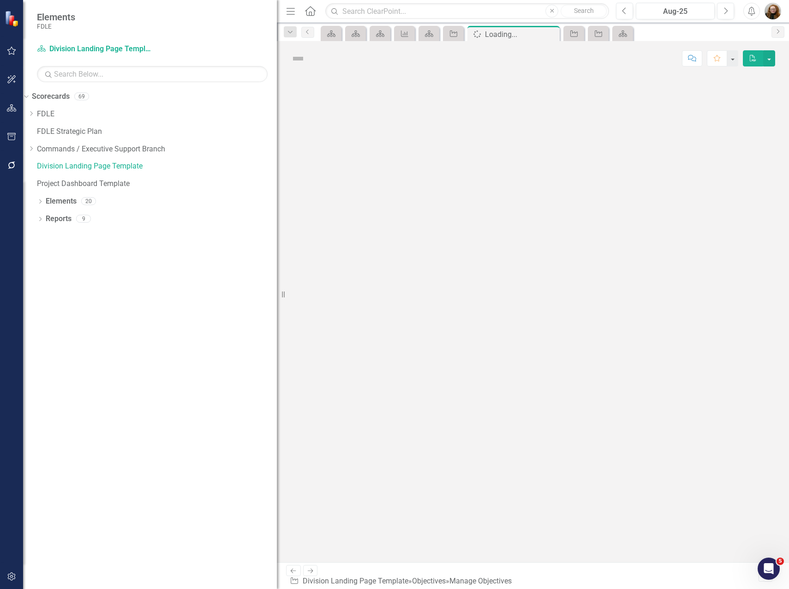
click at [363, 269] on div at bounding box center [533, 319] width 512 height 486
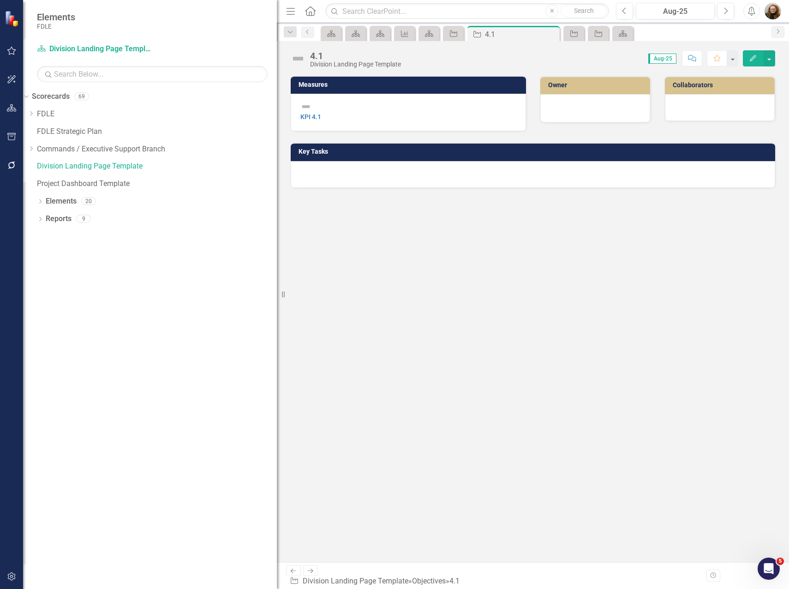
click at [312, 53] on div "4.1" at bounding box center [355, 56] width 91 height 10
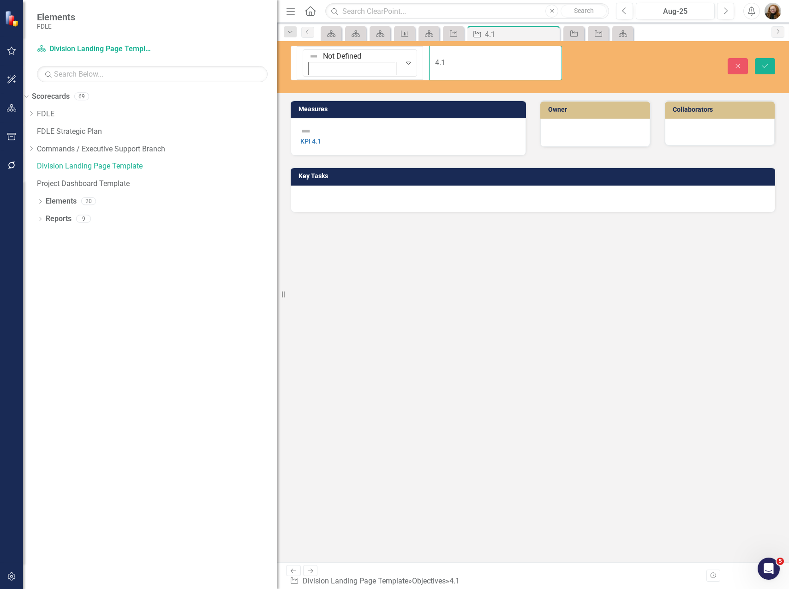
click at [429, 52] on input "4.1" at bounding box center [495, 63] width 132 height 35
type input "Objective 4.1"
click at [768, 63] on icon "Save" at bounding box center [765, 66] width 8 height 6
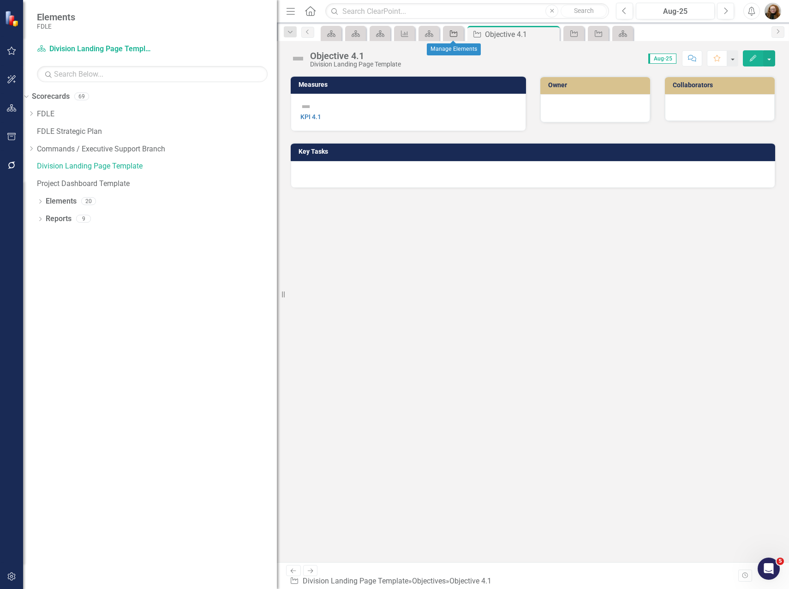
click at [453, 31] on icon "Objective" at bounding box center [453, 33] width 9 height 7
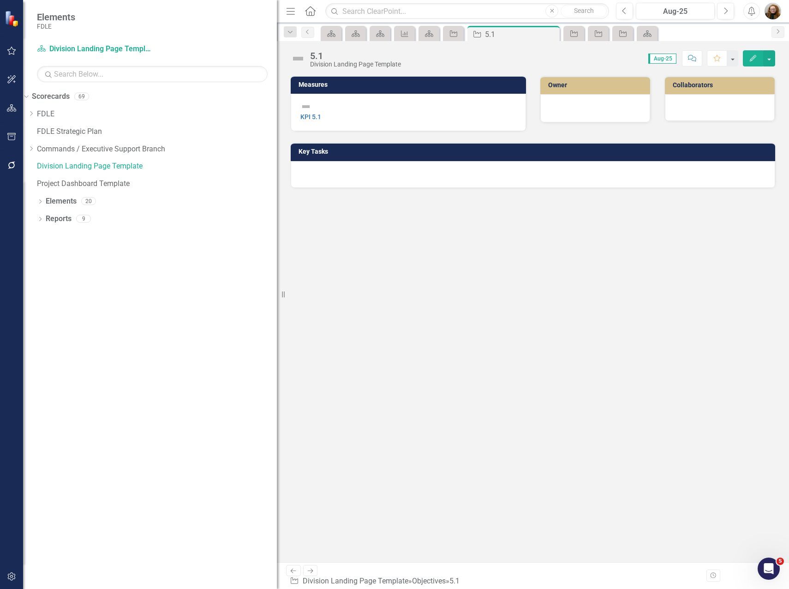
click at [314, 59] on div "5.1" at bounding box center [355, 56] width 91 height 10
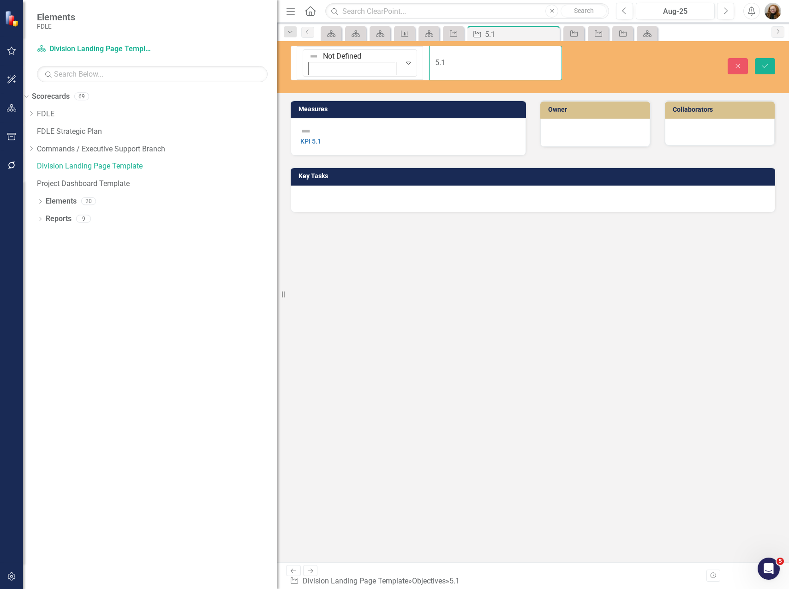
drag, startPoint x: 320, startPoint y: 53, endPoint x: 410, endPoint y: 53, distance: 90.5
click at [429, 53] on input "5.1" at bounding box center [495, 63] width 132 height 35
type input "Objective 5.1"
click at [762, 63] on icon "Save" at bounding box center [765, 66] width 8 height 6
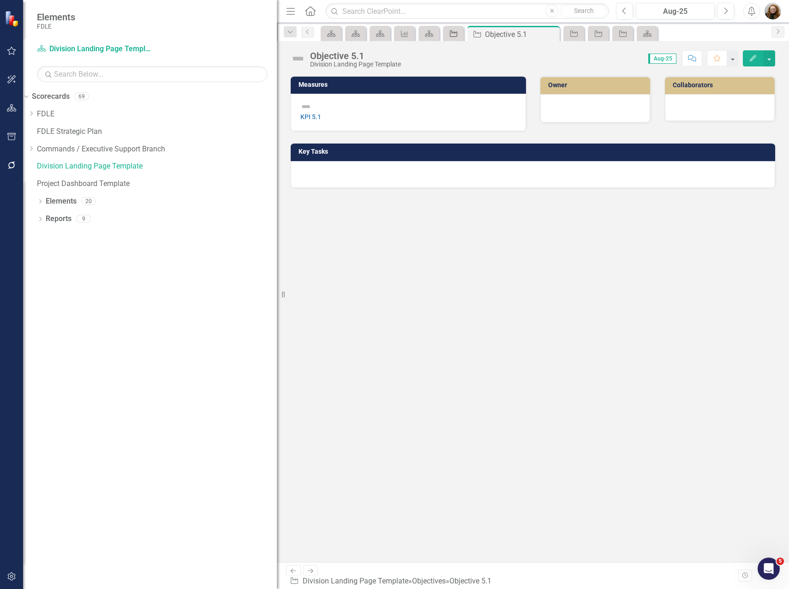
click at [449, 31] on icon "Objective" at bounding box center [453, 33] width 9 height 7
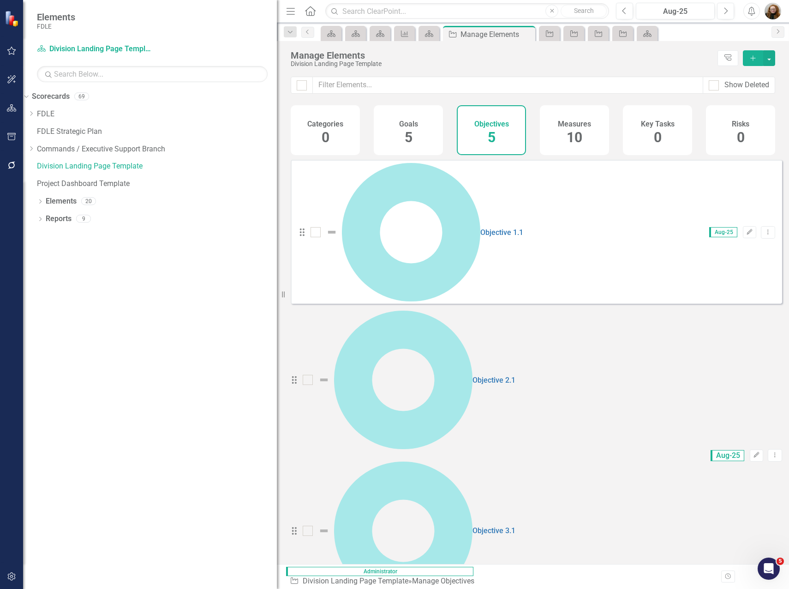
click at [571, 131] on span "10" at bounding box center [575, 137] width 16 height 16
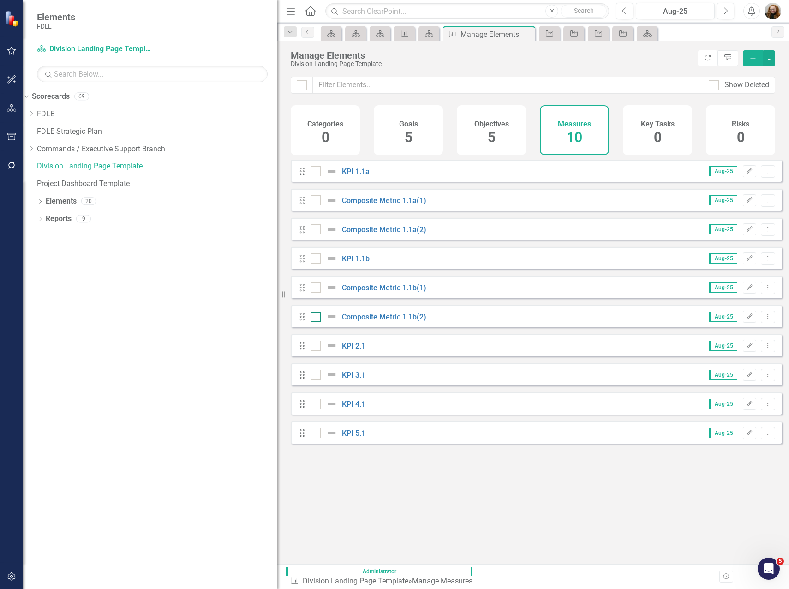
click at [313, 318] on input "checkbox" at bounding box center [314, 315] width 6 height 6
checkbox input "true"
click at [317, 293] on div at bounding box center [316, 287] width 10 height 10
click at [317, 288] on input "checkbox" at bounding box center [314, 285] width 6 height 6
checkbox input "true"
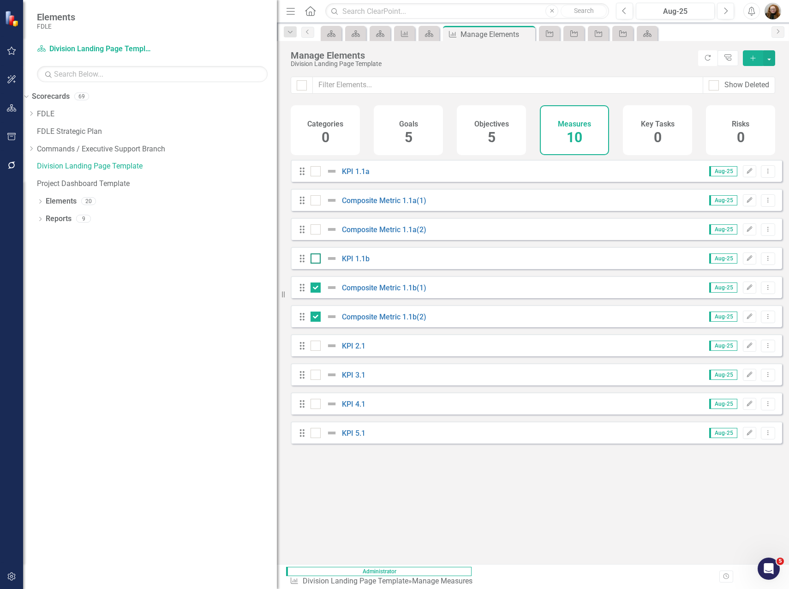
click at [317, 264] on div at bounding box center [316, 258] width 10 height 10
click at [317, 259] on input "checkbox" at bounding box center [314, 256] width 6 height 6
checkbox input "true"
drag, startPoint x: 316, startPoint y: 239, endPoint x: 315, endPoint y: 225, distance: 14.4
click at [316, 234] on div at bounding box center [316, 229] width 10 height 10
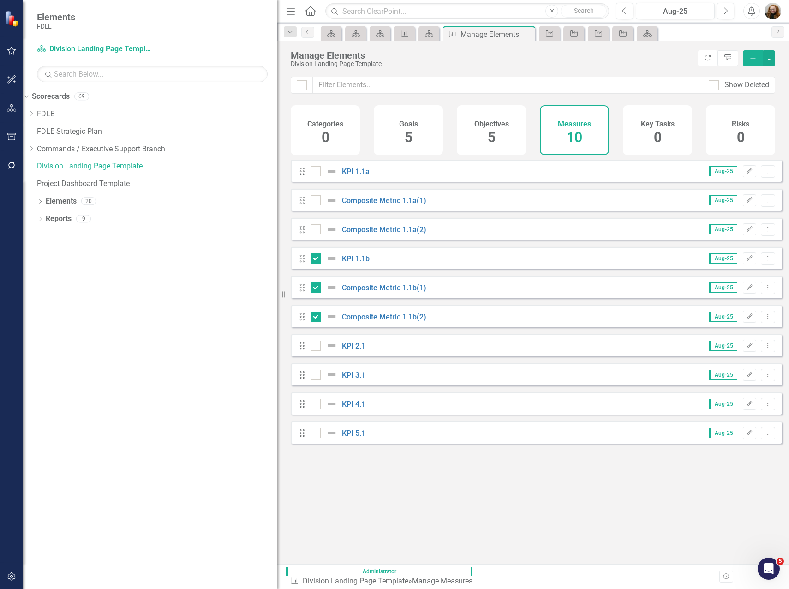
click at [316, 230] on input "checkbox" at bounding box center [314, 227] width 6 height 6
checkbox input "true"
click at [314, 201] on input "checkbox" at bounding box center [314, 198] width 6 height 6
click at [768, 57] on button "button" at bounding box center [769, 58] width 12 height 16
click at [748, 127] on link "Trash Delete Multiple" at bounding box center [738, 126] width 73 height 17
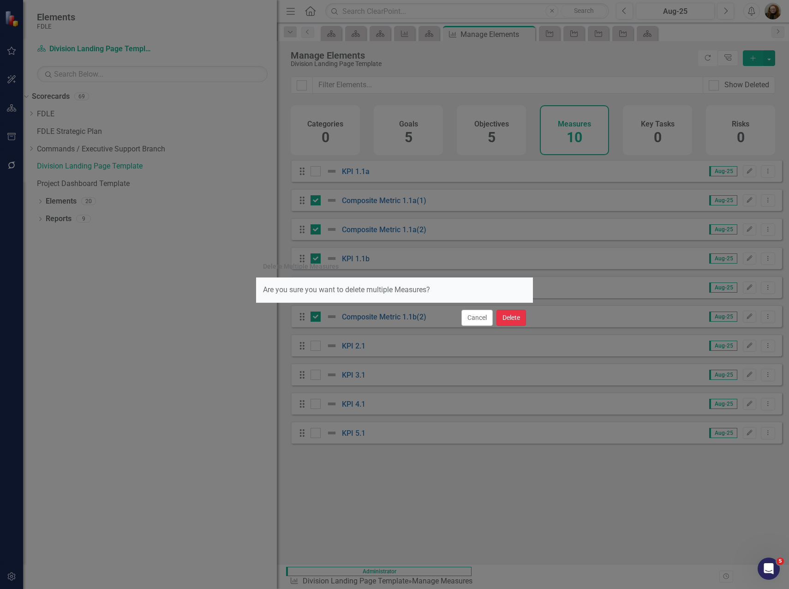
click at [508, 313] on button "Delete" at bounding box center [512, 318] width 30 height 16
checkbox input "false"
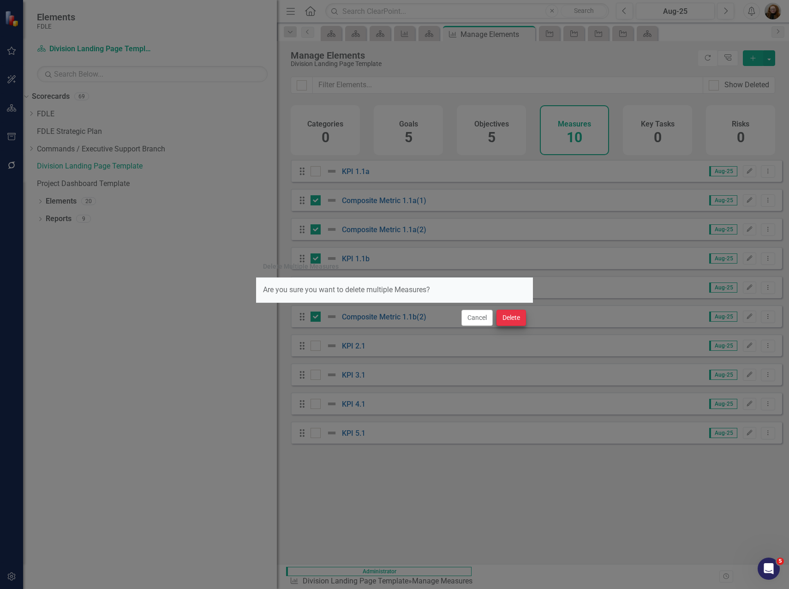
checkbox input "false"
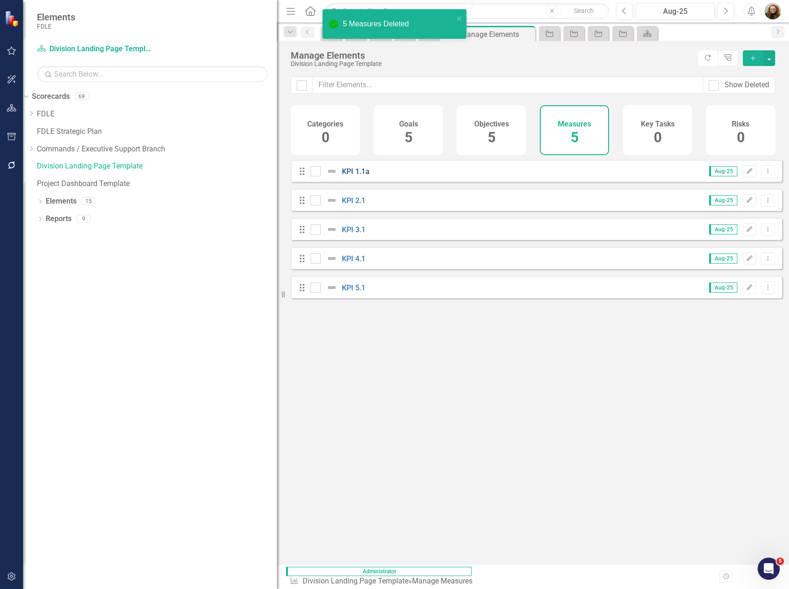
click at [369, 176] on link "KPI 1.1a" at bounding box center [356, 171] width 28 height 9
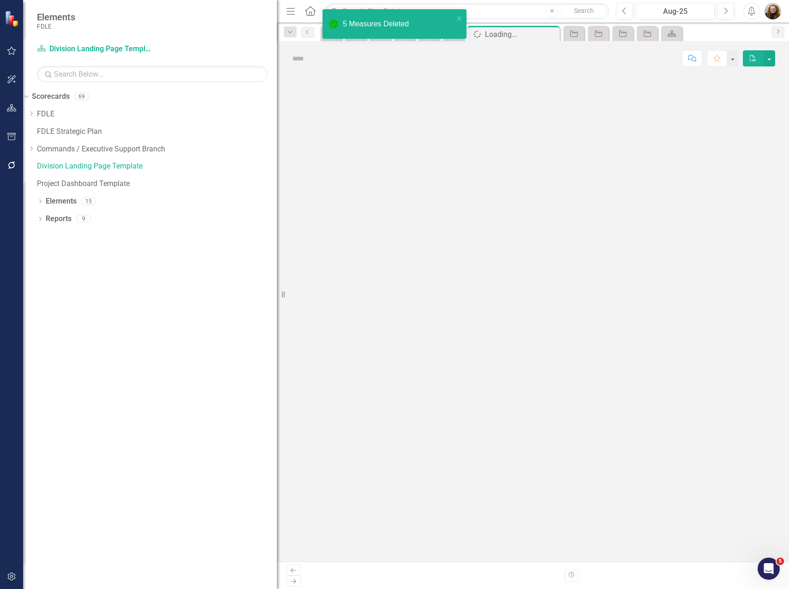
click at [369, 180] on div at bounding box center [533, 319] width 512 height 486
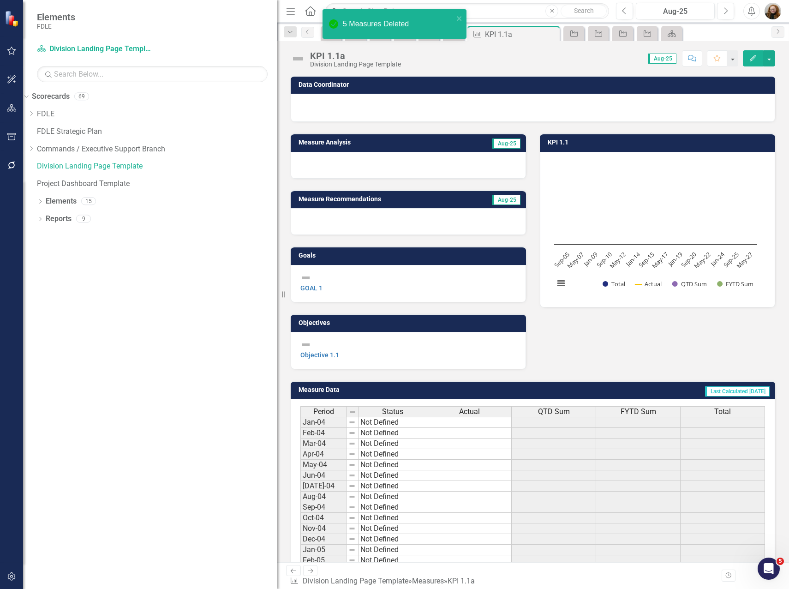
click at [360, 53] on div "KPI 1.1a" at bounding box center [355, 56] width 91 height 10
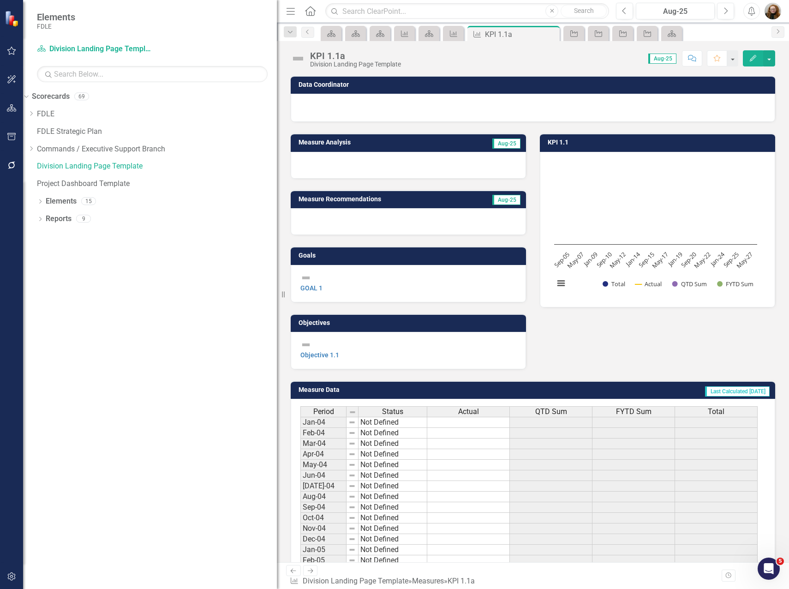
click at [343, 58] on div "KPI 1.1a" at bounding box center [355, 56] width 91 height 10
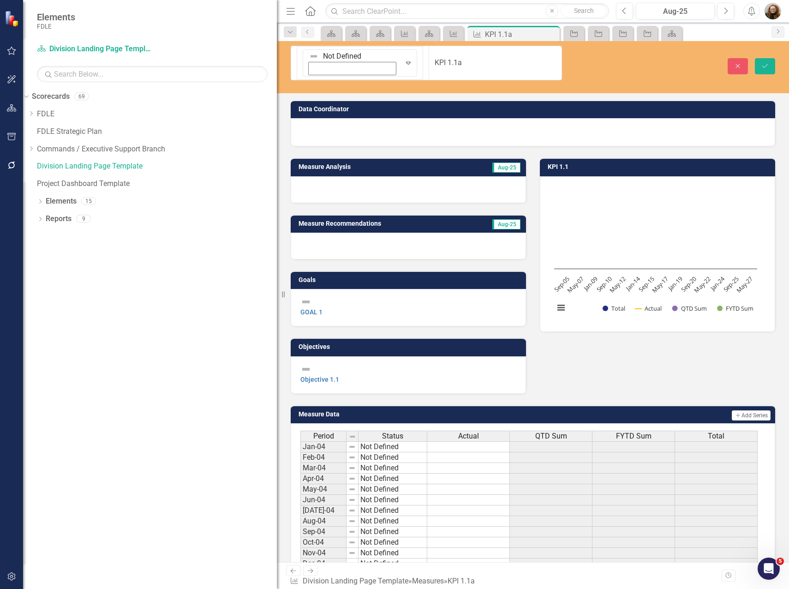
click at [429, 54] on input "KPI 1.1a" at bounding box center [495, 63] width 133 height 35
type input "KPI 1.1"
click at [773, 58] on button "Save" at bounding box center [765, 66] width 20 height 16
